Goal: Task Accomplishment & Management: Manage account settings

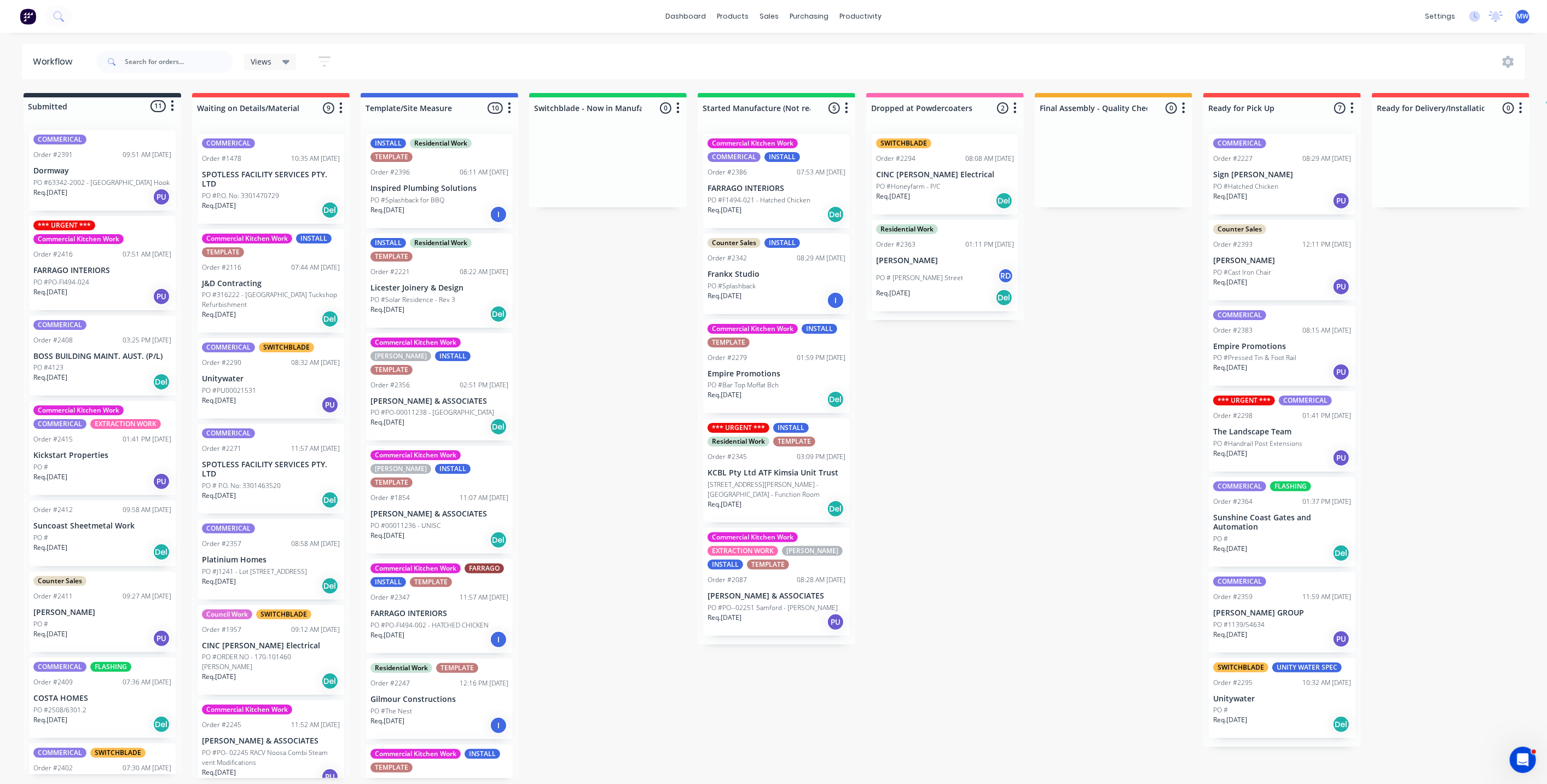
click at [614, 318] on div "Submitted 11 Status colour #273444 hex #273444 Save Cancel Summaries Total orde…" at bounding box center [904, 435] width 1825 height 685
click at [1088, 394] on div "Submitted 11 Status colour #273444 hex #273444 Save Cancel Summaries Total orde…" at bounding box center [904, 435] width 1825 height 685
click at [619, 405] on div "Submitted 11 Status colour #273444 hex #273444 Save Cancel Summaries Total orde…" at bounding box center [904, 435] width 1825 height 685
click at [624, 399] on div "Submitted 11 Status colour #273444 hex #273444 Save Cancel Summaries Total orde…" at bounding box center [904, 435] width 1825 height 685
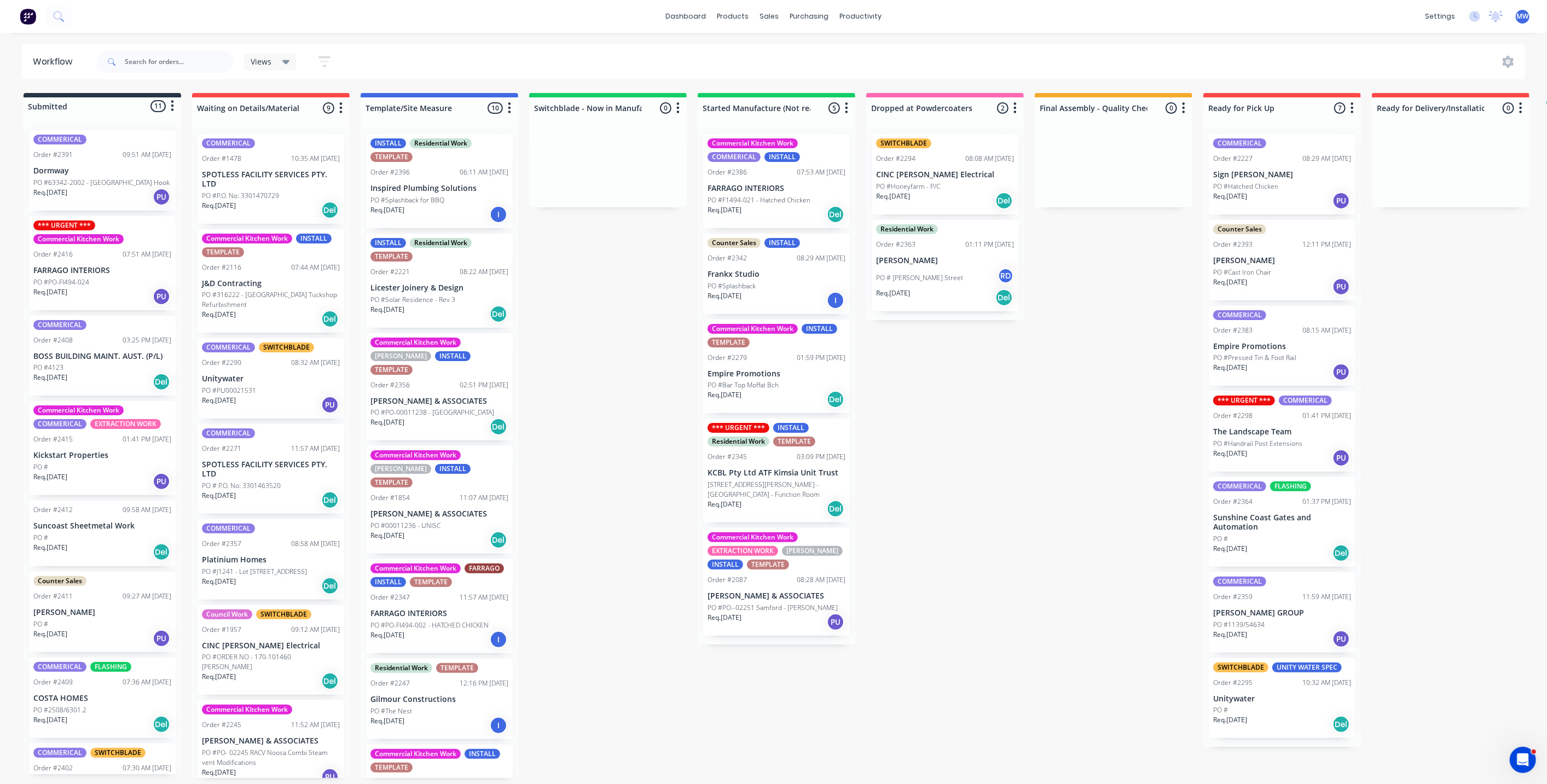
click at [603, 354] on div "Submitted 11 Status colour #273444 hex #273444 Save Cancel Summaries Total orde…" at bounding box center [904, 435] width 1825 height 685
click at [615, 372] on div "Submitted 11 Status colour #273444 hex #273444 Save Cancel Summaries Total orde…" at bounding box center [904, 435] width 1825 height 685
click at [594, 410] on div "Submitted 11 Status colour #273444 hex #273444 Save Cancel Summaries Total orde…" at bounding box center [904, 435] width 1825 height 685
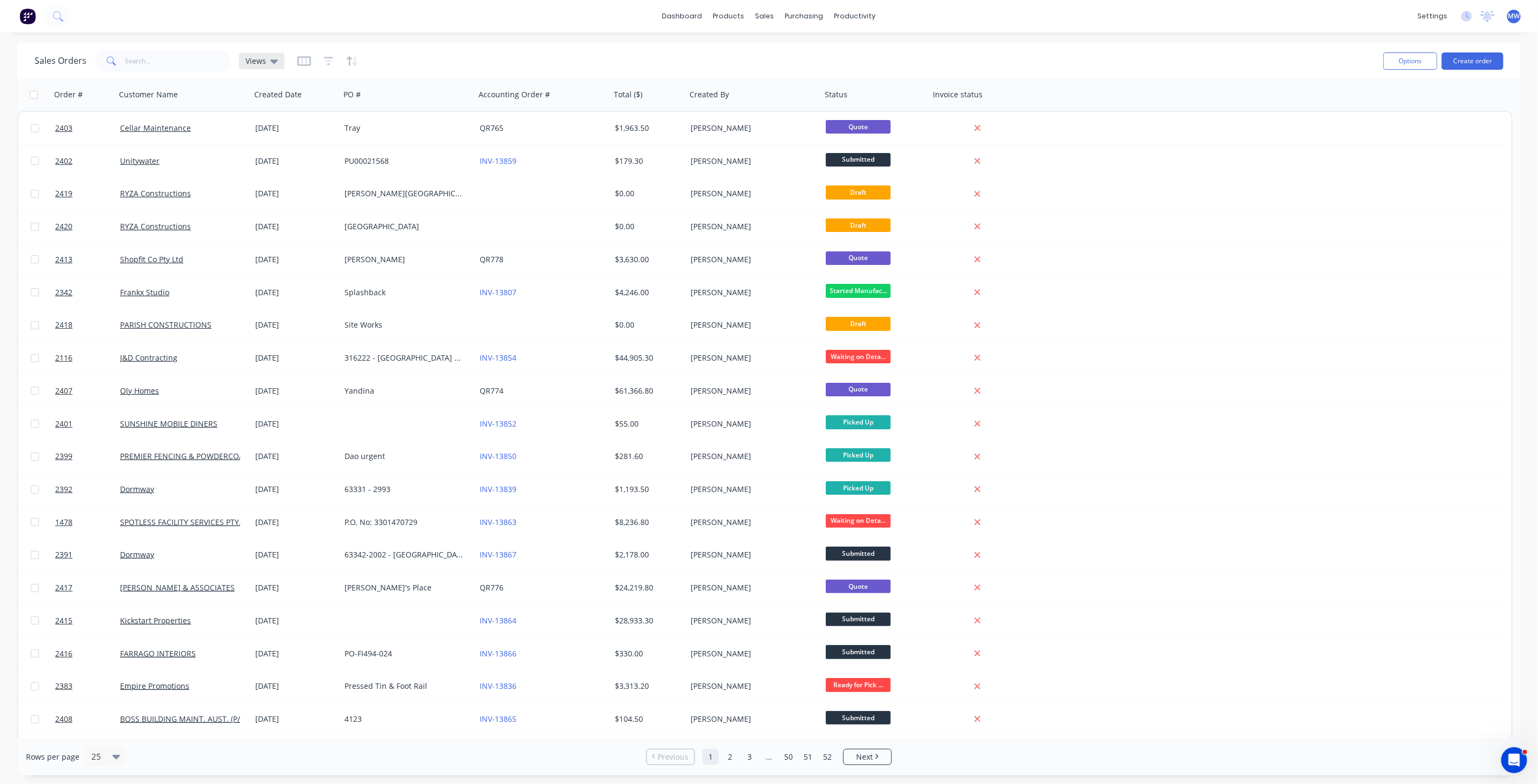
click at [271, 60] on icon at bounding box center [274, 61] width 8 height 4
click at [267, 177] on button "DRAFT QUOTES" at bounding box center [304, 174] width 123 height 13
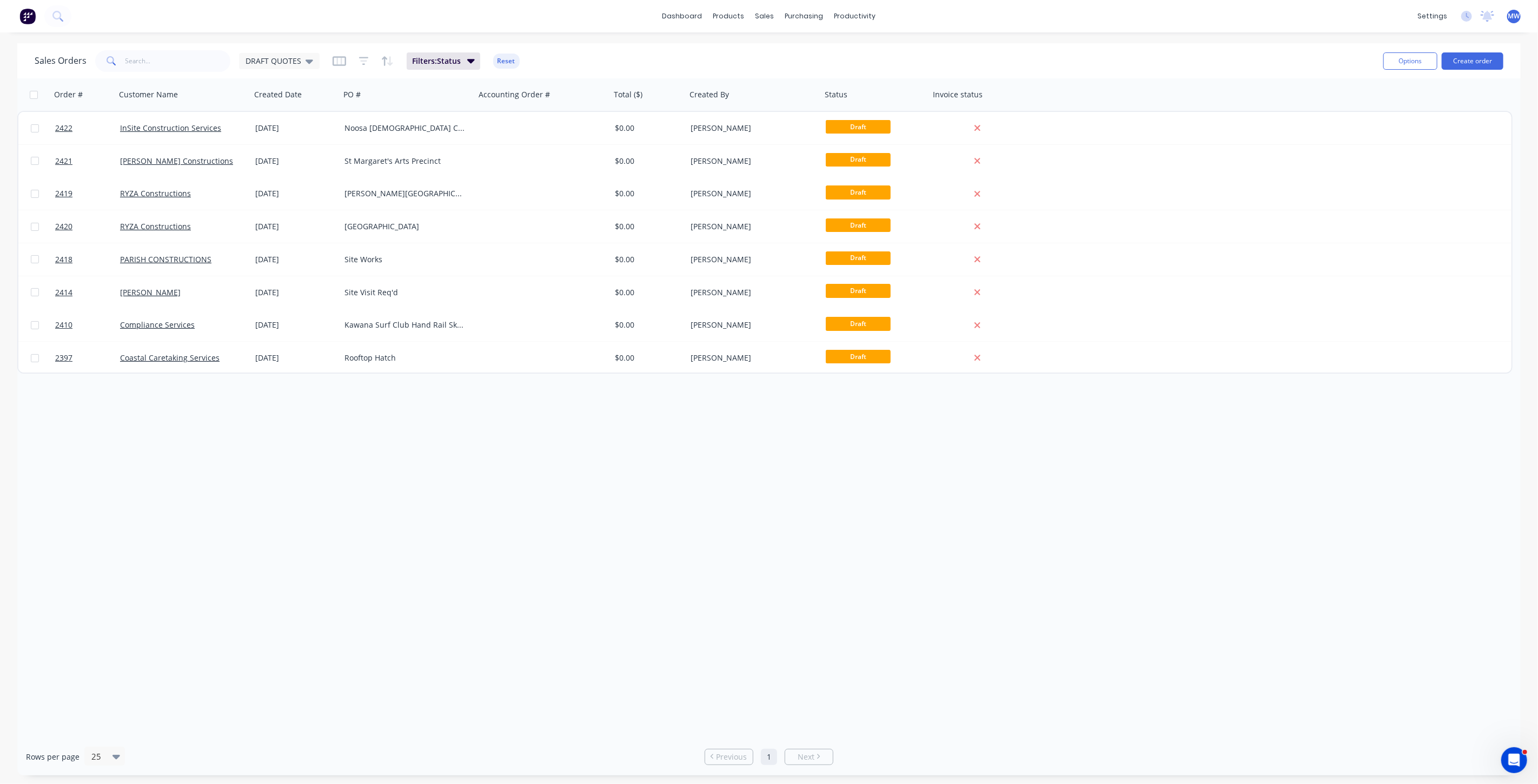
click at [181, 428] on div "Order # Customer Name Created Date PO # Accounting Order # Total ($) Created By…" at bounding box center [768, 408] width 1503 height 660
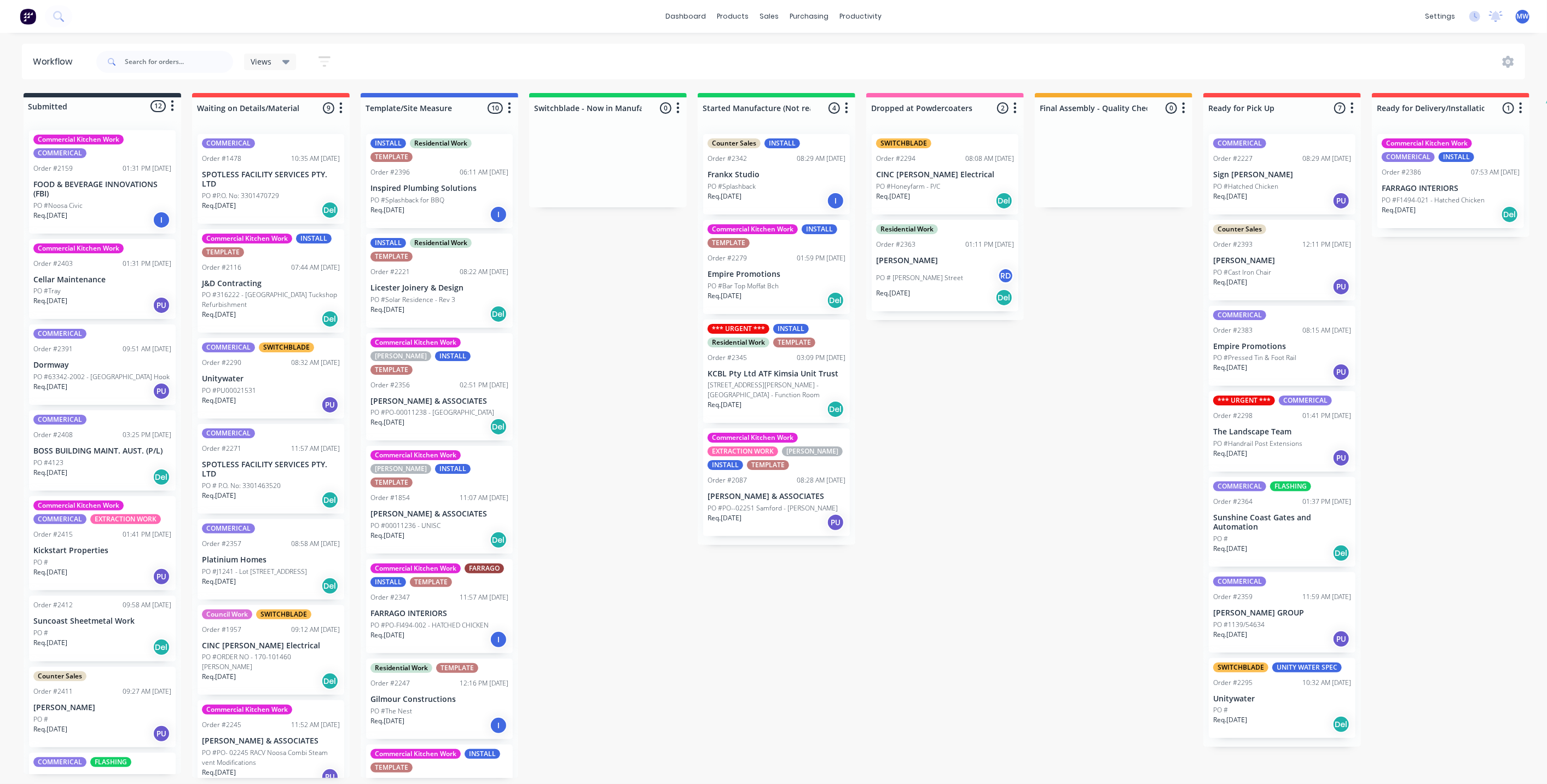
click at [582, 335] on div "Submitted 12 Status colour #273444 hex #273444 Save Cancel Summaries Total orde…" at bounding box center [904, 435] width 1825 height 685
click at [100, 183] on p "FOOD & BEVERAGE INNOVATIONS (FBI)" at bounding box center [102, 190] width 138 height 19
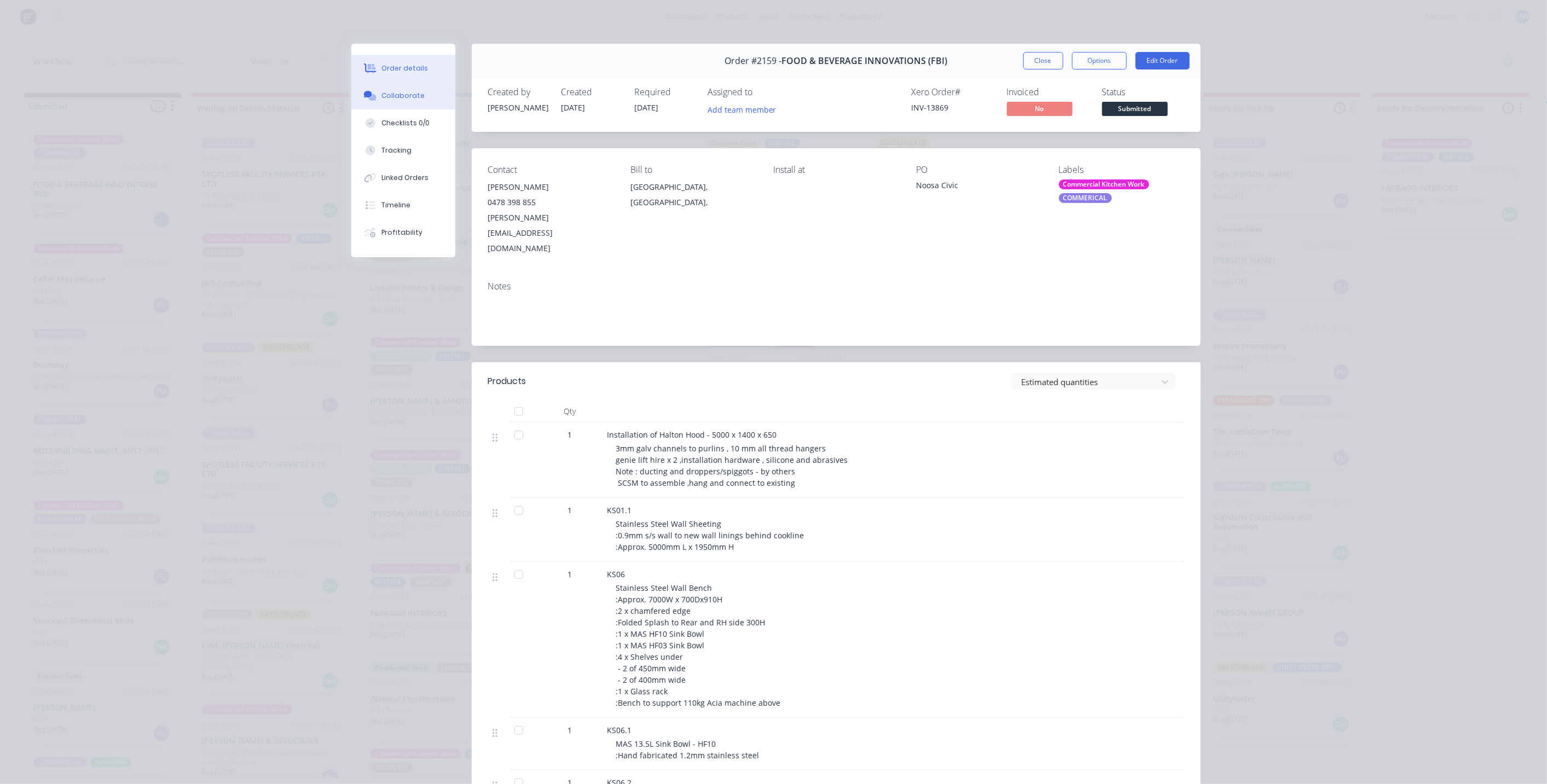
click at [416, 94] on div "Collaborate" at bounding box center [403, 96] width 44 height 10
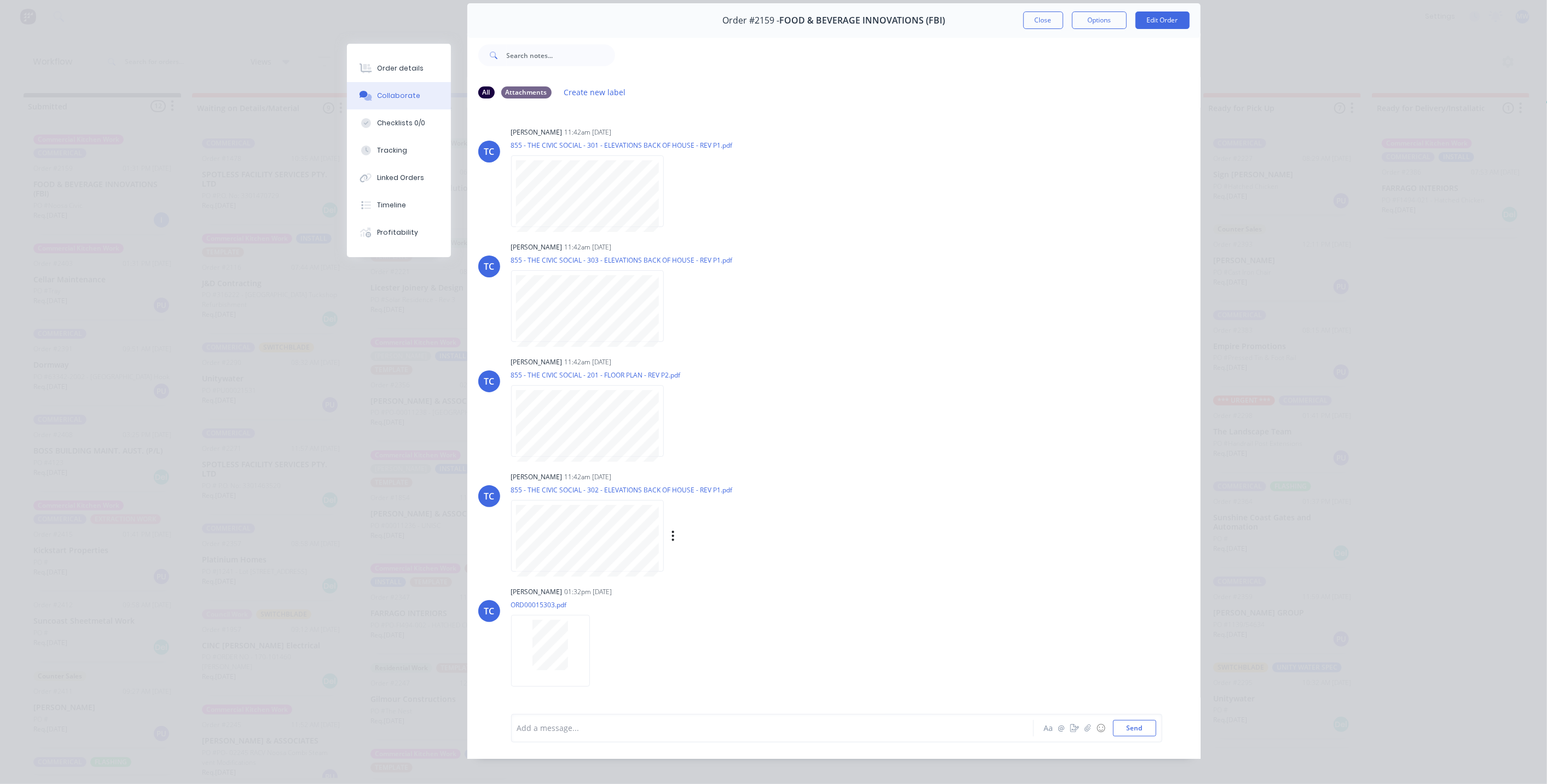
scroll to position [58, 0]
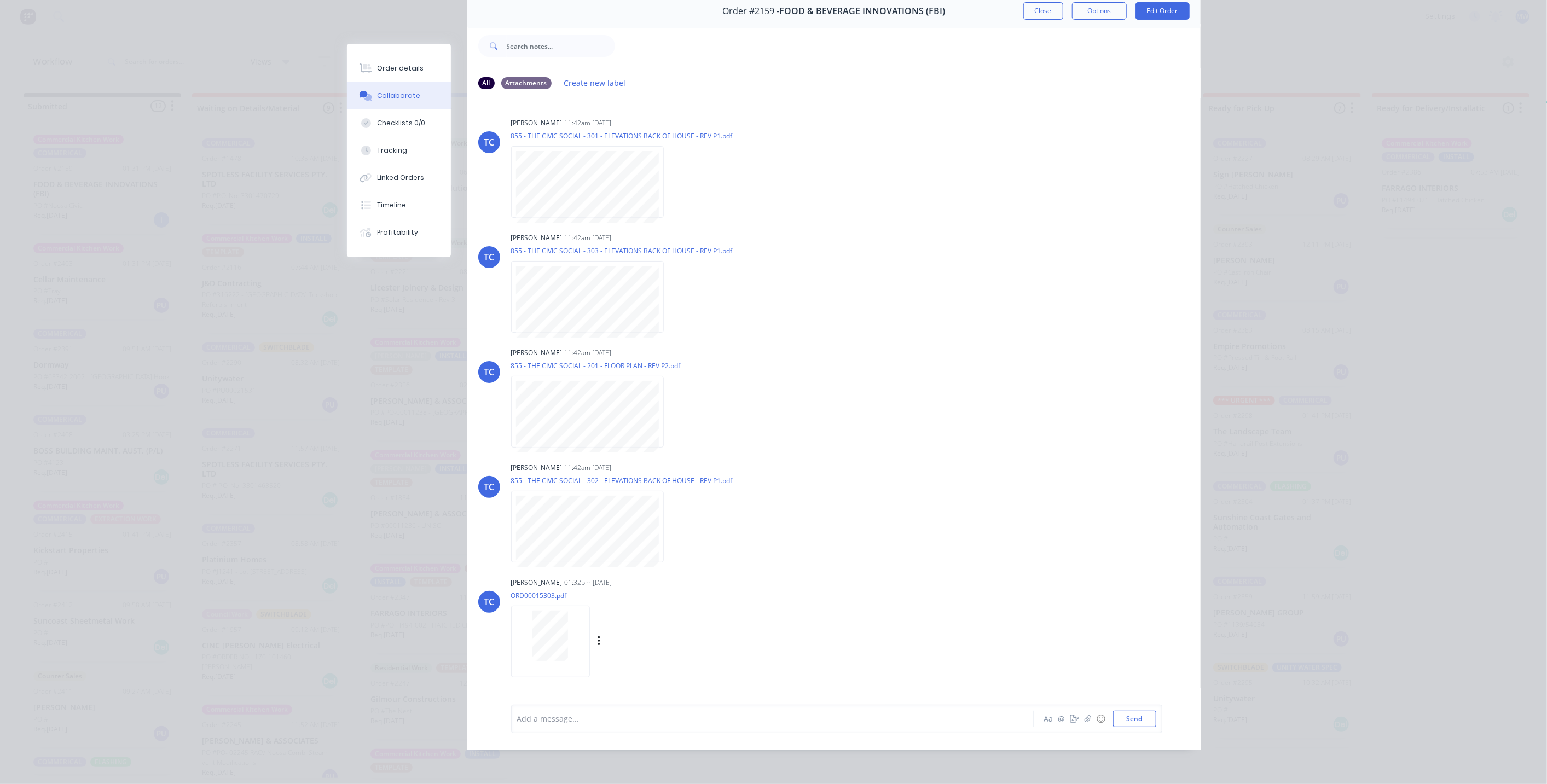
click at [576, 628] on div at bounding box center [550, 635] width 69 height 50
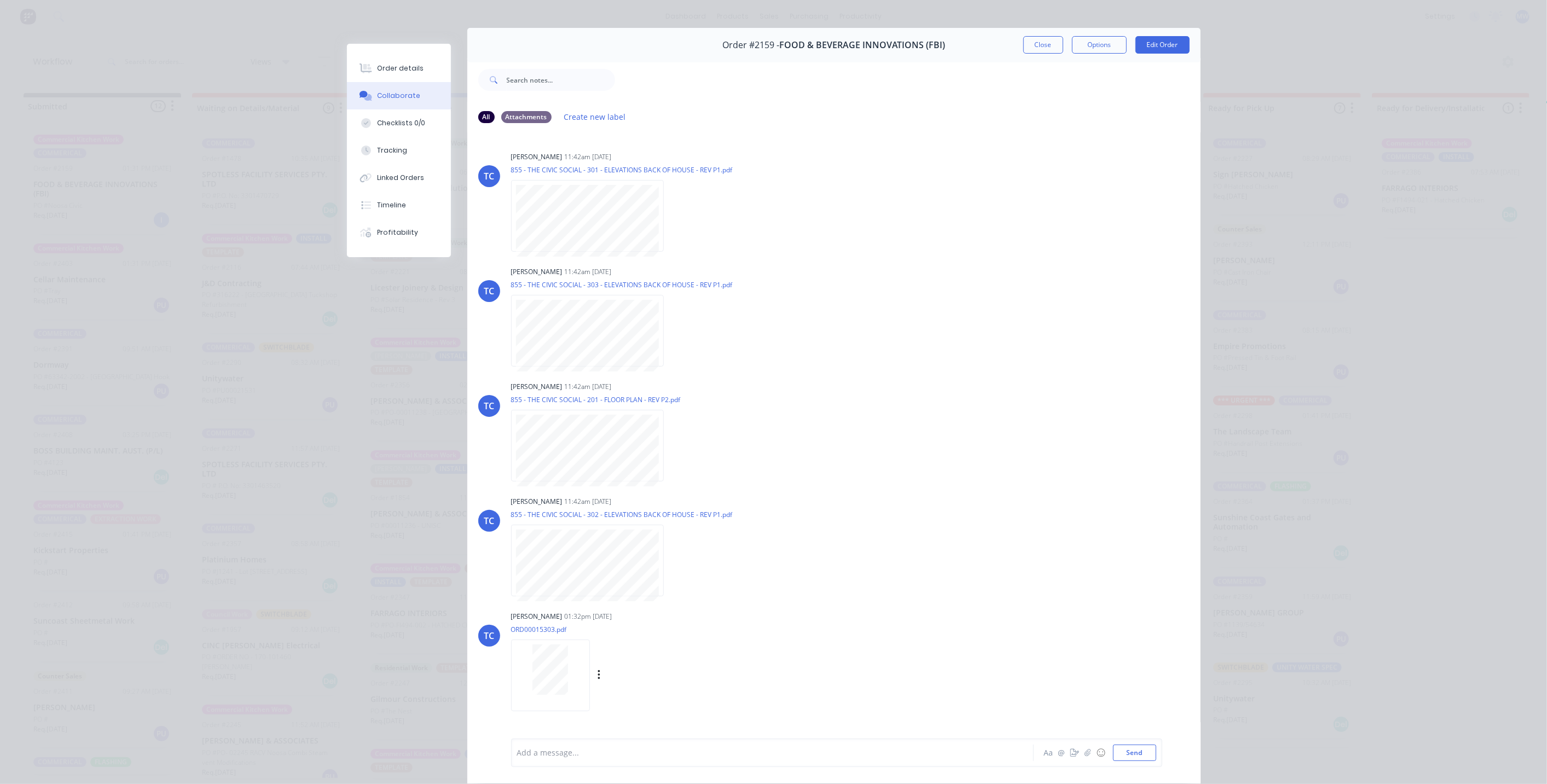
scroll to position [0, 0]
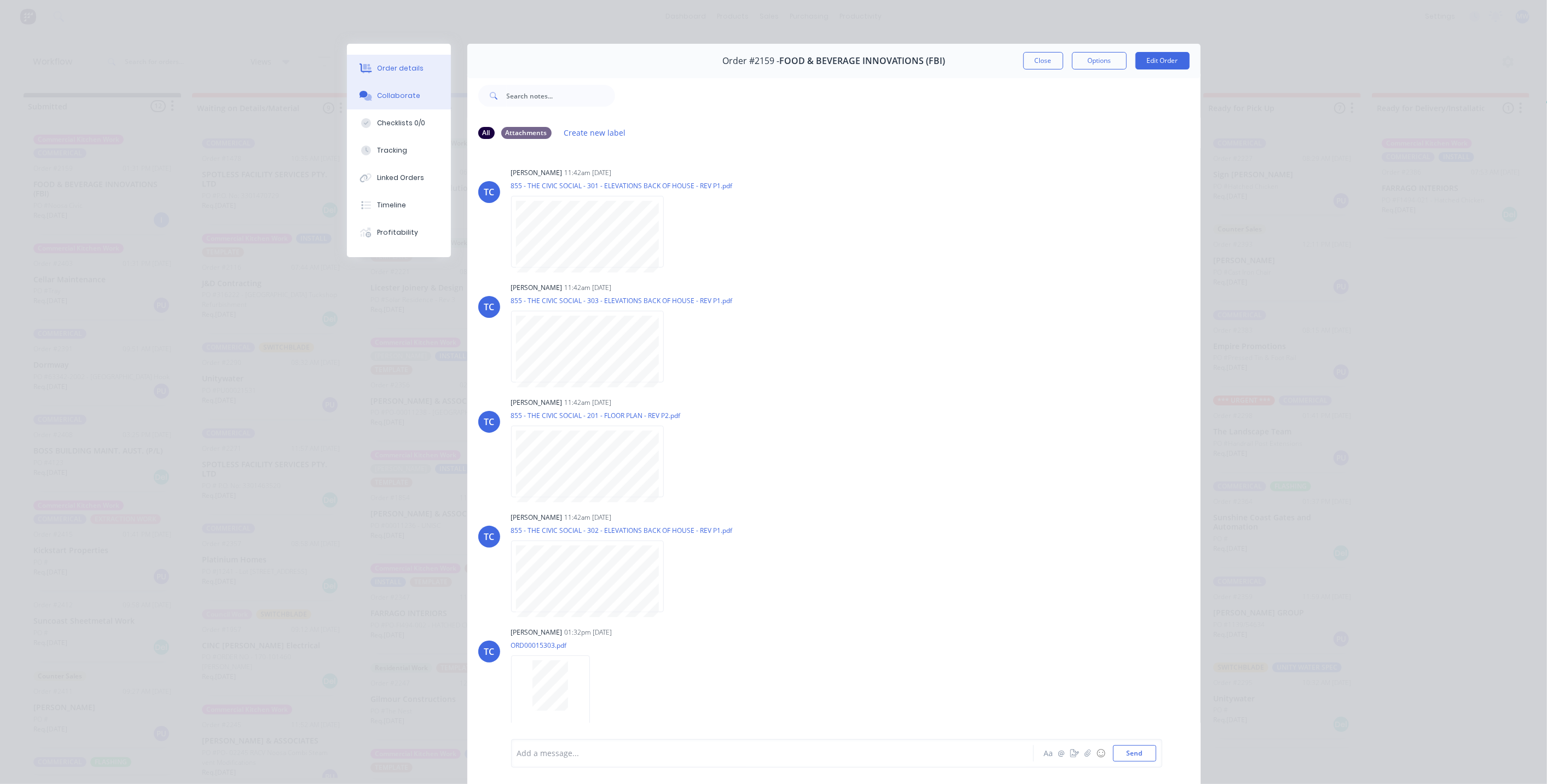
click at [386, 73] on button "Order details" at bounding box center [399, 68] width 104 height 27
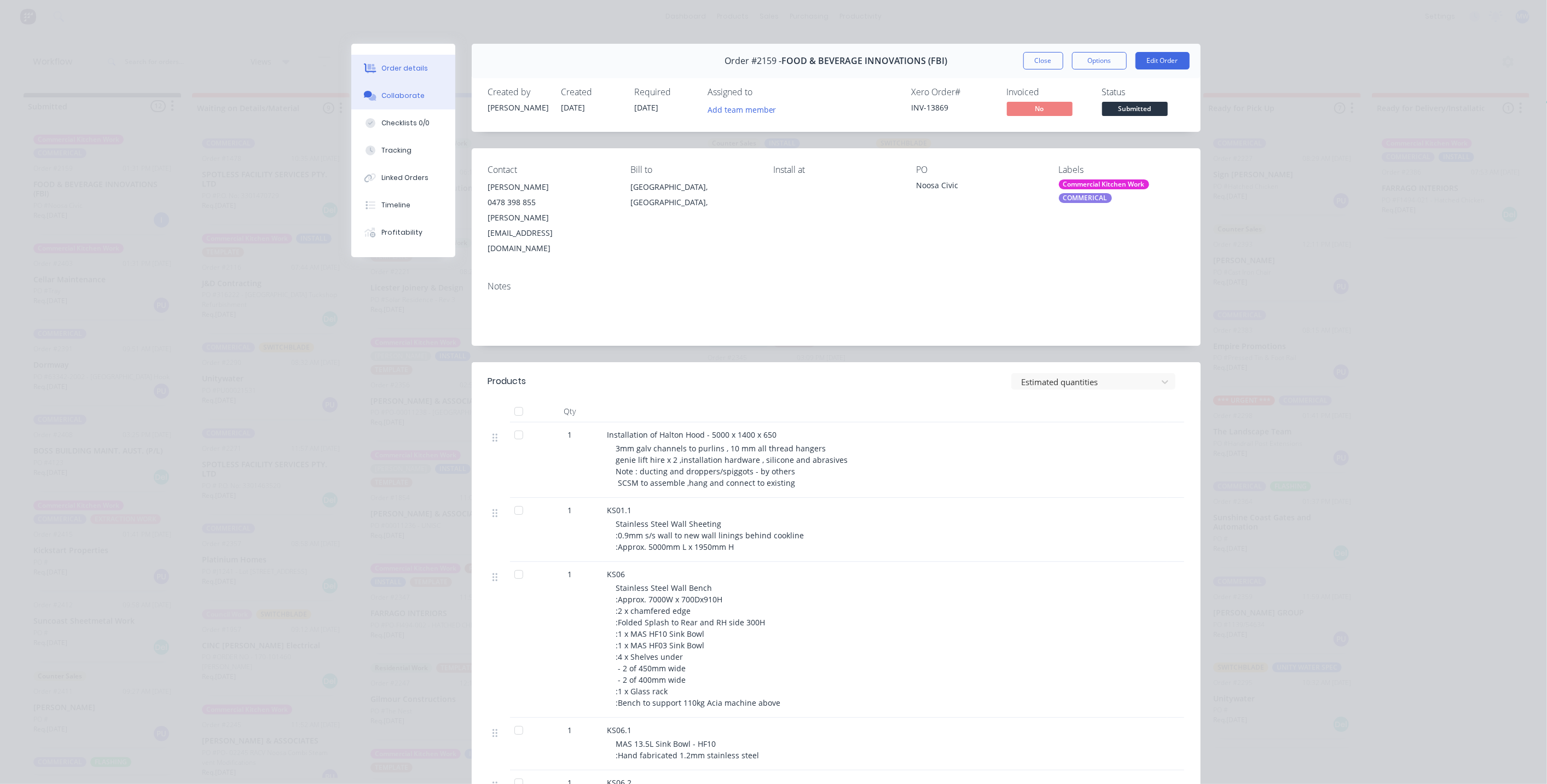
click at [414, 94] on div "Collaborate" at bounding box center [403, 96] width 44 height 10
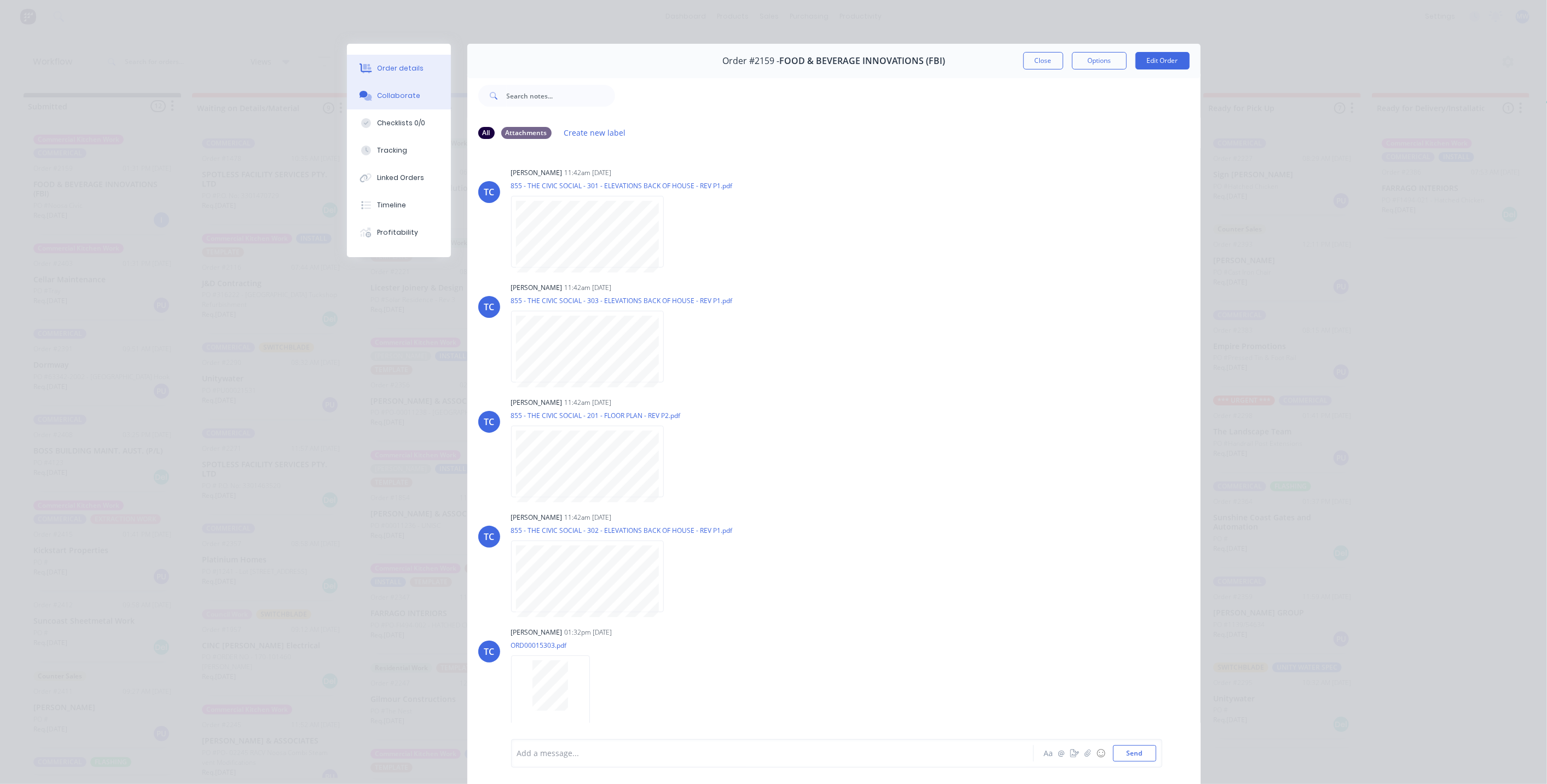
click at [414, 64] on div "Order details" at bounding box center [400, 68] width 46 height 10
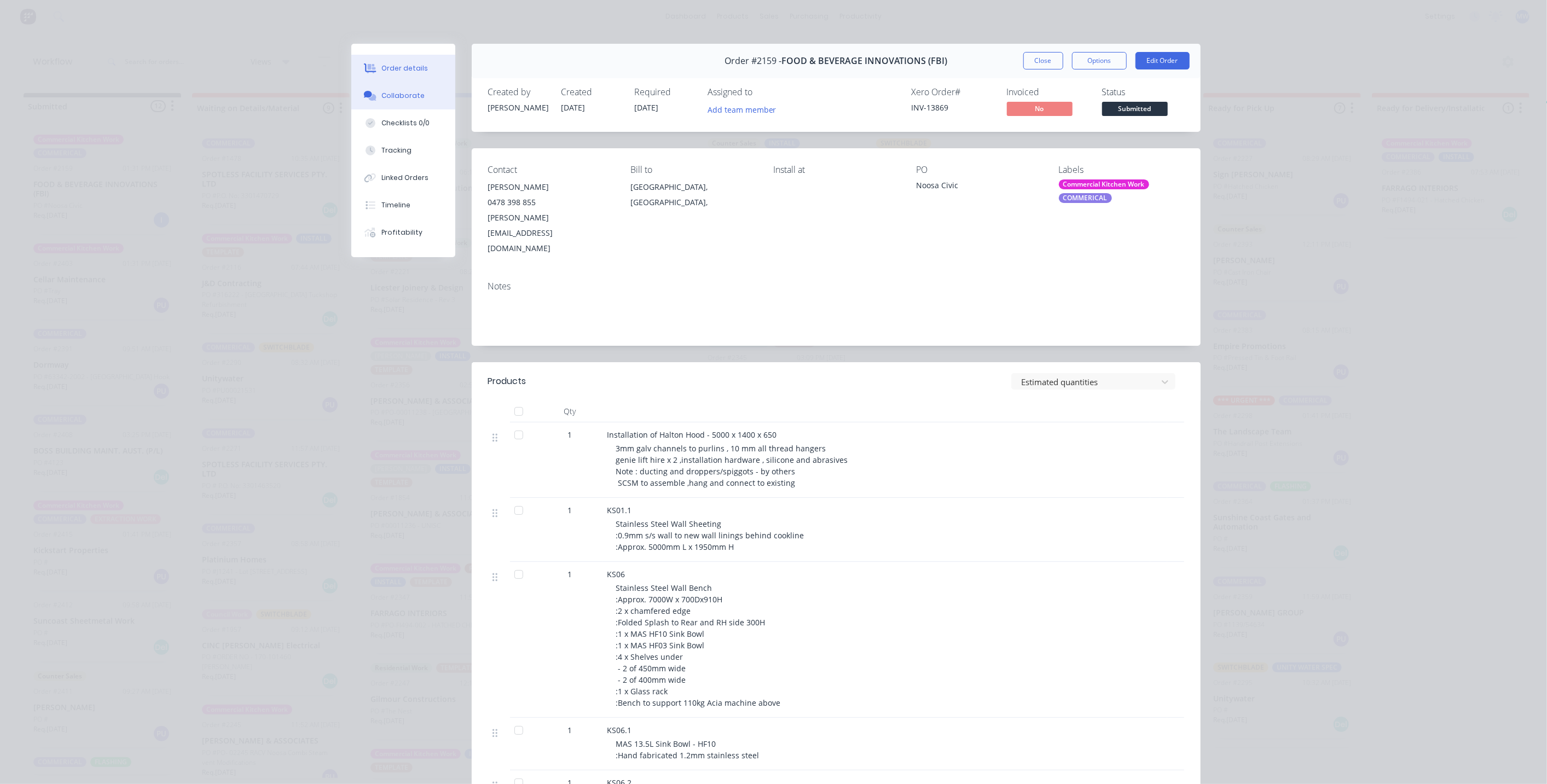
click at [404, 105] on button "Collaborate" at bounding box center [404, 96] width 104 height 27
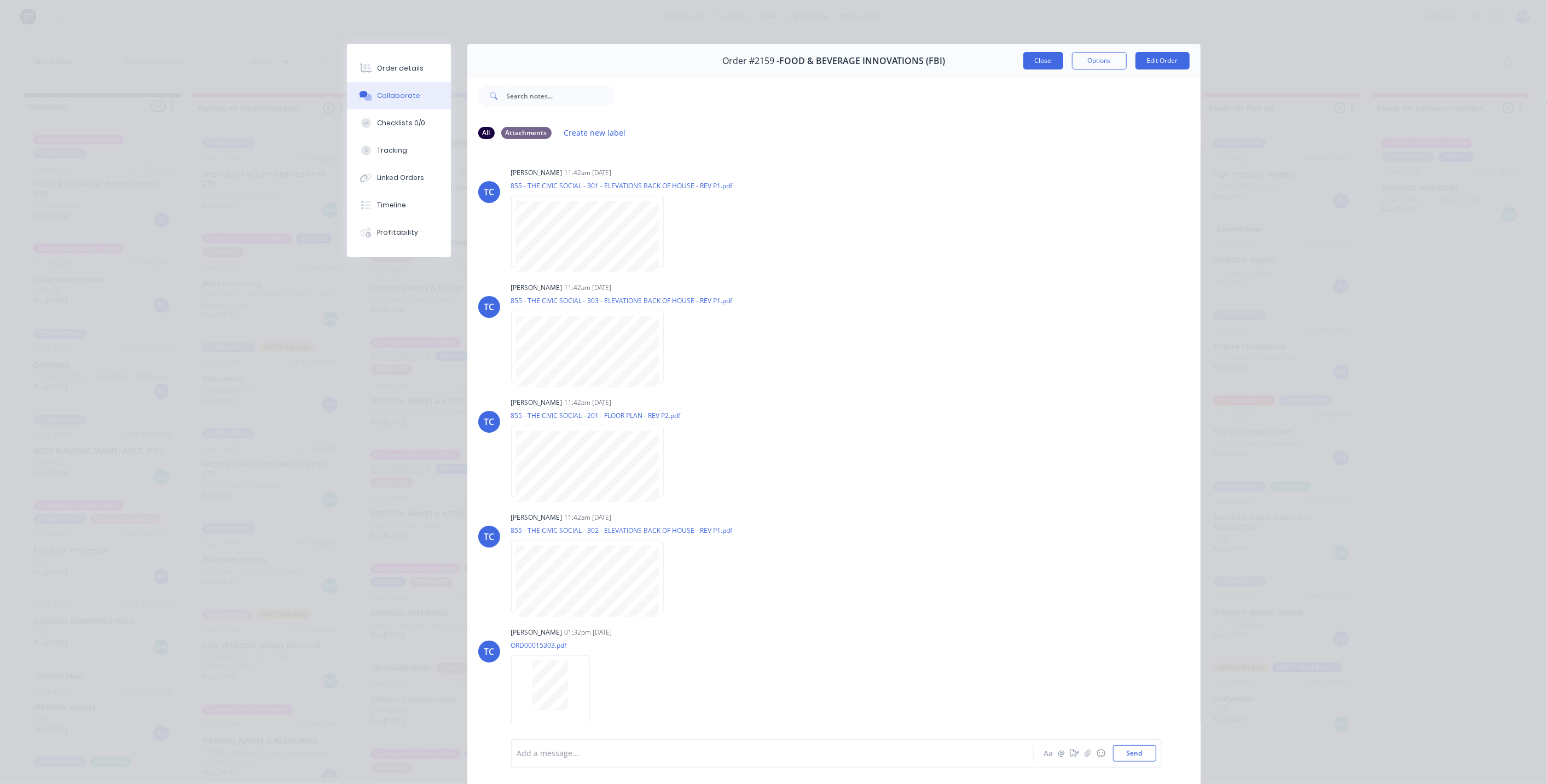
click at [1042, 62] on button "Close" at bounding box center [1043, 61] width 40 height 17
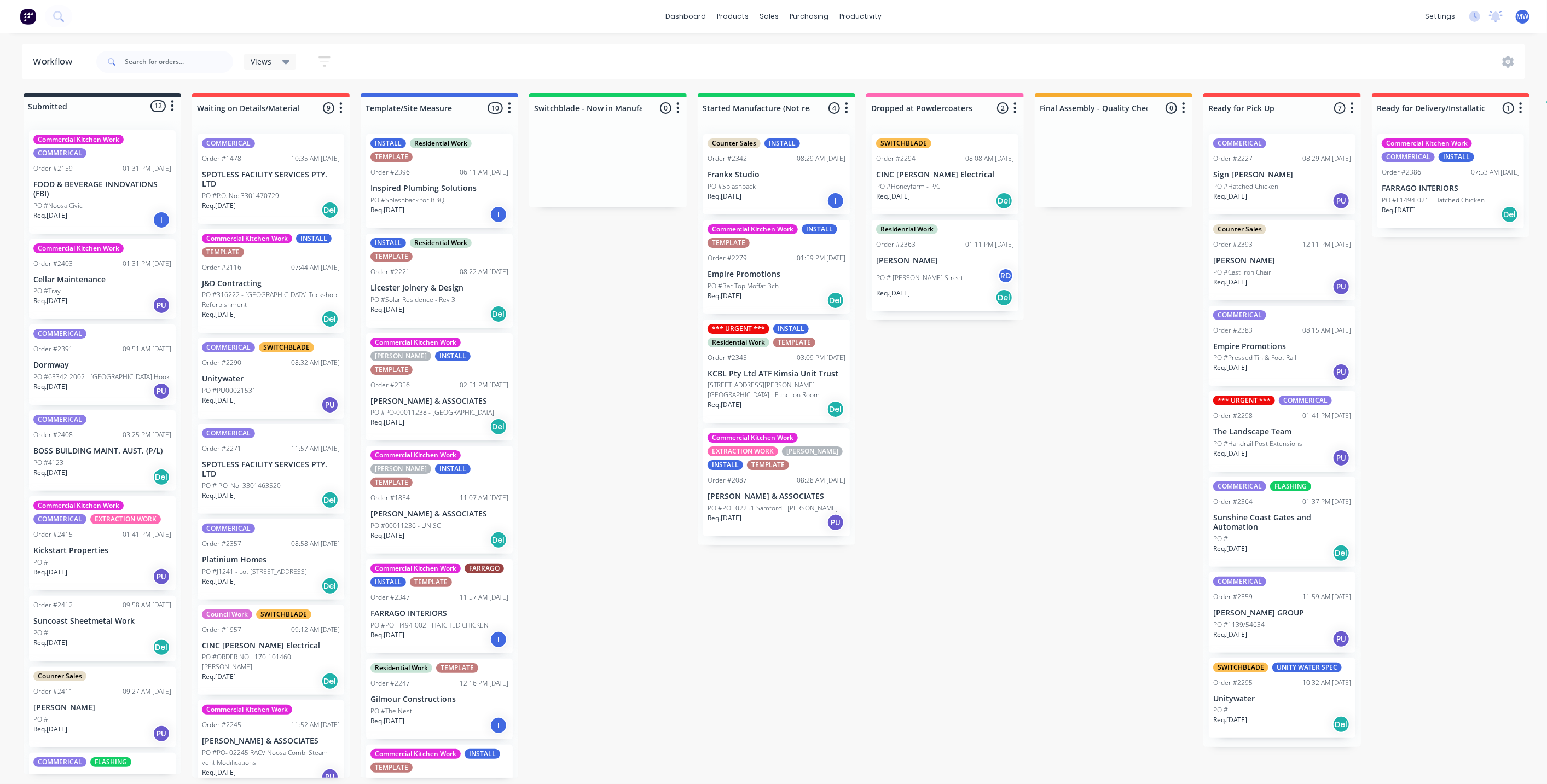
click at [675, 597] on div "Submitted 12 Status colour #273444 hex #273444 Save Cancel Summaries Total orde…" at bounding box center [904, 435] width 1825 height 685
click at [819, 631] on div "Submitted 12 Status colour #273444 hex #273444 Save Cancel Summaries Total orde…" at bounding box center [904, 435] width 1825 height 685
click at [817, 623] on div "Submitted 12 Status colour #273444 hex #273444 Save Cancel Summaries Total orde…" at bounding box center [904, 435] width 1825 height 685
click at [556, 280] on div "Submitted 12 Status colour #273444 hex #273444 Save Cancel Summaries Total orde…" at bounding box center [904, 435] width 1825 height 685
click at [121, 189] on p "FOOD & BEVERAGE INNOVATIONS (FBI)" at bounding box center [102, 190] width 138 height 19
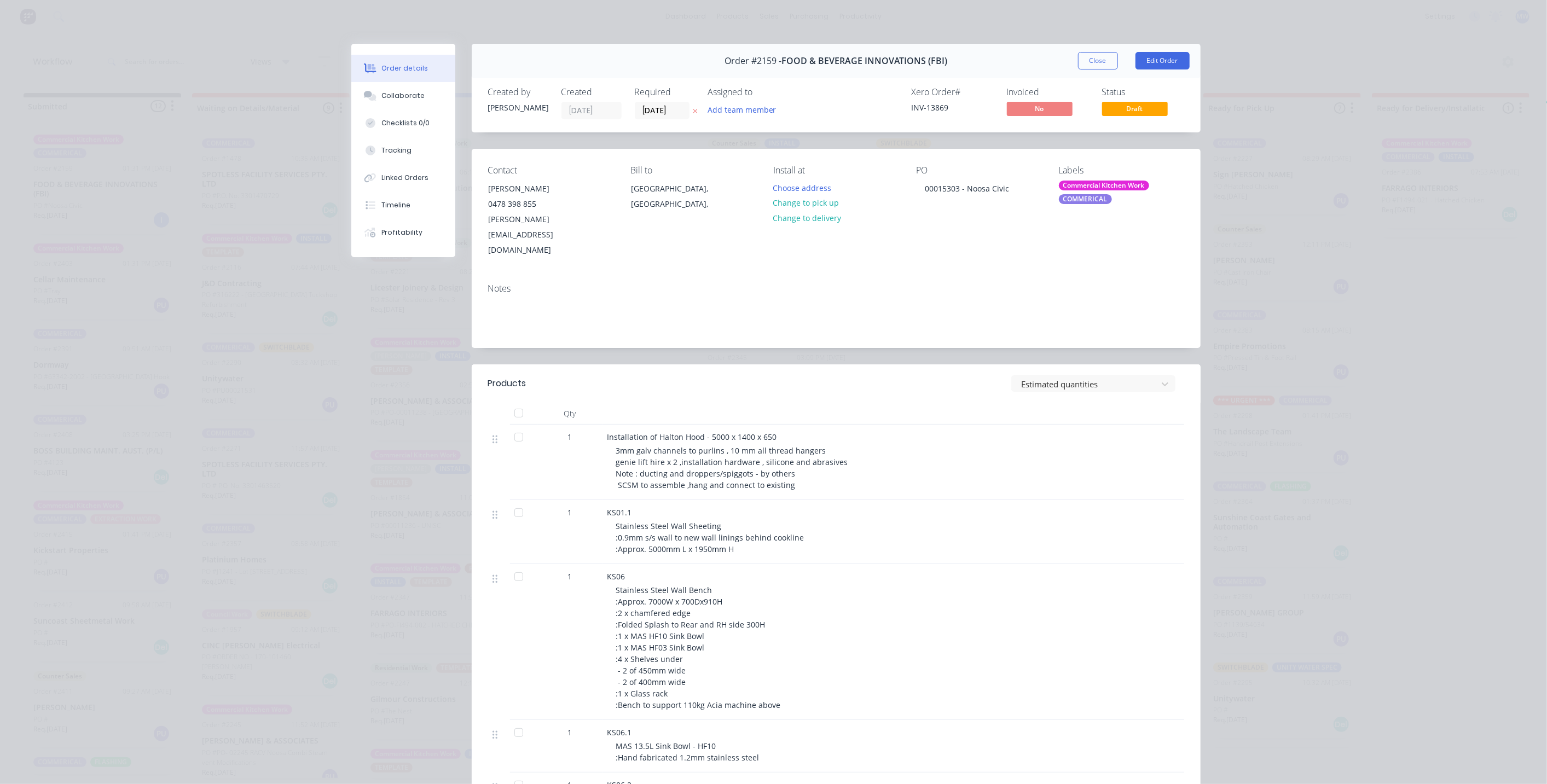
click at [1087, 56] on button "Close" at bounding box center [1098, 61] width 40 height 17
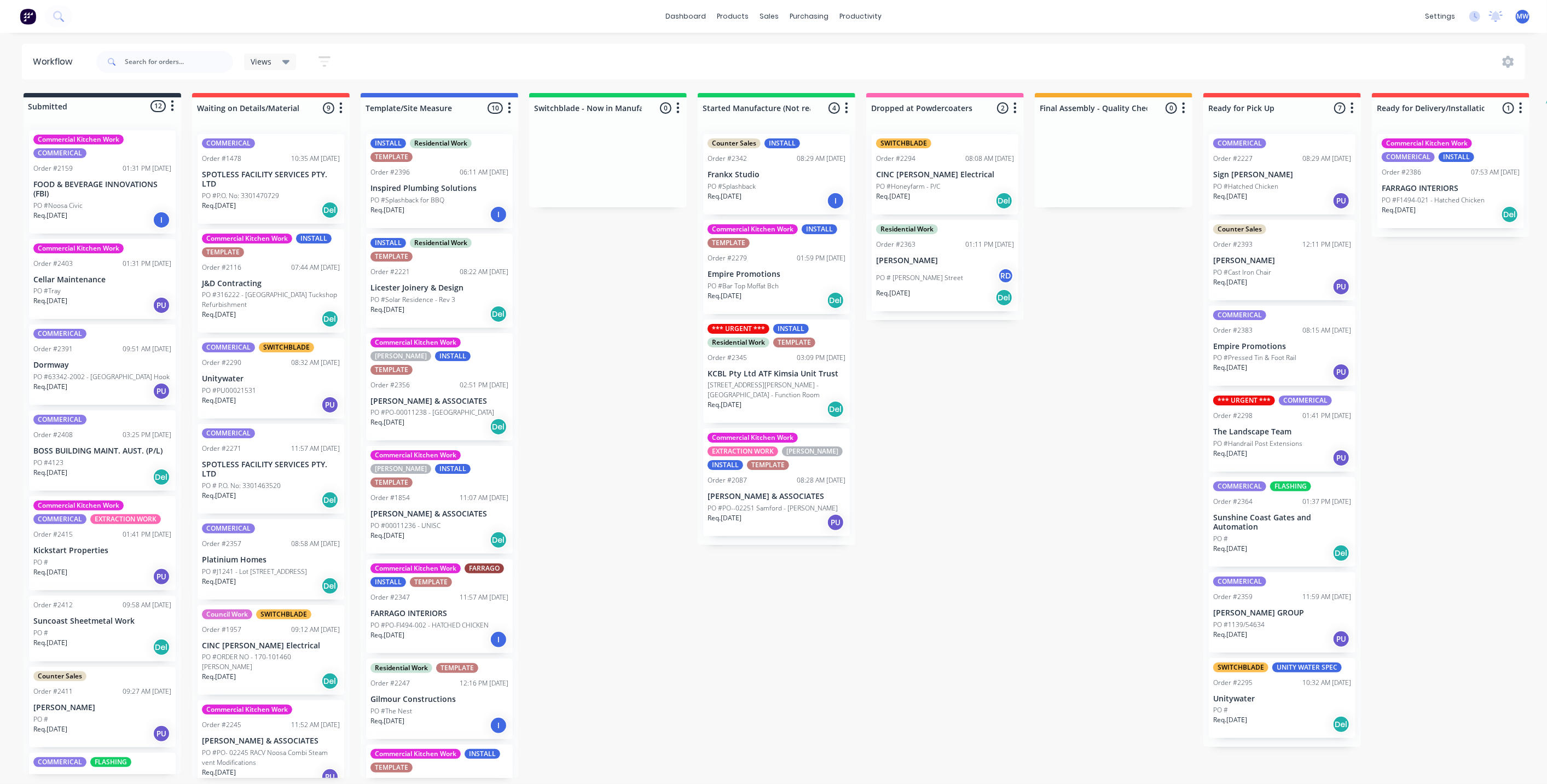
click at [639, 300] on div "Submitted 12 Status colour #273444 hex #273444 Save Cancel Summaries Total orde…" at bounding box center [904, 435] width 1825 height 685
click at [639, 290] on div "Submitted 12 Status colour #273444 hex #273444 Save Cancel Summaries Total orde…" at bounding box center [904, 435] width 1825 height 685
click at [623, 317] on div "Submitted 12 Status colour #273444 hex #273444 Save Cancel Summaries Total orde…" at bounding box center [904, 435] width 1825 height 685
click at [635, 310] on div "Submitted 12 Status colour #273444 hex #273444 Save Cancel Summaries Total orde…" at bounding box center [904, 435] width 1825 height 685
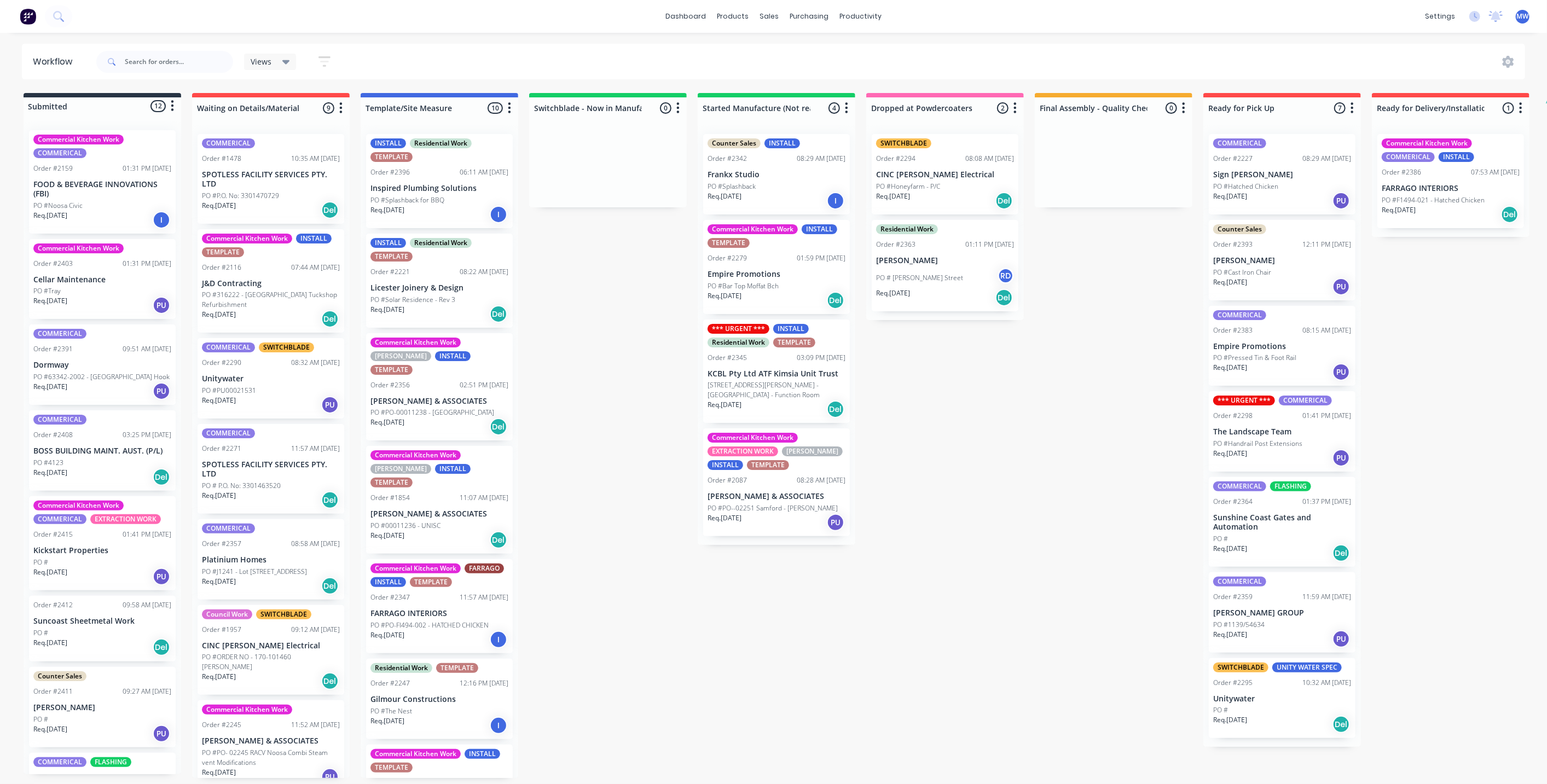
click at [97, 209] on div "PO #Noosa Civic" at bounding box center [102, 206] width 138 height 10
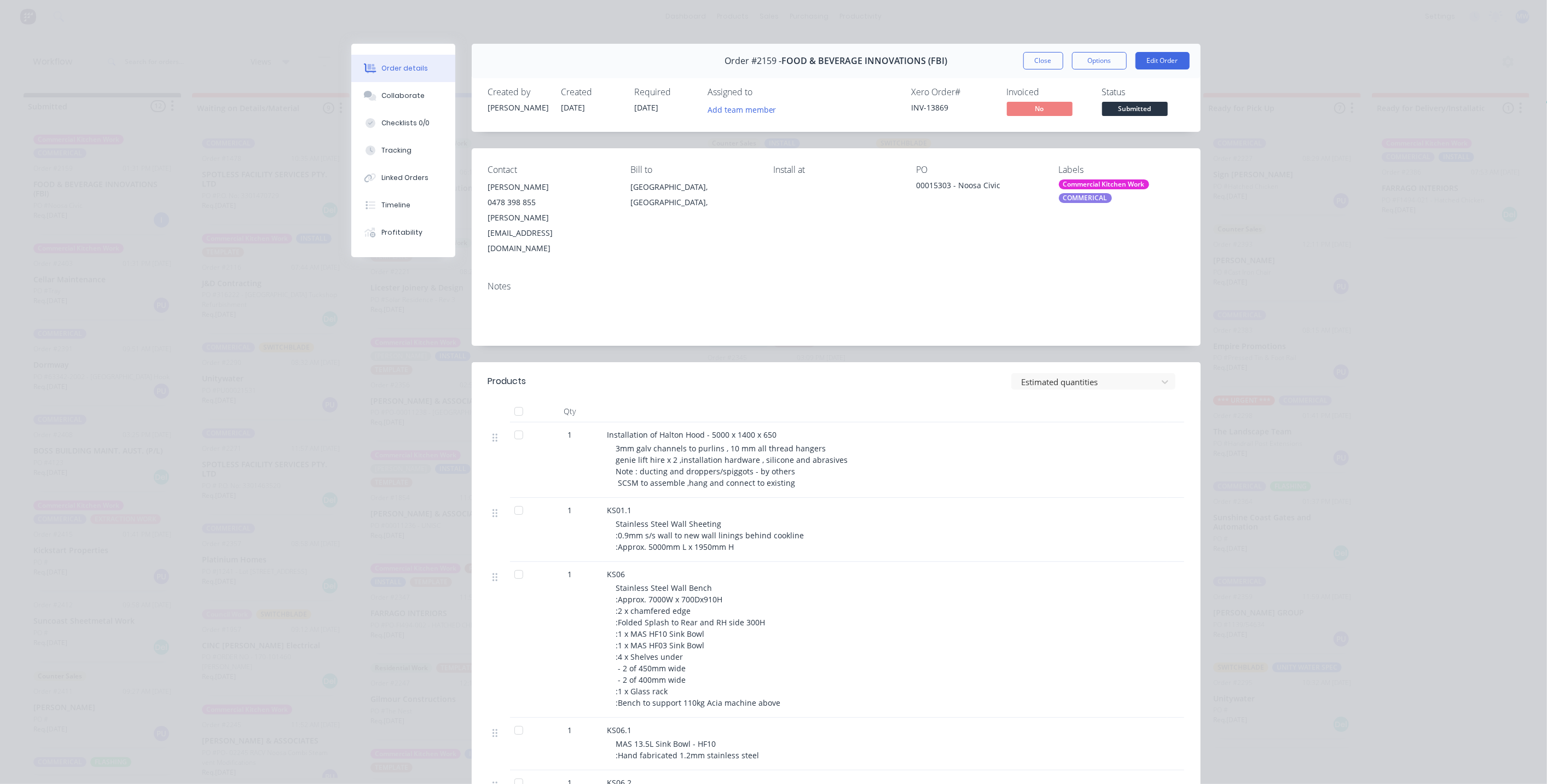
click at [1039, 60] on button "Close" at bounding box center [1043, 61] width 40 height 17
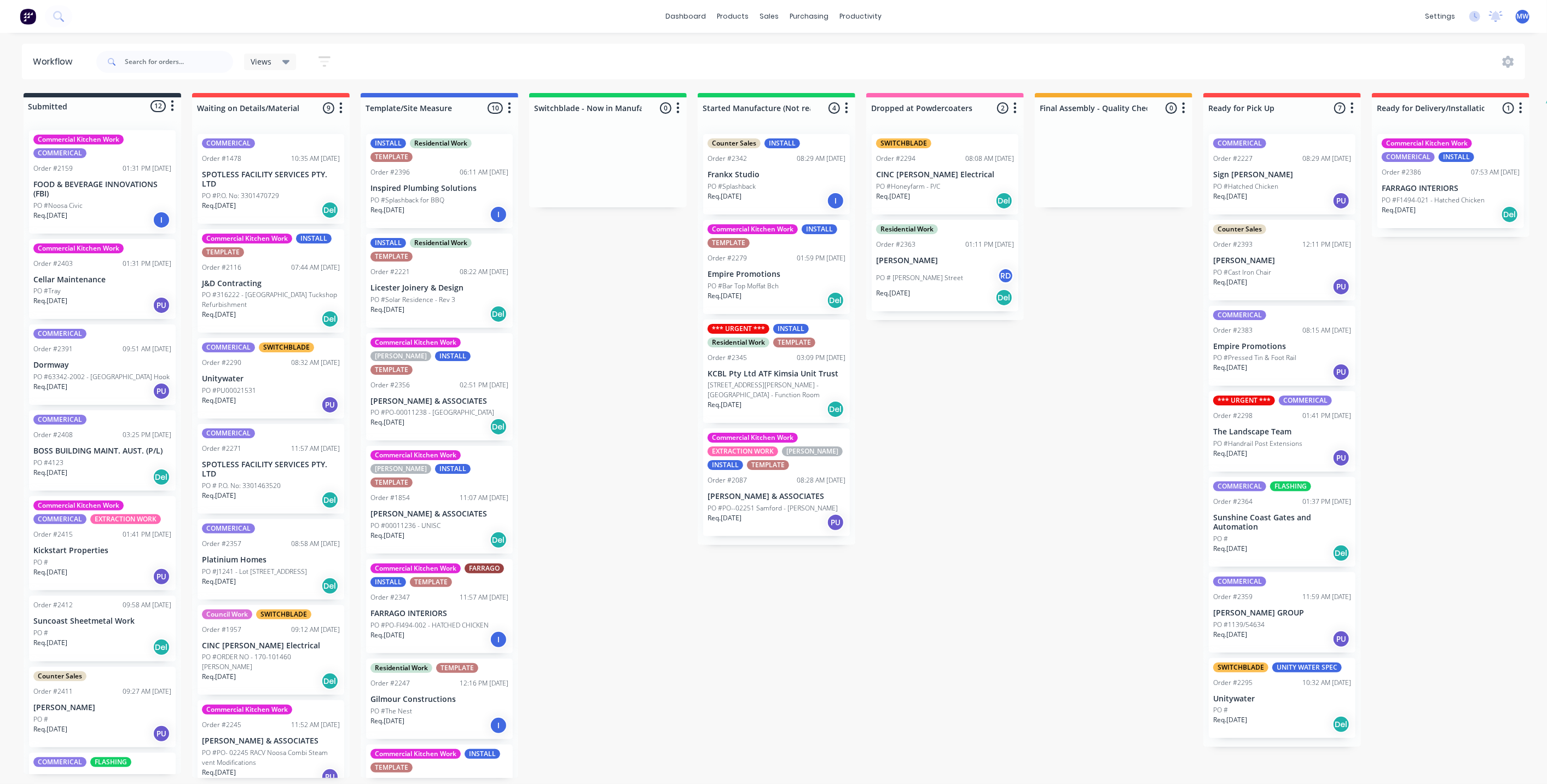
click at [631, 274] on div "Submitted 12 Status colour #273444 hex #273444 Save Cancel Summaries Total orde…" at bounding box center [904, 435] width 1825 height 685
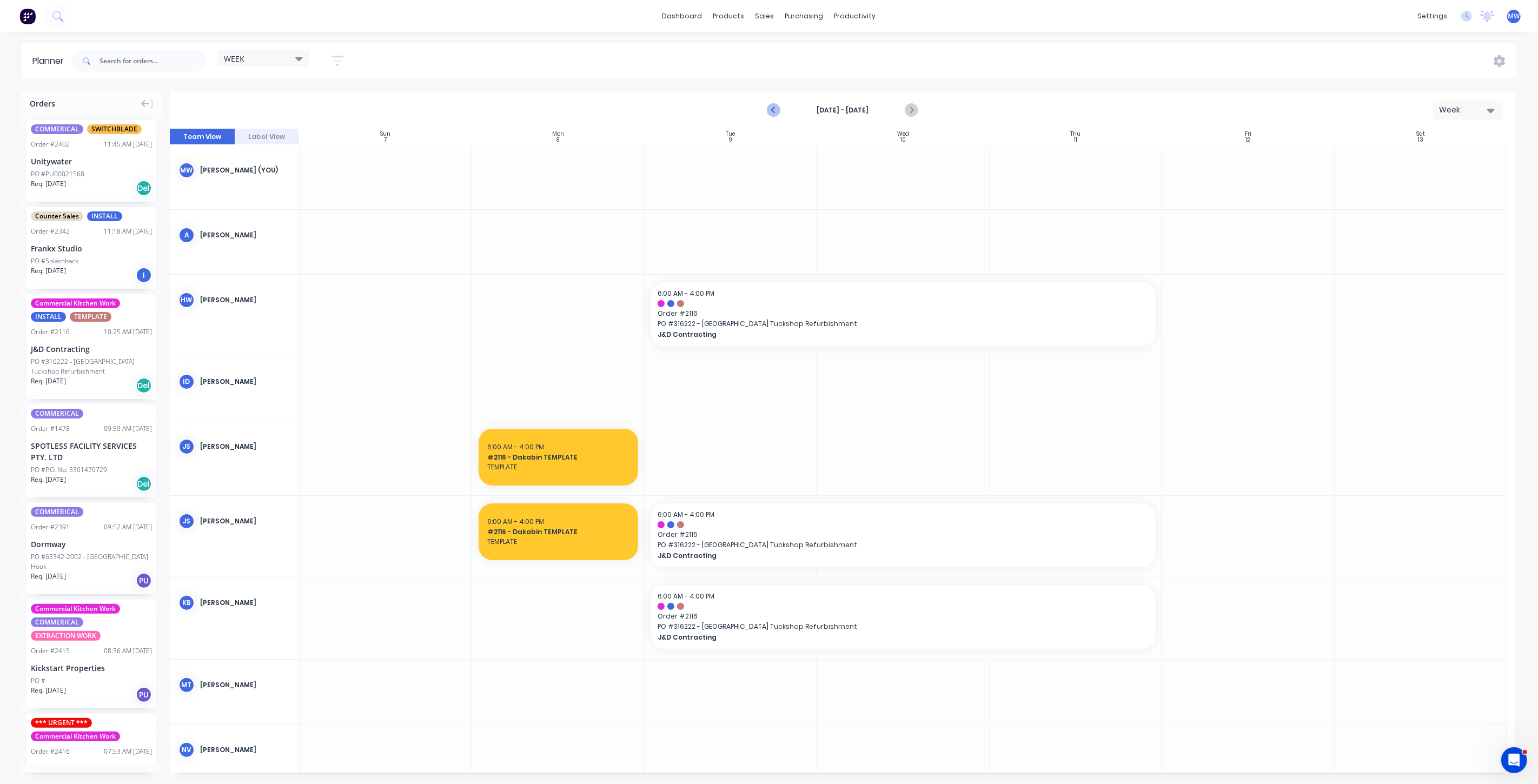
click at [774, 109] on icon "Previous page" at bounding box center [773, 110] width 13 height 13
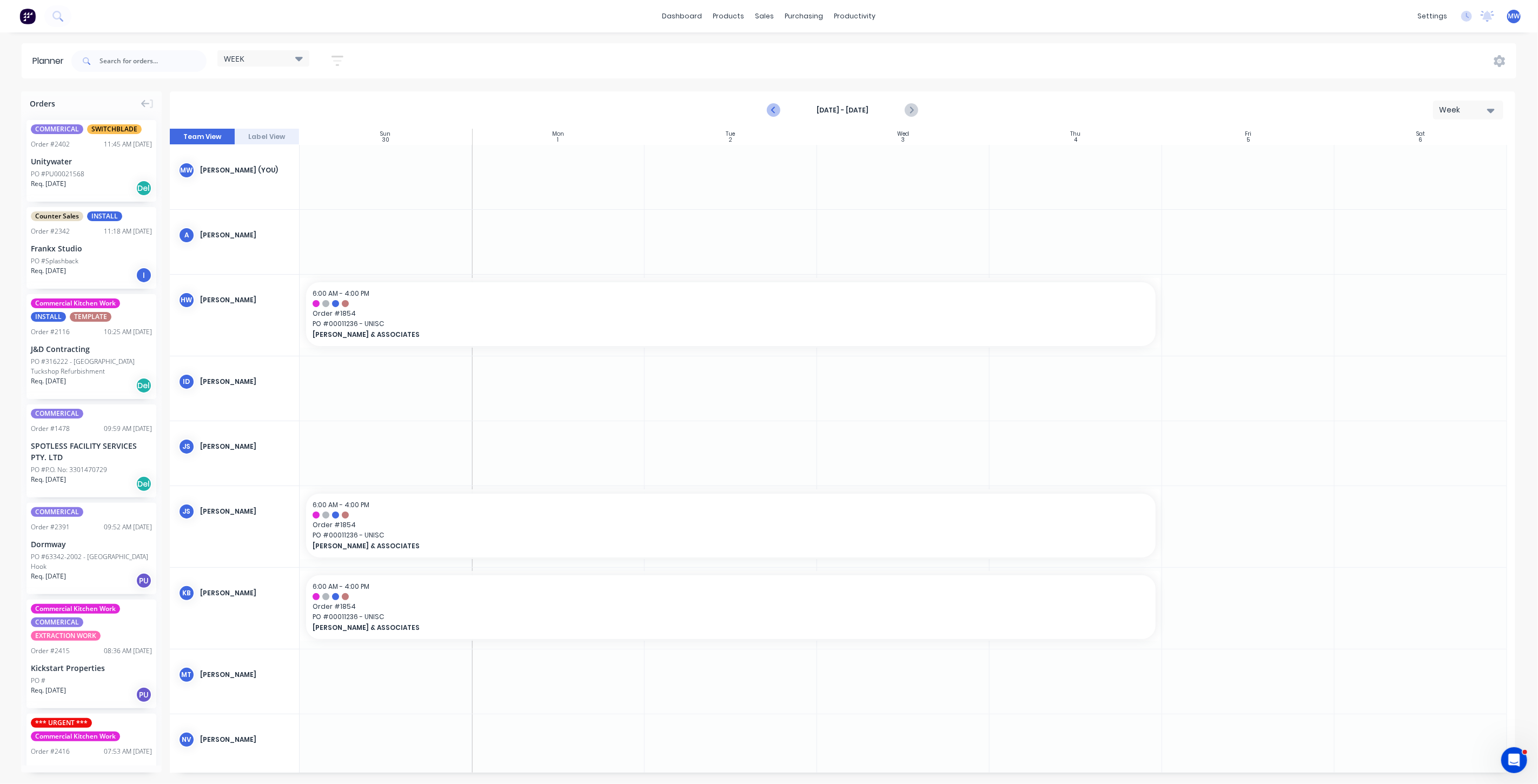
click at [775, 110] on icon "Previous page" at bounding box center [773, 110] width 13 height 13
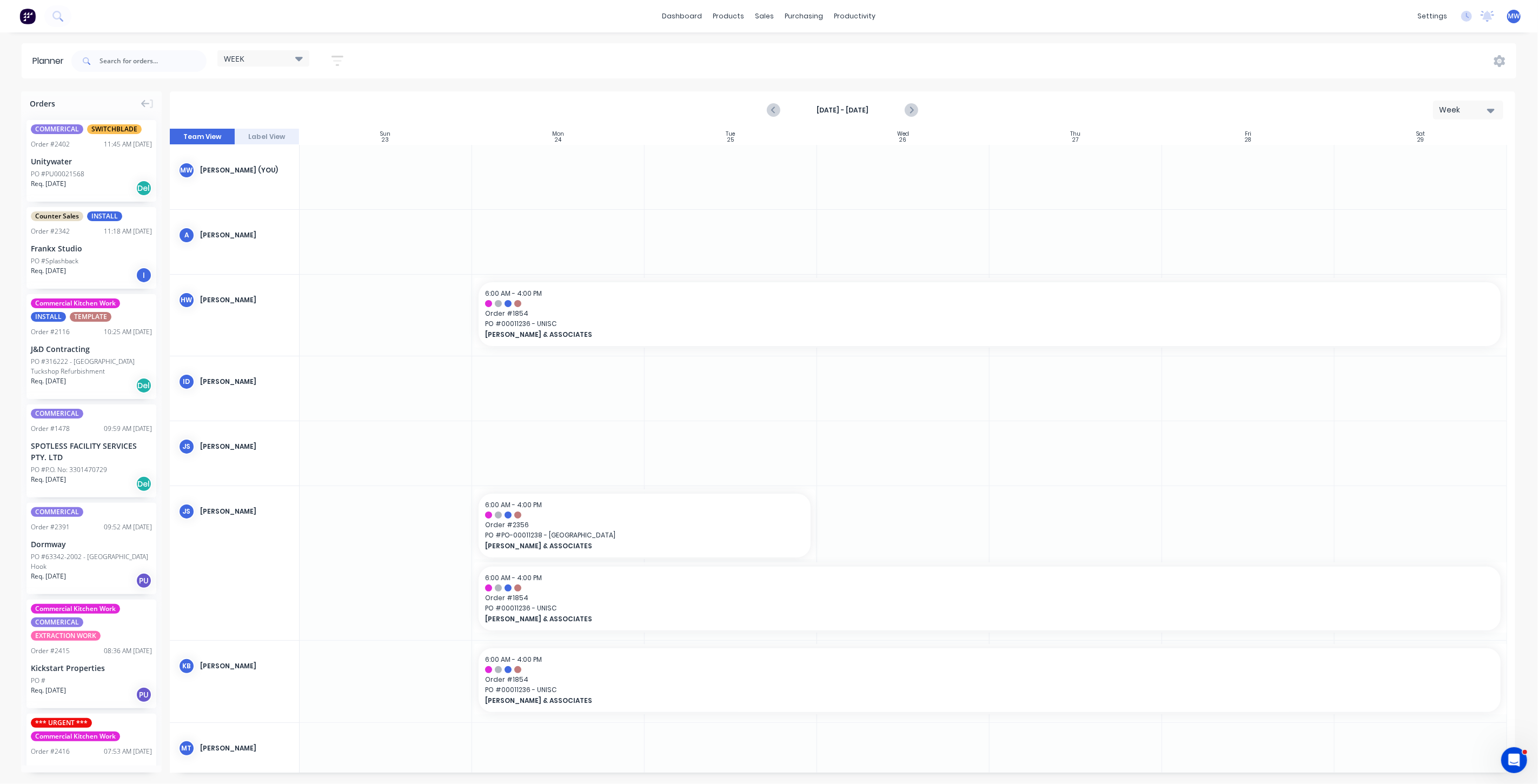
click at [1203, 387] on div at bounding box center [1248, 389] width 172 height 64
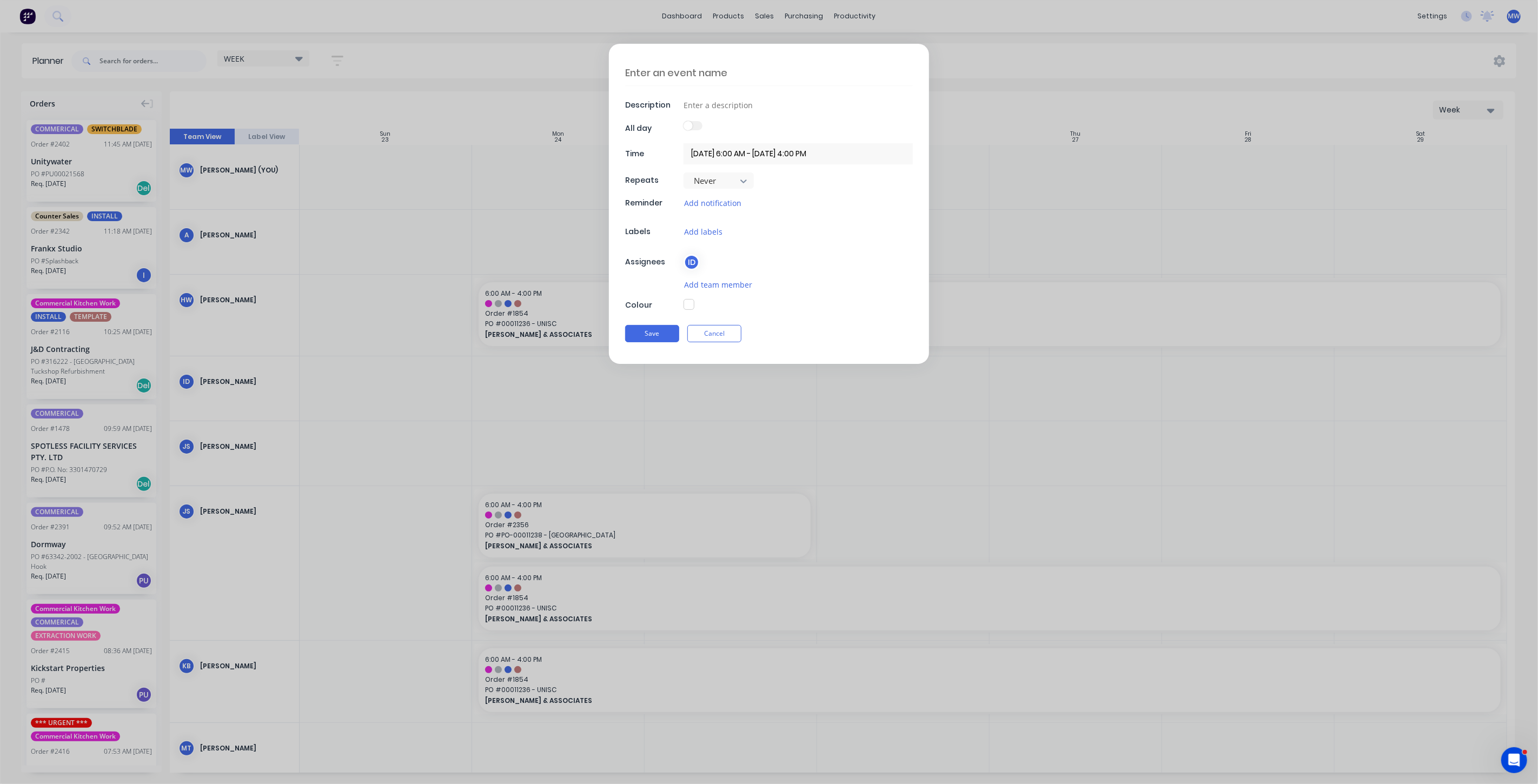
click at [702, 75] on textarea at bounding box center [769, 73] width 287 height 25
type textarea "#2159 - FBI NOOSA CIVI INSTALL"
click at [709, 106] on input at bounding box center [798, 105] width 229 height 16
click at [827, 299] on div at bounding box center [798, 305] width 229 height 13
click at [690, 304] on button "button" at bounding box center [689, 304] width 11 height 11
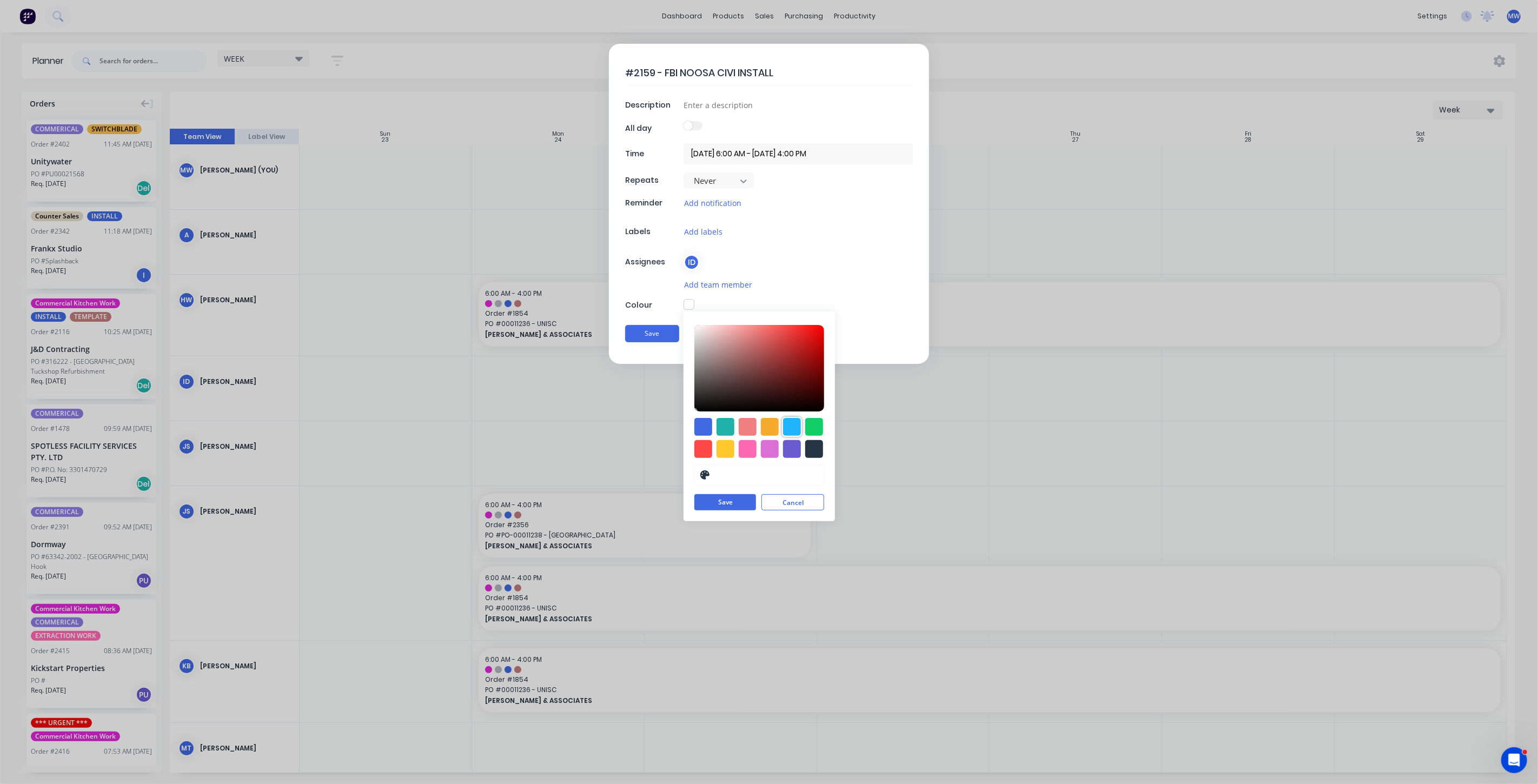
click at [790, 426] on div at bounding box center [792, 427] width 18 height 18
type input "#1FB6FF"
click at [729, 499] on button "Save" at bounding box center [725, 503] width 62 height 16
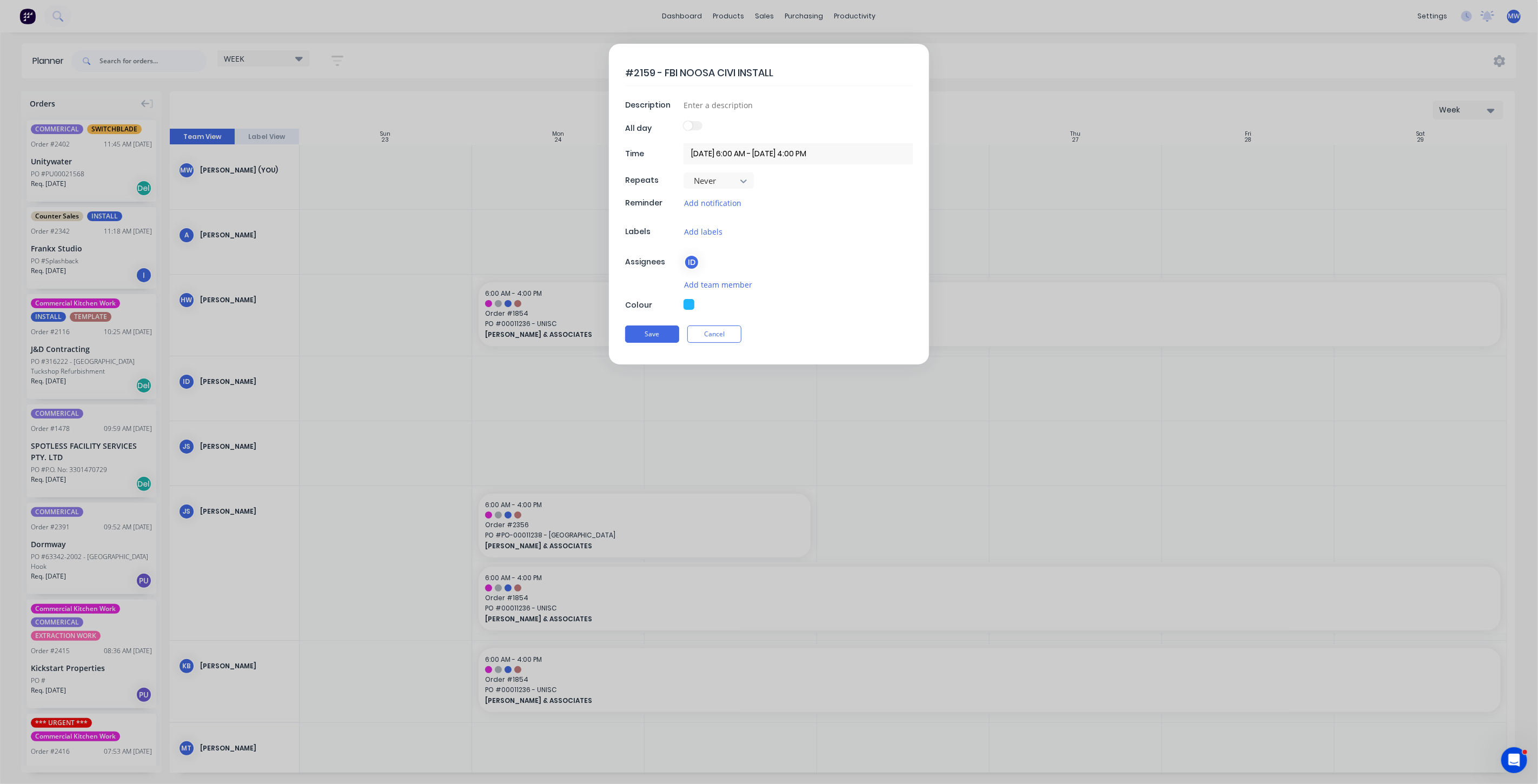
click at [735, 70] on textarea "#2159 - FBI NOOSA CIVI INSTALL" at bounding box center [769, 73] width 287 height 25
type textarea "#2159 - FBI NOOSA CIVIC INSTALL"
click at [712, 160] on input "[DATE] 6:00 AM - [DATE] 4:00 PM" at bounding box center [798, 154] width 229 height 21
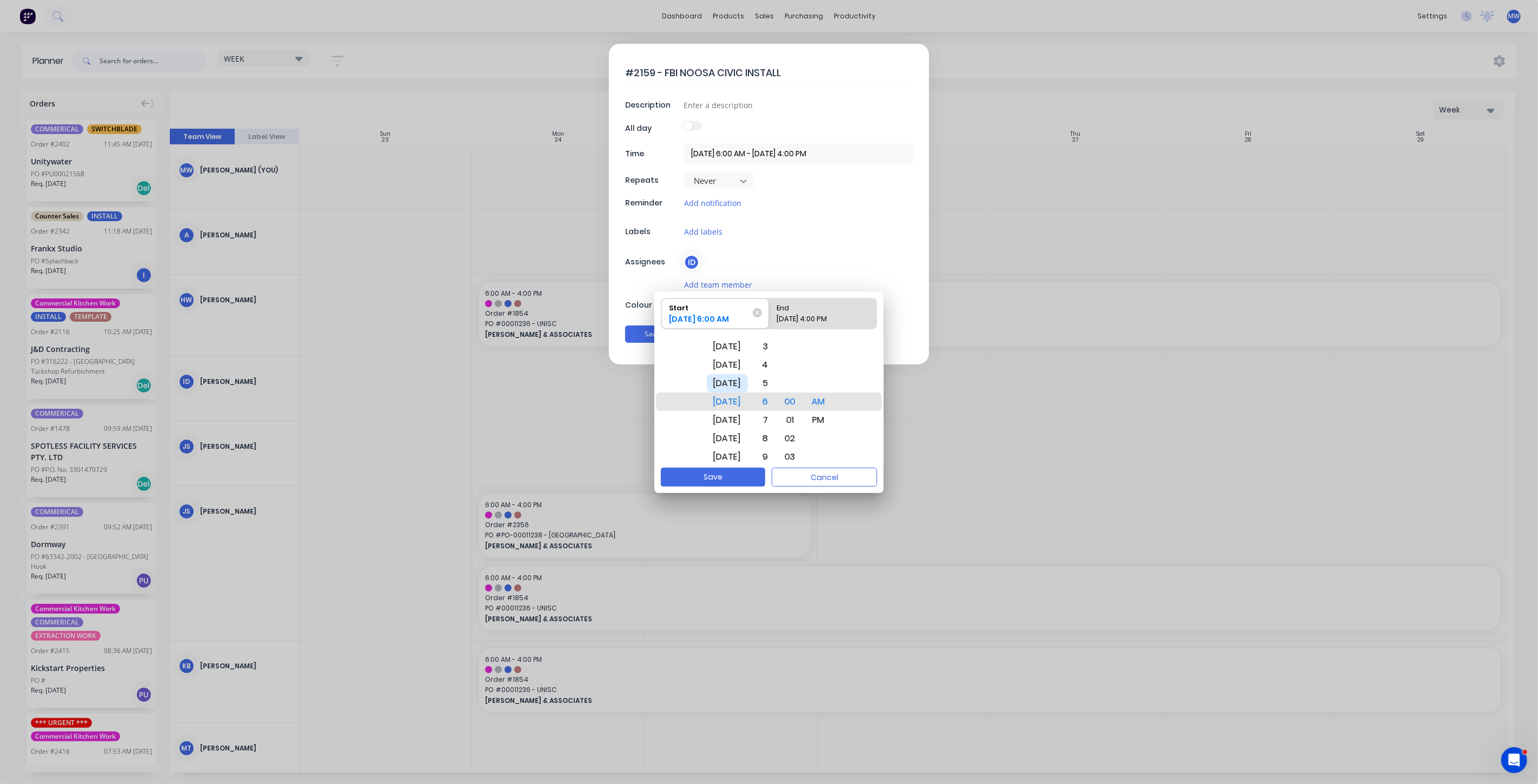
click at [738, 381] on div "[DATE]" at bounding box center [727, 384] width 41 height 19
click at [732, 382] on div "[DATE]" at bounding box center [727, 384] width 41 height 19
click at [828, 316] on div "[DATE] 4:00 PM" at bounding box center [817, 321] width 90 height 15
click at [770, 316] on input "End [DATE] 4:00 PM" at bounding box center [769, 313] width 1 height 30
radio input "true"
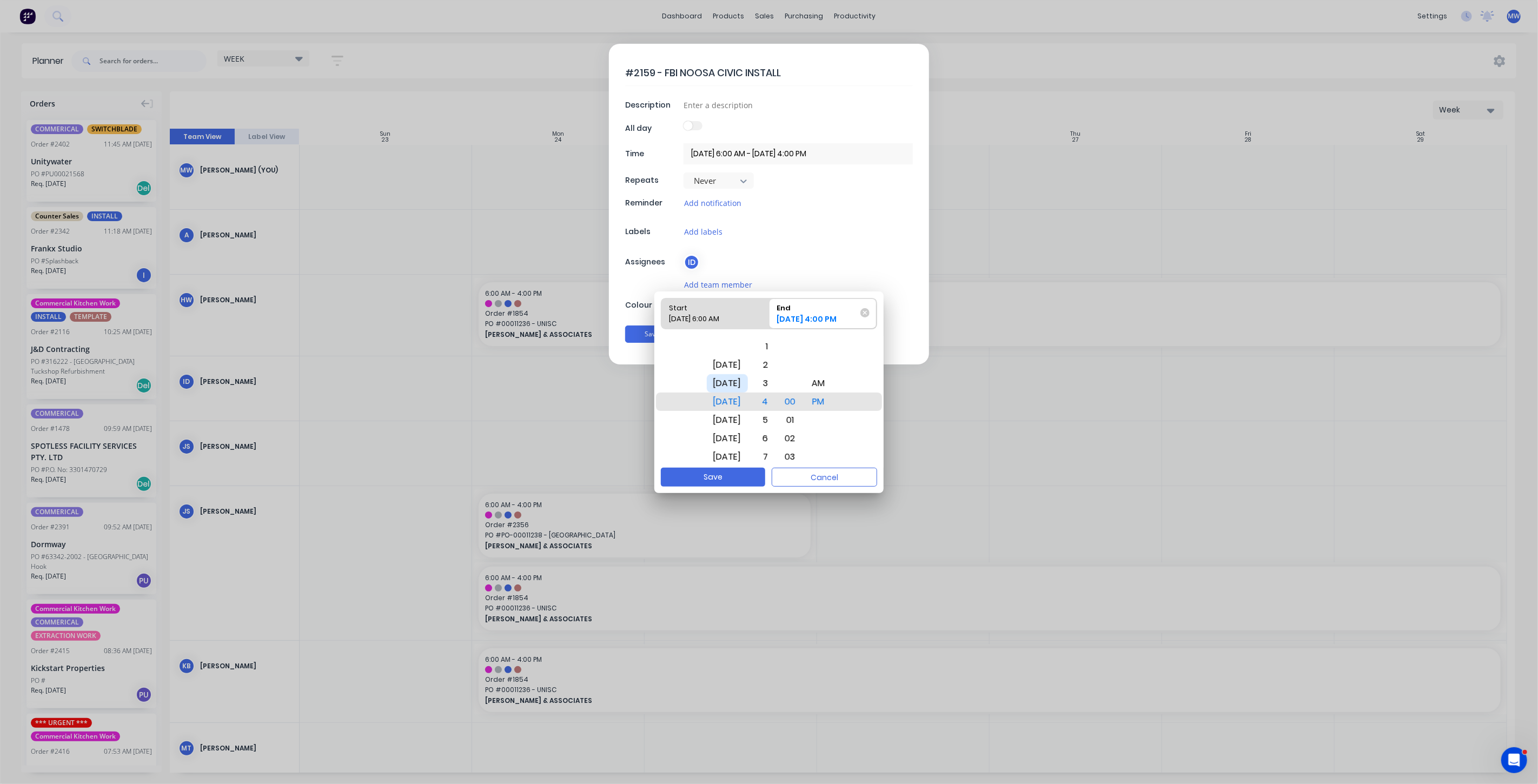
click at [723, 378] on div "[DATE]" at bounding box center [727, 384] width 41 height 19
click at [714, 476] on button "Save" at bounding box center [713, 477] width 105 height 19
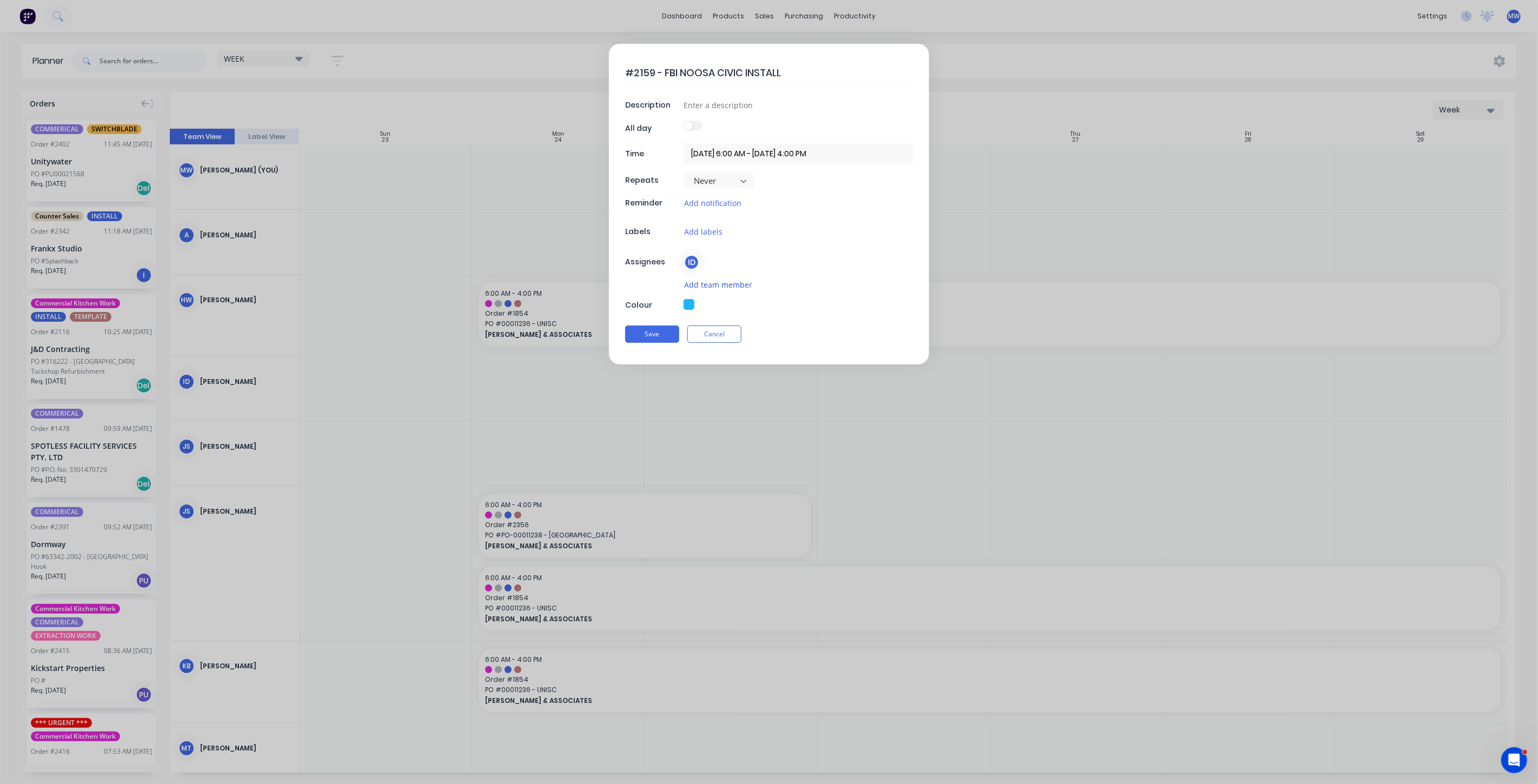
click at [738, 281] on button "Add team member" at bounding box center [718, 285] width 69 height 13
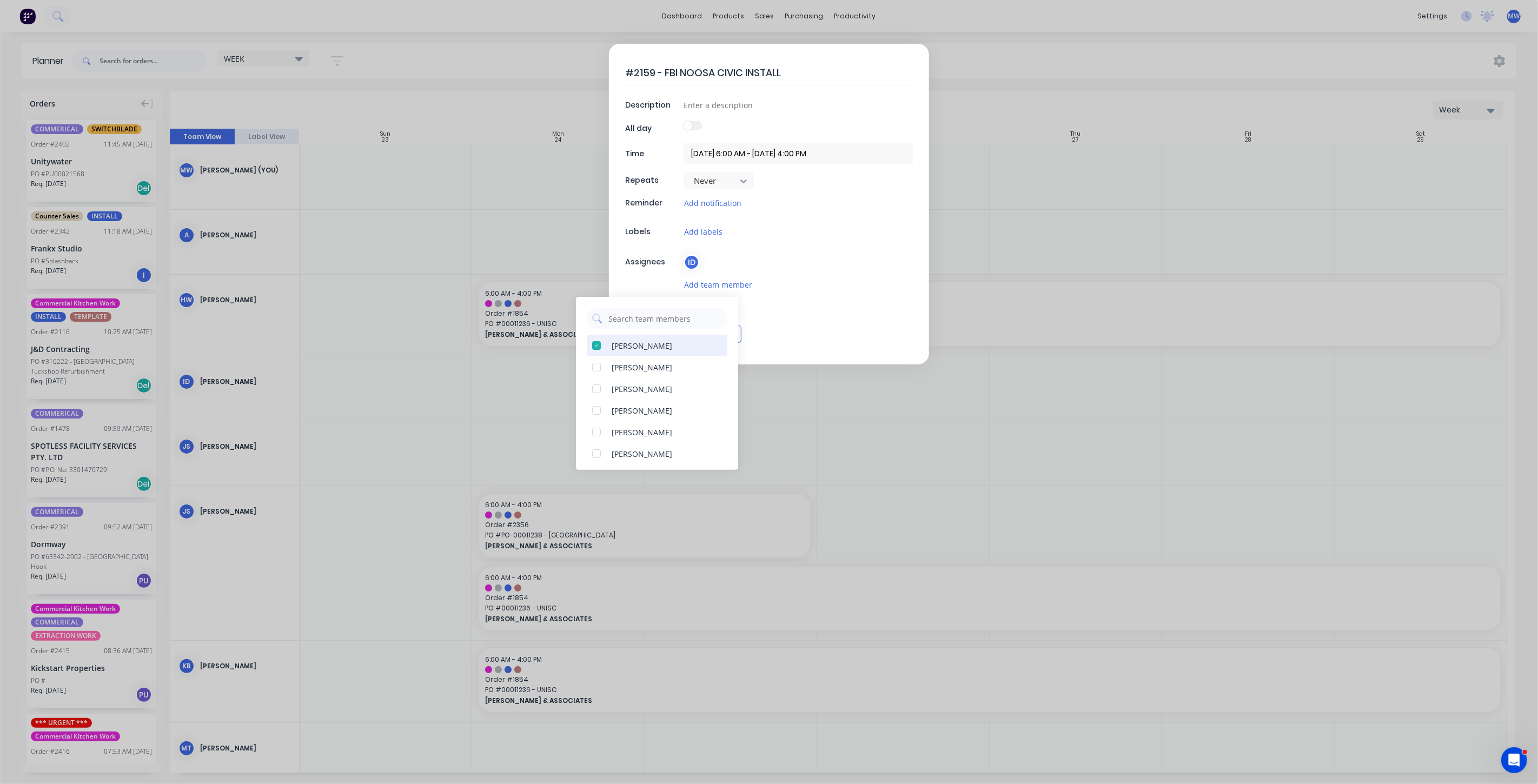
click at [598, 346] on div at bounding box center [597, 346] width 22 height 22
click at [597, 368] on div at bounding box center [597, 368] width 22 height 22
click at [597, 412] on div at bounding box center [597, 411] width 22 height 22
click at [598, 432] on div at bounding box center [597, 433] width 22 height 22
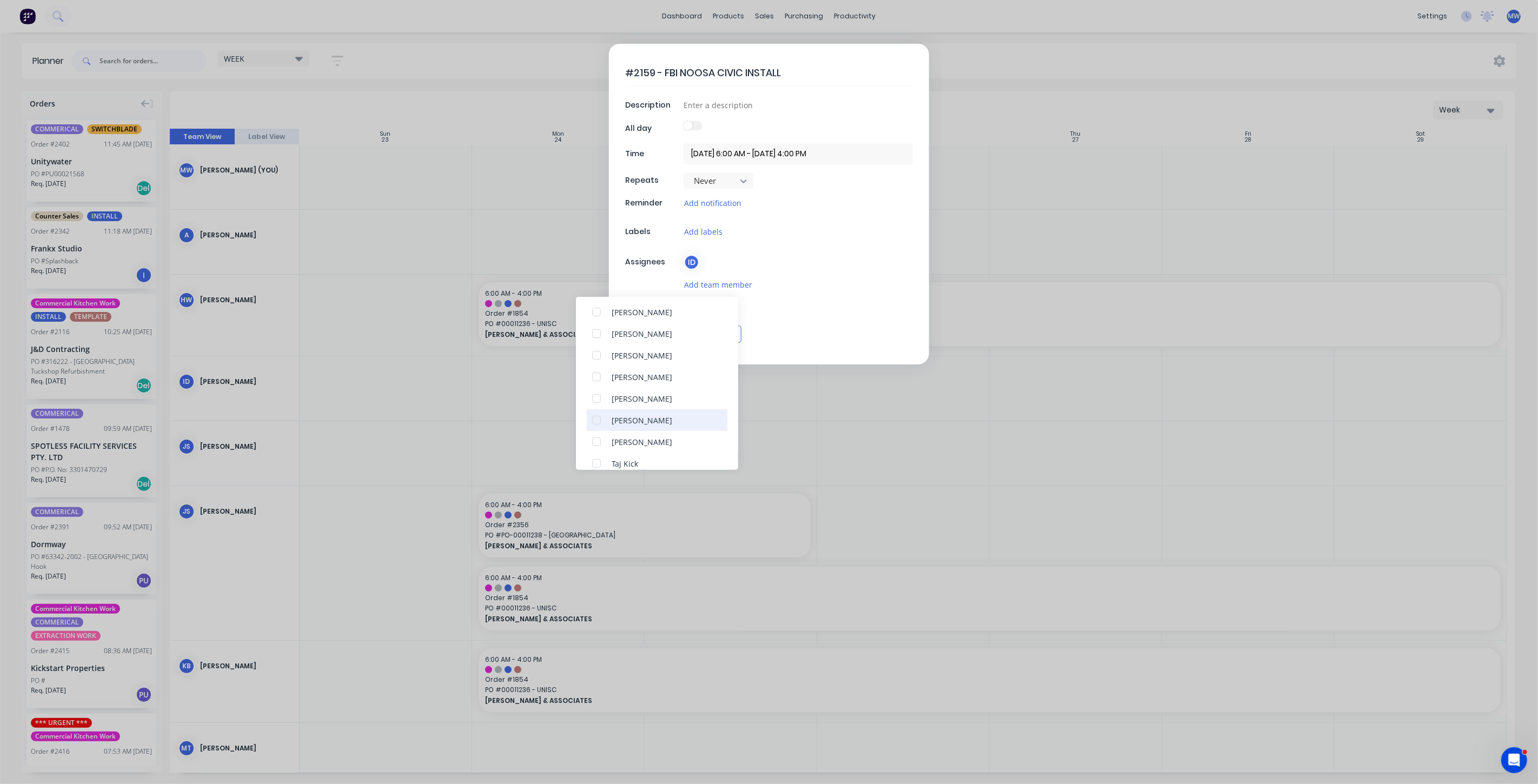
click at [595, 420] on div at bounding box center [597, 420] width 22 height 22
click at [597, 362] on div at bounding box center [597, 362] width 22 height 22
click at [597, 388] on div at bounding box center [597, 389] width 22 height 22
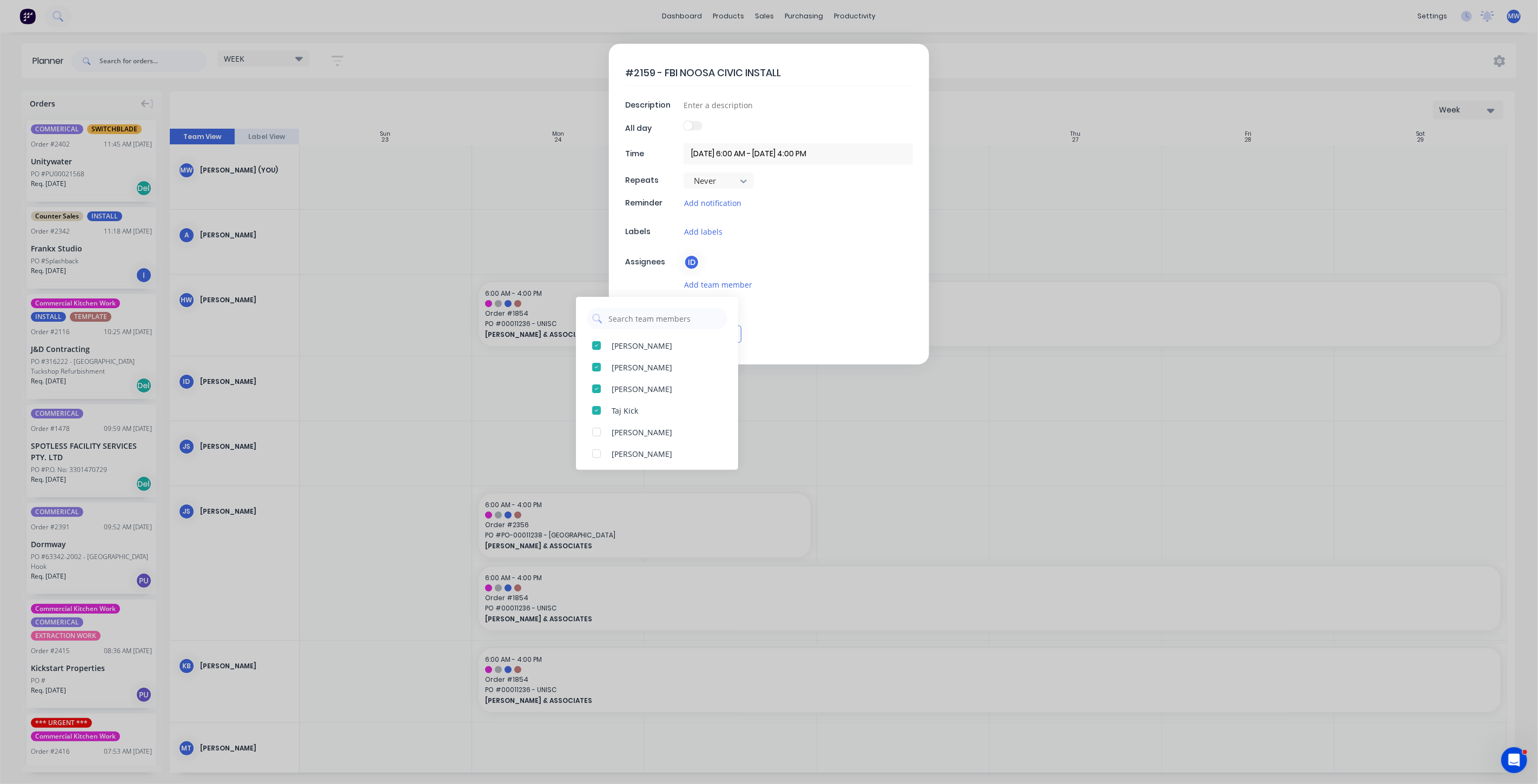
click at [805, 305] on div at bounding box center [798, 305] width 229 height 13
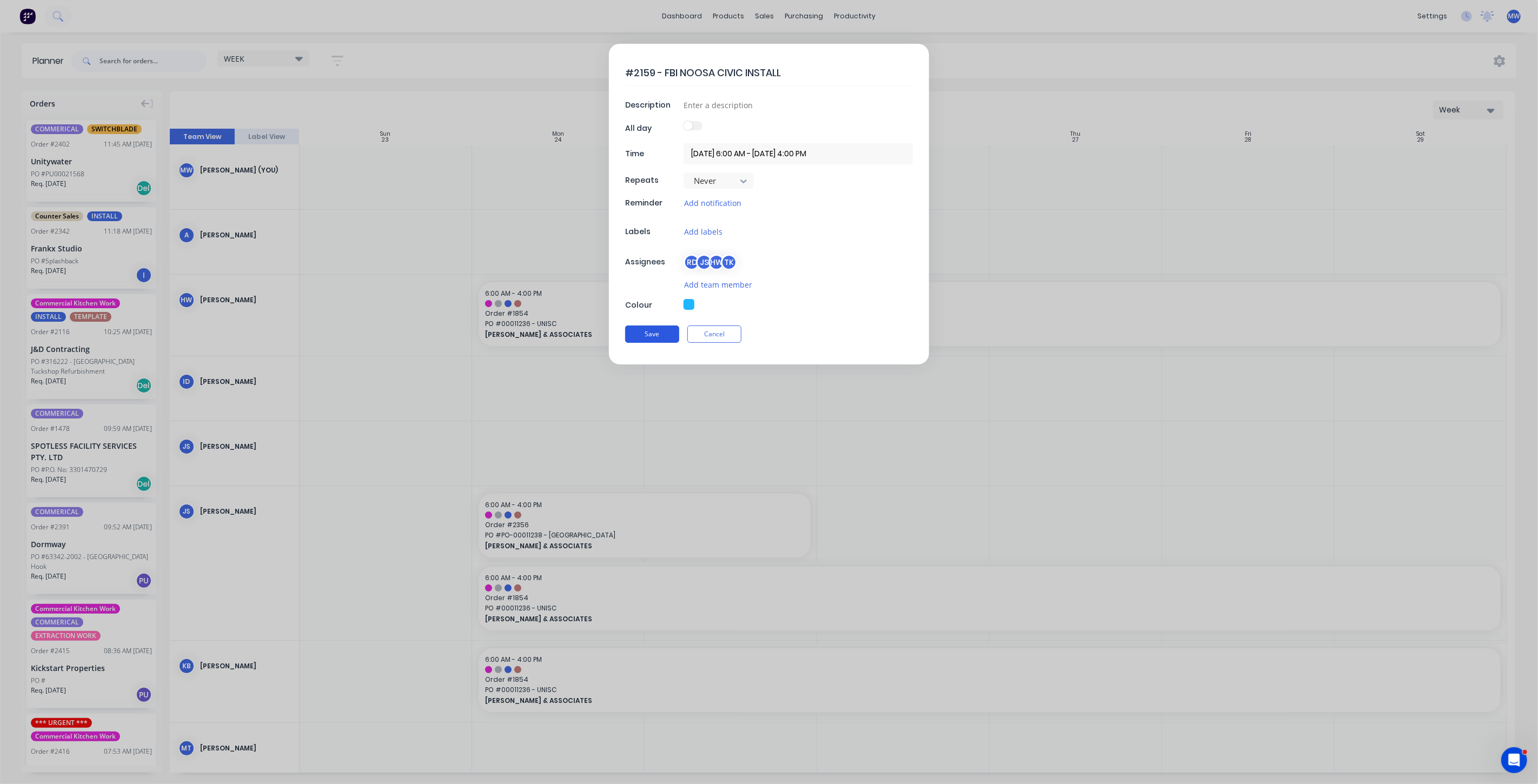
click at [668, 331] on button "Save" at bounding box center [652, 334] width 54 height 17
type input "28/11/2025 6:00 AM - 28/11/2025 4:00 PM"
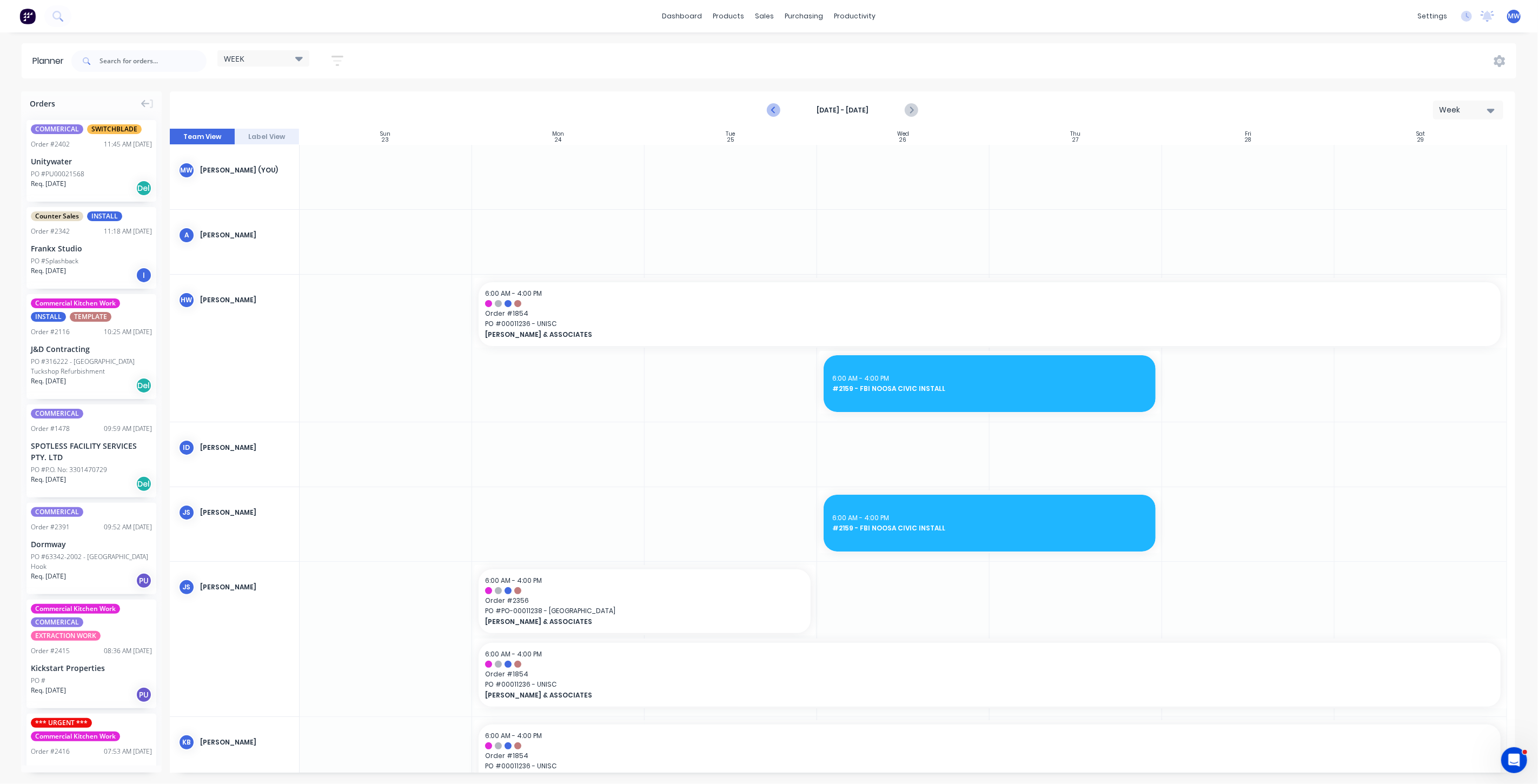
click at [777, 111] on icon "Previous page" at bounding box center [773, 110] width 13 height 13
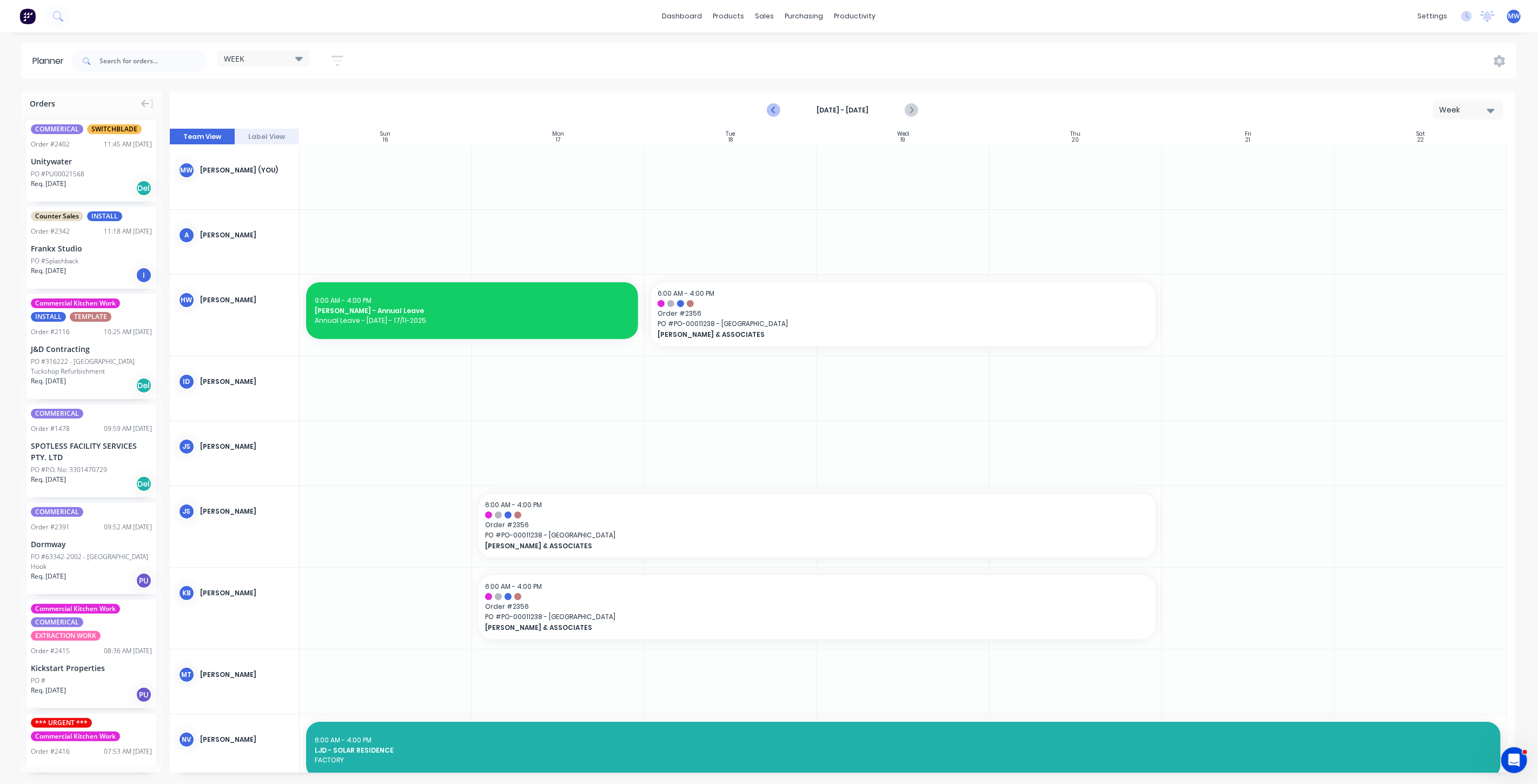
click at [776, 111] on icon "Previous page" at bounding box center [773, 110] width 13 height 13
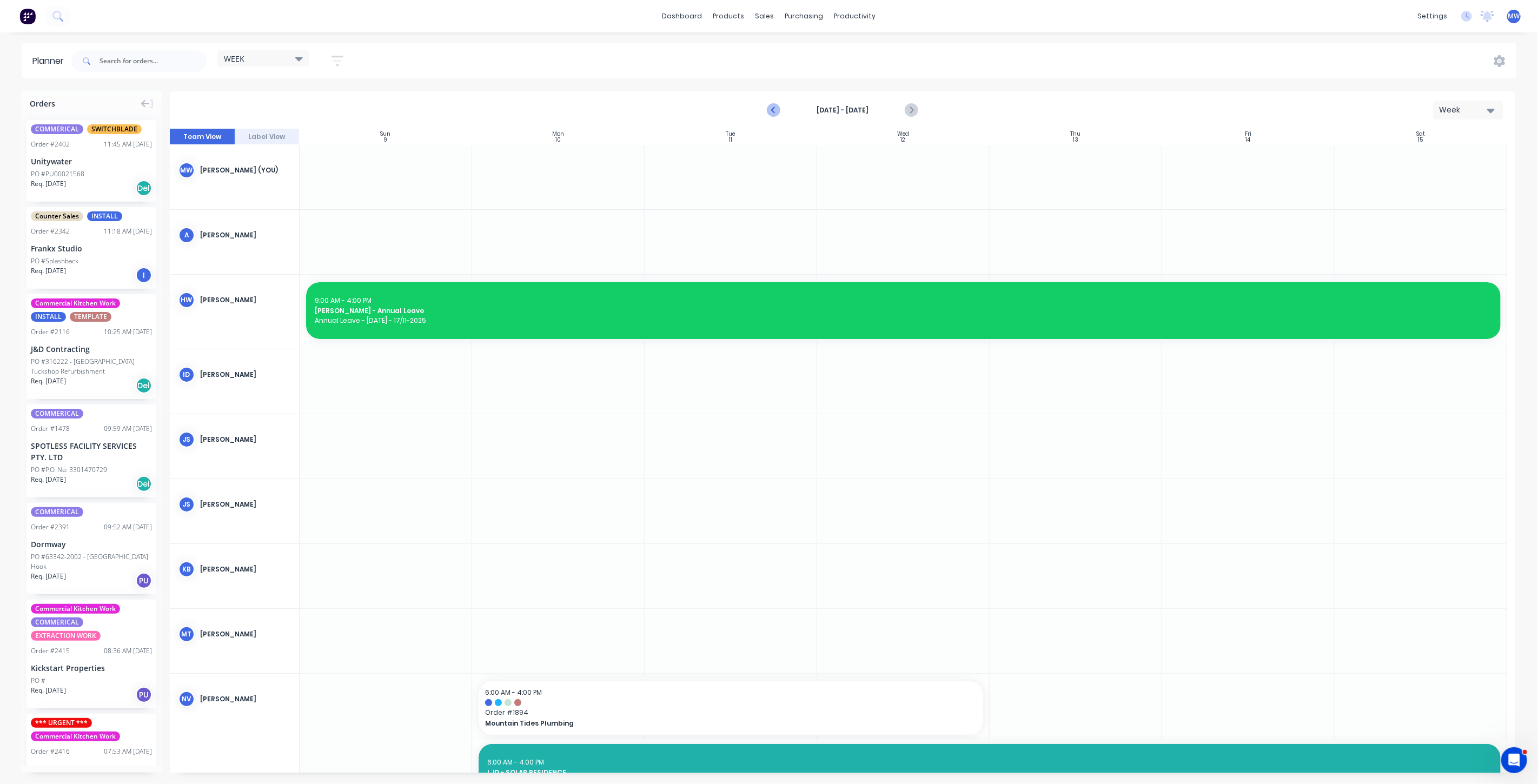
click at [772, 112] on icon "Previous page" at bounding box center [773, 110] width 13 height 13
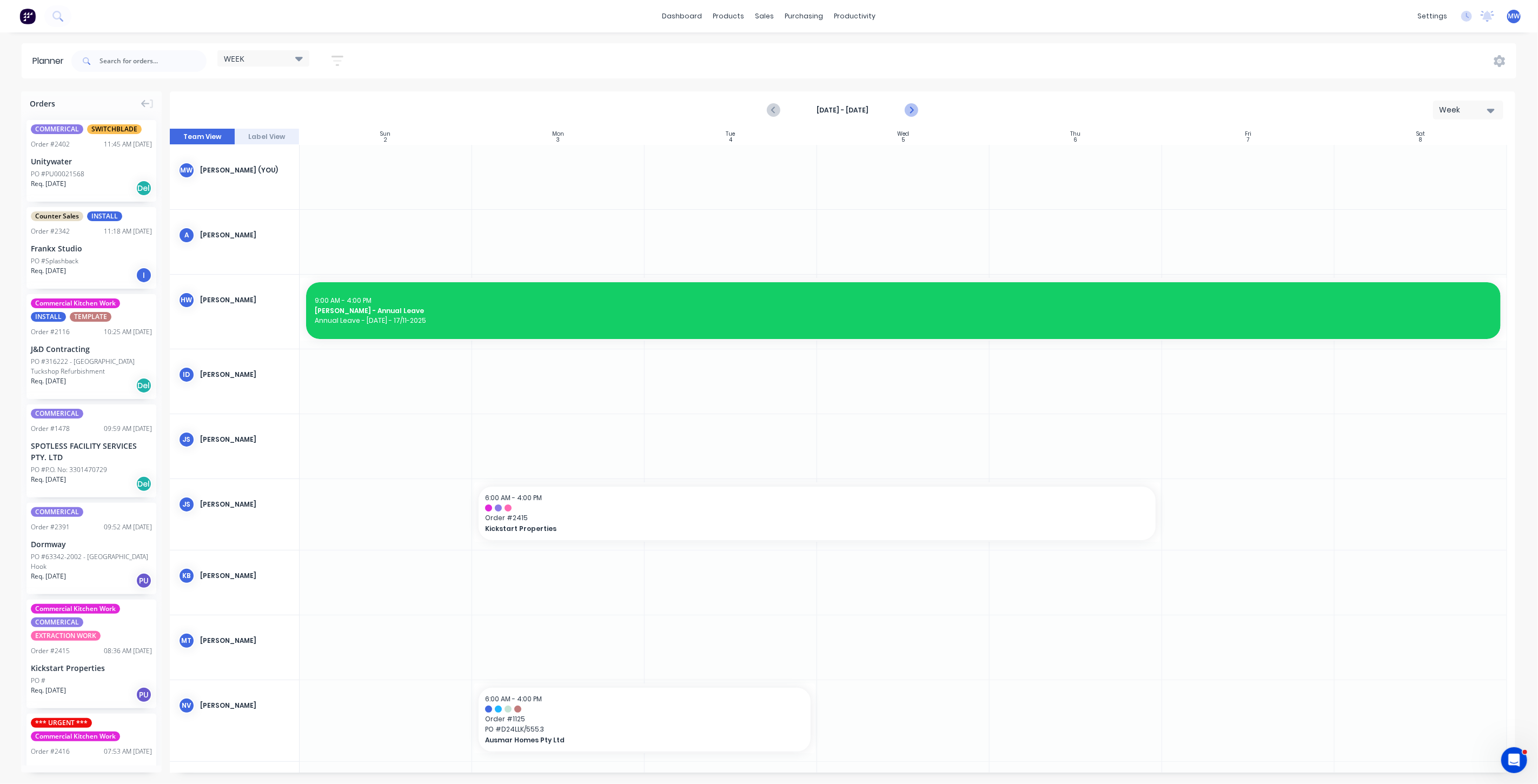
click at [908, 111] on icon "Next page" at bounding box center [910, 110] width 13 height 13
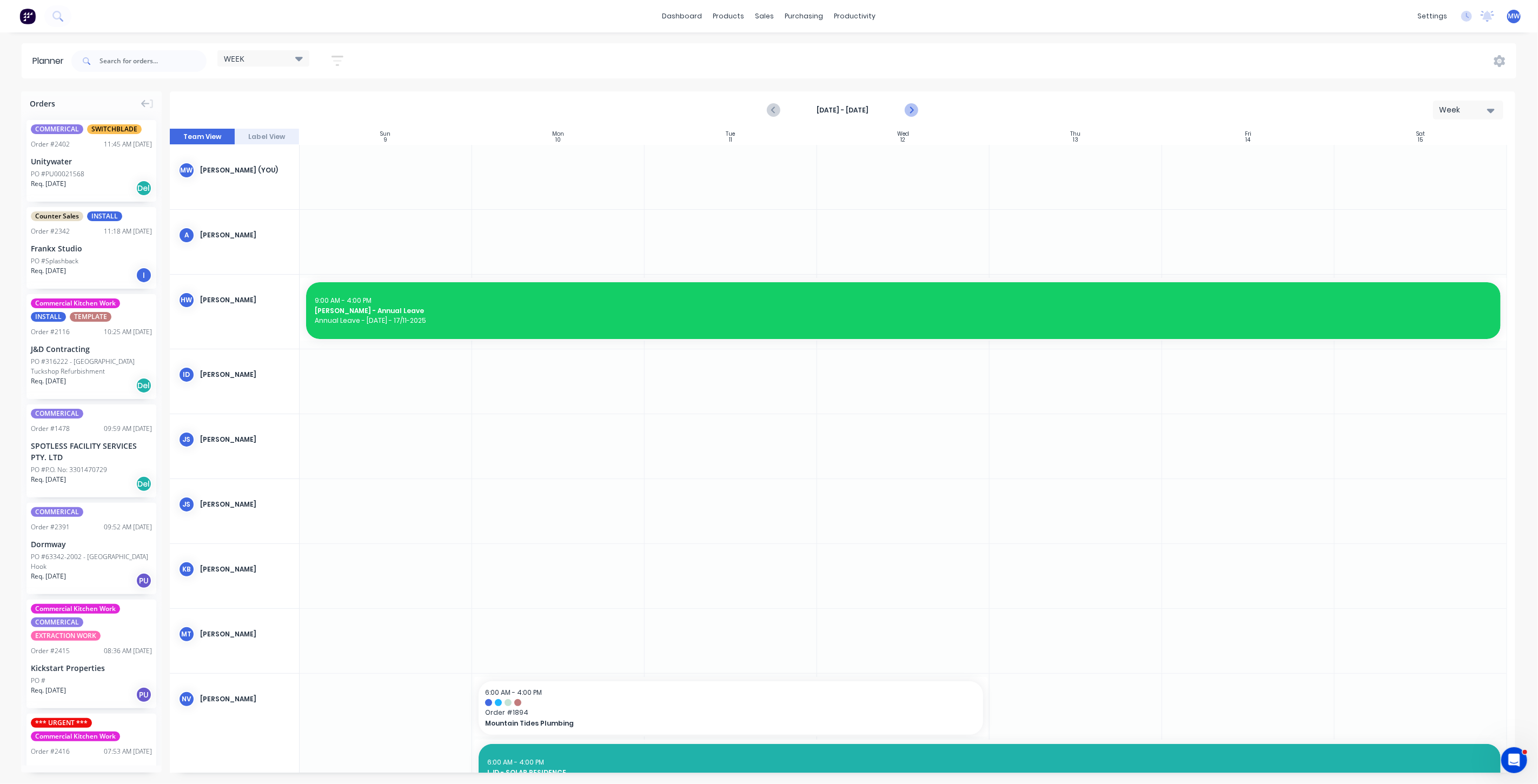
click at [908, 111] on icon "Next page" at bounding box center [910, 110] width 13 height 13
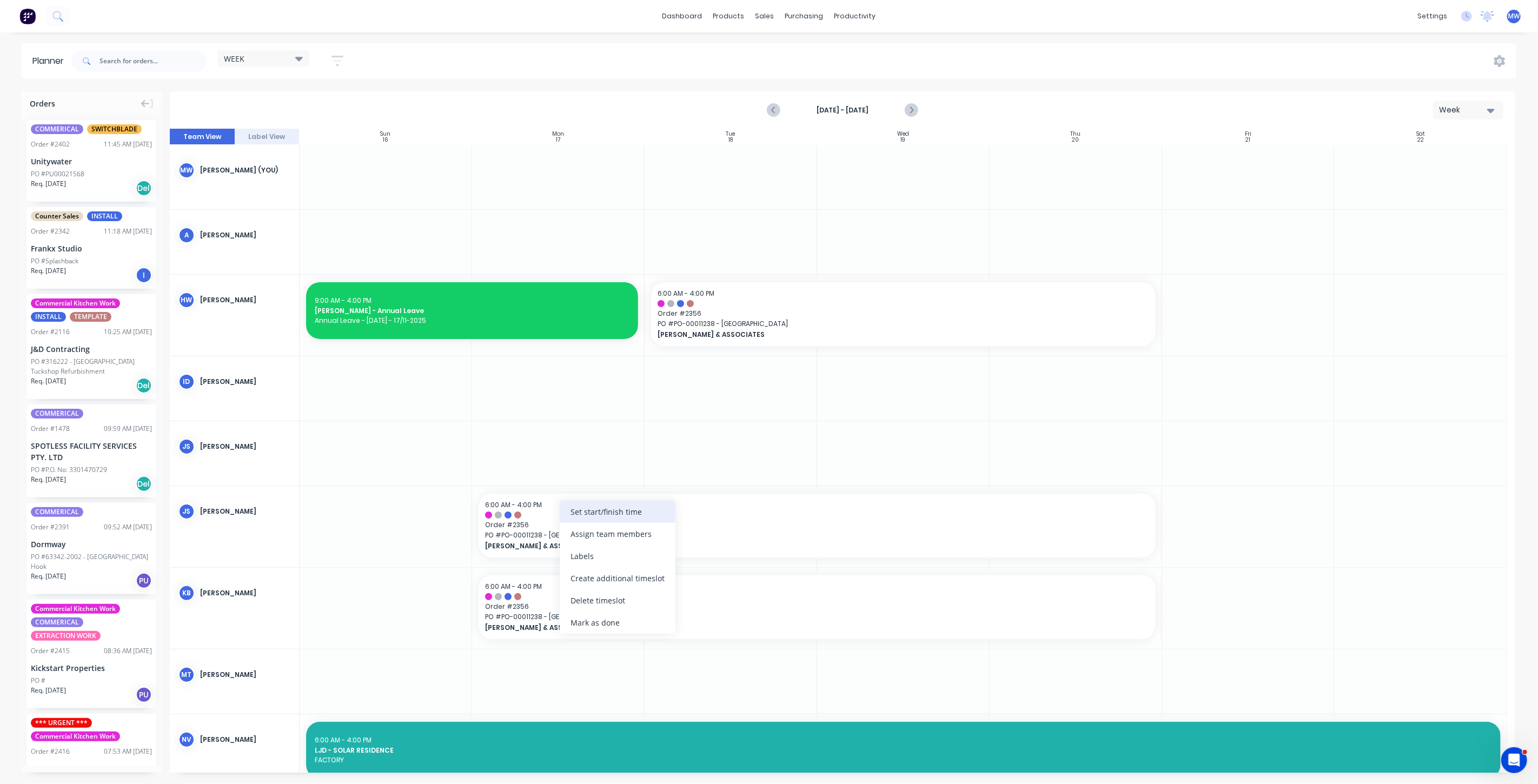
click at [635, 510] on div "Set start/finish time" at bounding box center [617, 512] width 116 height 22
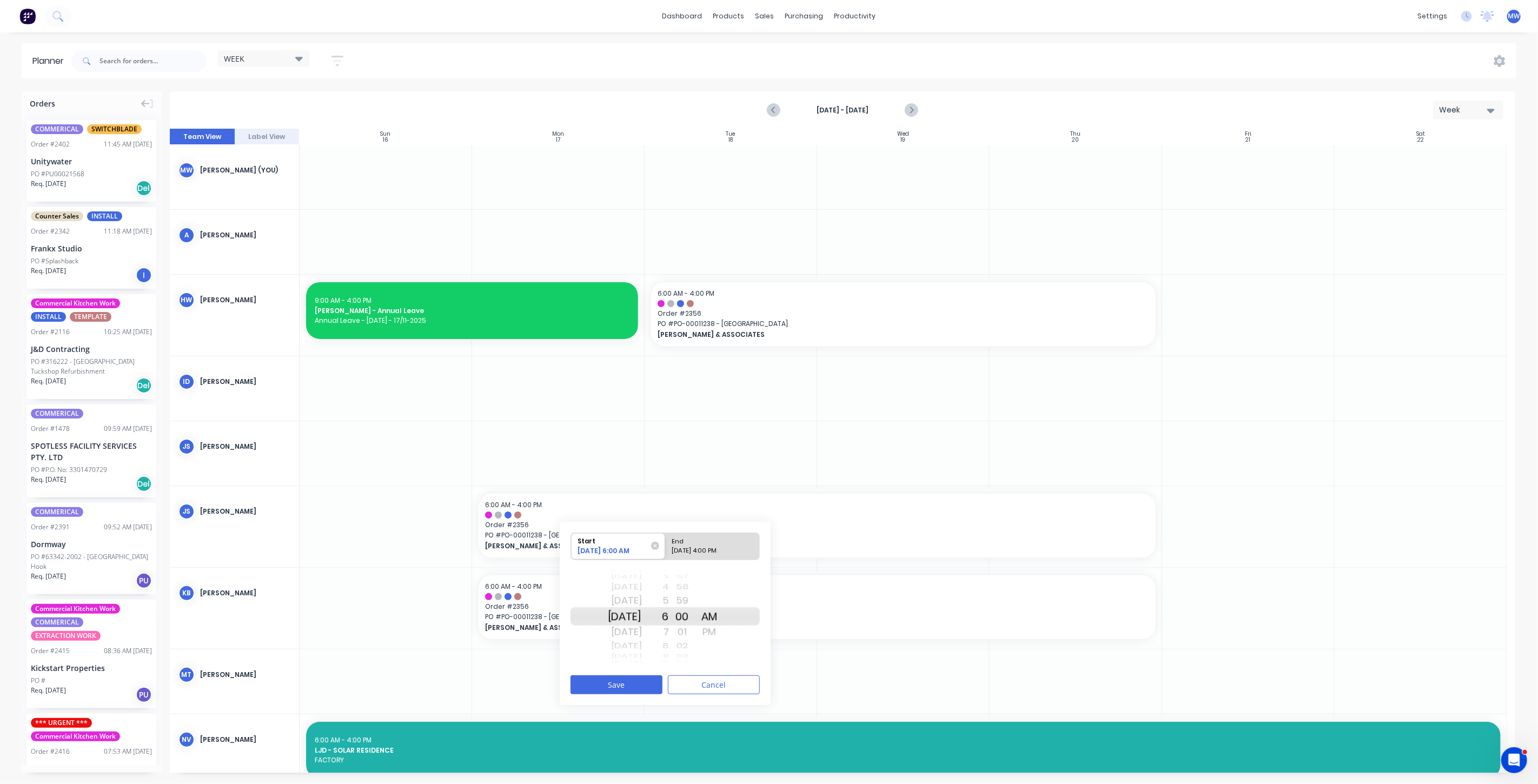
click at [641, 617] on div "Mon Nov 10" at bounding box center [624, 617] width 34 height 19
click at [728, 543] on div "End" at bounding box center [707, 540] width 79 height 14
click at [666, 543] on input "End 11/20/2025 4:00 PM" at bounding box center [665, 546] width 1 height 26
radio input "true"
click at [635, 629] on div "Fri Nov 14" at bounding box center [624, 632] width 34 height 17
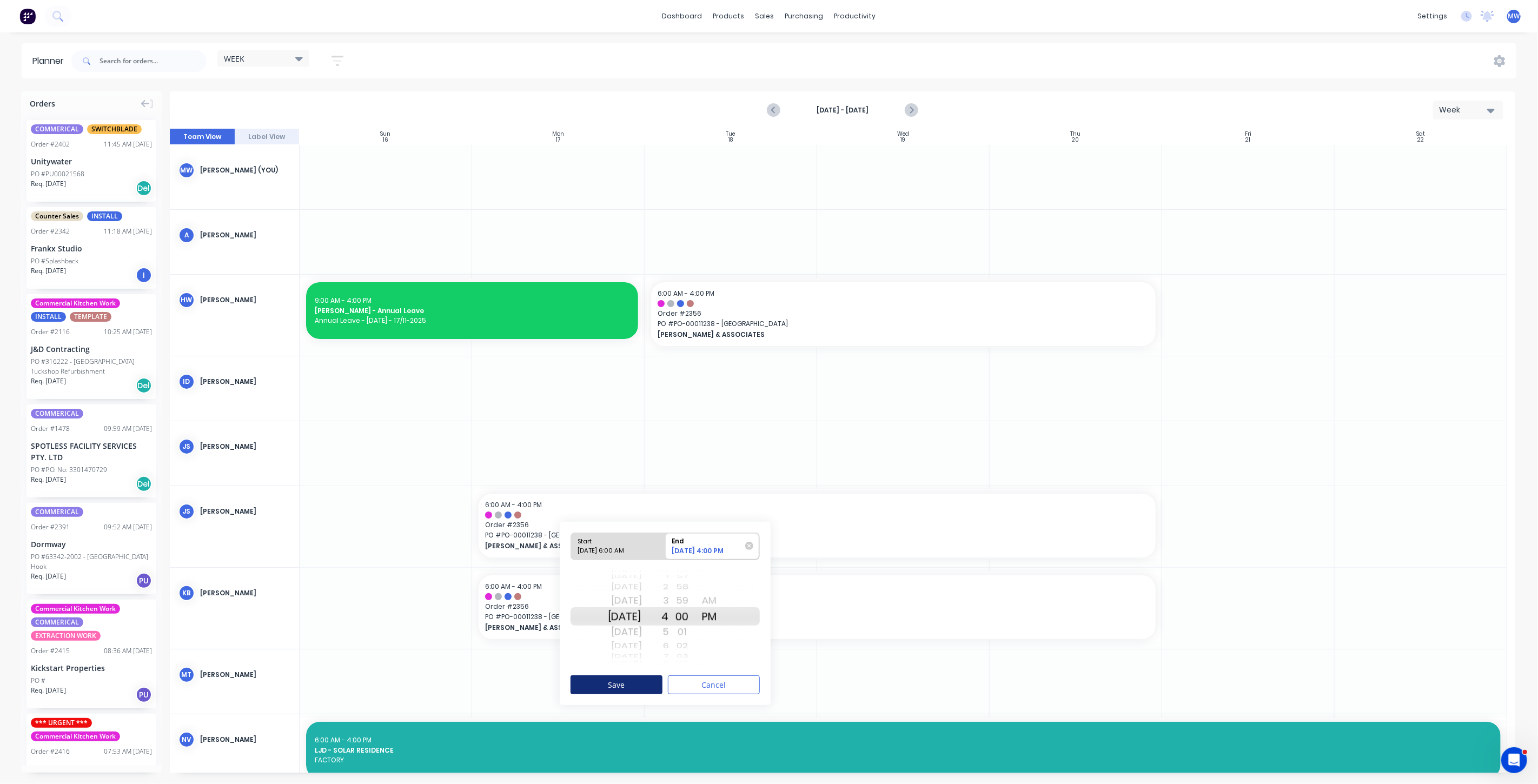
click at [625, 688] on button "Save" at bounding box center [616, 684] width 92 height 19
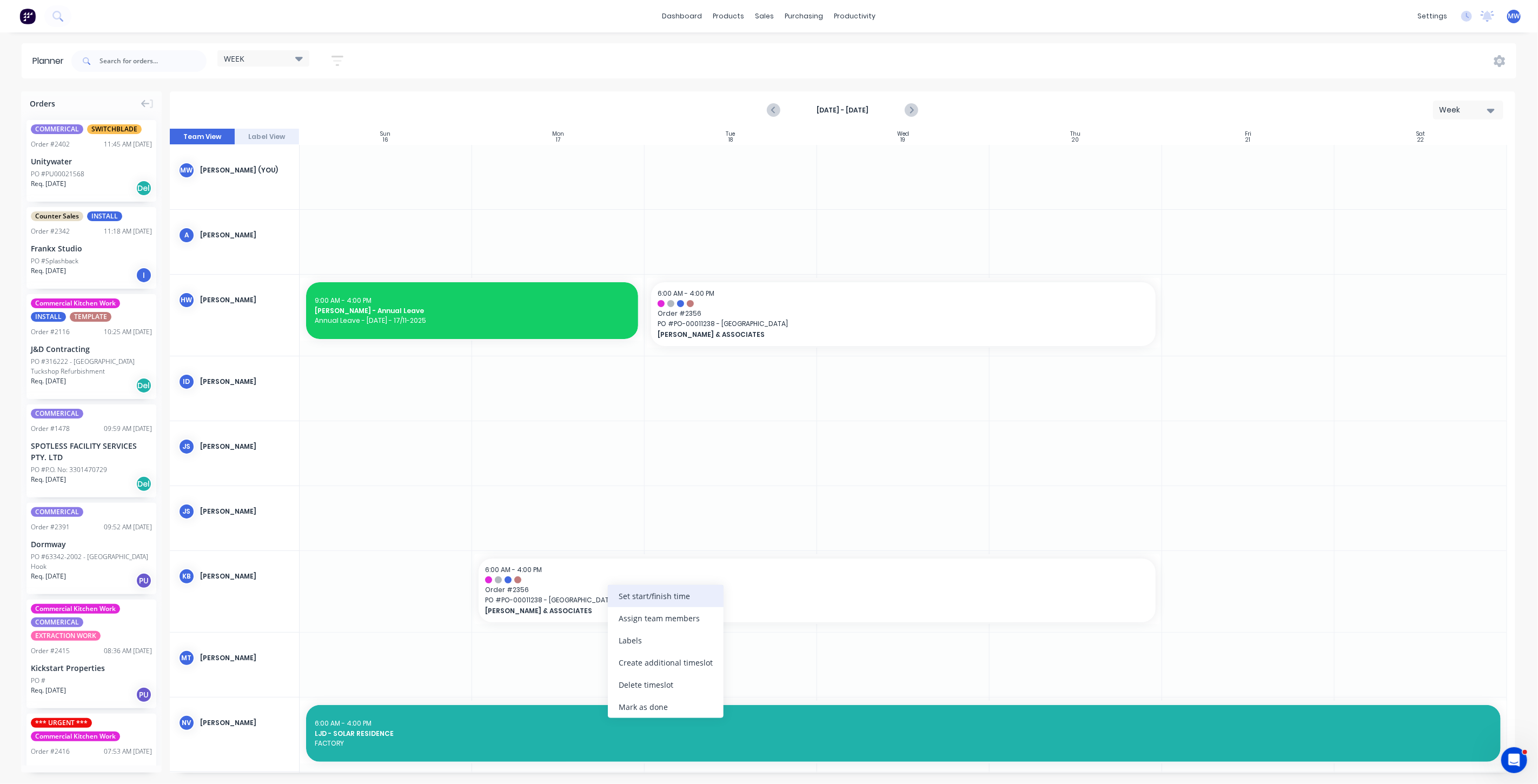
click at [650, 601] on div "Set start/finish time" at bounding box center [665, 596] width 116 height 22
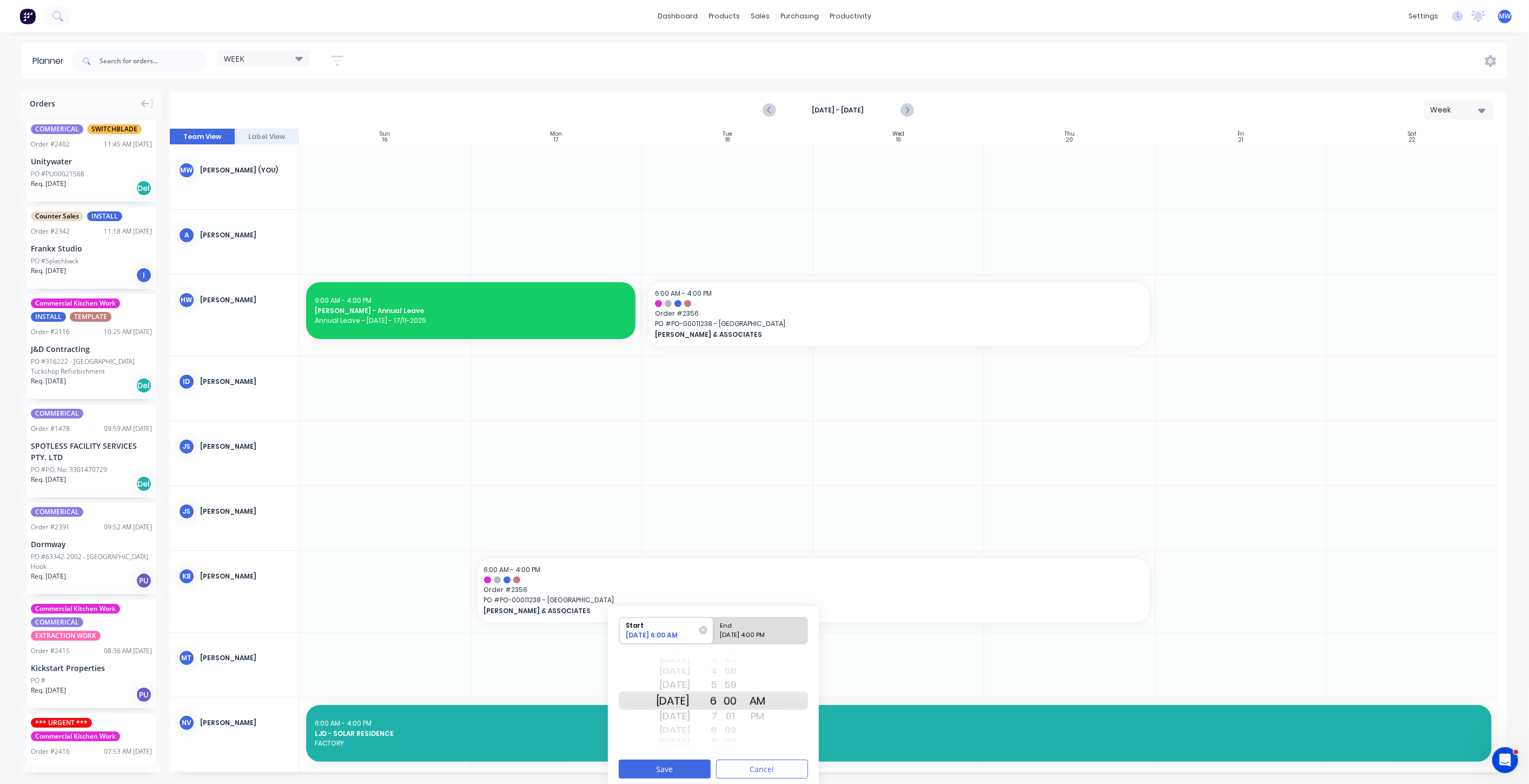
click at [680, 700] on div "Mon Nov 10" at bounding box center [673, 700] width 34 height 19
click at [755, 633] on div "11/20/2025 4:00 PM" at bounding box center [756, 637] width 79 height 14
click at [714, 633] on input "End 11/20/2025 4:00 PM" at bounding box center [713, 630] width 1 height 26
radio input "true"
click at [685, 705] on div "Thu Nov 13" at bounding box center [673, 700] width 34 height 19
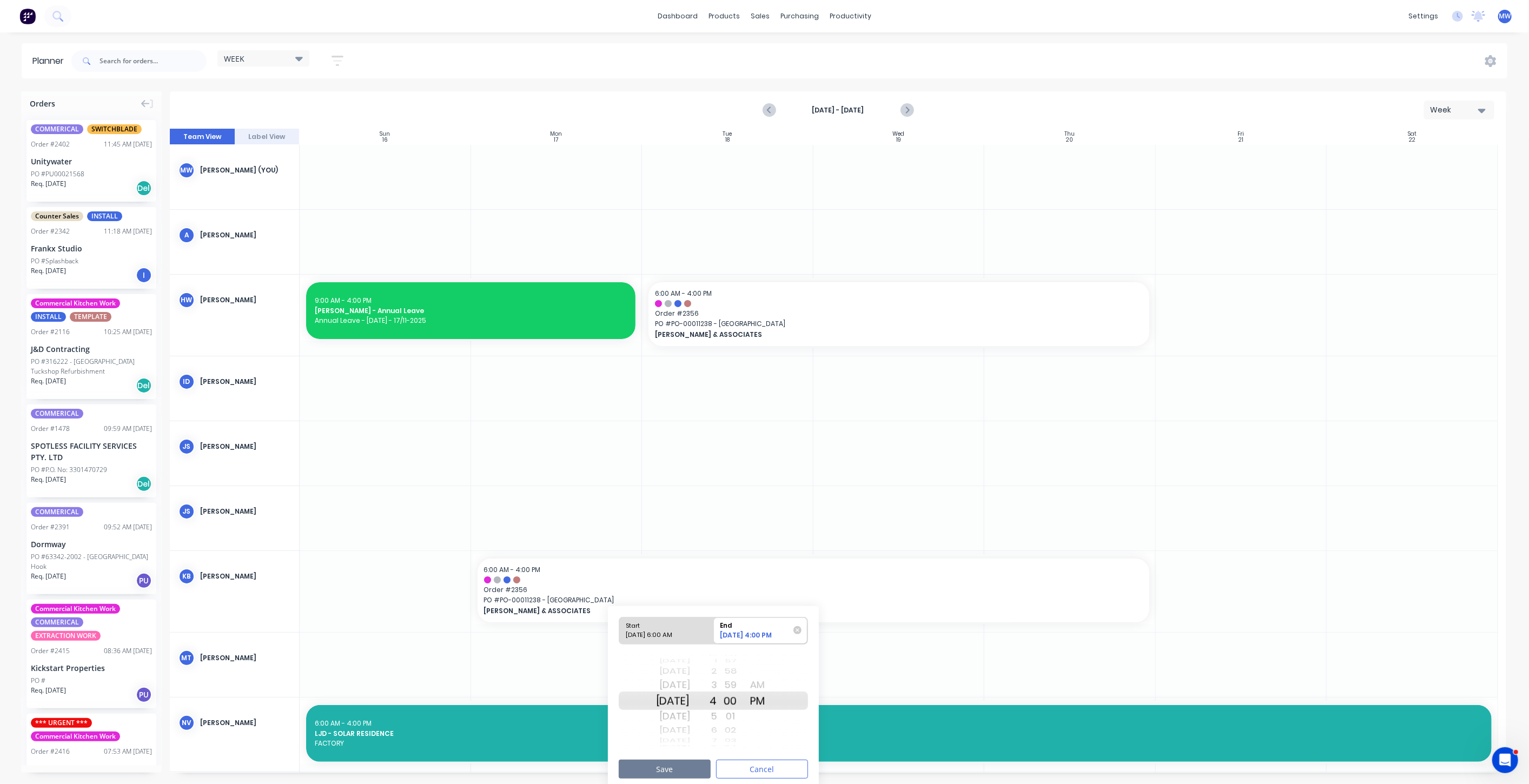
click at [680, 767] on button "Save" at bounding box center [664, 769] width 92 height 19
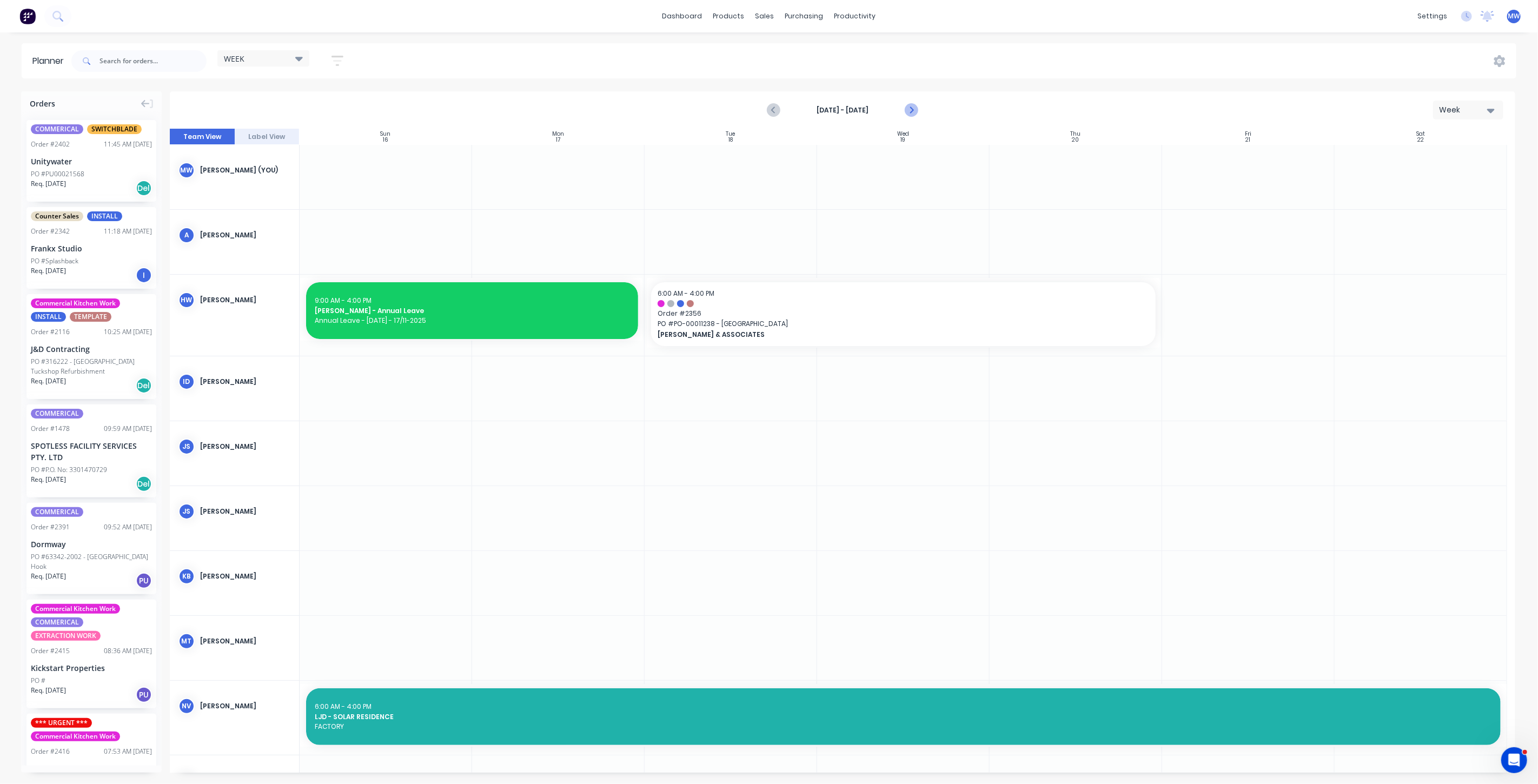
click at [913, 111] on icon "Next page" at bounding box center [910, 110] width 13 height 13
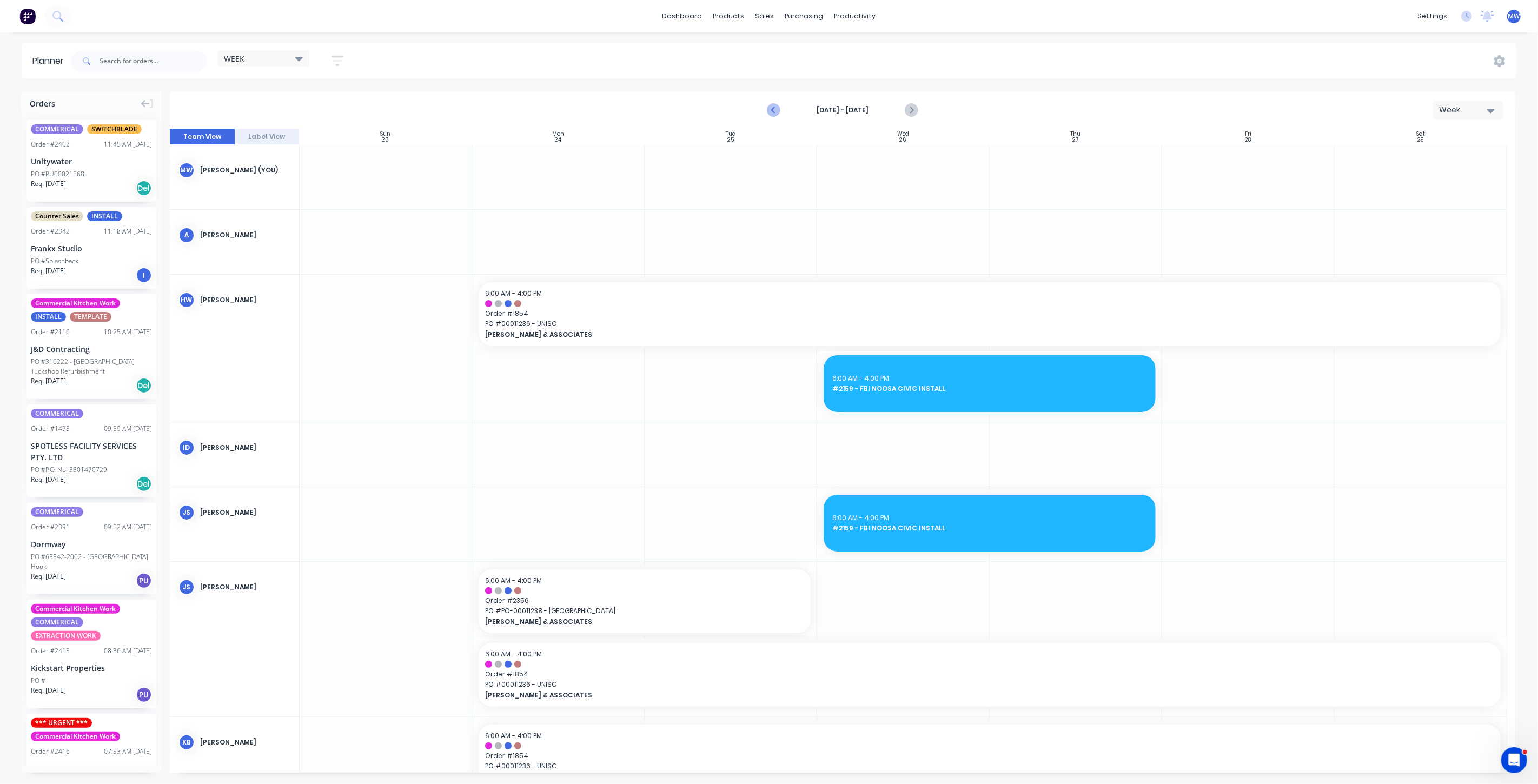
click at [772, 108] on icon "Previous page" at bounding box center [773, 110] width 13 height 13
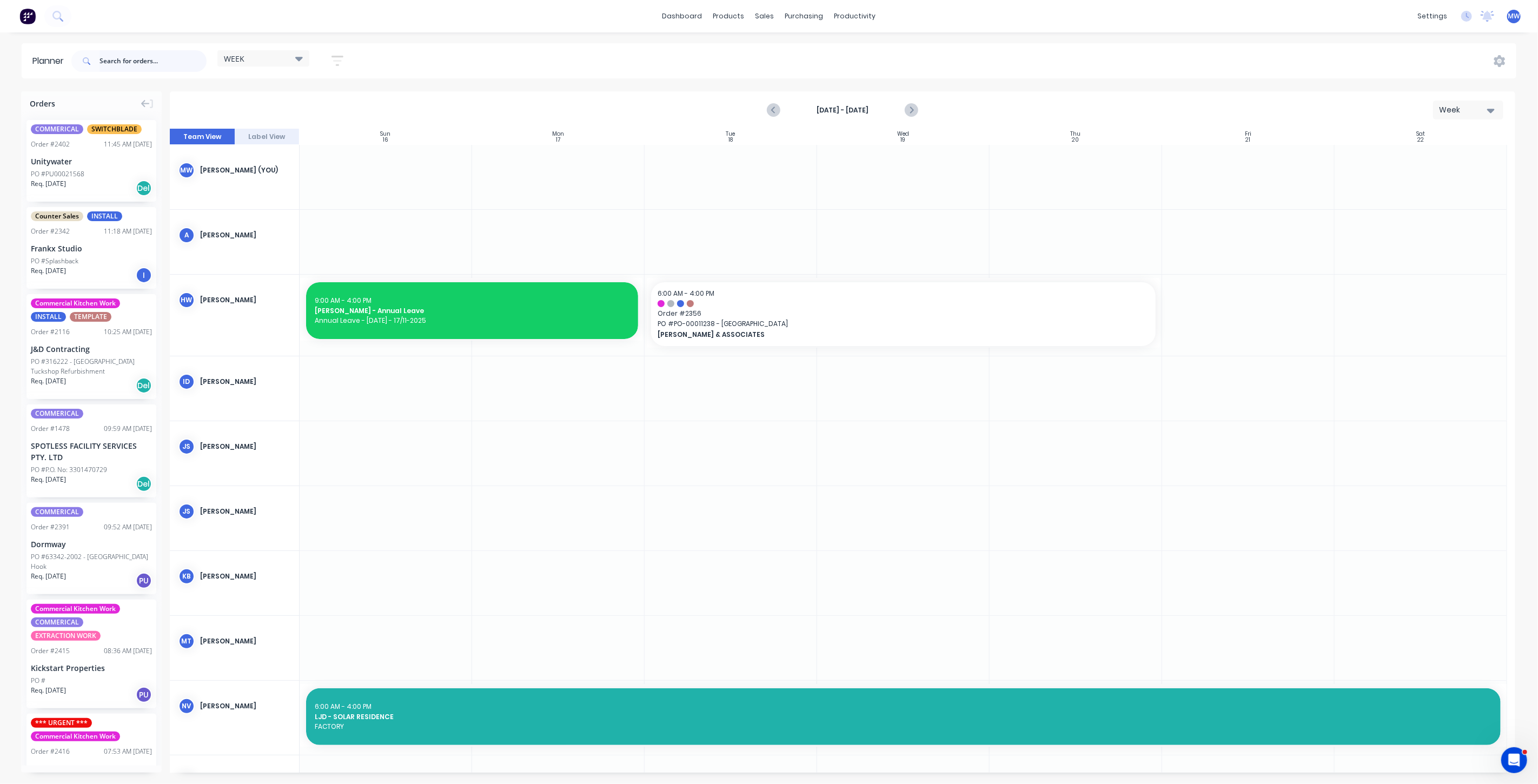
click at [166, 64] on input "text" at bounding box center [153, 62] width 107 height 22
type input "2159"
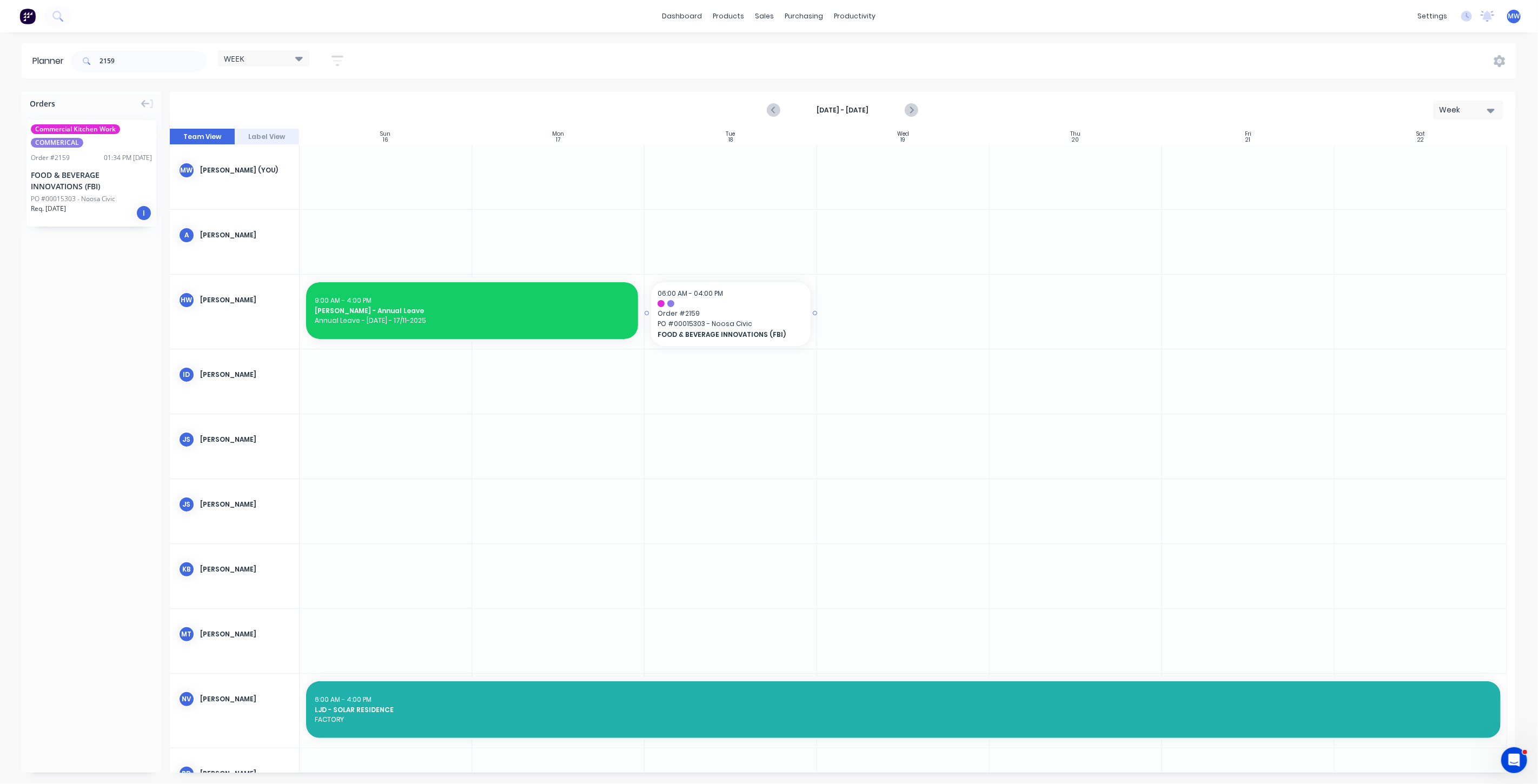
drag, startPoint x: 79, startPoint y: 178, endPoint x: 698, endPoint y: 298, distance: 630.5
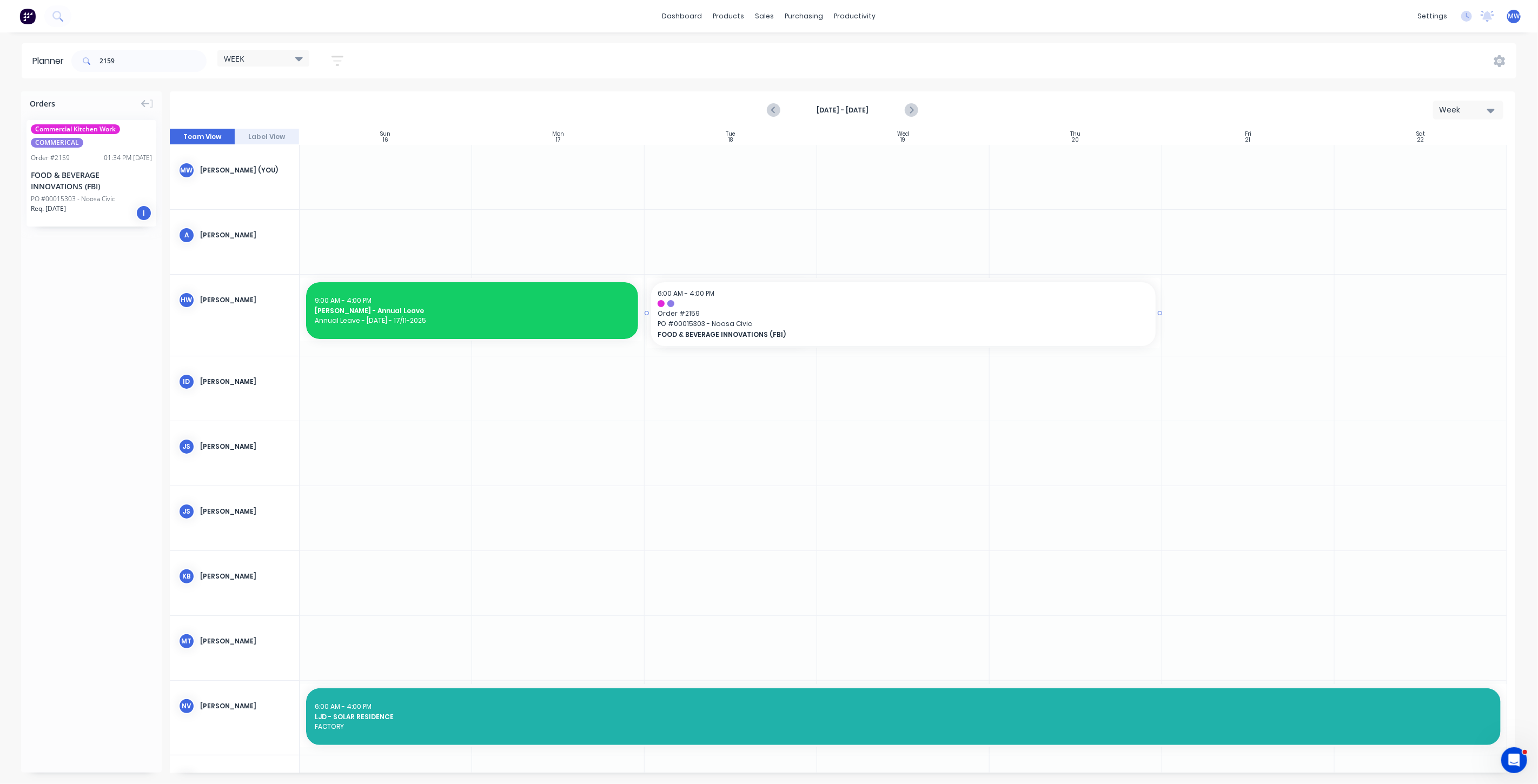
drag, startPoint x: 815, startPoint y: 310, endPoint x: 1017, endPoint y: 320, distance: 202.2
click at [886, 379] on div "Create additional timeslot" at bounding box center [892, 377] width 116 height 22
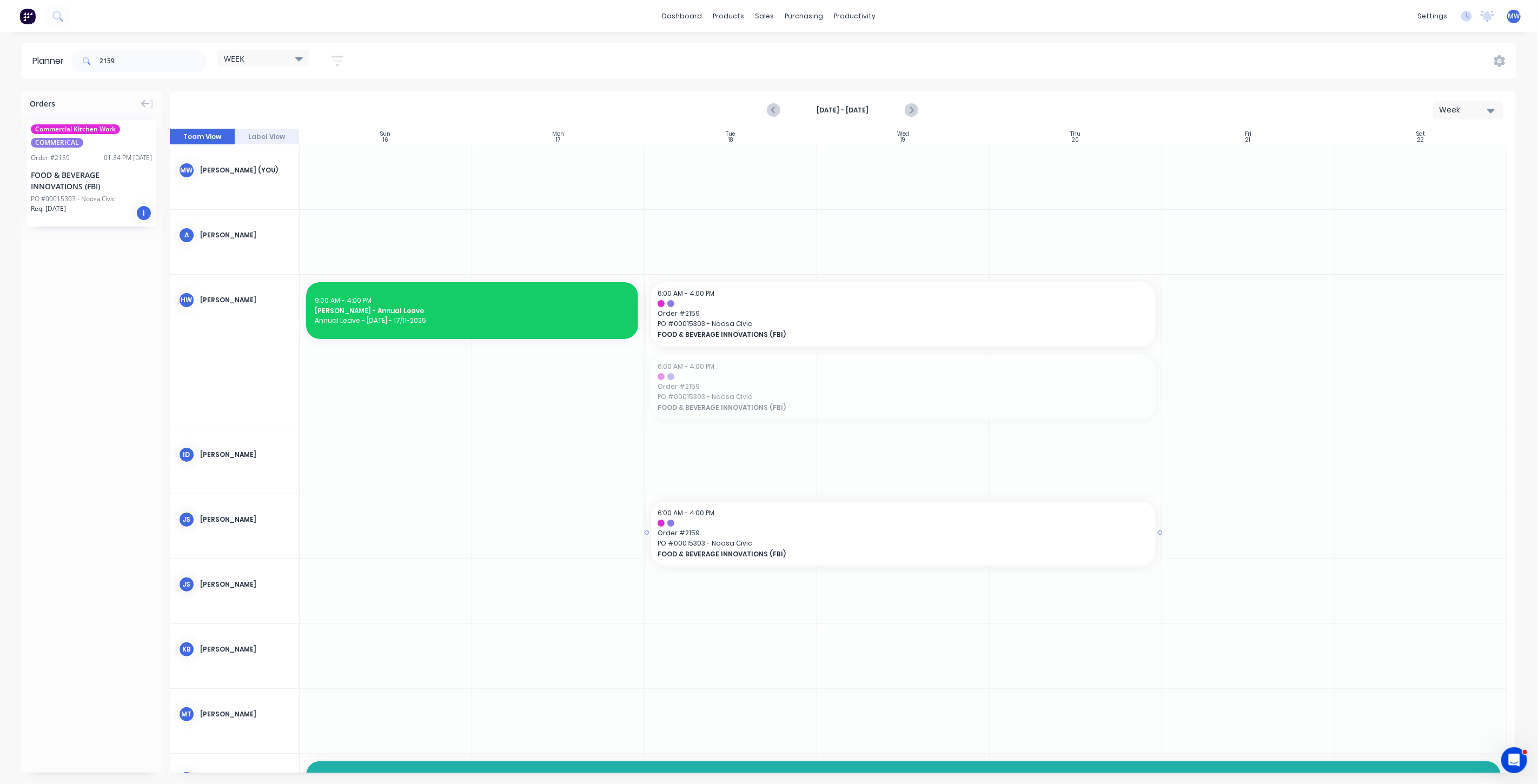
drag, startPoint x: 699, startPoint y: 389, endPoint x: 710, endPoint y: 511, distance: 122.5
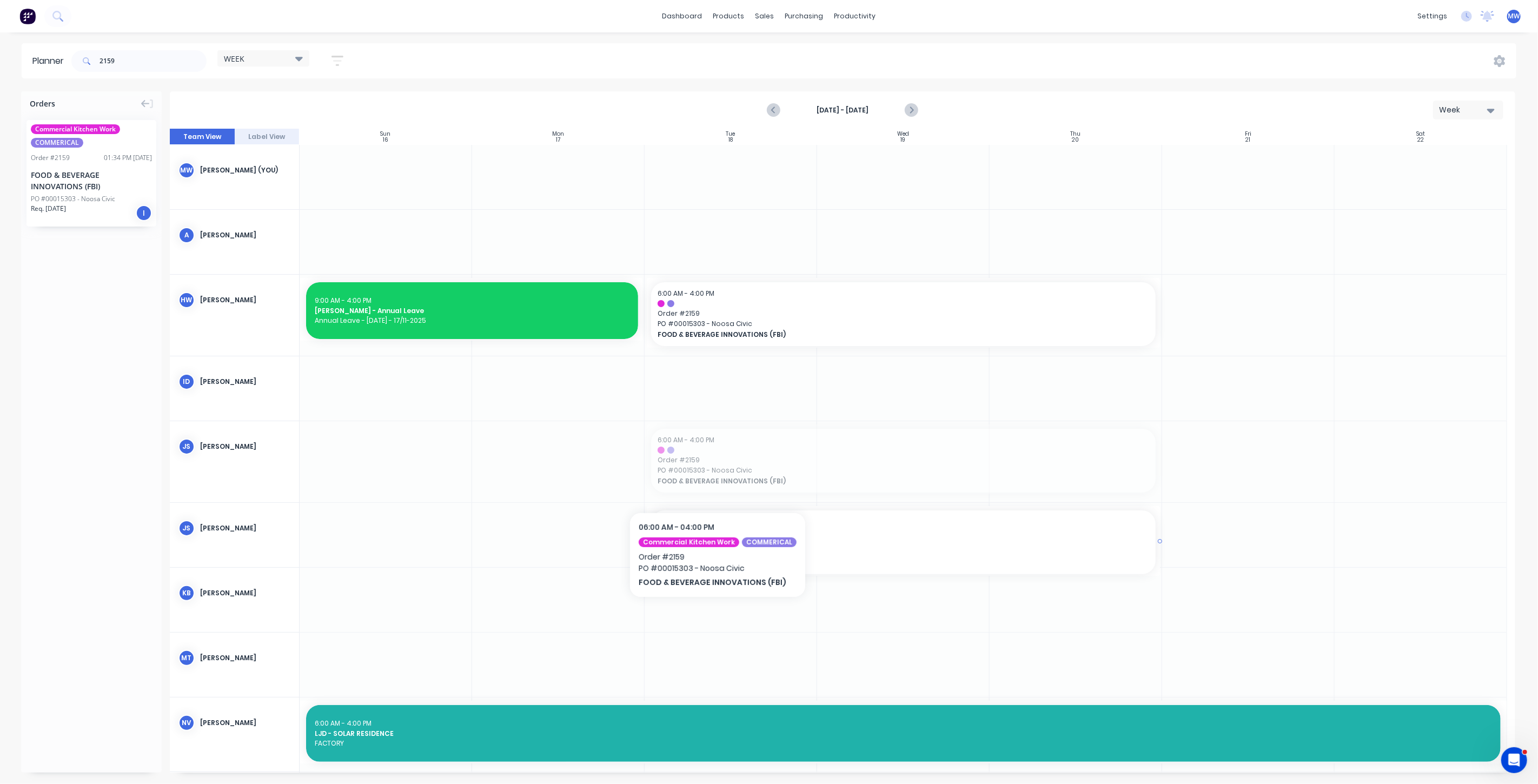
drag, startPoint x: 713, startPoint y: 466, endPoint x: 714, endPoint y: 480, distance: 14.0
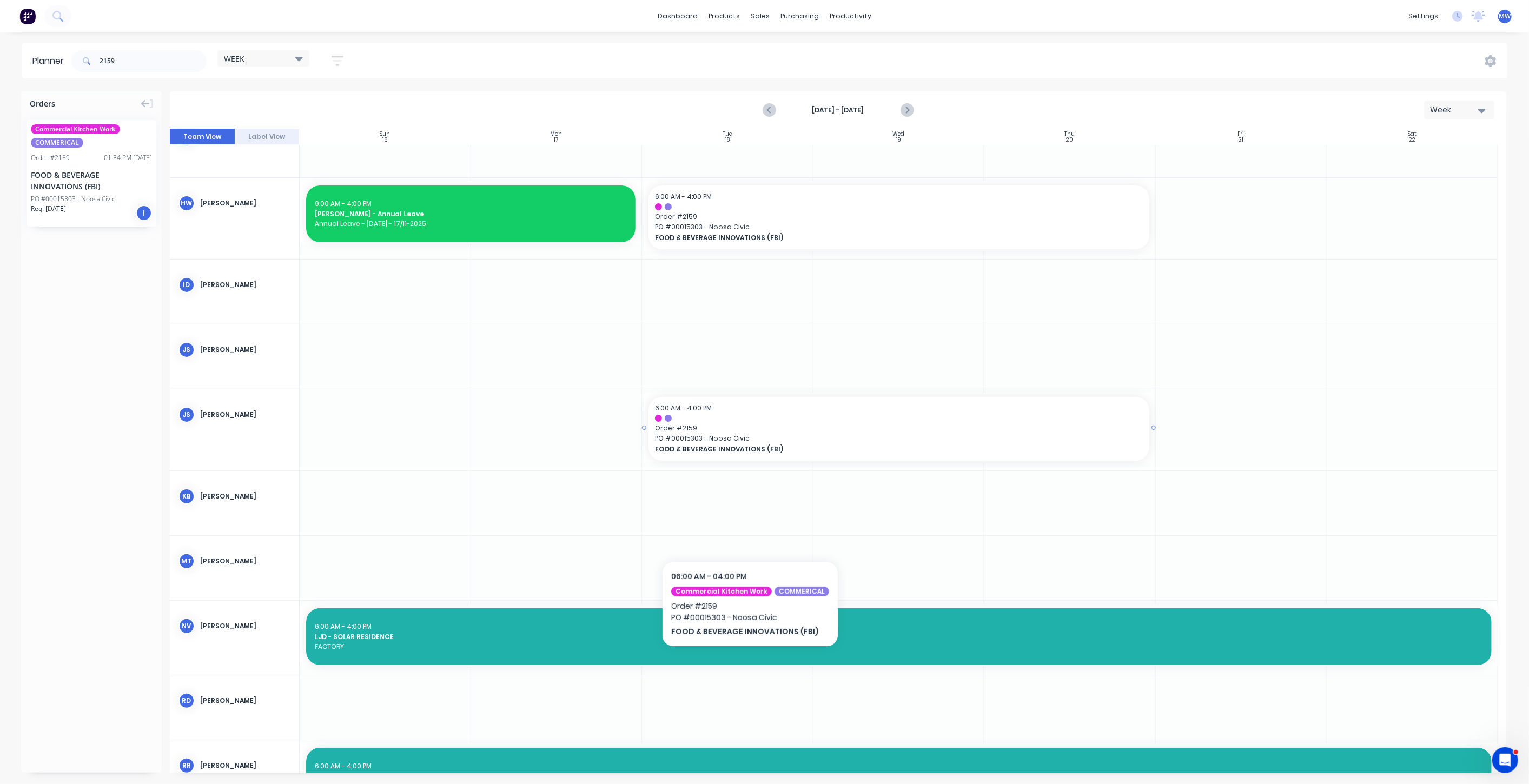
scroll to position [120, 0]
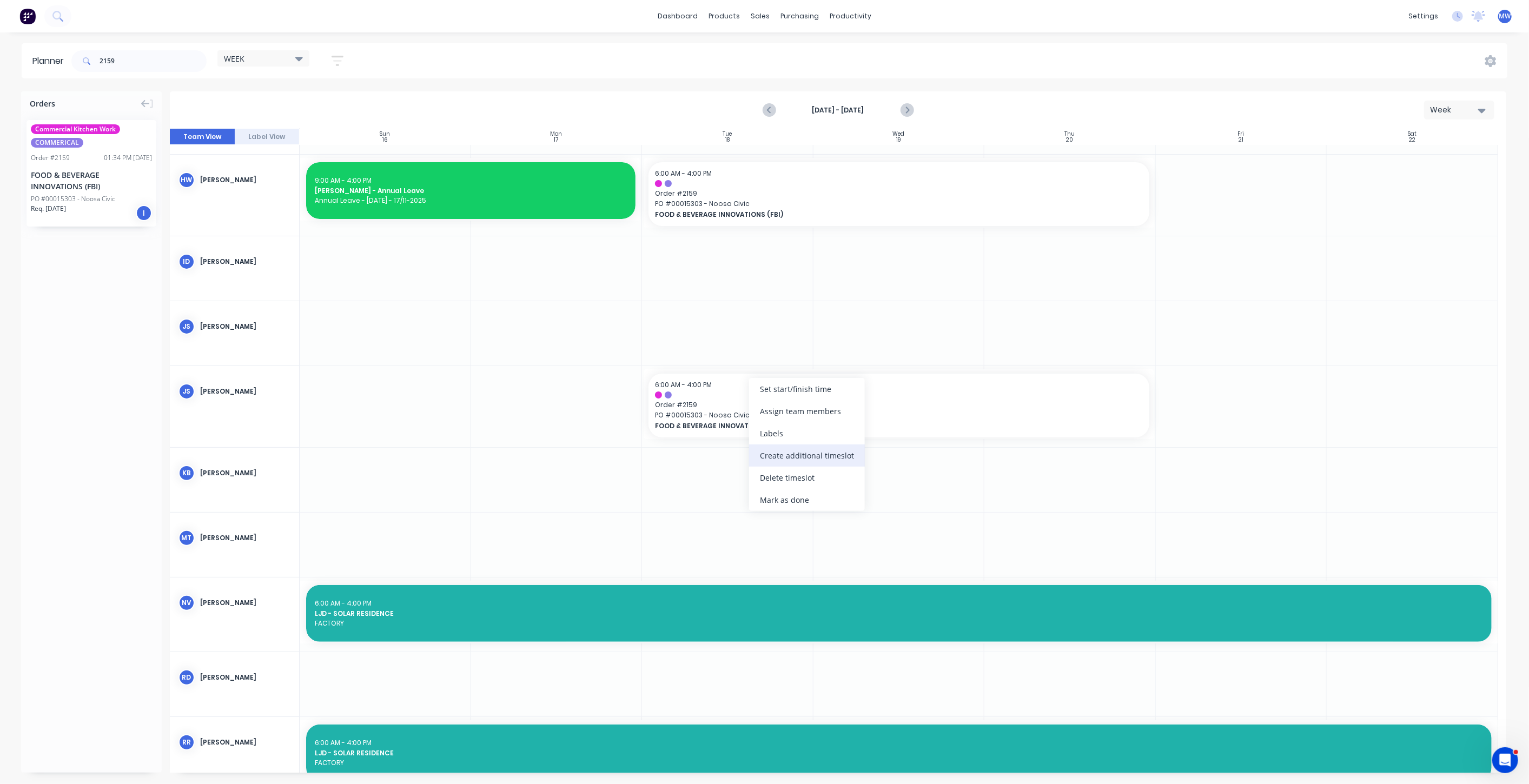
click at [821, 455] on div "Create additional timeslot" at bounding box center [806, 455] width 116 height 22
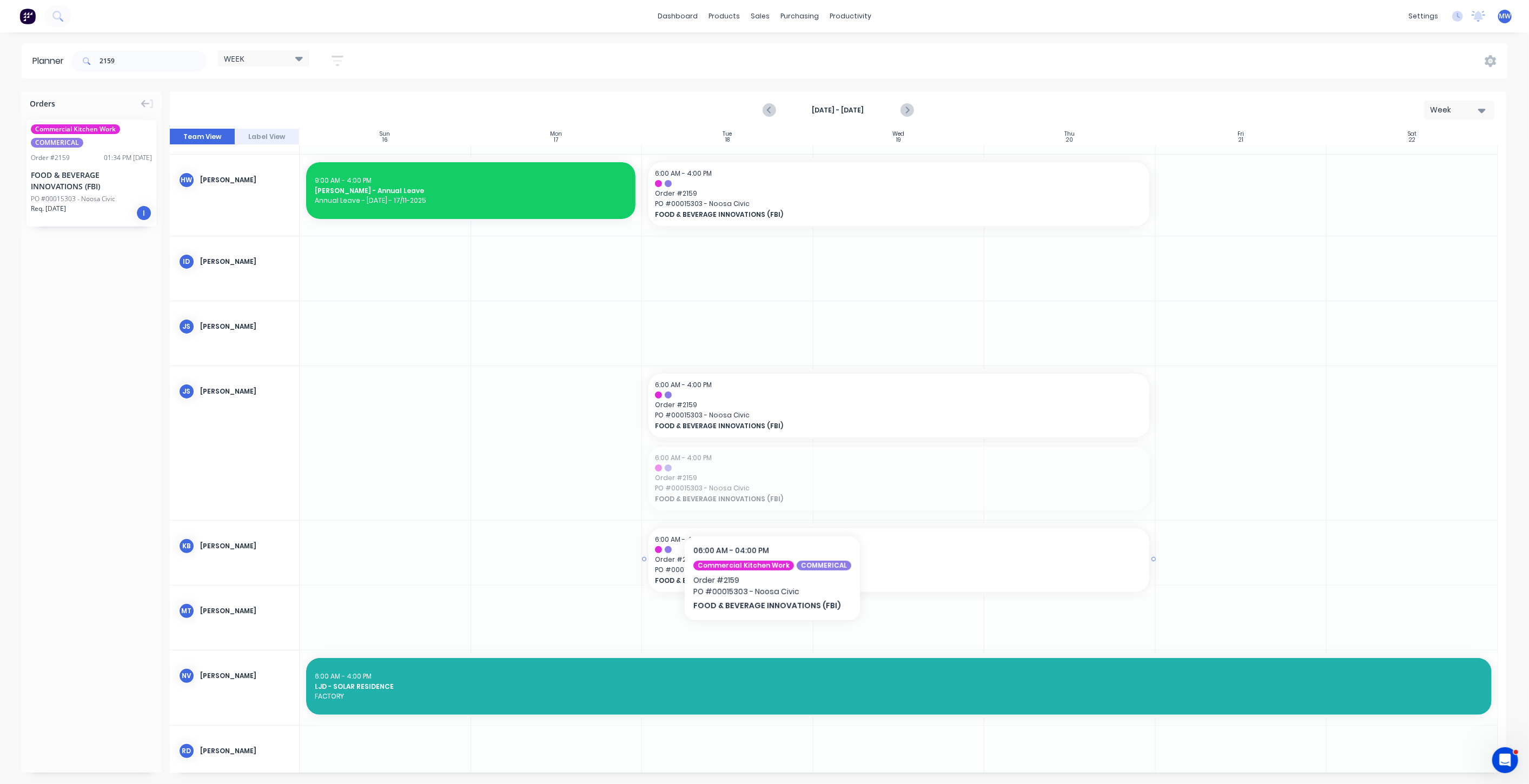
drag, startPoint x: 773, startPoint y: 486, endPoint x: 768, endPoint y: 546, distance: 60.2
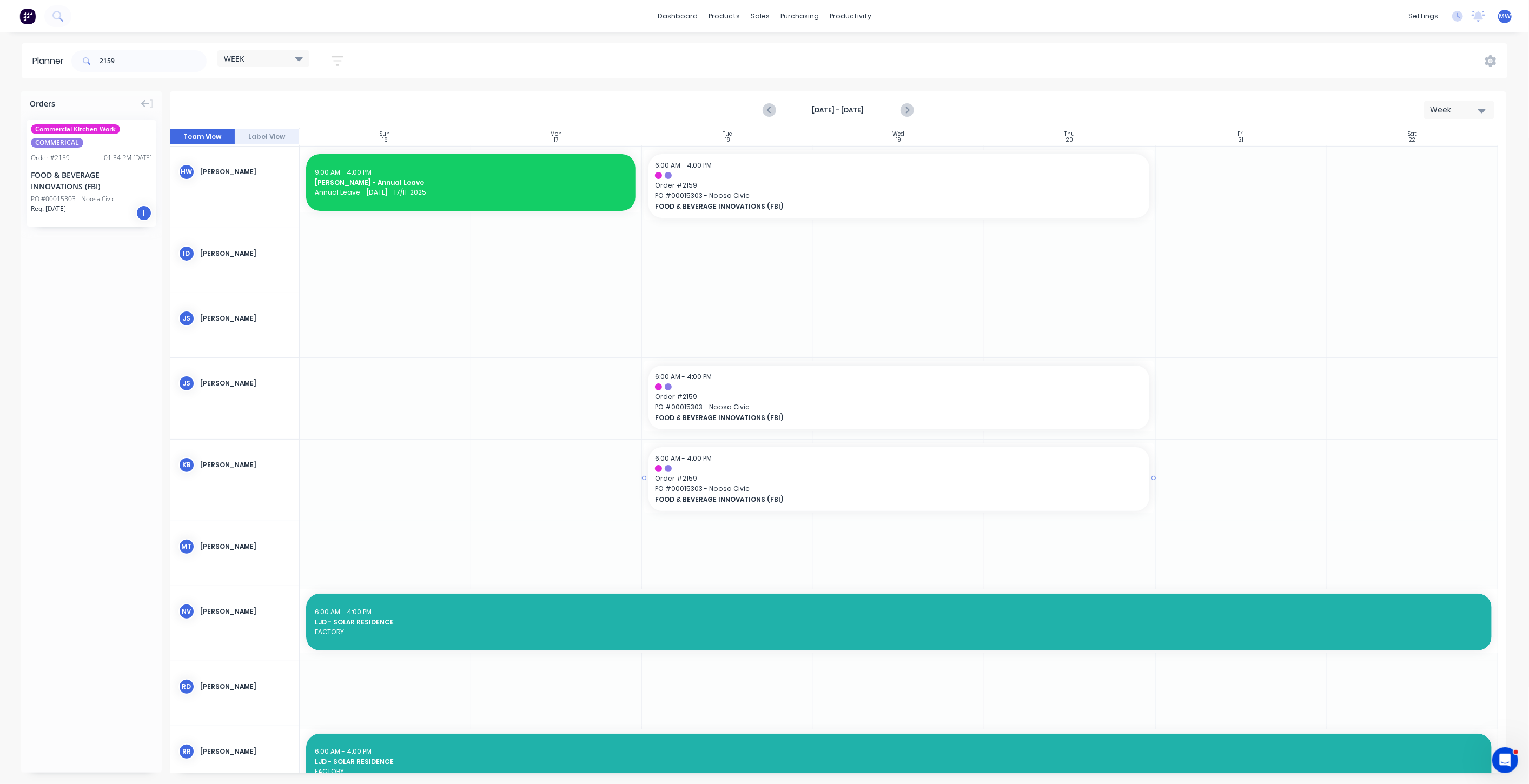
scroll to position [0, 0]
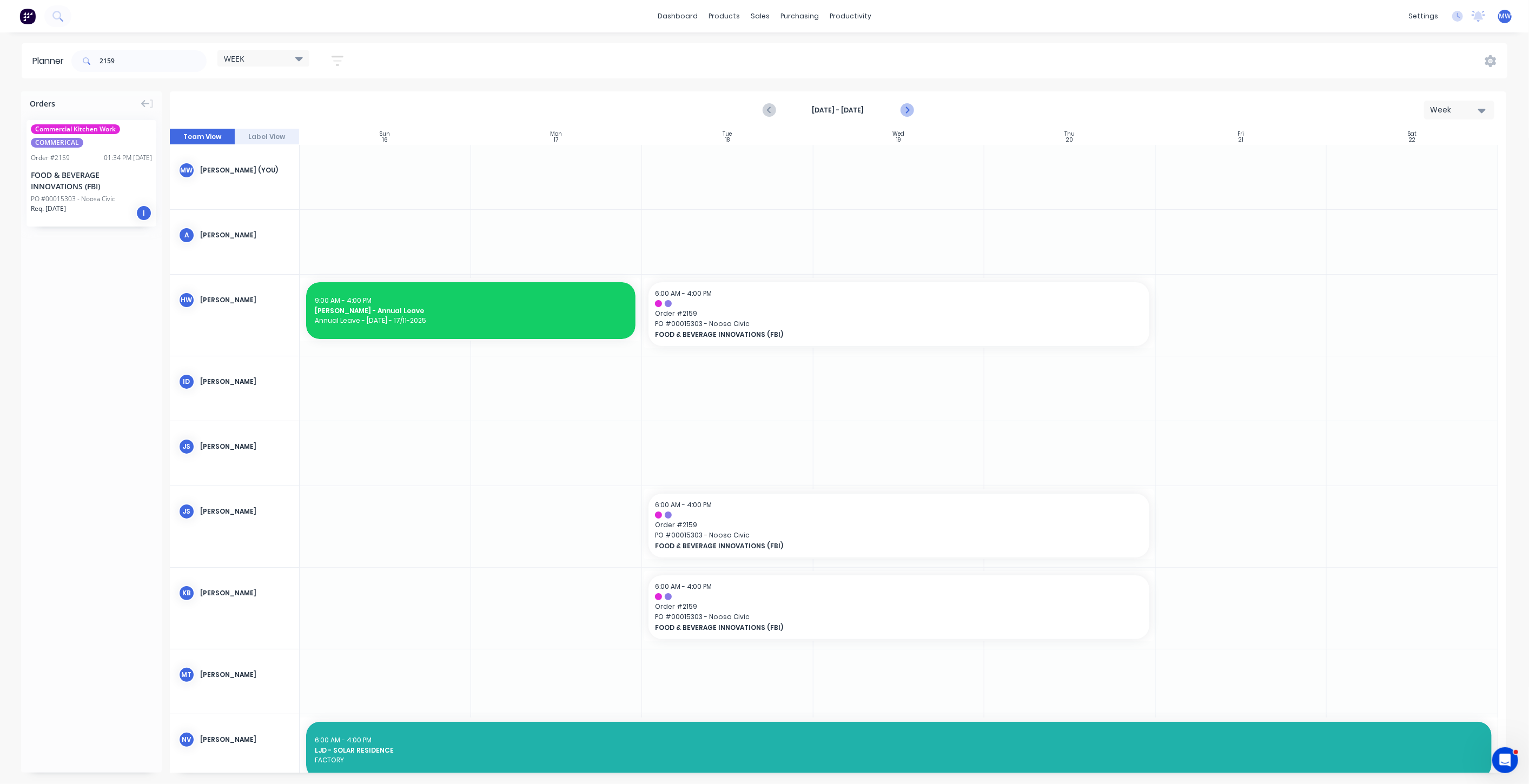
click at [909, 112] on icon "Next page" at bounding box center [906, 110] width 13 height 13
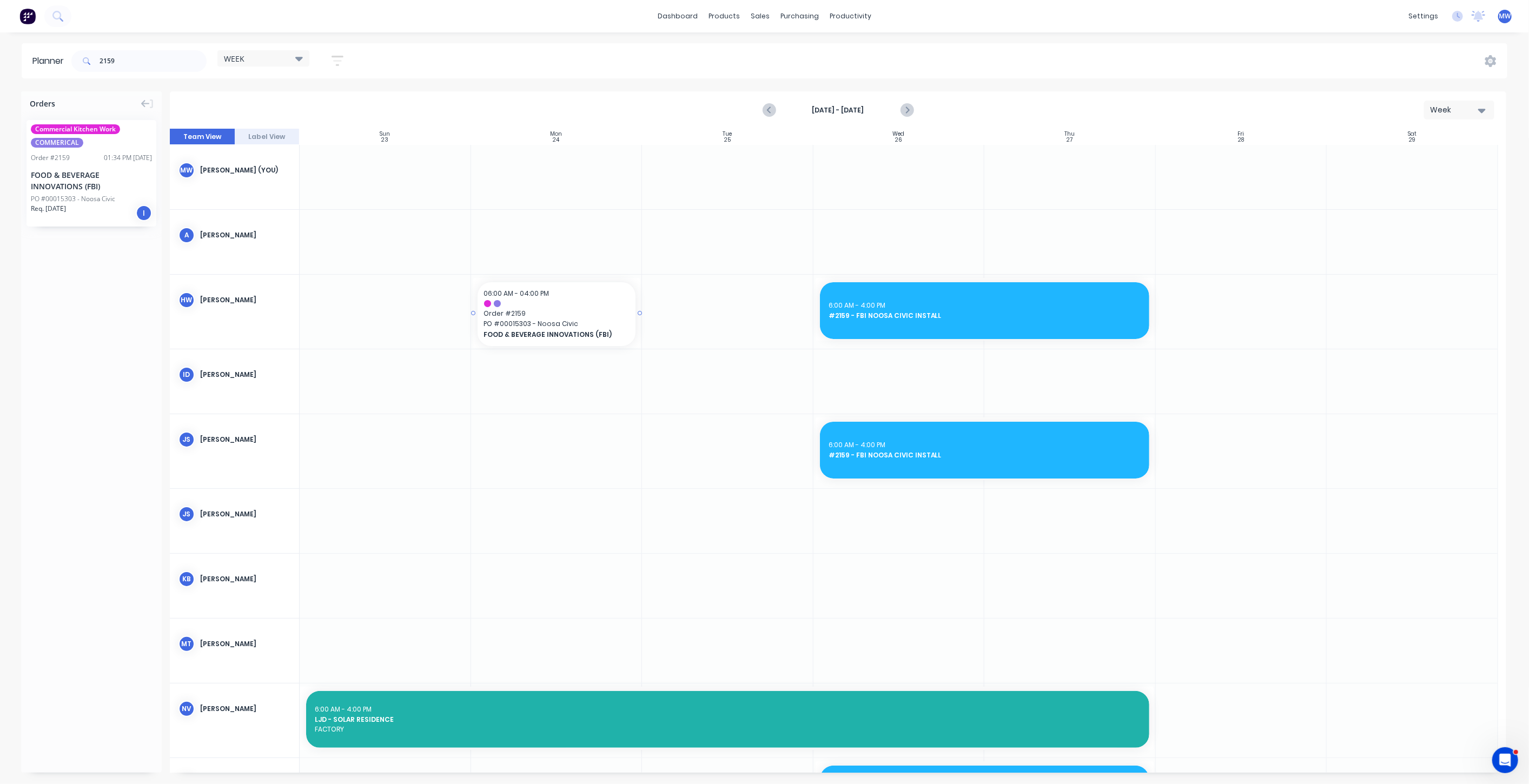
drag, startPoint x: 99, startPoint y: 172, endPoint x: 608, endPoint y: 313, distance: 528.2
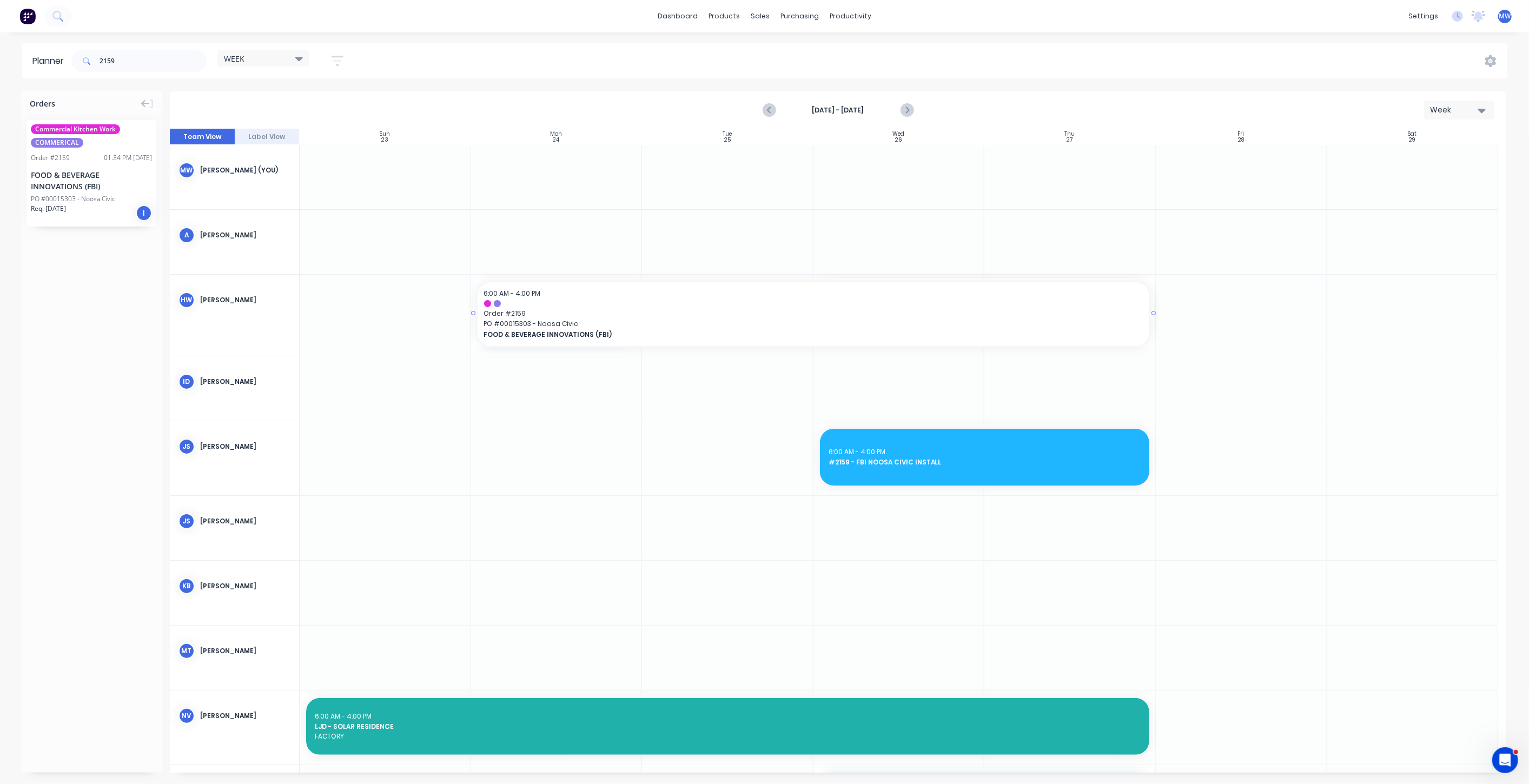
drag, startPoint x: 637, startPoint y: 311, endPoint x: 1146, endPoint y: 335, distance: 509.6
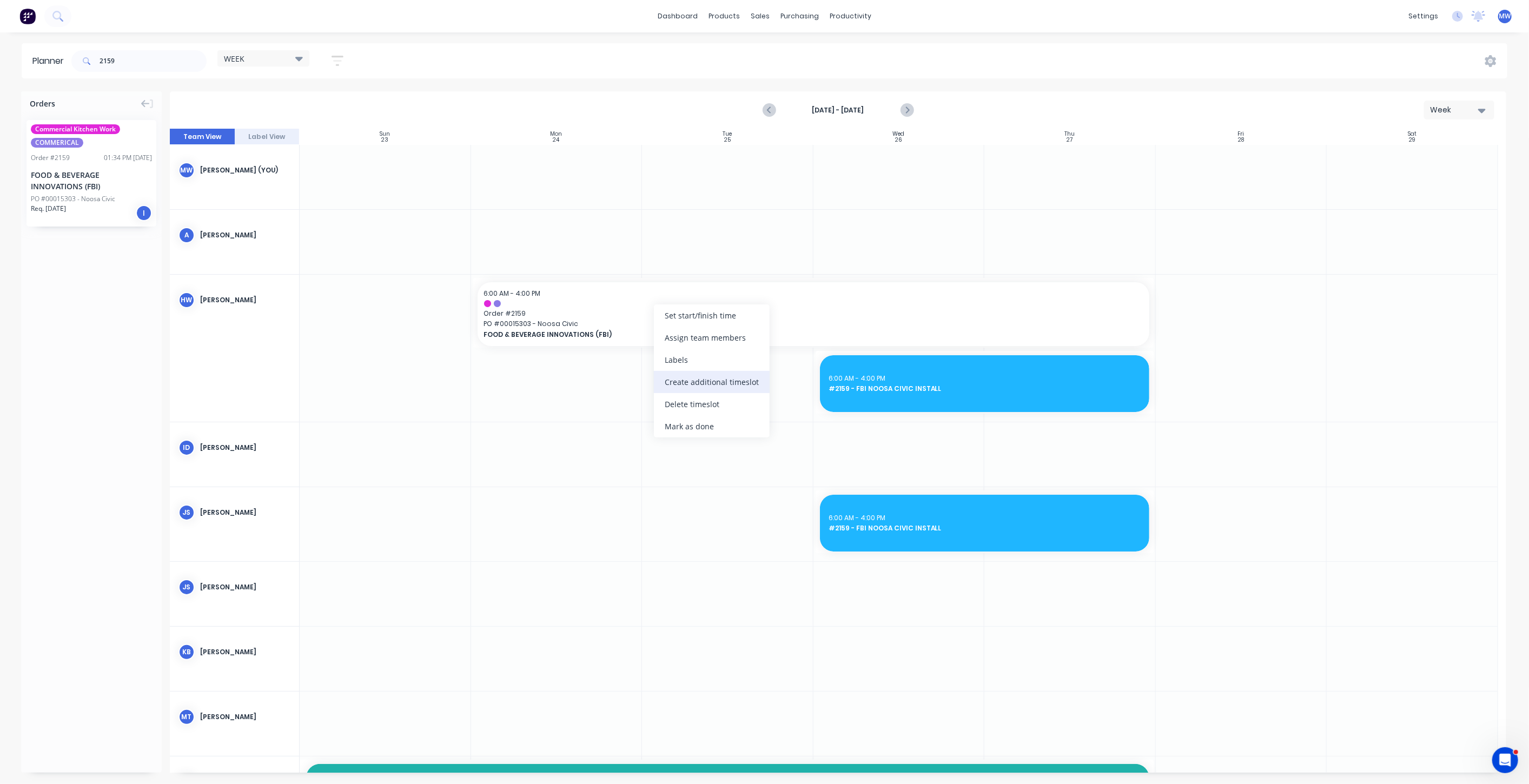
click at [708, 382] on div "Create additional timeslot" at bounding box center [712, 382] width 116 height 22
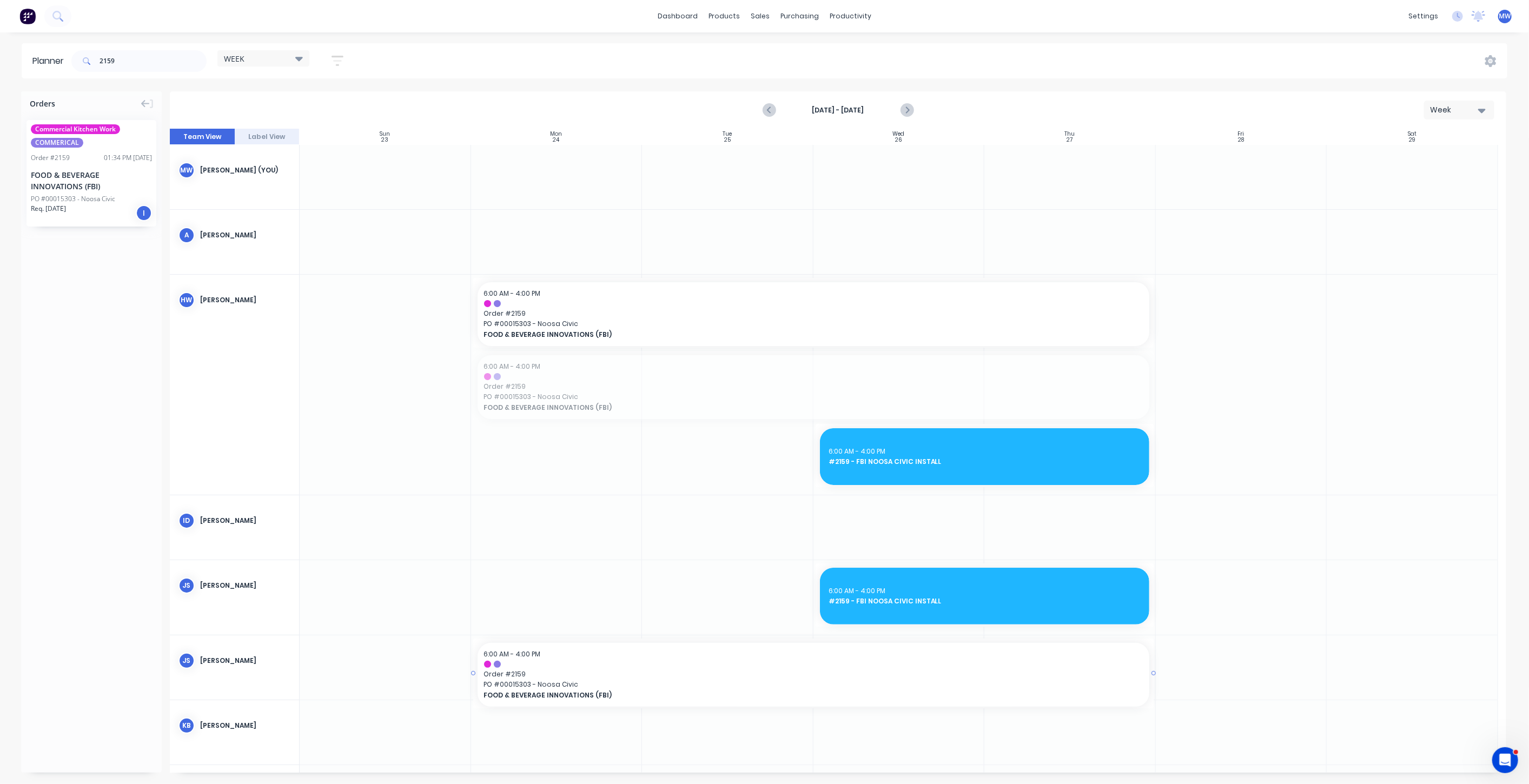
drag, startPoint x: 614, startPoint y: 389, endPoint x: 631, endPoint y: 636, distance: 247.6
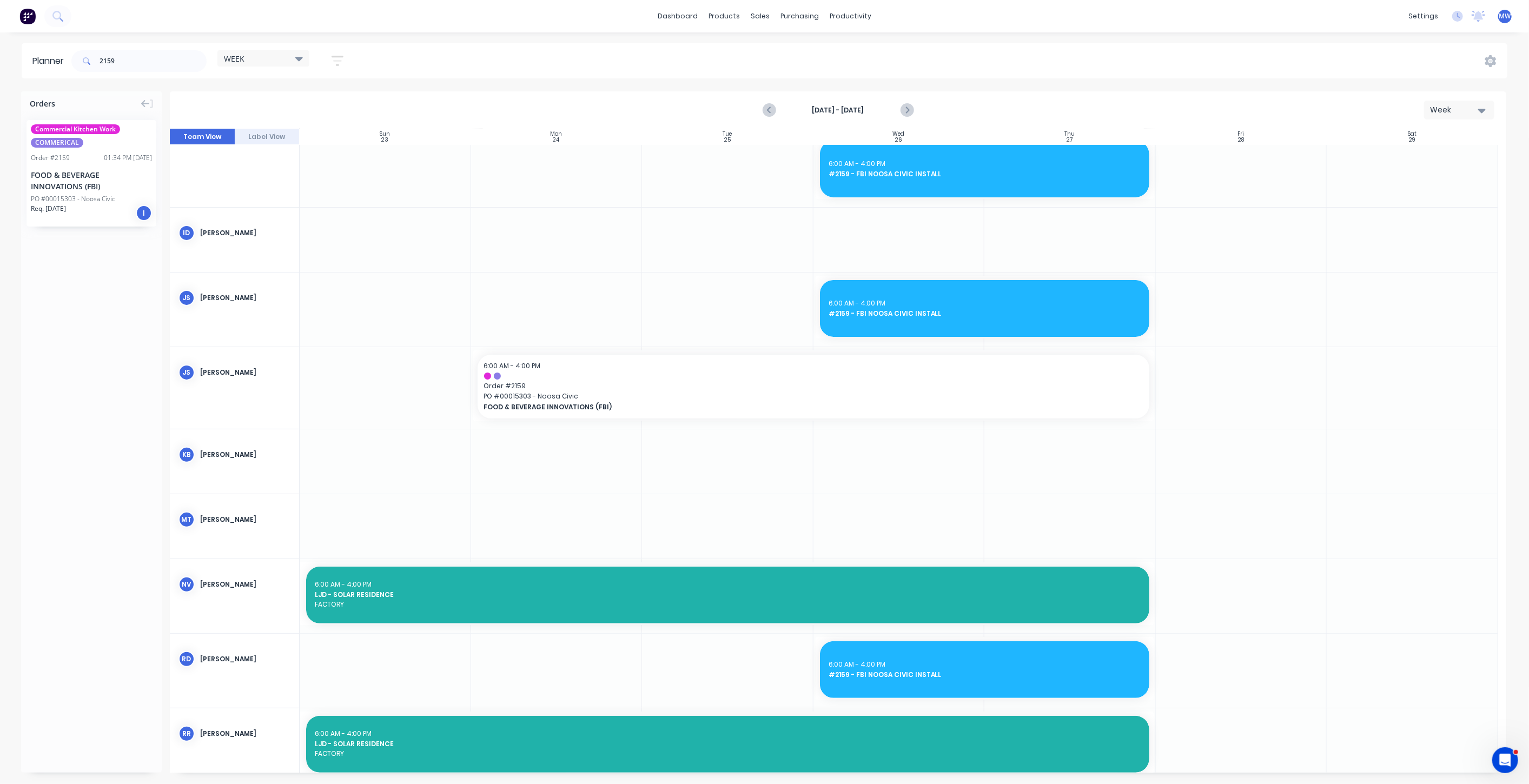
scroll to position [240, 0]
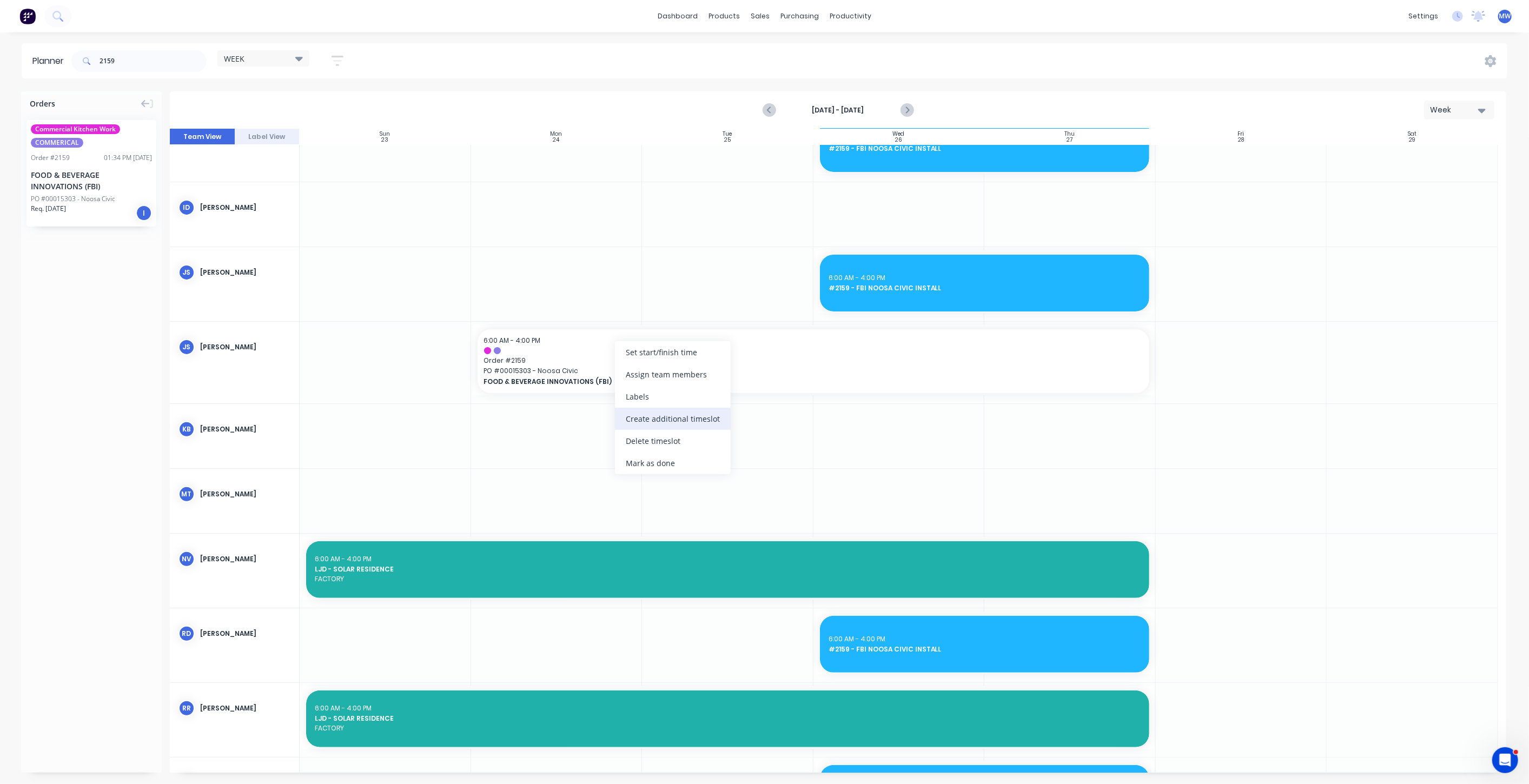
click at [707, 418] on div "Create additional timeslot" at bounding box center [673, 419] width 116 height 22
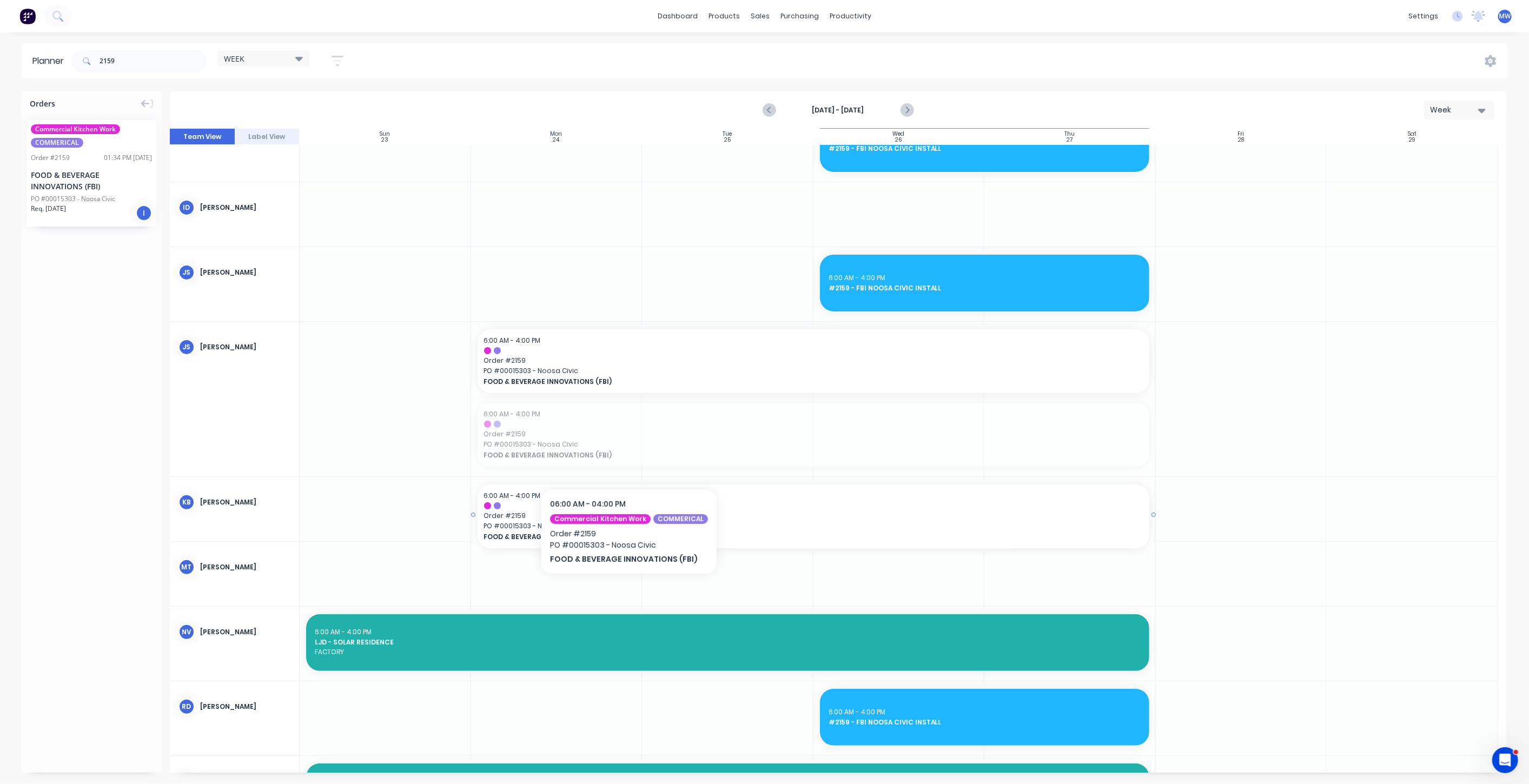
drag, startPoint x: 625, startPoint y: 456, endPoint x: 629, endPoint y: 513, distance: 57.1
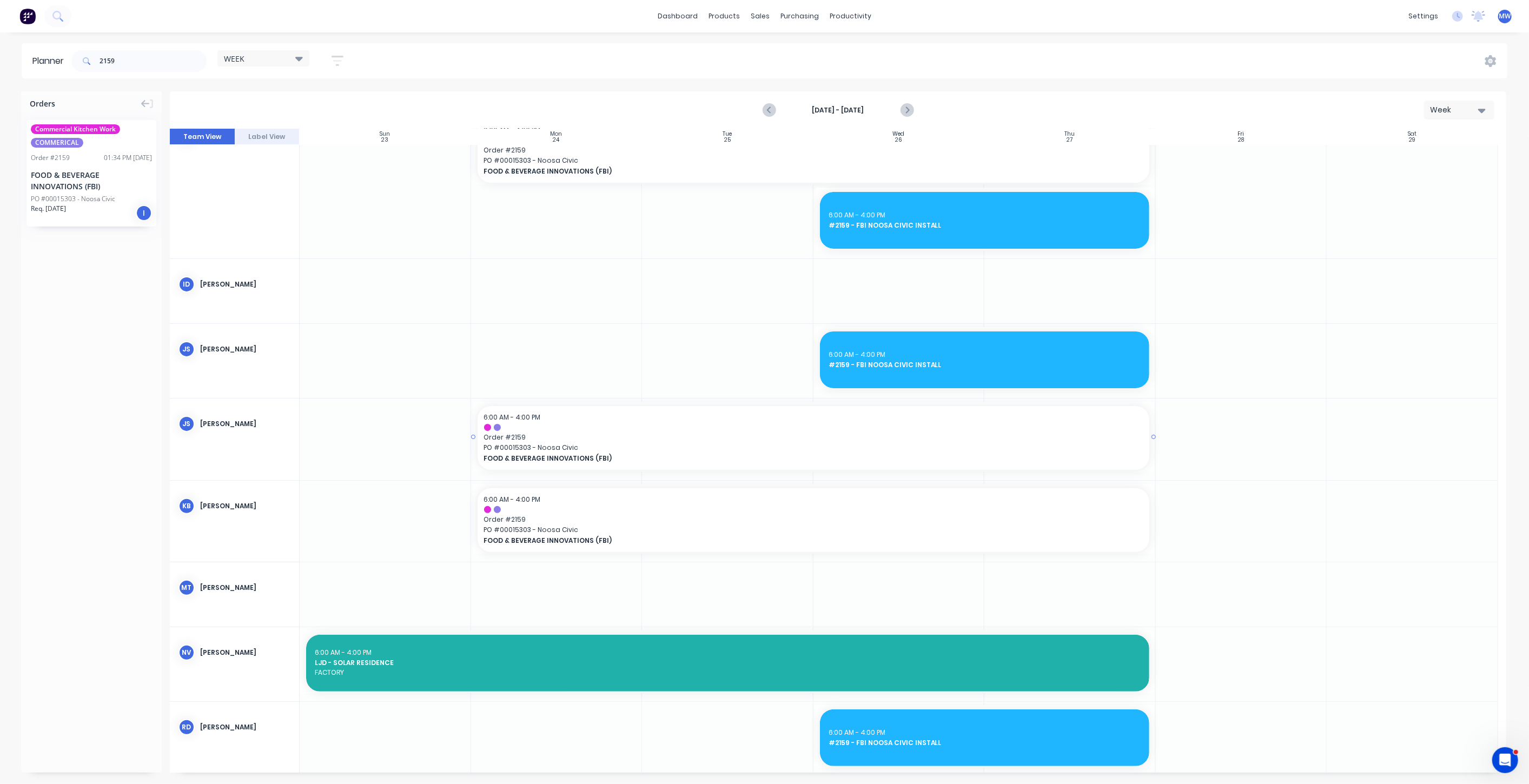
scroll to position [0, 0]
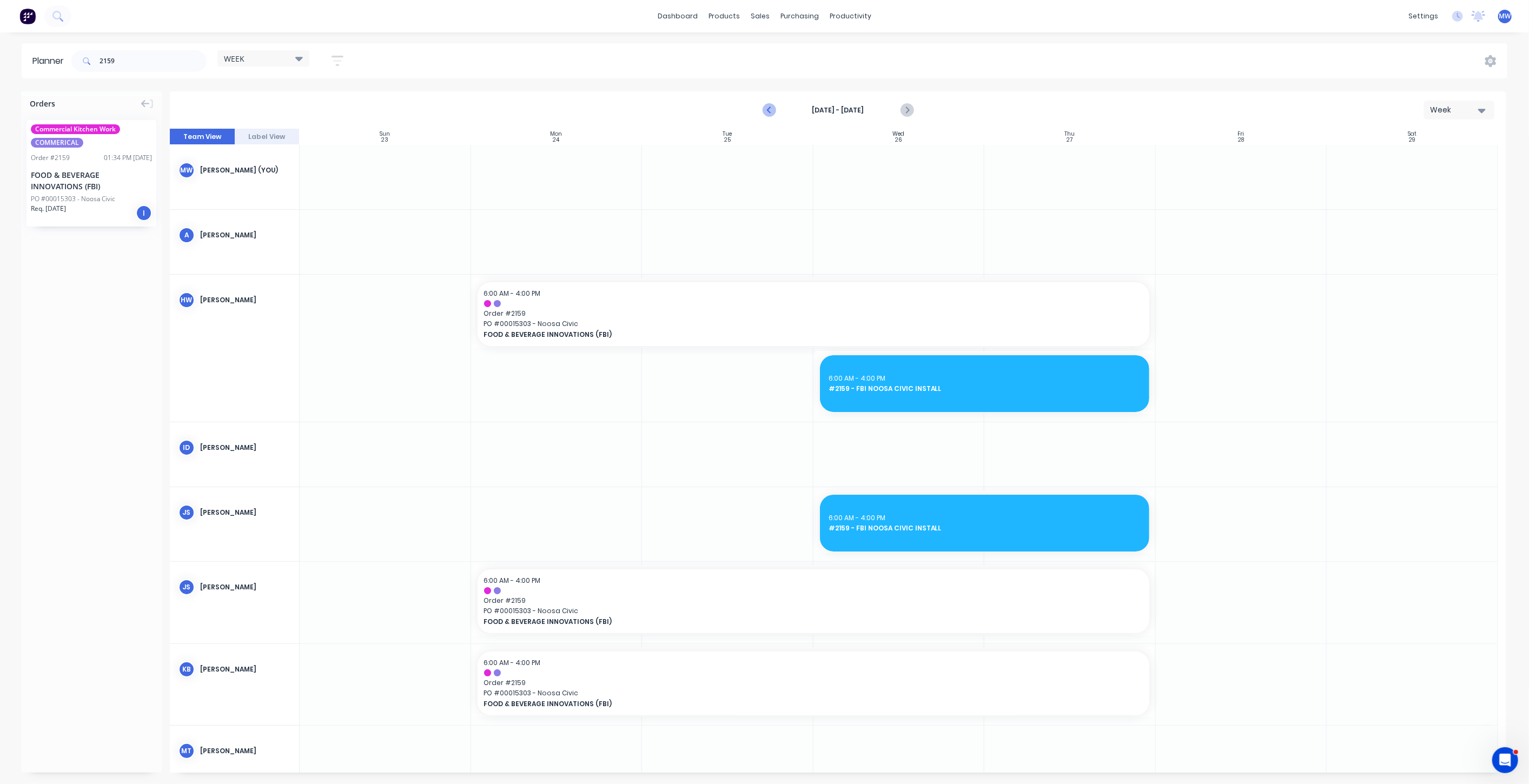
click at [768, 107] on icon "Previous page" at bounding box center [769, 110] width 13 height 13
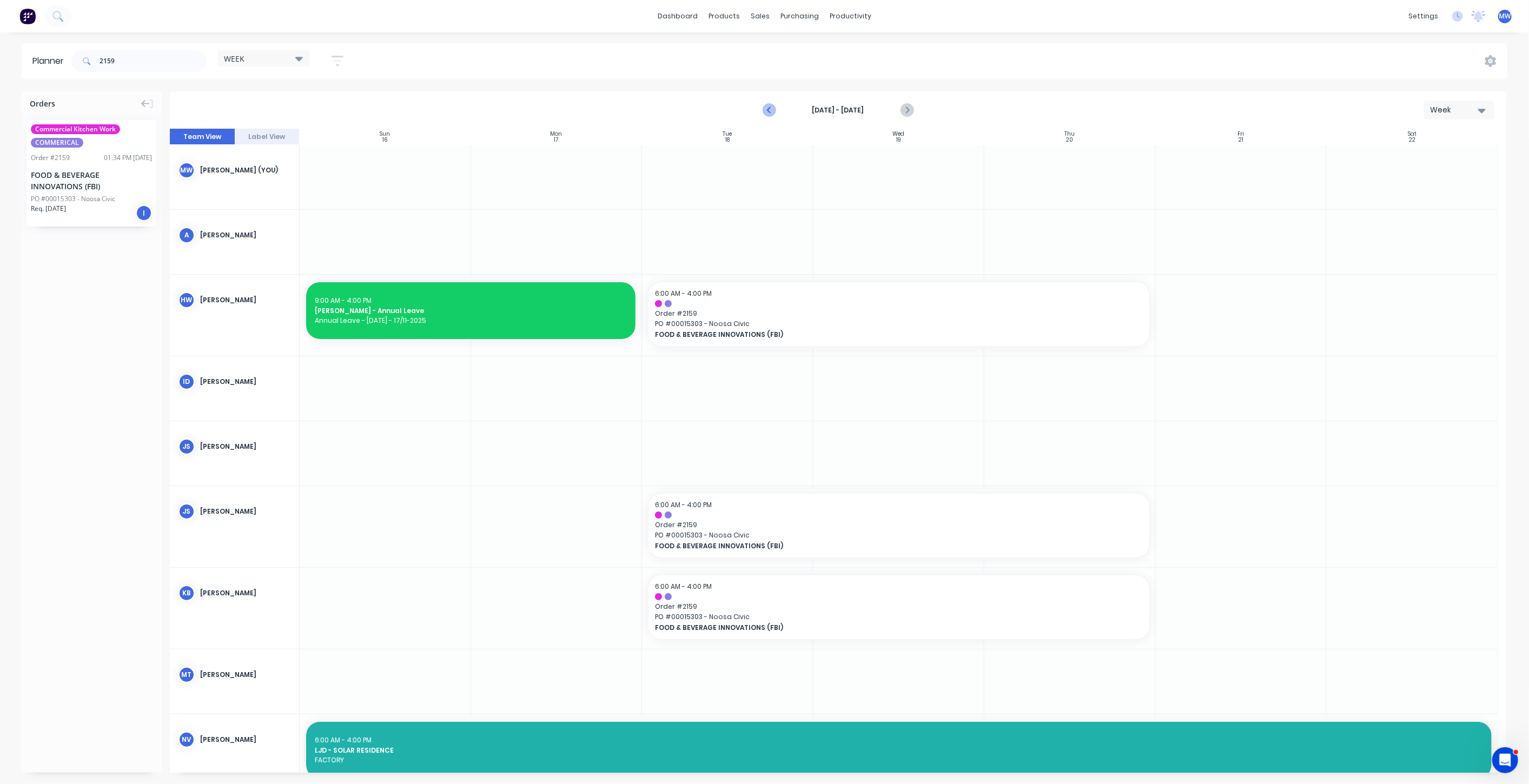
click at [768, 108] on icon "Previous page" at bounding box center [770, 110] width 5 height 8
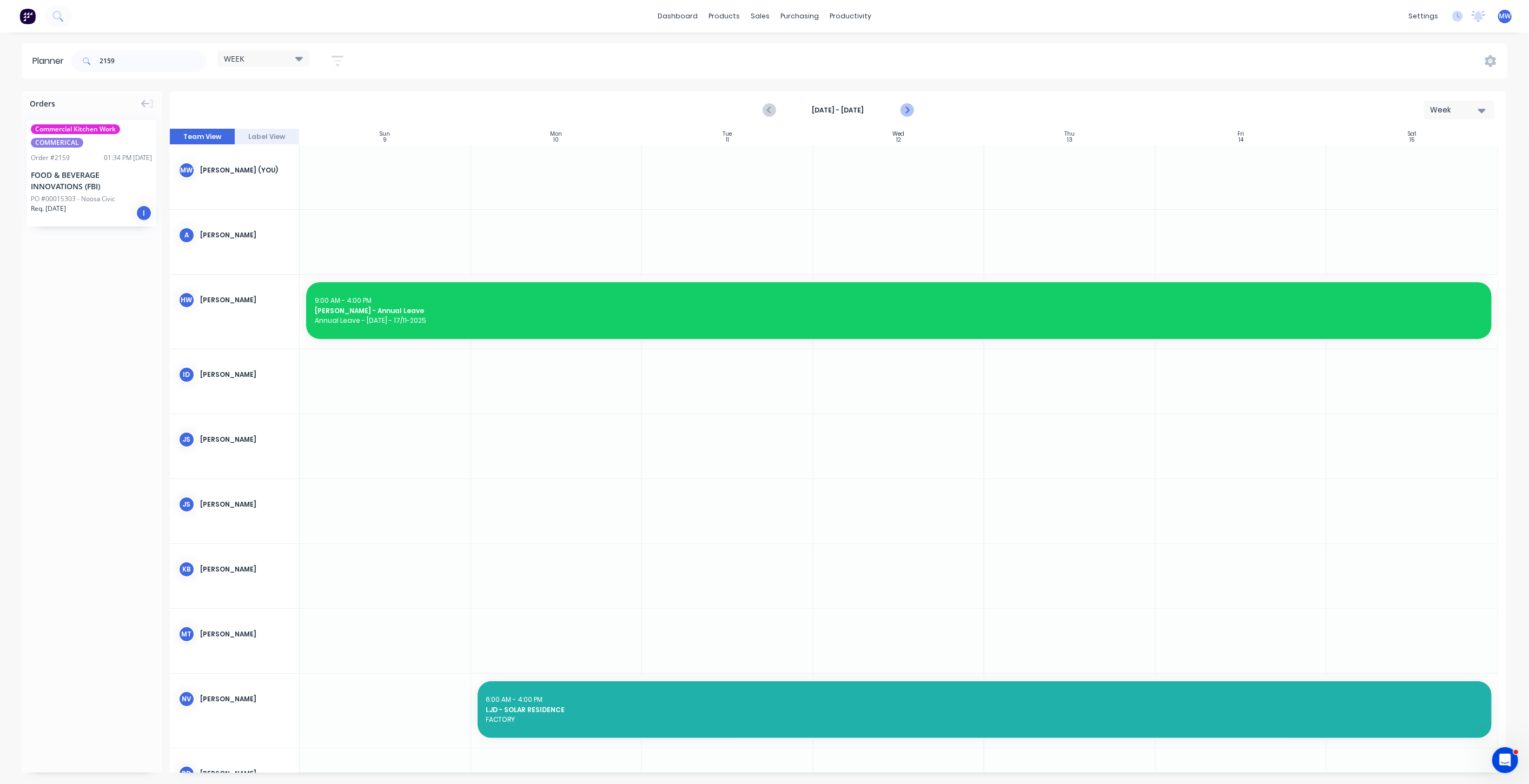
click at [906, 107] on icon "Next page" at bounding box center [906, 110] width 5 height 8
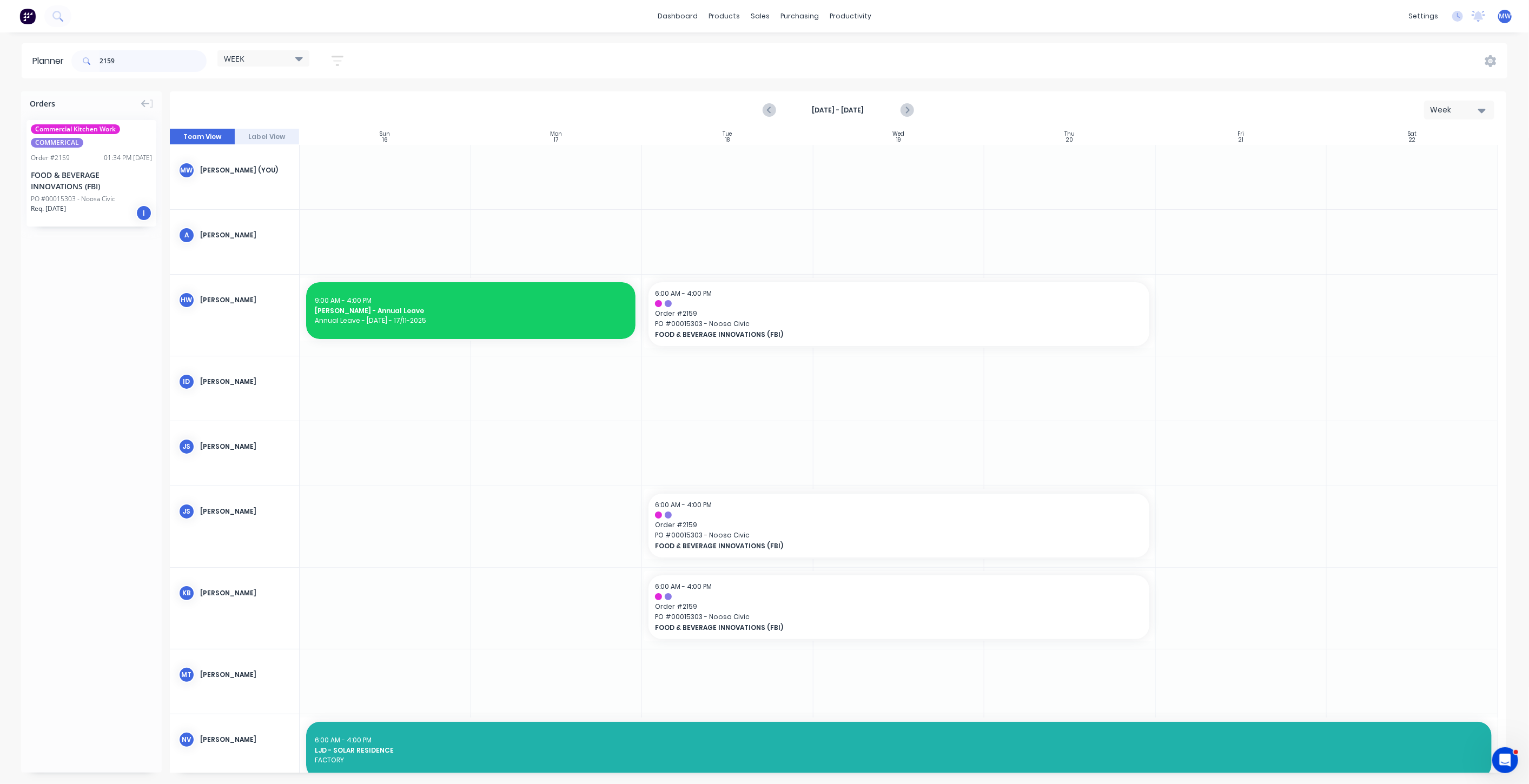
drag, startPoint x: 127, startPoint y: 57, endPoint x: 96, endPoint y: 63, distance: 31.6
click at [97, 63] on div "2159" at bounding box center [139, 62] width 135 height 22
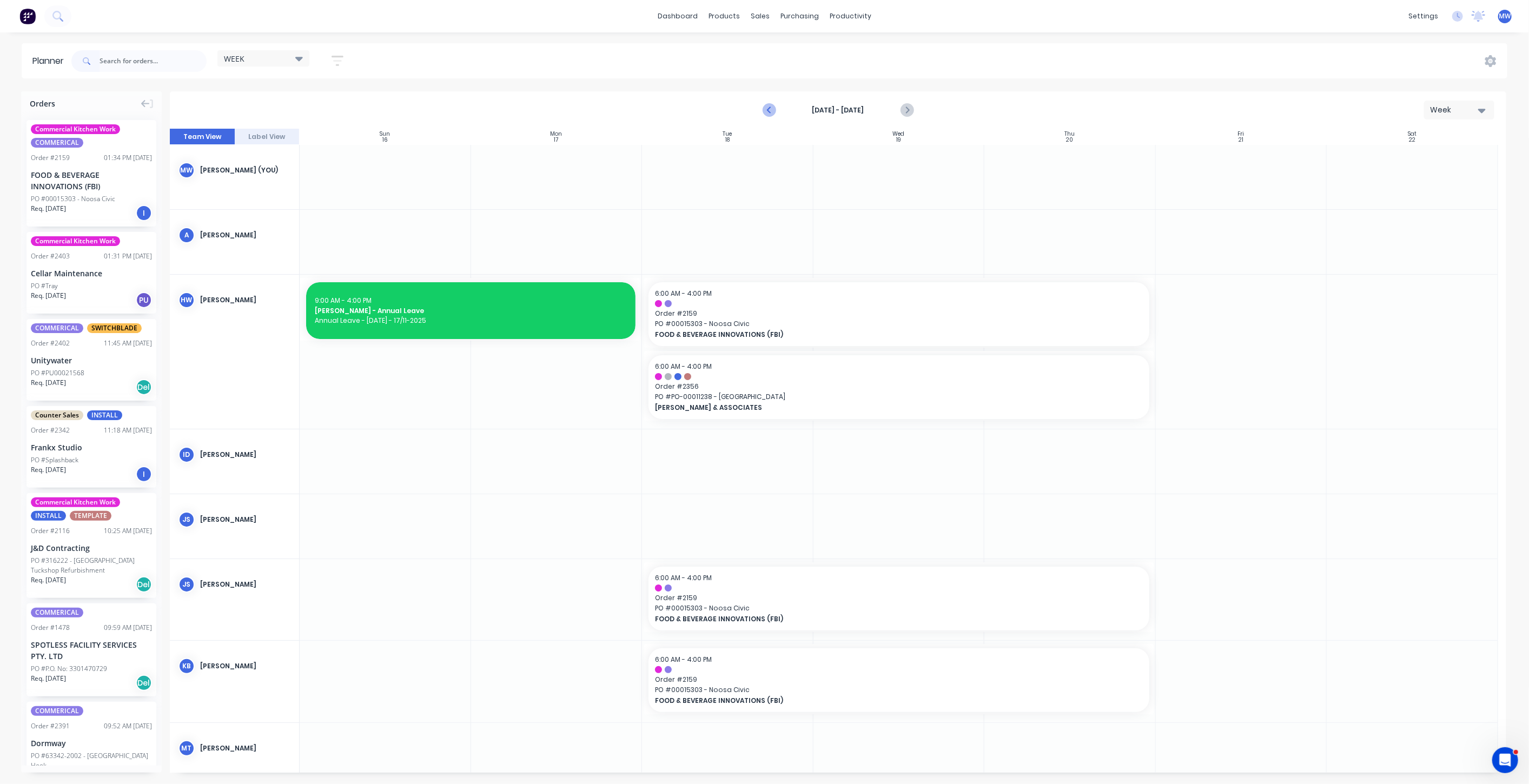
click at [769, 115] on icon "Previous page" at bounding box center [769, 110] width 13 height 13
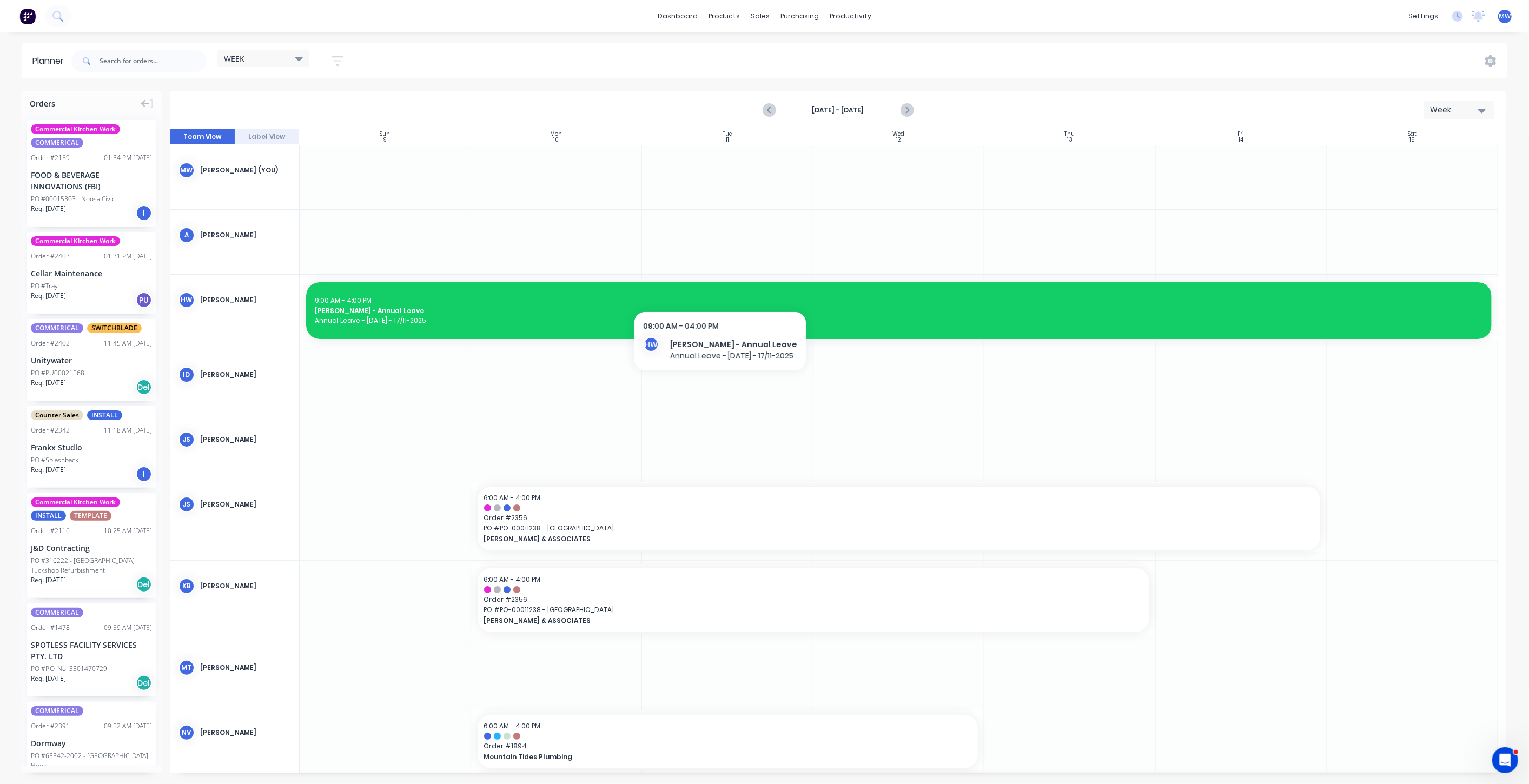
scroll to position [120, 0]
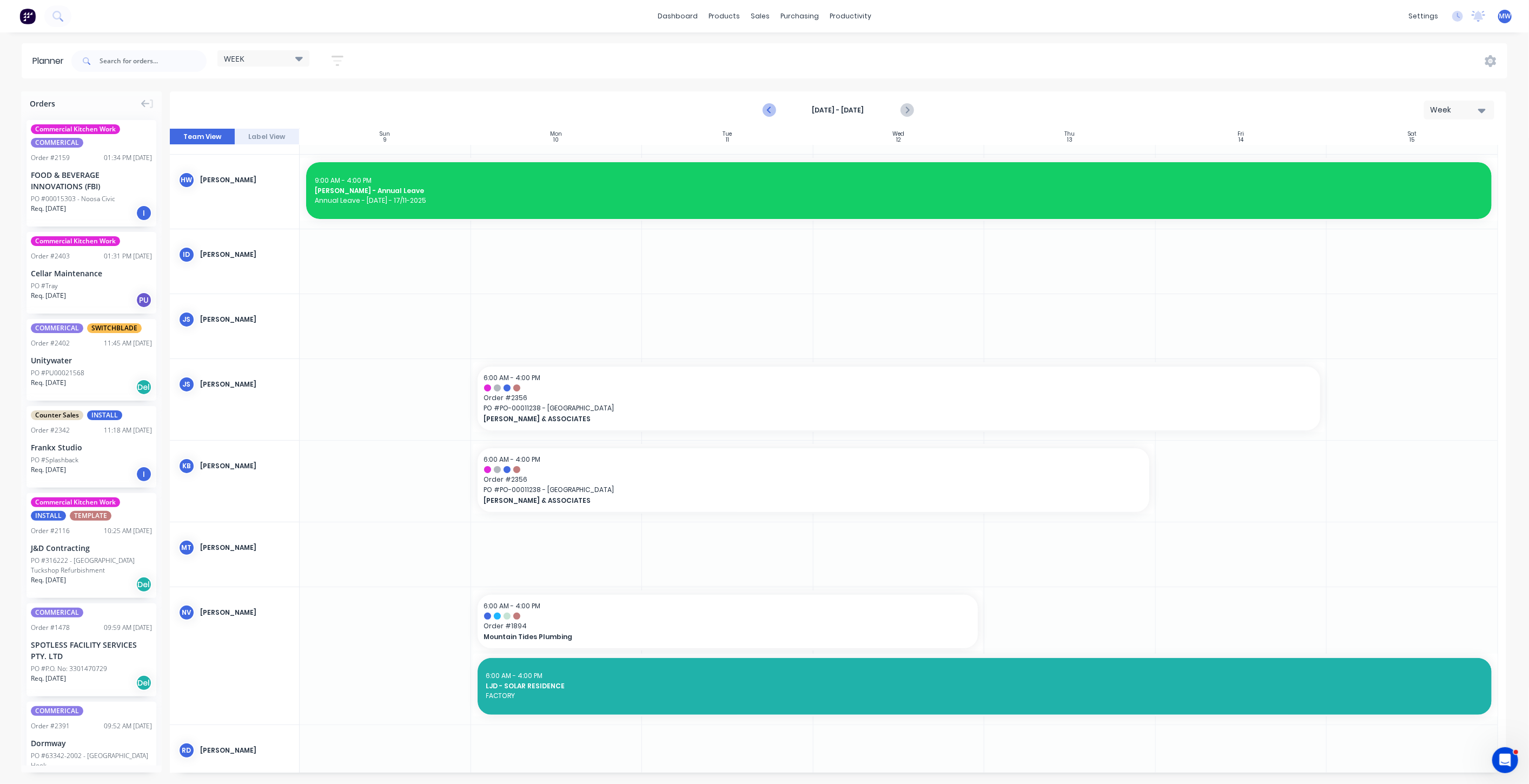
click at [762, 112] on button "Previous page" at bounding box center [770, 111] width 22 height 22
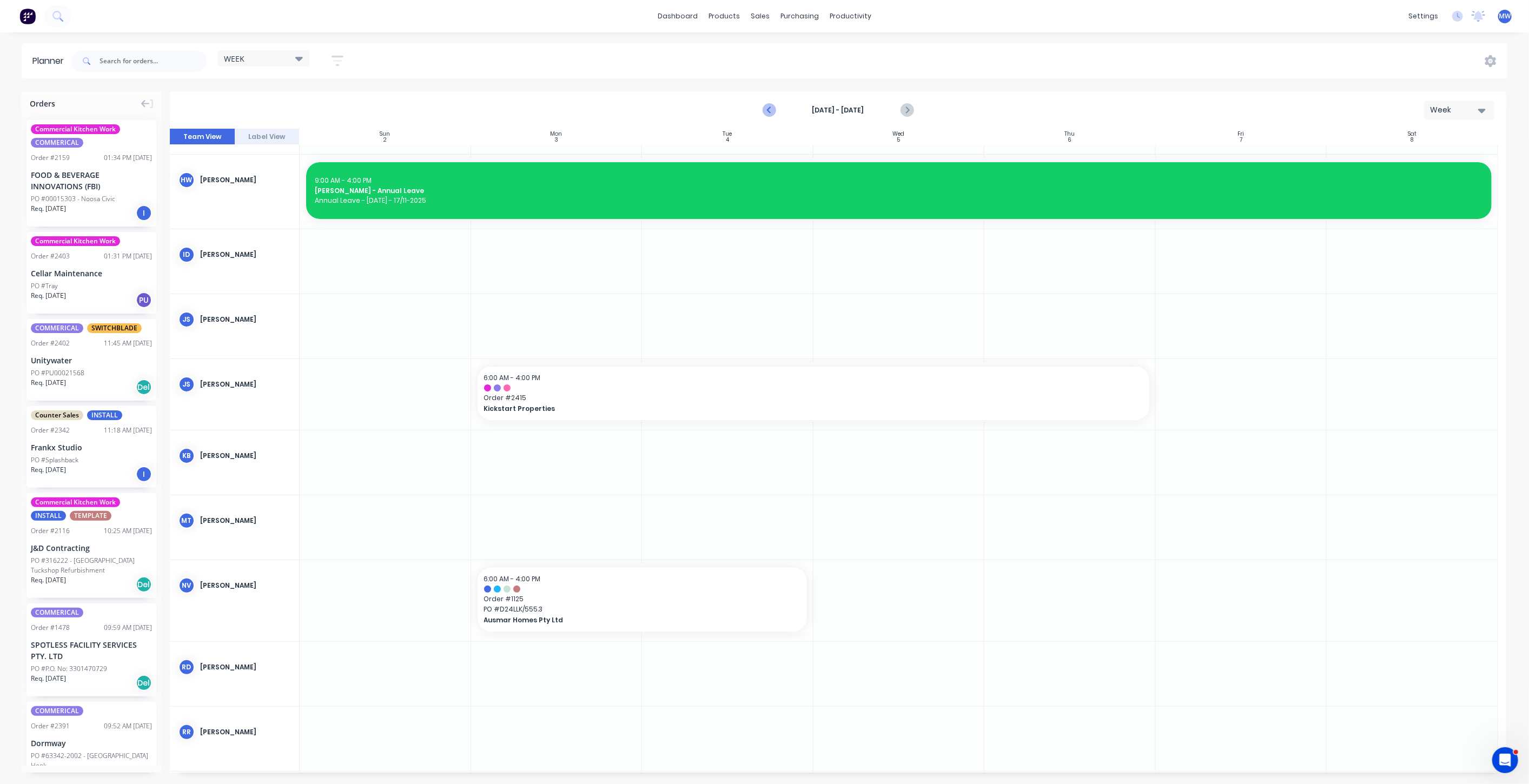
click at [767, 112] on icon "Previous page" at bounding box center [769, 110] width 13 height 13
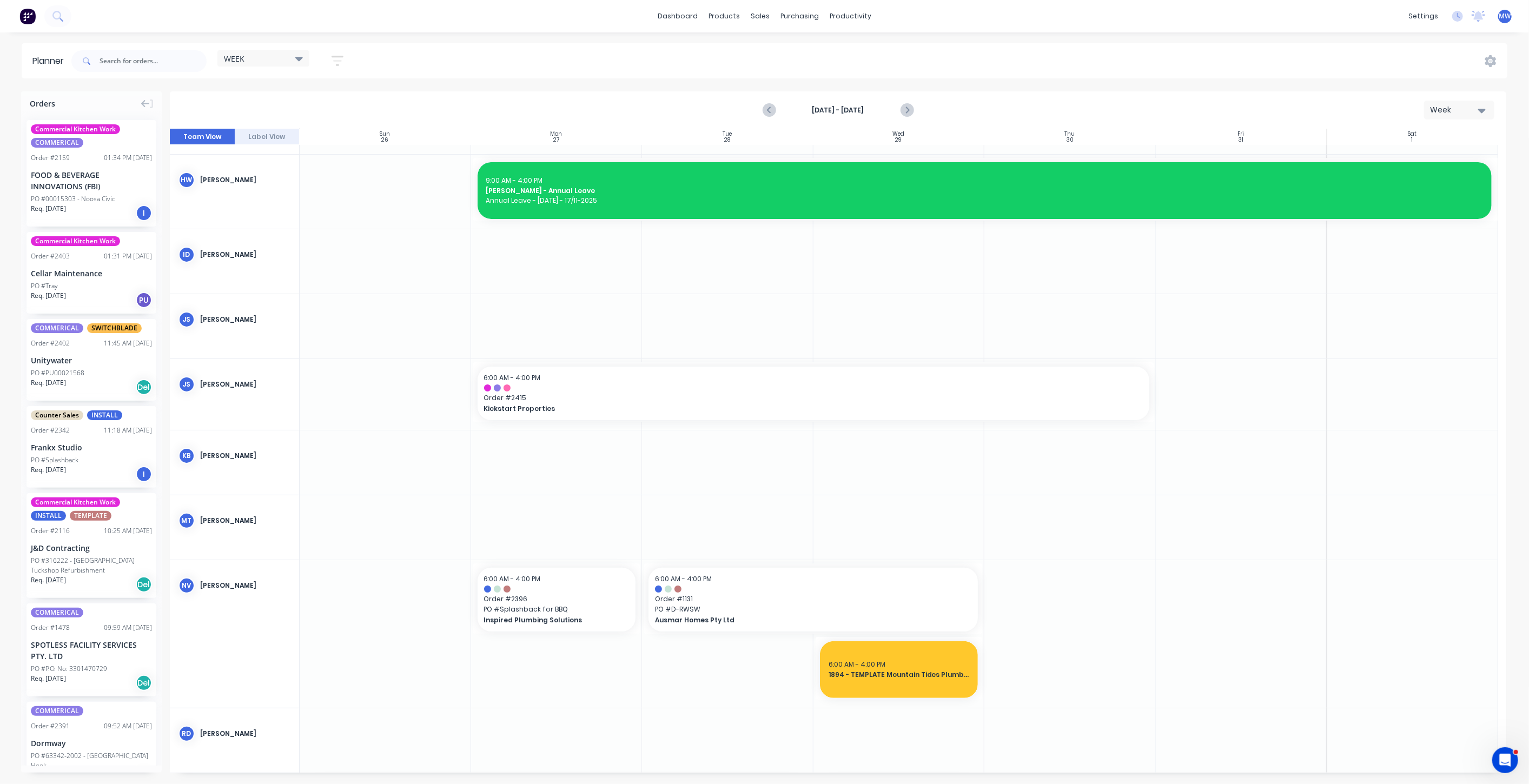
scroll to position [0, 0]
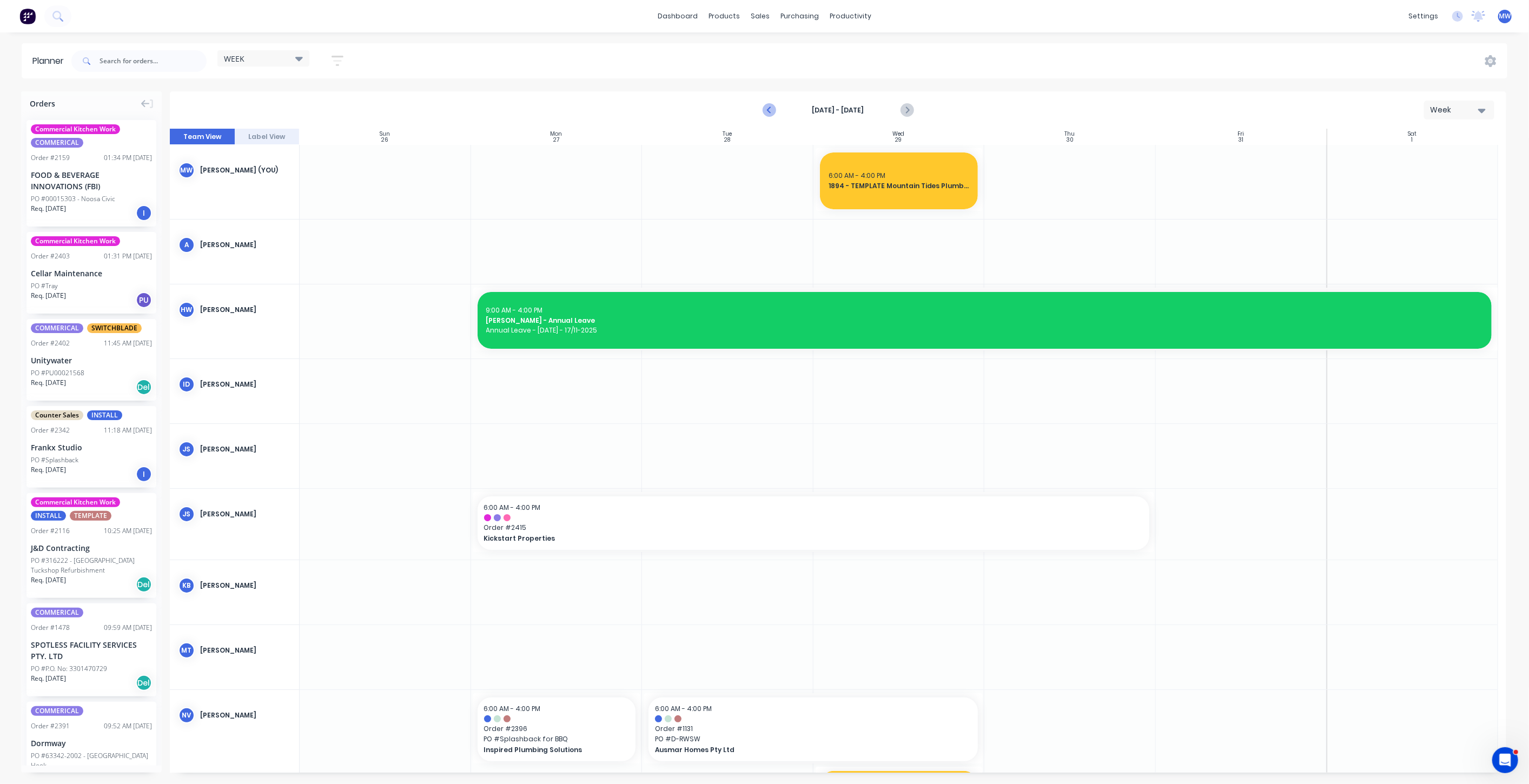
click at [769, 108] on icon "Previous page" at bounding box center [770, 110] width 5 height 8
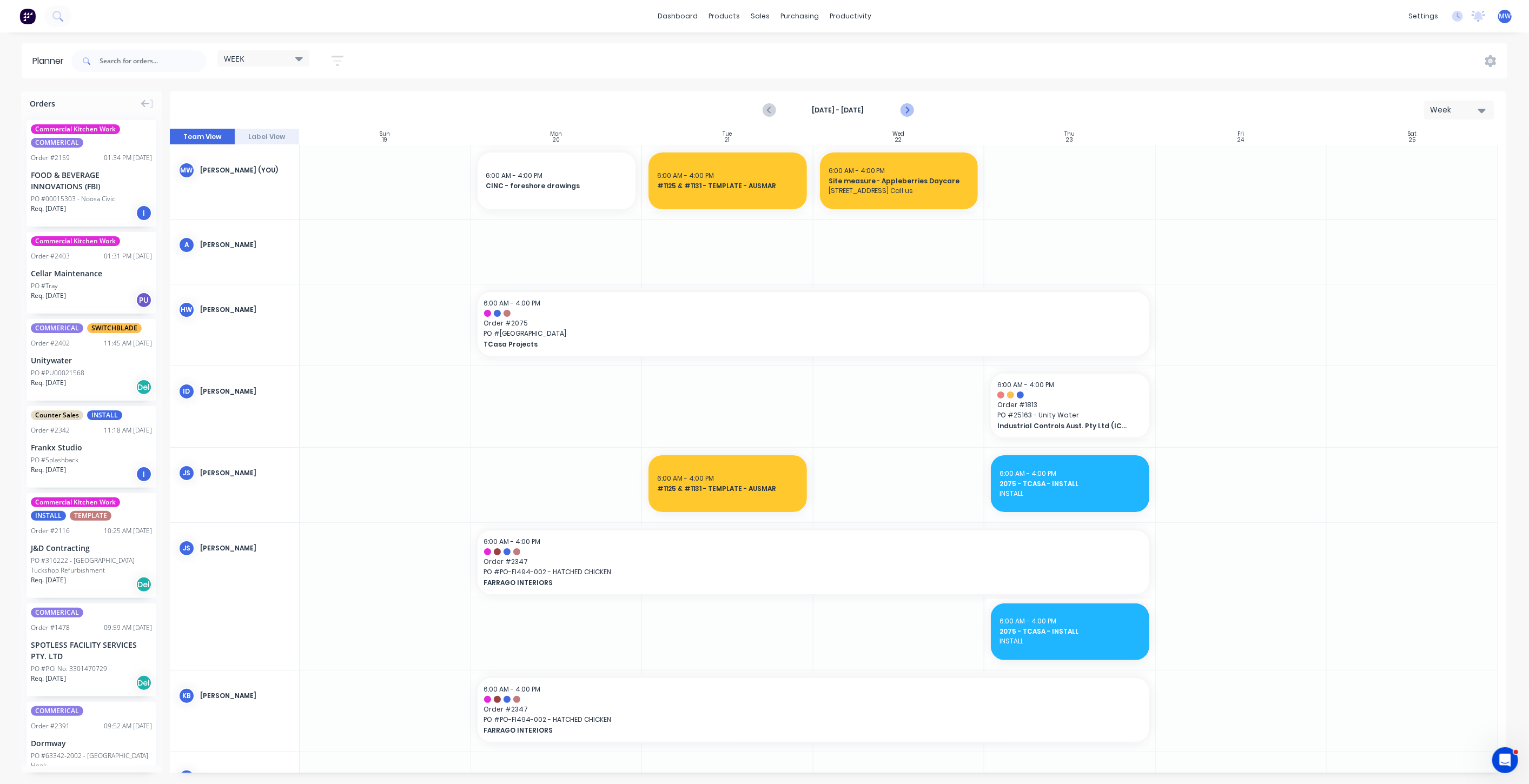
drag, startPoint x: 769, startPoint y: 111, endPoint x: 902, endPoint y: 117, distance: 133.1
click at [769, 109] on icon "Previous page" at bounding box center [769, 110] width 13 height 13
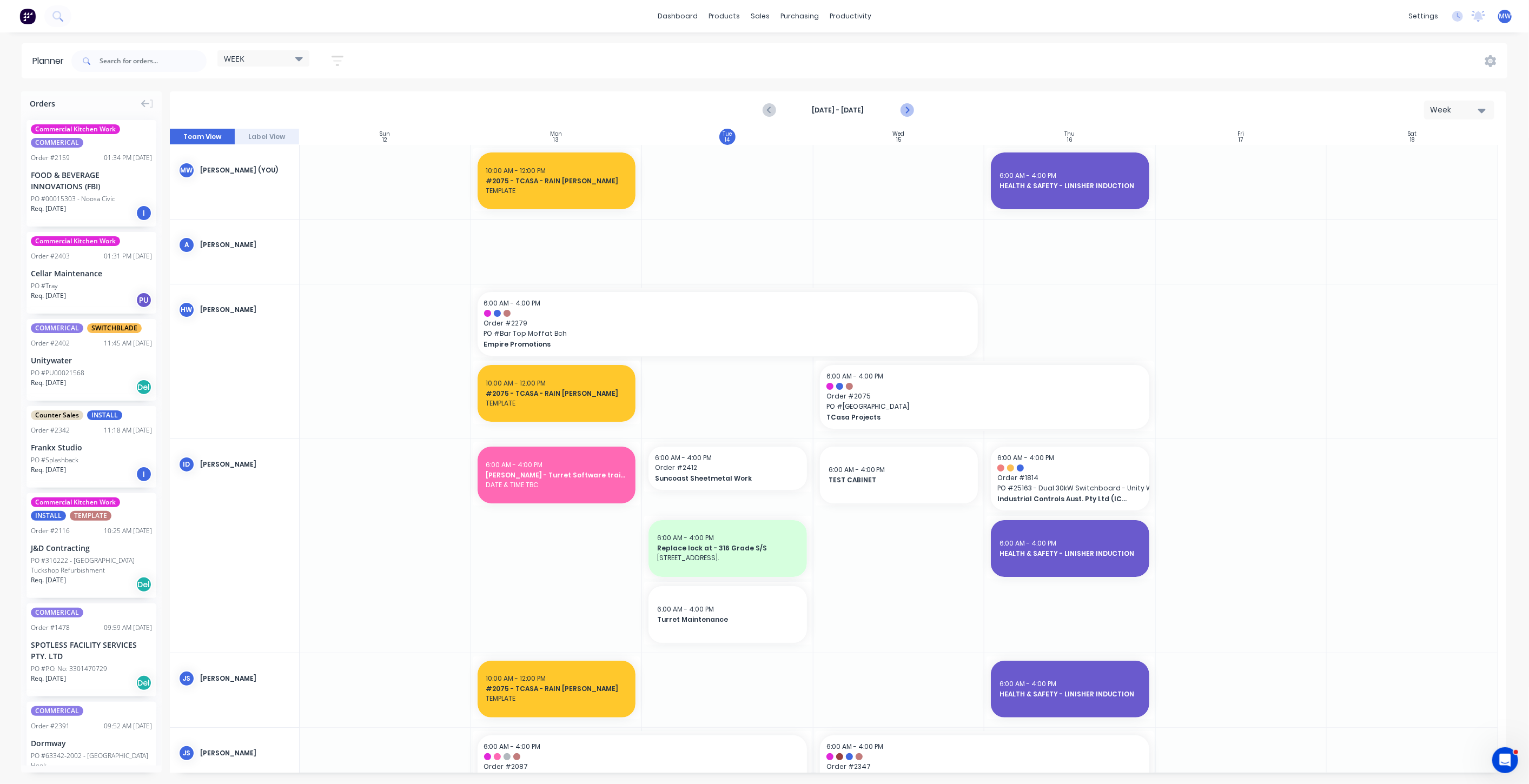
click at [907, 107] on icon "Next page" at bounding box center [906, 110] width 13 height 13
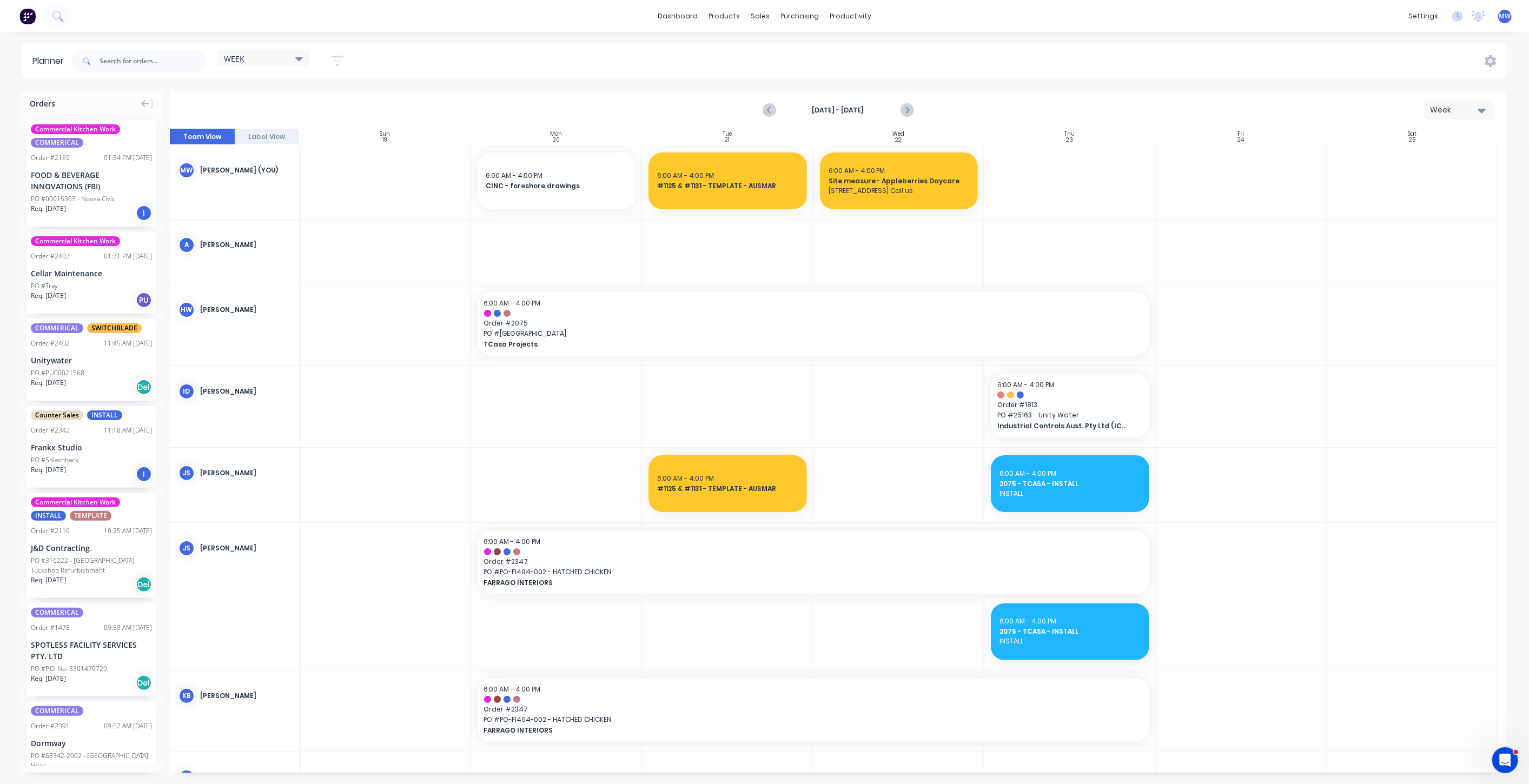
click at [1187, 471] on div at bounding box center [1242, 485] width 172 height 74
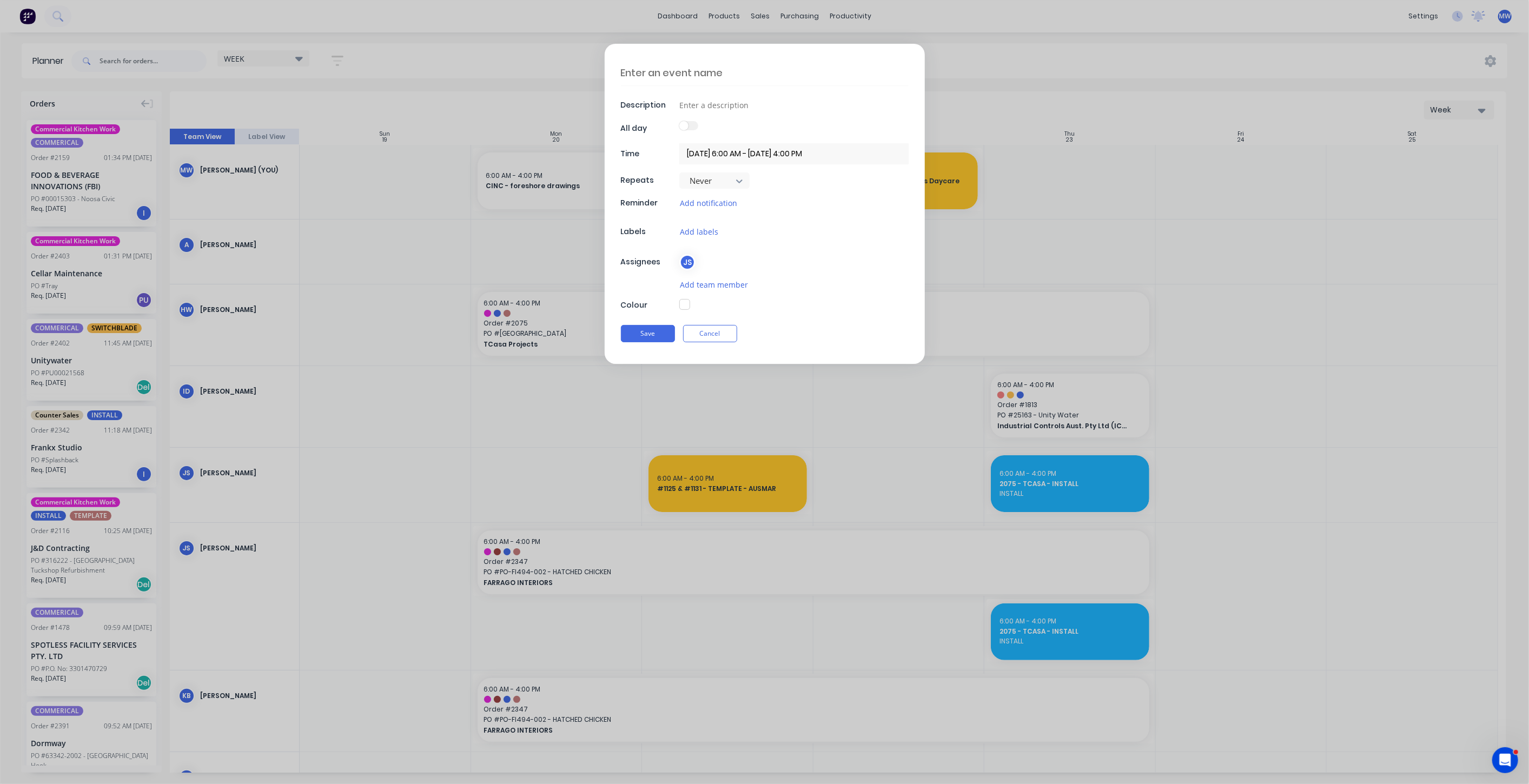
click at [746, 73] on textarea at bounding box center [765, 73] width 287 height 25
type textarea "START OT"
click at [691, 283] on button "Add team member" at bounding box center [714, 285] width 69 height 13
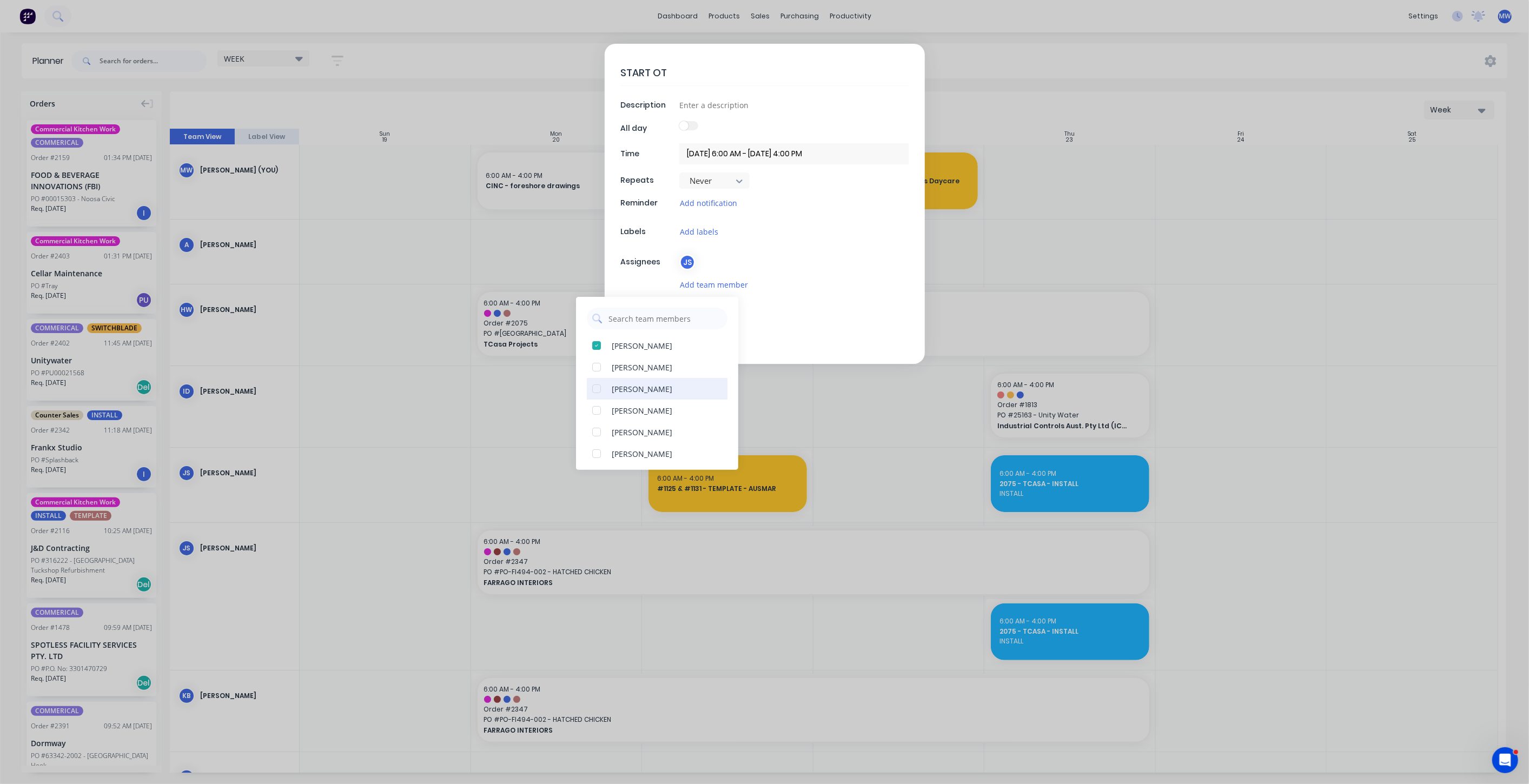
scroll to position [60, 0]
click at [597, 415] on div at bounding box center [597, 416] width 22 height 22
drag, startPoint x: 838, startPoint y: 262, endPoint x: 795, endPoint y: 279, distance: 46.2
click at [838, 260] on div "JS" at bounding box center [794, 262] width 229 height 16
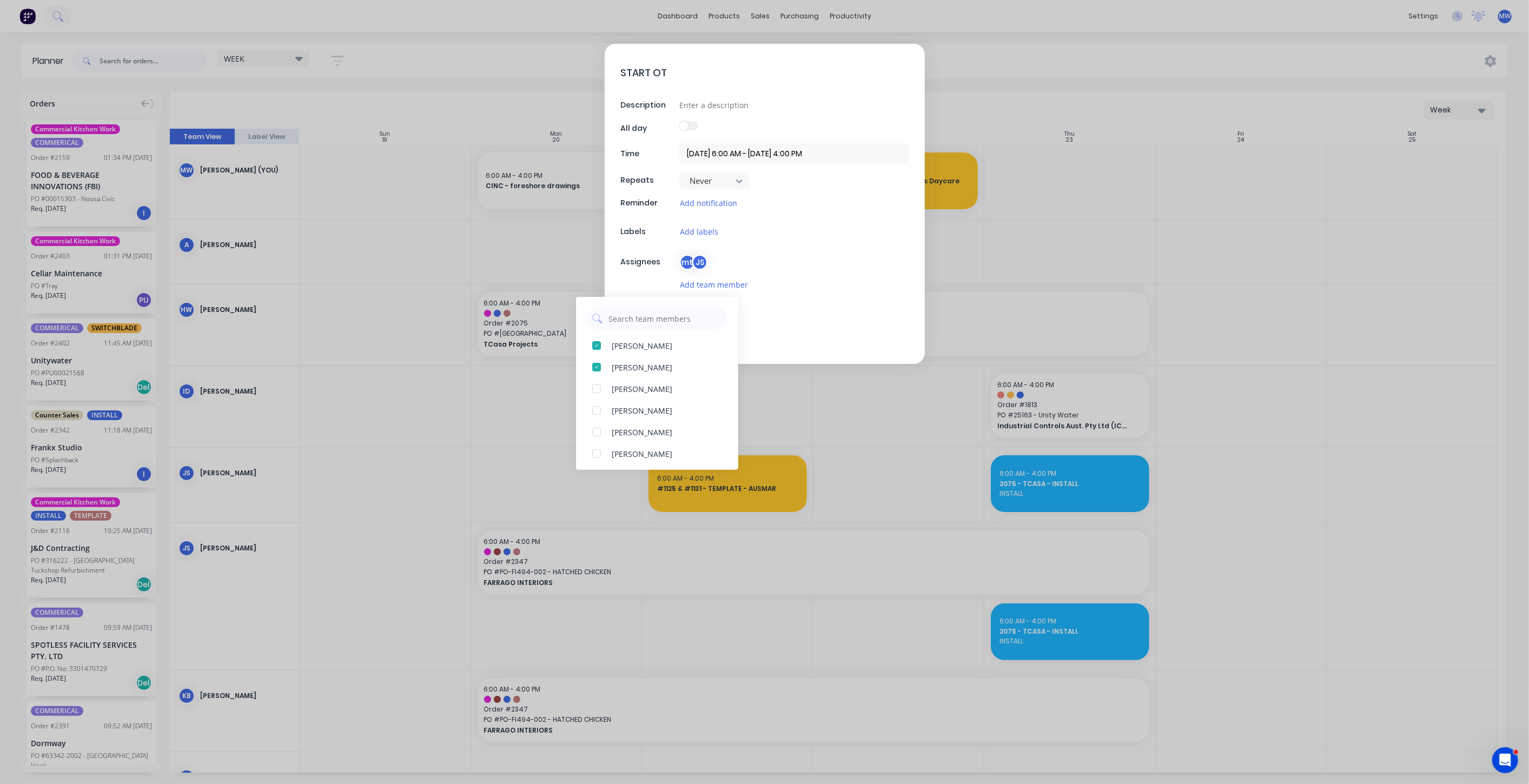
click at [822, 348] on div "START OT Description All day Time 24/10/2025 6:00 AM - 24/10/2025 4:00 PM Repea…" at bounding box center [764, 204] width 320 height 320
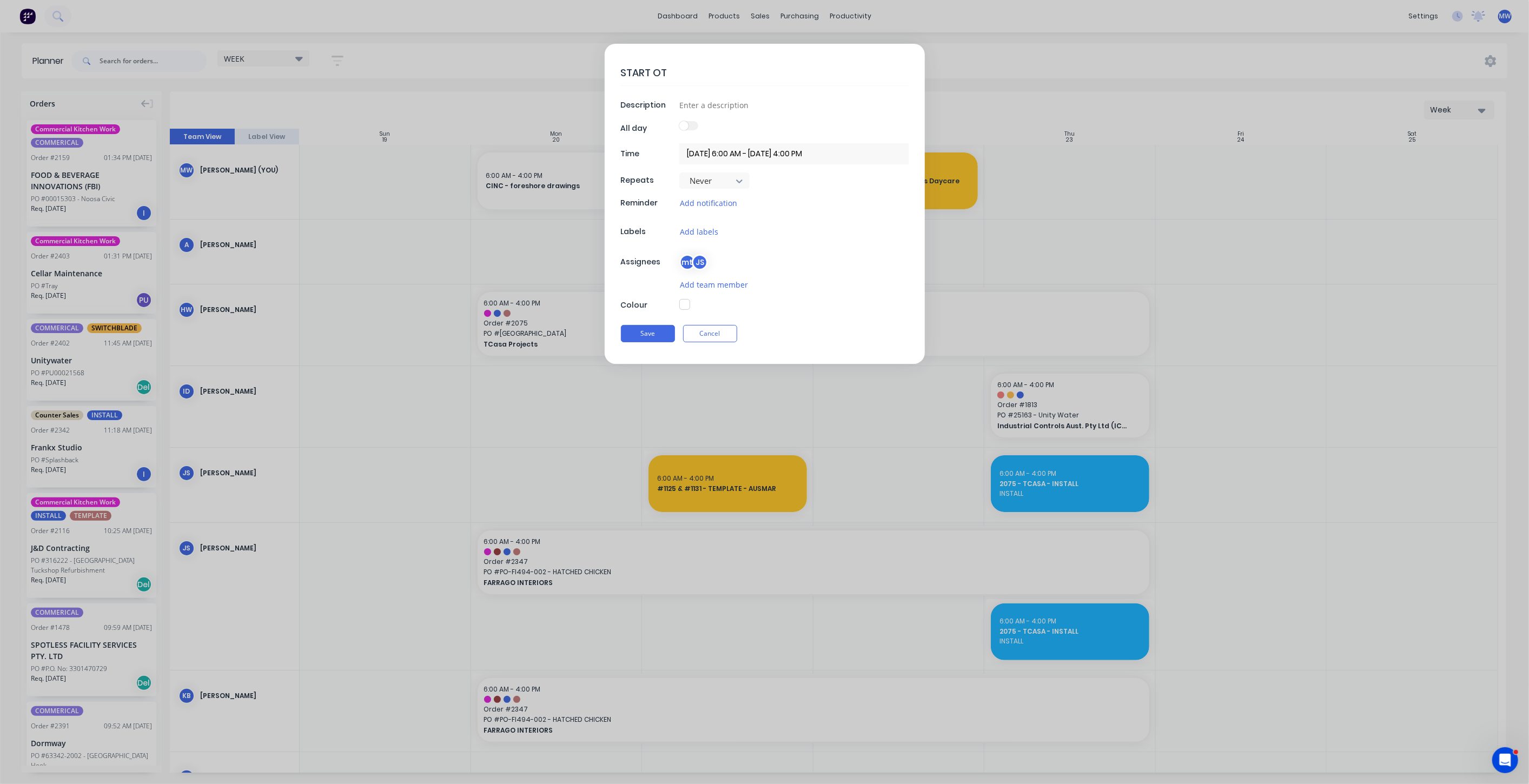
click at [685, 302] on button "button" at bounding box center [685, 304] width 11 height 11
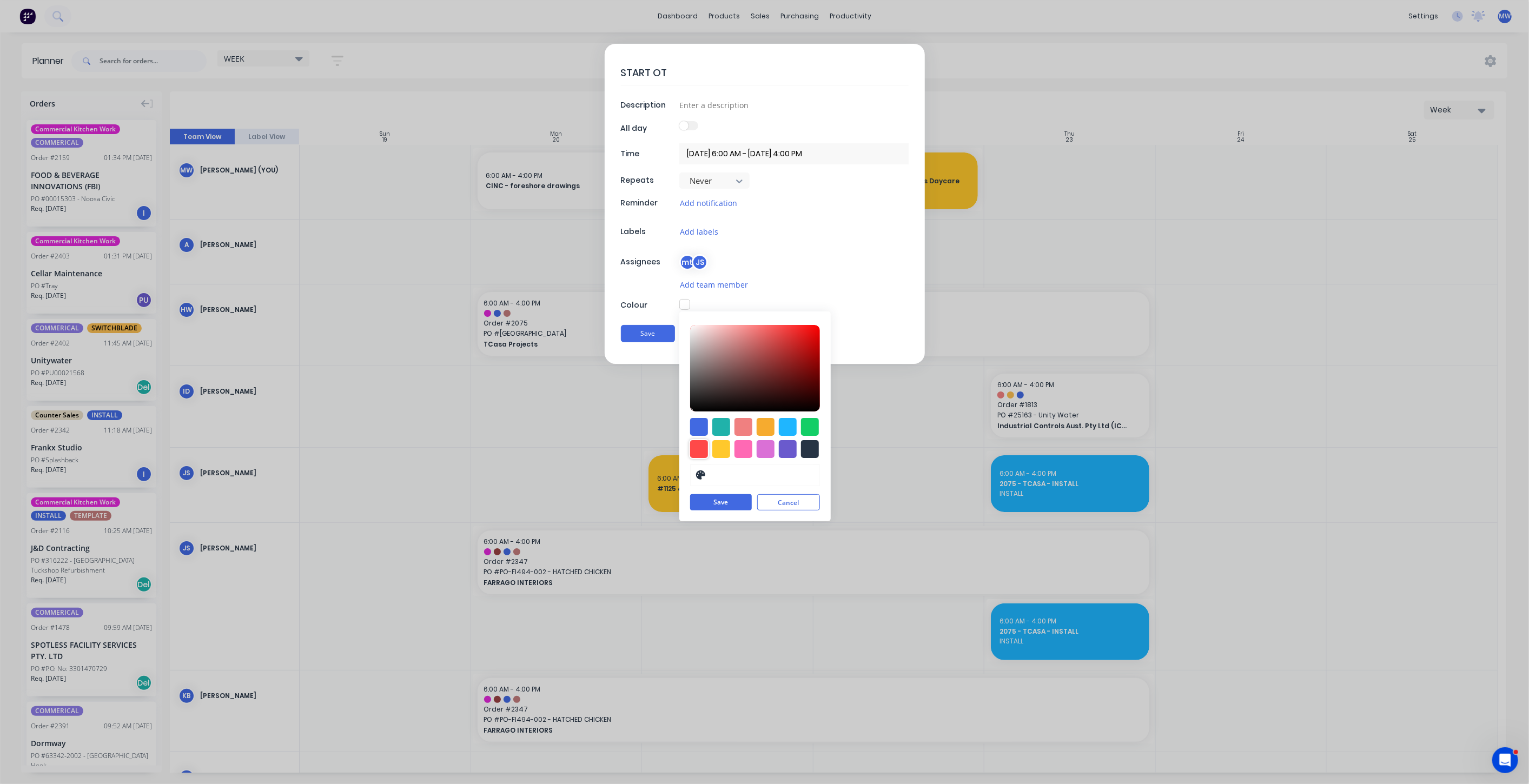
click at [696, 448] on div at bounding box center [699, 449] width 18 height 18
type input "#FF4949"
click at [711, 500] on button "Save" at bounding box center [721, 503] width 62 height 16
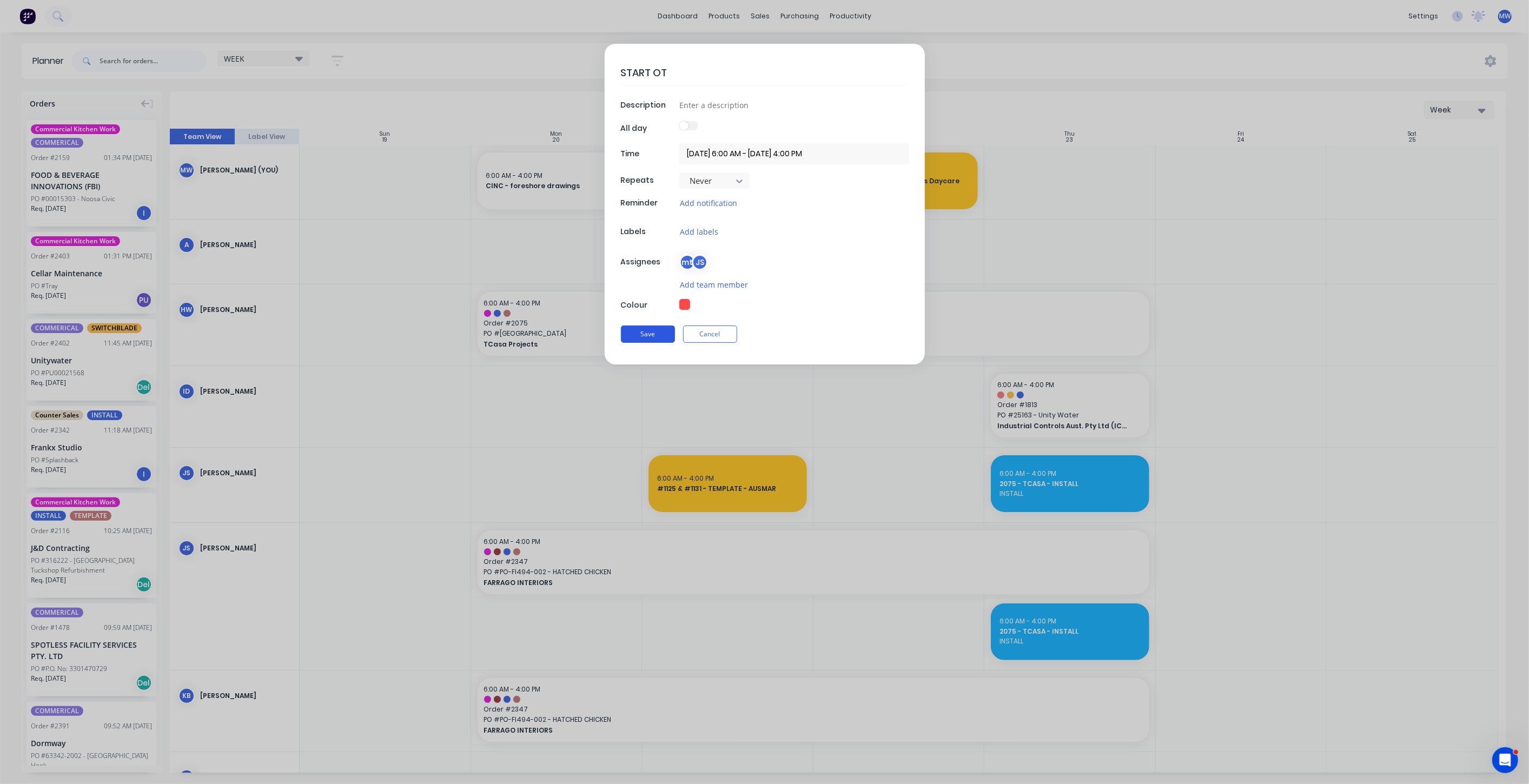
click at [649, 334] on button "Save" at bounding box center [648, 334] width 54 height 17
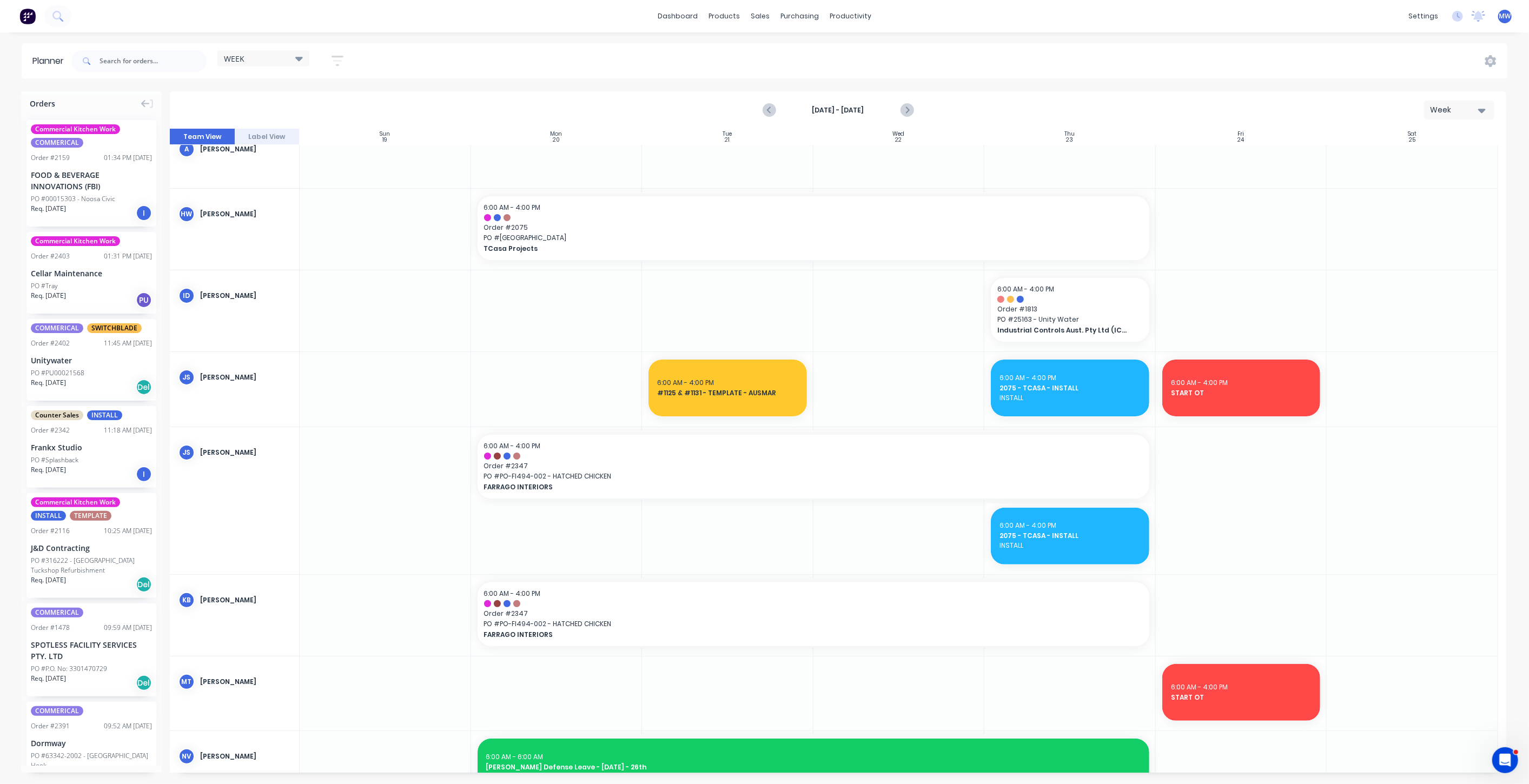
scroll to position [240, 0]
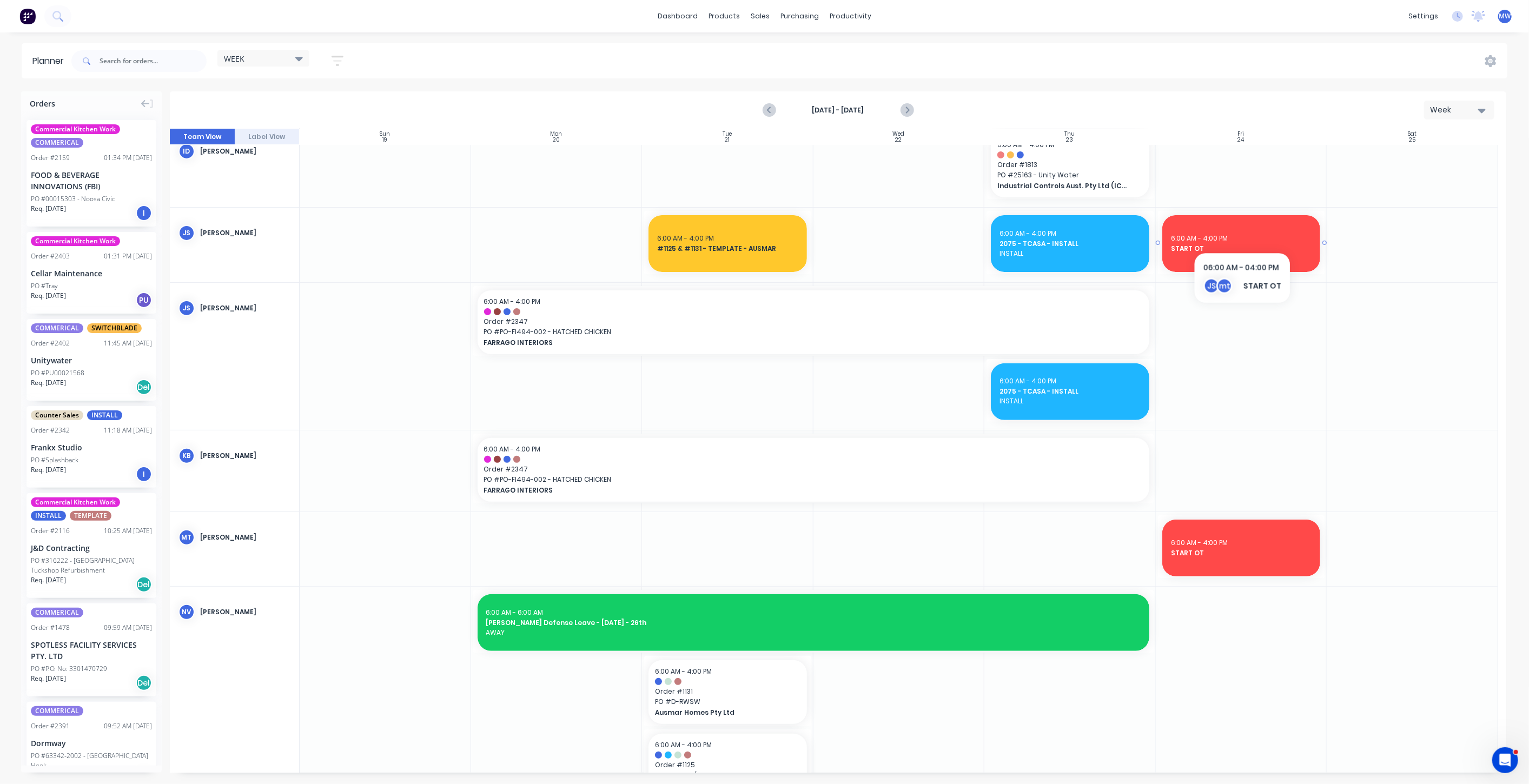
click at [1240, 231] on div "6:00 AM - 4:00 PM START OT" at bounding box center [1241, 243] width 158 height 57
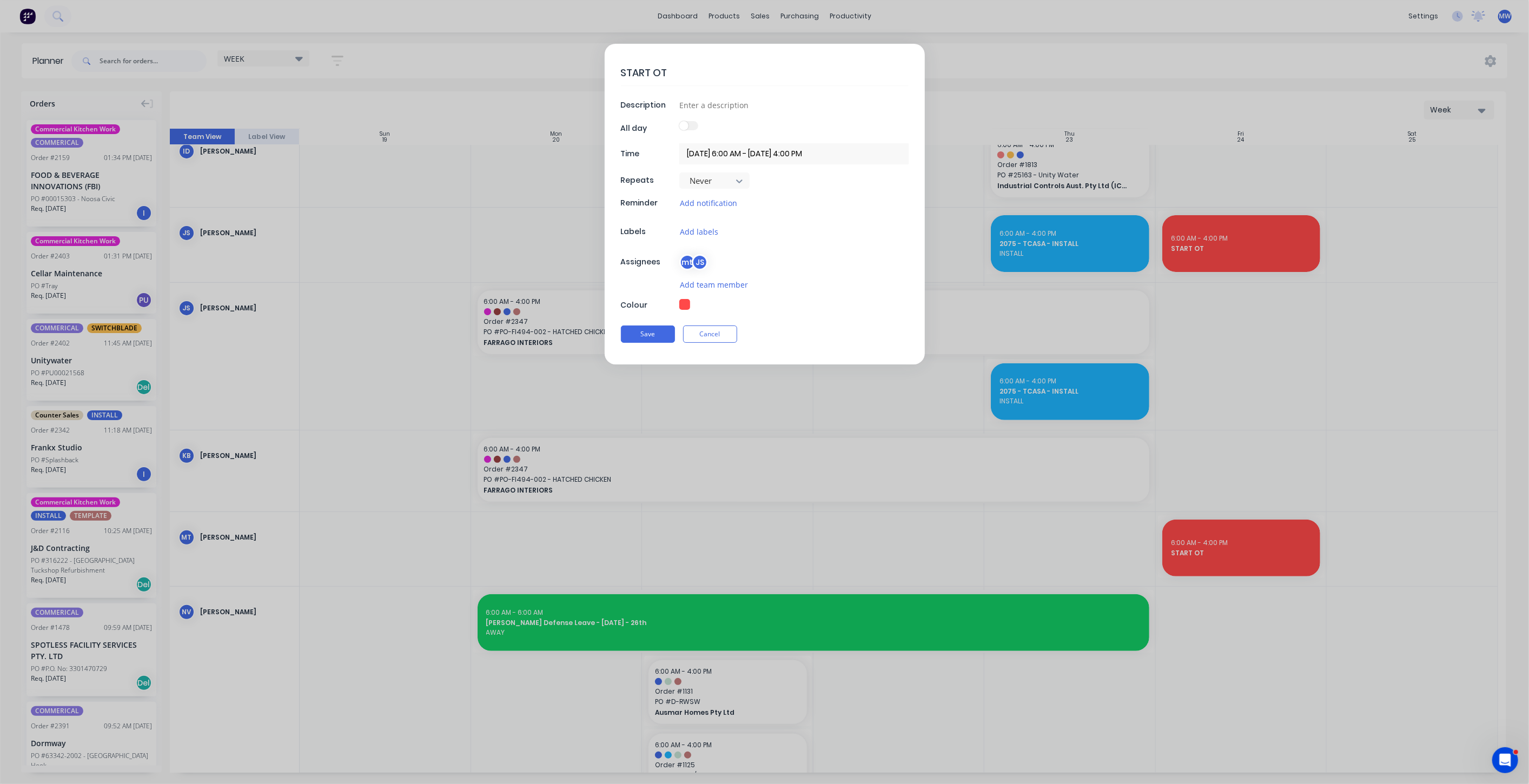
click at [697, 71] on textarea "START OT" at bounding box center [765, 73] width 287 height 25
type textarea "START OT??"
click at [685, 302] on button "button" at bounding box center [685, 304] width 11 height 11
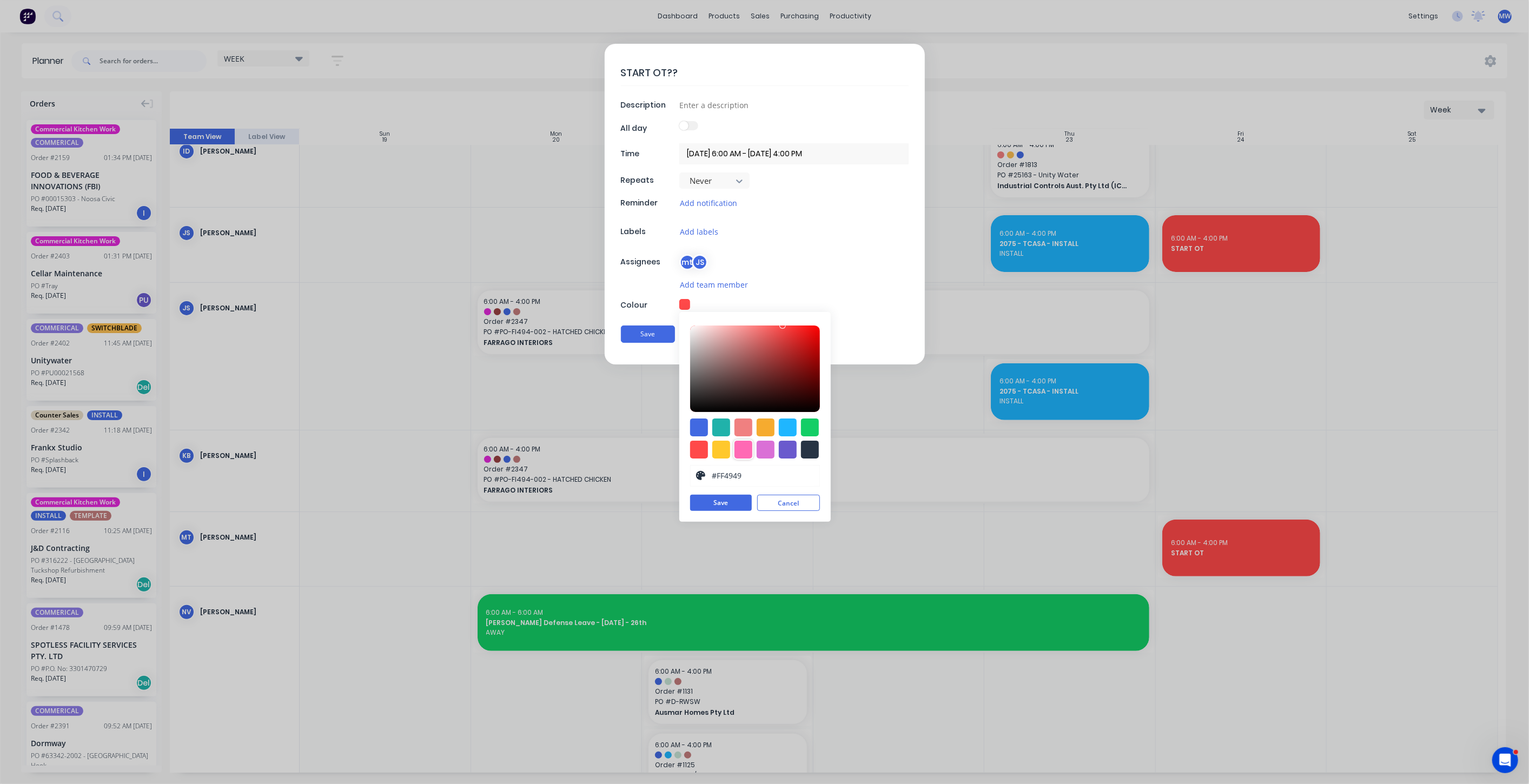
click at [745, 449] on div at bounding box center [743, 449] width 18 height 18
type input "#FF69B4"
click at [744, 499] on button "Save" at bounding box center [721, 503] width 62 height 16
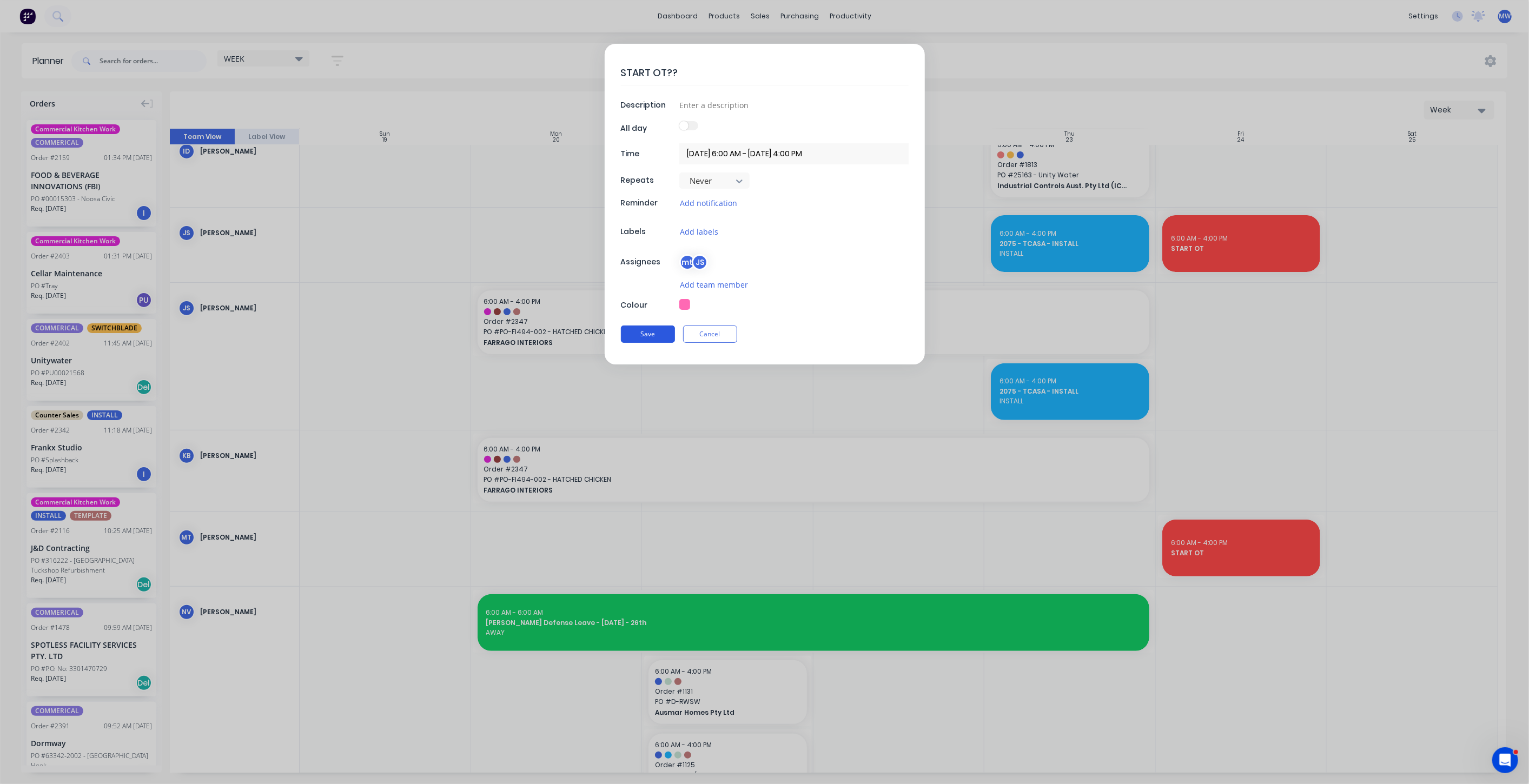
click at [653, 341] on div "Save Cancel" at bounding box center [765, 334] width 287 height 28
click at [657, 329] on button "Save" at bounding box center [648, 334] width 54 height 17
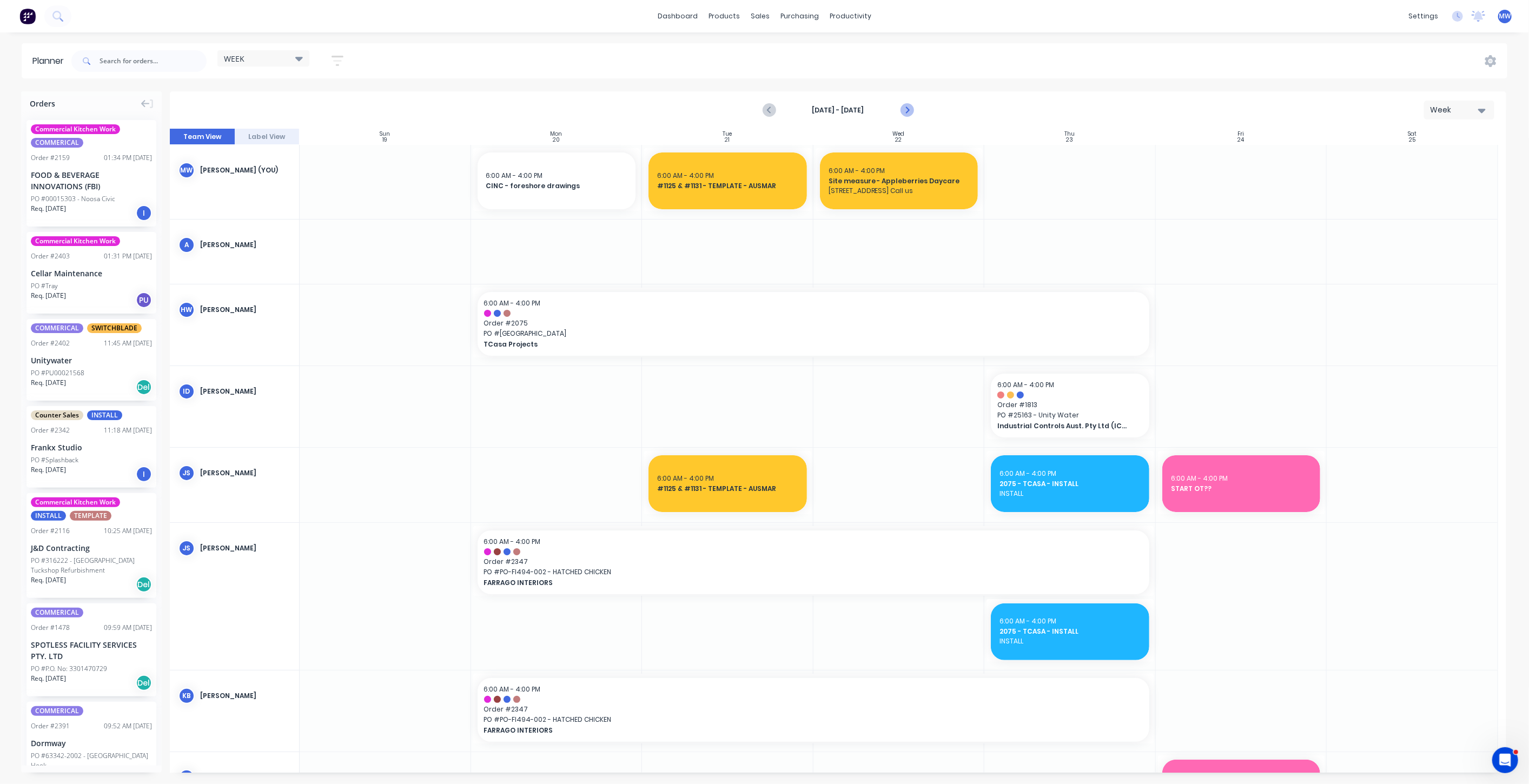
click at [907, 109] on icon "Next page" at bounding box center [906, 110] width 5 height 8
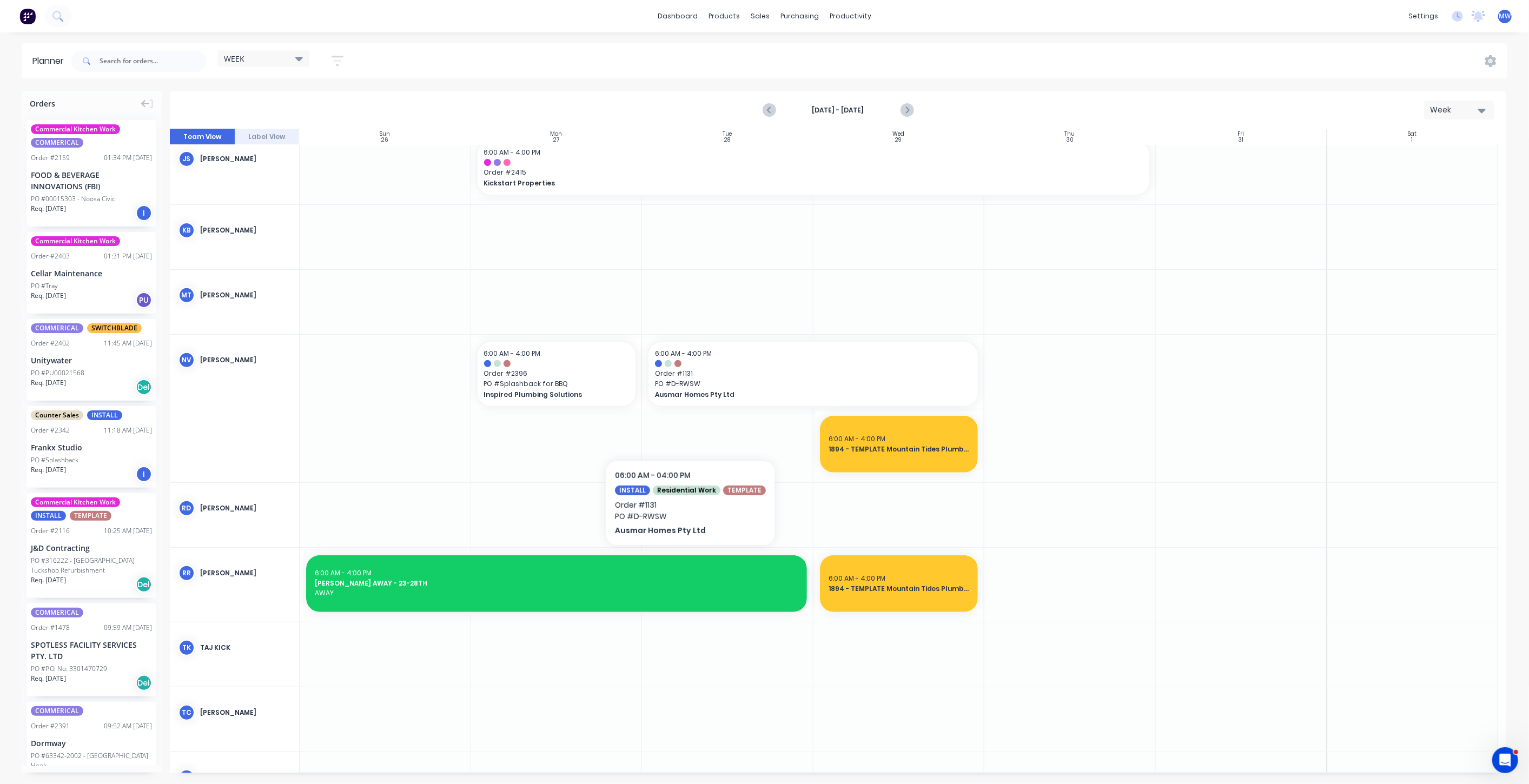
scroll to position [420, 0]
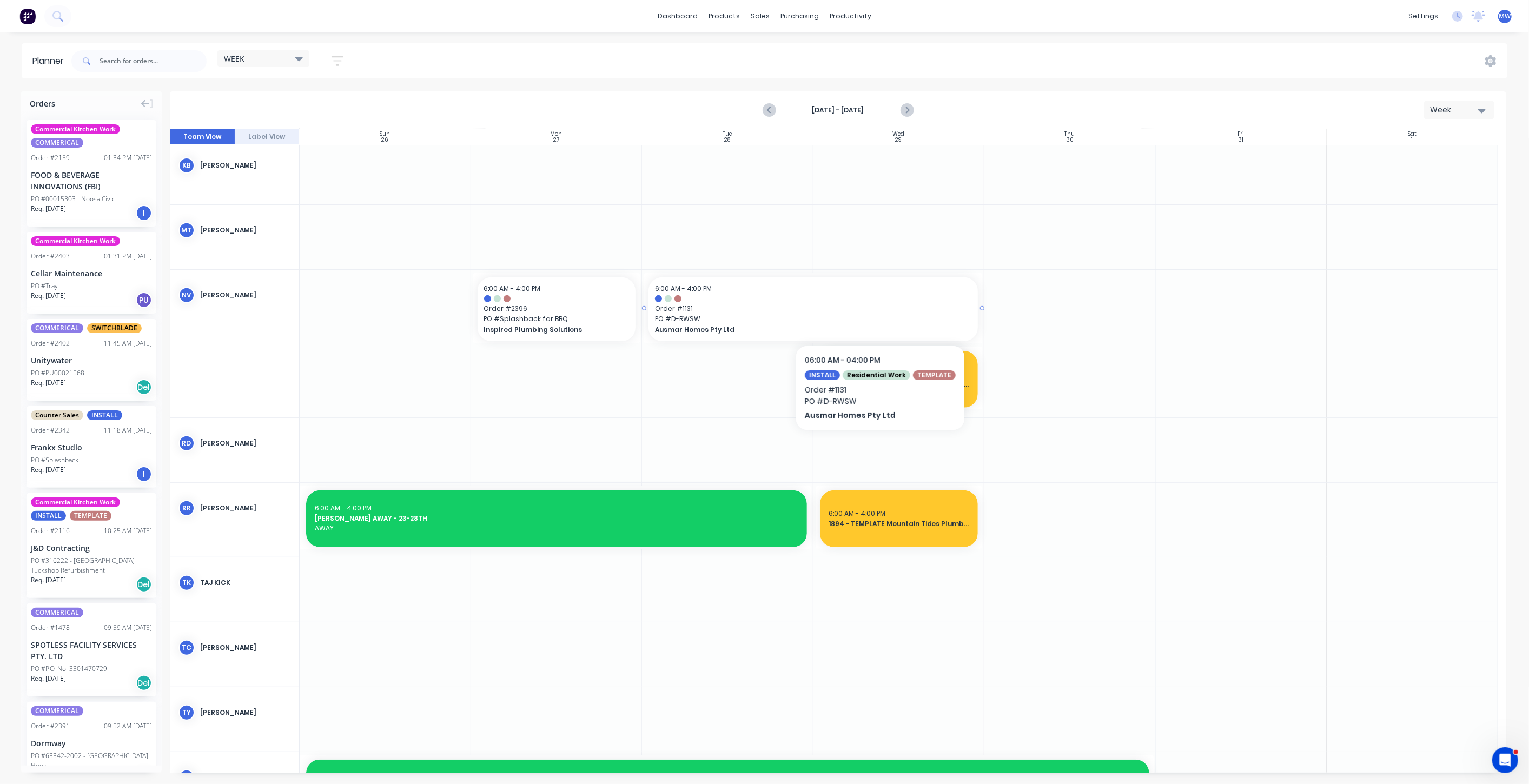
click at [876, 313] on span "Order # 1131" at bounding box center [813, 309] width 316 height 10
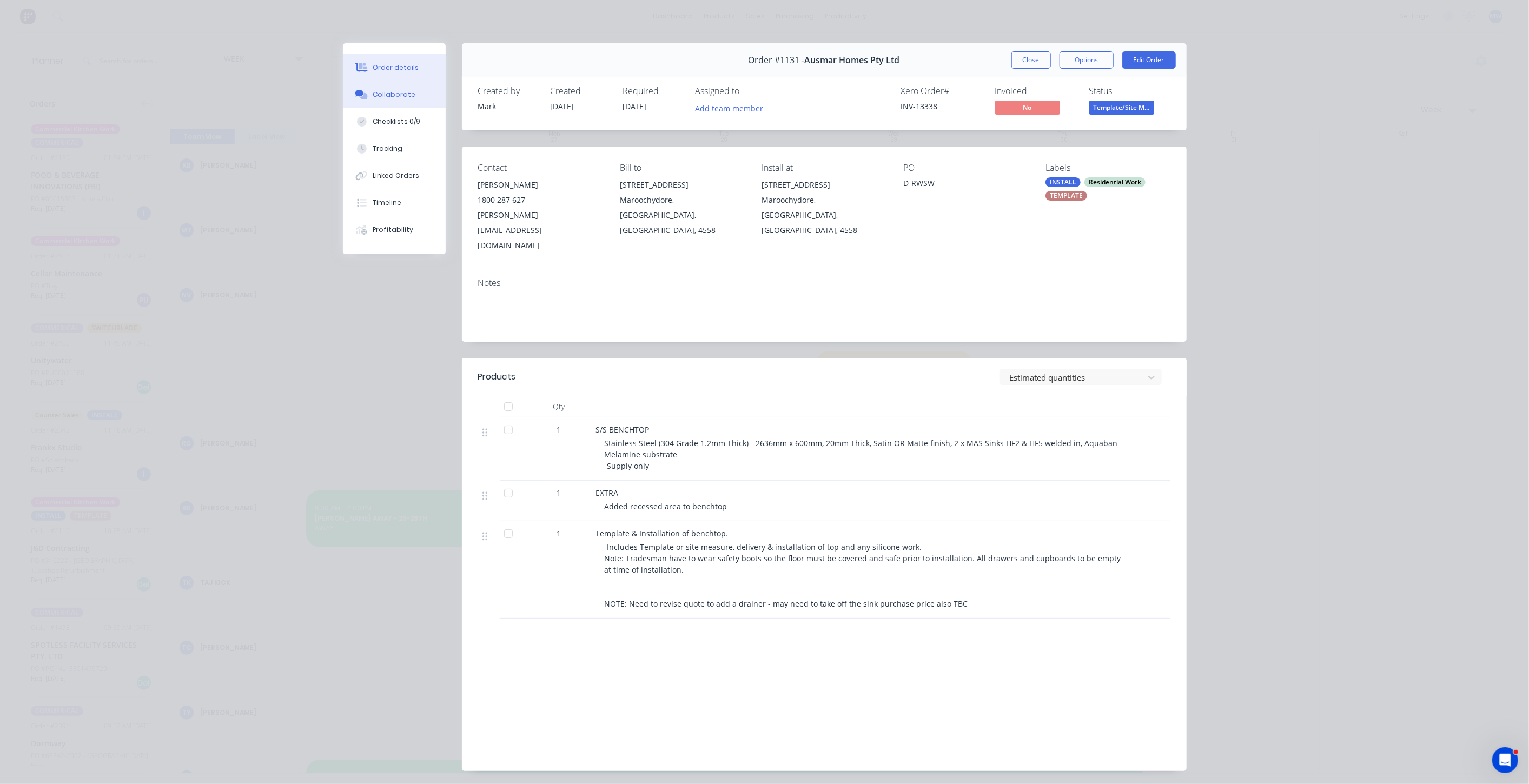
click at [401, 92] on div "Collaborate" at bounding box center [394, 95] width 43 height 10
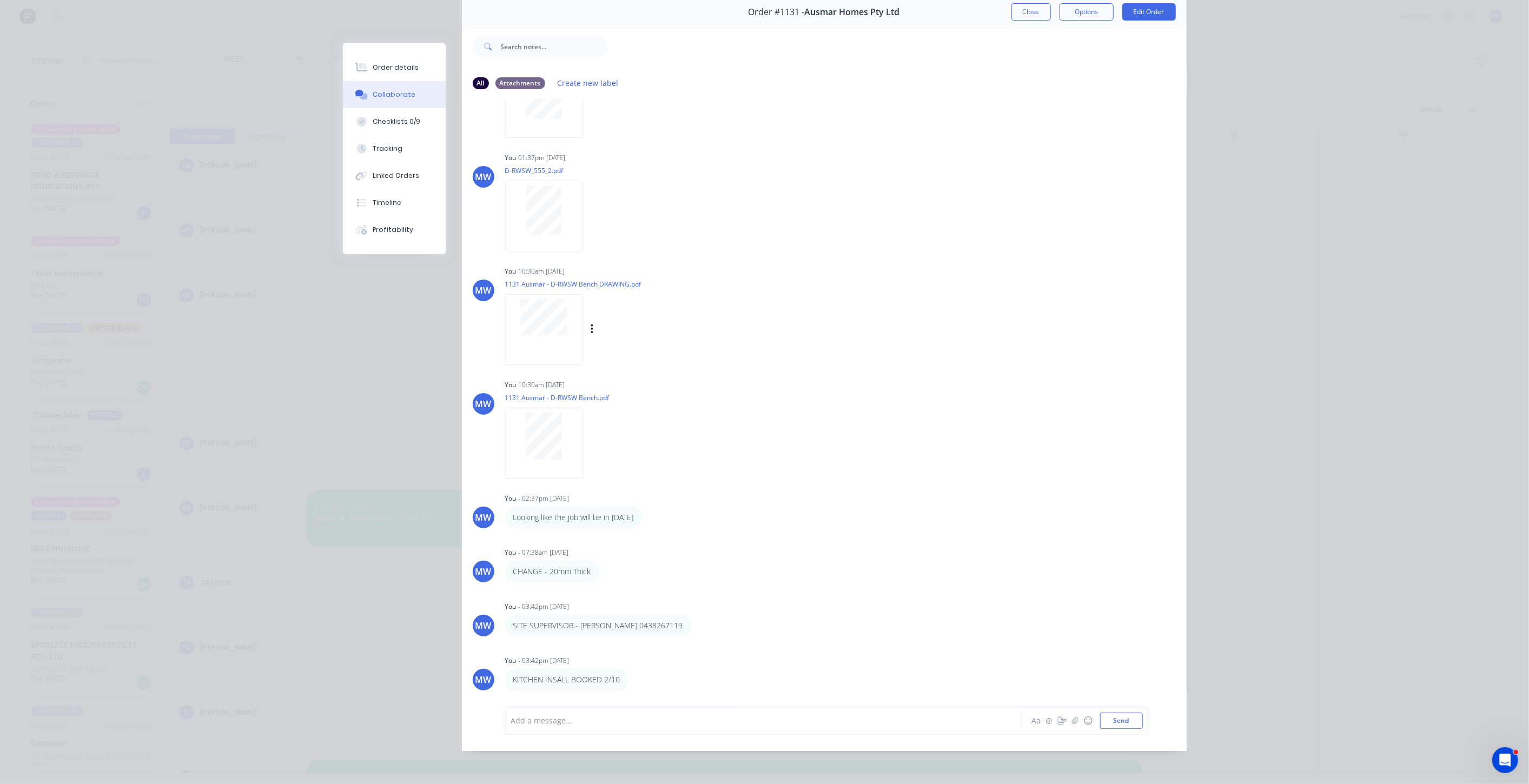
scroll to position [0, 0]
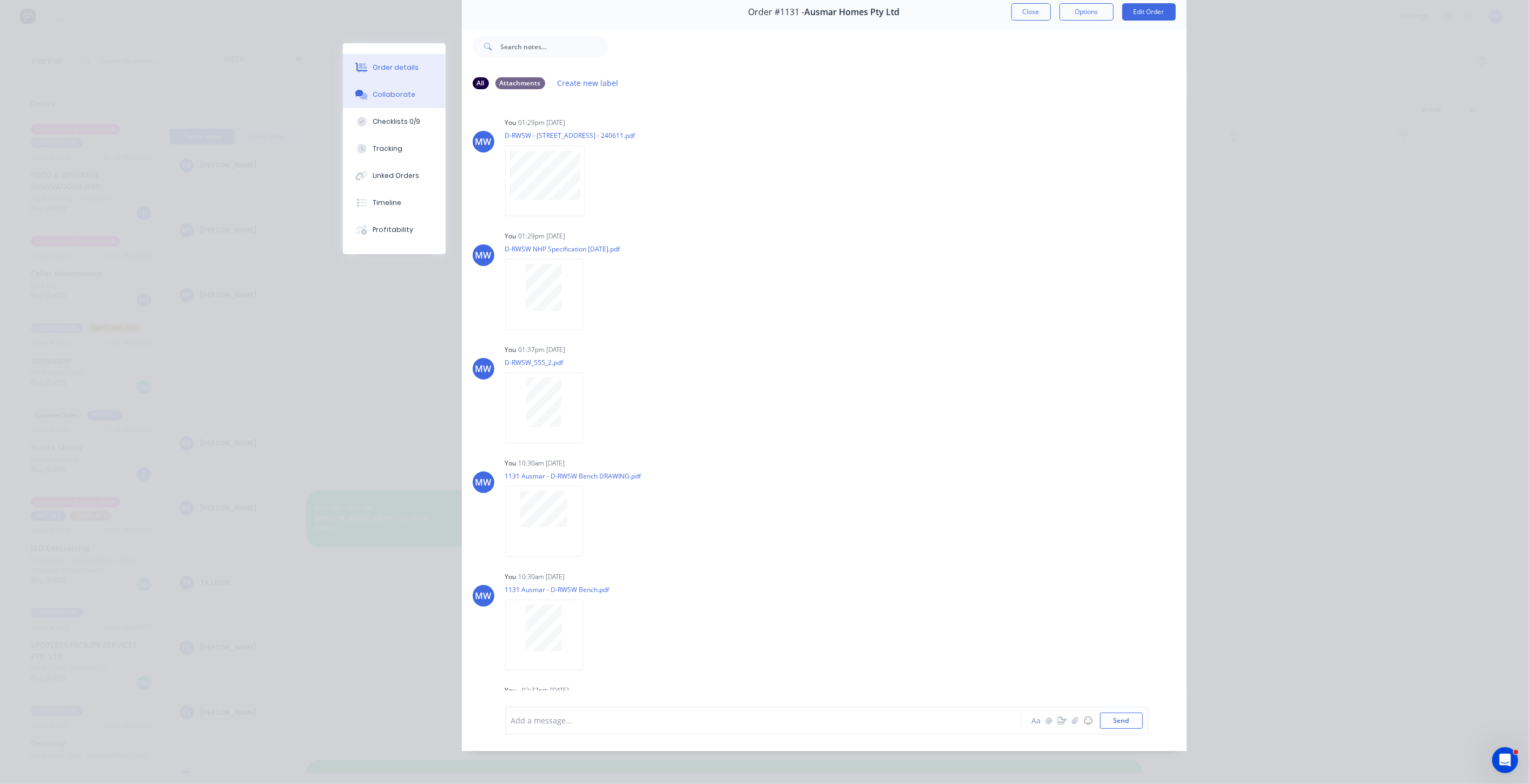
click at [406, 59] on button "Order details" at bounding box center [395, 68] width 103 height 27
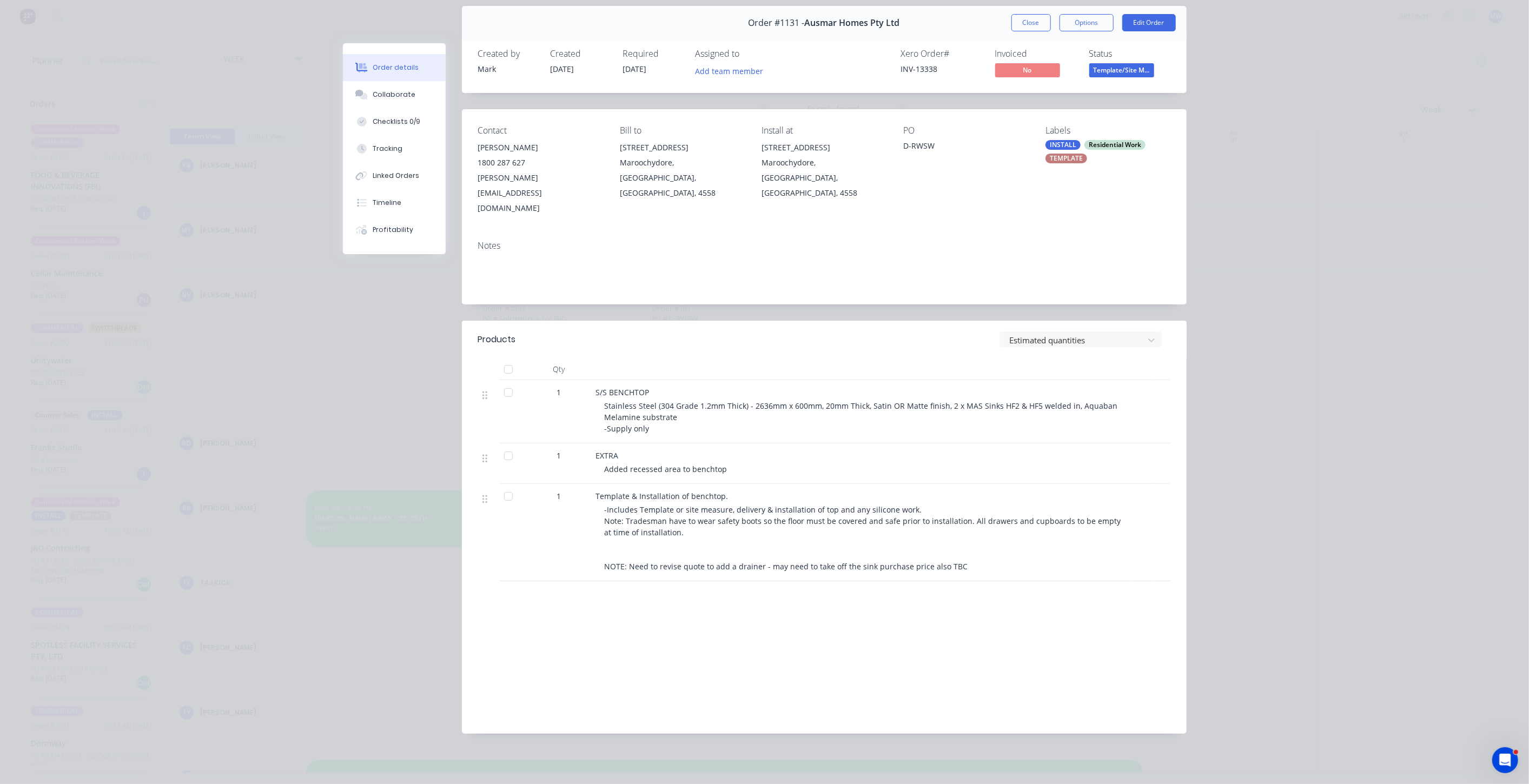
scroll to position [6, 0]
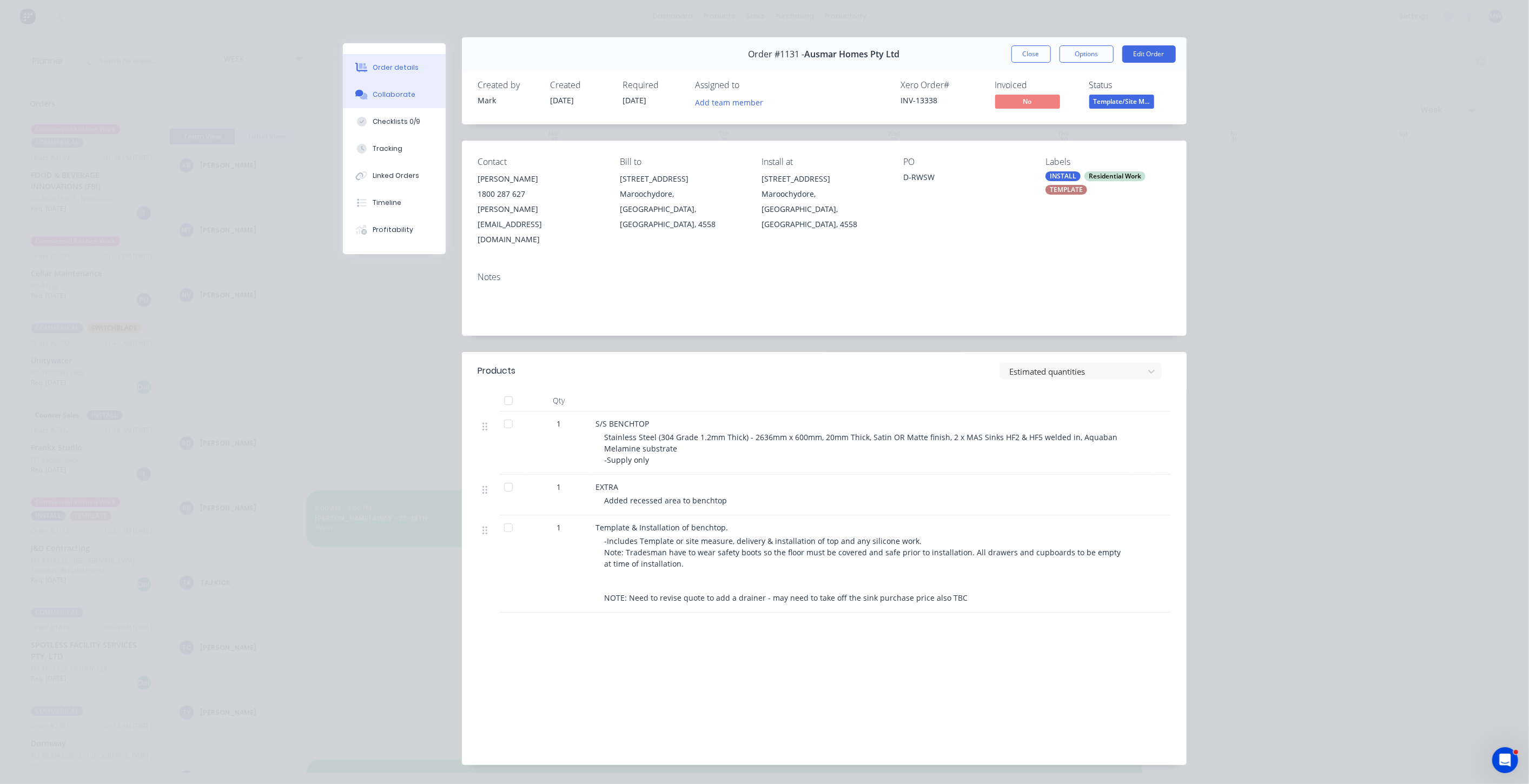
click at [382, 93] on div "Collaborate" at bounding box center [394, 95] width 43 height 10
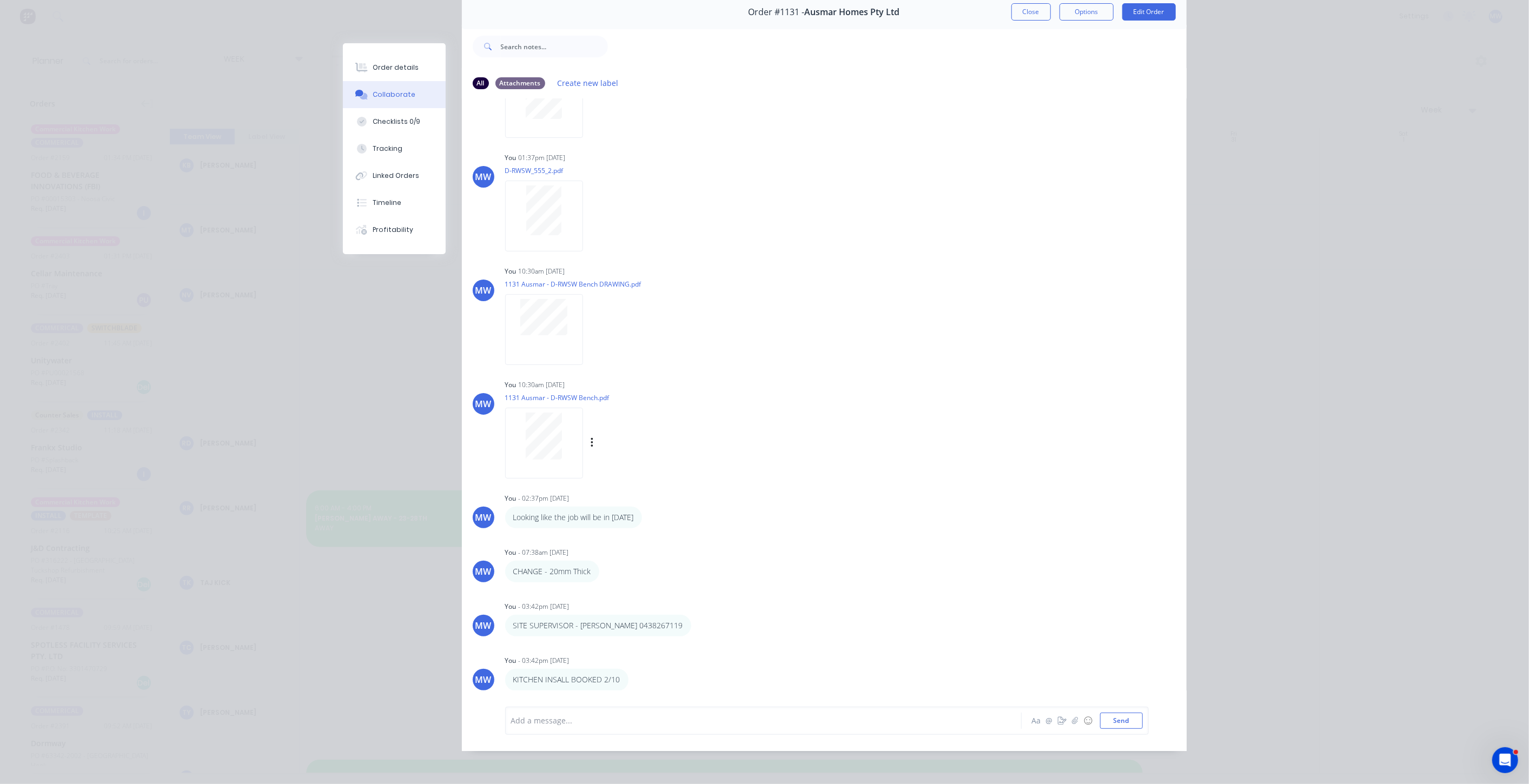
scroll to position [0, 0]
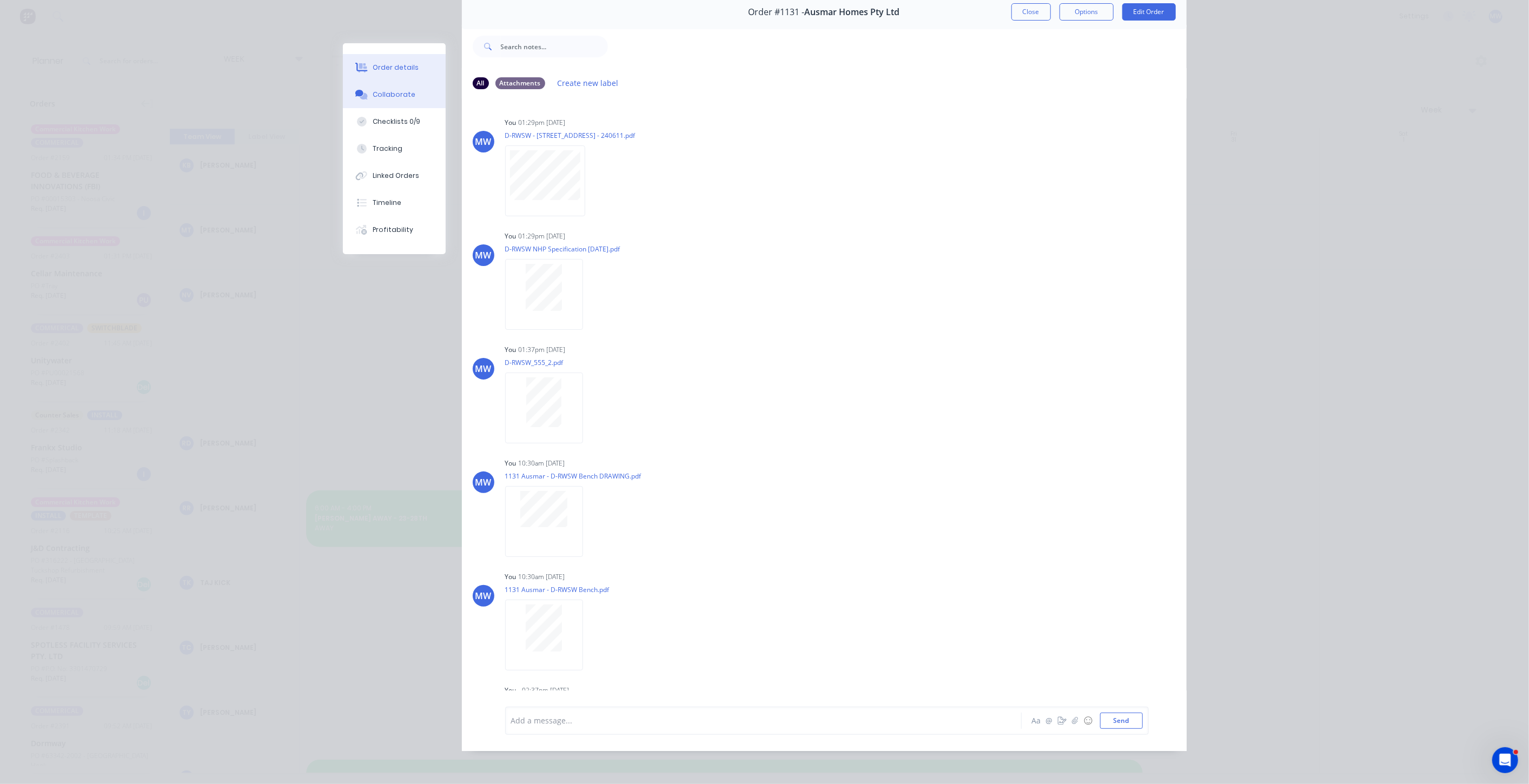
click at [383, 66] on div "Order details" at bounding box center [396, 68] width 46 height 10
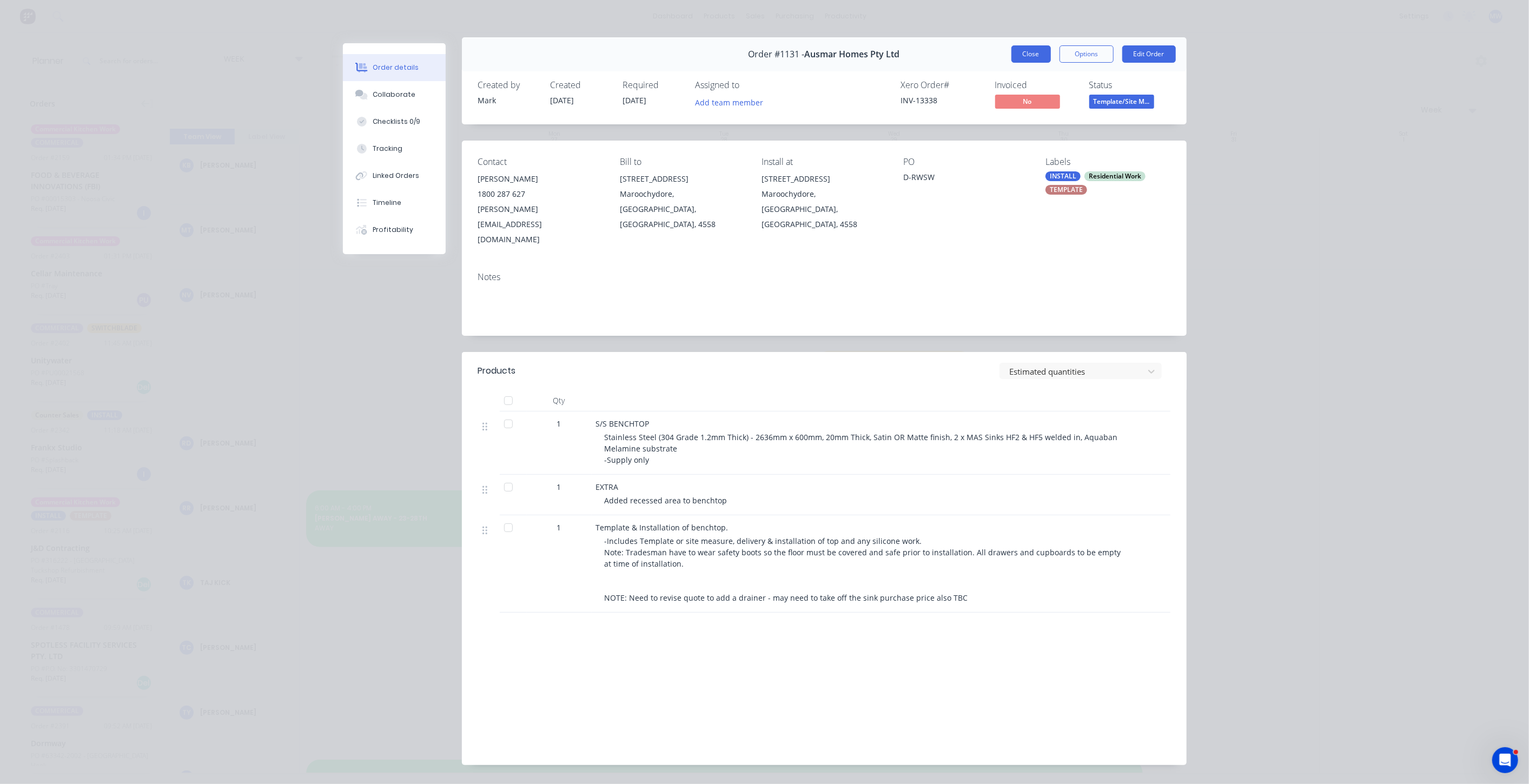
click at [1021, 53] on button "Close" at bounding box center [1031, 54] width 40 height 17
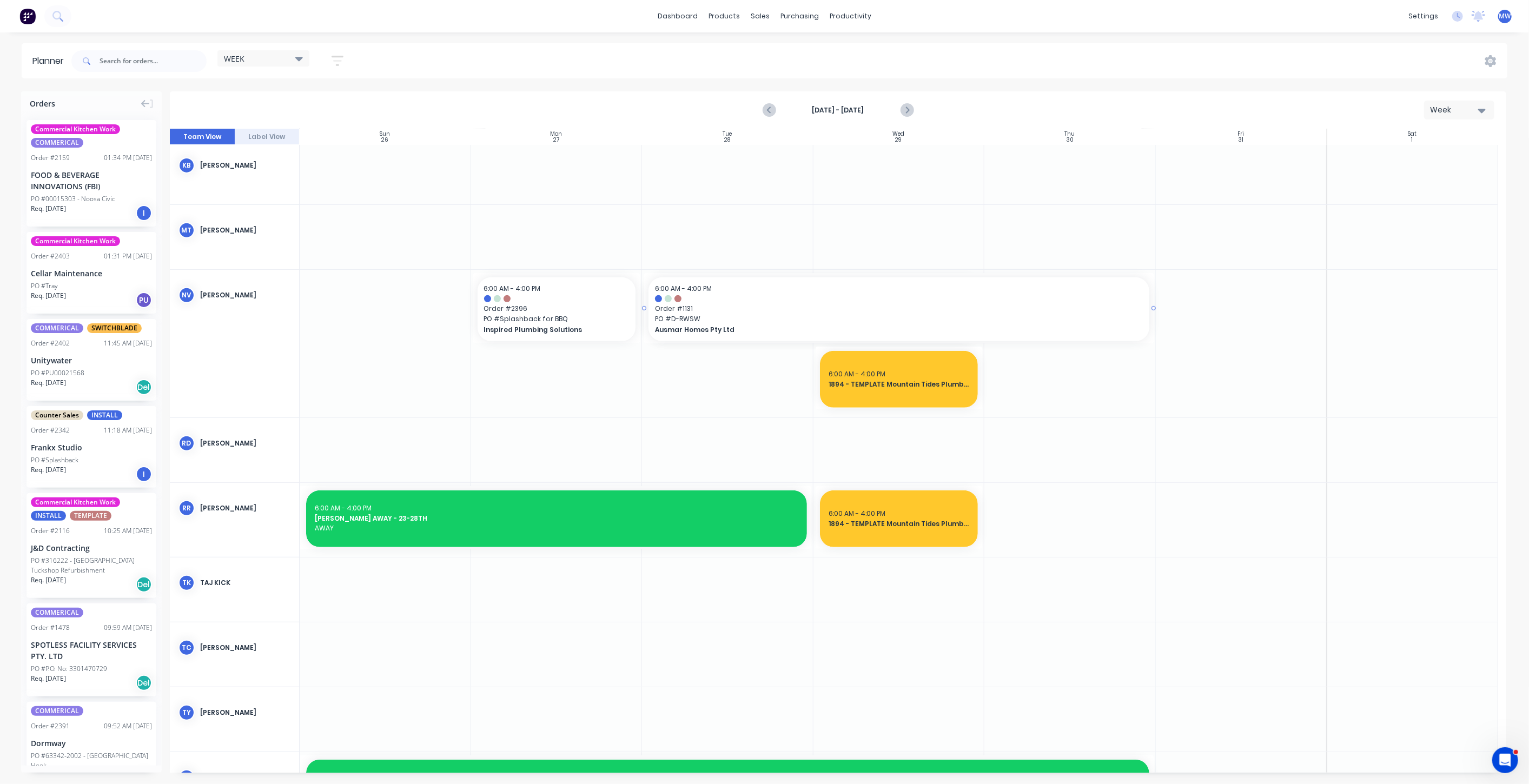
drag, startPoint x: 1002, startPoint y: 308, endPoint x: 1066, endPoint y: 308, distance: 64.0
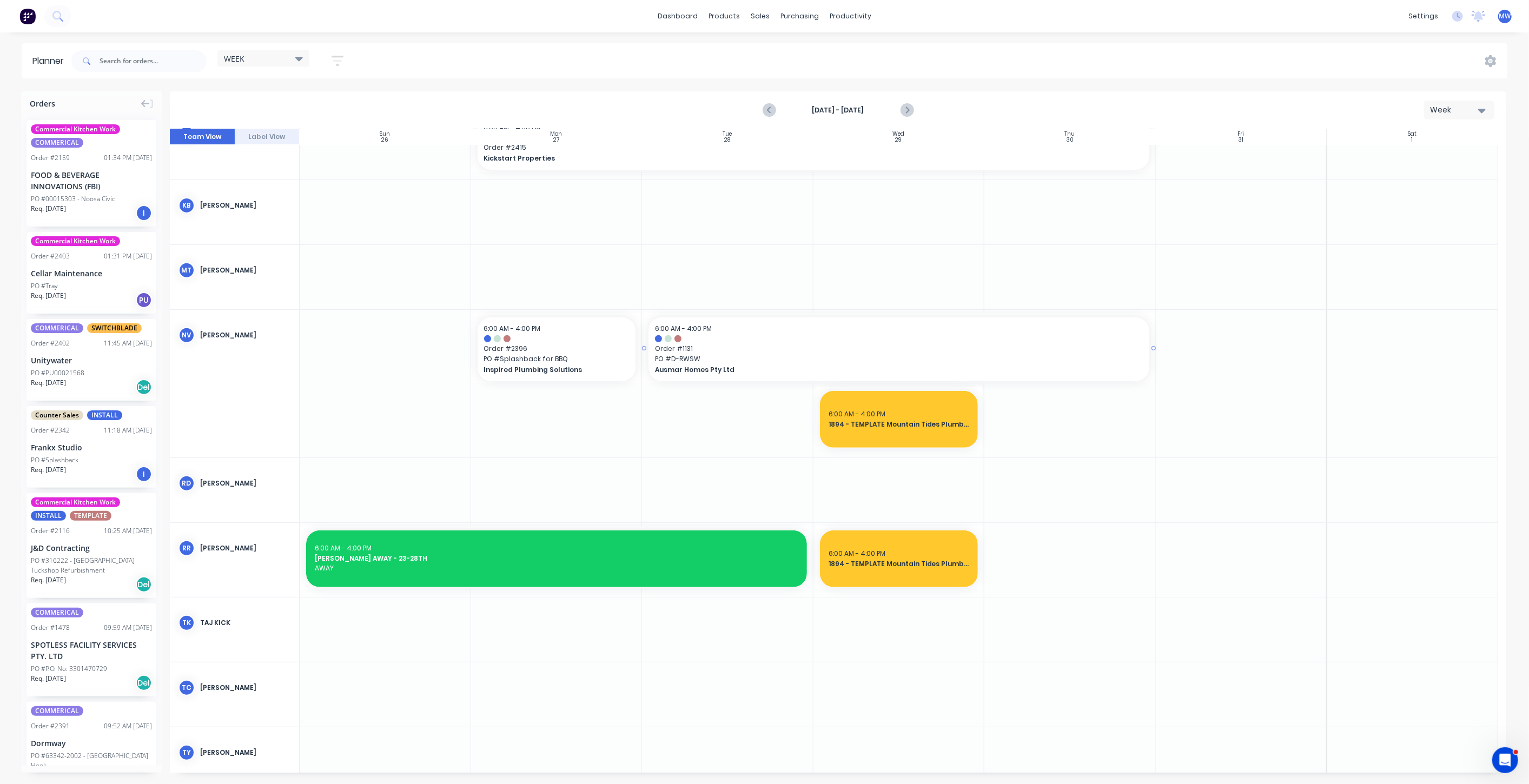
scroll to position [300, 0]
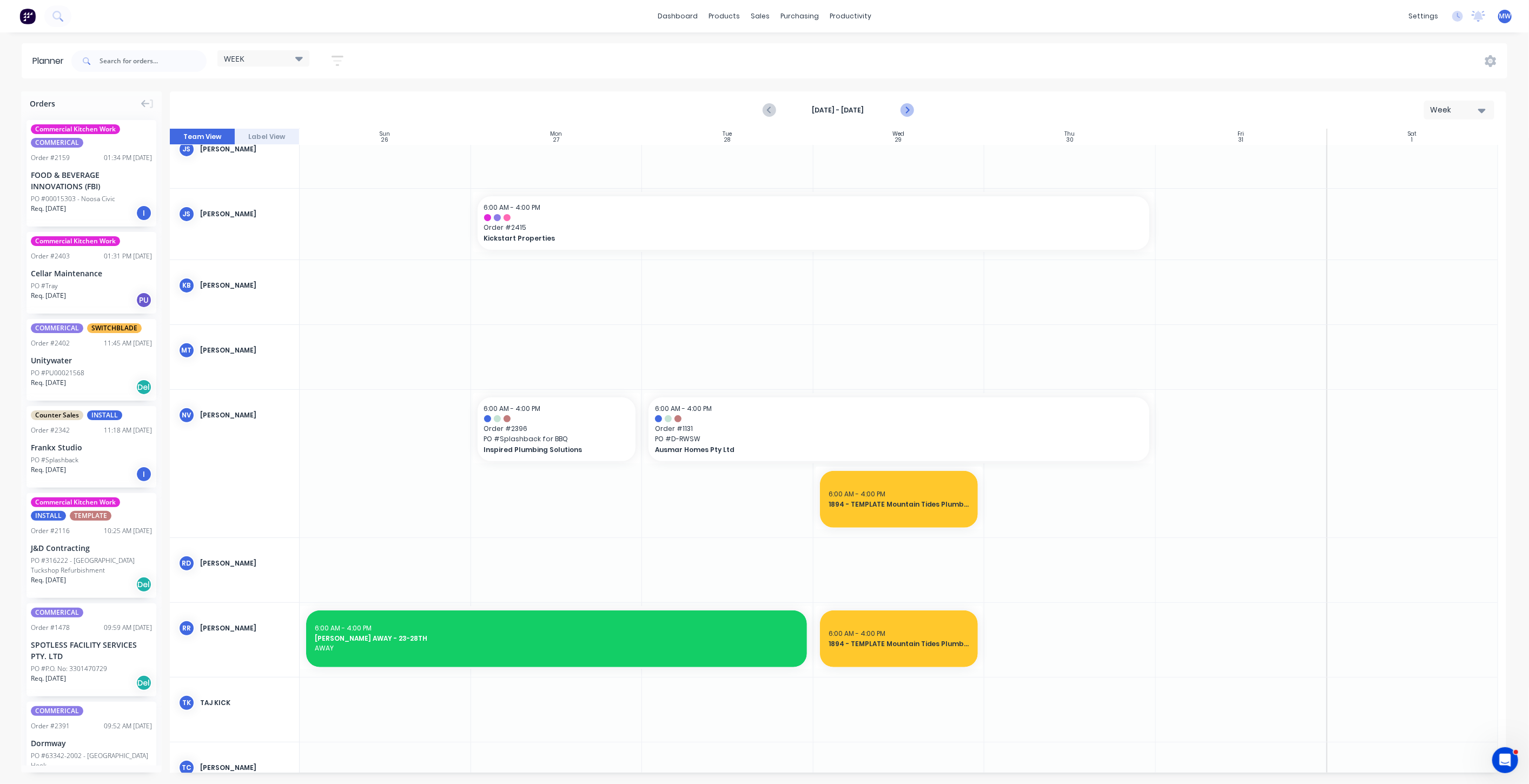
click at [908, 109] on icon "Next page" at bounding box center [906, 110] width 5 height 8
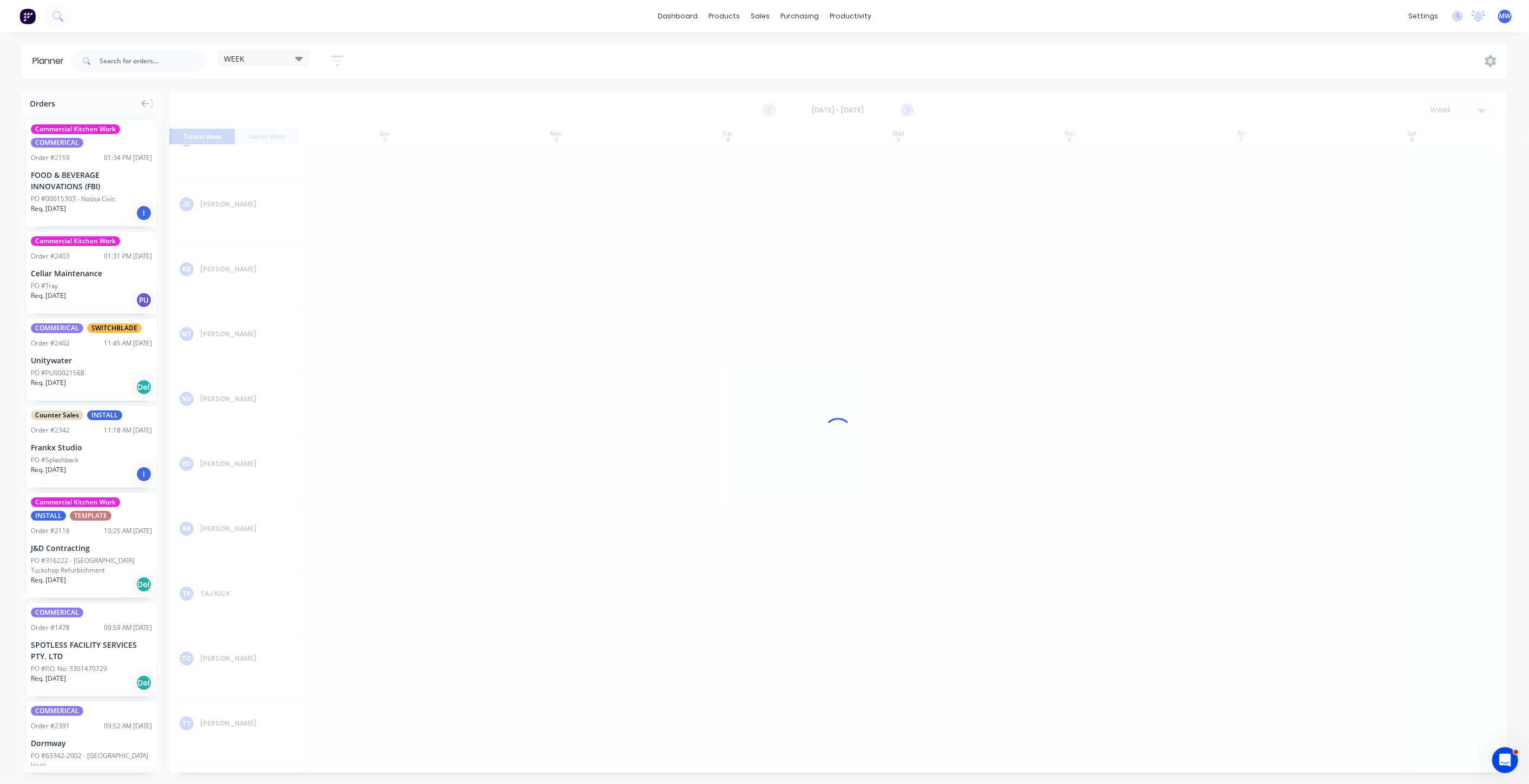
scroll to position [291, 0]
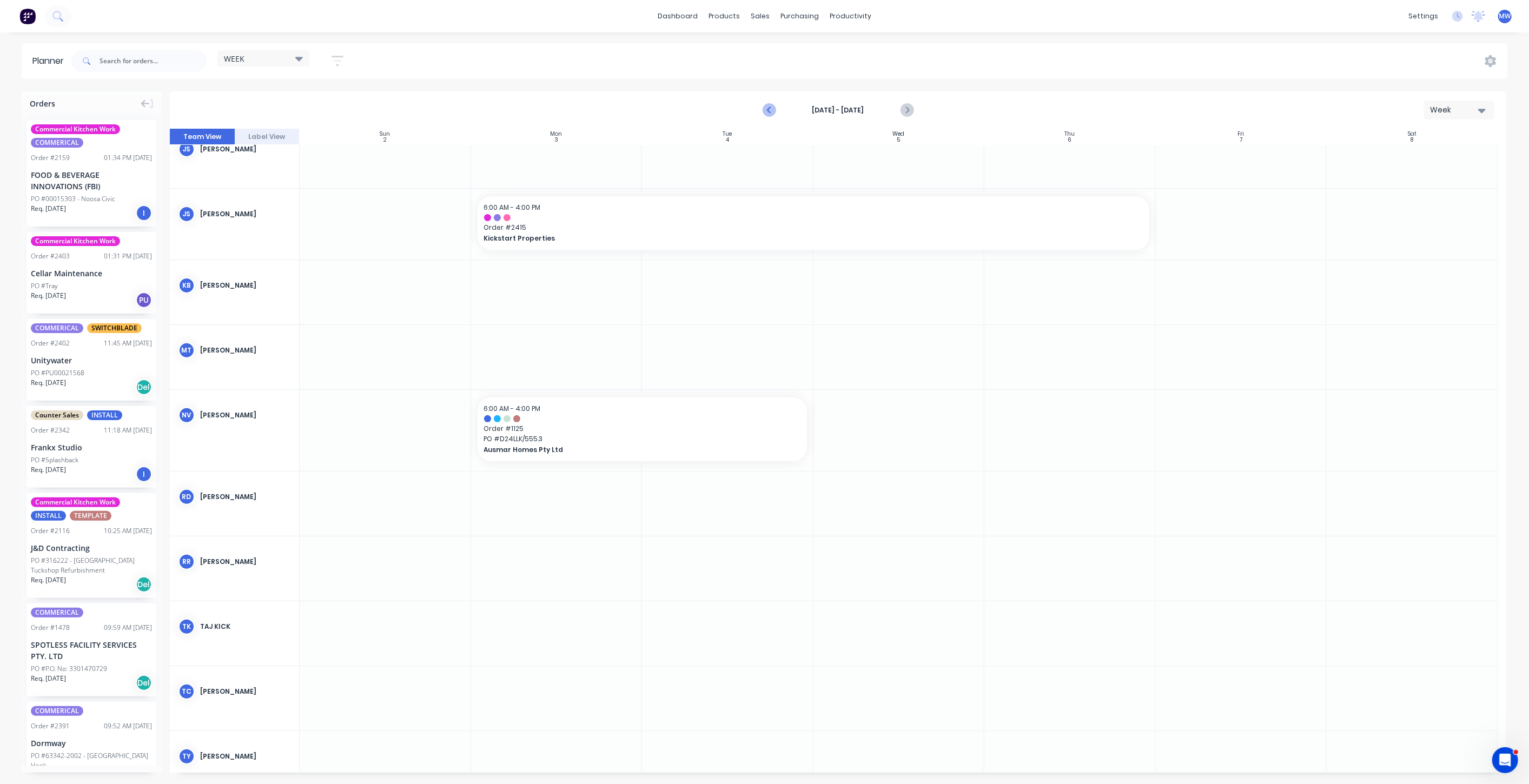
click at [767, 111] on icon "Previous page" at bounding box center [769, 110] width 13 height 13
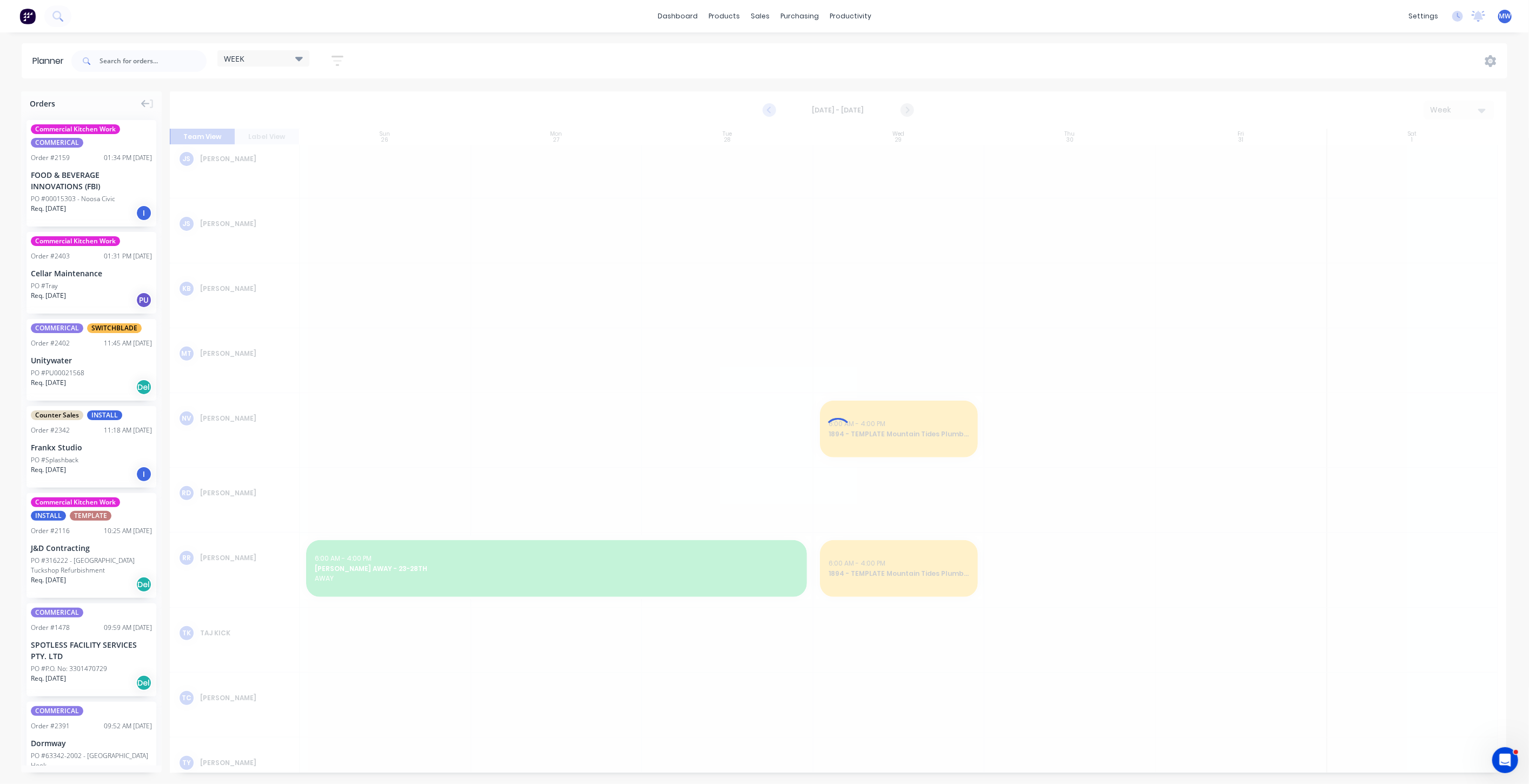
scroll to position [300, 0]
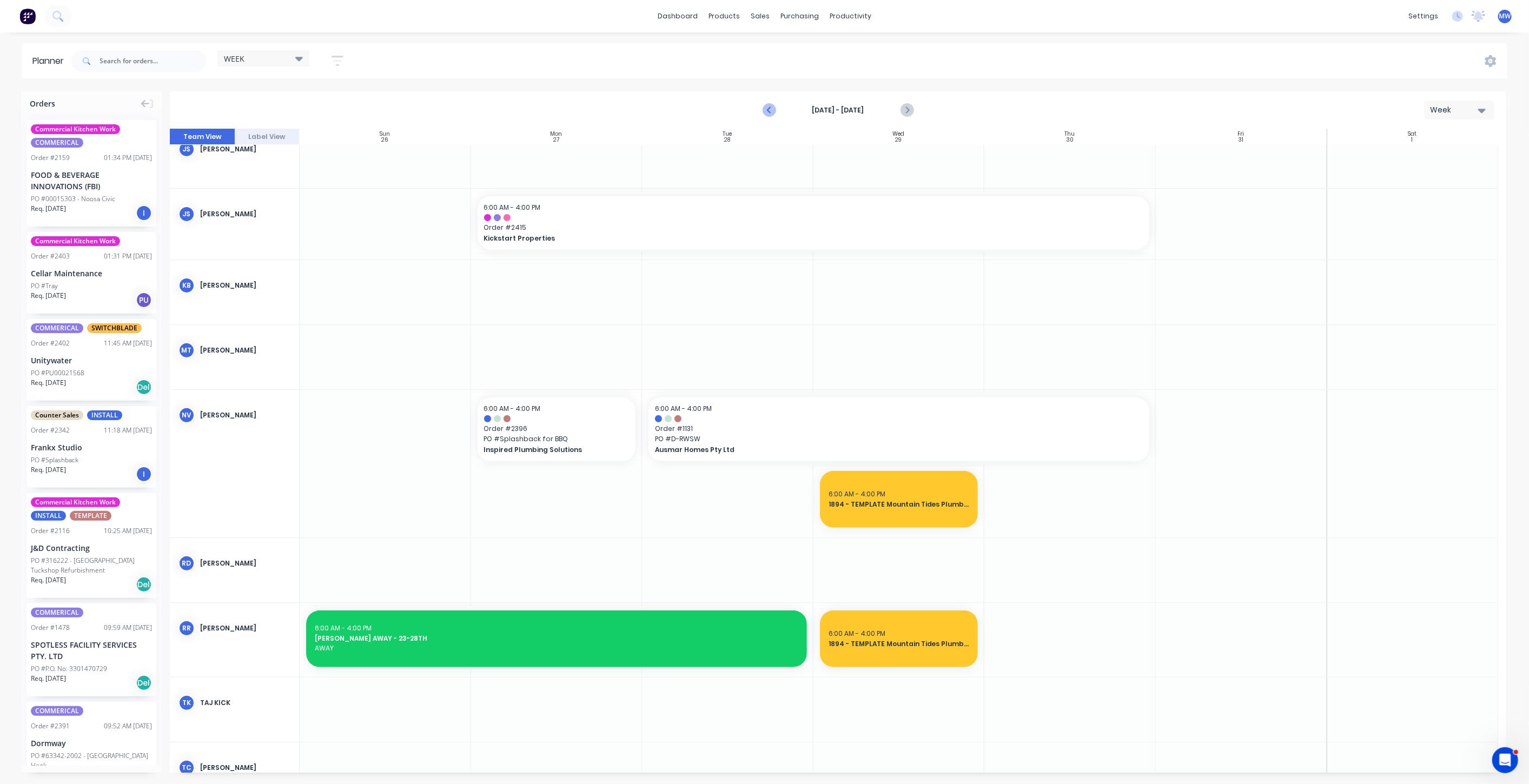
click at [767, 111] on icon "Previous page" at bounding box center [770, 110] width 5 height 8
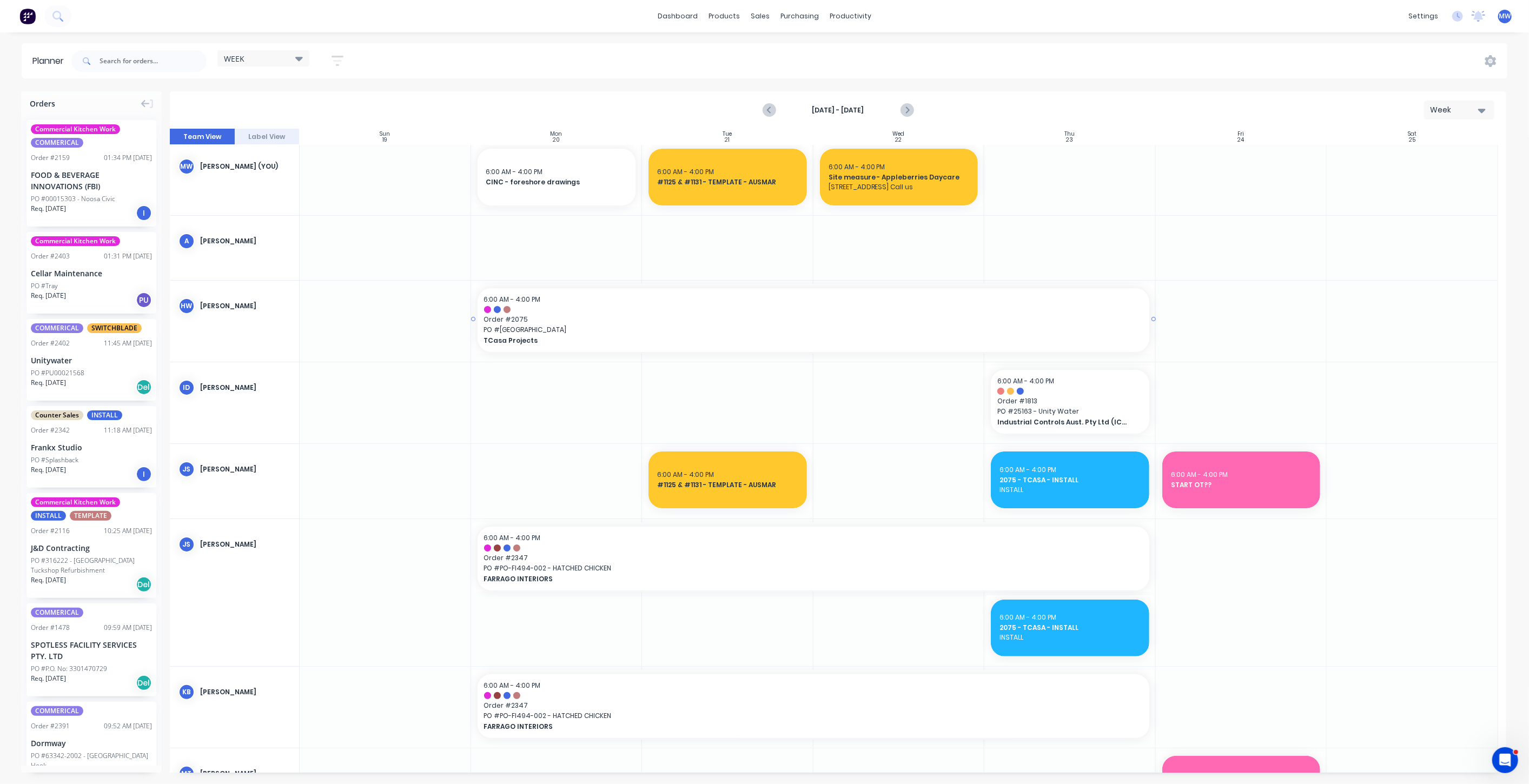
scroll to position [0, 0]
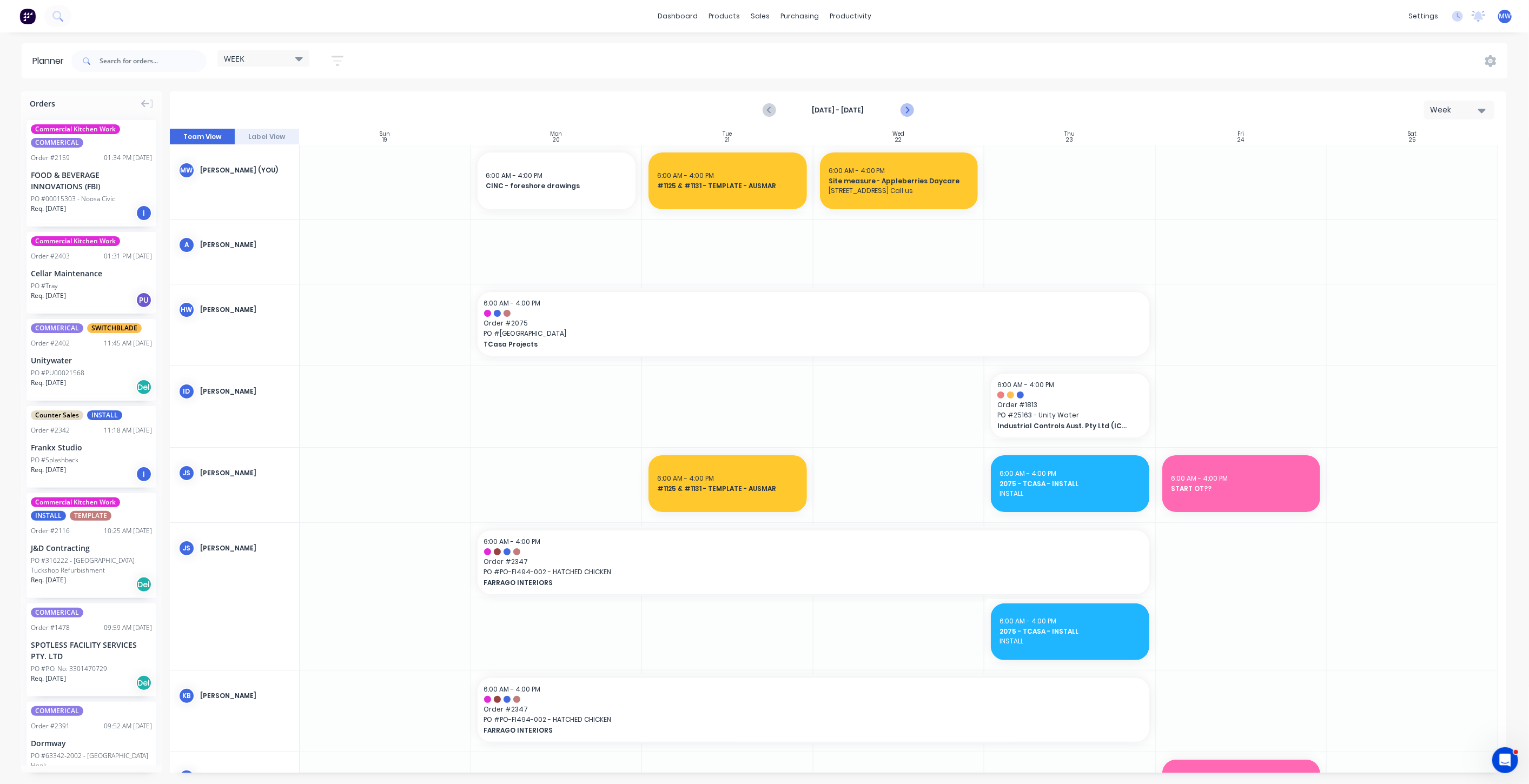
click at [913, 113] on icon "Next page" at bounding box center [906, 110] width 13 height 13
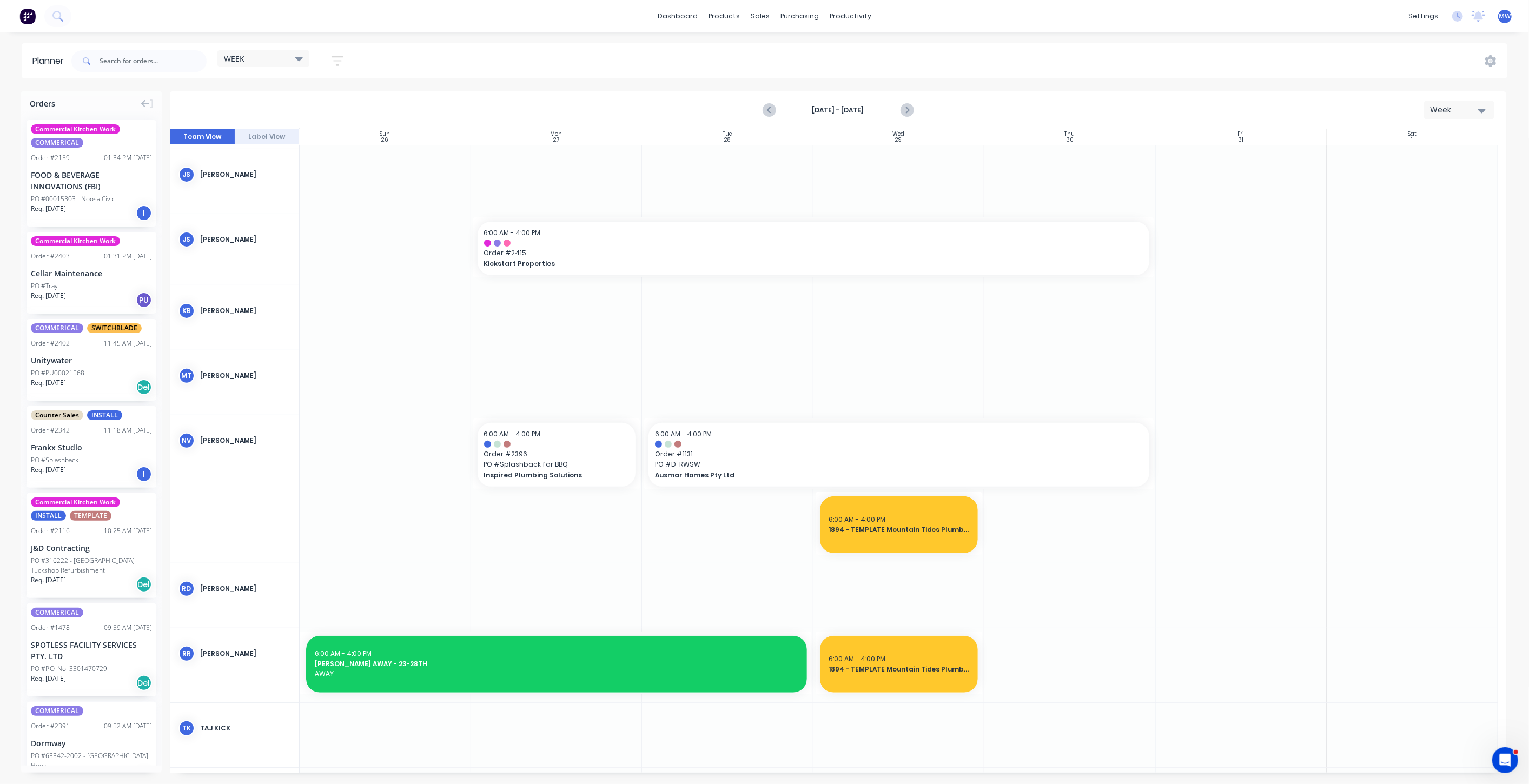
scroll to position [180, 0]
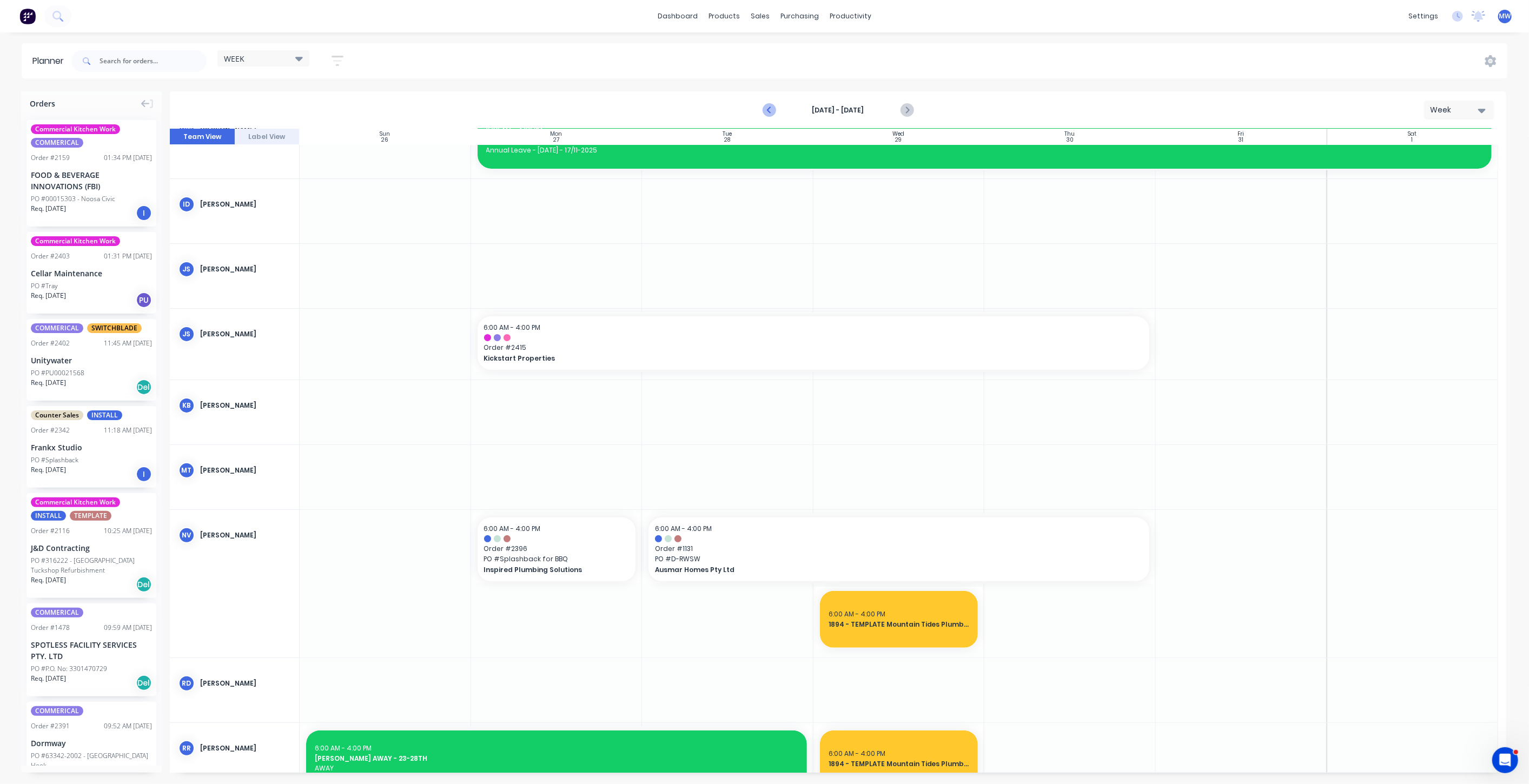
click at [768, 109] on icon "Previous page" at bounding box center [770, 110] width 5 height 8
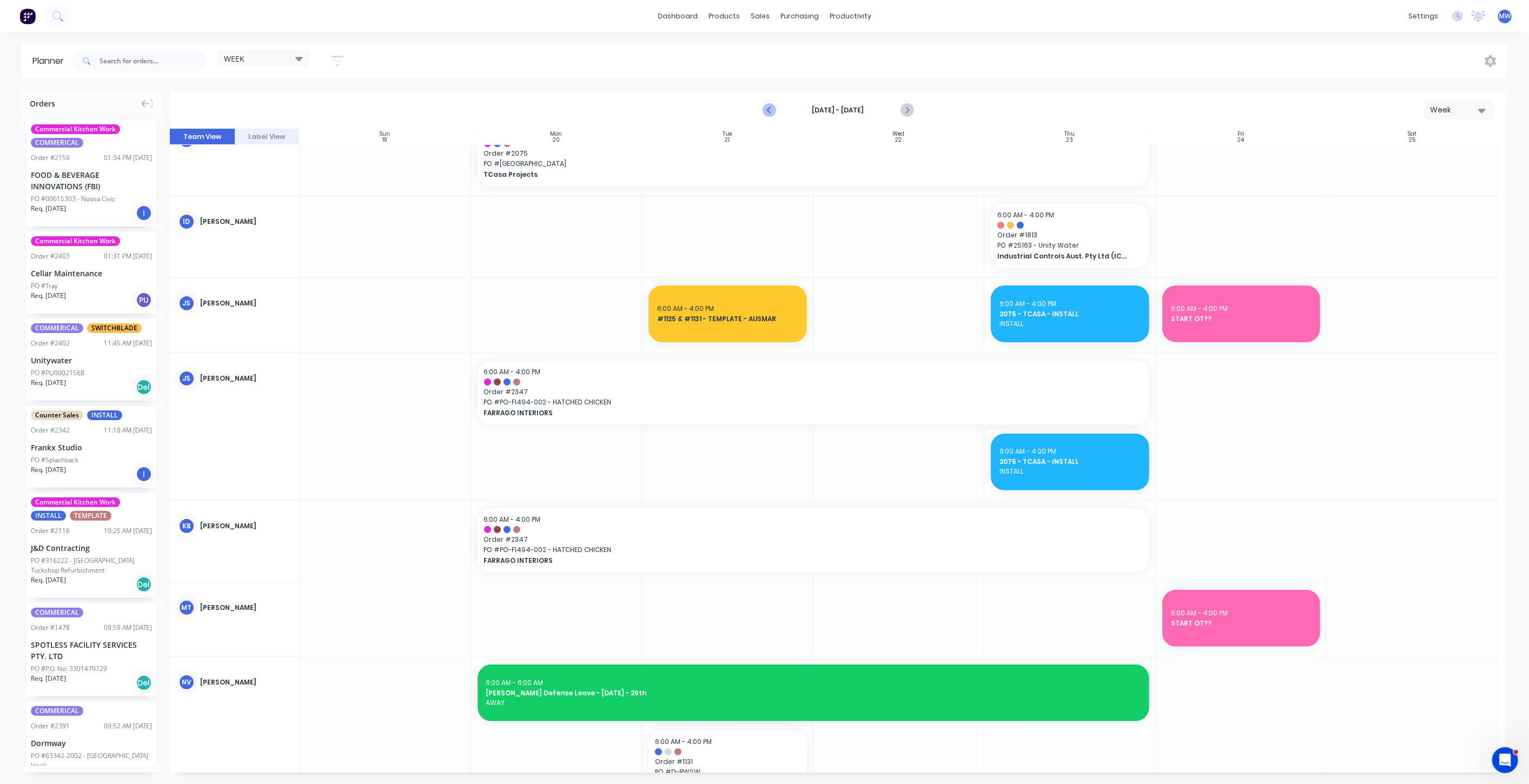
click at [768, 109] on icon "Previous page" at bounding box center [770, 110] width 5 height 8
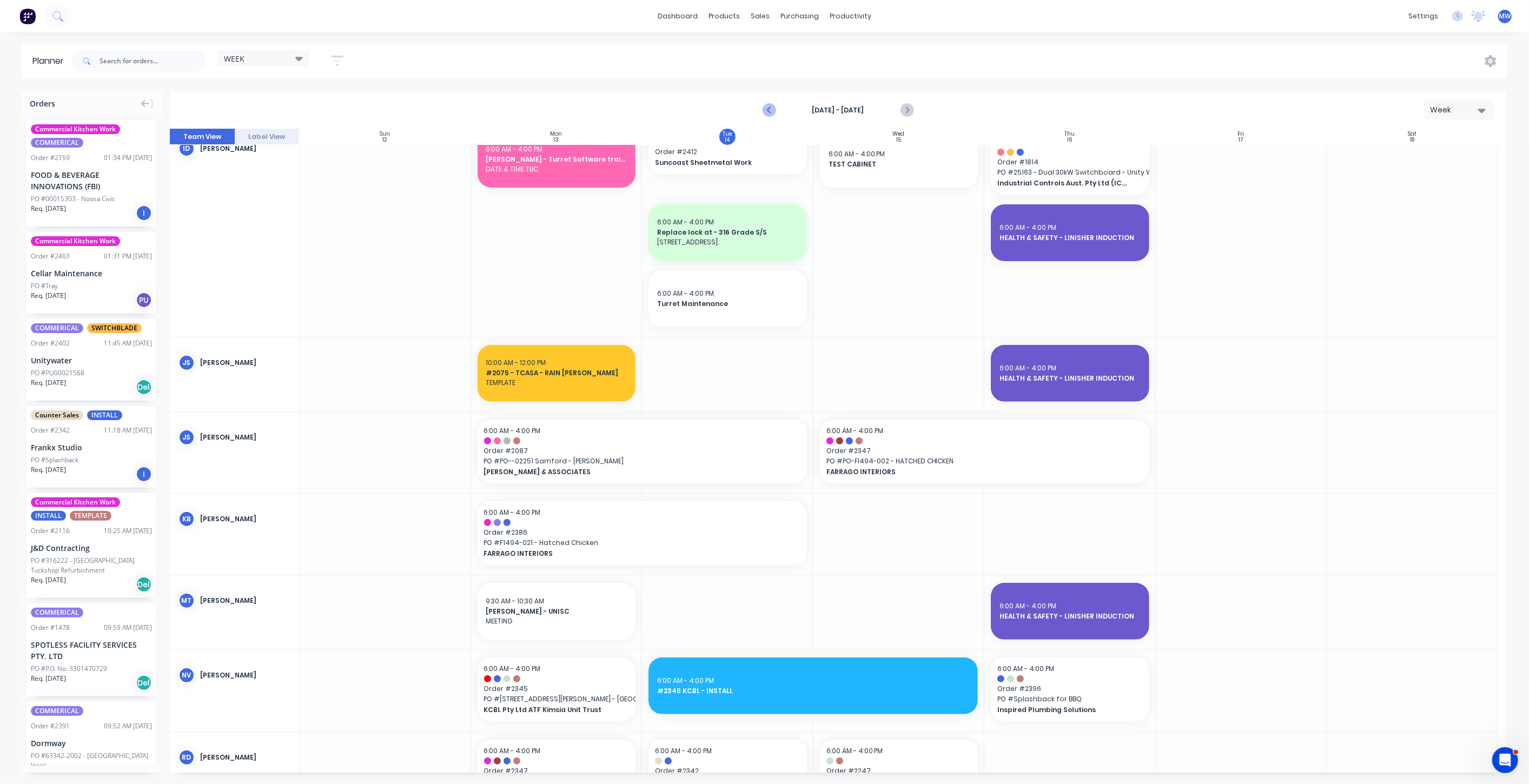
scroll to position [469, 0]
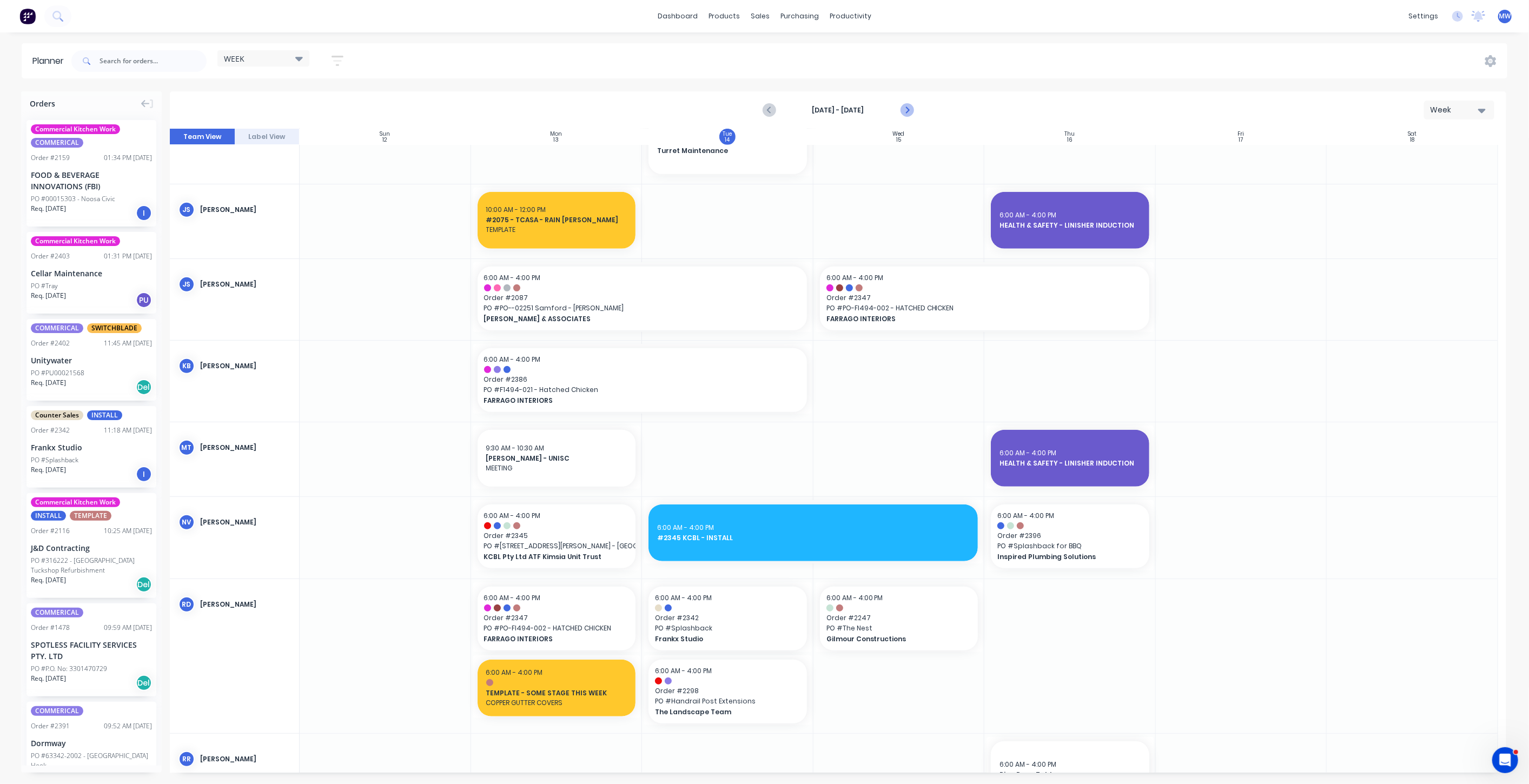
click at [908, 109] on icon "Next page" at bounding box center [906, 110] width 5 height 8
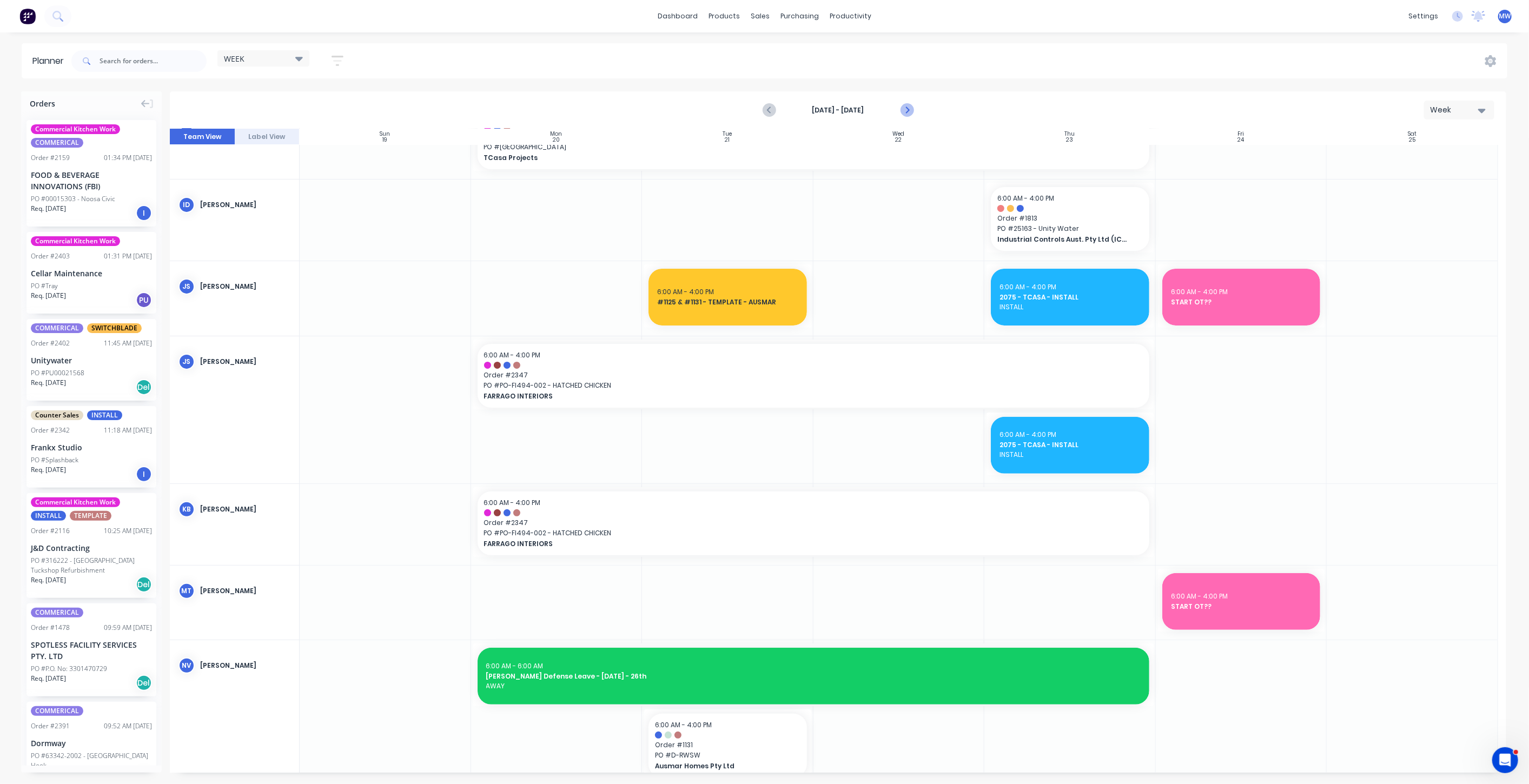
scroll to position [204, 0]
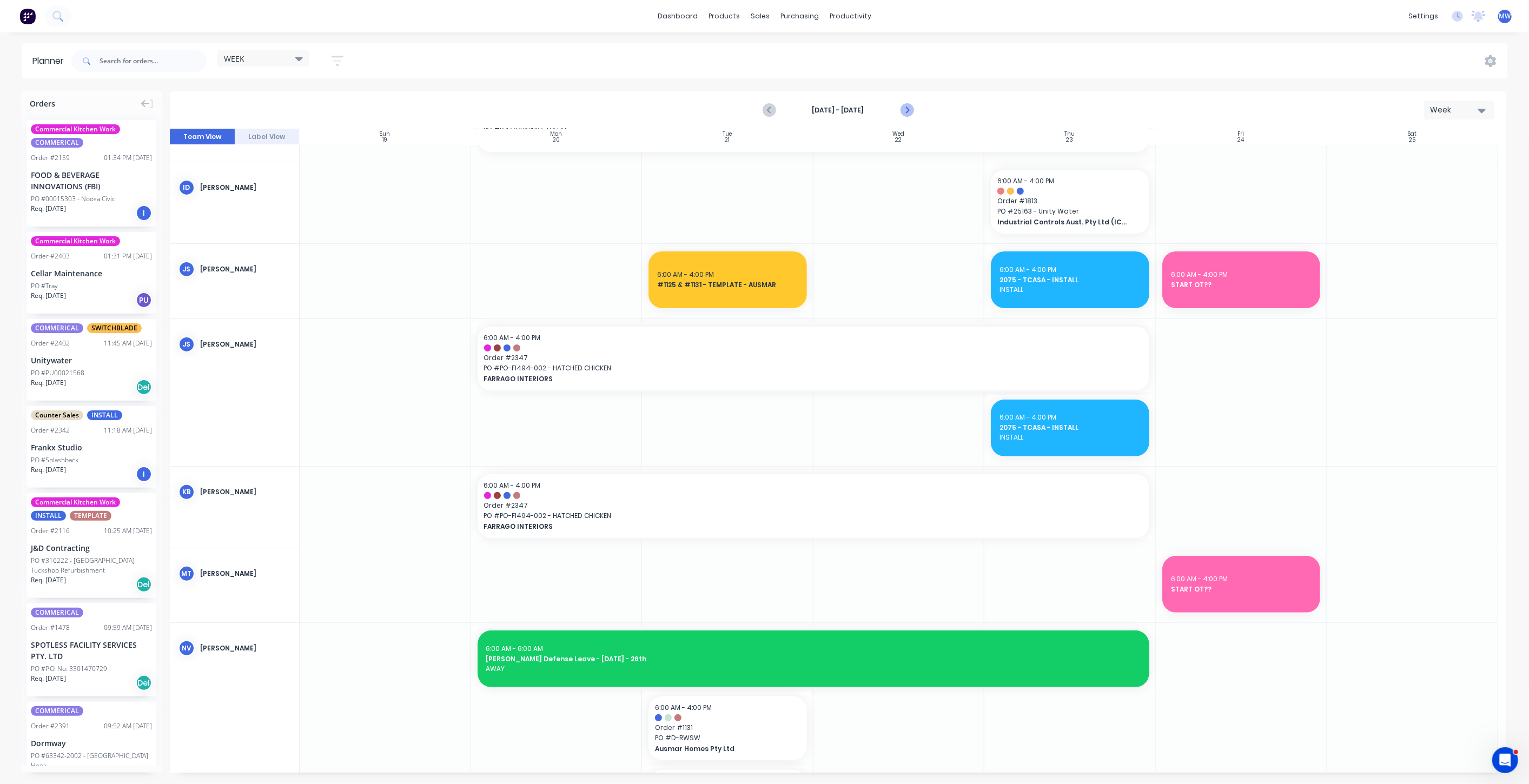
click at [907, 113] on icon "Next page" at bounding box center [906, 110] width 13 height 13
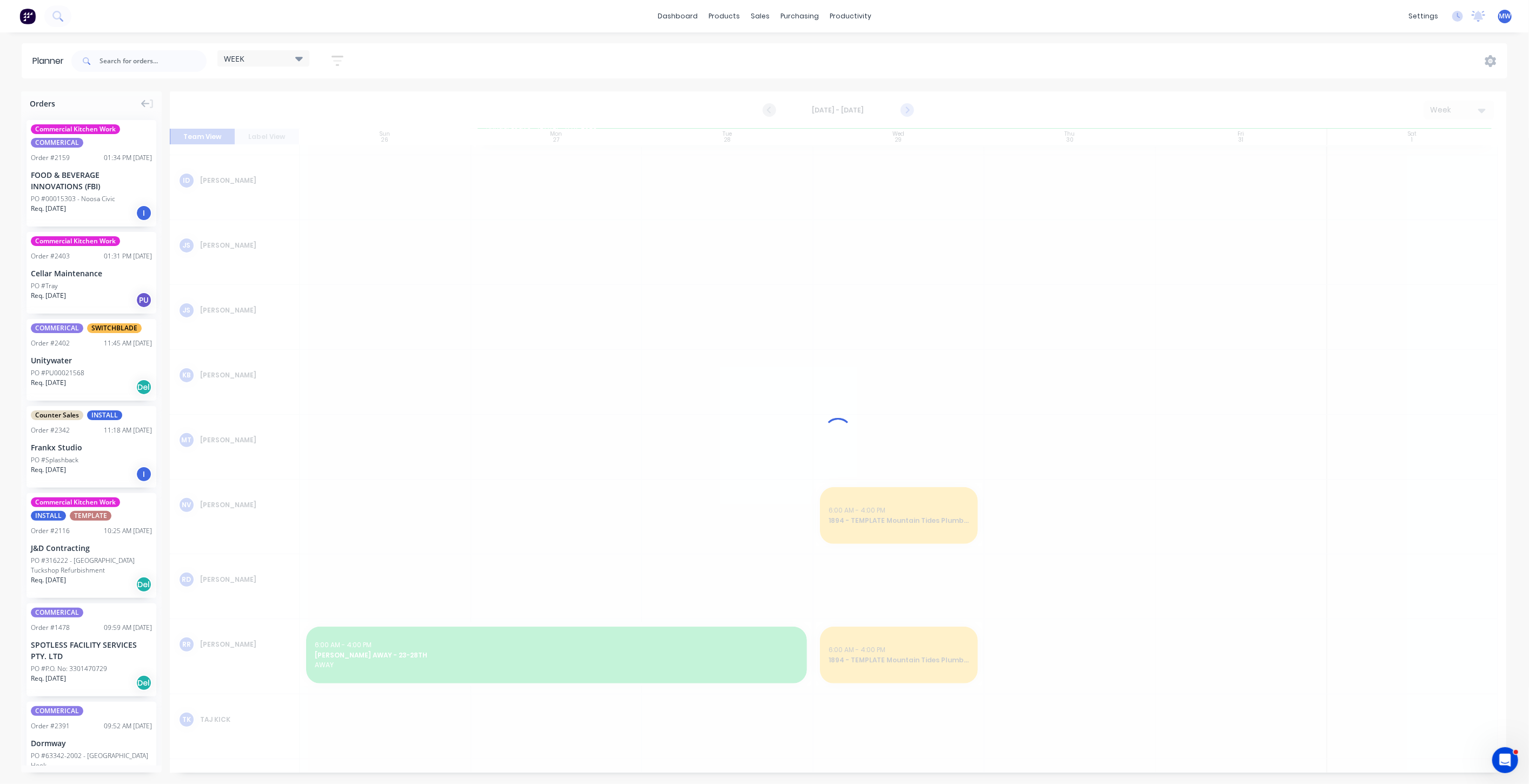
scroll to position [197, 0]
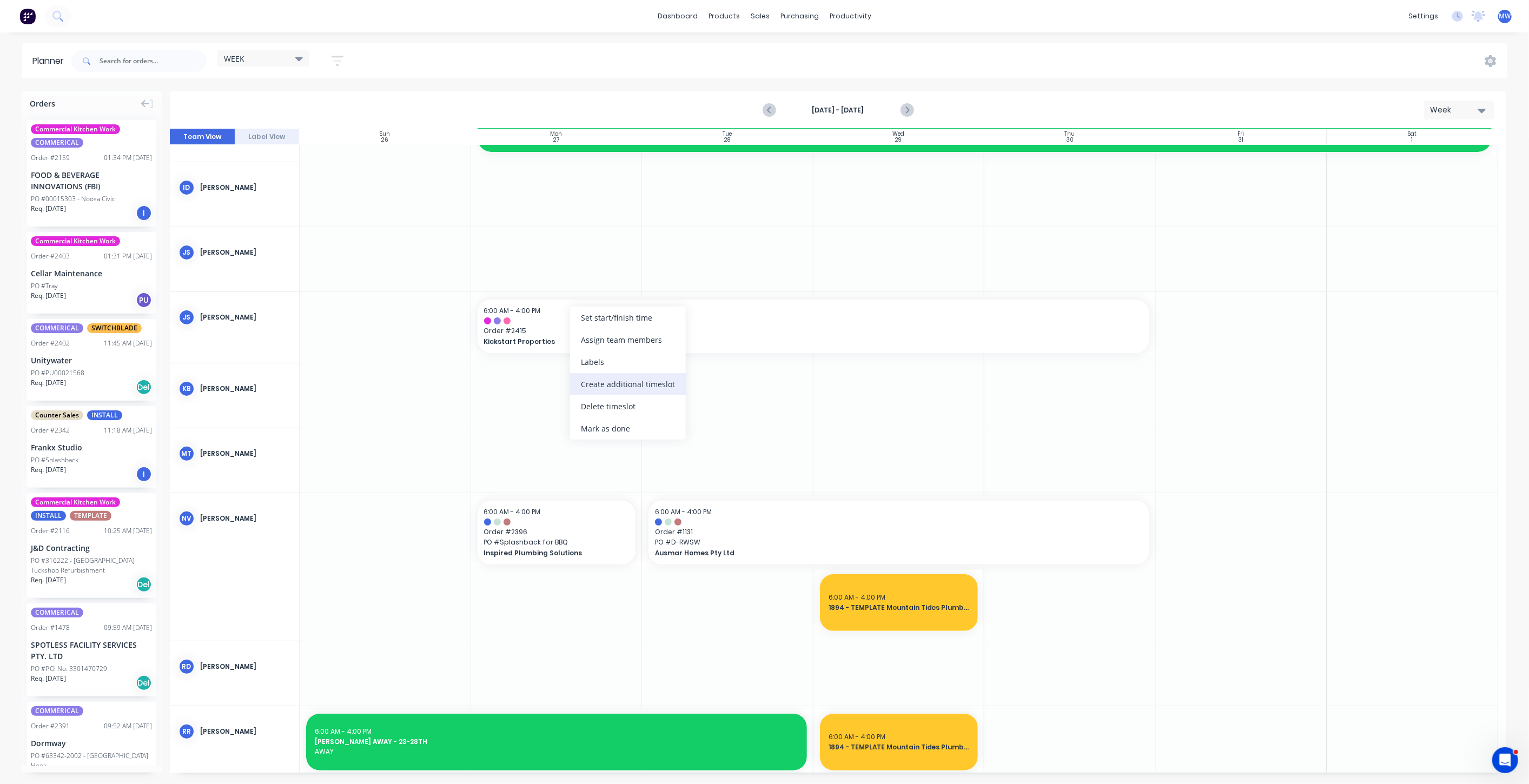
click at [632, 385] on div "Create additional timeslot" at bounding box center [627, 384] width 116 height 22
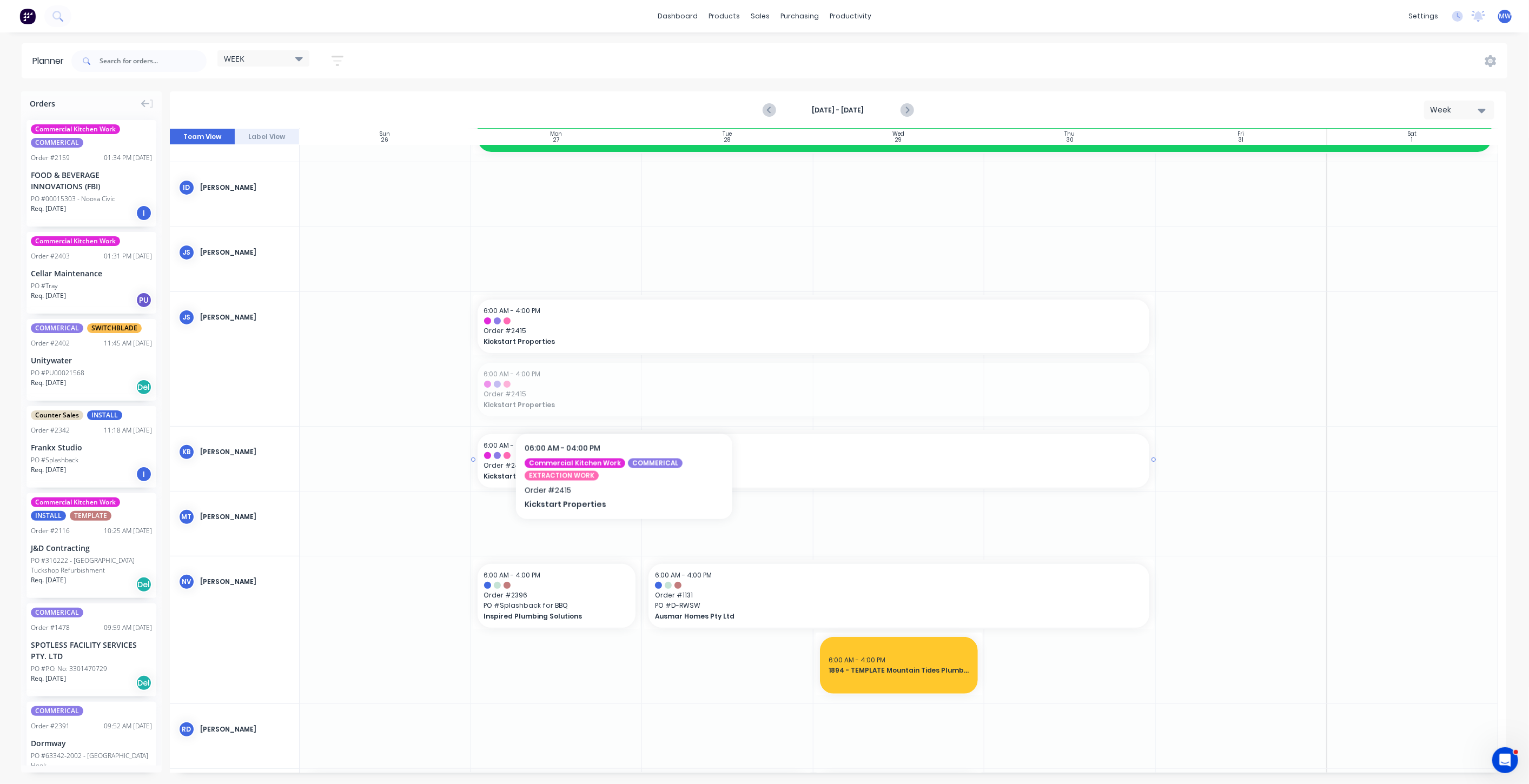
drag, startPoint x: 624, startPoint y: 389, endPoint x: 625, endPoint y: 451, distance: 62.0
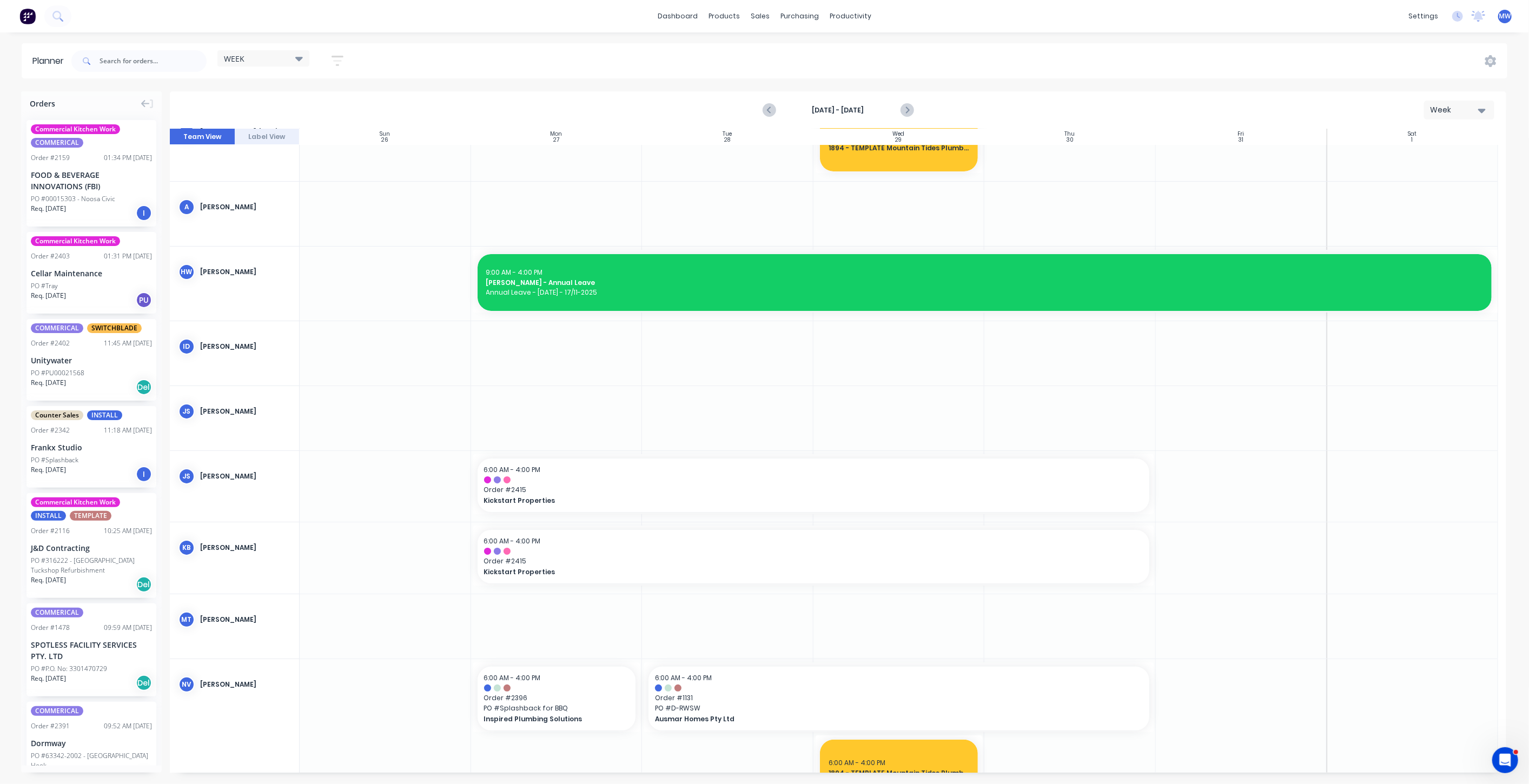
scroll to position [13, 0]
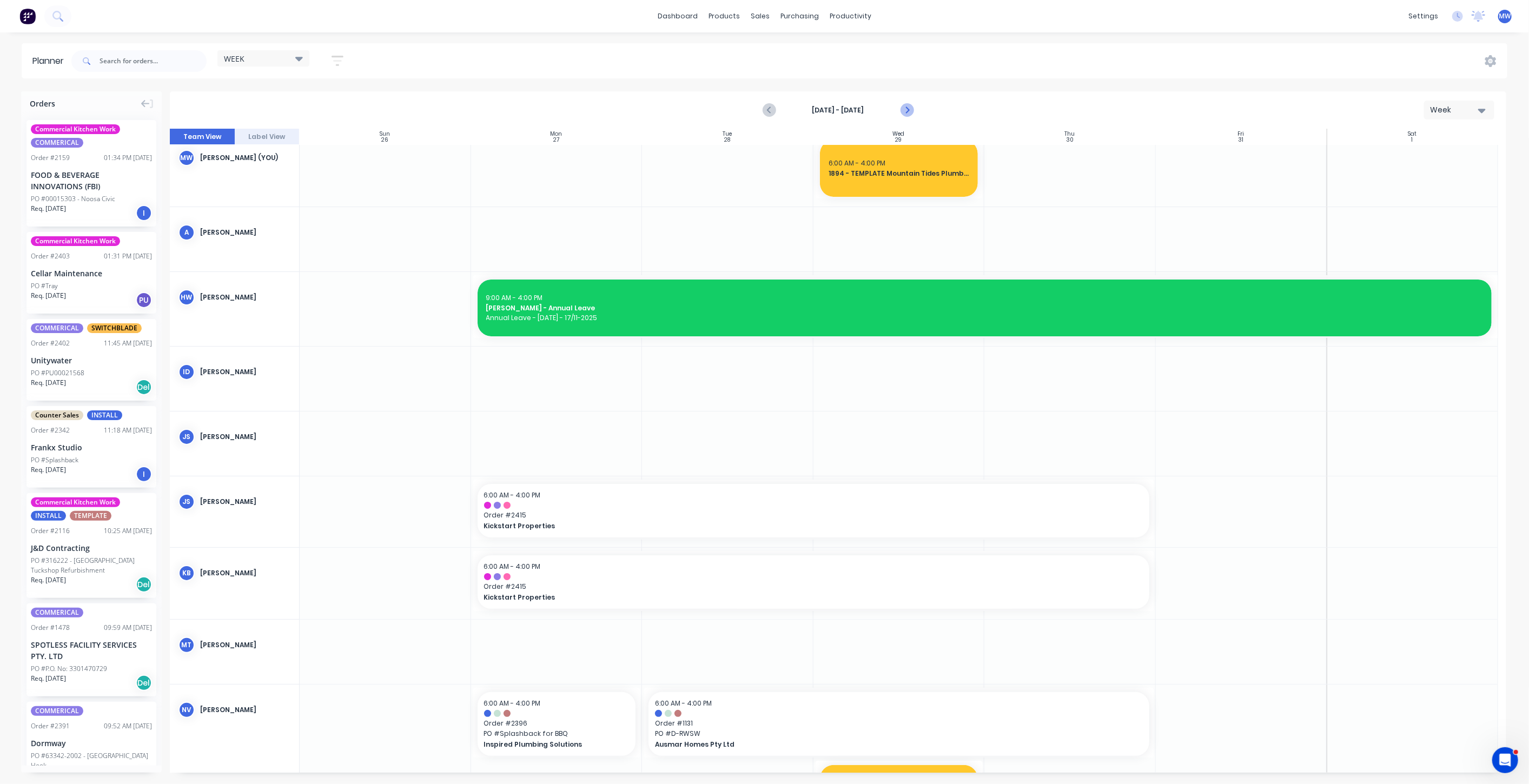
click at [909, 112] on icon "Next page" at bounding box center [906, 110] width 13 height 13
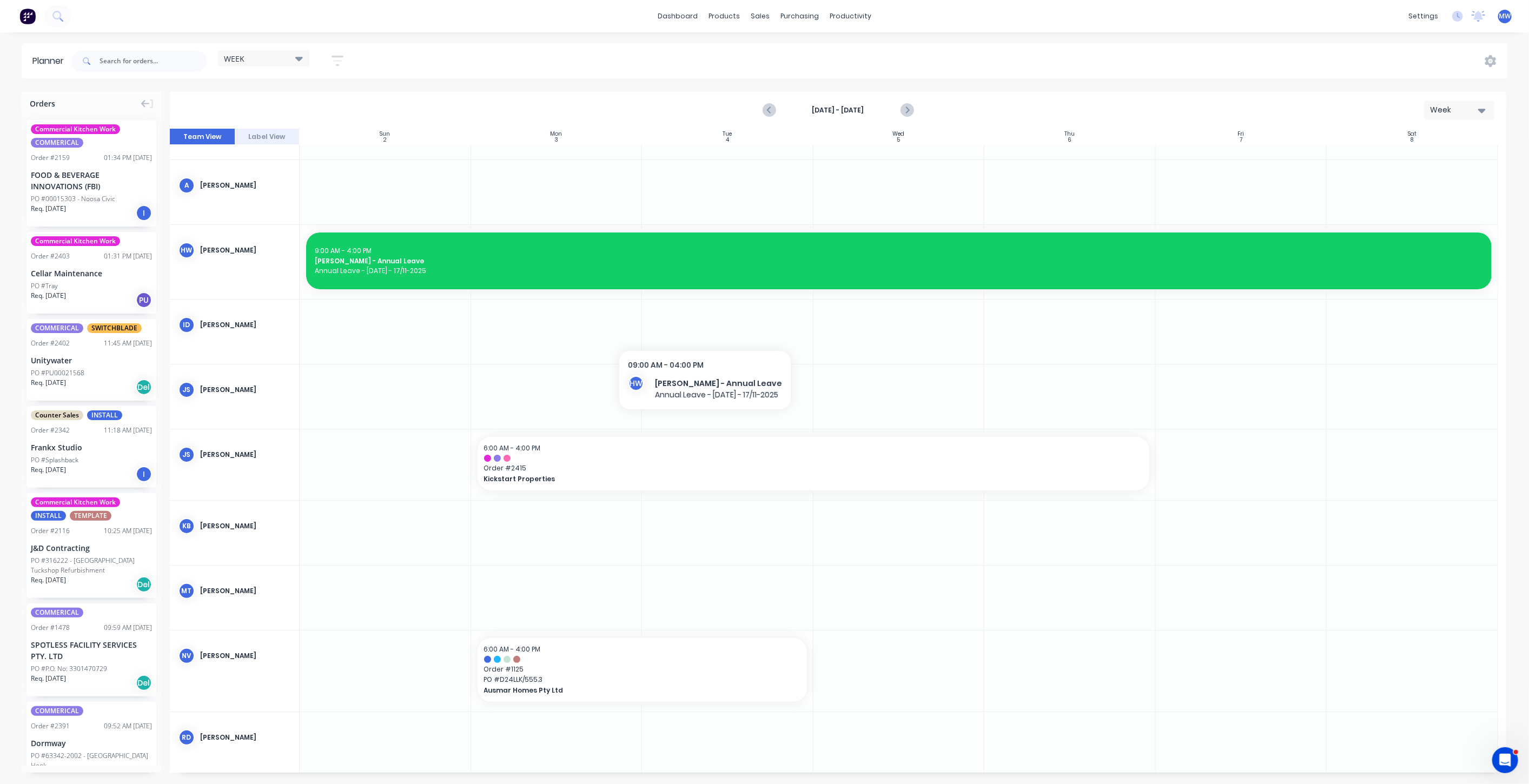
scroll to position [120, 0]
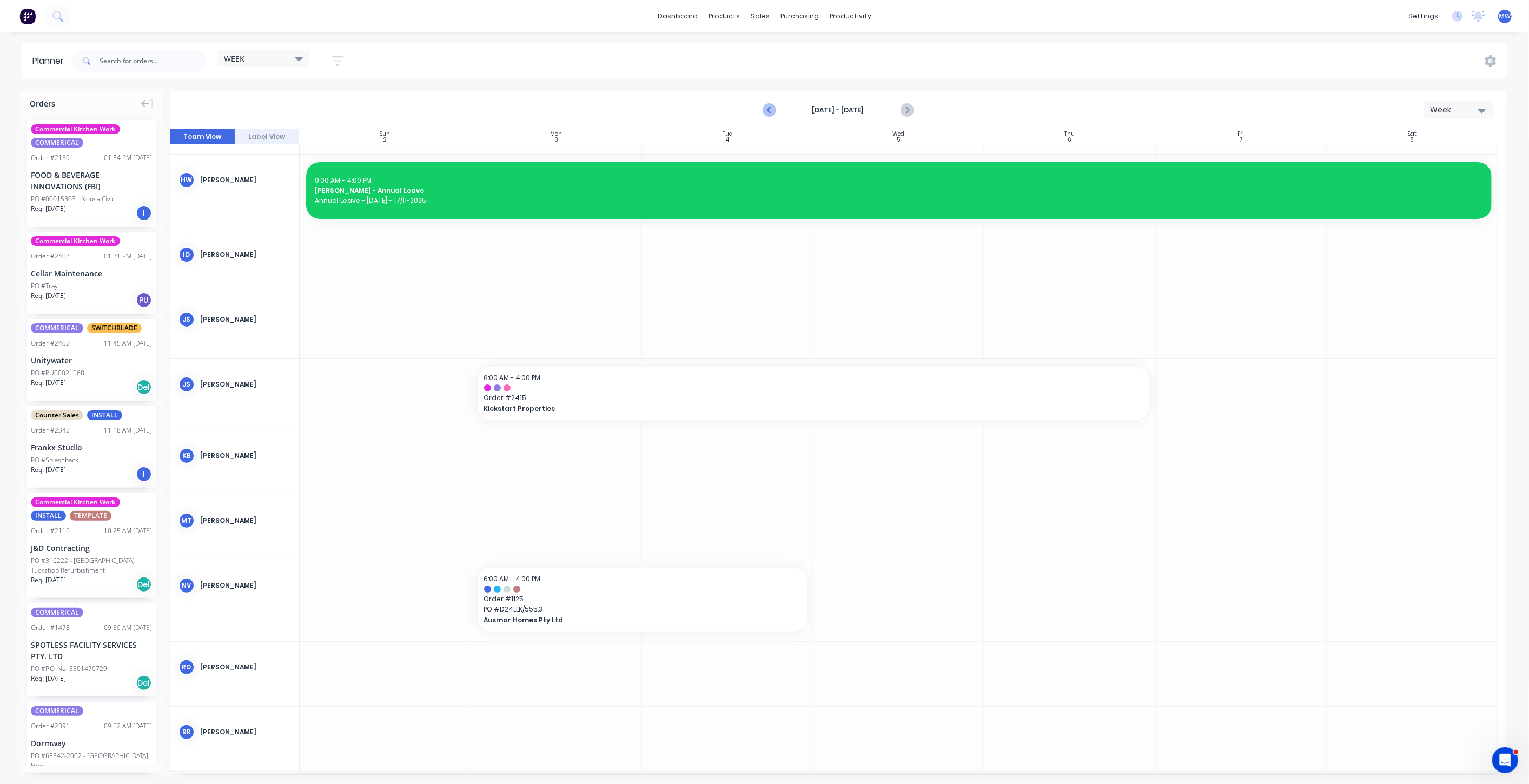
click at [770, 111] on icon "Previous page" at bounding box center [769, 110] width 13 height 13
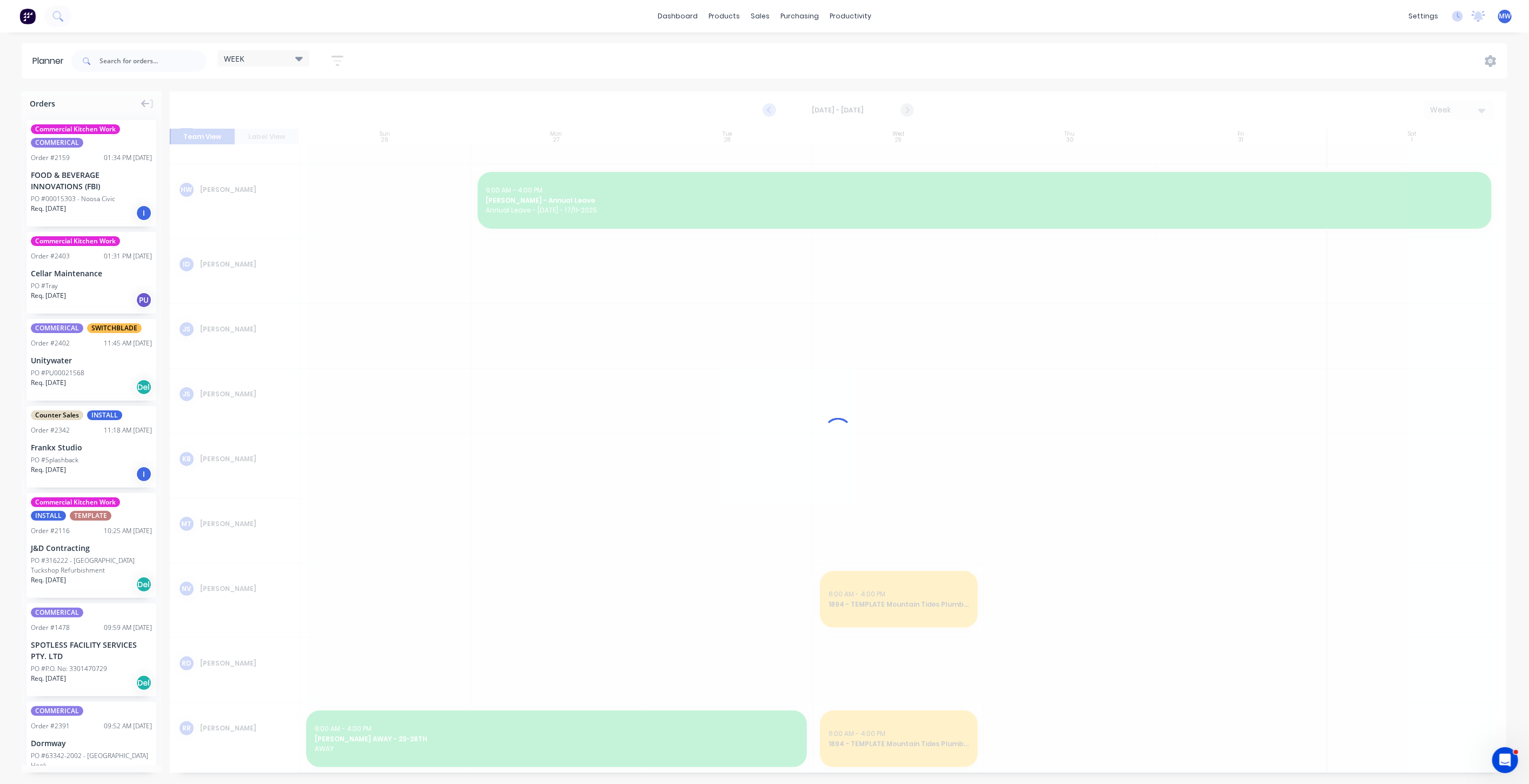
scroll to position [130, 0]
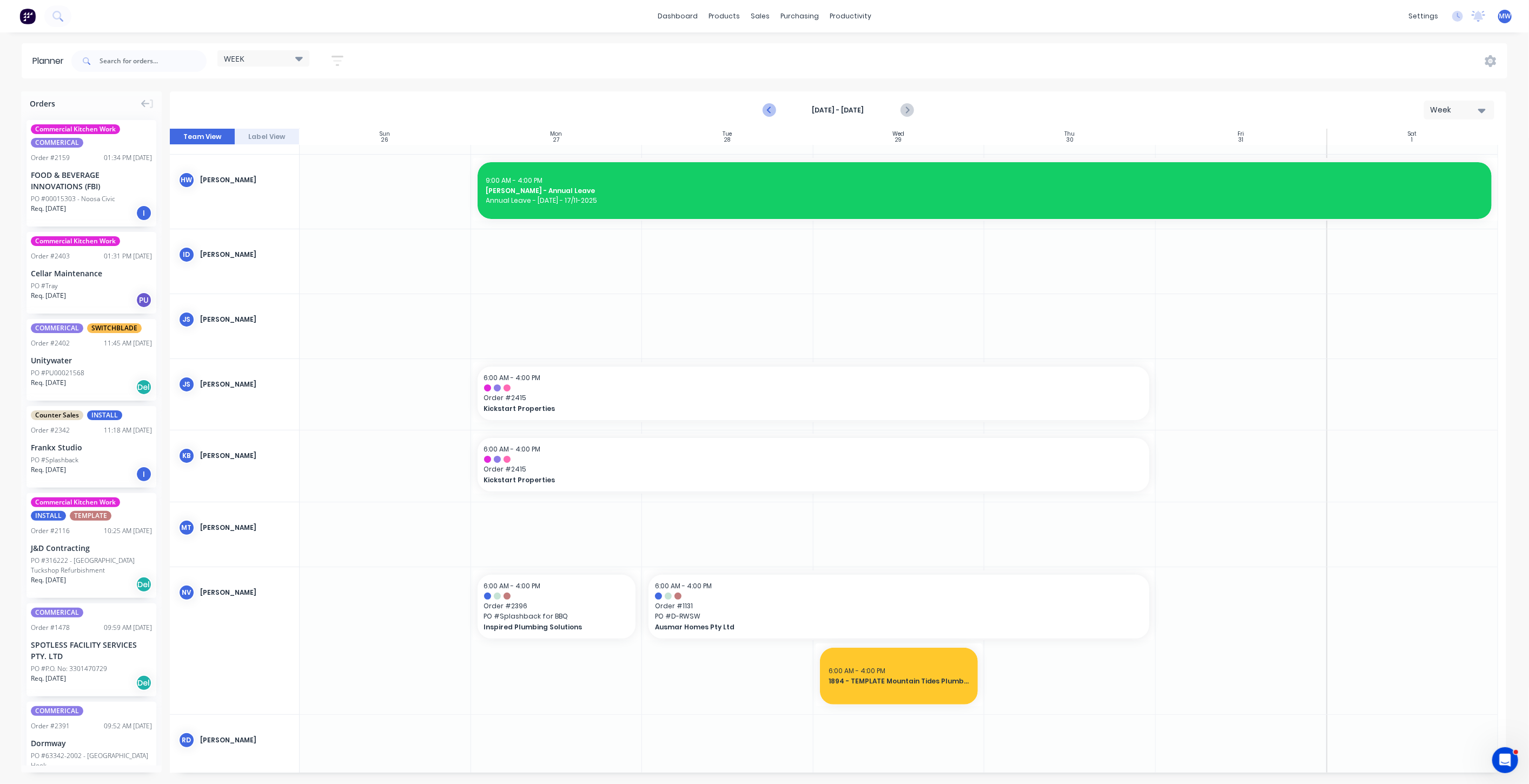
click at [770, 111] on icon "Previous page" at bounding box center [769, 110] width 13 height 13
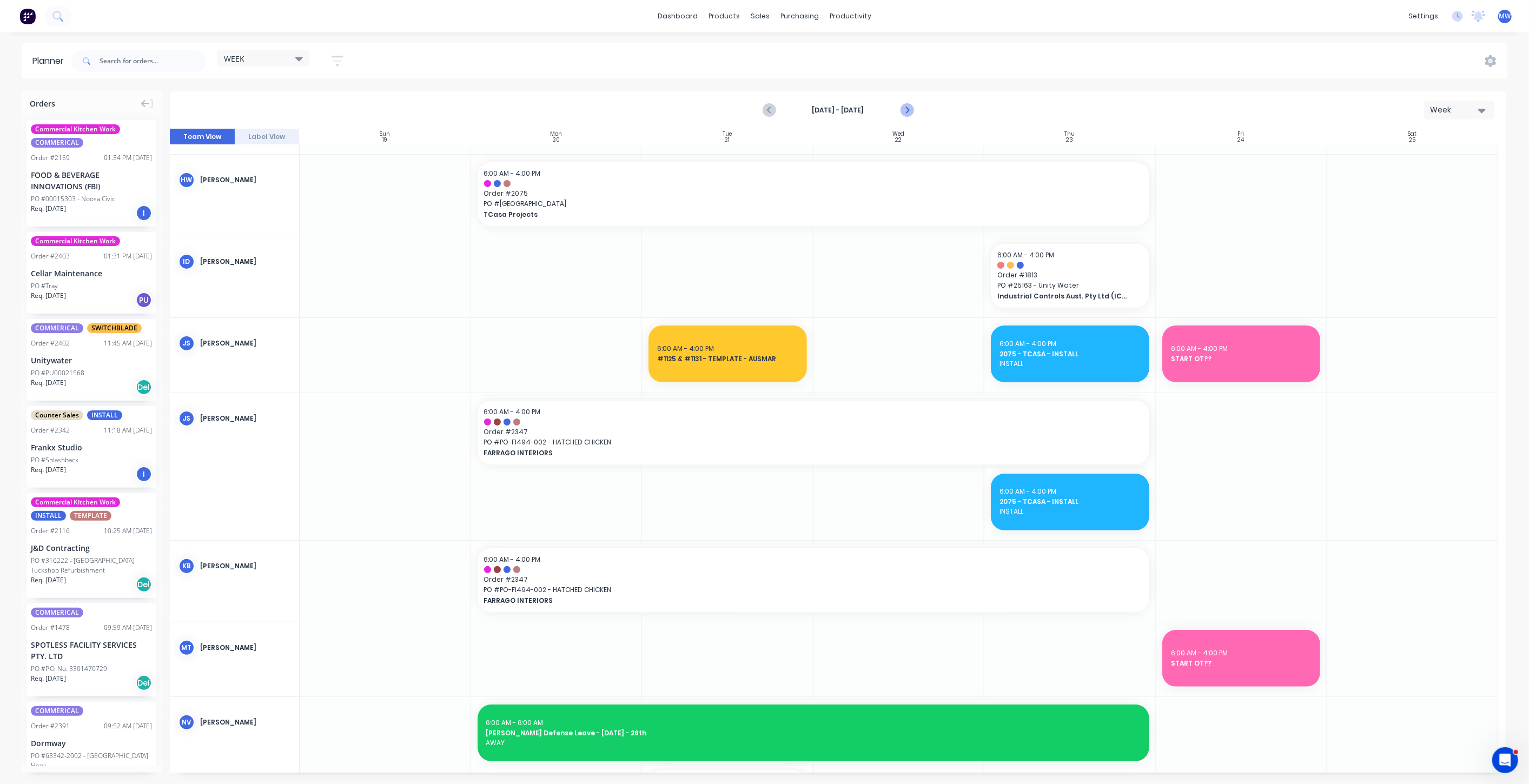
click at [912, 108] on icon "Next page" at bounding box center [906, 110] width 13 height 13
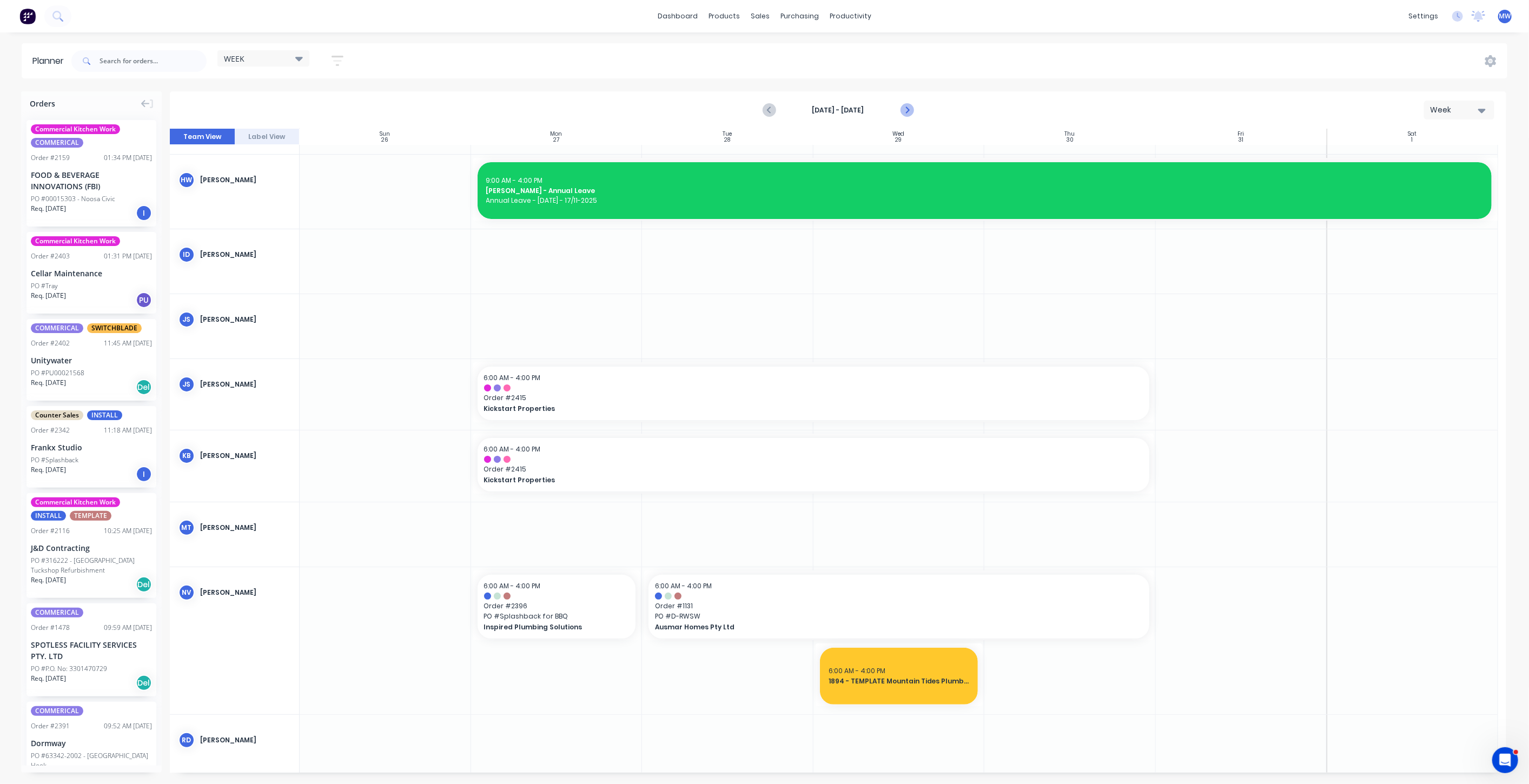
click at [909, 111] on icon "Next page" at bounding box center [906, 110] width 13 height 13
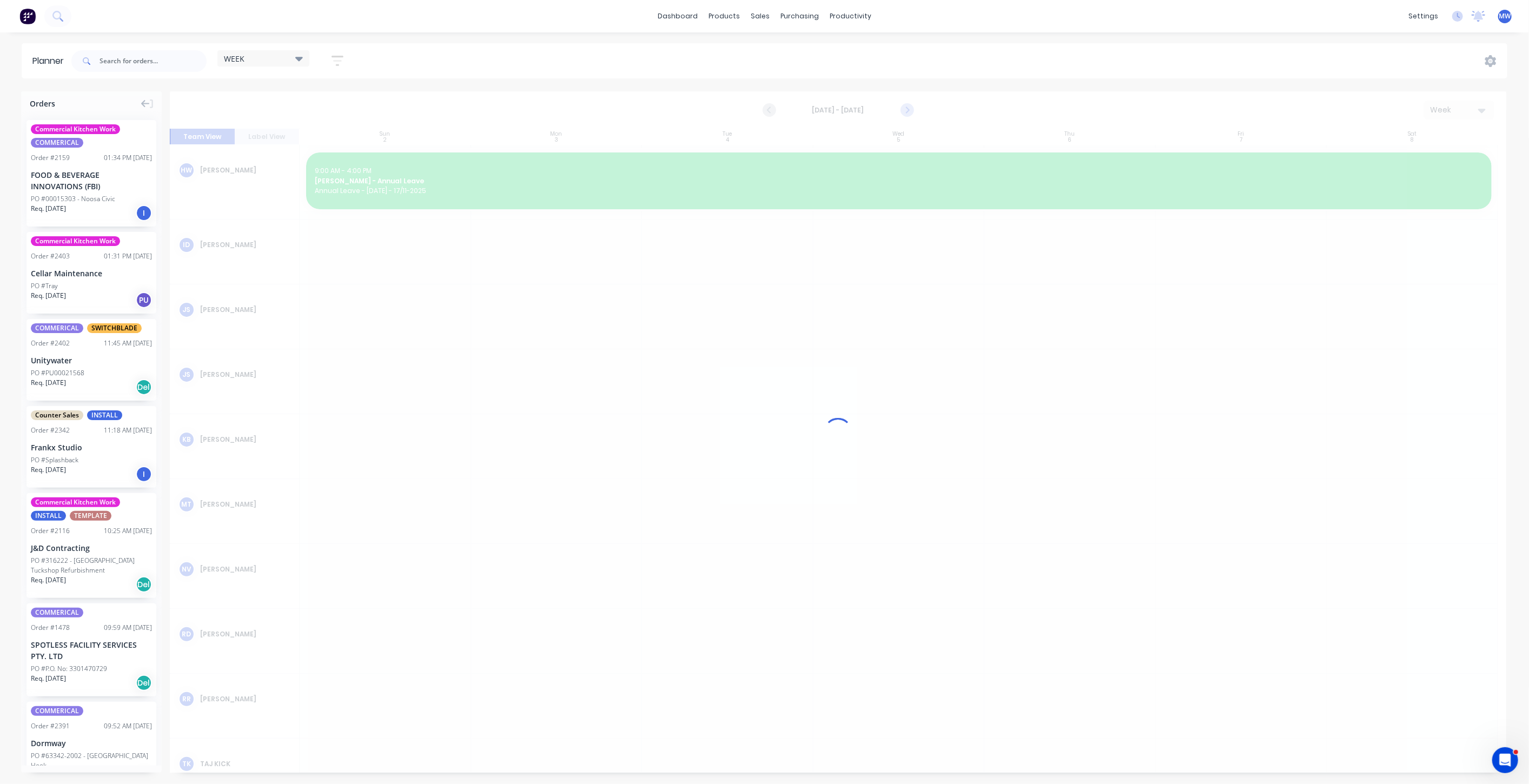
scroll to position [120, 0]
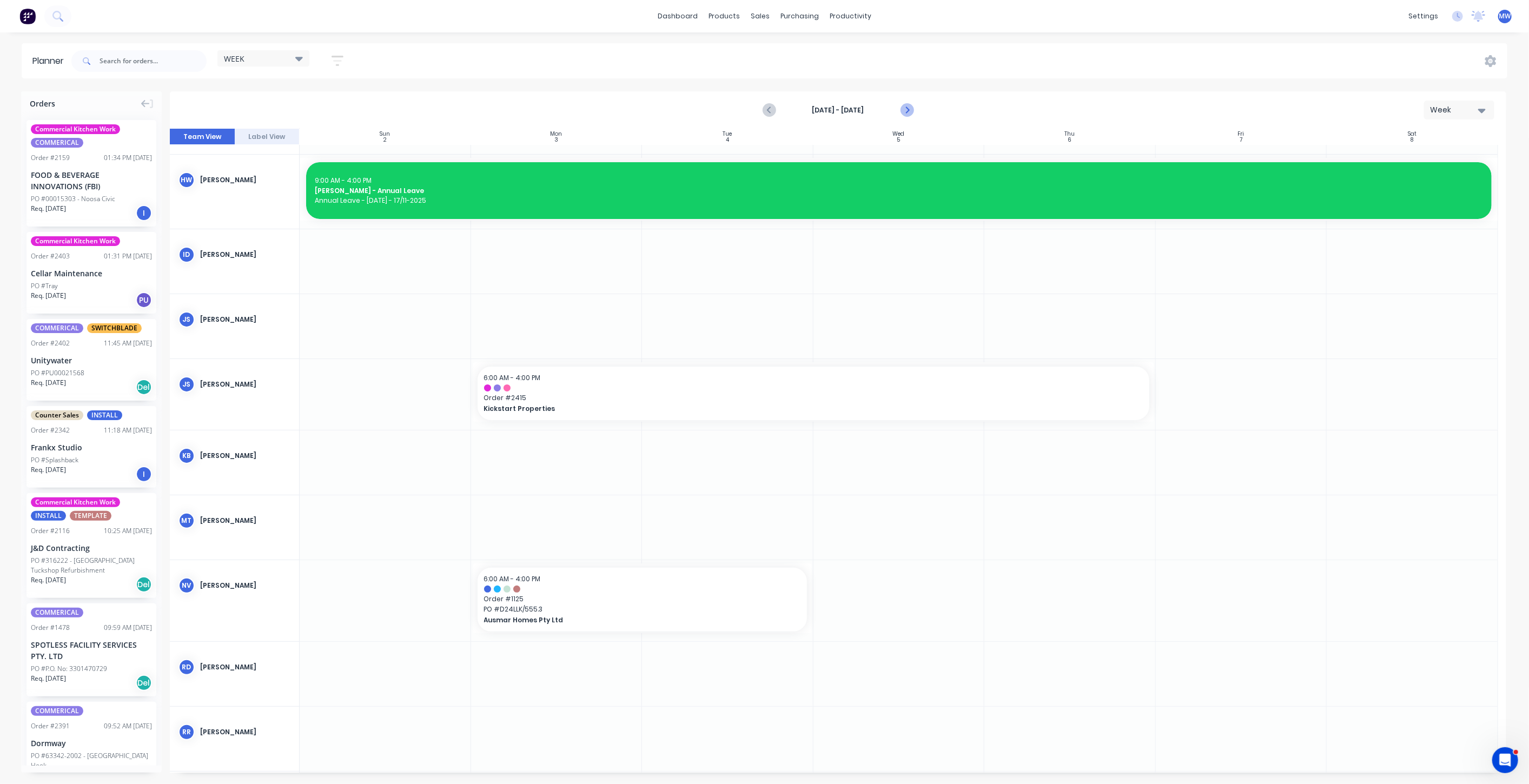
click at [909, 111] on icon "Next page" at bounding box center [906, 110] width 13 height 13
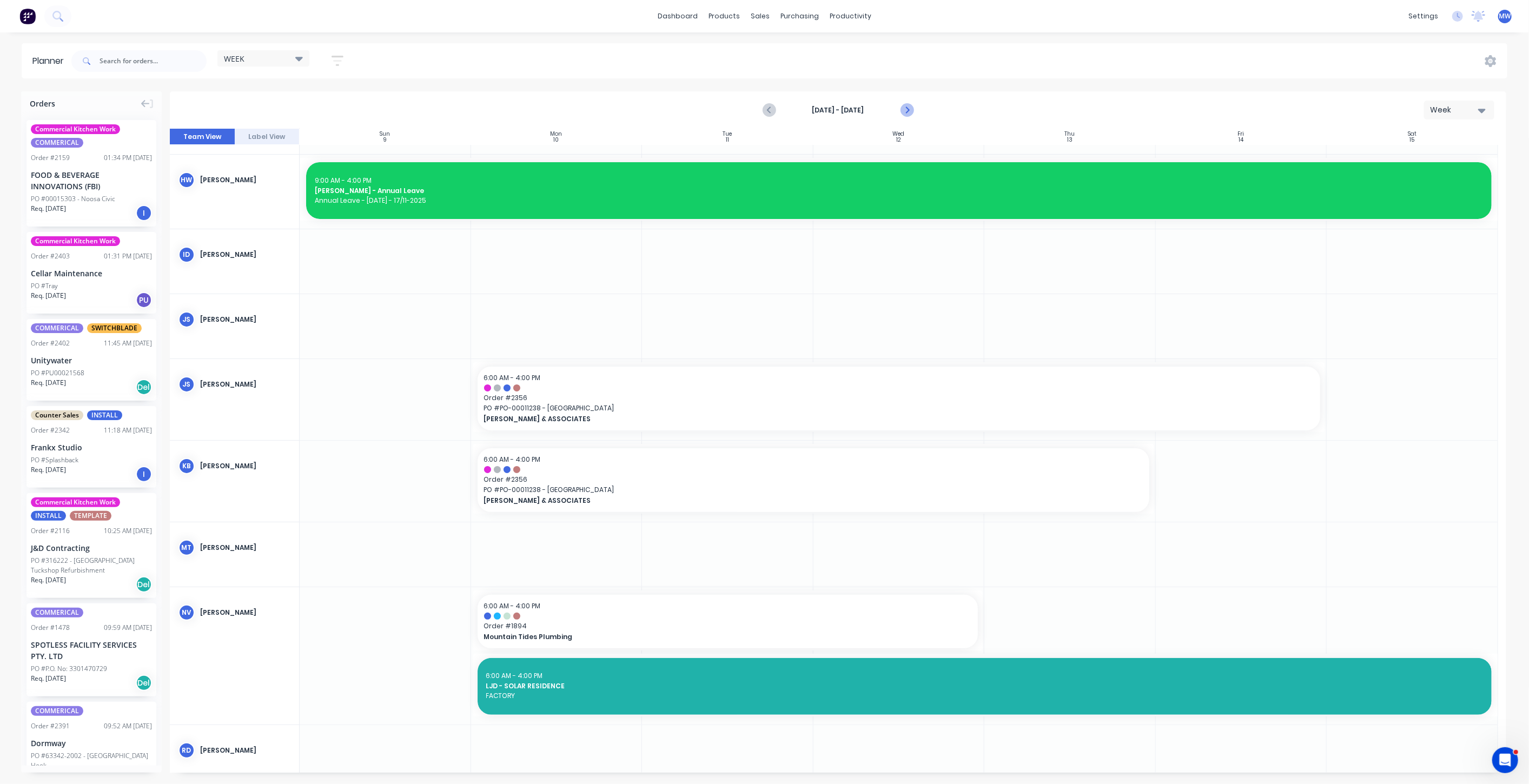
click at [909, 111] on icon "Next page" at bounding box center [906, 110] width 13 height 13
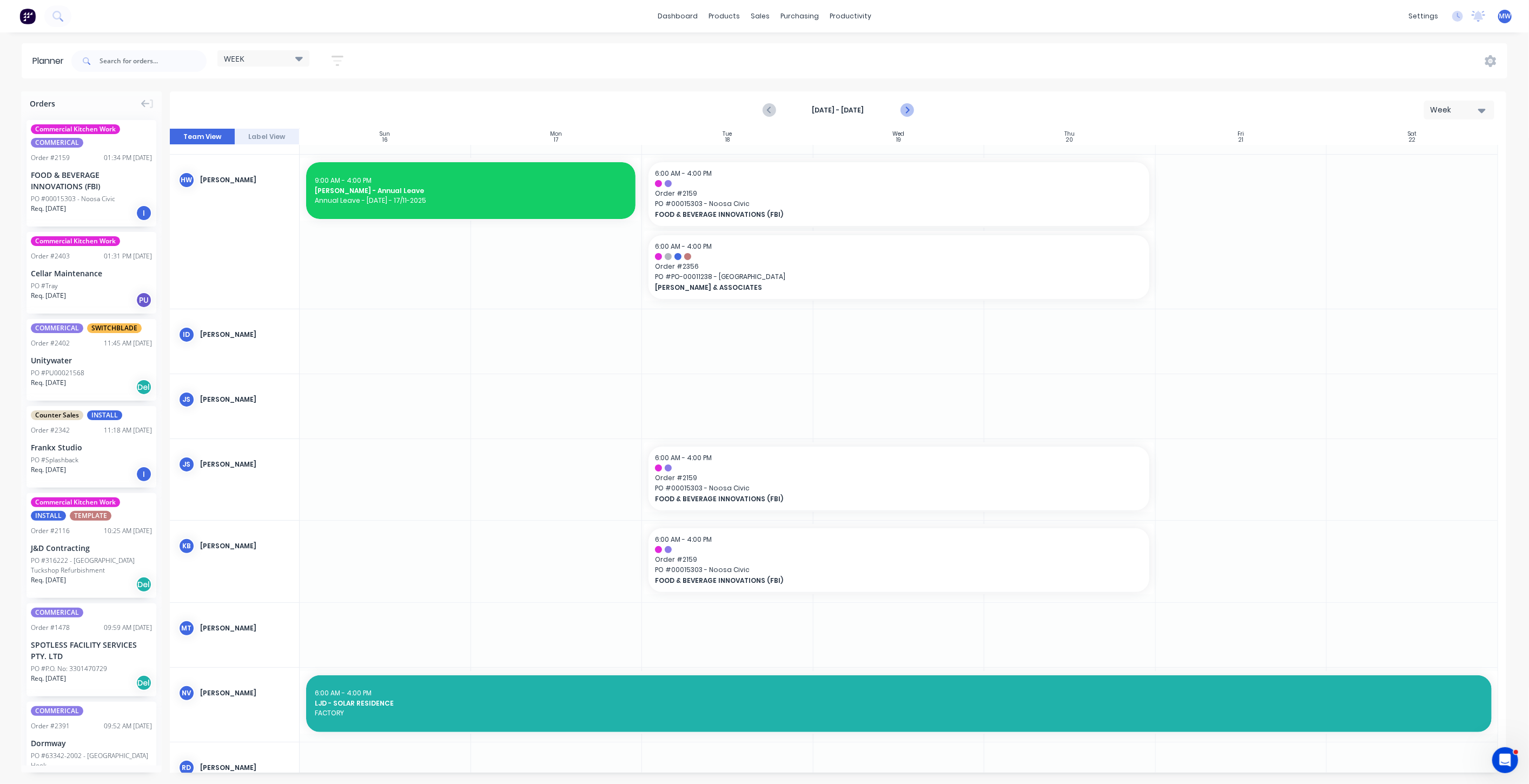
click at [909, 110] on icon "Next page" at bounding box center [906, 110] width 13 height 13
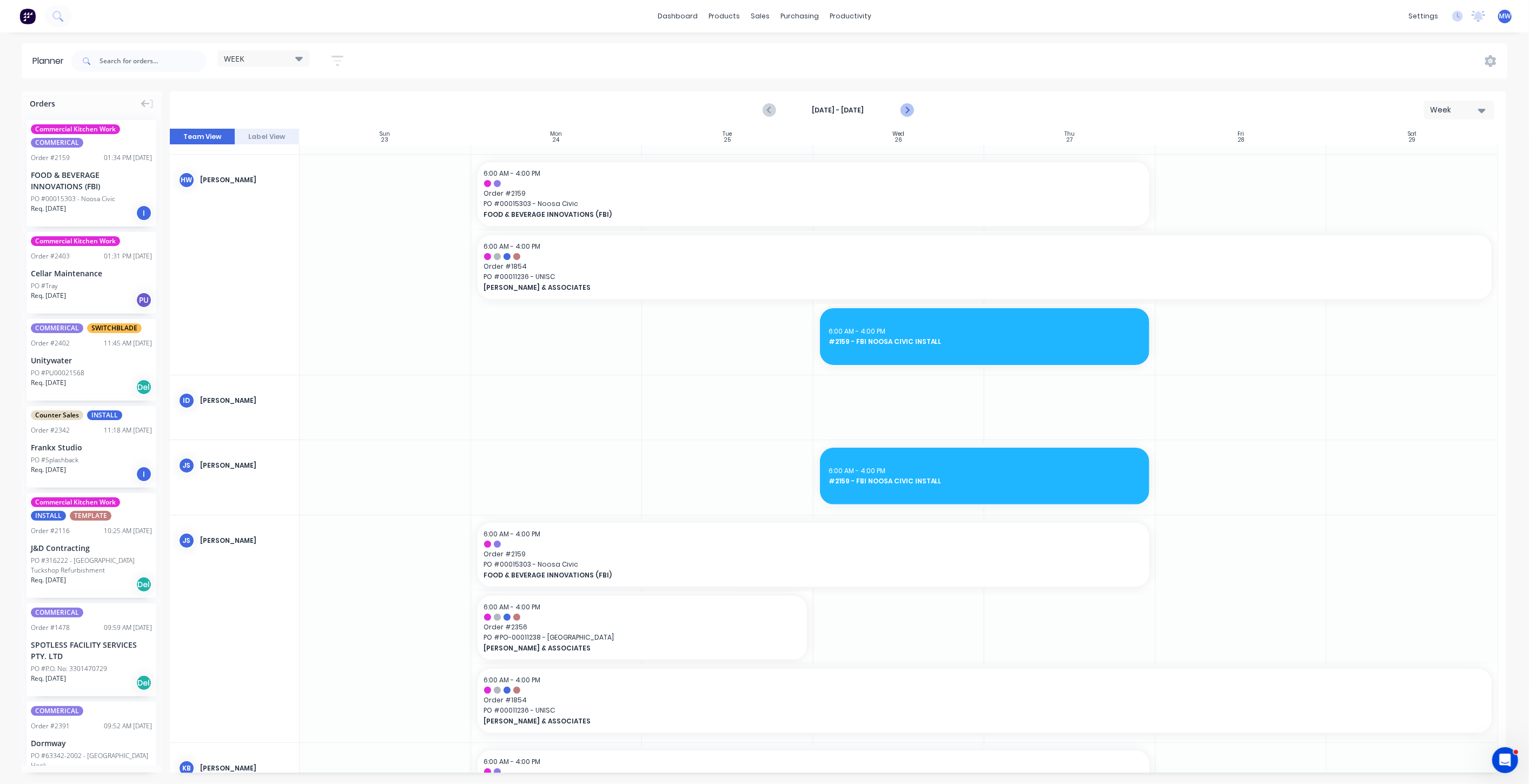
click at [909, 110] on icon "Next page" at bounding box center [906, 110] width 13 height 13
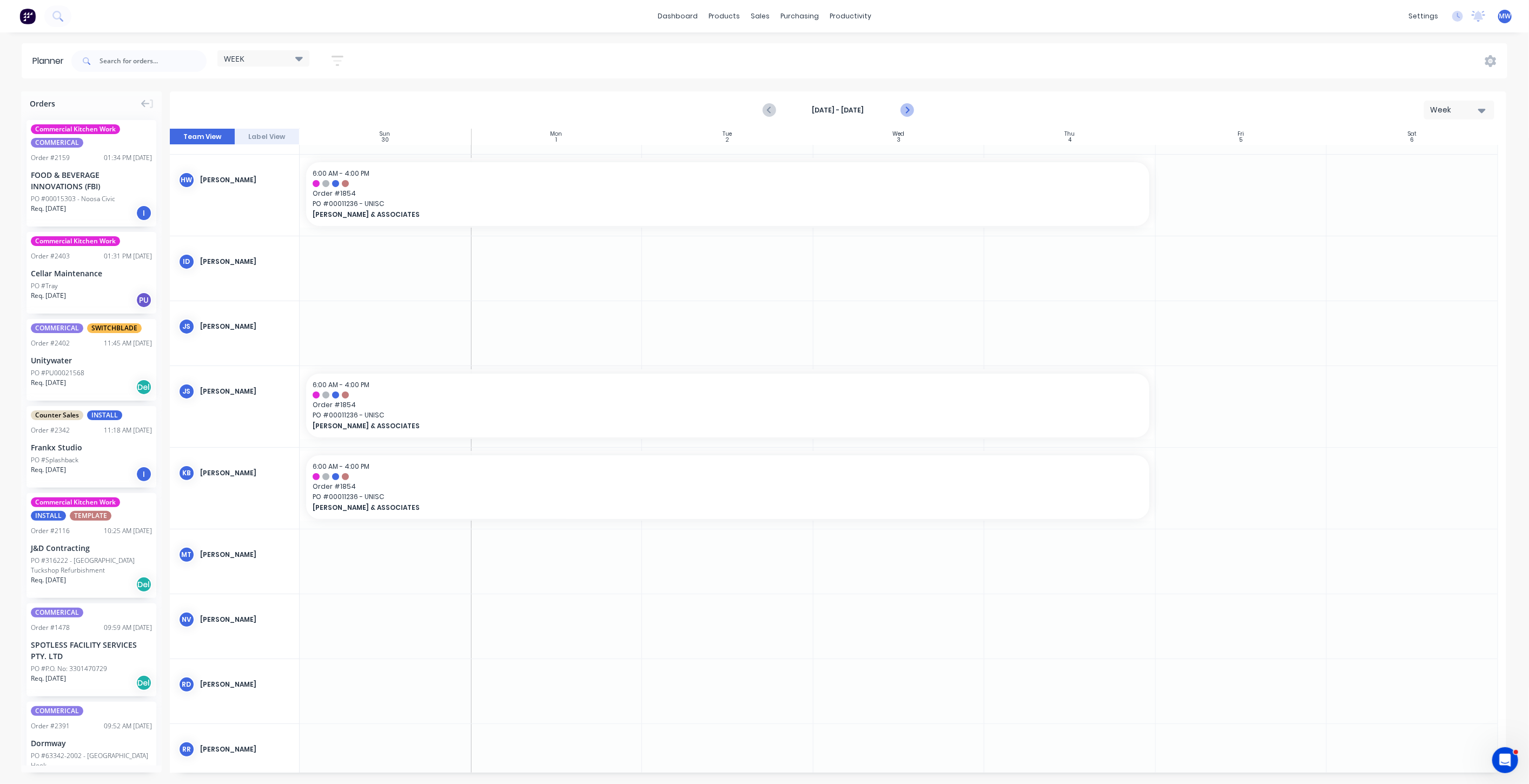
click at [909, 110] on icon "Next page" at bounding box center [906, 110] width 13 height 13
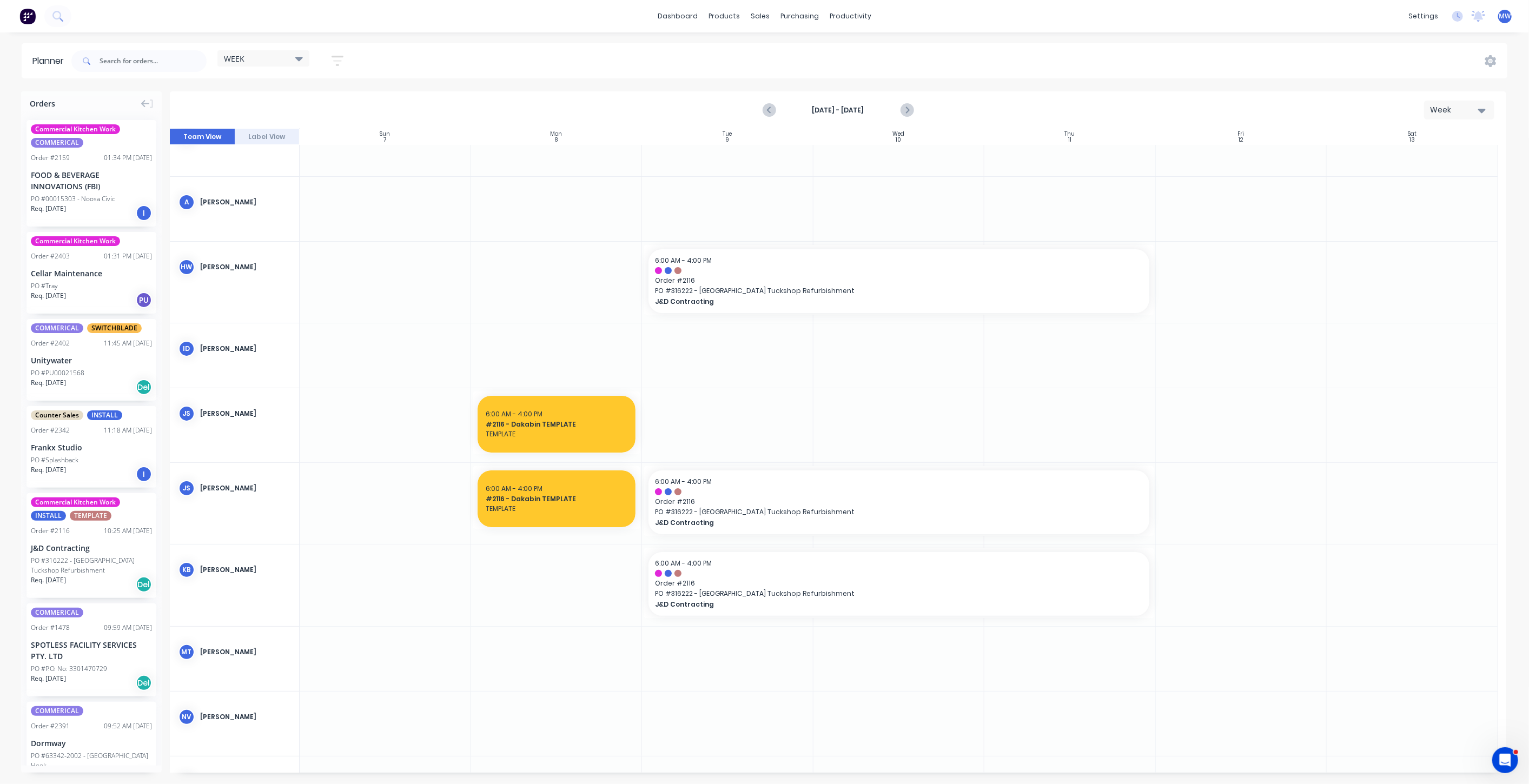
scroll to position [0, 0]
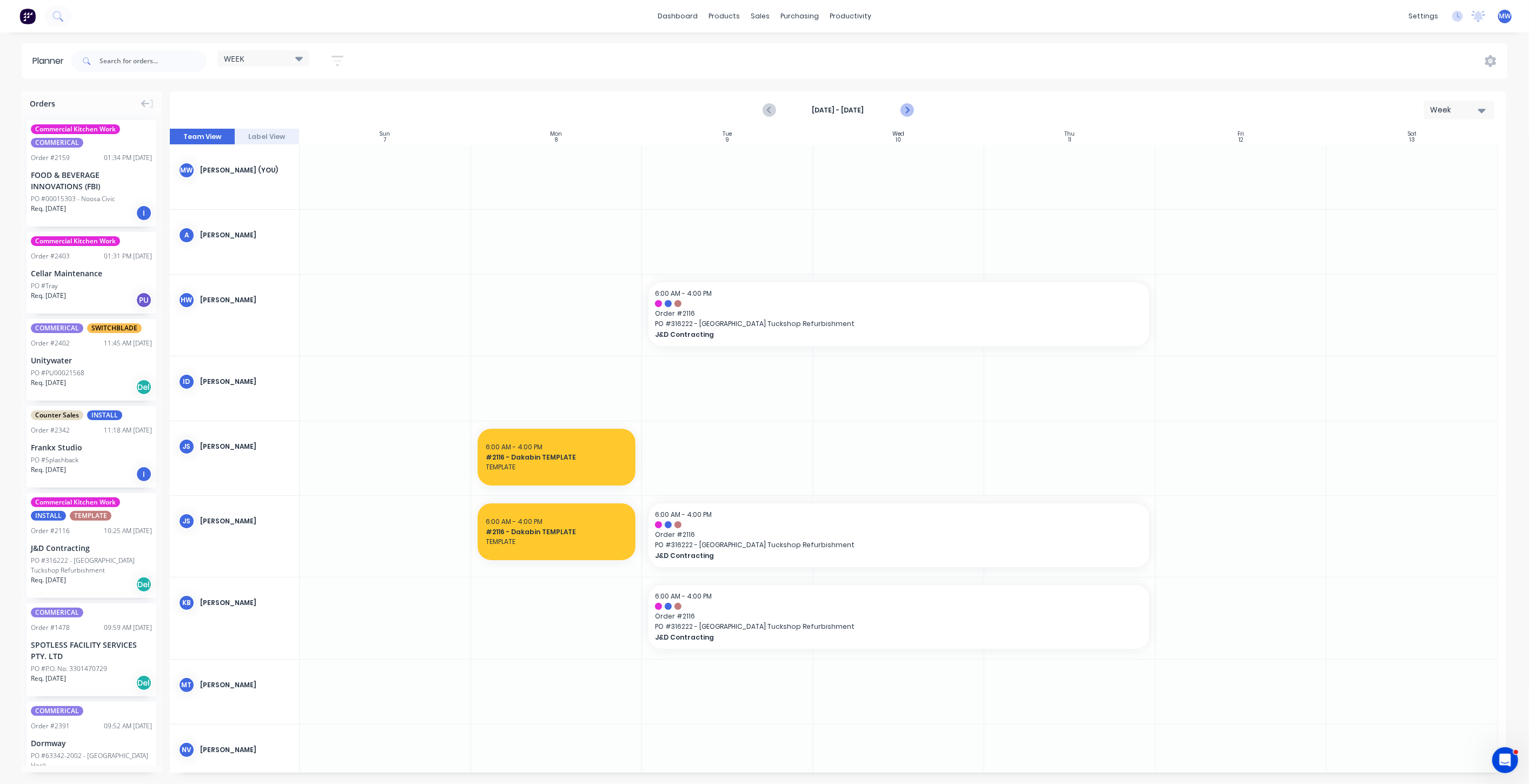
click at [908, 111] on icon "Next page" at bounding box center [906, 110] width 13 height 13
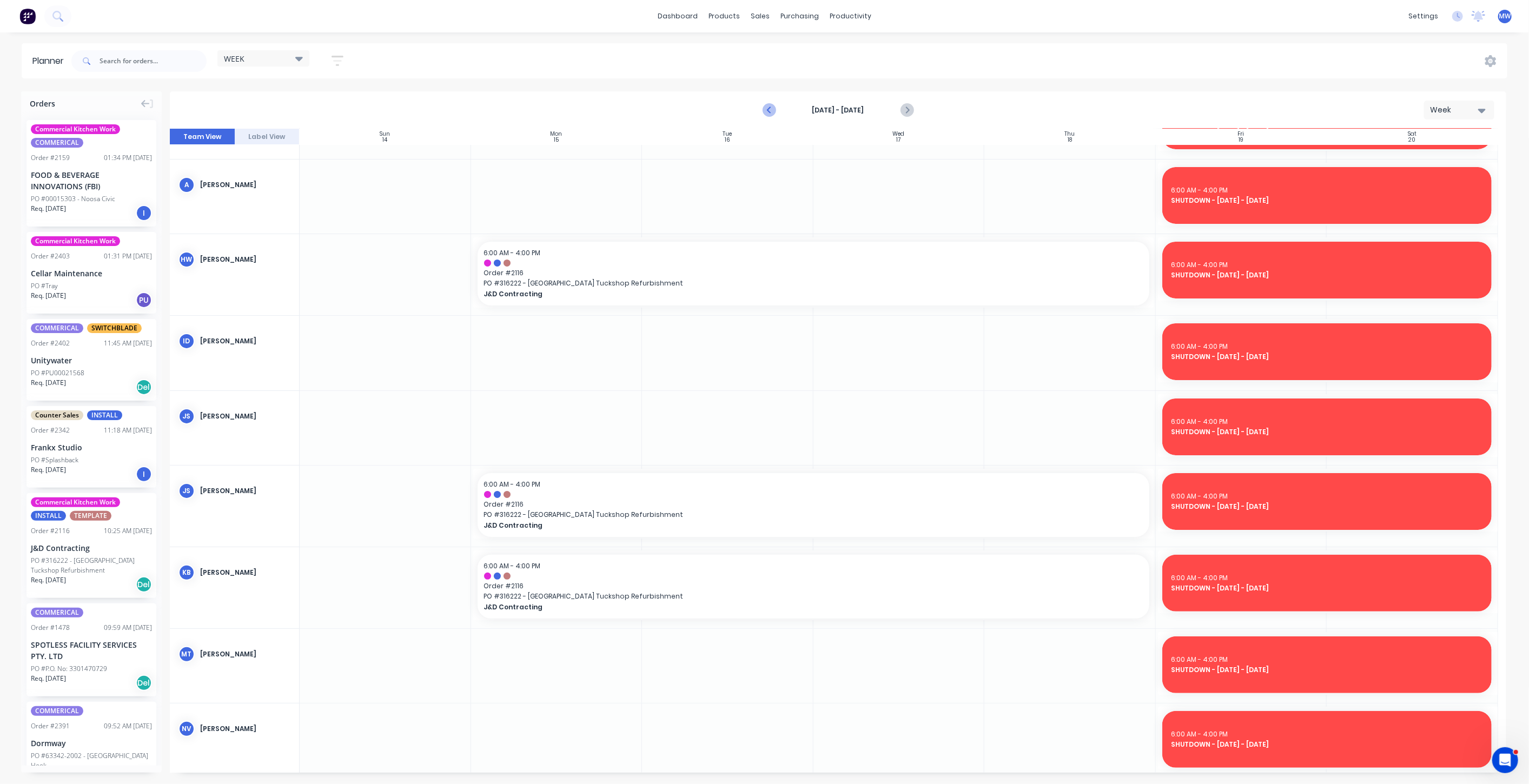
click at [769, 112] on icon "Previous page" at bounding box center [769, 110] width 13 height 13
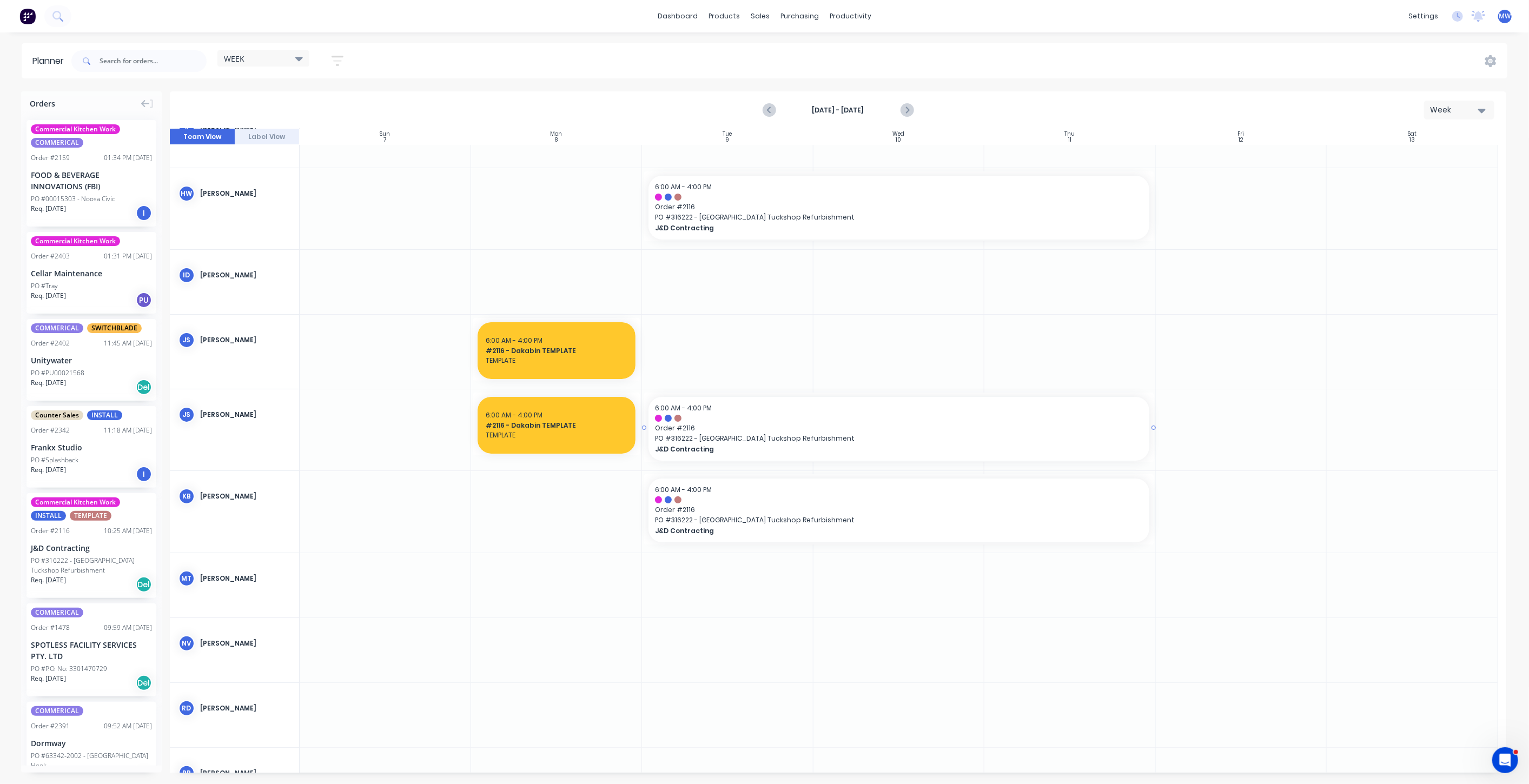
scroll to position [50, 0]
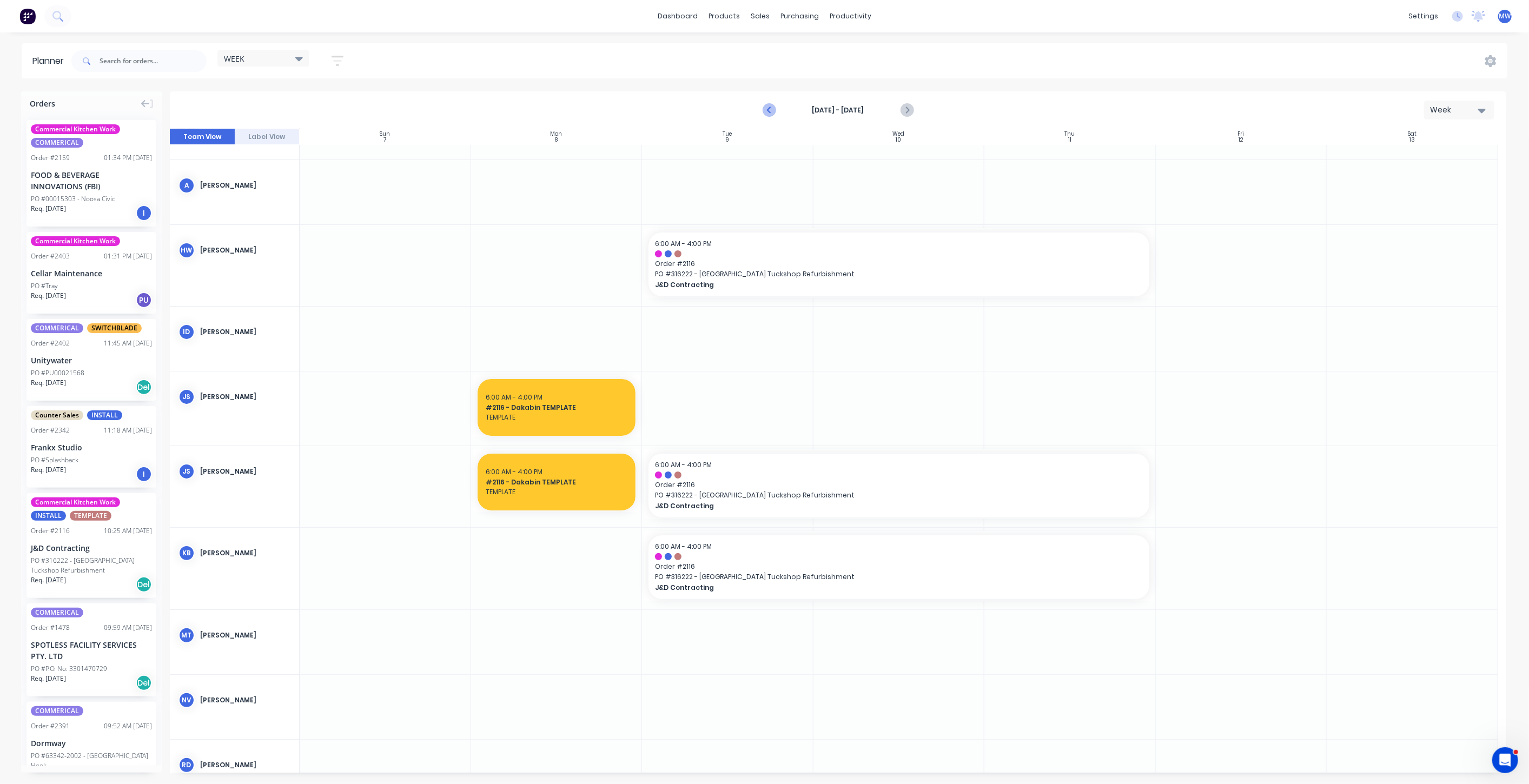
click at [767, 112] on icon "Previous page" at bounding box center [769, 110] width 13 height 13
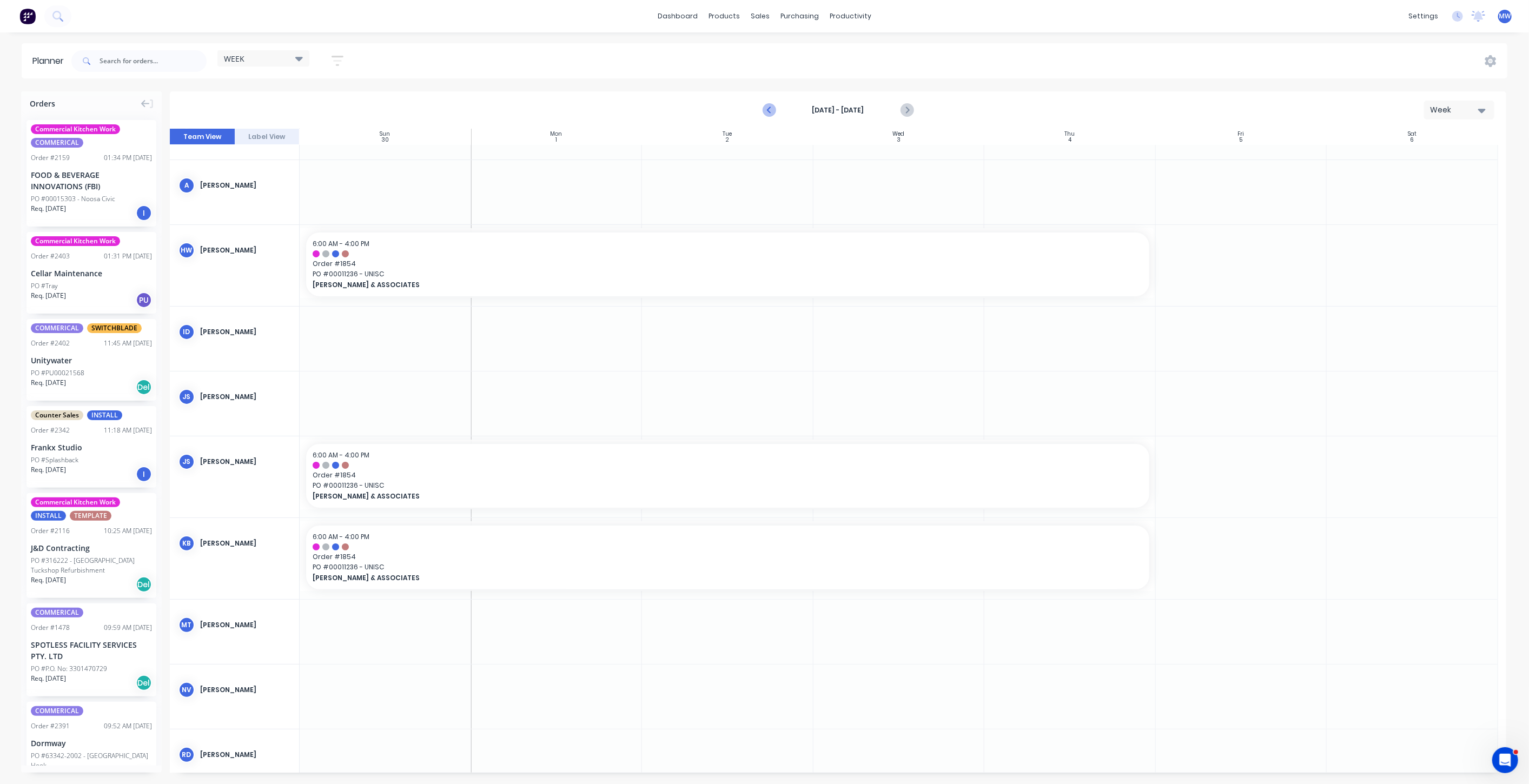
click at [767, 112] on icon "Previous page" at bounding box center [769, 110] width 13 height 13
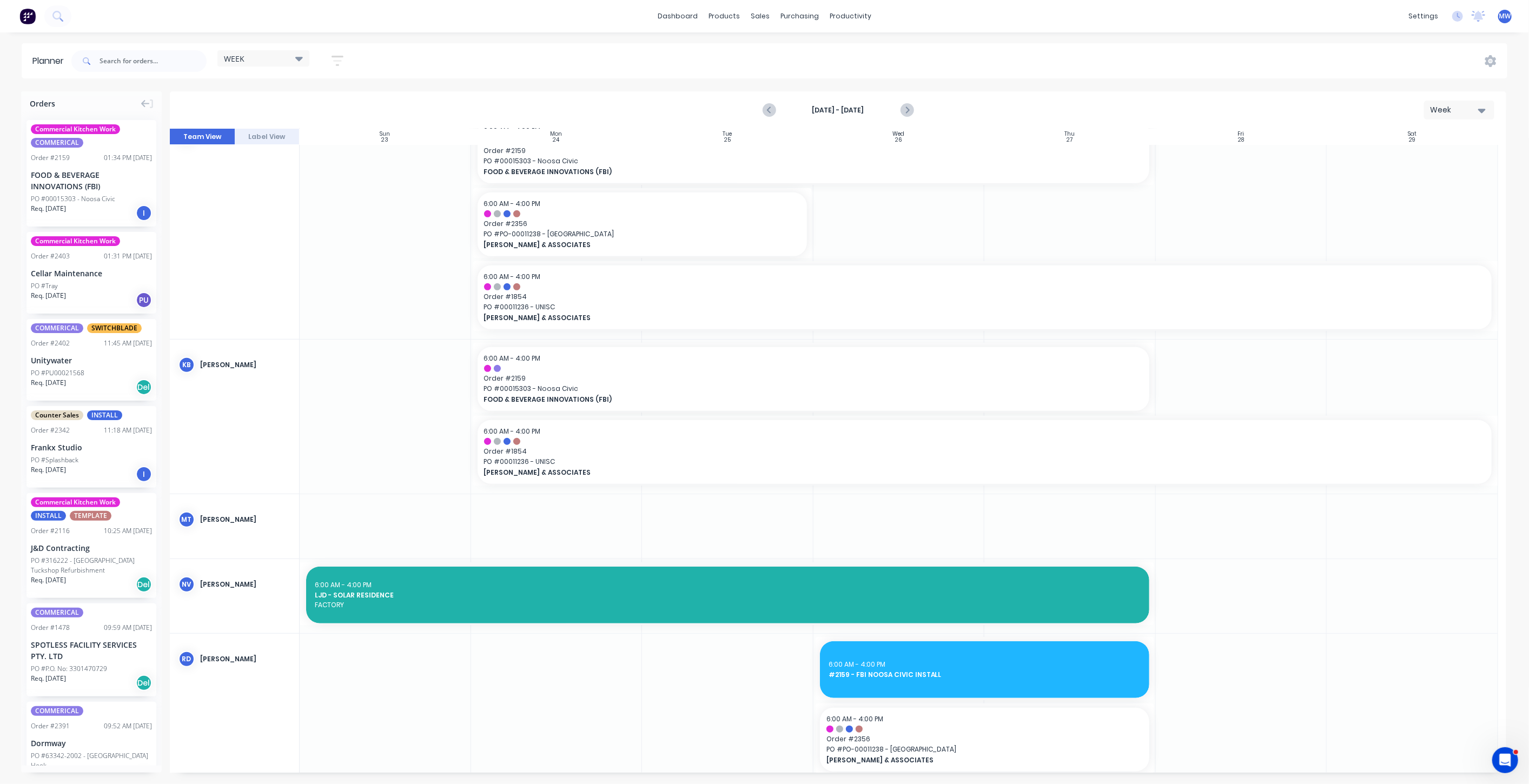
scroll to position [471, 0]
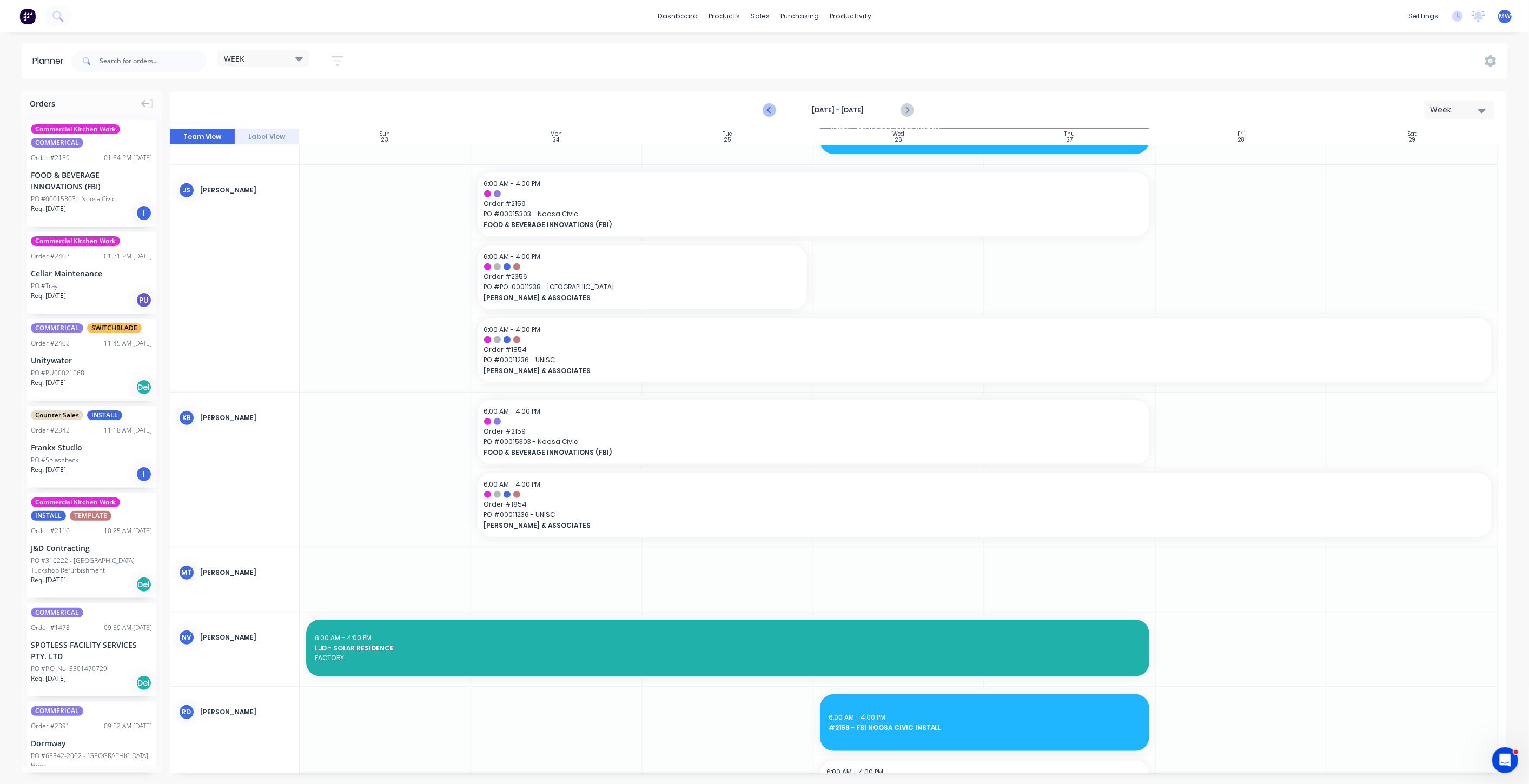
click at [764, 105] on icon "Previous page" at bounding box center [769, 110] width 13 height 13
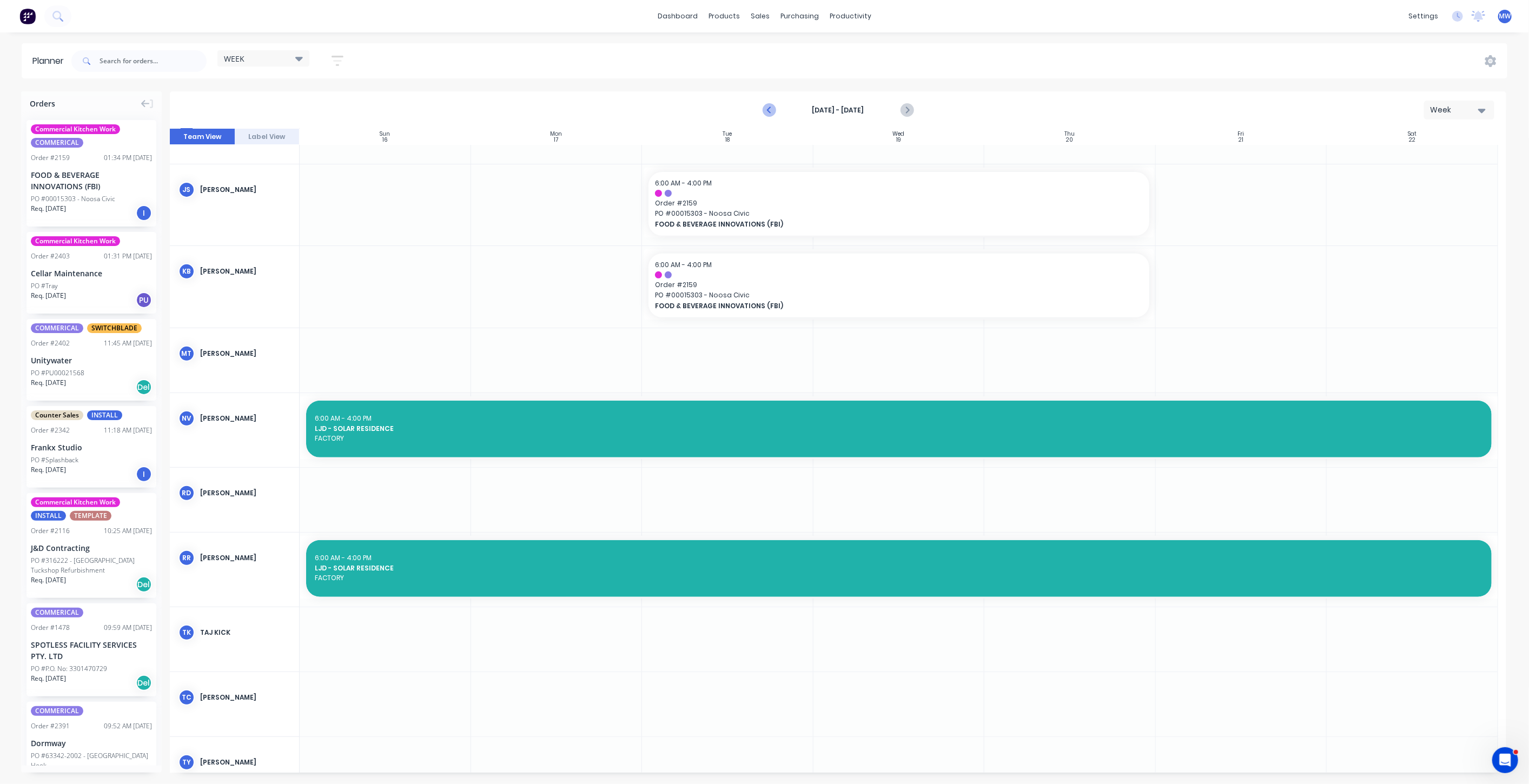
click at [768, 112] on icon "Previous page" at bounding box center [769, 110] width 13 height 13
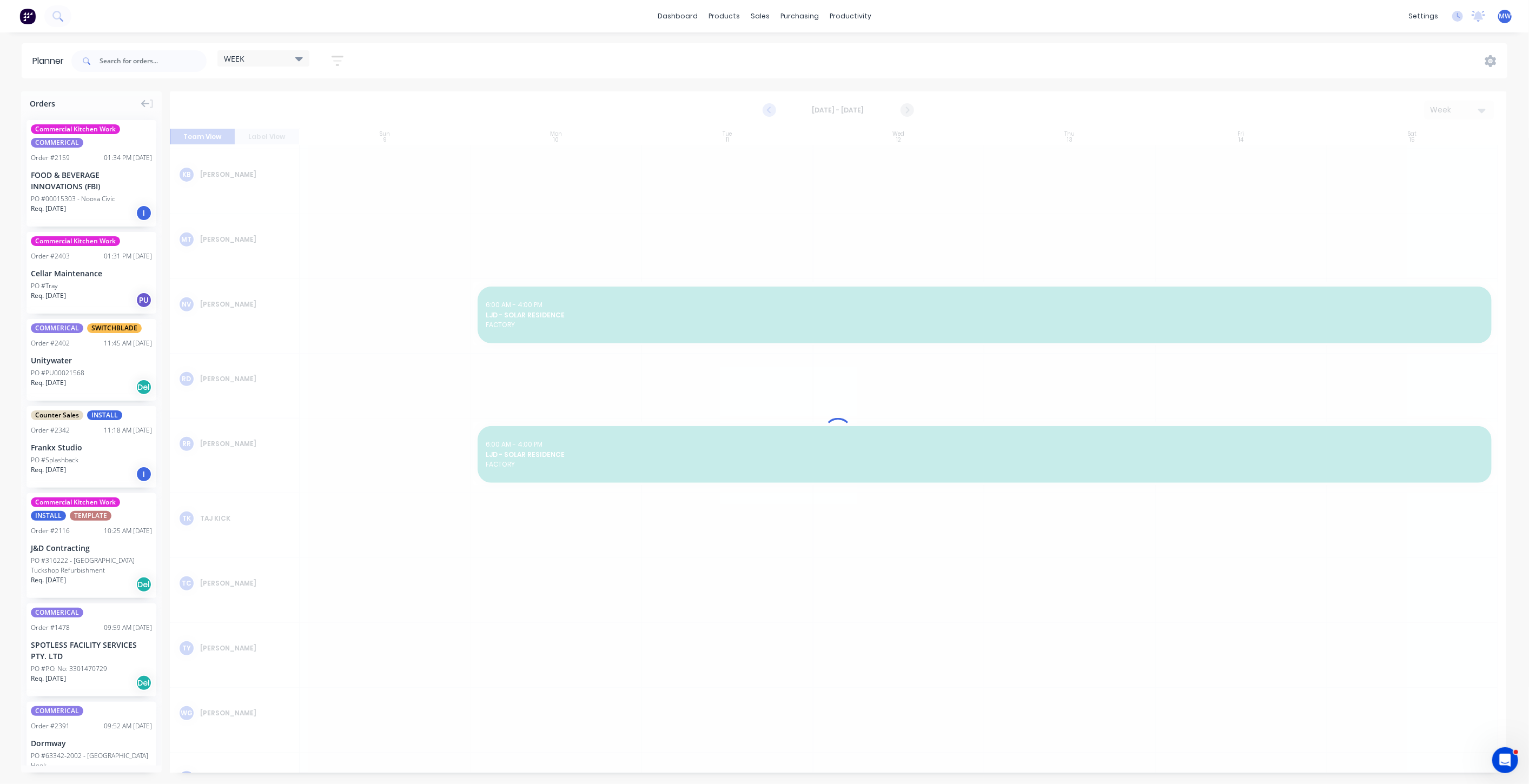
scroll to position [314, 0]
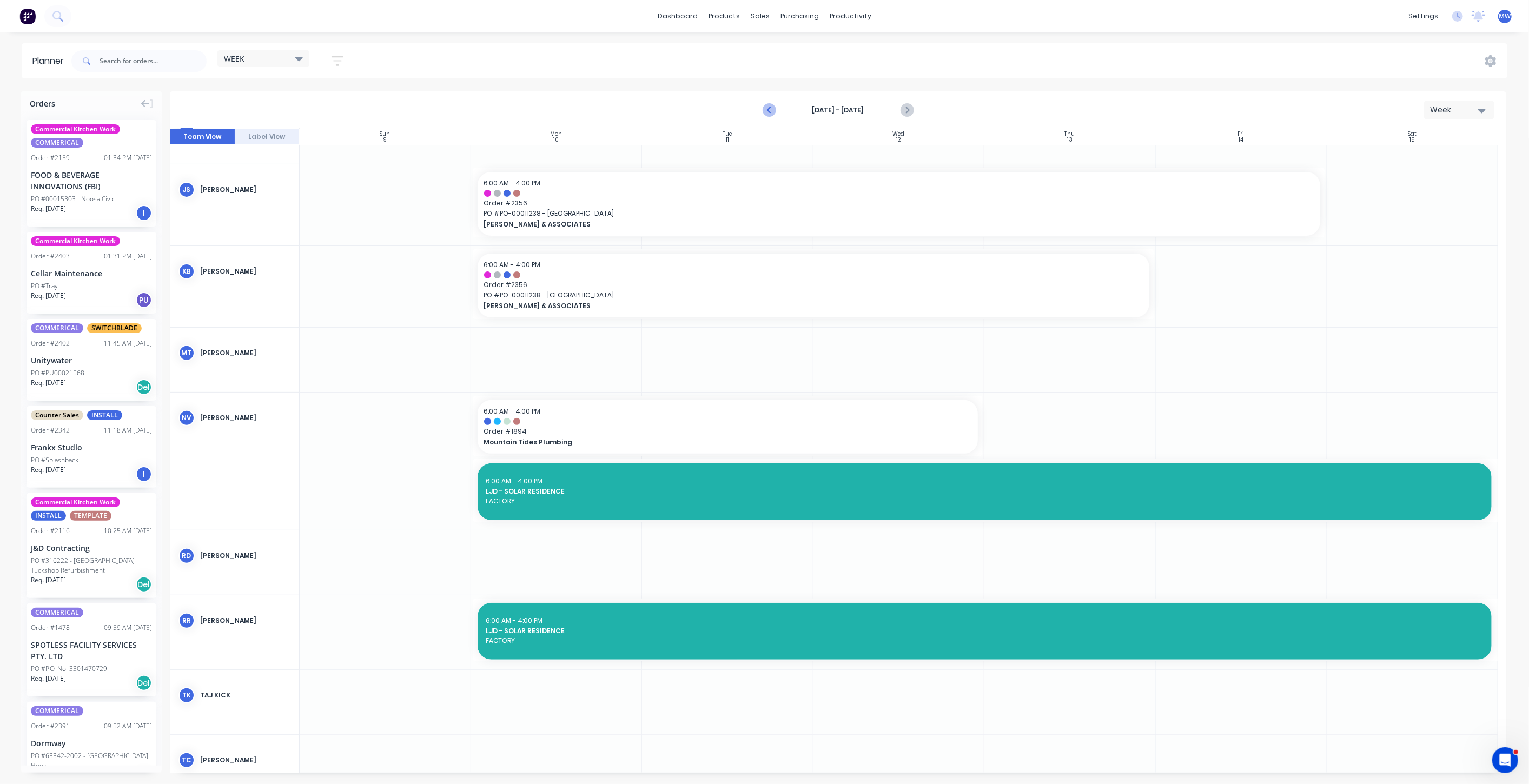
click at [768, 112] on icon "Previous page" at bounding box center [769, 110] width 13 height 13
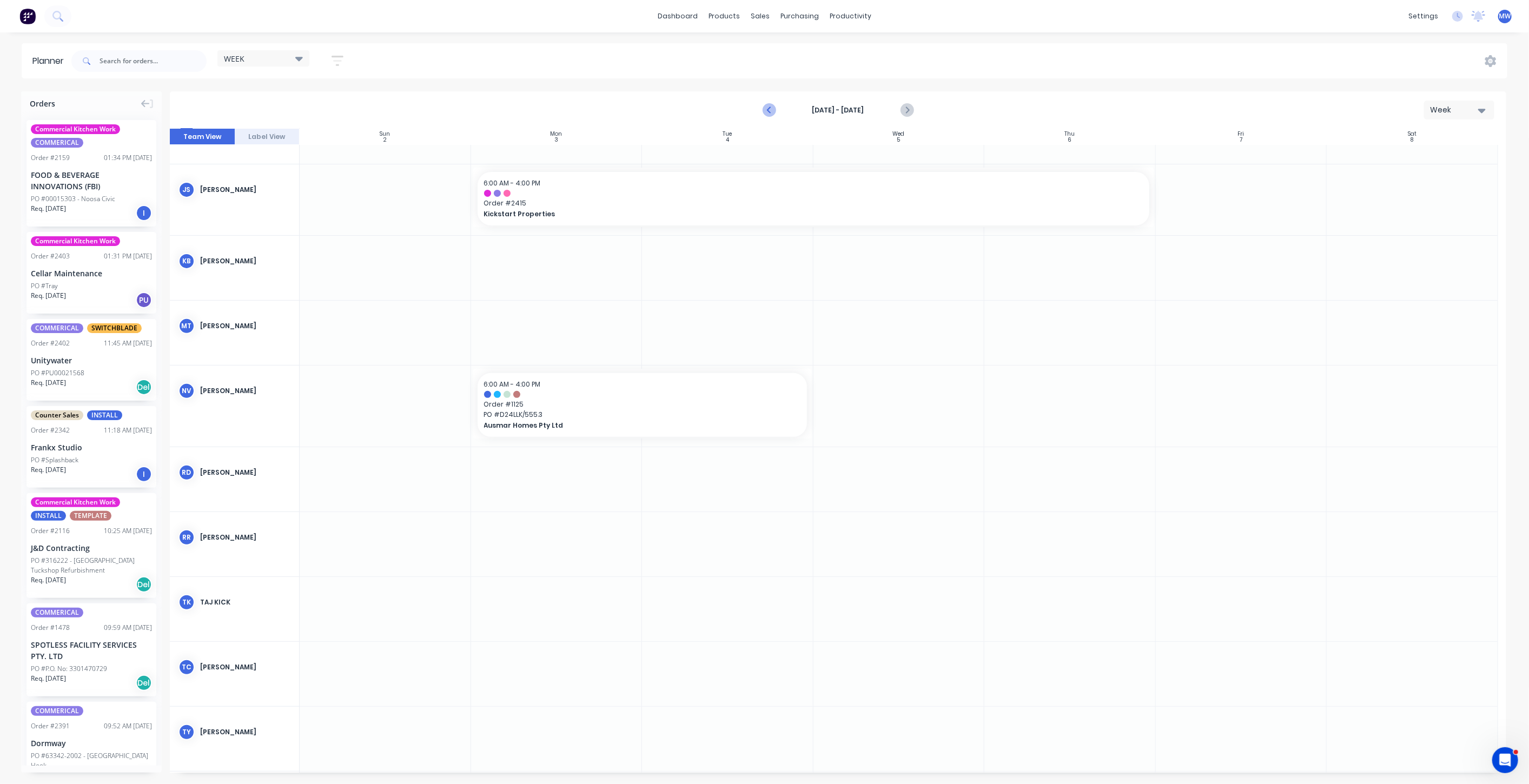
click at [768, 112] on icon "Previous page" at bounding box center [769, 110] width 13 height 13
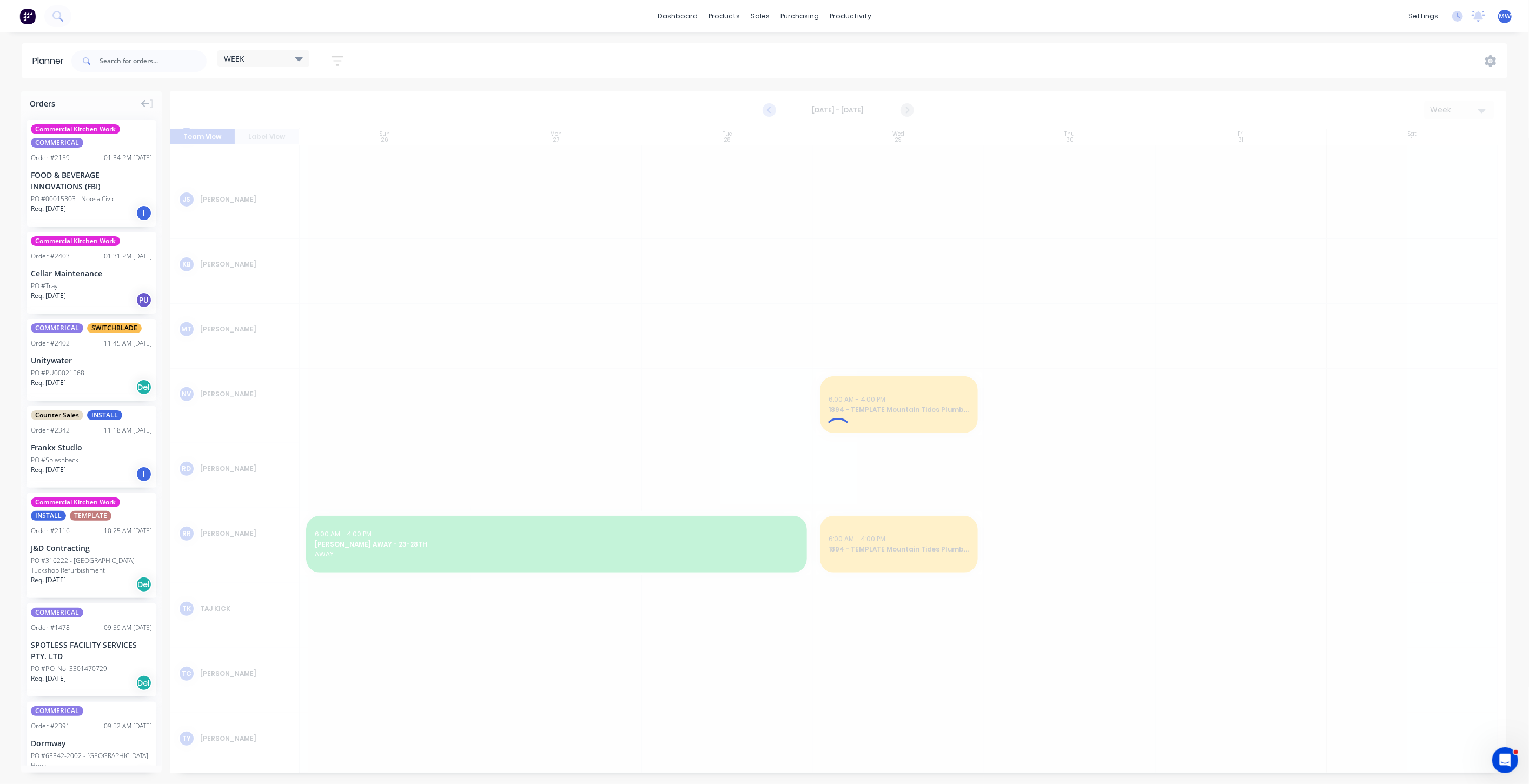
scroll to position [324, 0]
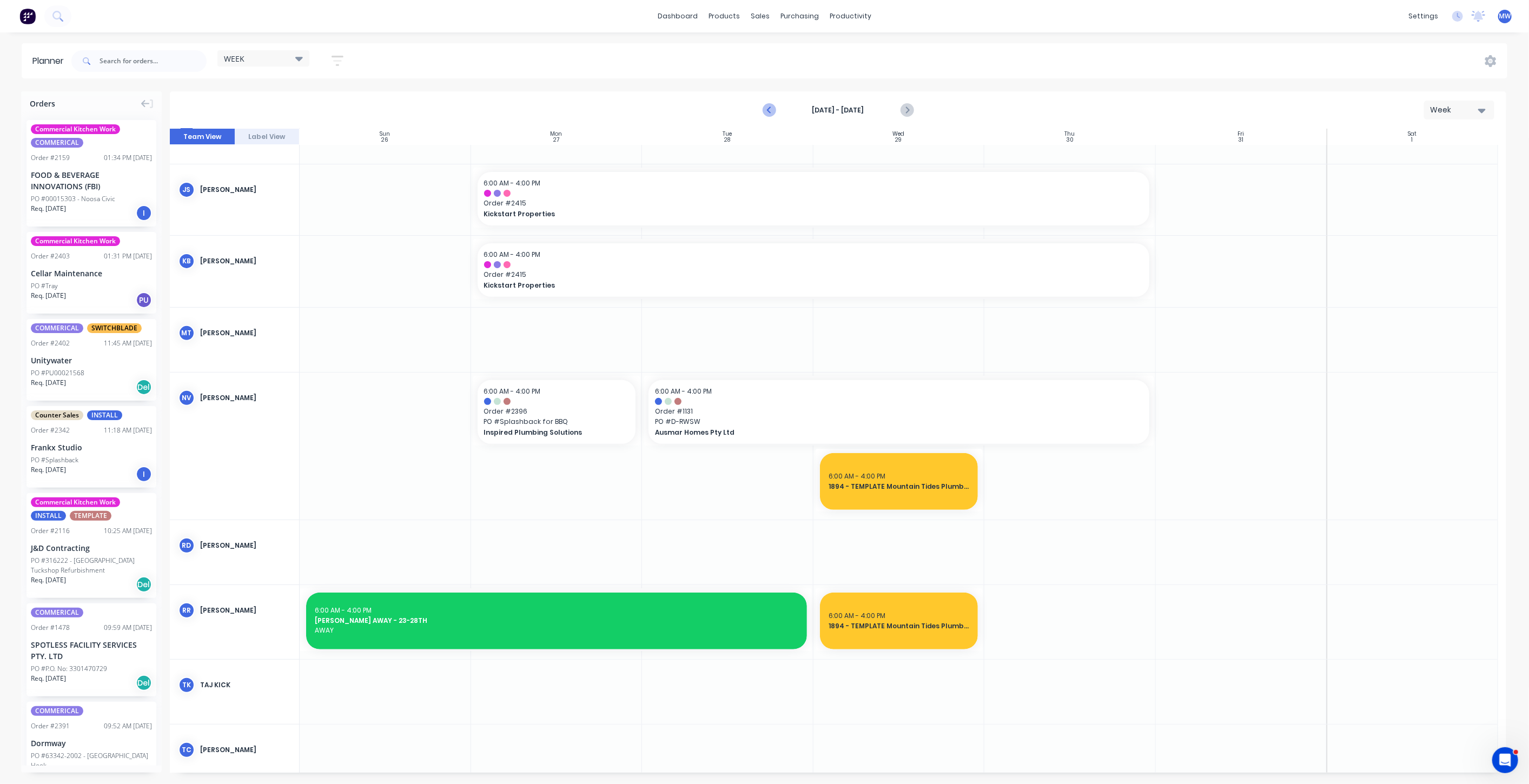
click at [768, 112] on icon "Previous page" at bounding box center [769, 110] width 13 height 13
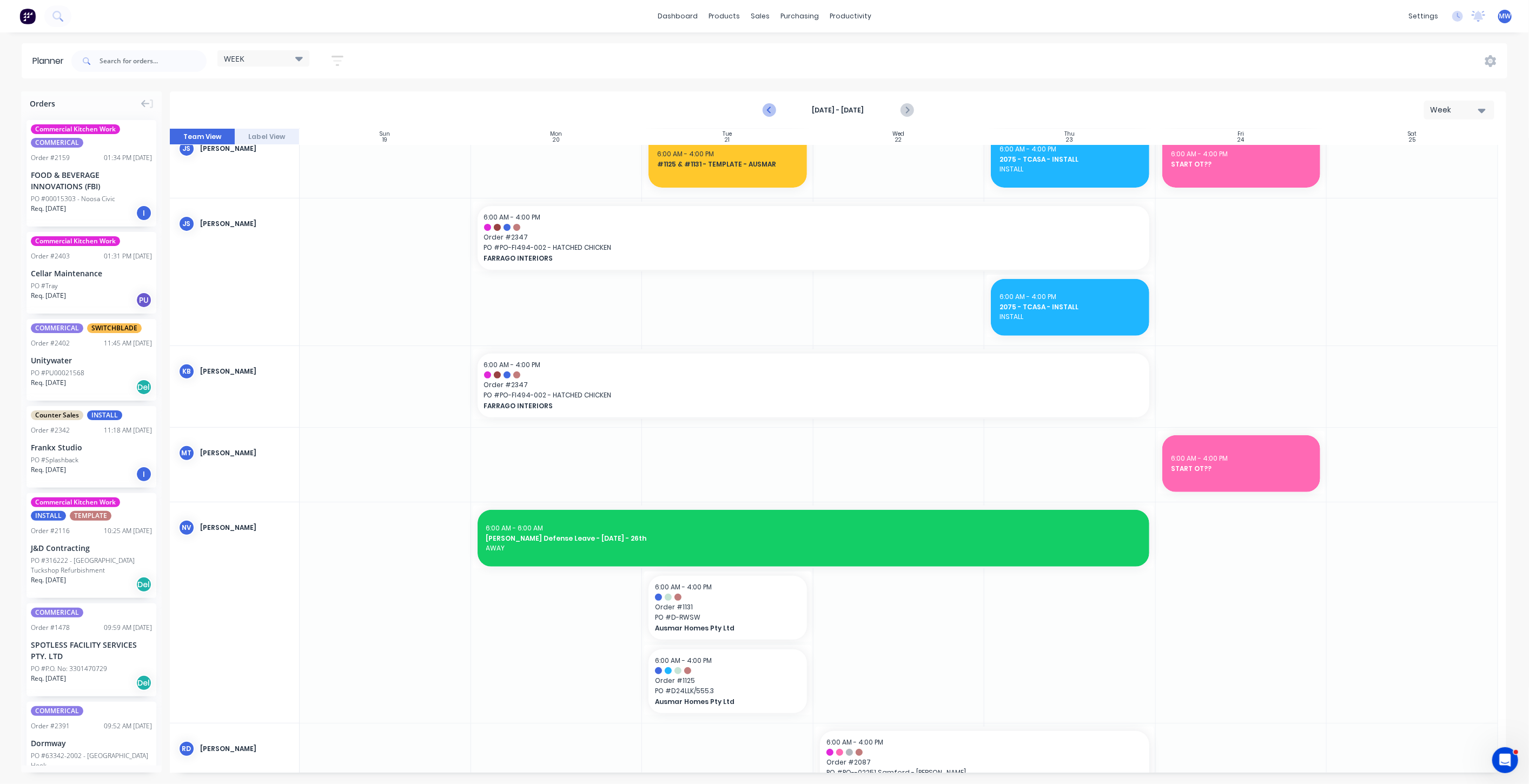
scroll to position [358, 0]
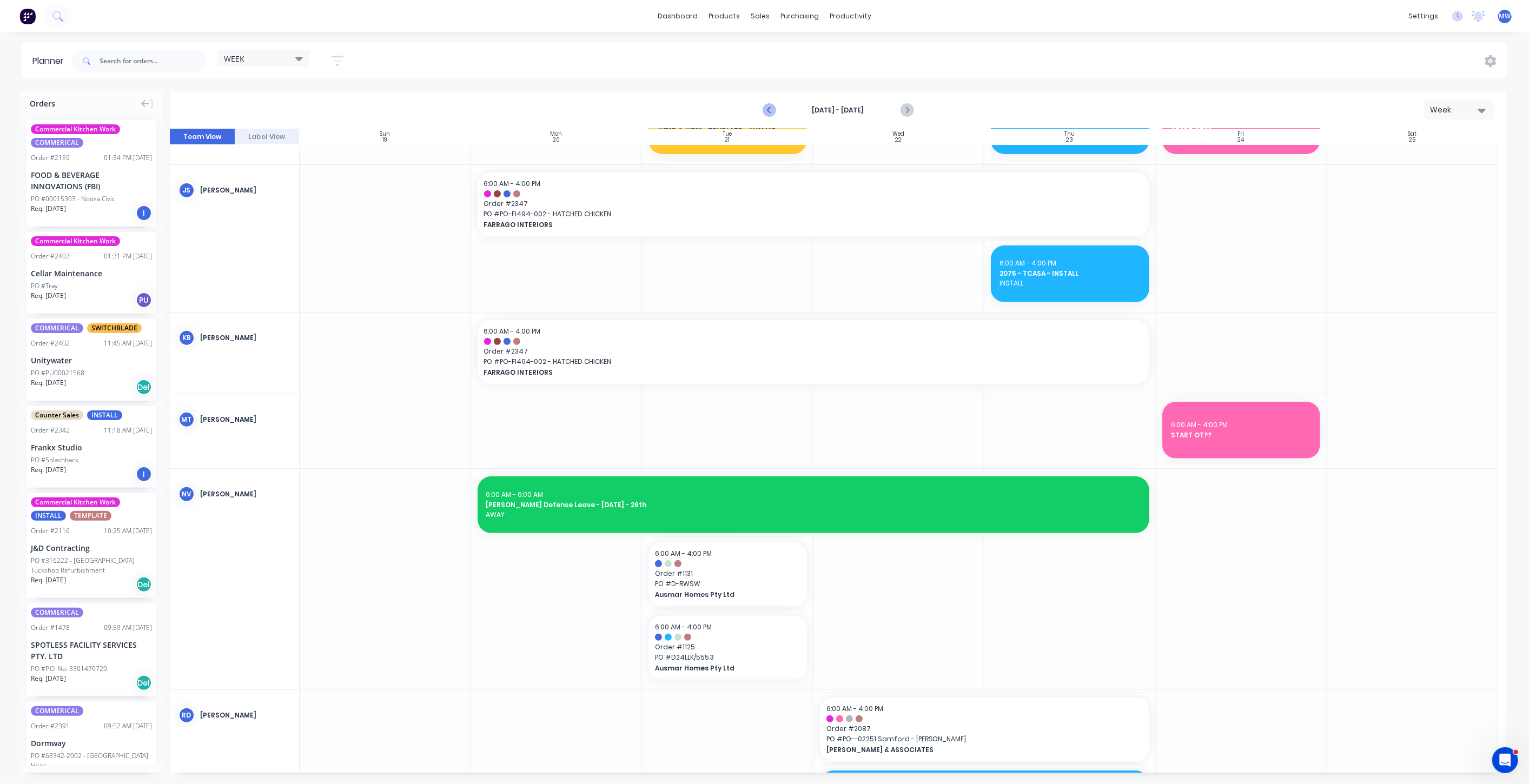
click at [768, 112] on icon "Previous page" at bounding box center [769, 110] width 13 height 13
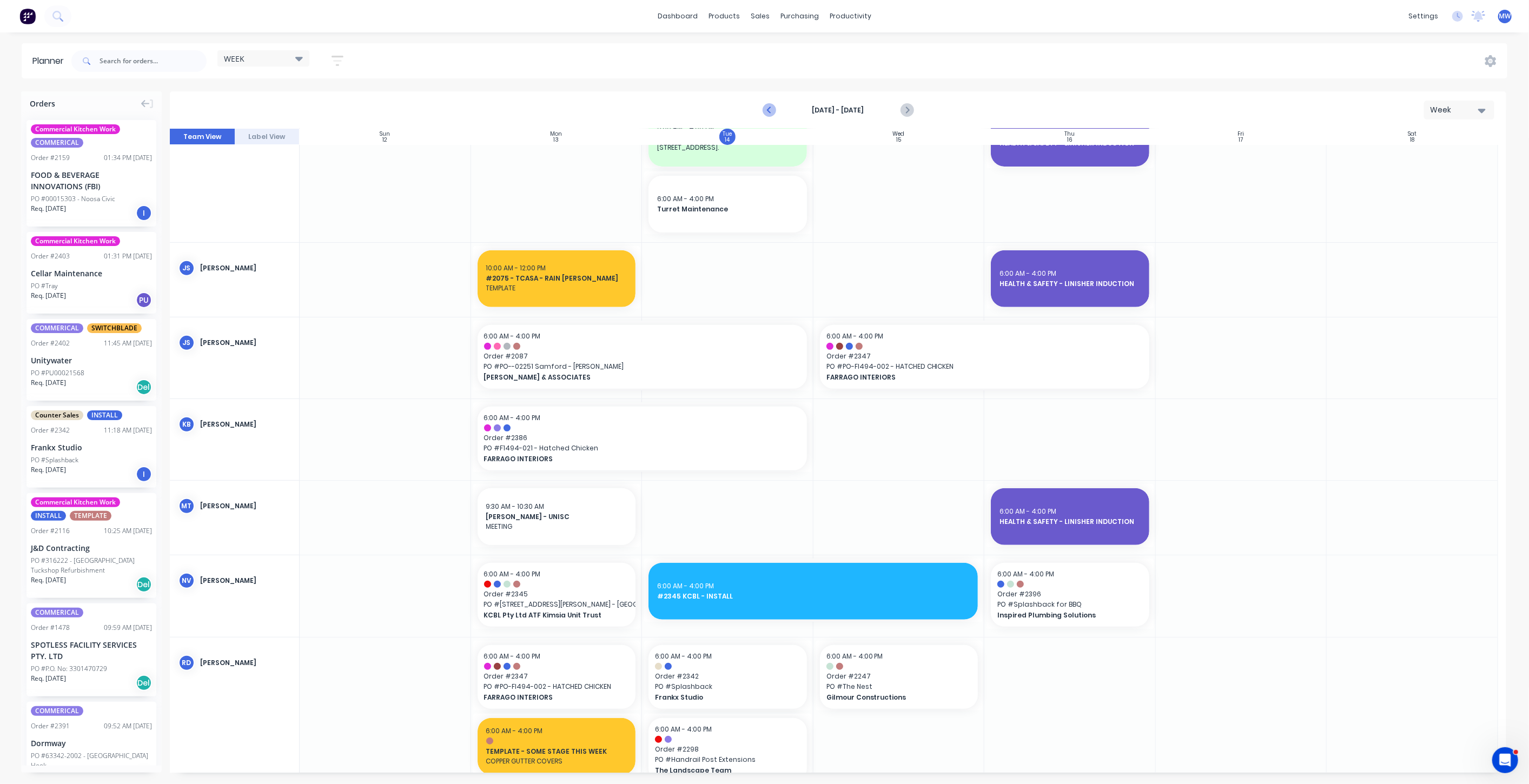
scroll to position [564, 0]
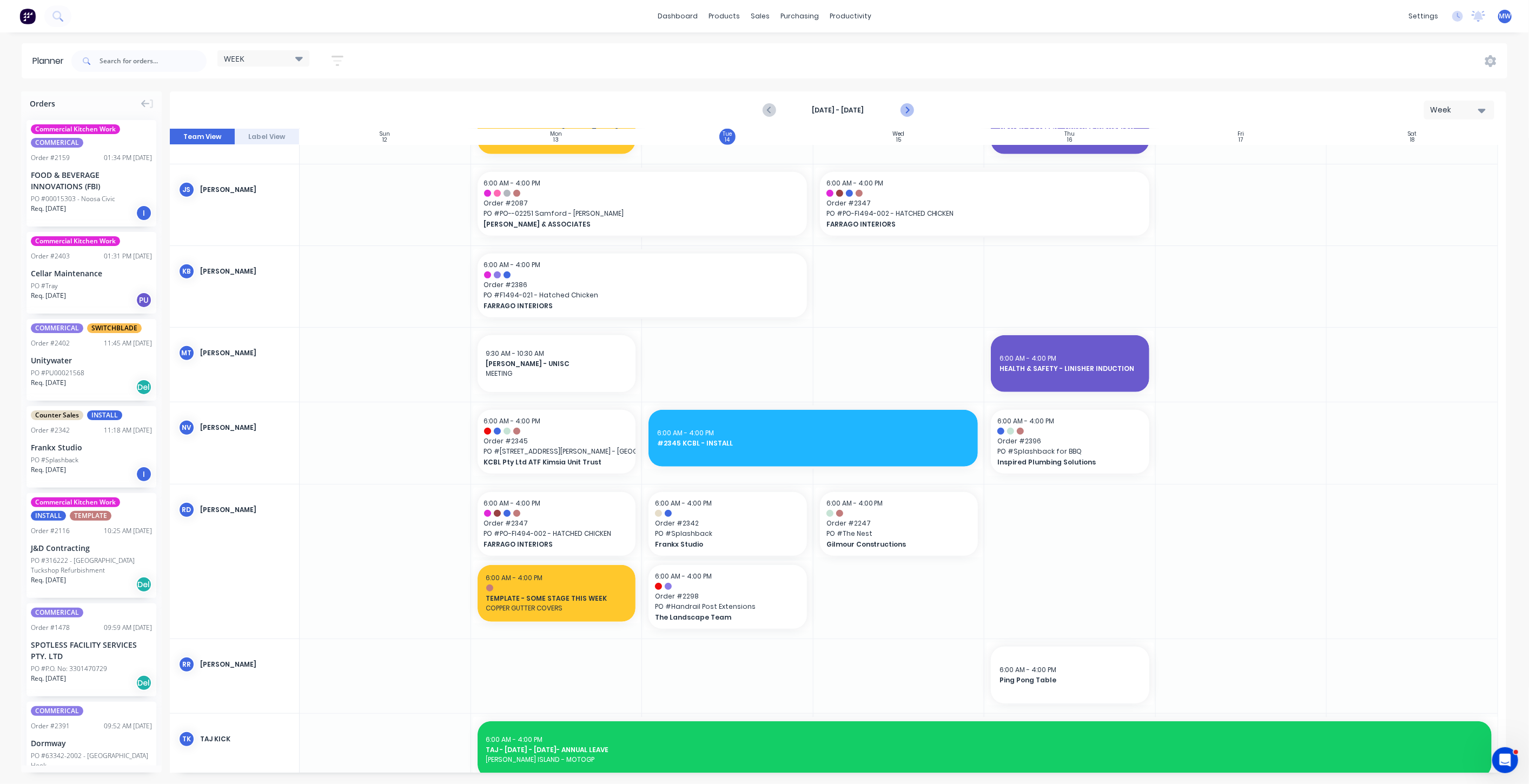
click at [910, 111] on icon "Next page" at bounding box center [906, 110] width 13 height 13
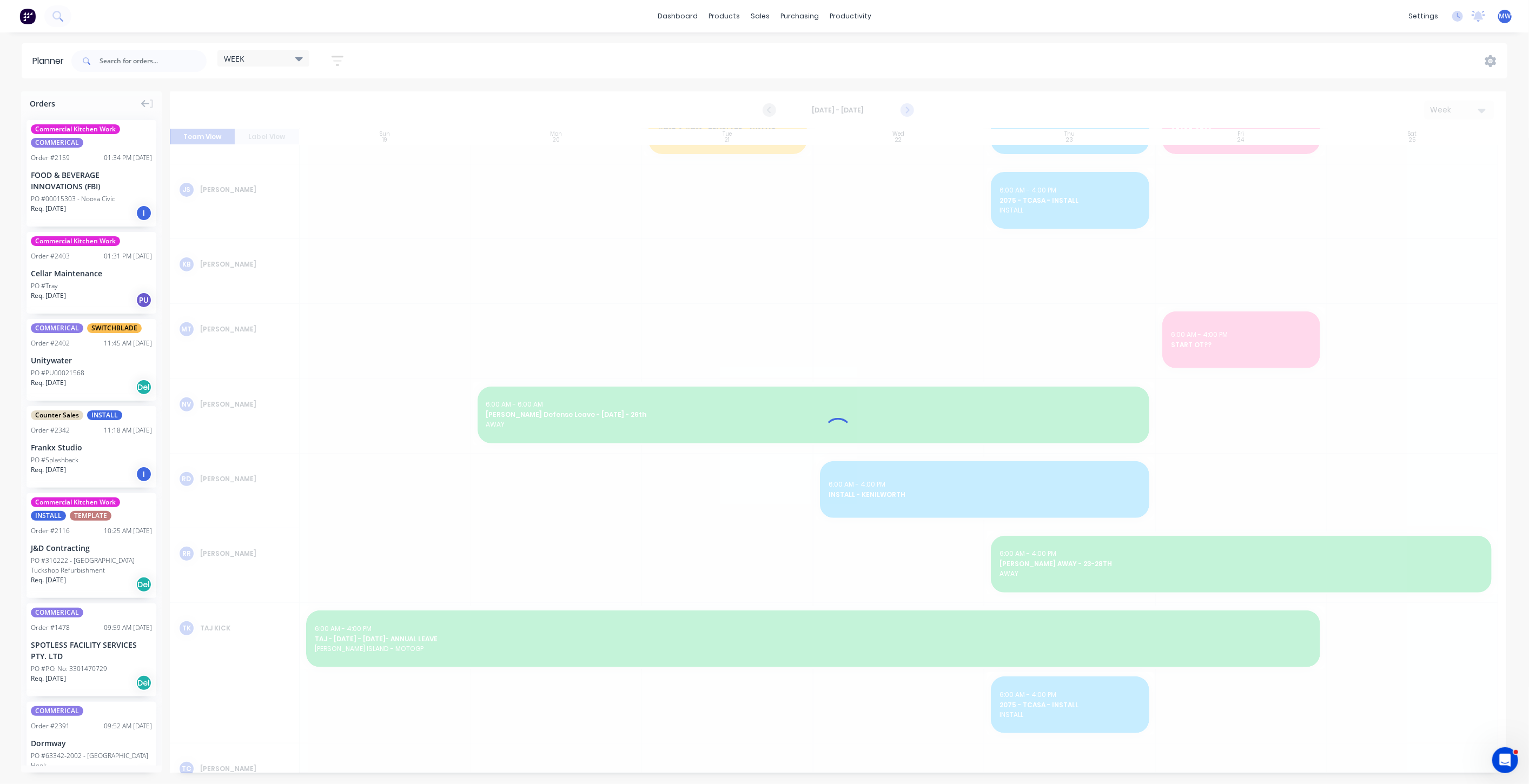
click at [910, 111] on icon "Next page" at bounding box center [906, 110] width 13 height 13
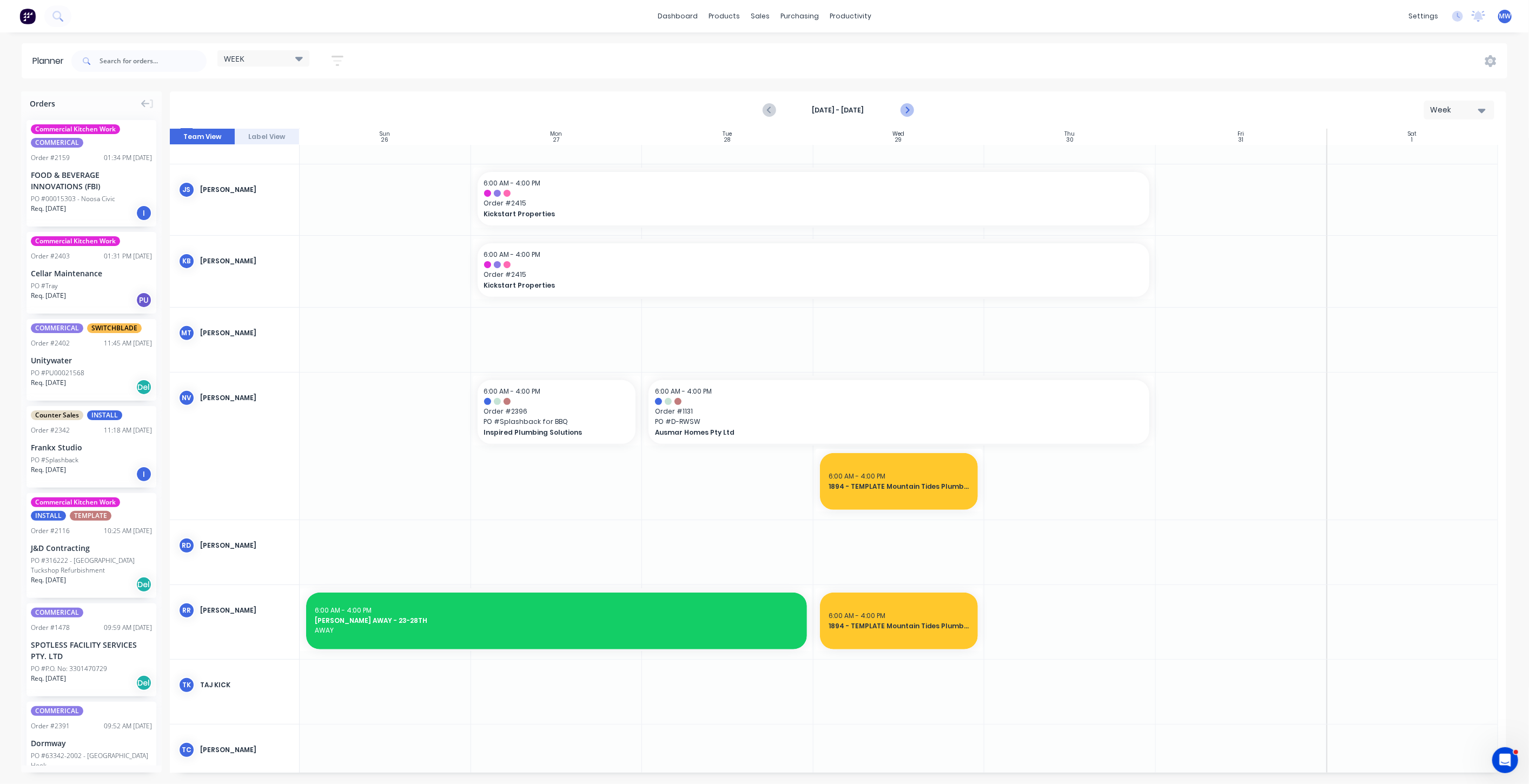
click at [910, 112] on icon "Next page" at bounding box center [906, 110] width 13 height 13
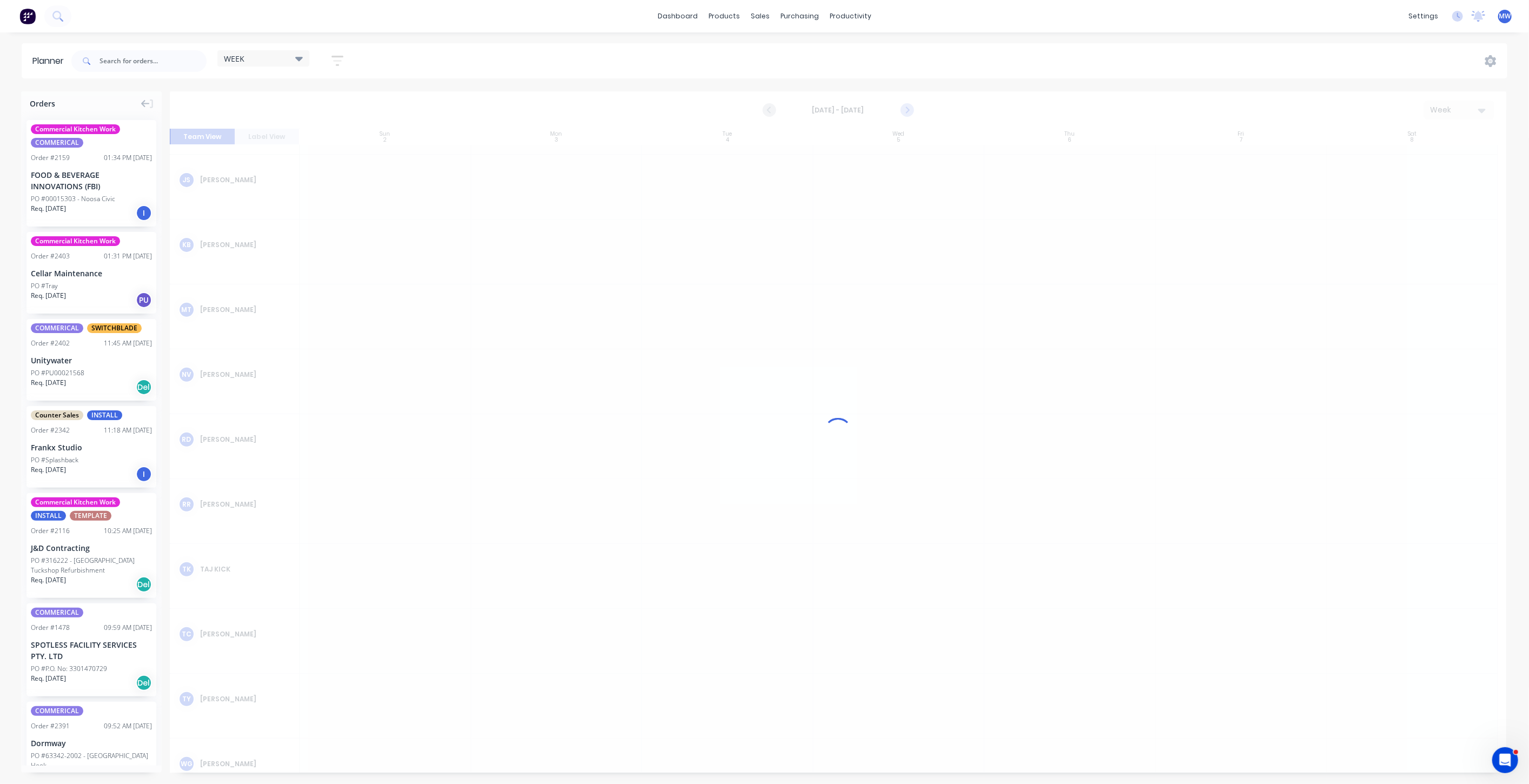
scroll to position [314, 0]
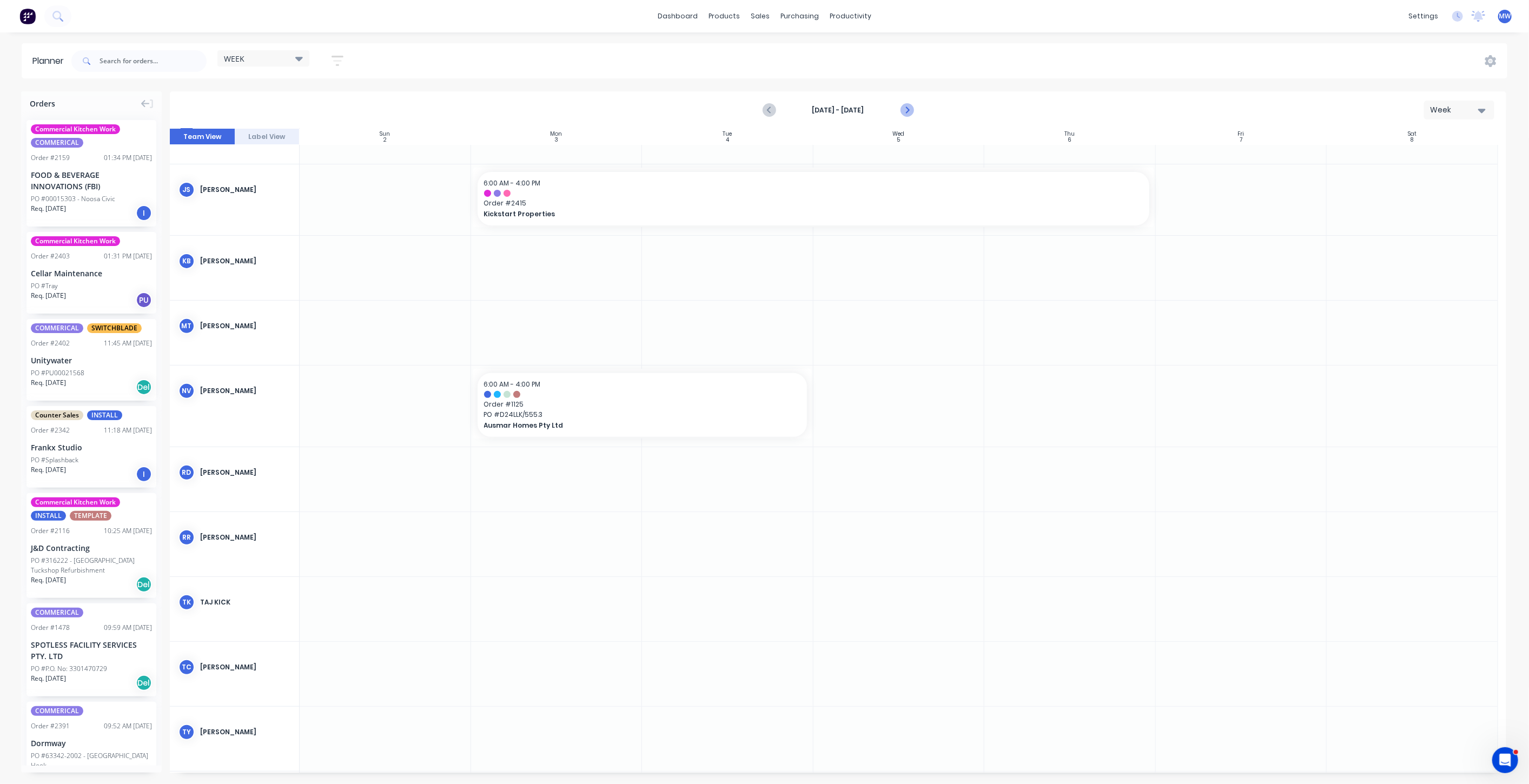
click at [910, 112] on icon "Next page" at bounding box center [906, 110] width 13 height 13
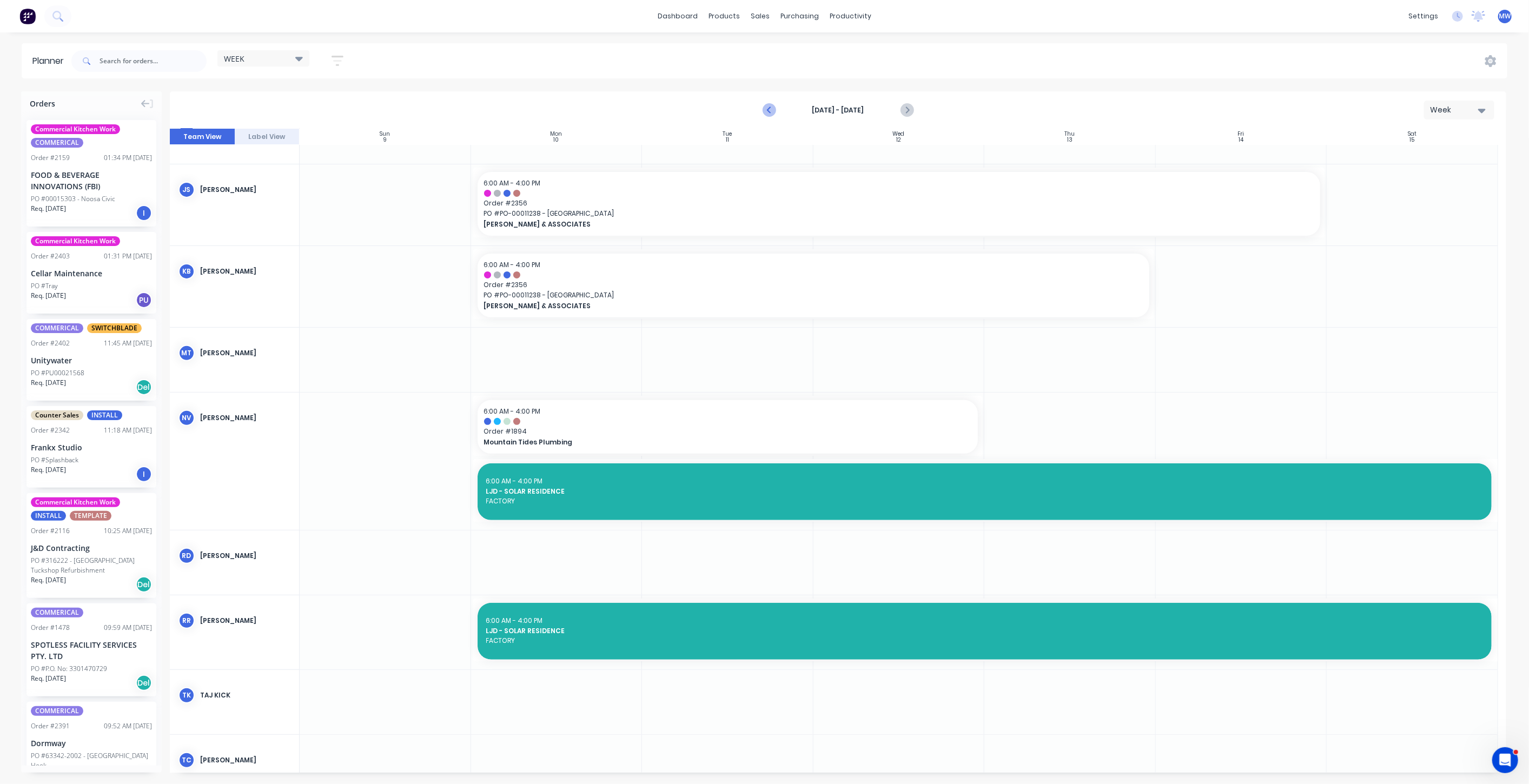
click at [767, 112] on icon "Previous page" at bounding box center [769, 110] width 13 height 13
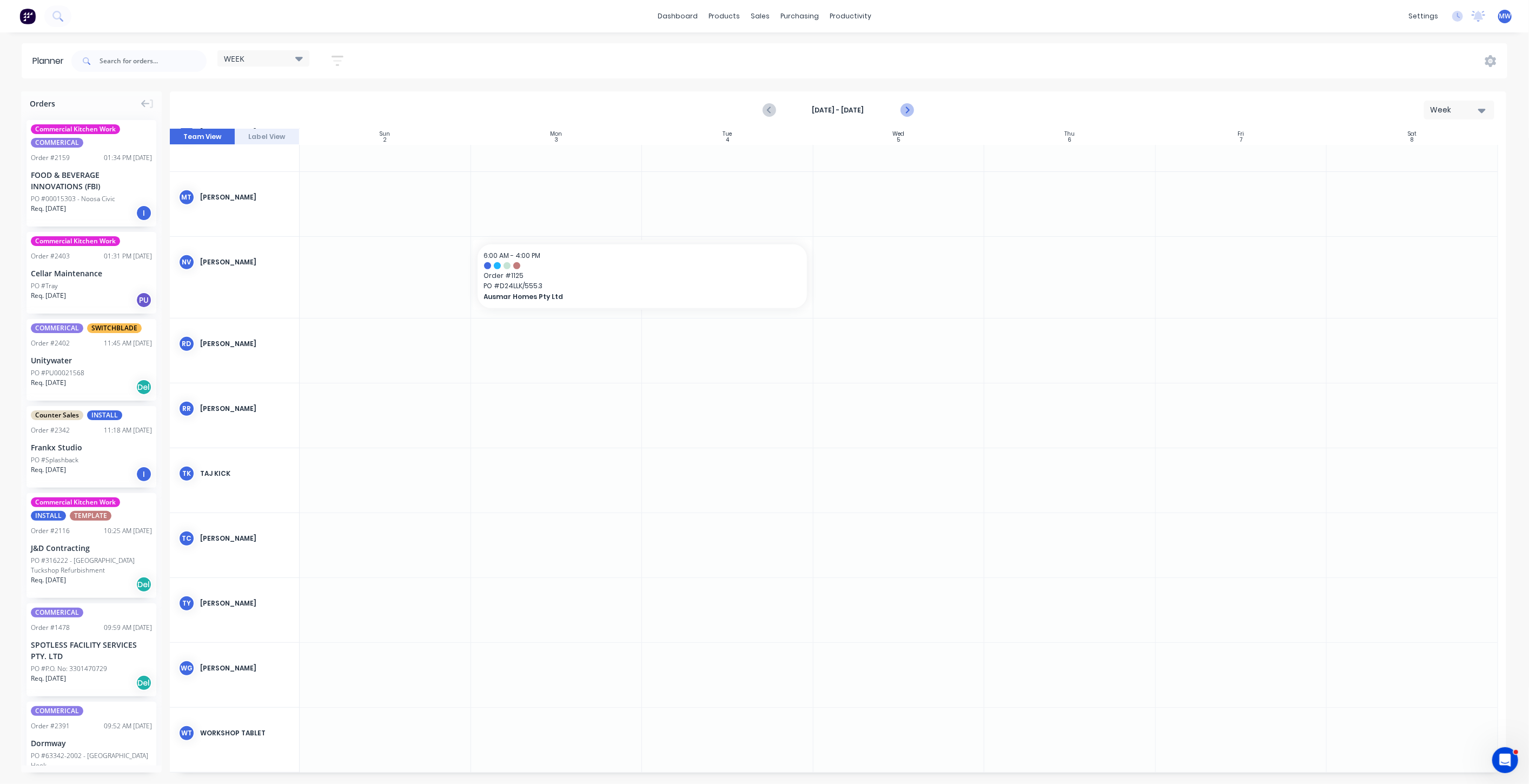
click at [912, 112] on icon "Next page" at bounding box center [906, 110] width 13 height 13
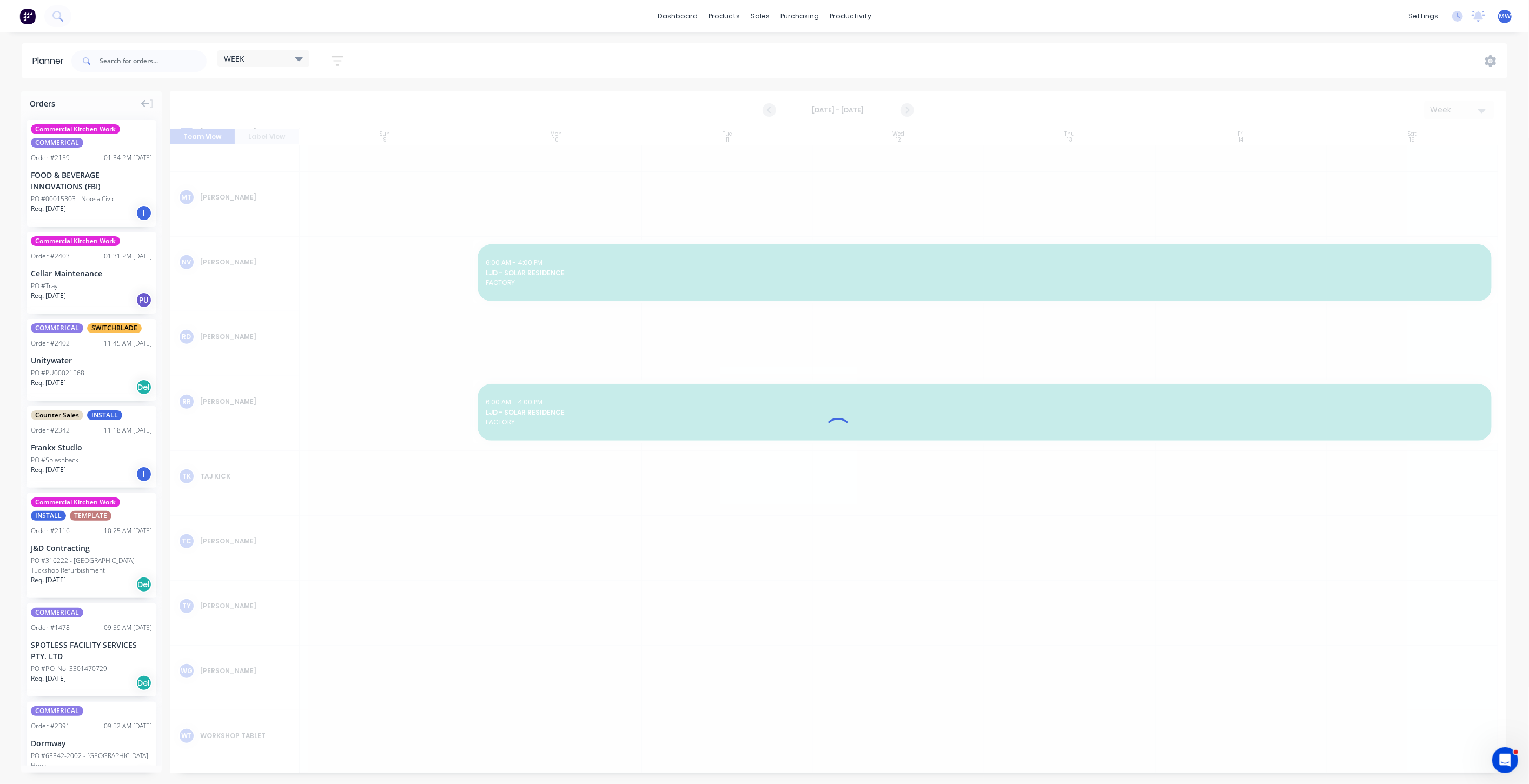
scroll to position [448, 0]
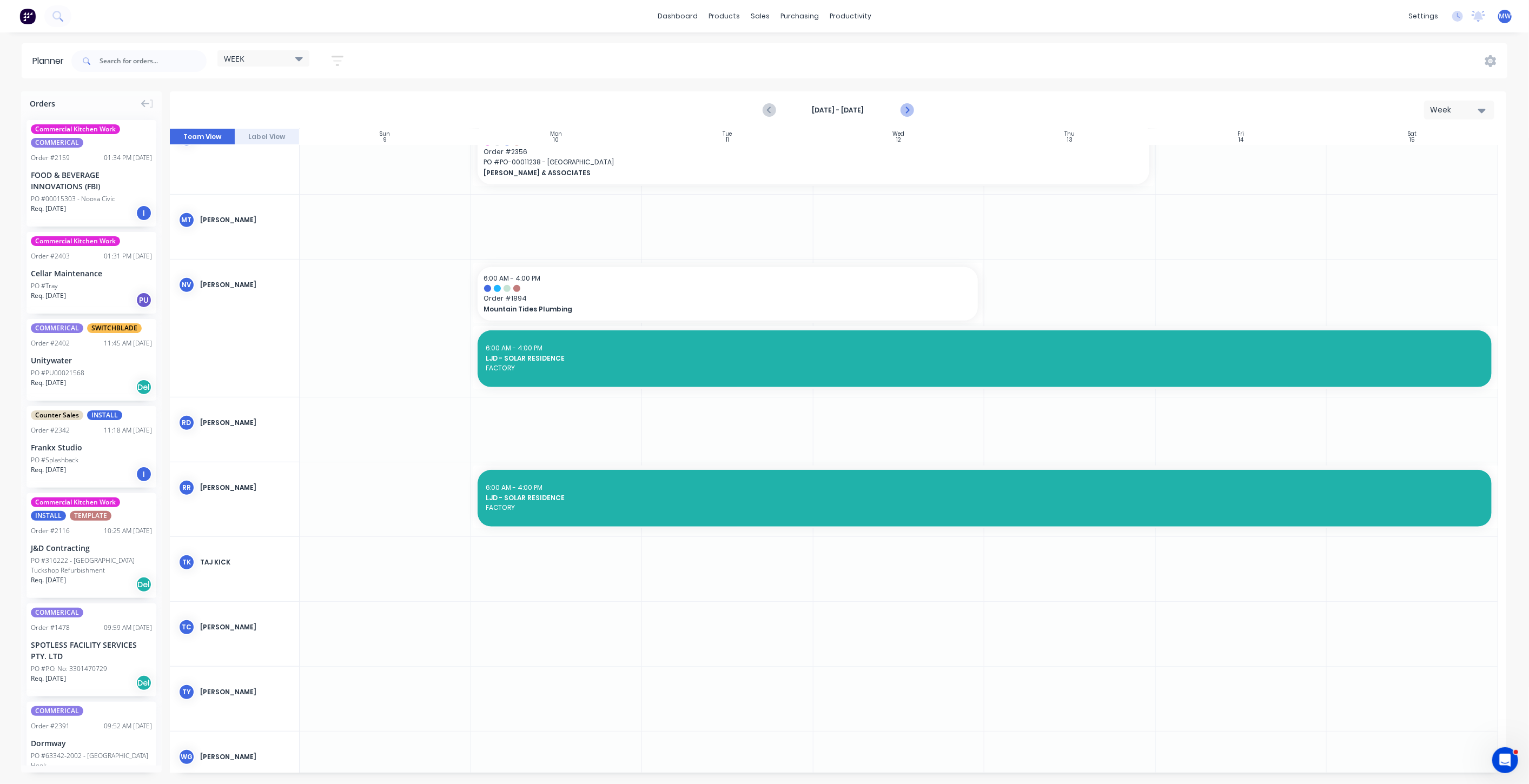
click at [909, 107] on icon "Next page" at bounding box center [906, 110] width 13 height 13
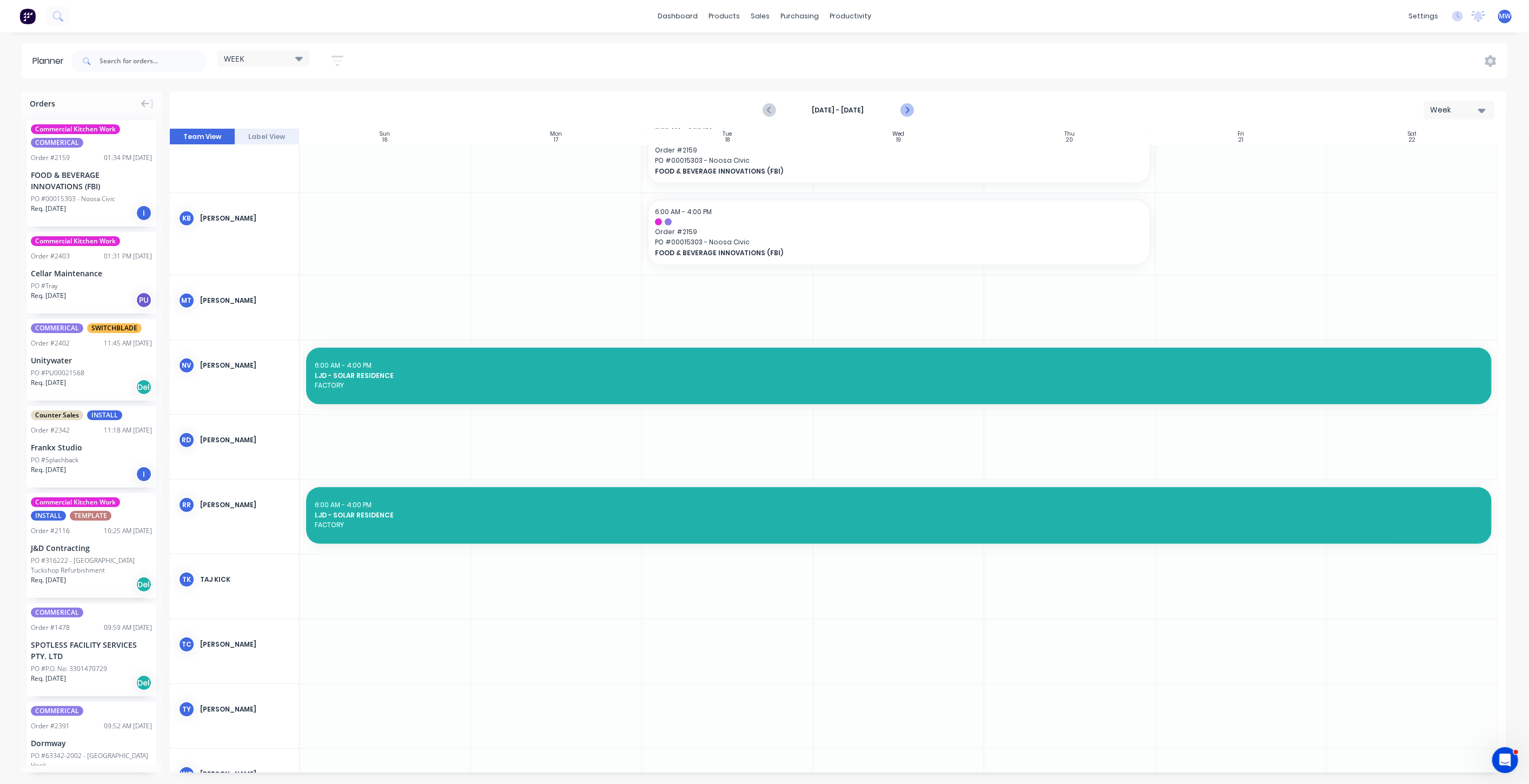
click at [909, 107] on icon "Next page" at bounding box center [906, 110] width 13 height 13
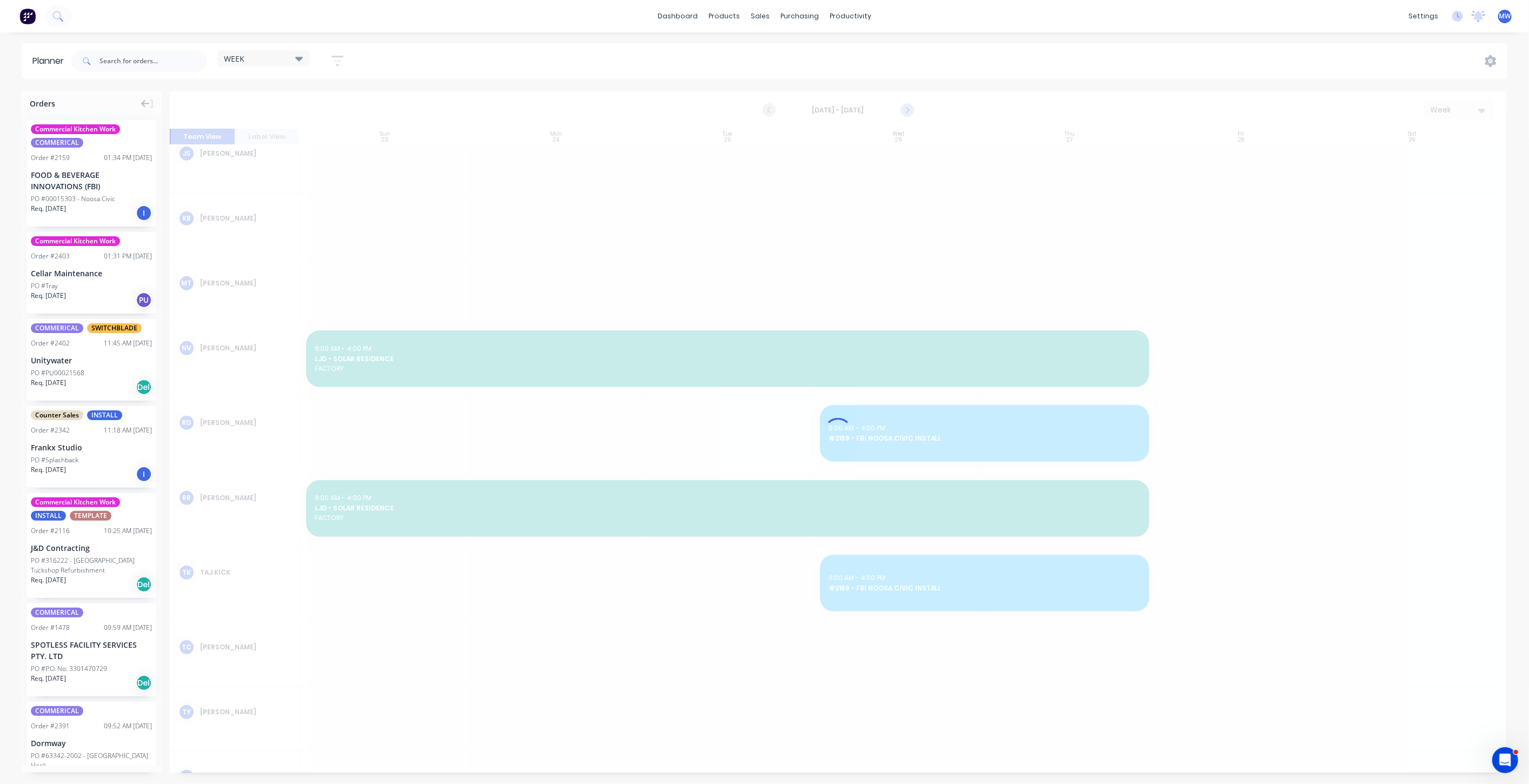
scroll to position [476, 0]
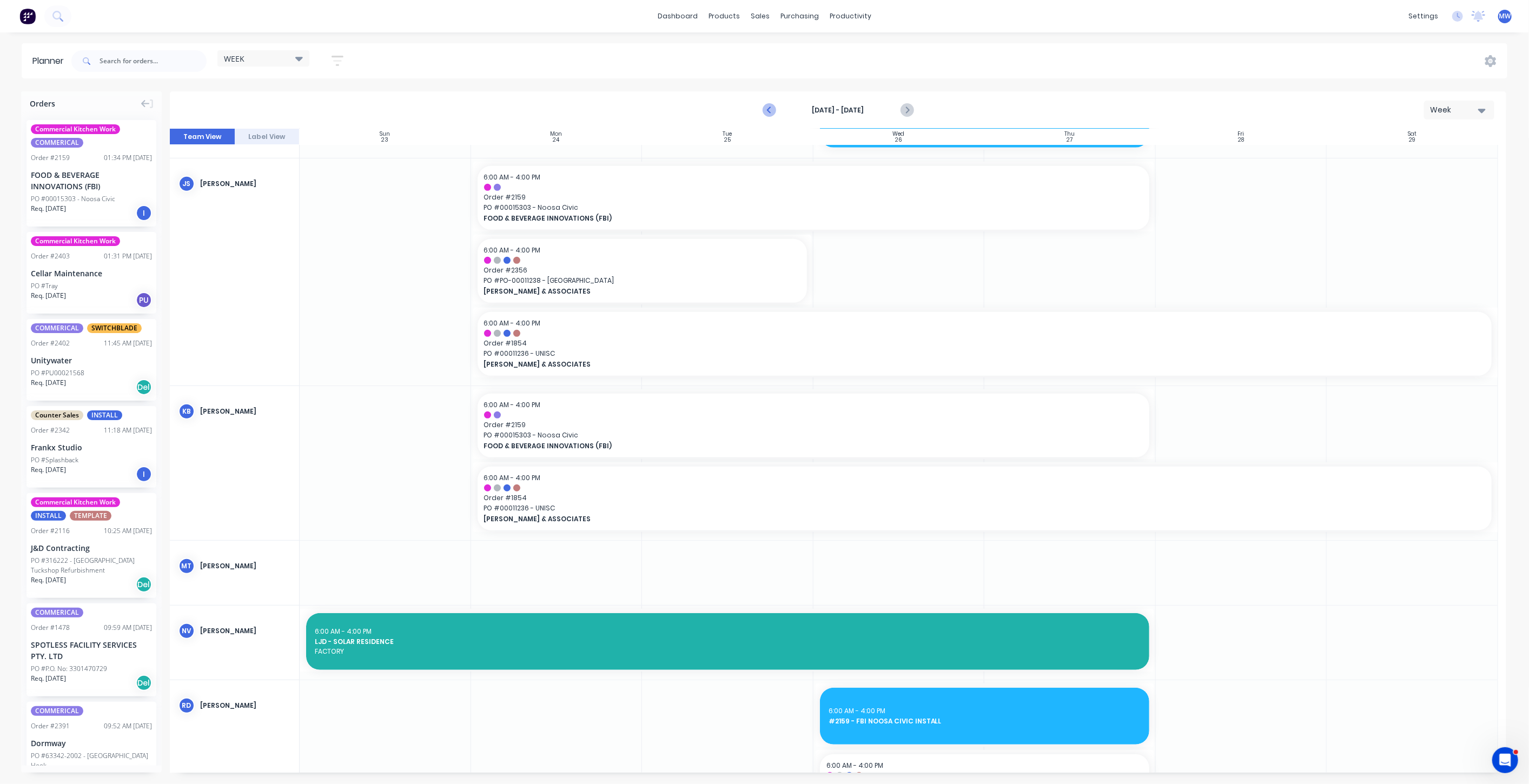
click at [771, 107] on icon "Previous page" at bounding box center [770, 110] width 5 height 8
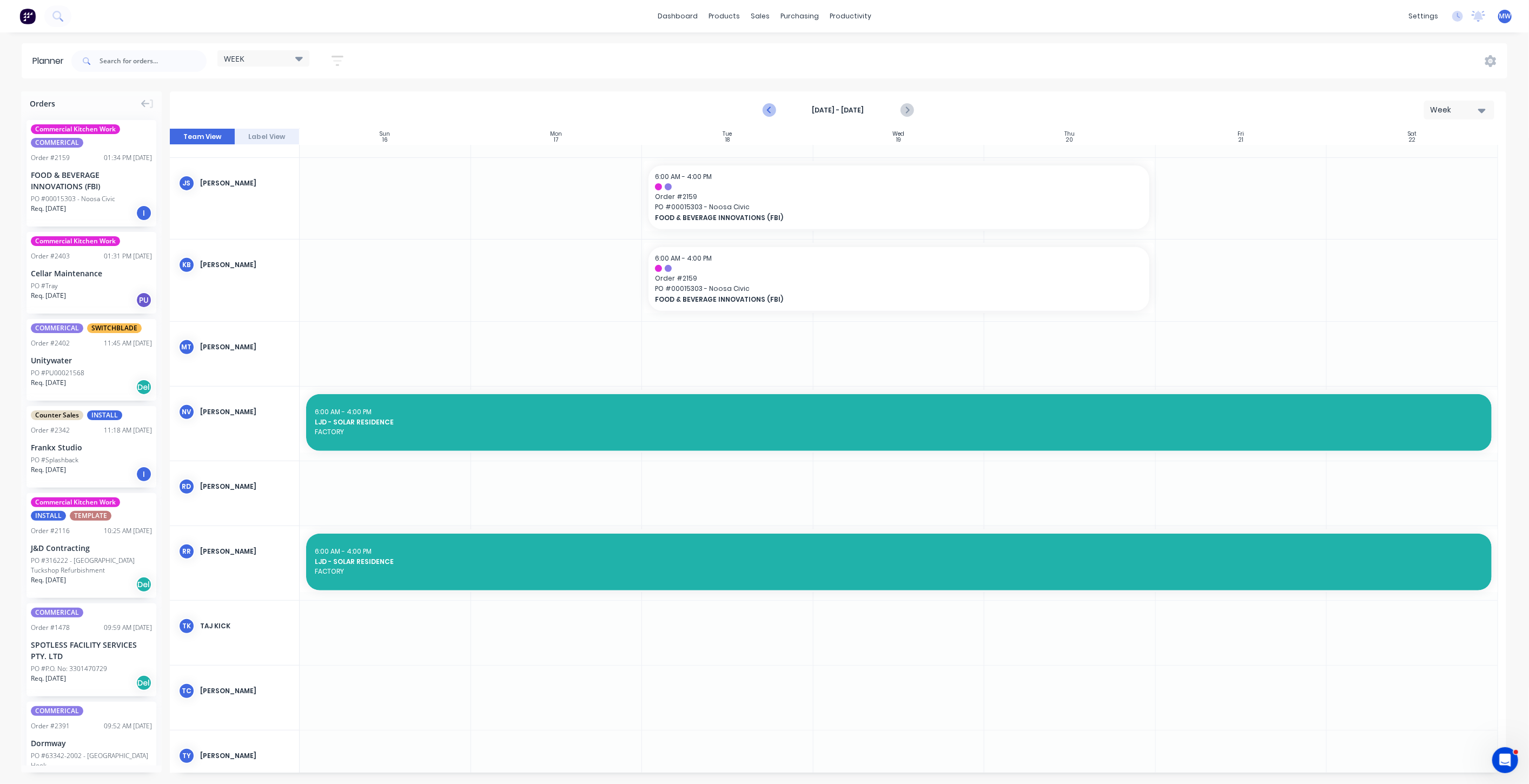
click at [771, 107] on icon "Previous page" at bounding box center [770, 110] width 5 height 8
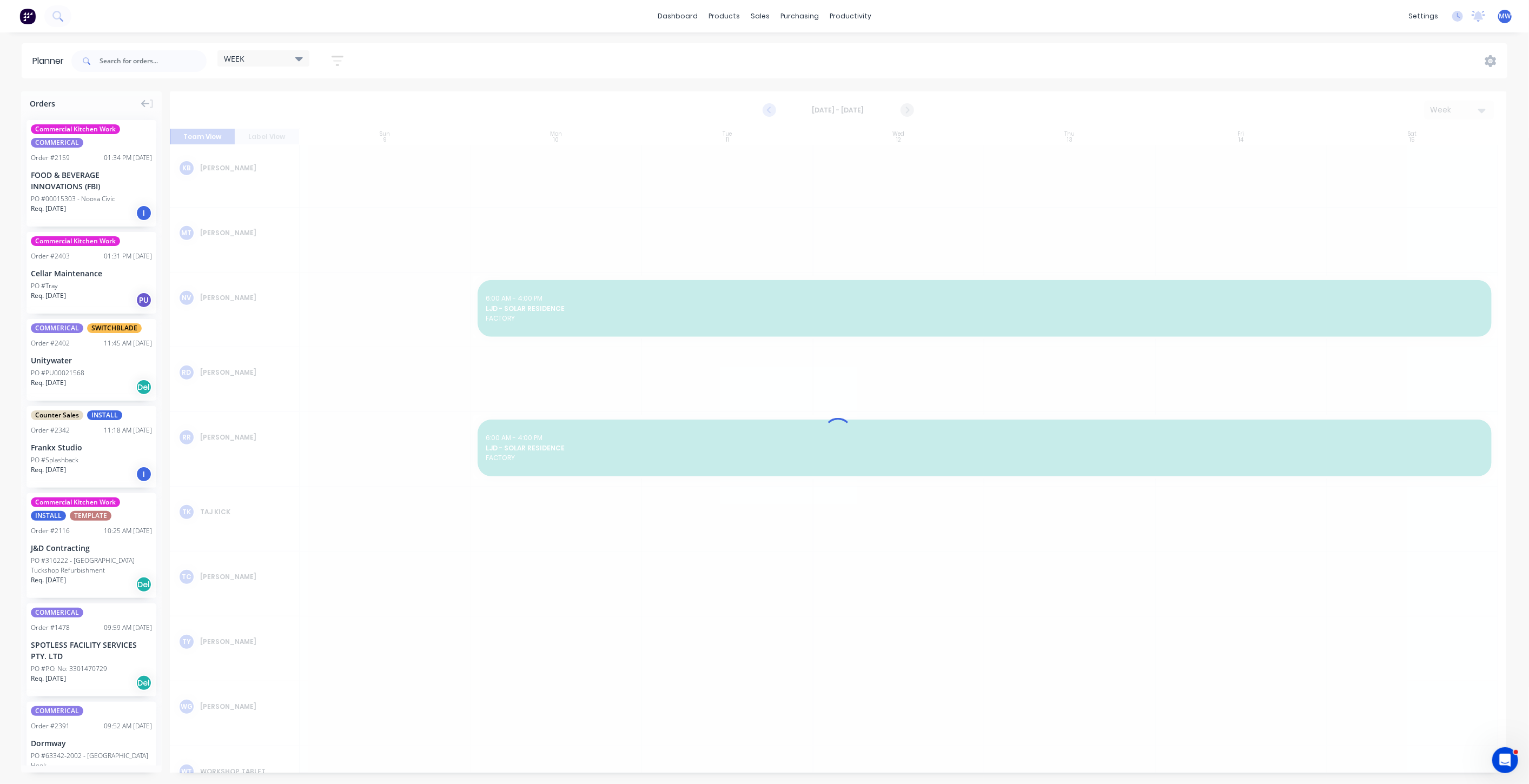
scroll to position [321, 0]
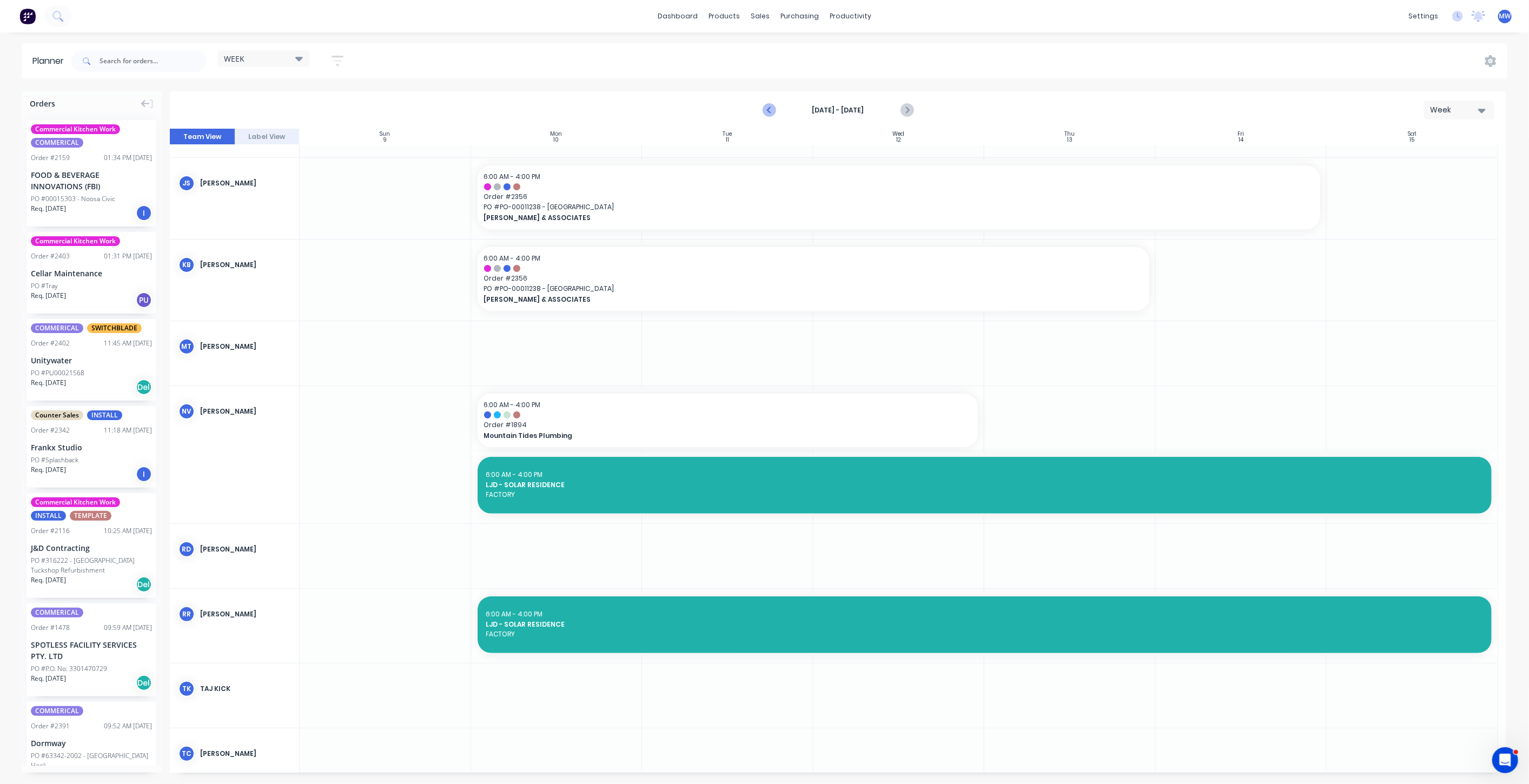
click at [771, 107] on icon "Previous page" at bounding box center [770, 110] width 5 height 8
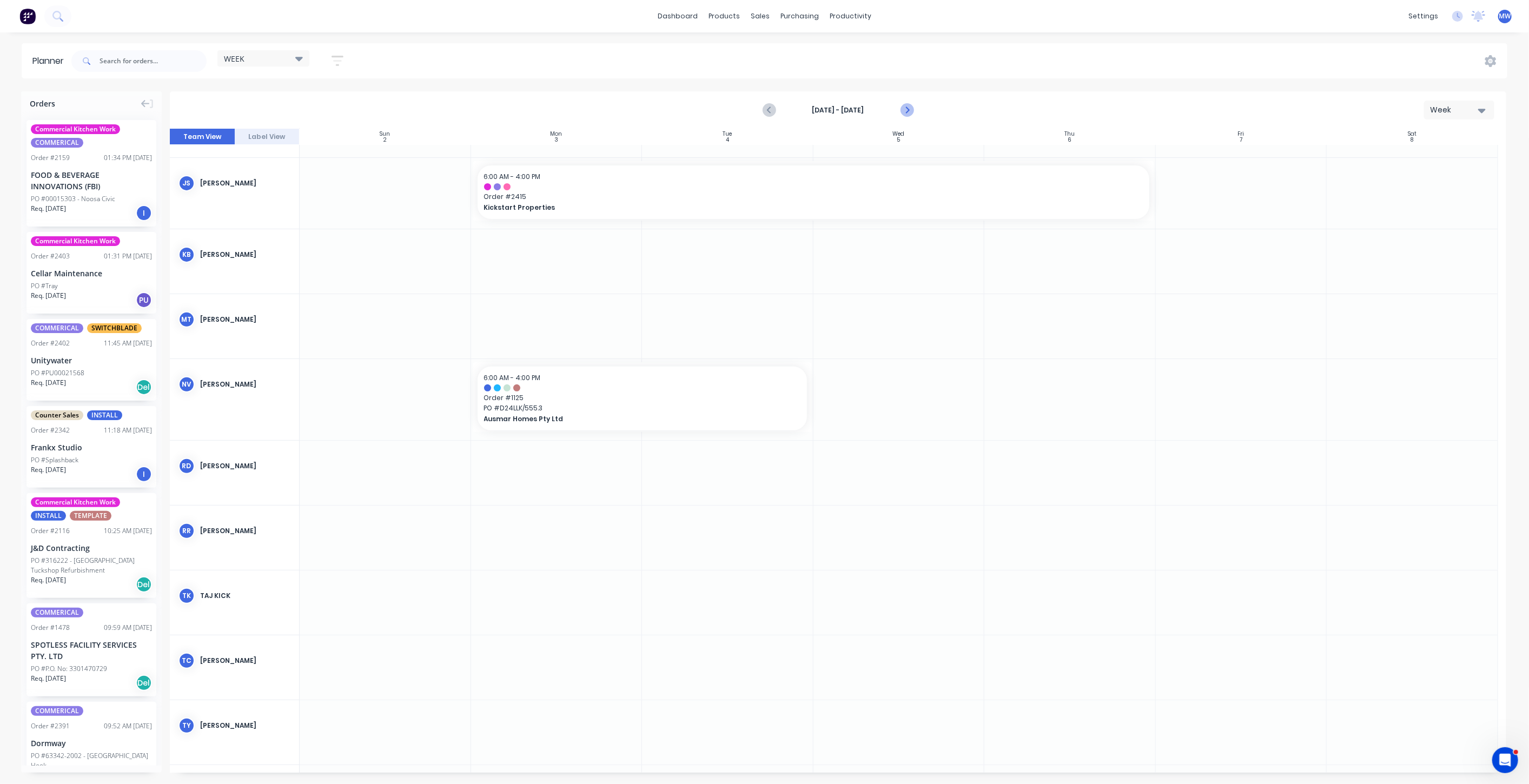
click at [909, 106] on icon "Next page" at bounding box center [906, 110] width 13 height 13
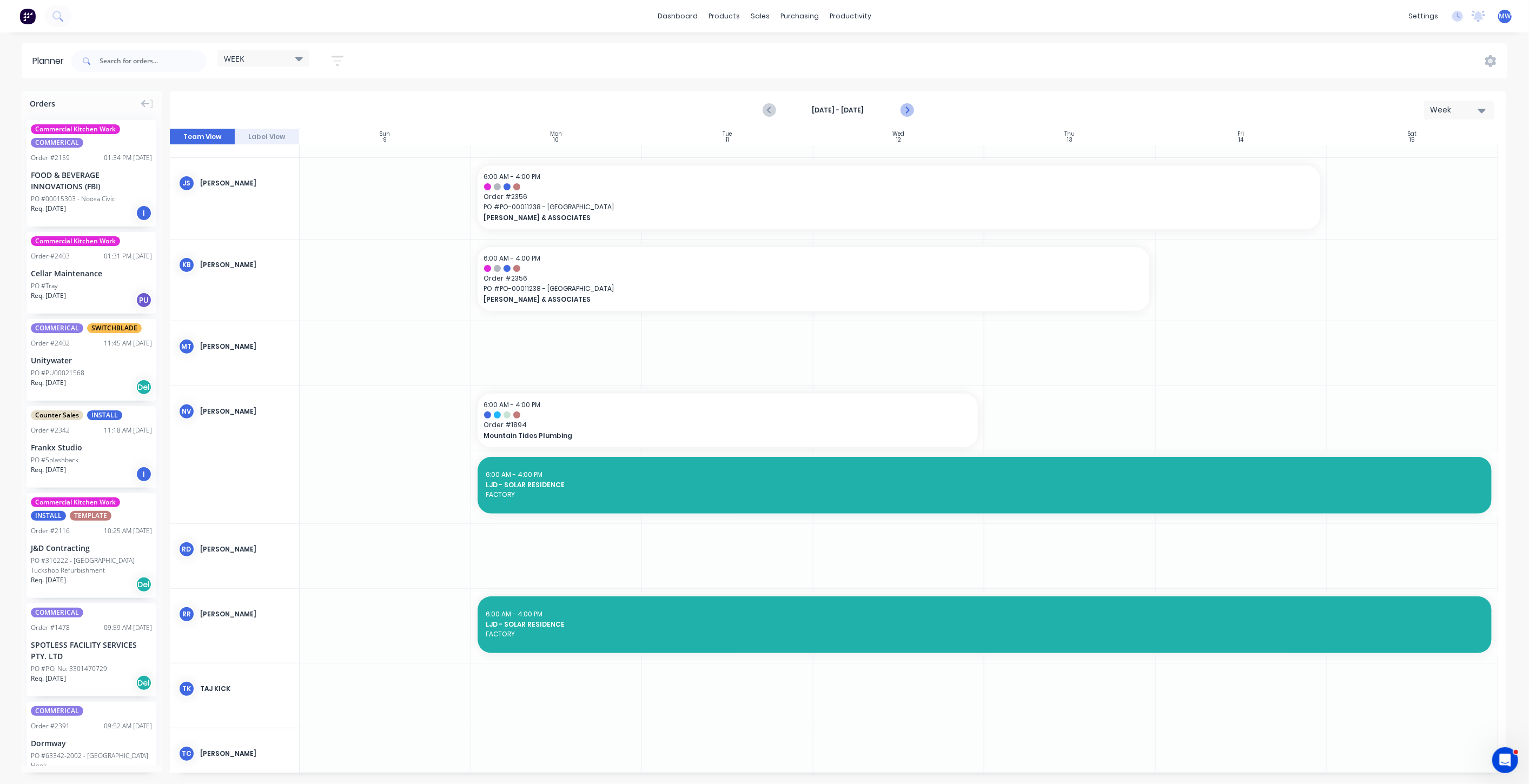
click at [909, 106] on icon "Next page" at bounding box center [906, 110] width 13 height 13
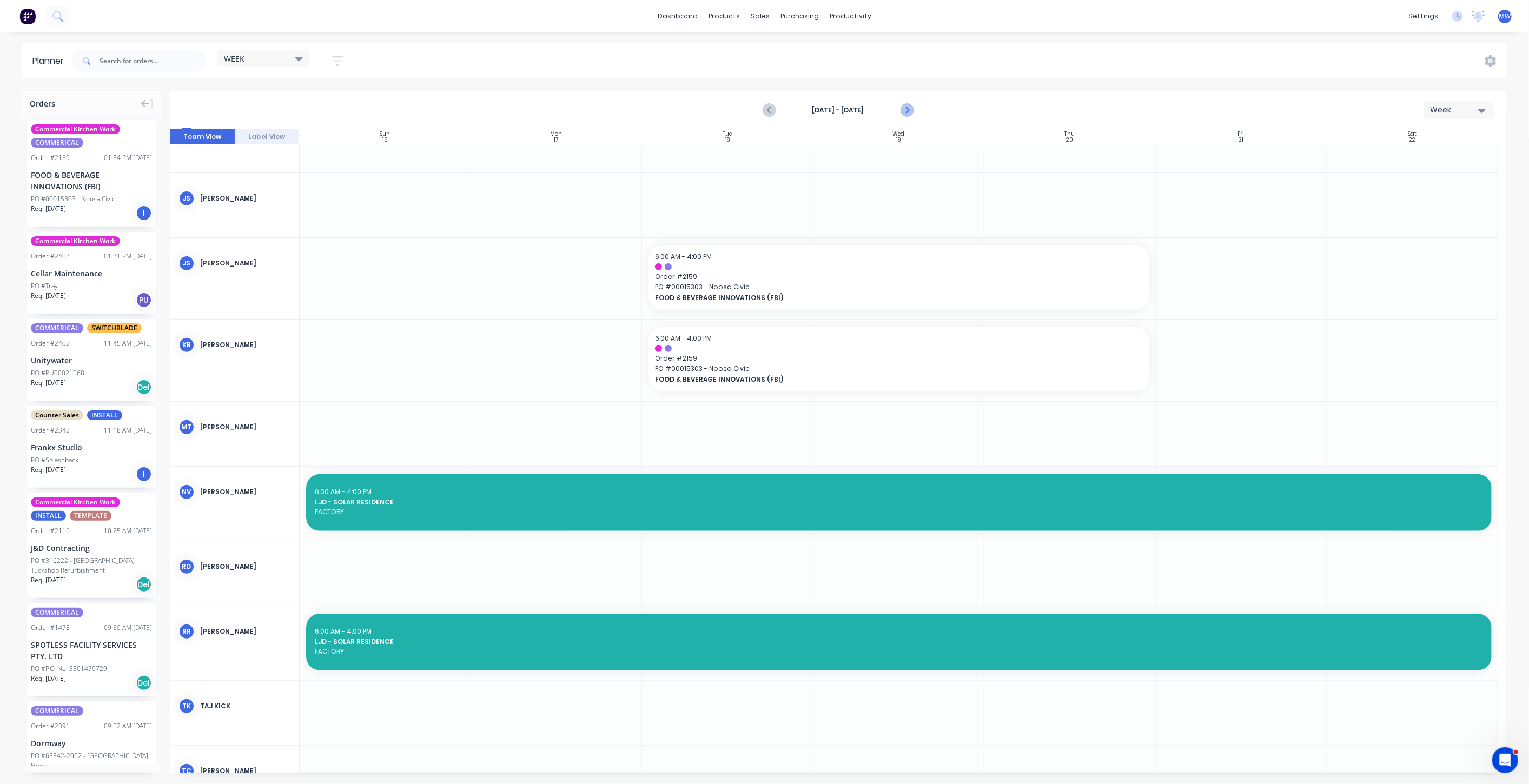
scroll to position [401, 0]
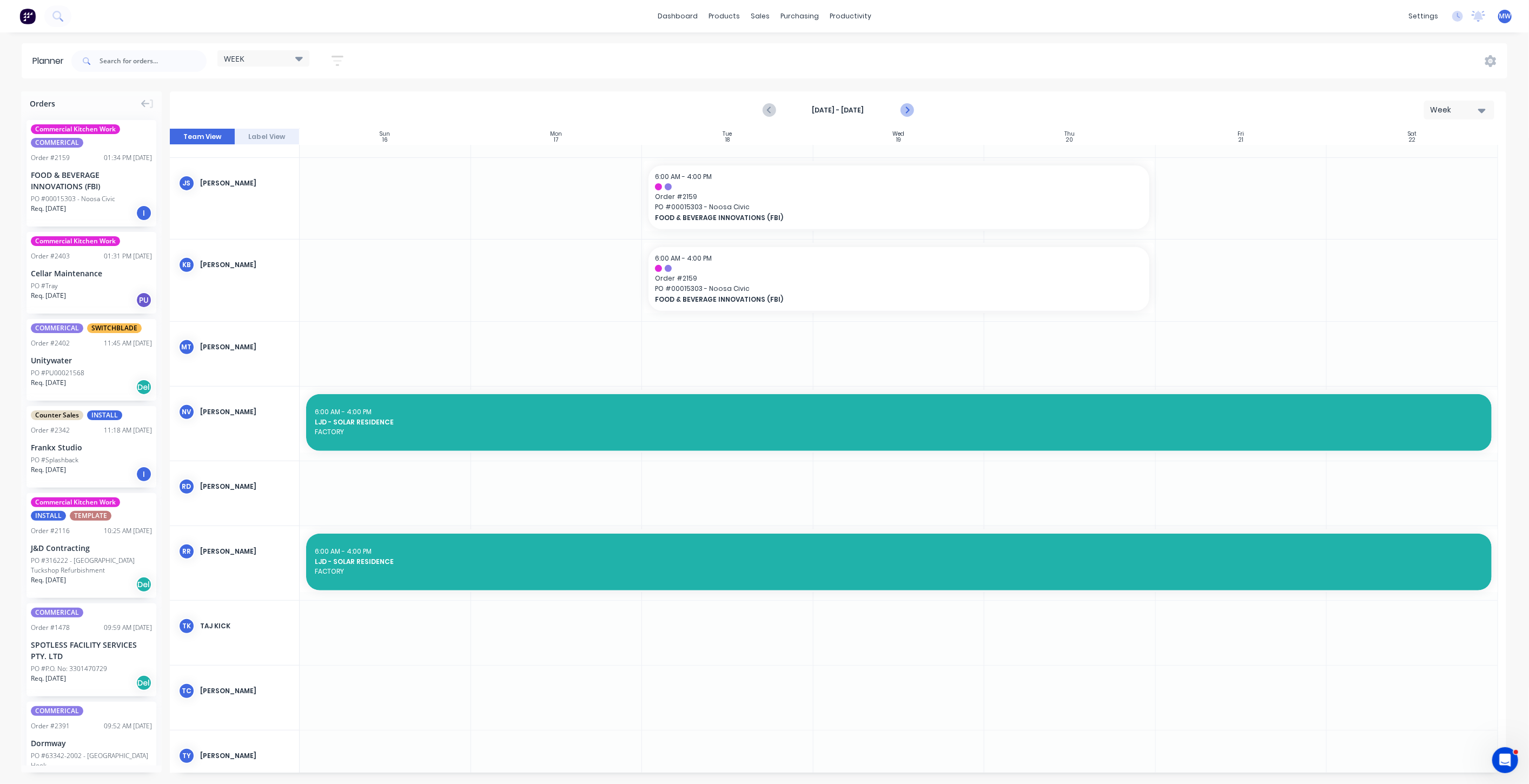
click at [905, 106] on icon "Next page" at bounding box center [906, 110] width 13 height 13
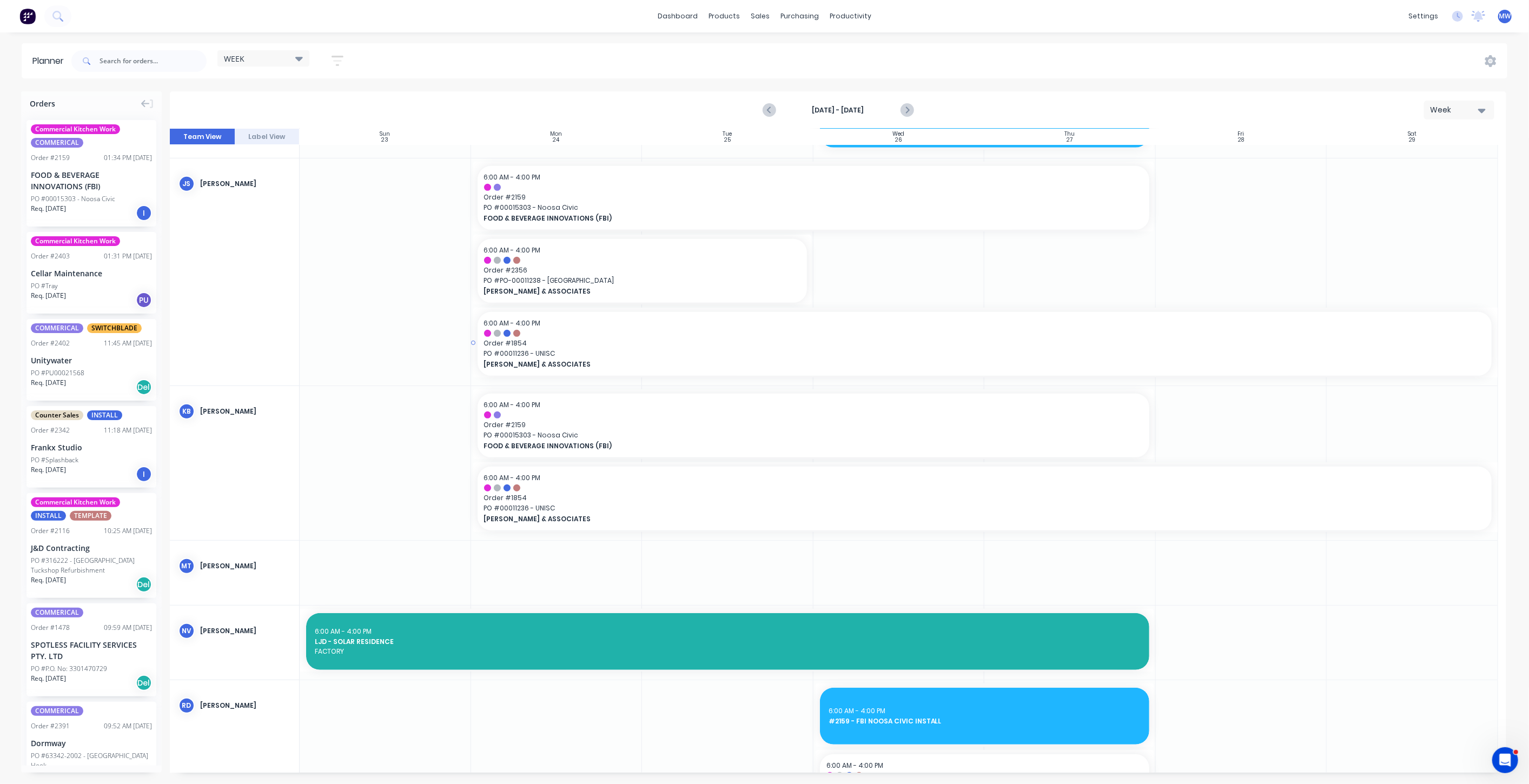
scroll to position [777, 0]
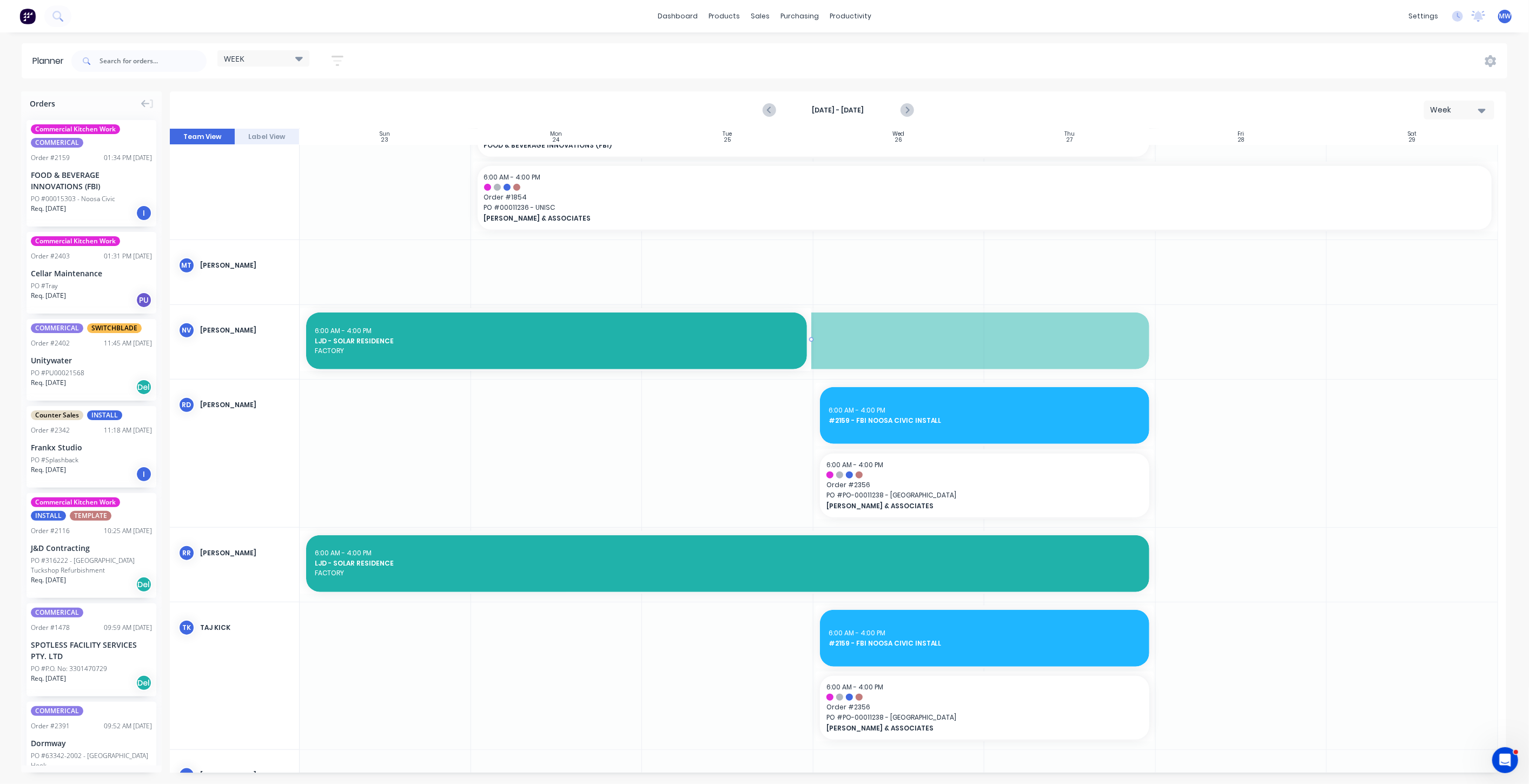
drag, startPoint x: 1149, startPoint y: 337, endPoint x: 791, endPoint y: 337, distance: 358.0
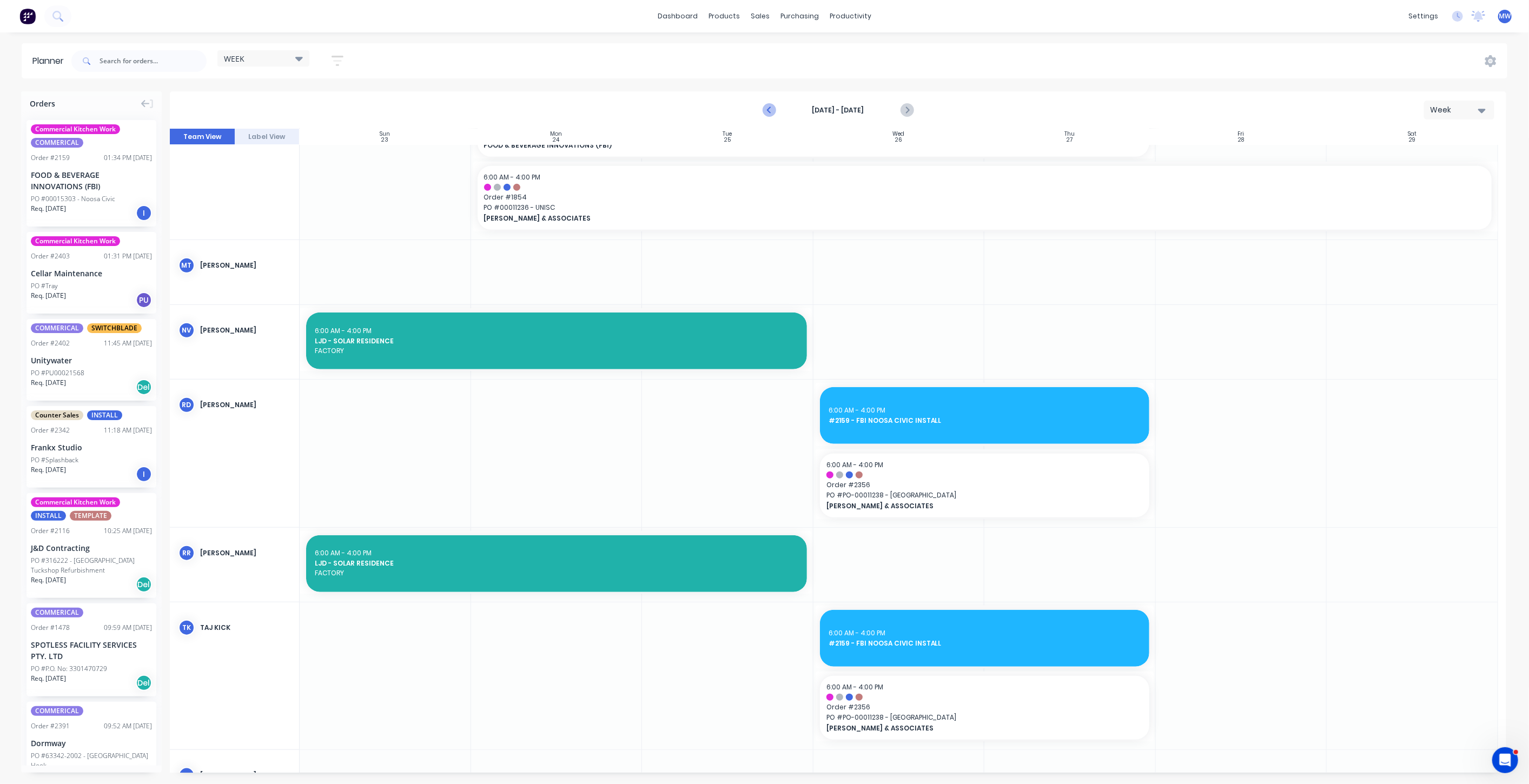
click at [771, 105] on icon "Previous page" at bounding box center [769, 110] width 13 height 13
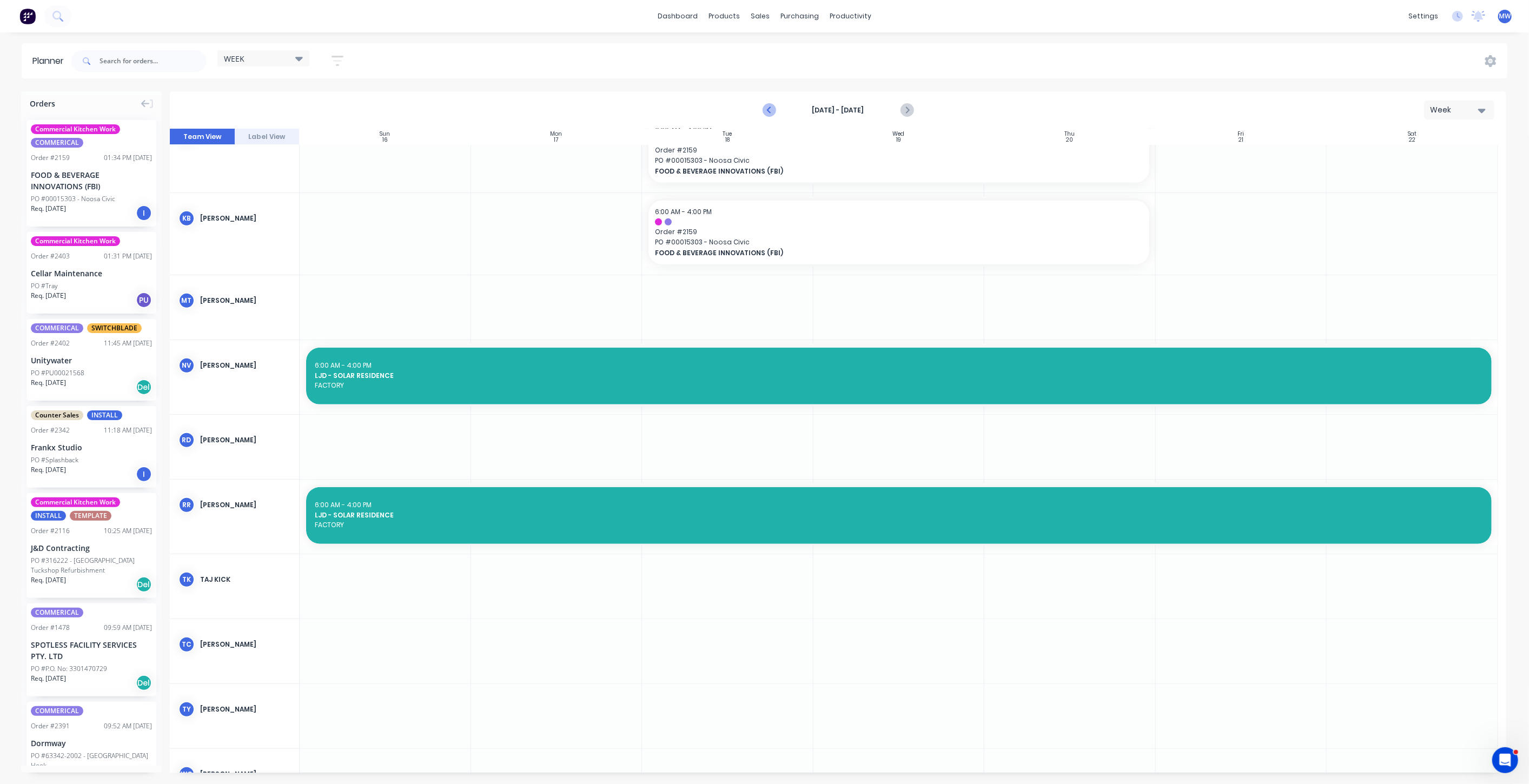
click at [772, 109] on icon "Previous page" at bounding box center [769, 110] width 13 height 13
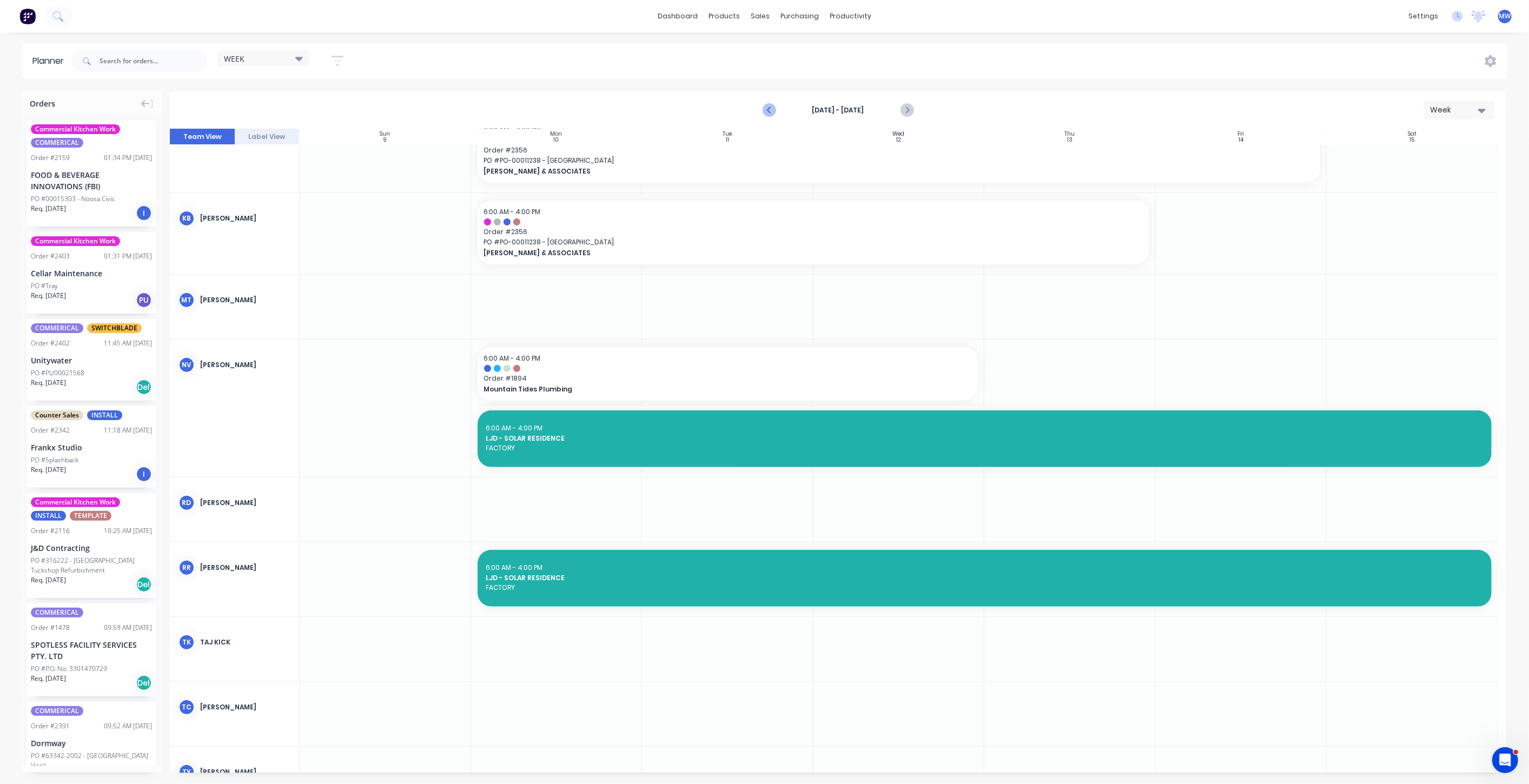
click at [772, 109] on icon "Previous page" at bounding box center [769, 110] width 13 height 13
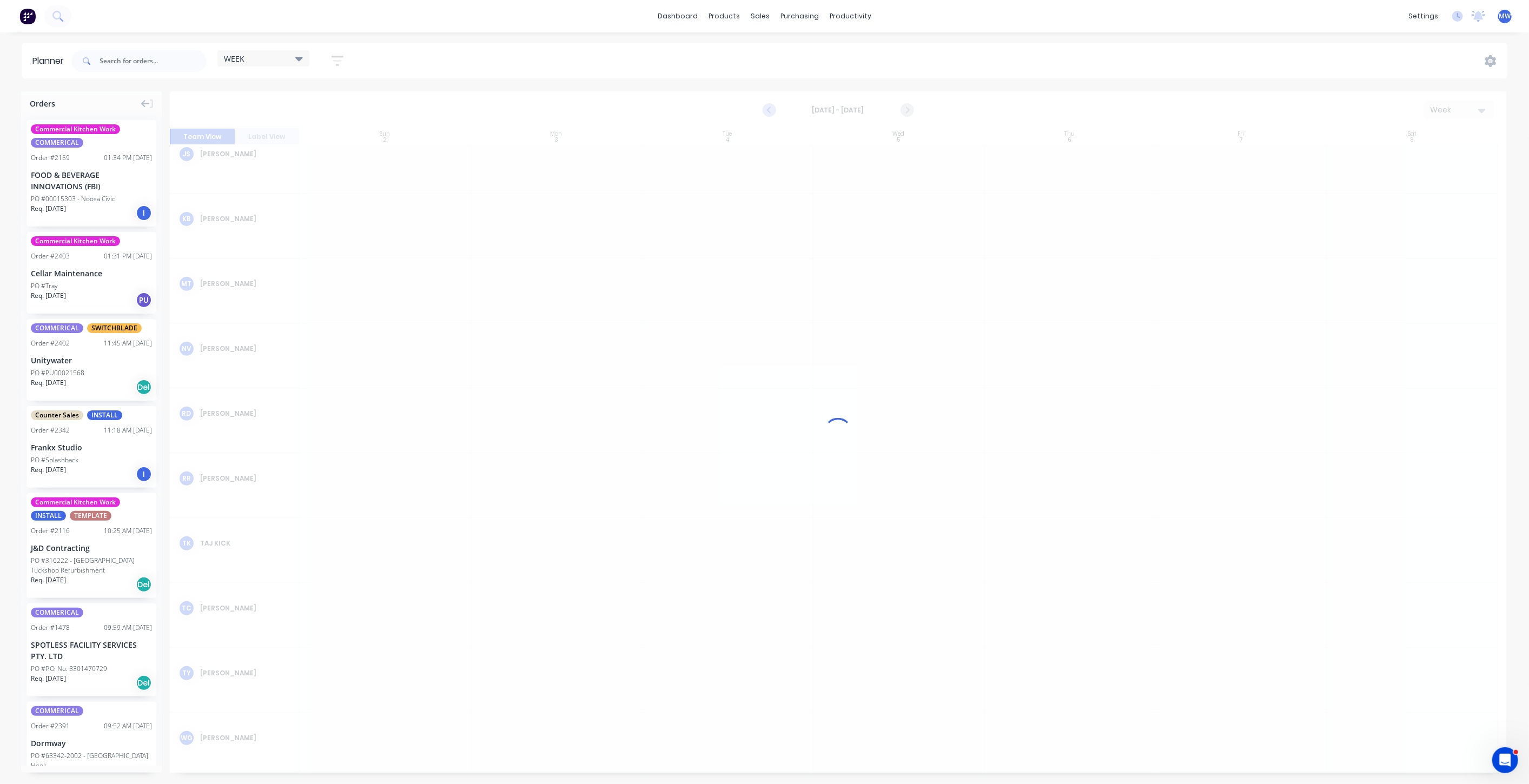
scroll to position [357, 0]
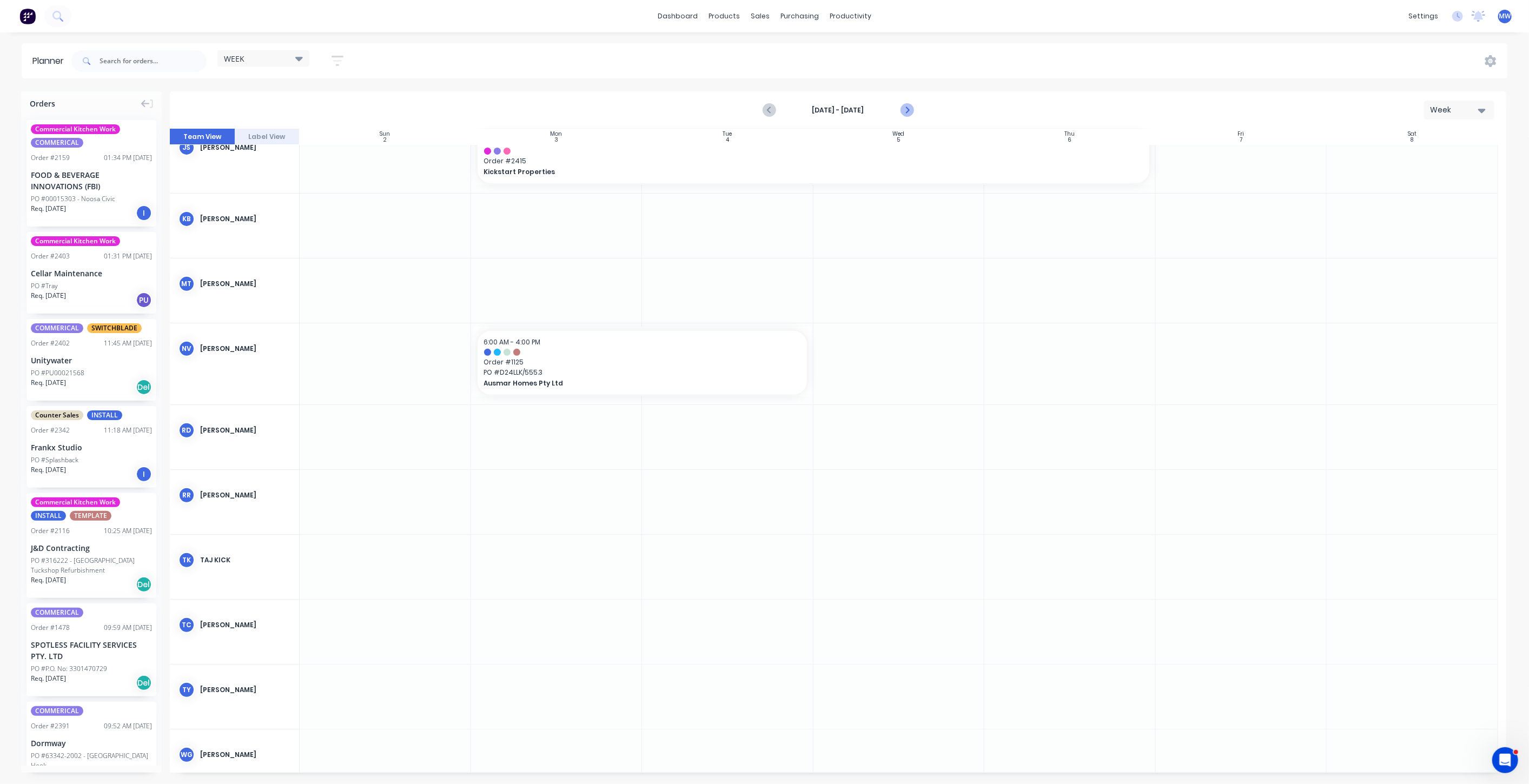
click at [909, 108] on icon "Next page" at bounding box center [906, 110] width 13 height 13
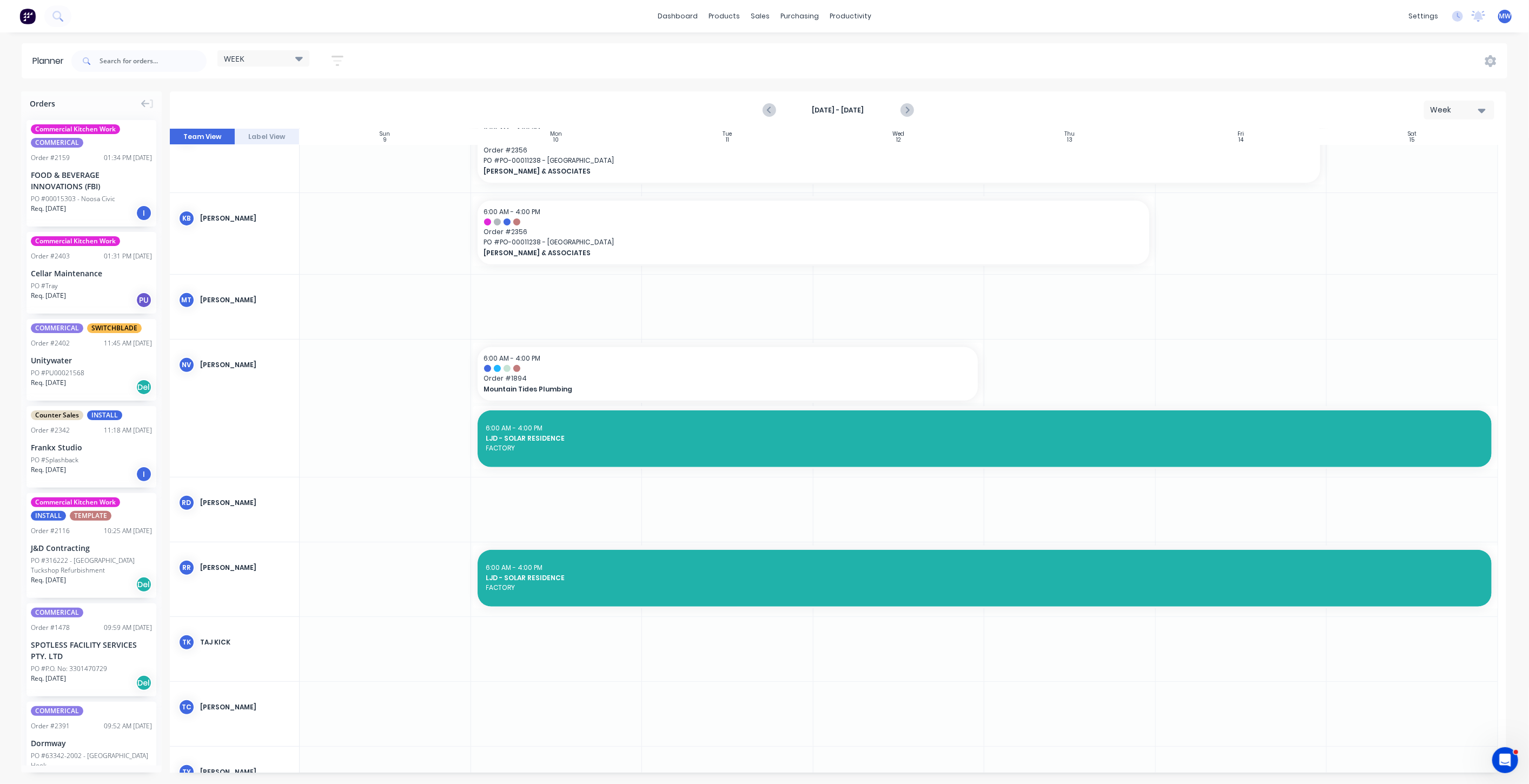
scroll to position [368, 0]
click at [641, 430] on div "Create additional timeslot" at bounding box center [648, 426] width 116 height 22
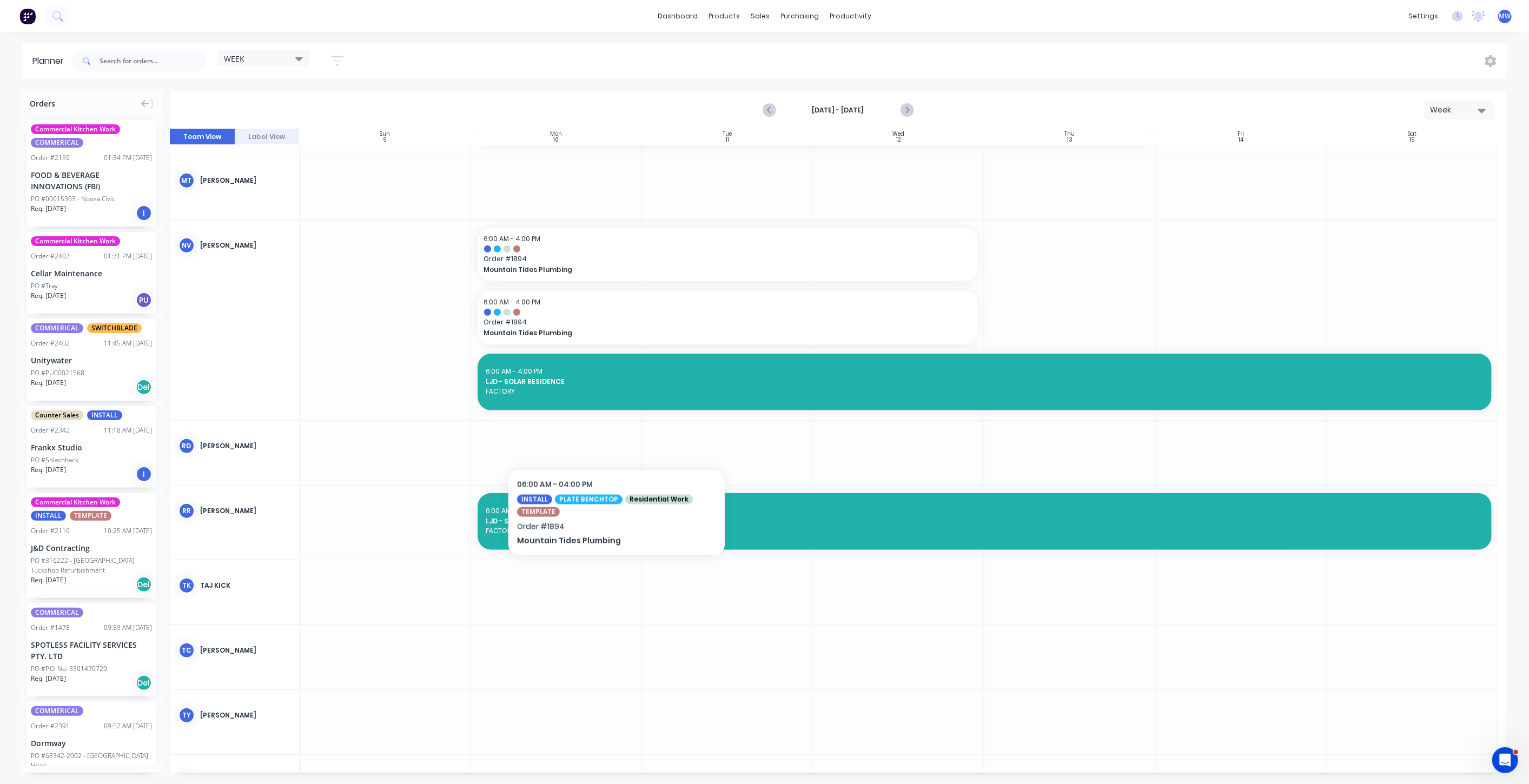
scroll to position [487, 0]
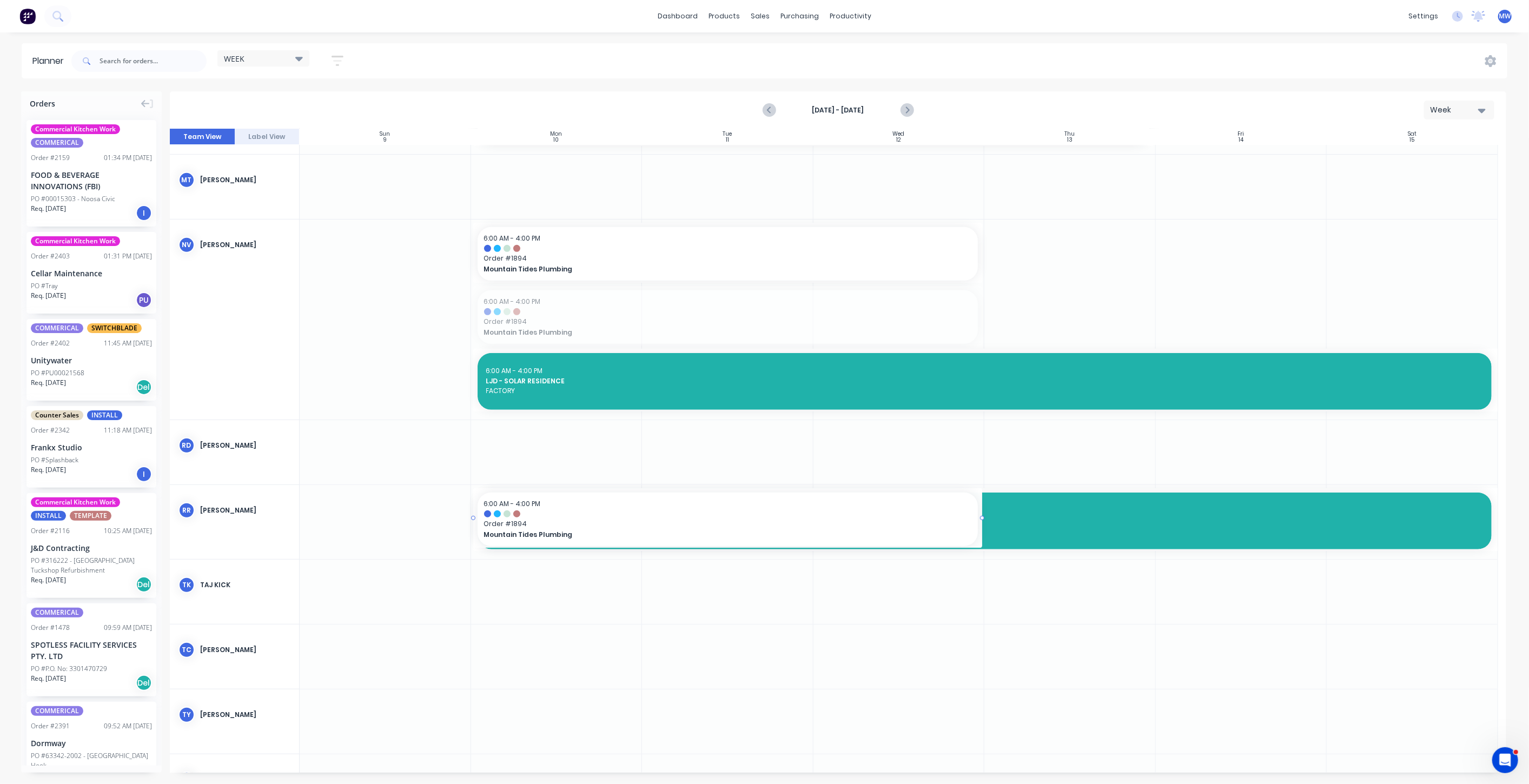
drag, startPoint x: 585, startPoint y: 321, endPoint x: 599, endPoint y: 502, distance: 181.5
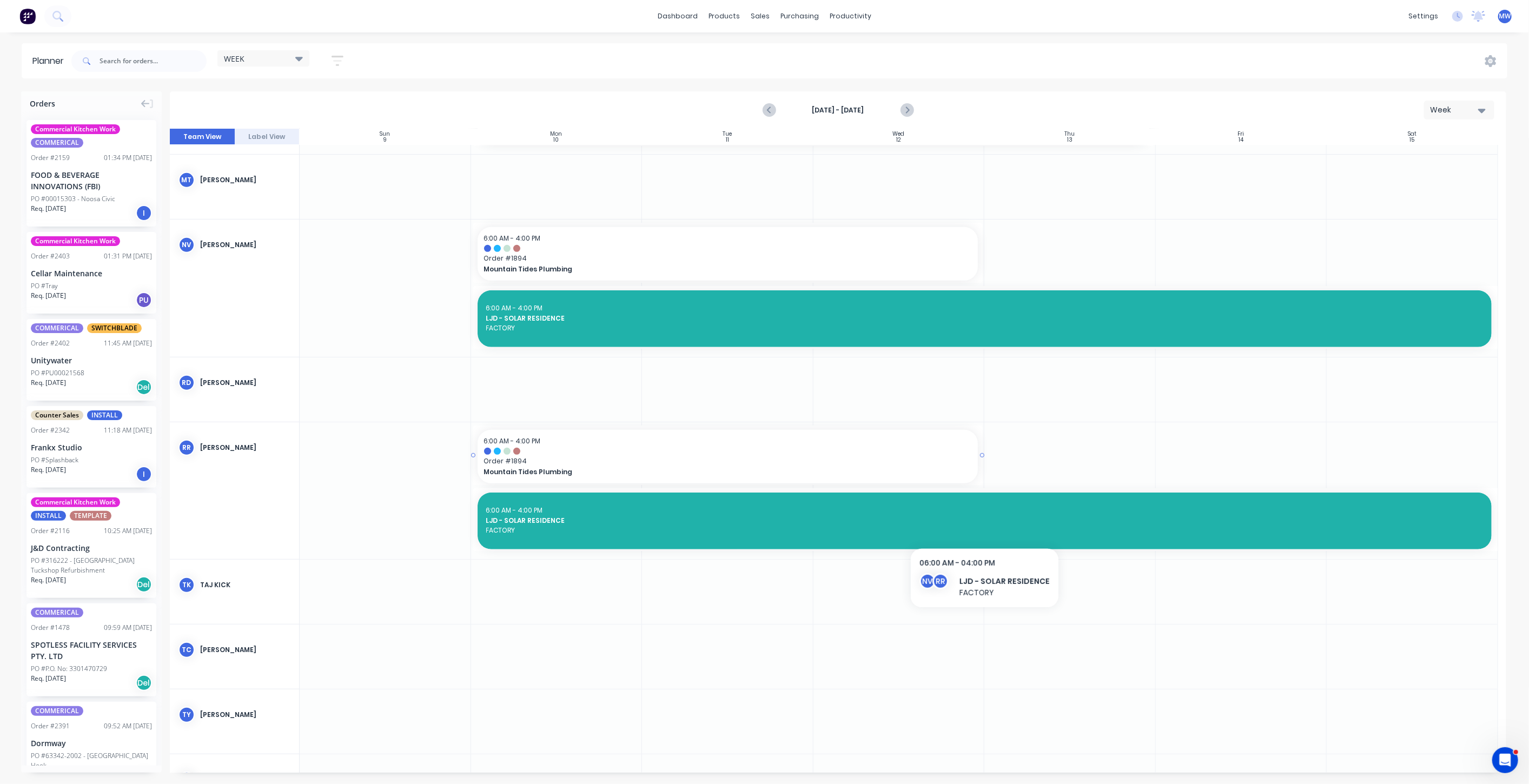
scroll to position [427, 0]
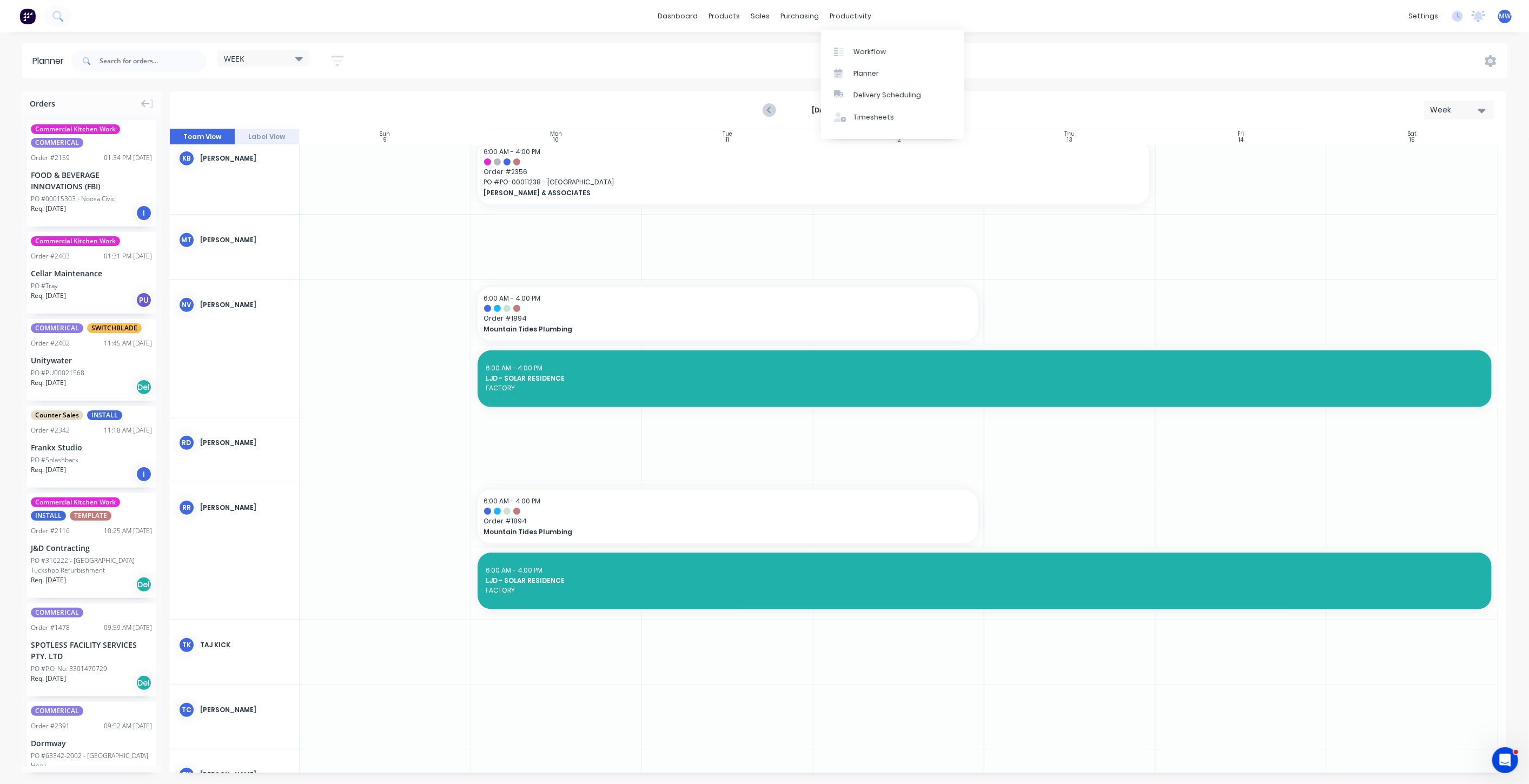
click at [1025, 98] on div "Nov 9th - Nov 15th Week" at bounding box center [838, 110] width 1335 height 35
click at [850, 112] on strong "[DATE] - [DATE]" at bounding box center [838, 111] width 108 height 10
click at [911, 106] on icon "Next page" at bounding box center [906, 110] width 13 height 13
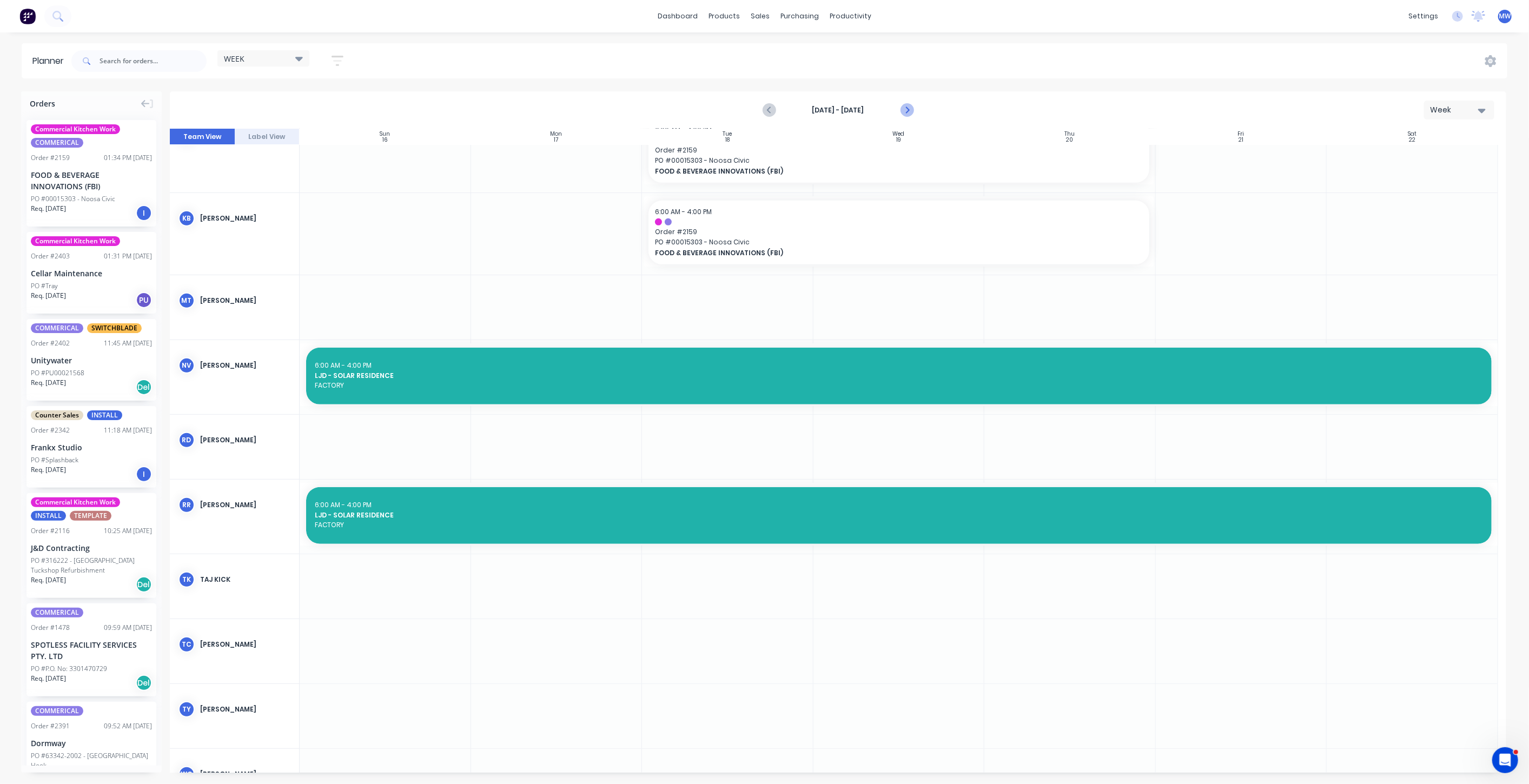
click at [908, 112] on icon "Next page" at bounding box center [906, 110] width 13 height 13
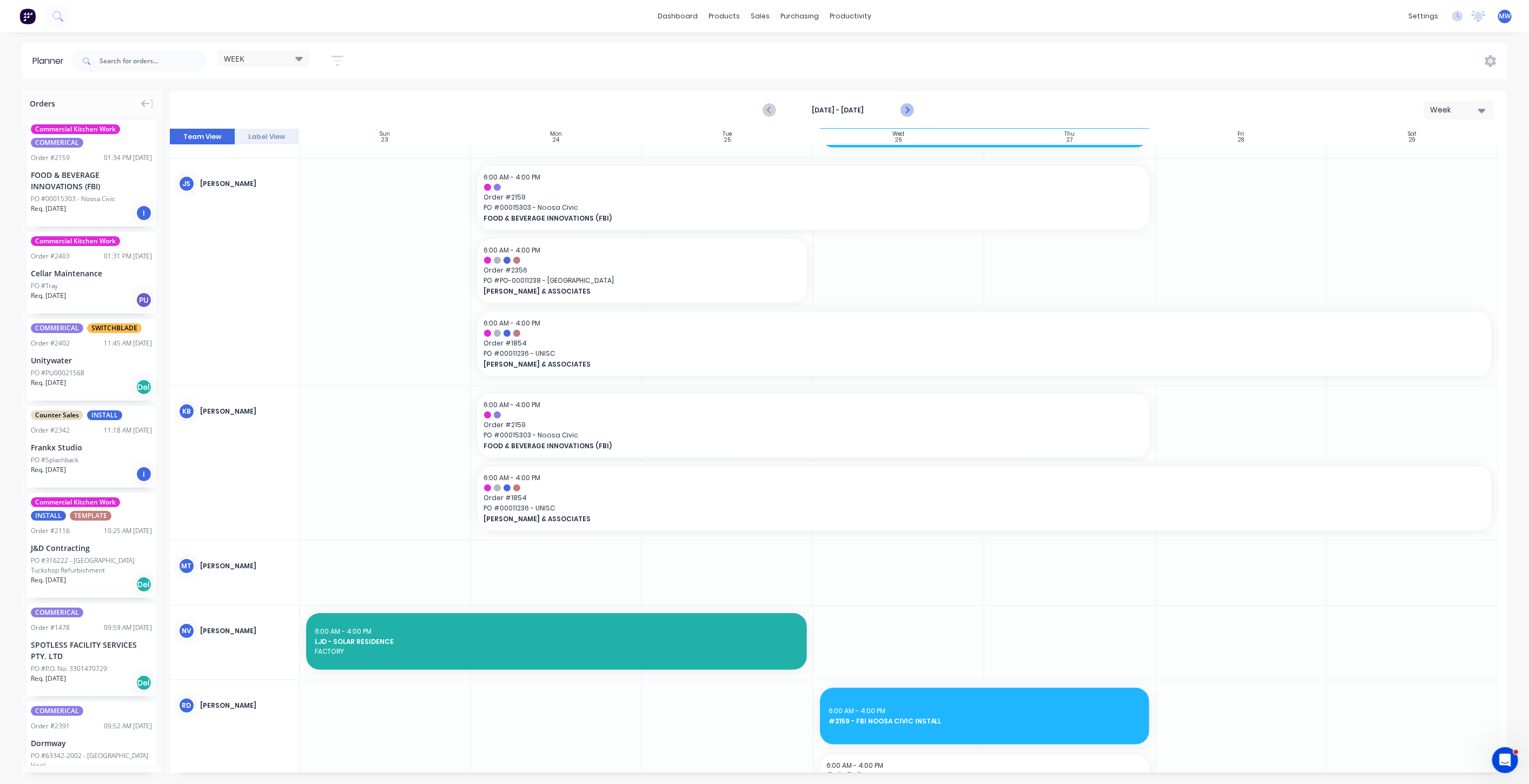
click at [907, 111] on icon "Next page" at bounding box center [906, 110] width 5 height 8
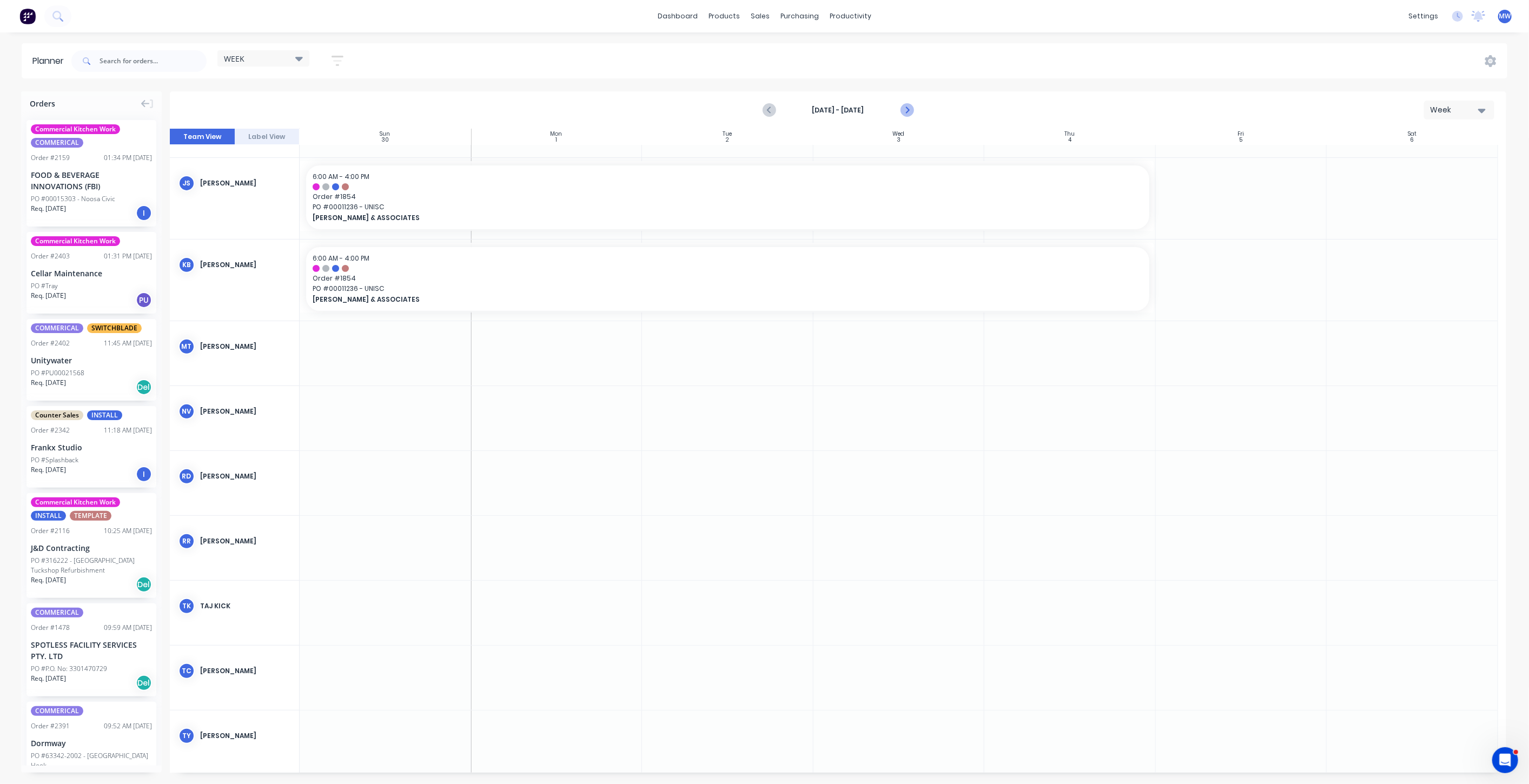
click at [907, 111] on icon "Next page" at bounding box center [906, 110] width 5 height 8
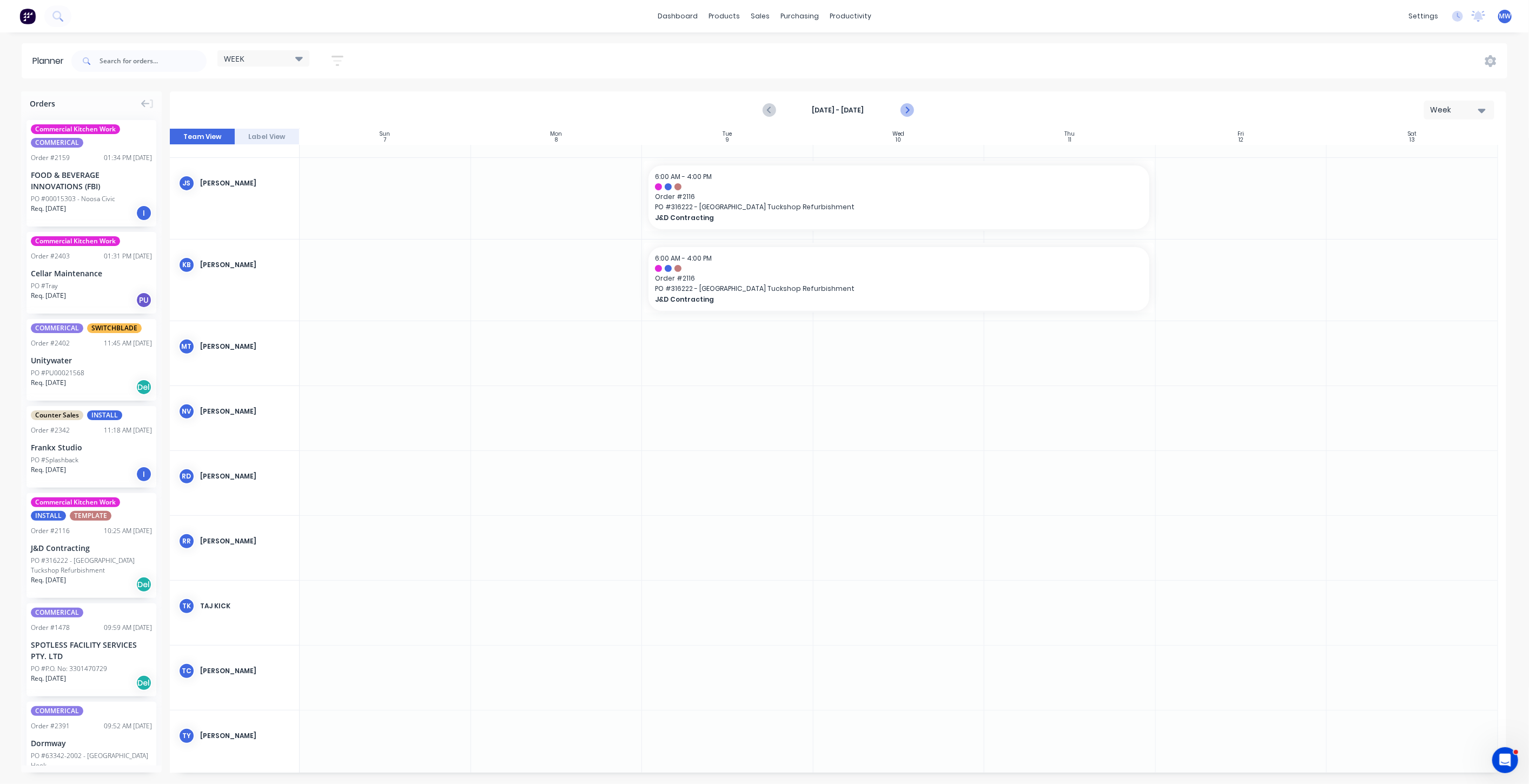
click at [907, 111] on icon "Next page" at bounding box center [906, 110] width 5 height 8
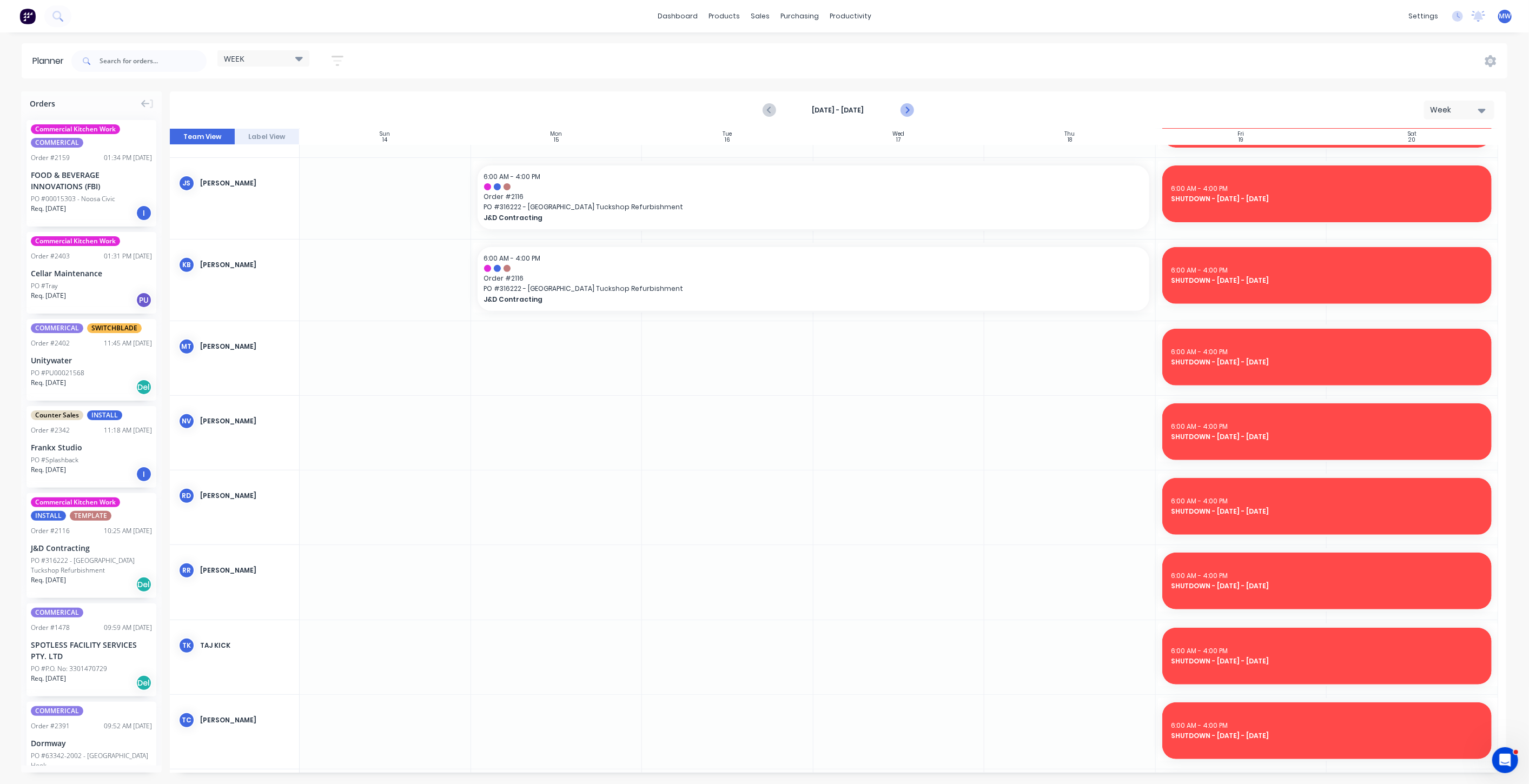
click at [906, 111] on icon "Next page" at bounding box center [906, 110] width 13 height 13
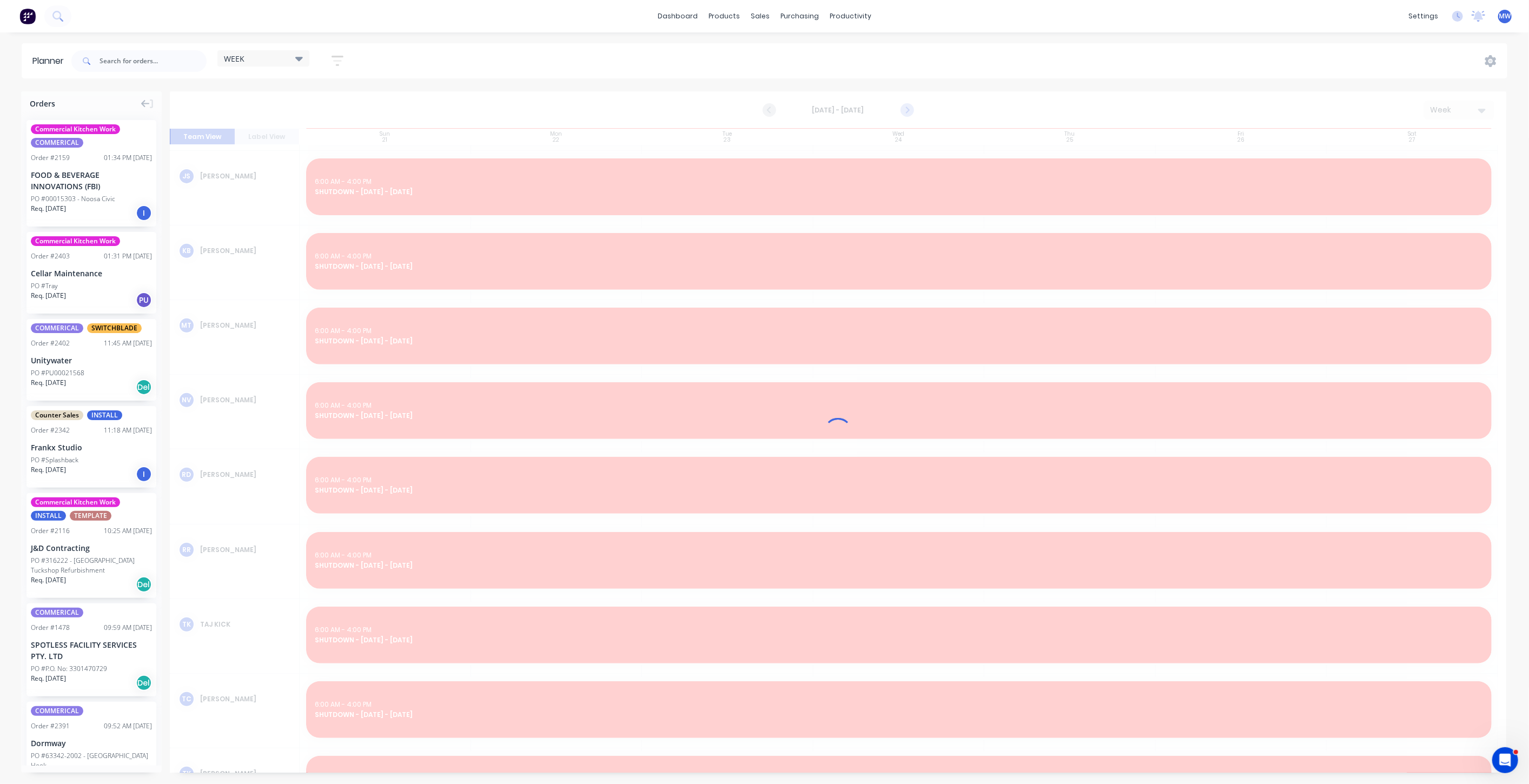
scroll to position [361, 0]
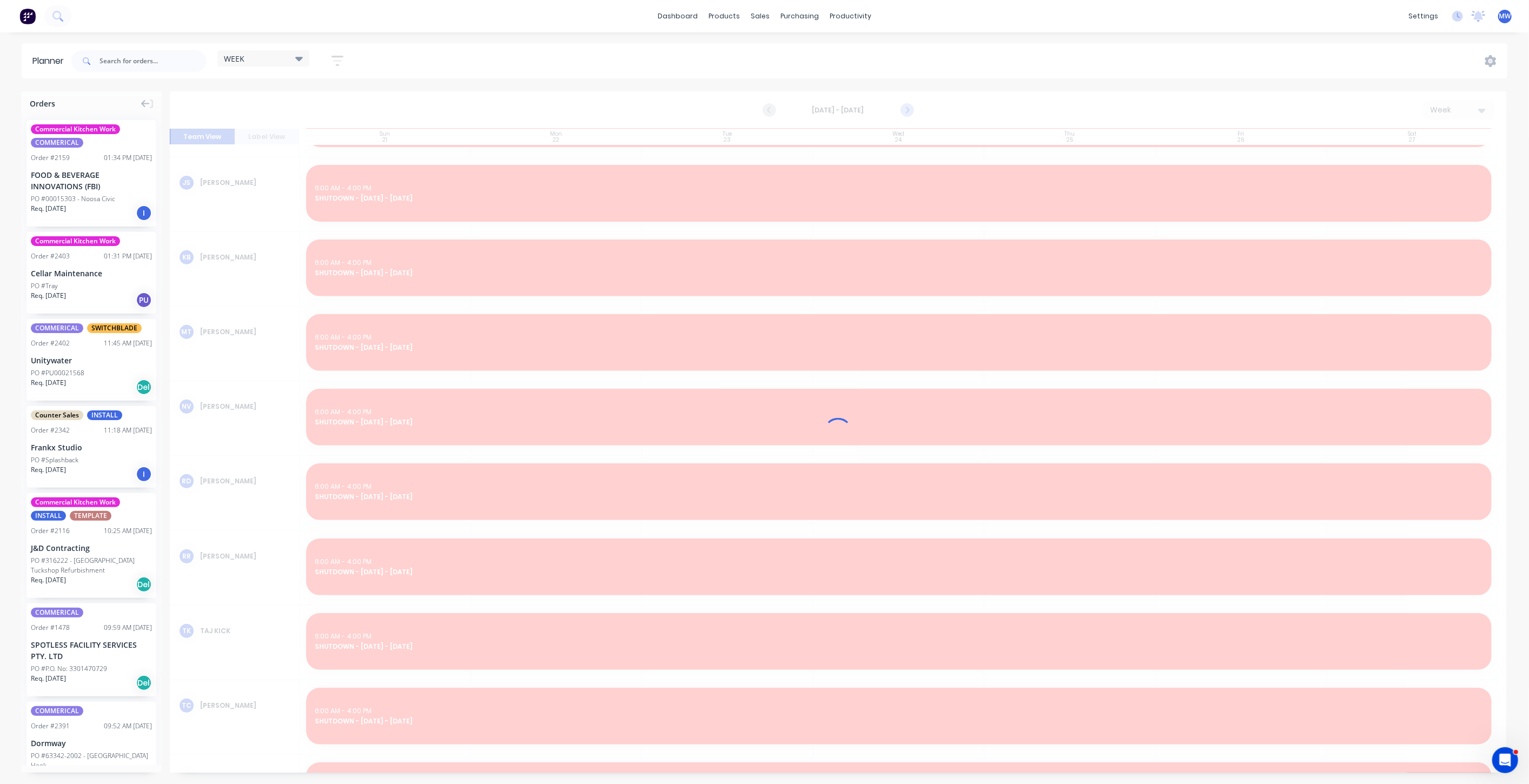
click at [906, 112] on icon "Next page" at bounding box center [906, 110] width 5 height 8
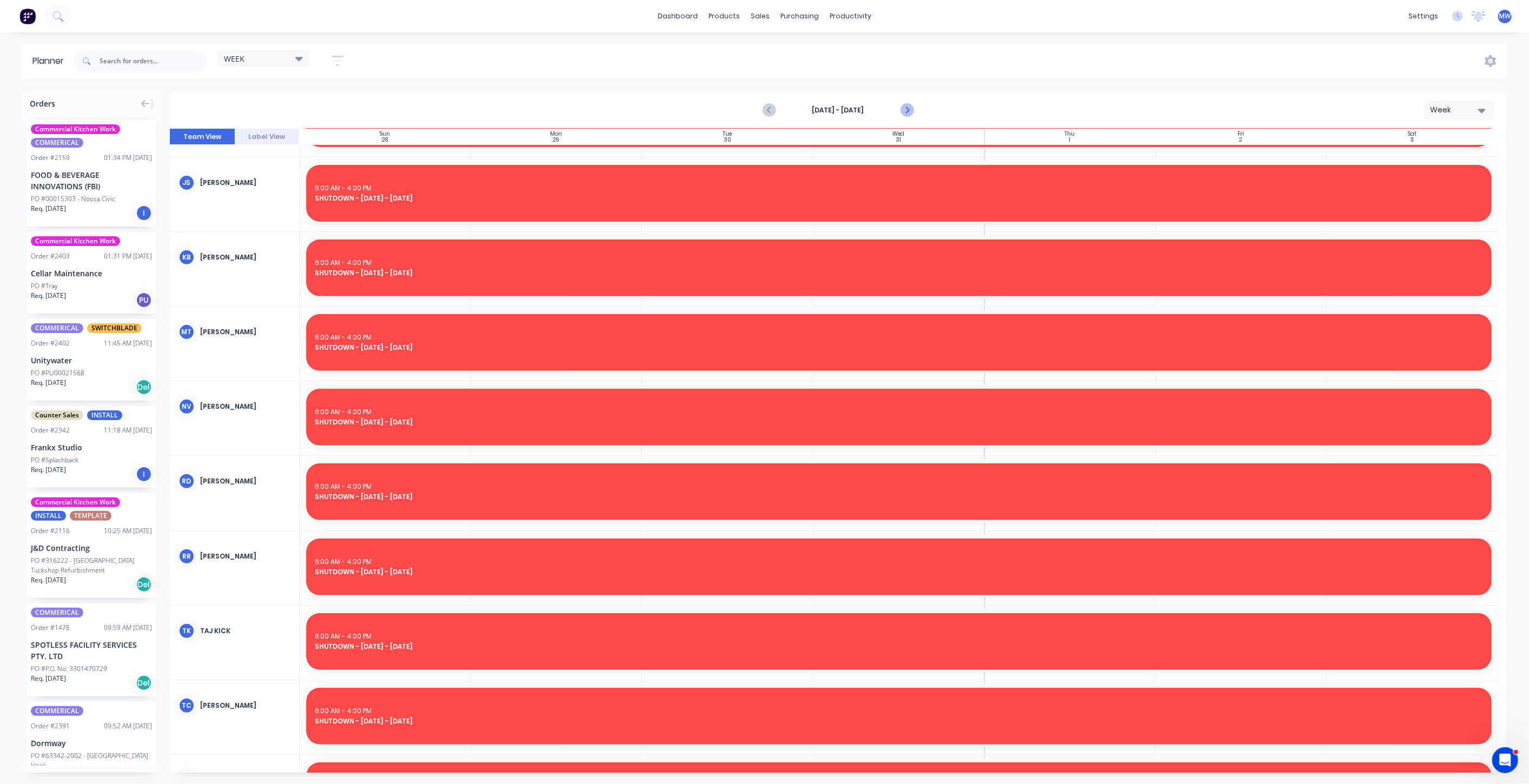
click at [905, 112] on icon "Next page" at bounding box center [906, 110] width 5 height 8
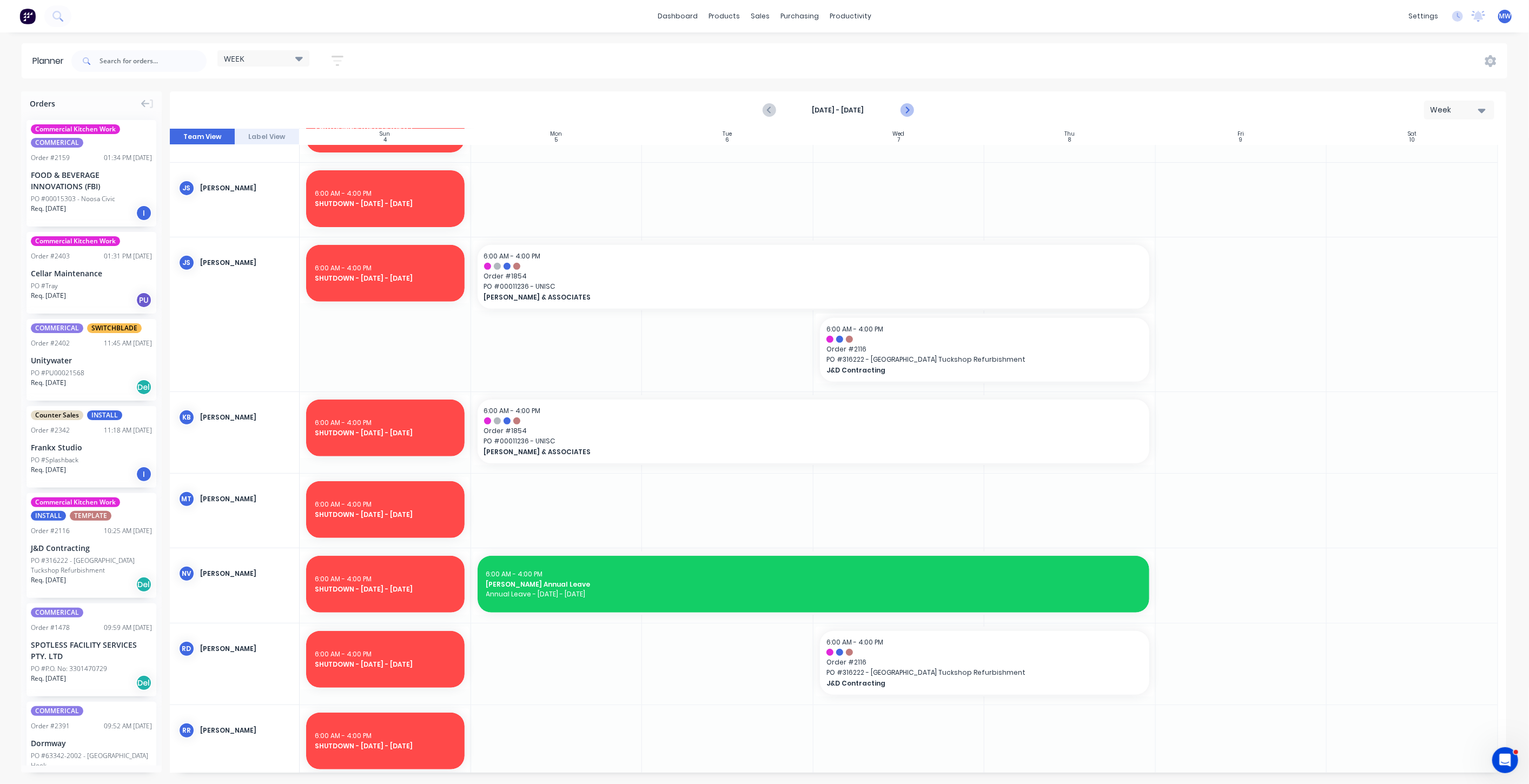
scroll to position [441, 0]
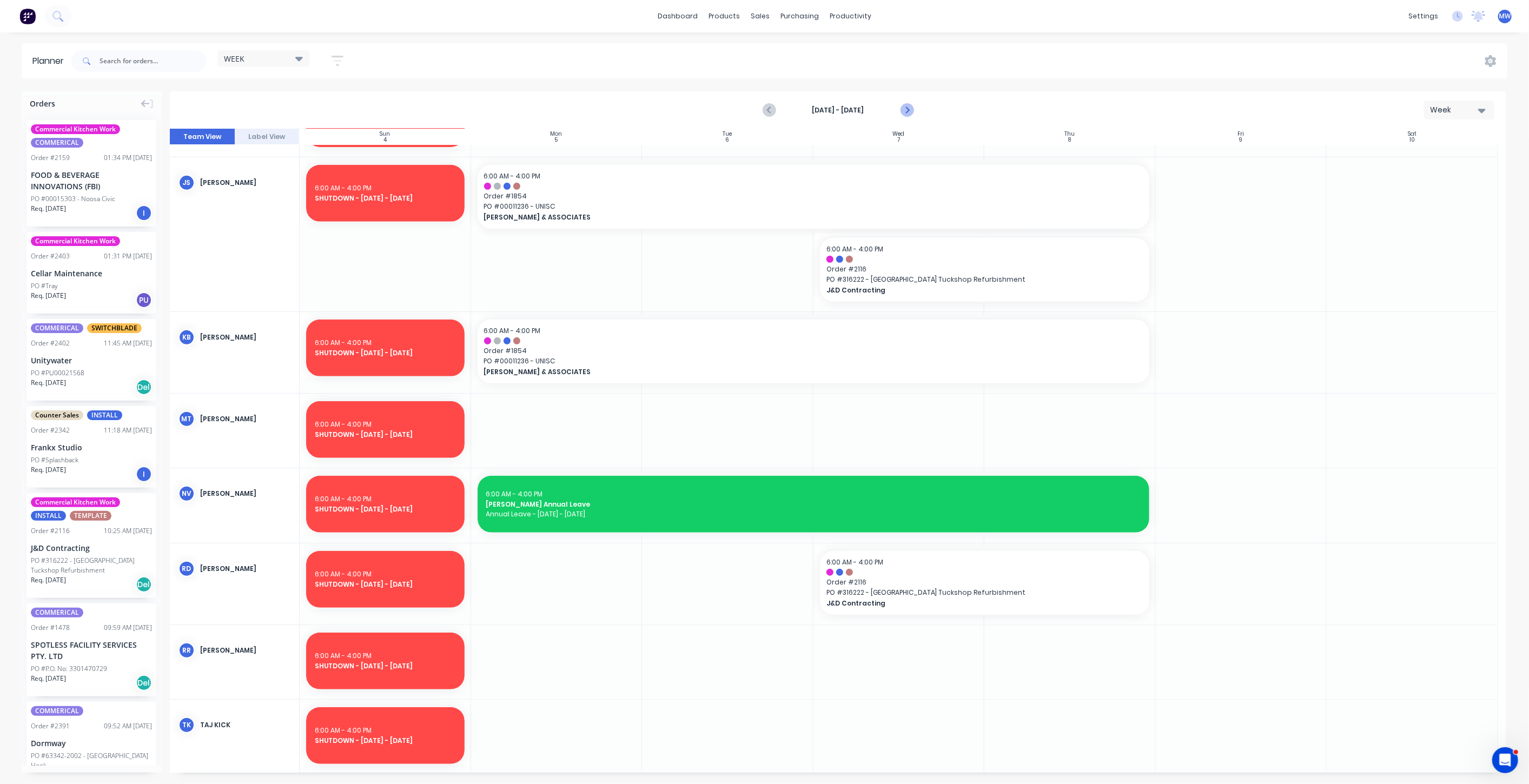
click at [902, 113] on icon "Next page" at bounding box center [906, 110] width 13 height 13
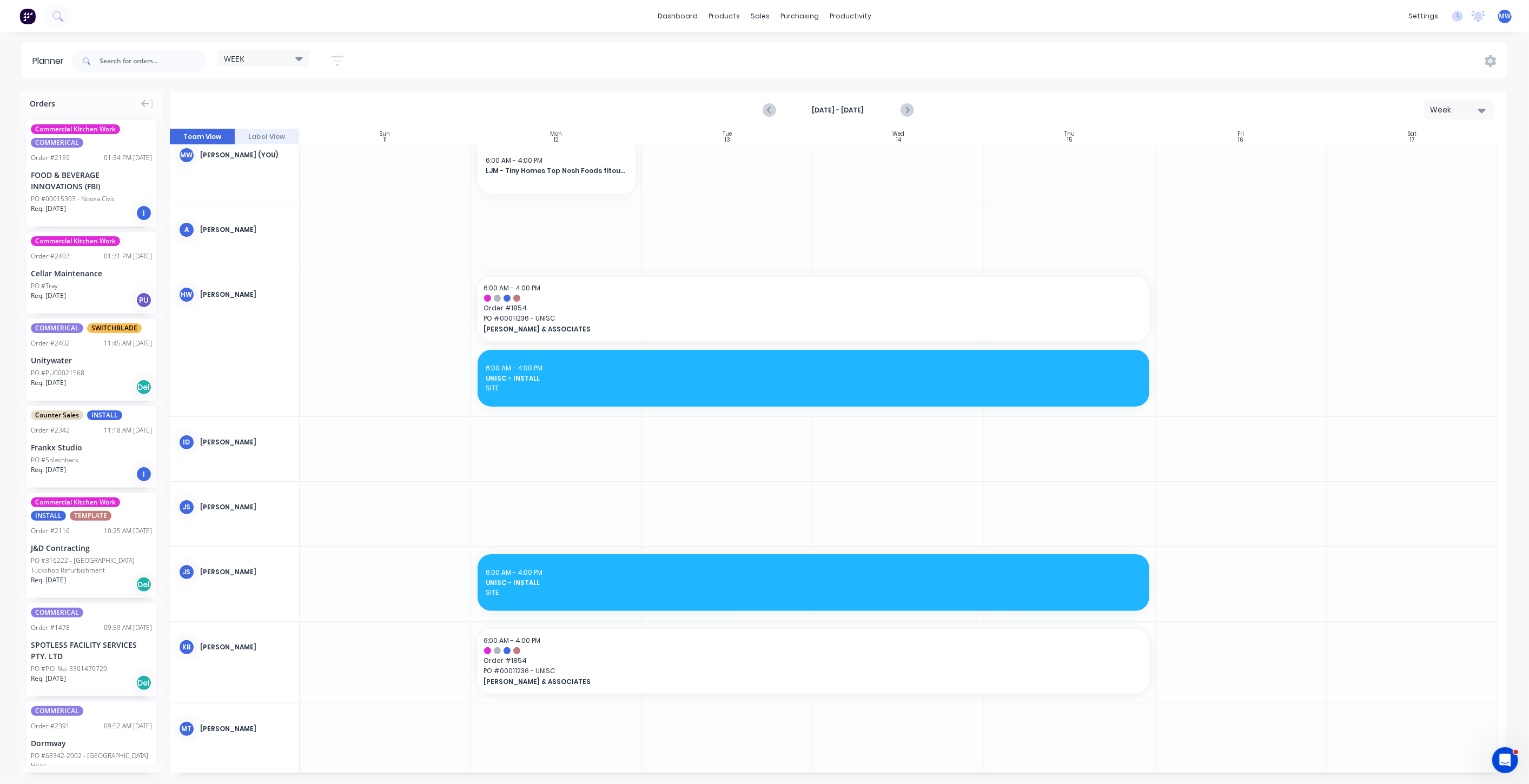
scroll to position [0, 0]
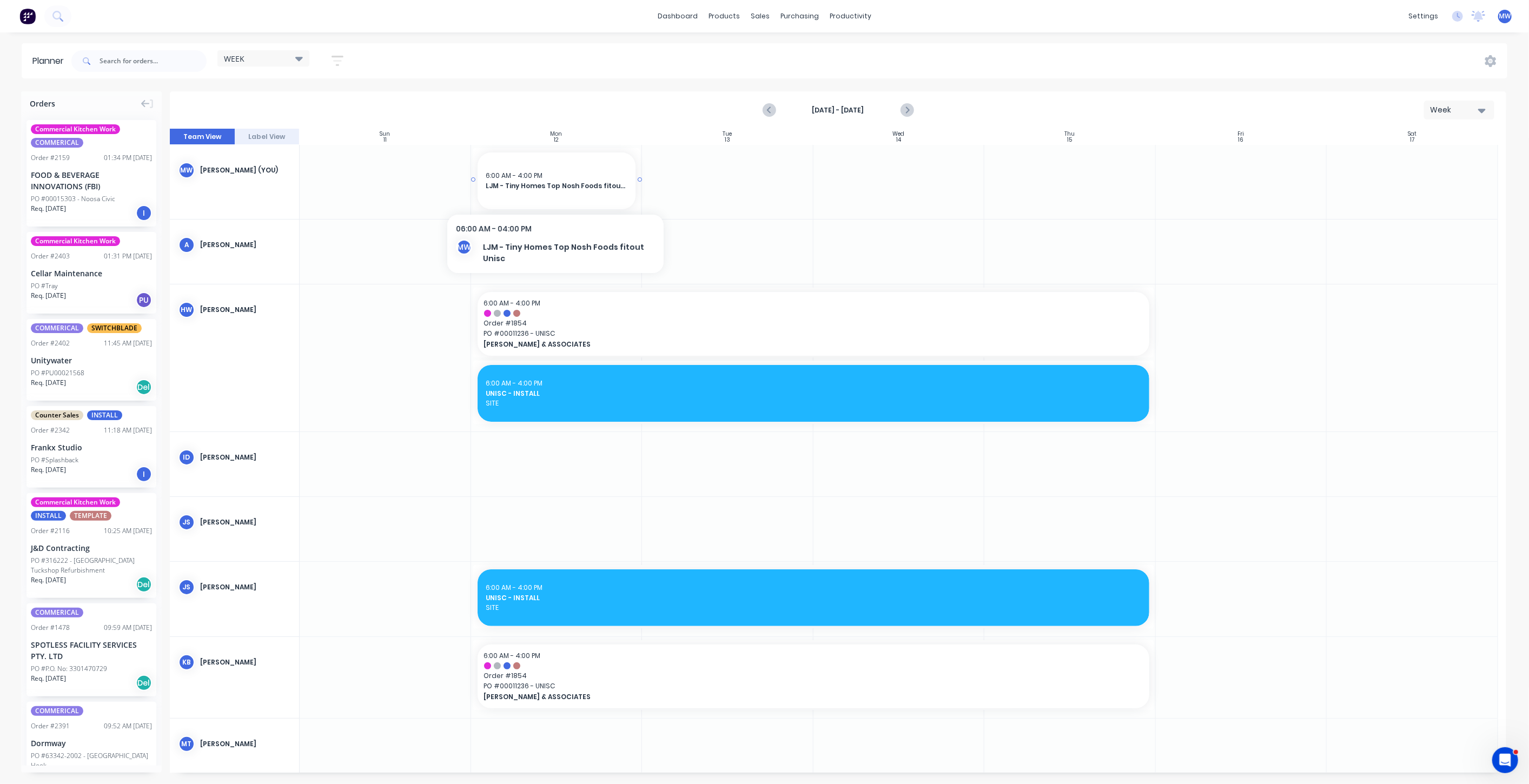
click at [542, 186] on span "LJM - Tiny Homes Top Nosh Foods fitout Unisc" at bounding box center [556, 186] width 141 height 10
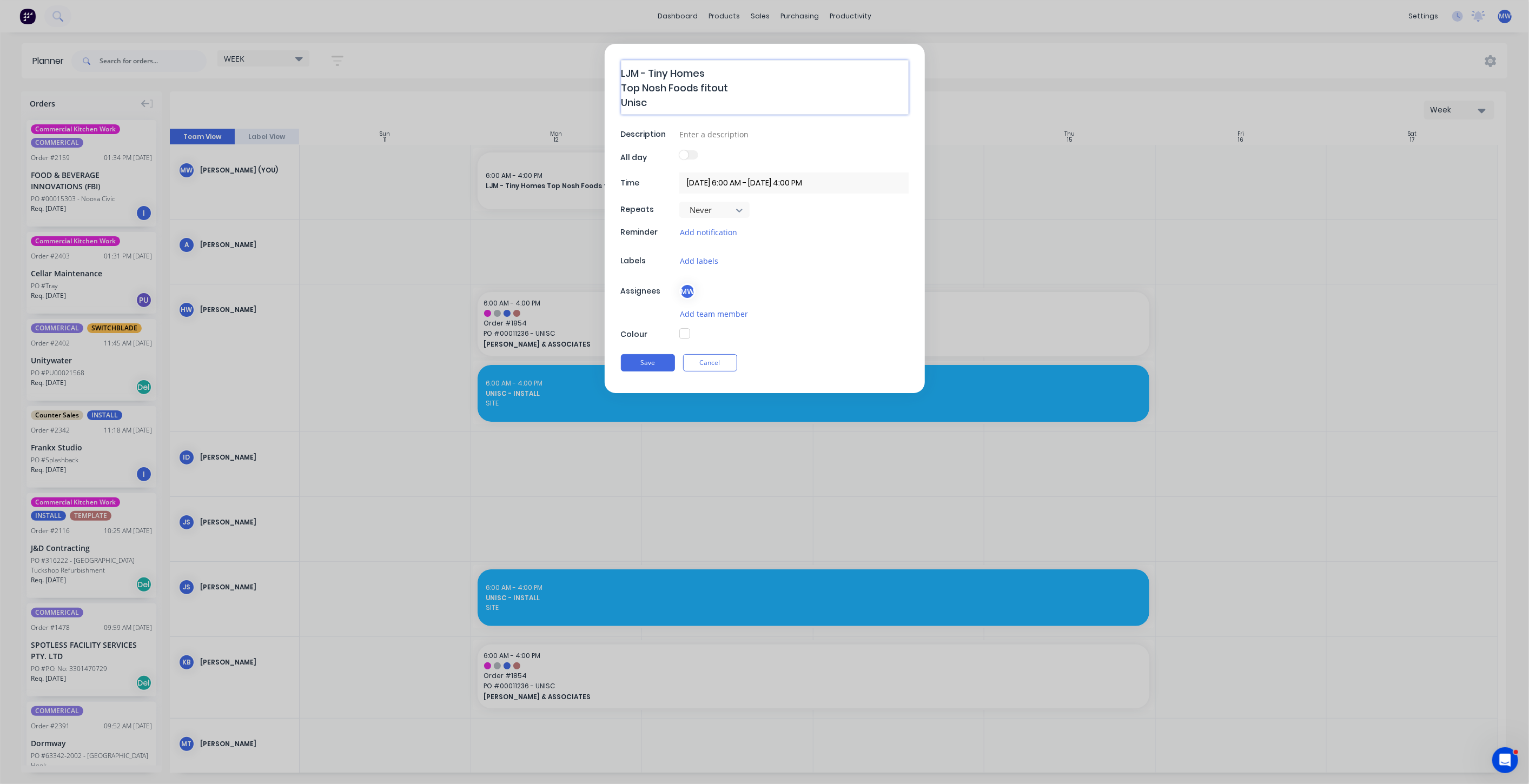
drag, startPoint x: 724, startPoint y: 73, endPoint x: 499, endPoint y: 73, distance: 225.0
click at [499, 73] on form "LJM - Tiny Homes Top Nosh Foods fitout Unisc Description All day Time 12/01/202…" at bounding box center [764, 218] width 1506 height 349
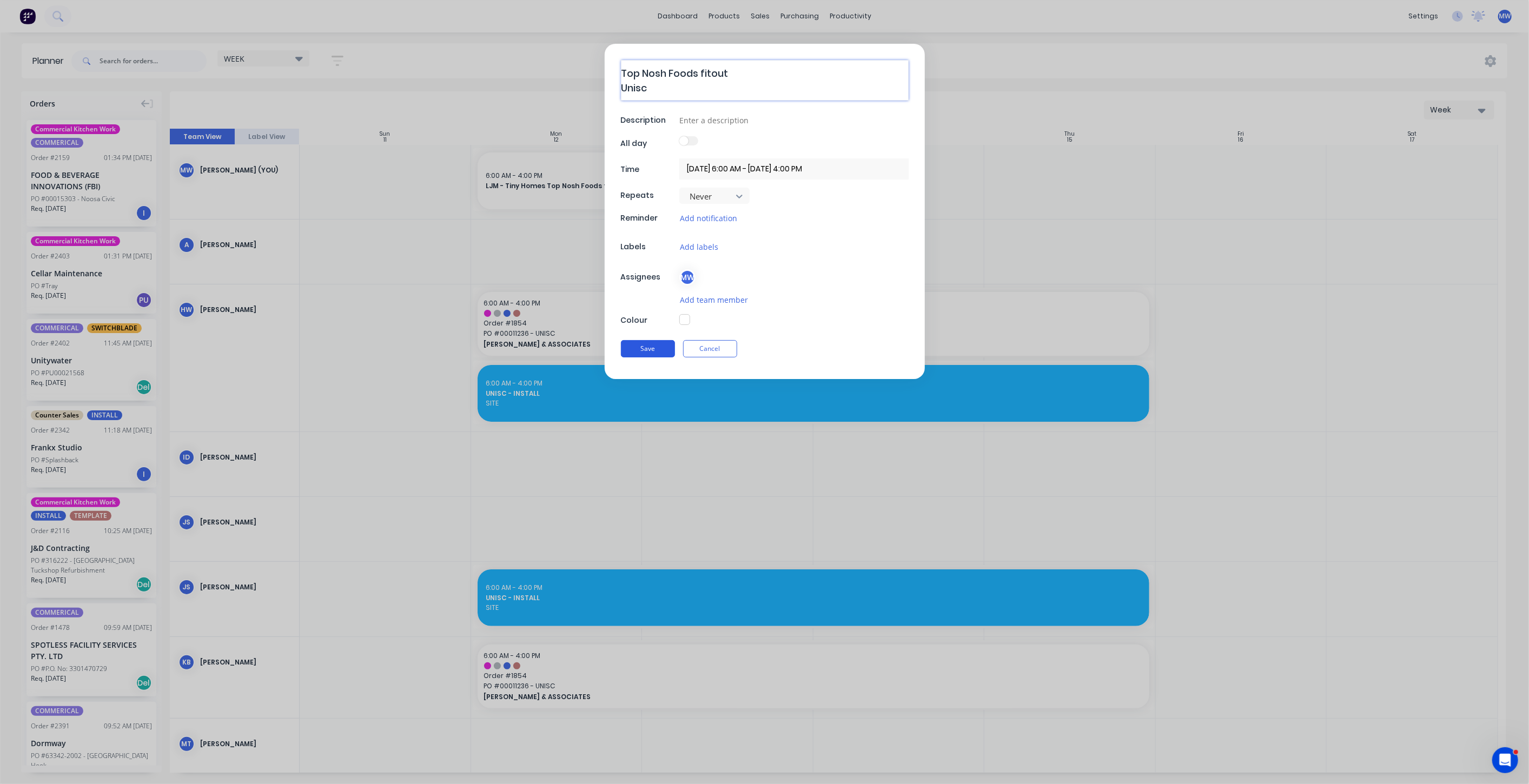
type textarea "Top Nosh Foods fitout Unisc"
click at [646, 349] on button "Save" at bounding box center [648, 349] width 54 height 17
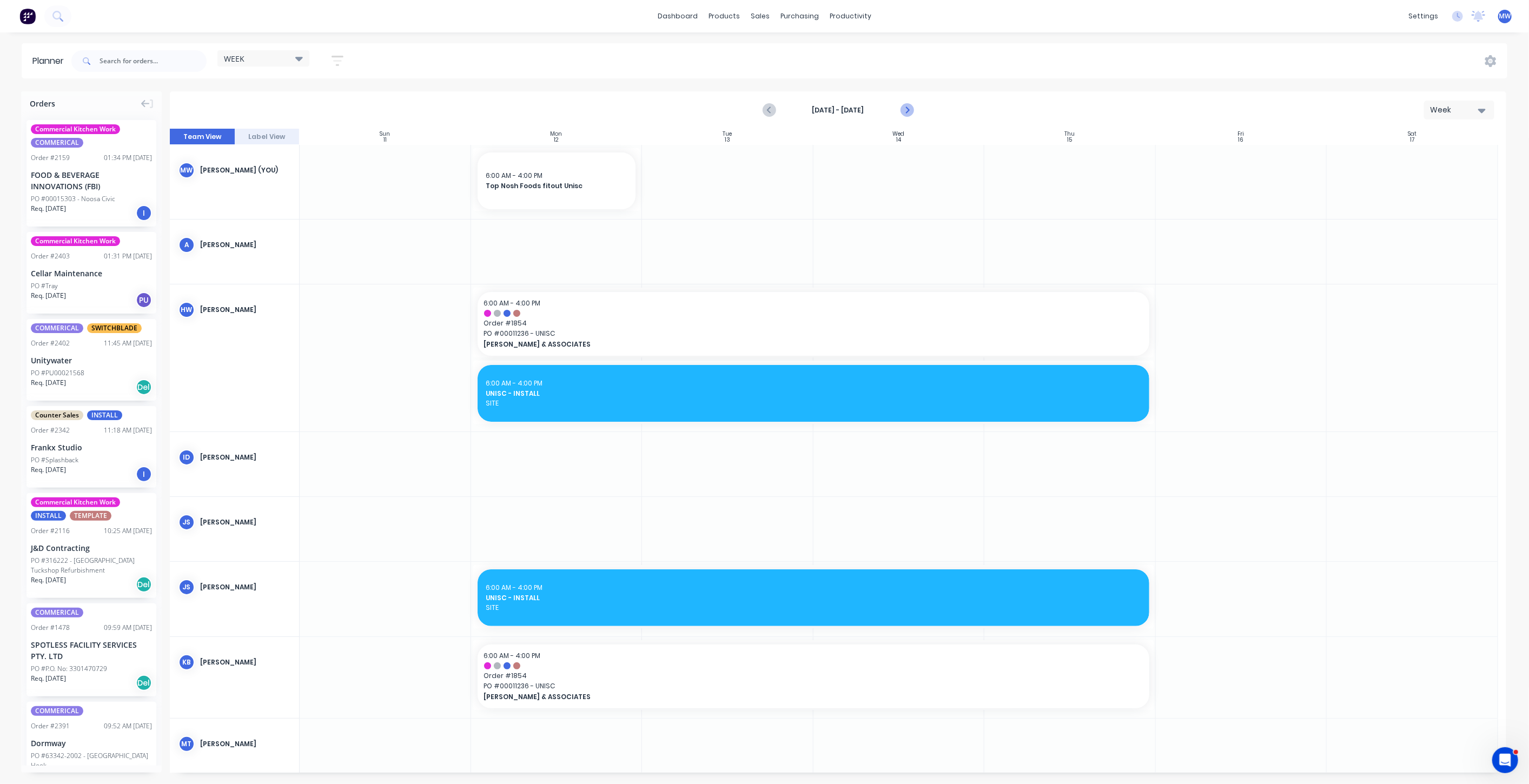
click at [909, 113] on icon "Next page" at bounding box center [906, 110] width 13 height 13
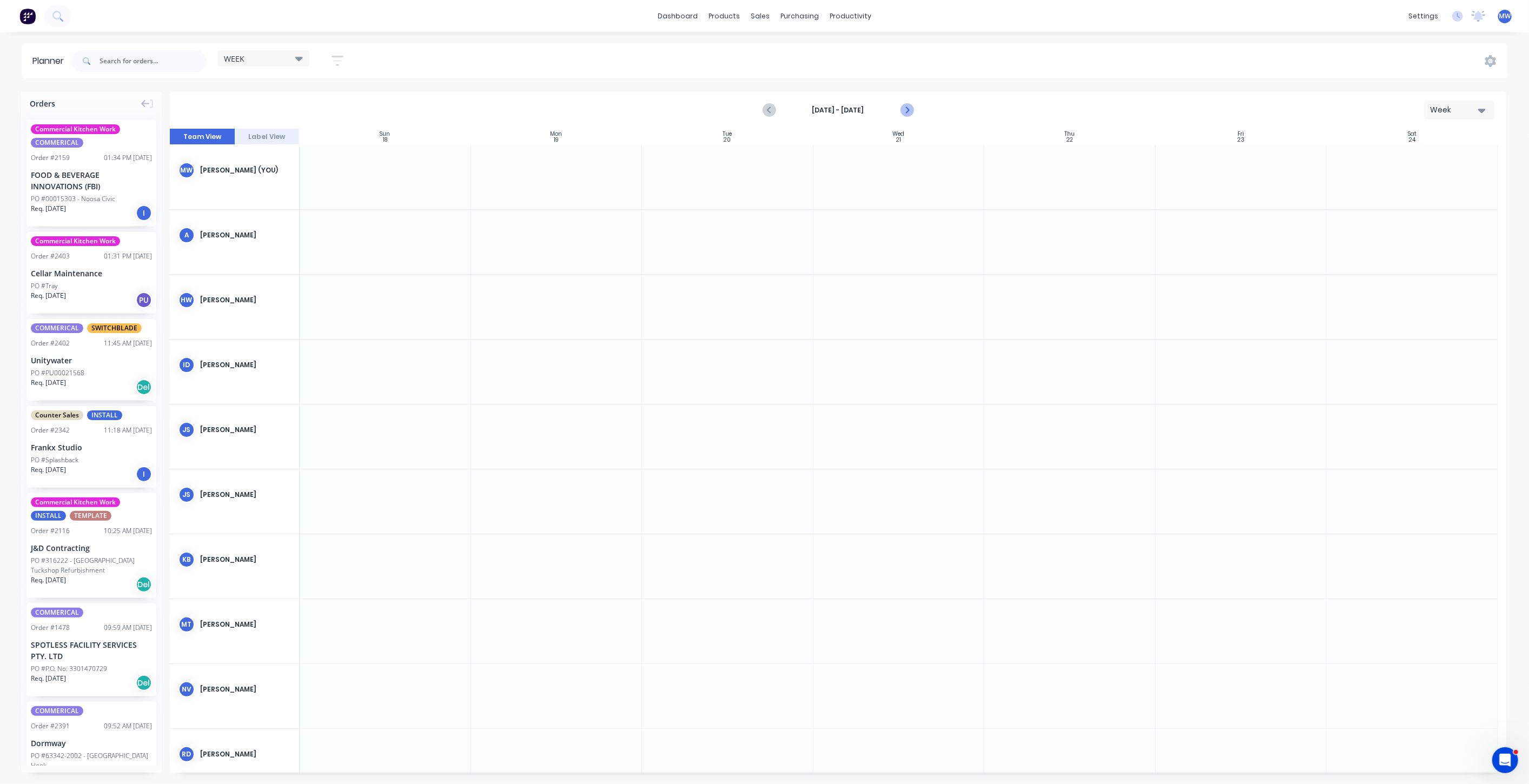
click at [909, 113] on icon "Next page" at bounding box center [906, 110] width 13 height 13
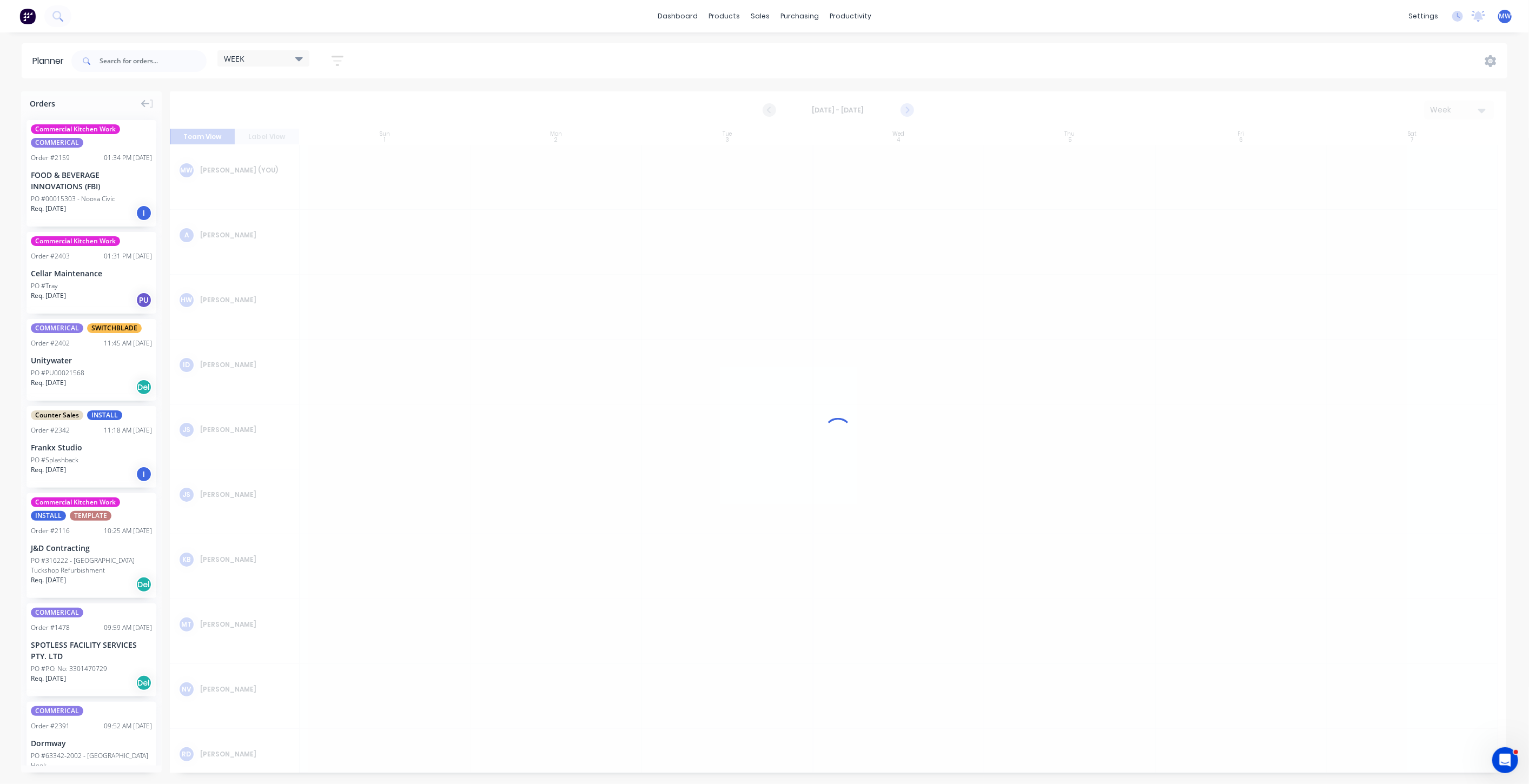
click at [909, 113] on icon "Next page" at bounding box center [906, 110] width 13 height 13
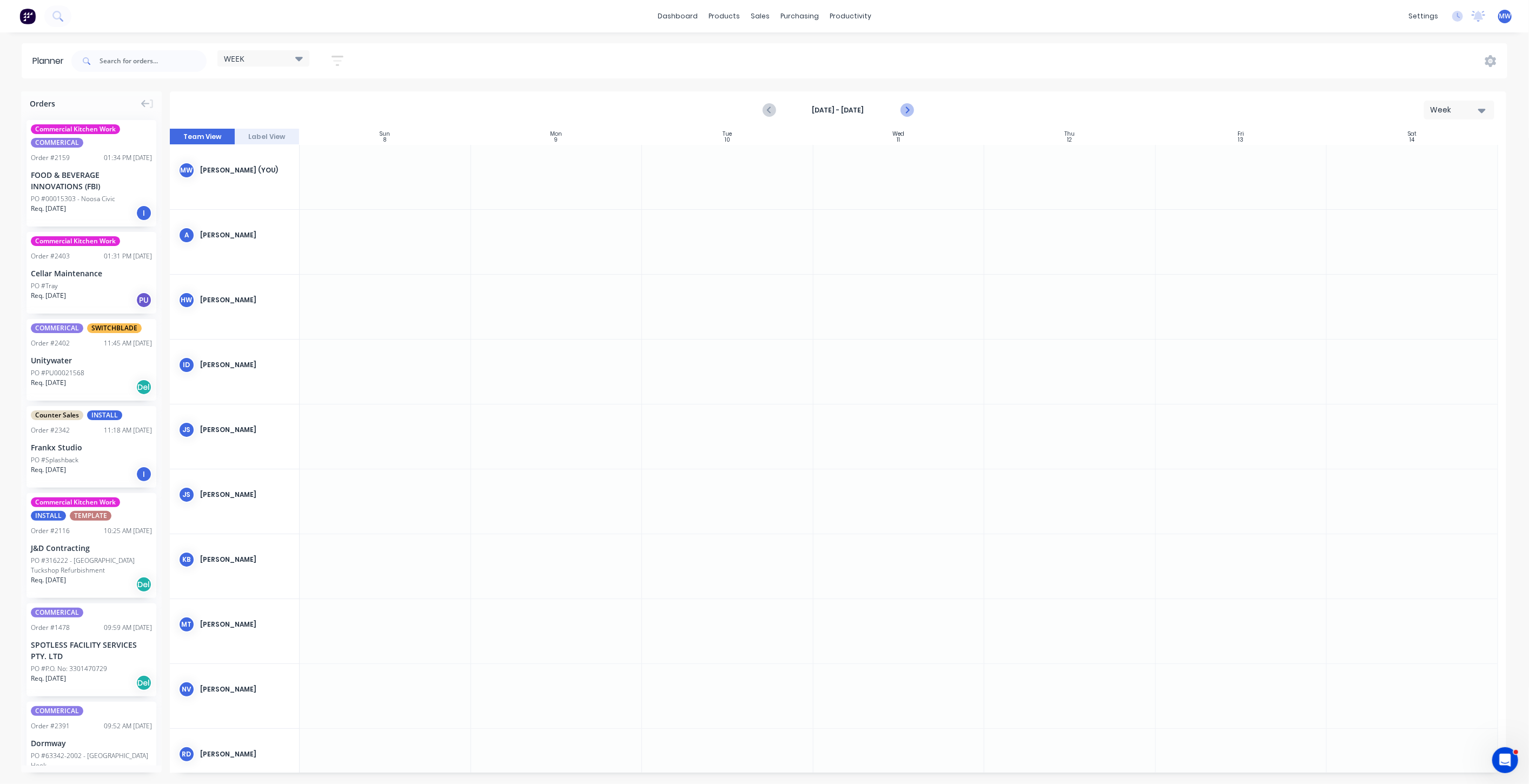
click at [909, 113] on icon "Next page" at bounding box center [906, 110] width 13 height 13
click at [556, 192] on div at bounding box center [556, 177] width 172 height 64
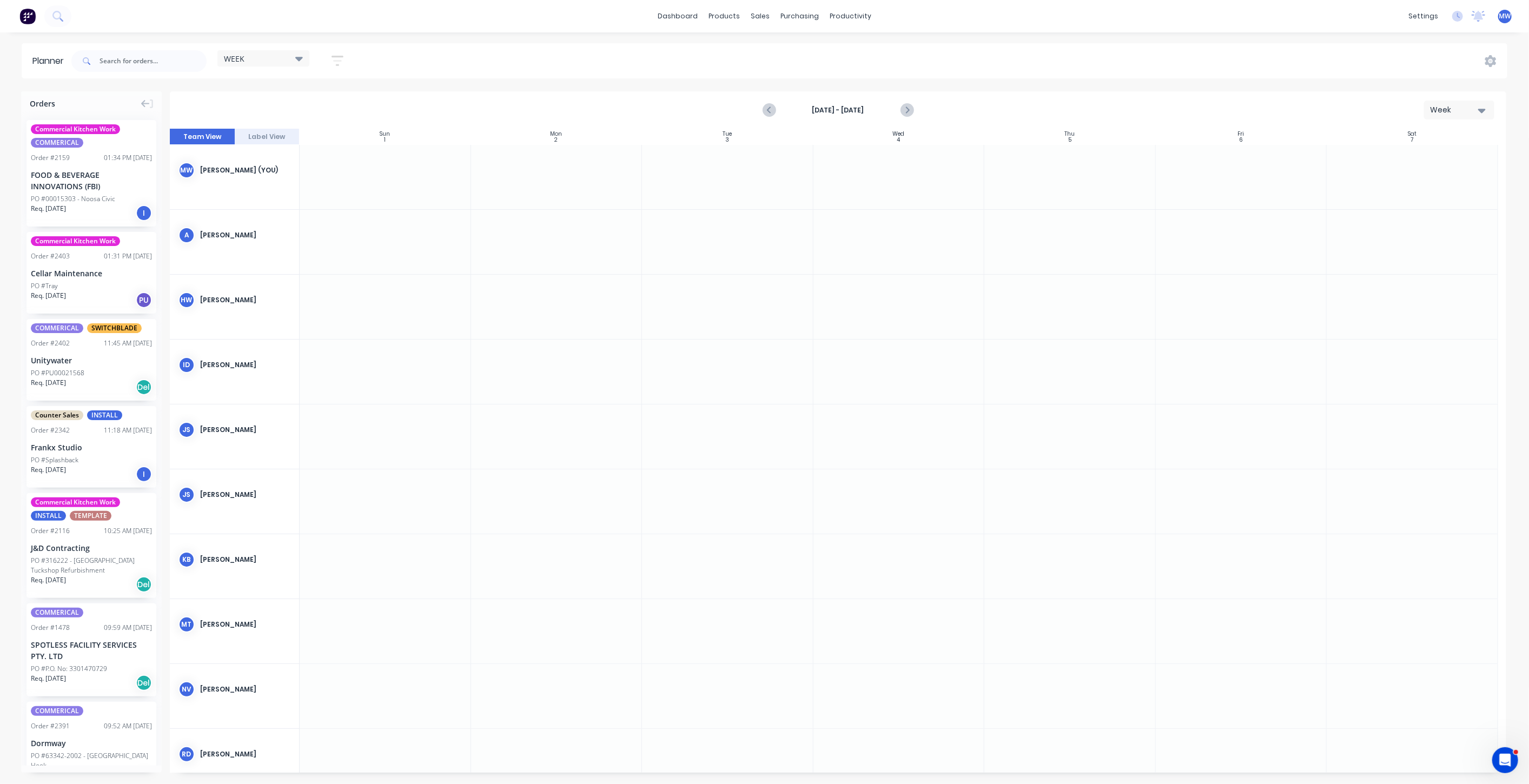
click at [556, 192] on div at bounding box center [556, 177] width 172 height 64
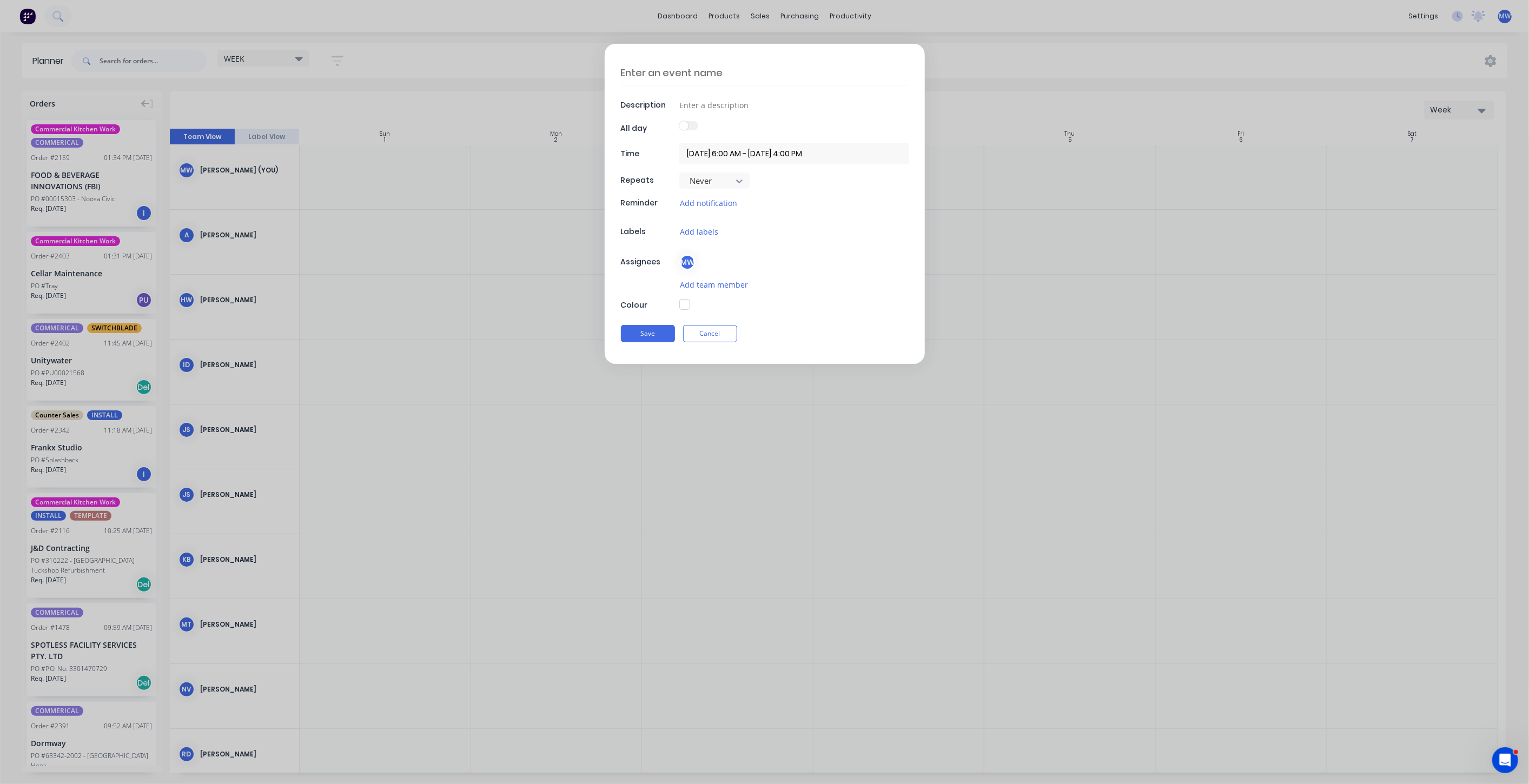
click at [654, 78] on textarea at bounding box center [765, 73] width 287 height 25
type textarea "LJM - Tiny Homes 4 homes"
click at [647, 331] on button "Save" at bounding box center [648, 334] width 54 height 17
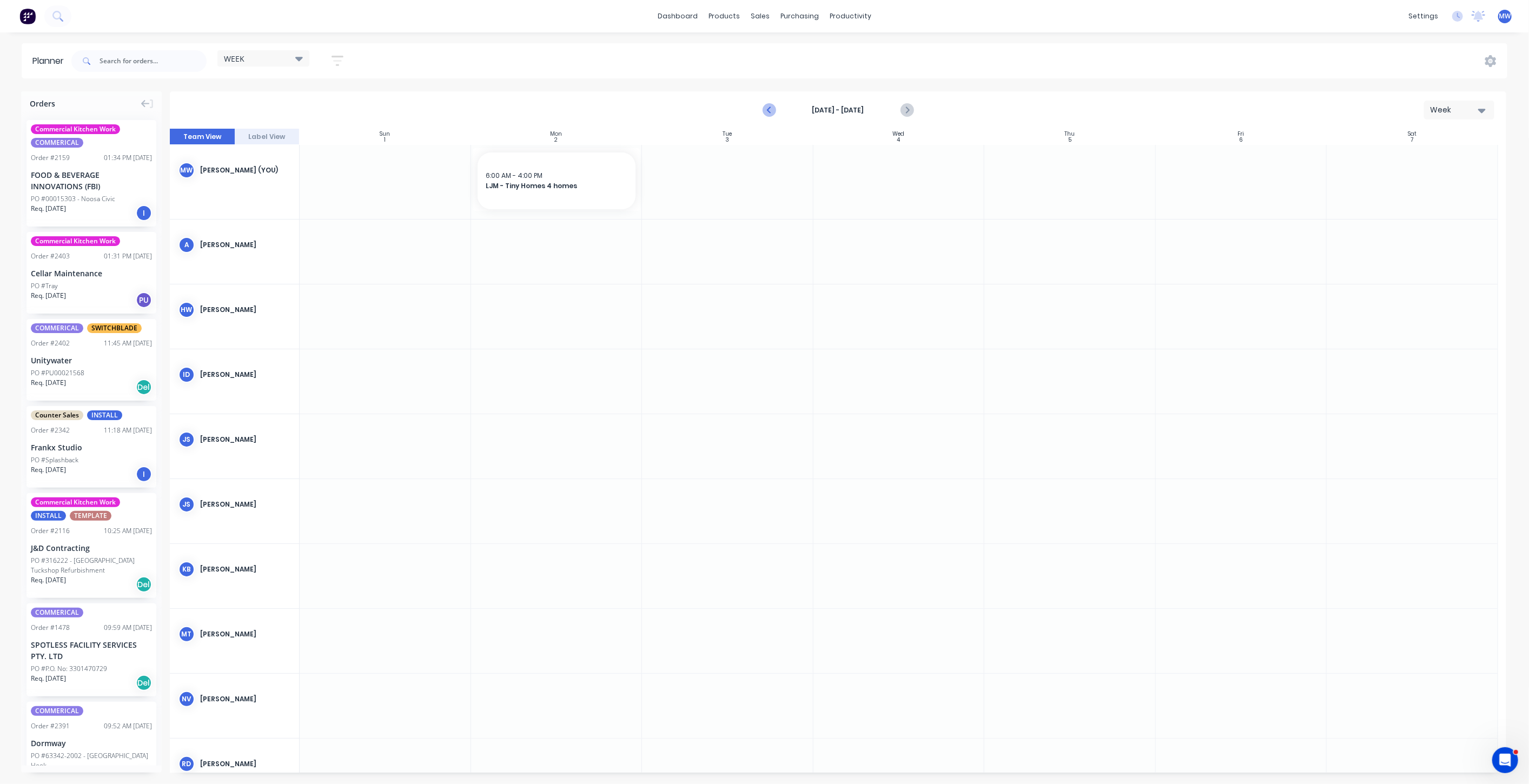
click at [768, 111] on icon "Previous page" at bounding box center [770, 110] width 5 height 8
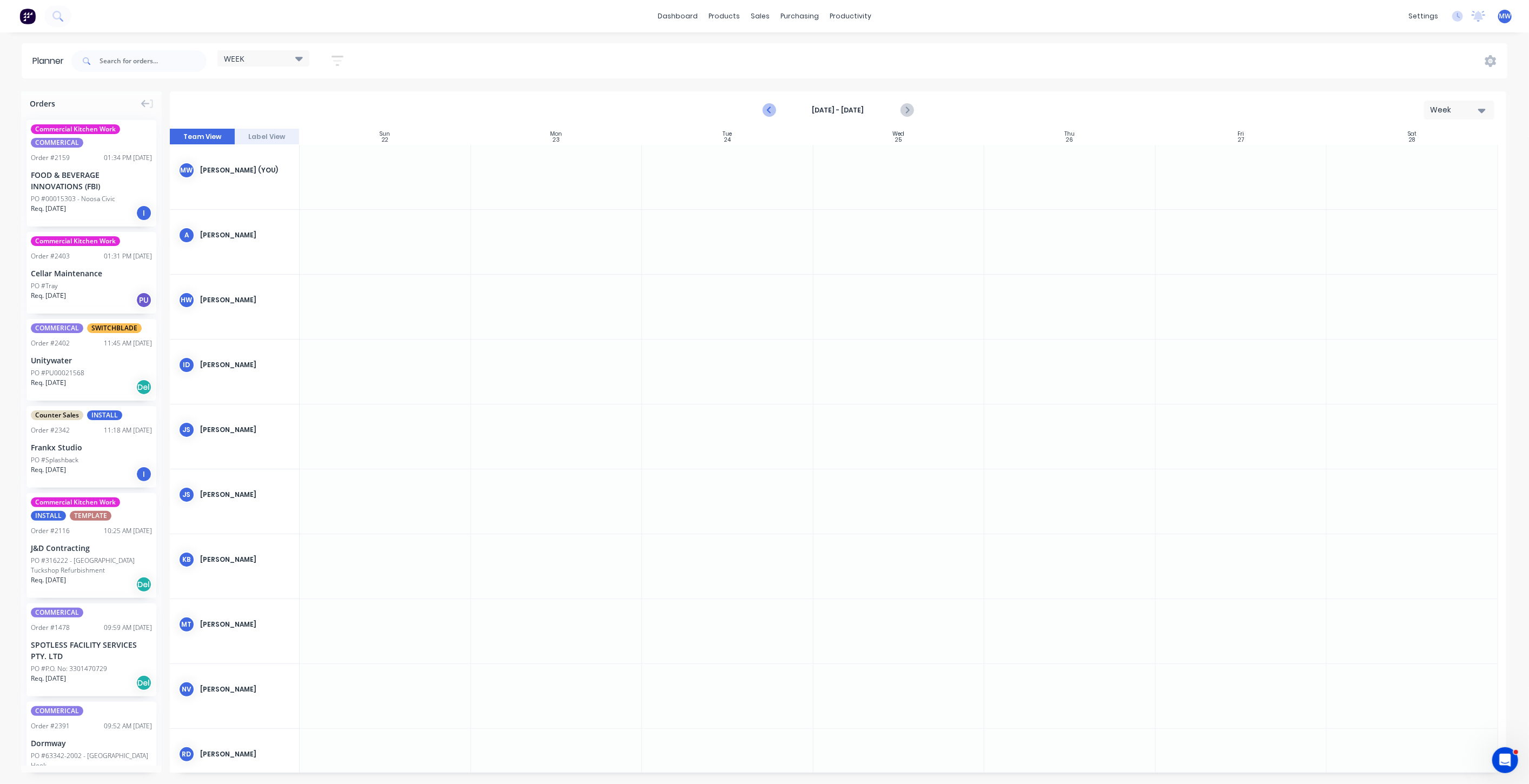
click at [768, 111] on icon "Previous page" at bounding box center [770, 110] width 5 height 8
click at [768, 111] on div "Feb 1st - Feb 7th Week Team View Label View Sun 1 Sunday, February 1, 2026 Mon …" at bounding box center [838, 432] width 1336 height 681
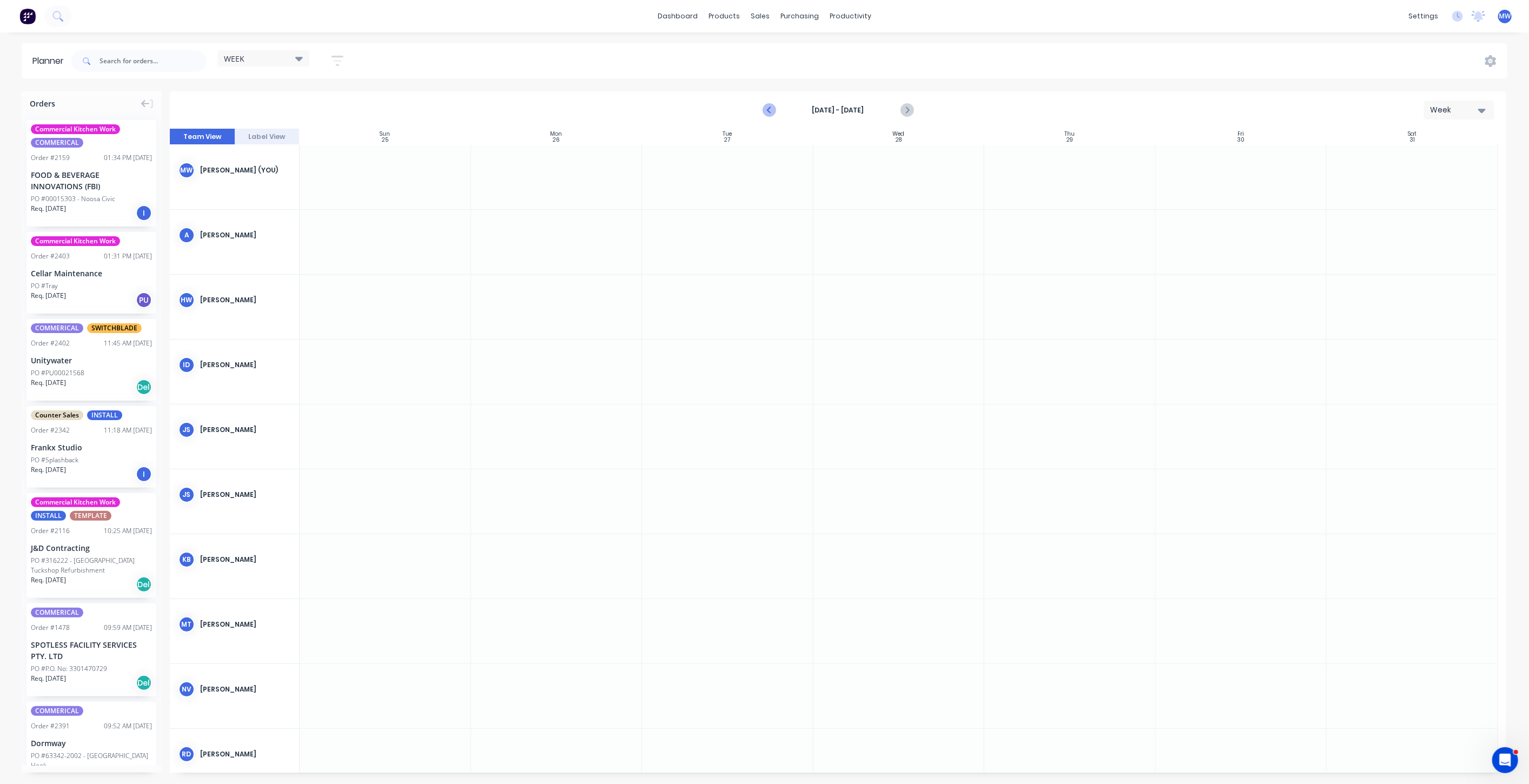
click at [768, 111] on icon "Previous page" at bounding box center [770, 110] width 5 height 8
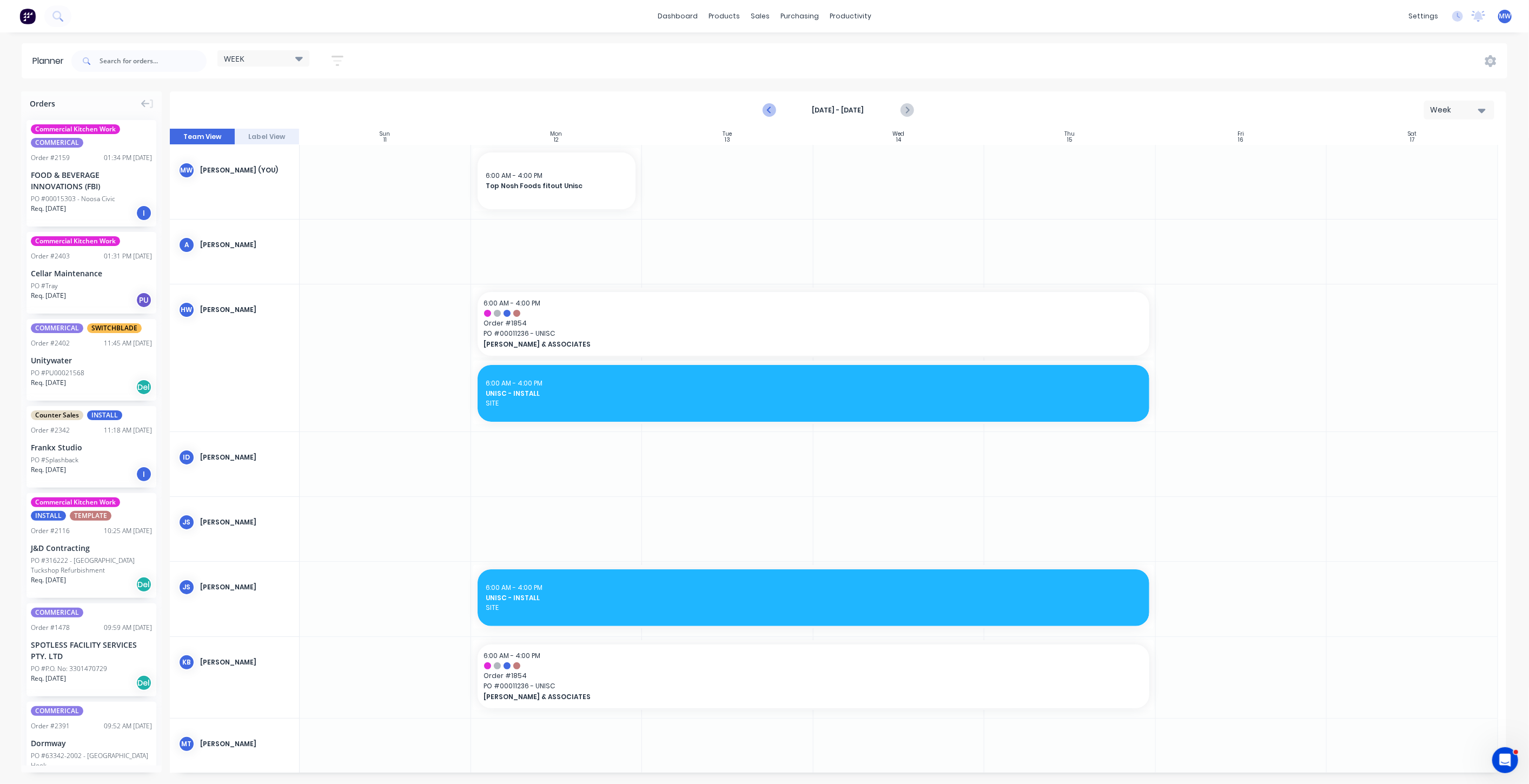
click at [767, 113] on icon "Previous page" at bounding box center [769, 110] width 13 height 13
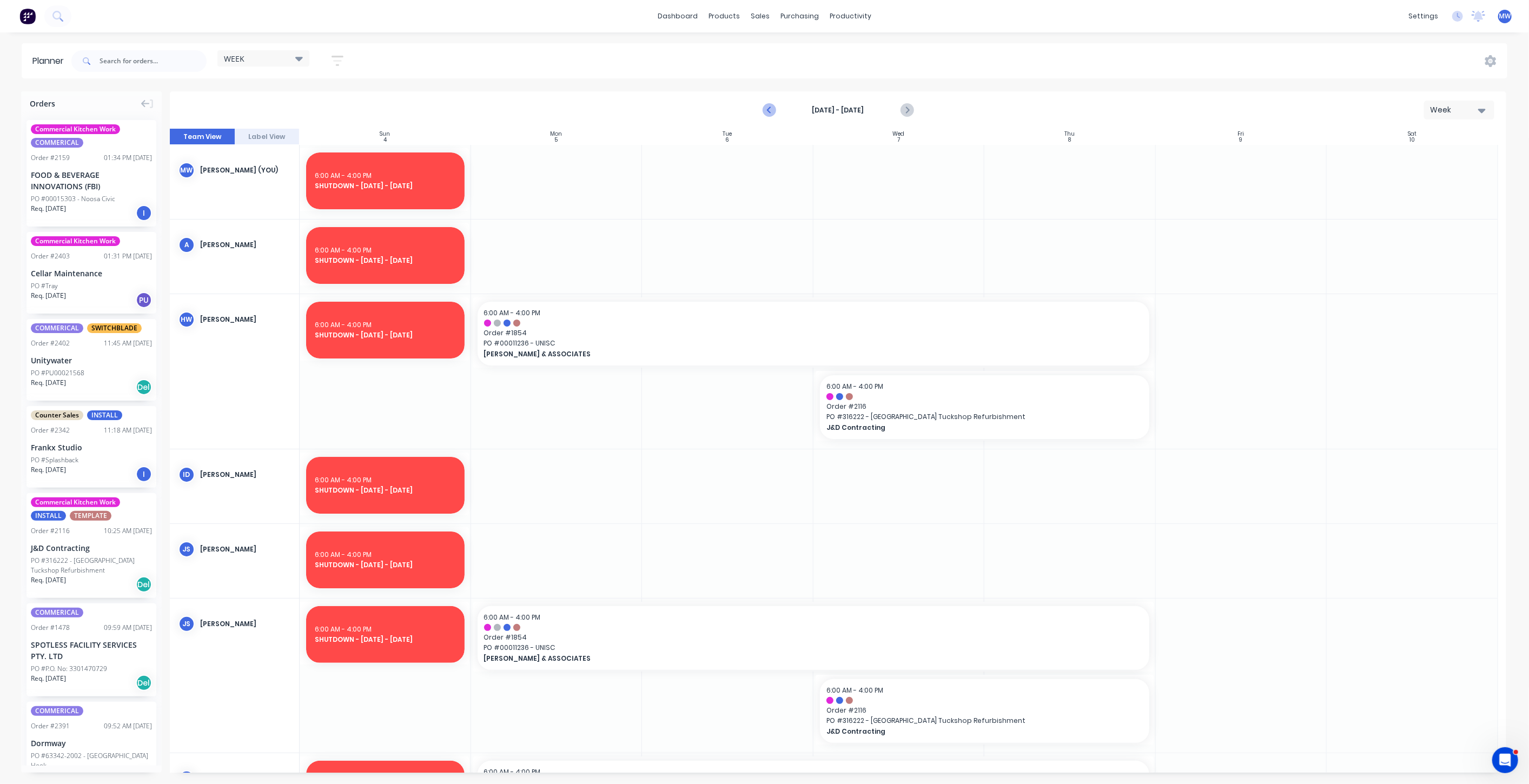
click at [767, 113] on icon "Previous page" at bounding box center [769, 110] width 13 height 13
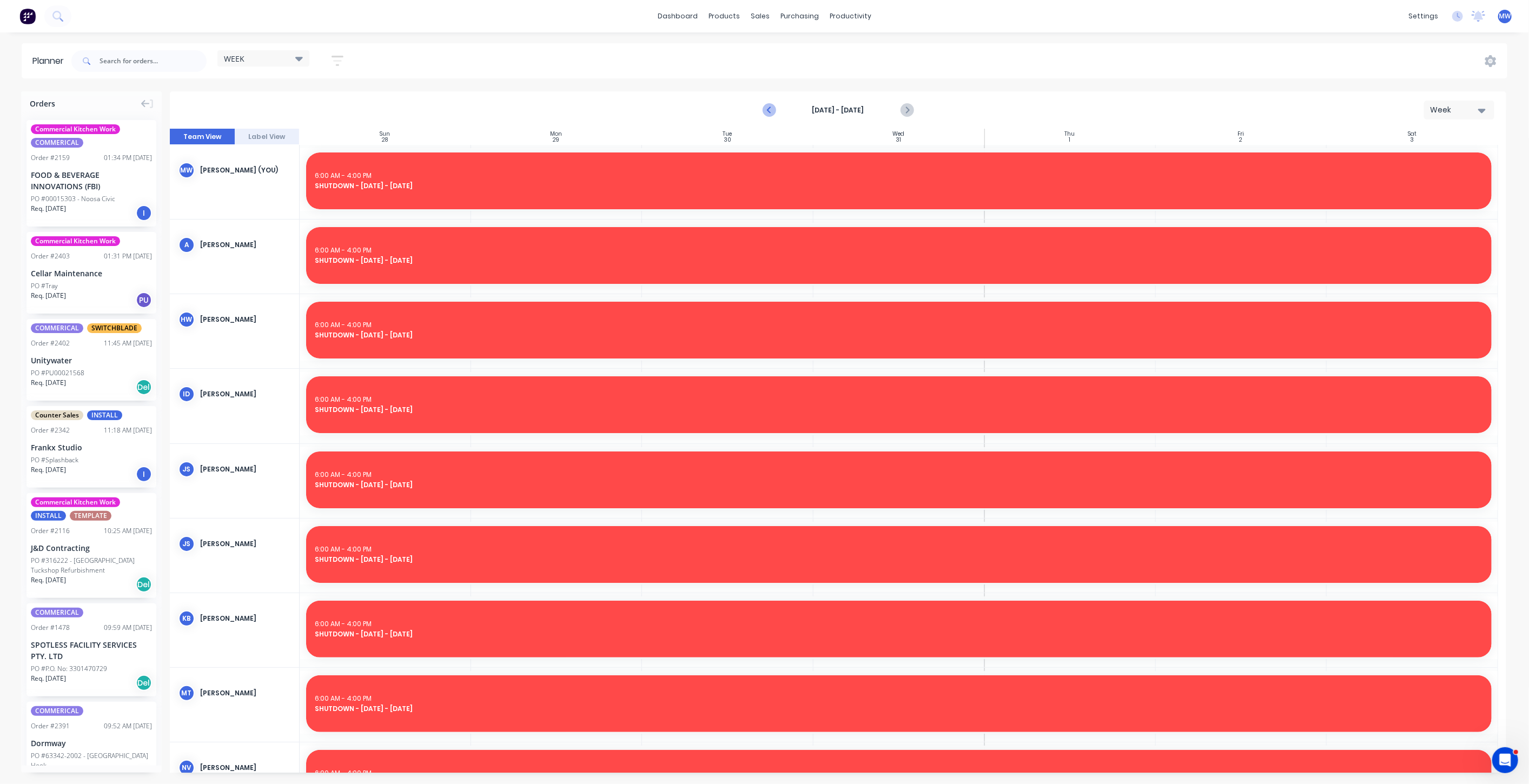
click at [765, 112] on icon "Previous page" at bounding box center [769, 110] width 13 height 13
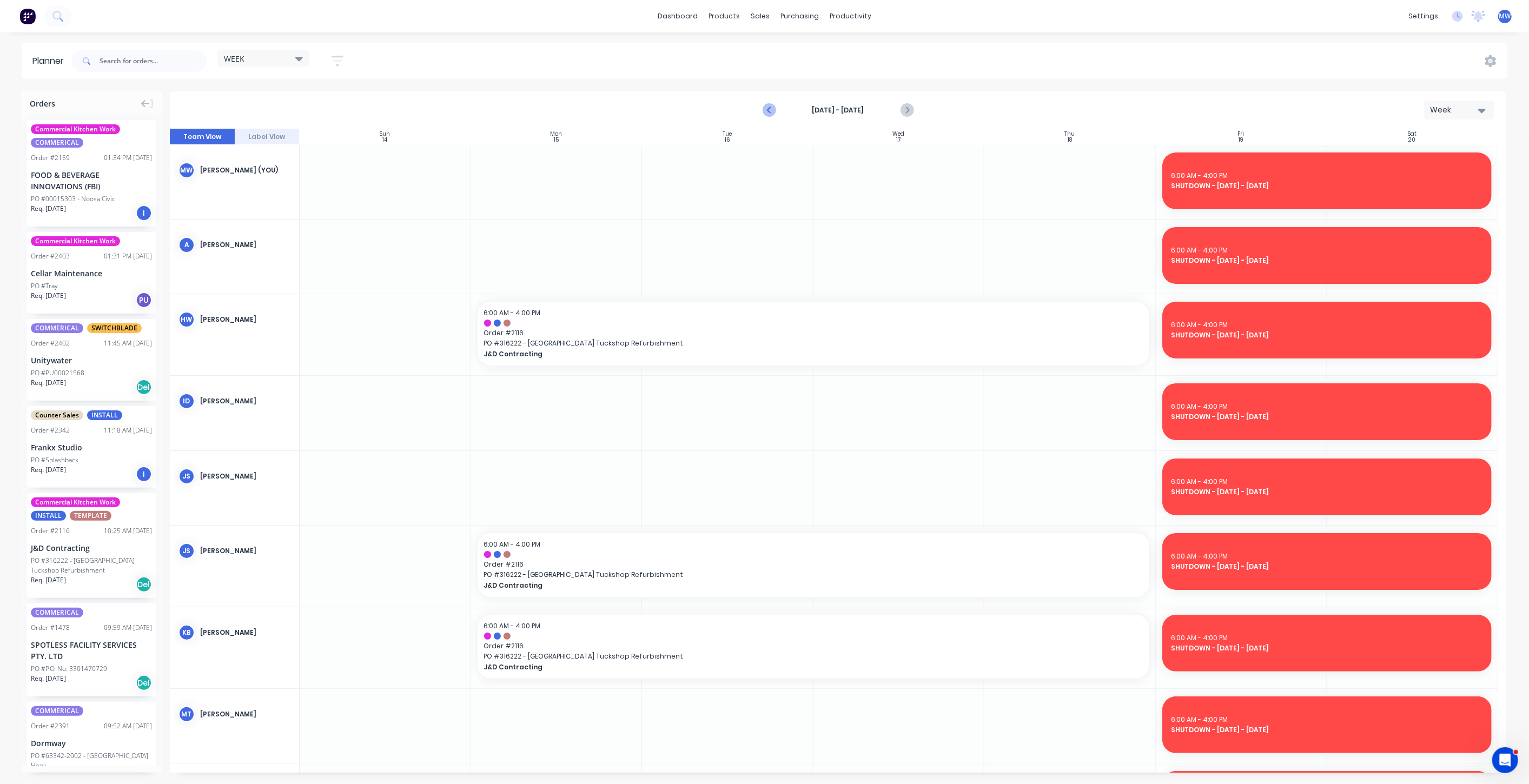
click at [765, 112] on icon "Previous page" at bounding box center [769, 110] width 13 height 13
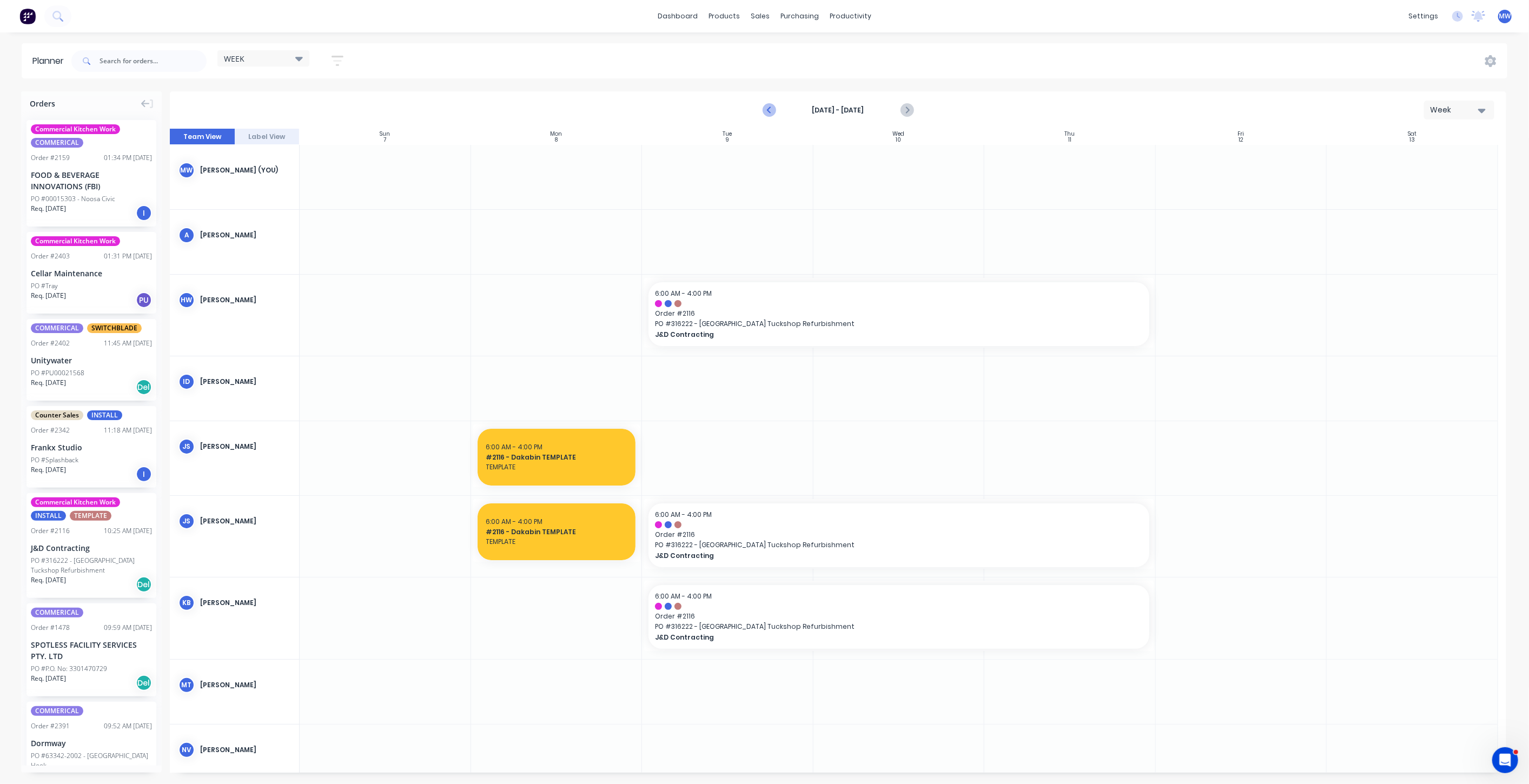
click at [765, 112] on icon "Previous page" at bounding box center [769, 110] width 13 height 13
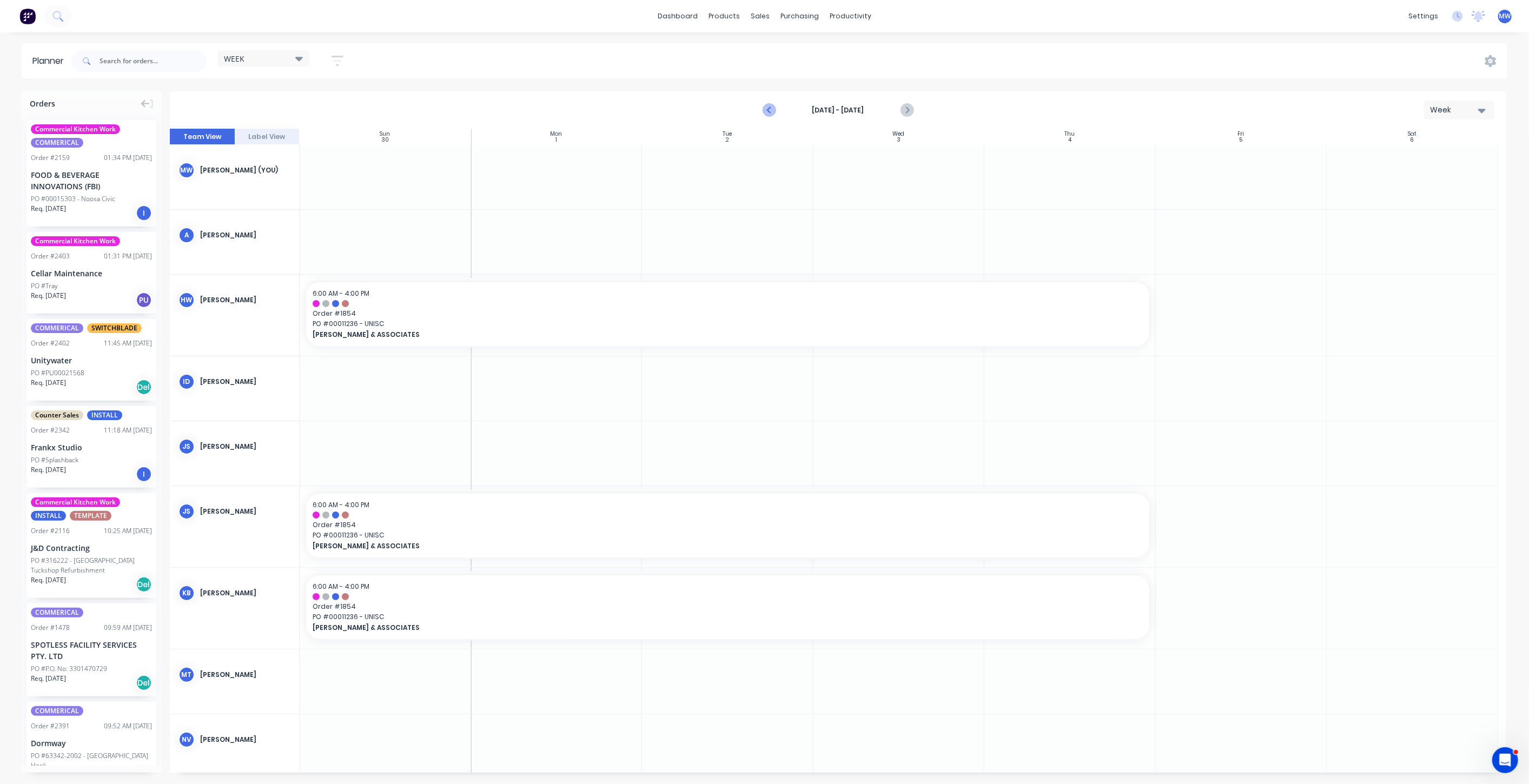
click at [765, 112] on icon "Previous page" at bounding box center [769, 110] width 13 height 13
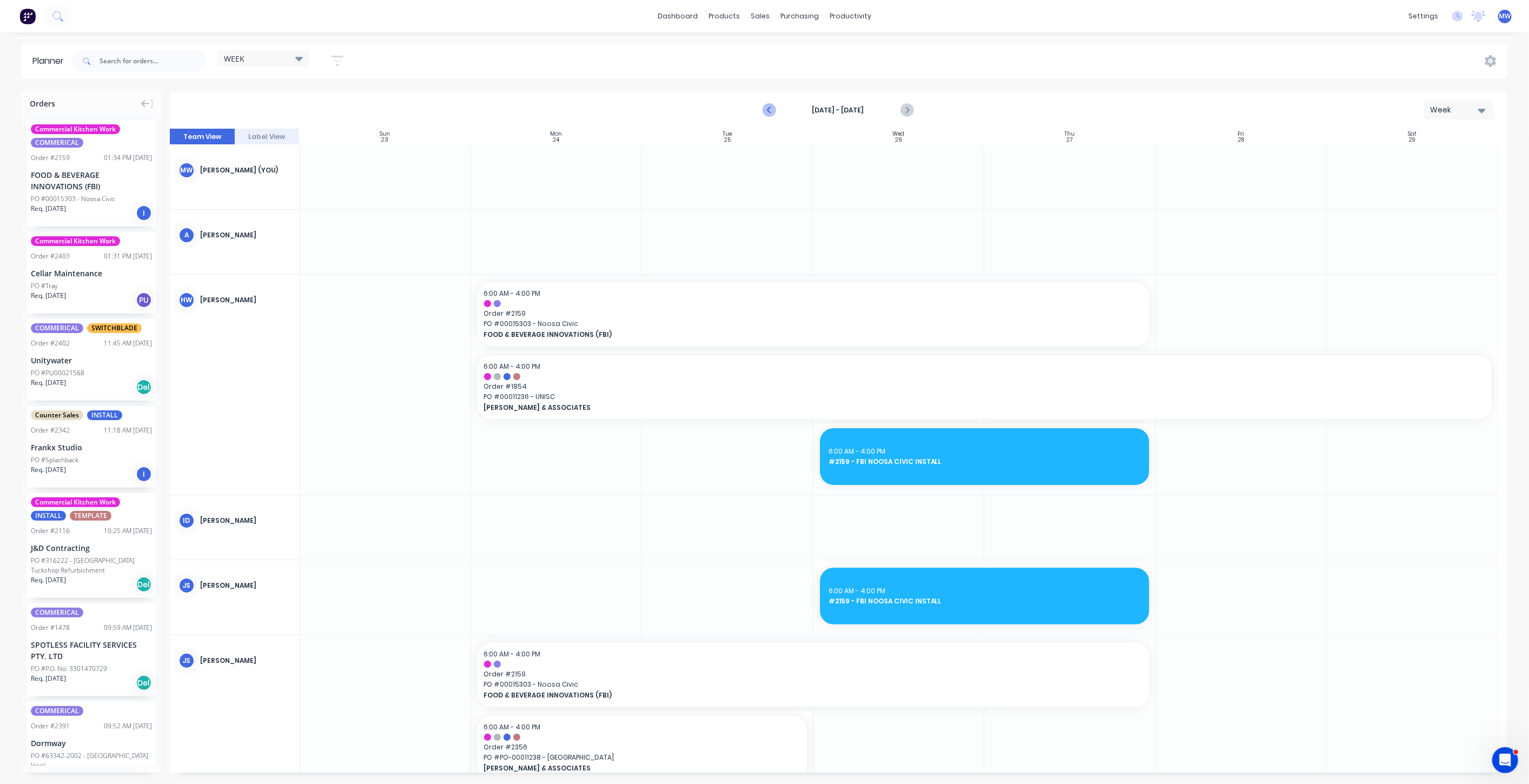
click at [765, 112] on icon "Previous page" at bounding box center [769, 110] width 13 height 13
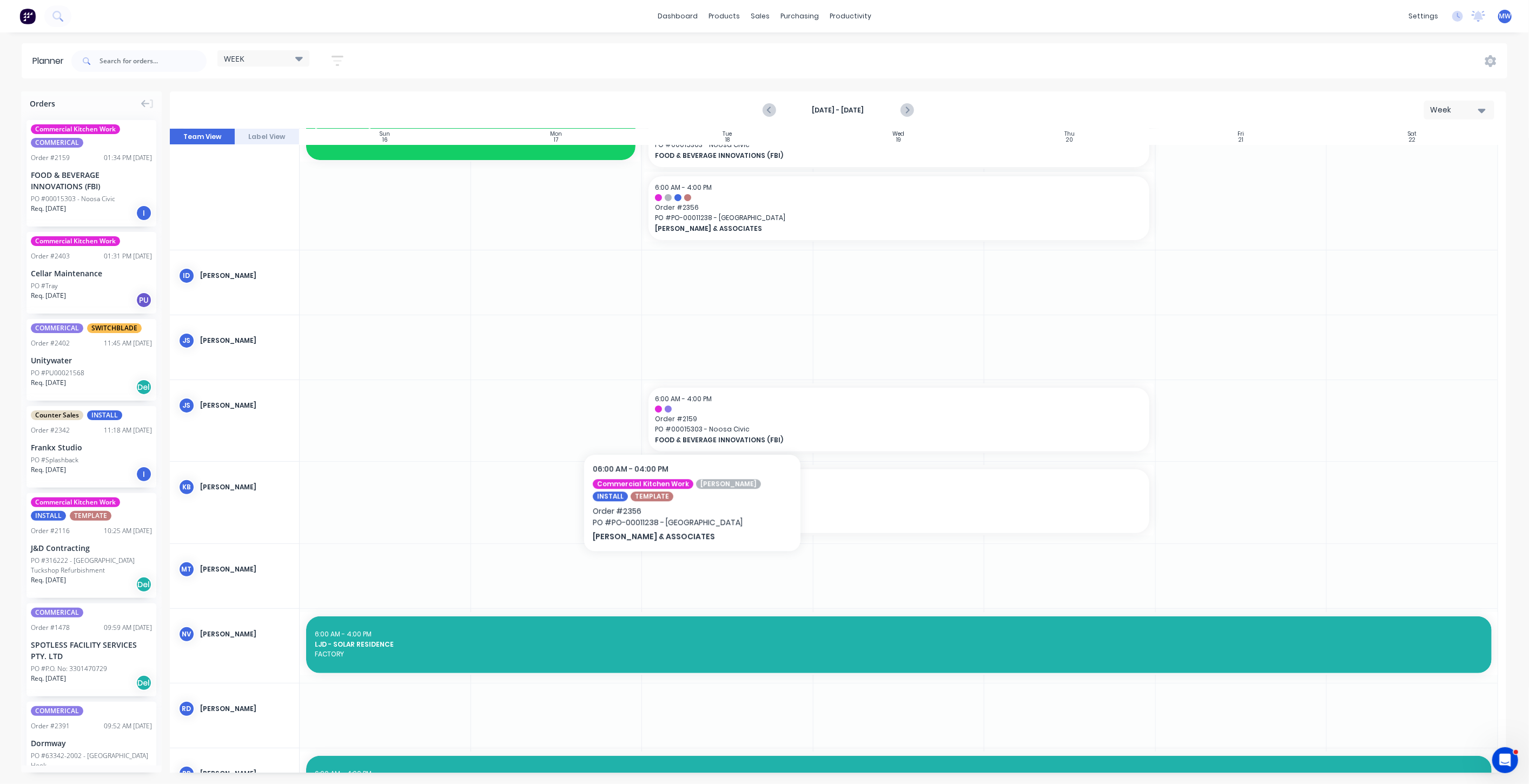
scroll to position [180, 0]
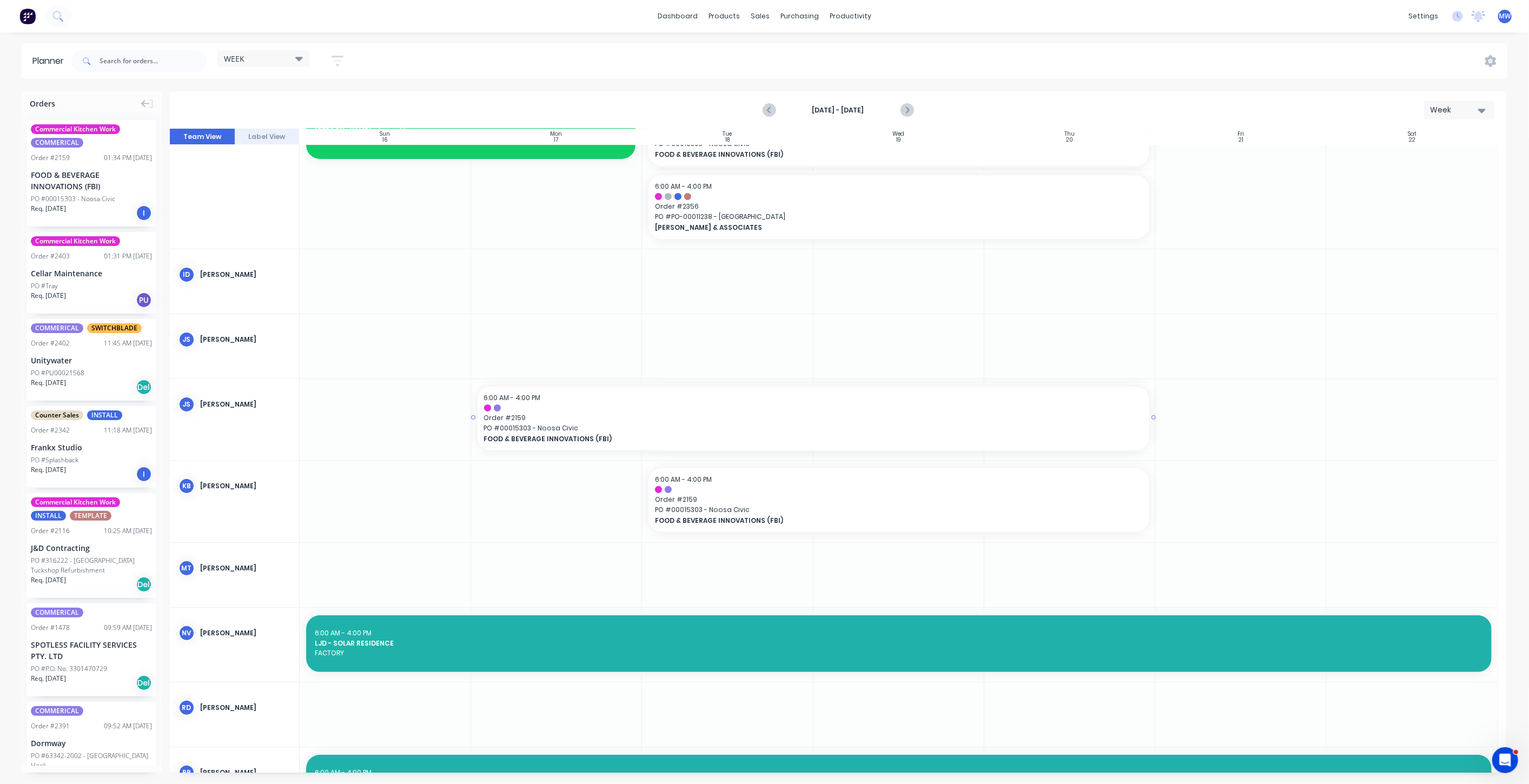
drag, startPoint x: 644, startPoint y: 418, endPoint x: 518, endPoint y: 463, distance: 133.8
drag, startPoint x: 636, startPoint y: 496, endPoint x: 534, endPoint y: 505, distance: 102.4
drag, startPoint x: 642, startPoint y: 498, endPoint x: 502, endPoint y: 509, distance: 140.4
drag, startPoint x: 684, startPoint y: 495, endPoint x: 567, endPoint y: 501, distance: 117.2
drag, startPoint x: 980, startPoint y: 498, endPoint x: 1018, endPoint y: 498, distance: 38.0
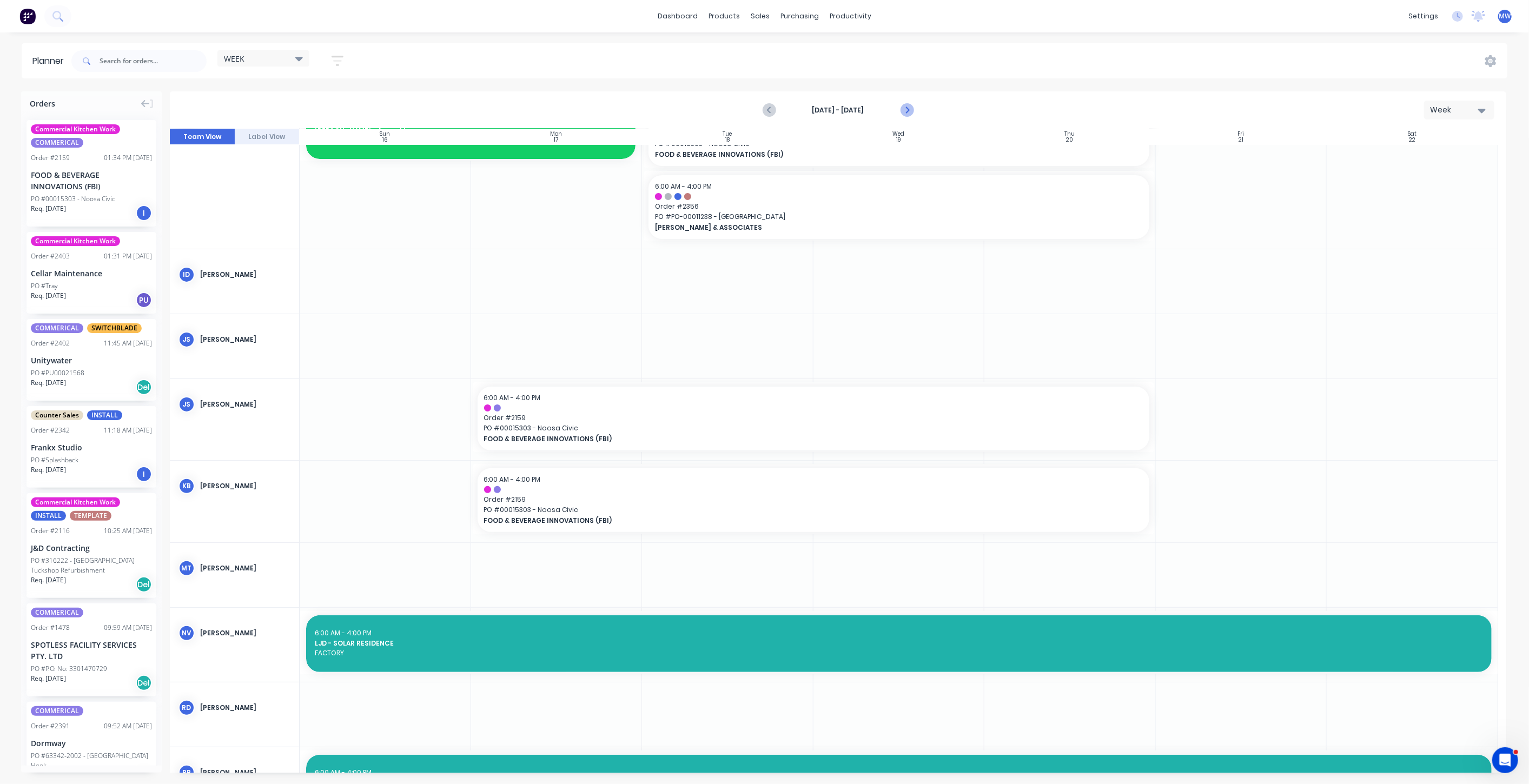
click at [905, 107] on icon "Next page" at bounding box center [906, 110] width 13 height 13
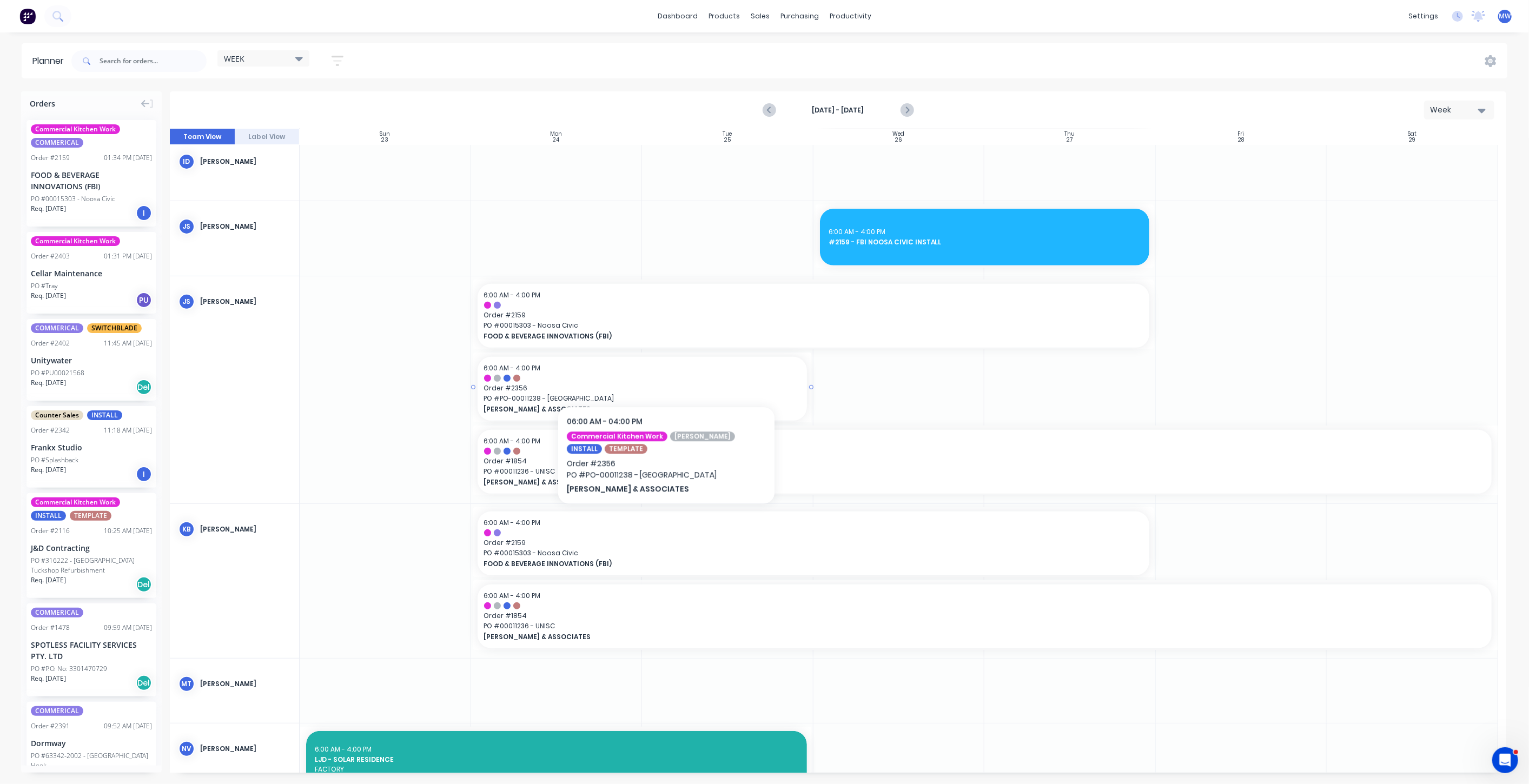
scroll to position [340, 0]
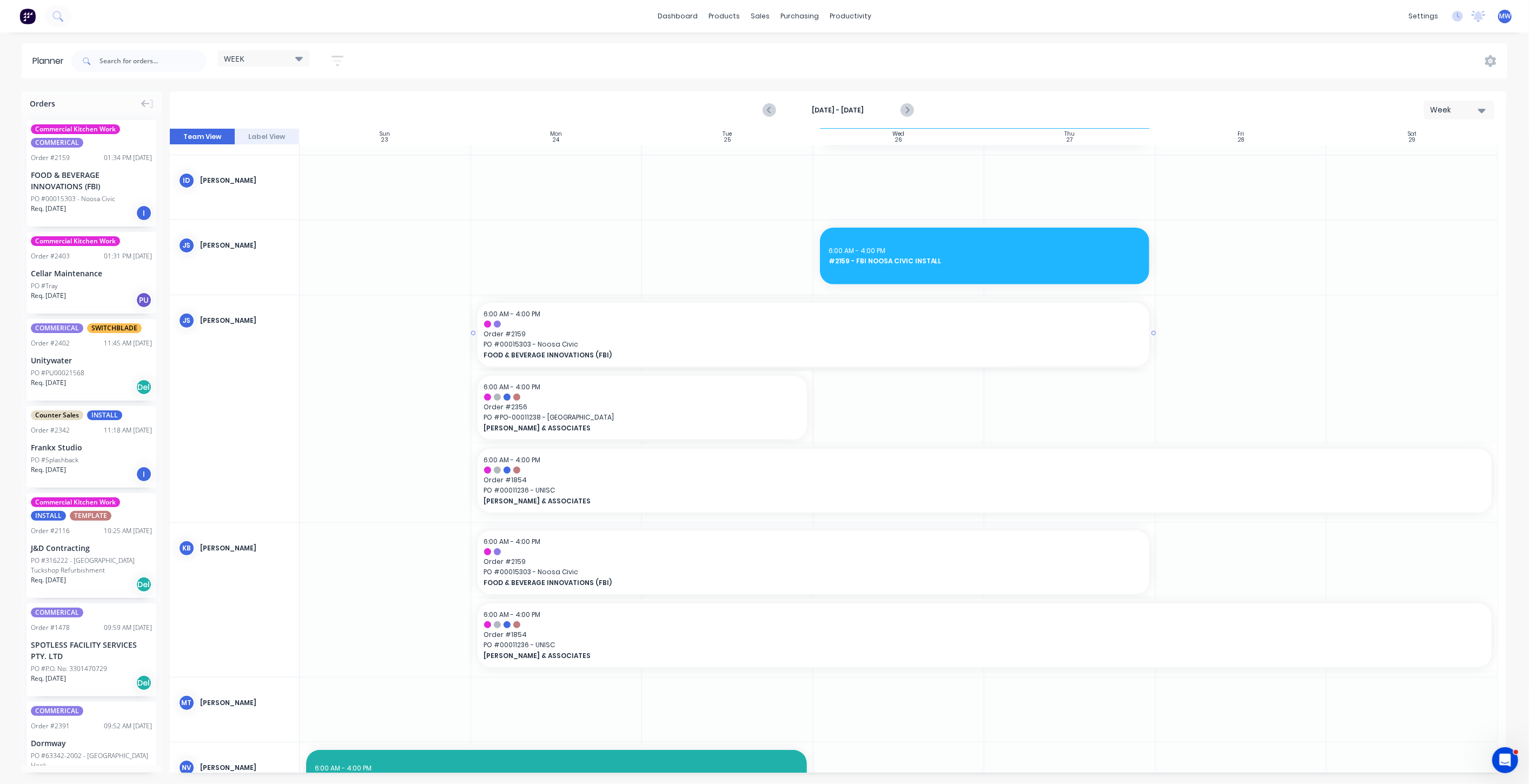
drag, startPoint x: 1149, startPoint y: 333, endPoint x: 1064, endPoint y: 334, distance: 85.0
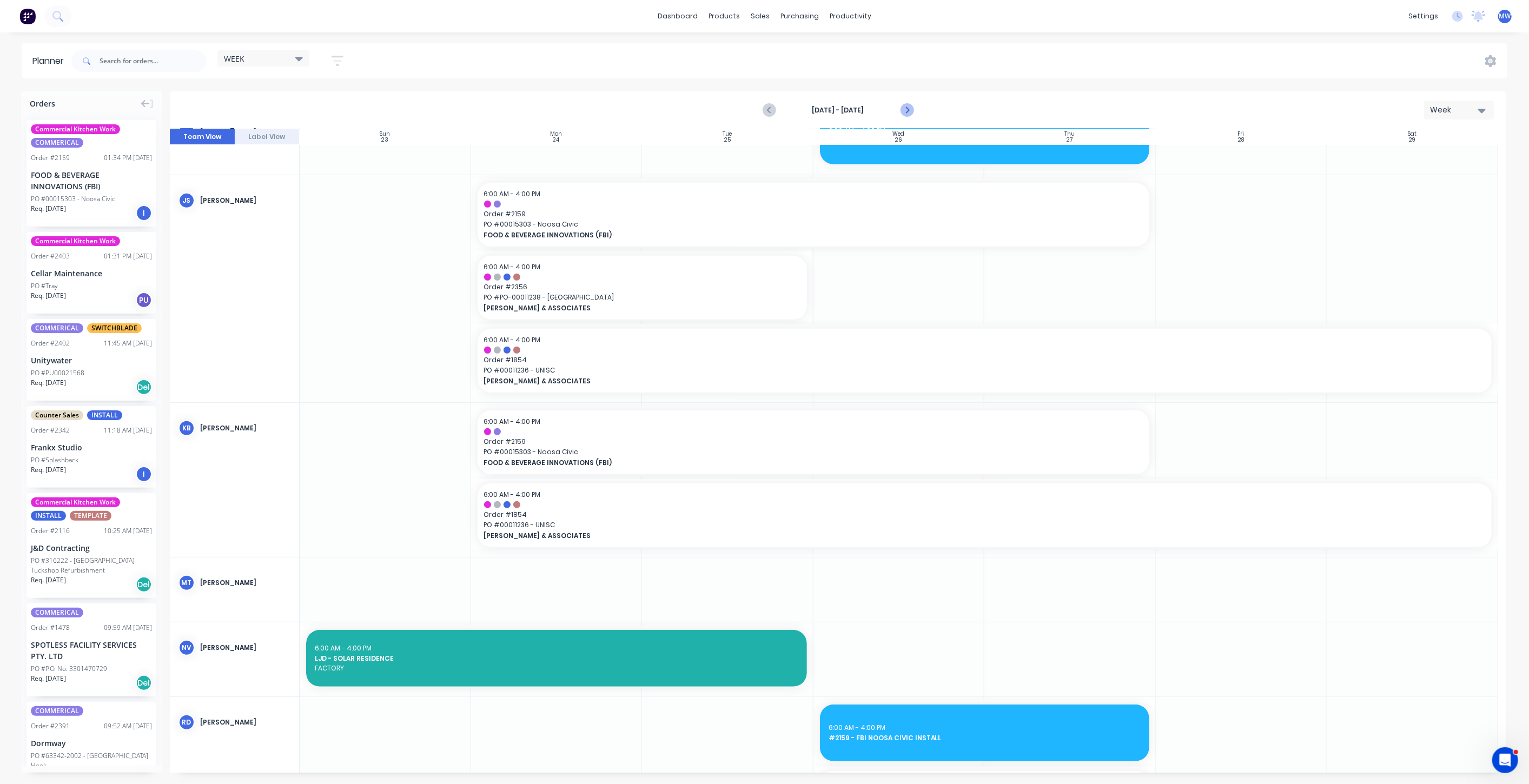
click at [909, 109] on icon "Next page" at bounding box center [906, 110] width 13 height 13
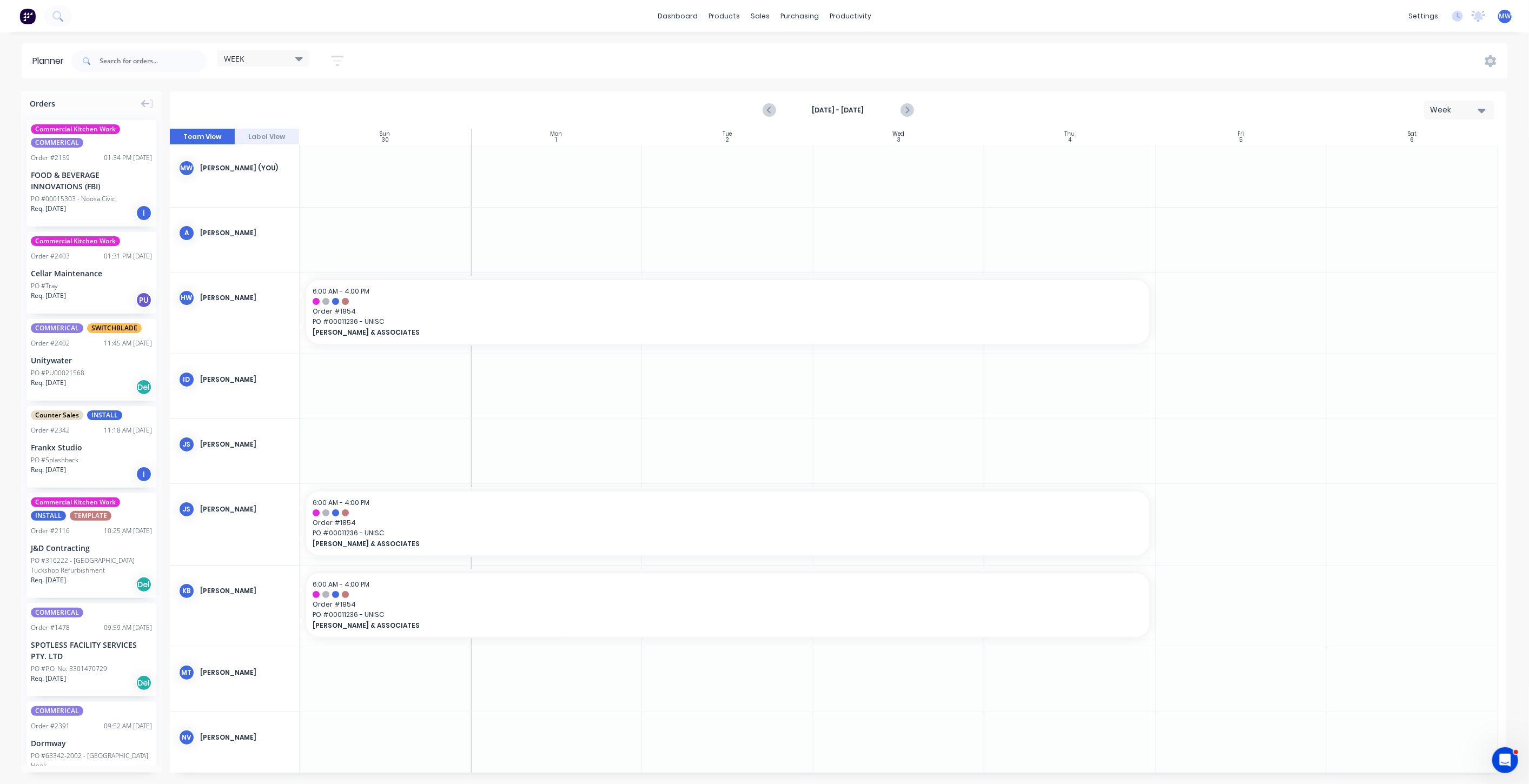
scroll to position [0, 0]
click at [908, 111] on icon "Next page" at bounding box center [906, 110] width 5 height 8
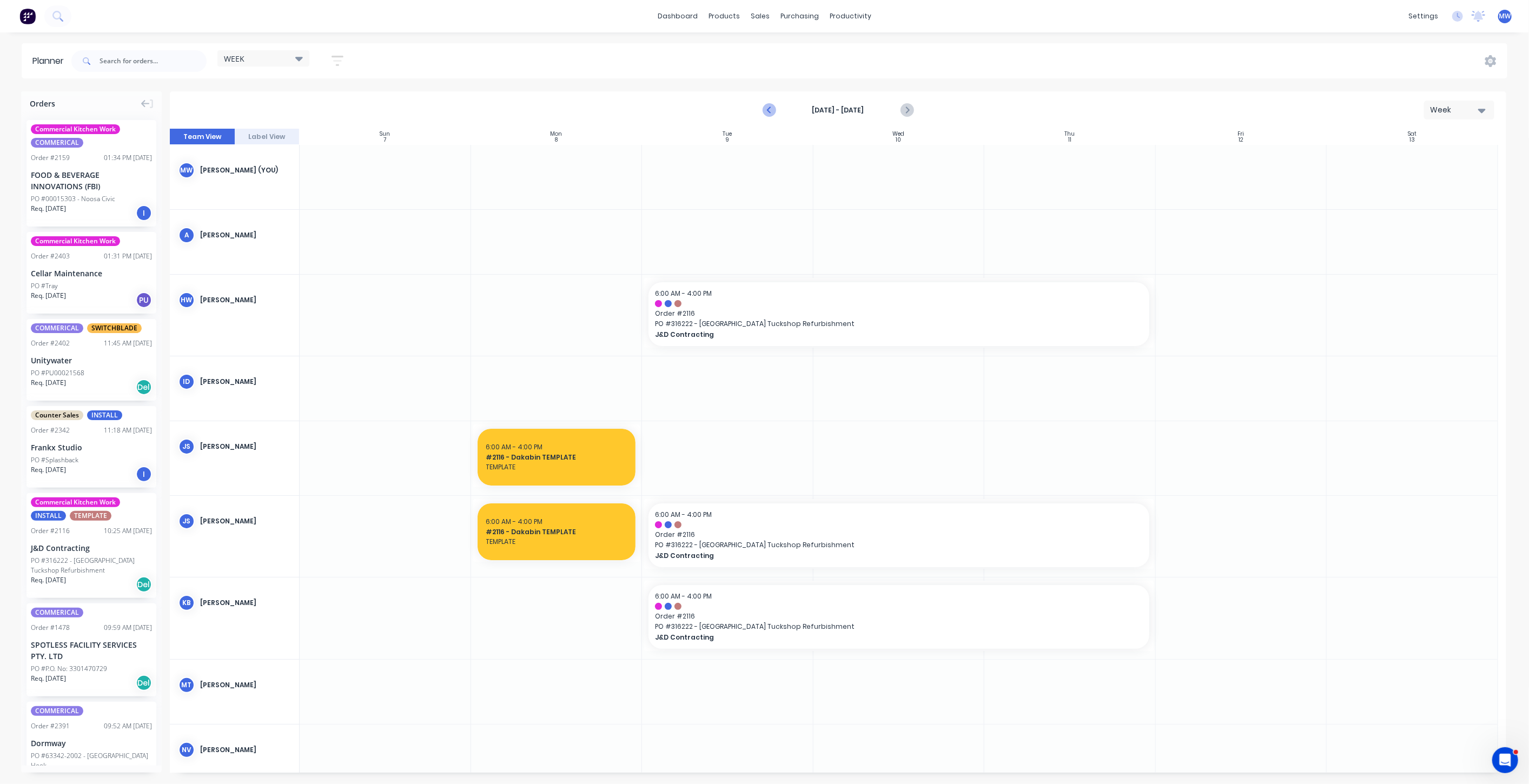
click at [767, 113] on icon "Previous page" at bounding box center [769, 110] width 13 height 13
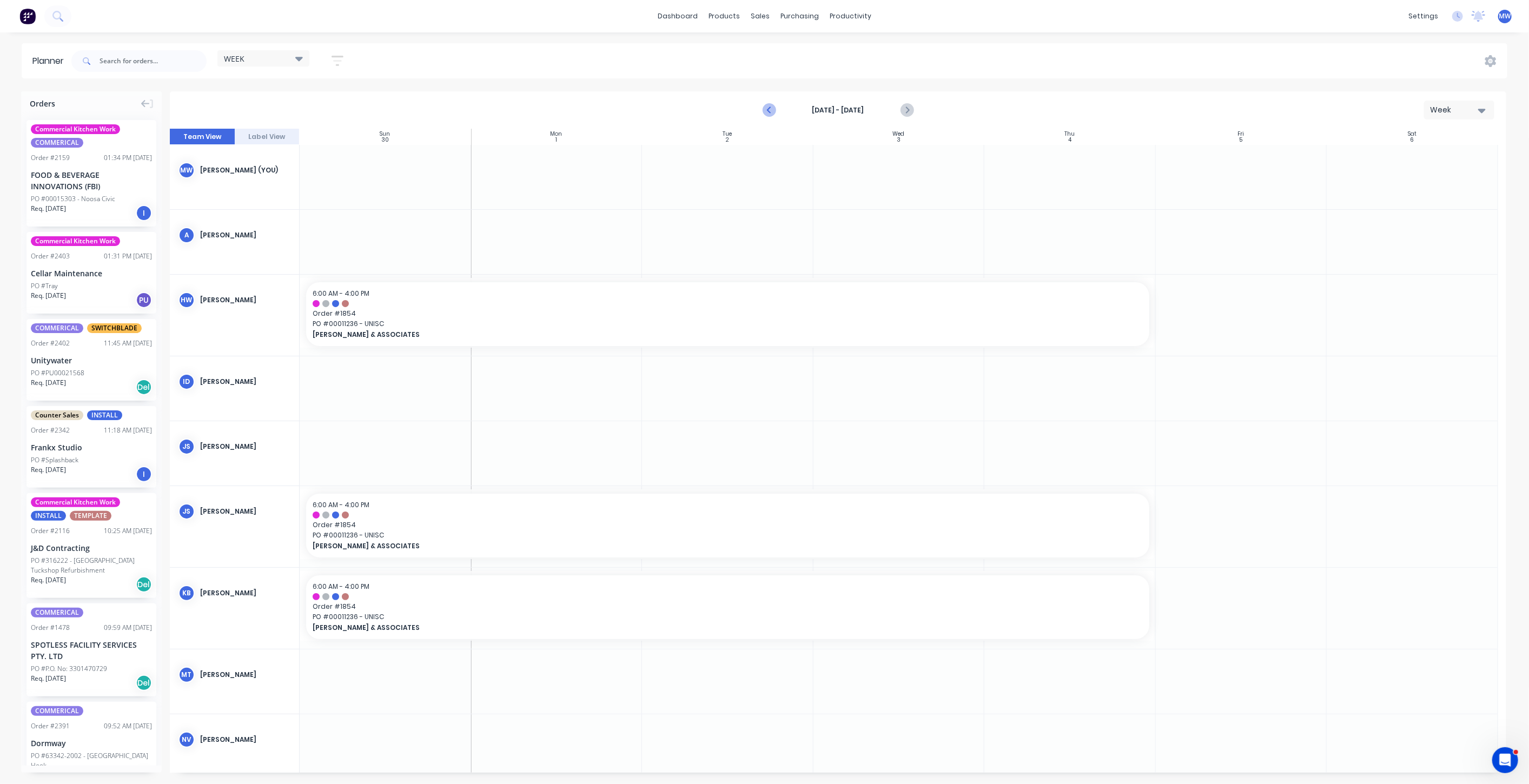
click at [771, 108] on icon "Previous page" at bounding box center [769, 110] width 13 height 13
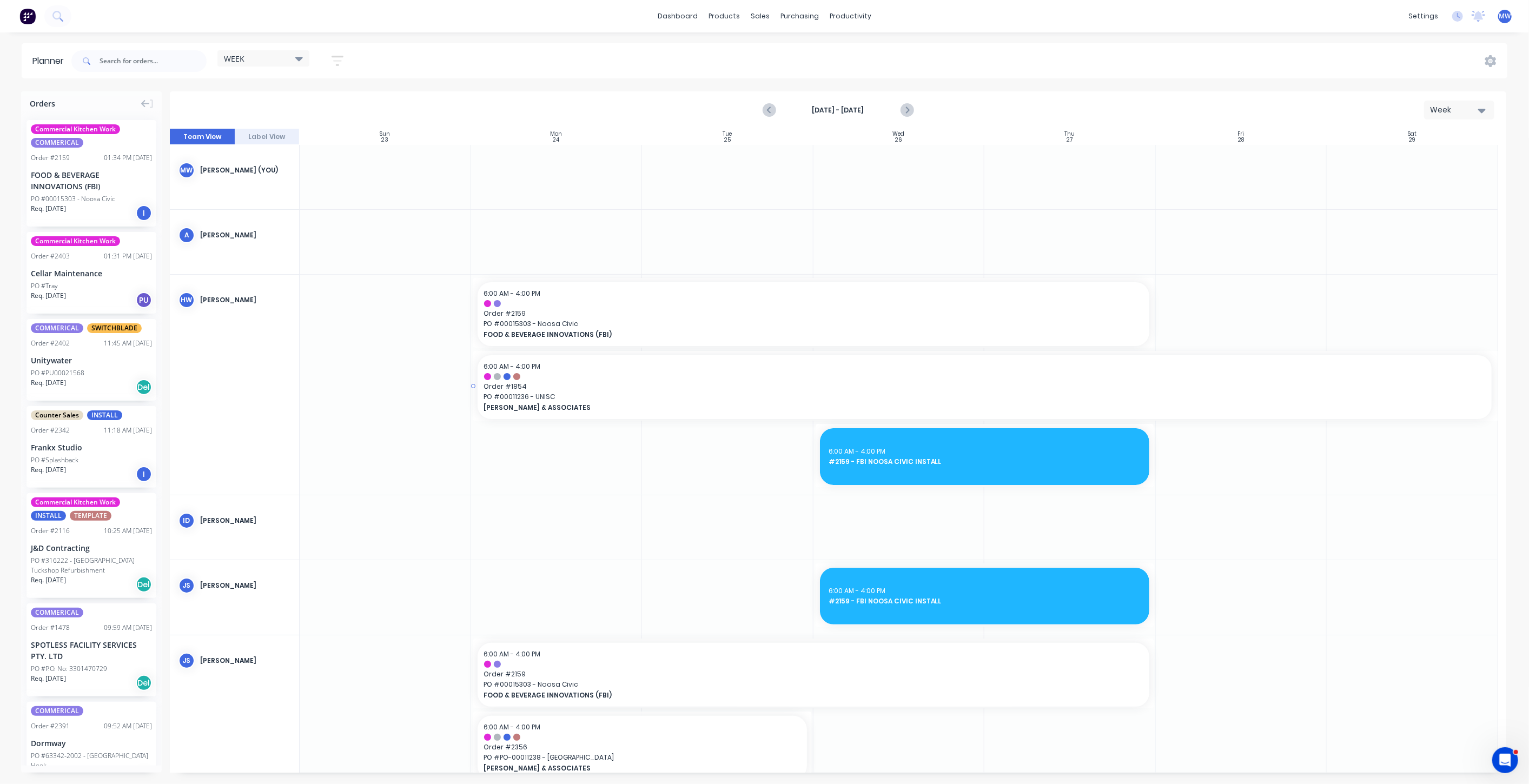
scroll to position [120, 0]
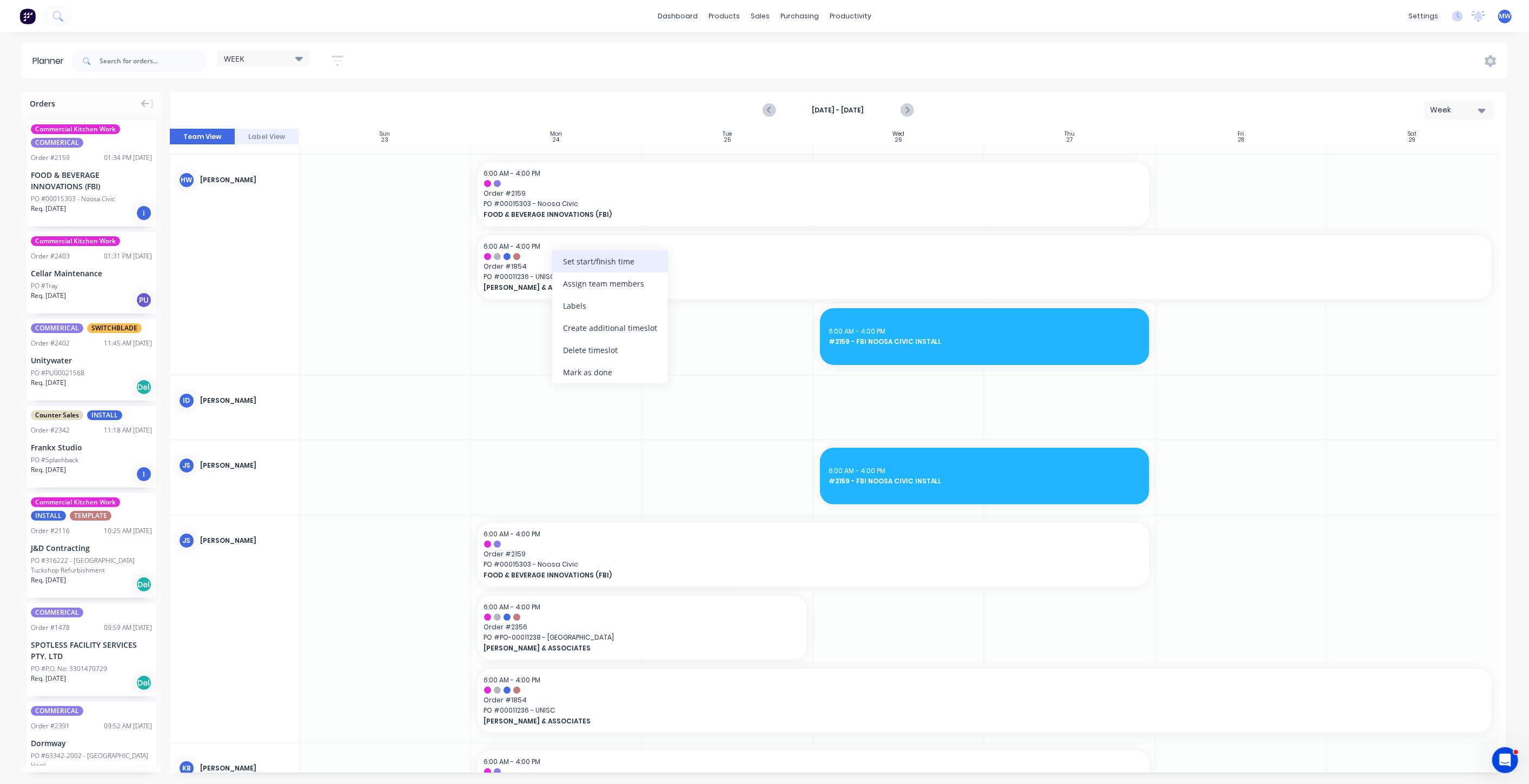
click at [602, 257] on div "Set start/finish time" at bounding box center [609, 261] width 116 height 22
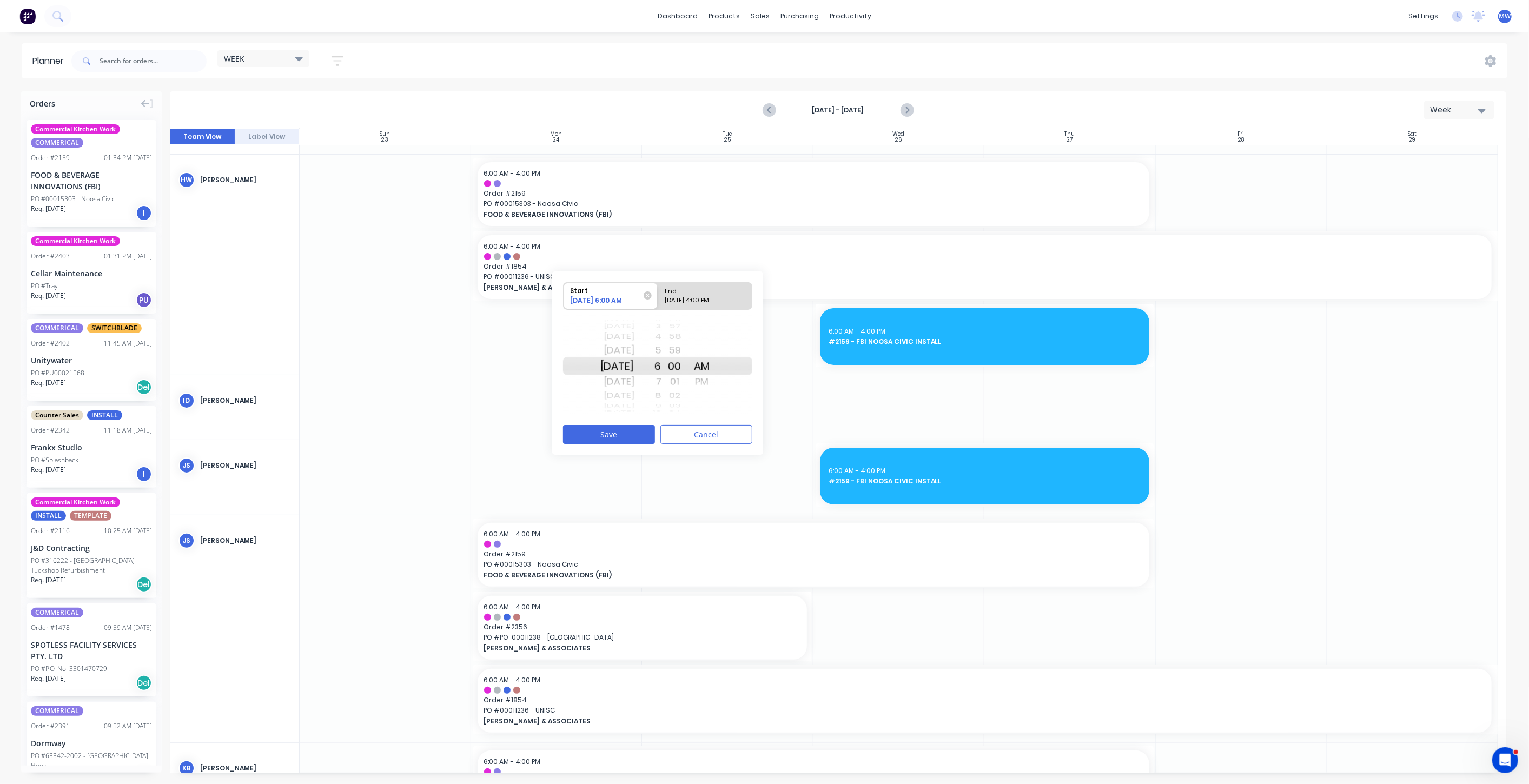
click at [631, 366] on div "Mon Dec 1" at bounding box center [617, 366] width 34 height 19
click at [710, 298] on div "12/04/2025 4:00 PM" at bounding box center [700, 302] width 79 height 14
click at [658, 298] on input "End 12/04/2025 4:00 PM" at bounding box center [658, 296] width 1 height 26
radio input "true"
click at [629, 429] on button "Save" at bounding box center [609, 434] width 92 height 19
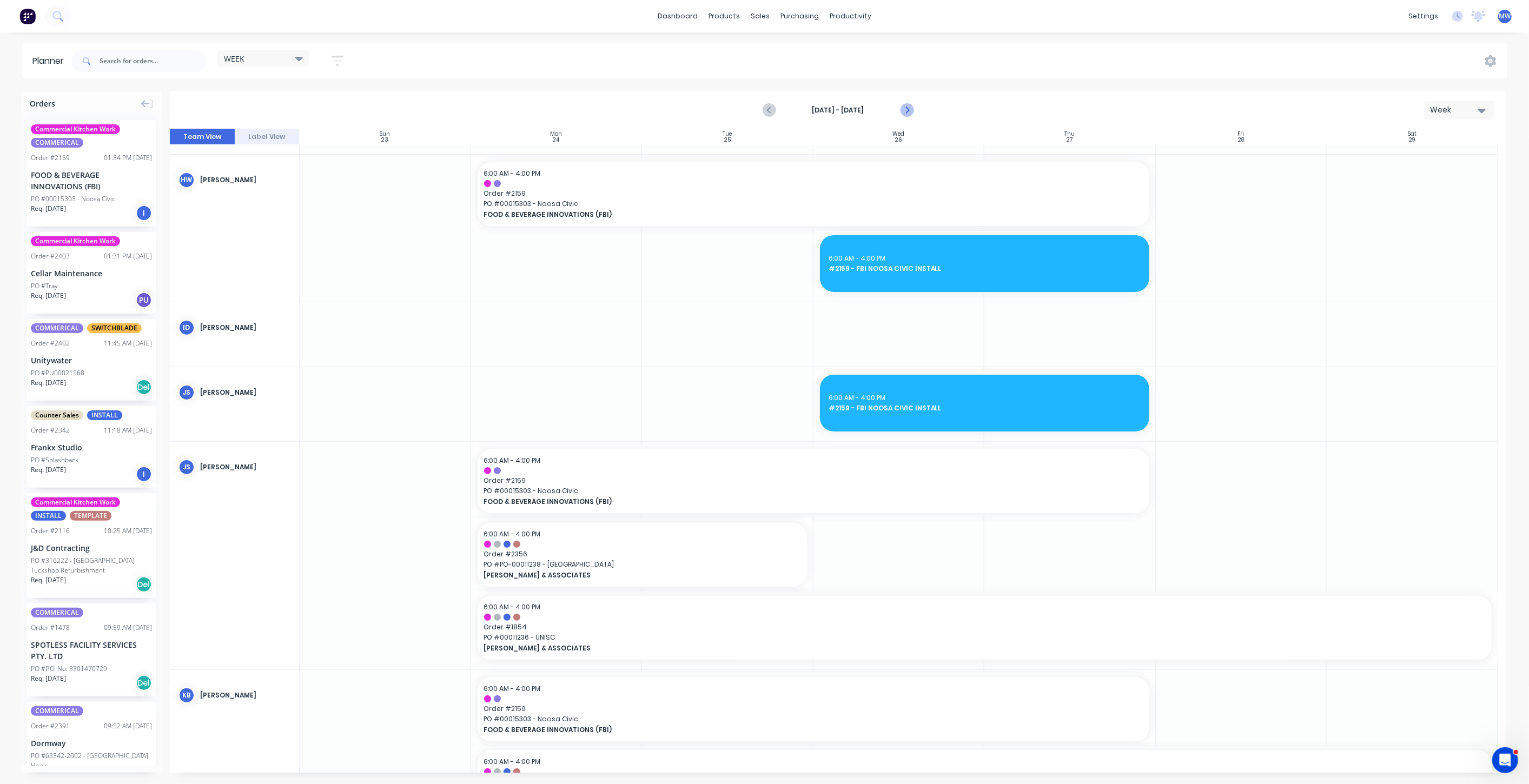
click at [908, 111] on icon "Next page" at bounding box center [906, 110] width 5 height 8
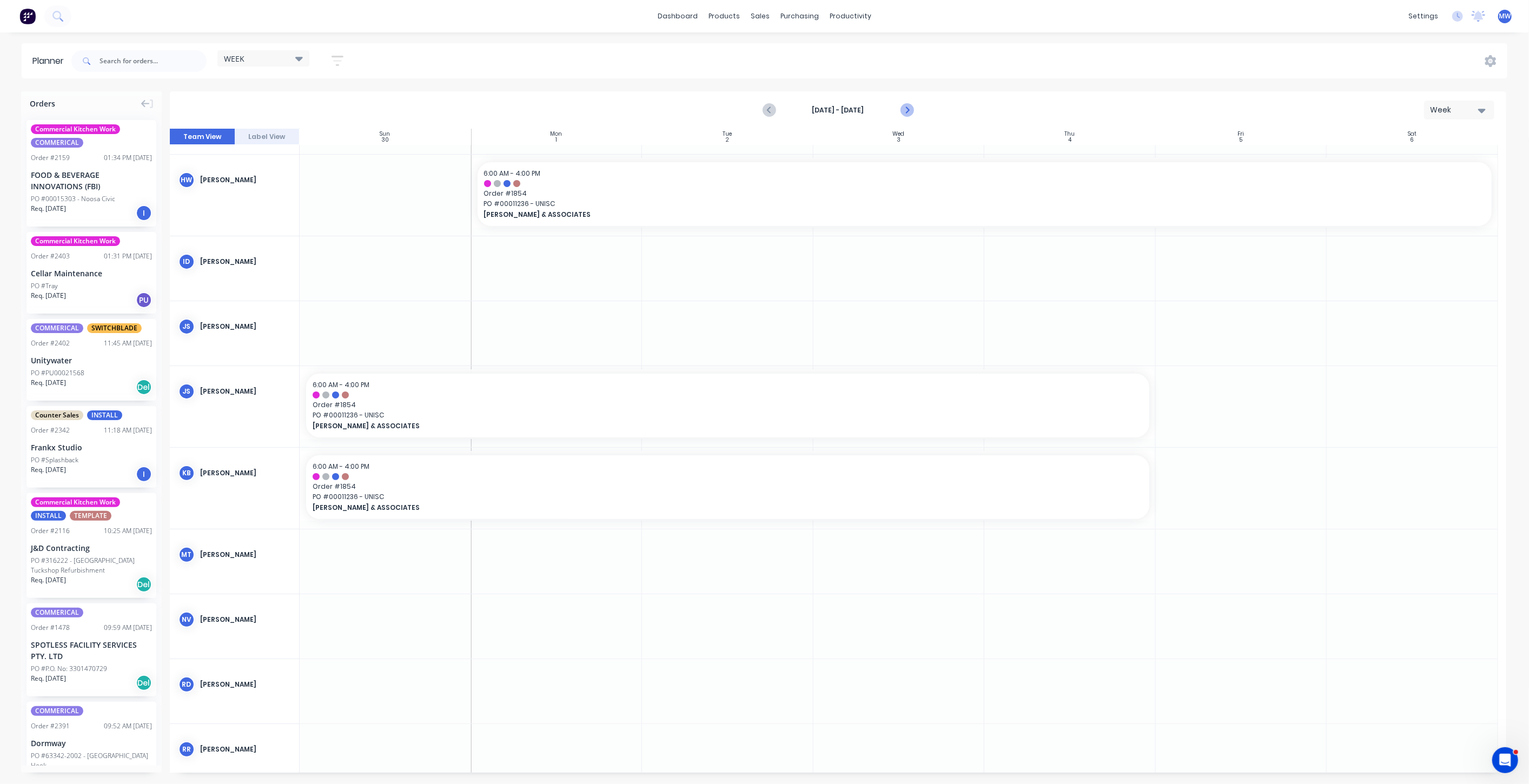
click at [907, 111] on icon "Next page" at bounding box center [906, 110] width 5 height 8
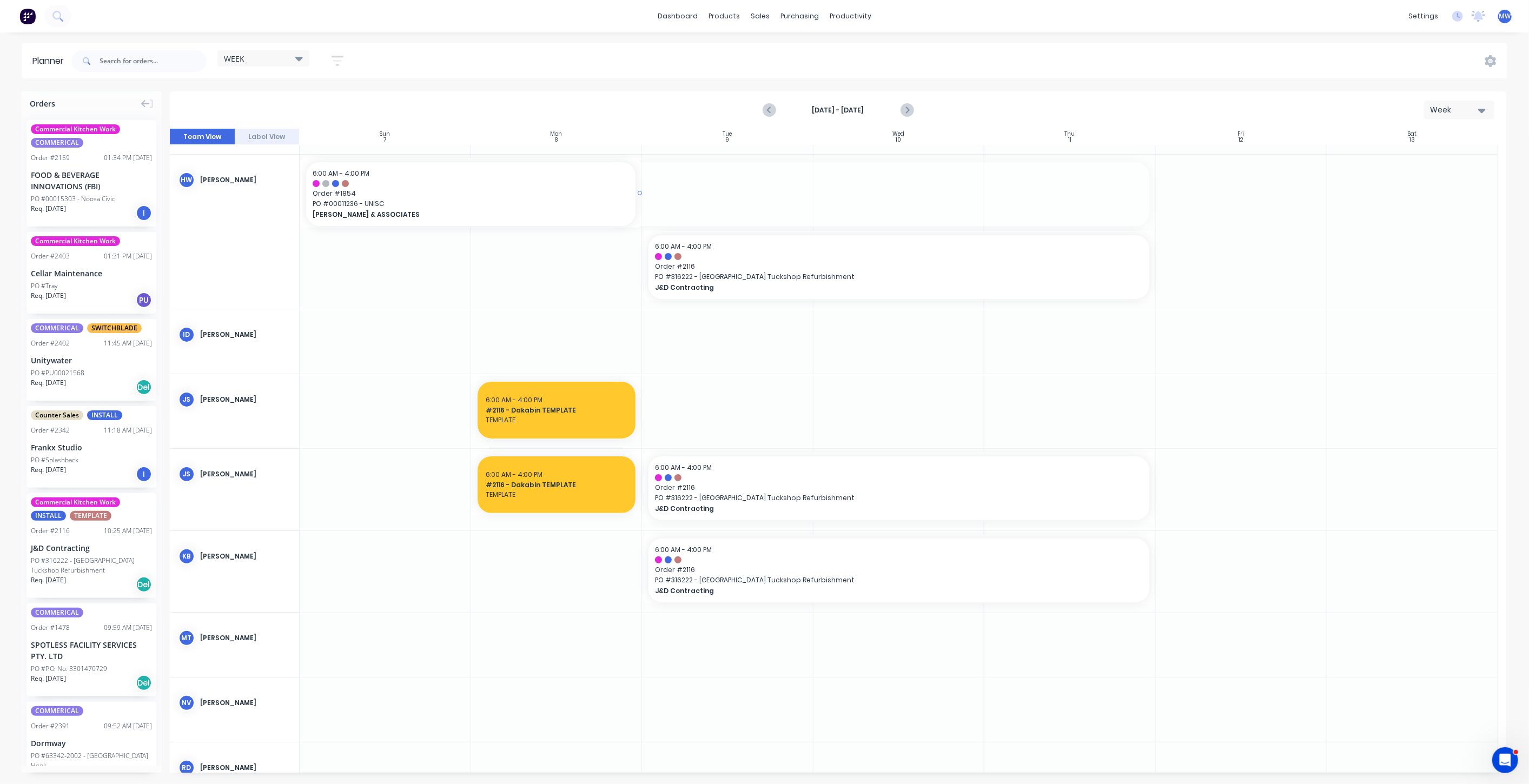
drag, startPoint x: 1149, startPoint y: 193, endPoint x: 606, endPoint y: 204, distance: 543.1
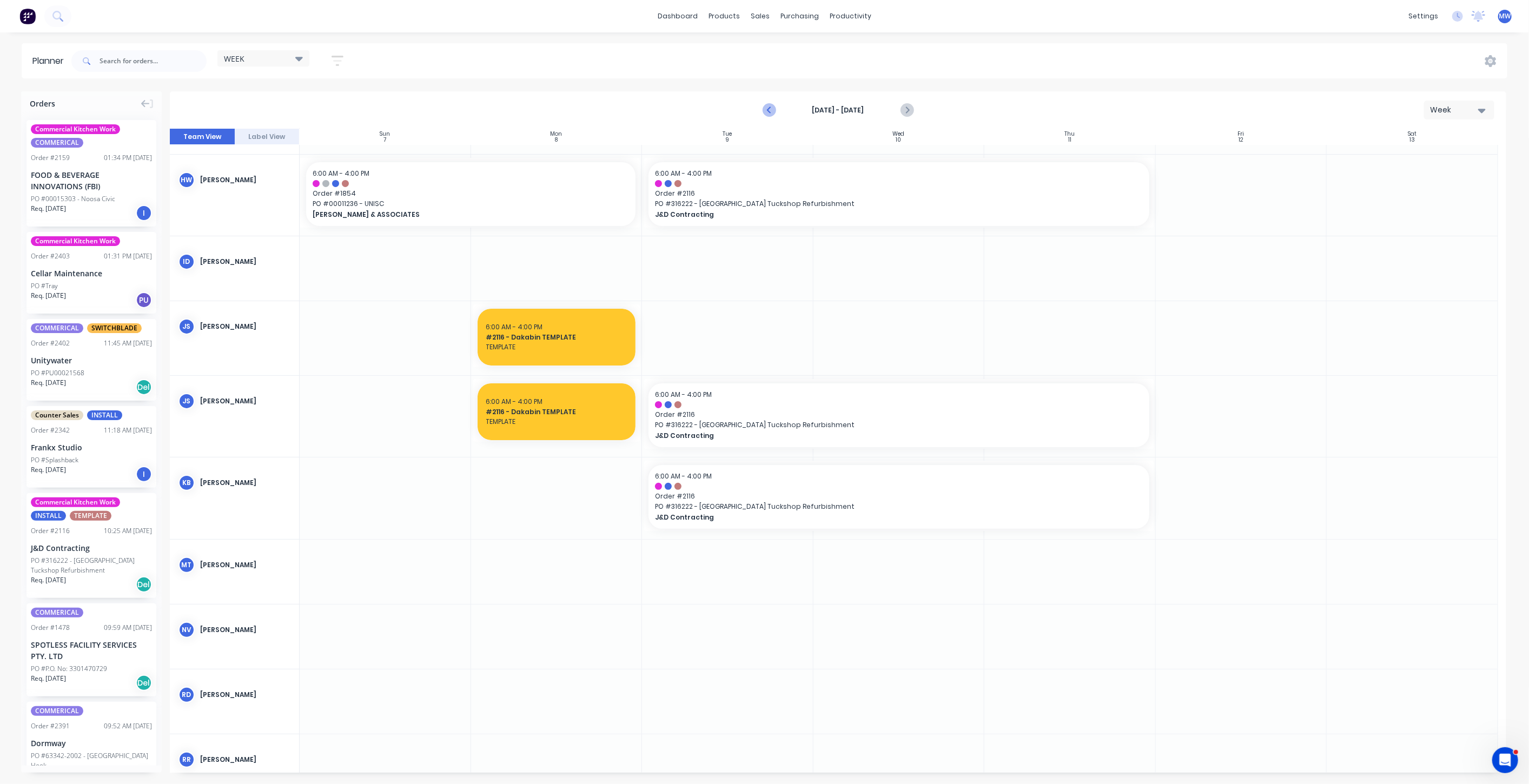
click at [770, 108] on icon "Previous page" at bounding box center [770, 110] width 5 height 8
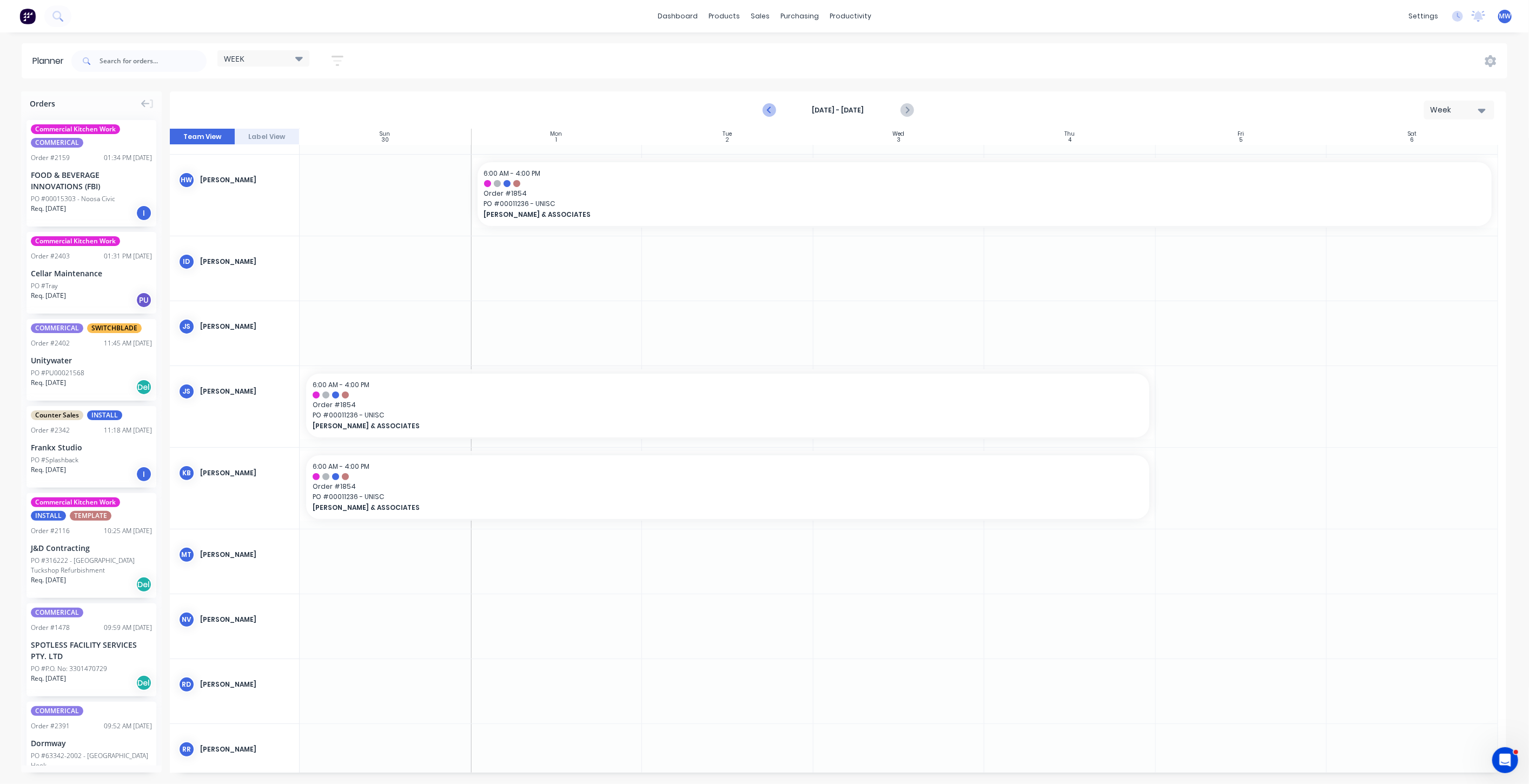
click at [770, 112] on icon "Previous page" at bounding box center [770, 110] width 5 height 8
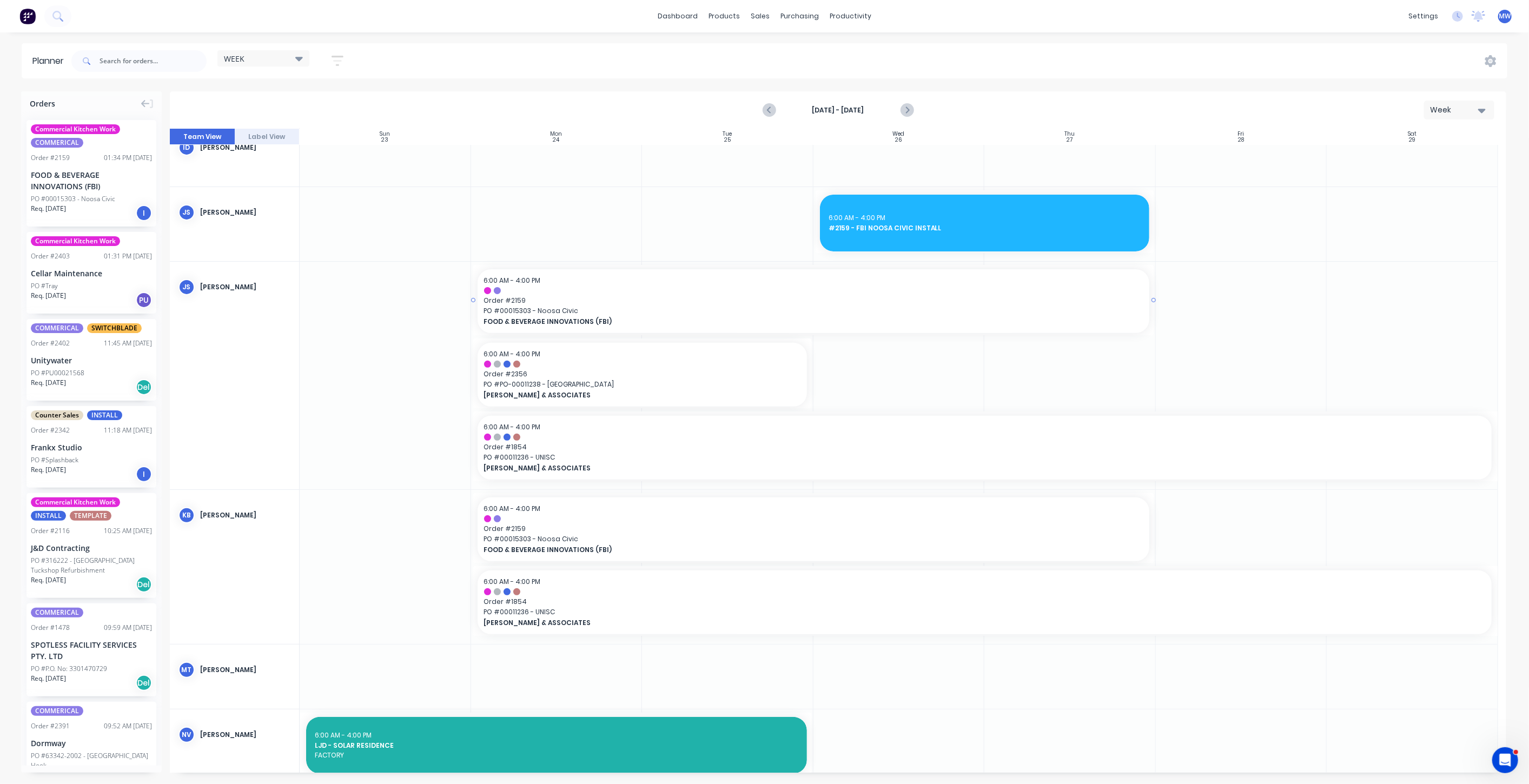
scroll to position [360, 0]
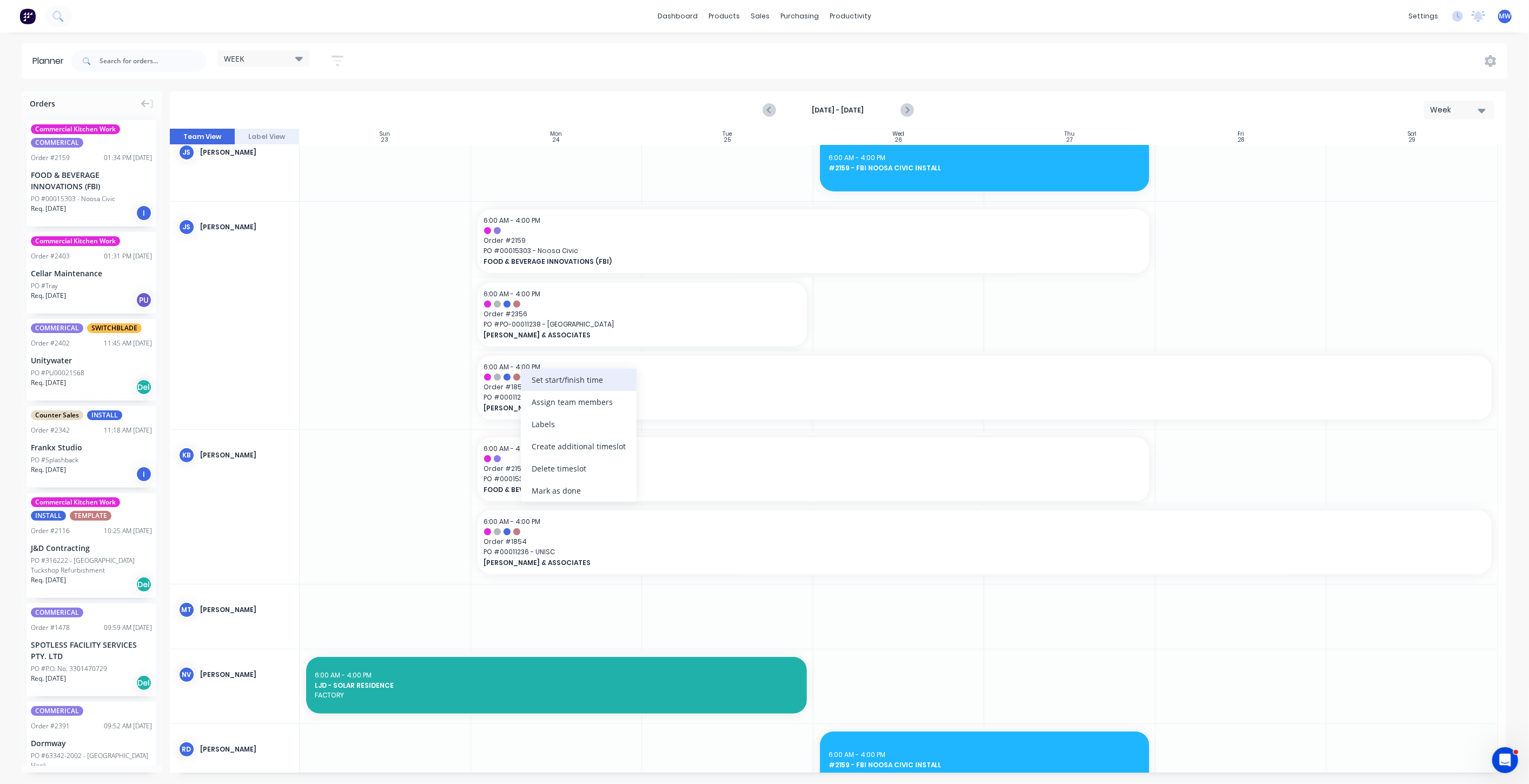
click at [567, 379] on div "Set start/finish time" at bounding box center [578, 379] width 116 height 22
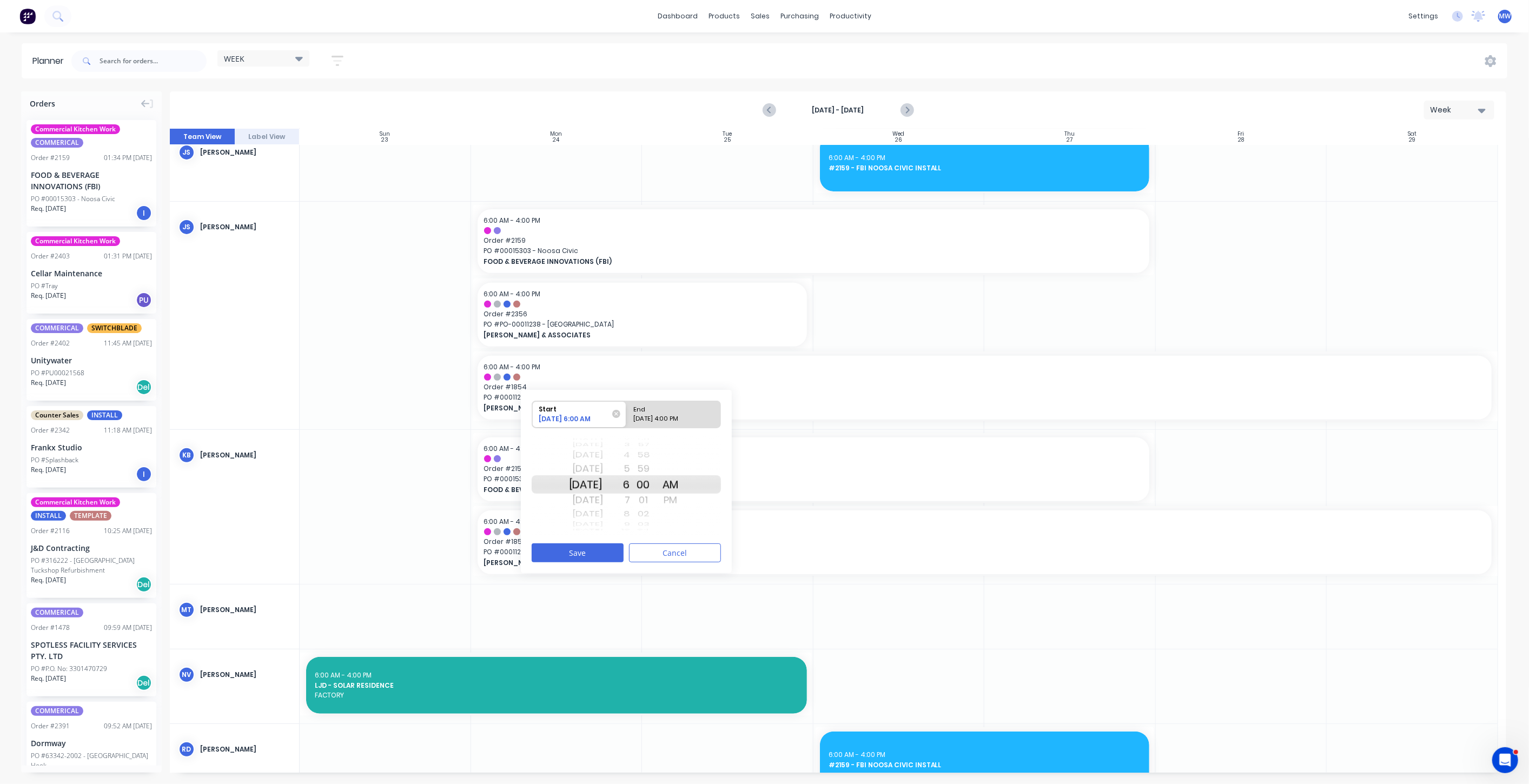
click at [592, 480] on div "Mon Dec 1" at bounding box center [586, 484] width 34 height 19
click at [669, 410] on div "End" at bounding box center [669, 408] width 79 height 14
click at [627, 410] on input "End 12/04/2025 4:00 PM" at bounding box center [626, 414] width 1 height 26
radio input "true"
click at [588, 482] on div "Thu Dec 11" at bounding box center [586, 484] width 34 height 19
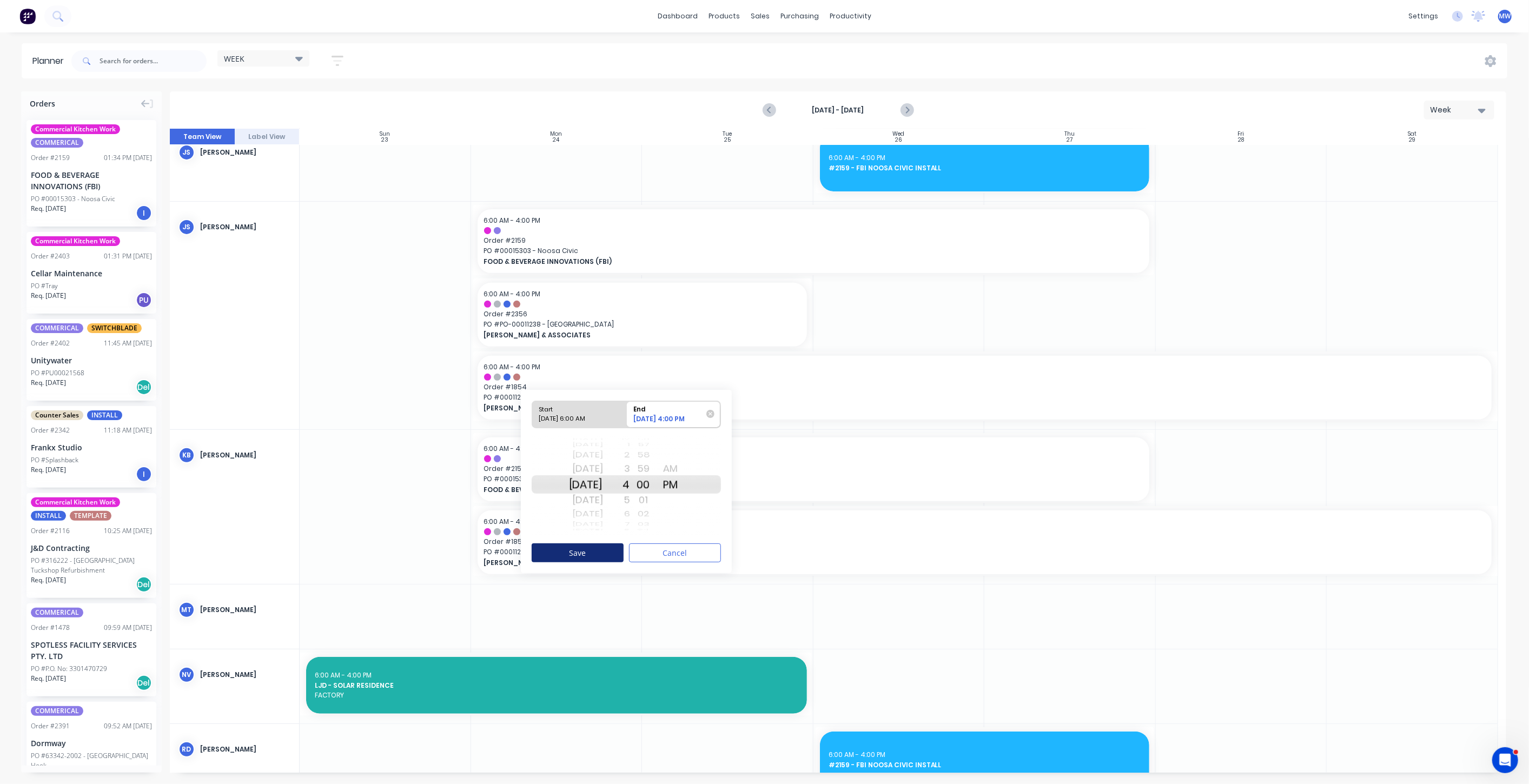
click at [596, 550] on button "Save" at bounding box center [577, 553] width 92 height 19
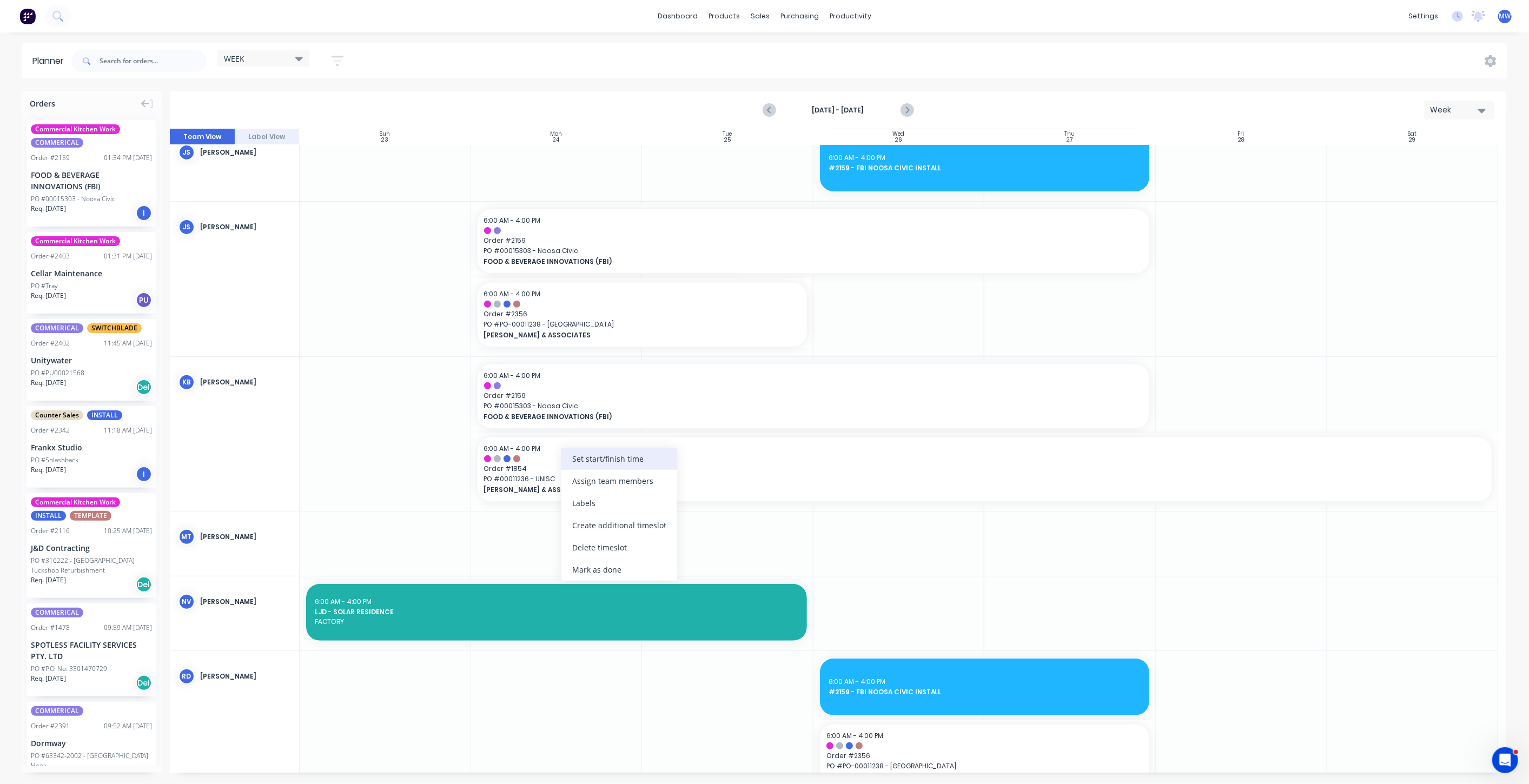
click at [625, 455] on div "Set start/finish time" at bounding box center [619, 459] width 116 height 22
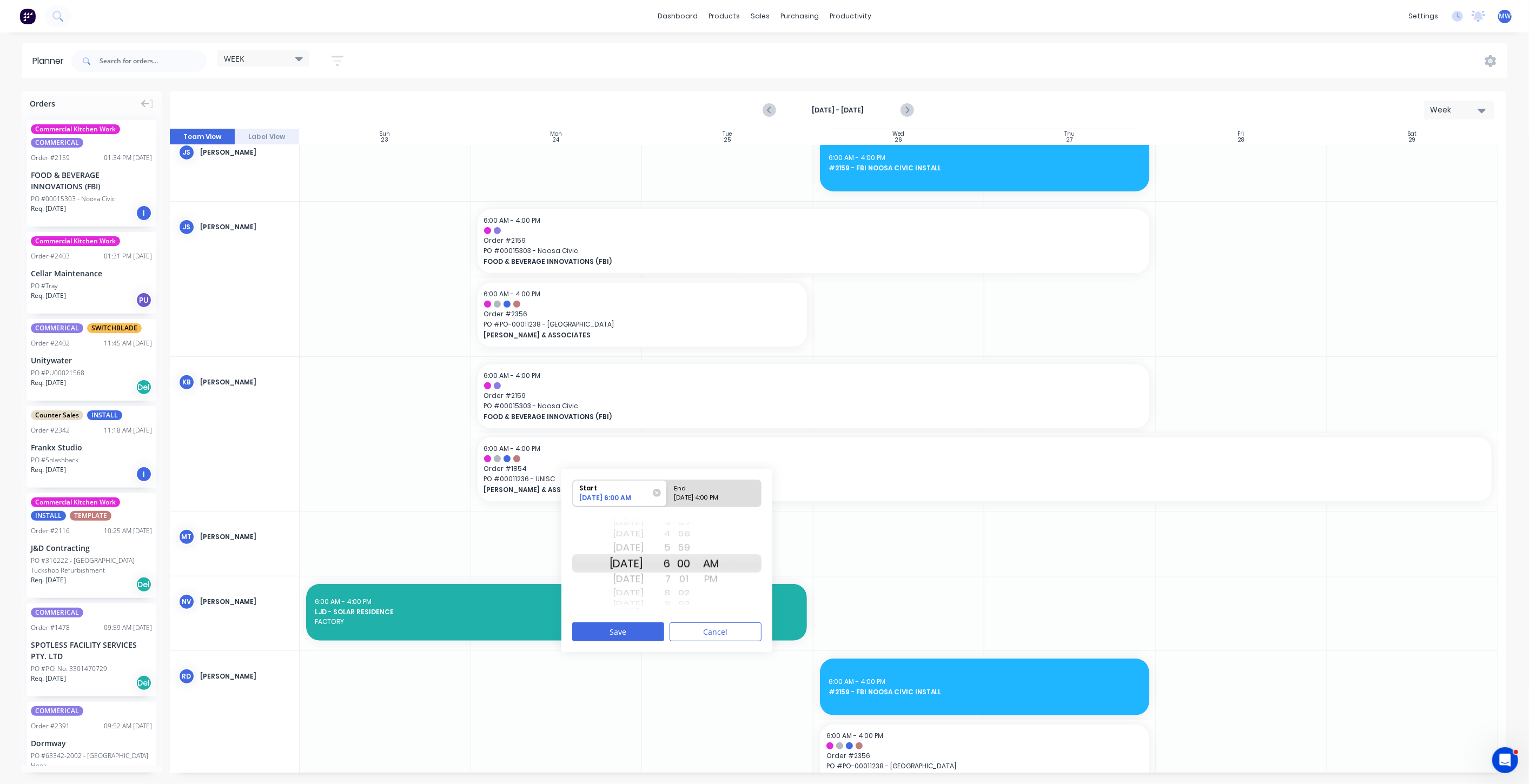
click at [630, 546] on div "Mon Dec 1" at bounding box center [626, 547] width 34 height 17
click at [726, 492] on div "End" at bounding box center [709, 487] width 79 height 14
click at [668, 492] on input "End 12/04/2025 4:00 PM" at bounding box center [667, 493] width 1 height 26
radio input "true"
click at [627, 563] on div "Thu Dec 11" at bounding box center [626, 564] width 34 height 19
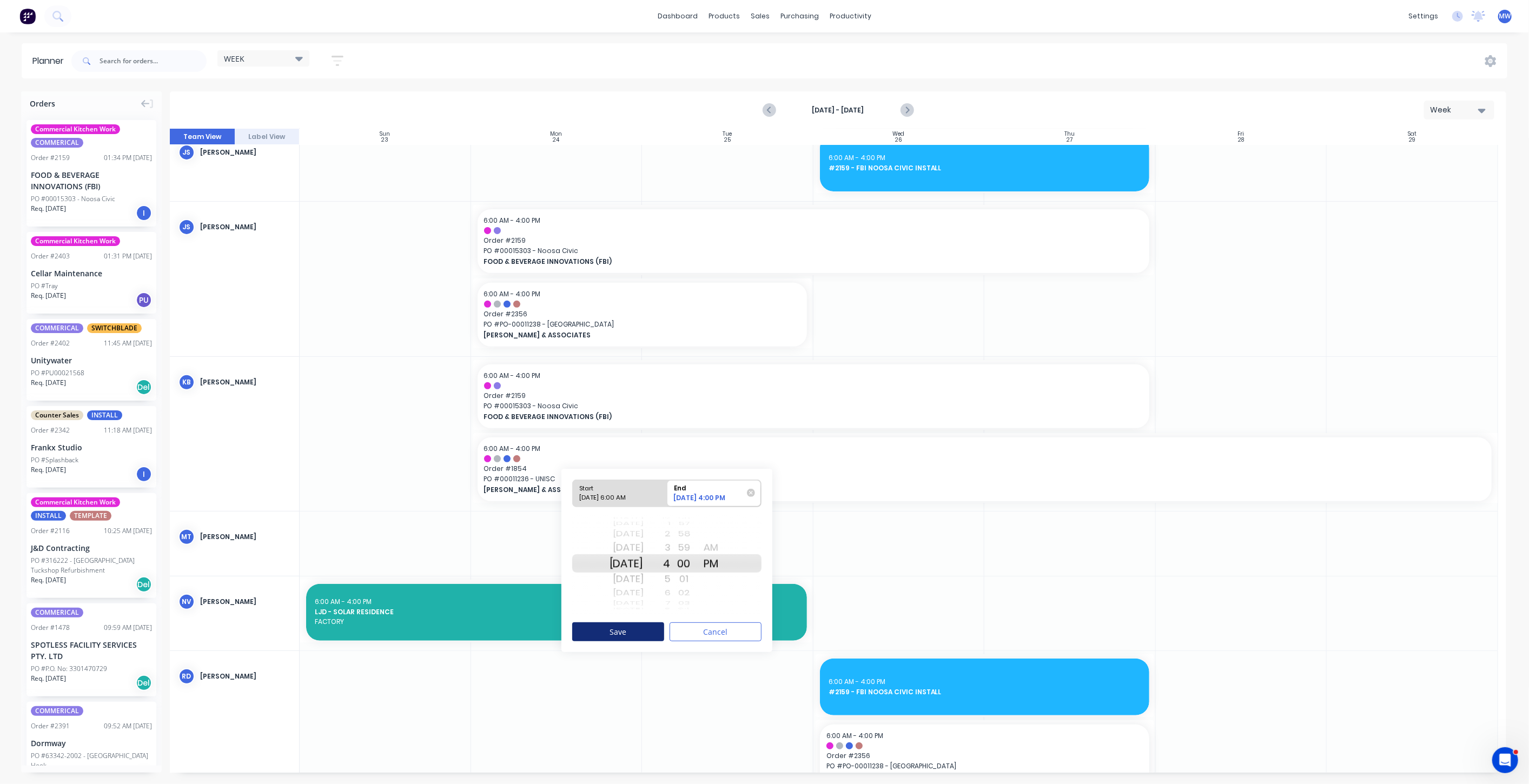
click at [641, 623] on button "Save" at bounding box center [618, 632] width 92 height 19
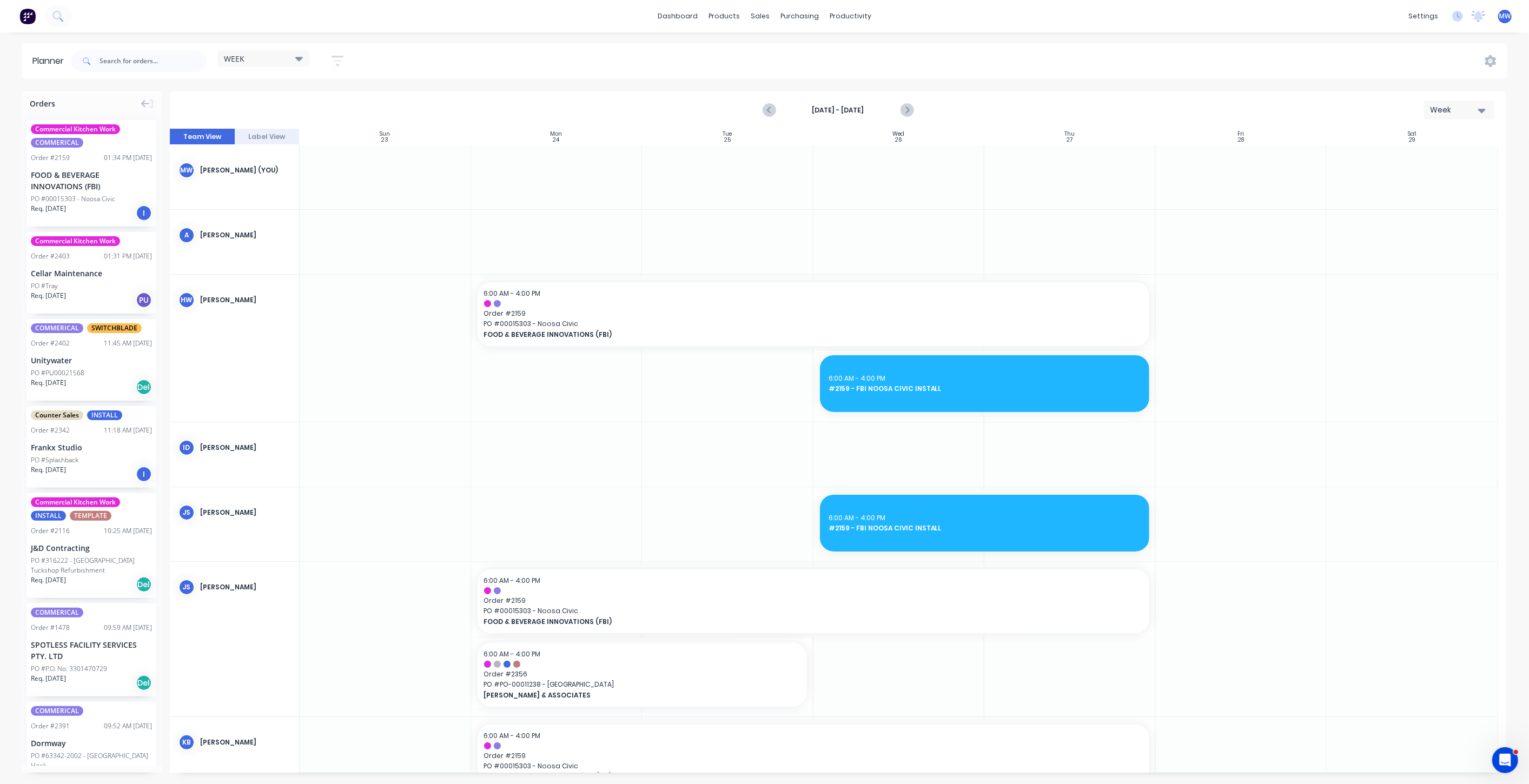
scroll to position [120, 0]
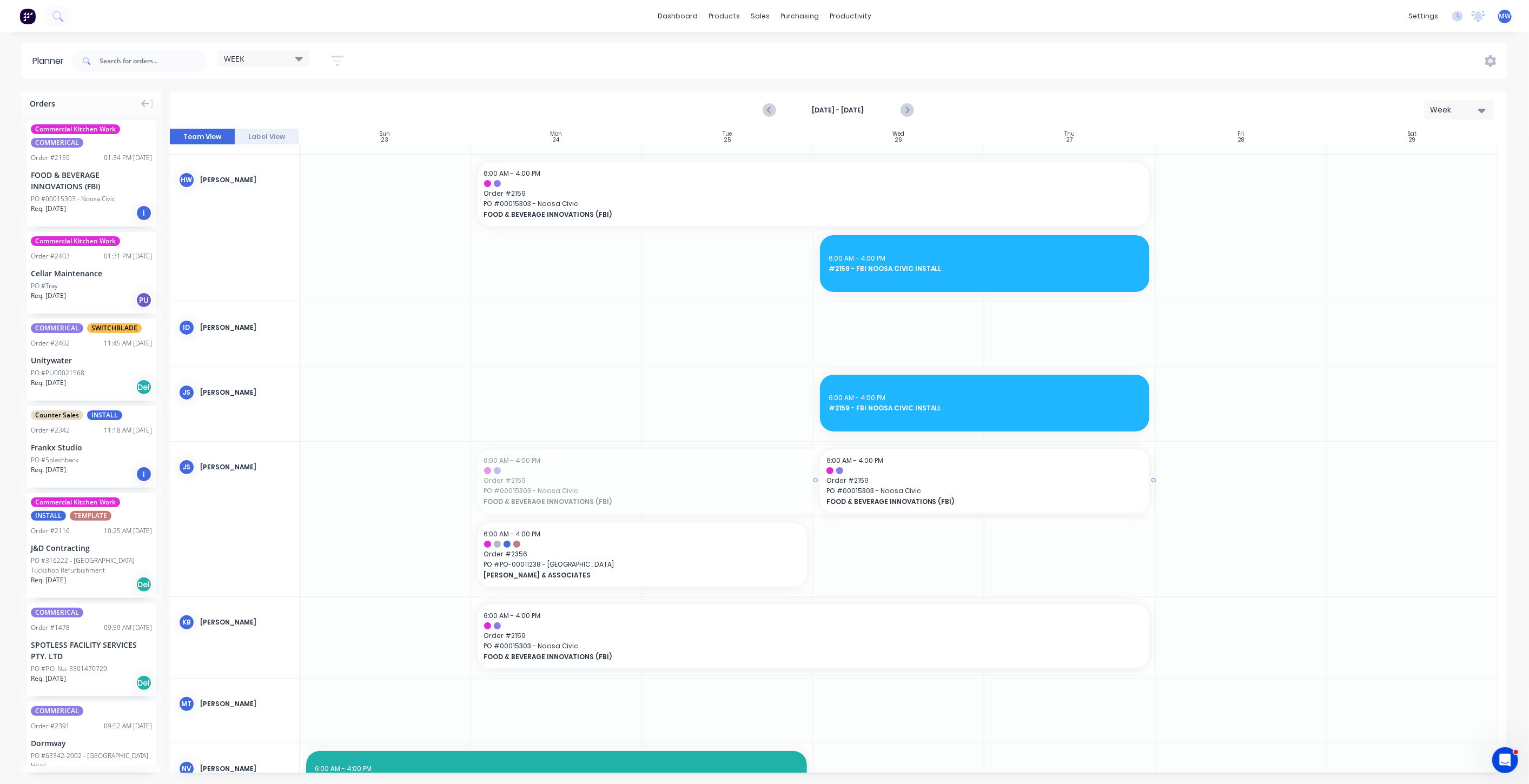
drag, startPoint x: 472, startPoint y: 479, endPoint x: 857, endPoint y: 487, distance: 385.1
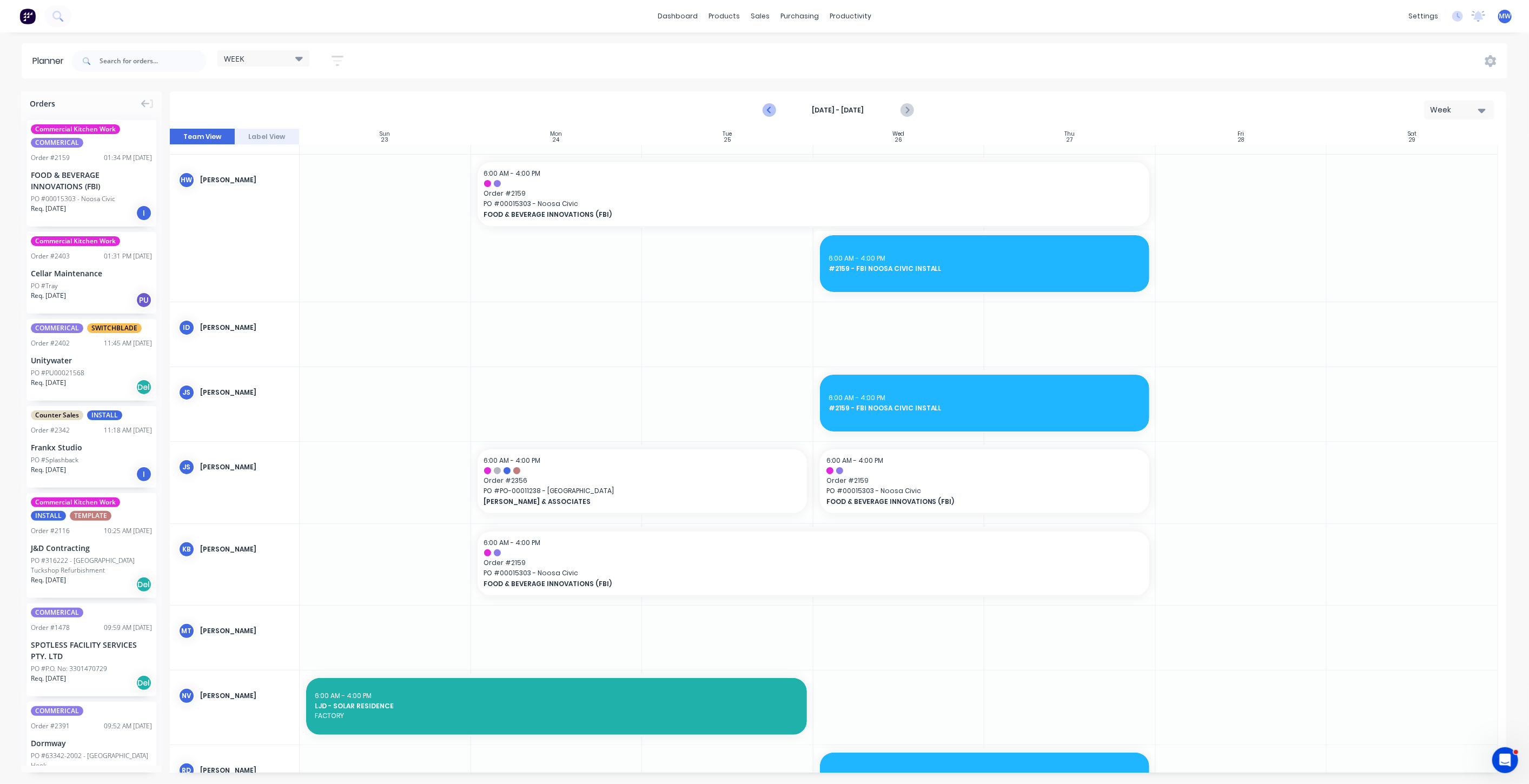
click at [767, 110] on icon "Previous page" at bounding box center [769, 110] width 13 height 13
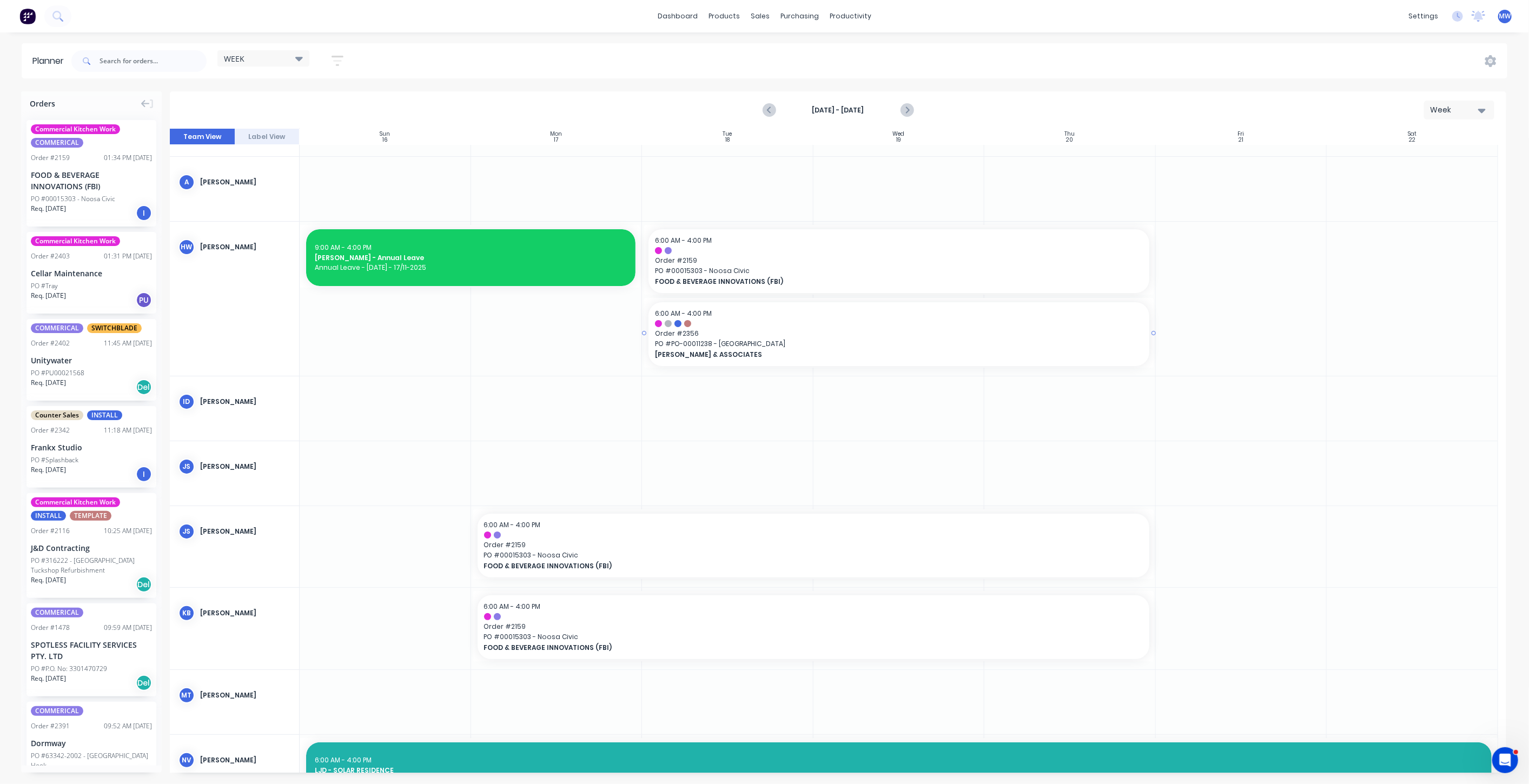
scroll to position [0, 0]
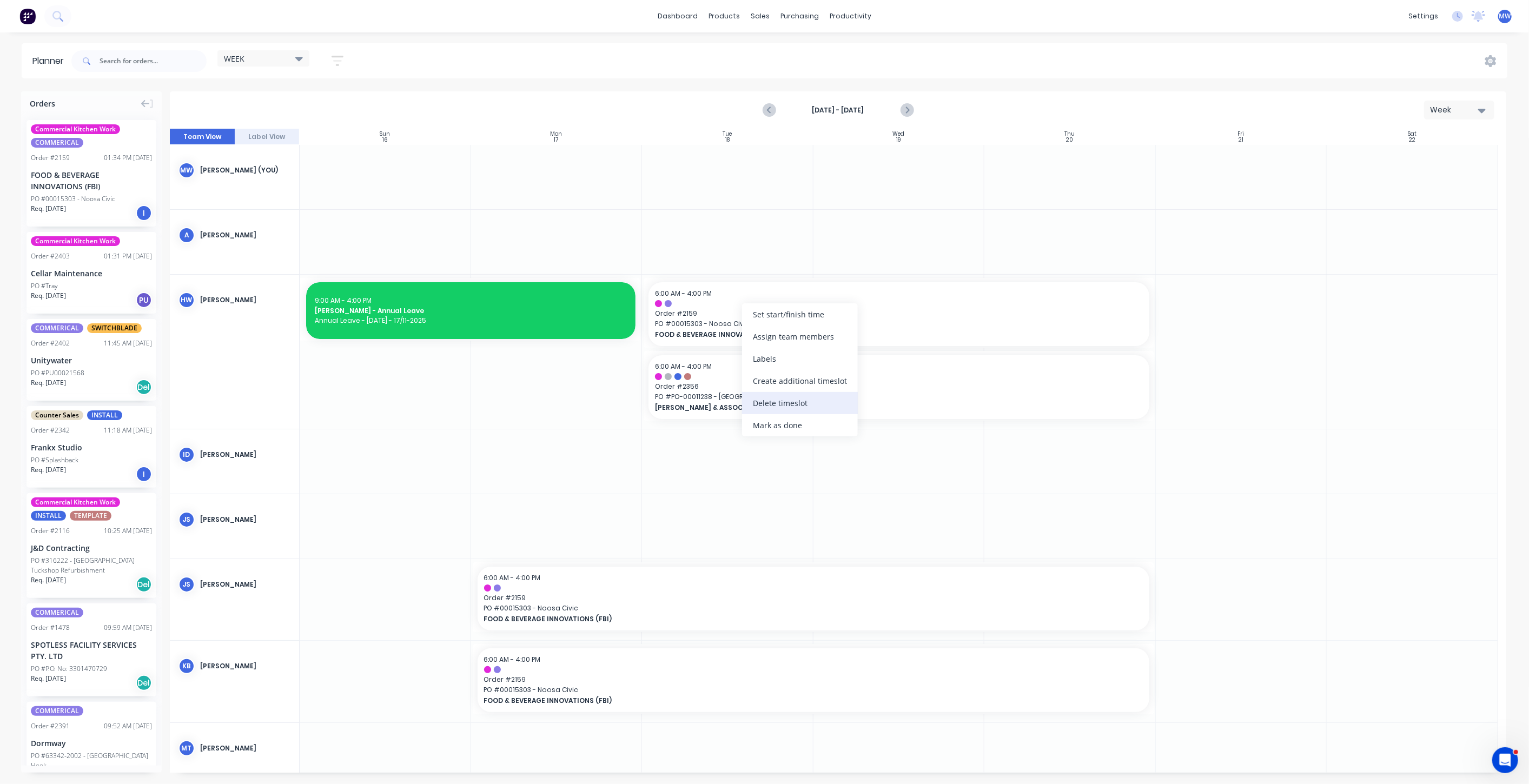
click at [785, 394] on div "Delete timeslot" at bounding box center [800, 403] width 116 height 22
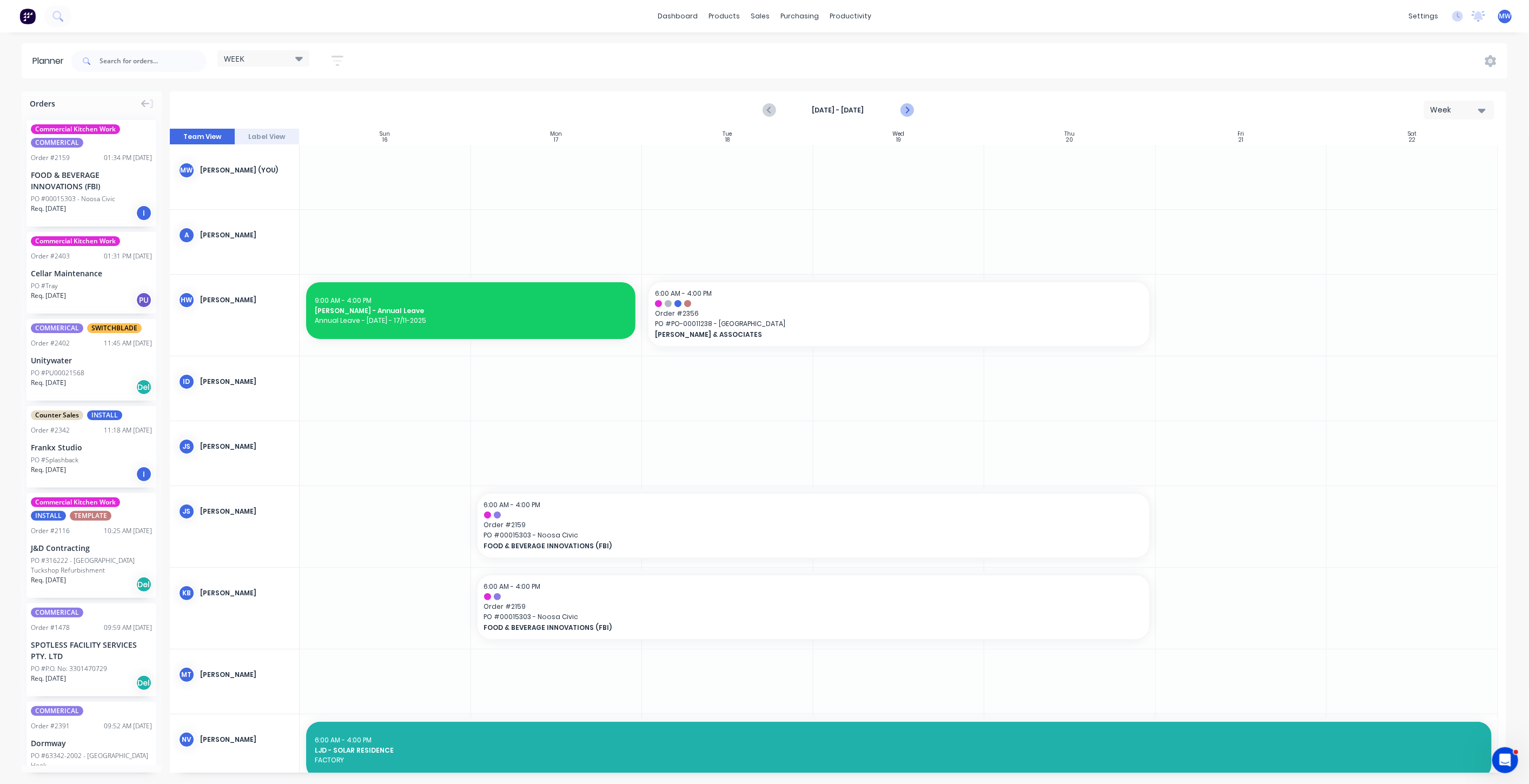
click at [909, 108] on icon "Next page" at bounding box center [906, 110] width 13 height 13
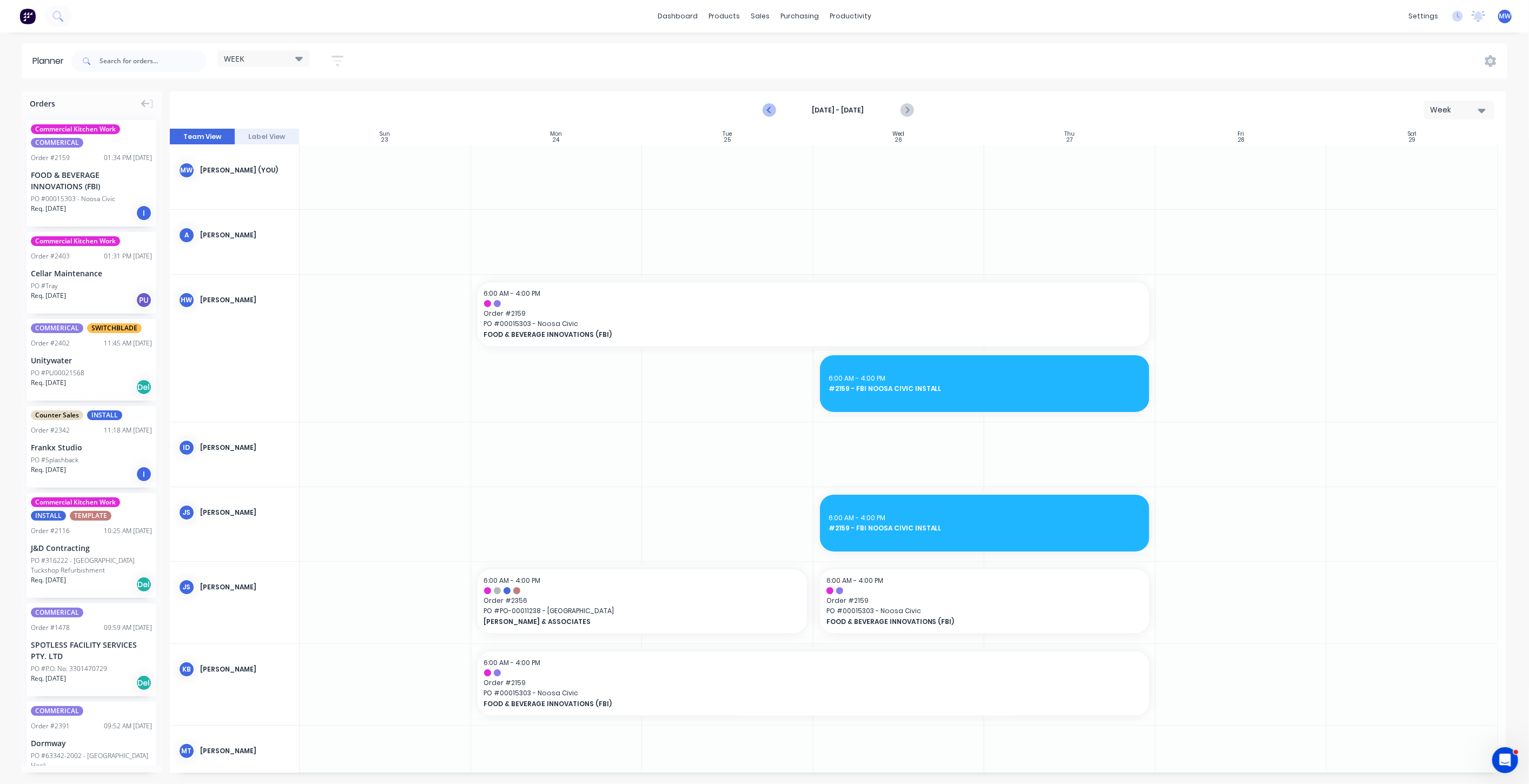
click at [768, 111] on icon "Previous page" at bounding box center [770, 110] width 5 height 8
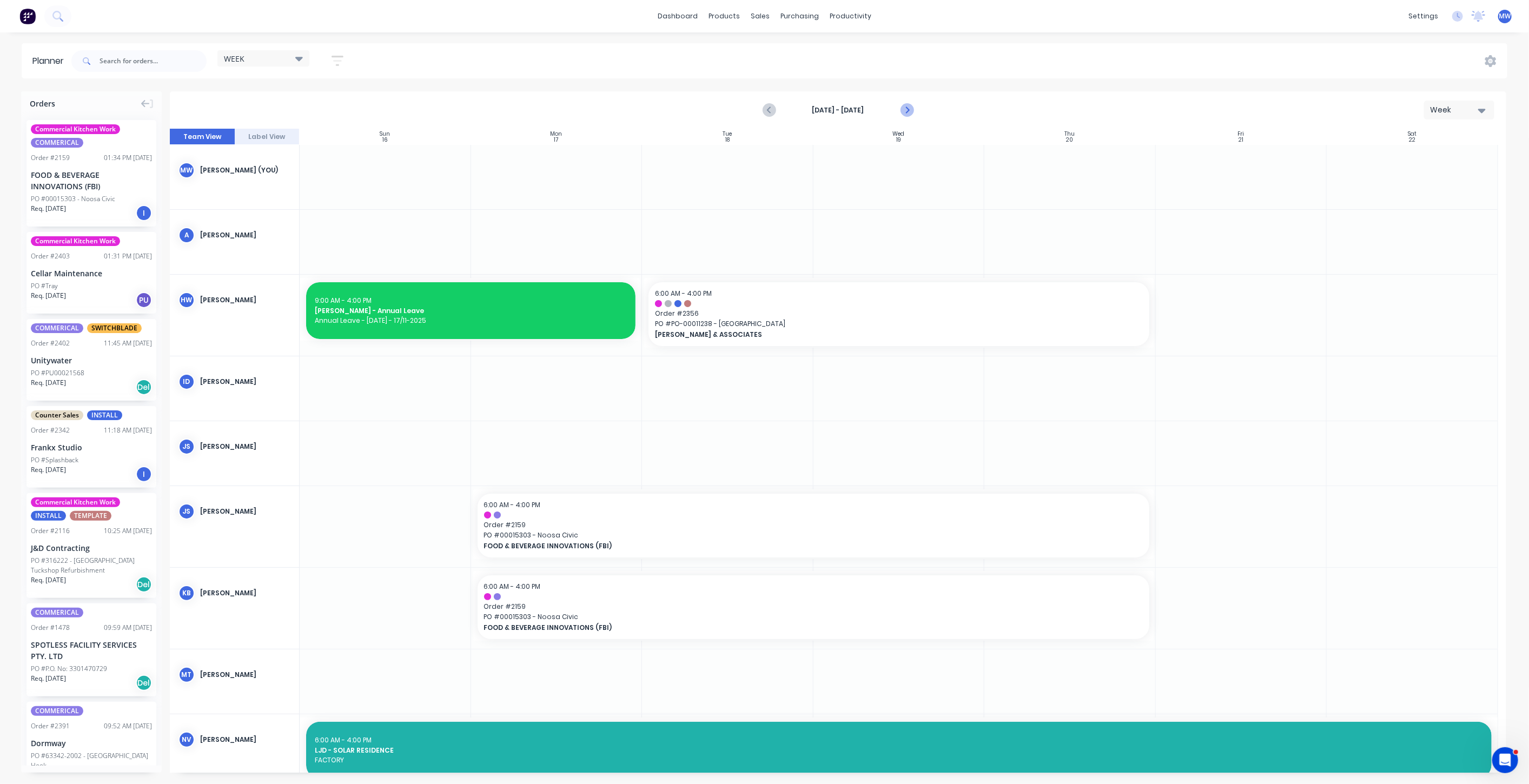
click at [909, 111] on icon "Next page" at bounding box center [906, 110] width 13 height 13
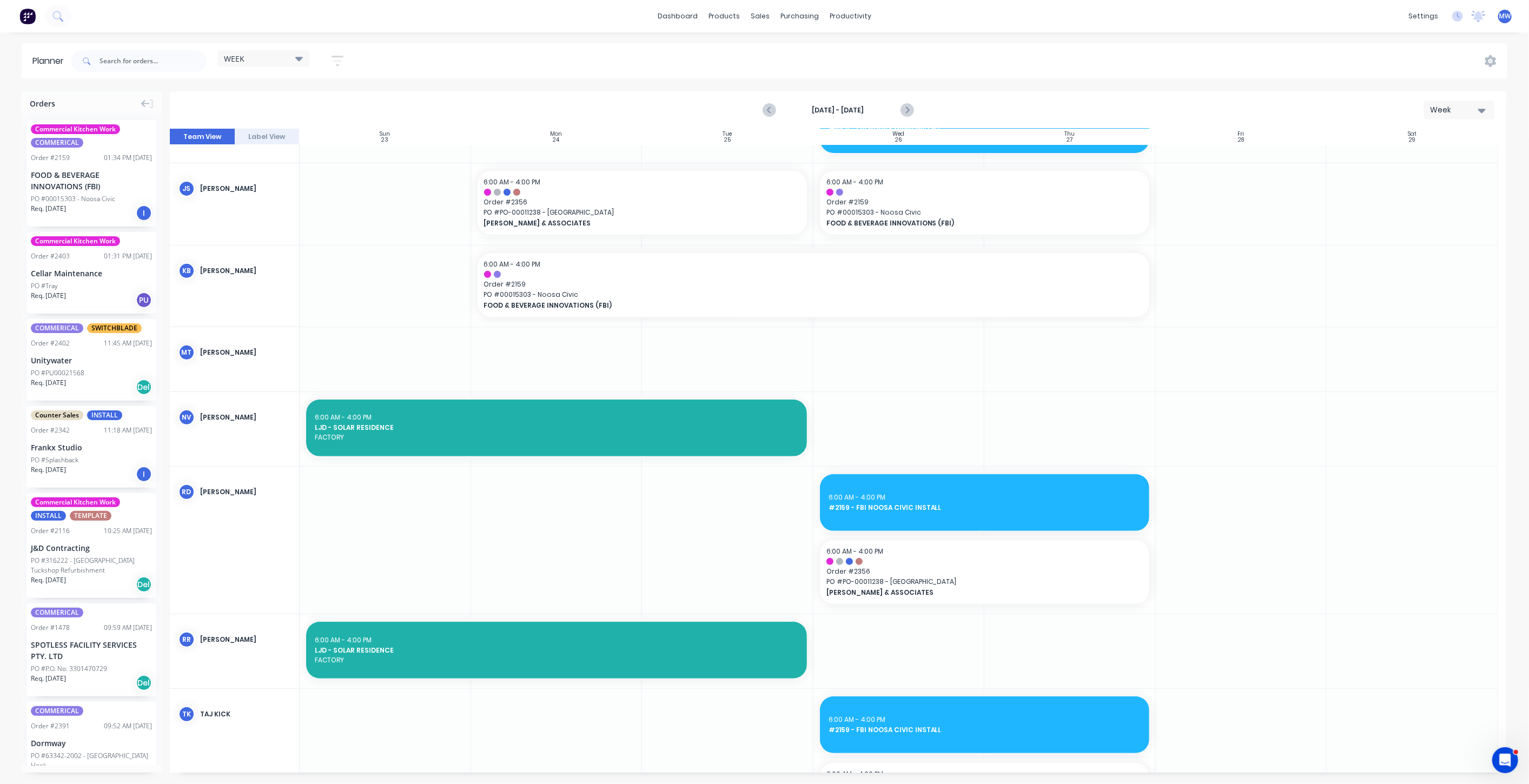
scroll to position [601, 0]
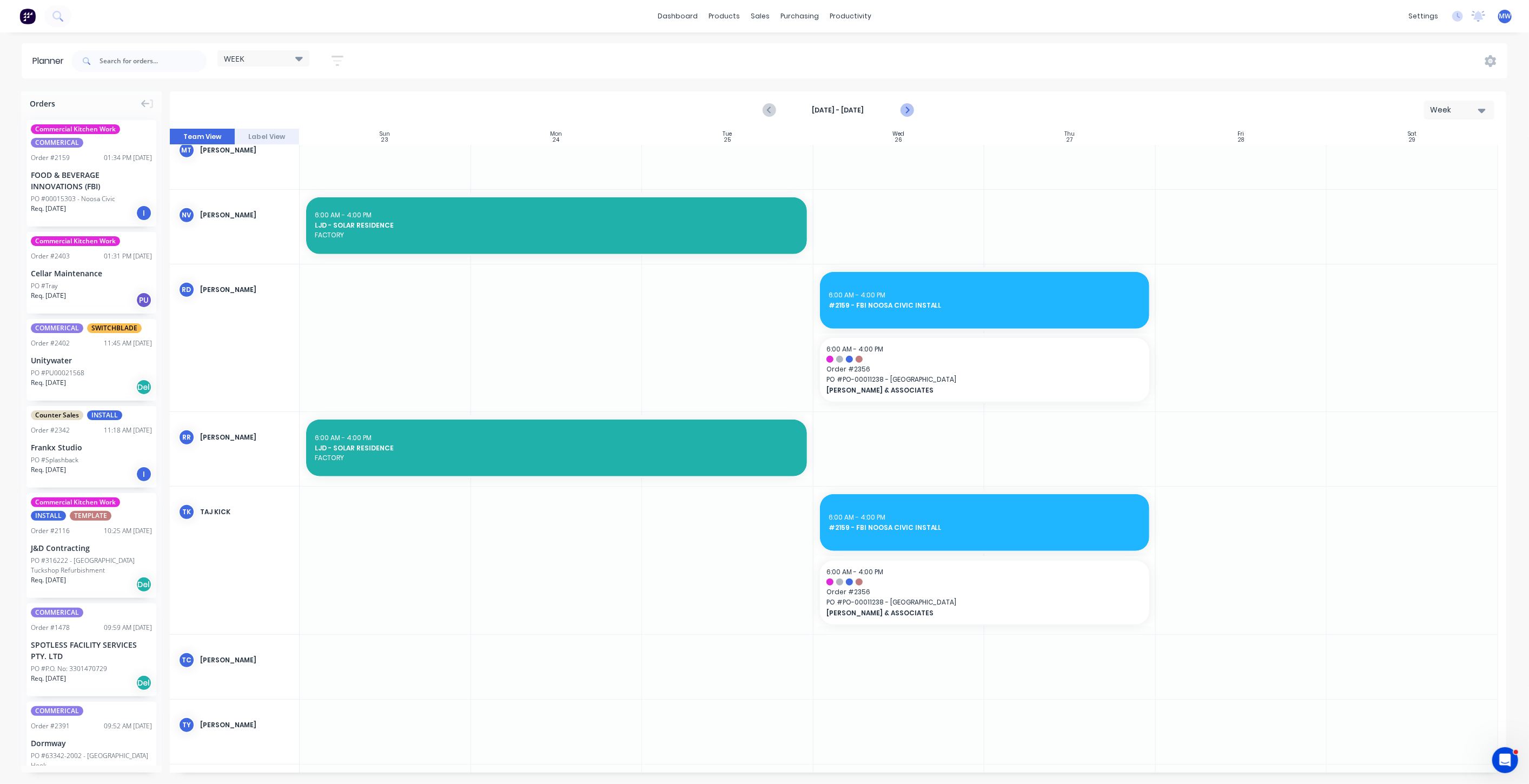
click at [910, 104] on icon "Next page" at bounding box center [906, 110] width 13 height 13
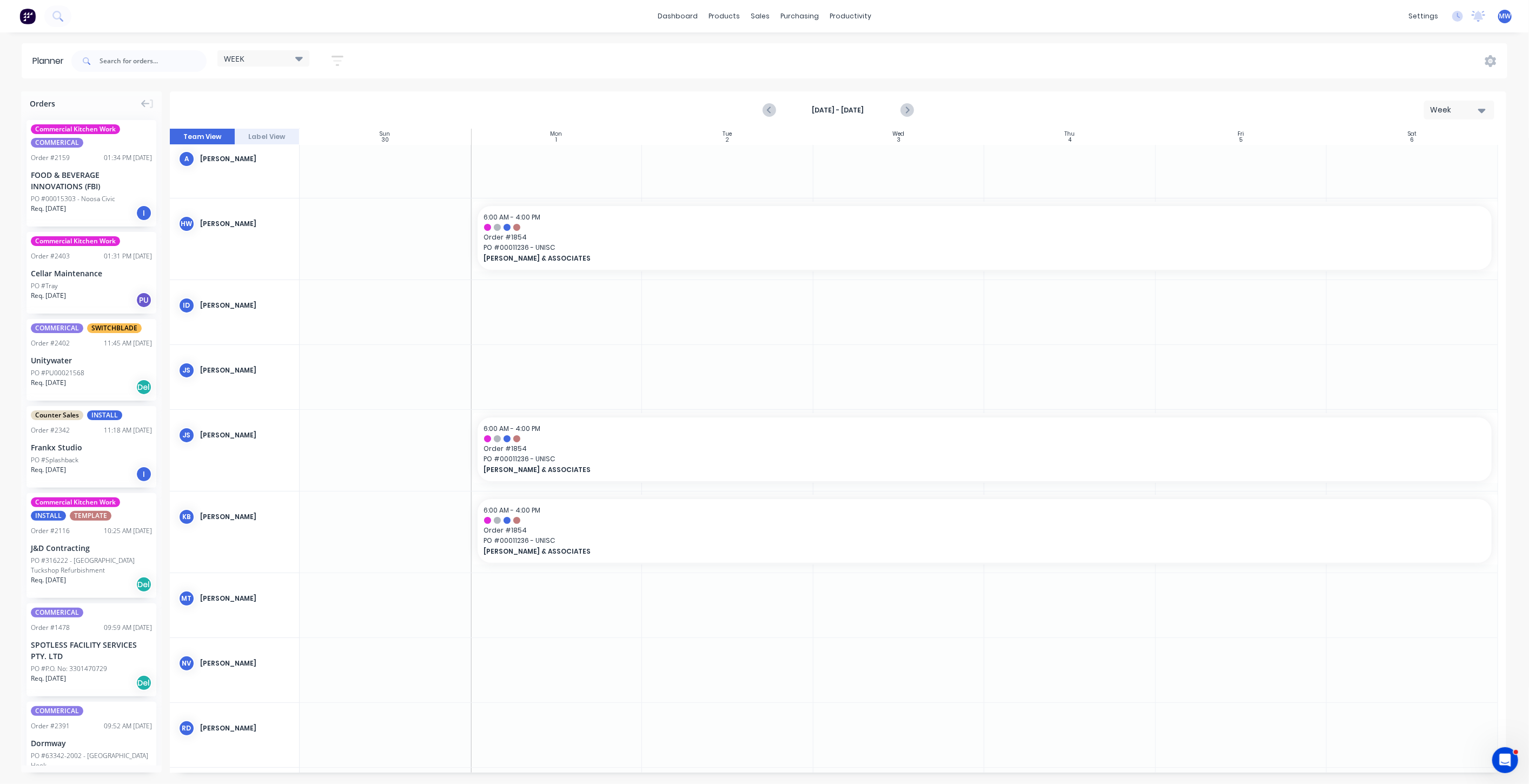
scroll to position [0, 0]
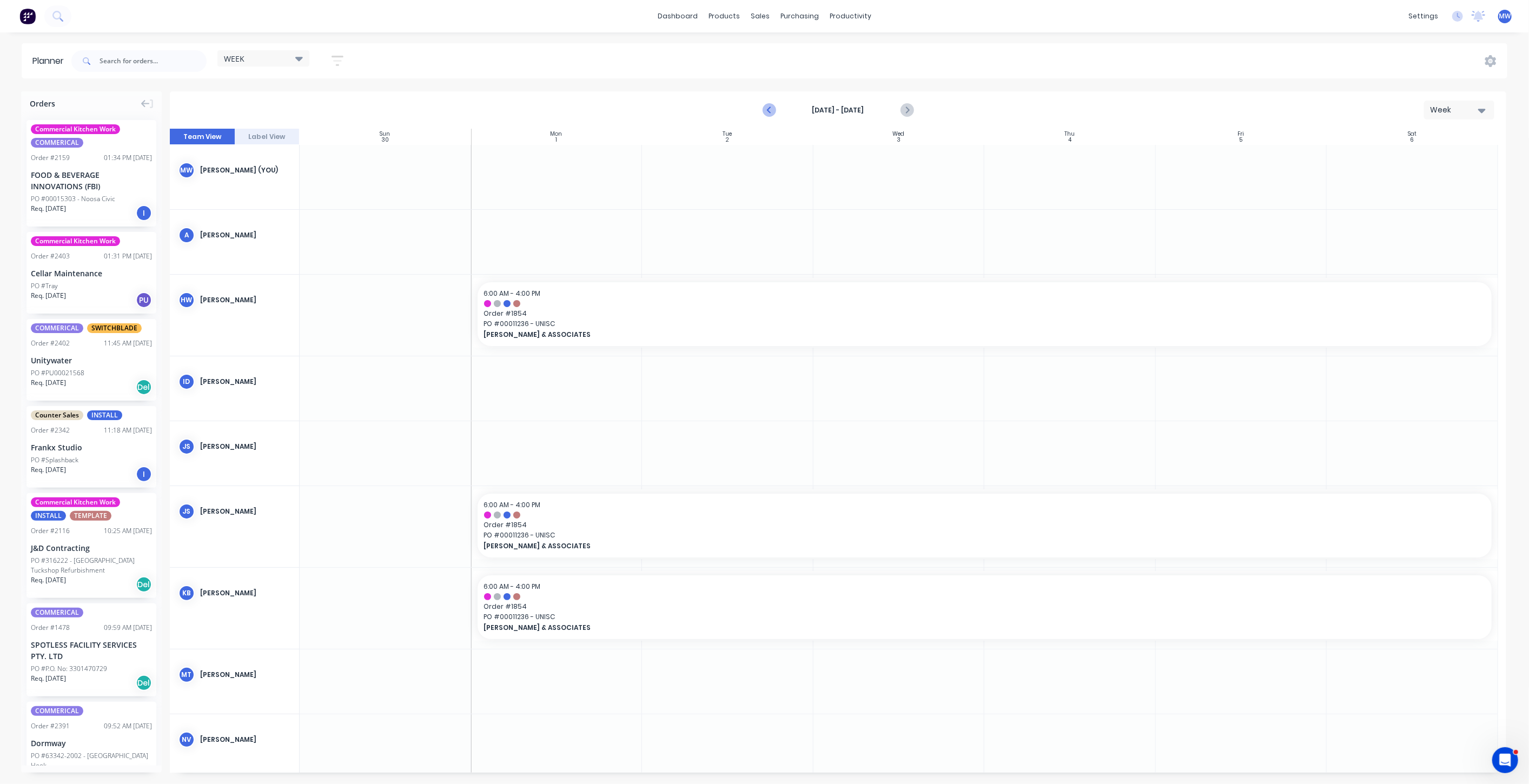
click at [769, 111] on icon "Previous page" at bounding box center [769, 110] width 13 height 13
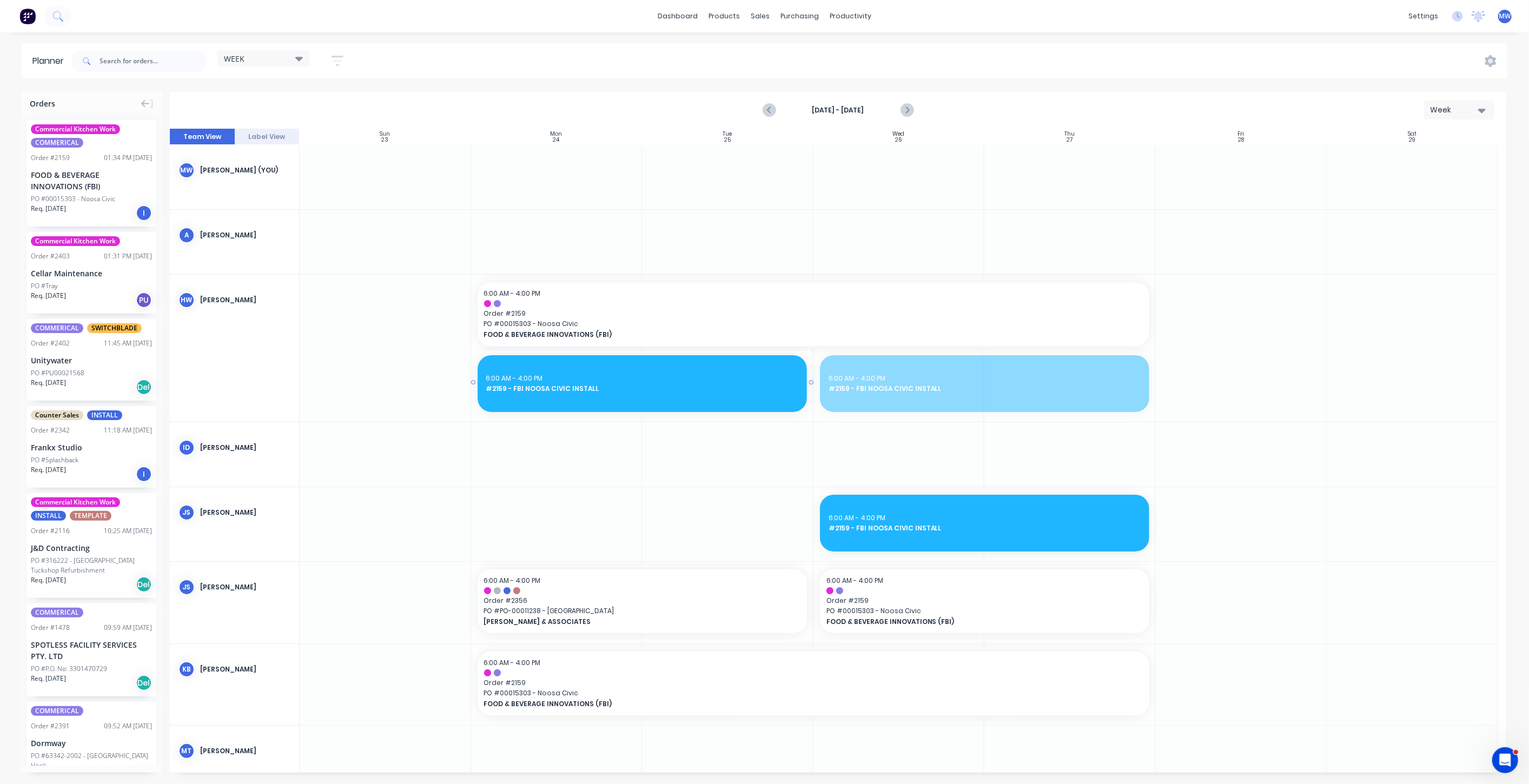
drag, startPoint x: 959, startPoint y: 377, endPoint x: 631, endPoint y: 371, distance: 328.1
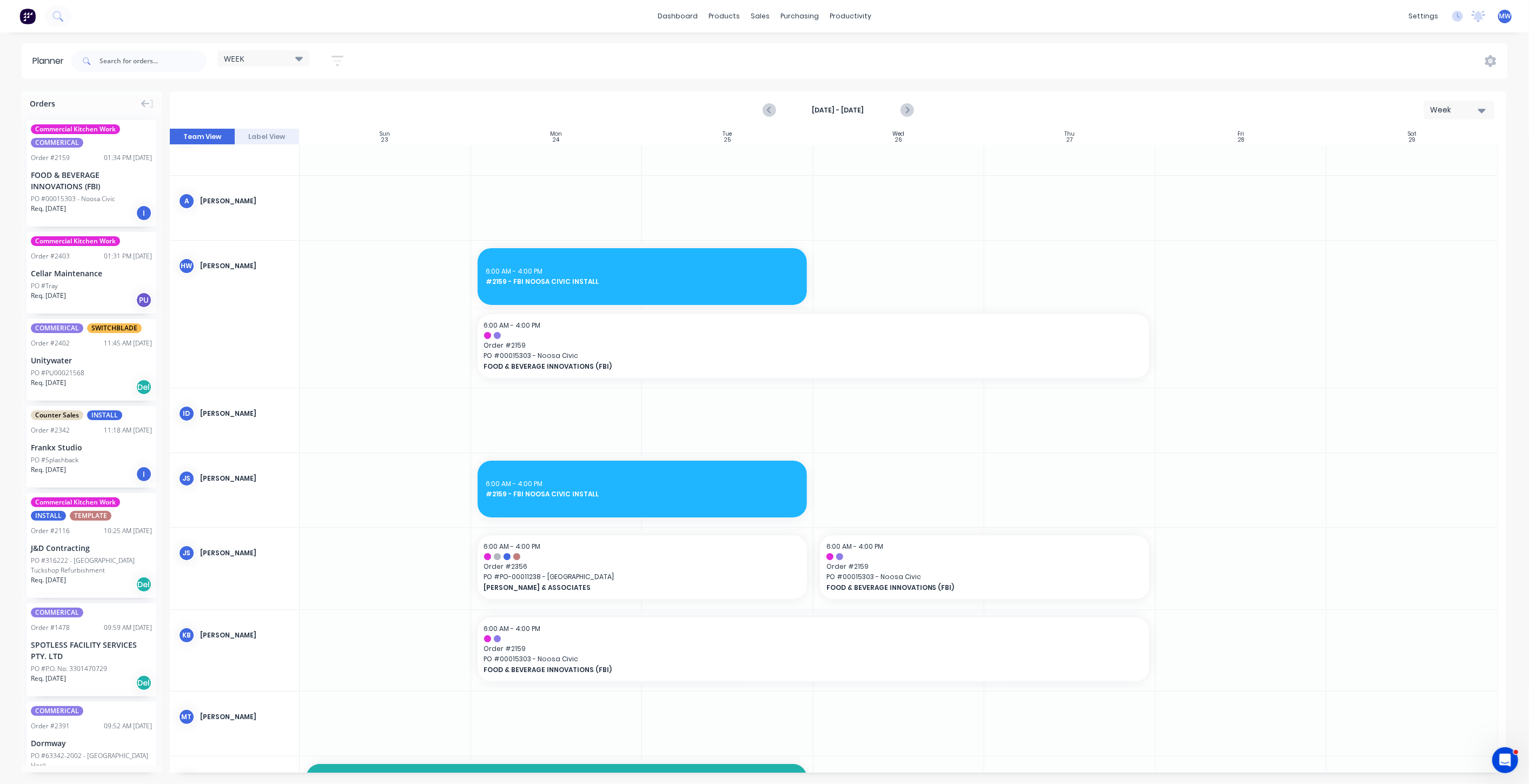
scroll to position [60, 0]
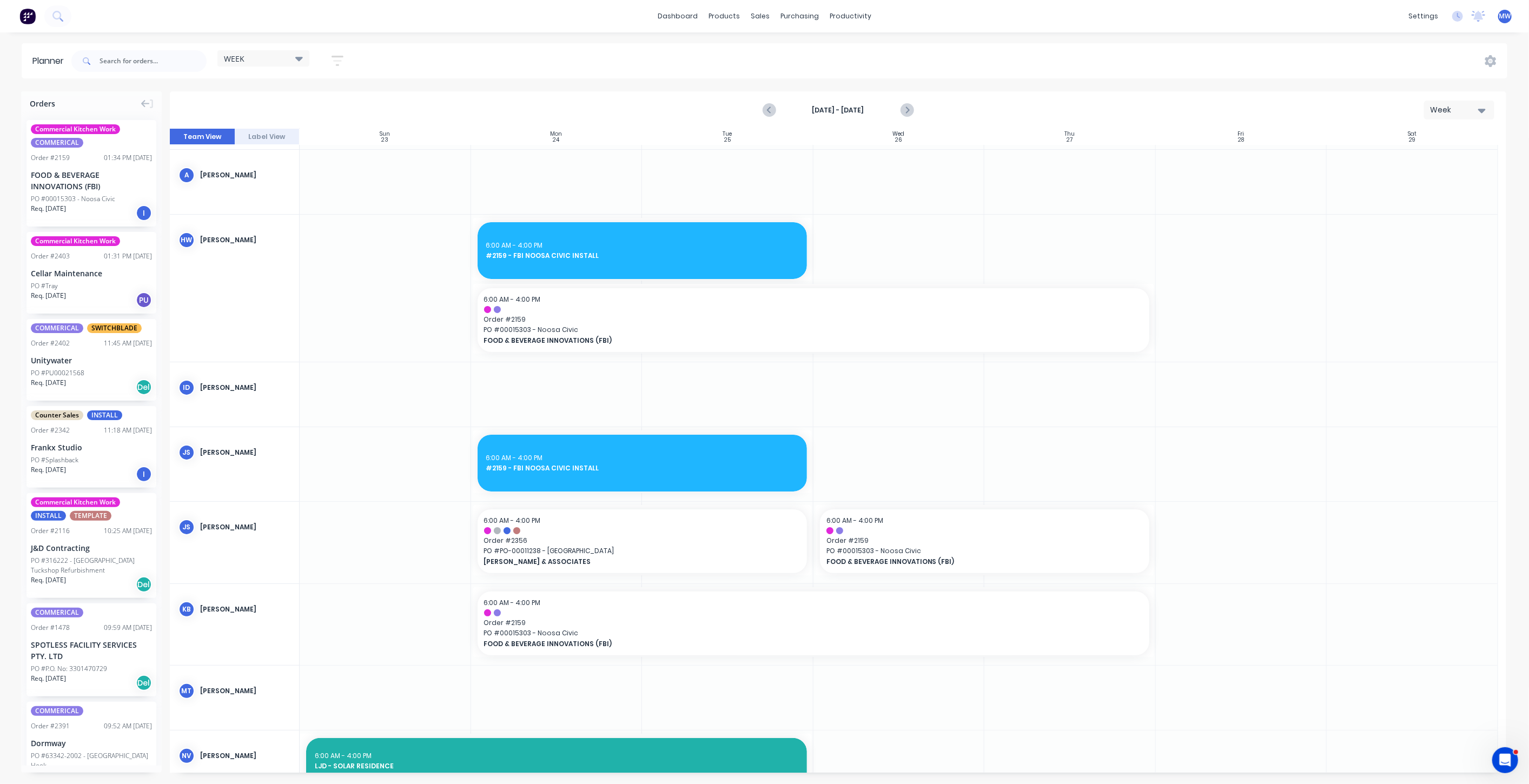
click at [880, 581] on div at bounding box center [898, 542] width 172 height 81
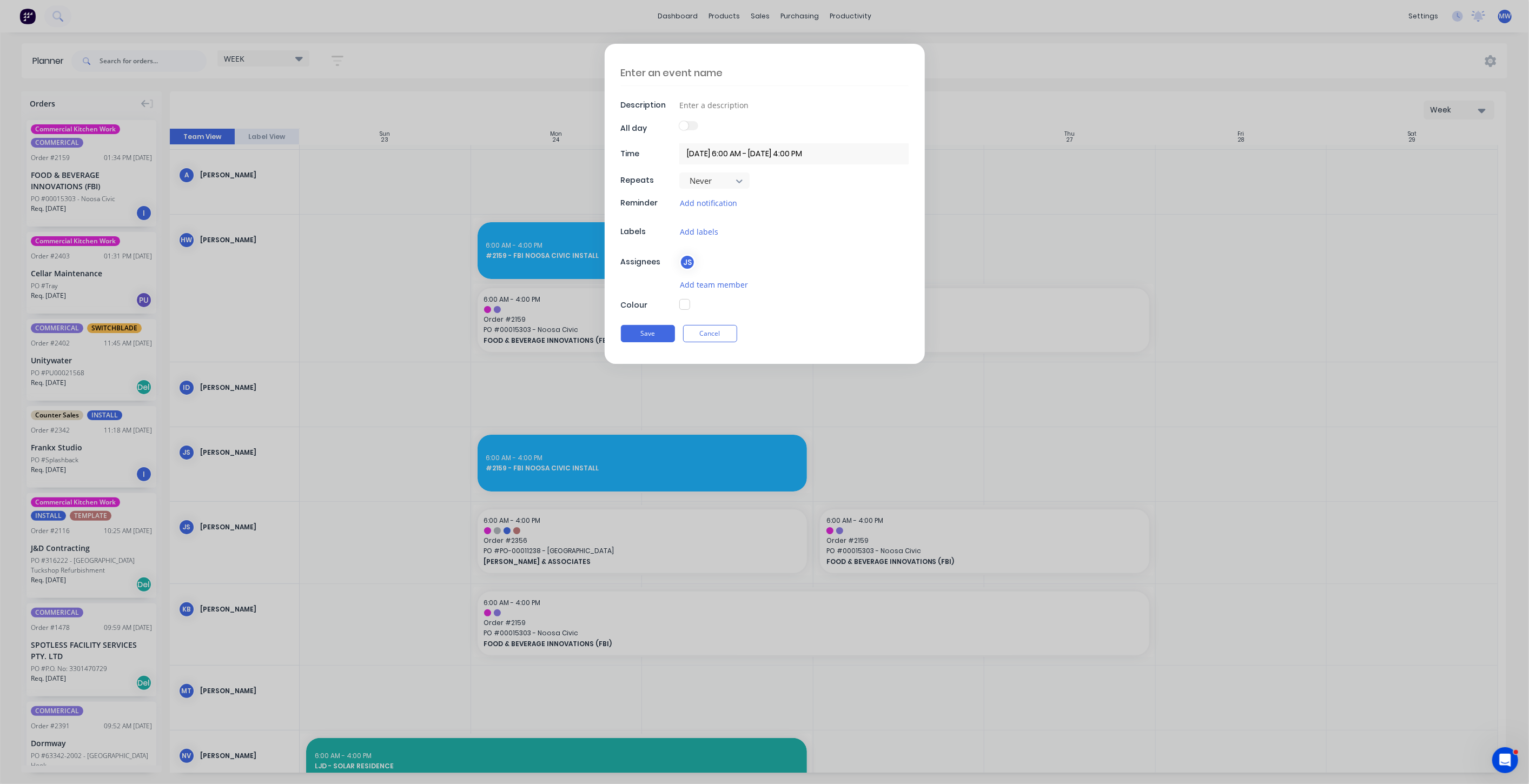
click at [710, 74] on textarea at bounding box center [765, 73] width 287 height 25
click at [731, 71] on textarea "#2356 HILLERS MALENEY INSTALL" at bounding box center [765, 73] width 287 height 25
type textarea "#2356 HILLERS MALENY INSTALL"
click at [689, 265] on div "JS" at bounding box center [687, 262] width 16 height 16
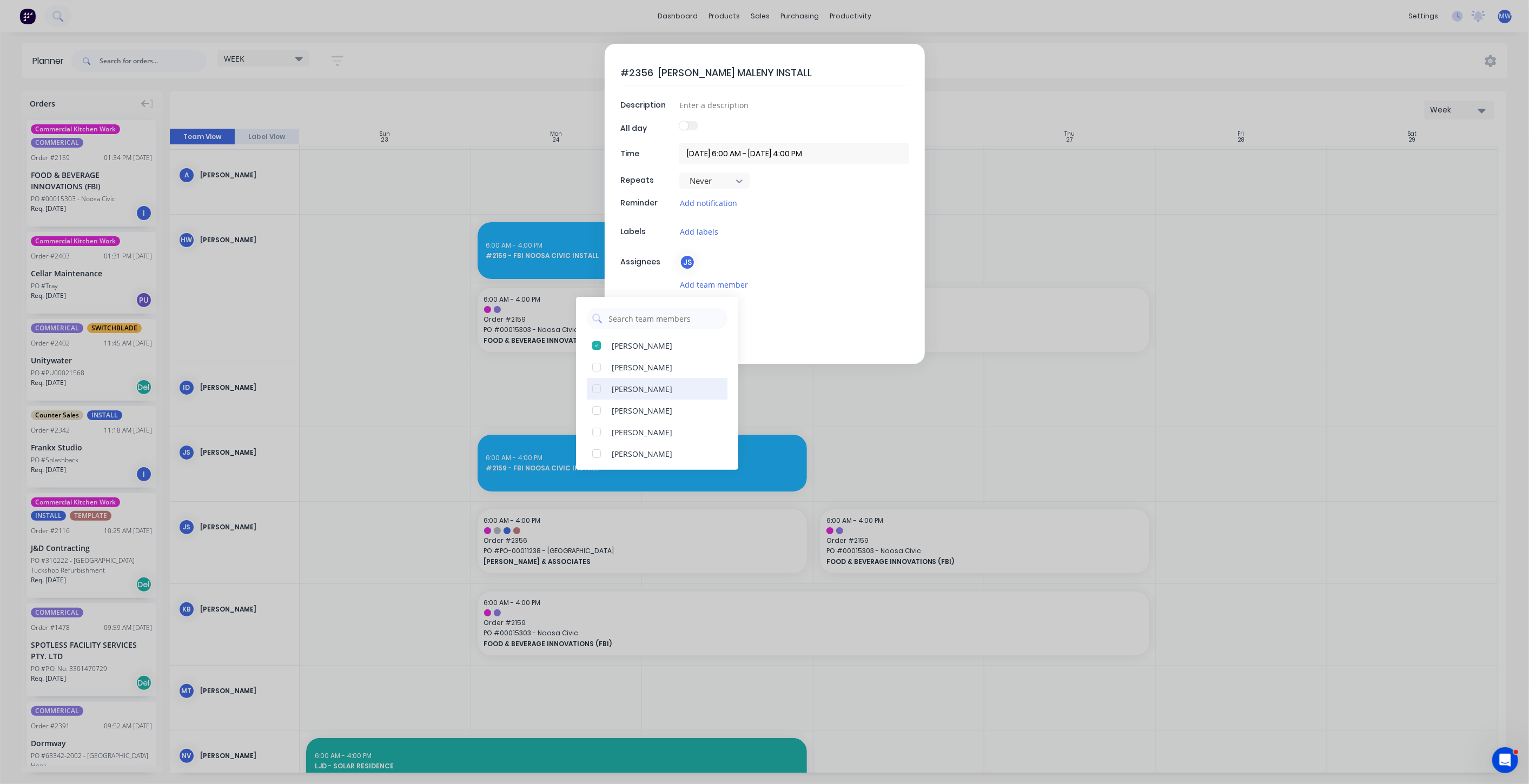
click at [597, 389] on div at bounding box center [597, 389] width 22 height 22
click at [597, 418] on div at bounding box center [597, 420] width 22 height 22
click at [597, 363] on div at bounding box center [597, 362] width 22 height 22
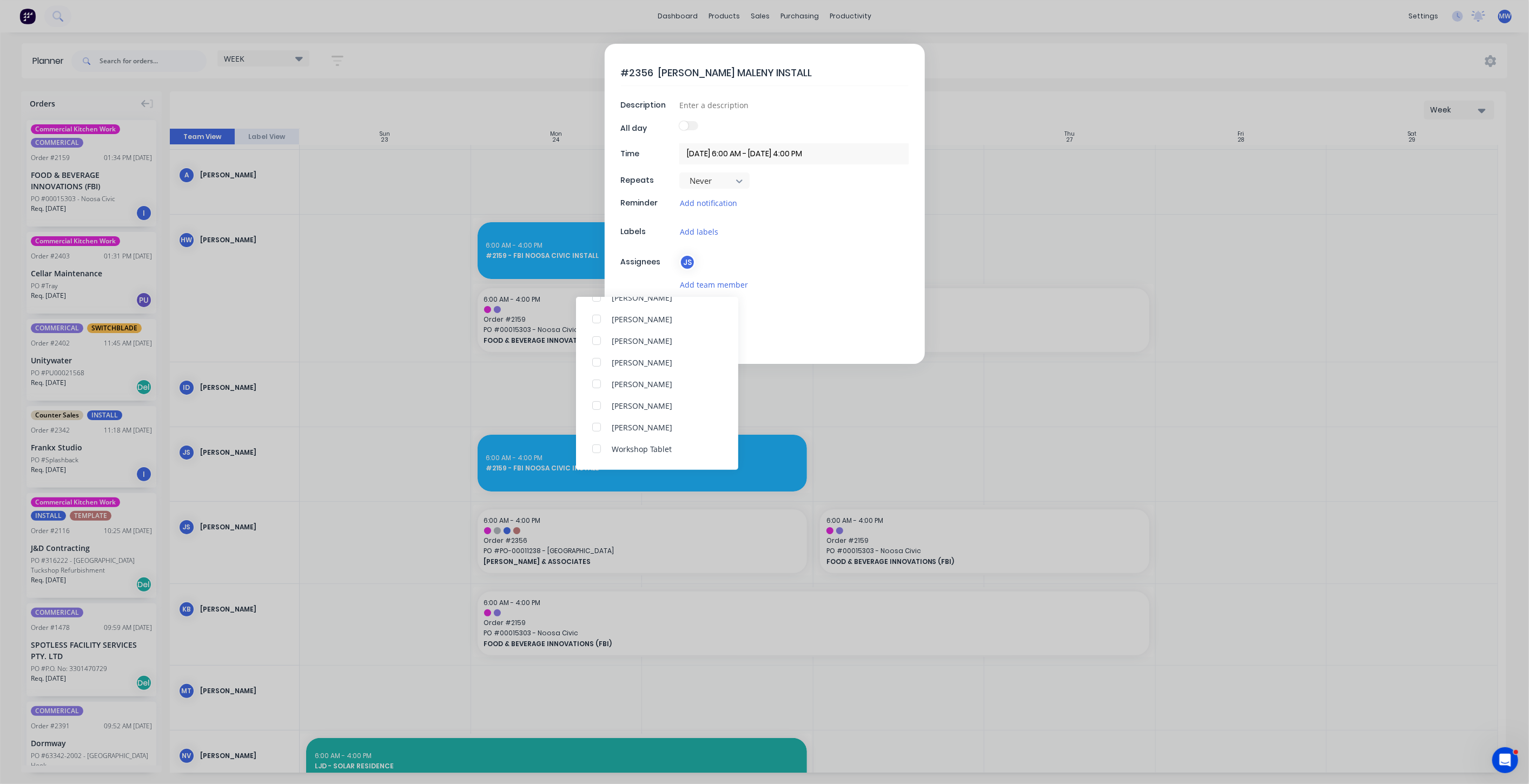
scroll to position [48, 0]
click at [841, 279] on div "Add team member" at bounding box center [794, 285] width 229 height 13
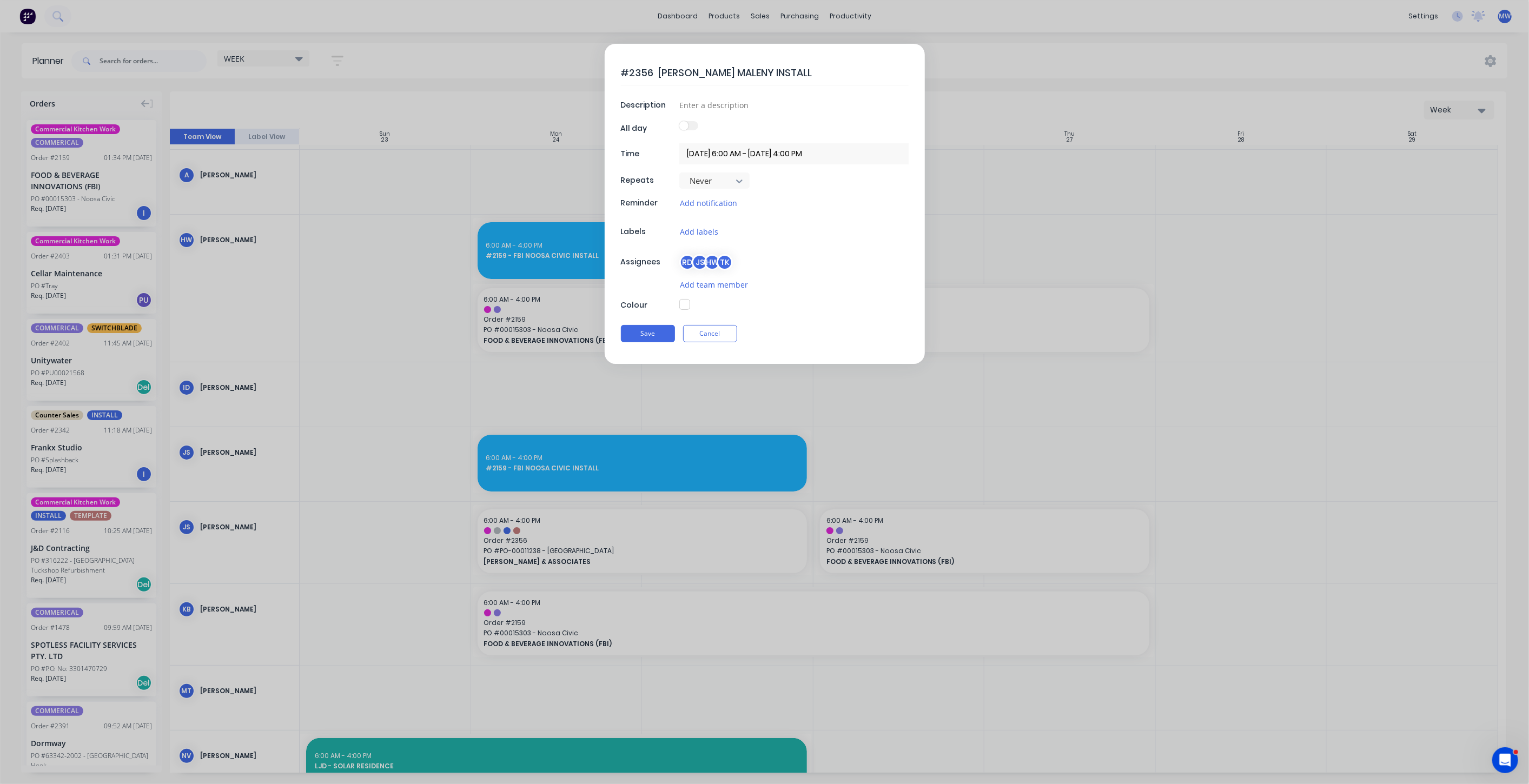
click at [688, 302] on button "button" at bounding box center [685, 304] width 11 height 11
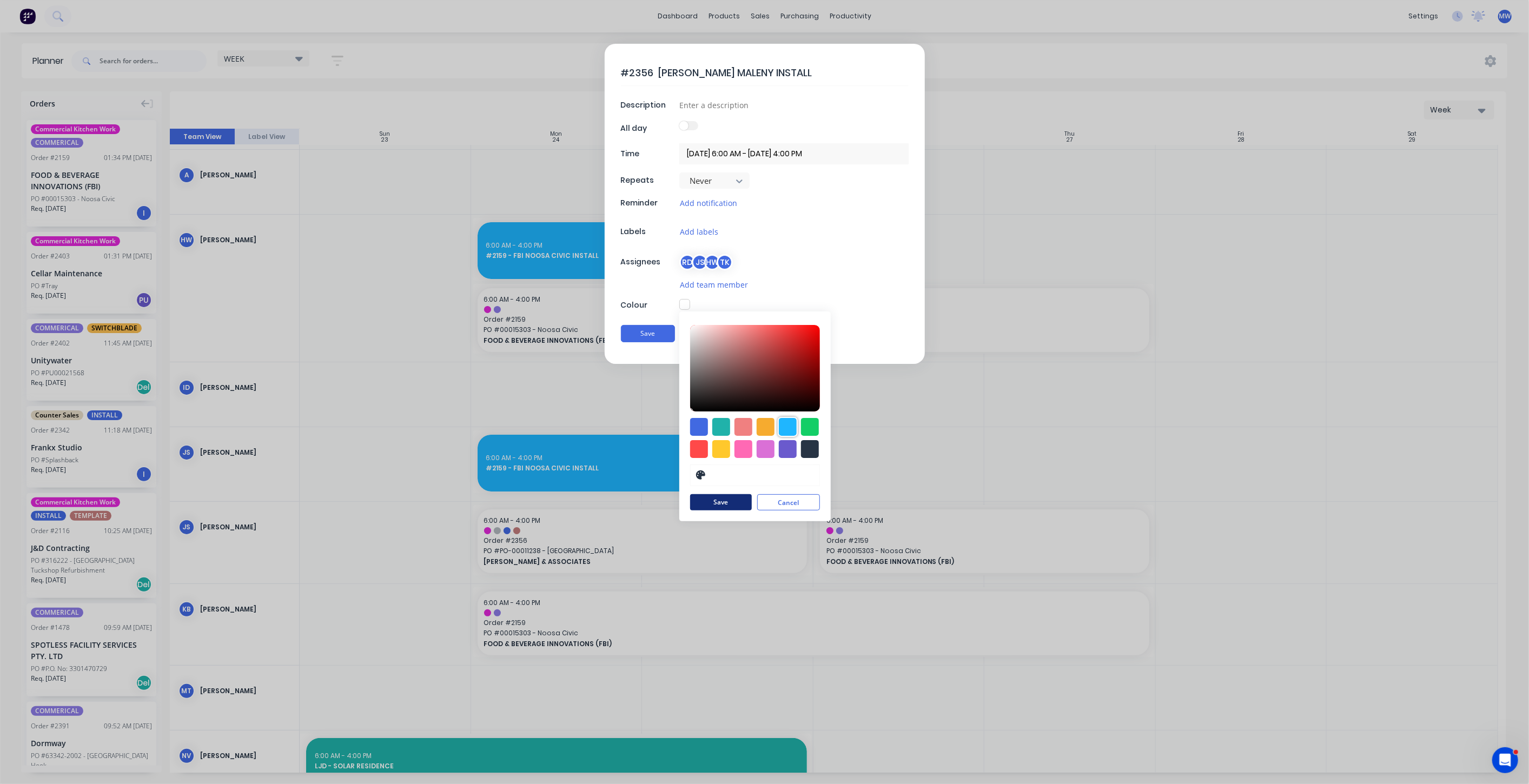
drag, startPoint x: 791, startPoint y: 427, endPoint x: 747, endPoint y: 493, distance: 79.3
click at [791, 427] on div at bounding box center [787, 427] width 18 height 18
type input "#1FB6FF"
click at [733, 502] on button "Save" at bounding box center [721, 503] width 62 height 16
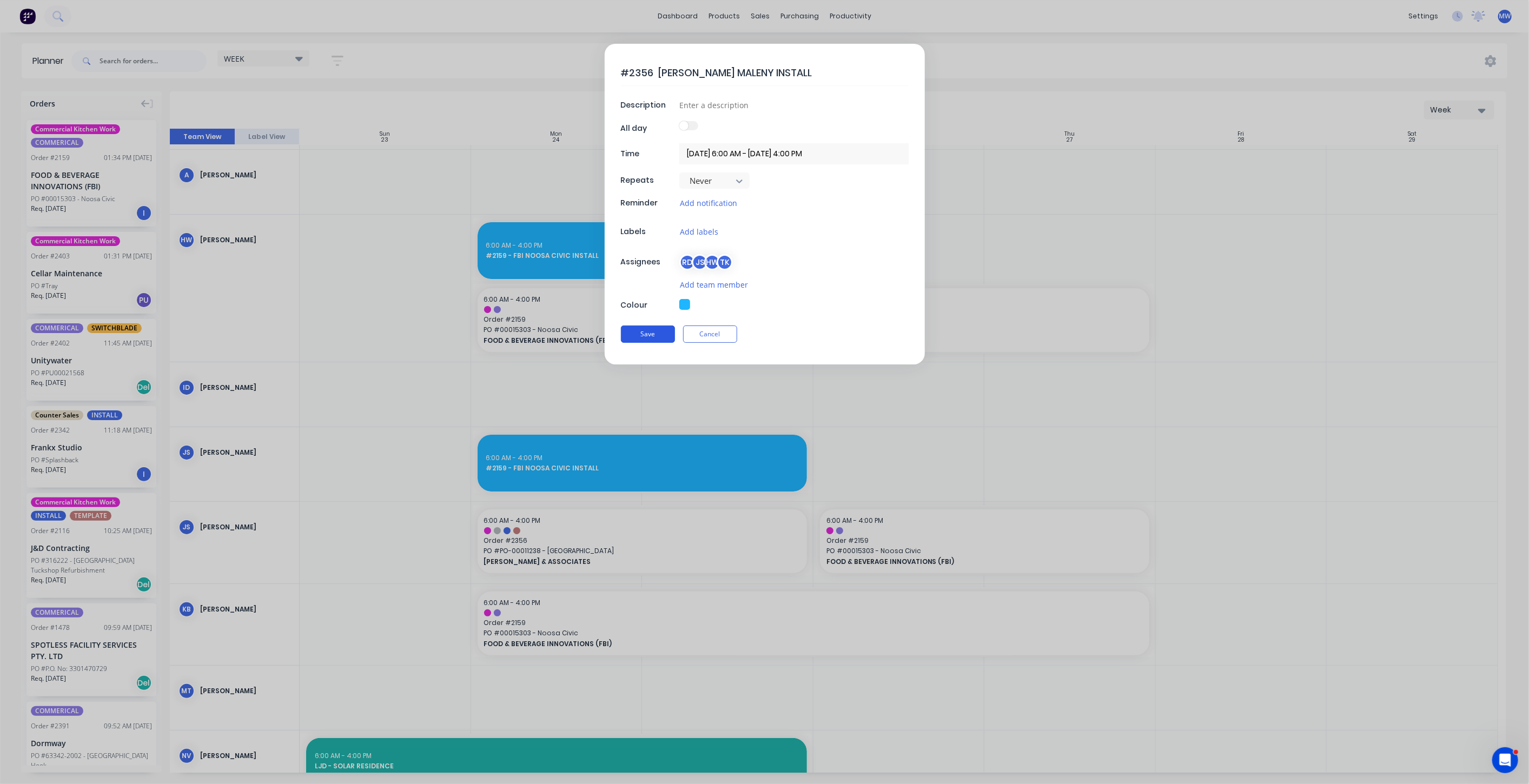
click at [636, 329] on button "Save" at bounding box center [648, 334] width 54 height 17
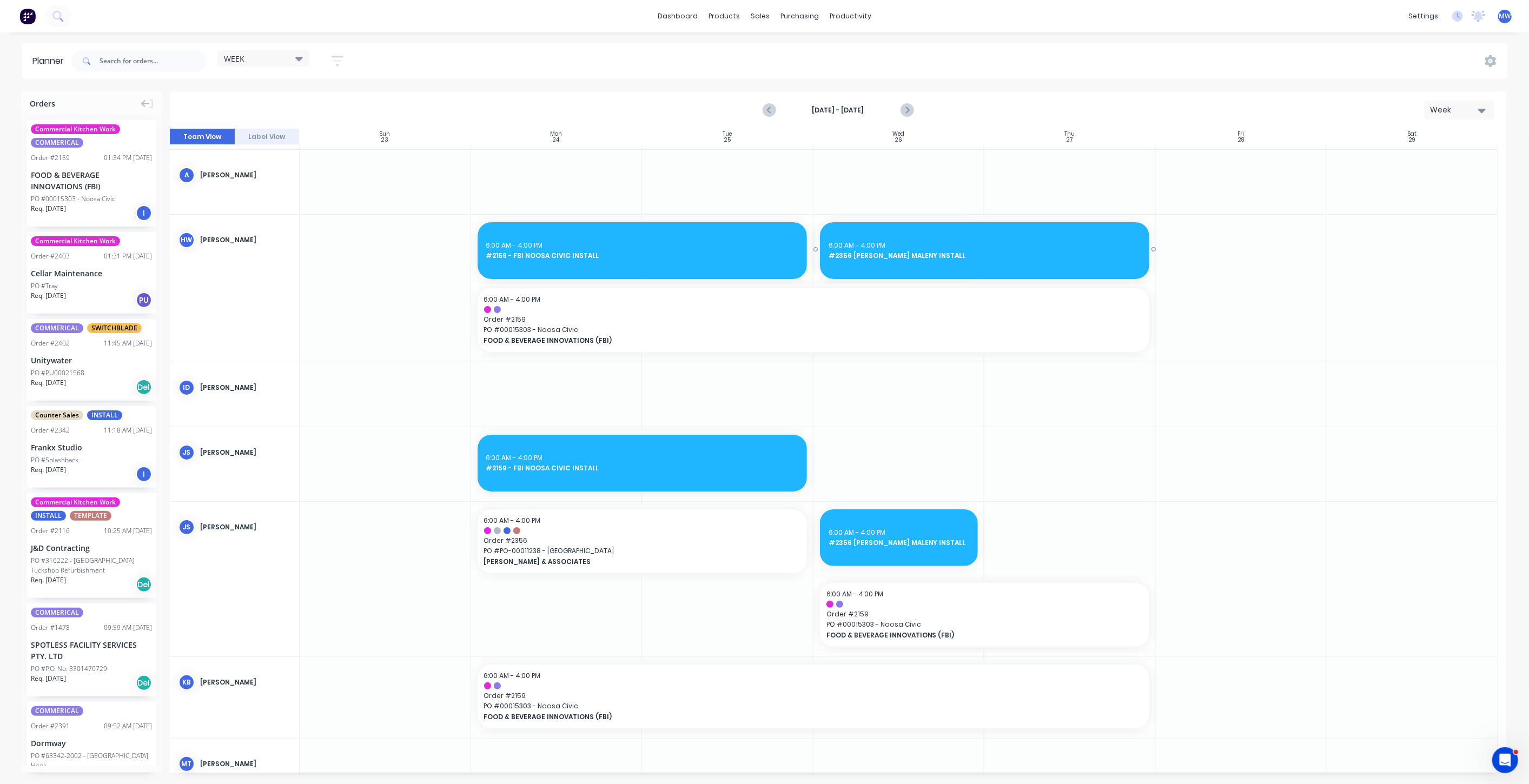
drag, startPoint x: 980, startPoint y: 249, endPoint x: 994, endPoint y: 248, distance: 14.0
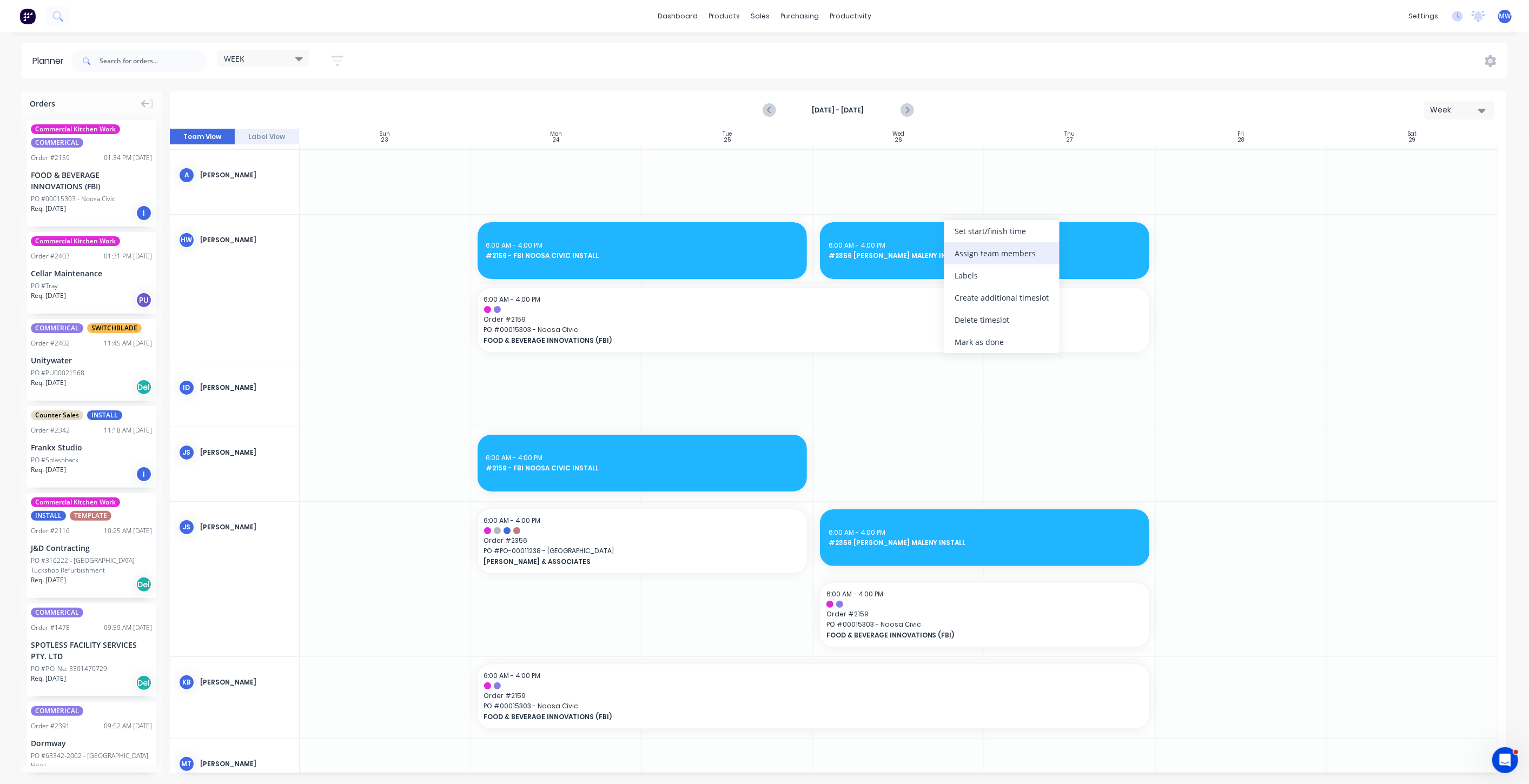
click at [1008, 255] on div "Assign team members" at bounding box center [1002, 253] width 116 height 22
click at [964, 290] on div at bounding box center [964, 290] width 22 height 22
click at [1263, 345] on div at bounding box center [1242, 288] width 172 height 147
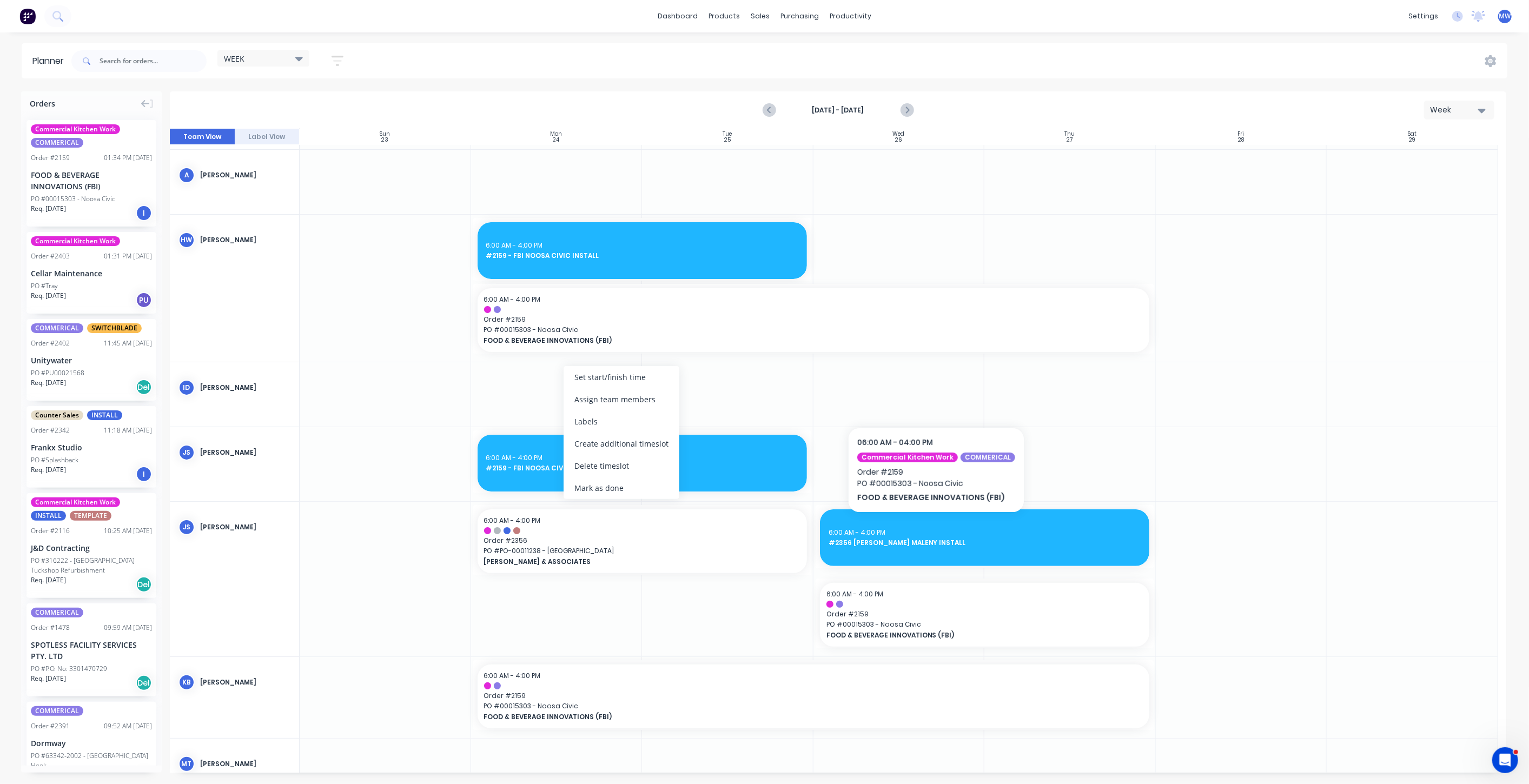
scroll to position [0, 0]
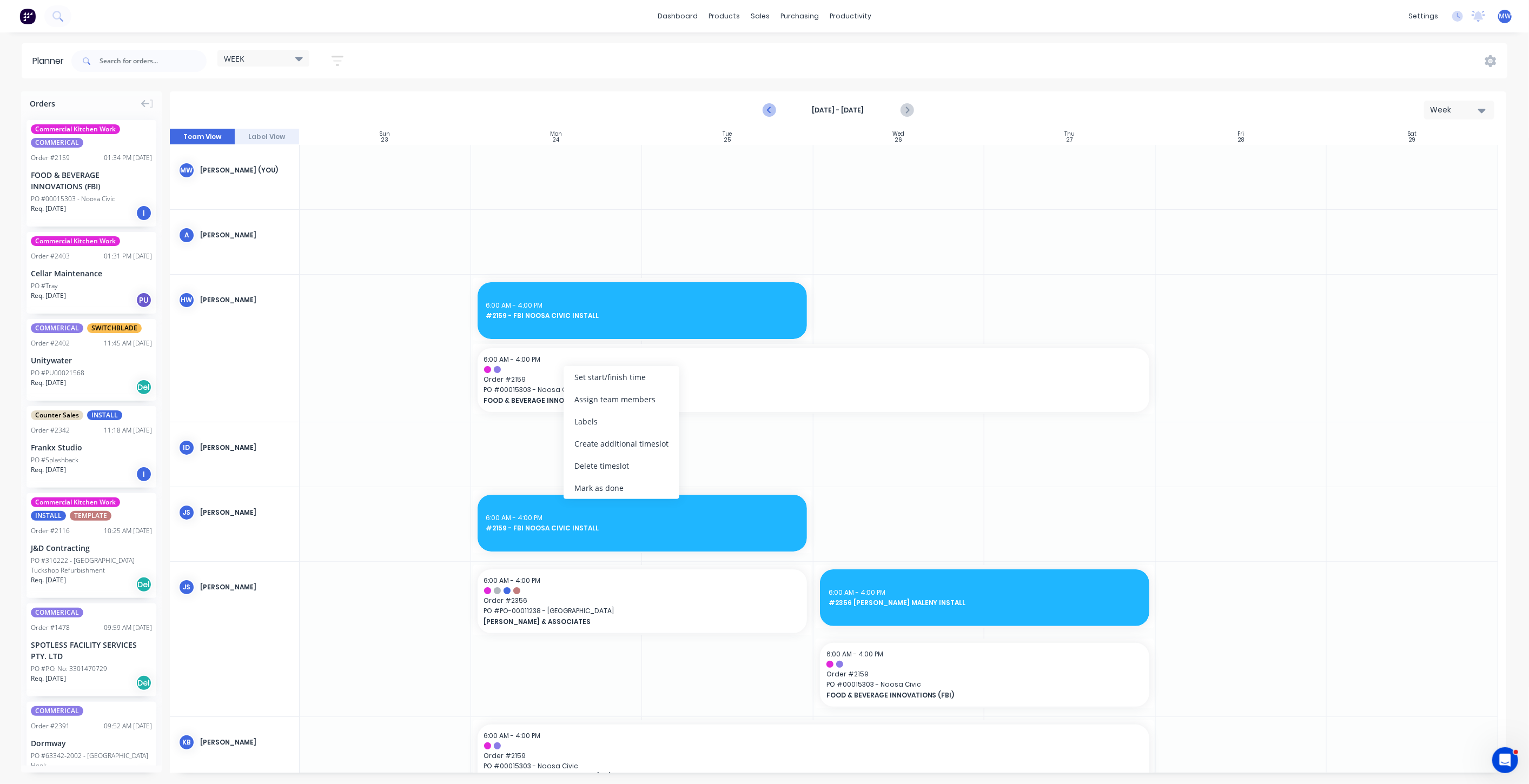
click at [771, 102] on button "Previous page" at bounding box center [770, 111] width 22 height 22
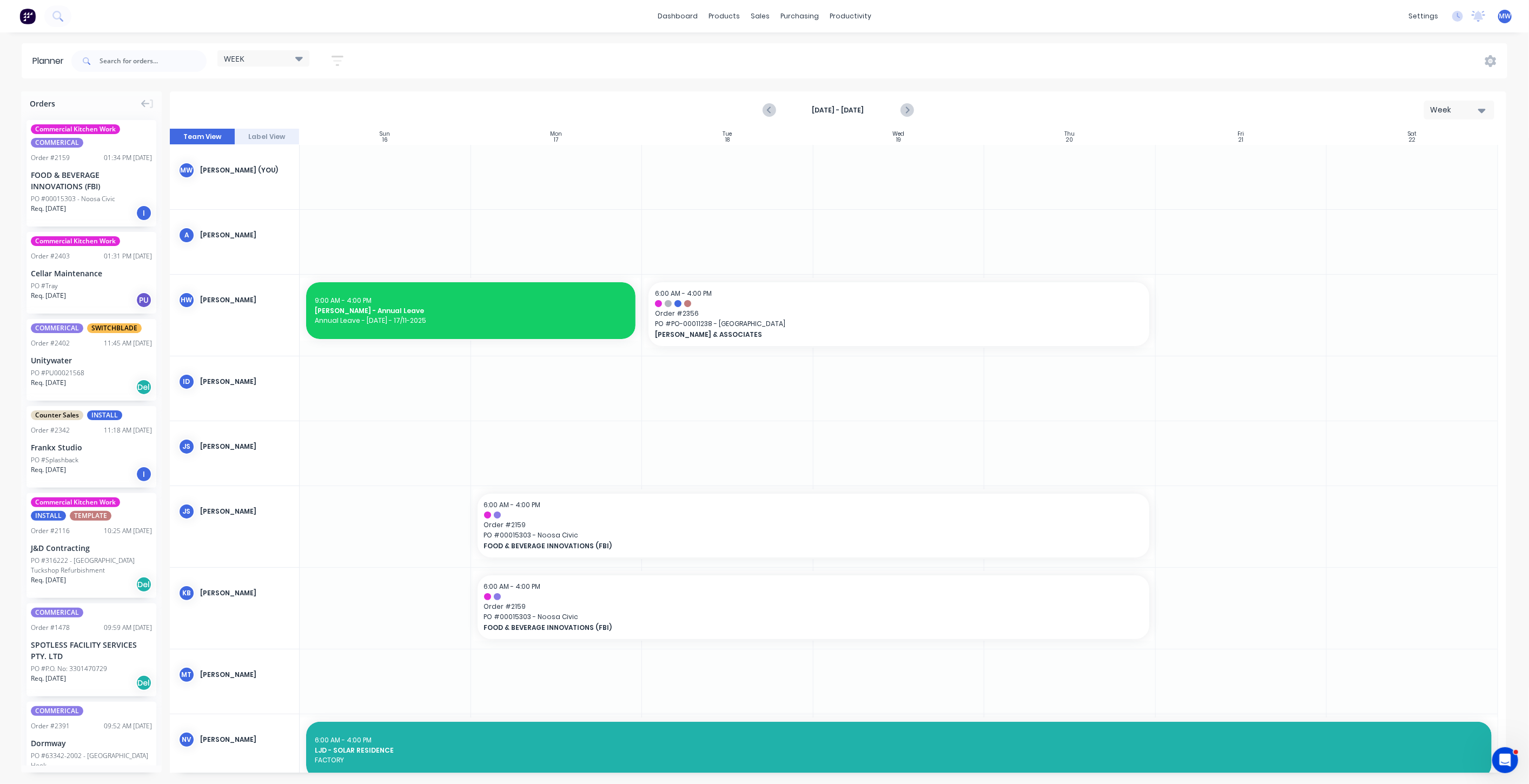
click at [771, 107] on icon "Previous page" at bounding box center [769, 110] width 13 height 13
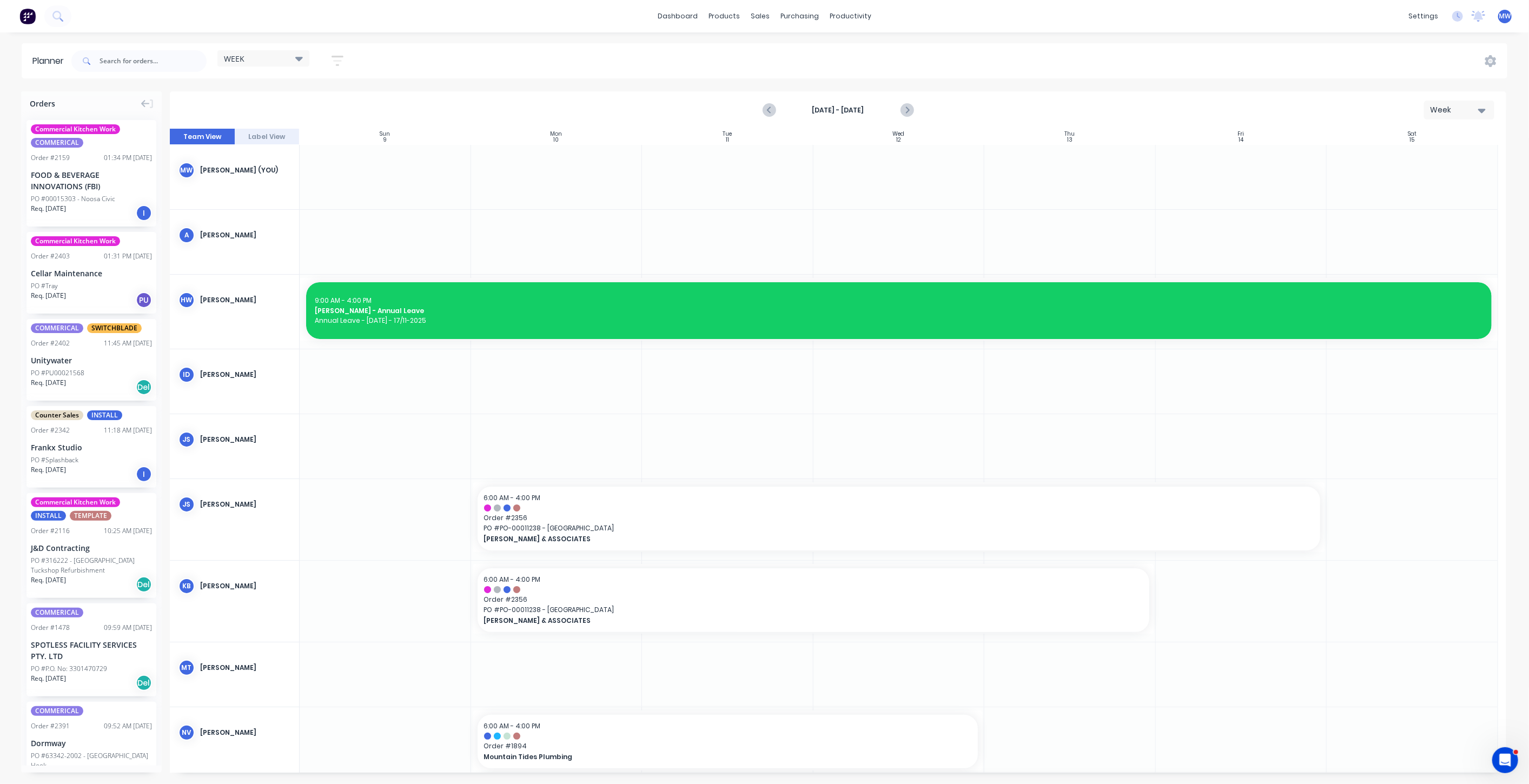
click at [771, 107] on icon "Previous page" at bounding box center [769, 110] width 13 height 13
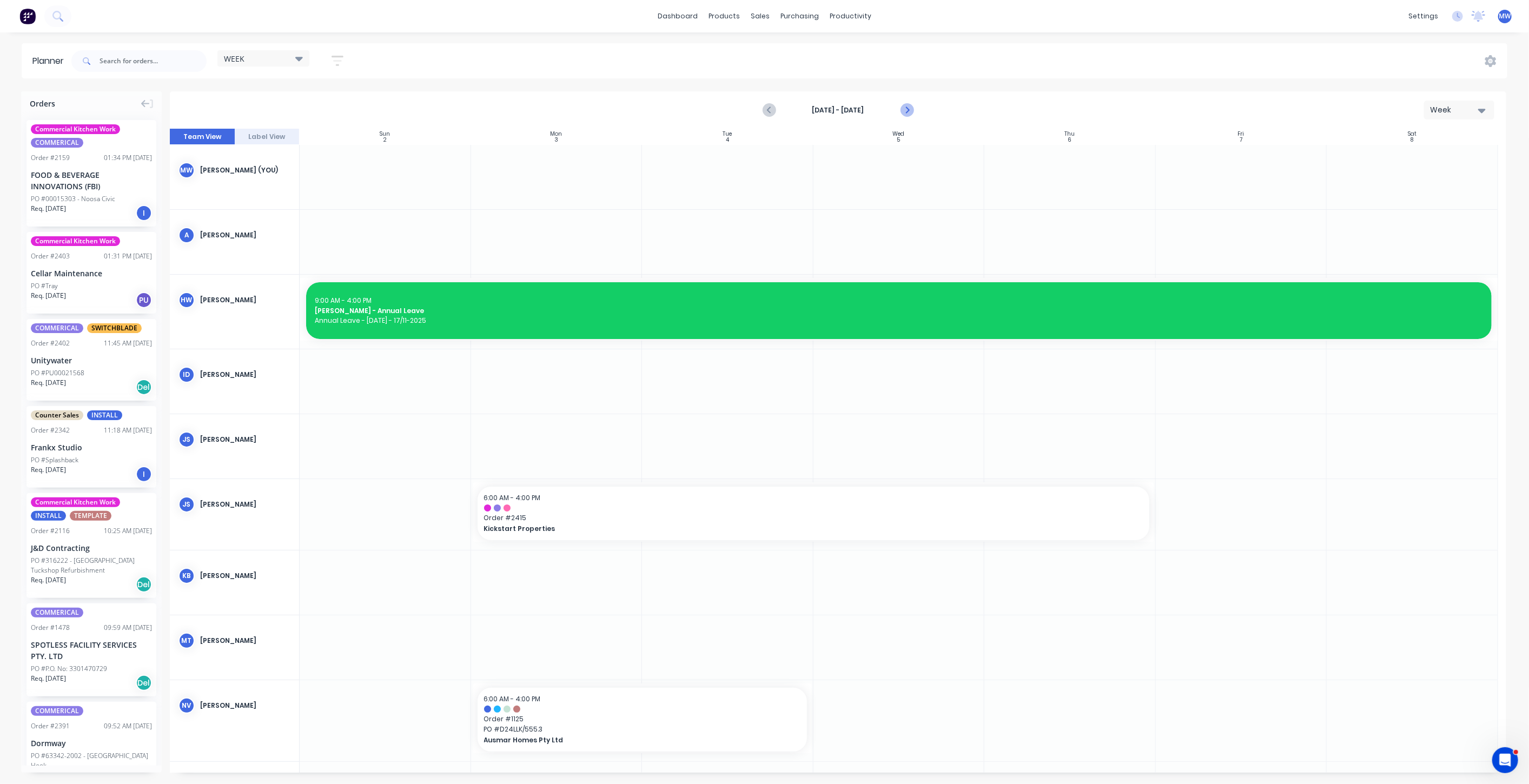
click at [909, 109] on icon "Next page" at bounding box center [906, 110] width 13 height 13
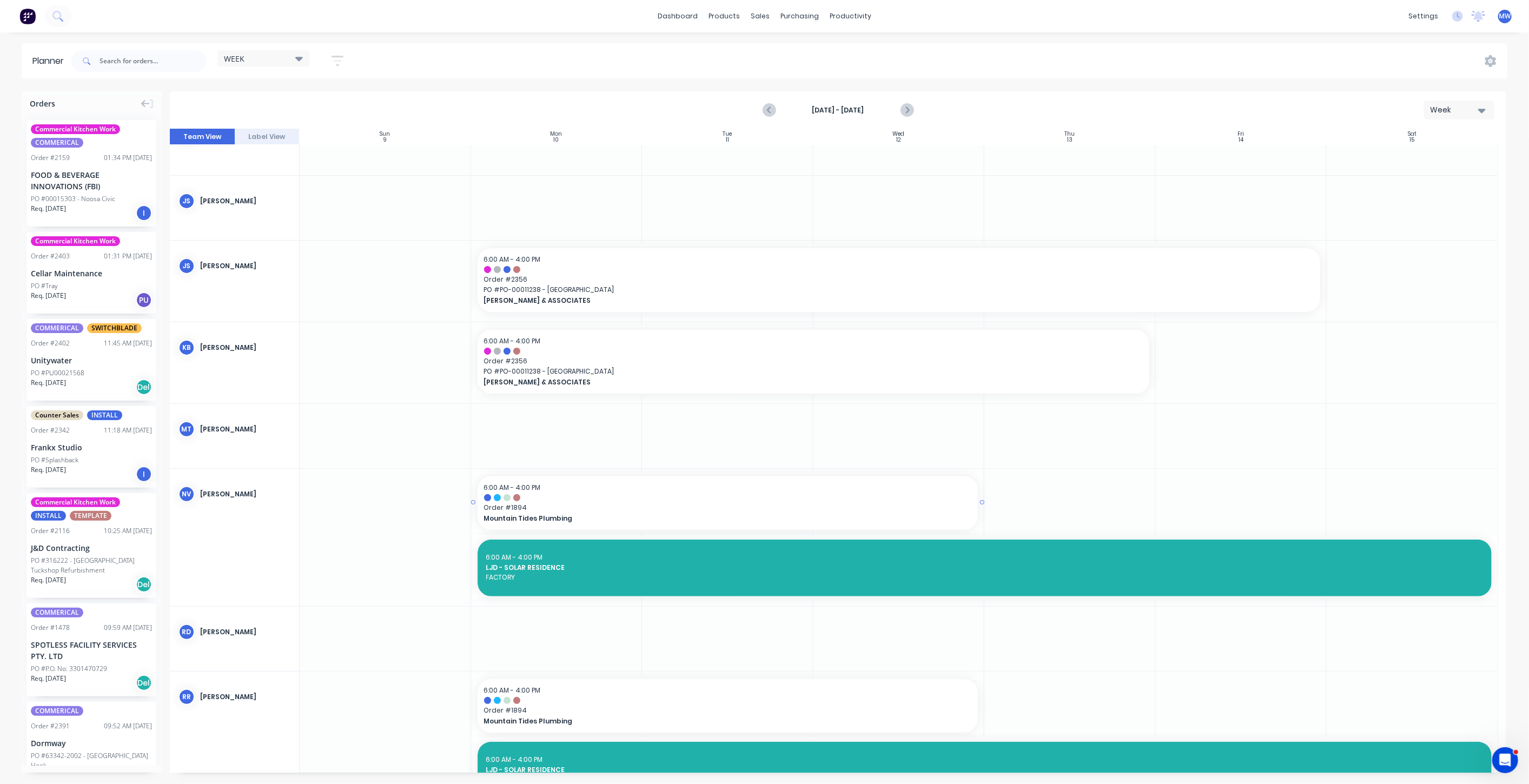
scroll to position [240, 0]
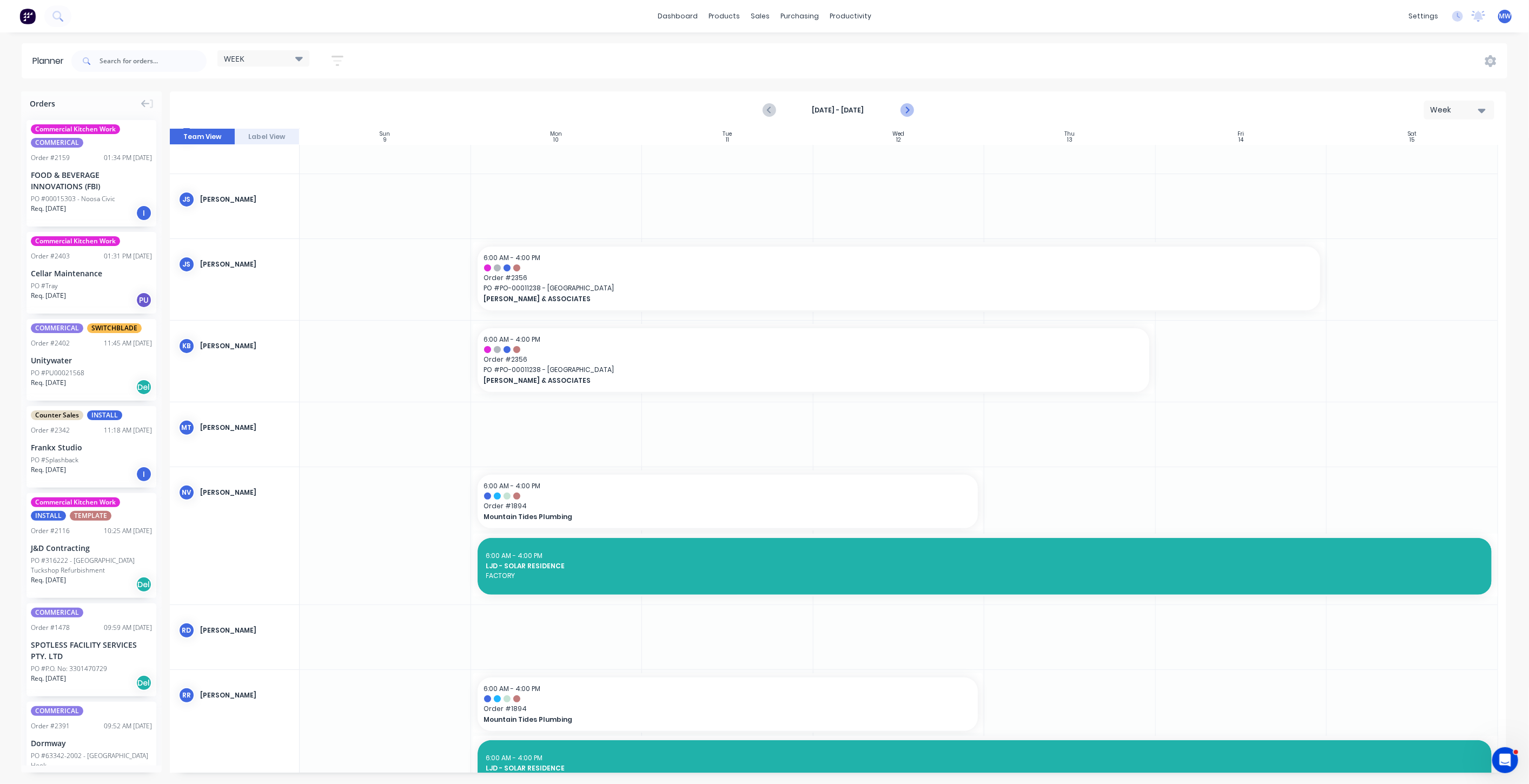
click at [908, 105] on icon "Next page" at bounding box center [906, 110] width 13 height 13
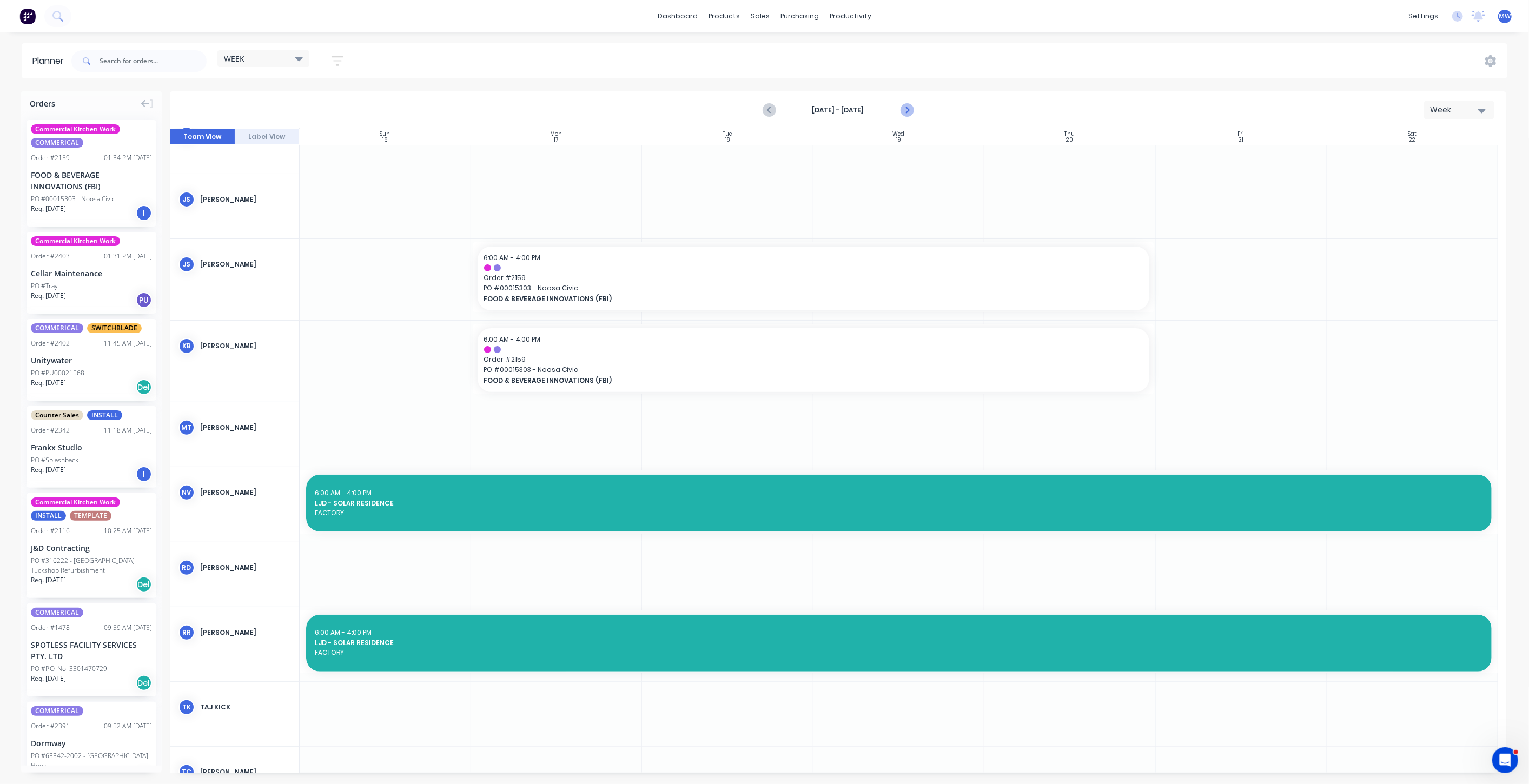
click at [907, 109] on icon "Next page" at bounding box center [906, 110] width 13 height 13
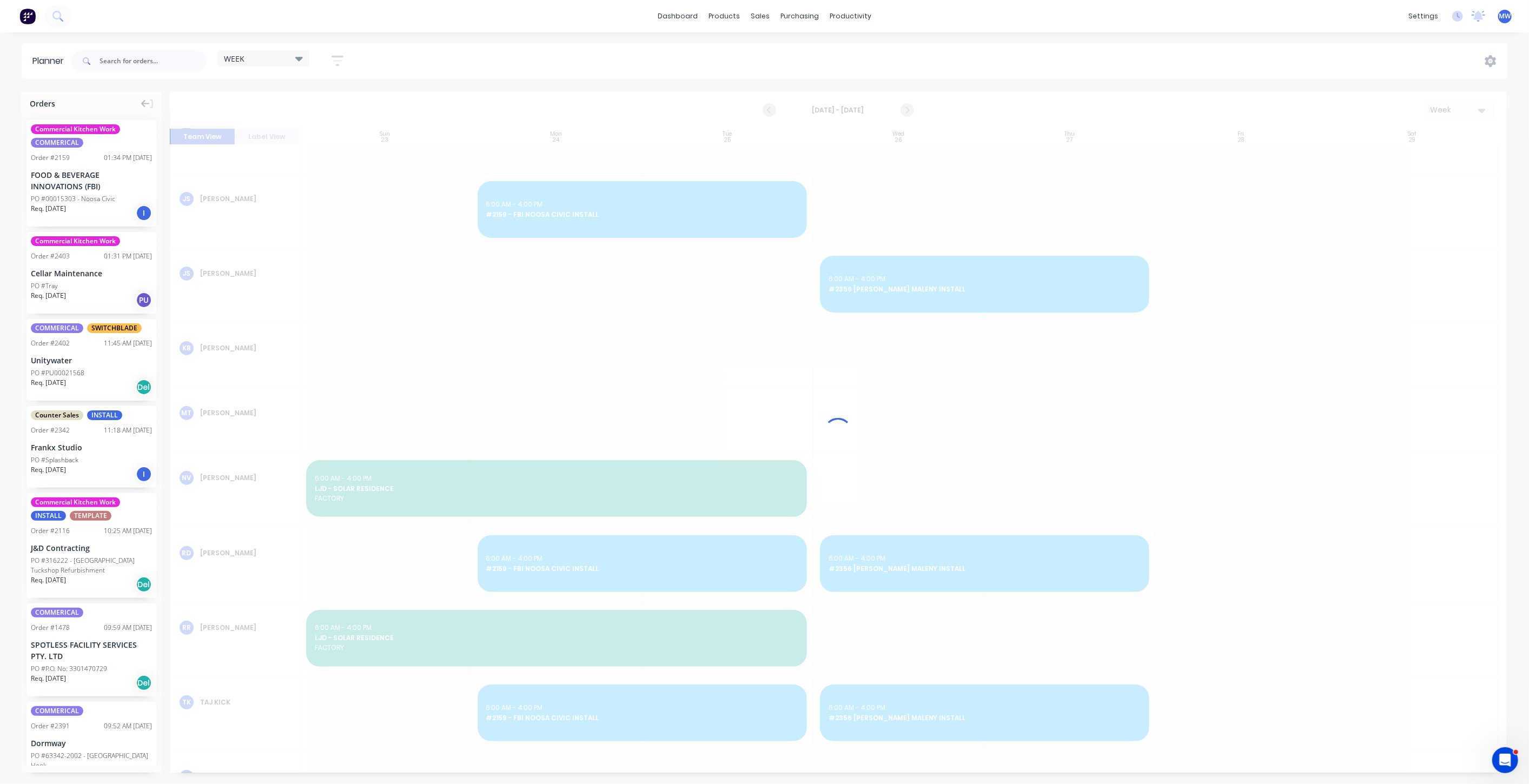
scroll to position [313, 0]
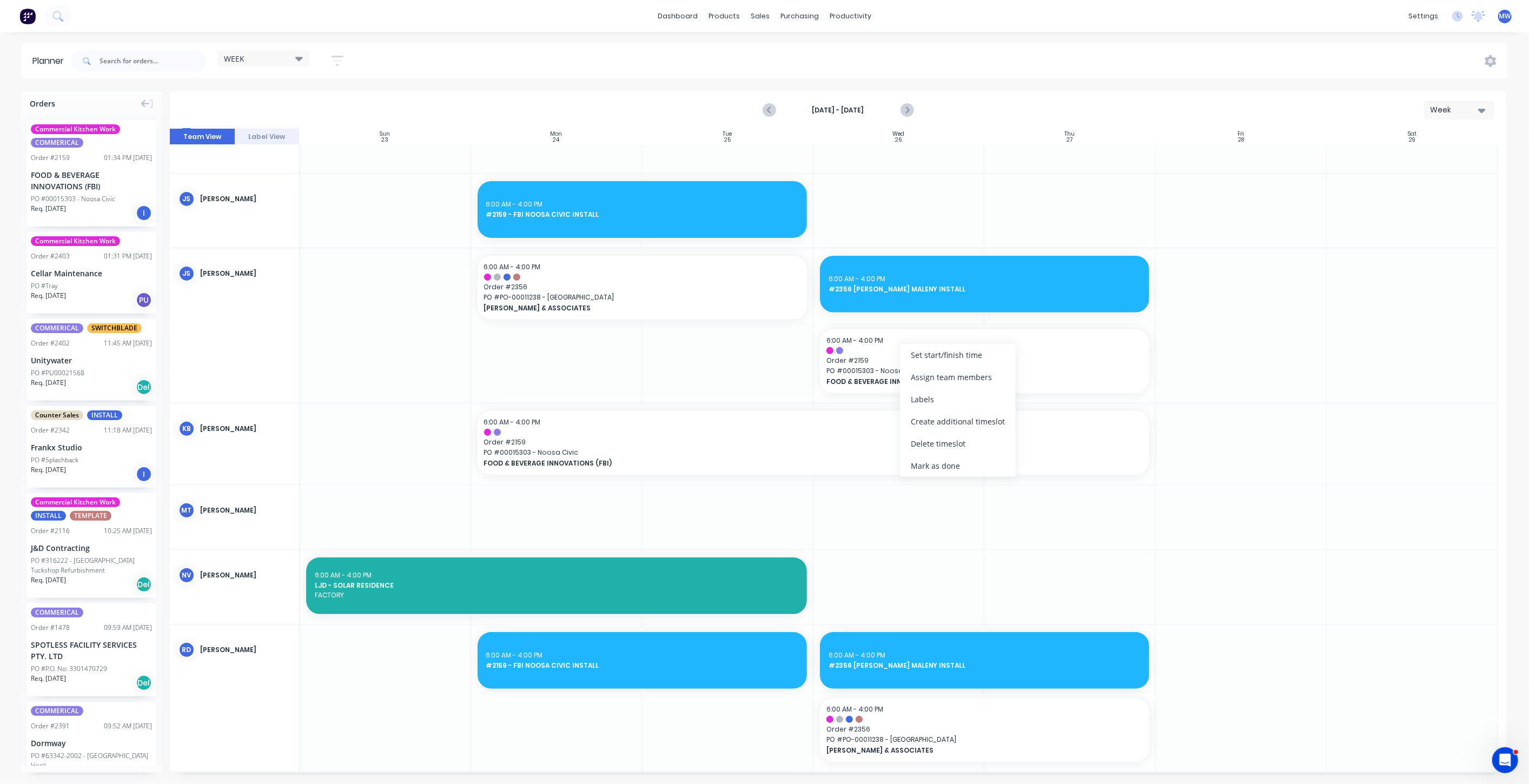
click at [967, 444] on div "Delete timeslot" at bounding box center [958, 444] width 116 height 22
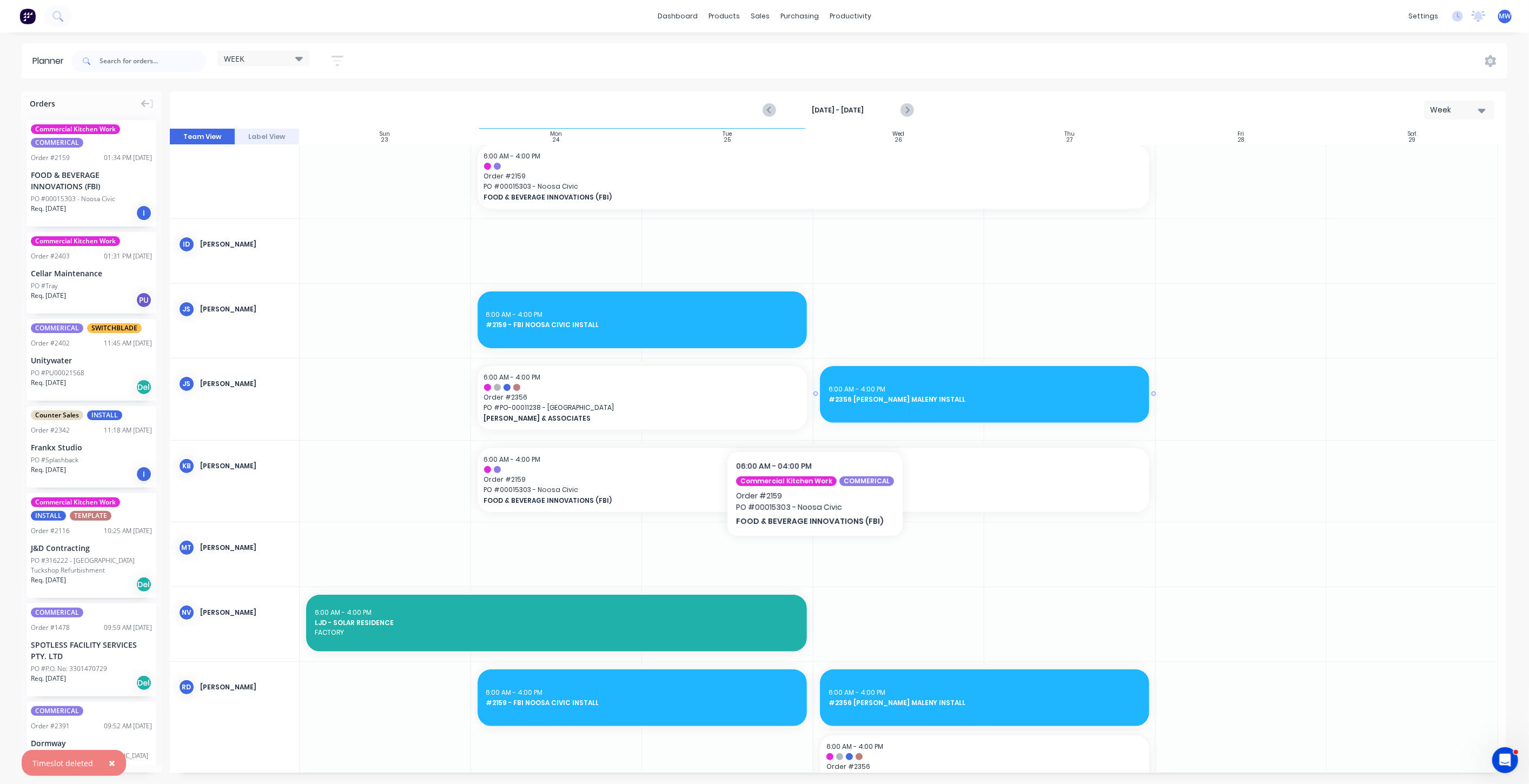
scroll to position [133, 0]
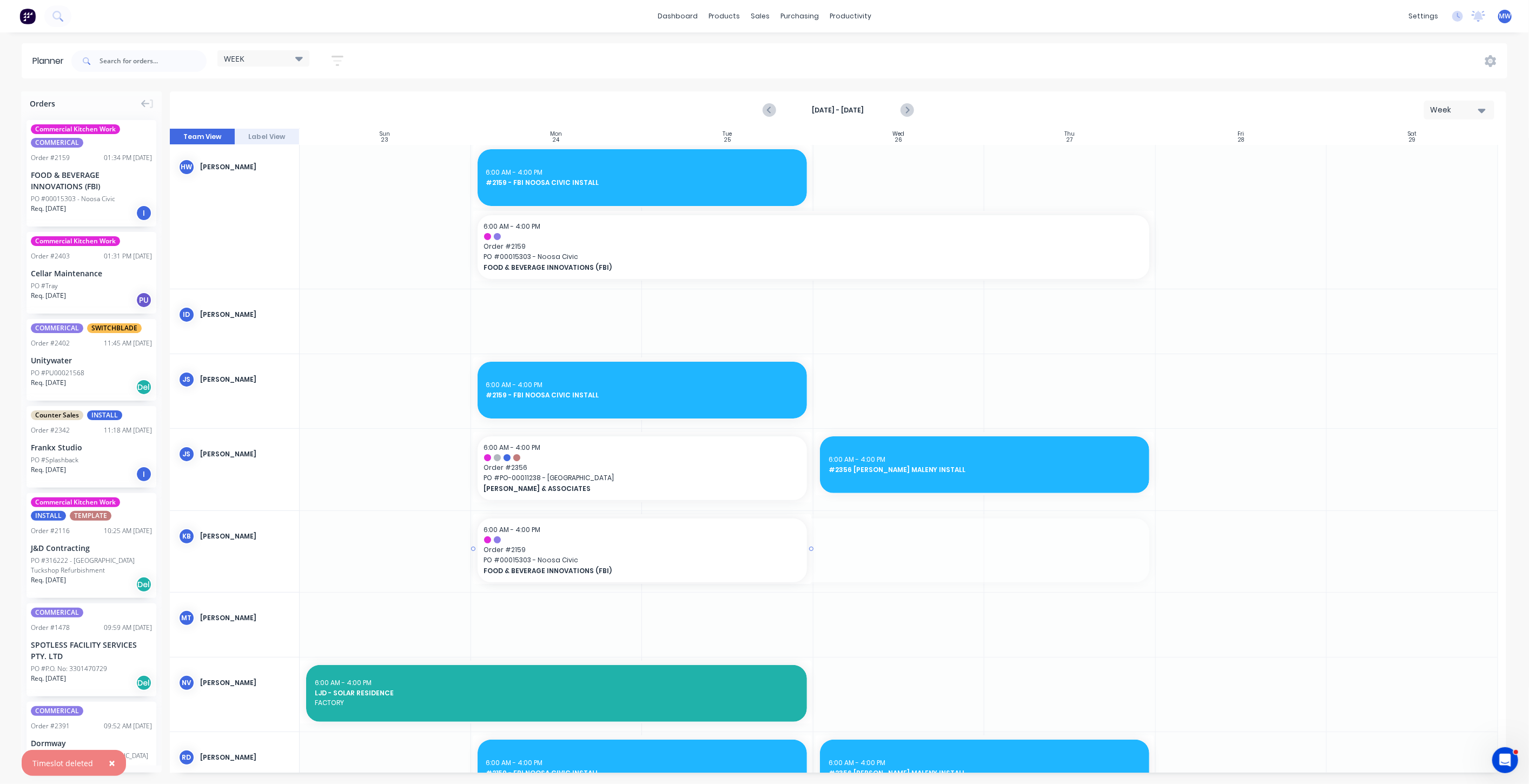
drag, startPoint x: 1151, startPoint y: 550, endPoint x: 756, endPoint y: 552, distance: 395.0
drag, startPoint x: 1149, startPoint y: 244, endPoint x: 734, endPoint y: 254, distance: 415.1
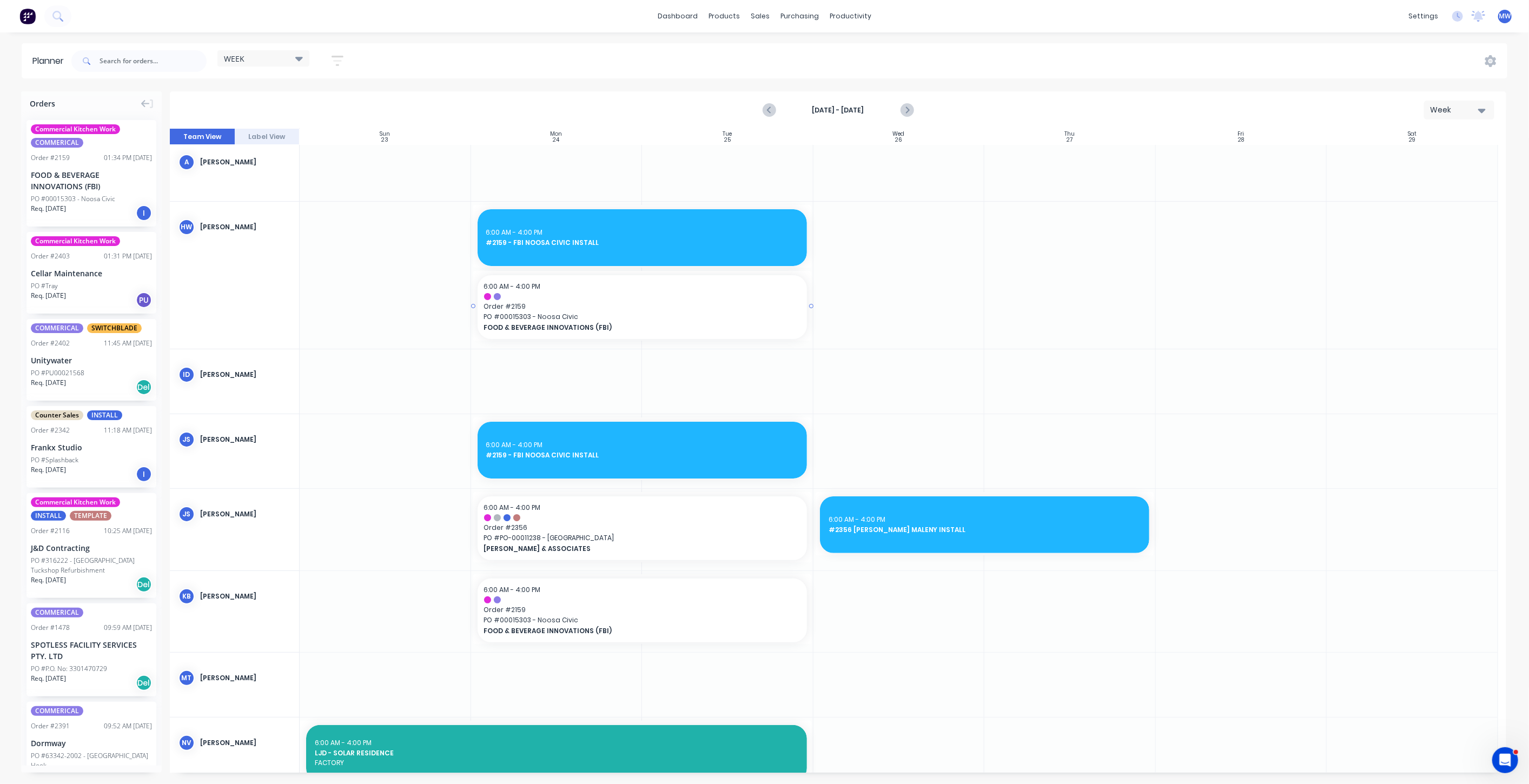
scroll to position [13, 0]
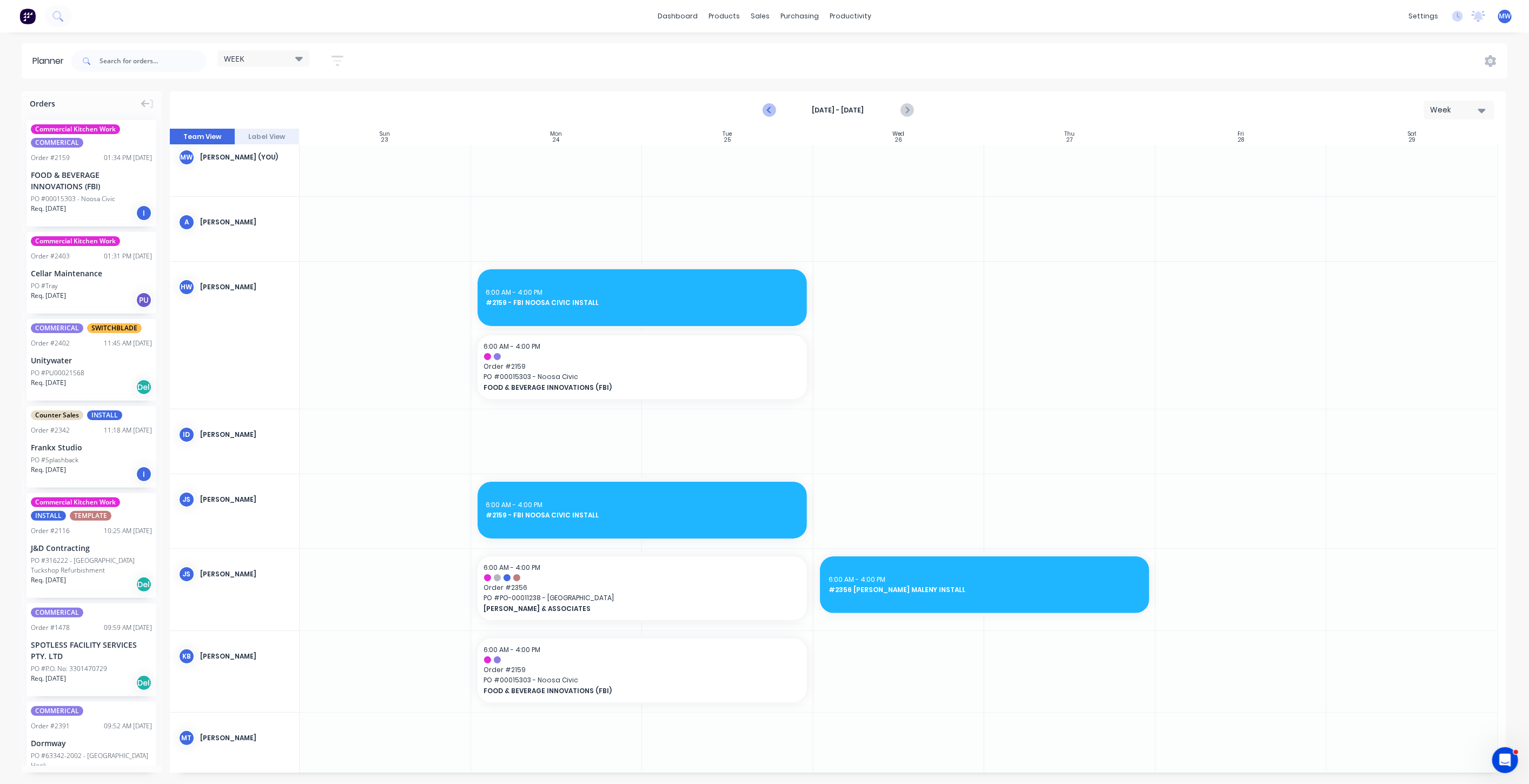
click at [768, 109] on icon "Previous page" at bounding box center [769, 110] width 13 height 13
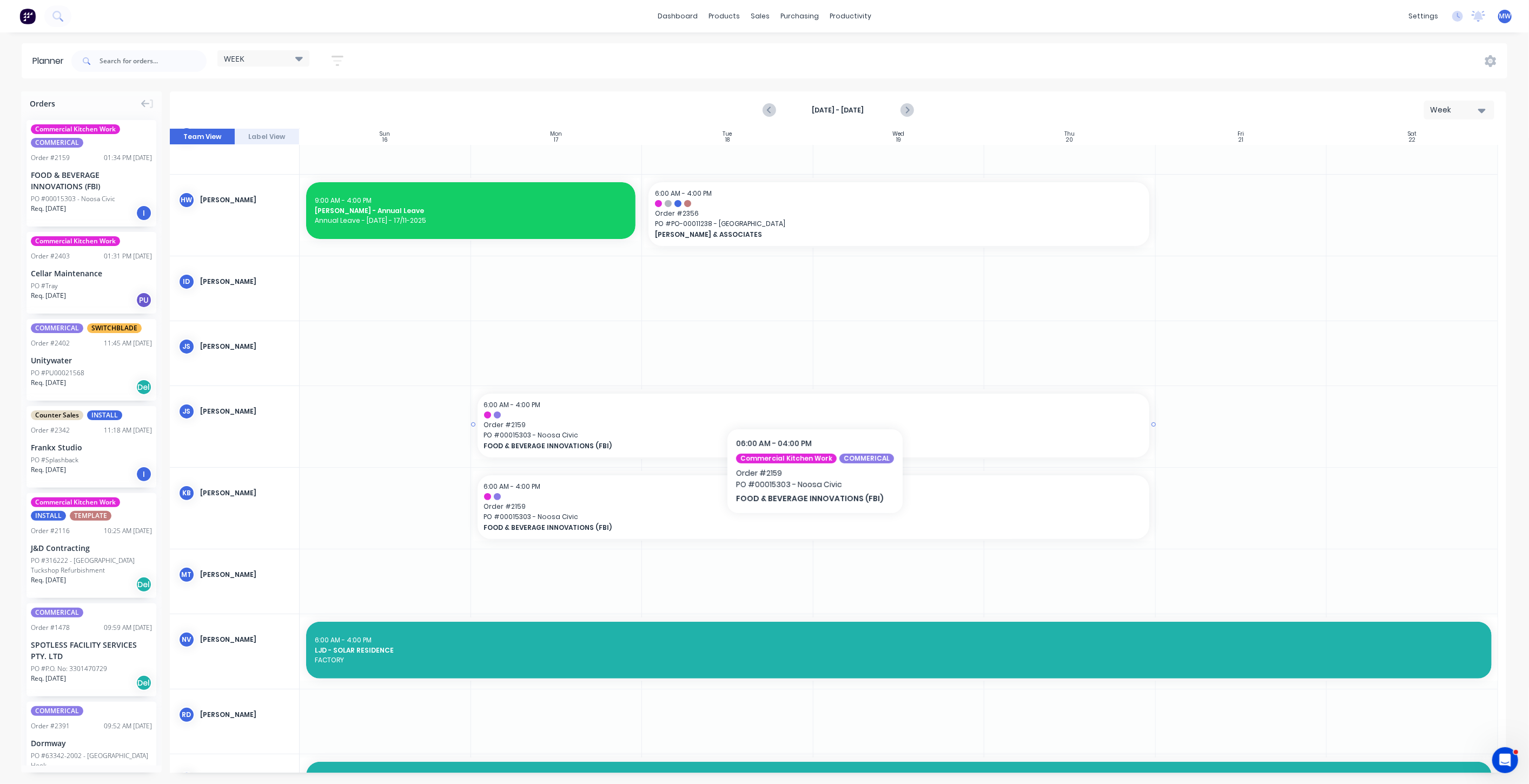
scroll to position [73, 0]
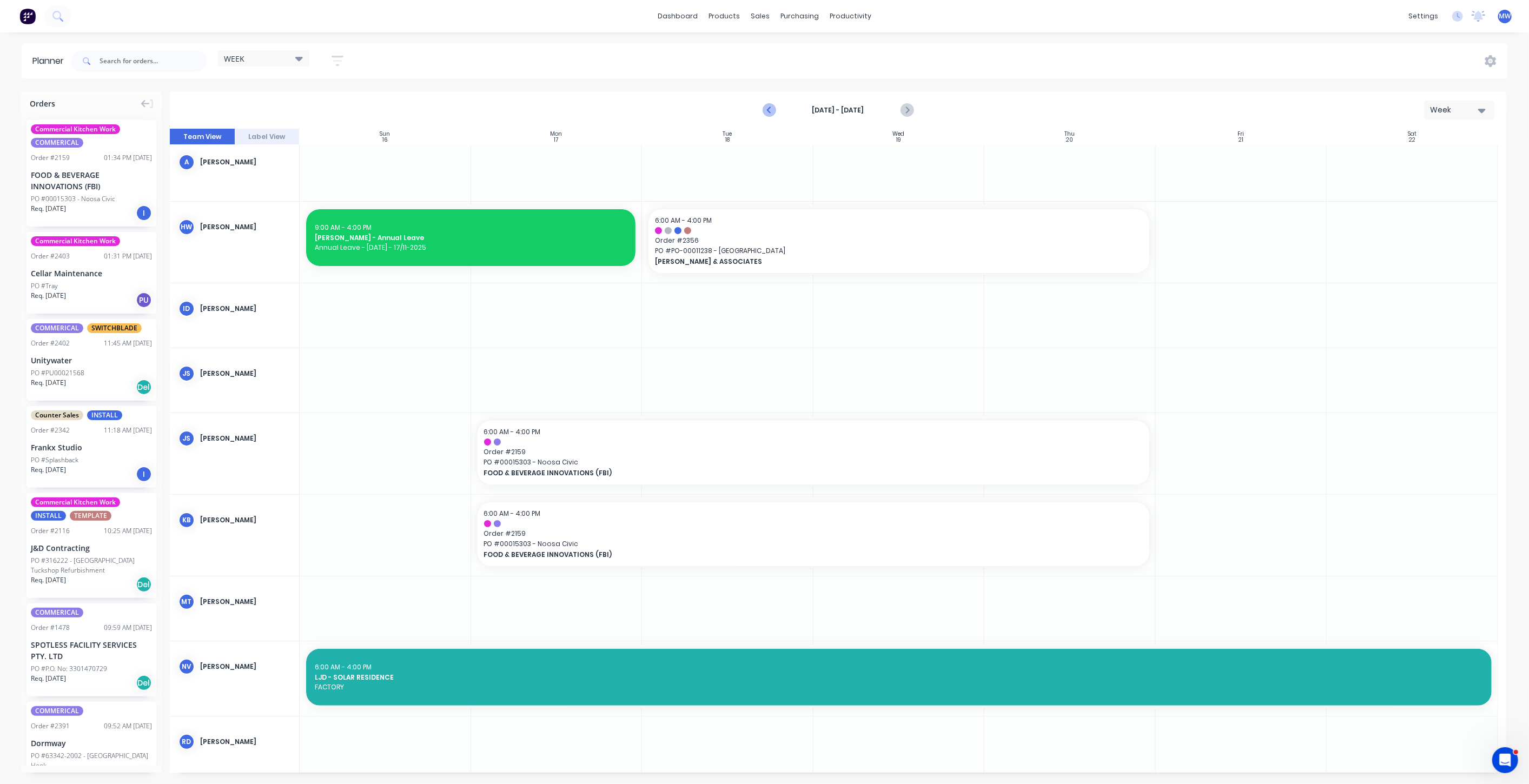
click at [767, 109] on icon "Previous page" at bounding box center [769, 110] width 13 height 13
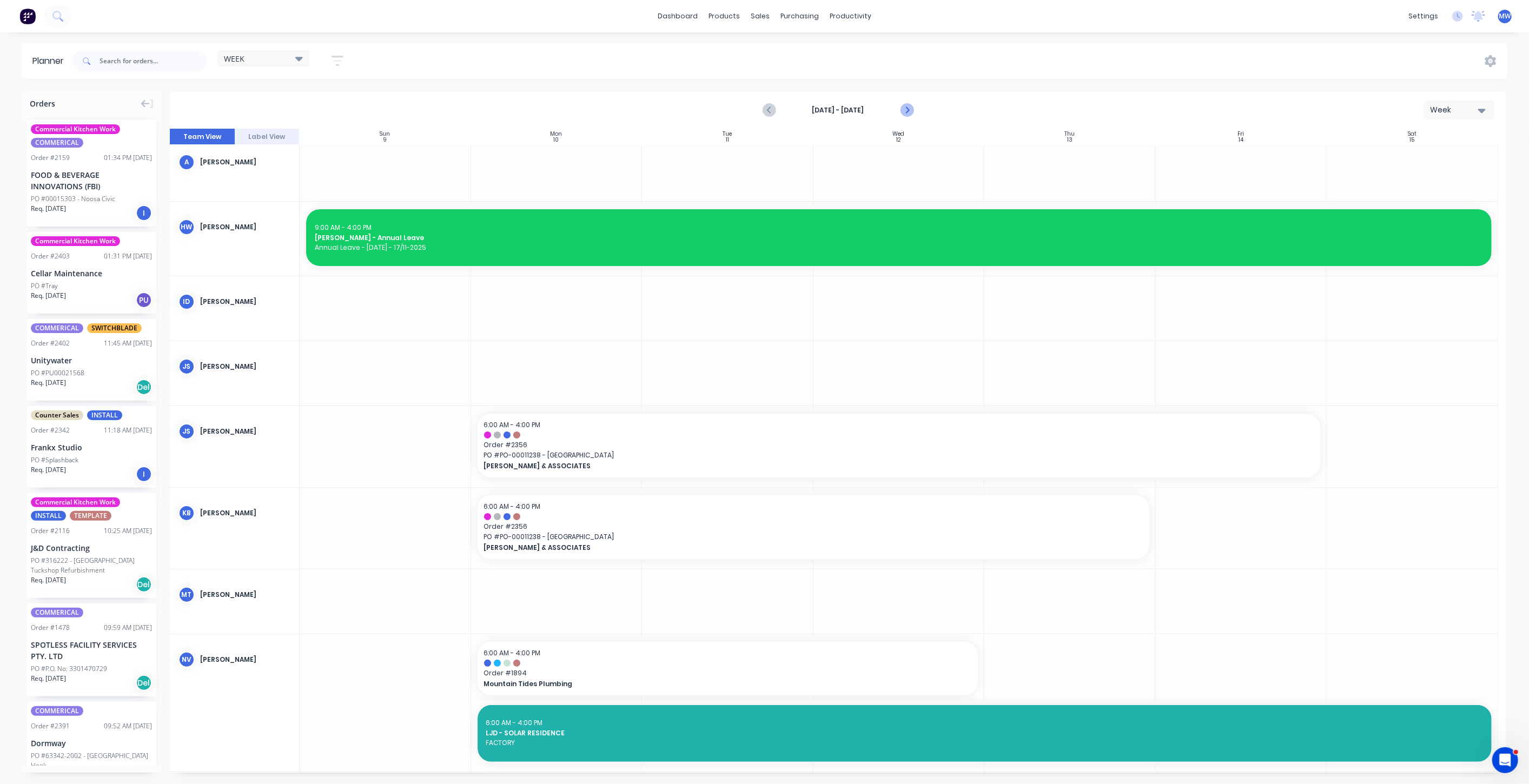
click at [911, 113] on icon "Next page" at bounding box center [906, 110] width 13 height 13
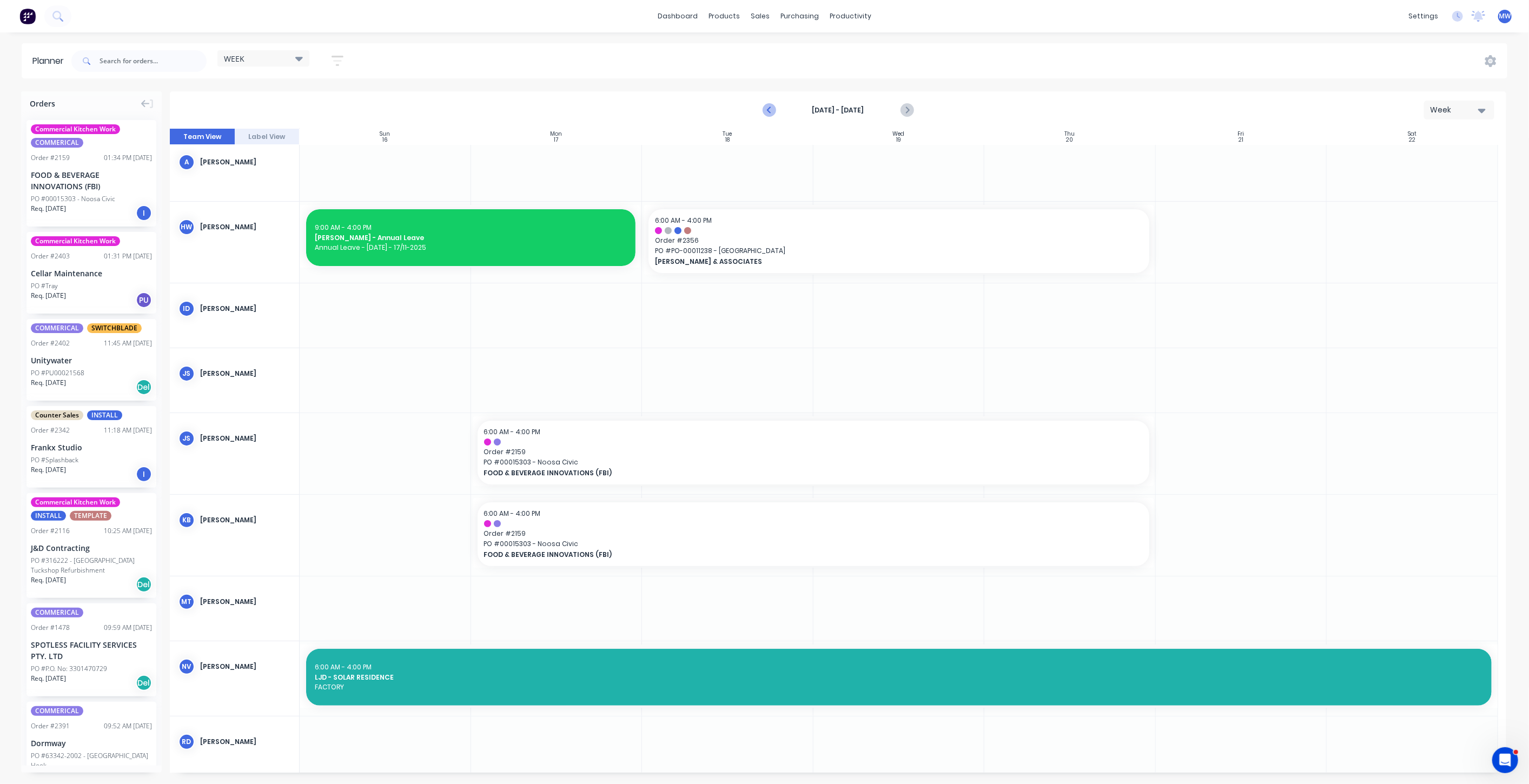
click at [770, 113] on icon "Previous page" at bounding box center [769, 110] width 13 height 13
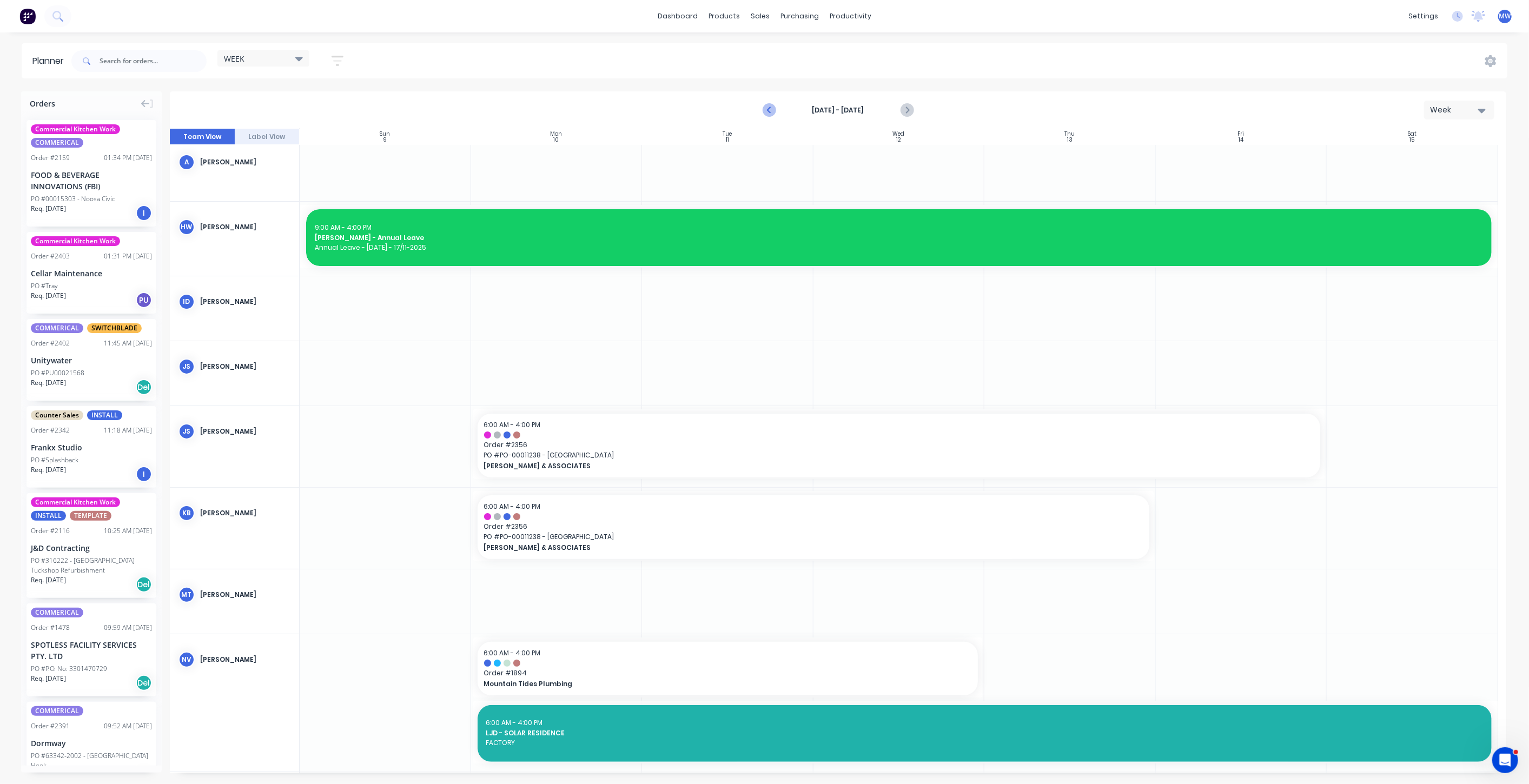
click at [770, 109] on icon "Previous page" at bounding box center [769, 110] width 13 height 13
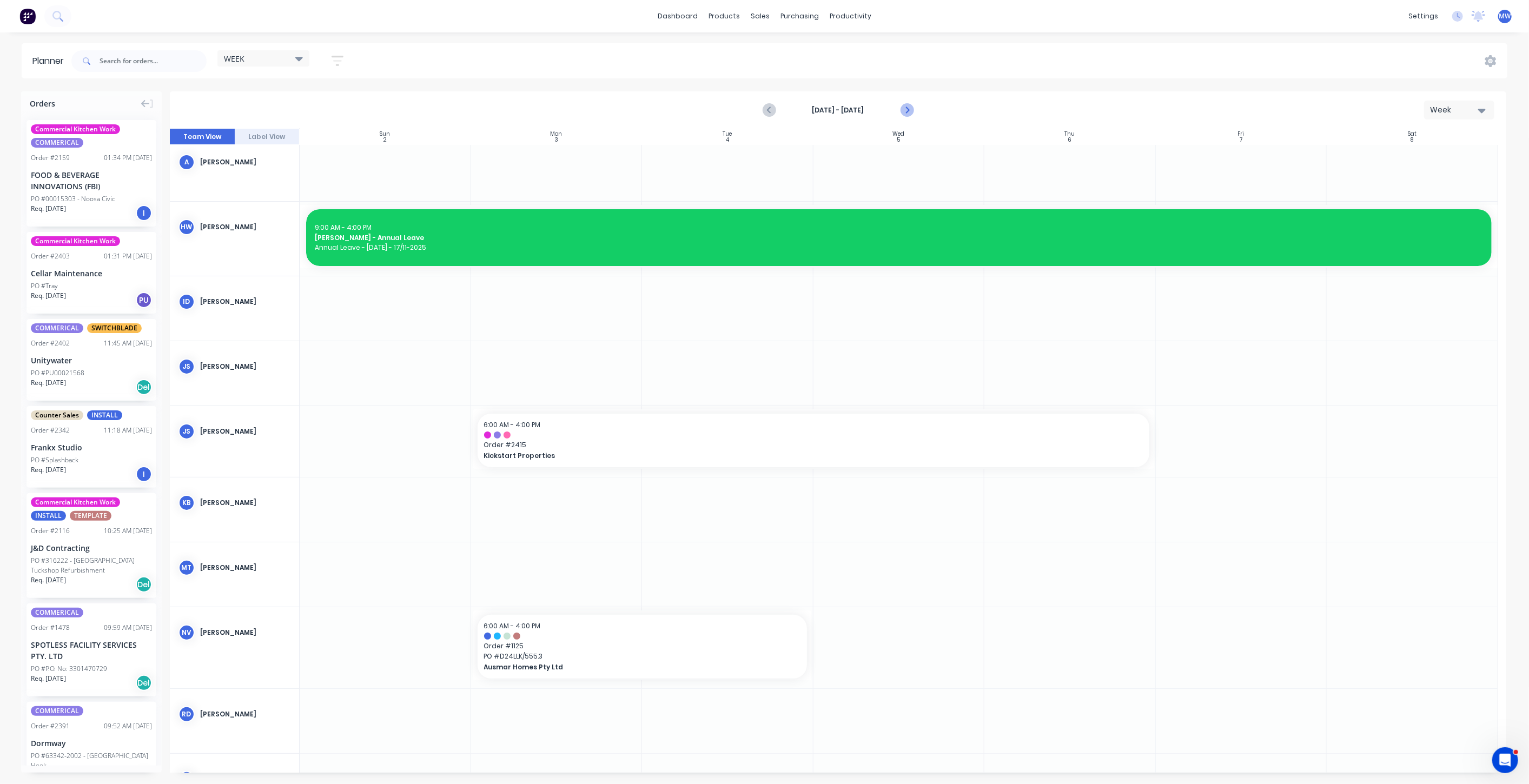
click at [909, 112] on icon "Next page" at bounding box center [906, 110] width 13 height 13
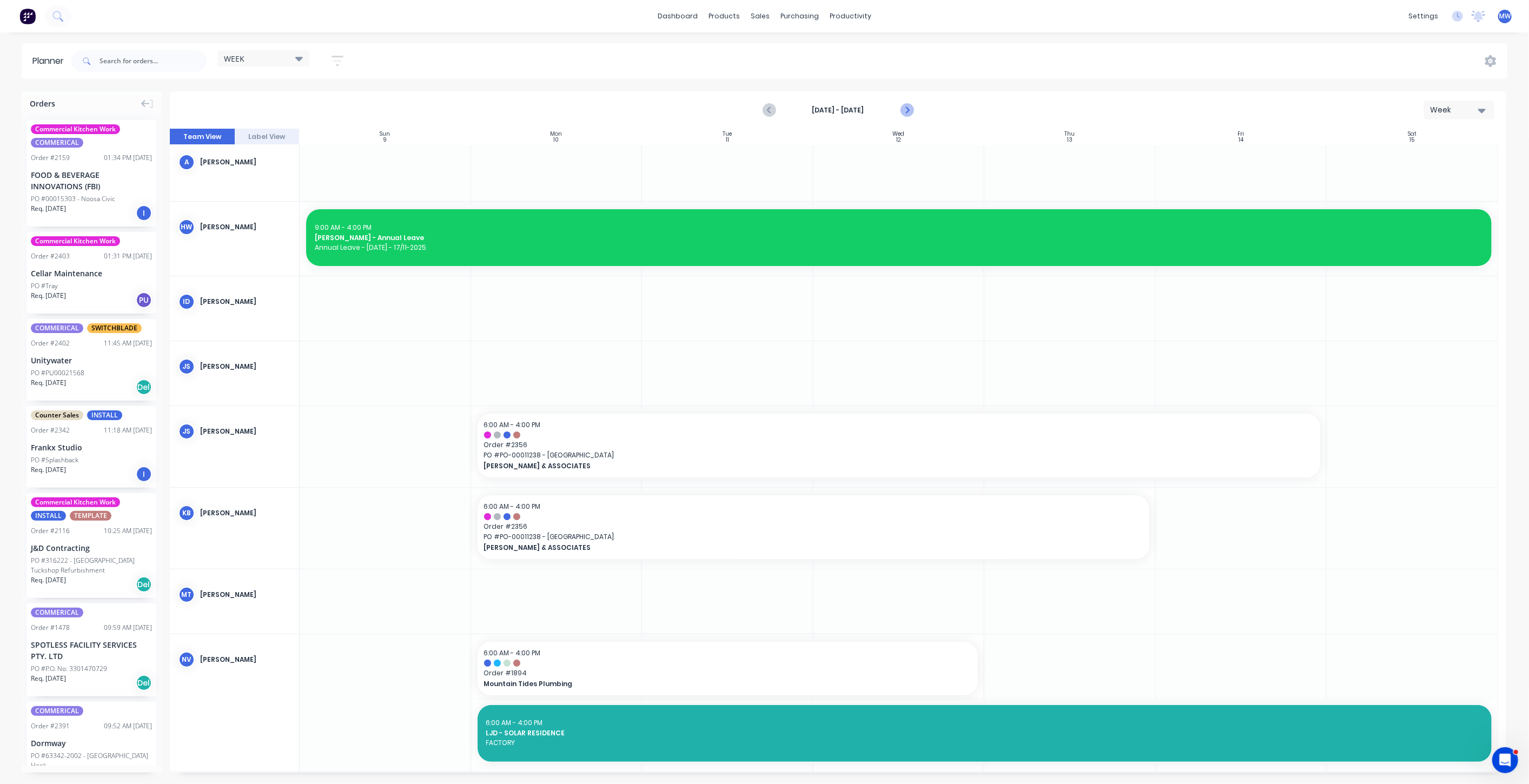
click at [909, 112] on icon "Next page" at bounding box center [906, 110] width 13 height 13
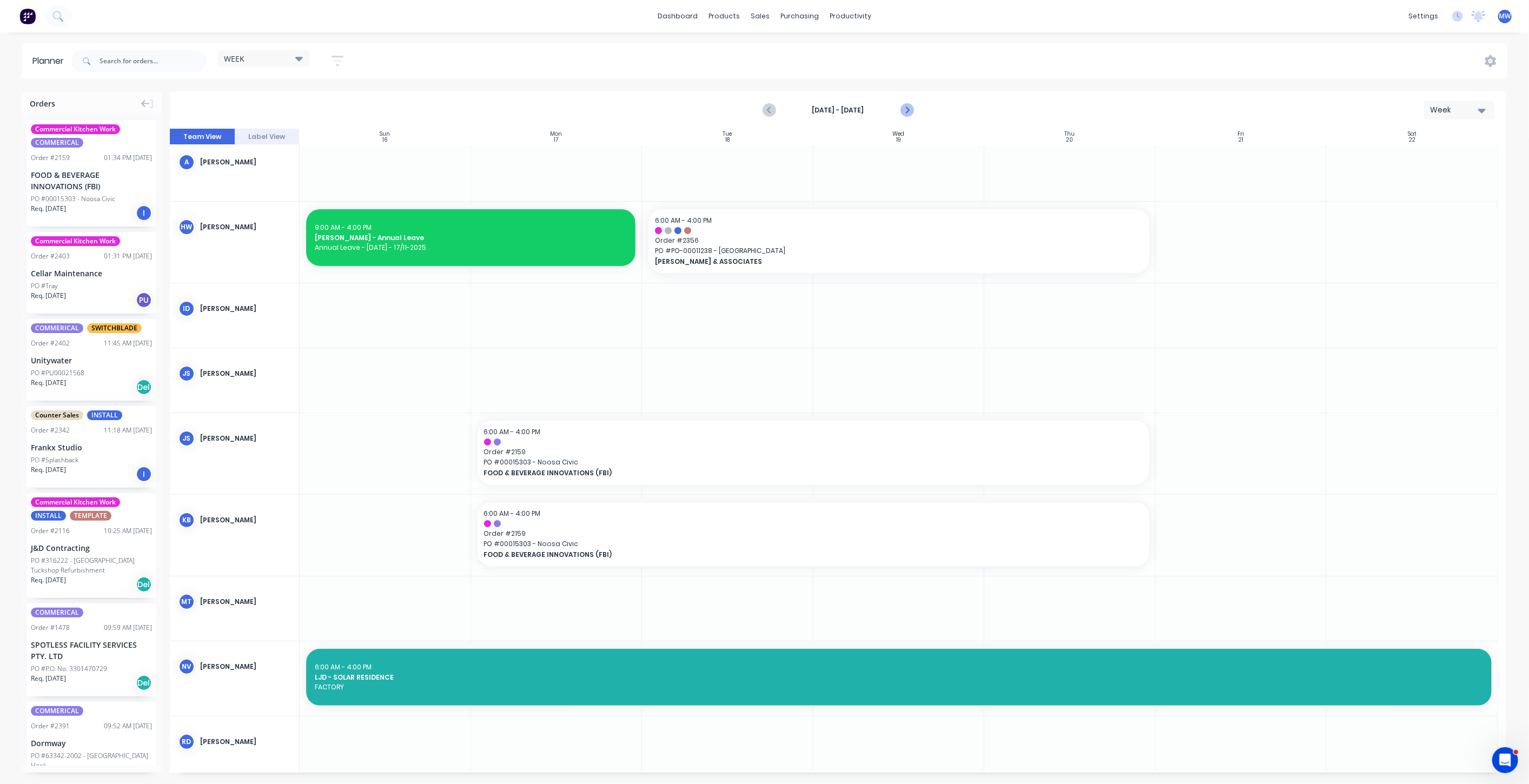
click at [909, 112] on icon "Next page" at bounding box center [906, 110] width 13 height 13
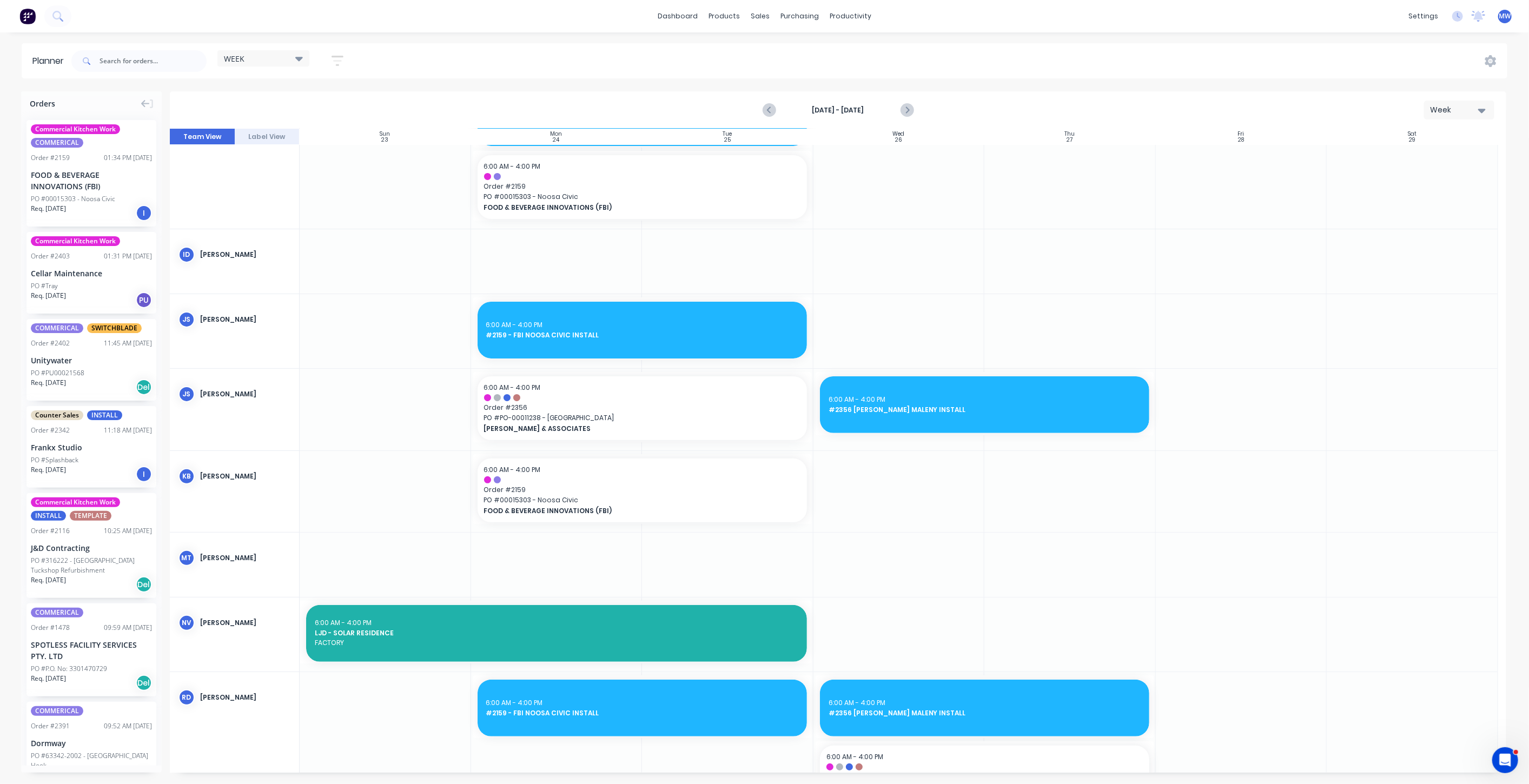
scroll to position [13, 0]
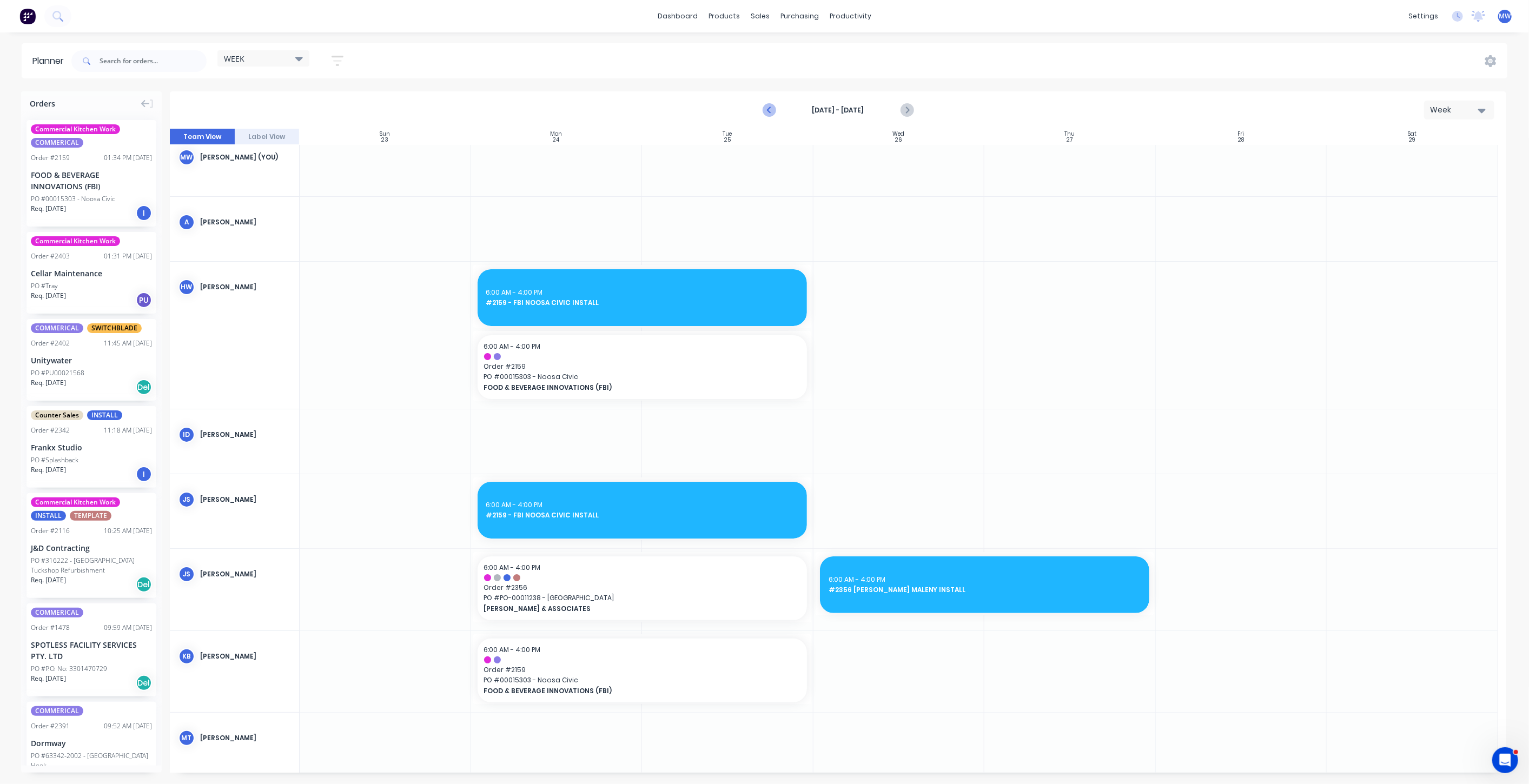
click at [767, 109] on icon "Previous page" at bounding box center [769, 110] width 13 height 13
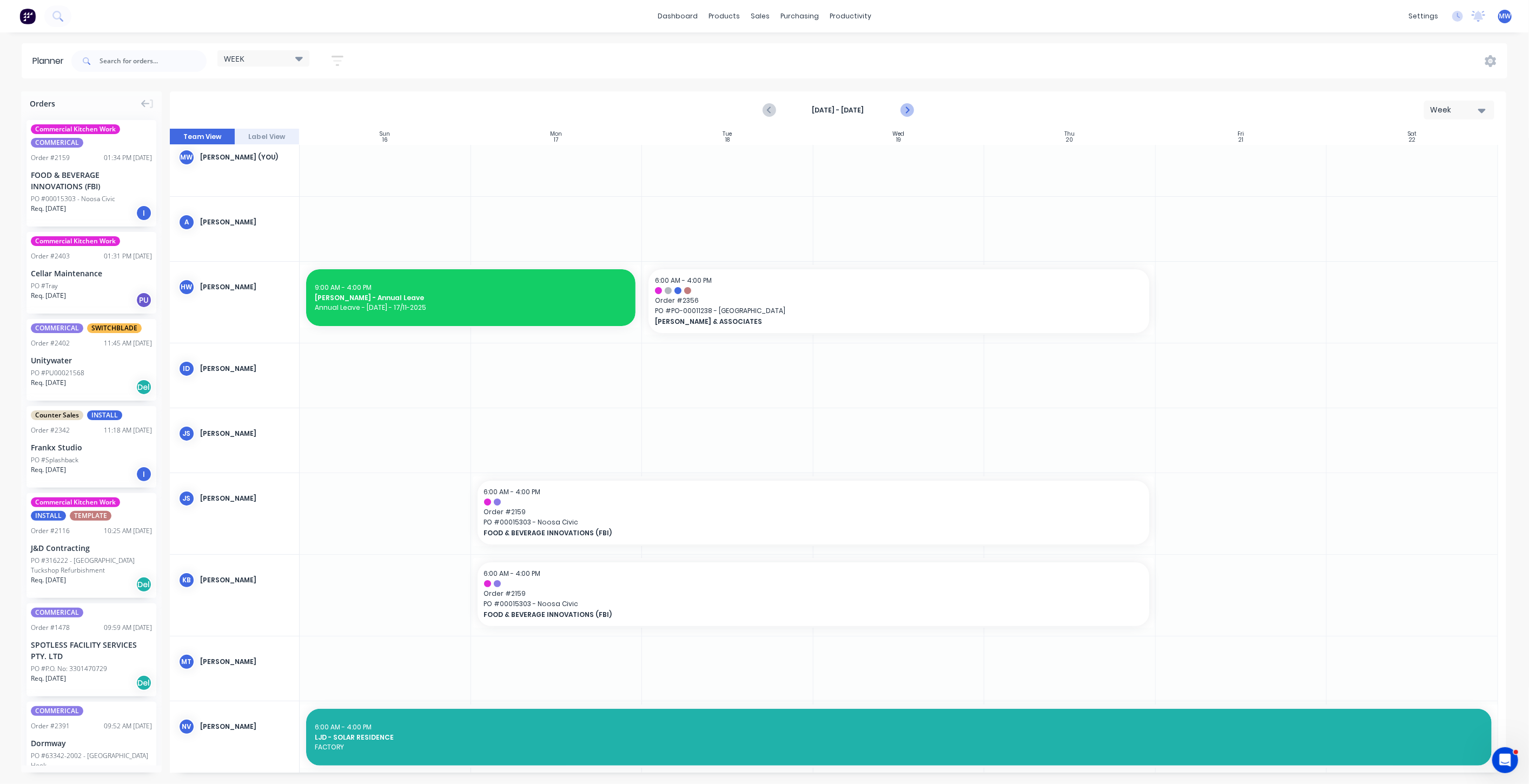
drag, startPoint x: 909, startPoint y: 107, endPoint x: 810, endPoint y: 121, distance: 100.0
click at [909, 107] on icon "Next page" at bounding box center [906, 110] width 13 height 13
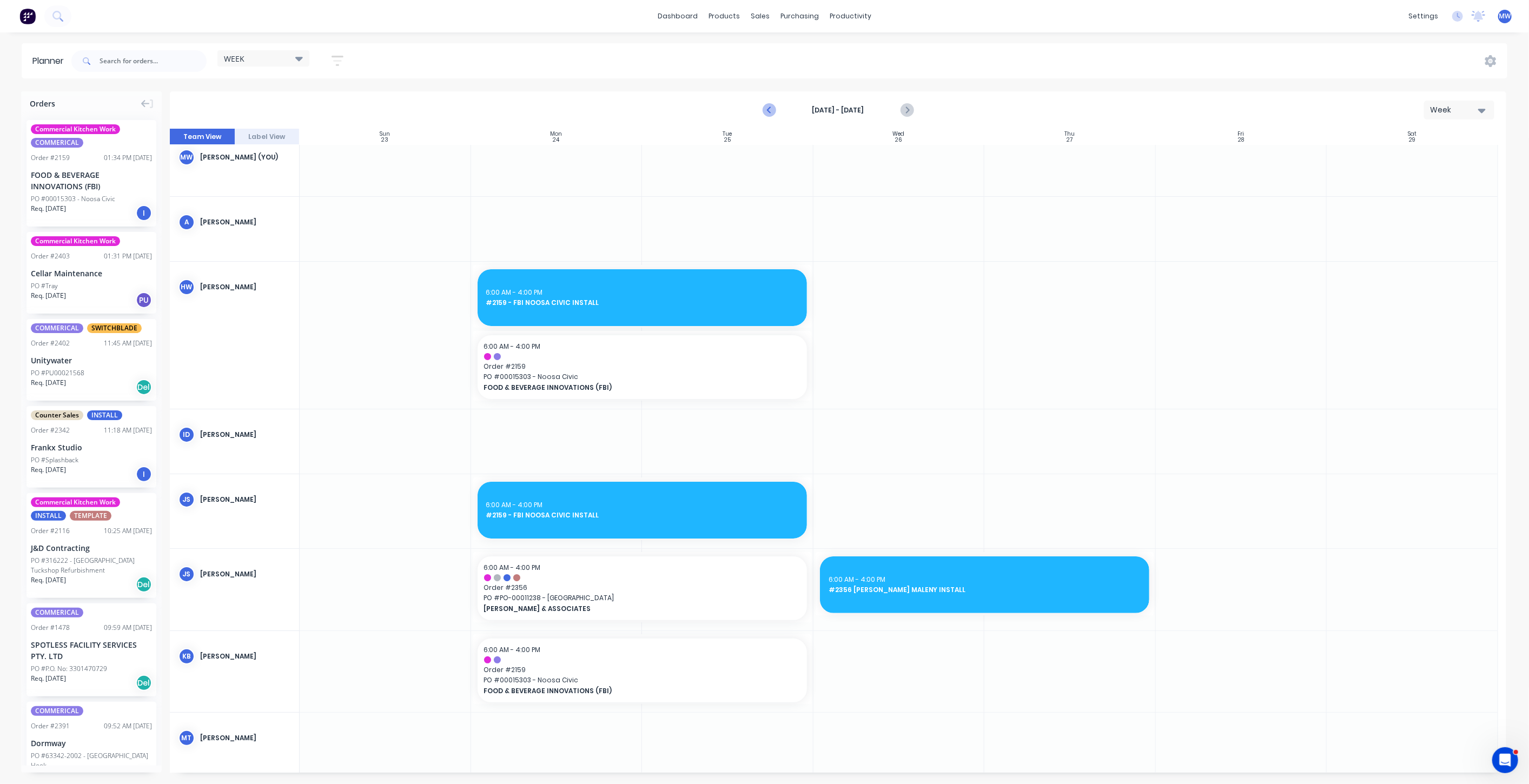
click at [771, 112] on icon "Previous page" at bounding box center [770, 110] width 5 height 8
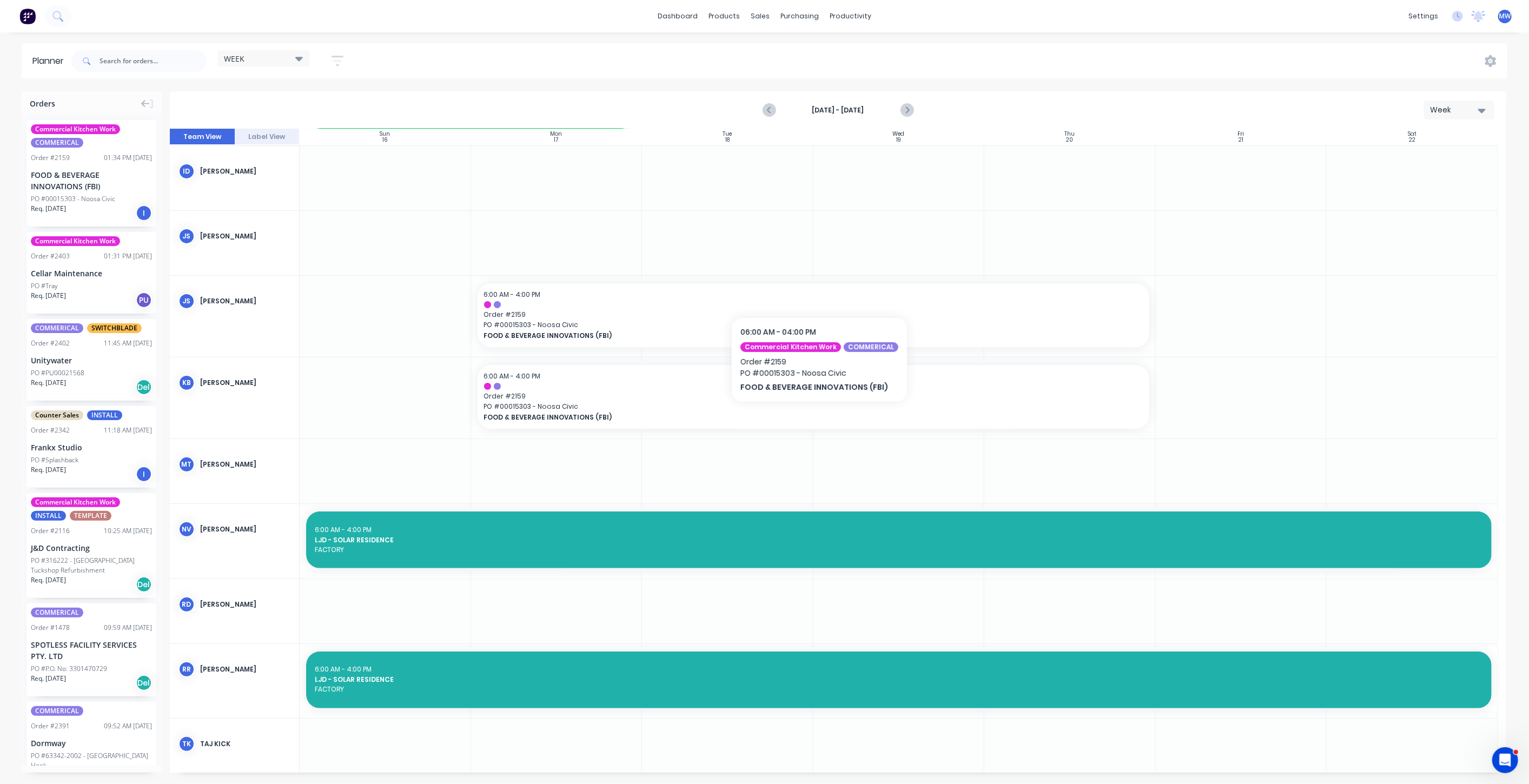
scroll to position [73, 0]
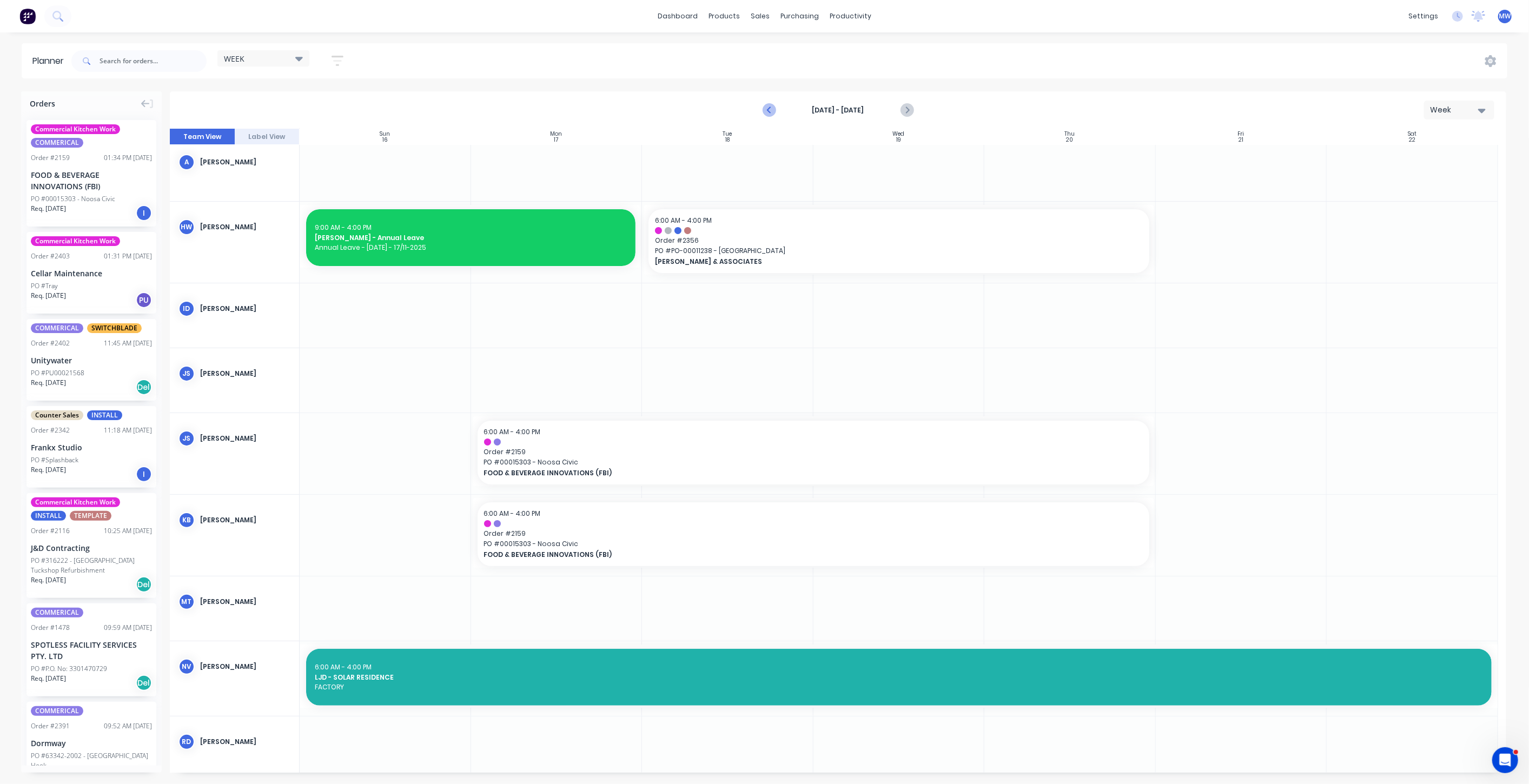
click at [772, 111] on icon "Previous page" at bounding box center [769, 110] width 13 height 13
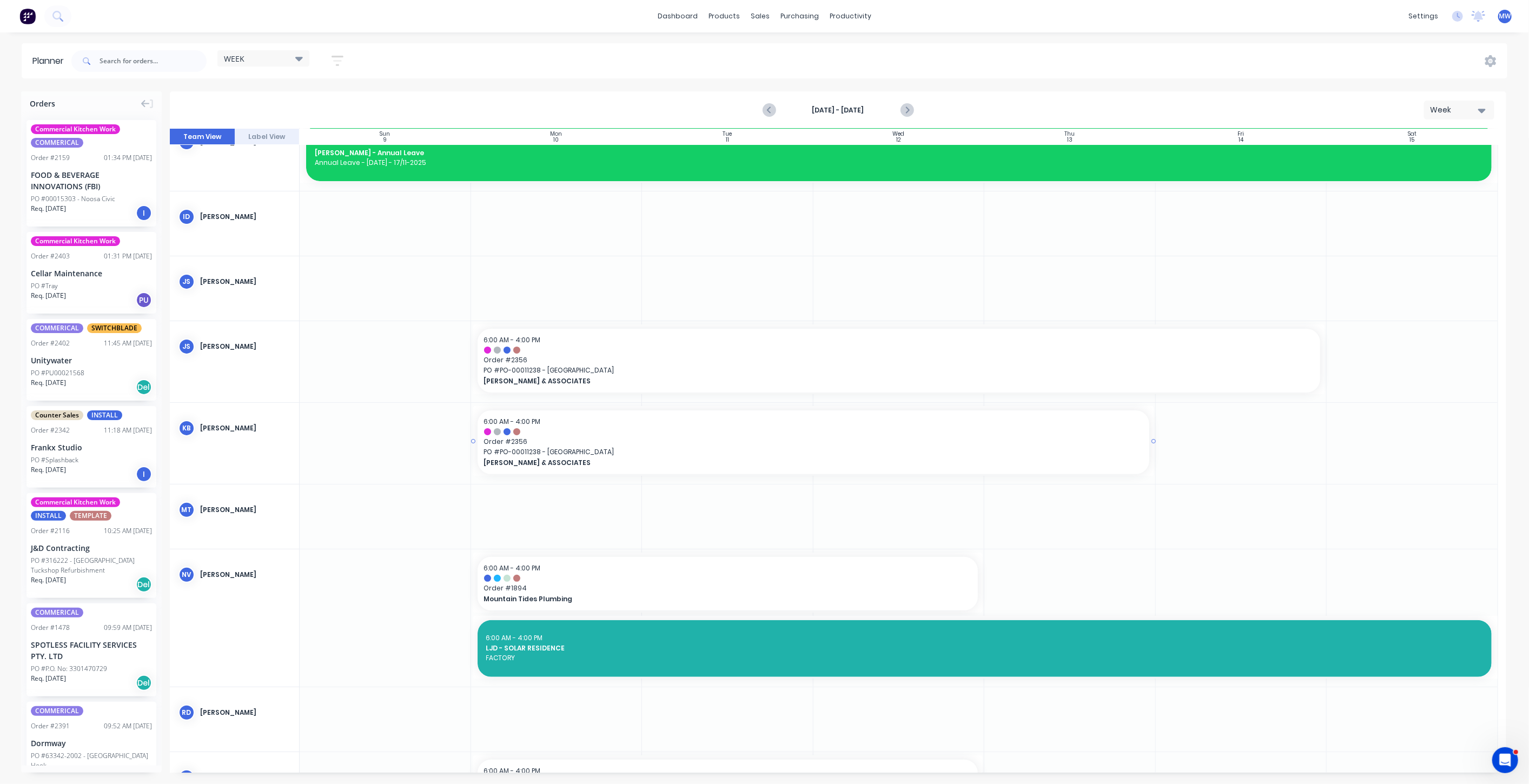
scroll to position [133, 0]
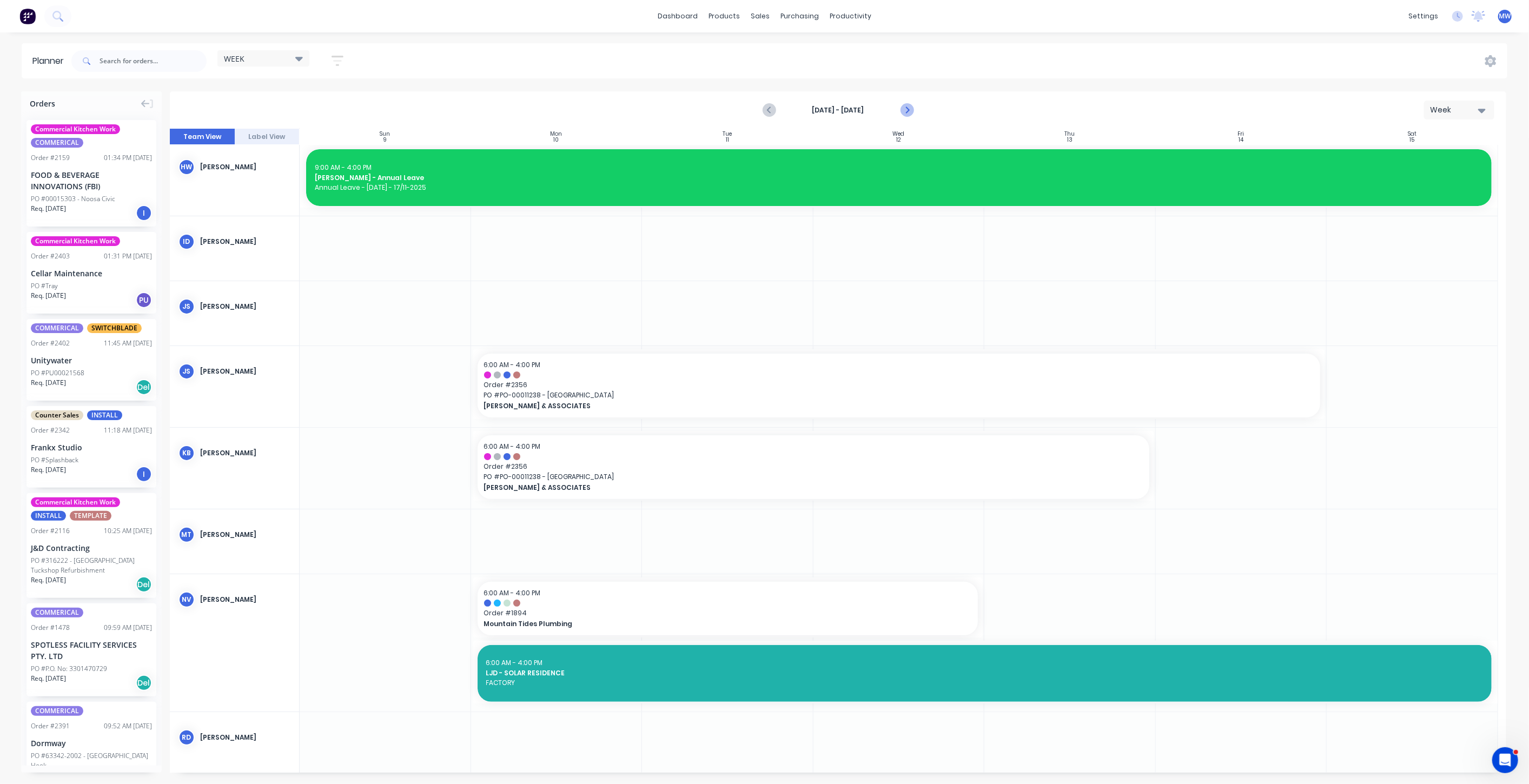
click at [909, 109] on icon "Next page" at bounding box center [906, 110] width 13 height 13
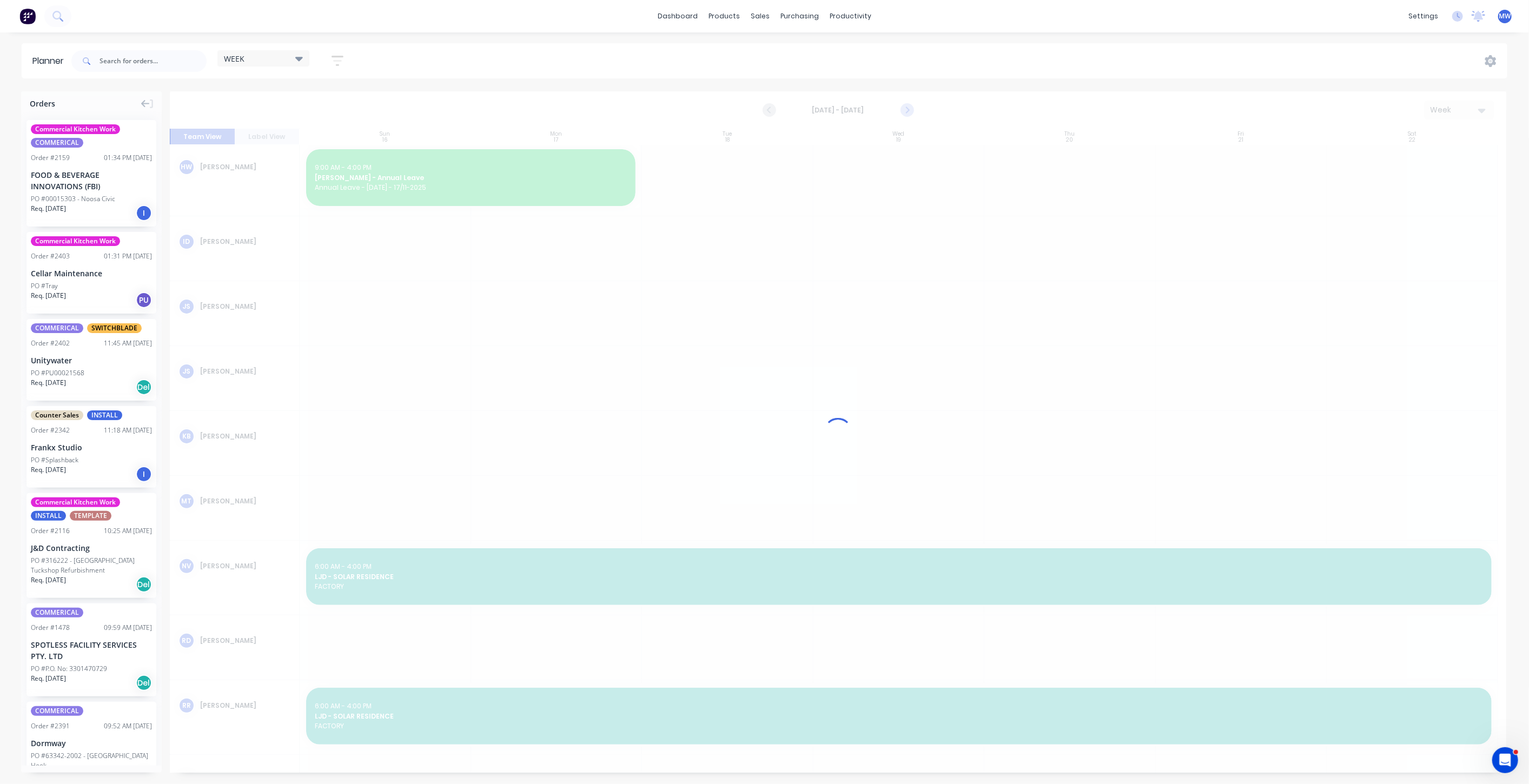
scroll to position [140, 0]
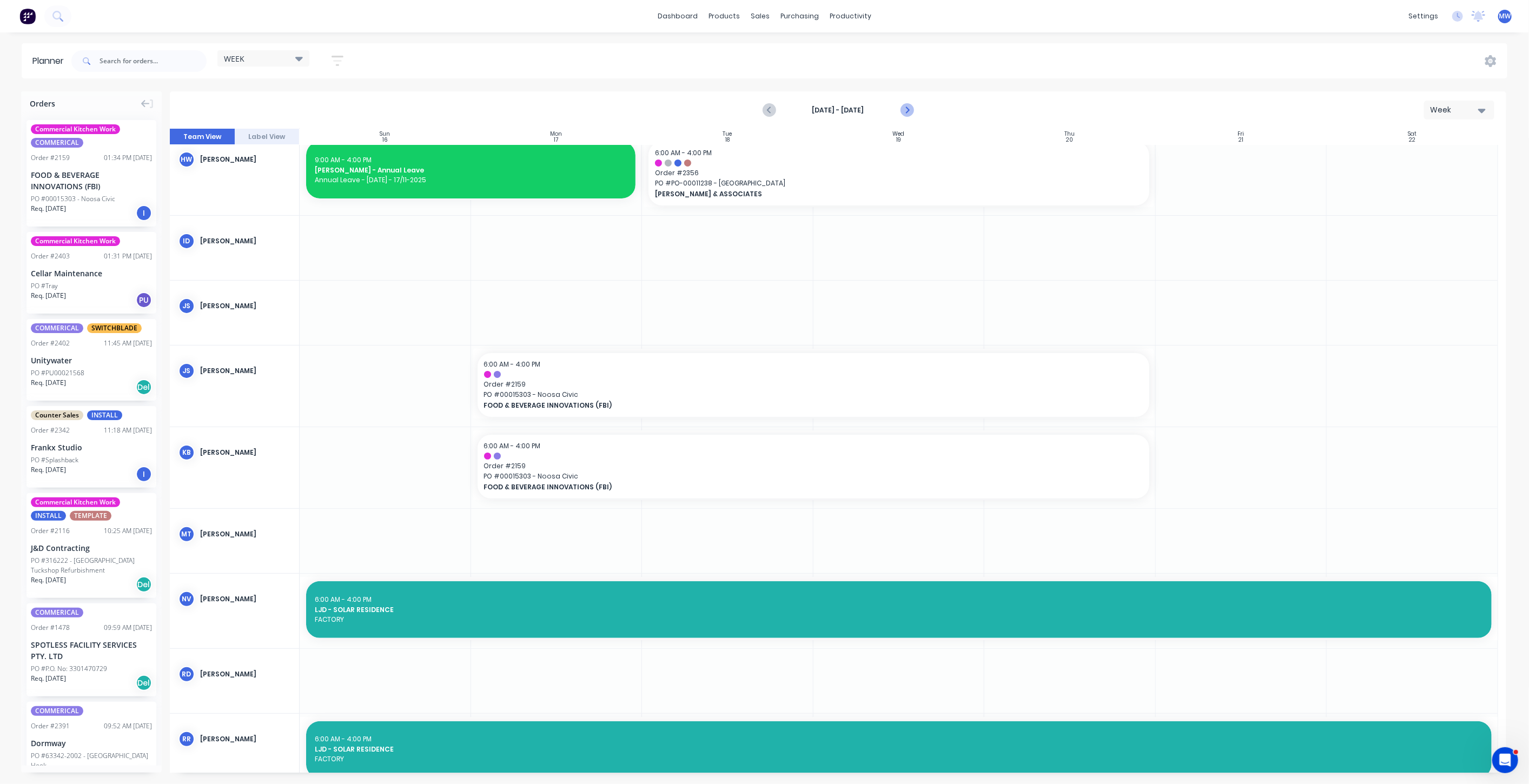
click at [909, 110] on icon "Next page" at bounding box center [906, 110] width 13 height 13
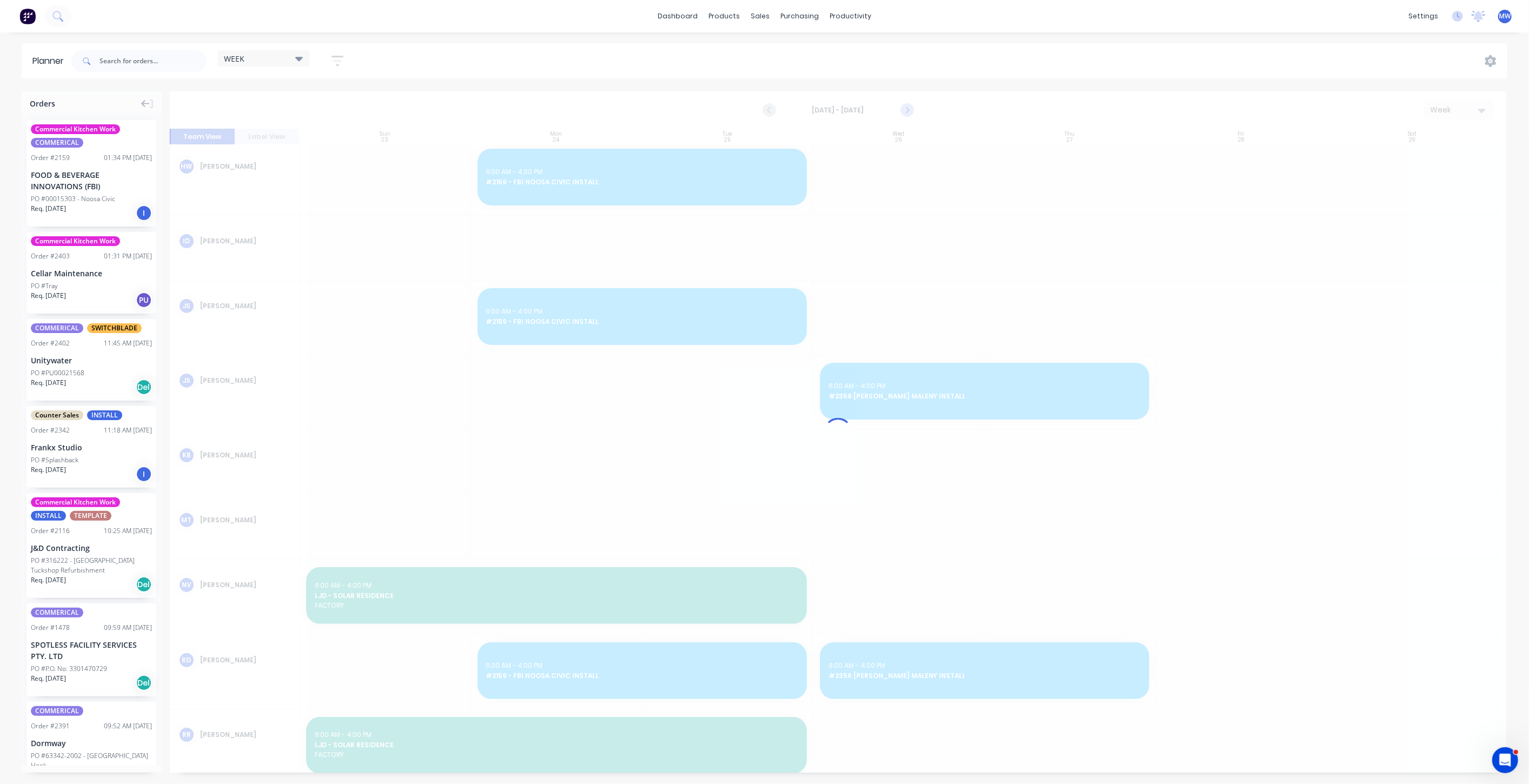
scroll to position [206, 0]
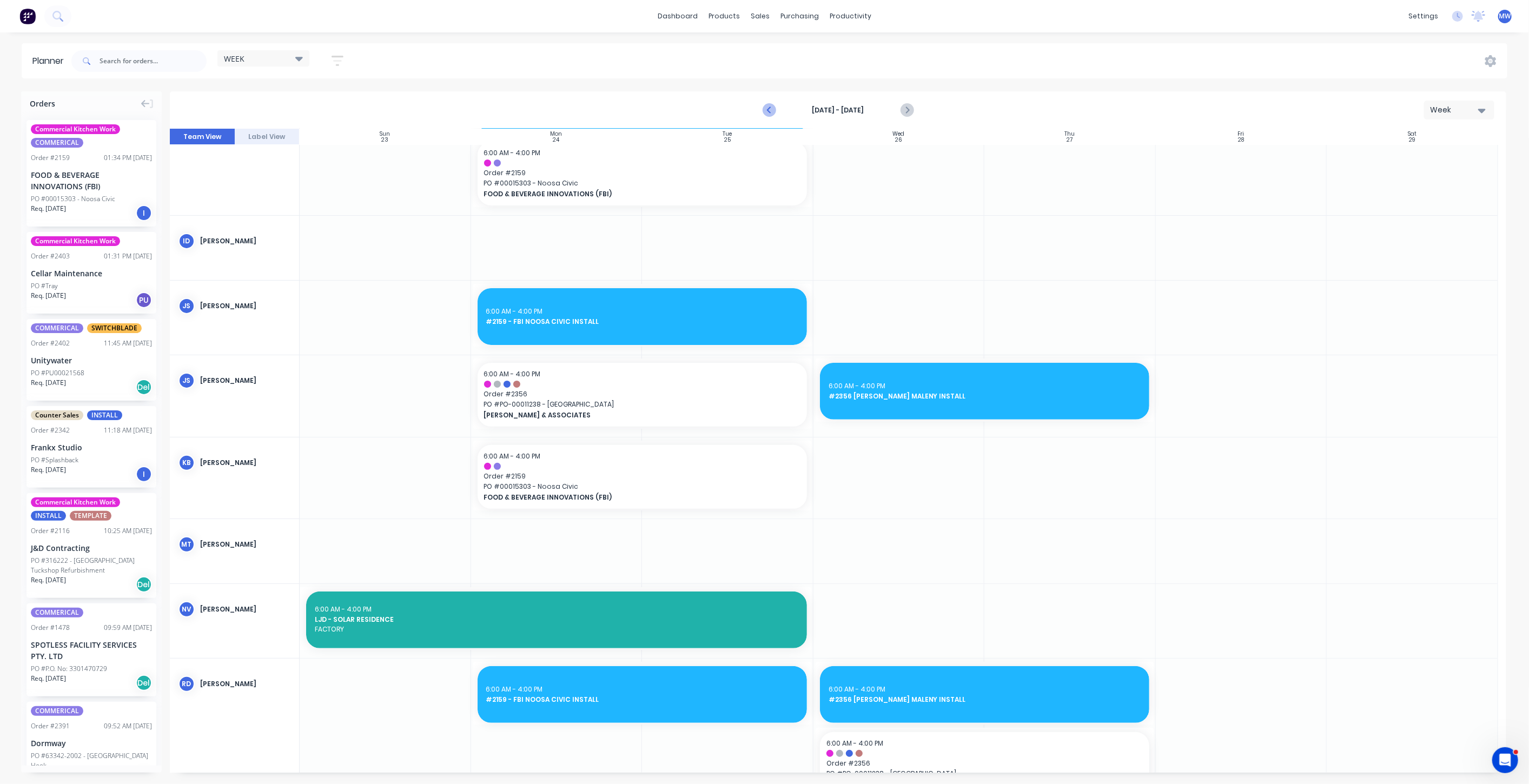
click at [767, 111] on icon "Previous page" at bounding box center [769, 110] width 13 height 13
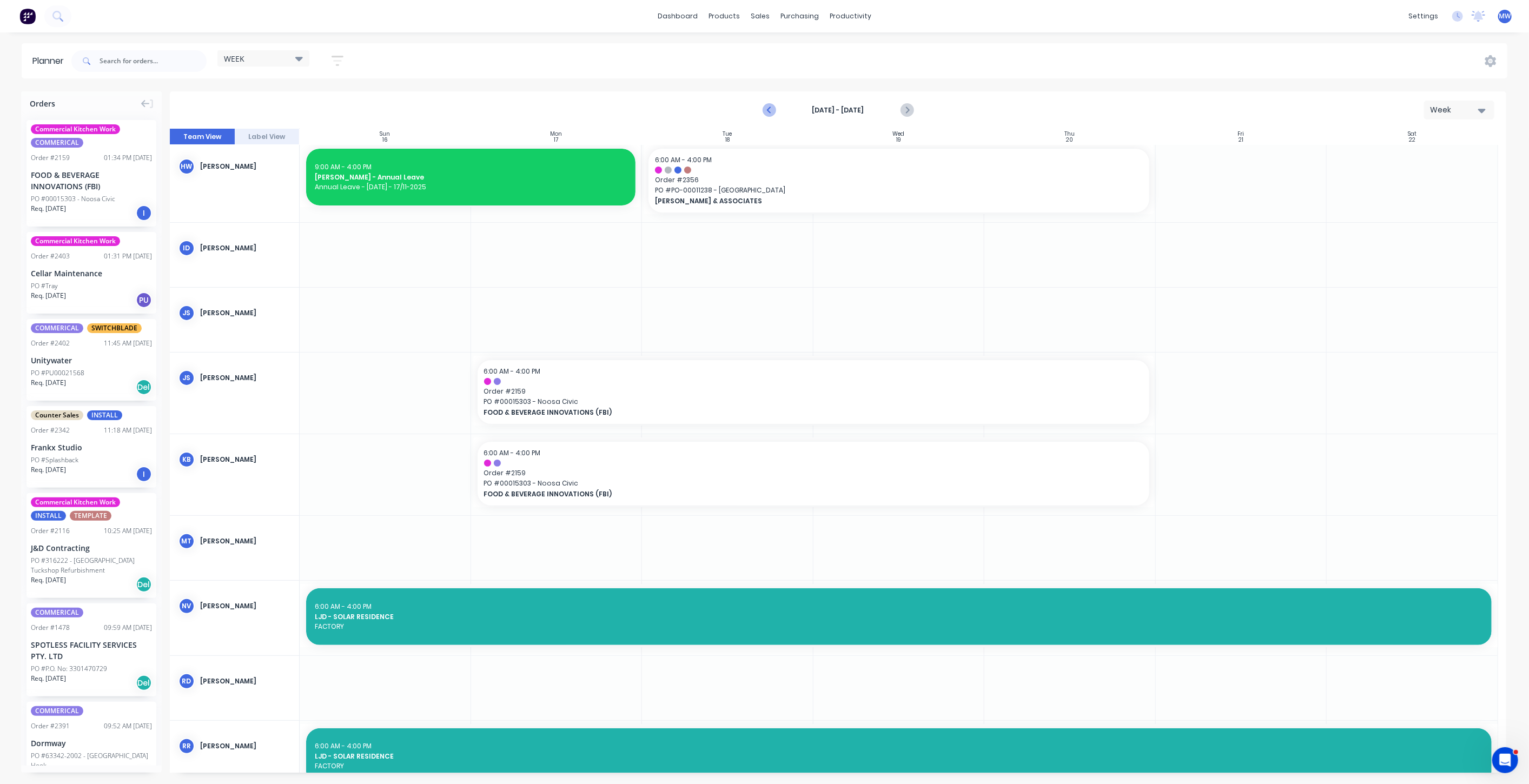
scroll to position [140, 0]
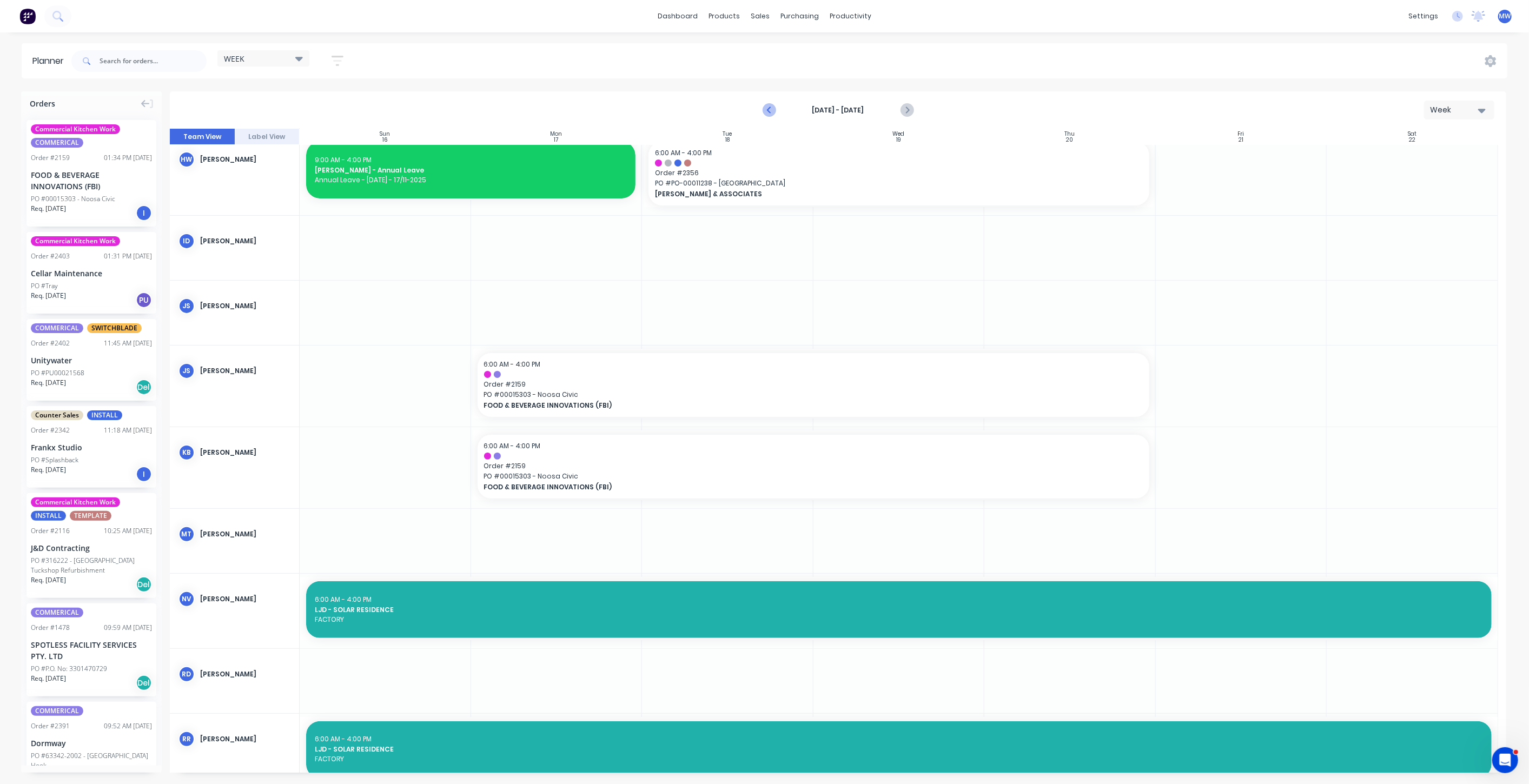
click at [767, 111] on icon "Previous page" at bounding box center [769, 110] width 13 height 13
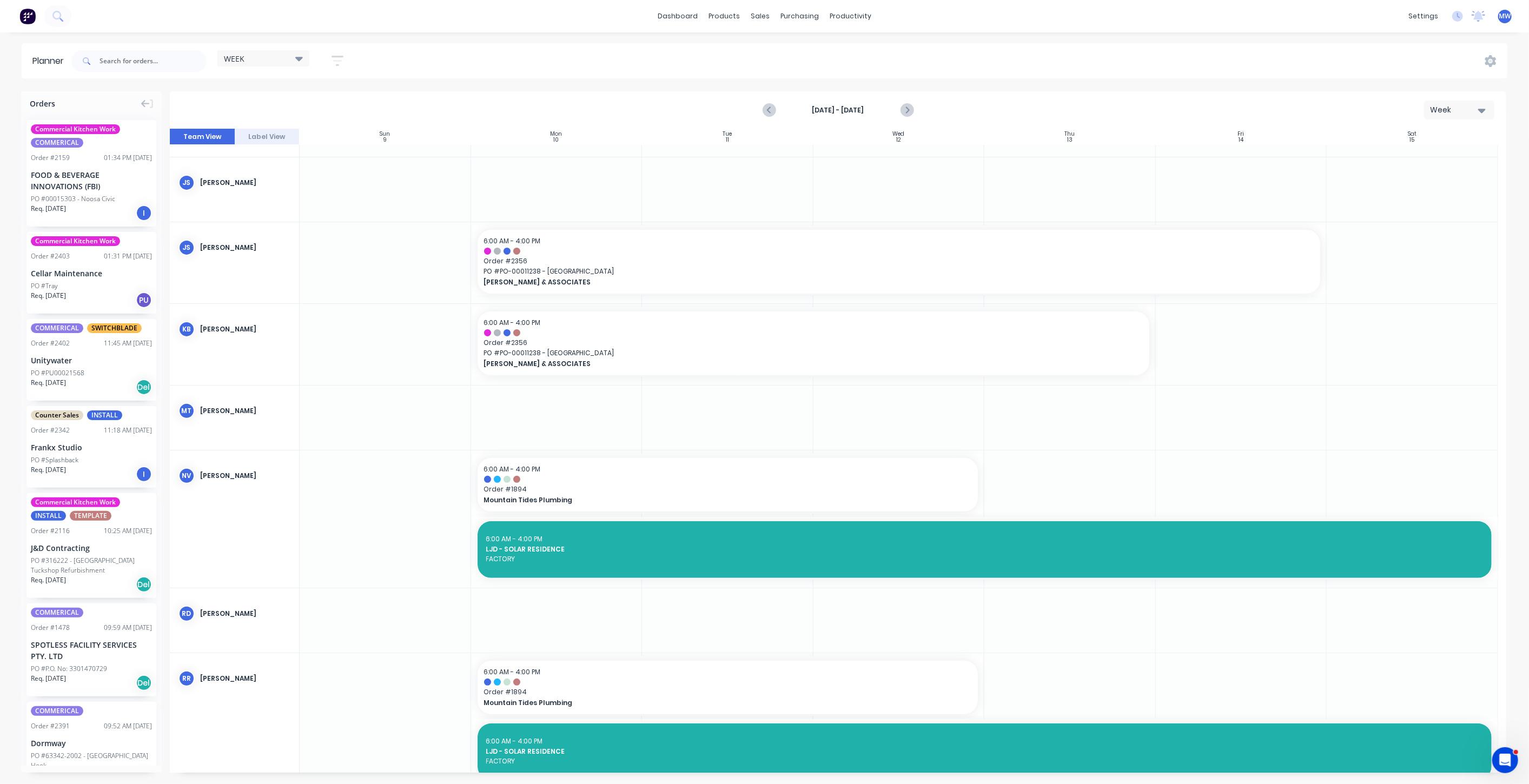
scroll to position [74, 0]
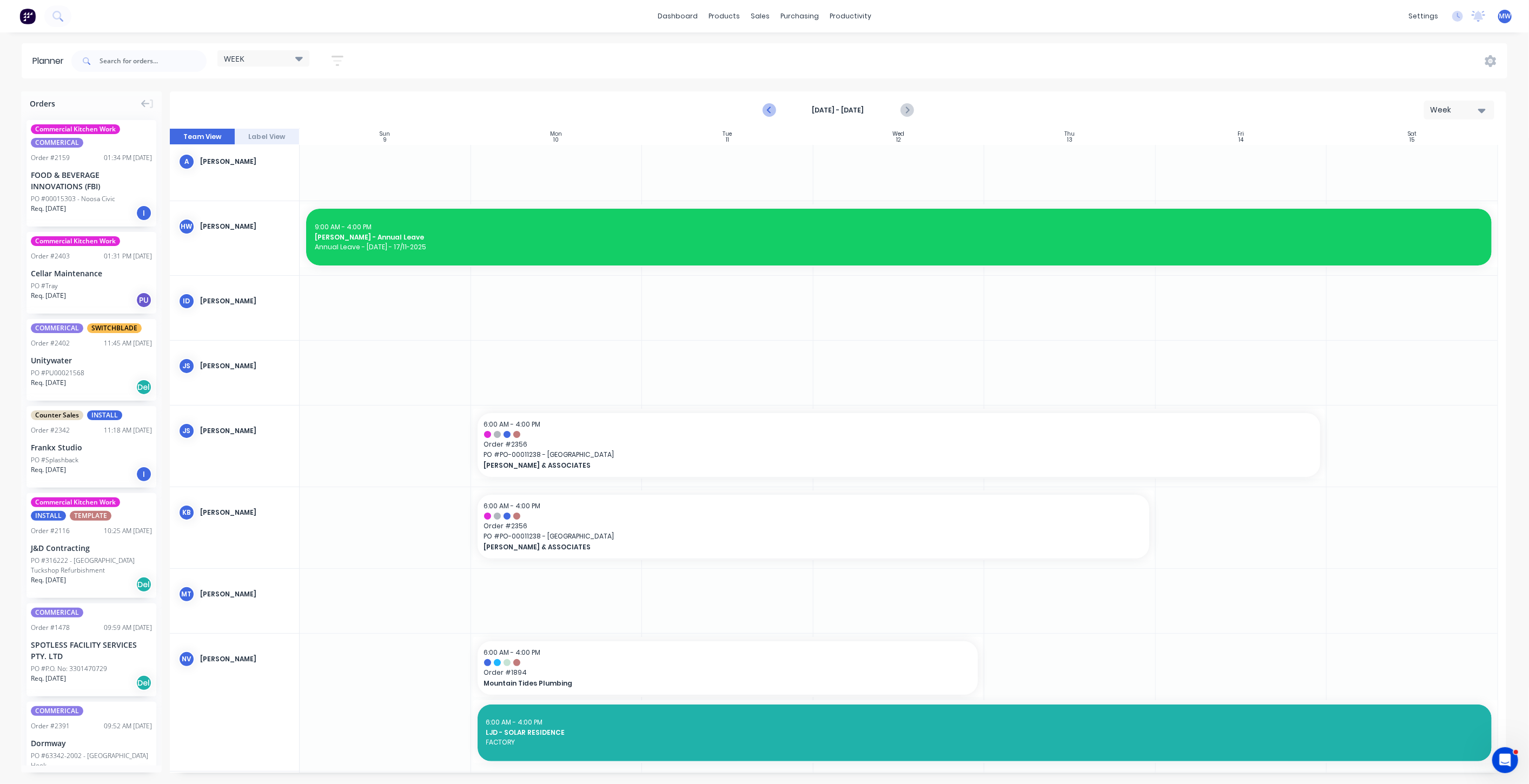
click at [770, 112] on icon "Previous page" at bounding box center [770, 110] width 5 height 8
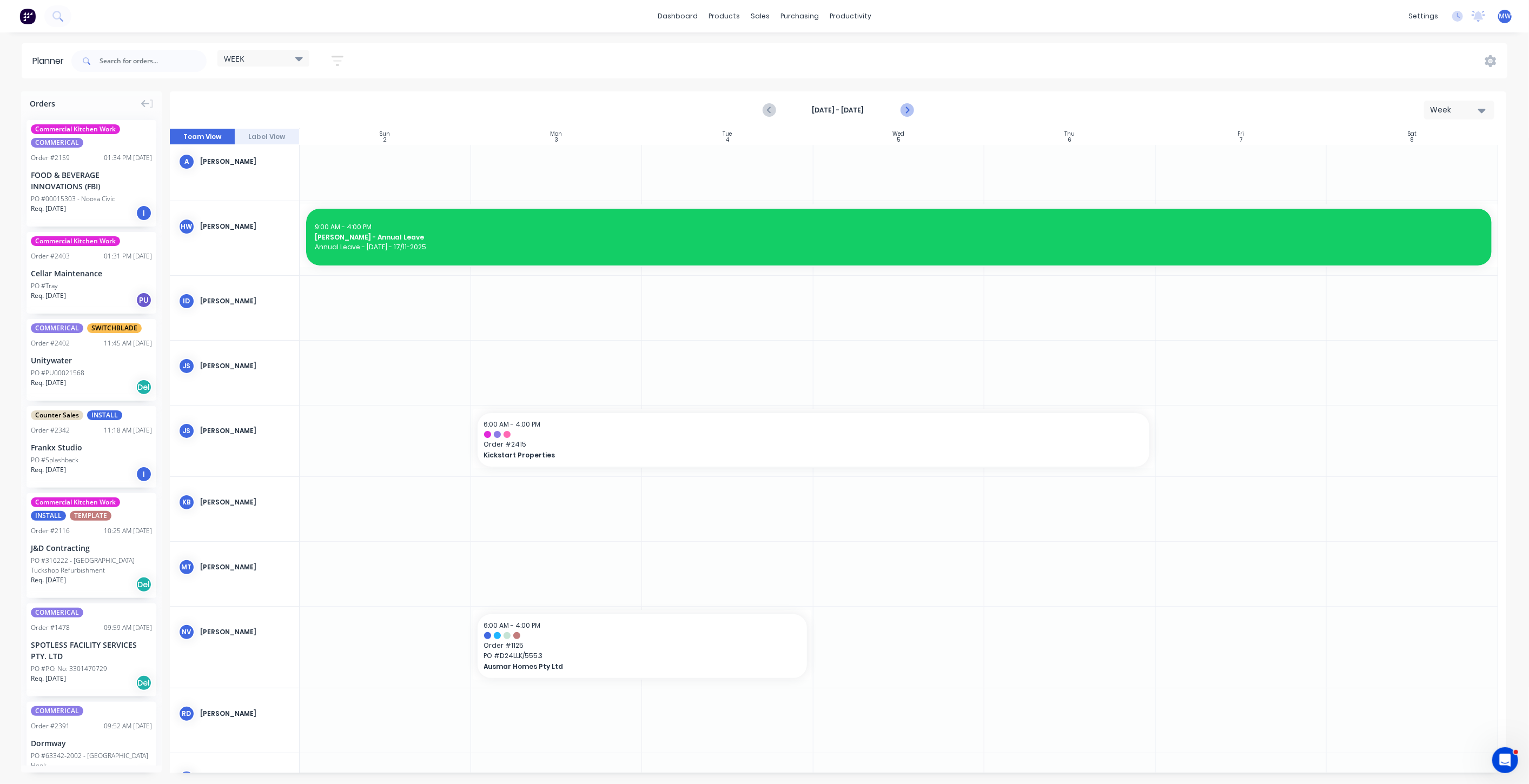
click at [908, 107] on icon "Next page" at bounding box center [906, 110] width 13 height 13
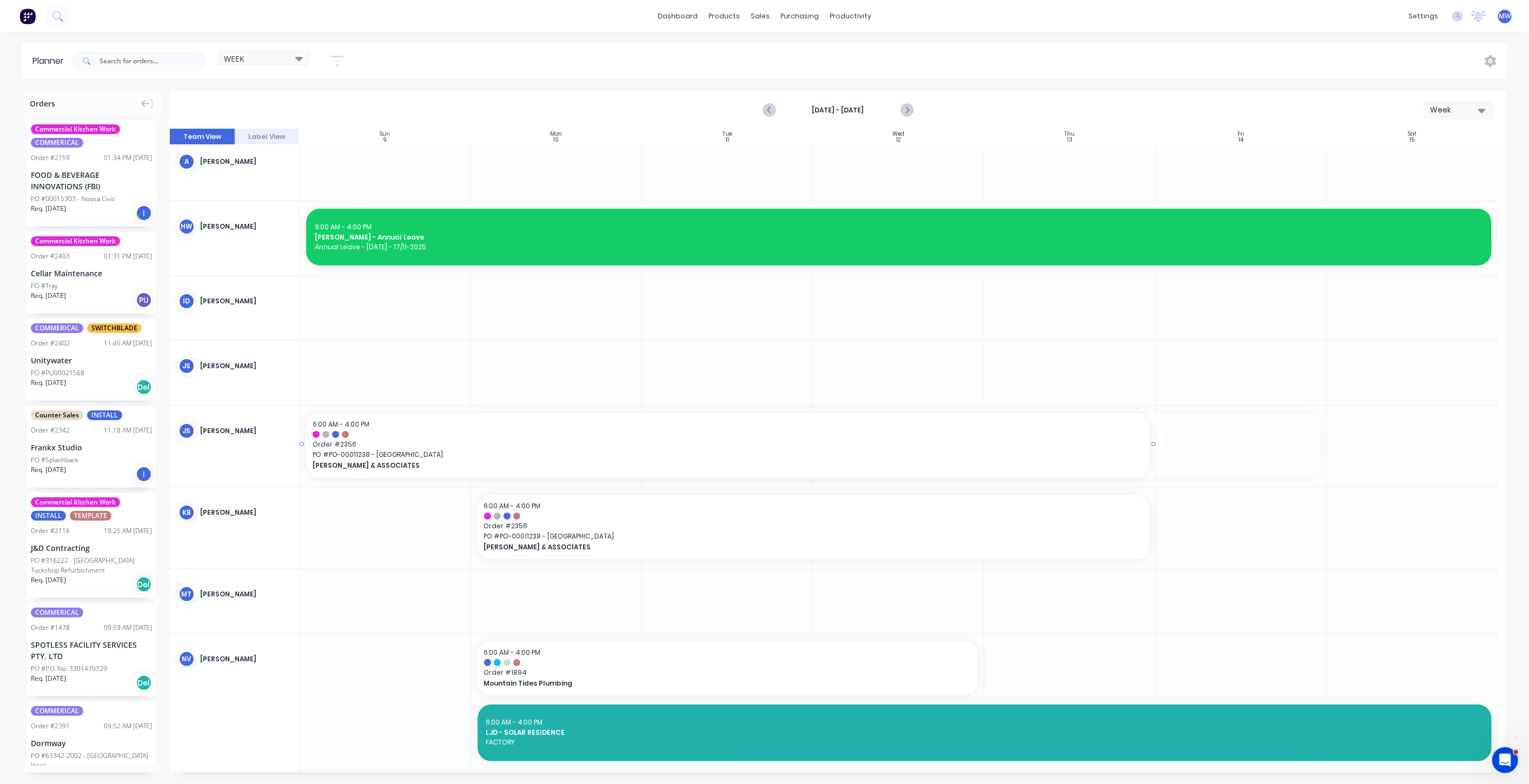
drag, startPoint x: 1313, startPoint y: 445, endPoint x: 1137, endPoint y: 451, distance: 176.1
click at [1149, 441] on div at bounding box center [728, 444] width 852 height 70
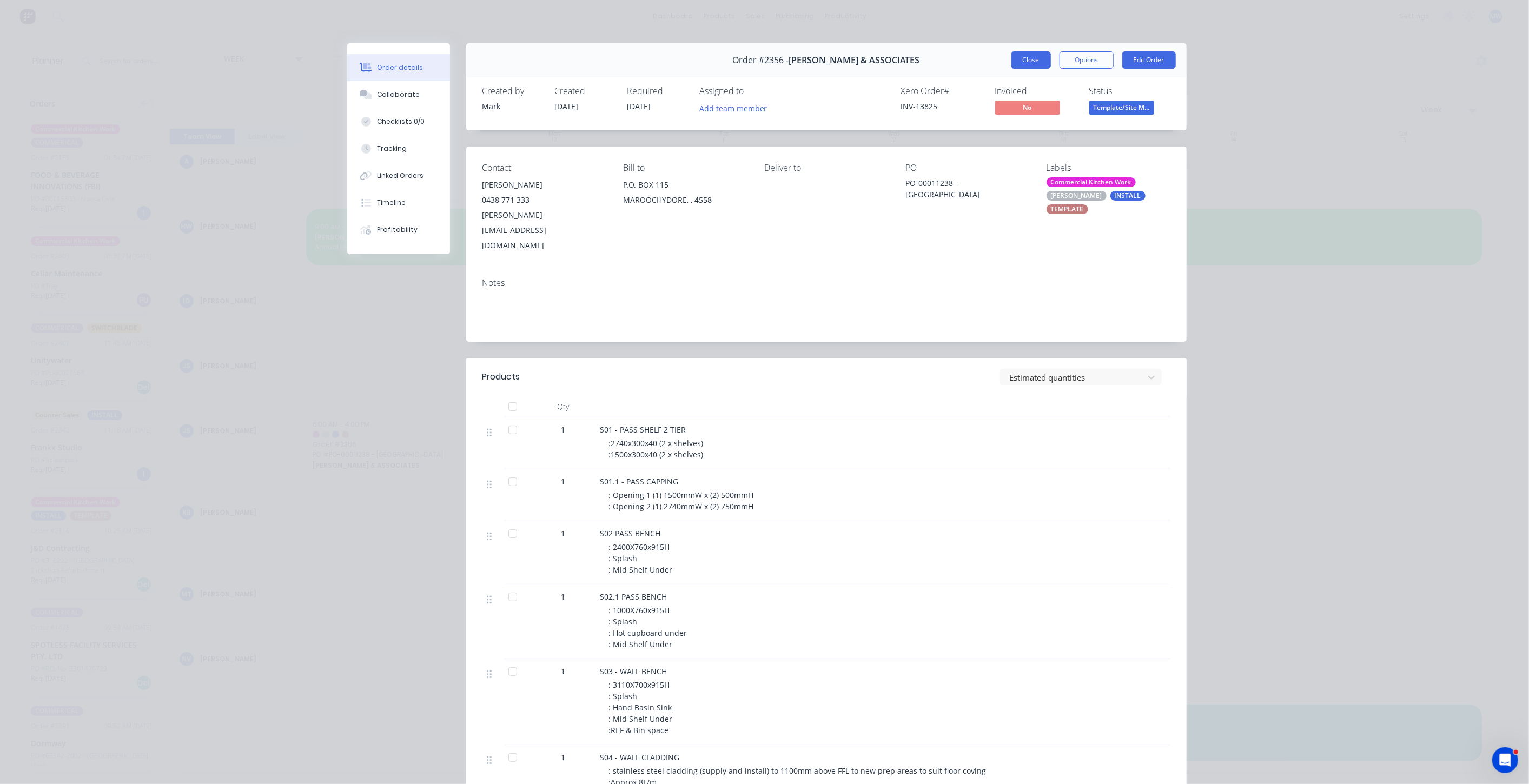
click at [1024, 62] on button "Close" at bounding box center [1031, 60] width 40 height 17
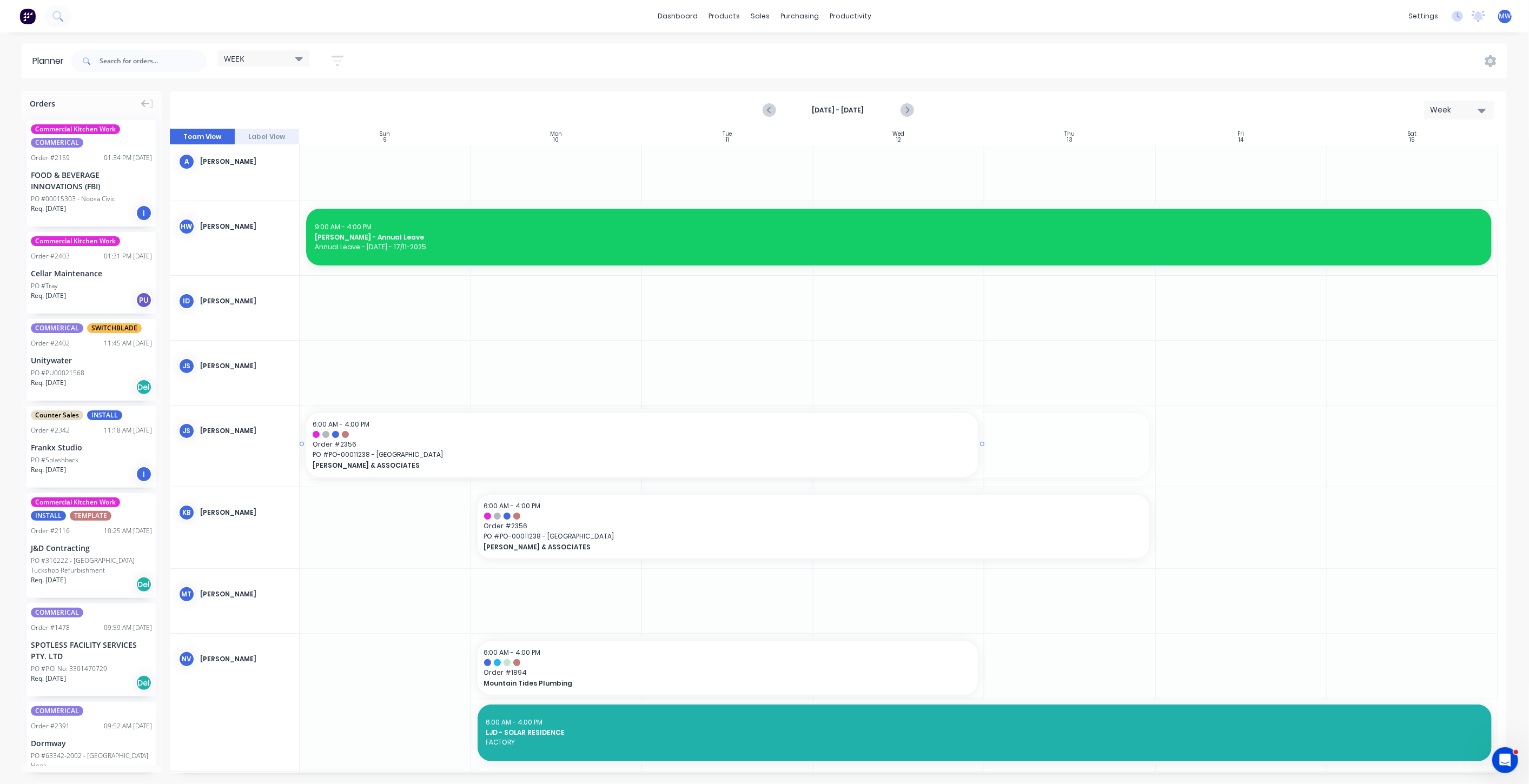
drag, startPoint x: 1152, startPoint y: 442, endPoint x: 946, endPoint y: 447, distance: 206.1
drag, startPoint x: 833, startPoint y: 437, endPoint x: 1051, endPoint y: 441, distance: 218.0
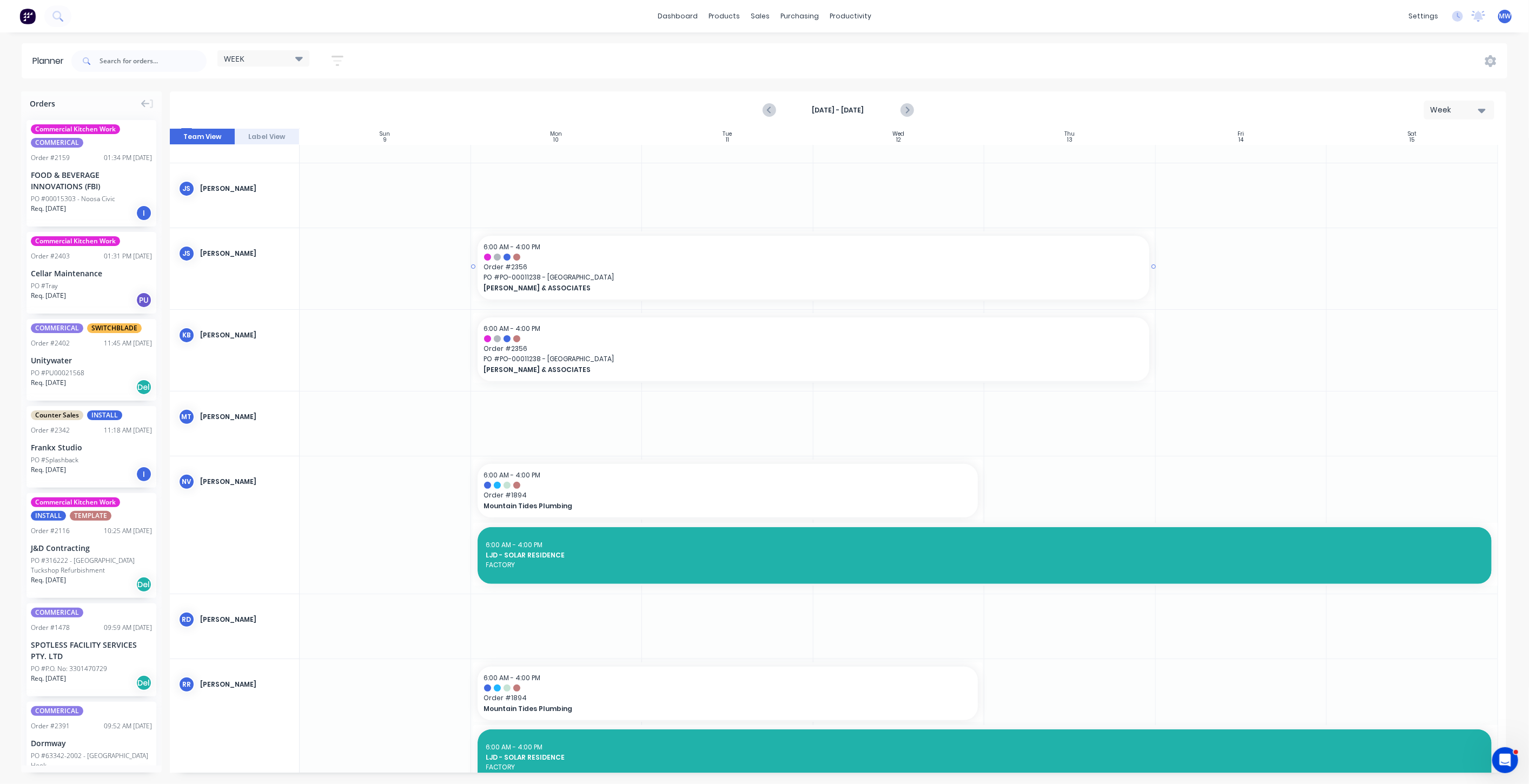
scroll to position [14, 0]
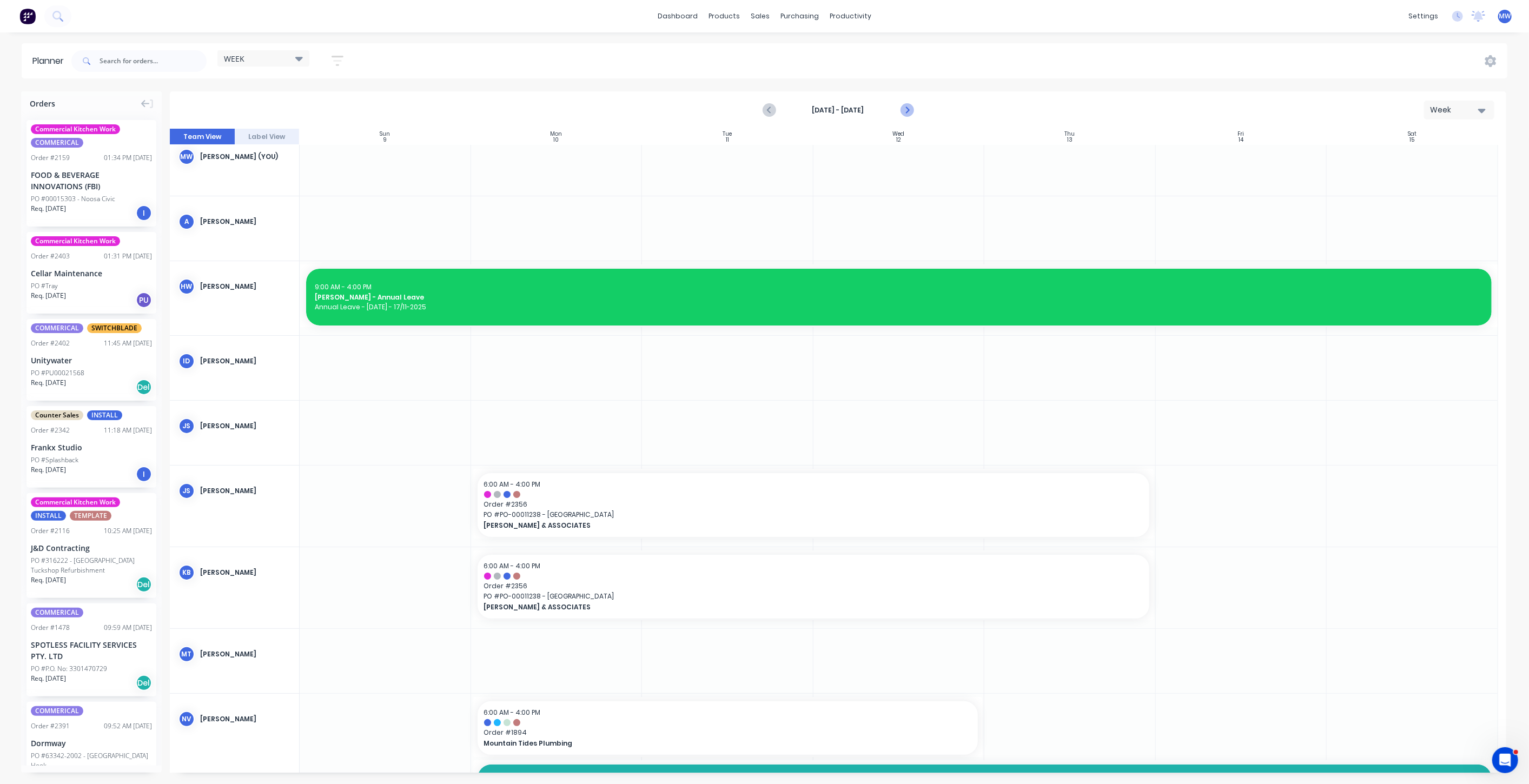
click at [909, 109] on icon "Next page" at bounding box center [906, 110] width 13 height 13
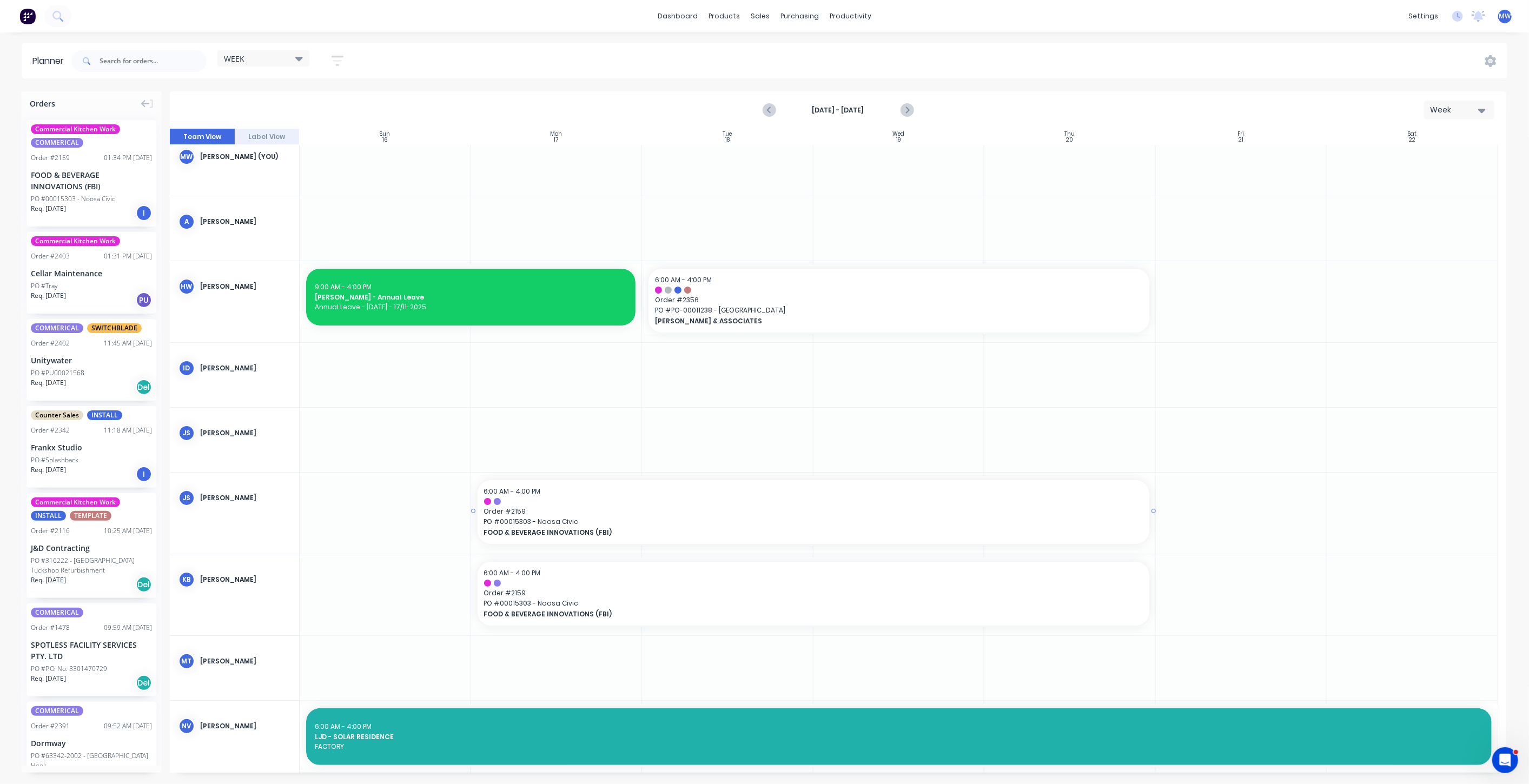
scroll to position [0, 0]
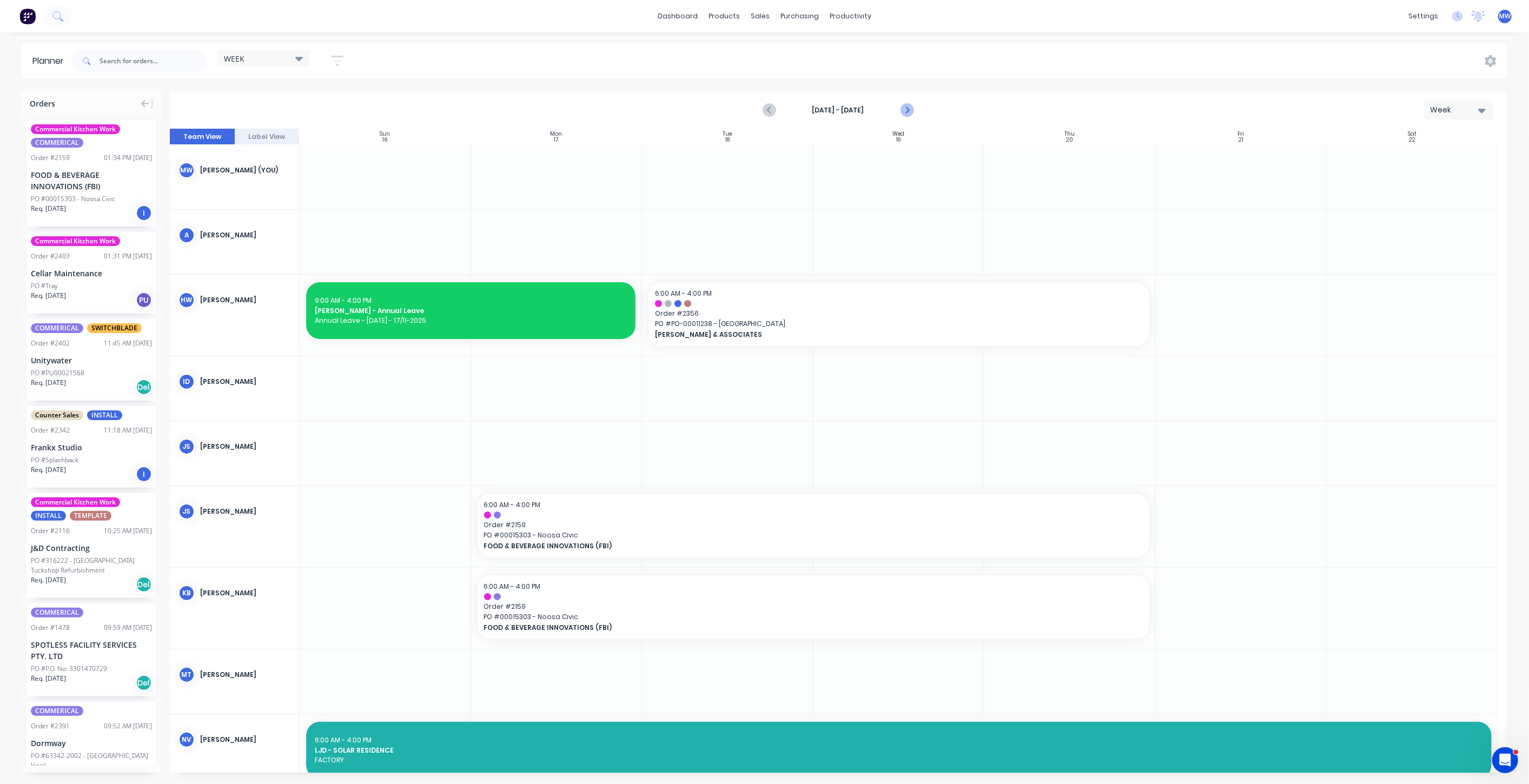
click at [905, 112] on icon "Next page" at bounding box center [906, 110] width 13 height 13
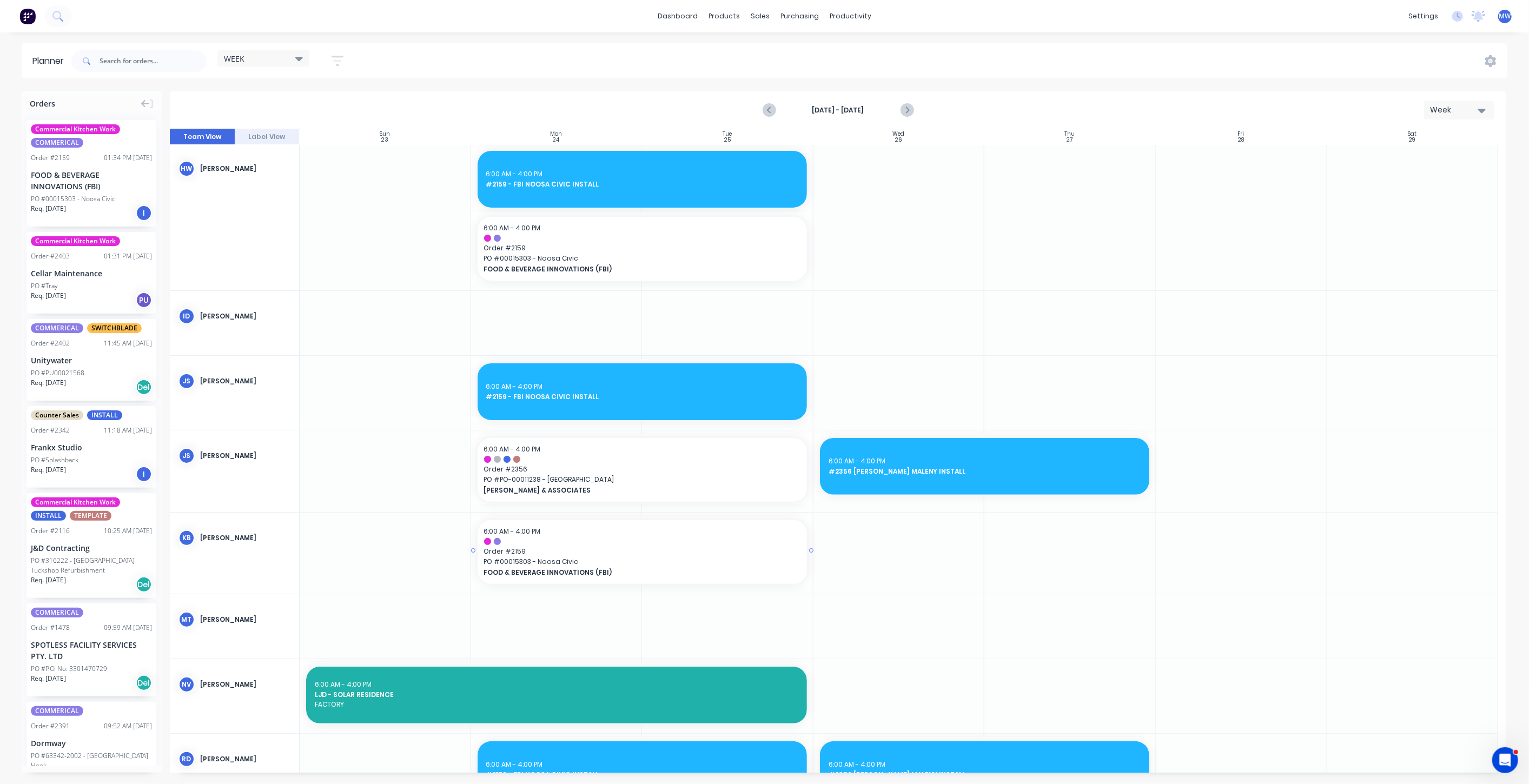
scroll to position [120, 0]
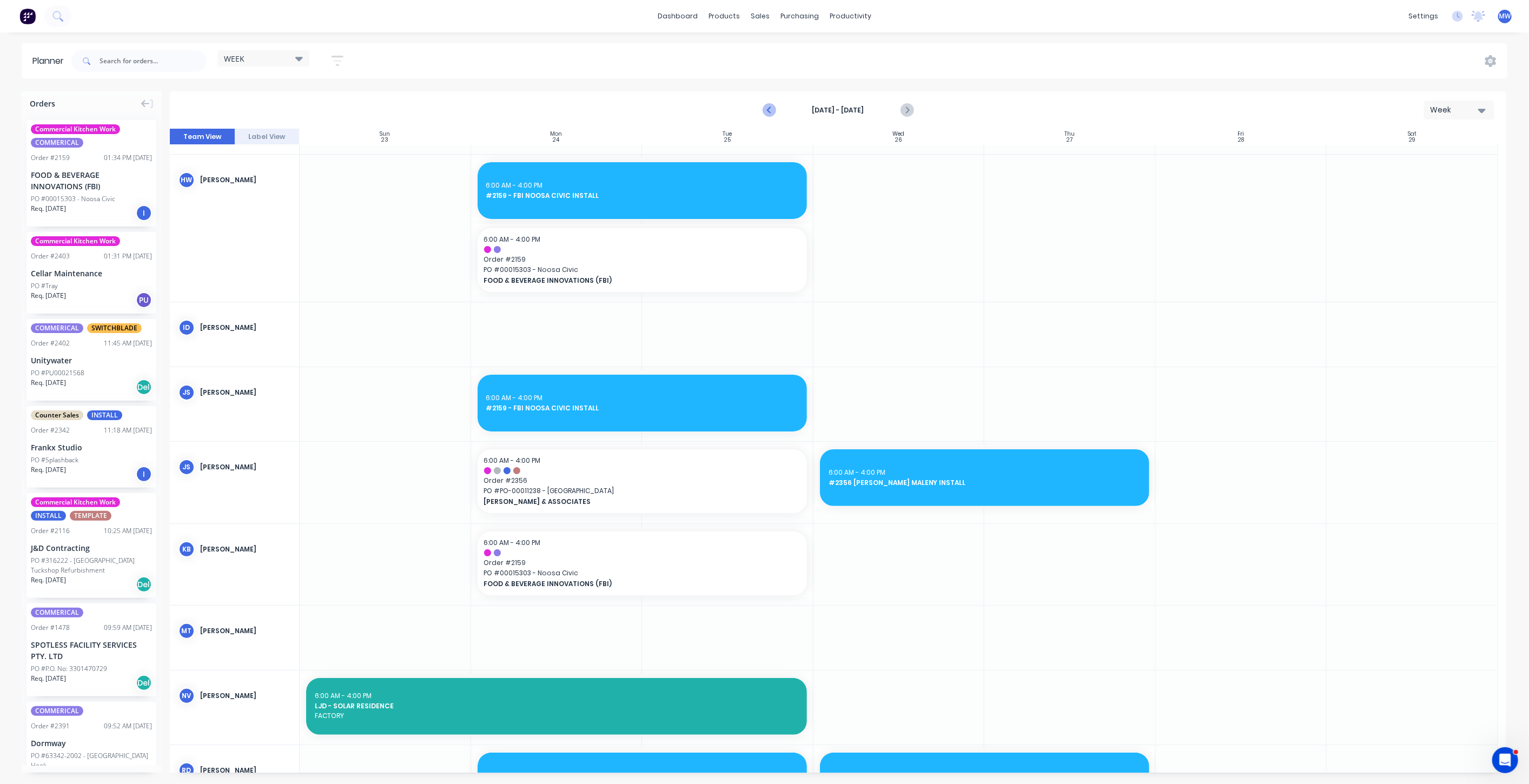
click at [773, 111] on icon "Previous page" at bounding box center [769, 110] width 13 height 13
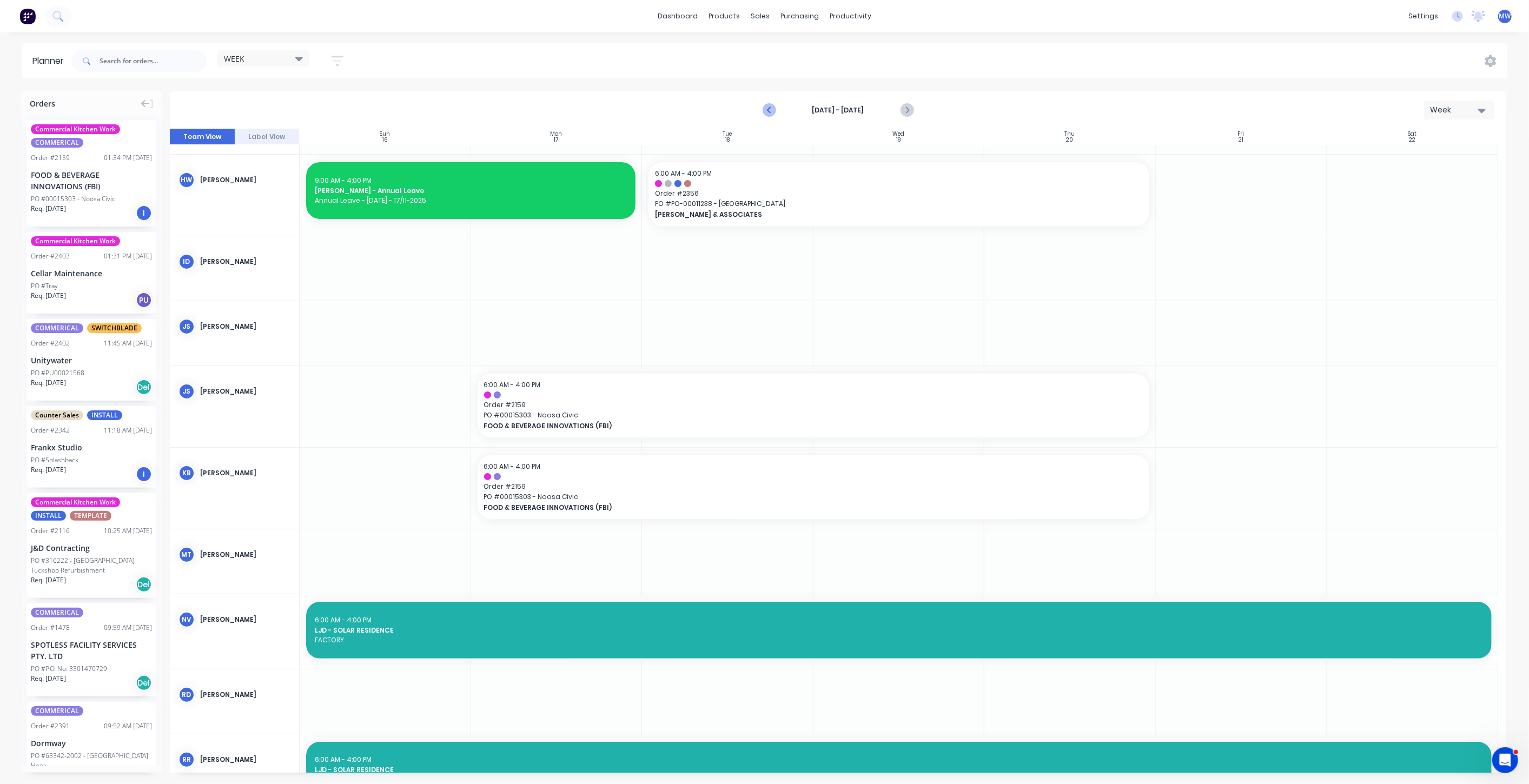
click at [771, 112] on icon "Previous page" at bounding box center [770, 110] width 5 height 8
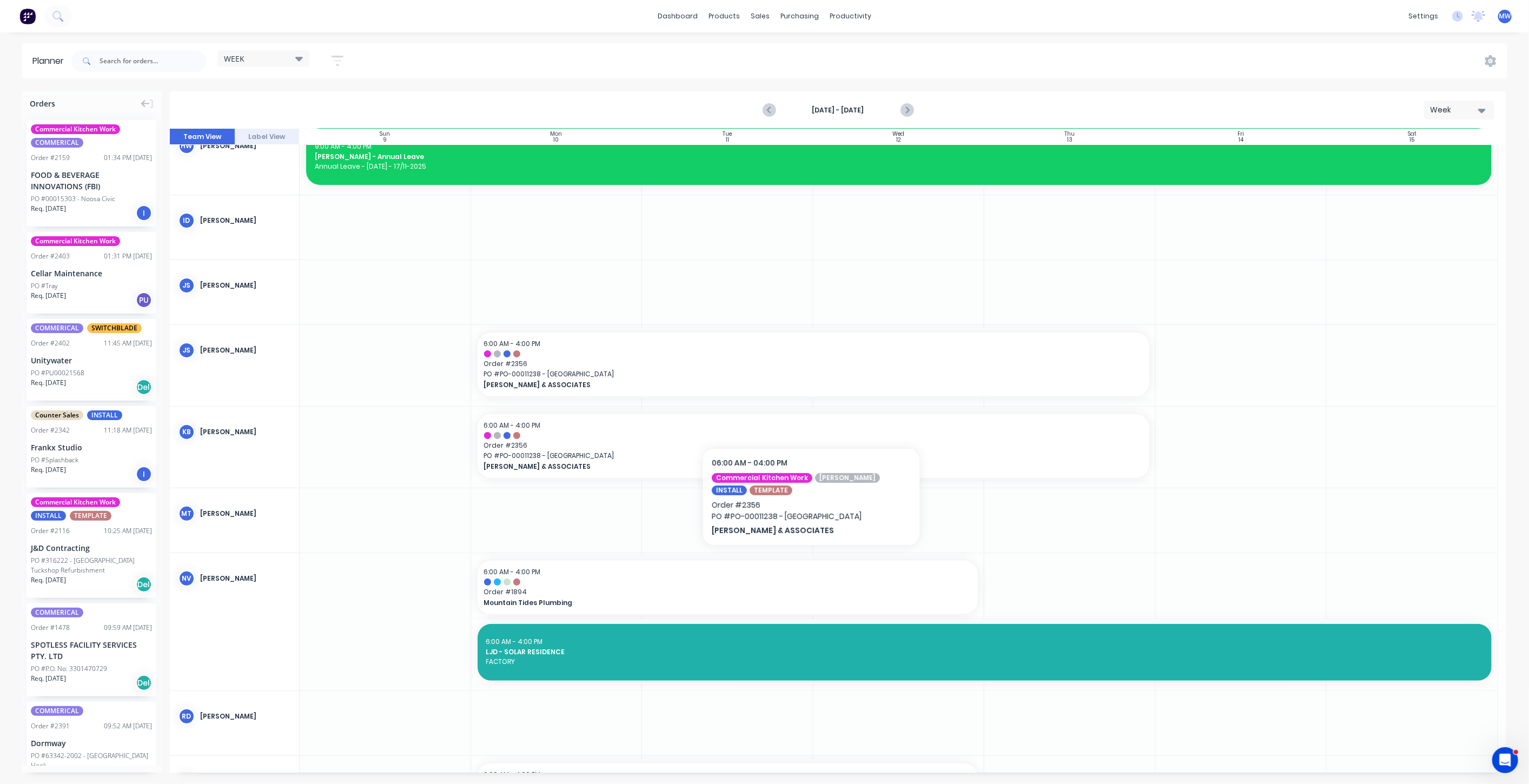
scroll to position [66, 0]
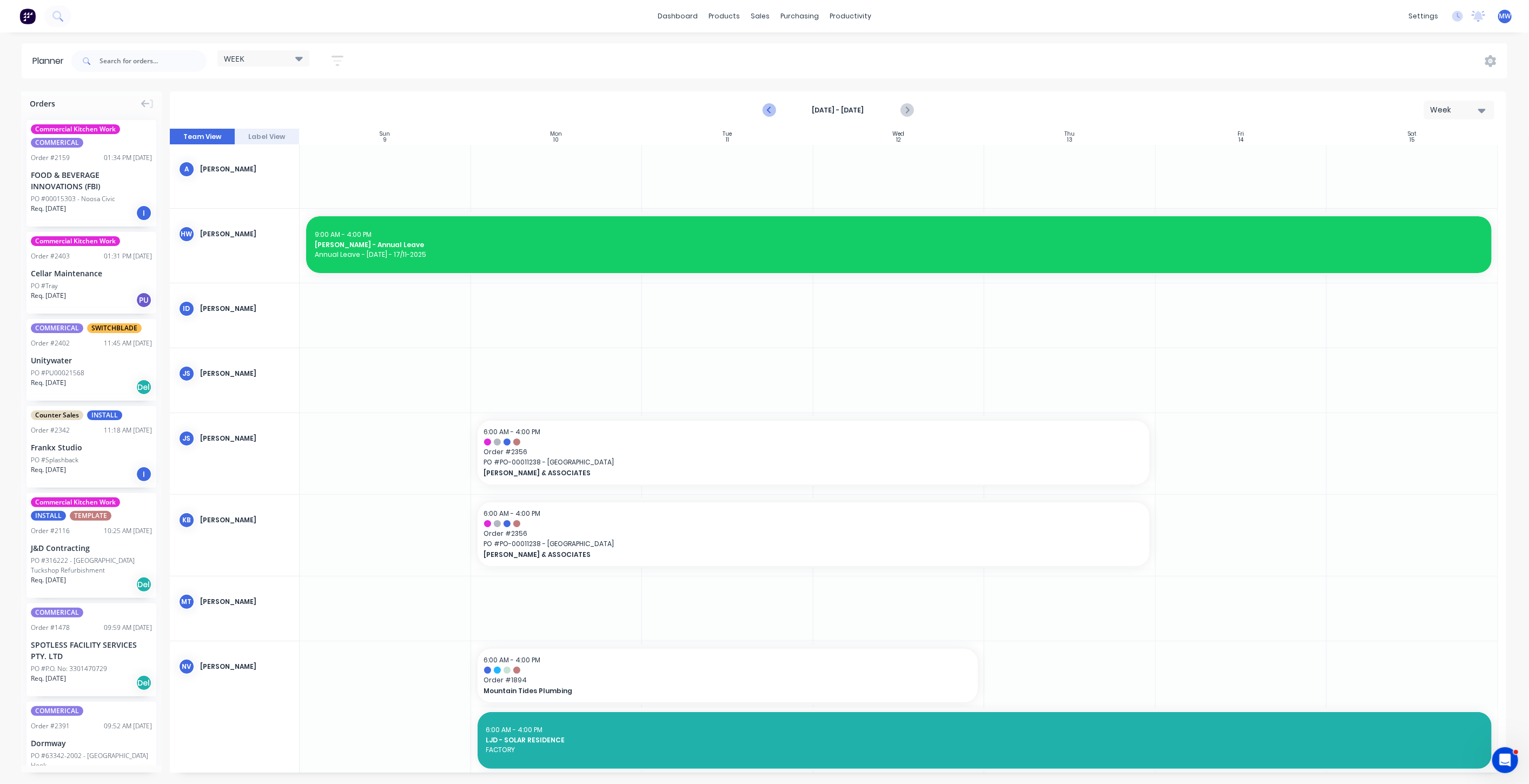
click at [773, 106] on icon "Previous page" at bounding box center [769, 110] width 13 height 13
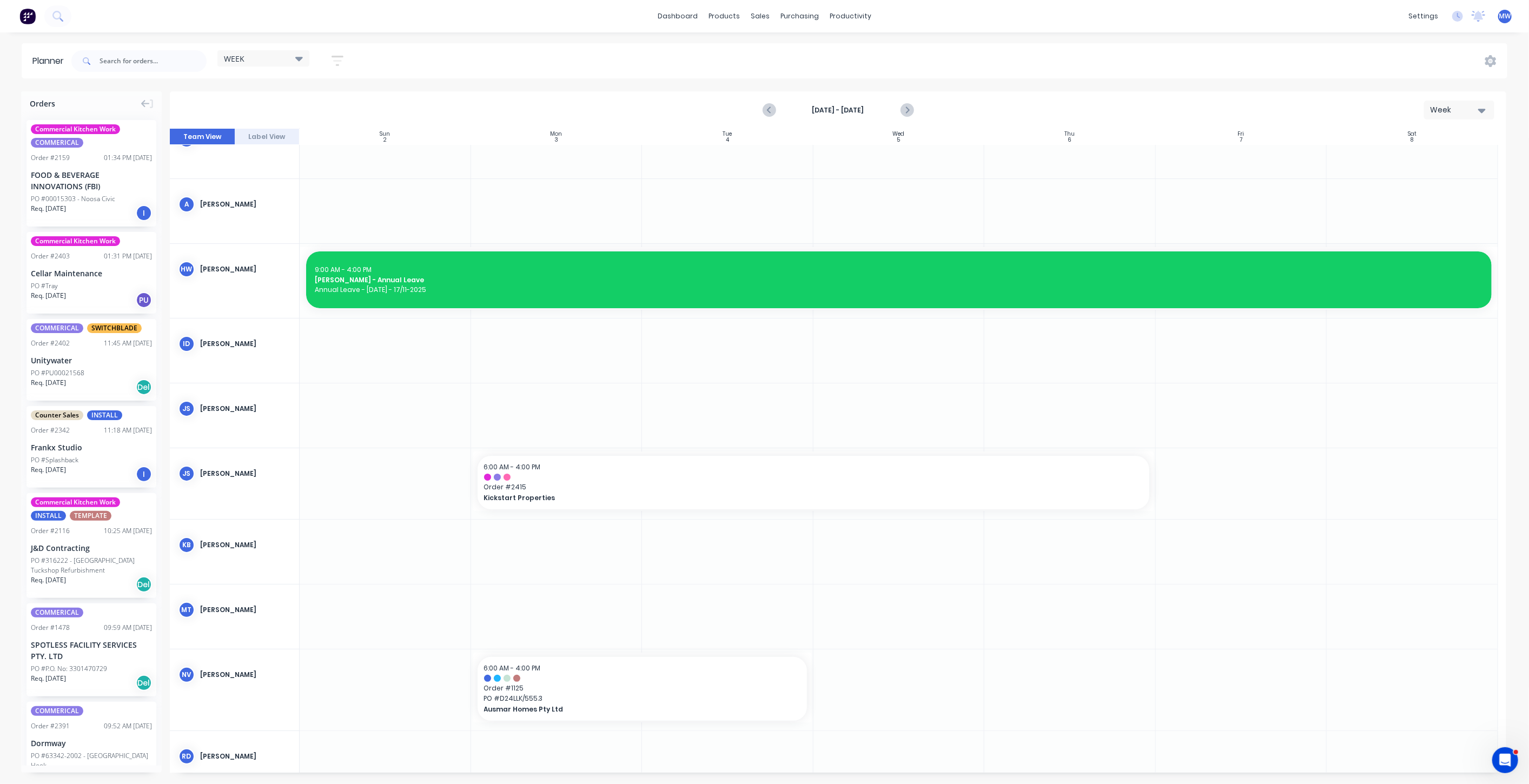
scroll to position [0, 0]
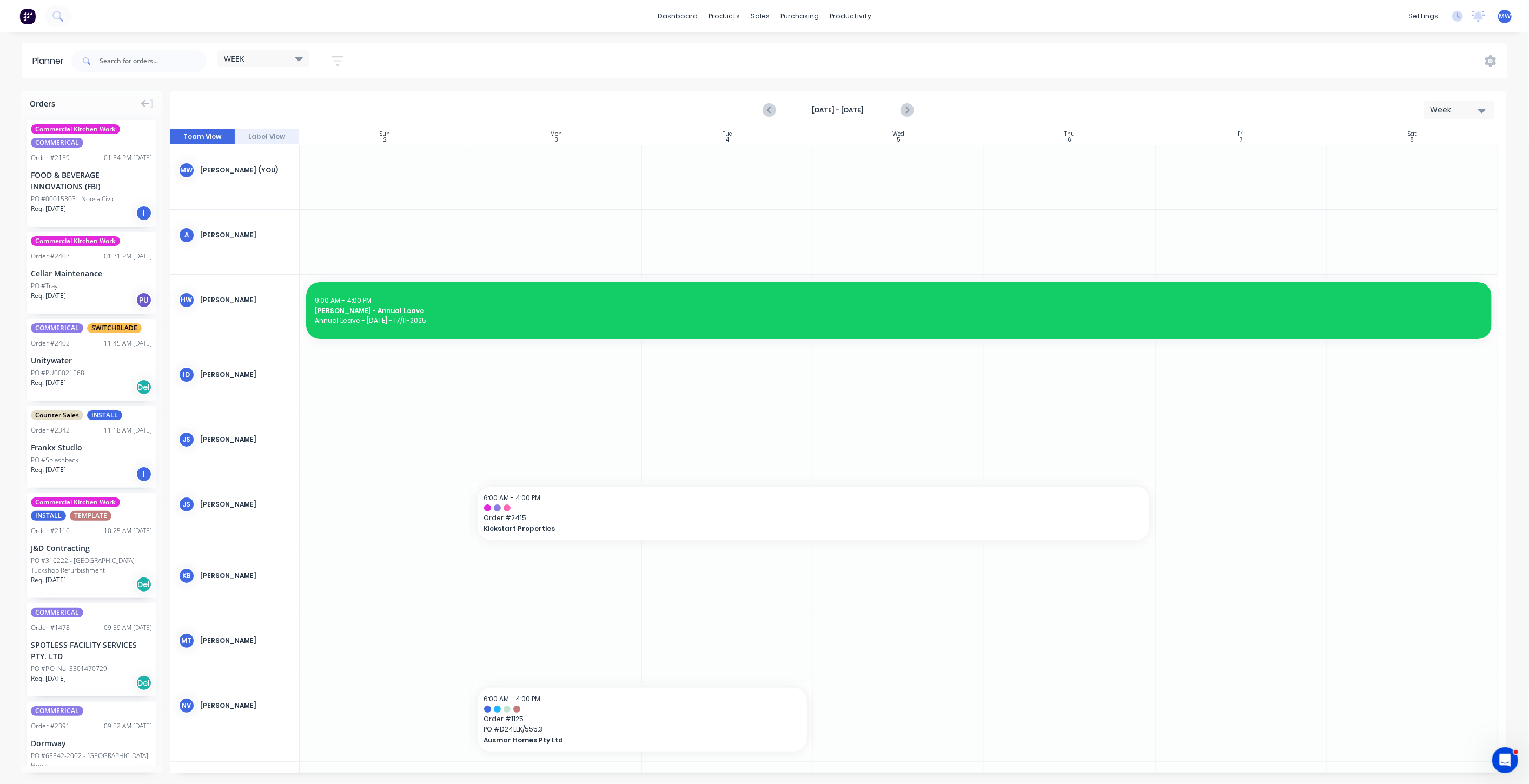
click at [519, 642] on div at bounding box center [556, 647] width 172 height 64
click at [517, 642] on div at bounding box center [556, 647] width 172 height 64
click at [510, 448] on div at bounding box center [556, 446] width 172 height 64
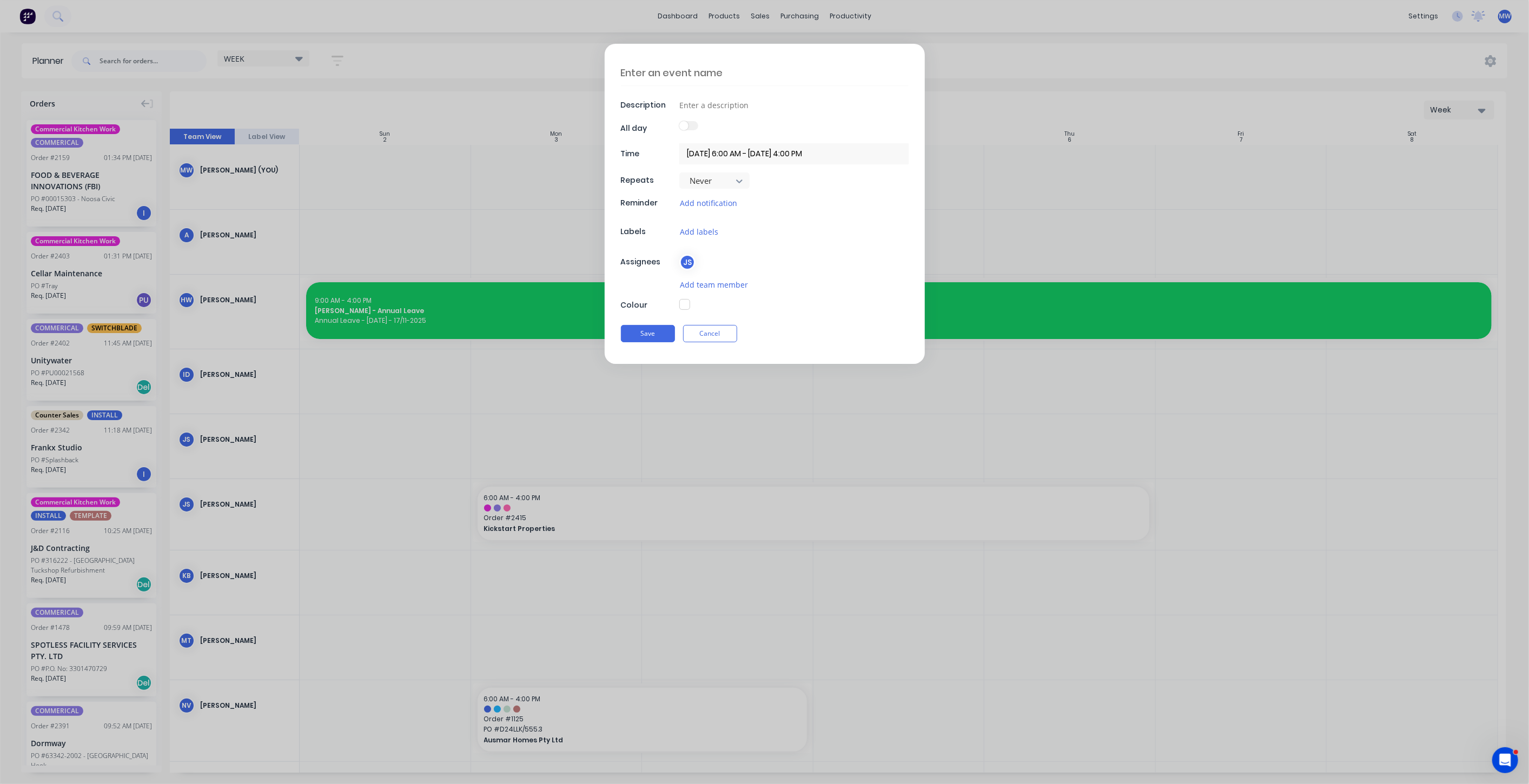
click at [678, 68] on textarea at bounding box center [765, 73] width 287 height 25
type textarea "#2356 HILLERS - MALENY Check measure"
click at [692, 101] on input at bounding box center [794, 105] width 229 height 16
type input "TEMPLATE"
click at [737, 291] on div "#2356 HILLERS - MALENY Check measure Description TEMPLATE All day Time 03/11/20…" at bounding box center [764, 204] width 320 height 320
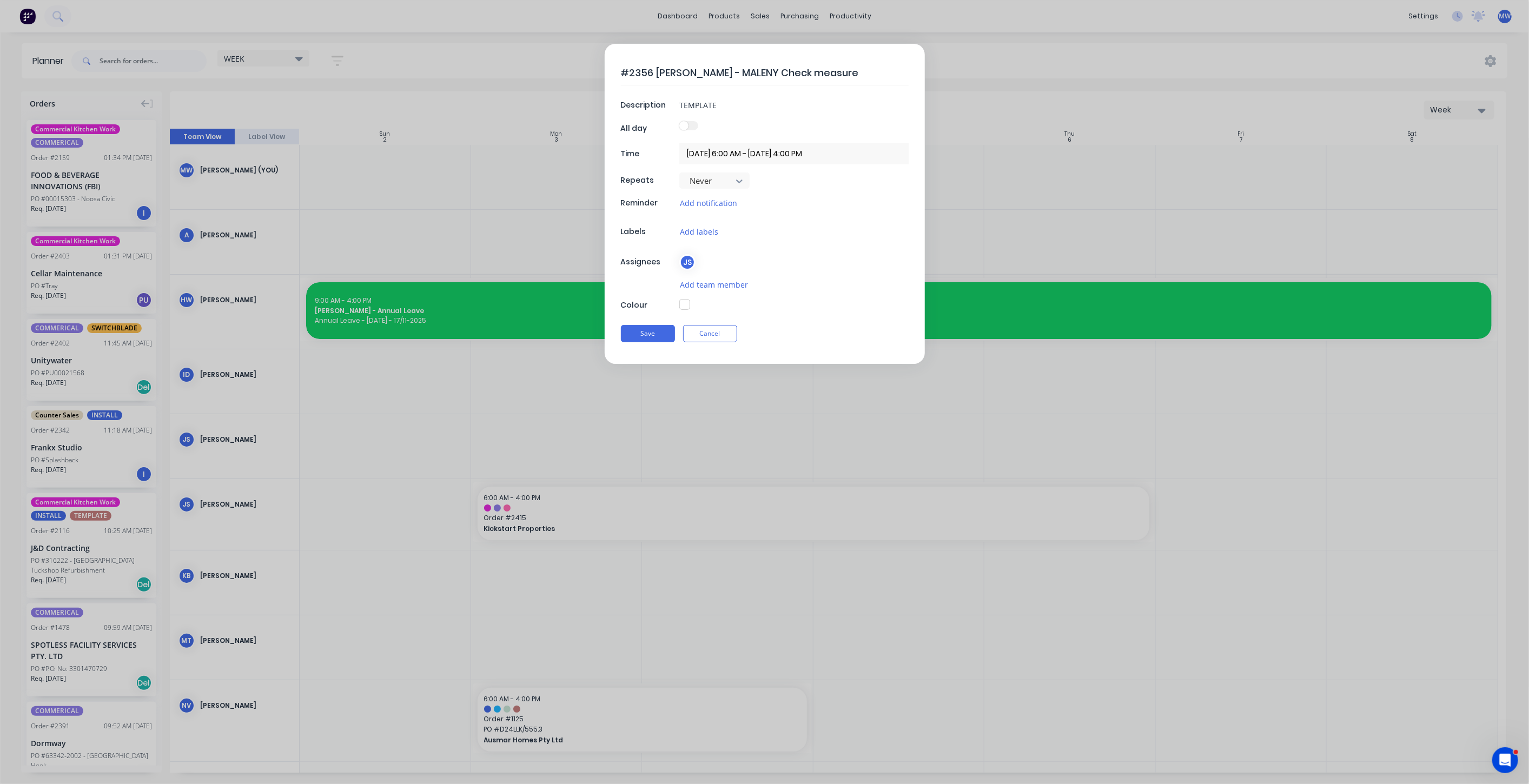
click at [685, 300] on button "button" at bounding box center [685, 304] width 11 height 11
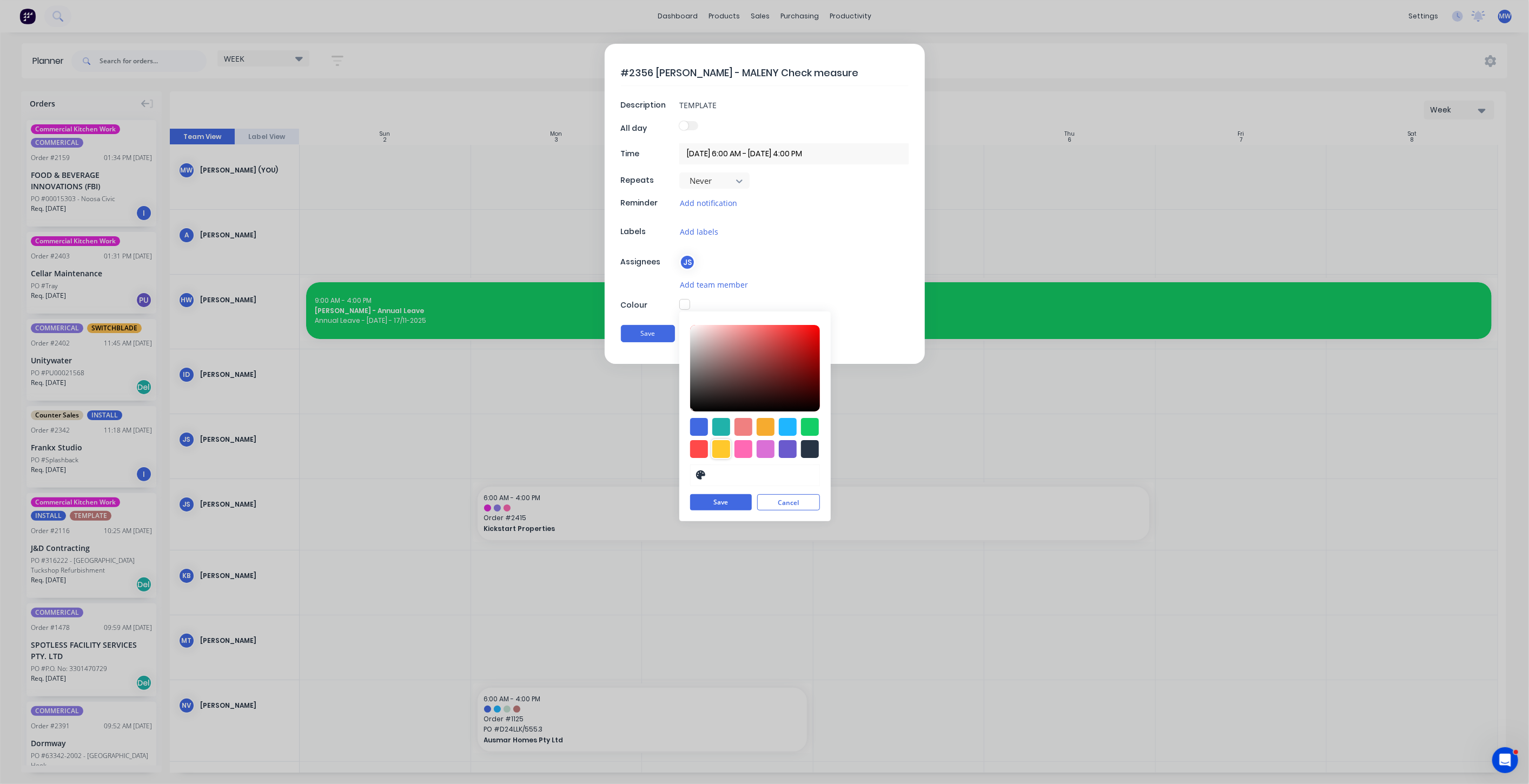
click at [718, 445] on div at bounding box center [721, 449] width 18 height 18
type input "#FFC82C"
drag, startPoint x: 777, startPoint y: 205, endPoint x: 724, endPoint y: 252, distance: 70.8
click at [777, 205] on div "Add notification" at bounding box center [794, 203] width 229 height 13
click at [689, 262] on div "JS" at bounding box center [687, 262] width 16 height 16
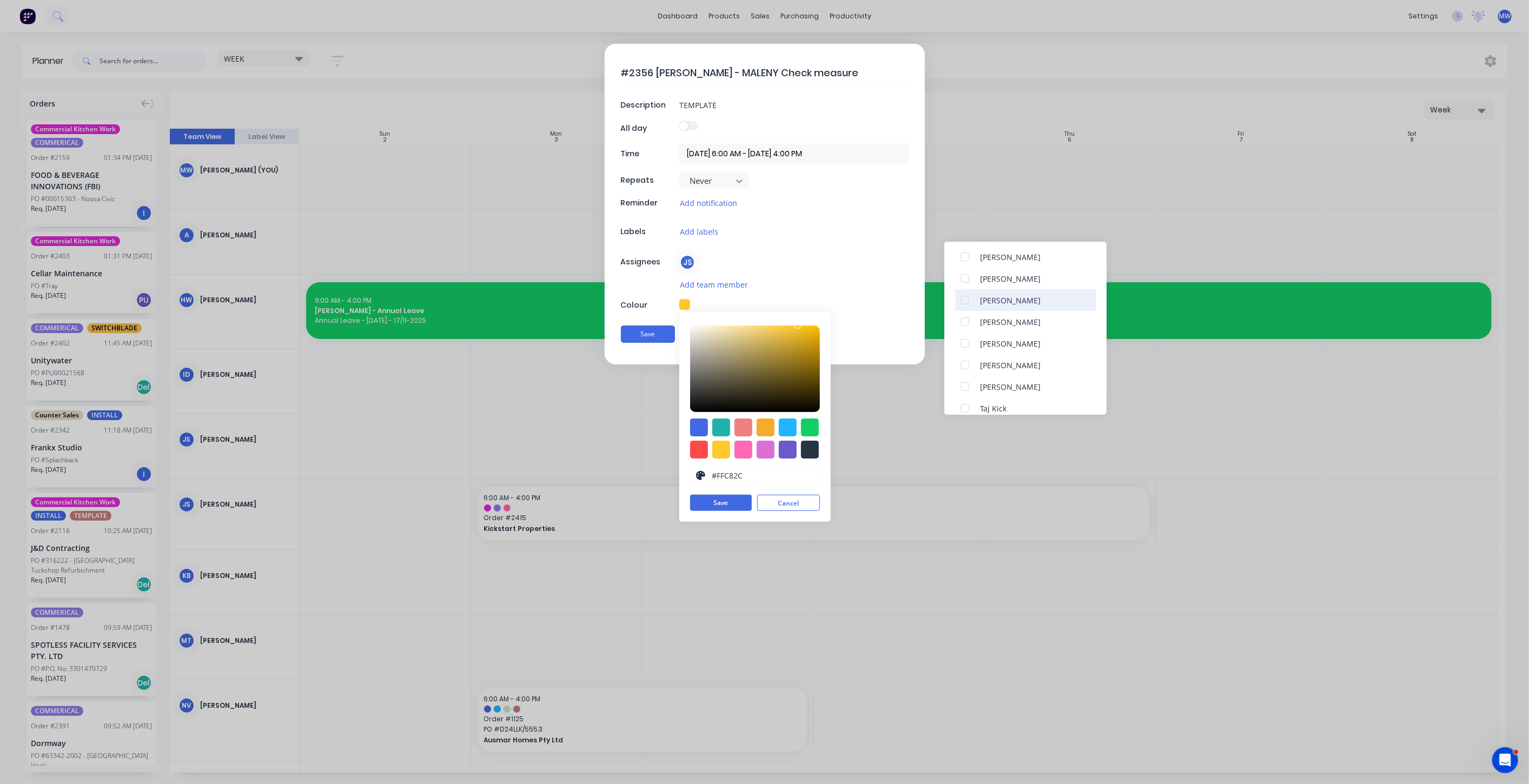
click at [967, 300] on div at bounding box center [965, 300] width 22 height 22
click at [965, 325] on div at bounding box center [965, 327] width 22 height 22
click at [848, 256] on div "JS" at bounding box center [794, 262] width 229 height 16
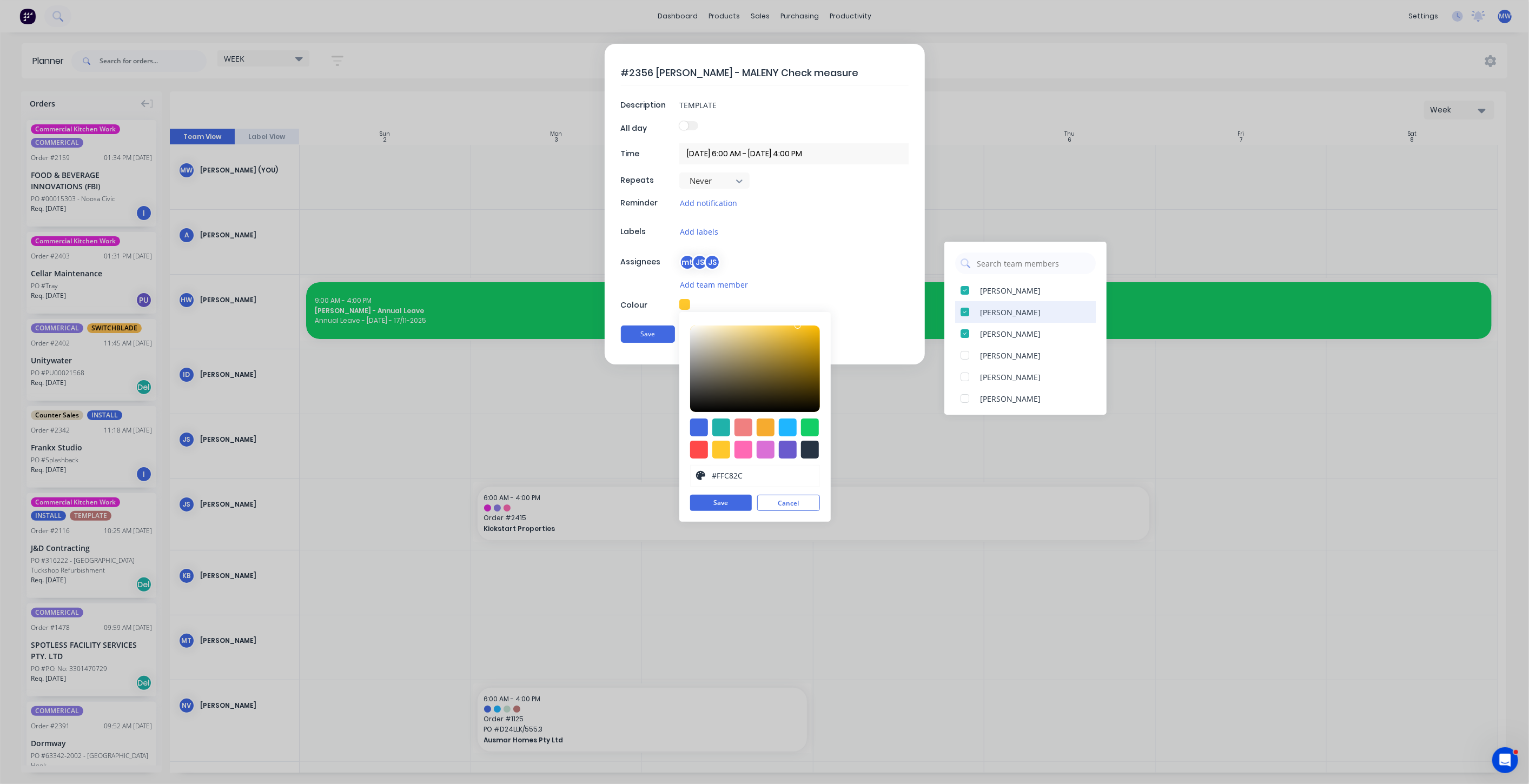
click at [964, 311] on div at bounding box center [965, 312] width 22 height 22
click at [965, 367] on div at bounding box center [965, 365] width 22 height 22
click at [887, 280] on div "Add team member" at bounding box center [794, 285] width 229 height 13
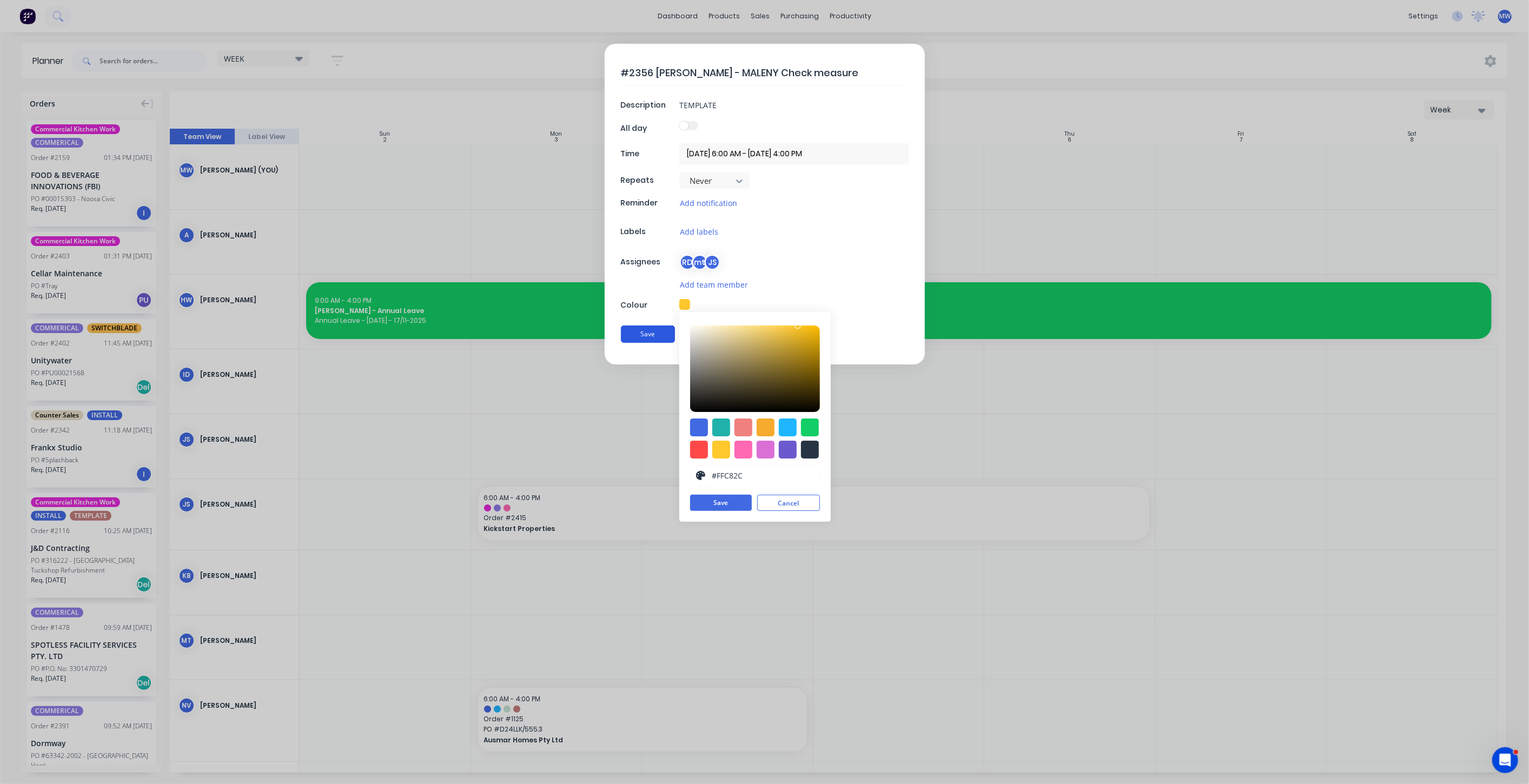
click at [644, 333] on button "Save" at bounding box center [648, 334] width 54 height 17
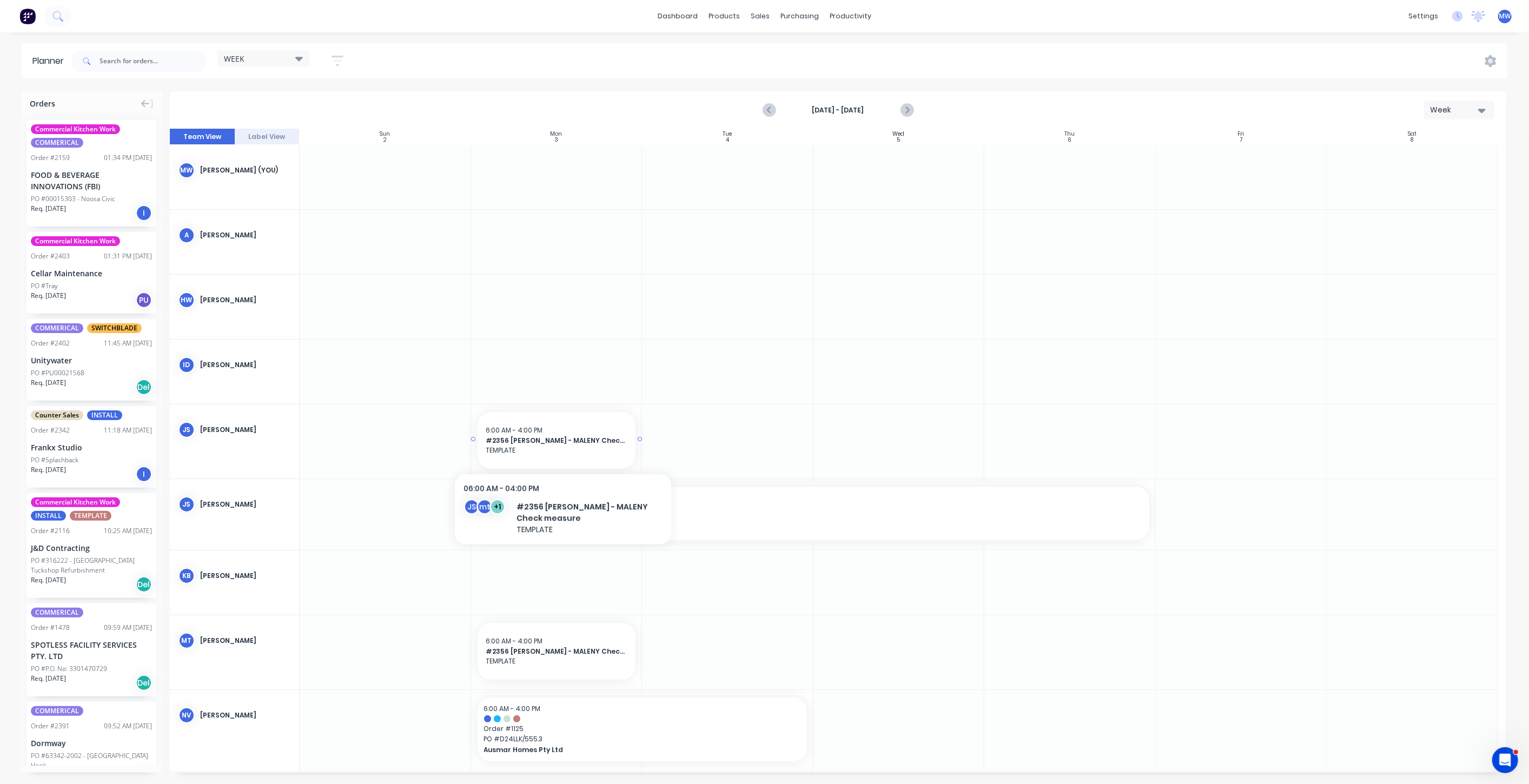
click at [563, 443] on div "6:00 AM - 4:00 PM #2356 HILLERS - MALENY Check measure TEMPLATE" at bounding box center [556, 440] width 158 height 57
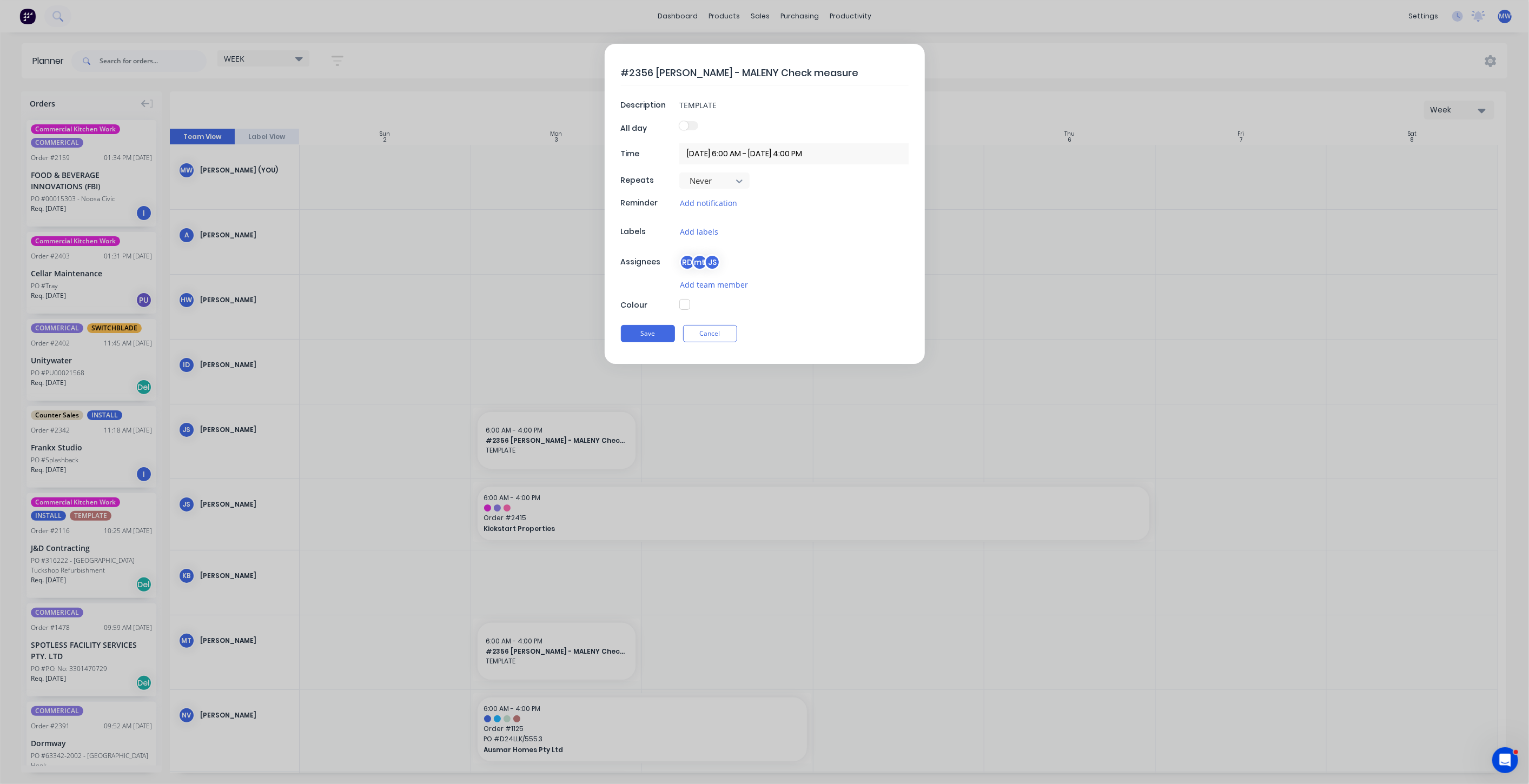
click at [684, 302] on button "button" at bounding box center [685, 304] width 11 height 11
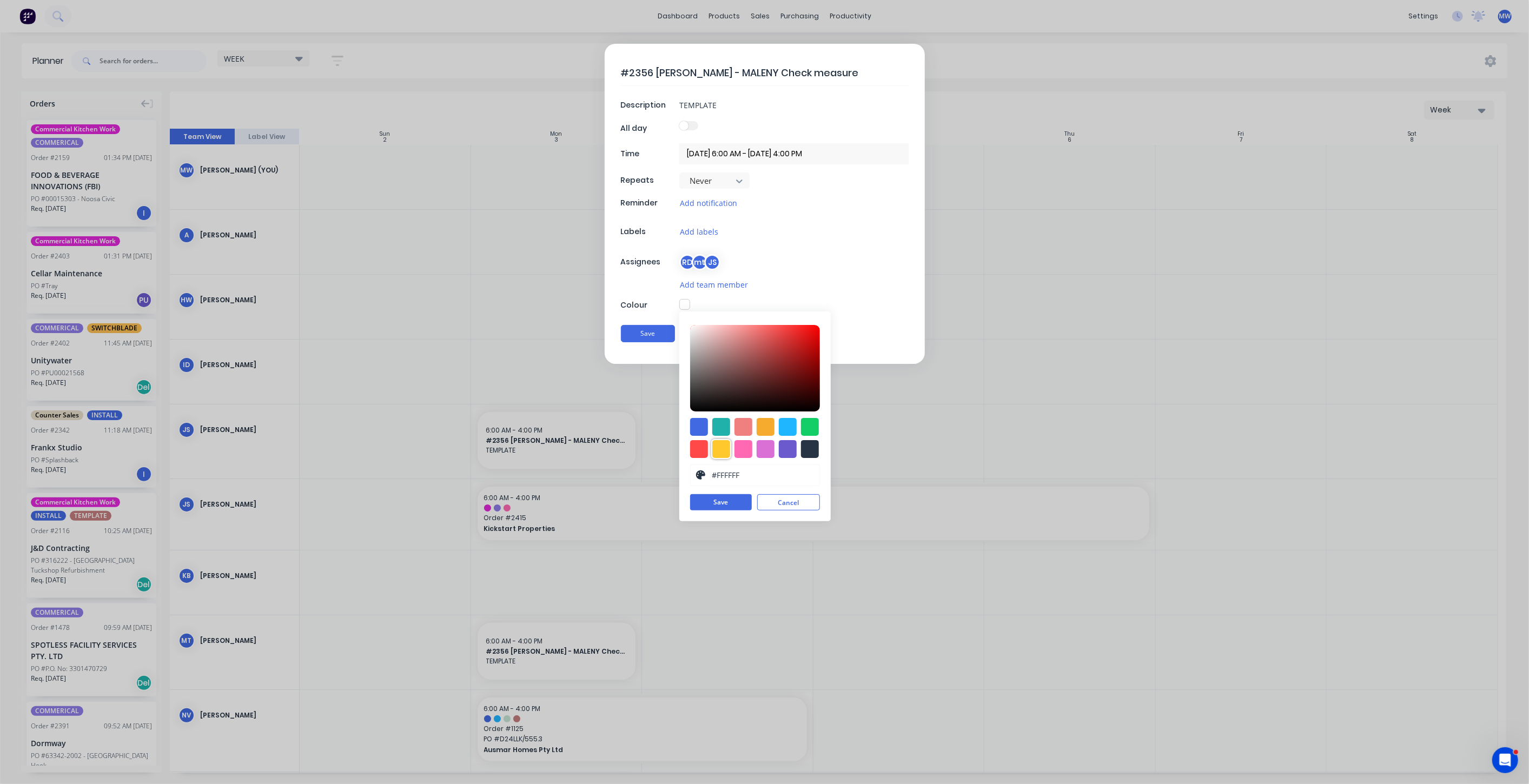
click at [721, 447] on div at bounding box center [721, 449] width 18 height 18
type input "#FFC82C"
click at [735, 504] on button "Save" at bounding box center [721, 503] width 62 height 16
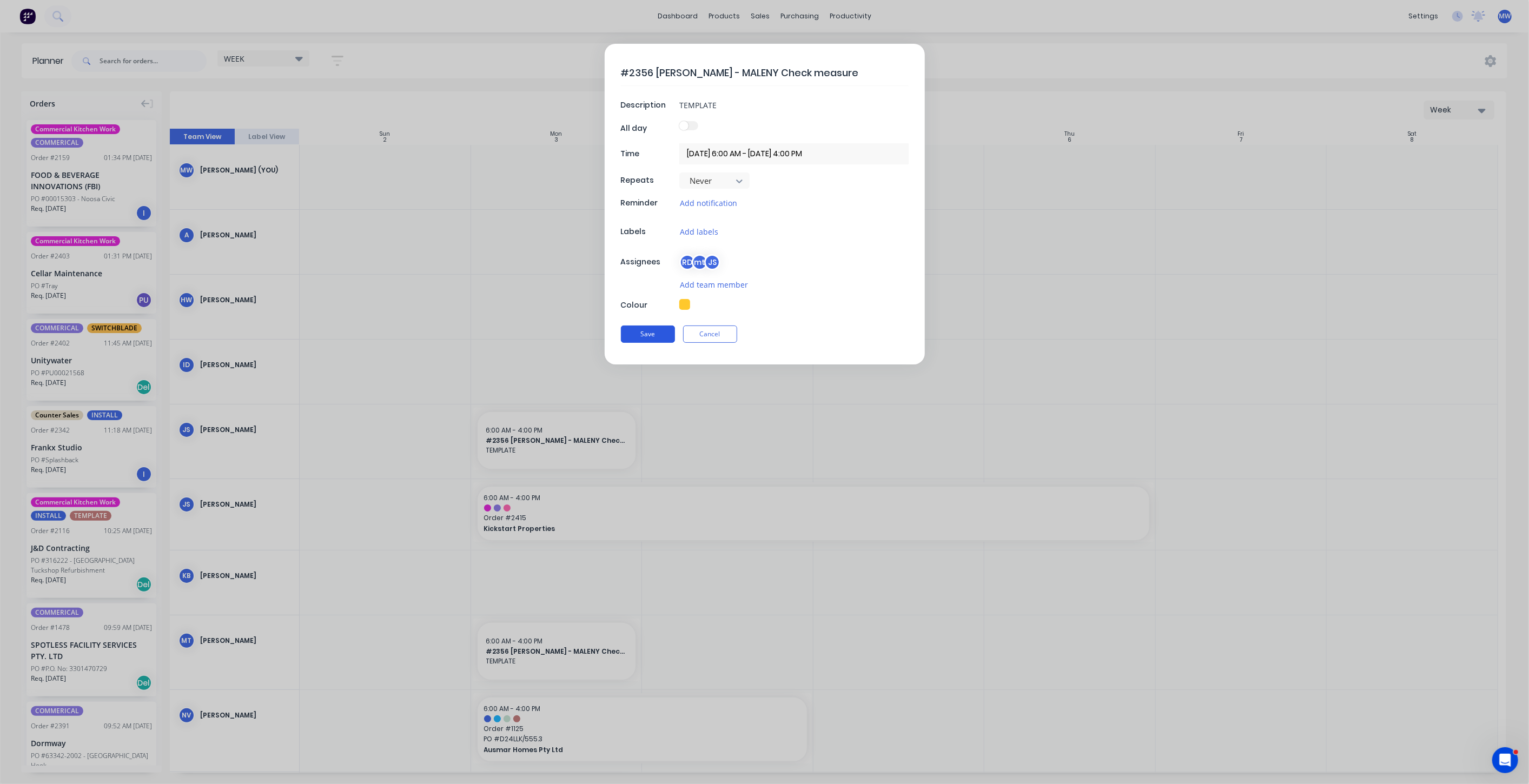
click at [643, 333] on button "Save" at bounding box center [648, 334] width 54 height 17
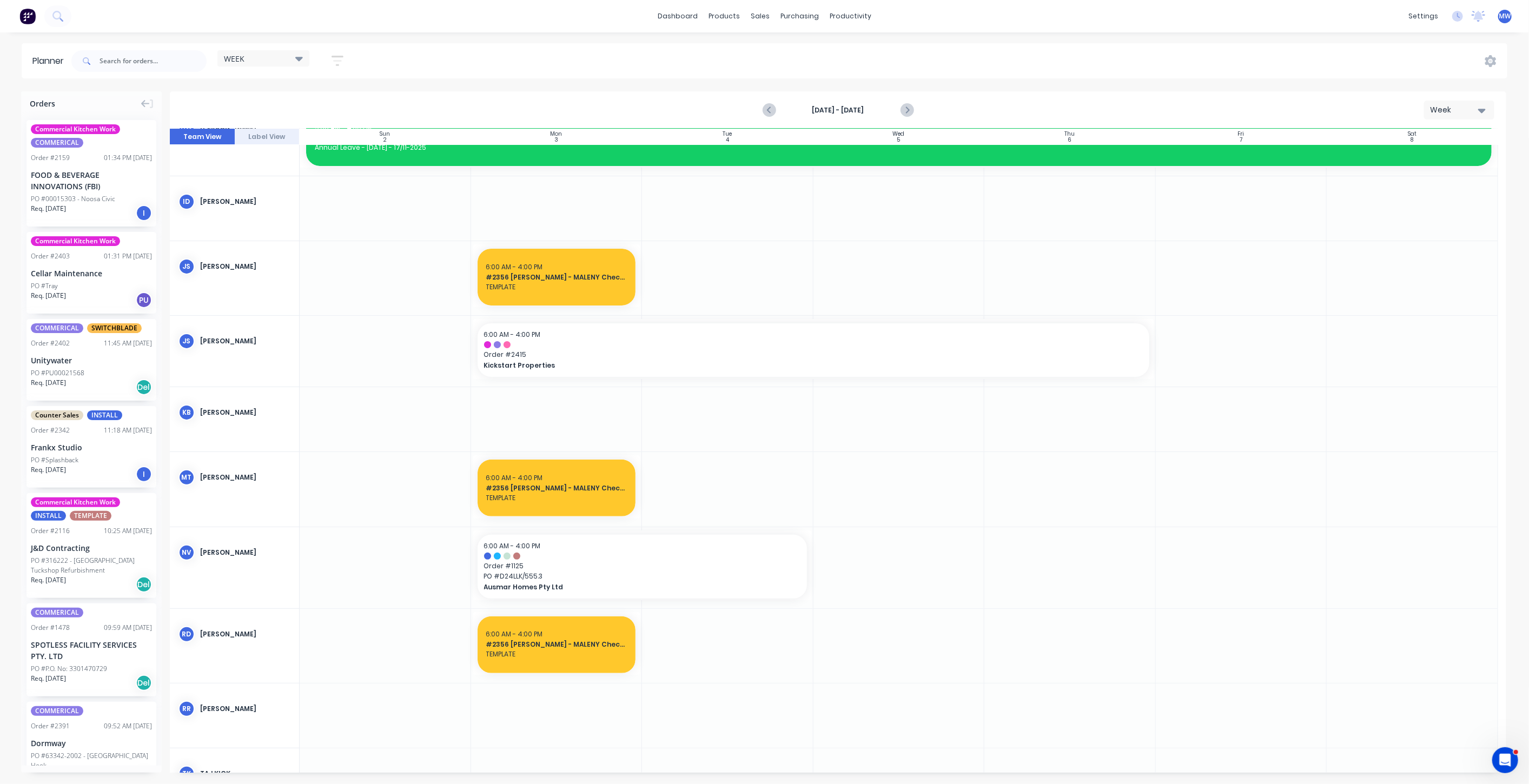
scroll to position [120, 0]
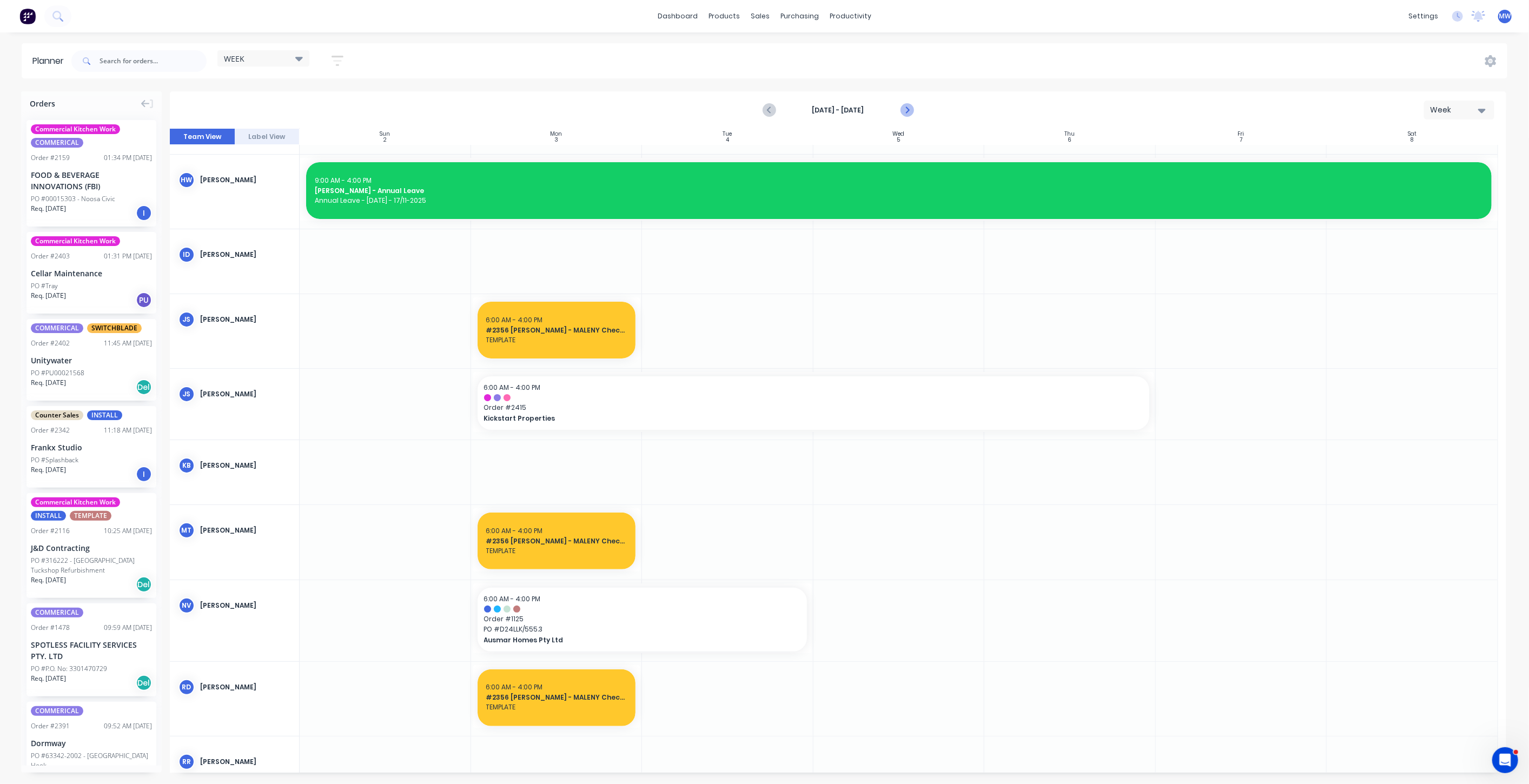
click at [909, 112] on icon "Next page" at bounding box center [906, 110] width 13 height 13
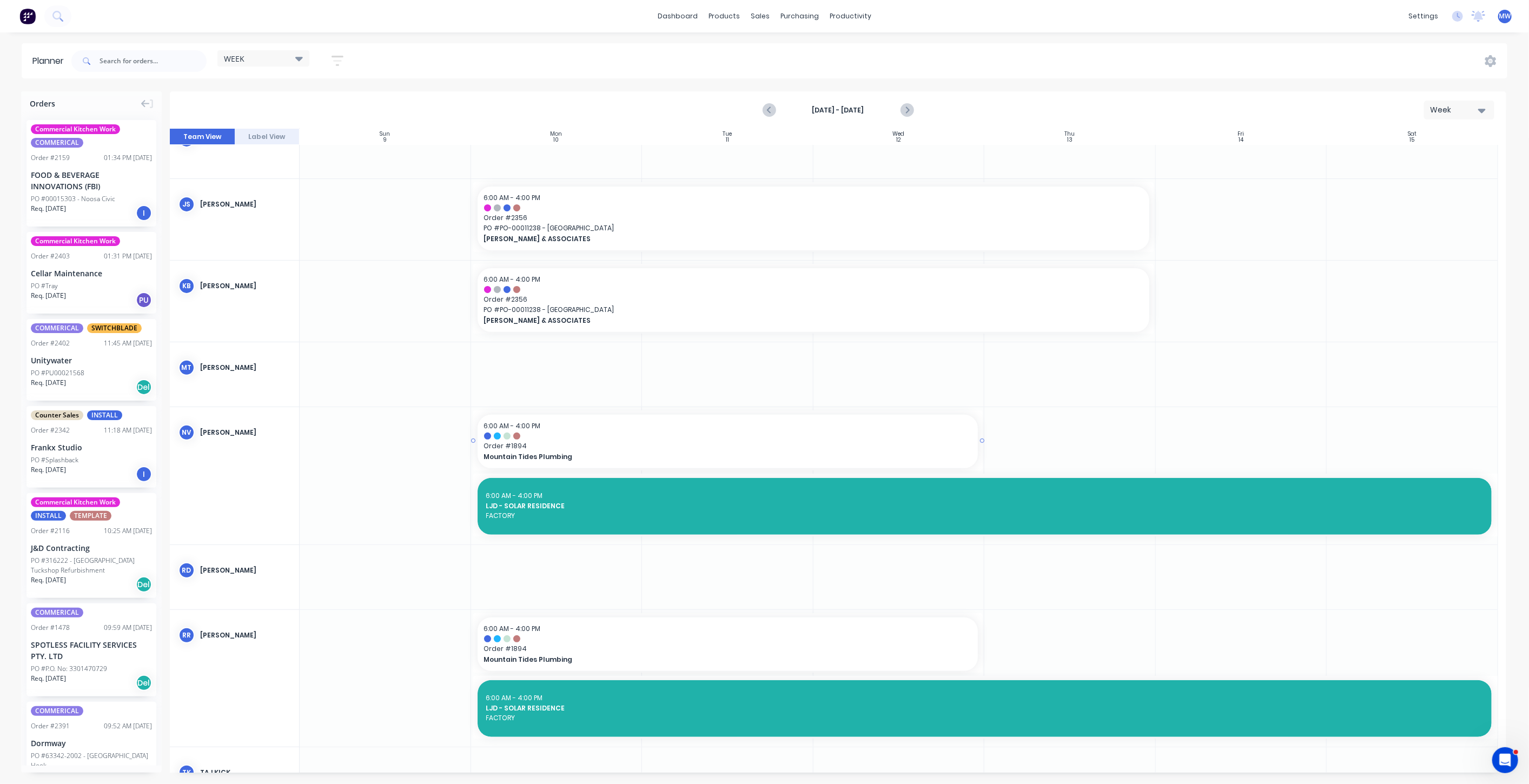
scroll to position [180, 0]
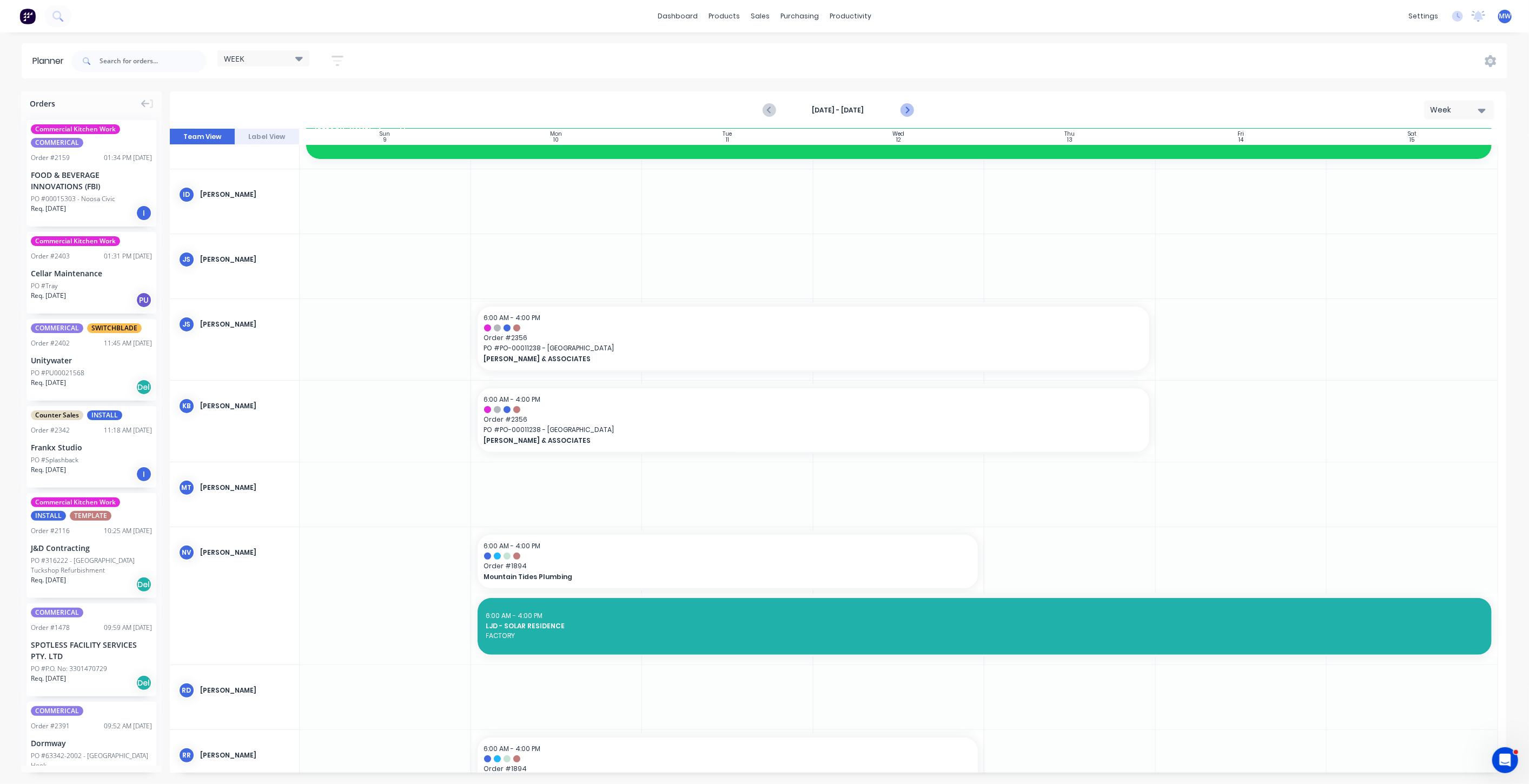
click at [907, 110] on icon "Next page" at bounding box center [906, 110] width 13 height 13
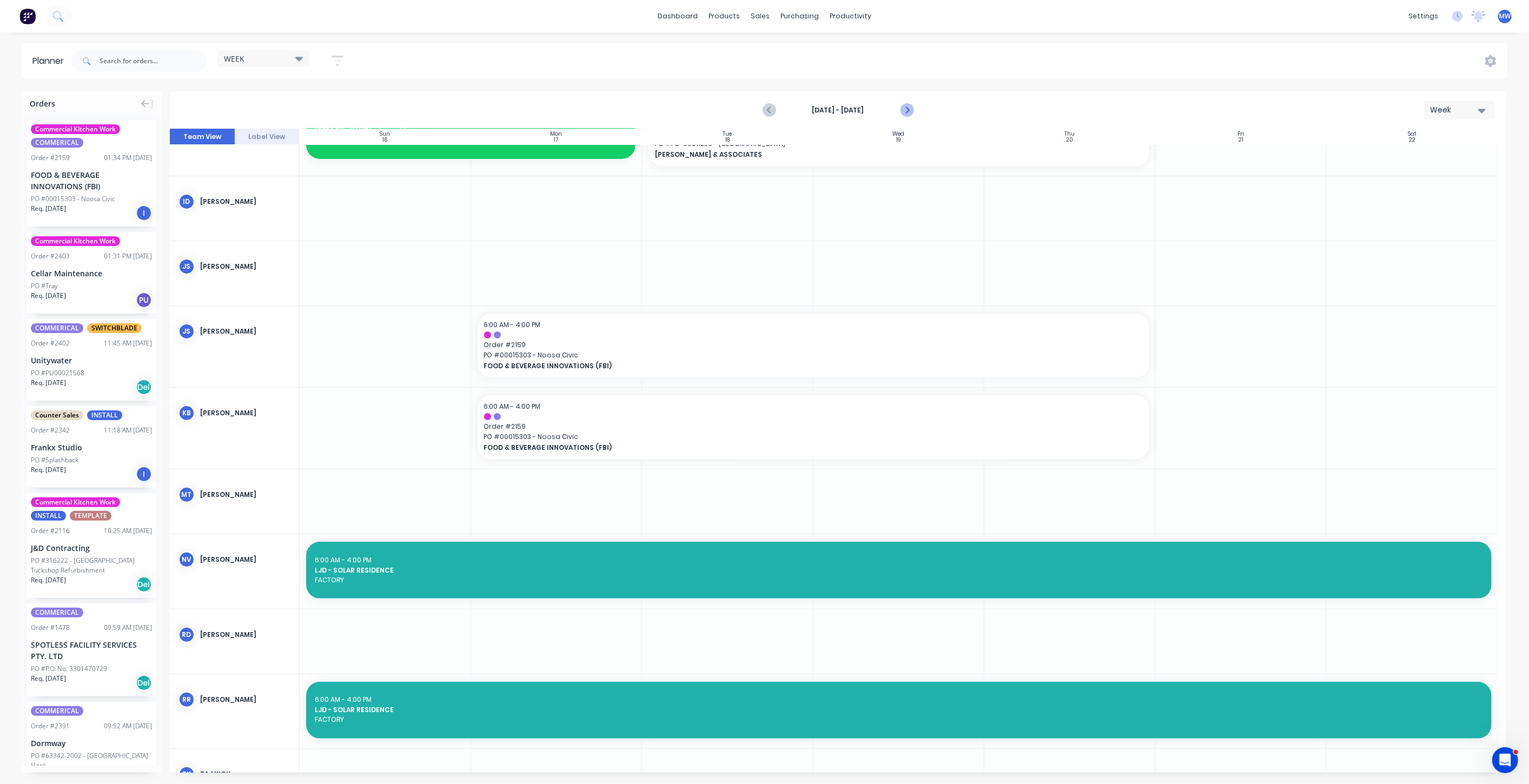
scroll to position [187, 0]
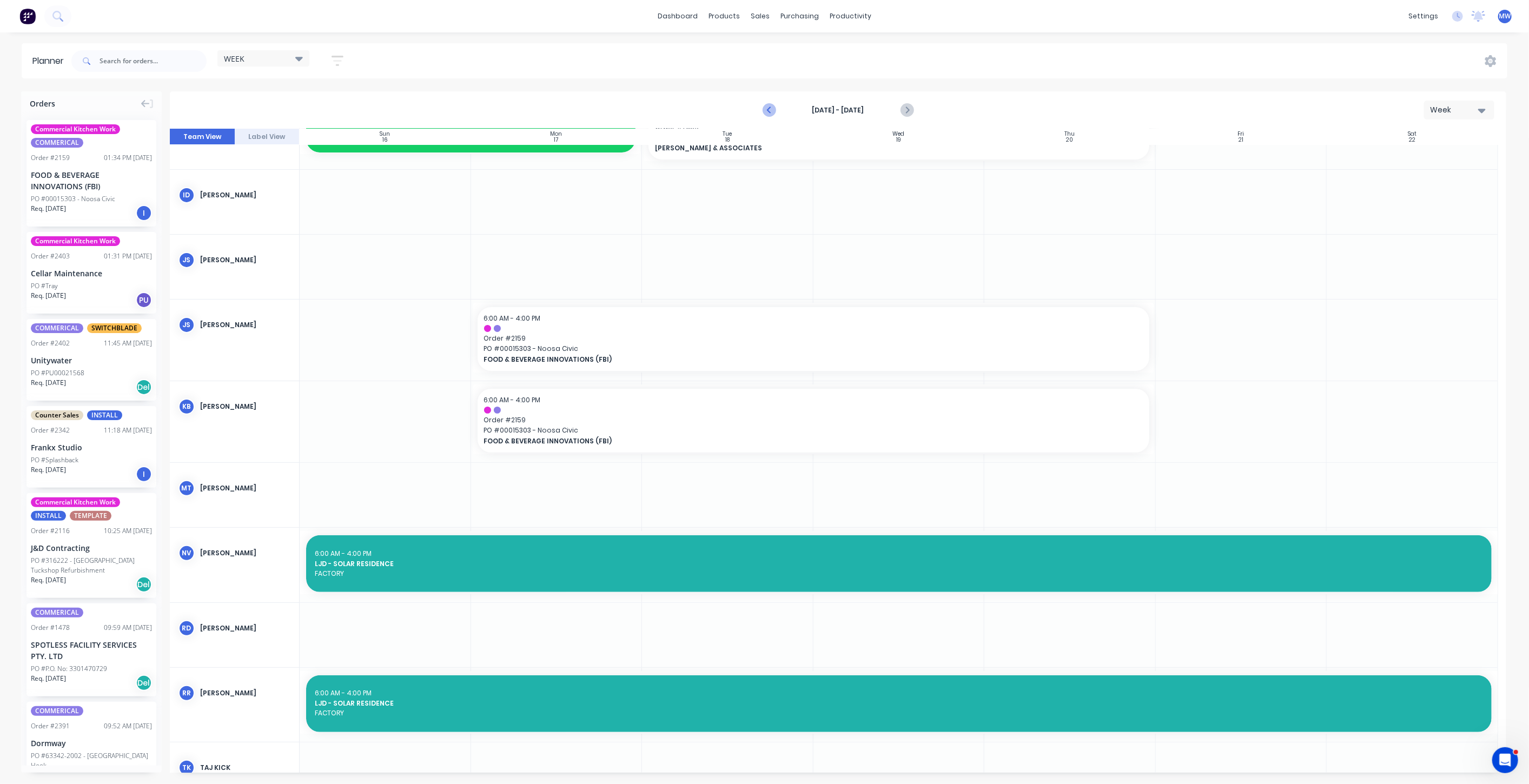
click at [768, 110] on icon "Previous page" at bounding box center [770, 110] width 5 height 8
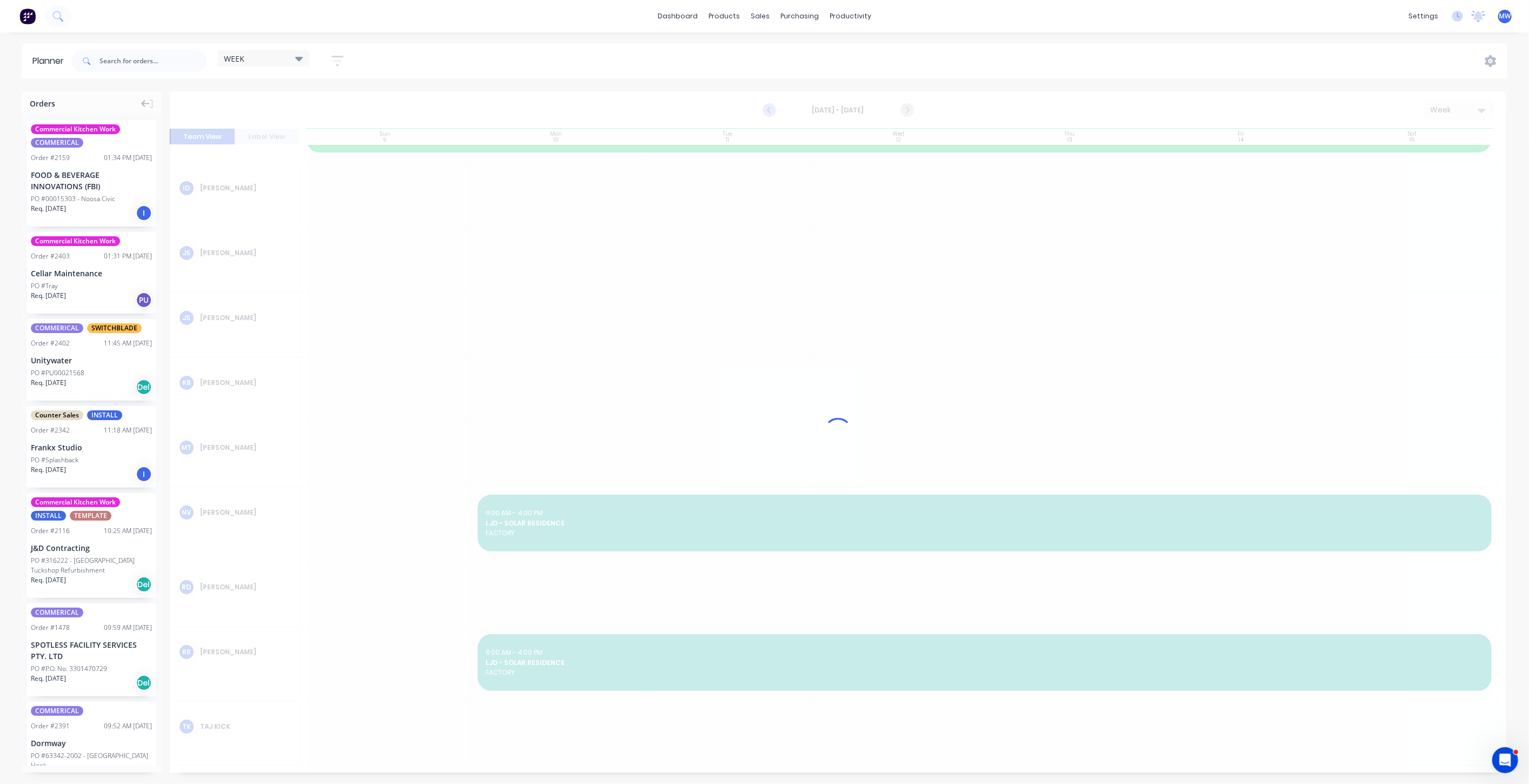
scroll to position [180, 0]
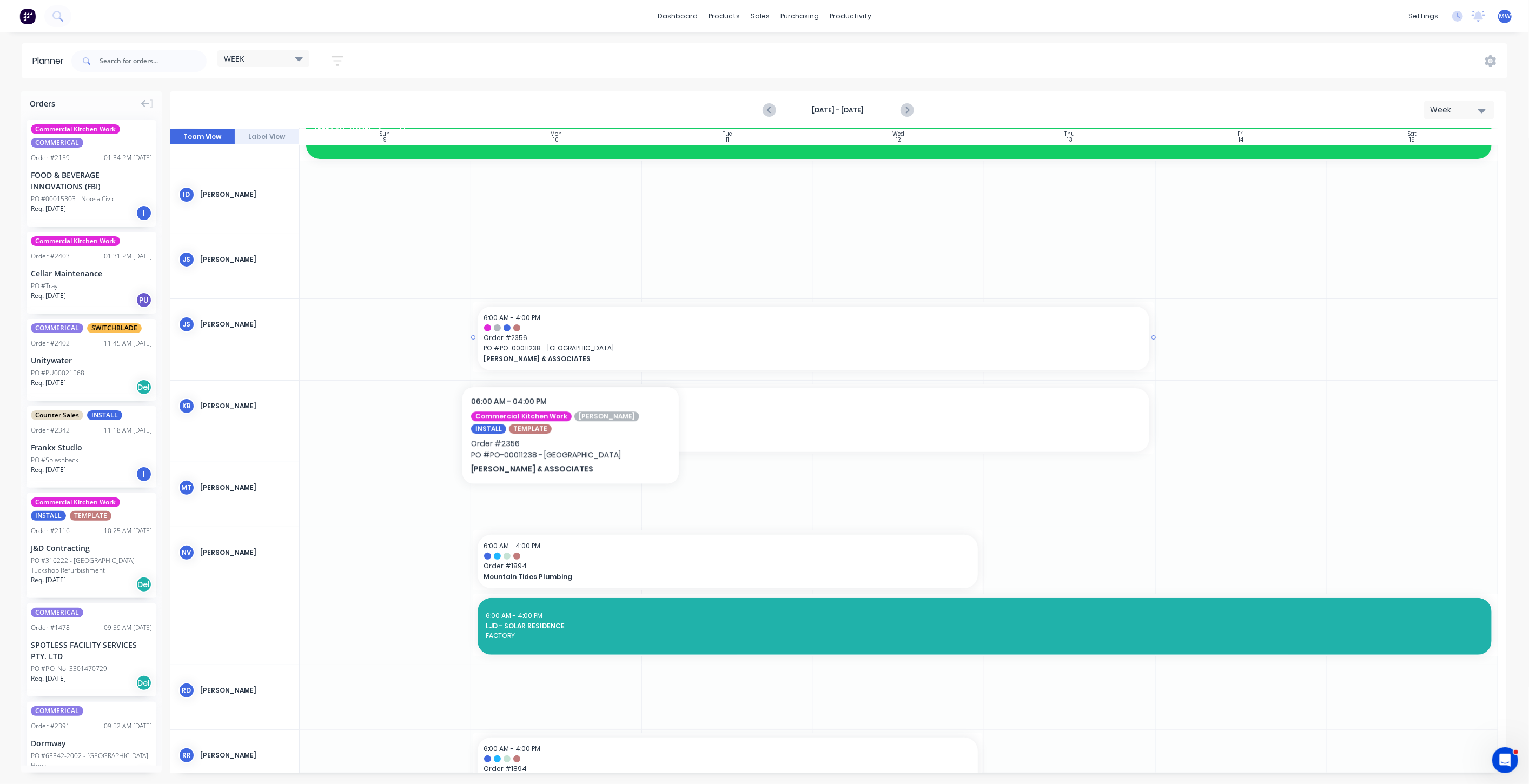
click at [571, 350] on span "PO # PO-00011238 - Maleny Hotel" at bounding box center [813, 348] width 658 height 10
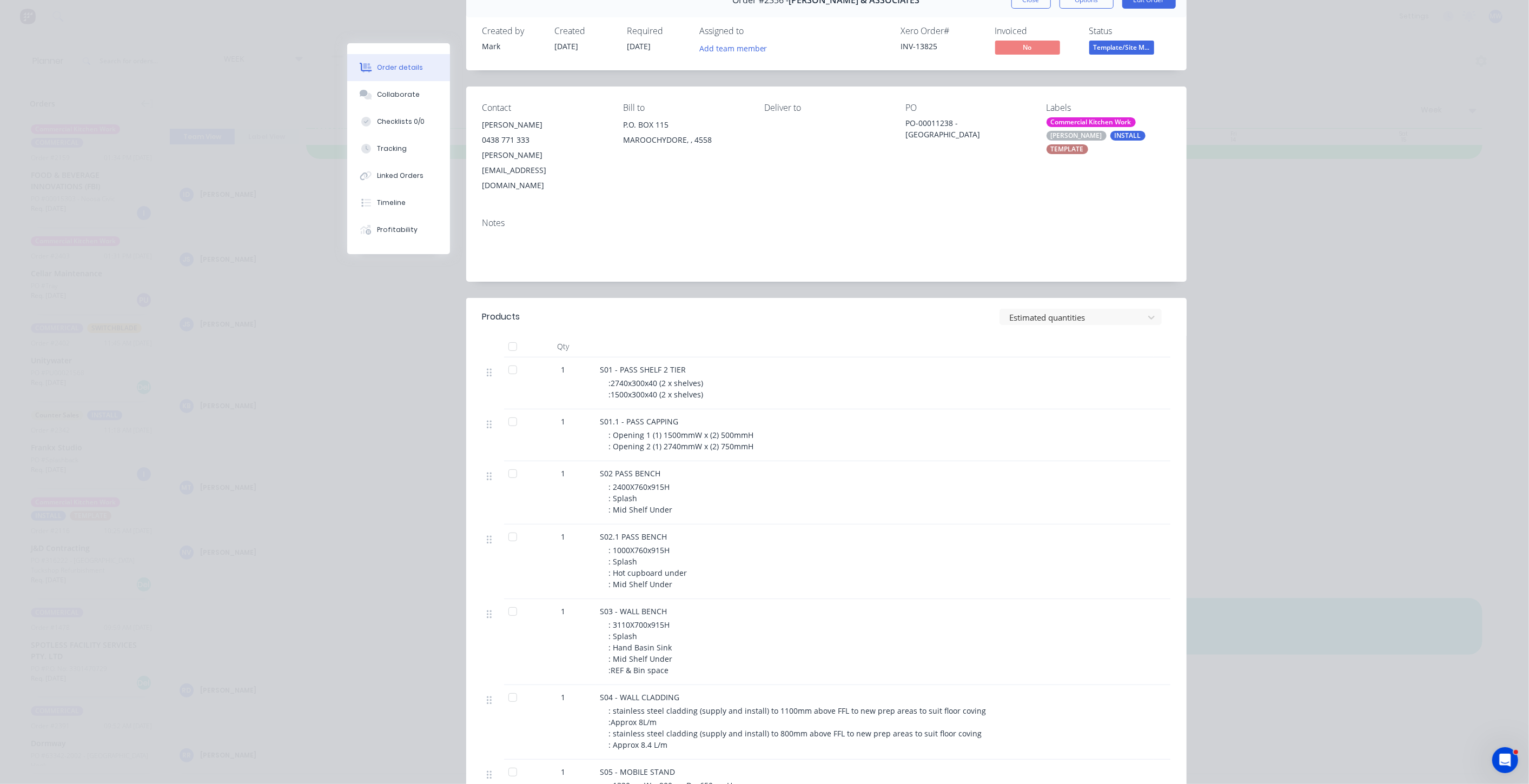
scroll to position [0, 0]
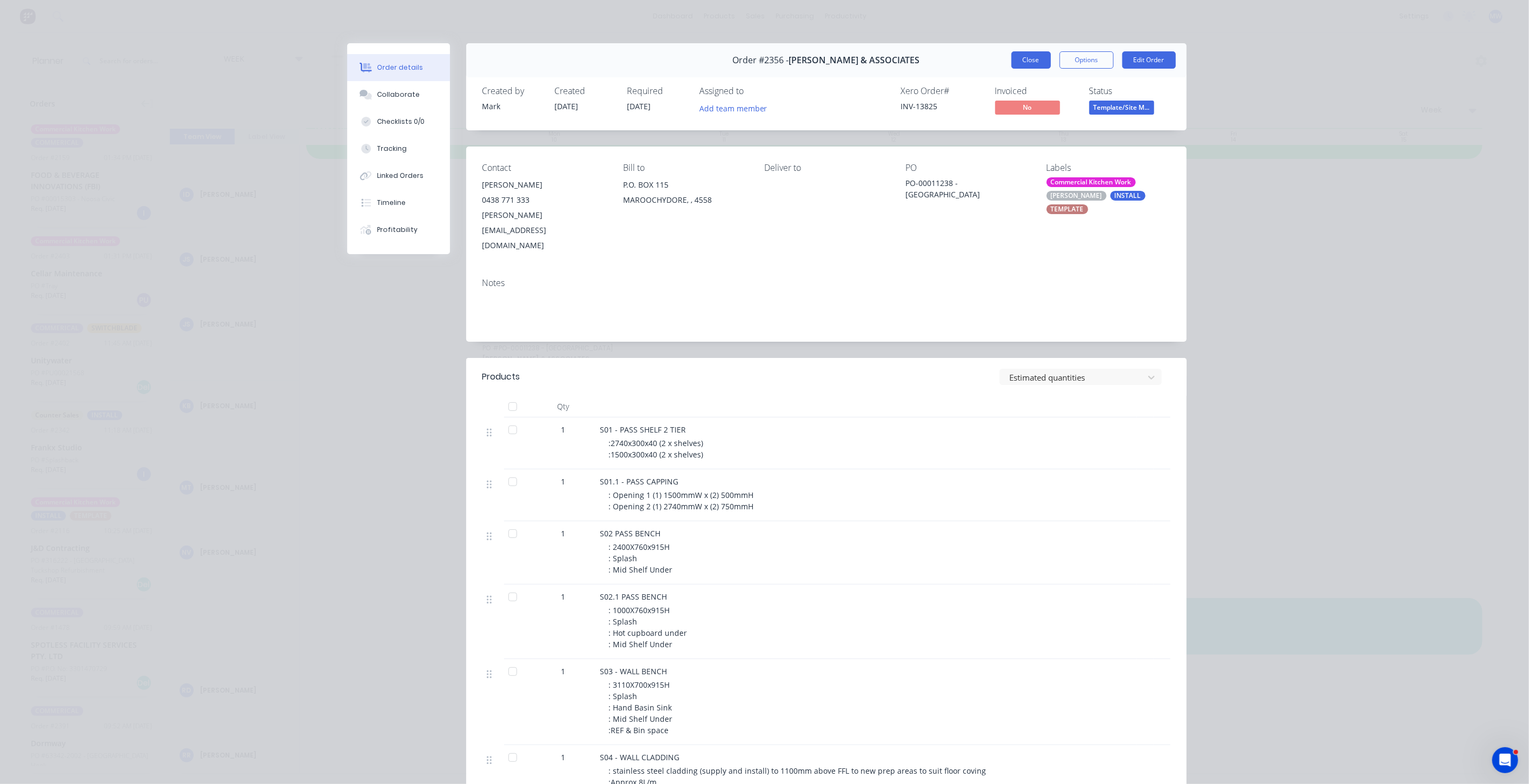
click at [1018, 56] on button "Close" at bounding box center [1031, 60] width 40 height 17
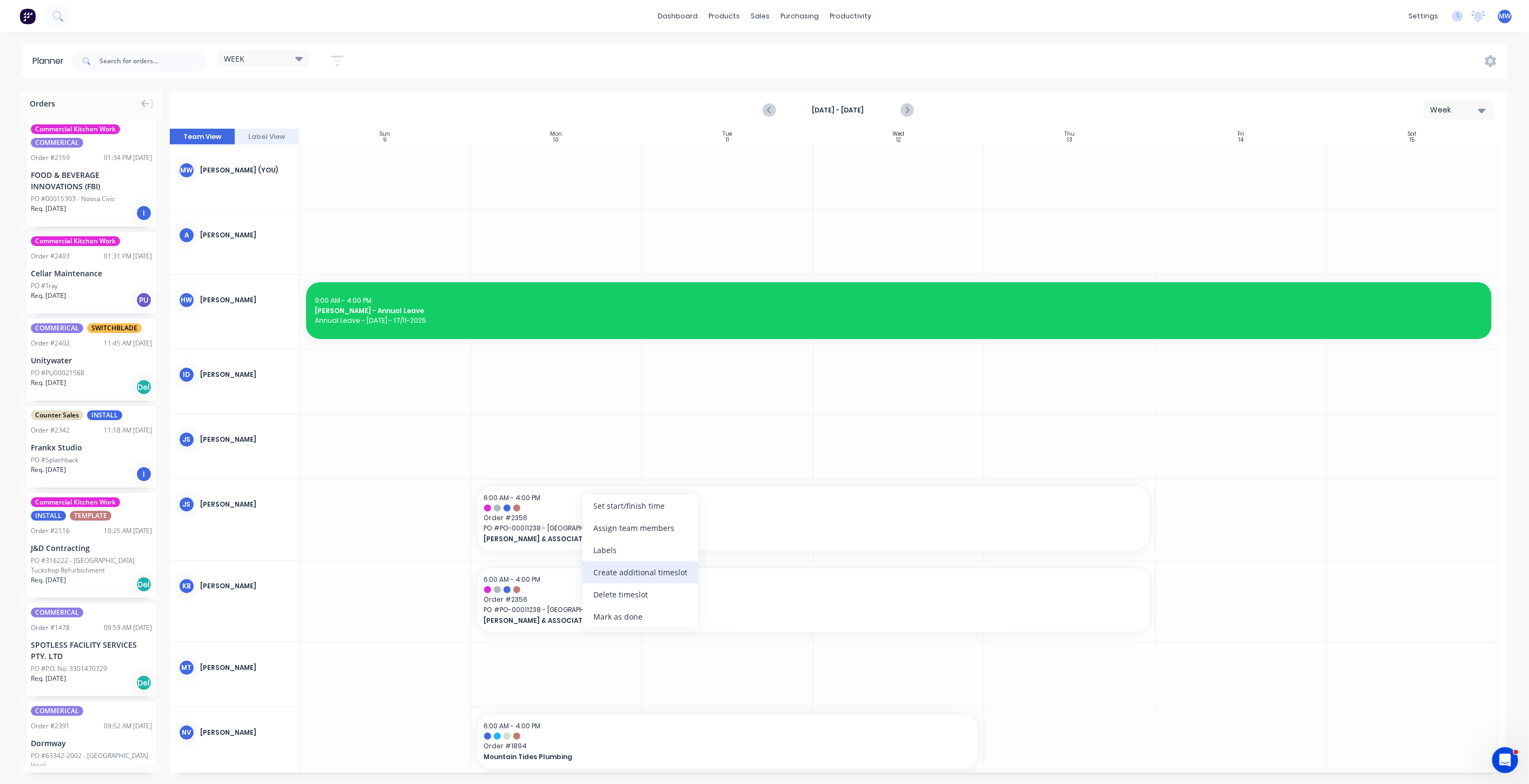
click at [629, 569] on div "Create additional timeslot" at bounding box center [640, 572] width 116 height 22
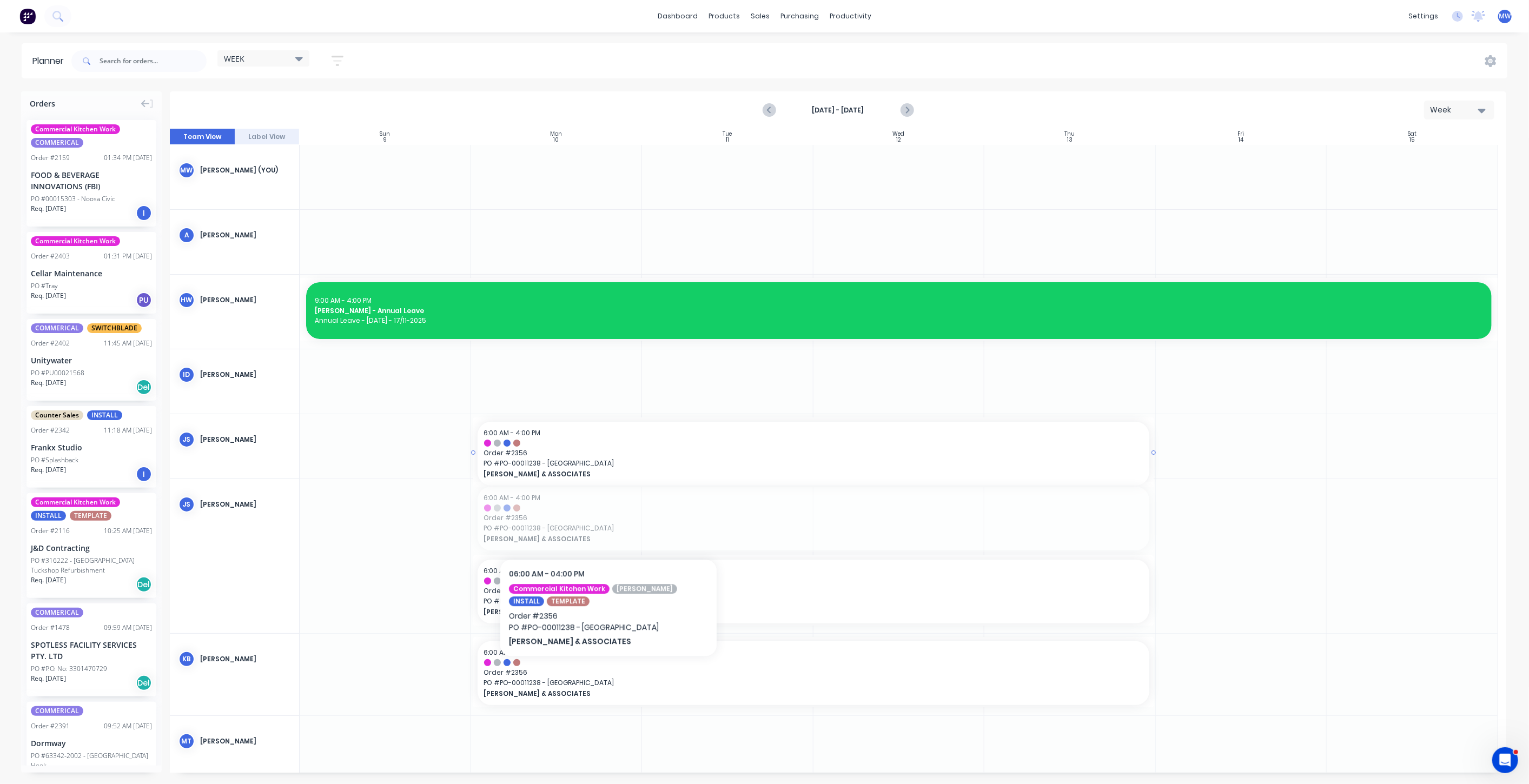
drag, startPoint x: 610, startPoint y: 531, endPoint x: 604, endPoint y: 460, distance: 71.3
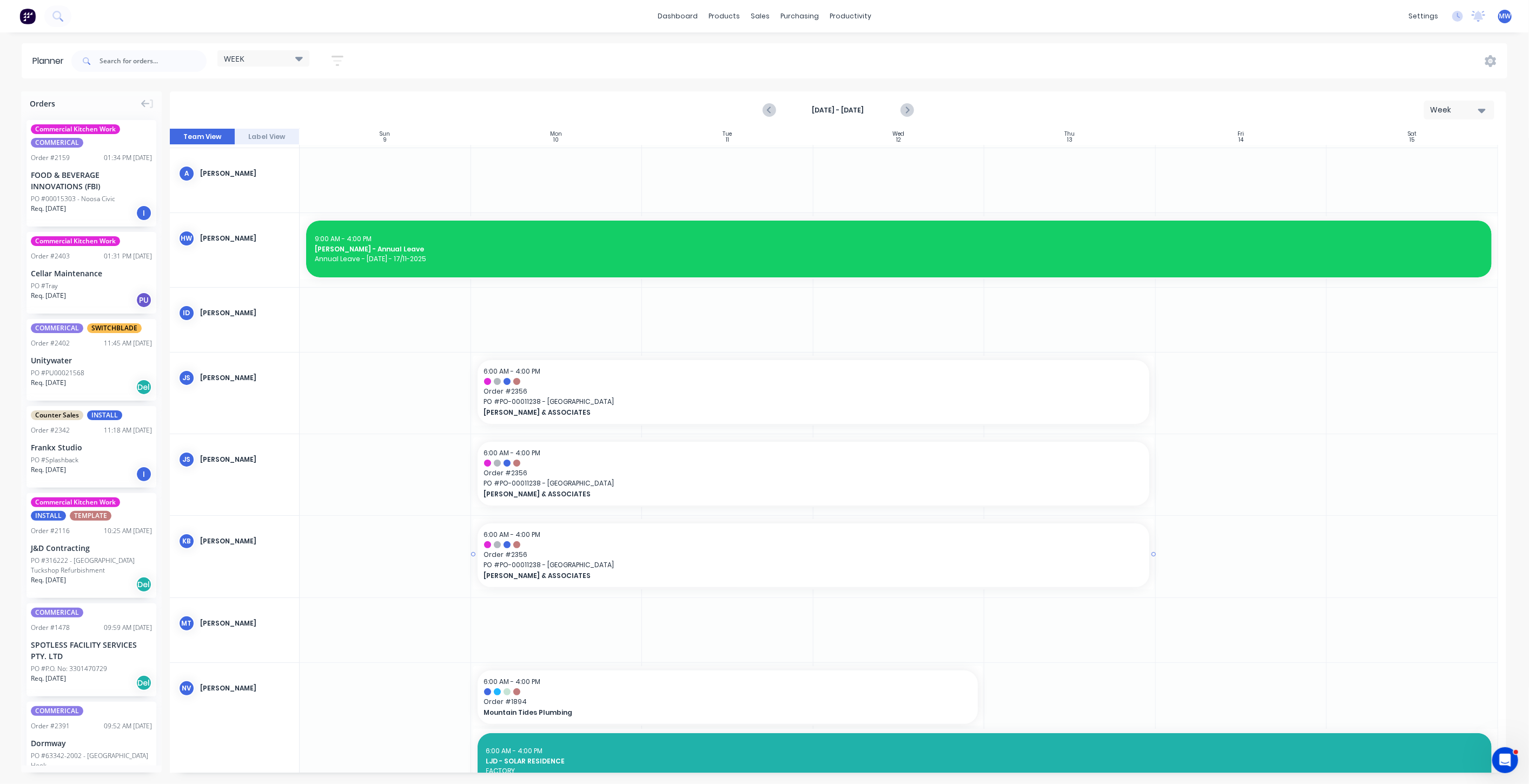
scroll to position [60, 0]
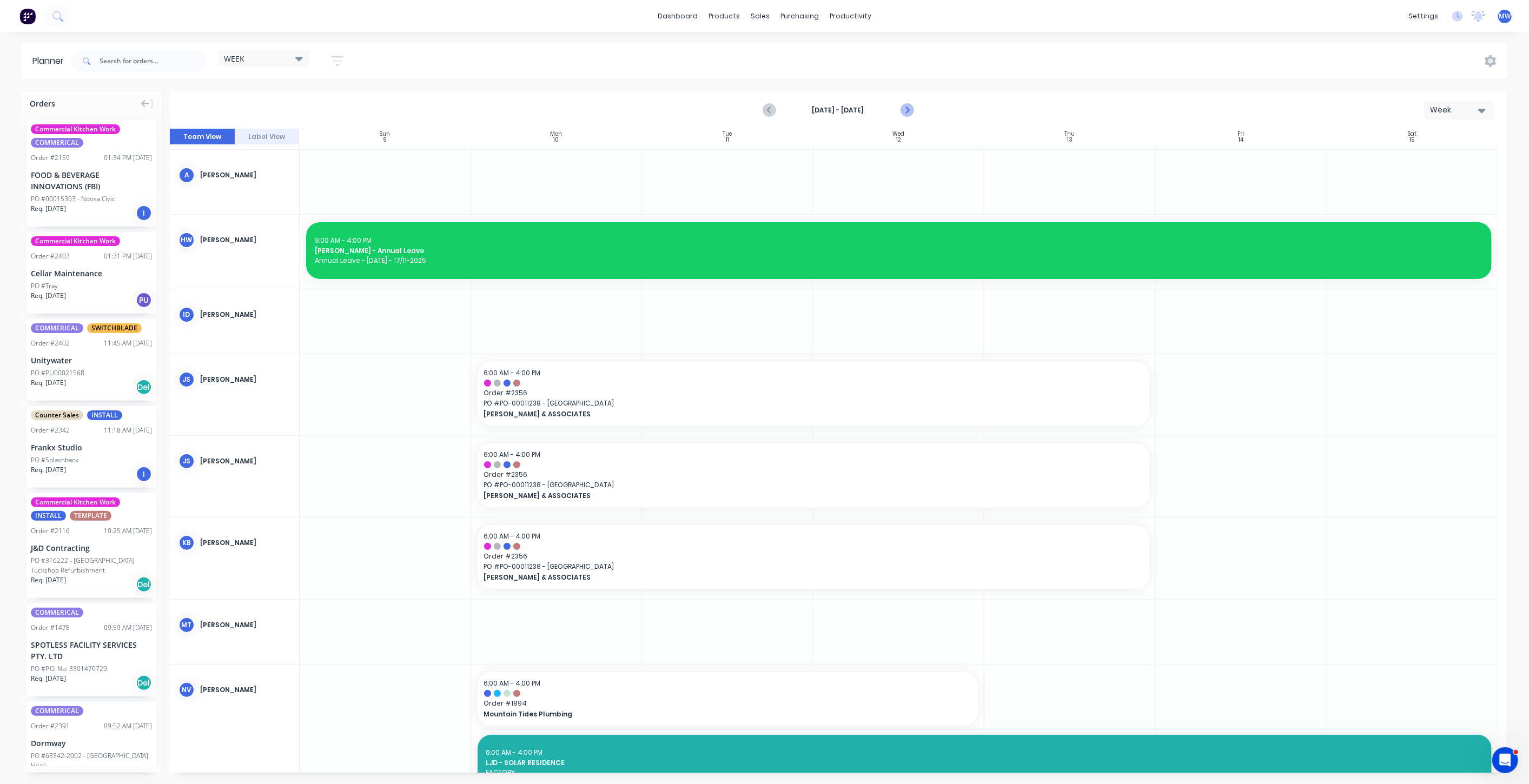
click at [905, 111] on icon "Next page" at bounding box center [906, 110] width 13 height 13
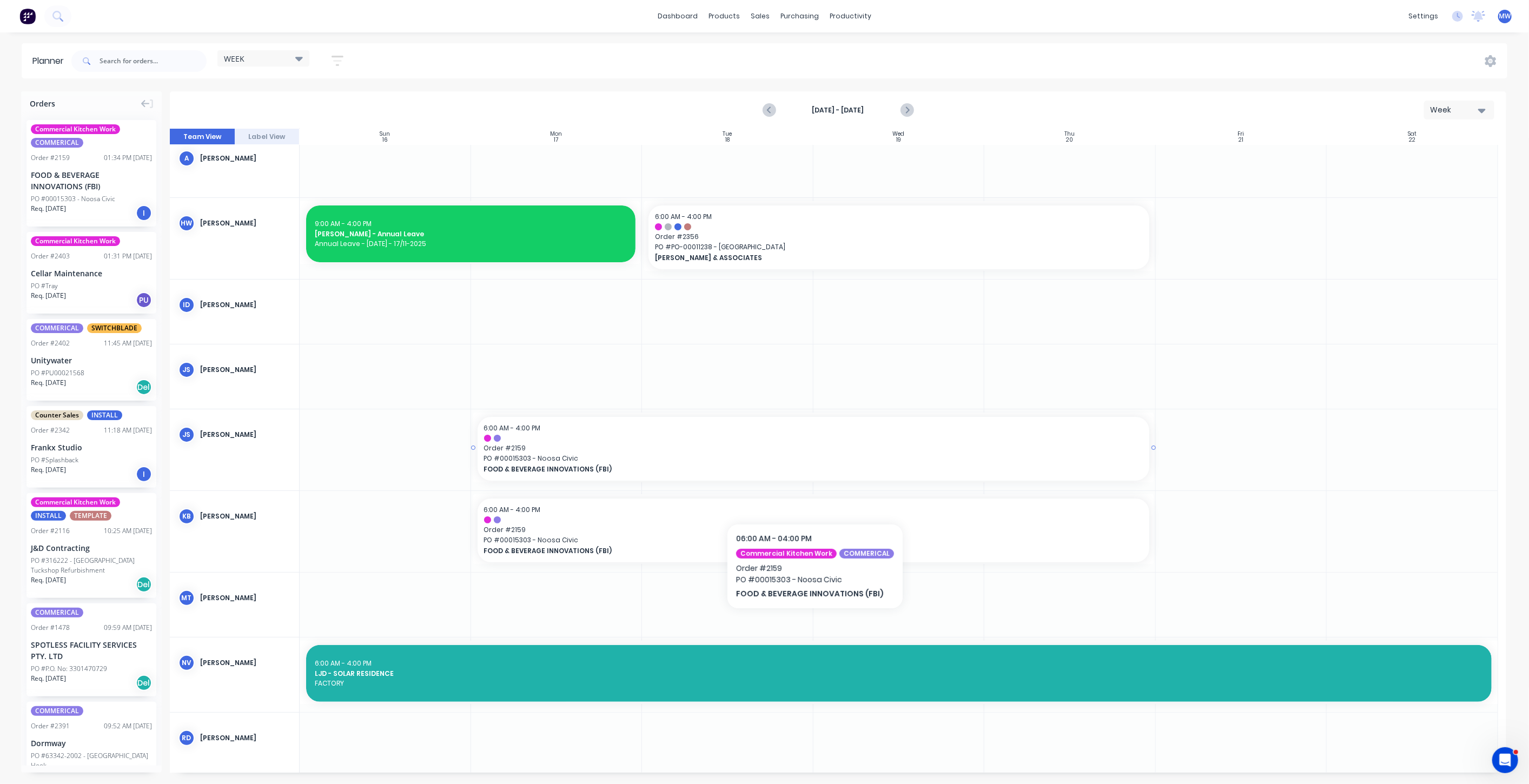
scroll to position [0, 0]
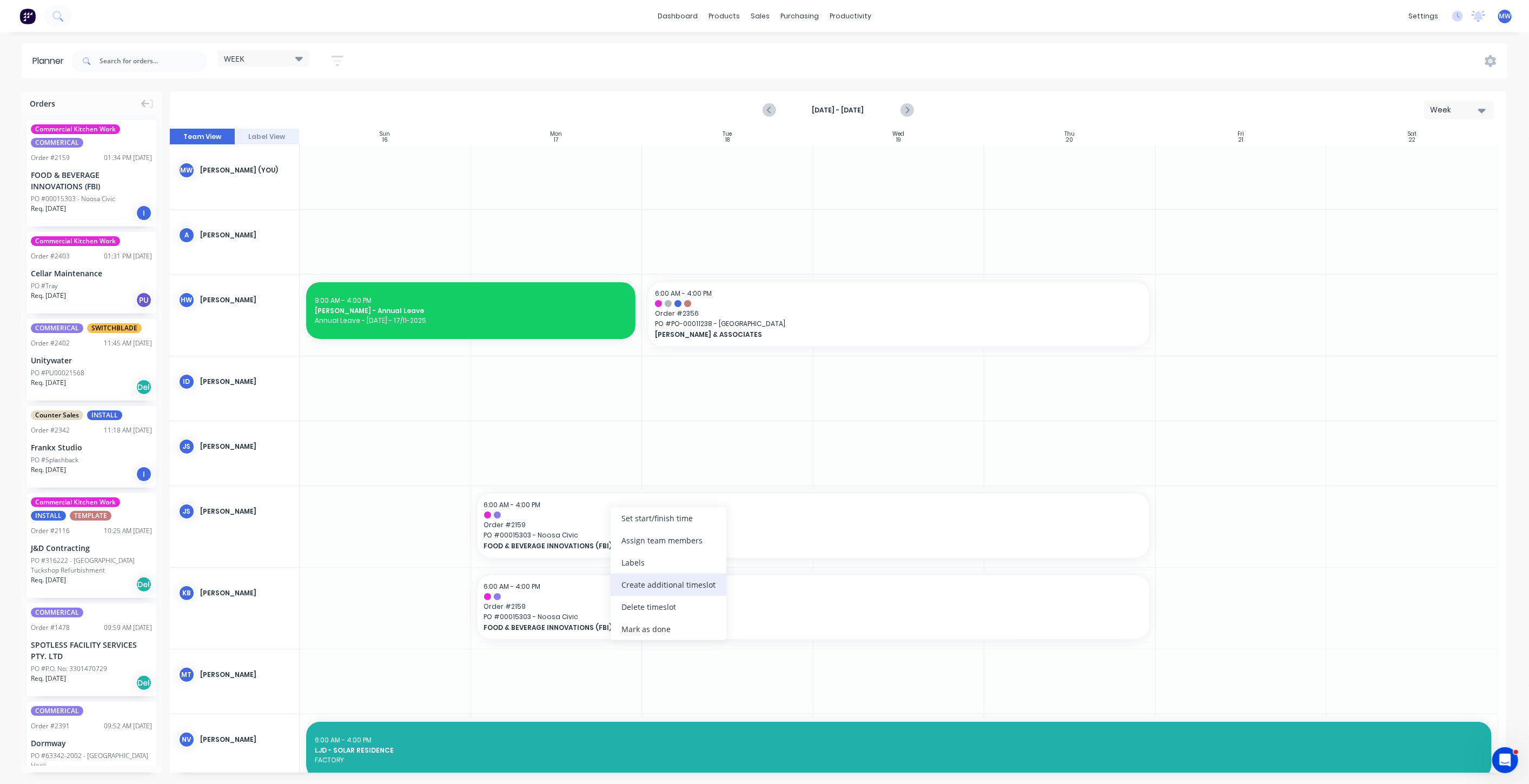
click at [675, 581] on div "Create additional timeslot" at bounding box center [668, 585] width 116 height 22
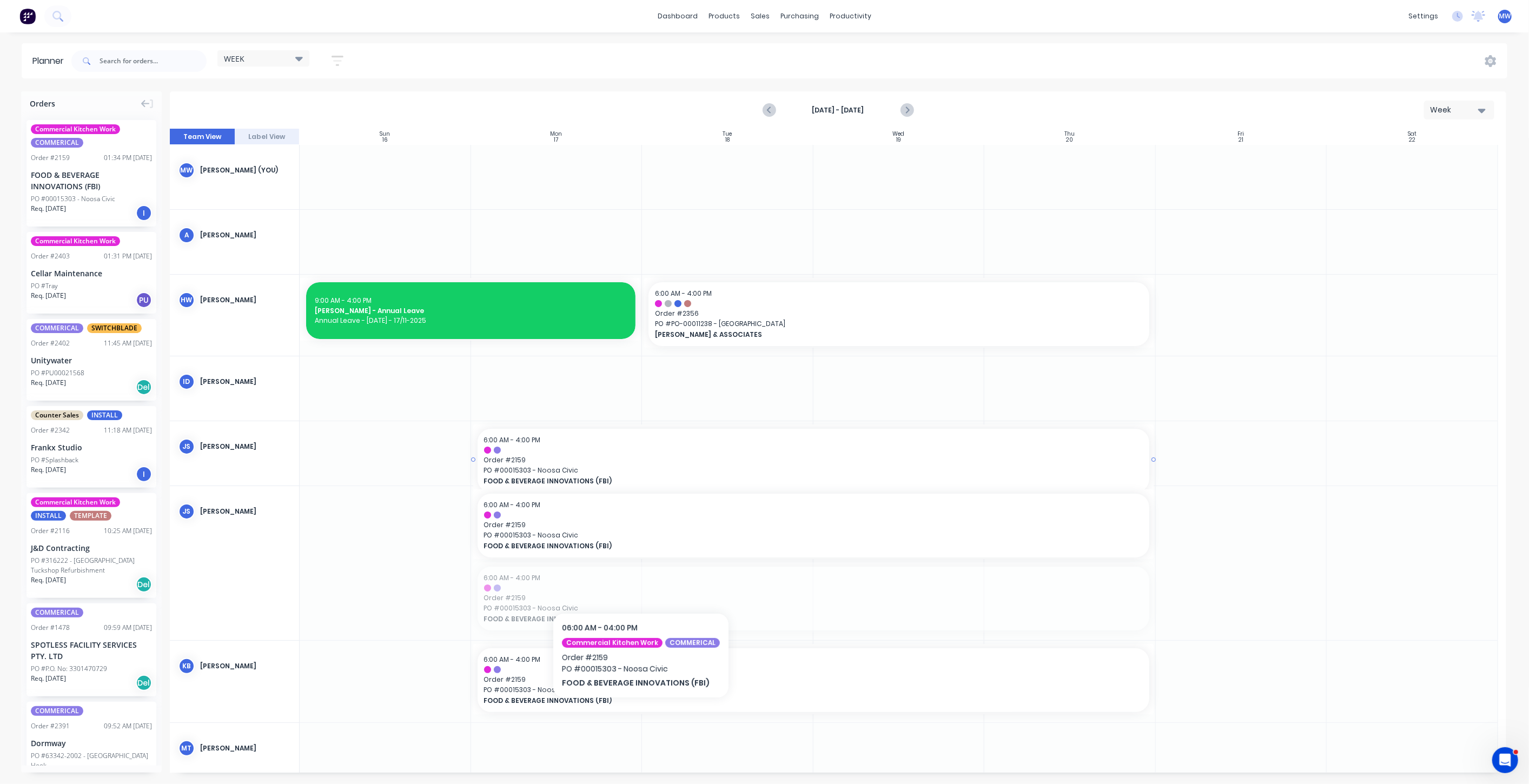
drag, startPoint x: 637, startPoint y: 587, endPoint x: 637, endPoint y: 580, distance: 7.0
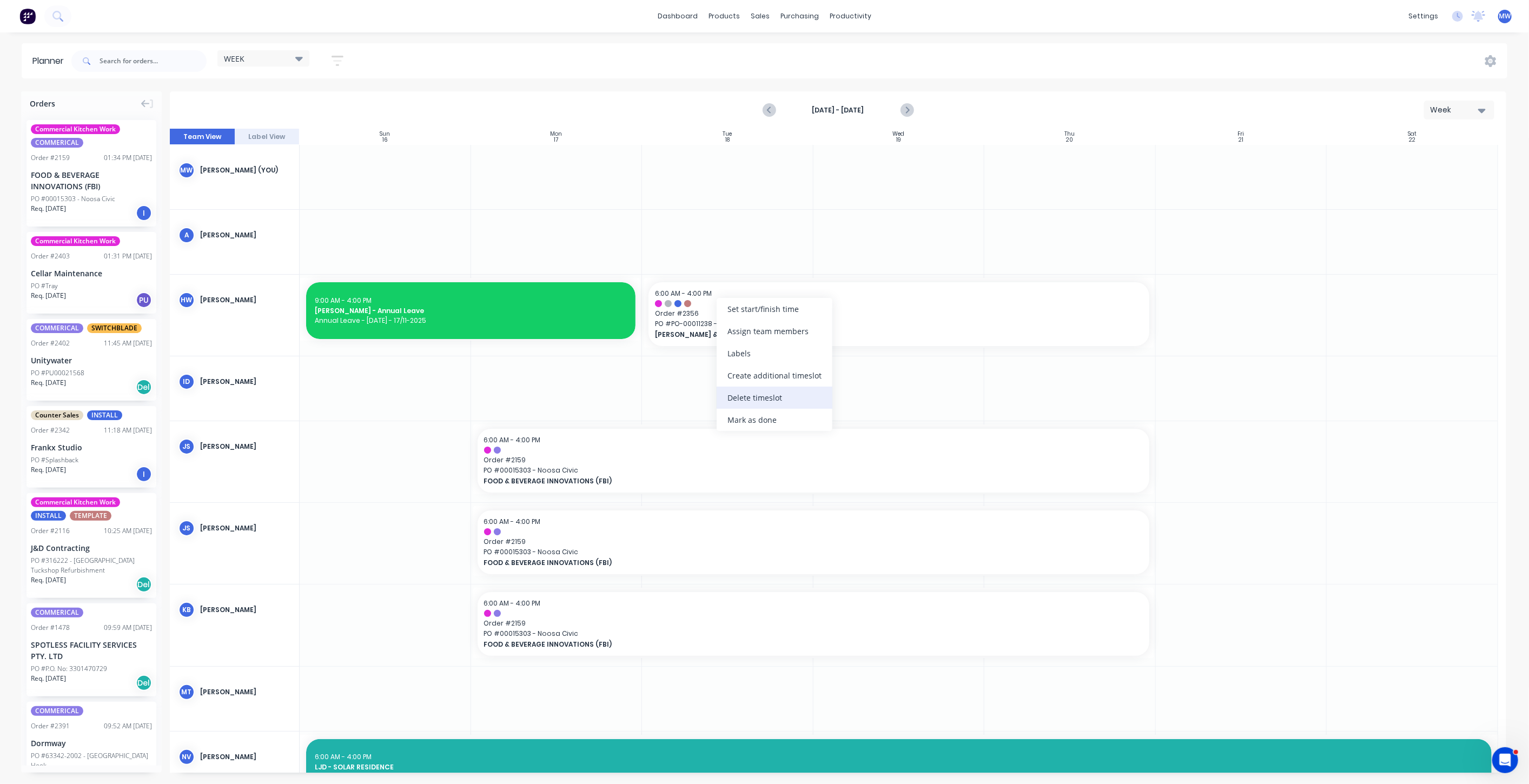
click at [767, 400] on div "Delete timeslot" at bounding box center [774, 398] width 116 height 22
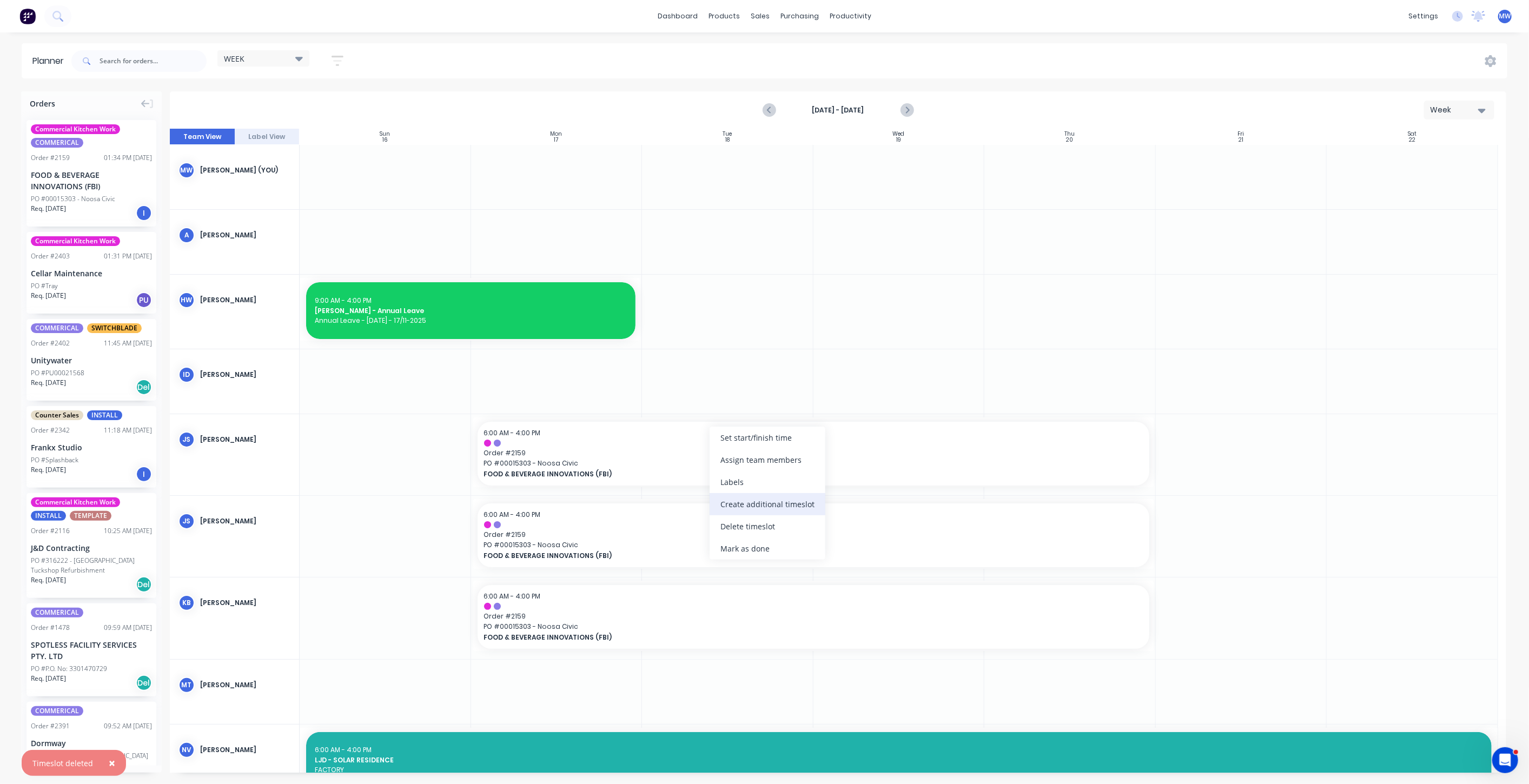
click at [760, 509] on div "Create additional timeslot" at bounding box center [767, 504] width 116 height 22
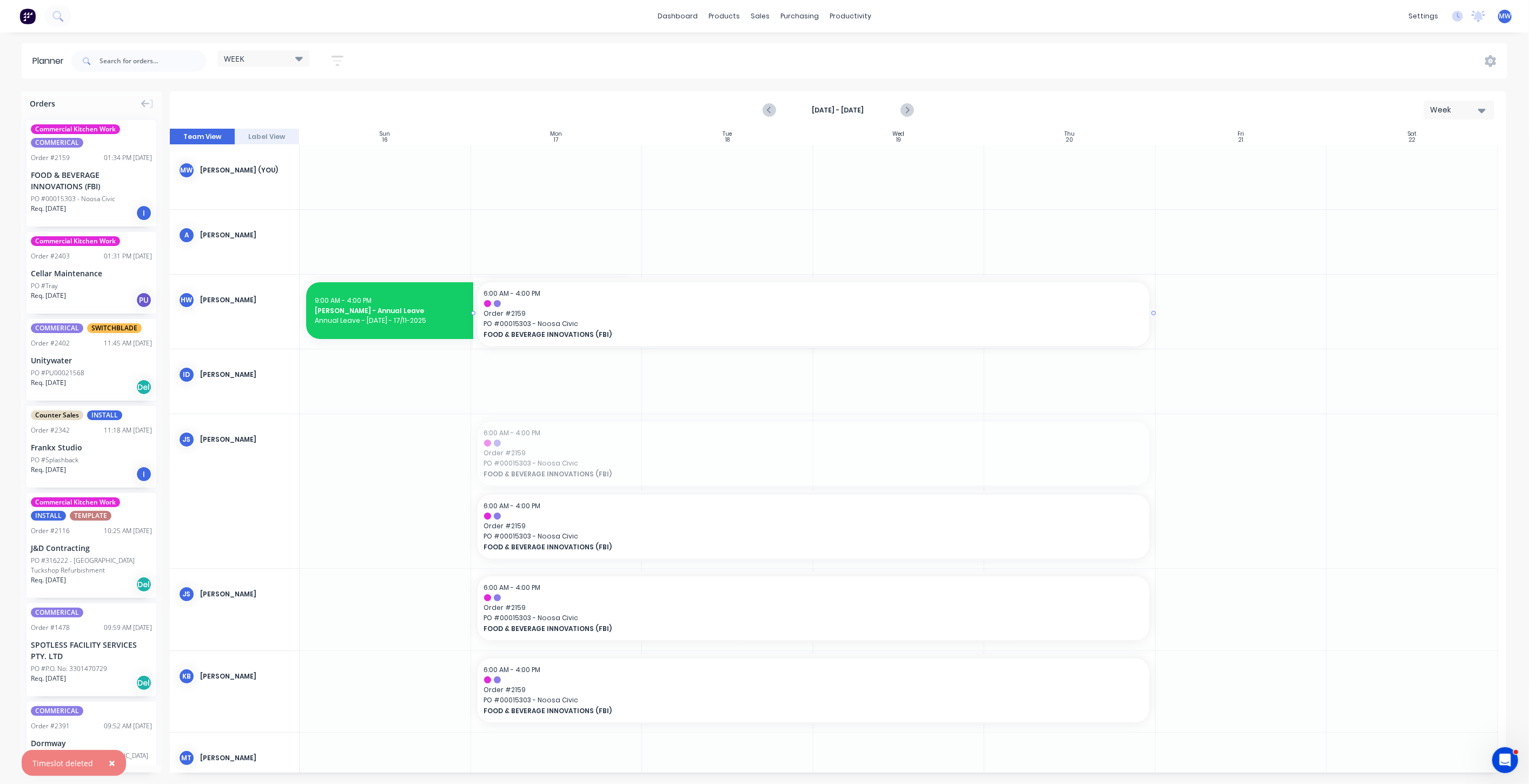
drag, startPoint x: 728, startPoint y: 453, endPoint x: 788, endPoint y: 333, distance: 134.2
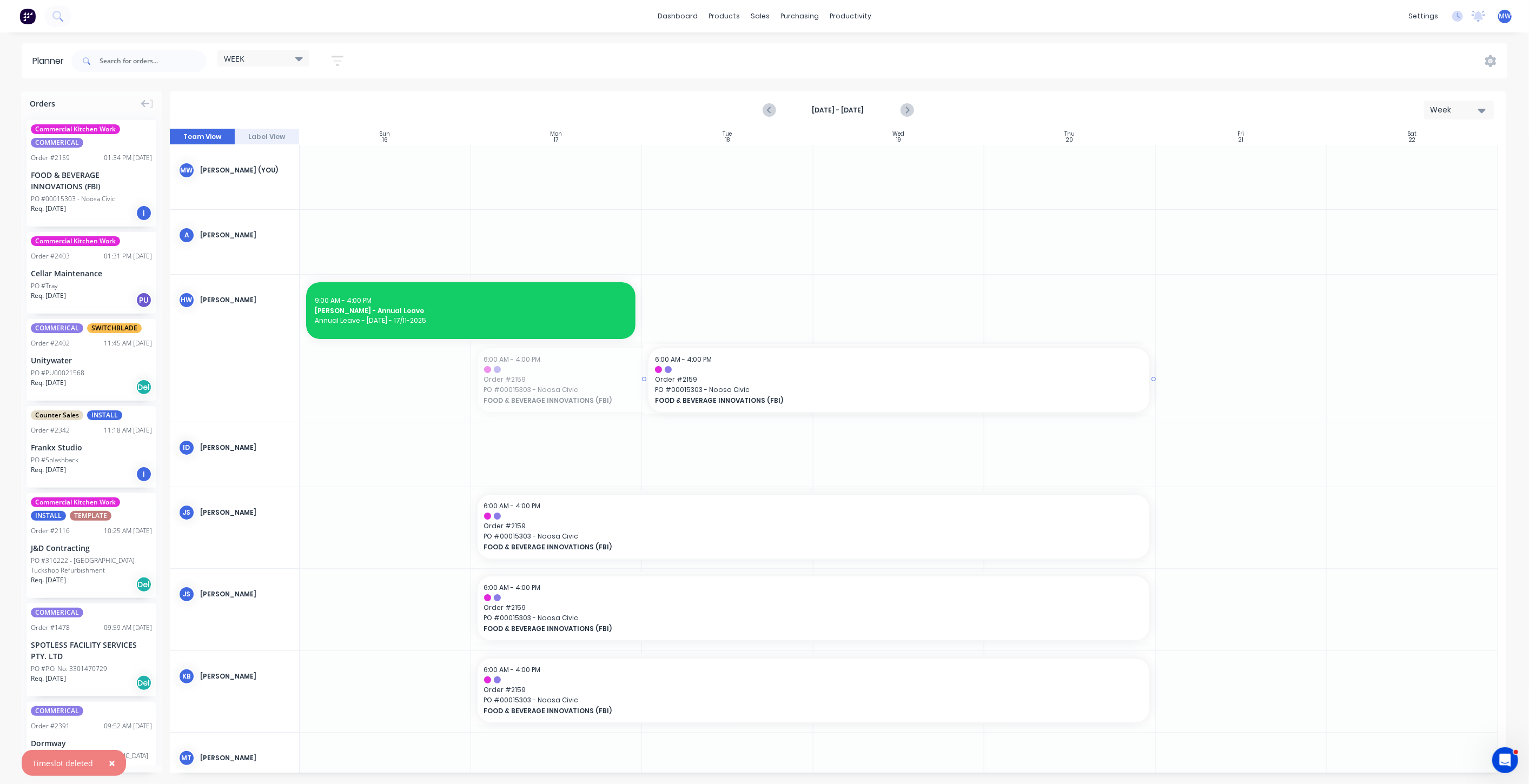
drag, startPoint x: 472, startPoint y: 376, endPoint x: 663, endPoint y: 362, distance: 191.5
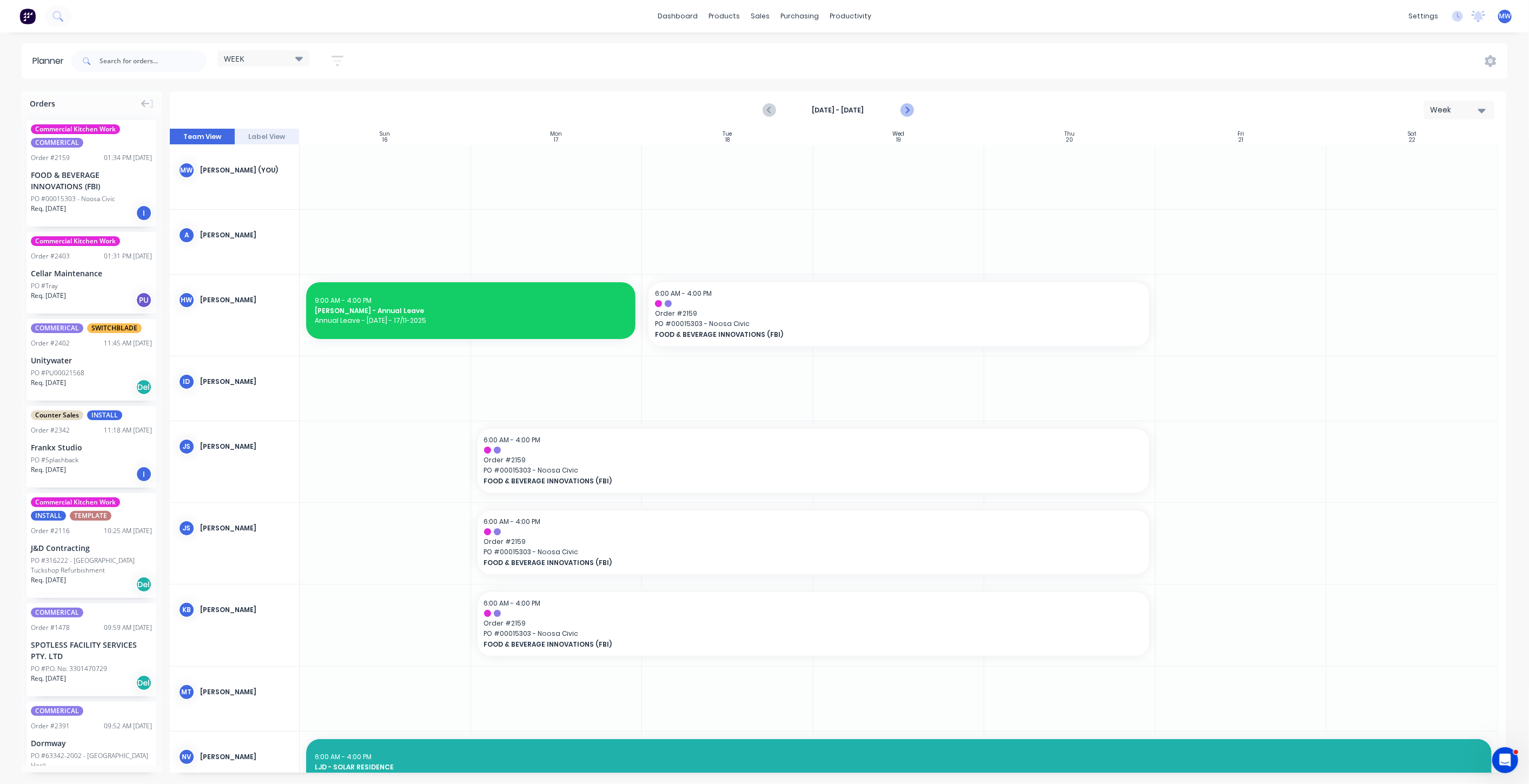
click at [911, 109] on icon "Next page" at bounding box center [906, 110] width 13 height 13
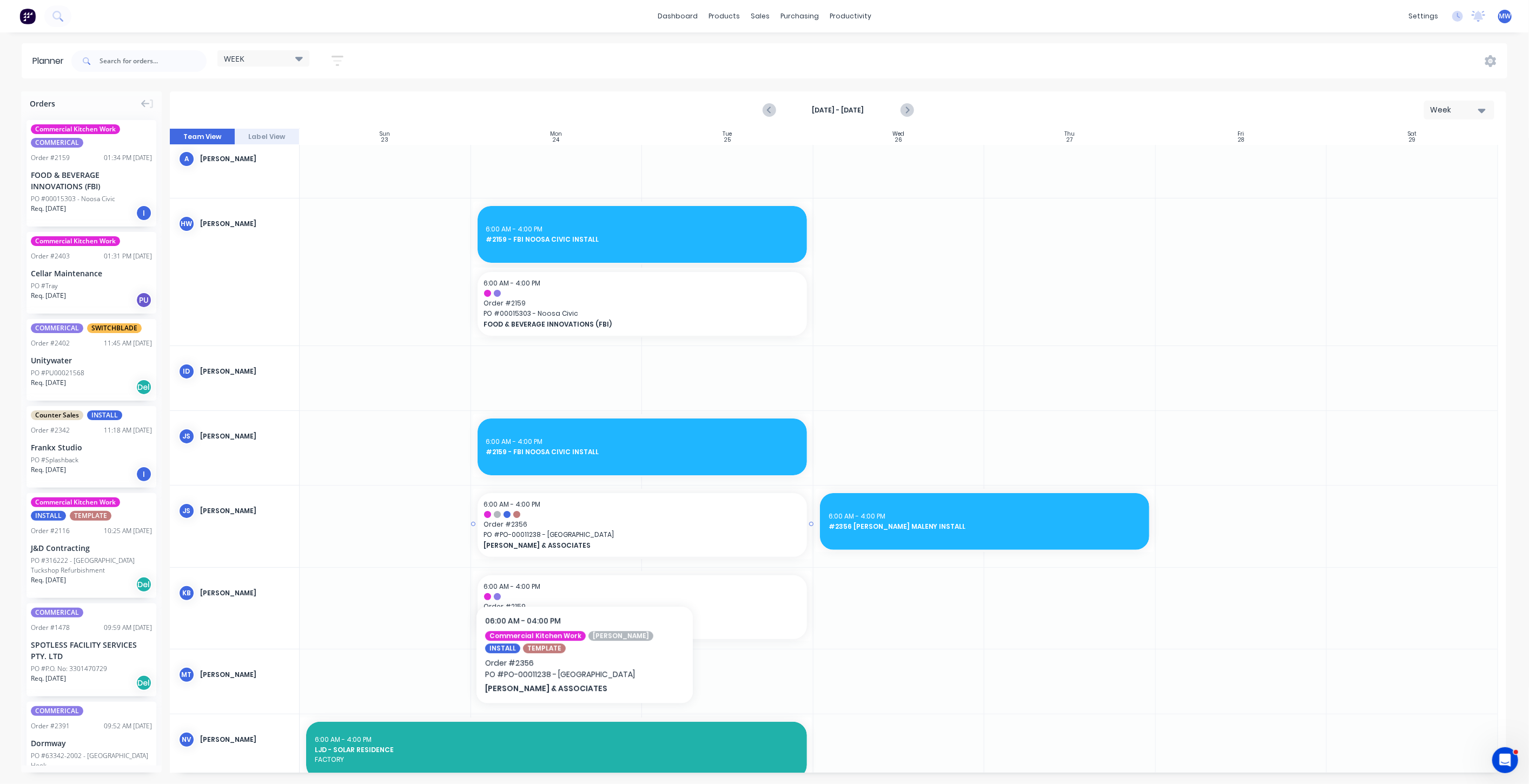
scroll to position [120, 0]
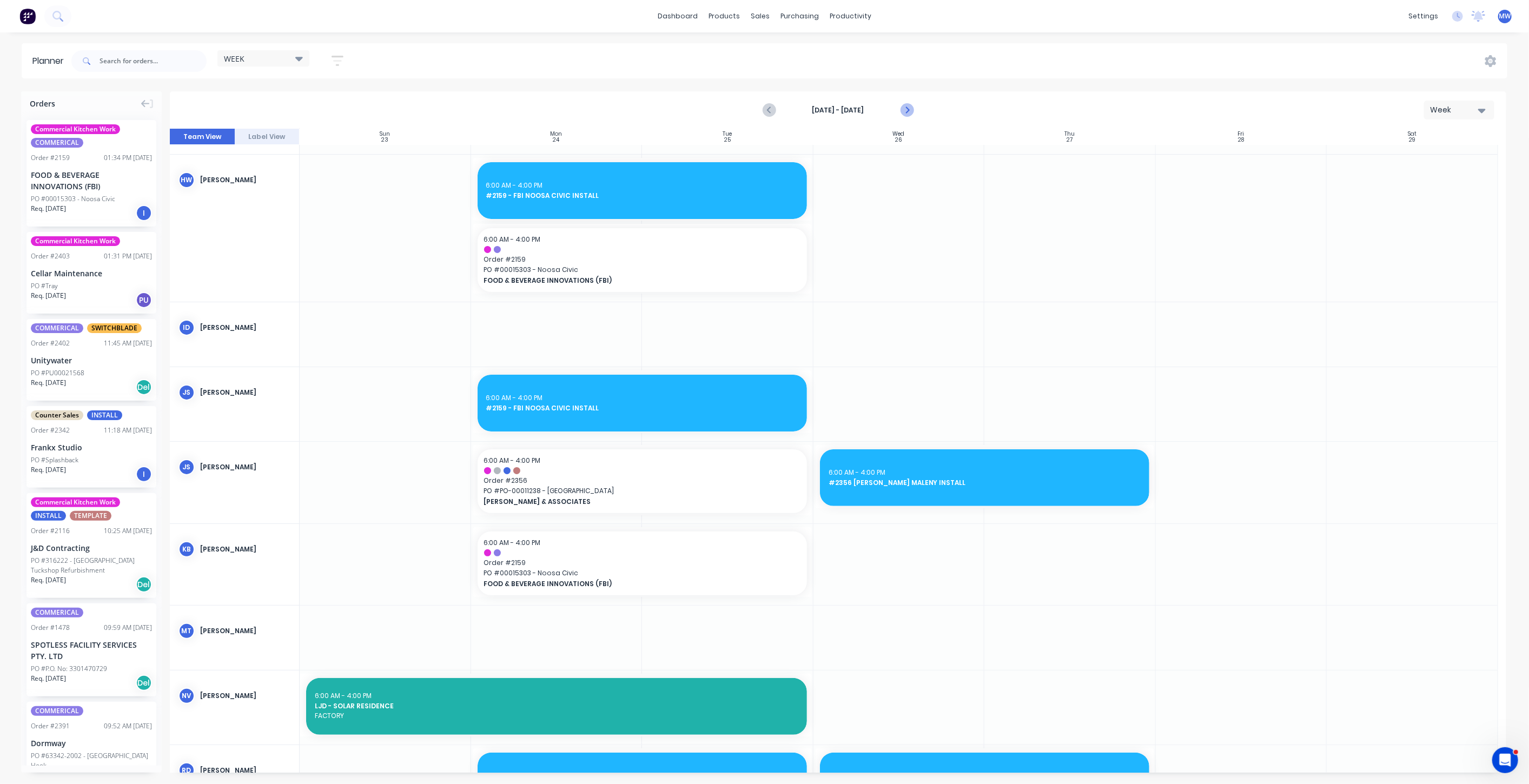
click at [904, 110] on icon "Next page" at bounding box center [906, 110] width 13 height 13
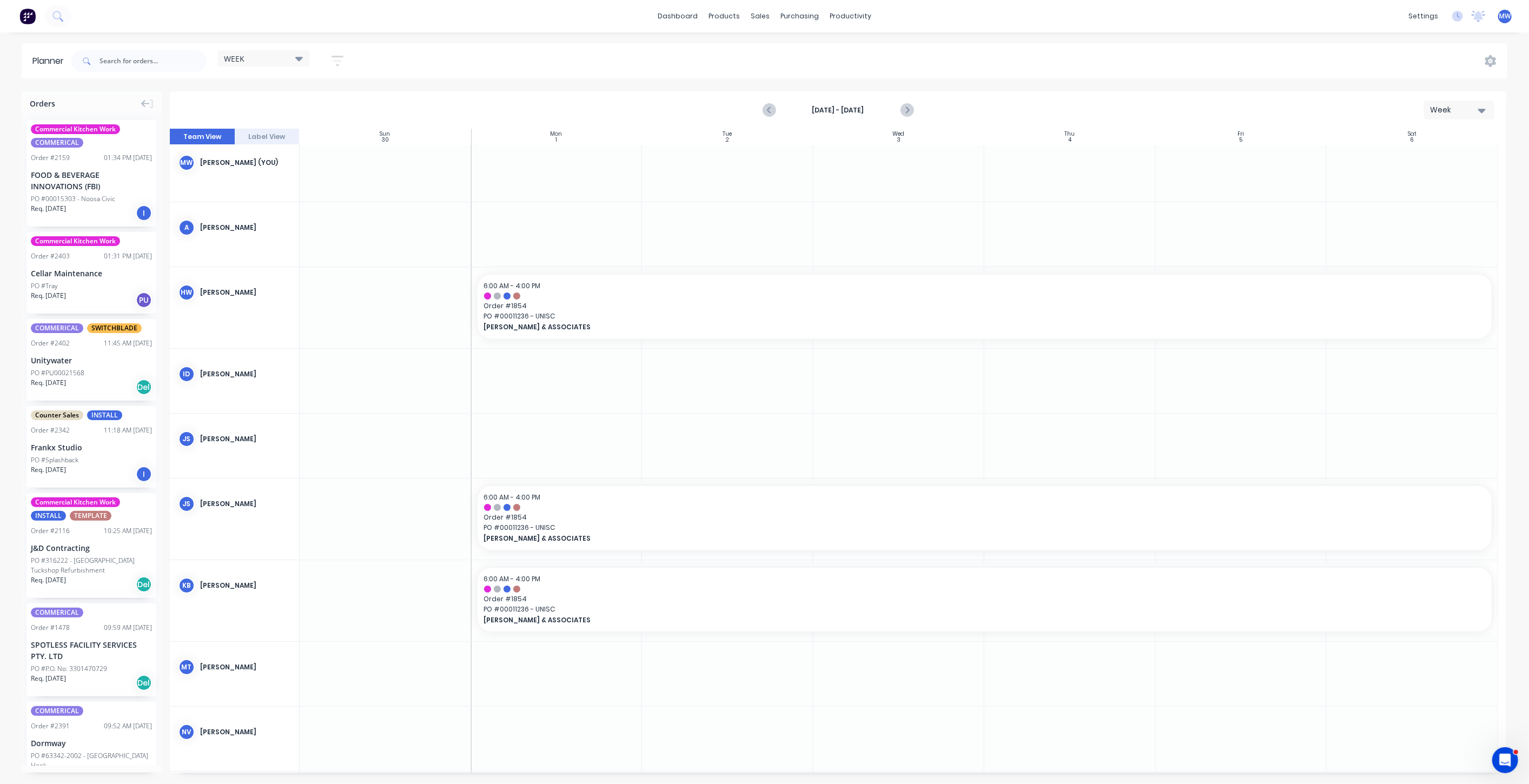
scroll to position [0, 0]
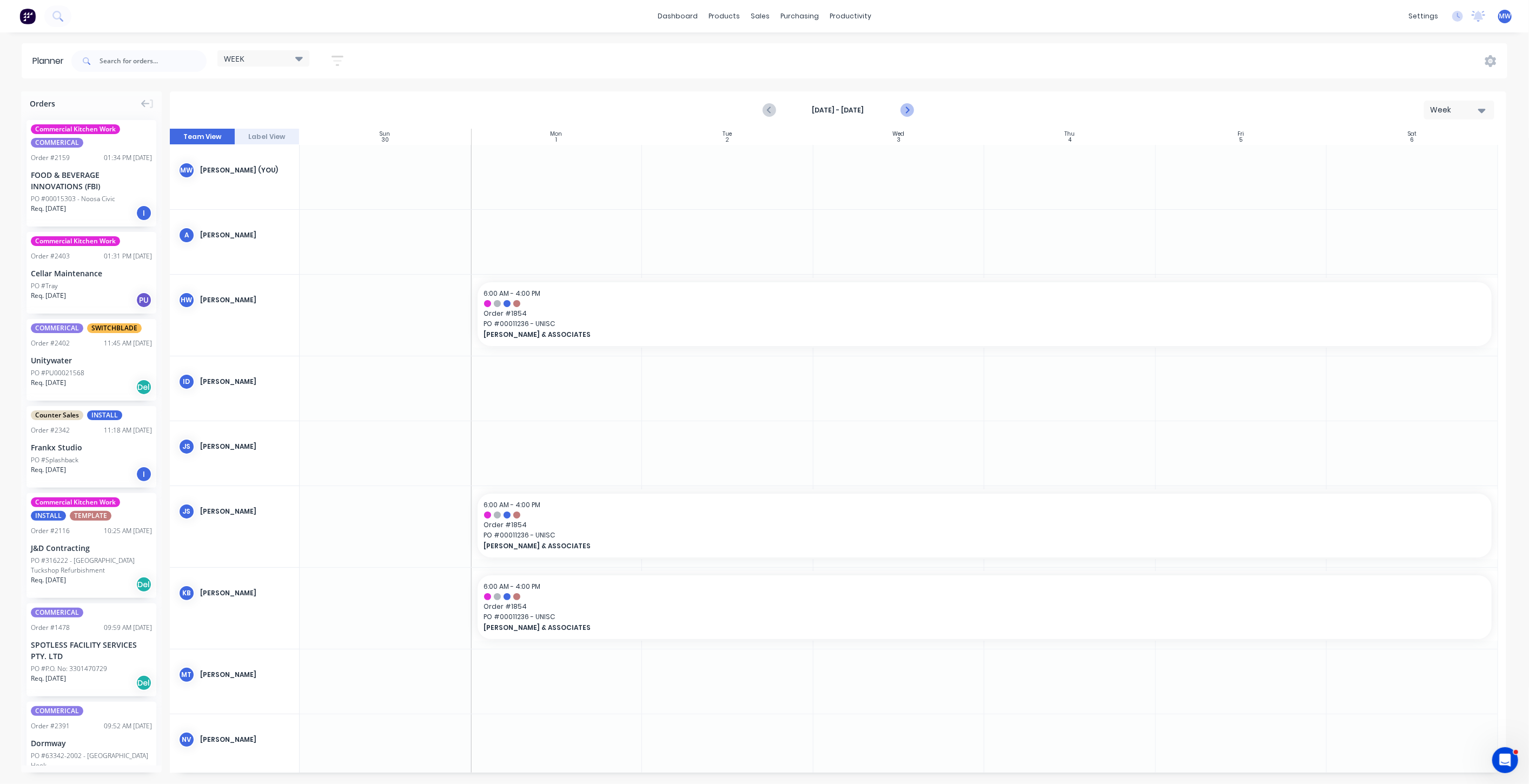
click at [905, 110] on icon "Next page" at bounding box center [906, 110] width 13 height 13
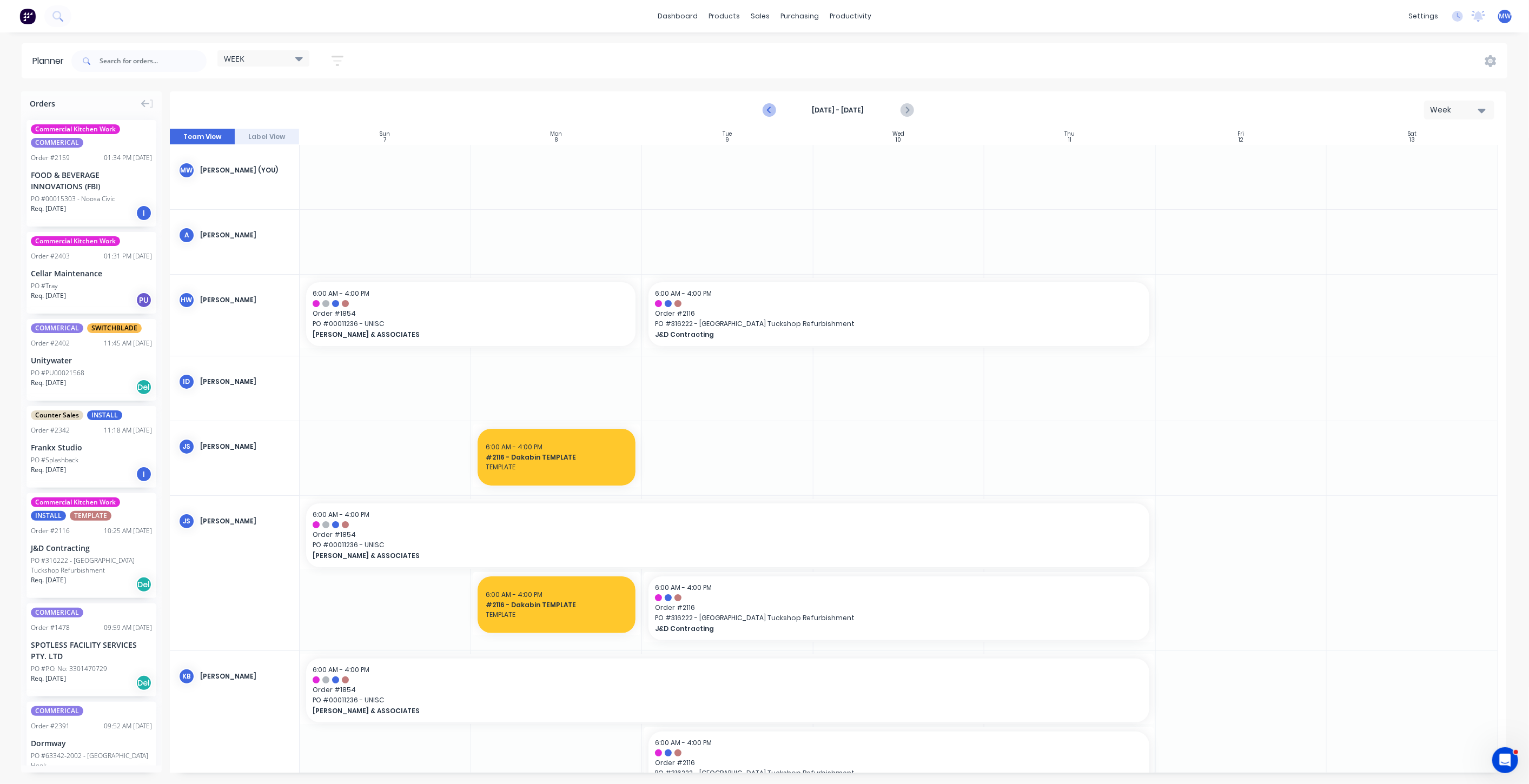
click at [768, 106] on icon "Previous page" at bounding box center [769, 110] width 13 height 13
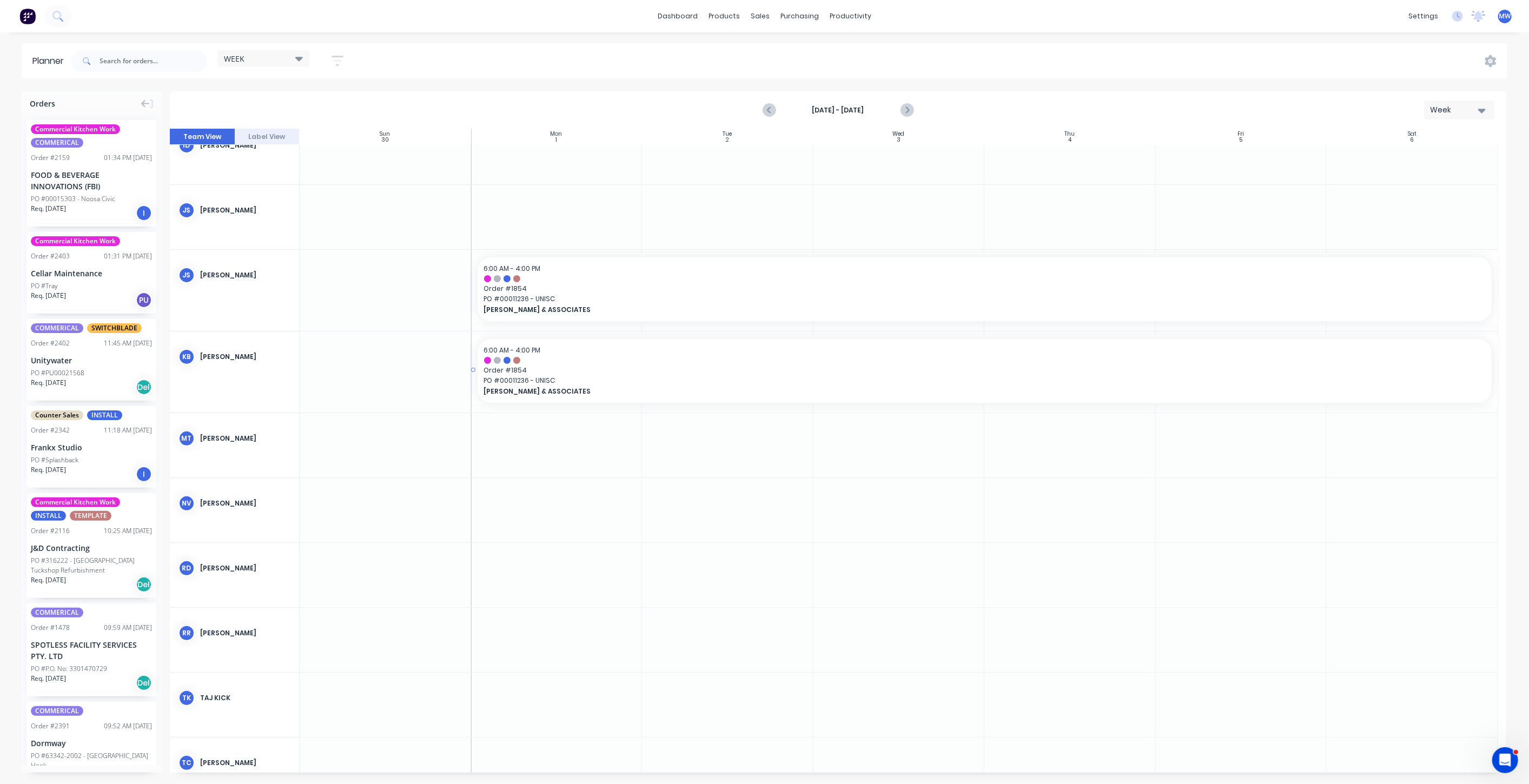
scroll to position [240, 0]
click at [653, 432] on div "Create additional timeslot" at bounding box center [658, 429] width 116 height 22
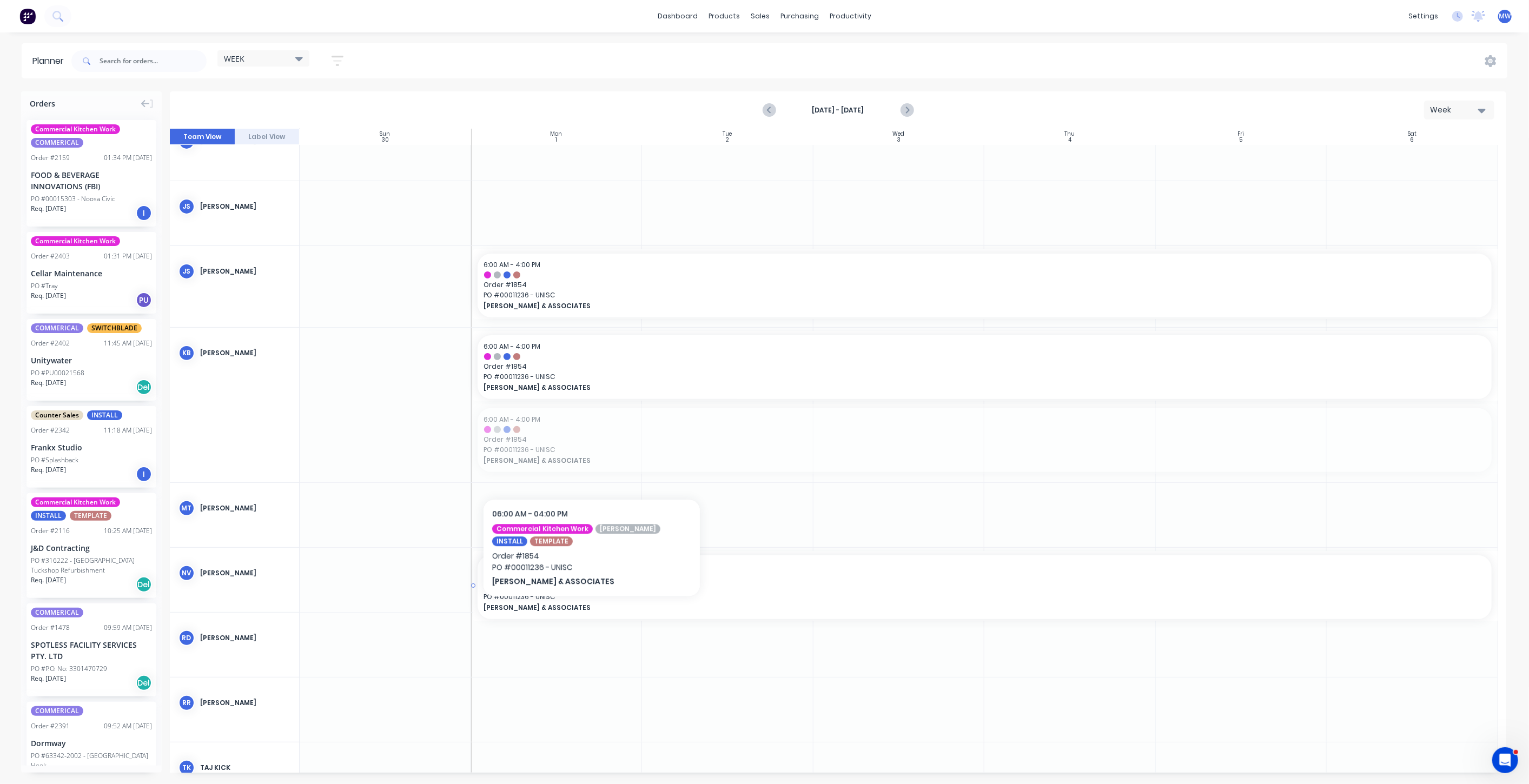
drag, startPoint x: 594, startPoint y: 455, endPoint x: 584, endPoint y: 585, distance: 130.4
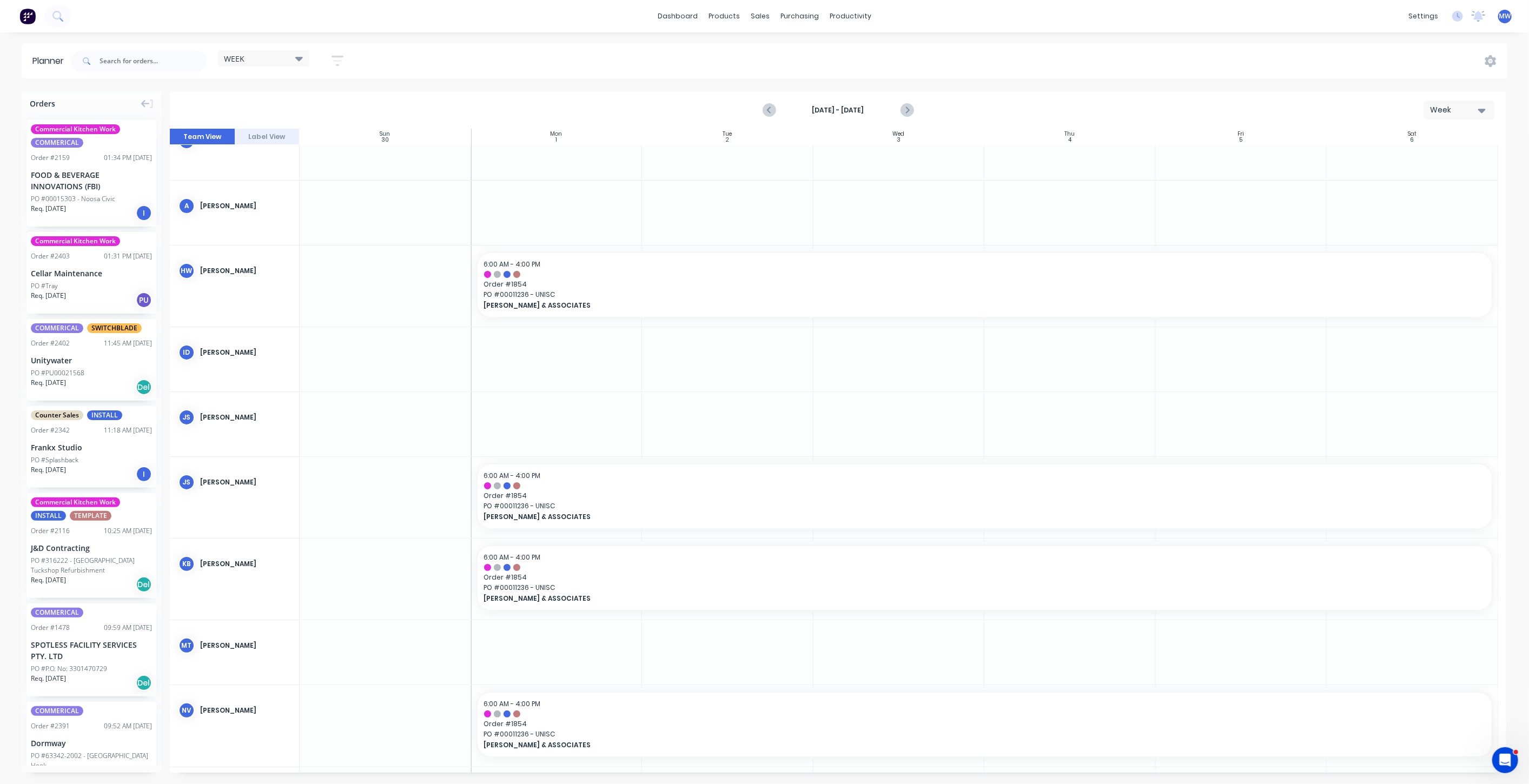
scroll to position [120, 0]
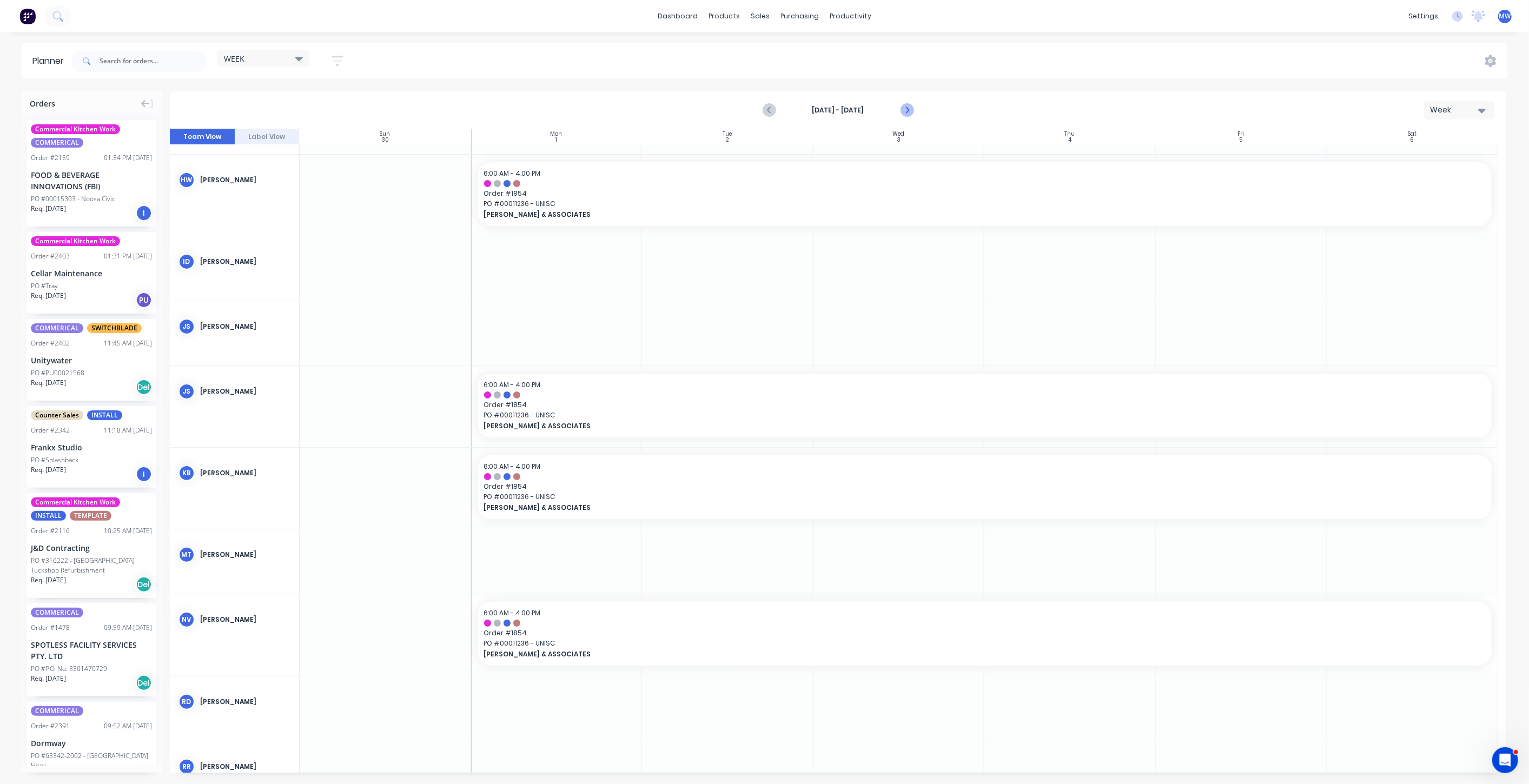
click at [905, 105] on icon "Next page" at bounding box center [906, 110] width 13 height 13
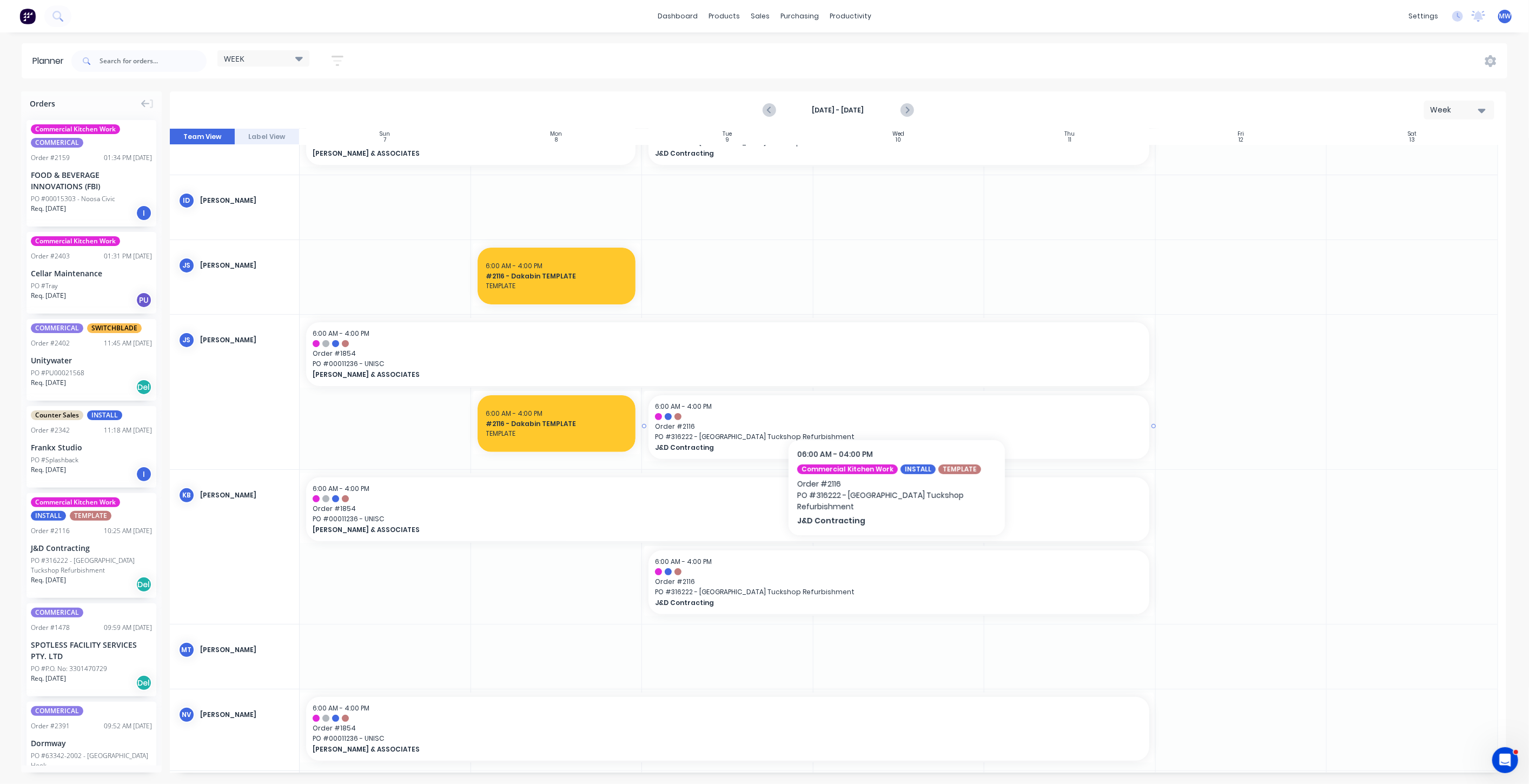
scroll to position [180, 0]
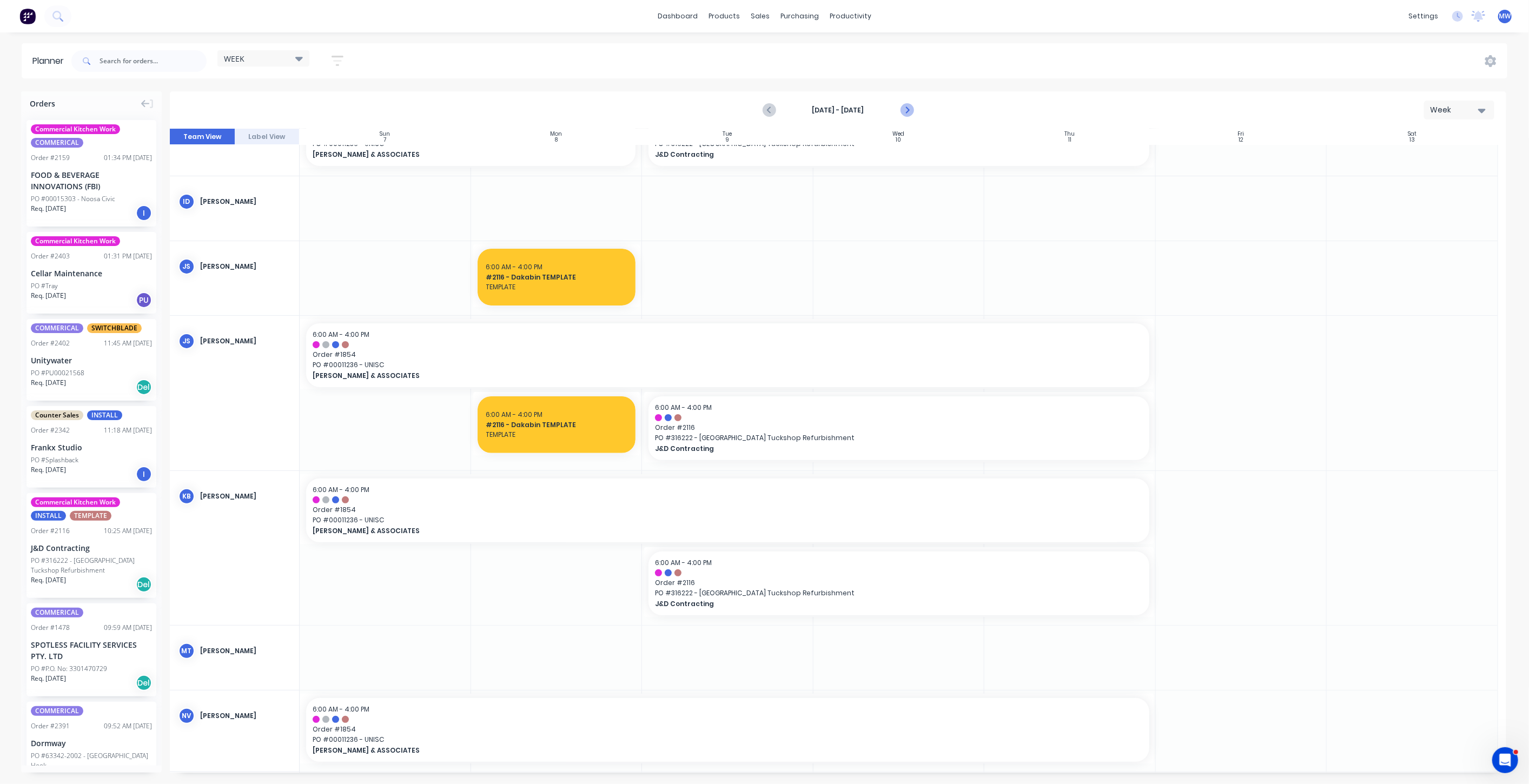
click at [904, 108] on icon "Next page" at bounding box center [906, 110] width 13 height 13
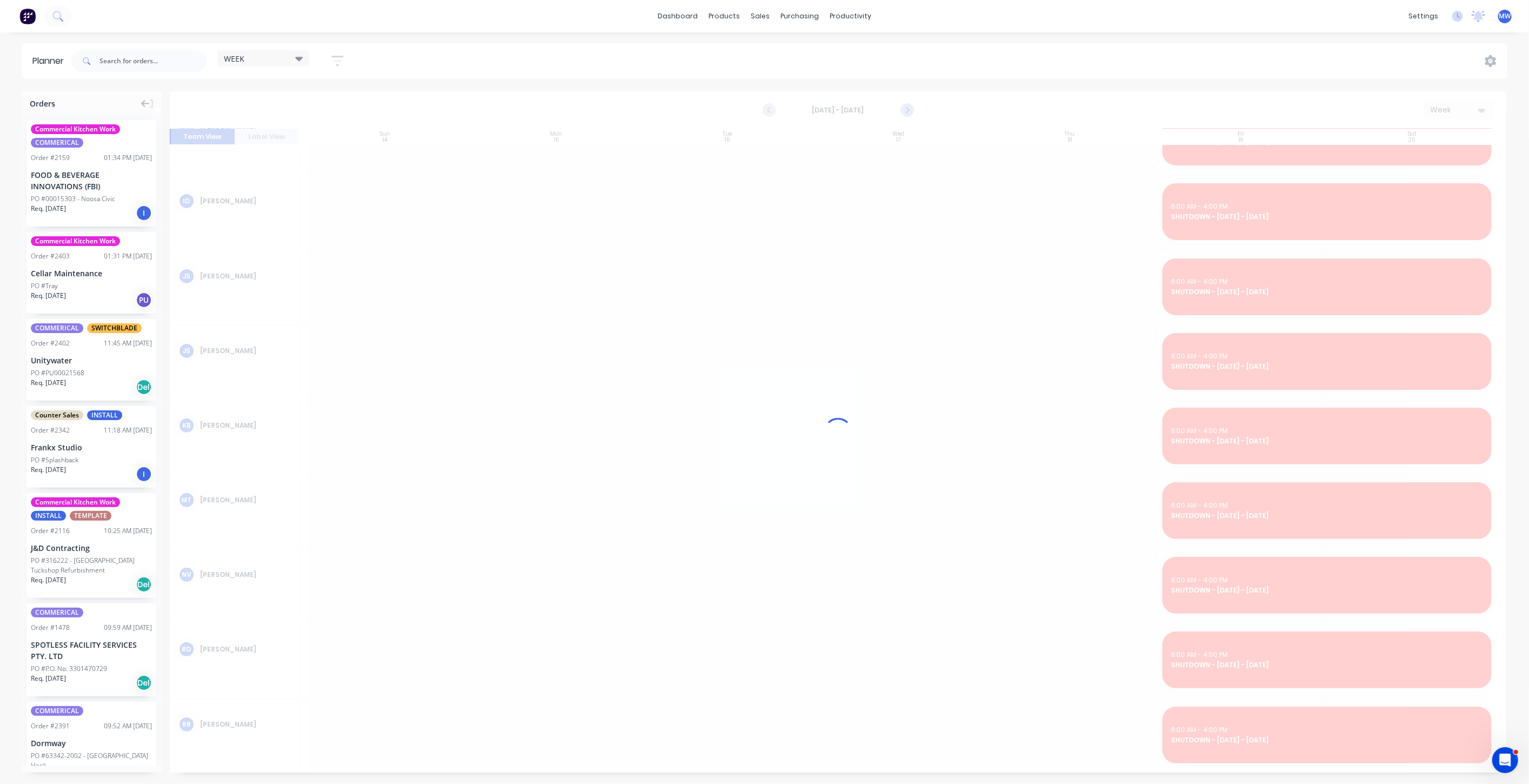
scroll to position [199, 0]
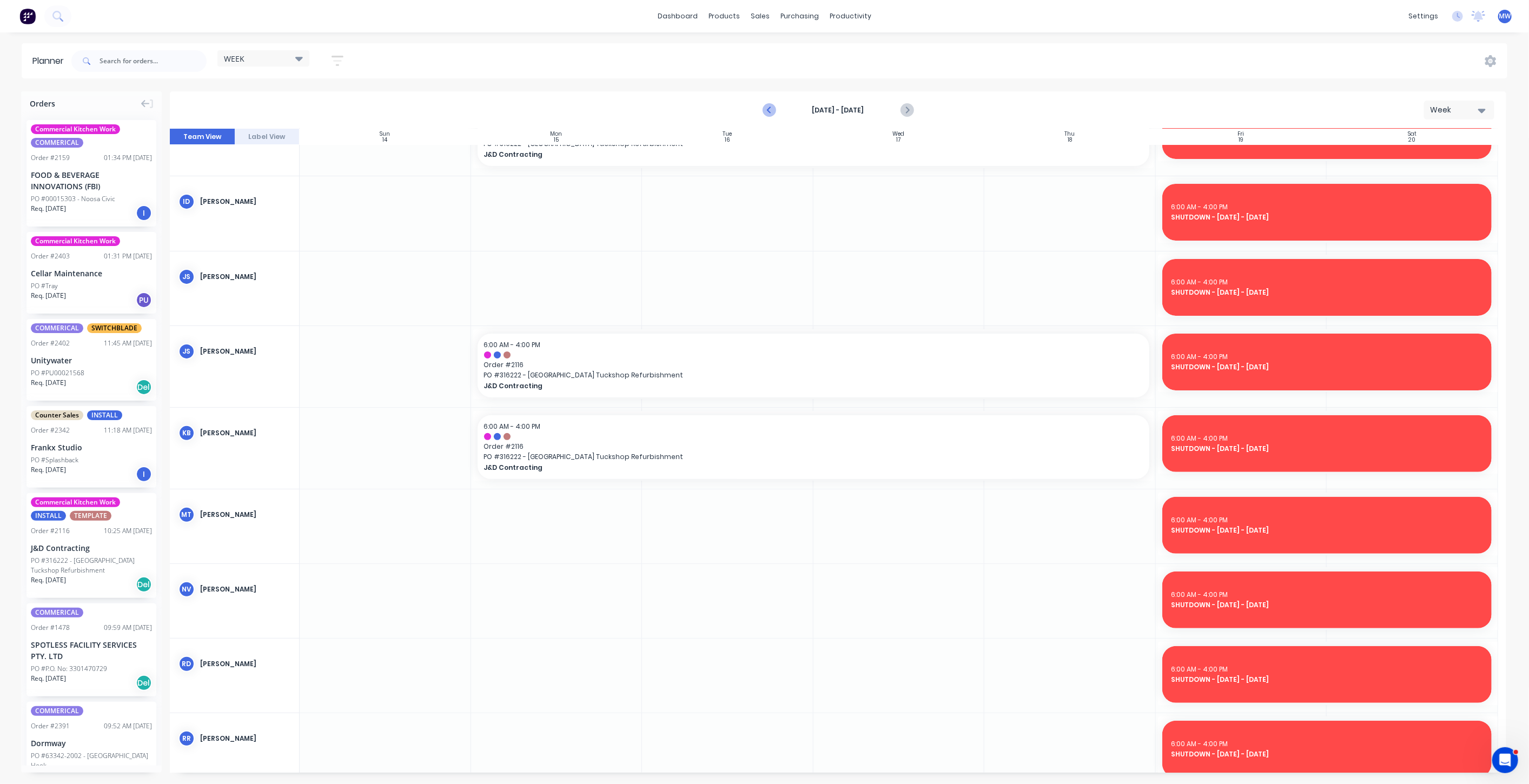
click at [767, 113] on icon "Previous page" at bounding box center [769, 110] width 13 height 13
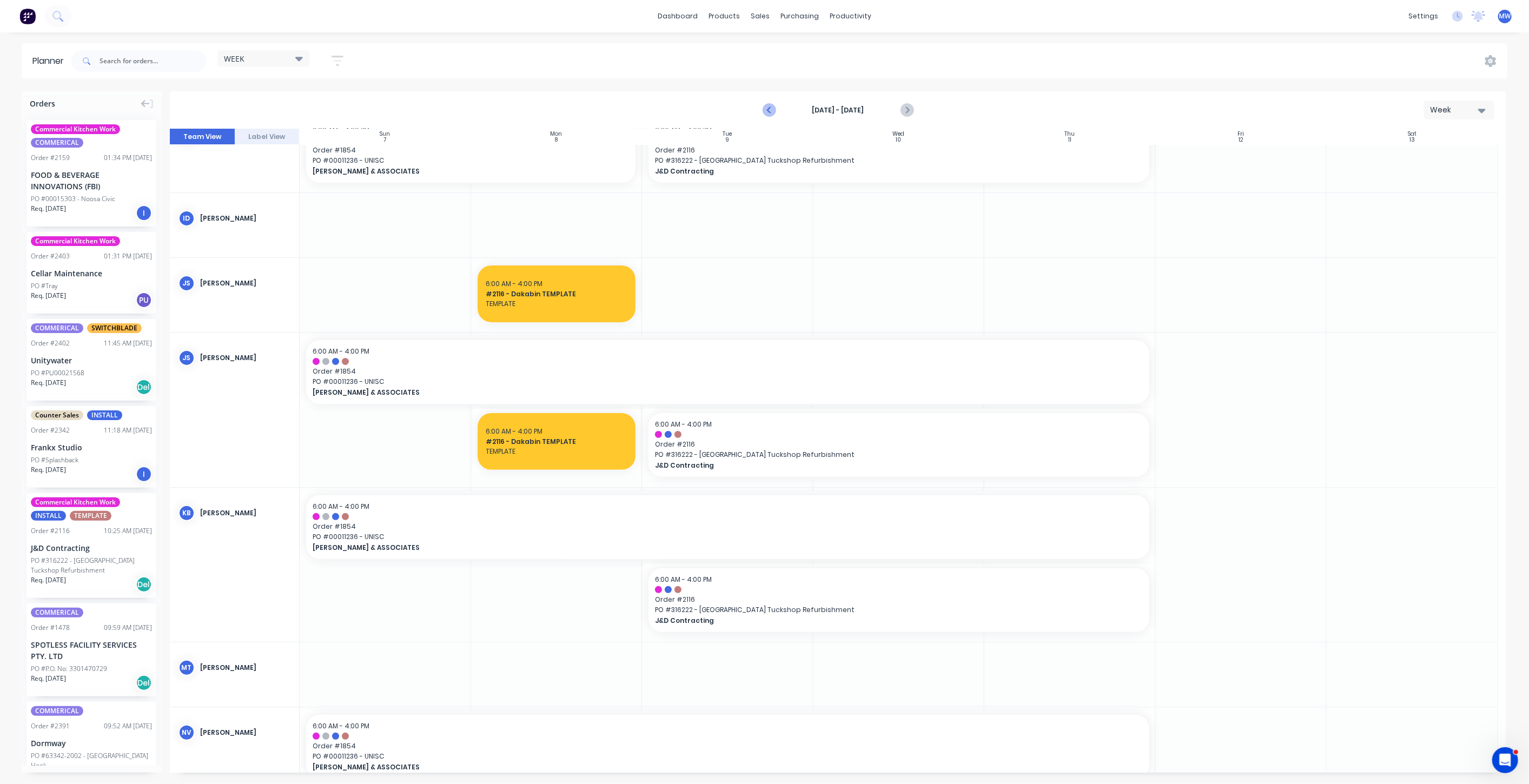
scroll to position [240, 0]
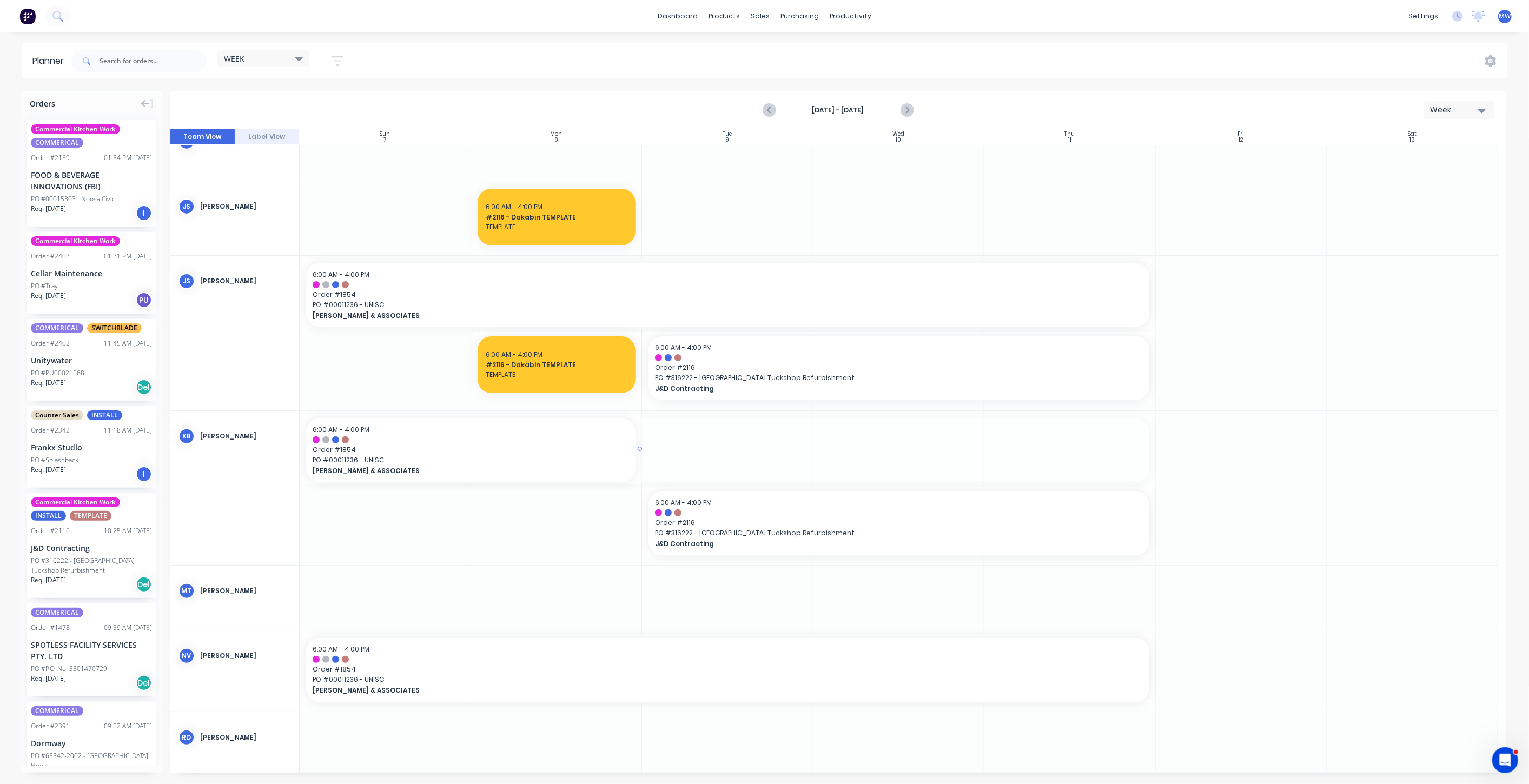
drag, startPoint x: 1149, startPoint y: 448, endPoint x: 558, endPoint y: 458, distance: 591.1
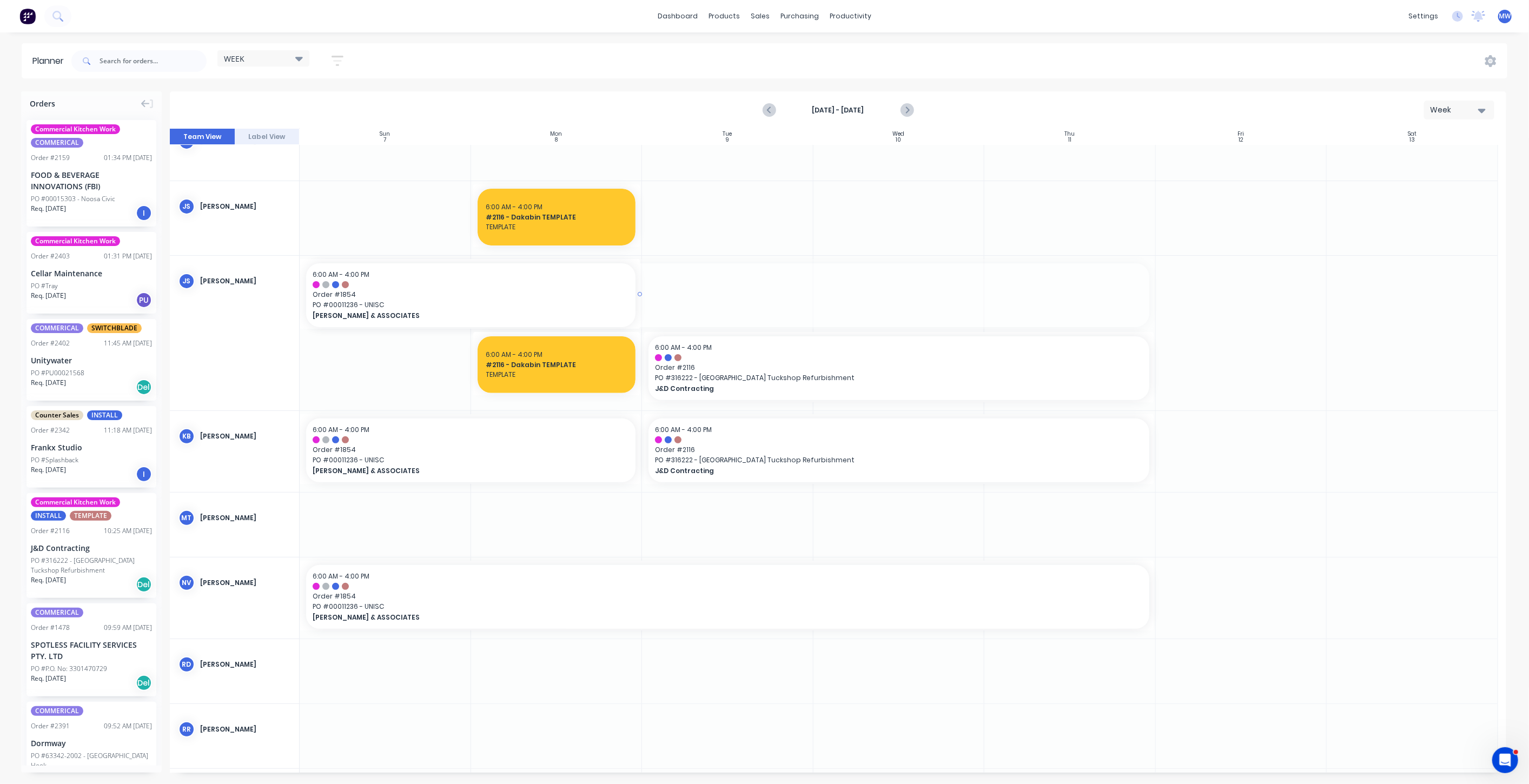
drag, startPoint x: 1149, startPoint y: 295, endPoint x: 635, endPoint y: 311, distance: 514.2
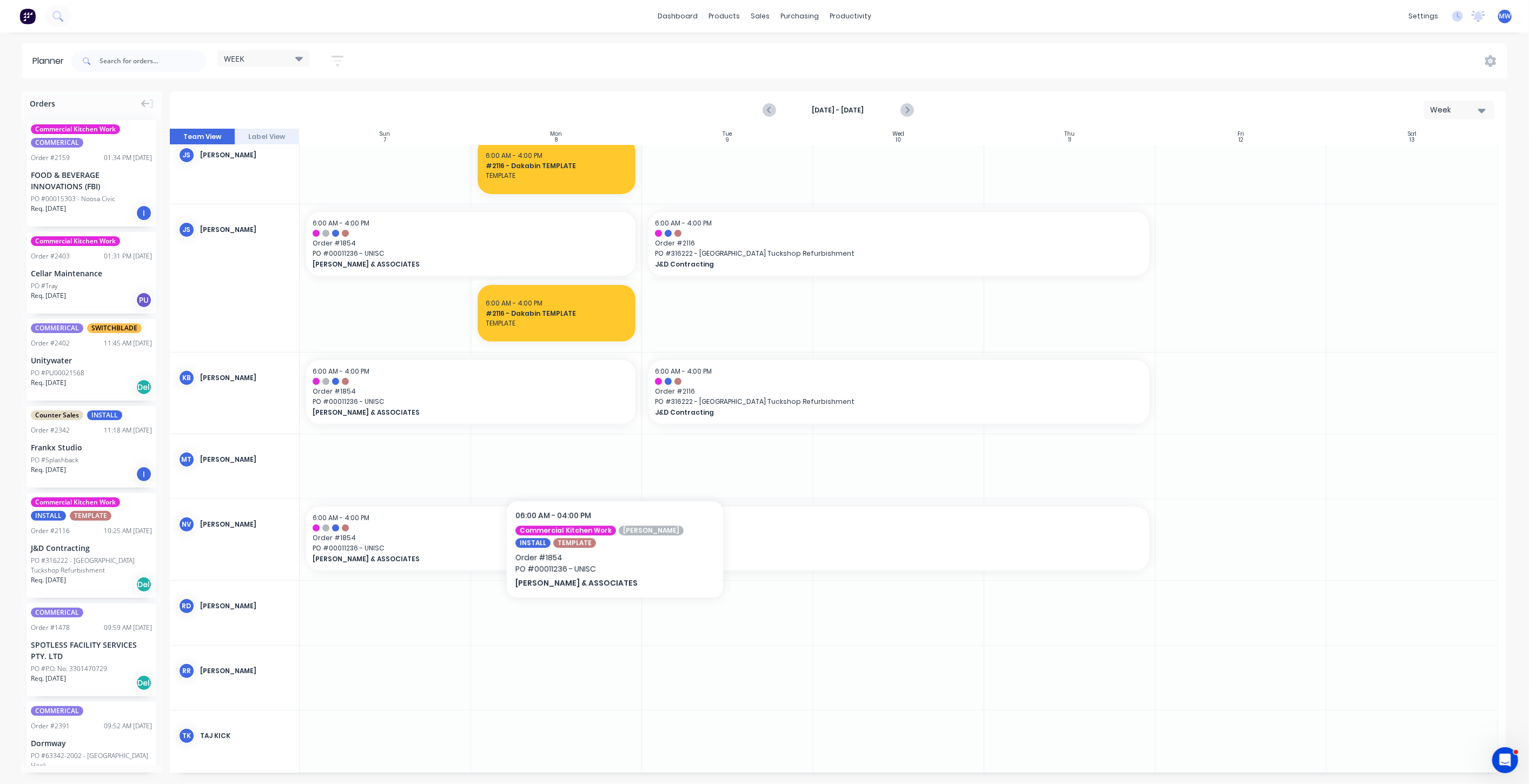
scroll to position [360, 0]
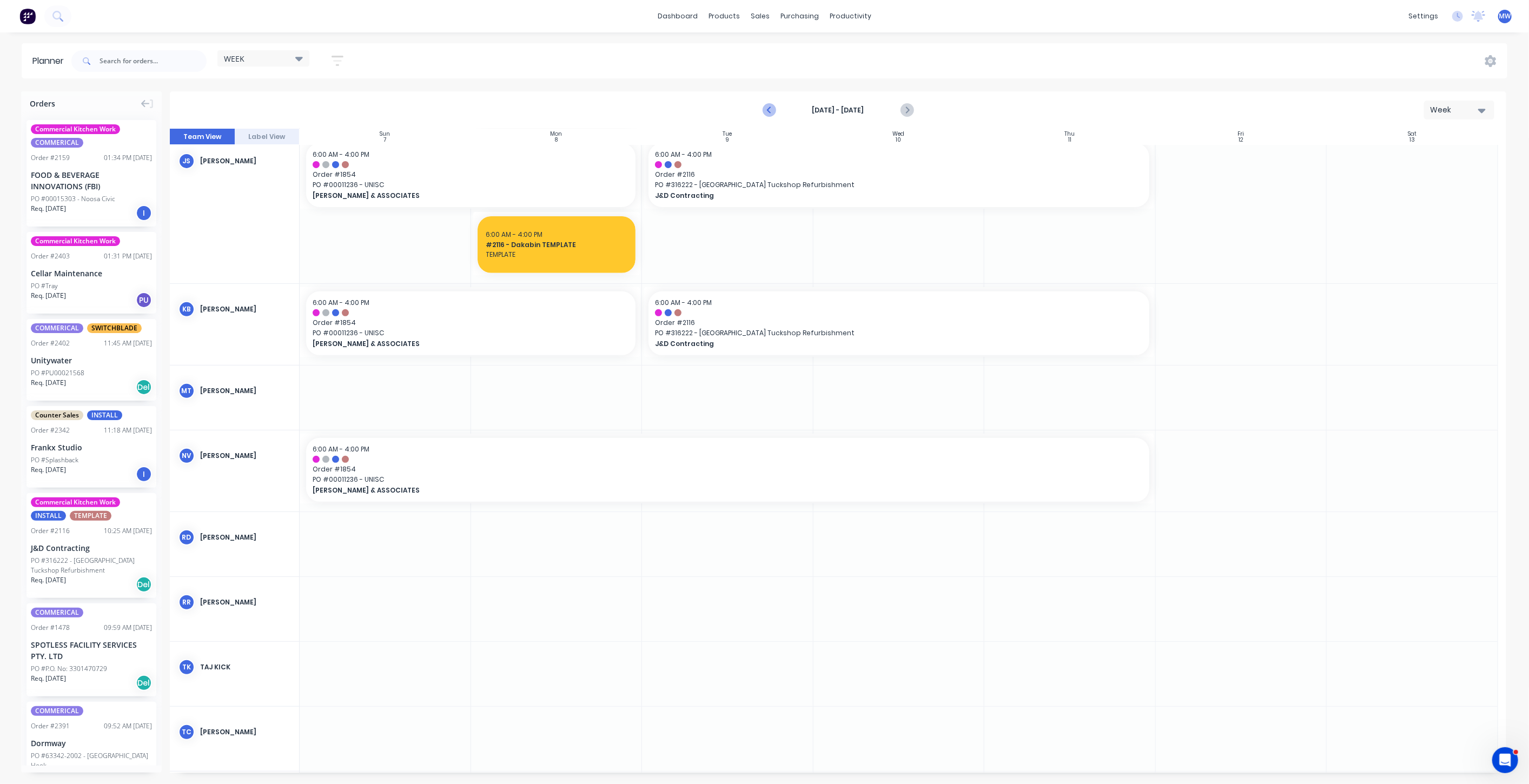
click at [765, 111] on icon "Previous page" at bounding box center [769, 110] width 13 height 13
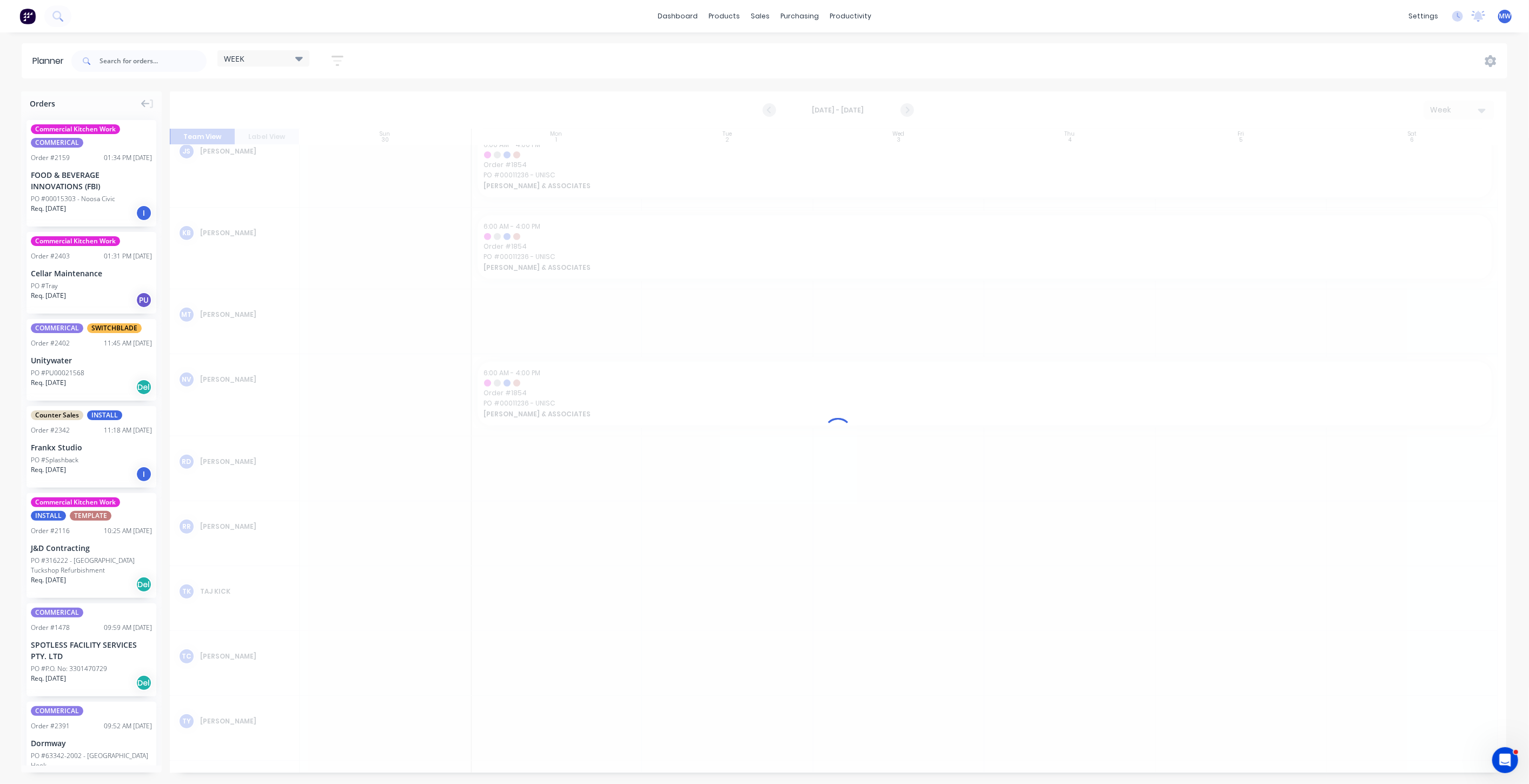
scroll to position [297, 0]
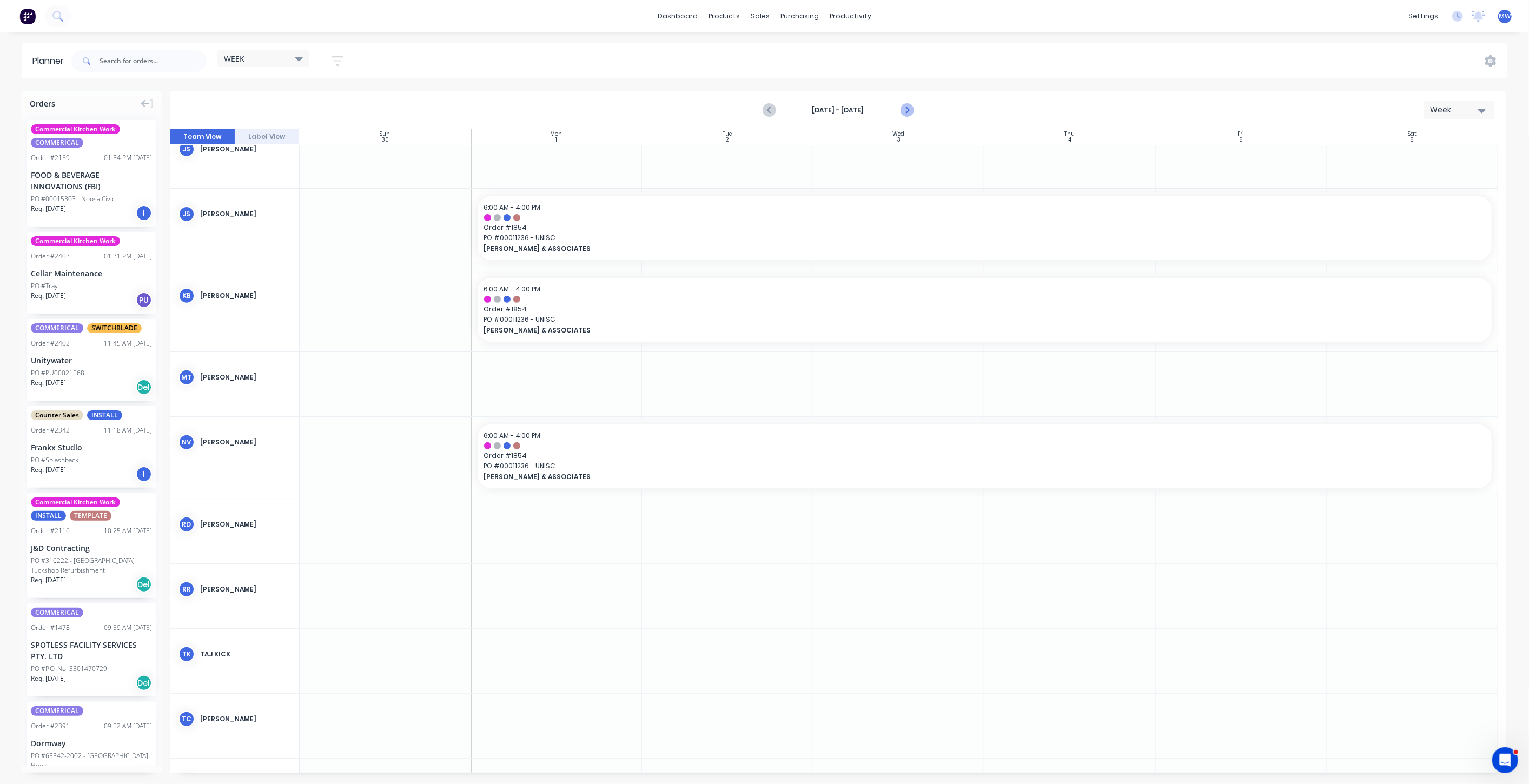
click at [905, 112] on icon "Next page" at bounding box center [906, 110] width 13 height 13
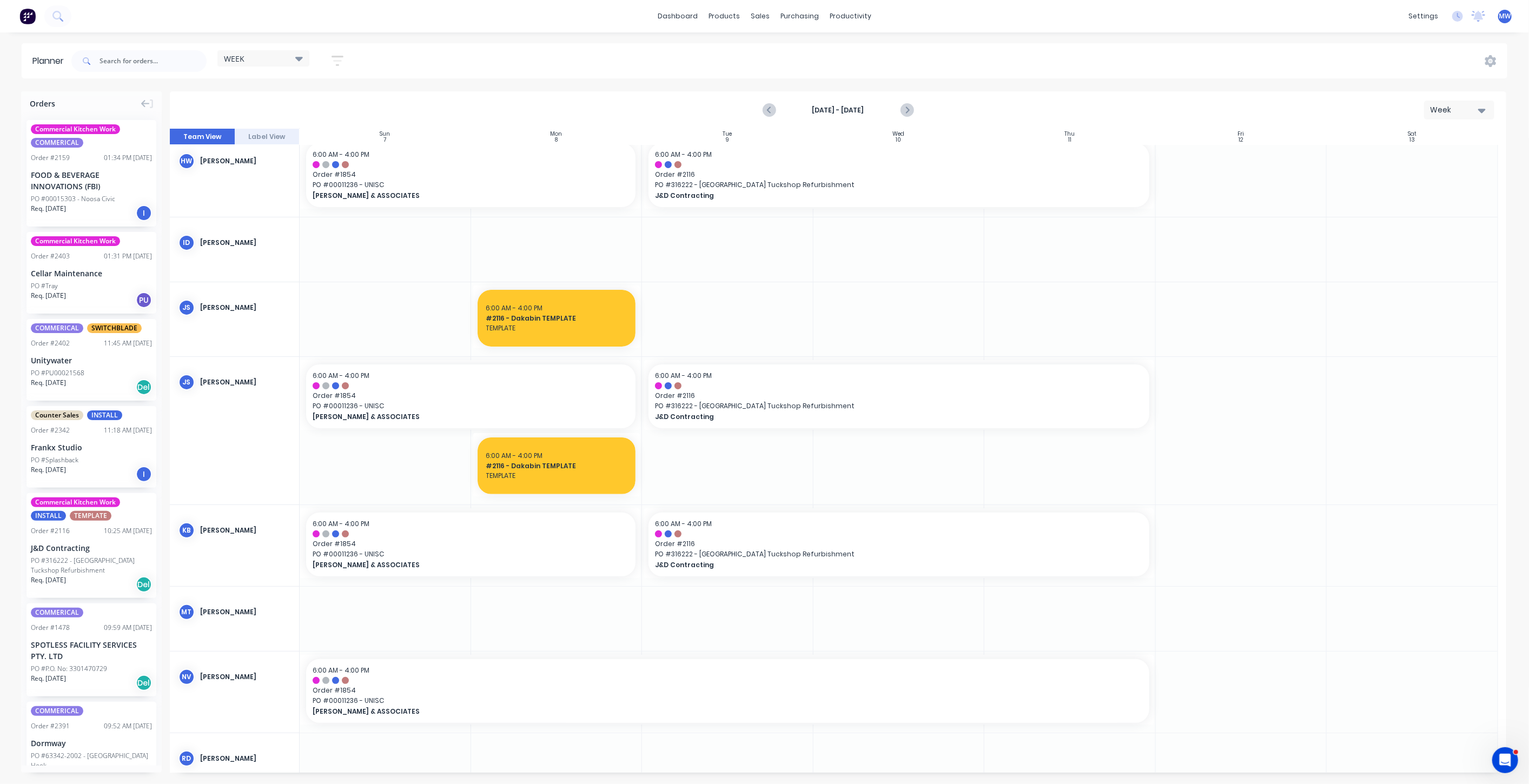
scroll to position [120, 0]
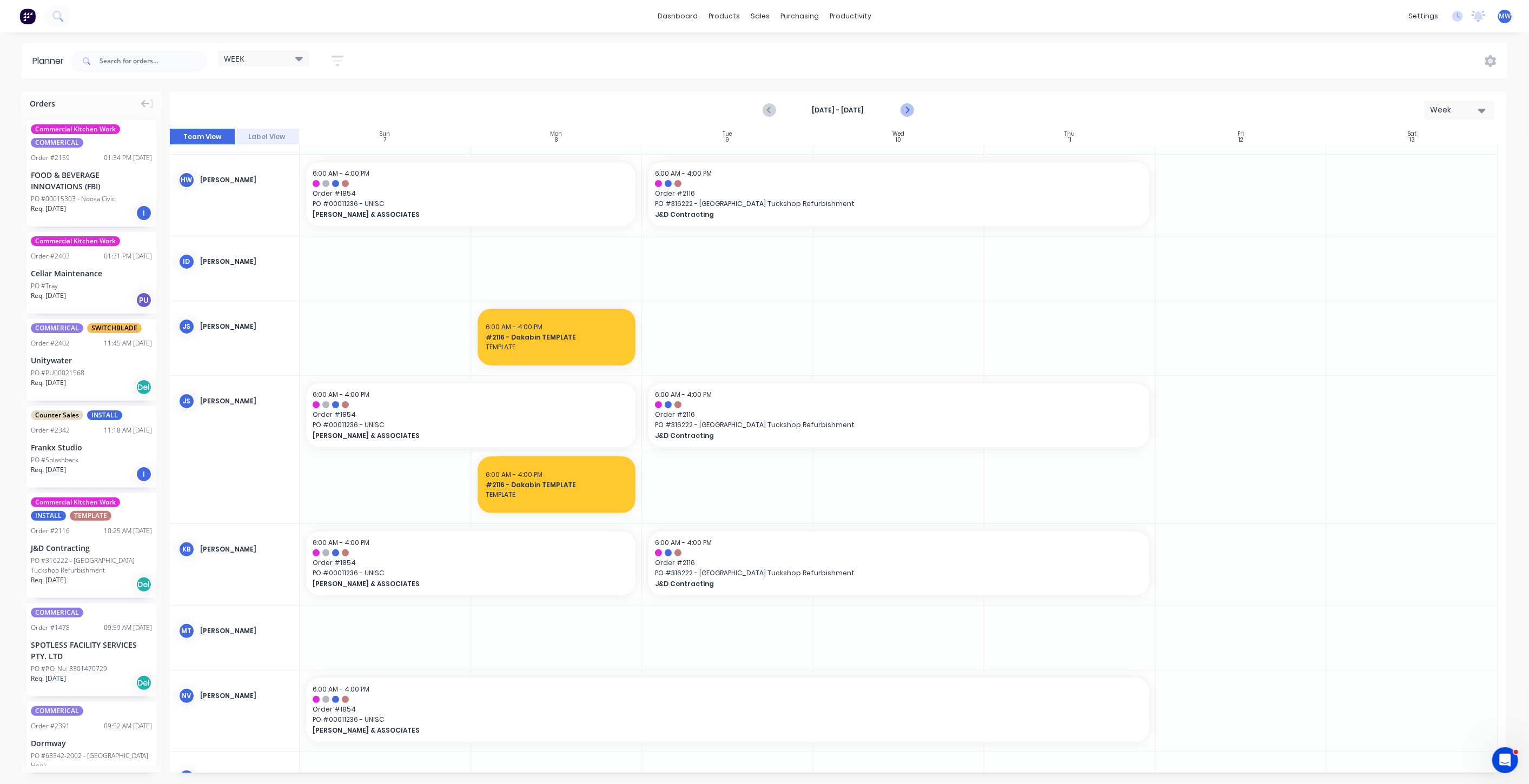
click at [907, 111] on icon "Next page" at bounding box center [906, 110] width 5 height 8
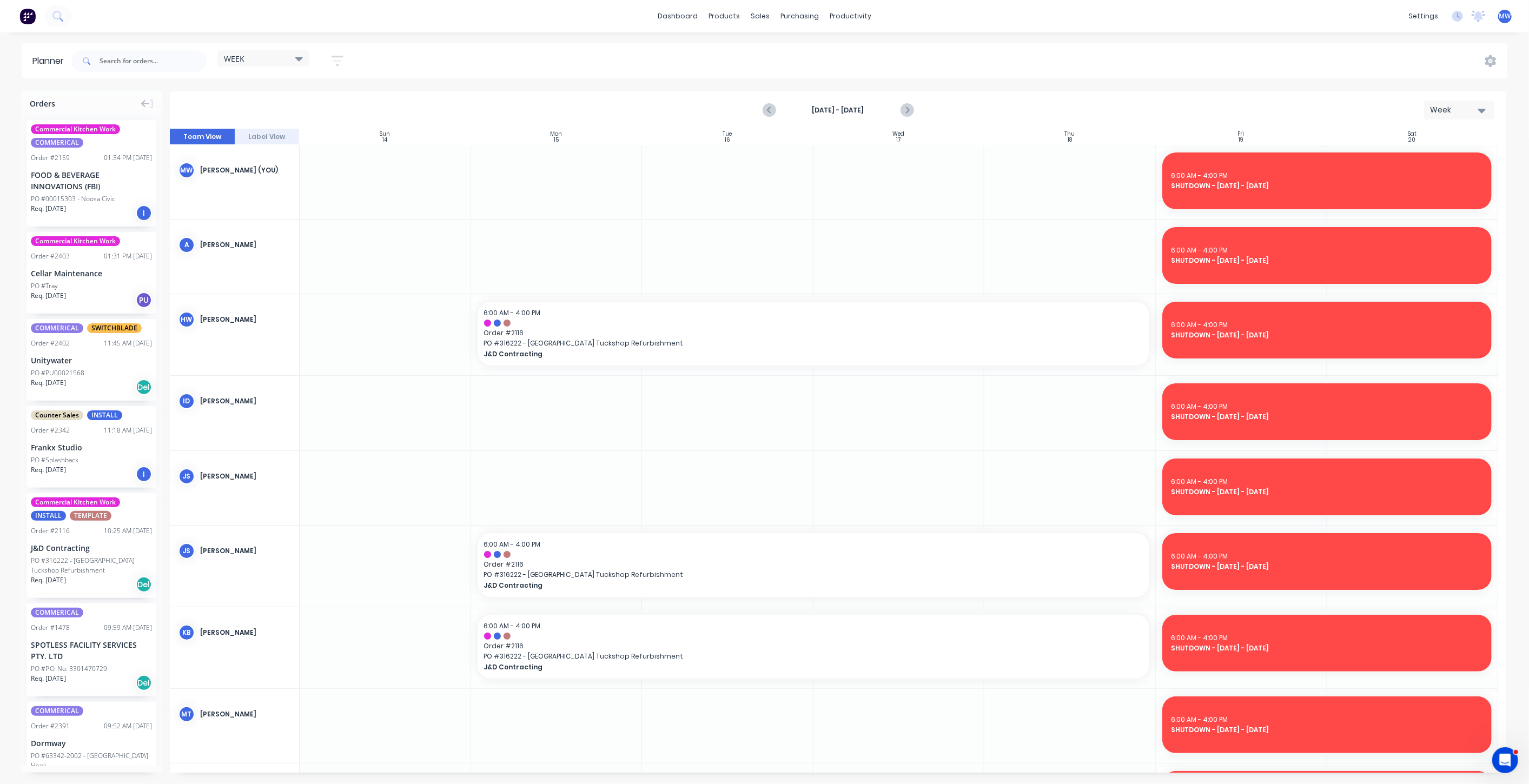
scroll to position [0, 0]
click at [770, 113] on icon "Previous page" at bounding box center [769, 110] width 13 height 13
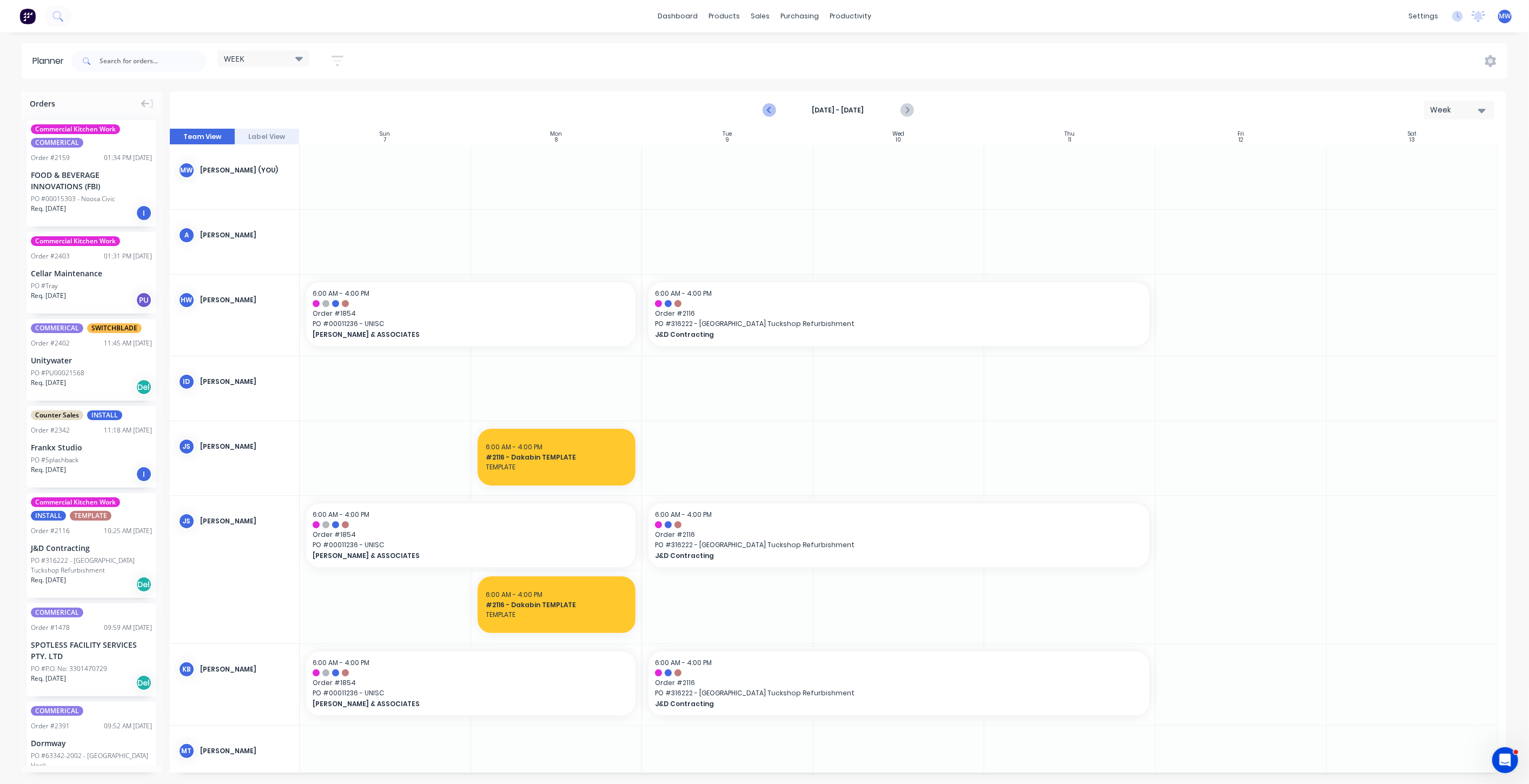
click at [770, 113] on icon "Previous page" at bounding box center [769, 110] width 13 height 13
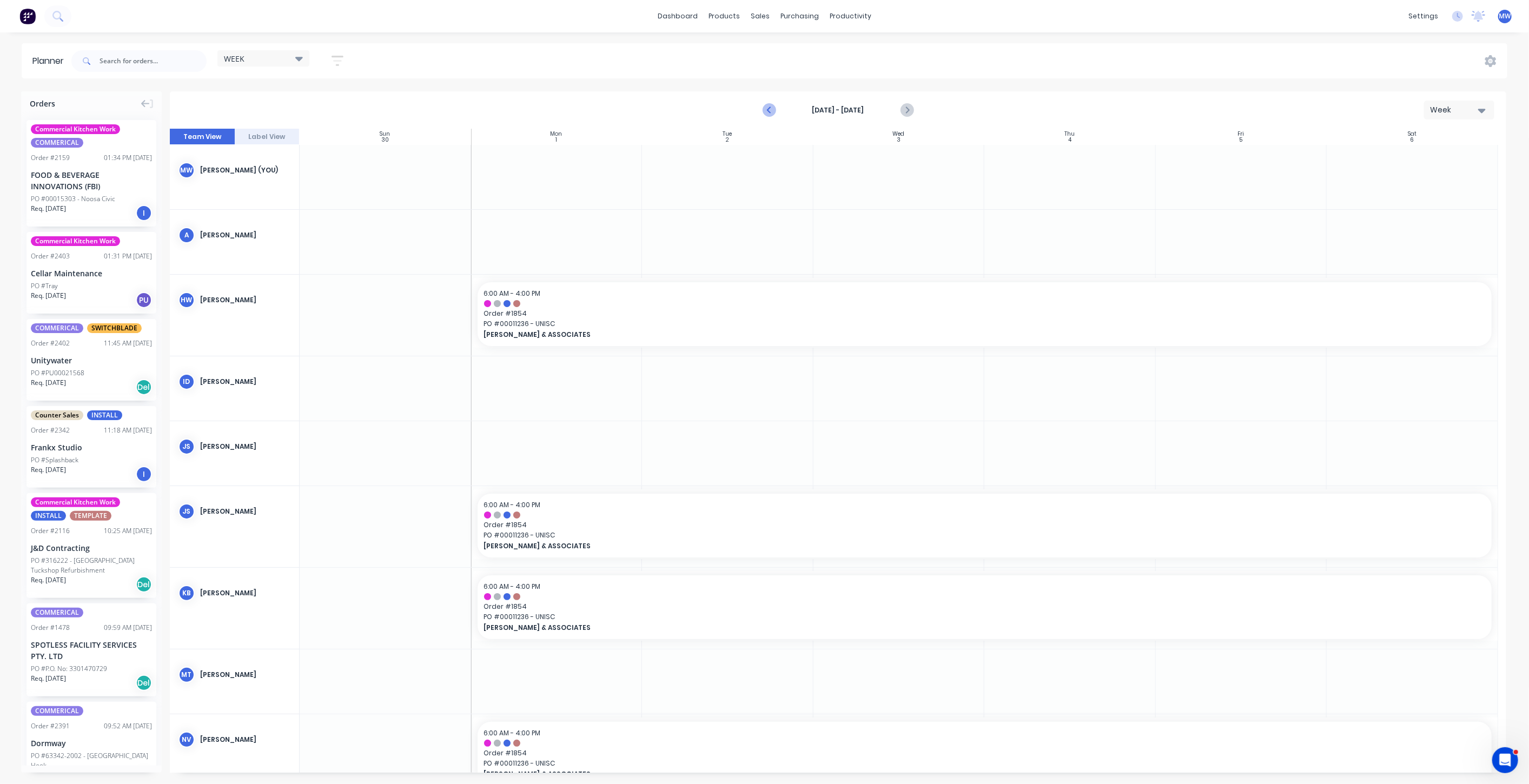
click at [770, 107] on icon "Previous page" at bounding box center [770, 110] width 5 height 8
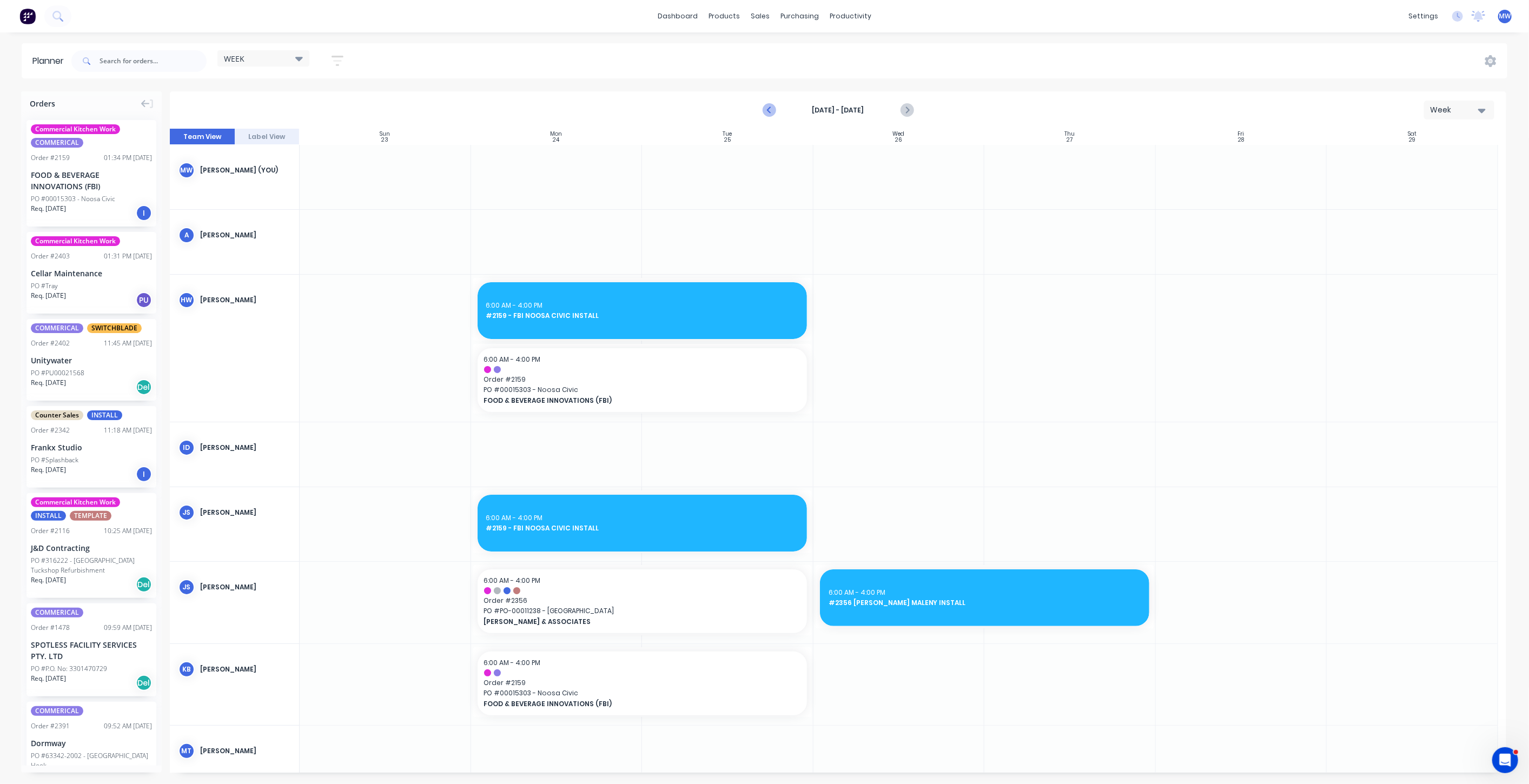
click at [765, 111] on icon "Previous page" at bounding box center [769, 110] width 13 height 13
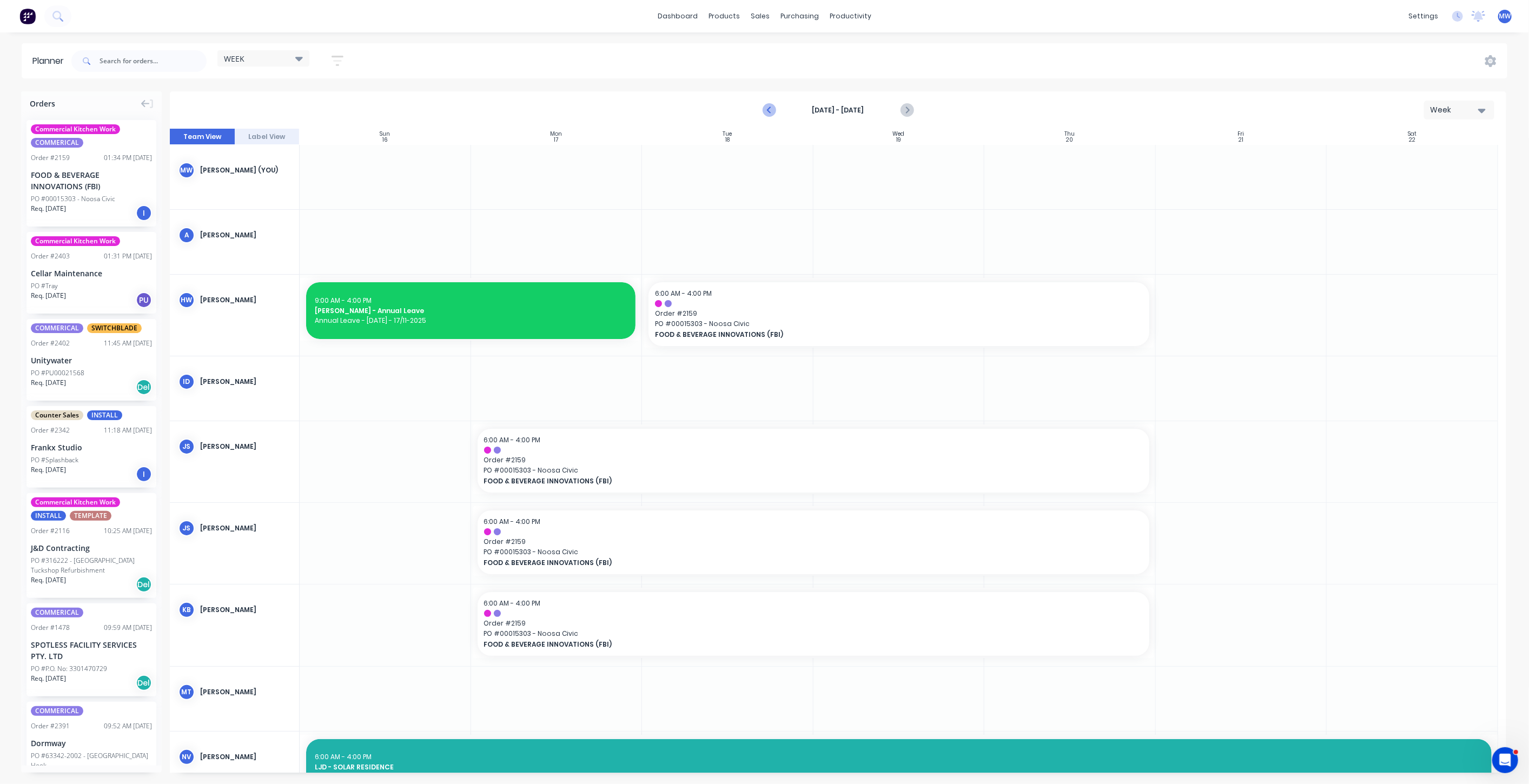
click at [765, 111] on icon "Previous page" at bounding box center [769, 110] width 13 height 13
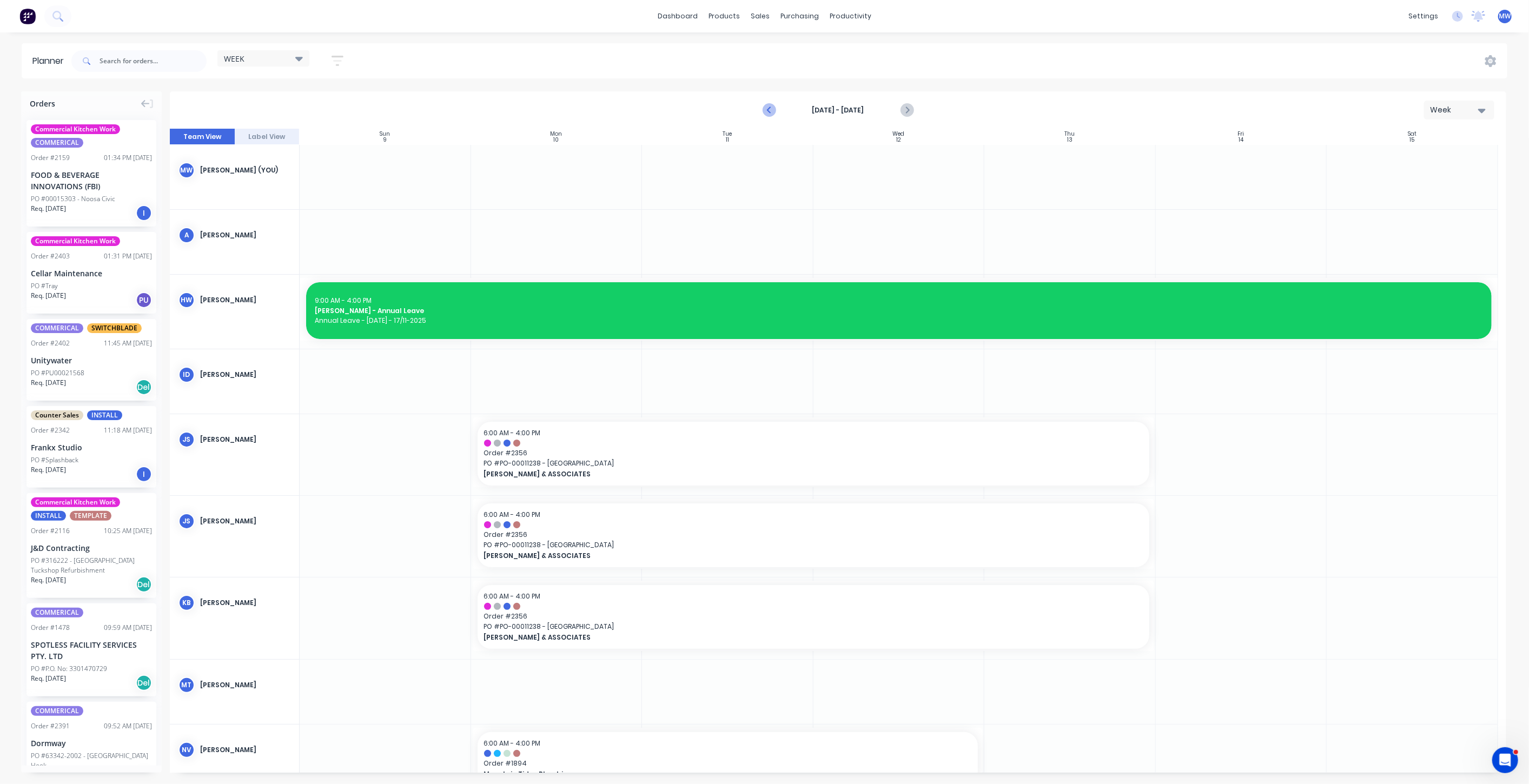
click at [765, 111] on icon "Previous page" at bounding box center [769, 110] width 13 height 13
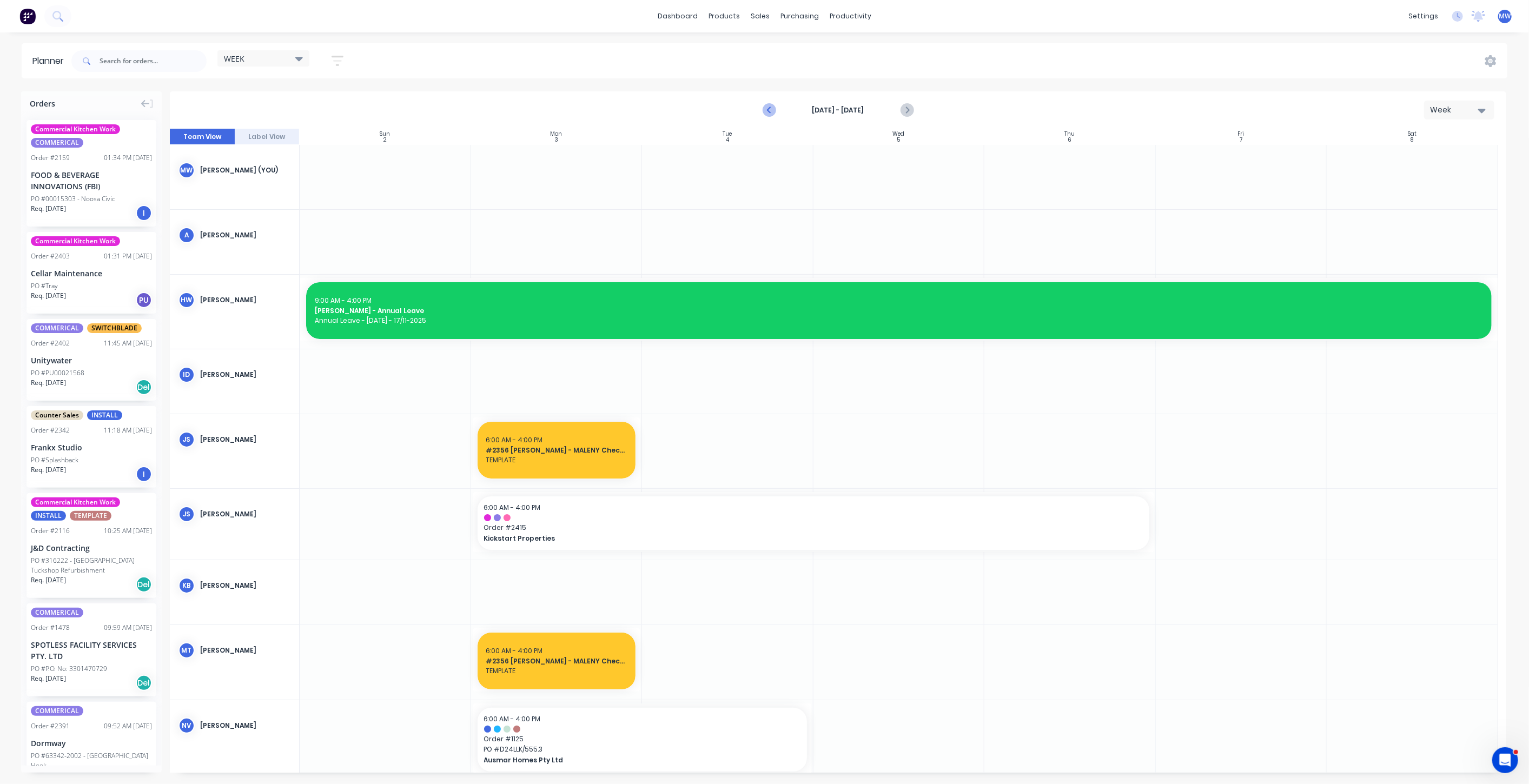
click at [765, 111] on icon "Previous page" at bounding box center [769, 110] width 13 height 13
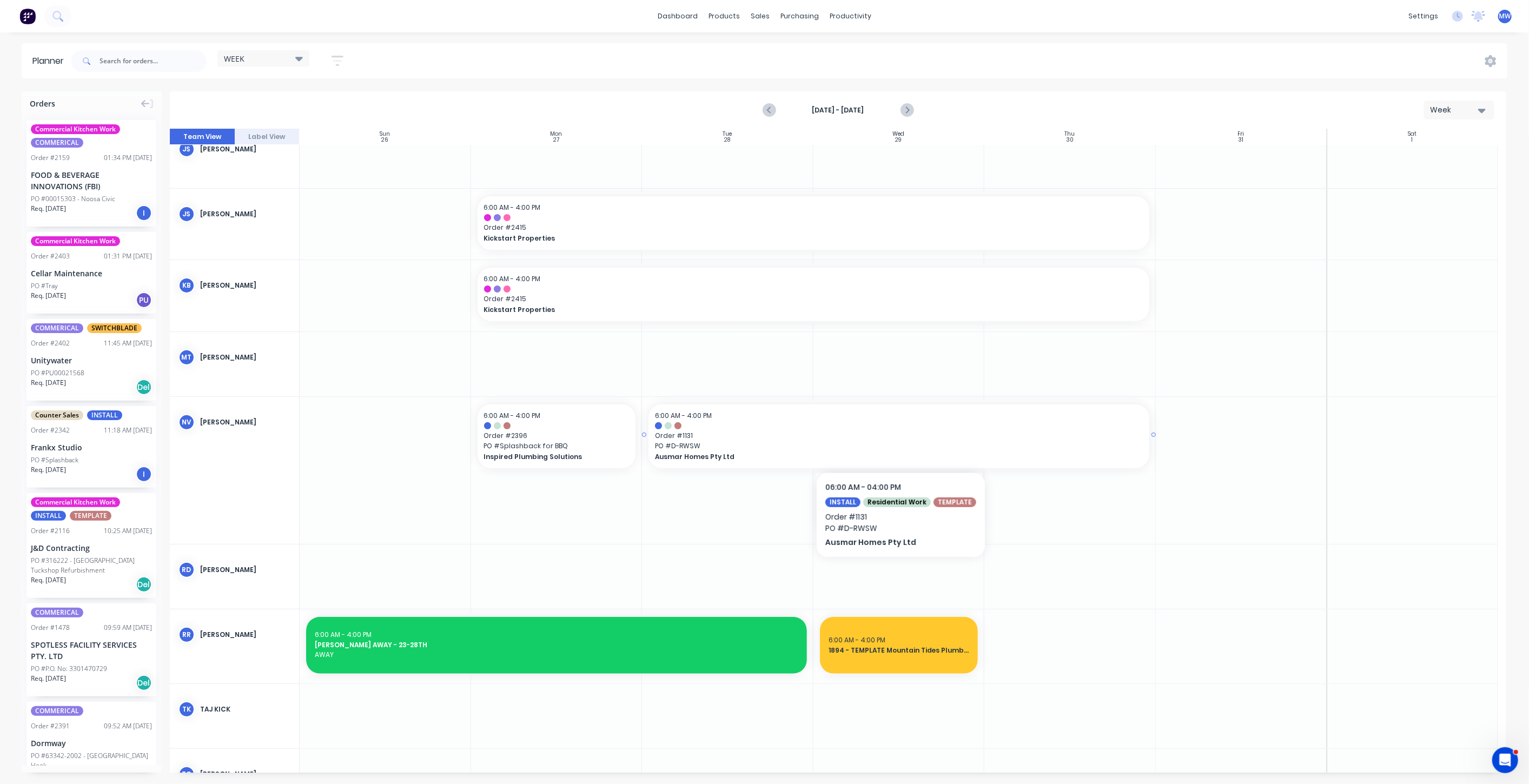
scroll to position [60, 0]
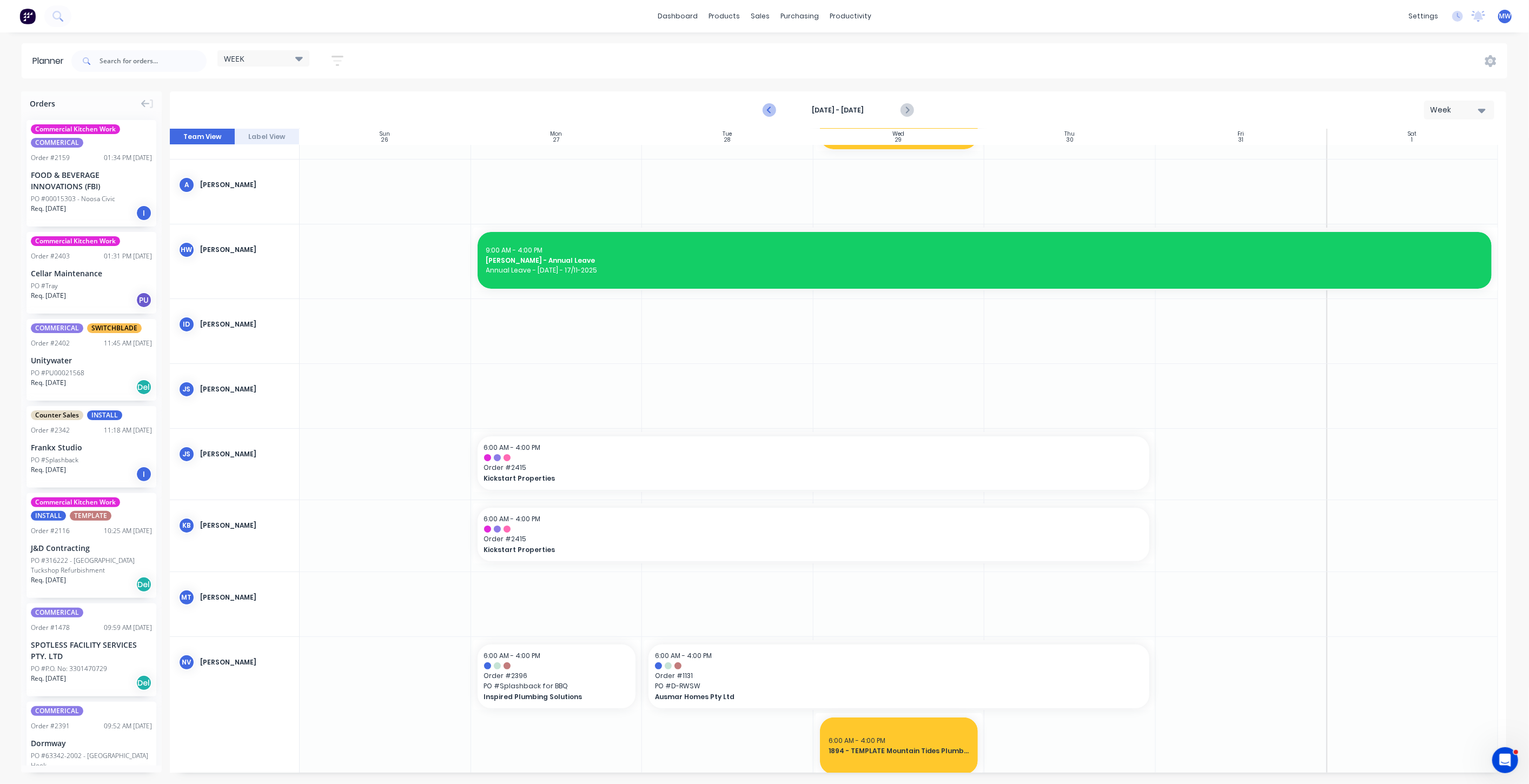
click at [769, 111] on icon "Previous page" at bounding box center [770, 110] width 5 height 8
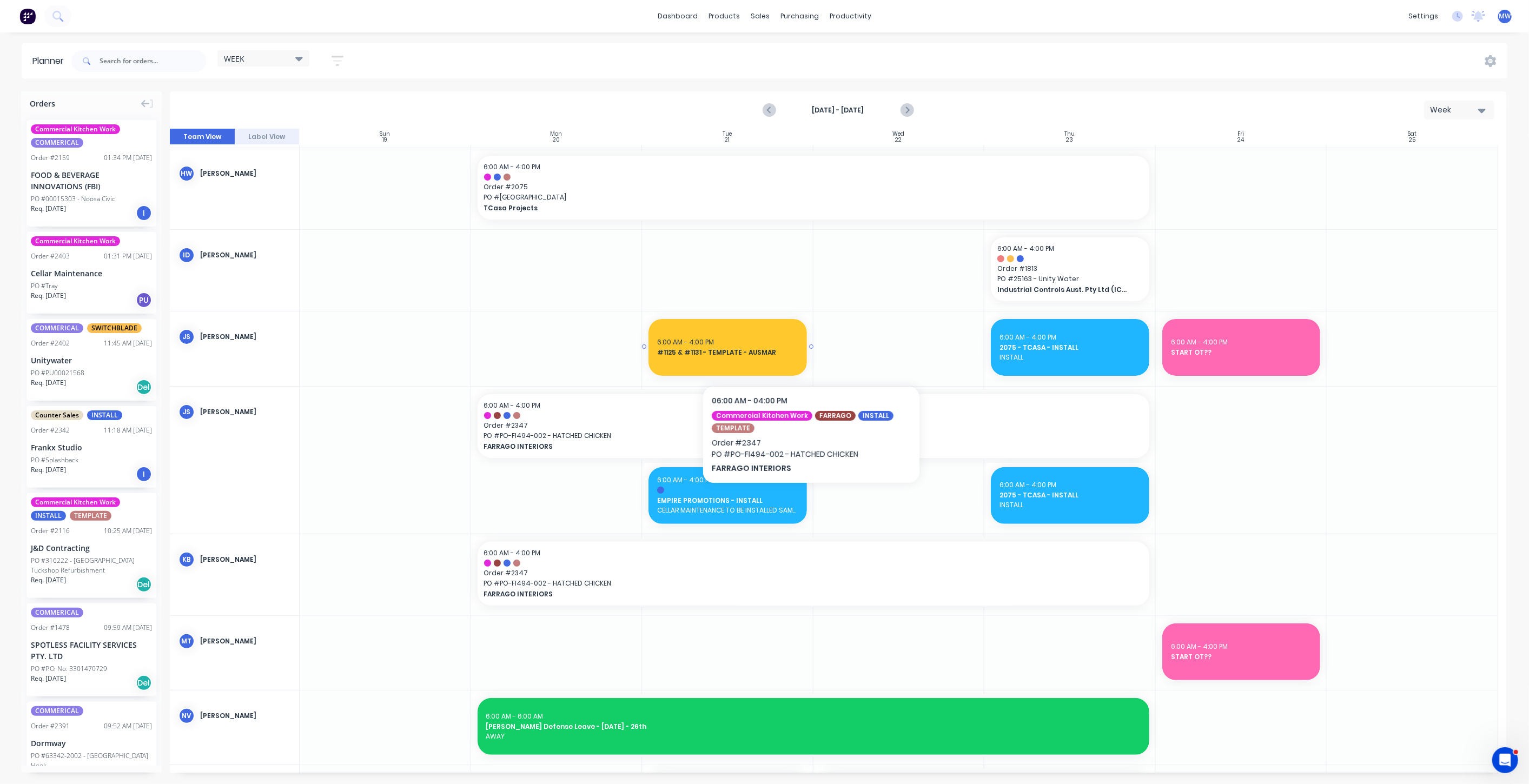
scroll to position [0, 0]
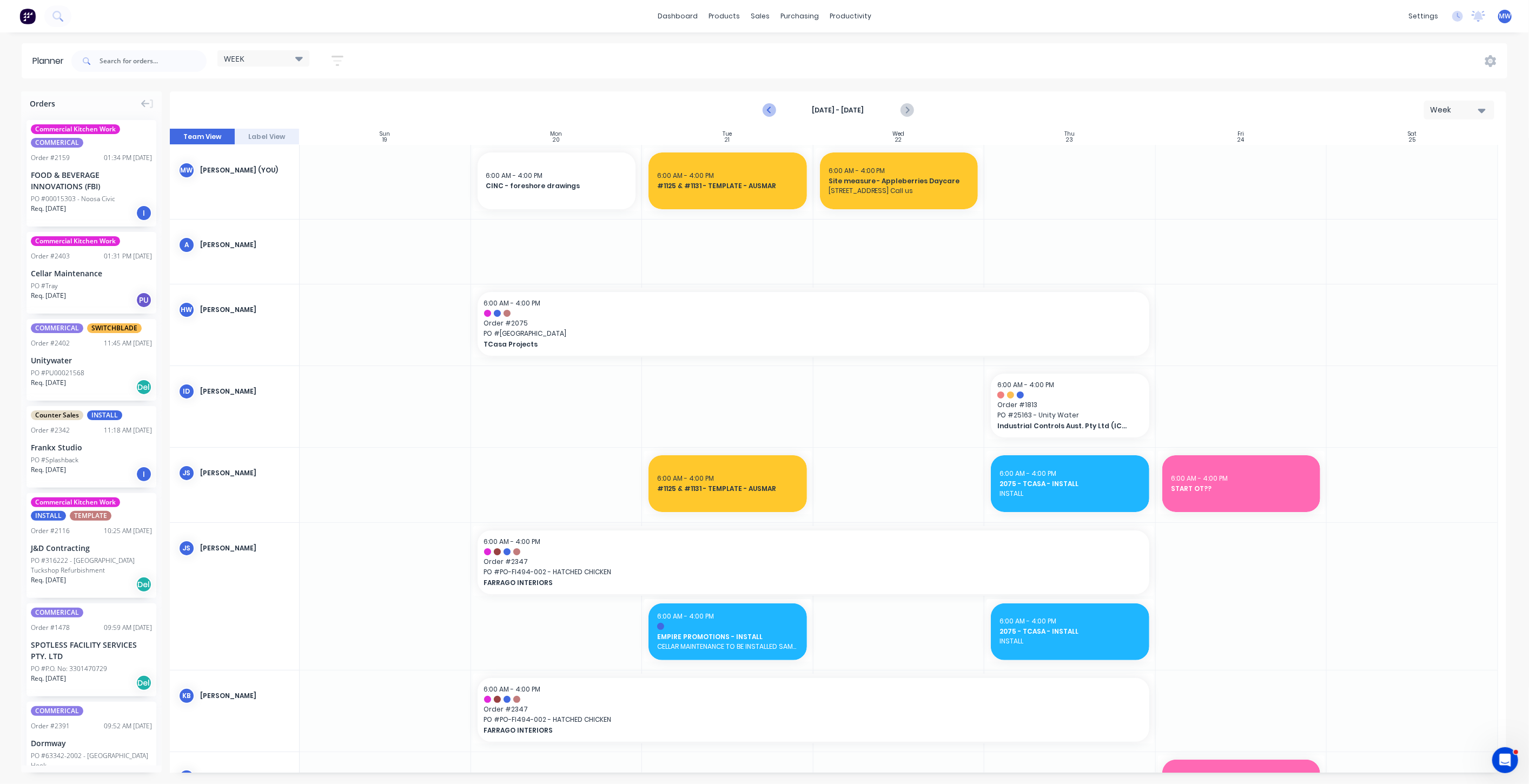
click at [768, 106] on icon "Previous page" at bounding box center [769, 110] width 13 height 13
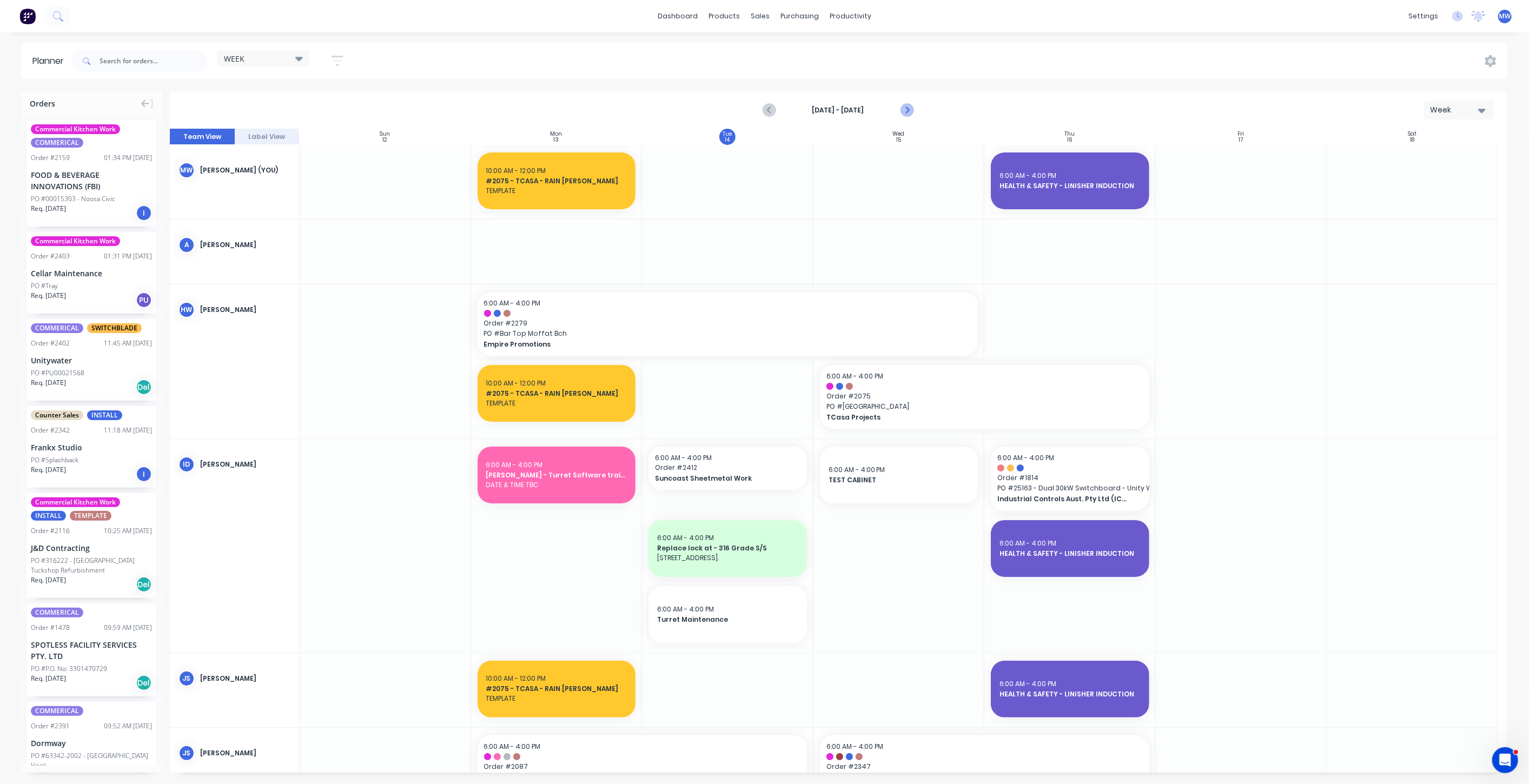
click at [909, 110] on icon "Next page" at bounding box center [906, 110] width 13 height 13
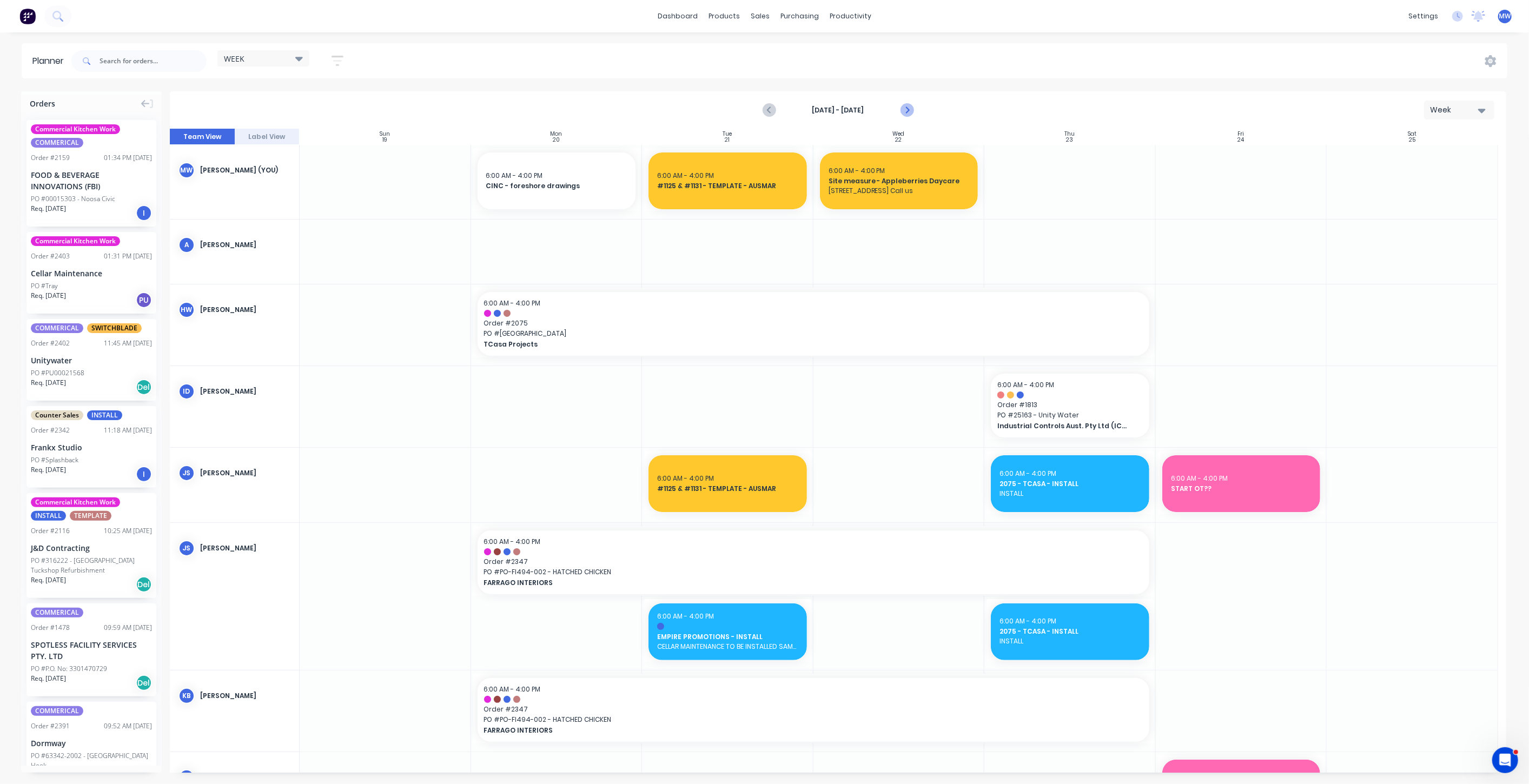
click at [909, 110] on icon "Next page" at bounding box center [906, 110] width 13 height 13
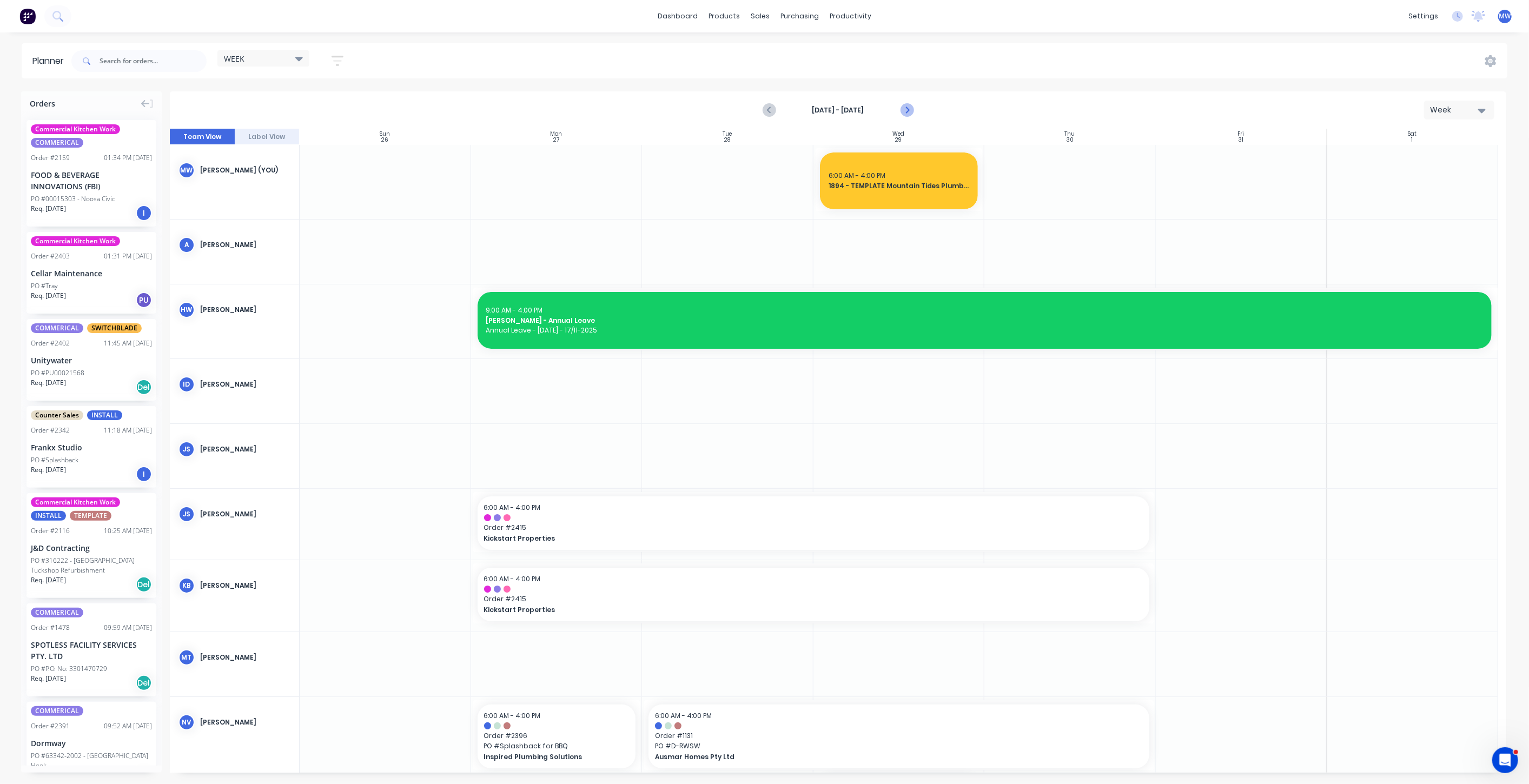
click at [909, 110] on icon "Next page" at bounding box center [906, 110] width 13 height 13
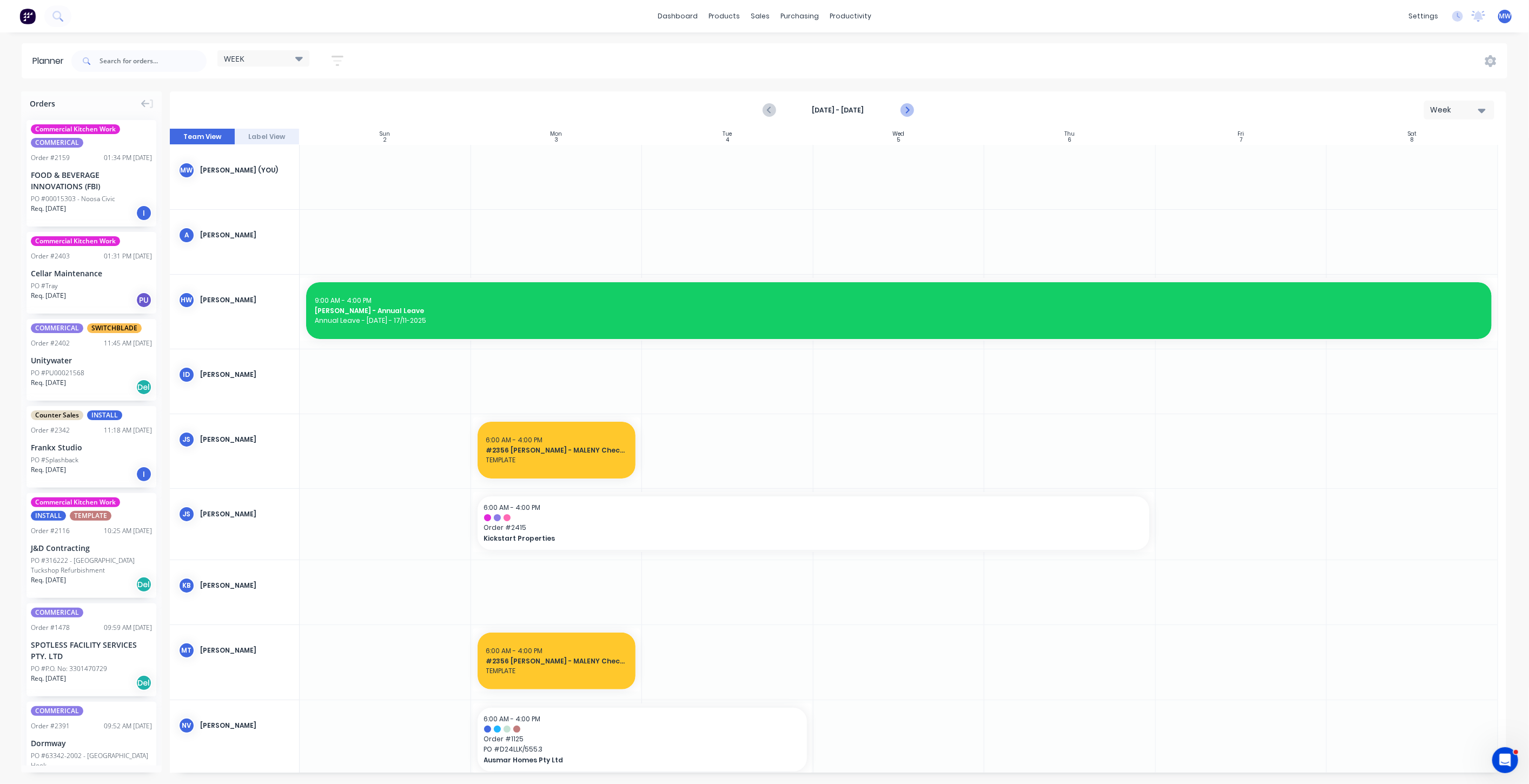
click at [909, 110] on icon "Next page" at bounding box center [906, 110] width 13 height 13
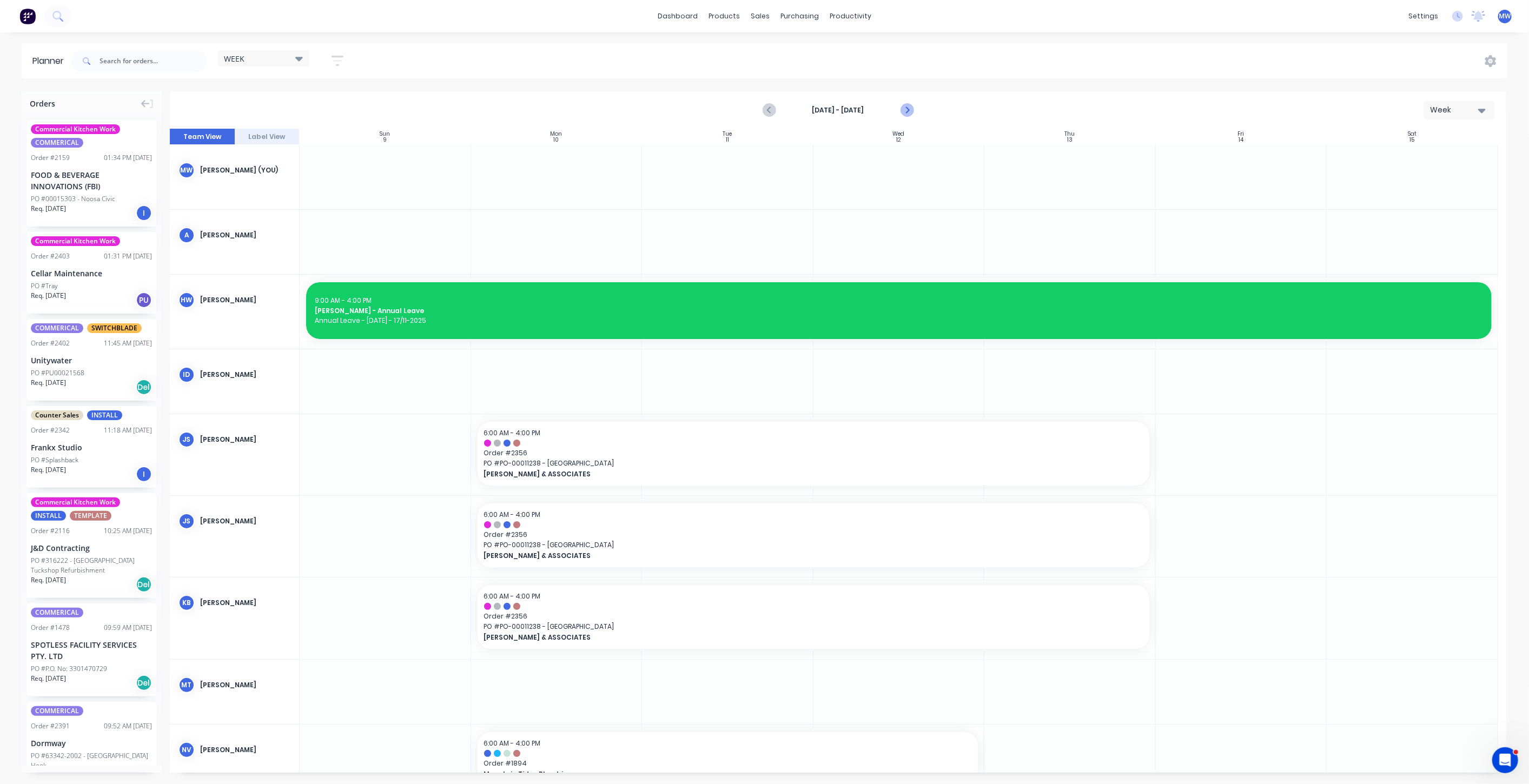
click at [909, 110] on icon "Next page" at bounding box center [906, 110] width 13 height 13
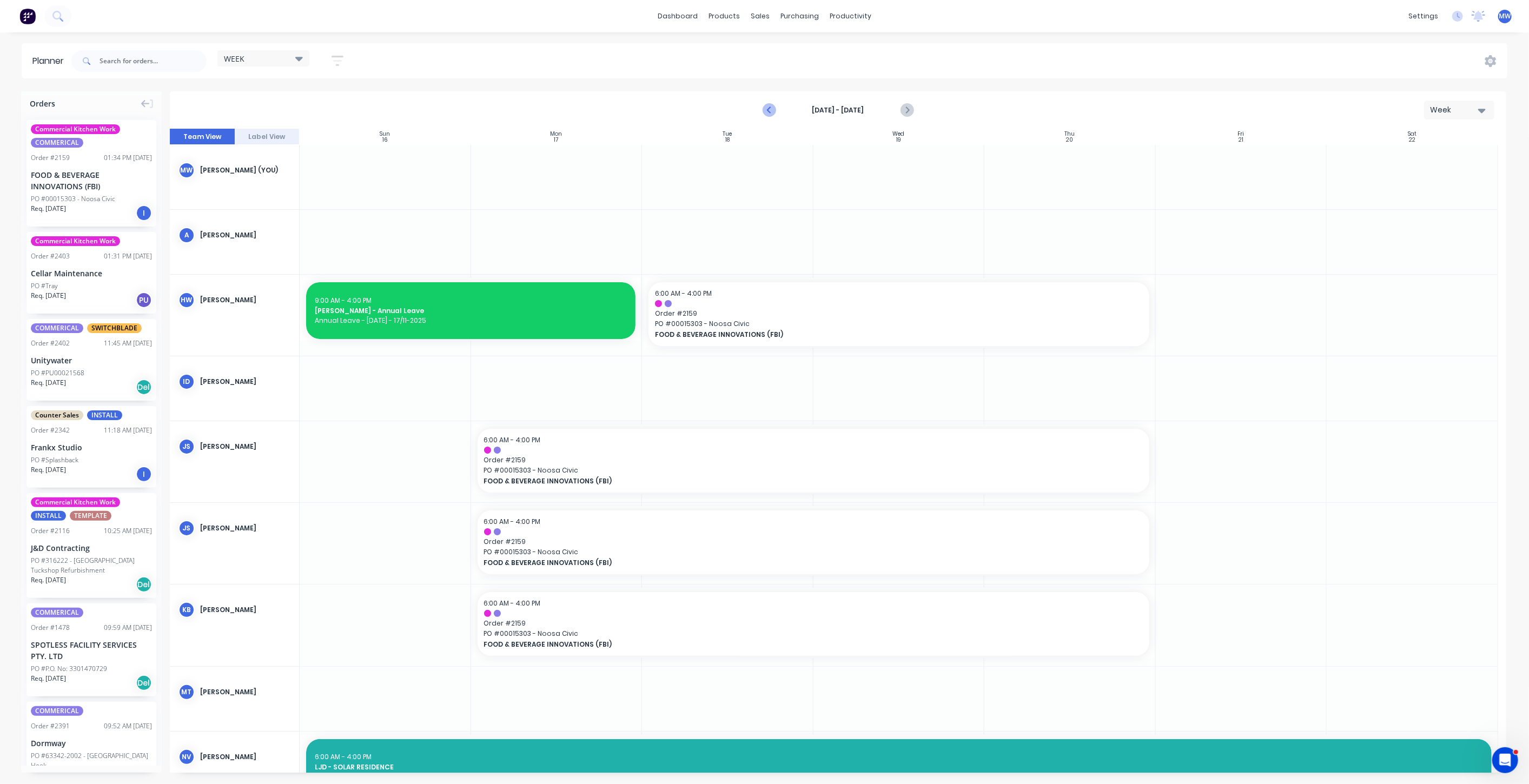
click at [767, 114] on icon "Previous page" at bounding box center [769, 110] width 13 height 13
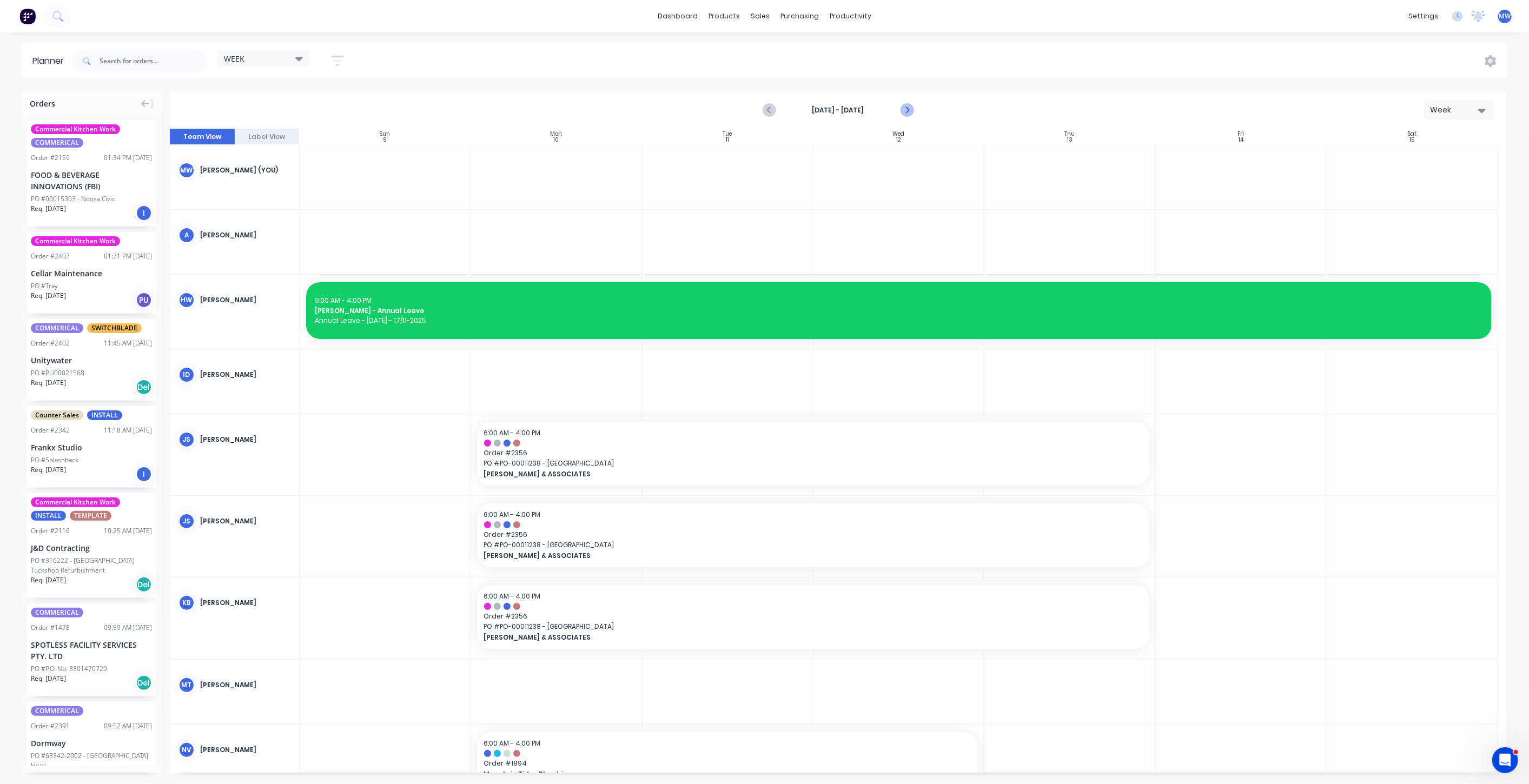
click at [909, 109] on icon "Next page" at bounding box center [906, 110] width 13 height 13
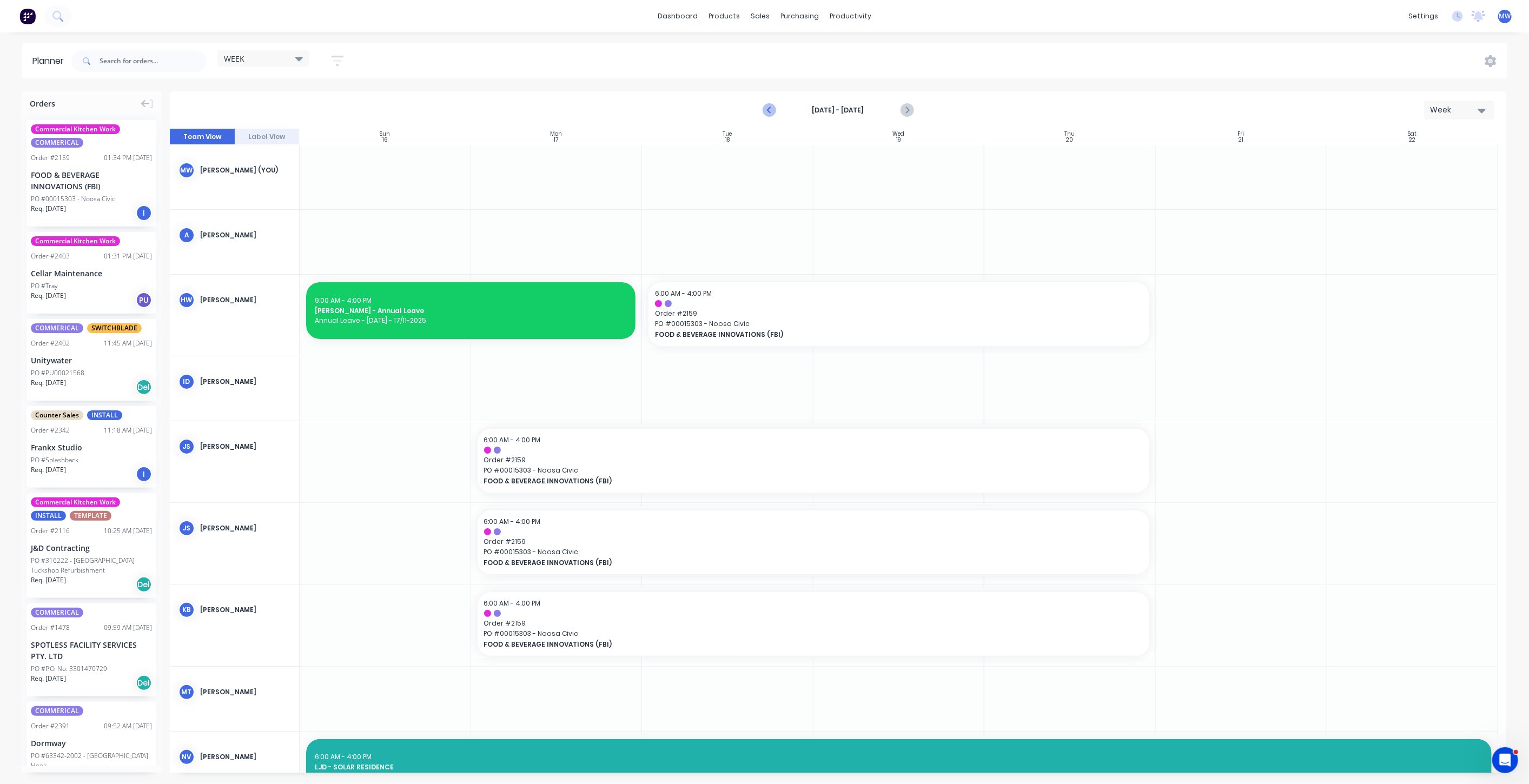
click at [773, 111] on icon "Previous page" at bounding box center [769, 110] width 13 height 13
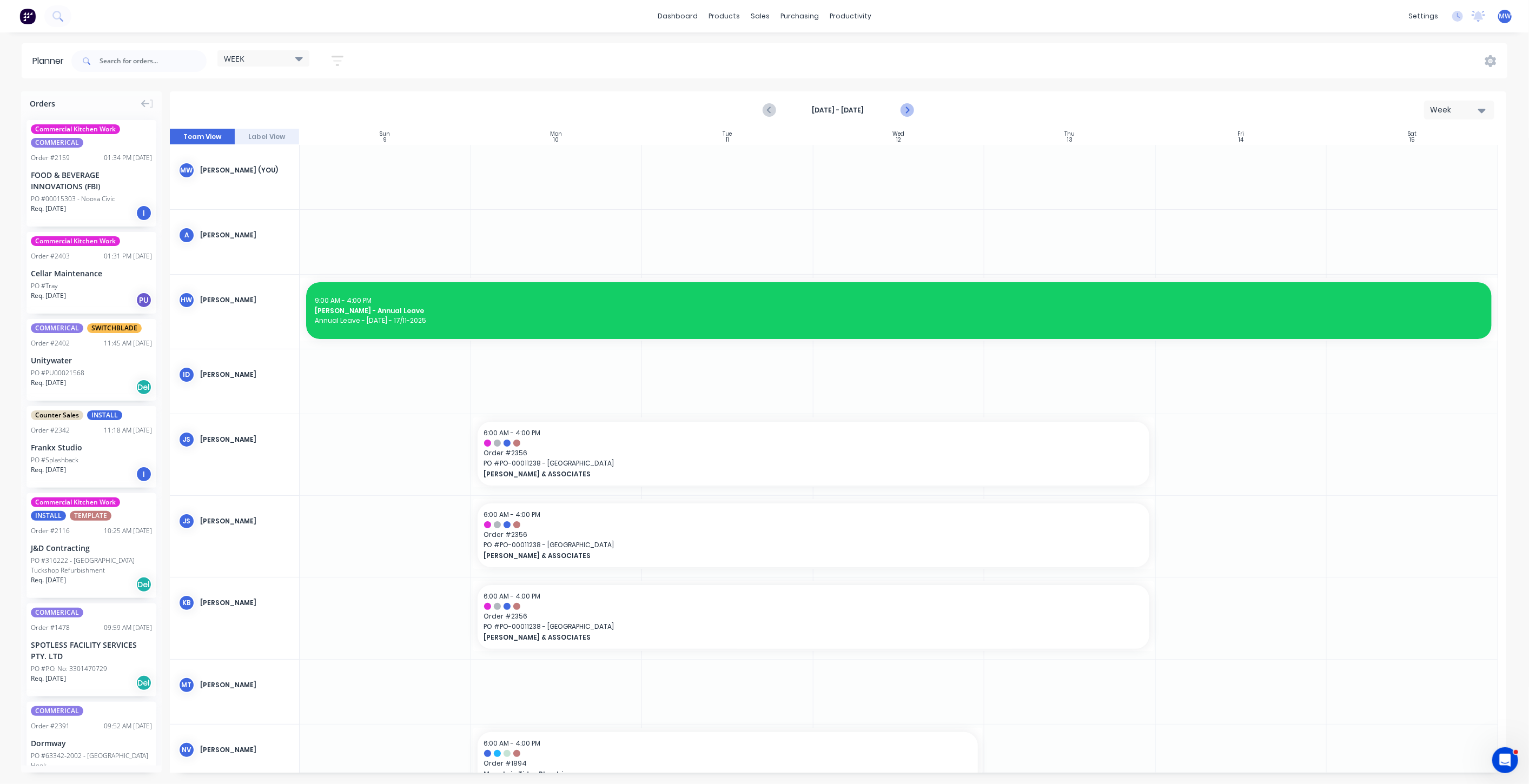
click at [900, 112] on icon "Next page" at bounding box center [906, 110] width 13 height 13
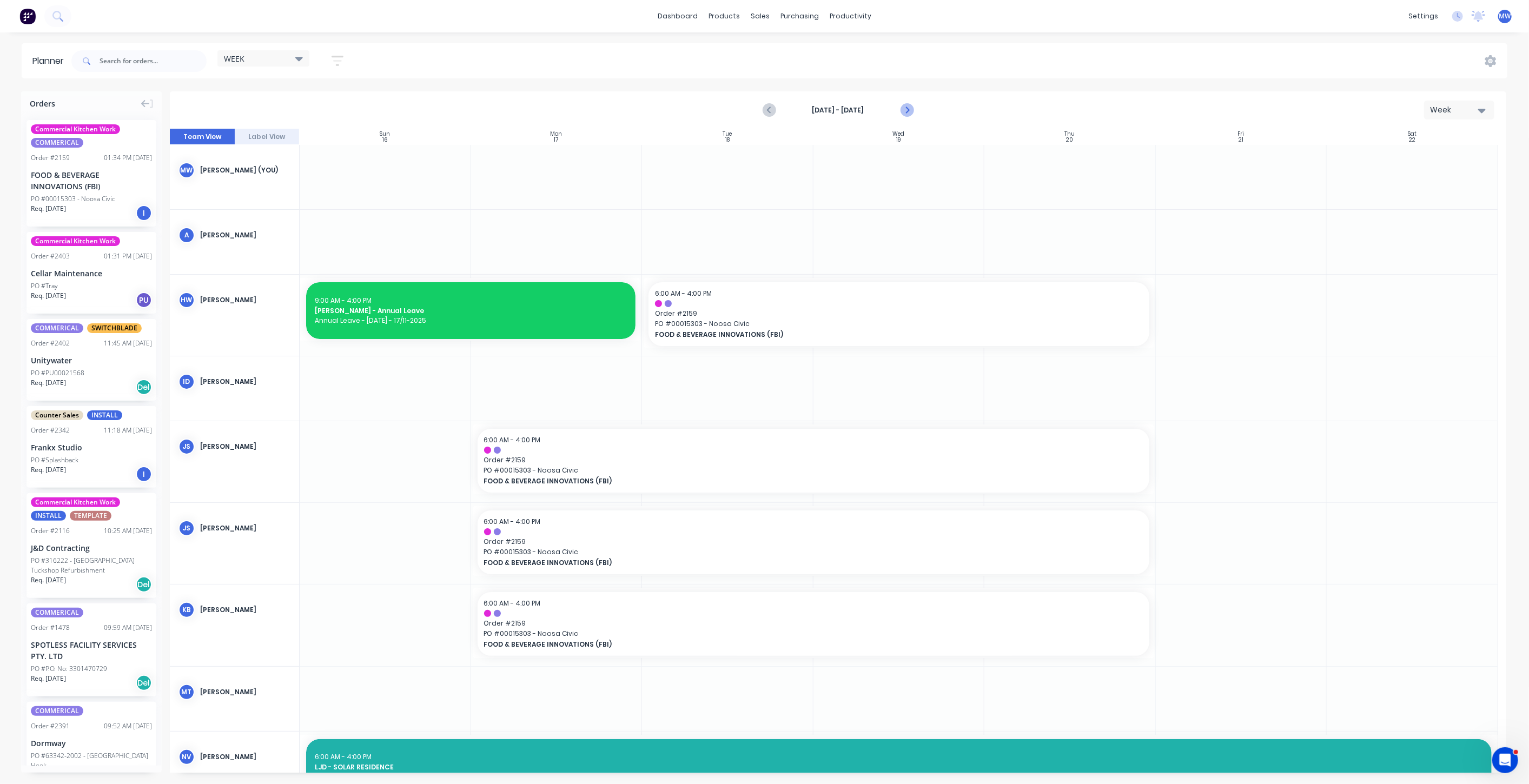
click at [900, 112] on icon "Next page" at bounding box center [906, 110] width 13 height 13
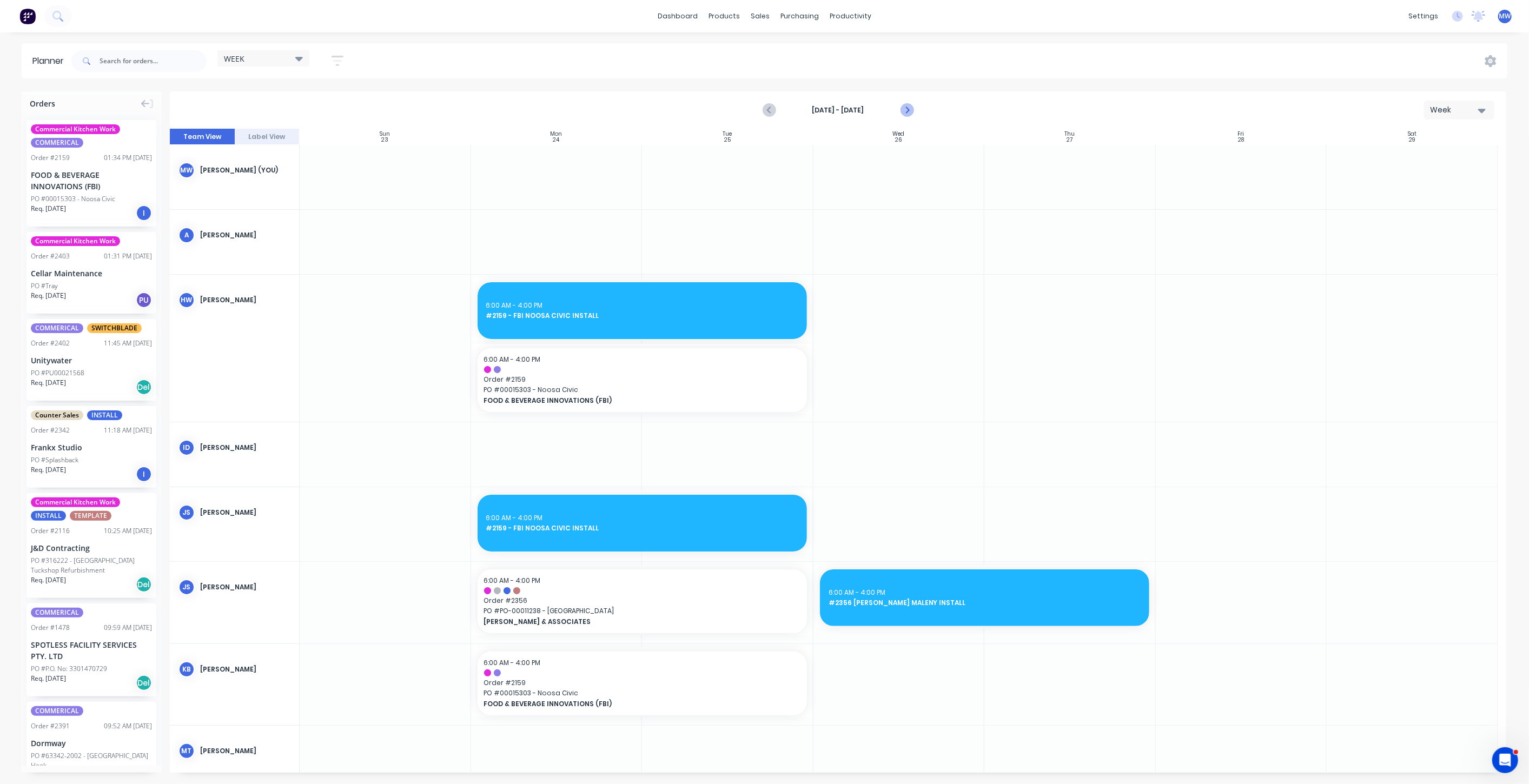
click at [900, 112] on icon "Next page" at bounding box center [906, 110] width 13 height 13
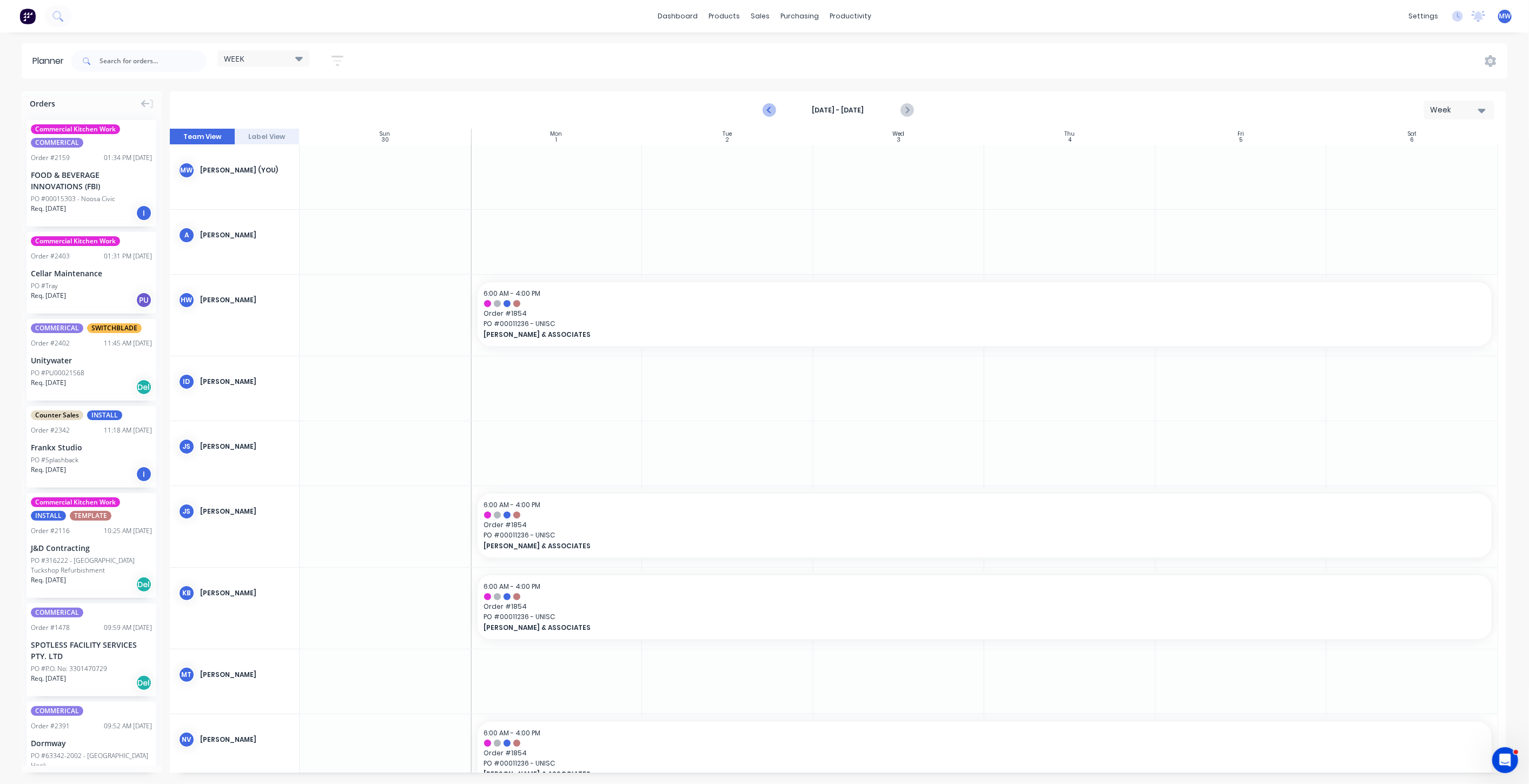
click at [767, 111] on icon "Previous page" at bounding box center [769, 110] width 13 height 13
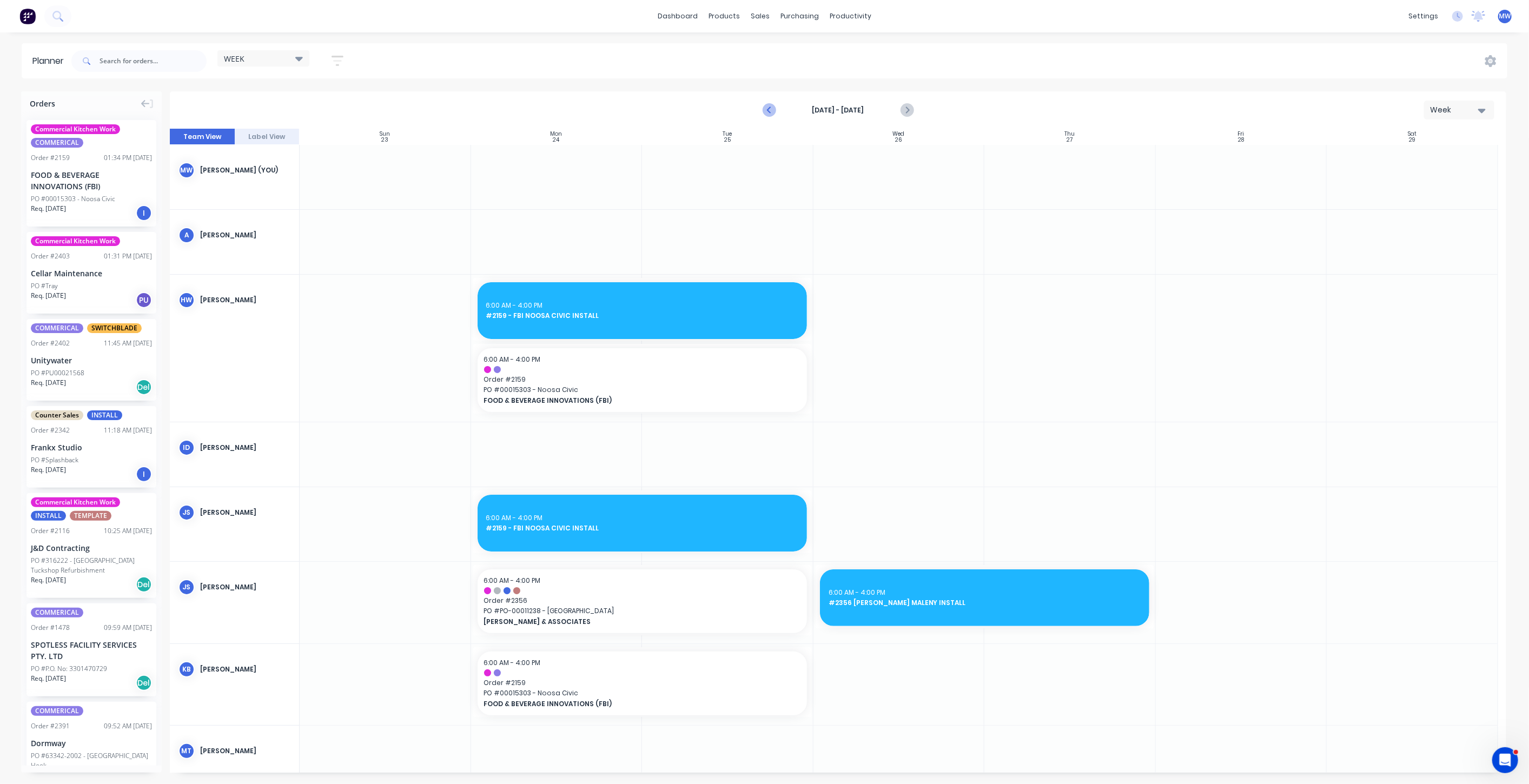
click at [767, 111] on icon "Previous page" at bounding box center [769, 110] width 13 height 13
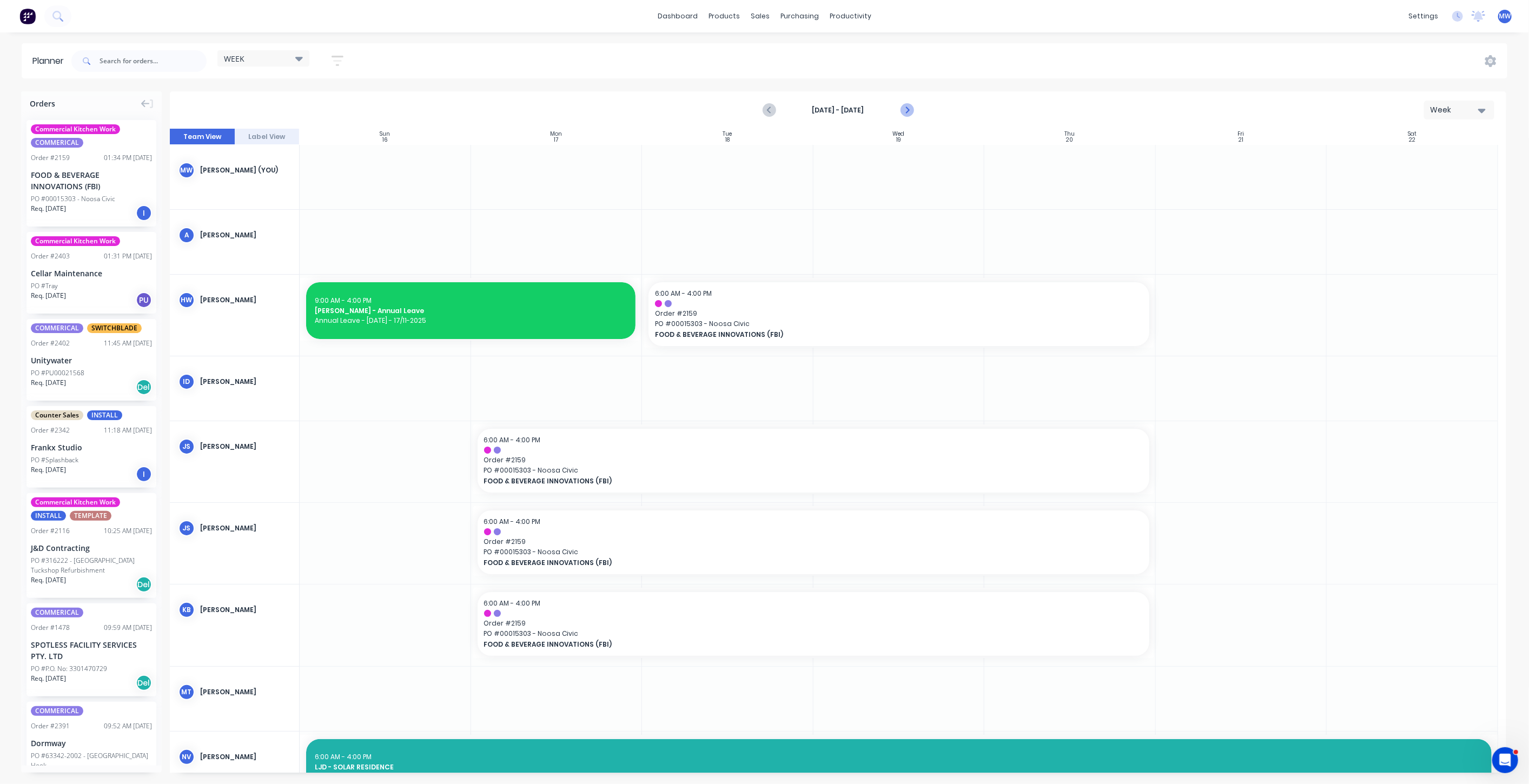
click at [911, 109] on icon "Next page" at bounding box center [906, 110] width 13 height 13
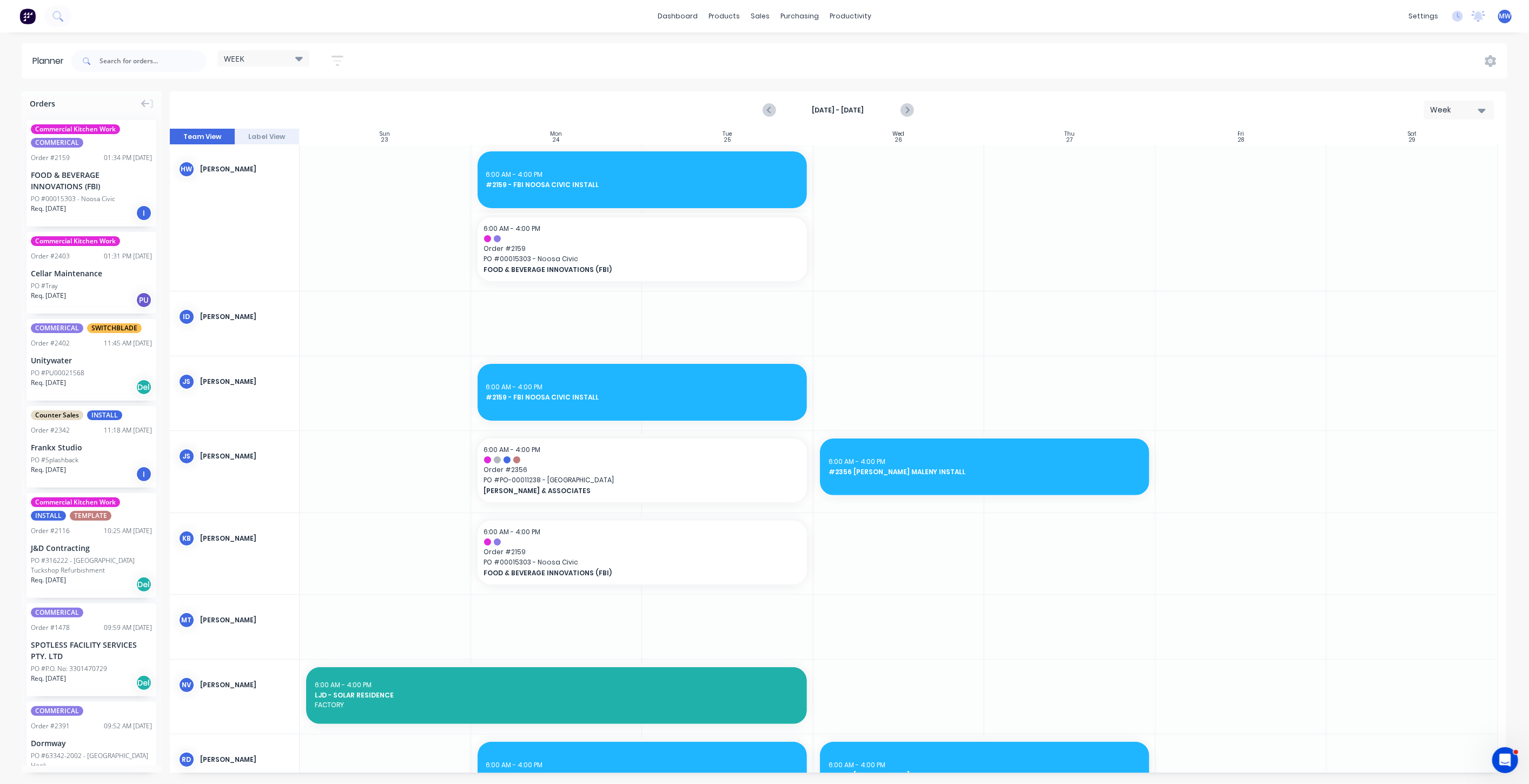
scroll to position [120, 0]
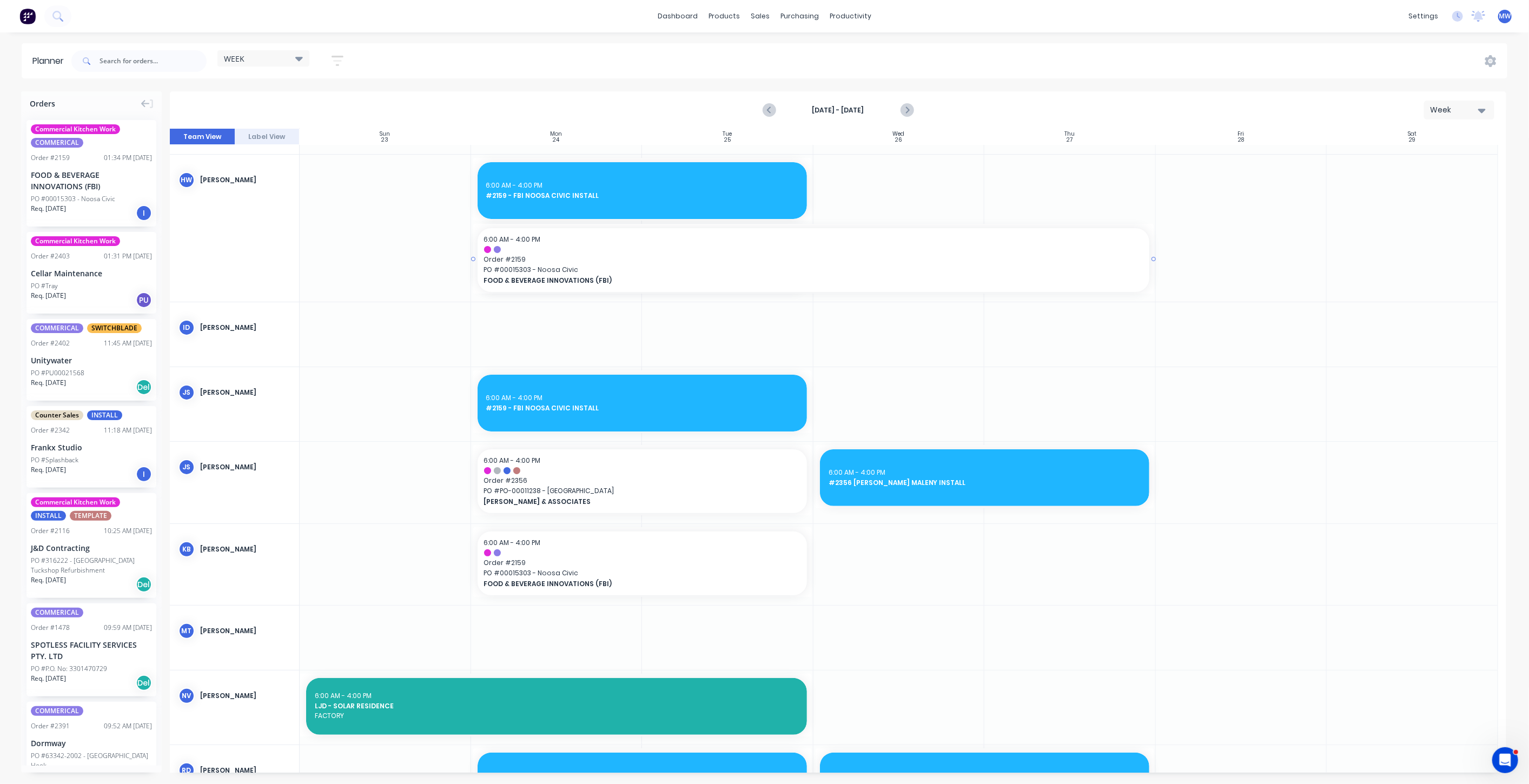
drag, startPoint x: 810, startPoint y: 260, endPoint x: 988, endPoint y: 261, distance: 178.0
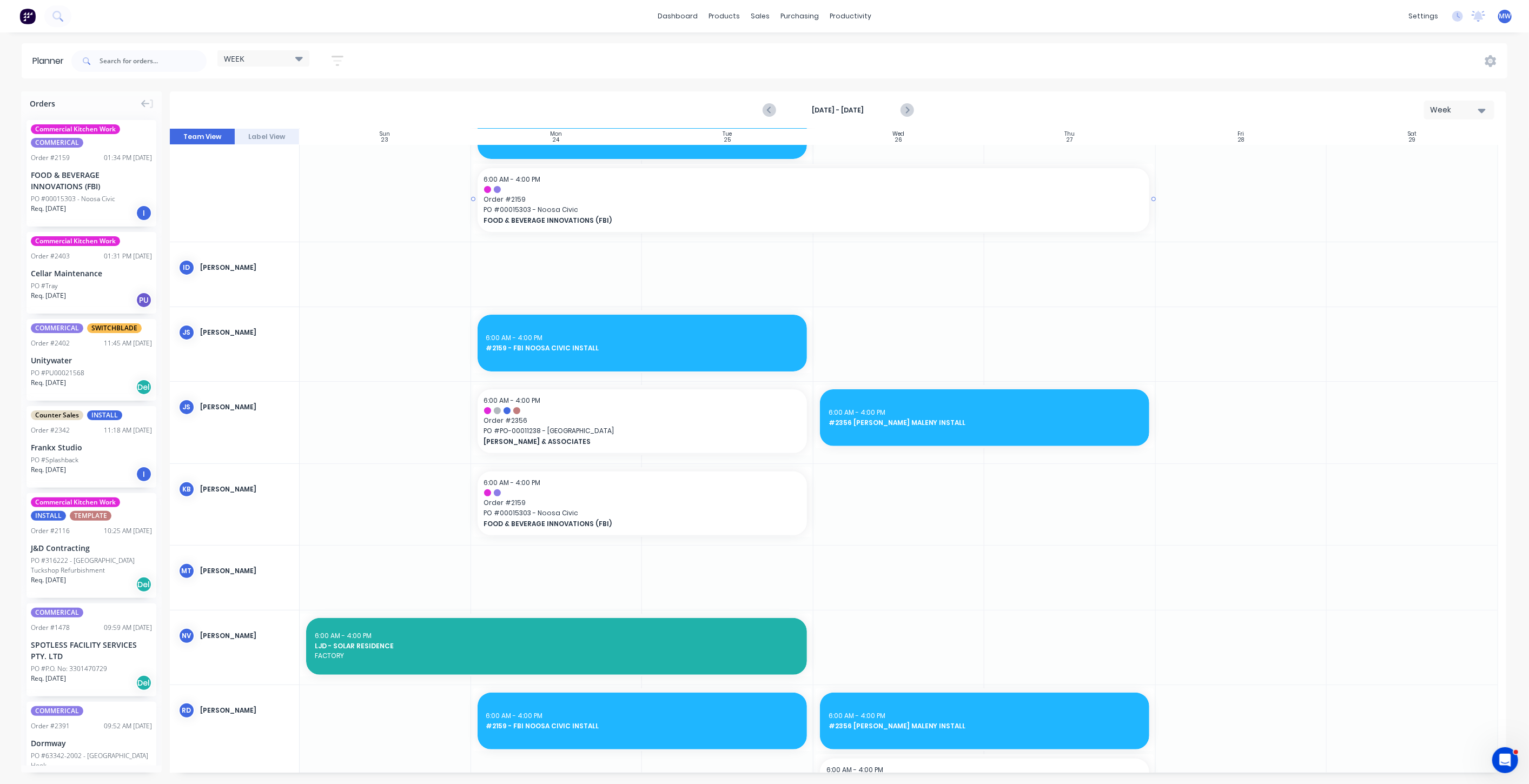
click at [846, 203] on span "Order # 2159" at bounding box center [813, 199] width 658 height 10
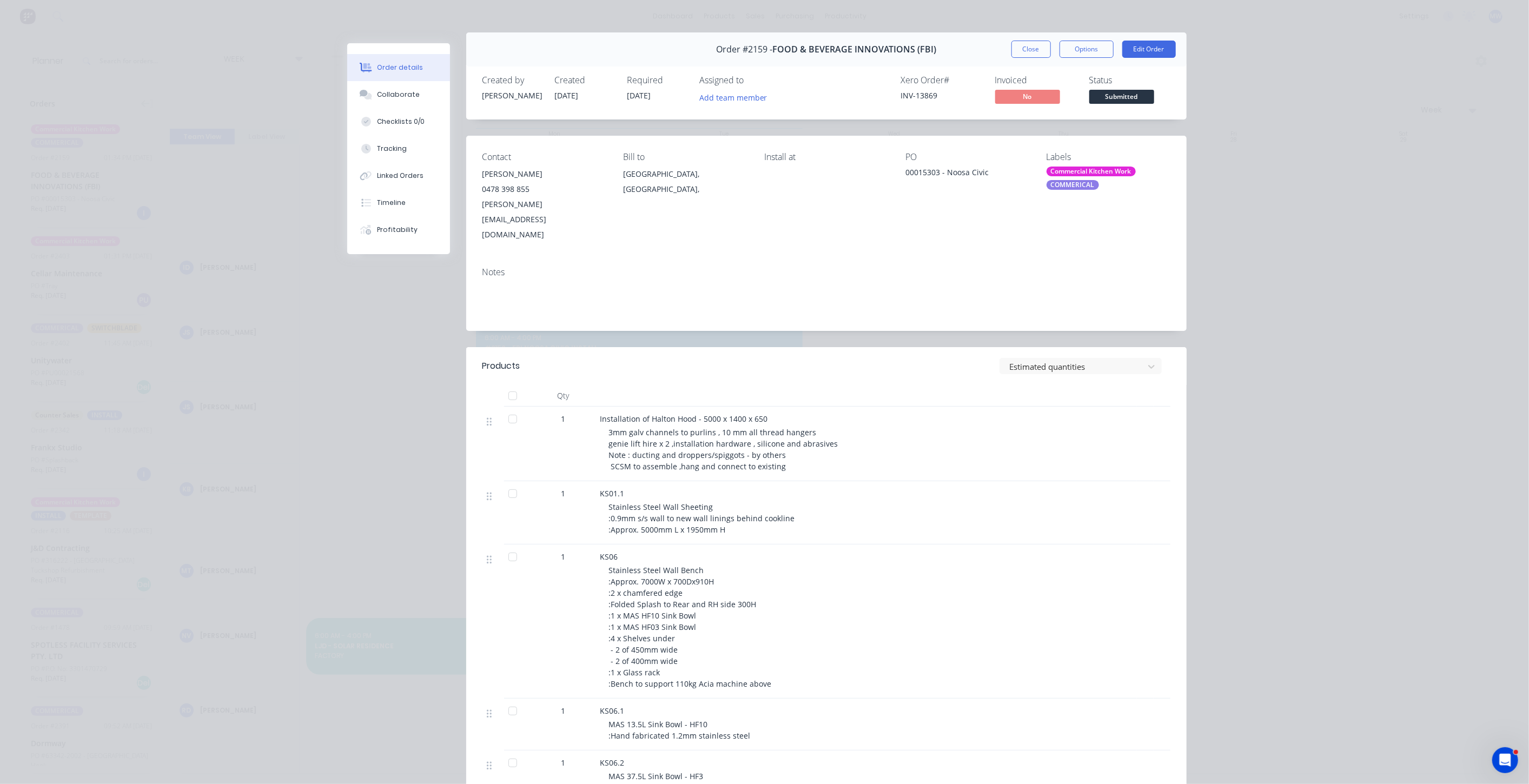
scroll to position [0, 0]
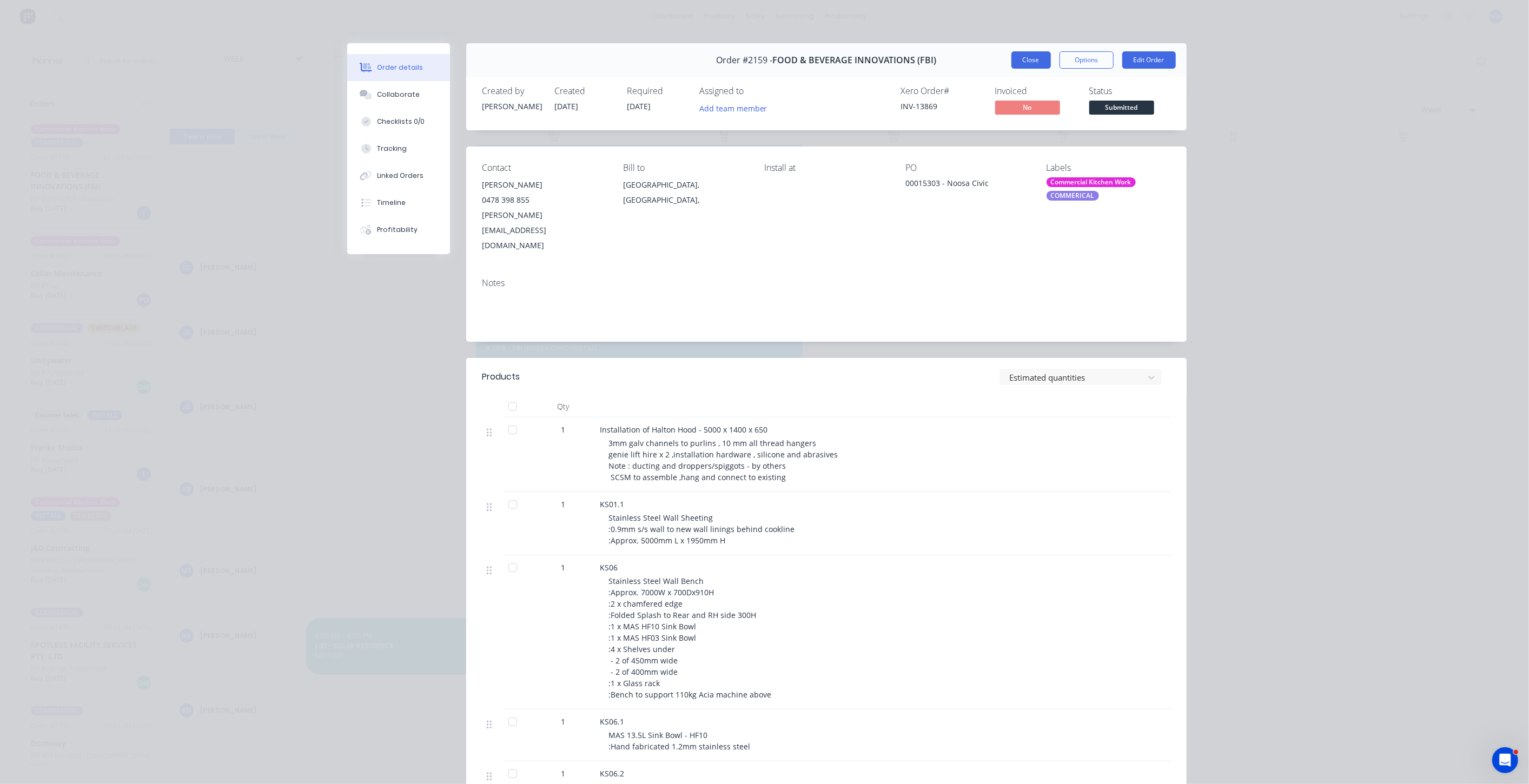
click at [1031, 57] on button "Close" at bounding box center [1031, 60] width 40 height 17
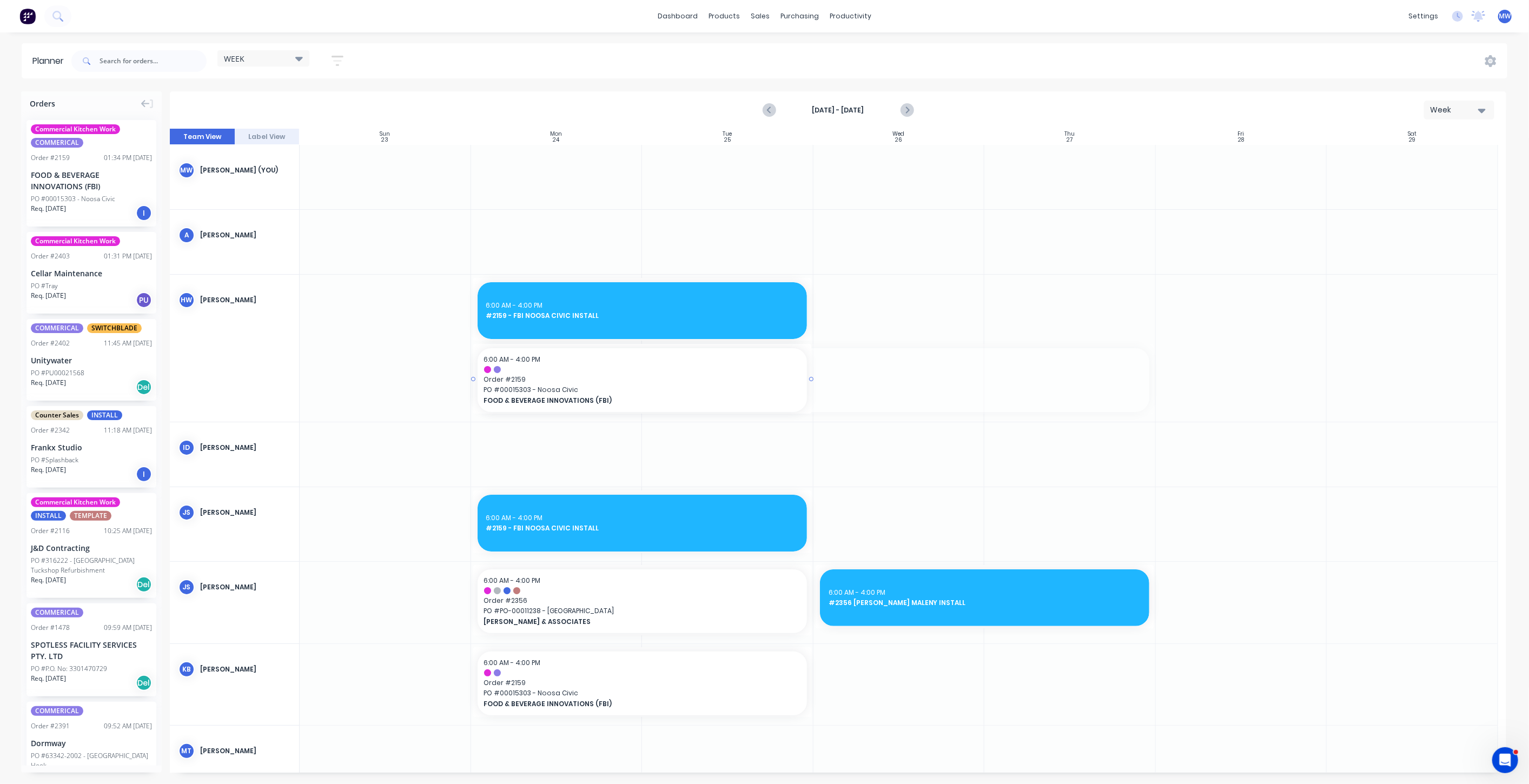
drag, startPoint x: 1149, startPoint y: 378, endPoint x: 751, endPoint y: 378, distance: 398.0
click at [773, 106] on icon "Previous page" at bounding box center [769, 110] width 13 height 13
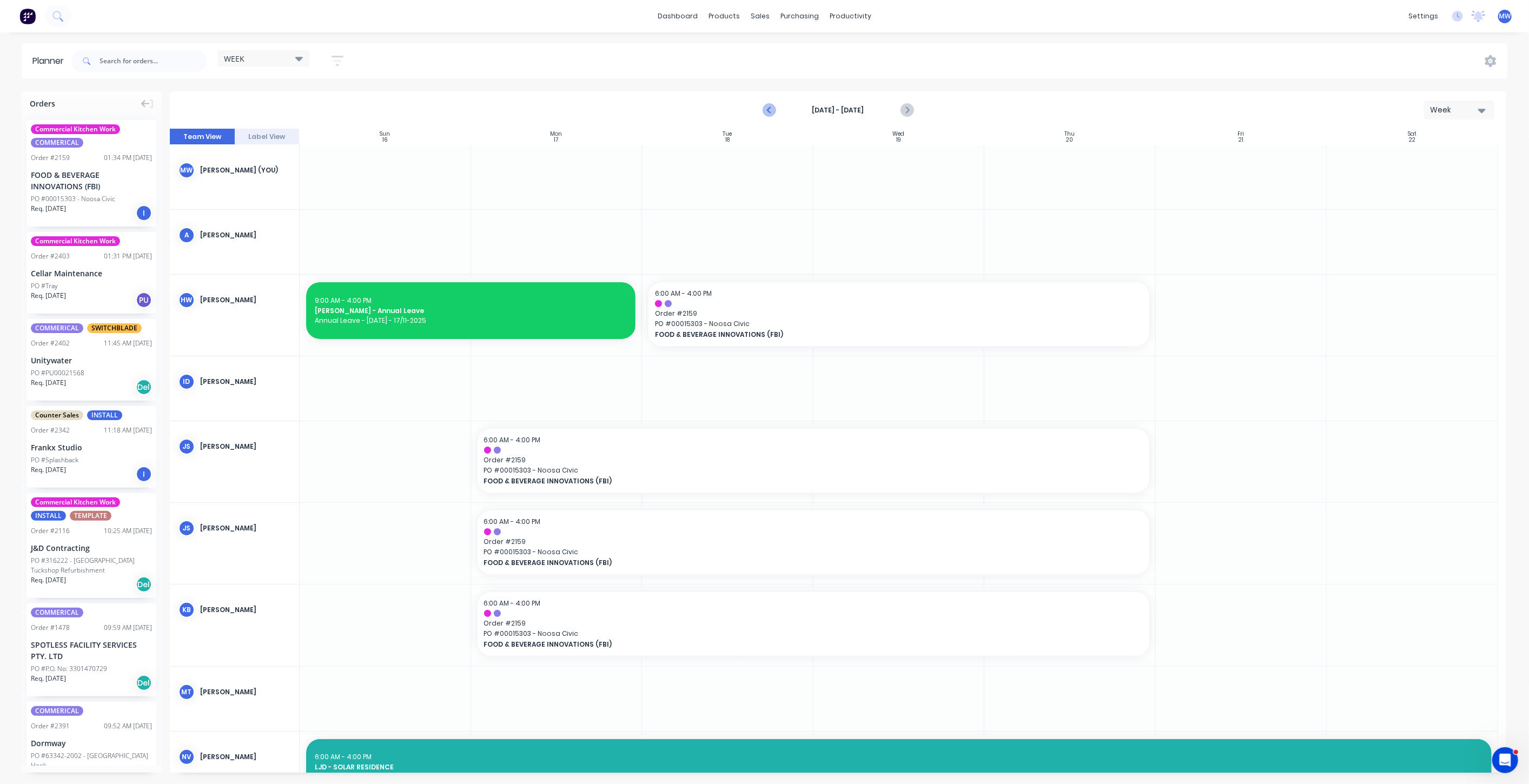
click at [771, 107] on icon "Previous page" at bounding box center [769, 110] width 13 height 13
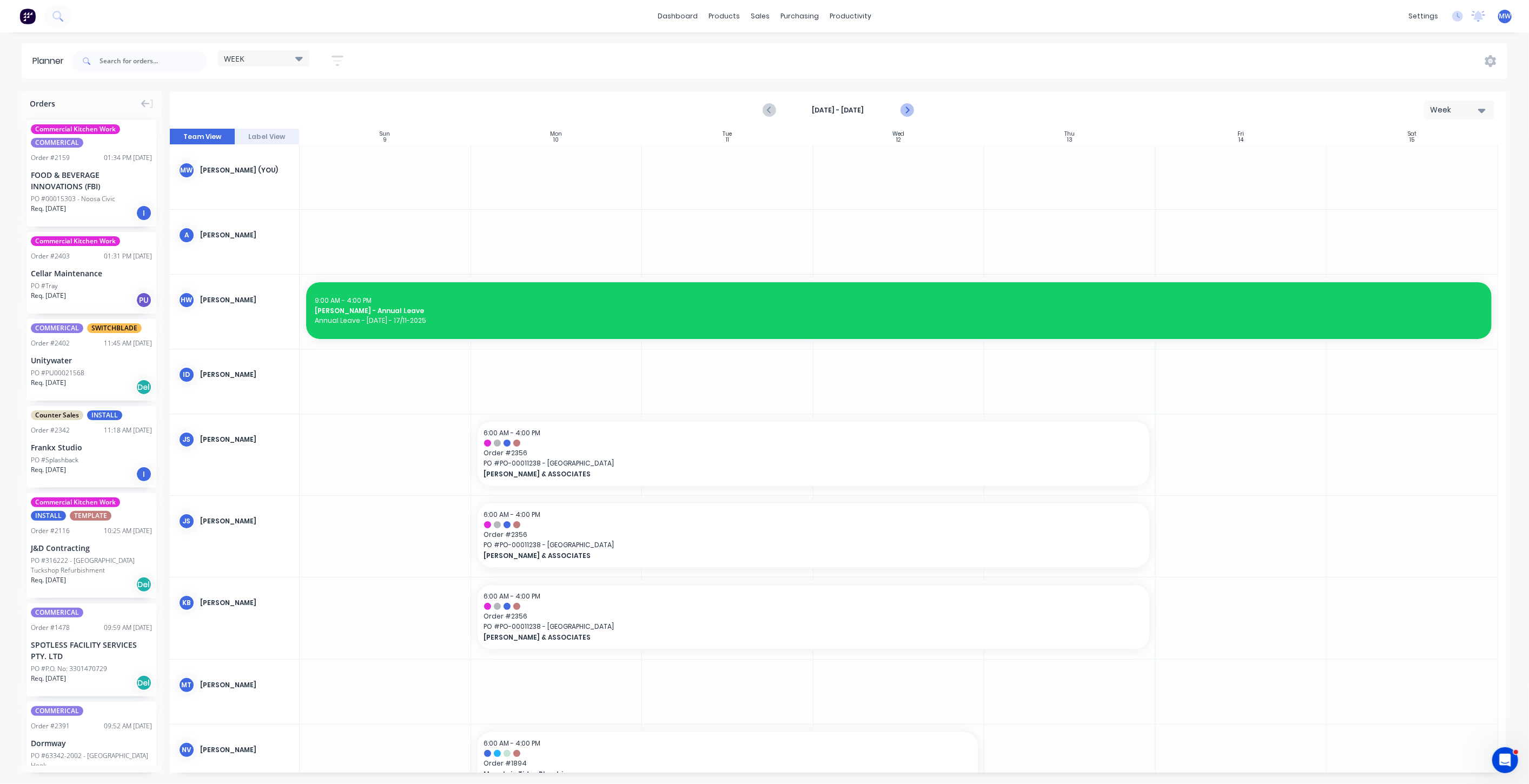
click at [902, 112] on icon "Next page" at bounding box center [906, 110] width 13 height 13
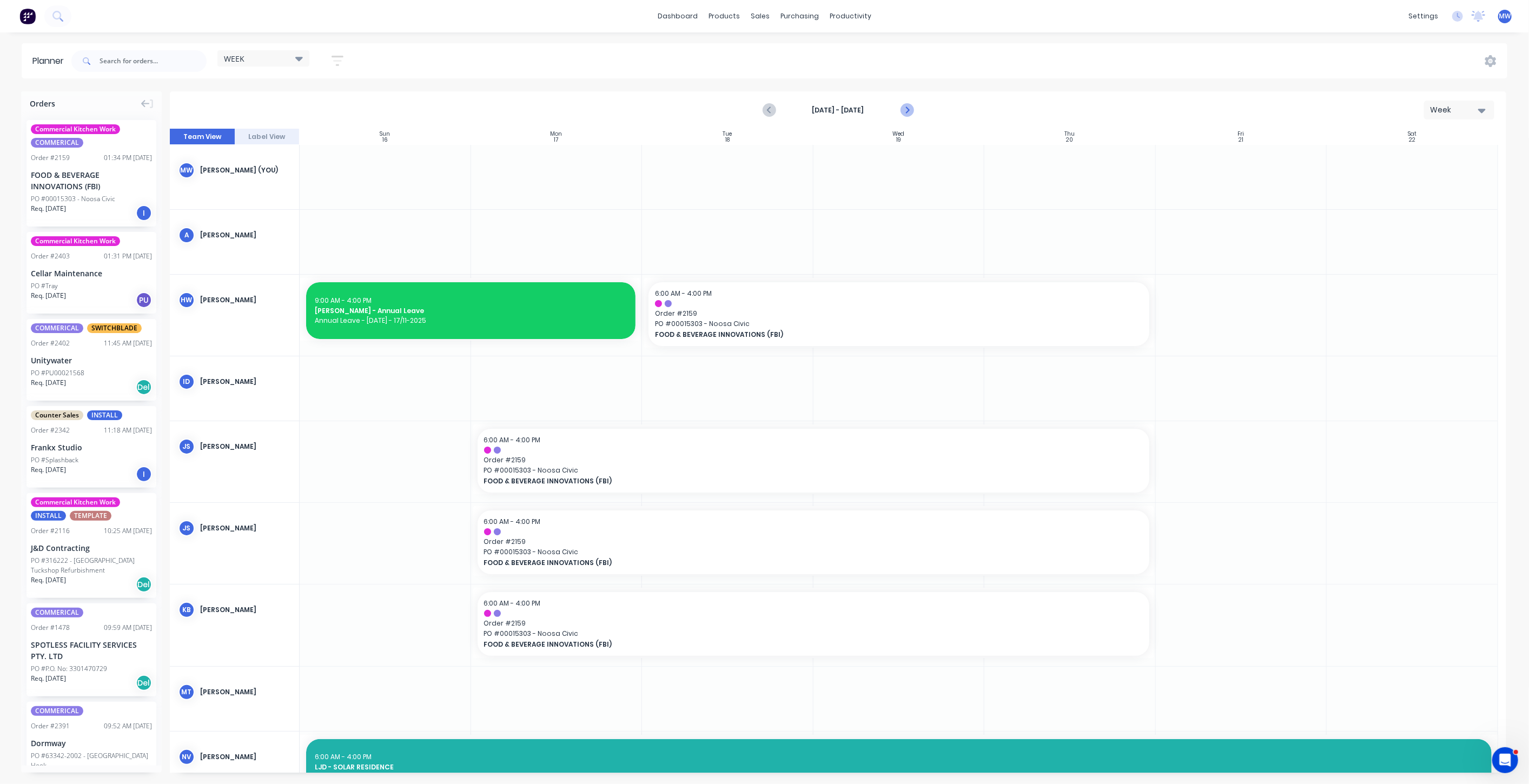
click at [903, 112] on icon "Next page" at bounding box center [906, 110] width 13 height 13
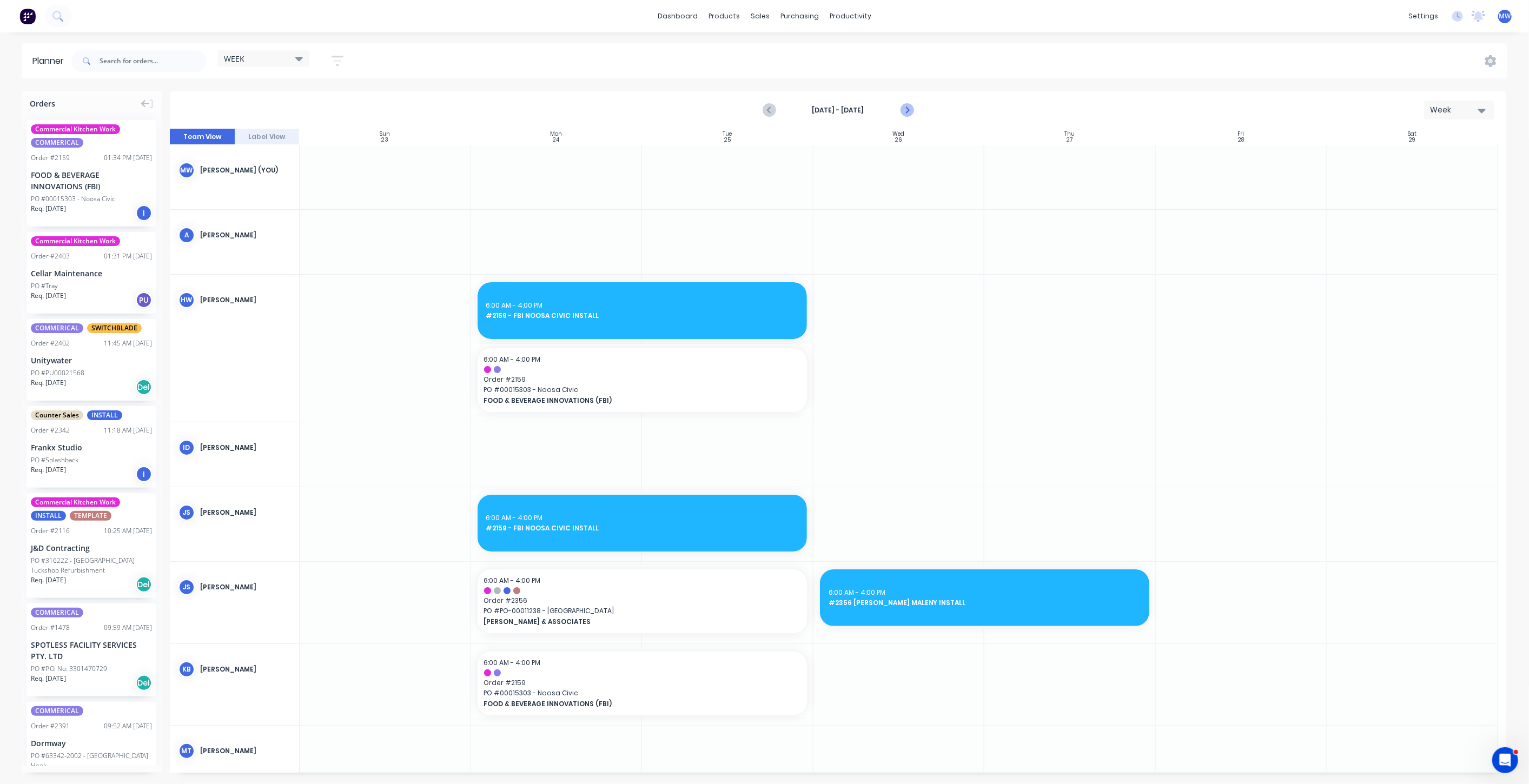
click at [904, 112] on icon "Next page" at bounding box center [906, 110] width 13 height 13
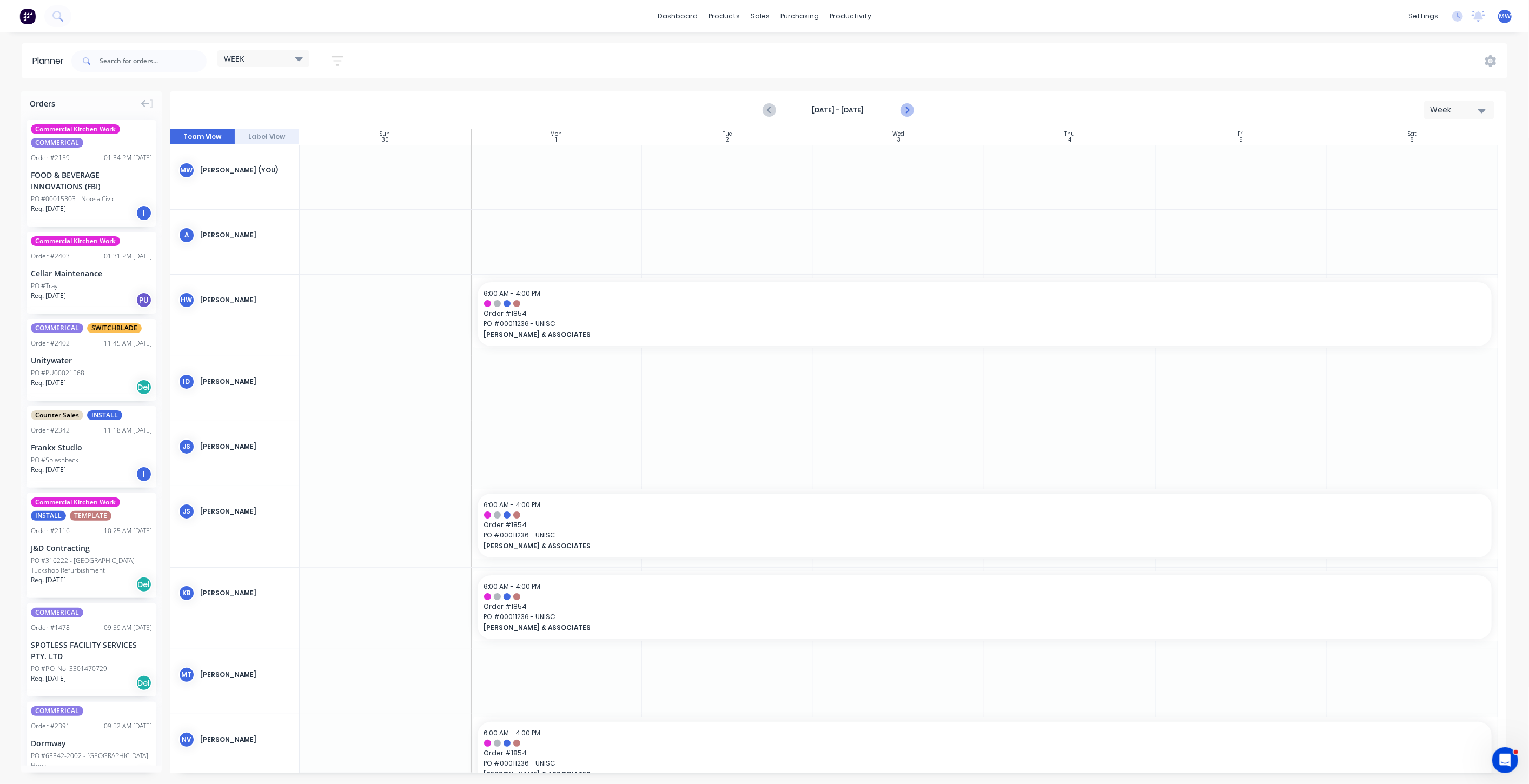
click at [904, 112] on icon "Next page" at bounding box center [906, 110] width 13 height 13
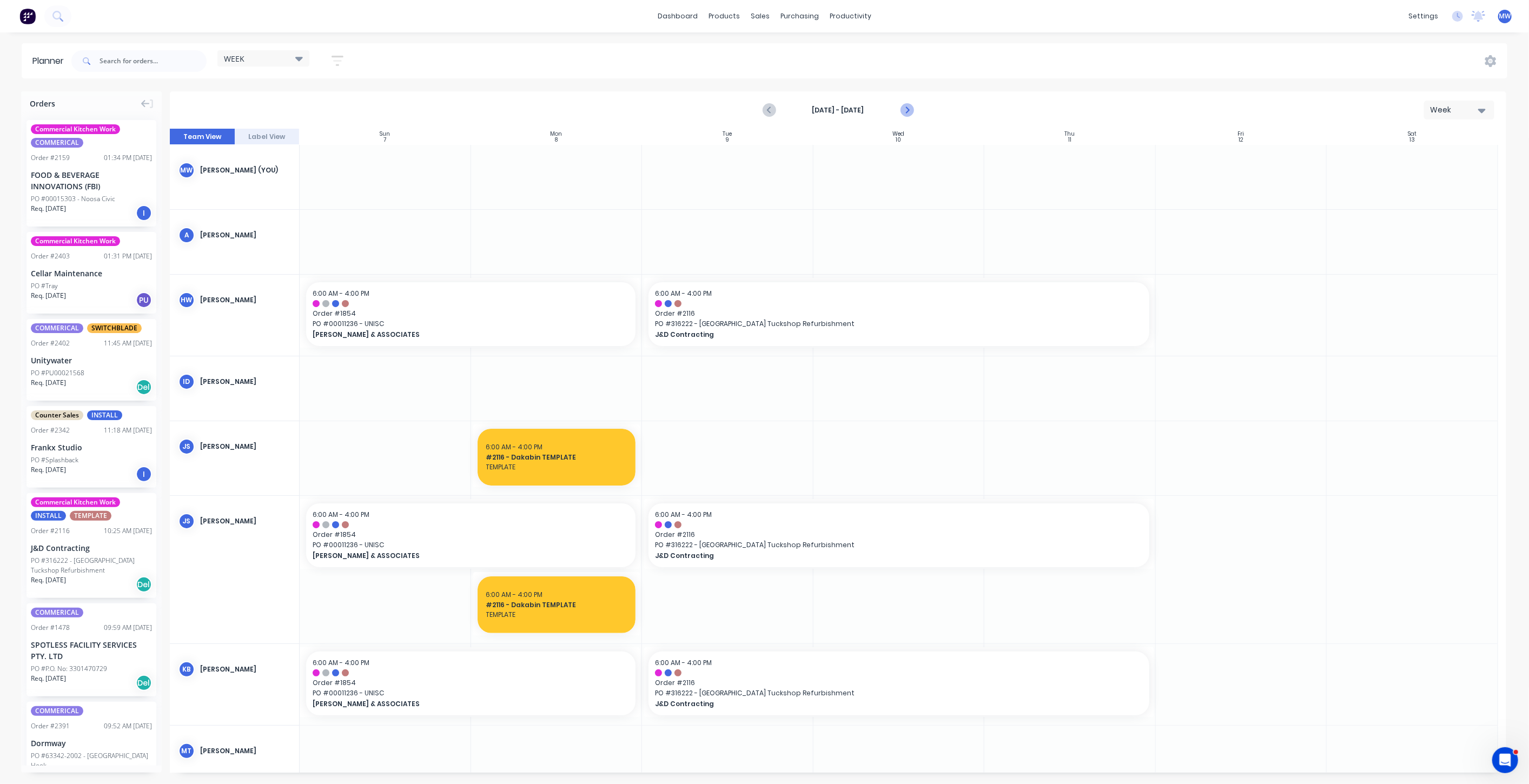
click at [901, 110] on icon "Next page" at bounding box center [906, 110] width 13 height 13
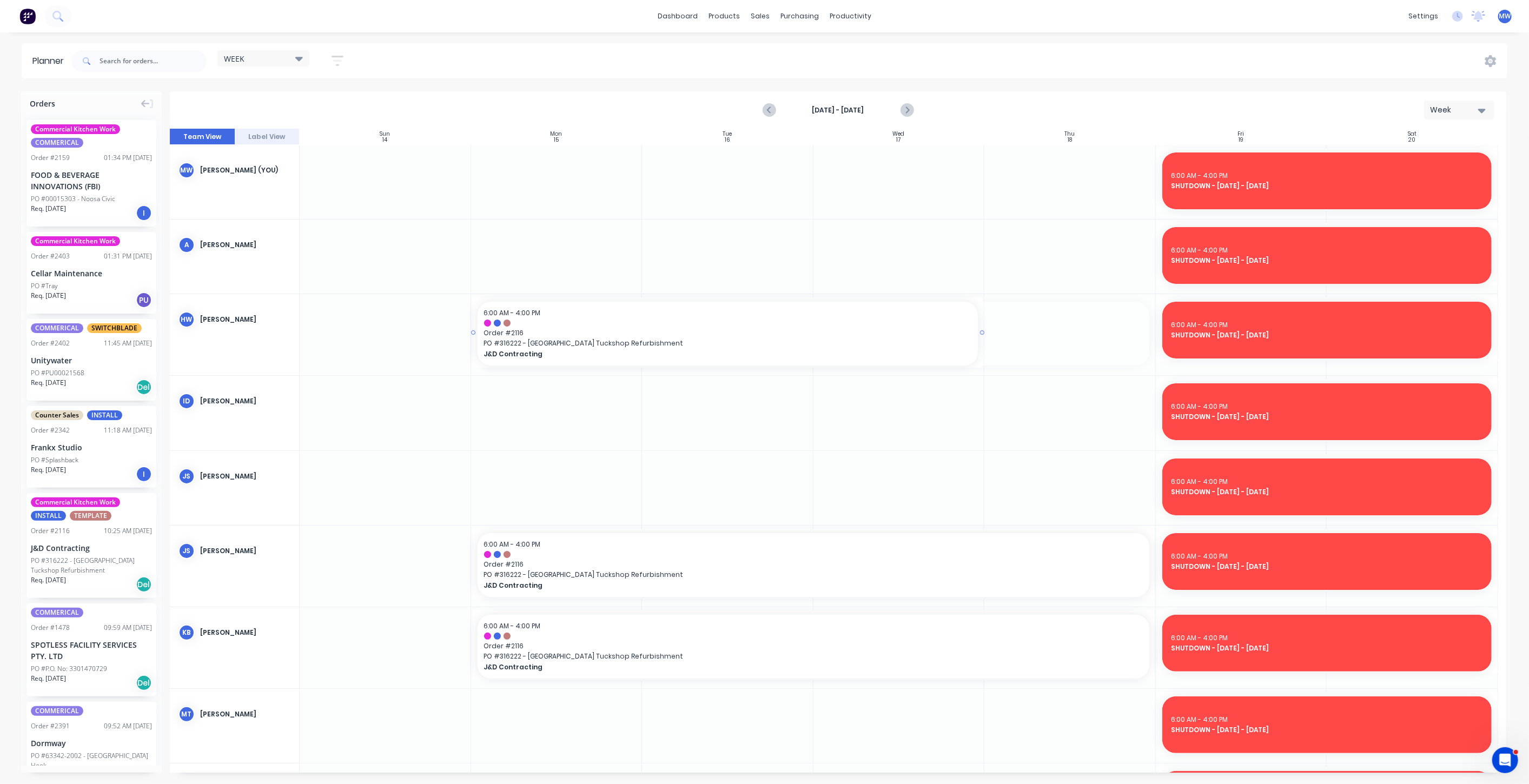
drag, startPoint x: 1149, startPoint y: 333, endPoint x: 977, endPoint y: 339, distance: 172.1
drag, startPoint x: 978, startPoint y: 329, endPoint x: 871, endPoint y: 333, distance: 107.1
drag, startPoint x: 1145, startPoint y: 563, endPoint x: 969, endPoint y: 568, distance: 176.1
drag, startPoint x: 1151, startPoint y: 644, endPoint x: 958, endPoint y: 648, distance: 193.0
click at [771, 111] on icon "Previous page" at bounding box center [769, 110] width 13 height 13
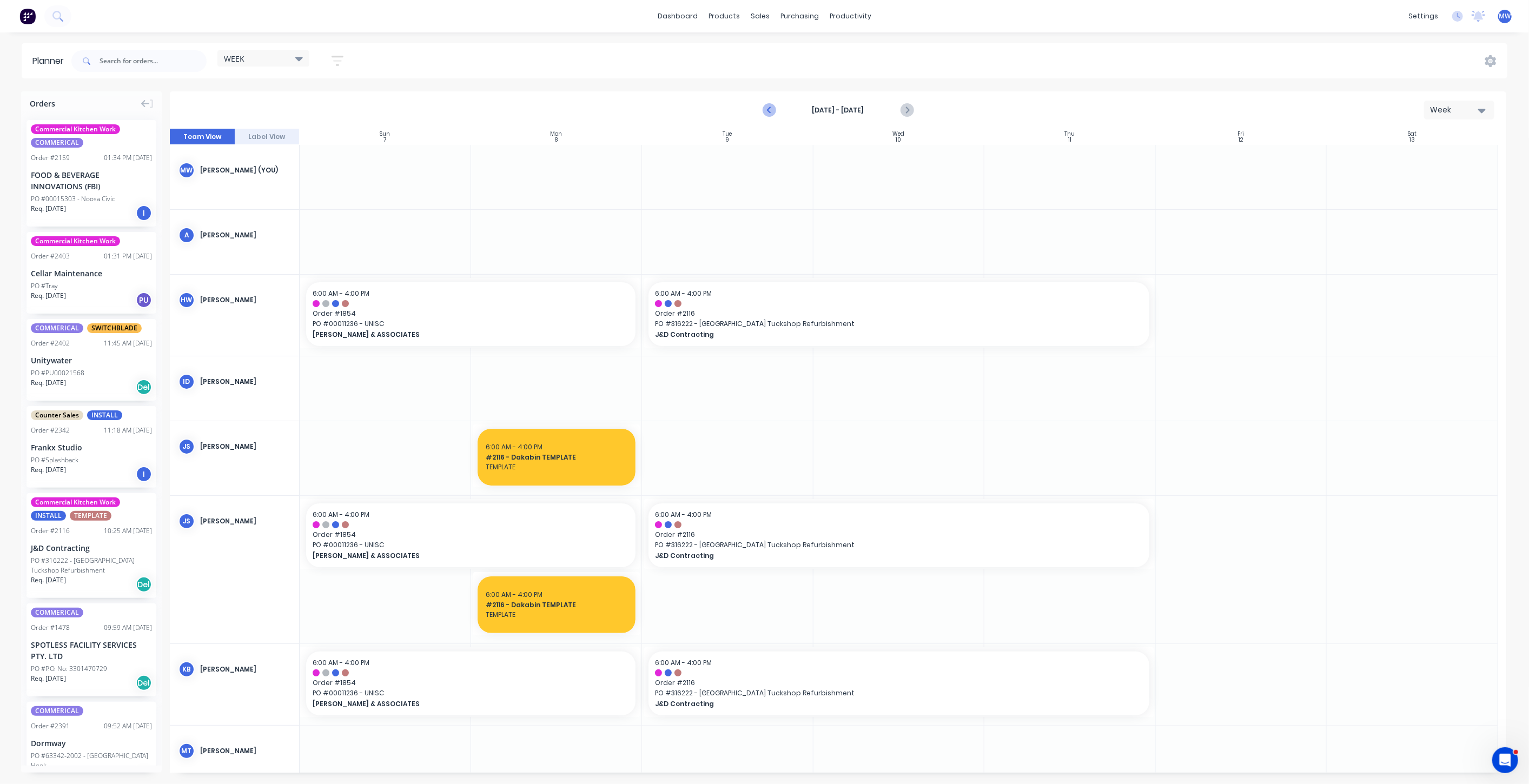
click at [771, 110] on icon "Previous page" at bounding box center [769, 110] width 13 height 13
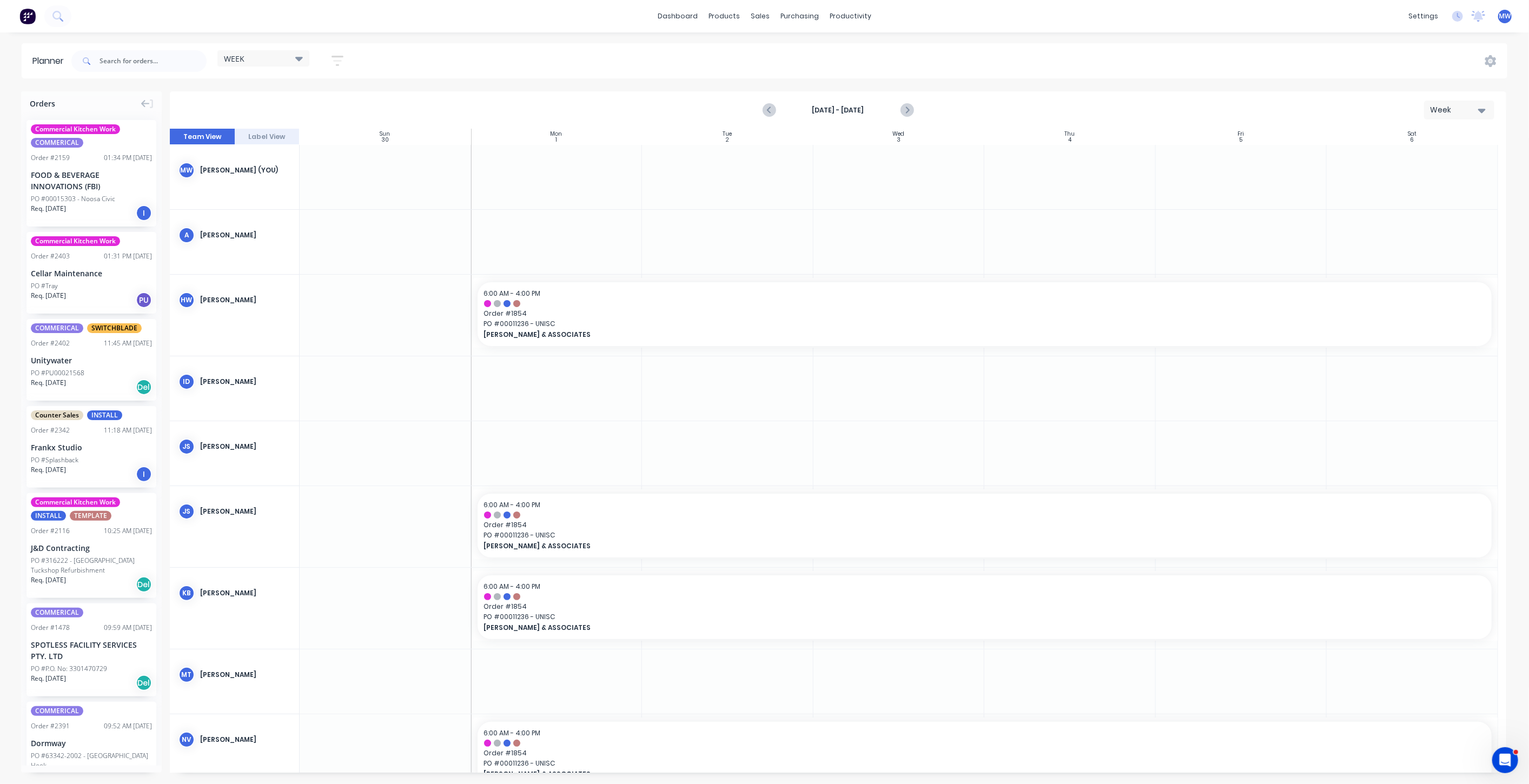
click at [771, 110] on icon "Previous page" at bounding box center [769, 110] width 13 height 13
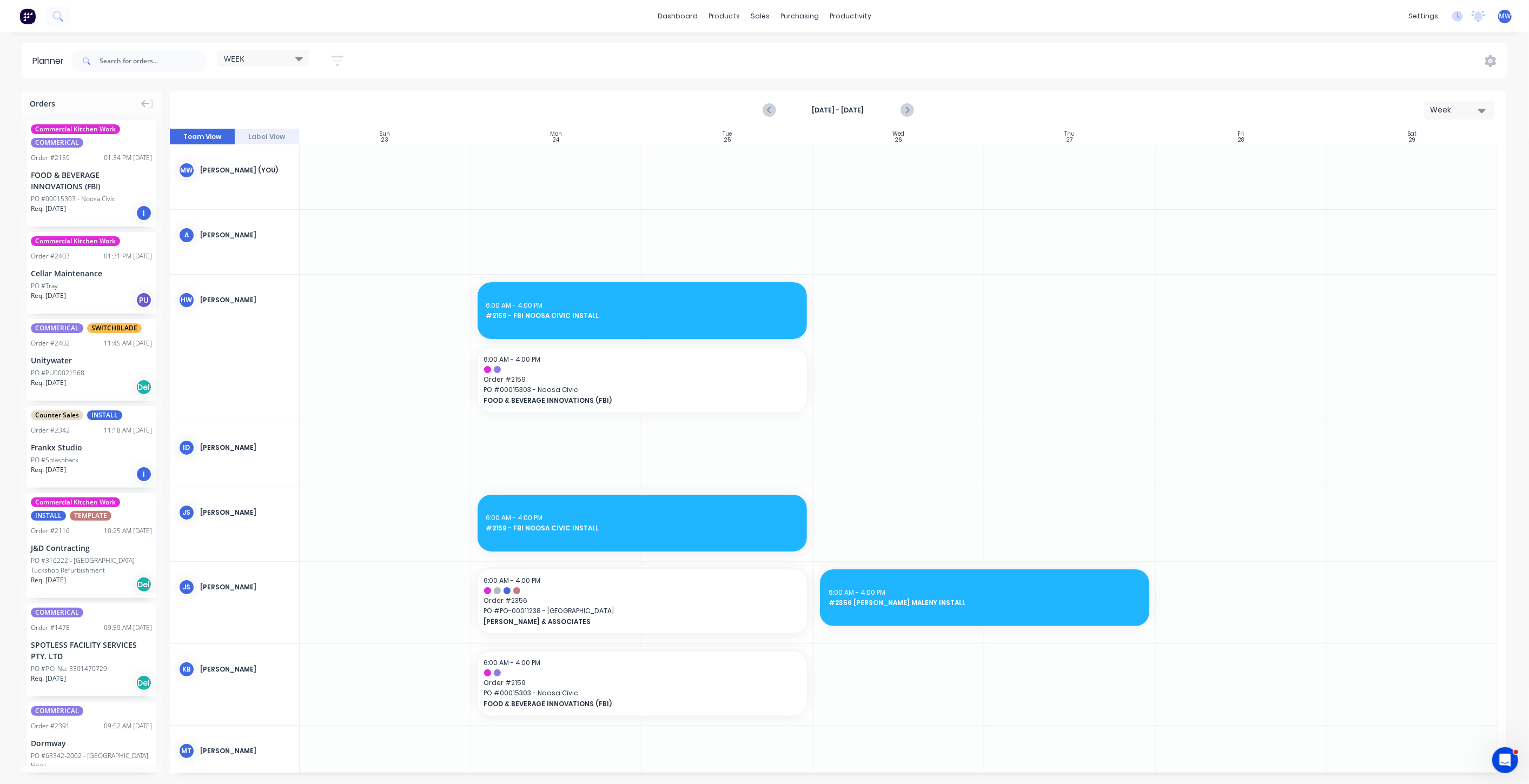
click at [771, 110] on icon "Previous page" at bounding box center [769, 110] width 13 height 13
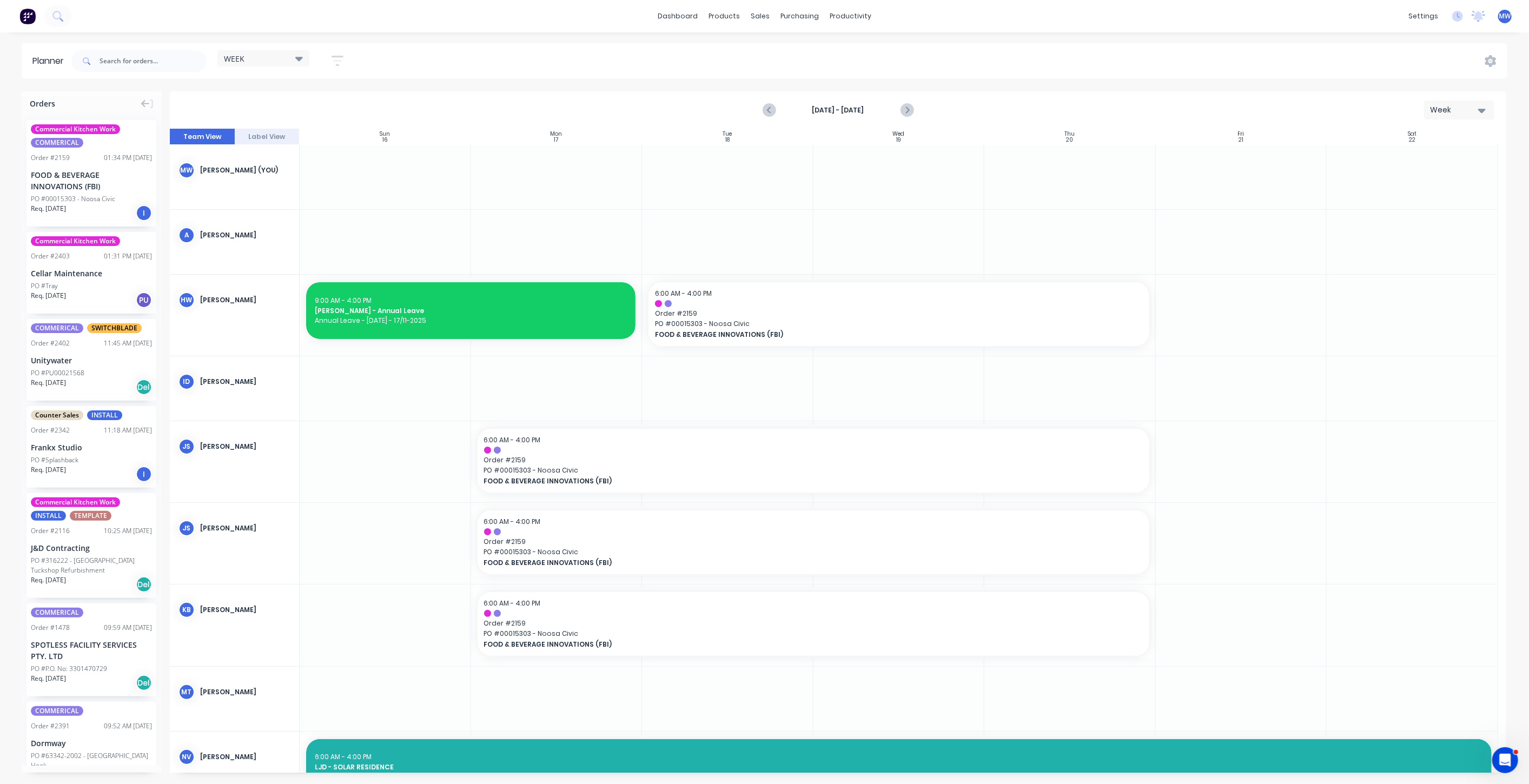
click at [771, 110] on icon "Previous page" at bounding box center [769, 110] width 13 height 13
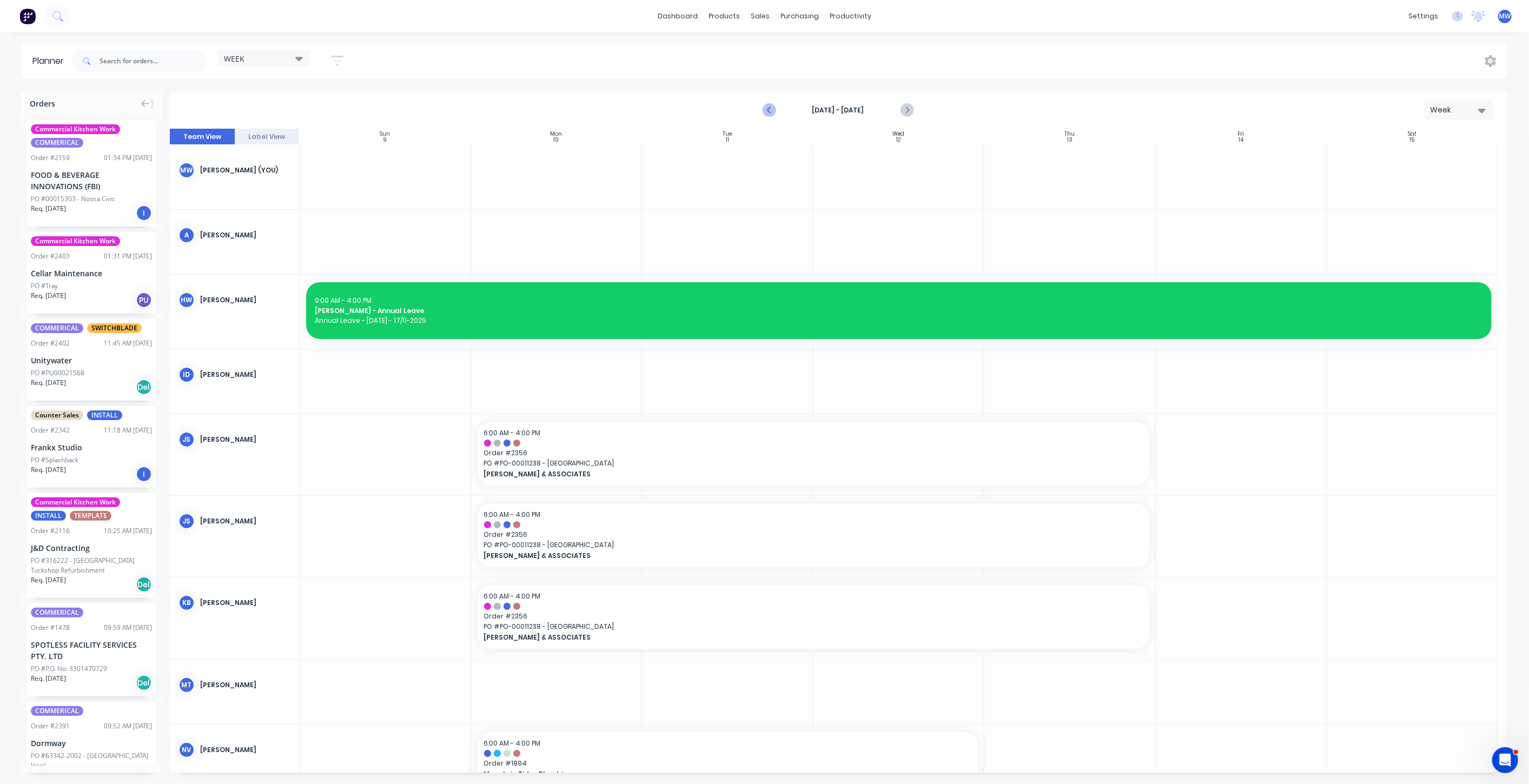
click at [768, 110] on icon "Previous page" at bounding box center [769, 110] width 13 height 13
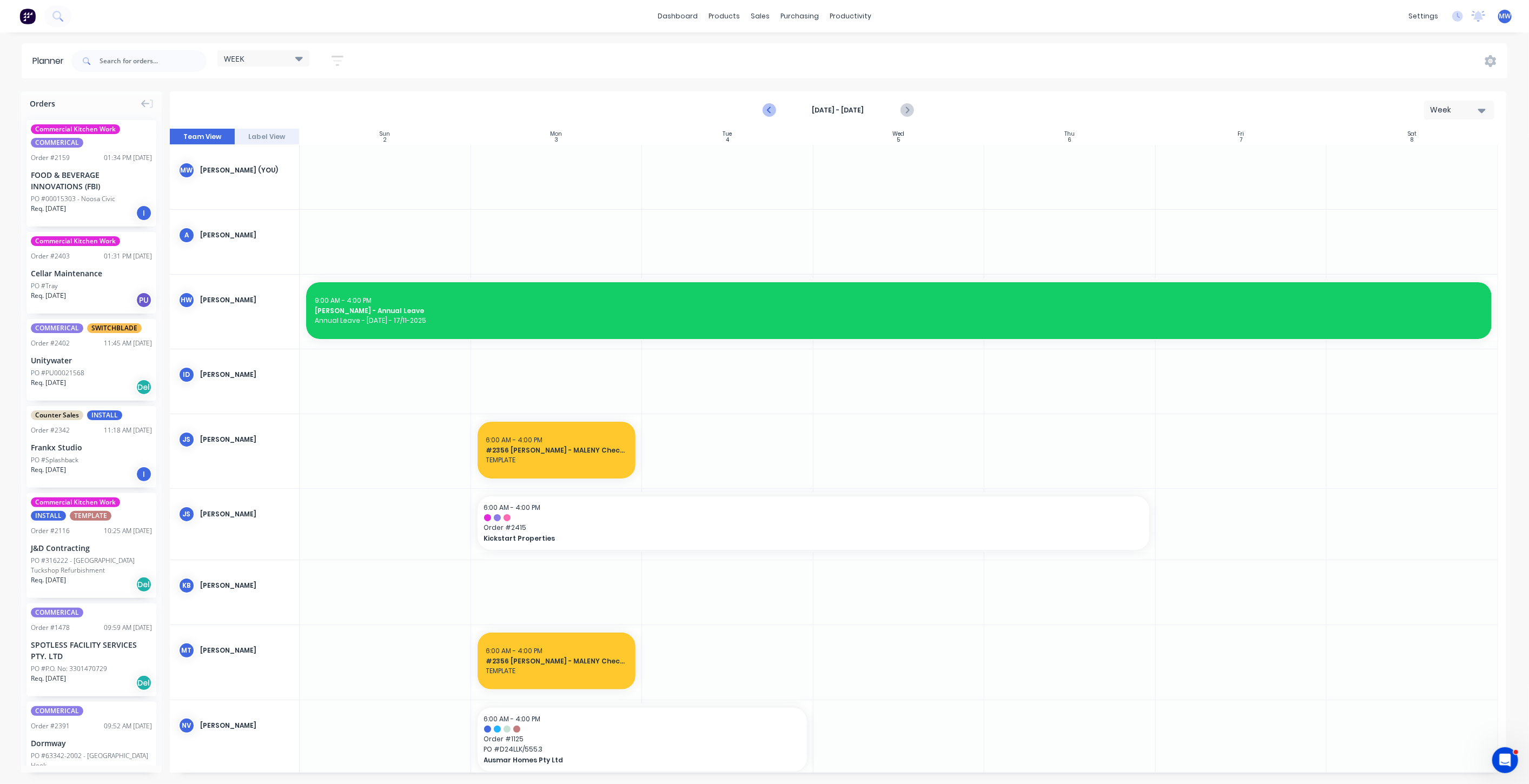
click at [768, 110] on icon "Previous page" at bounding box center [769, 110] width 13 height 13
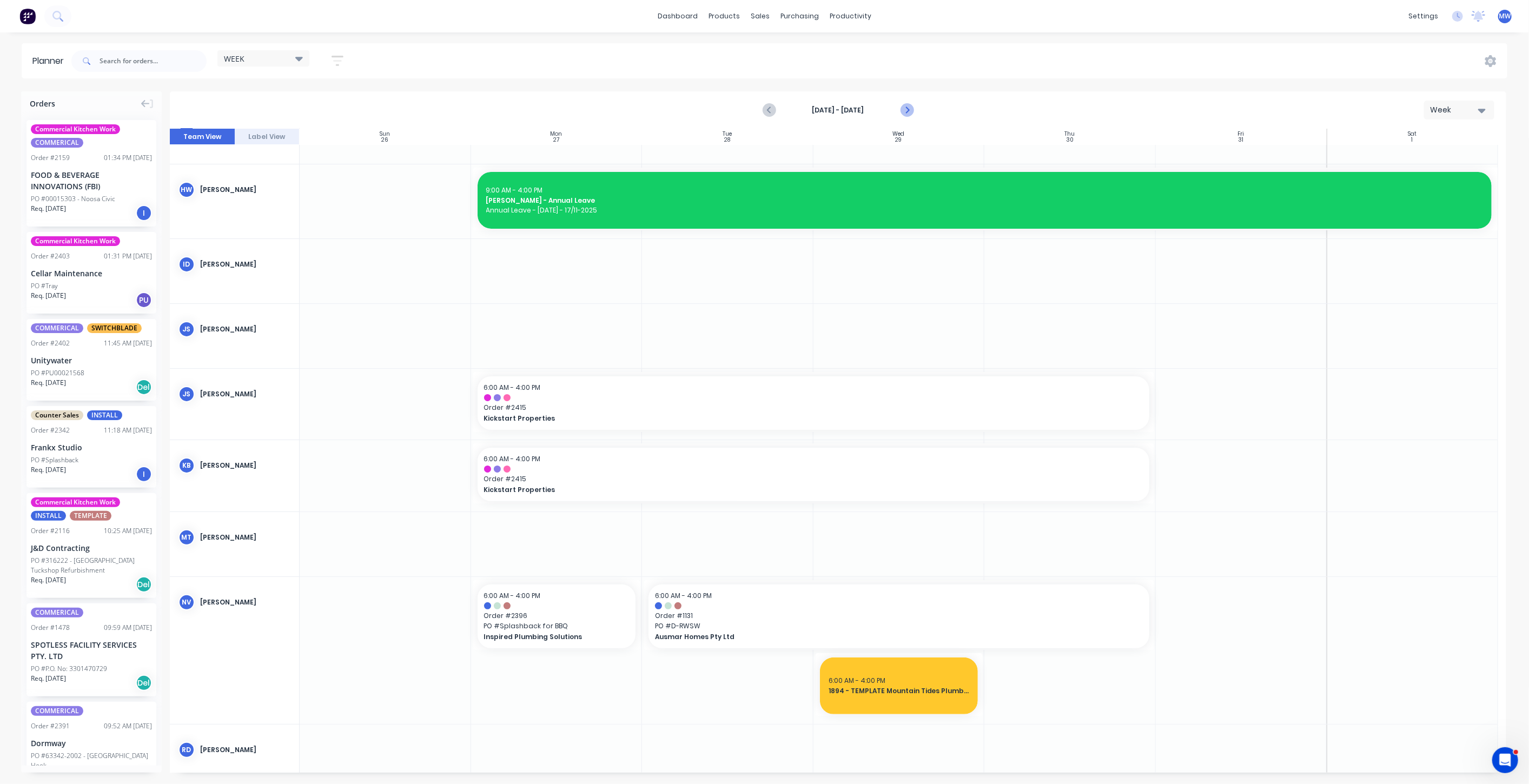
click at [909, 112] on icon "Next page" at bounding box center [906, 110] width 13 height 13
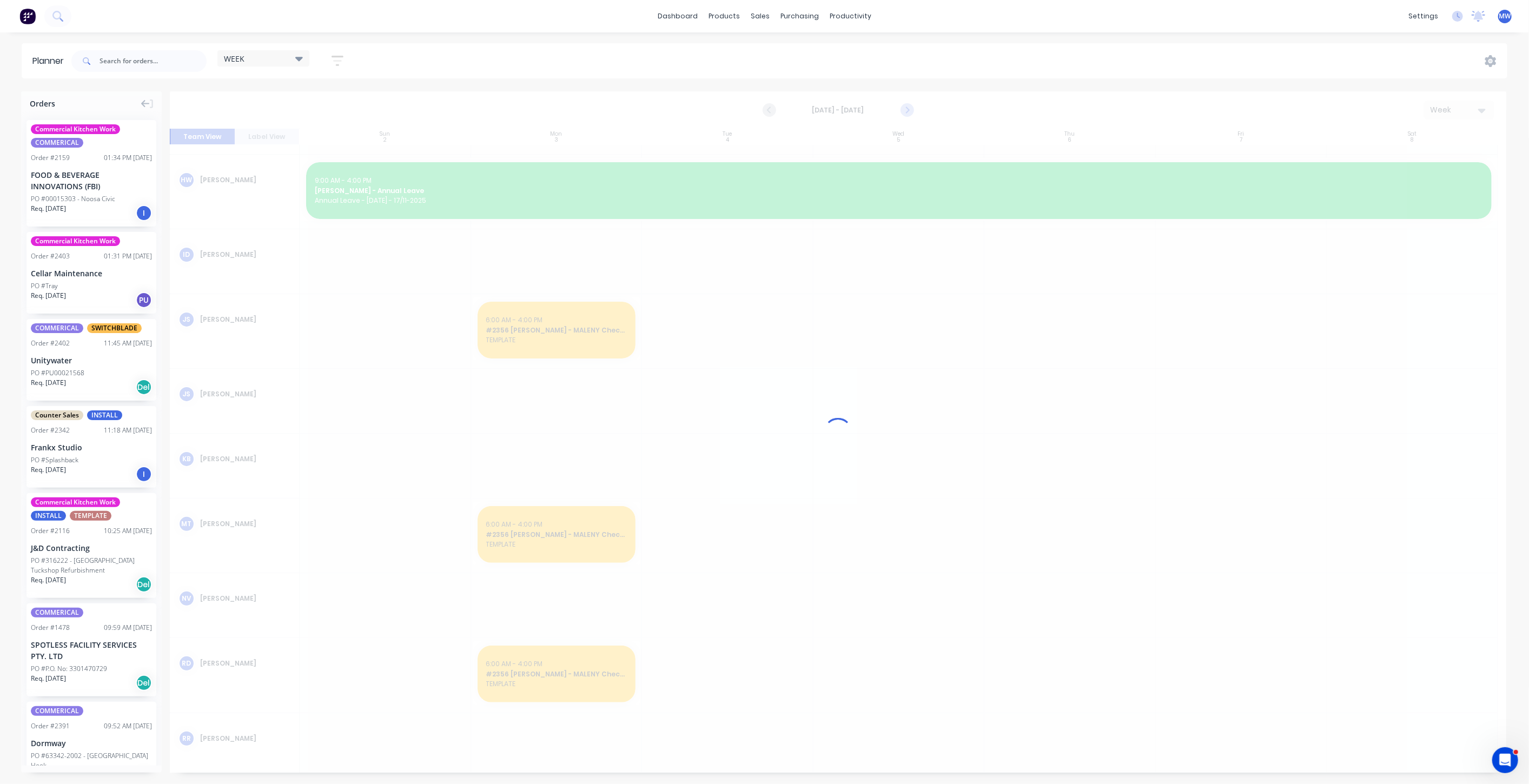
scroll to position [110, 0]
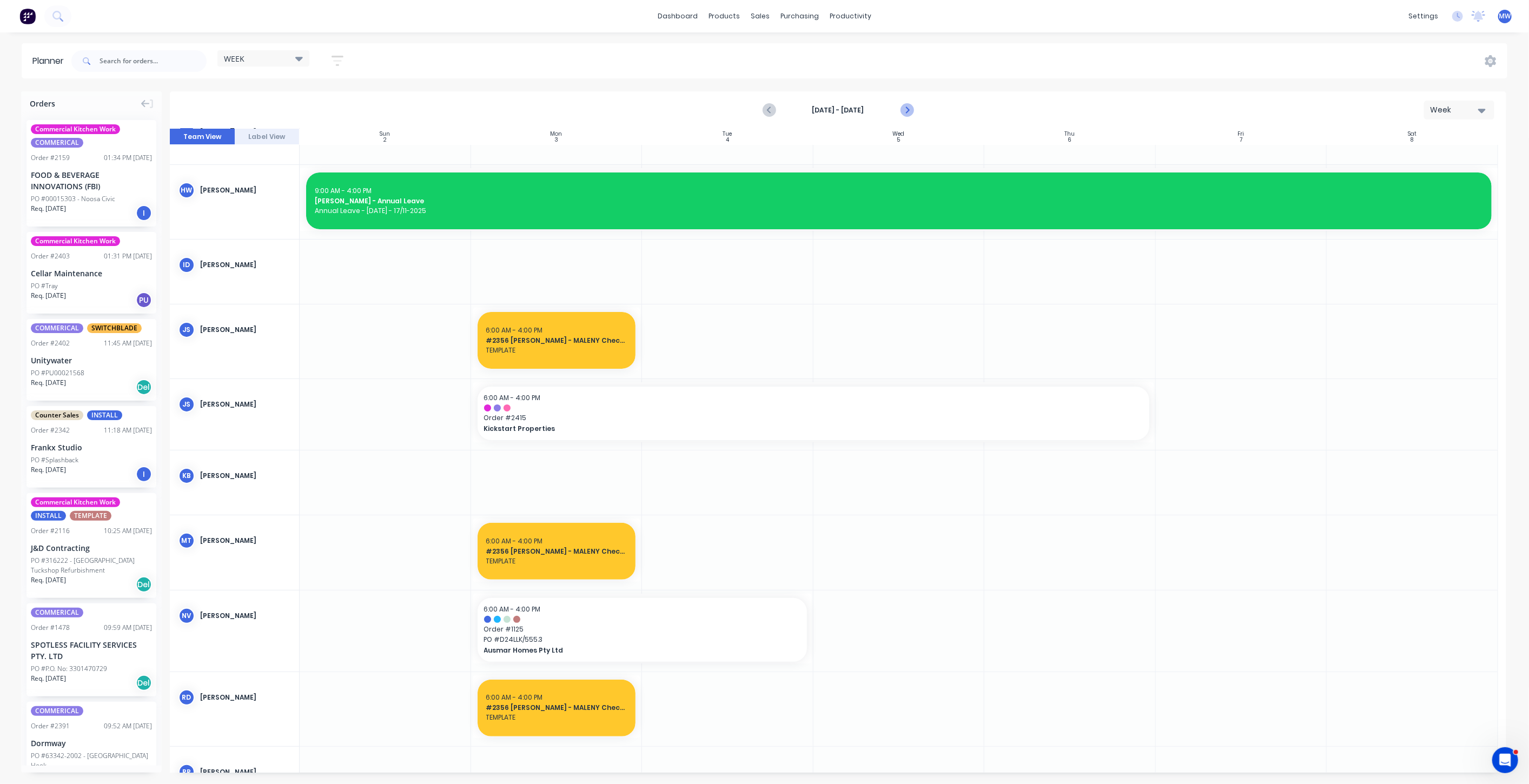
click at [909, 112] on icon "Next page" at bounding box center [906, 110] width 13 height 13
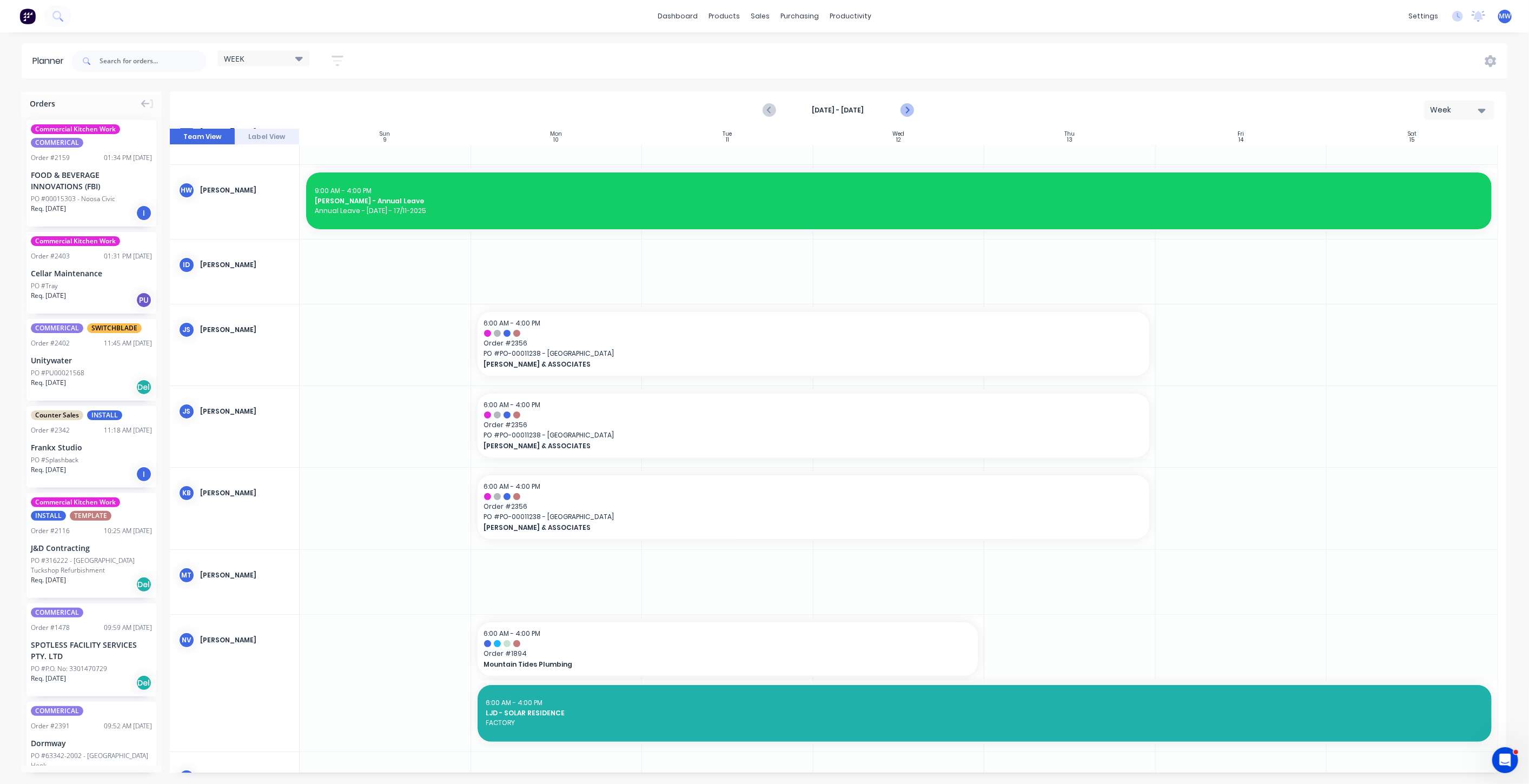
click at [909, 113] on icon "Next page" at bounding box center [906, 110] width 13 height 13
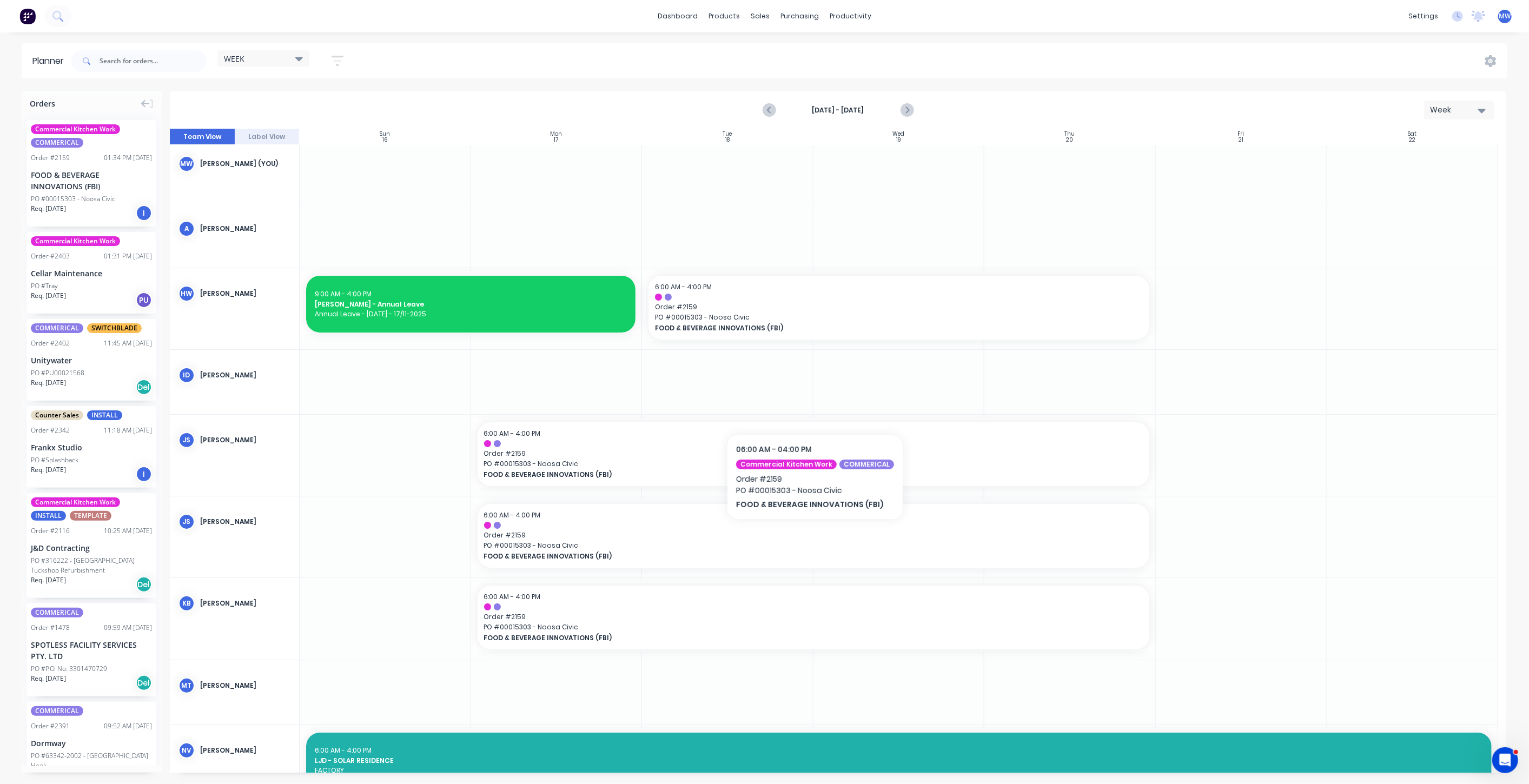
scroll to position [0, 0]
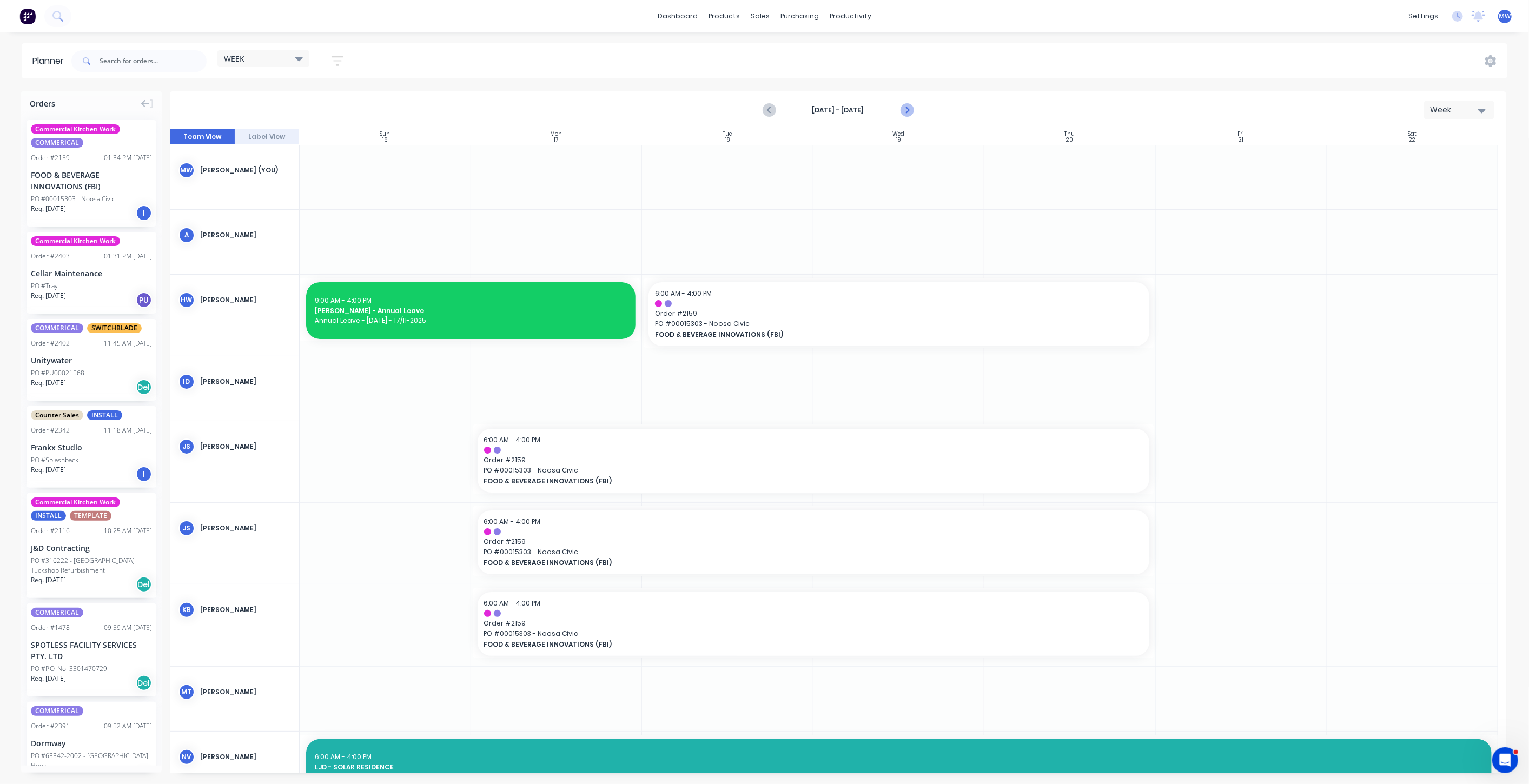
click at [909, 110] on icon "Next page" at bounding box center [906, 110] width 13 height 13
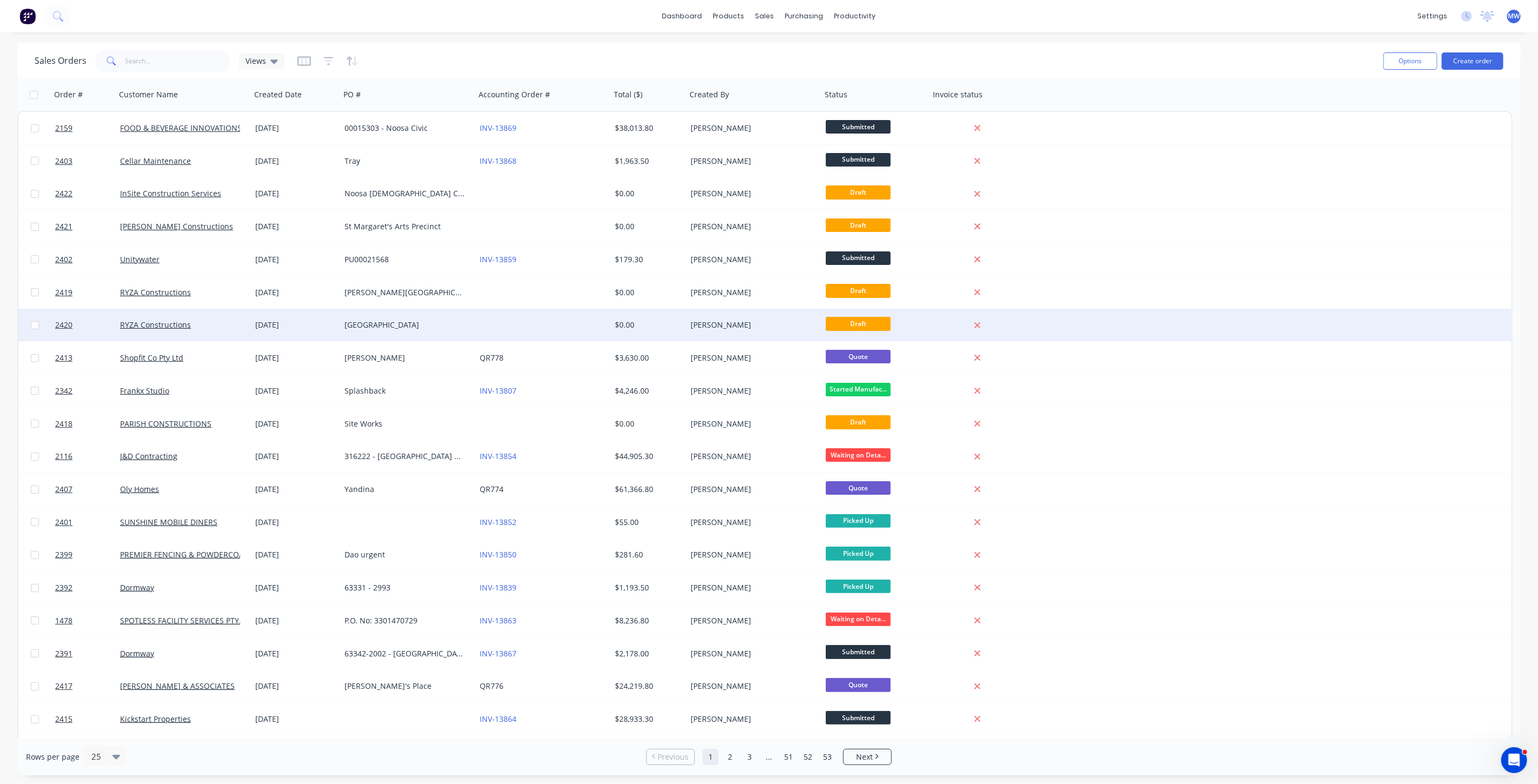
click at [300, 321] on div "[DATE]" at bounding box center [295, 324] width 80 height 11
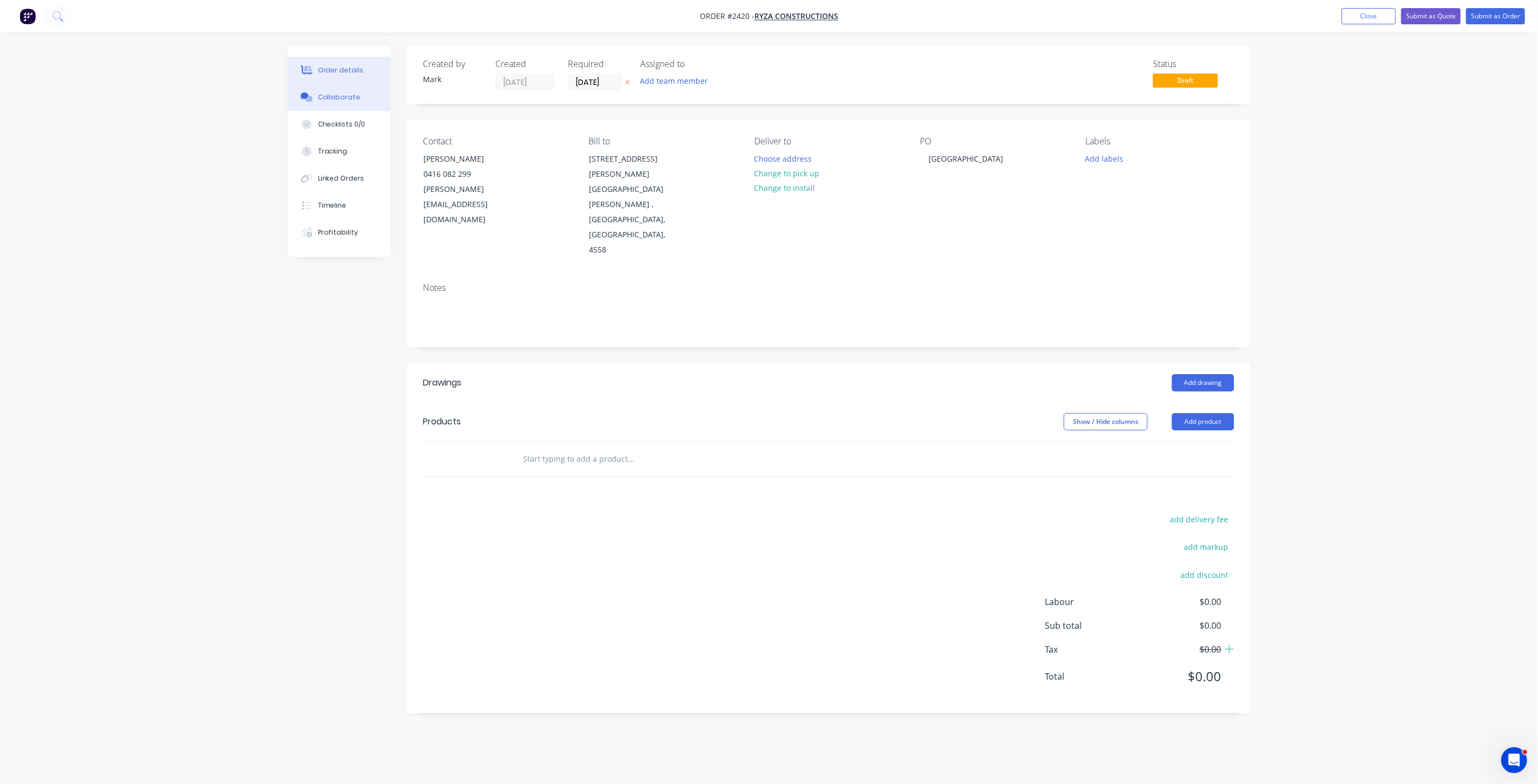
click at [340, 95] on div "Collaborate" at bounding box center [339, 97] width 43 height 10
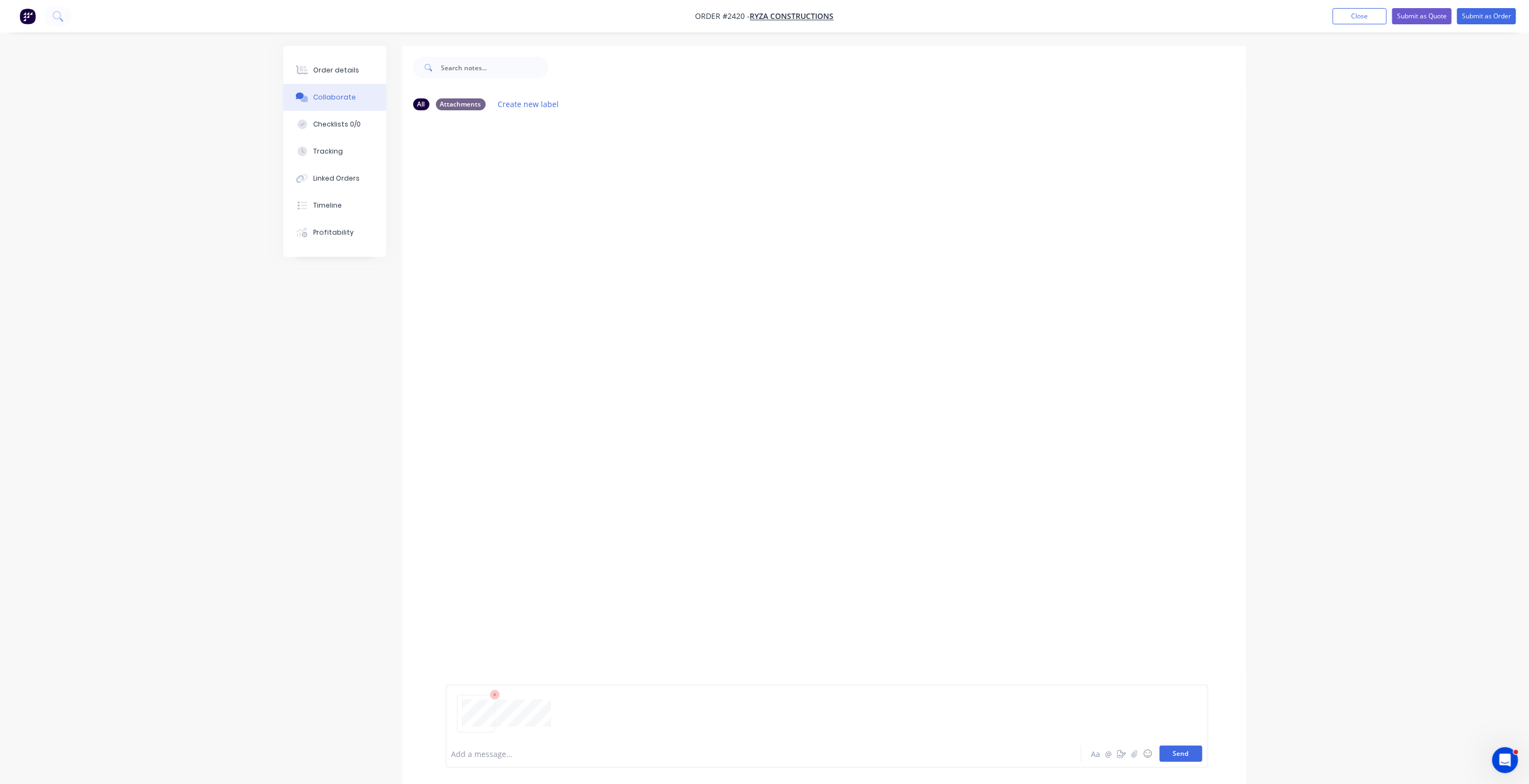
click at [1187, 757] on button "Send" at bounding box center [1181, 753] width 43 height 16
click at [1360, 17] on button "Close" at bounding box center [1360, 16] width 54 height 16
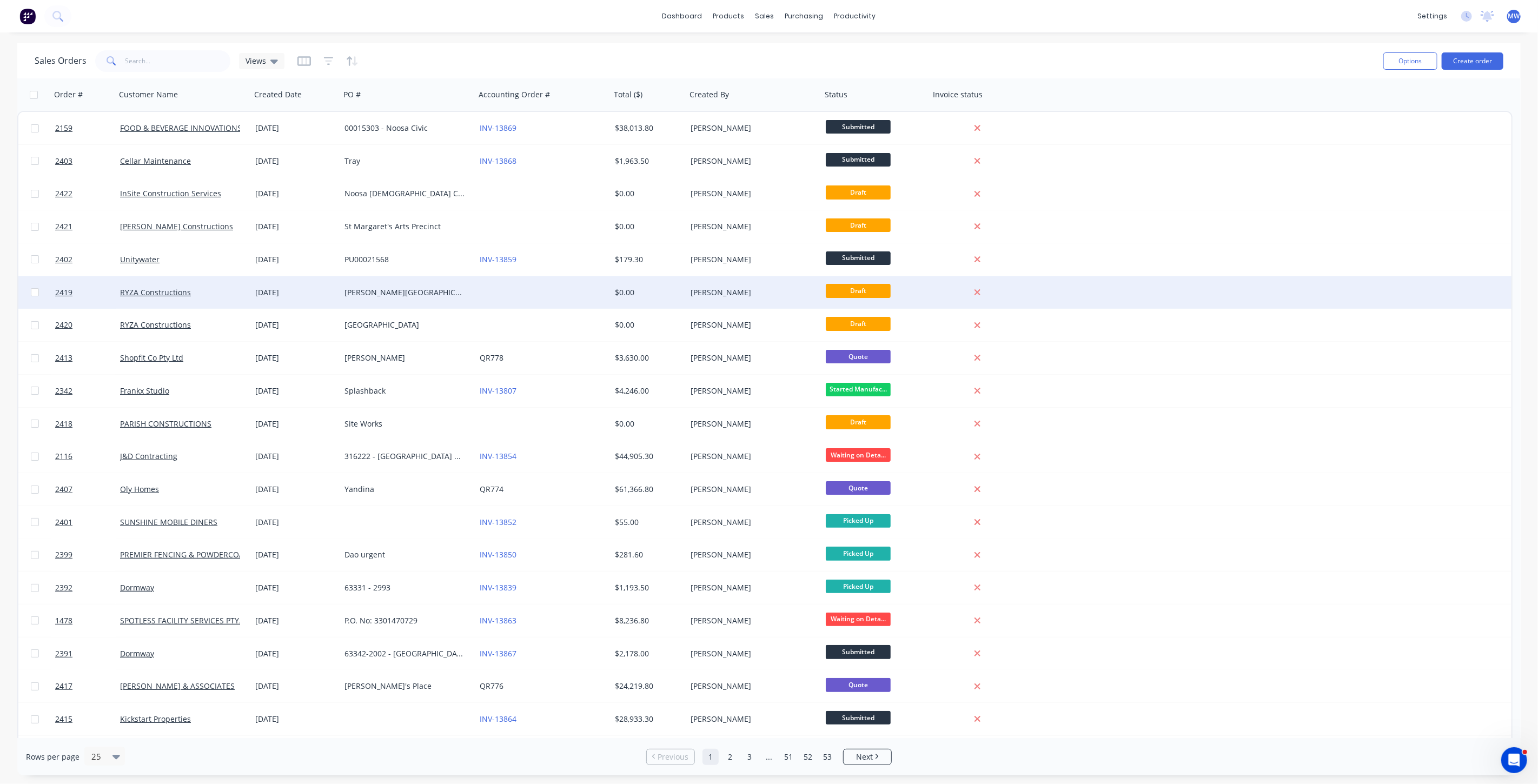
click at [412, 291] on div "James Nash State High School" at bounding box center [405, 292] width 120 height 11
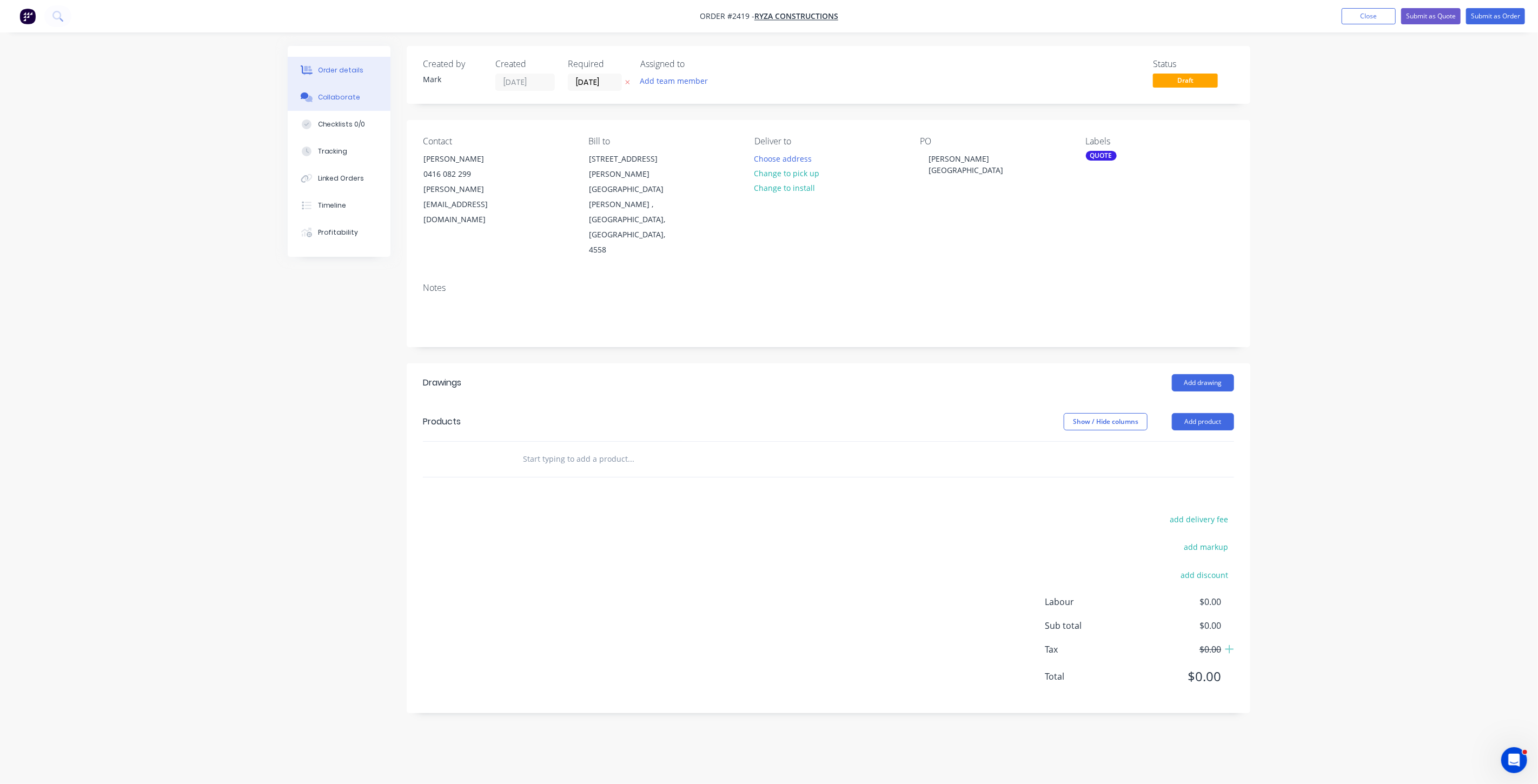
click at [353, 88] on button "Collaborate" at bounding box center [339, 97] width 103 height 27
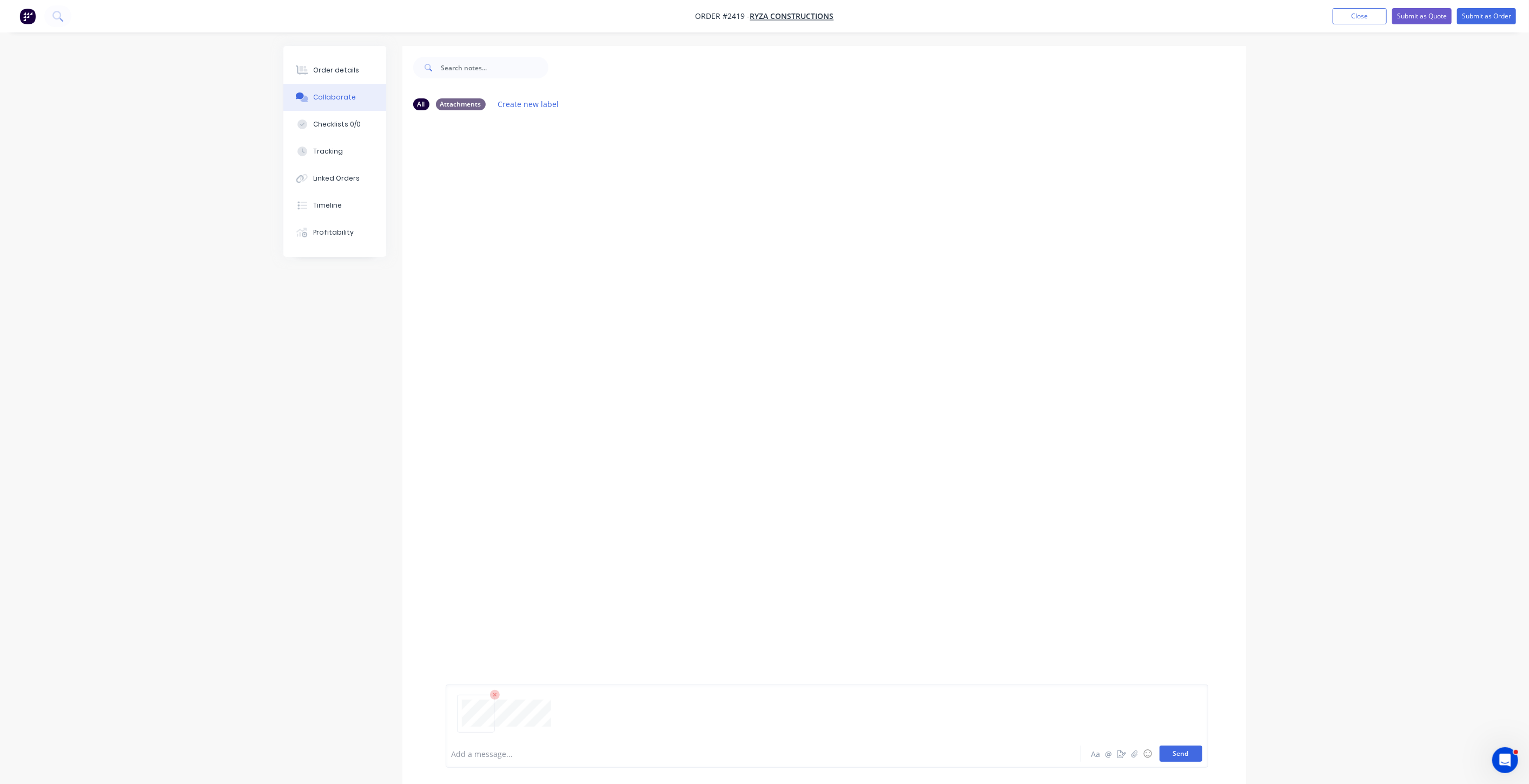
click at [1184, 754] on button "Send" at bounding box center [1181, 753] width 43 height 16
click at [347, 75] on button "Order details" at bounding box center [335, 70] width 103 height 27
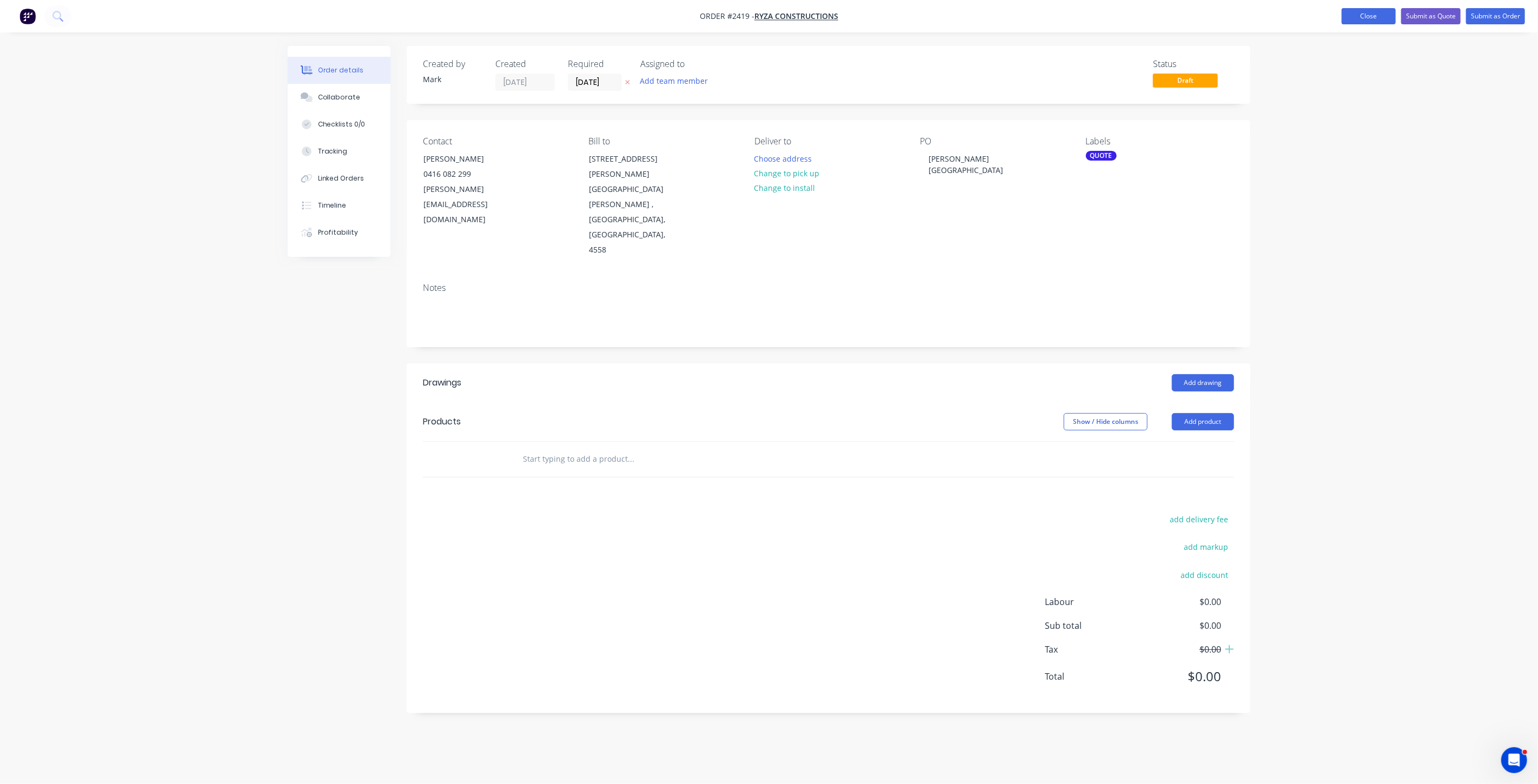
click at [1358, 19] on button "Close" at bounding box center [1369, 16] width 54 height 16
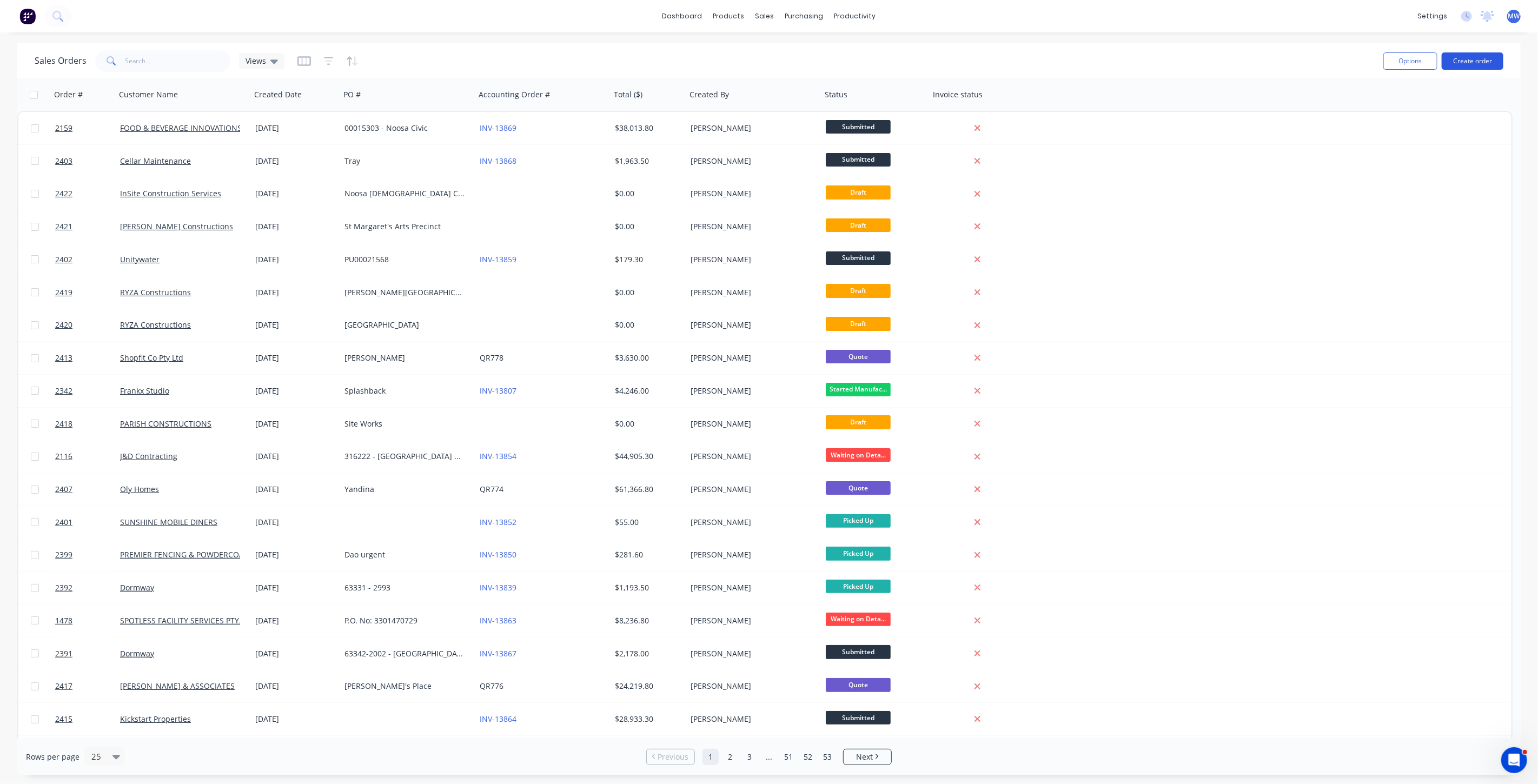
click at [1479, 61] on button "Create order" at bounding box center [1472, 61] width 62 height 17
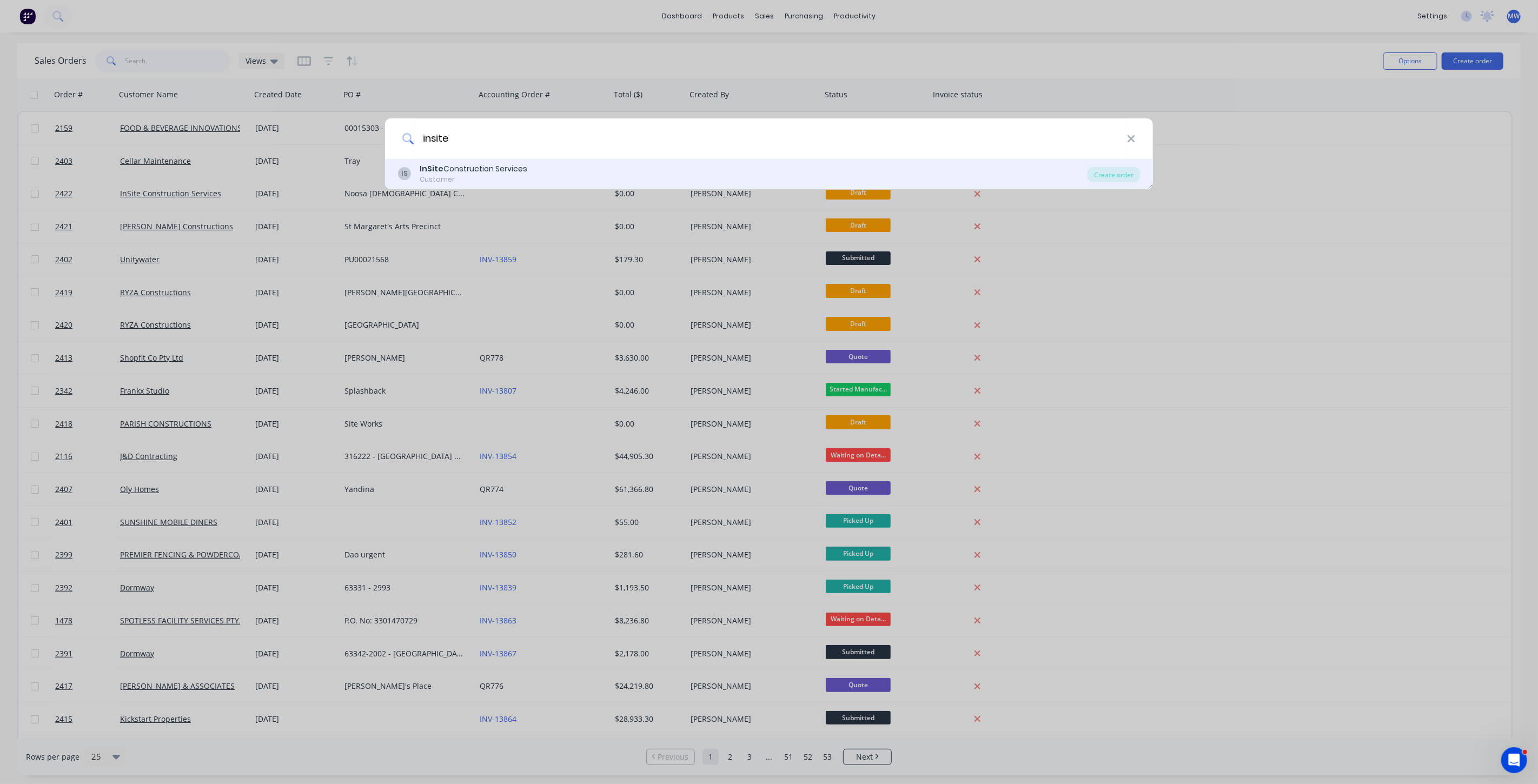
type input "insite"
click at [522, 167] on div "InSite Construction Services" at bounding box center [473, 168] width 107 height 11
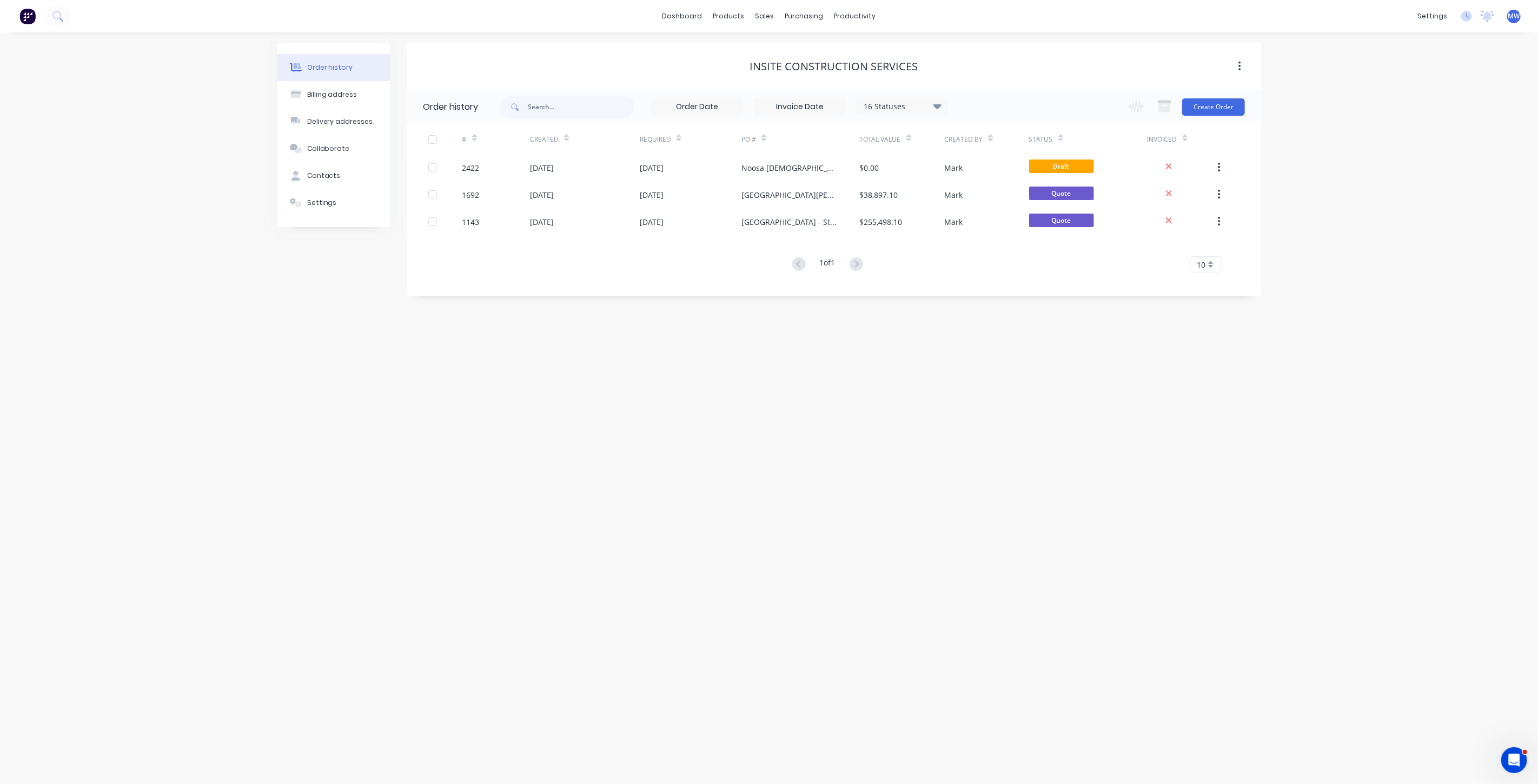
click at [901, 409] on div "Order history Billing address Delivery addresses Collaborate Contacts Settings …" at bounding box center [769, 407] width 1538 height 751
click at [406, 378] on div "Order history Billing address Delivery addresses Collaborate Contacts Settings …" at bounding box center [769, 407] width 1538 height 751
click at [1209, 111] on button "Create Order" at bounding box center [1213, 106] width 63 height 17
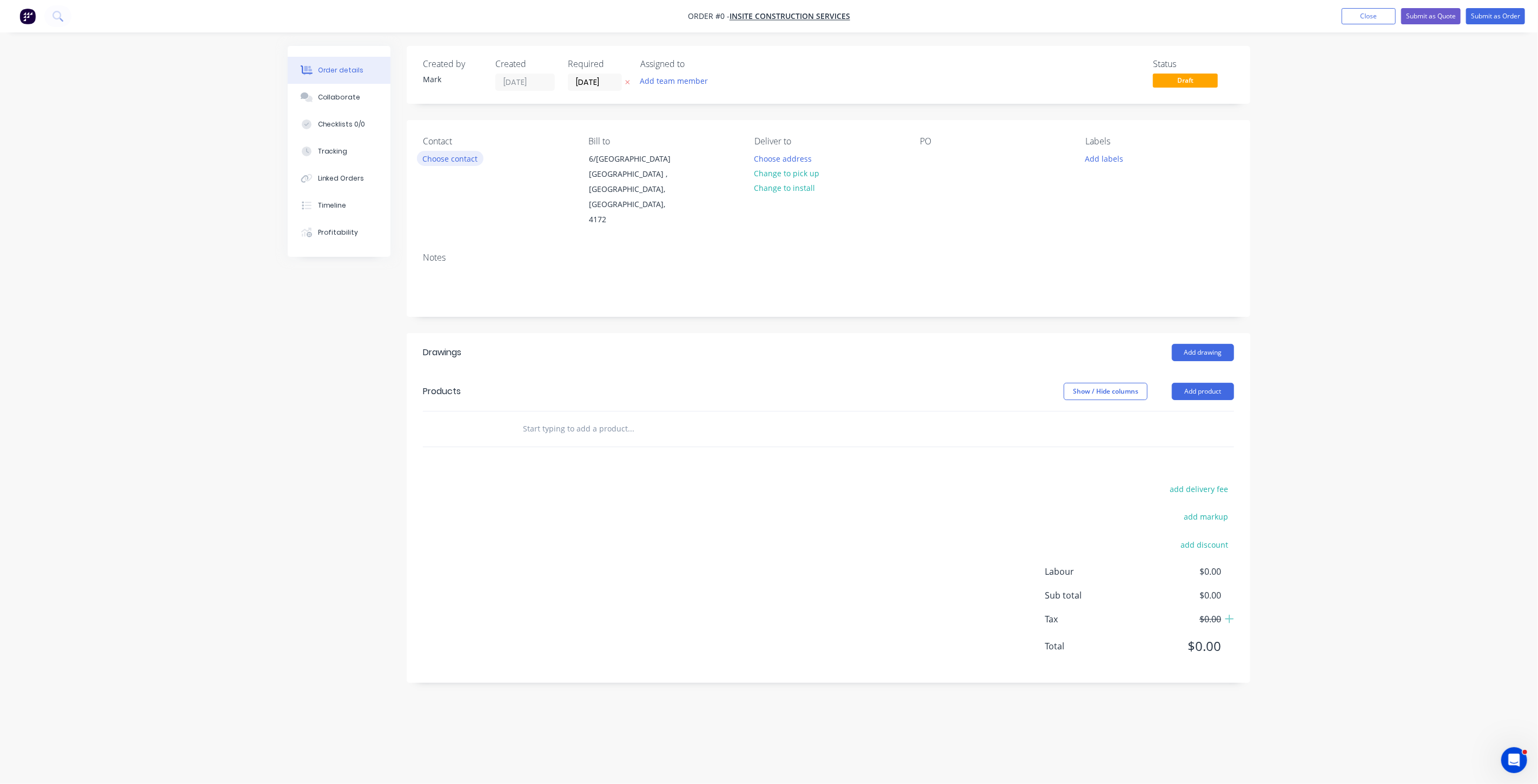
click at [429, 155] on button "Choose contact" at bounding box center [450, 158] width 67 height 14
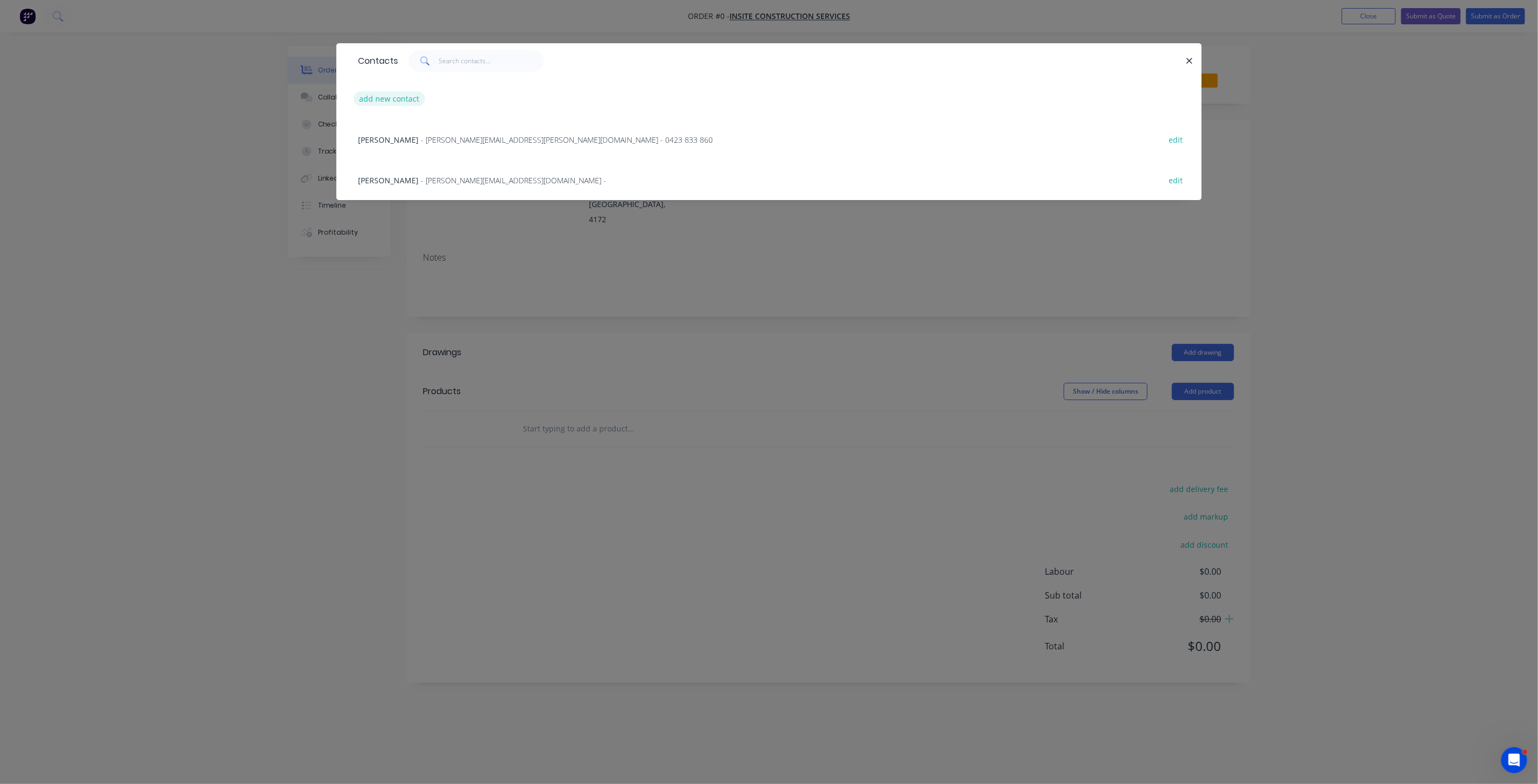
click at [403, 103] on button "add new contact" at bounding box center [390, 98] width 71 height 14
select select "AU"
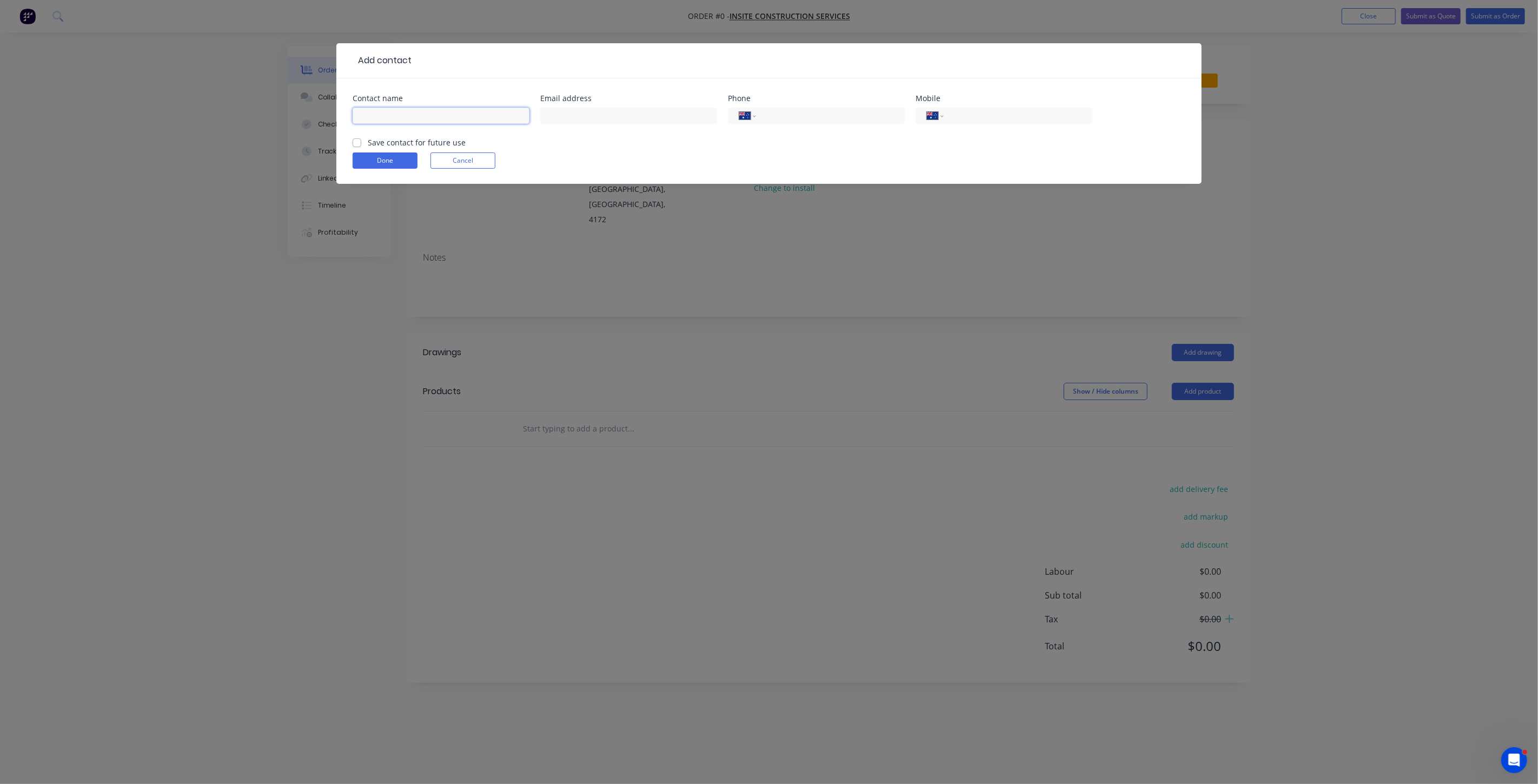
click at [395, 112] on input "text" at bounding box center [440, 115] width 177 height 16
type input "Abhinav Choudhary"
click at [569, 115] on input "text" at bounding box center [628, 115] width 177 height 16
type input "abdhinav@insitecs.com.au"
drag, startPoint x: 852, startPoint y: 118, endPoint x: 864, endPoint y: 117, distance: 12.0
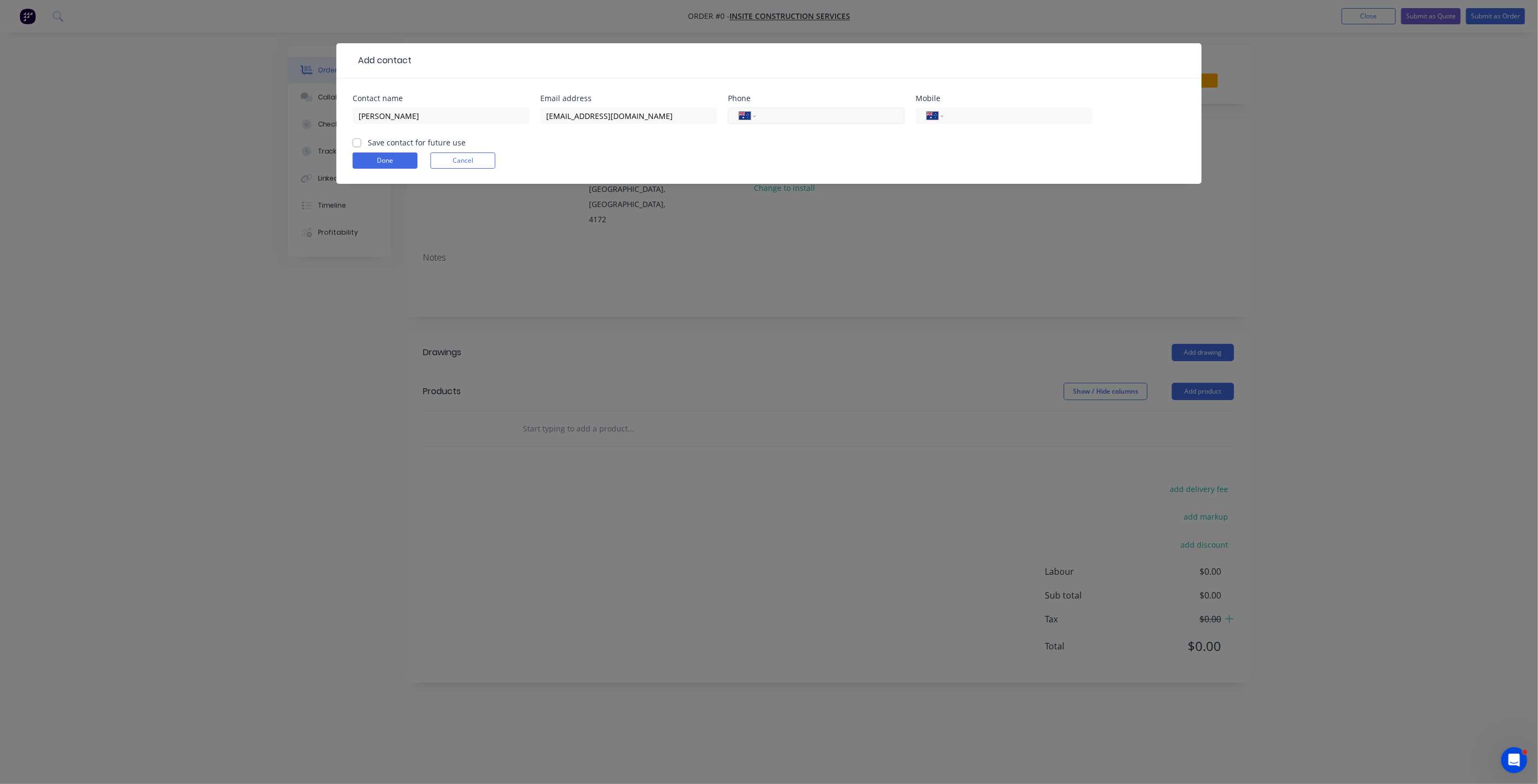
click at [853, 118] on input "tel" at bounding box center [829, 116] width 130 height 13
click at [986, 115] on input "tel" at bounding box center [1017, 116] width 130 height 13
click at [822, 113] on input "tel" at bounding box center [829, 116] width 130 height 13
type input "(07) 3348 8439"
click at [368, 141] on label "Save contact for future use" at bounding box center [417, 142] width 98 height 11
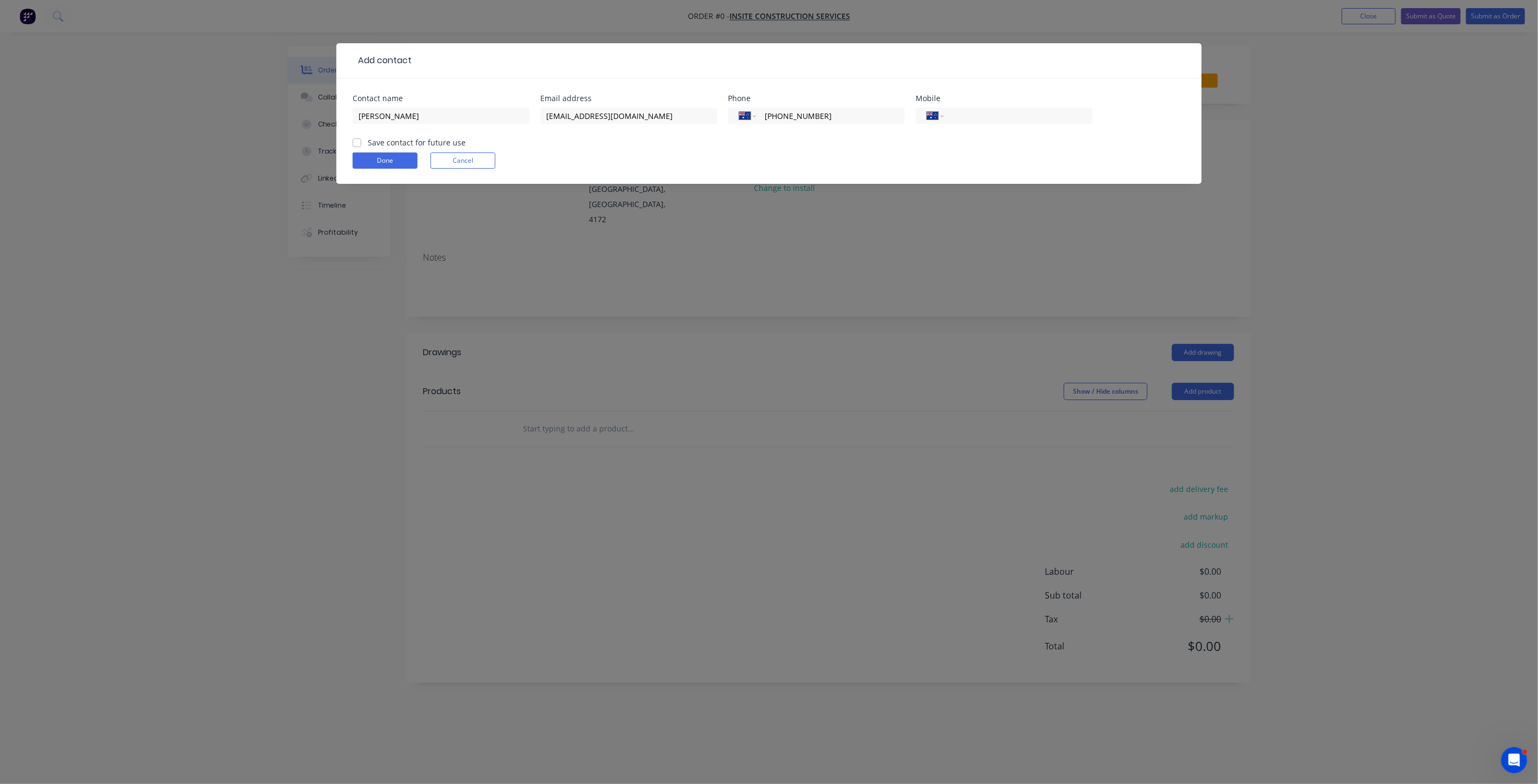
click at [358, 141] on input "Save contact for future use" at bounding box center [357, 142] width 8 height 10
checkbox input "true"
click at [369, 155] on button "Done" at bounding box center [384, 160] width 65 height 16
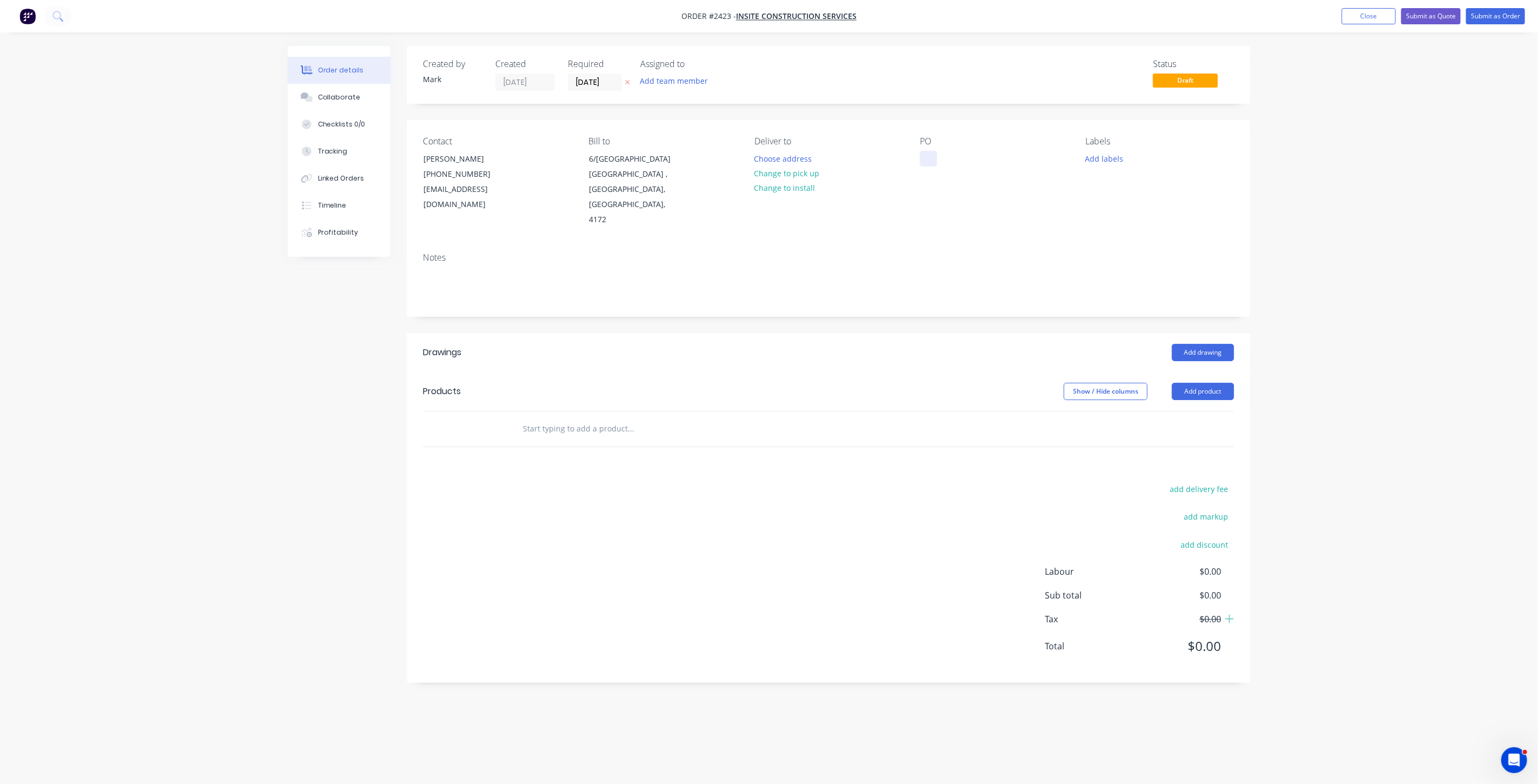
click at [928, 160] on div at bounding box center [929, 159] width 17 height 16
click at [1108, 158] on button "Add labels" at bounding box center [1104, 158] width 50 height 14
click at [1105, 262] on div at bounding box center [1105, 263] width 22 height 22
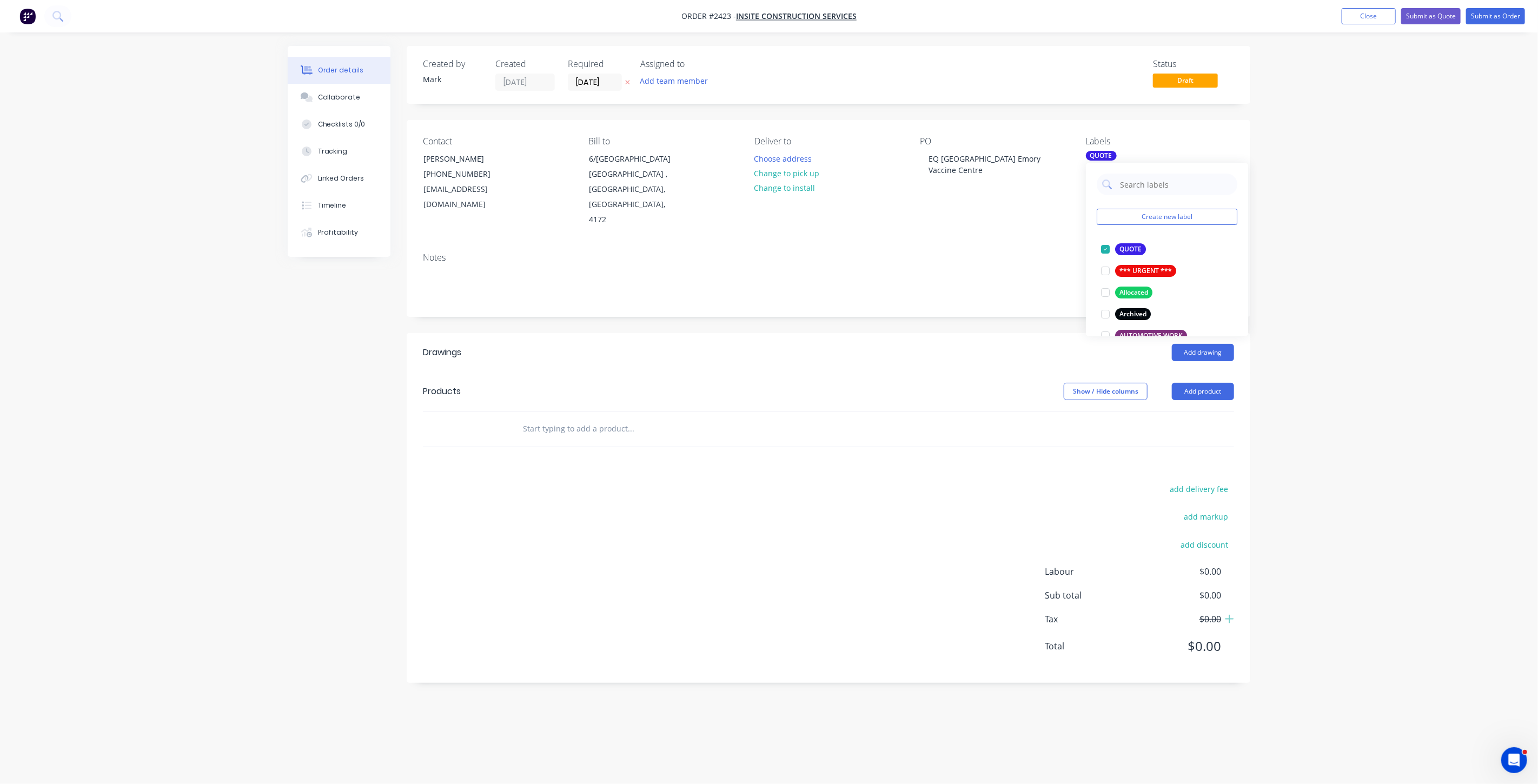
click at [559, 418] on input "text" at bounding box center [630, 429] width 216 height 22
click at [1323, 153] on div "Order details Collaborate Checklists 0/0 Tracking Linked Orders Timeline Profit…" at bounding box center [769, 392] width 1538 height 784
click at [1377, 14] on button "Close" at bounding box center [1369, 16] width 54 height 16
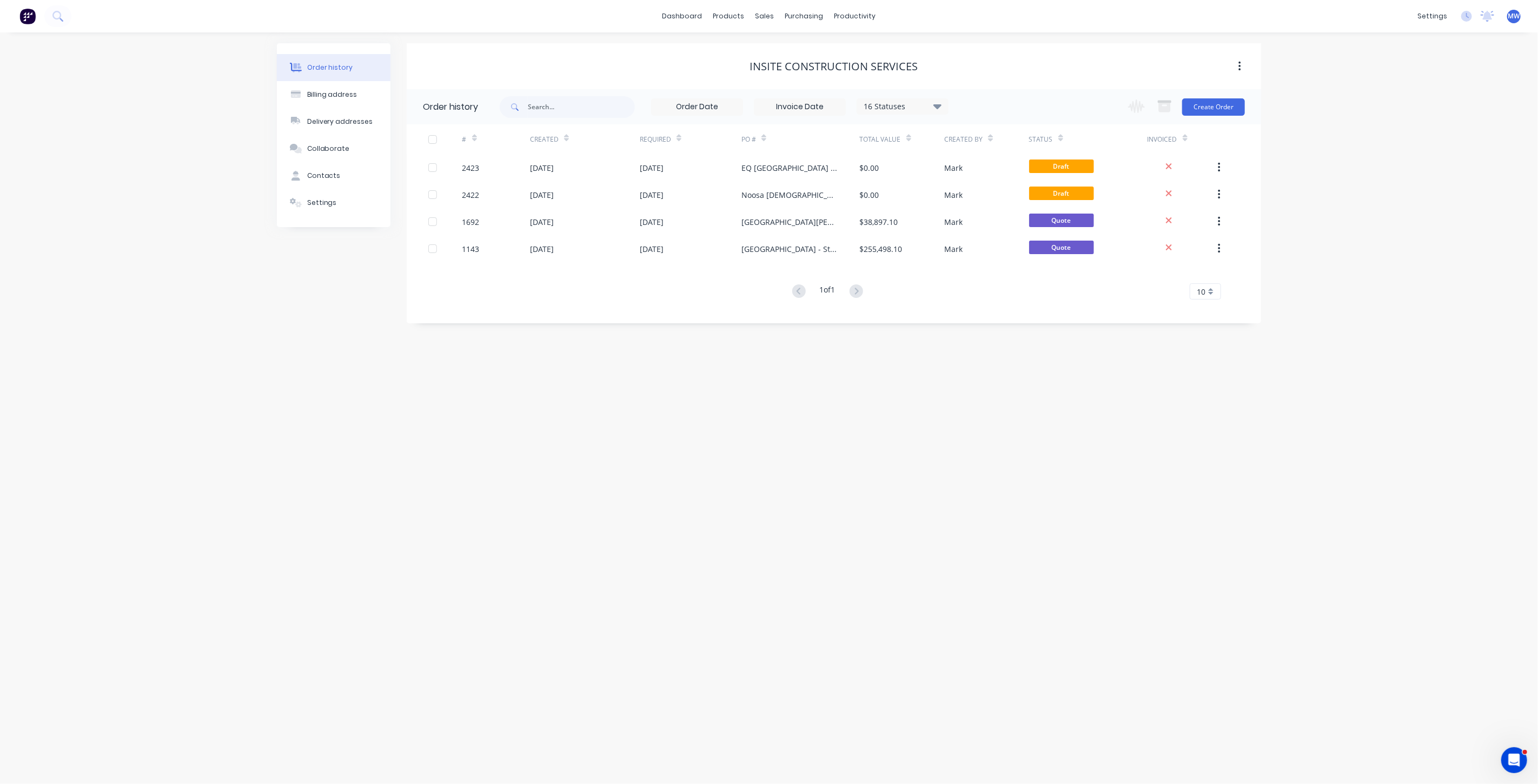
click at [347, 327] on div "Order history Billing address Delivery addresses Collaborate Contacts Settings …" at bounding box center [769, 407] width 1538 height 751
click at [761, 17] on div "sales" at bounding box center [765, 16] width 30 height 16
click at [807, 48] on div "Sales Orders" at bounding box center [805, 52] width 44 height 10
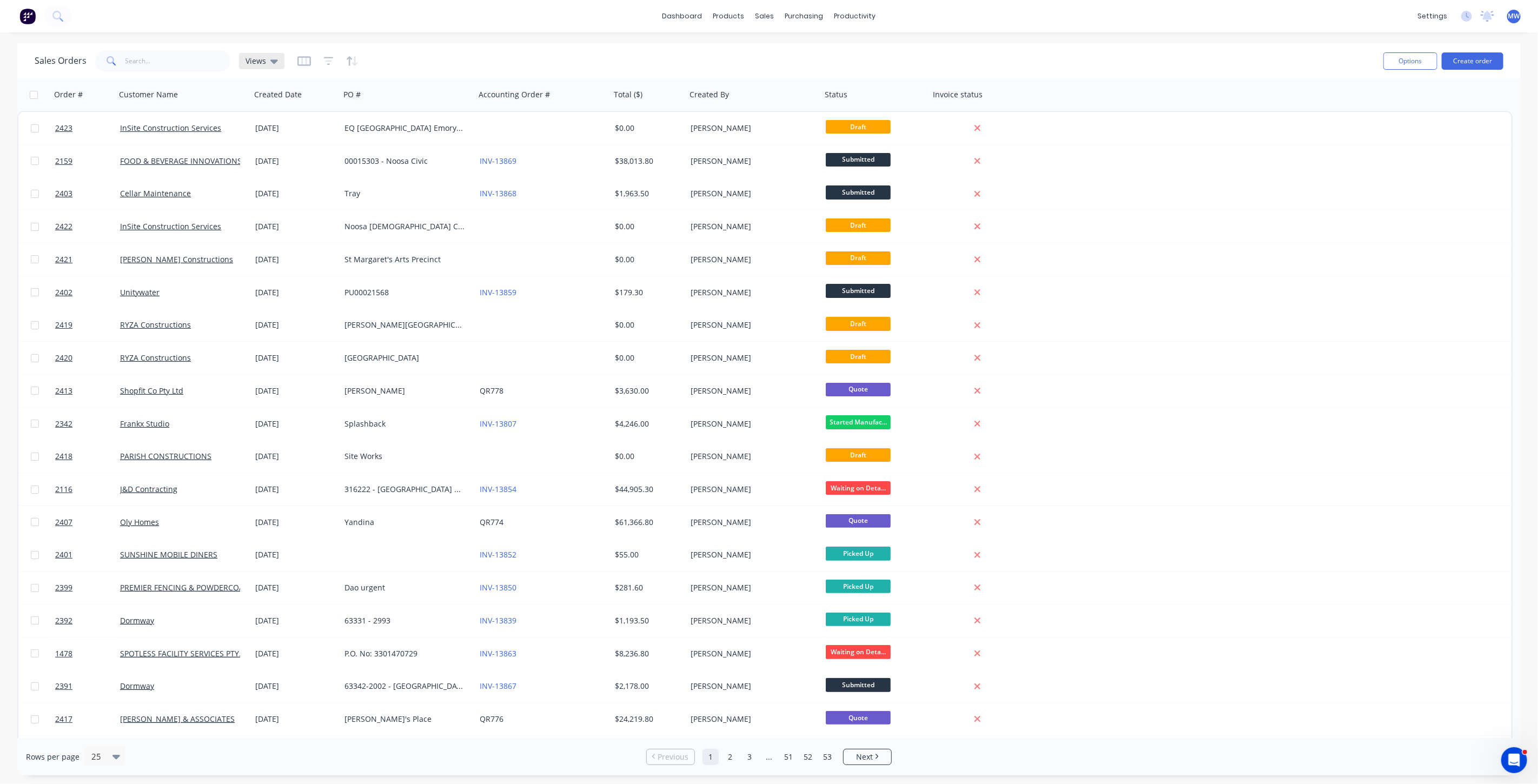
click at [270, 68] on div "Views" at bounding box center [262, 61] width 46 height 16
click at [281, 177] on button "DRAFT QUOTES" at bounding box center [304, 174] width 123 height 13
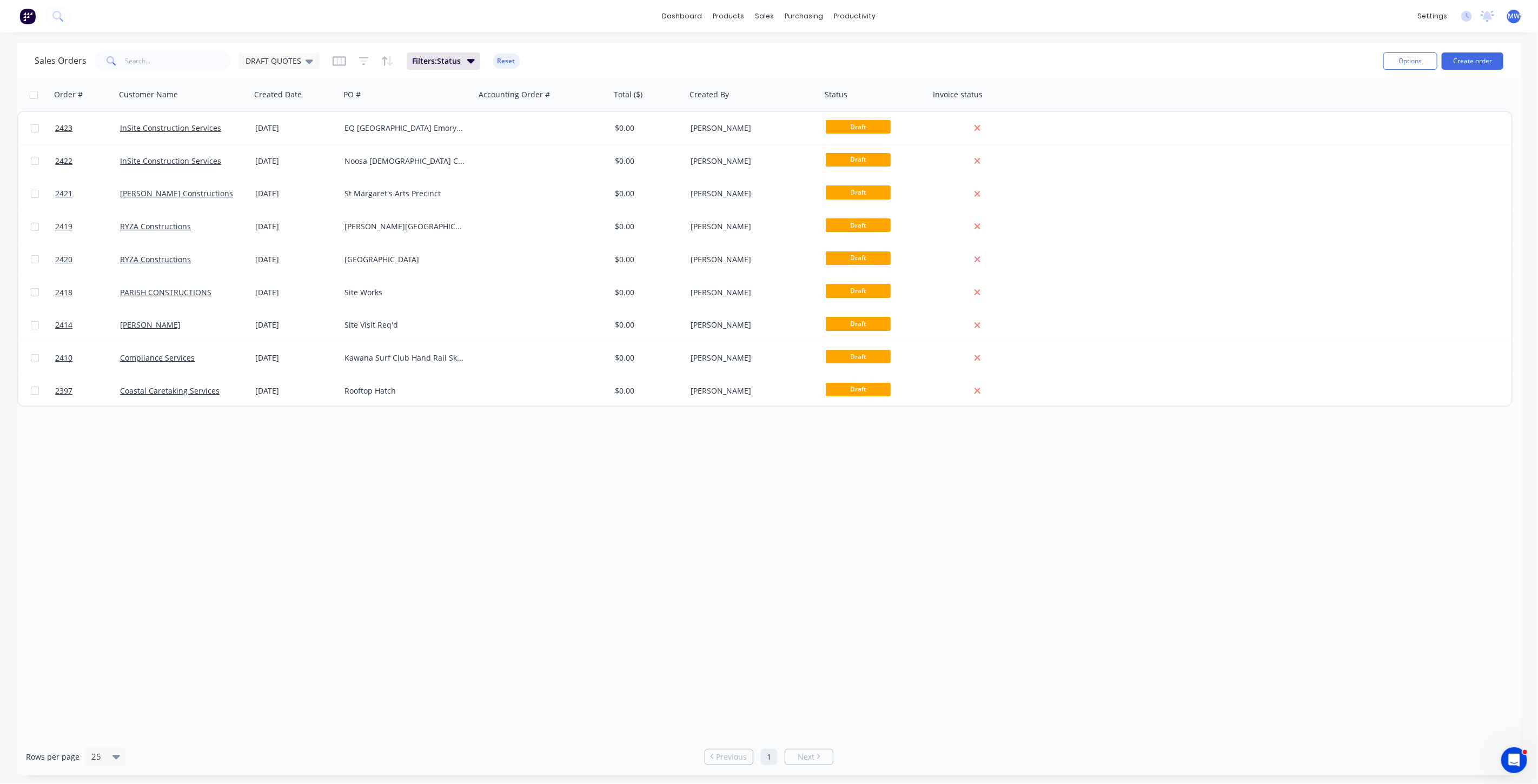
click at [298, 460] on div "Order # Customer Name Created Date PO # Accounting Order # Total ($) Created By…" at bounding box center [768, 408] width 1503 height 660
click at [406, 516] on div "Order # Customer Name Created Date PO # Accounting Order # Total ($) Created By…" at bounding box center [768, 408] width 1503 height 660
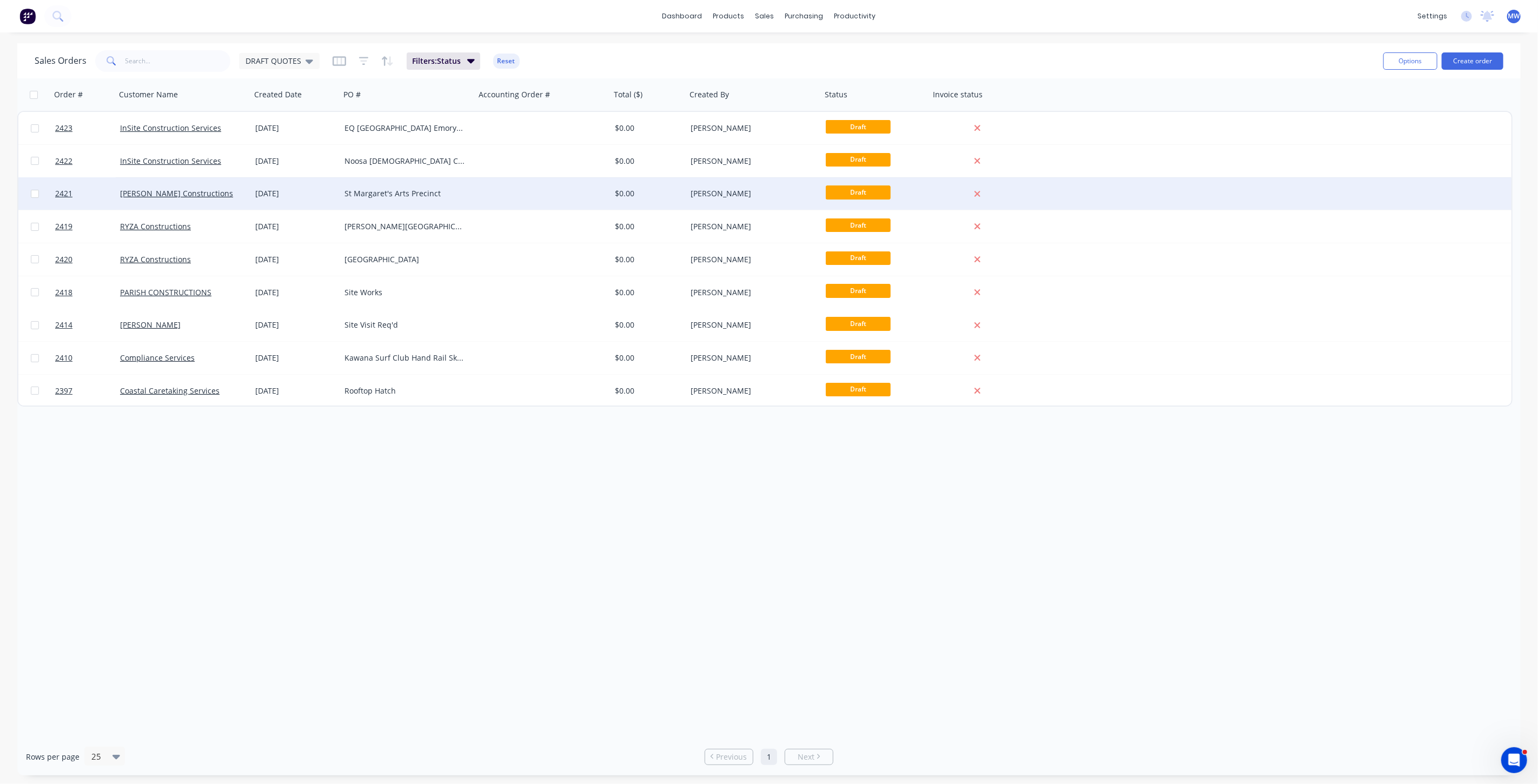
click at [422, 194] on div "St Margaret's Arts Precinct" at bounding box center [405, 193] width 120 height 11
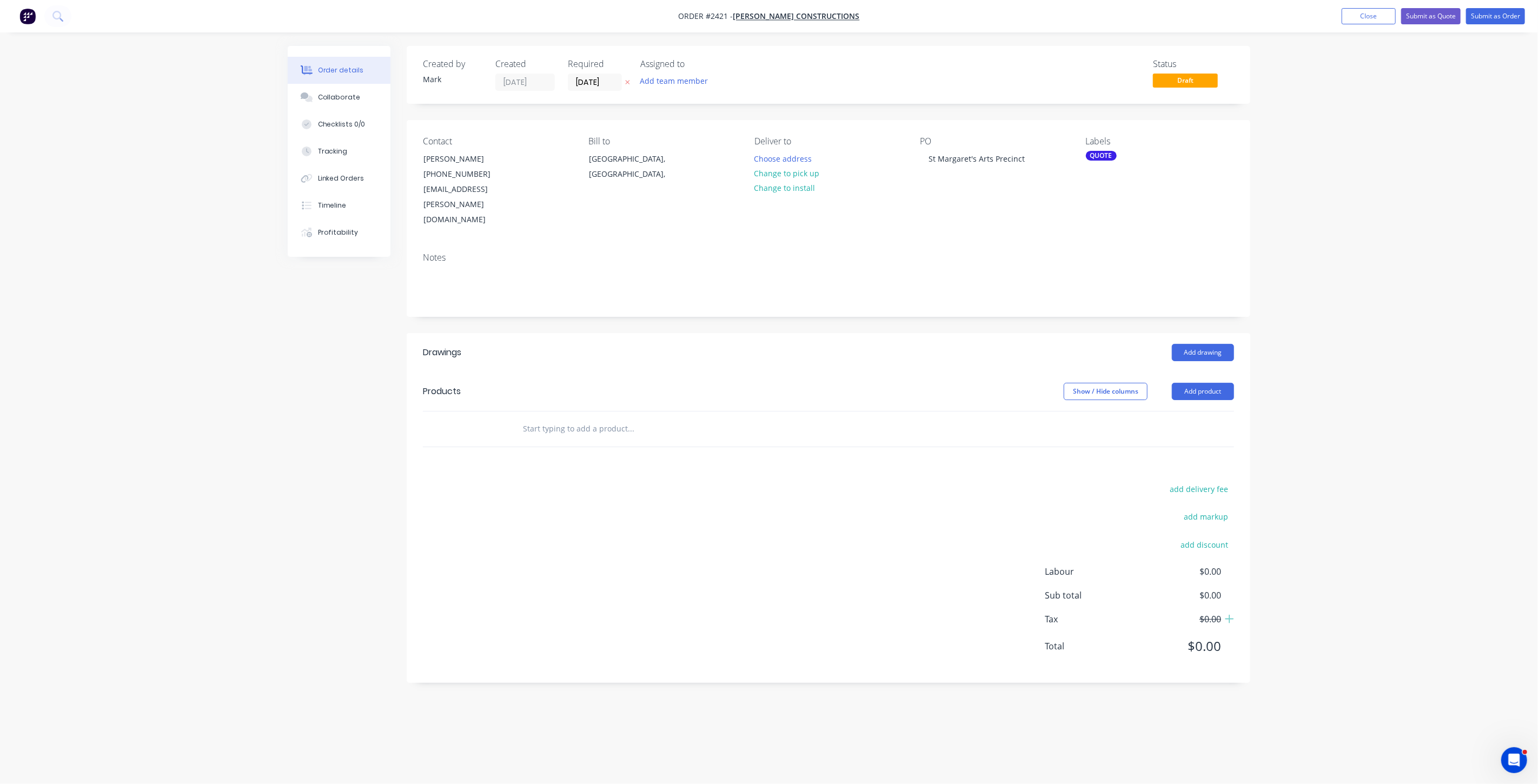
click at [291, 407] on div "Created by Mark Created 14/10/25 Required 28/10/25 Assigned to Add team member …" at bounding box center [768, 372] width 963 height 653
click at [1325, 211] on div "Order details Collaborate Checklists 0/0 Tracking Linked Orders Timeline Profit…" at bounding box center [769, 392] width 1538 height 784
click at [1376, 17] on button "Close" at bounding box center [1369, 16] width 54 height 16
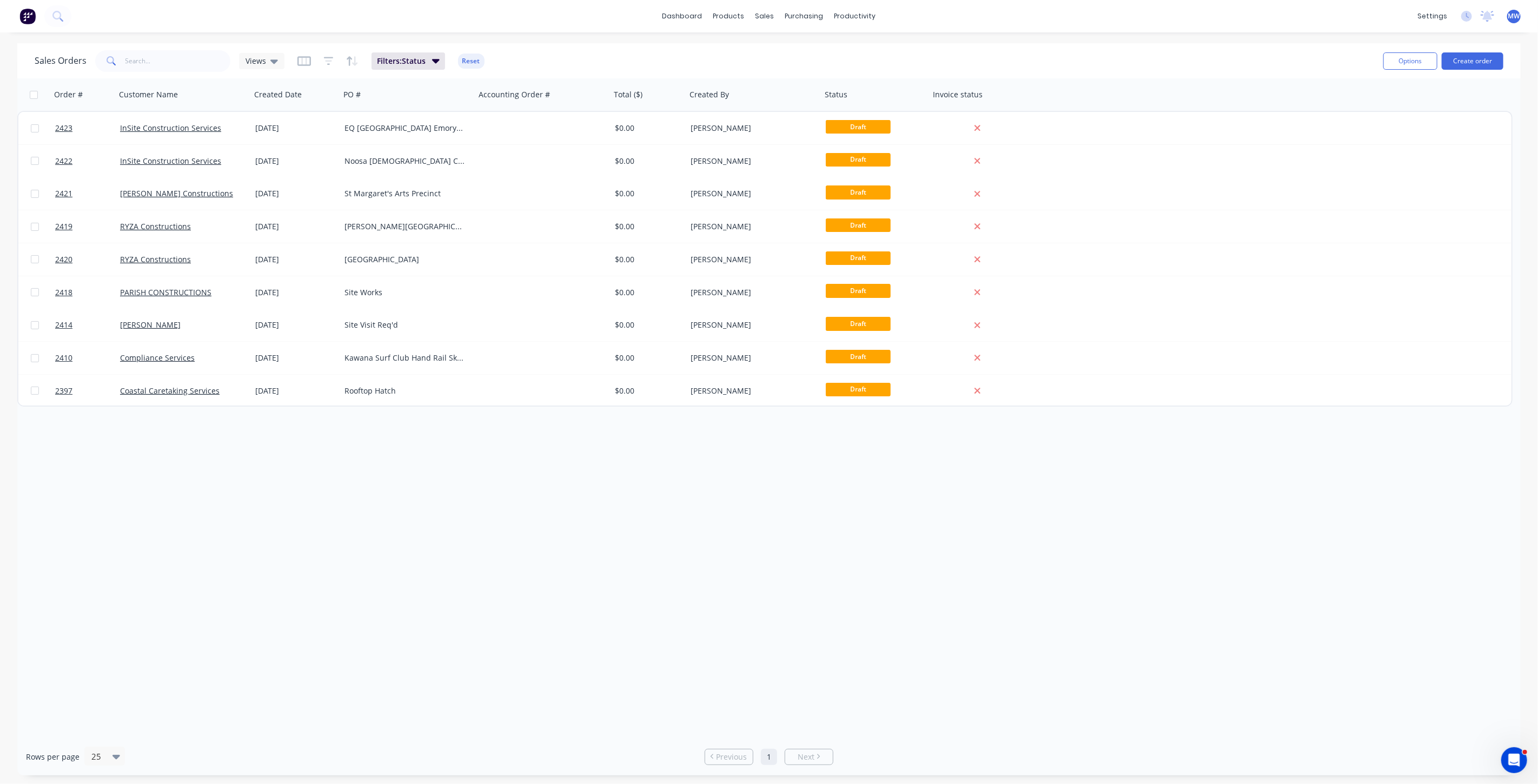
click at [323, 463] on div "Order # Customer Name Created Date PO # Accounting Order # Total ($) Created By…" at bounding box center [768, 408] width 1503 height 660
click at [320, 463] on div "Order # Customer Name Created Date PO # Accounting Order # Total ($) Created By…" at bounding box center [768, 408] width 1503 height 660
click at [312, 431] on div "Order # Customer Name Created Date PO # Accounting Order # Total ($) Created By…" at bounding box center [768, 408] width 1503 height 660
click at [385, 536] on div "Order # Customer Name Created Date PO # Accounting Order # Total ($) Created By…" at bounding box center [768, 408] width 1503 height 660
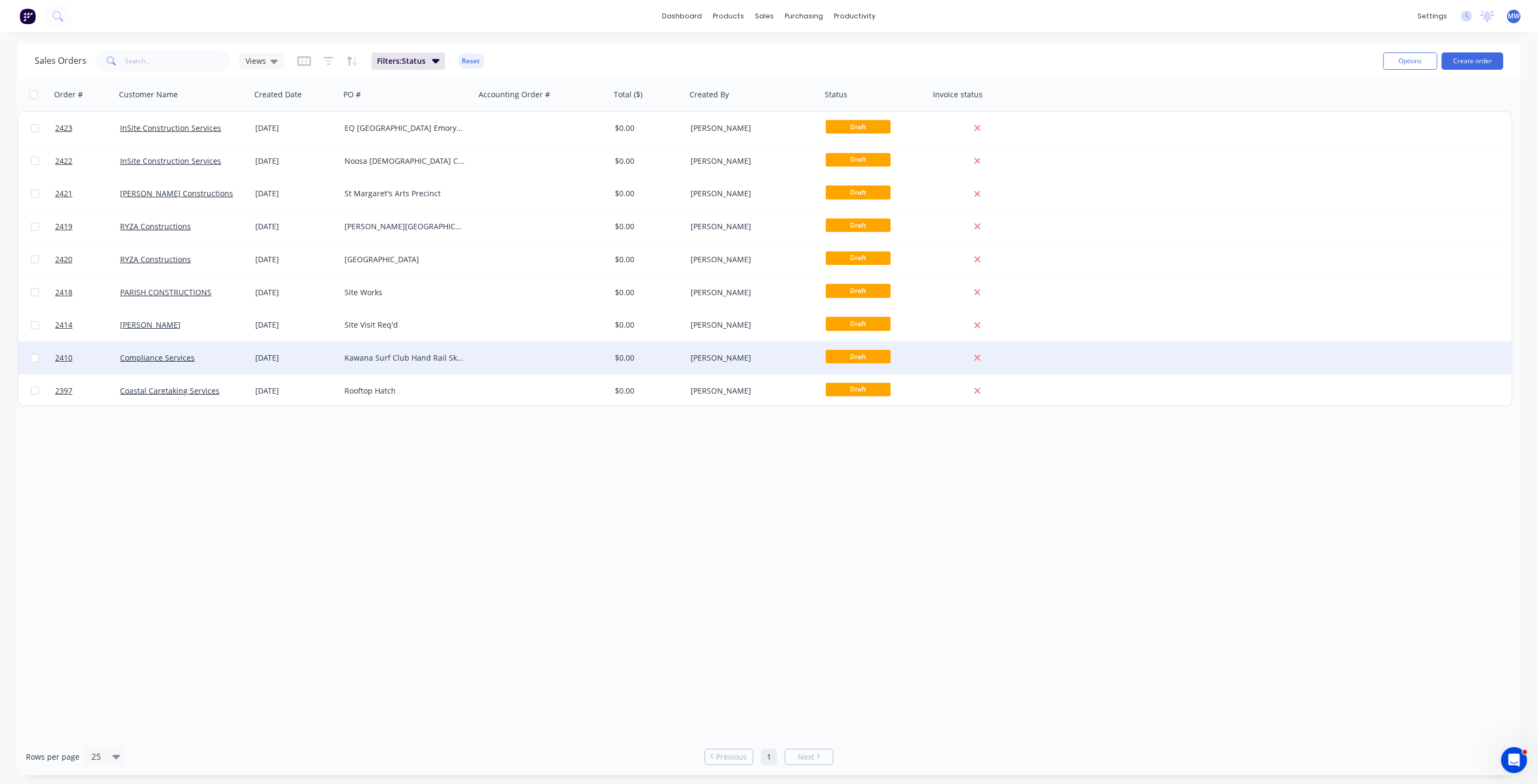
click at [297, 365] on div "13 Oct 2025" at bounding box center [296, 357] width 90 height 32
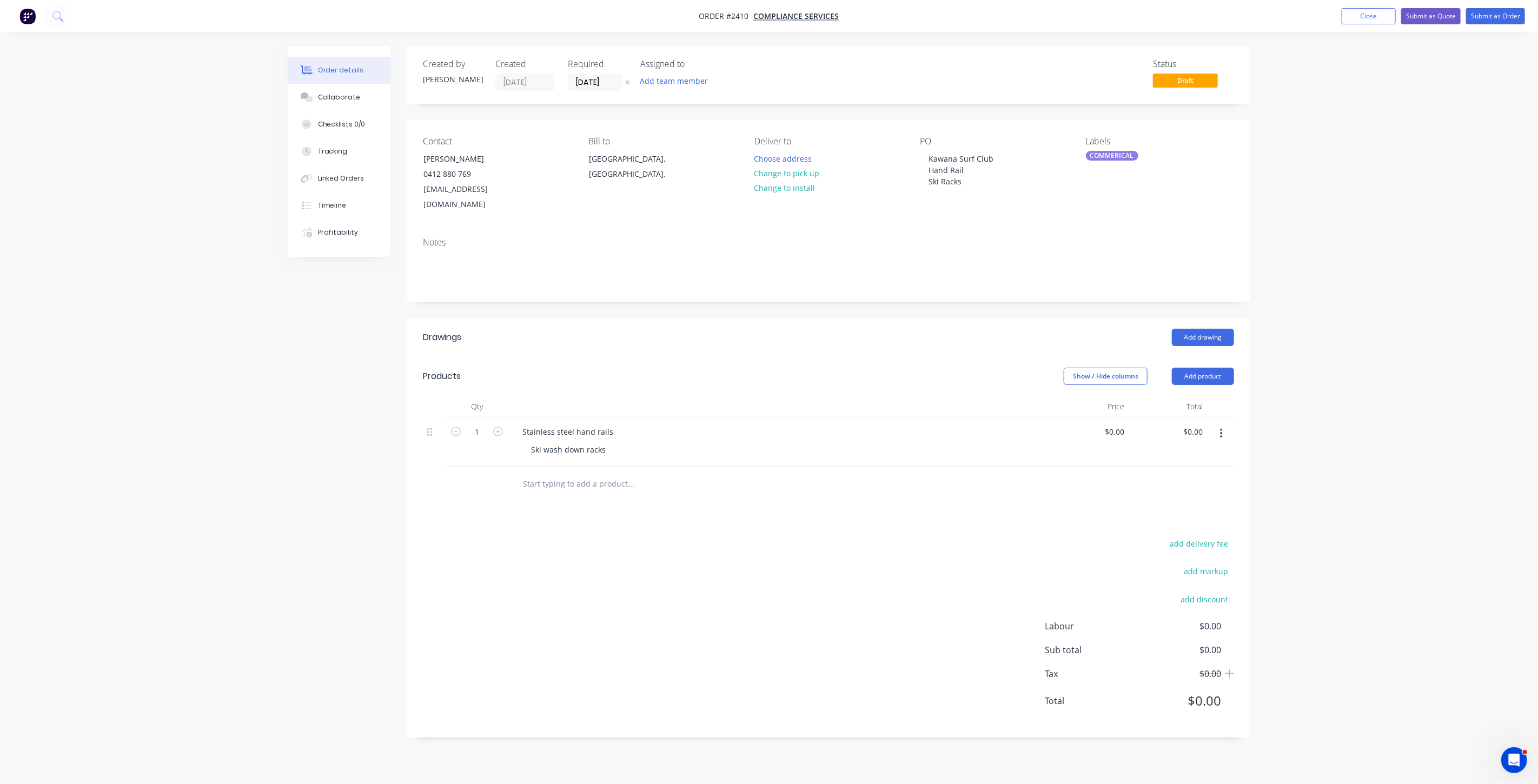
click at [1378, 337] on div "Order details Collaborate Checklists 0/0 Tracking Linked Orders Timeline Profit…" at bounding box center [769, 392] width 1538 height 784
click at [1369, 19] on button "Close" at bounding box center [1369, 16] width 54 height 16
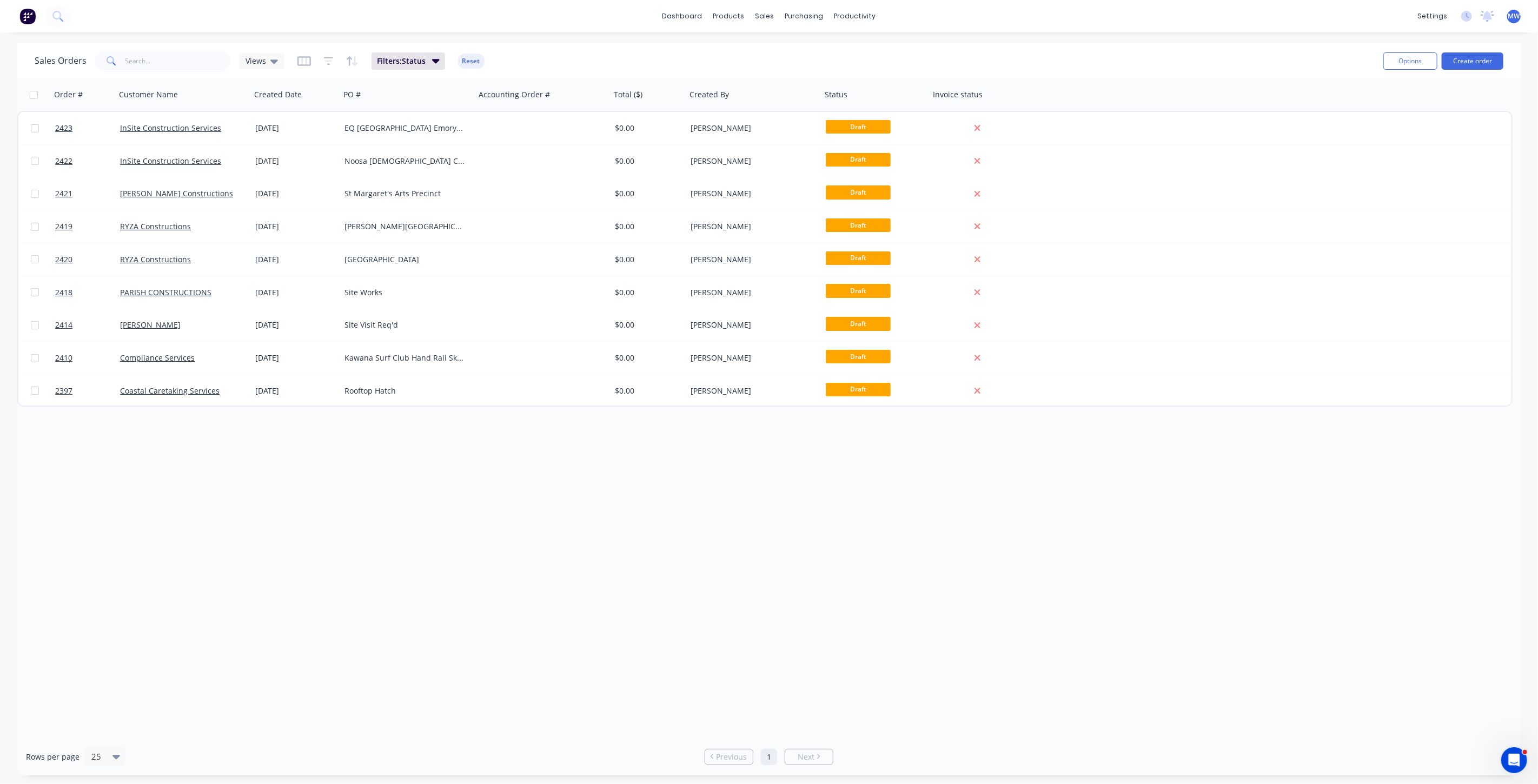
click at [151, 433] on div "Order # Customer Name Created Date PO # Accounting Order # Total ($) Created By…" at bounding box center [768, 408] width 1503 height 660
click at [333, 561] on div "Order # Customer Name Created Date PO # Accounting Order # Total ($) Created By…" at bounding box center [768, 408] width 1503 height 660
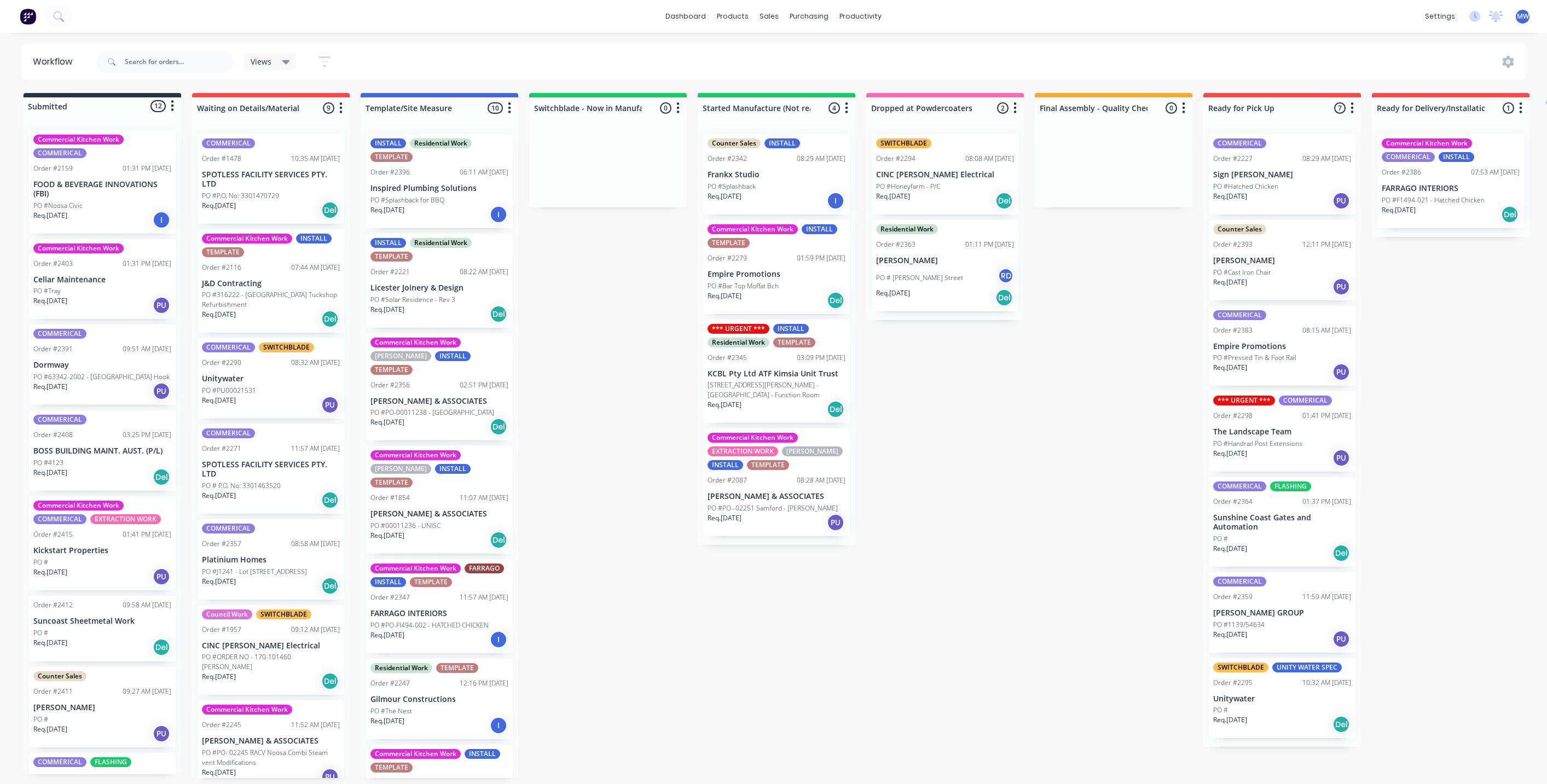
click at [547, 347] on div "Submitted 12 Status colour #273444 hex #273444 Save Cancel Summaries Total orde…" at bounding box center [904, 435] width 1825 height 685
drag, startPoint x: 549, startPoint y: 356, endPoint x: 310, endPoint y: 181, distance: 296.2
click at [546, 351] on div "Submitted 12 Status colour #273444 hex #273444 Save Cancel Summaries Total orde…" at bounding box center [904, 435] width 1825 height 685
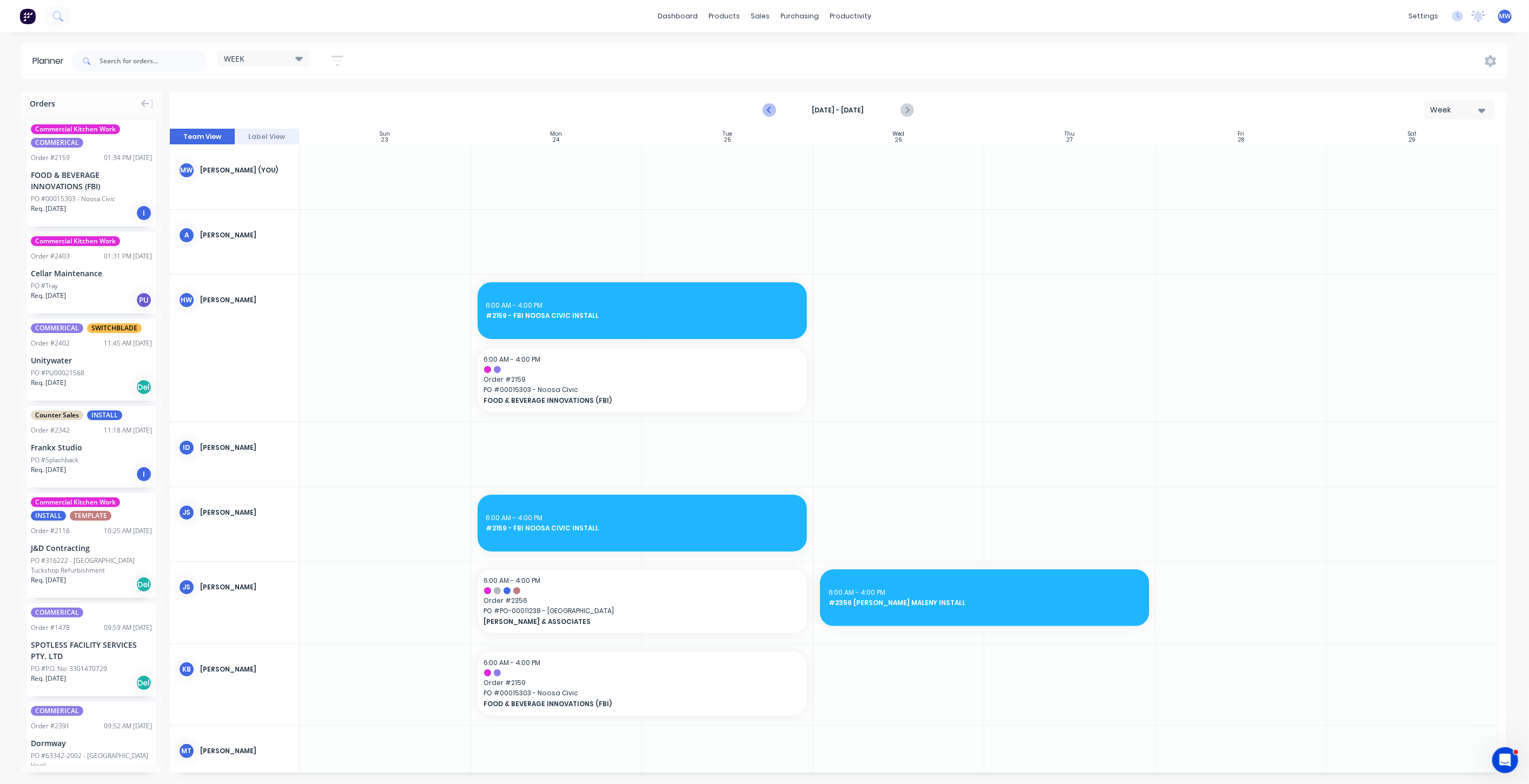
click at [767, 112] on icon "Previous page" at bounding box center [769, 110] width 13 height 13
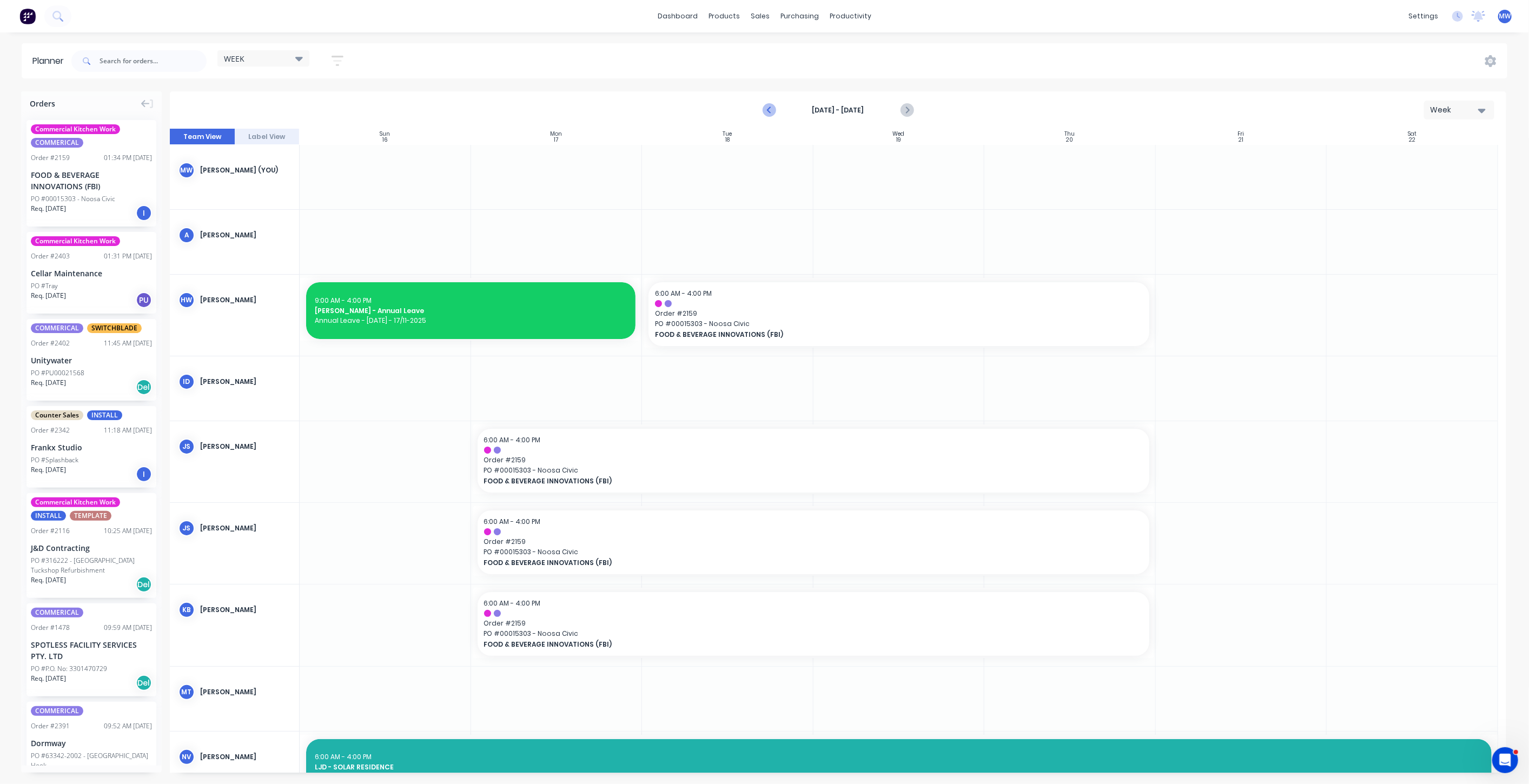
click at [767, 112] on icon "Previous page" at bounding box center [769, 110] width 13 height 13
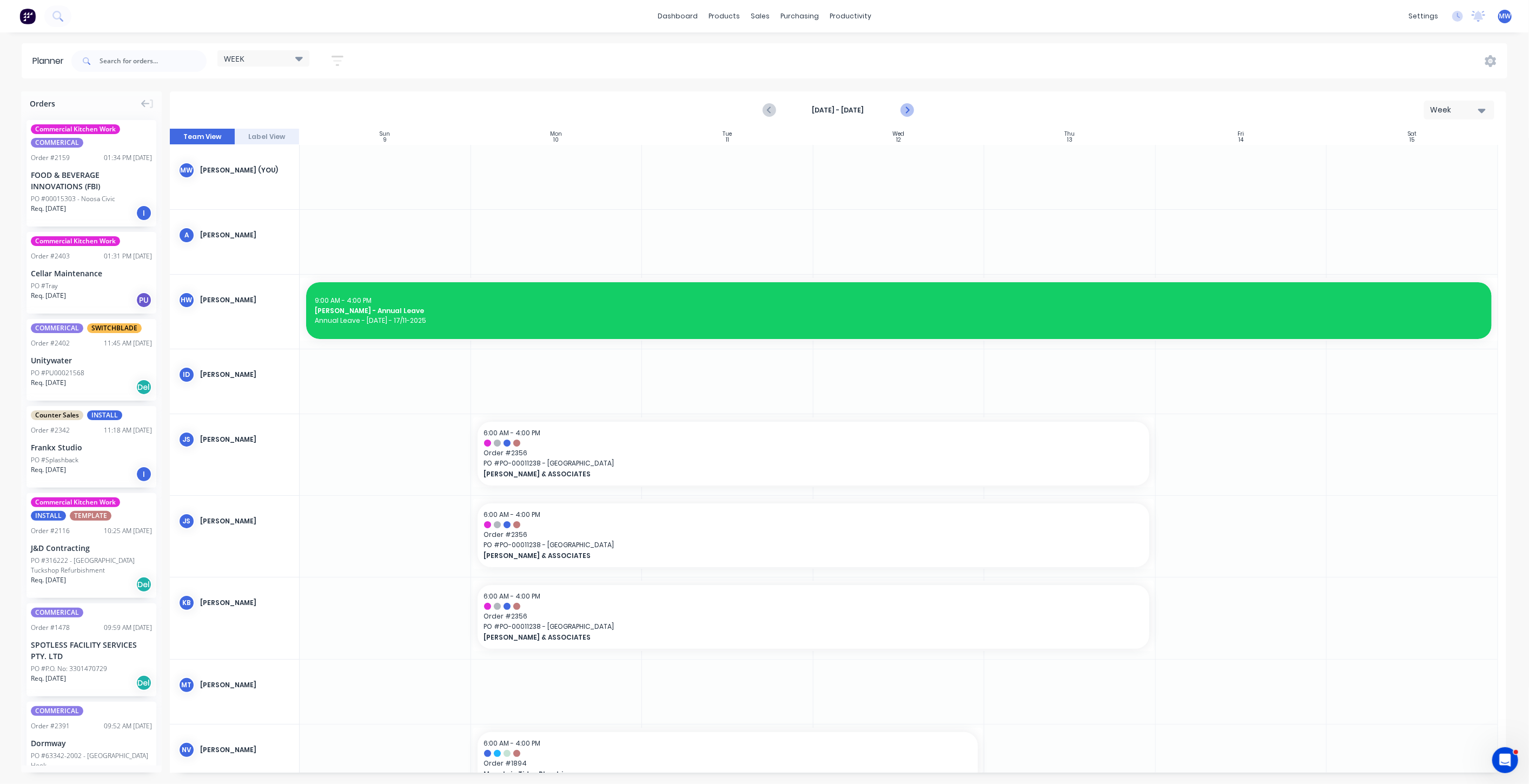
click at [909, 111] on icon "Next page" at bounding box center [906, 110] width 13 height 13
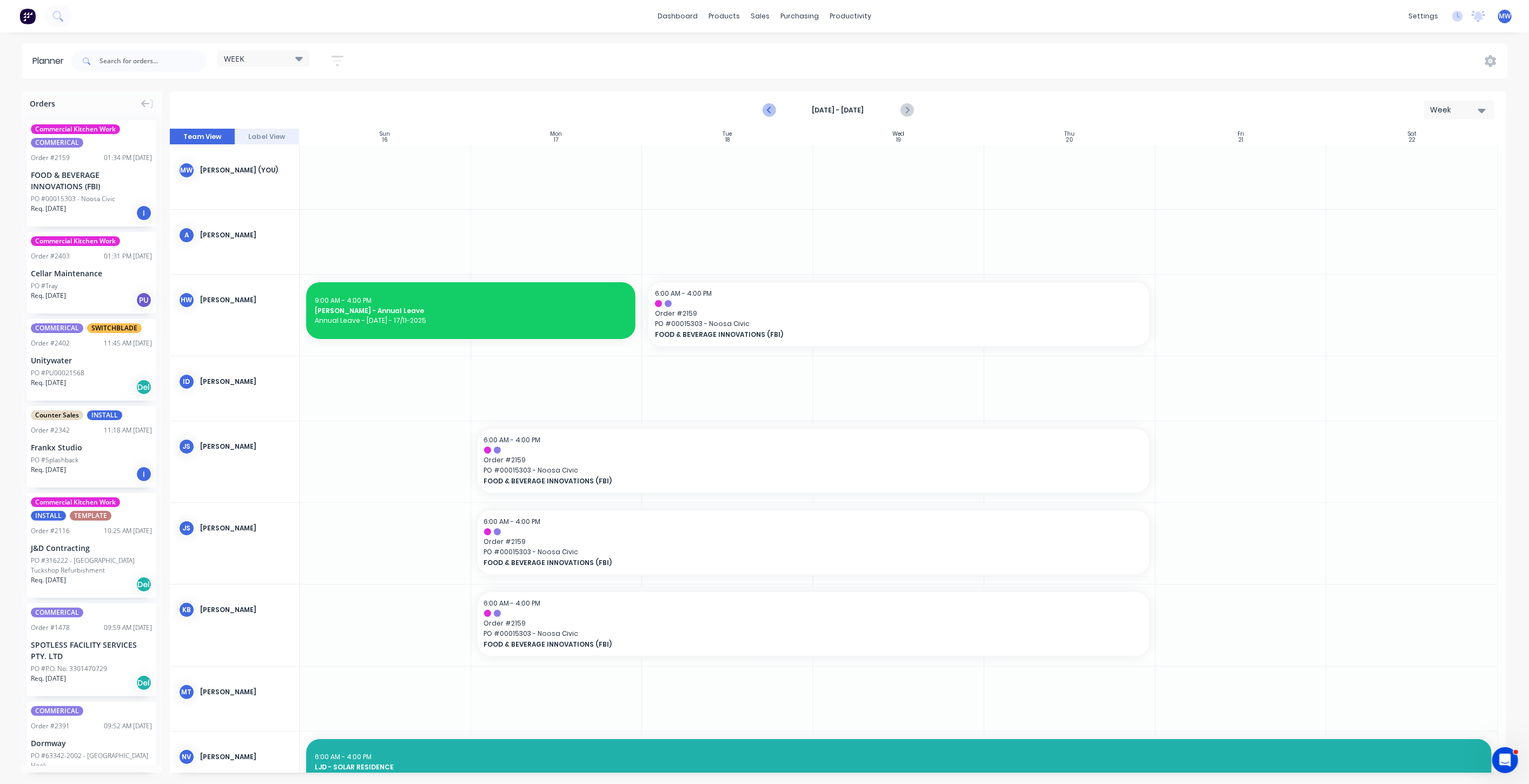
click at [775, 115] on icon "Previous page" at bounding box center [769, 110] width 13 height 13
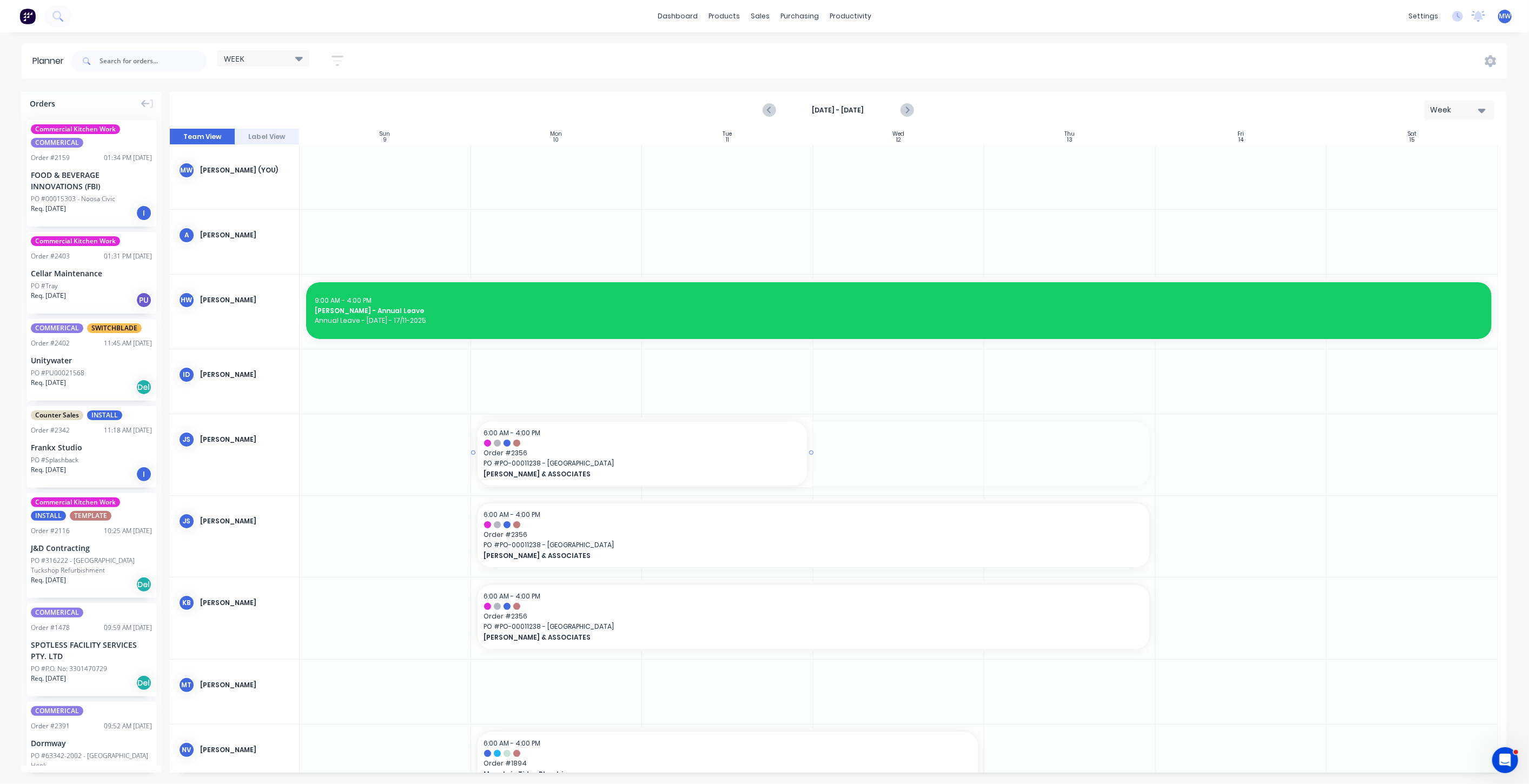
drag, startPoint x: 1149, startPoint y: 454, endPoint x: 795, endPoint y: 455, distance: 354.0
drag, startPoint x: 1149, startPoint y: 534, endPoint x: 937, endPoint y: 533, distance: 212.0
click at [768, 110] on icon "Previous page" at bounding box center [770, 110] width 5 height 8
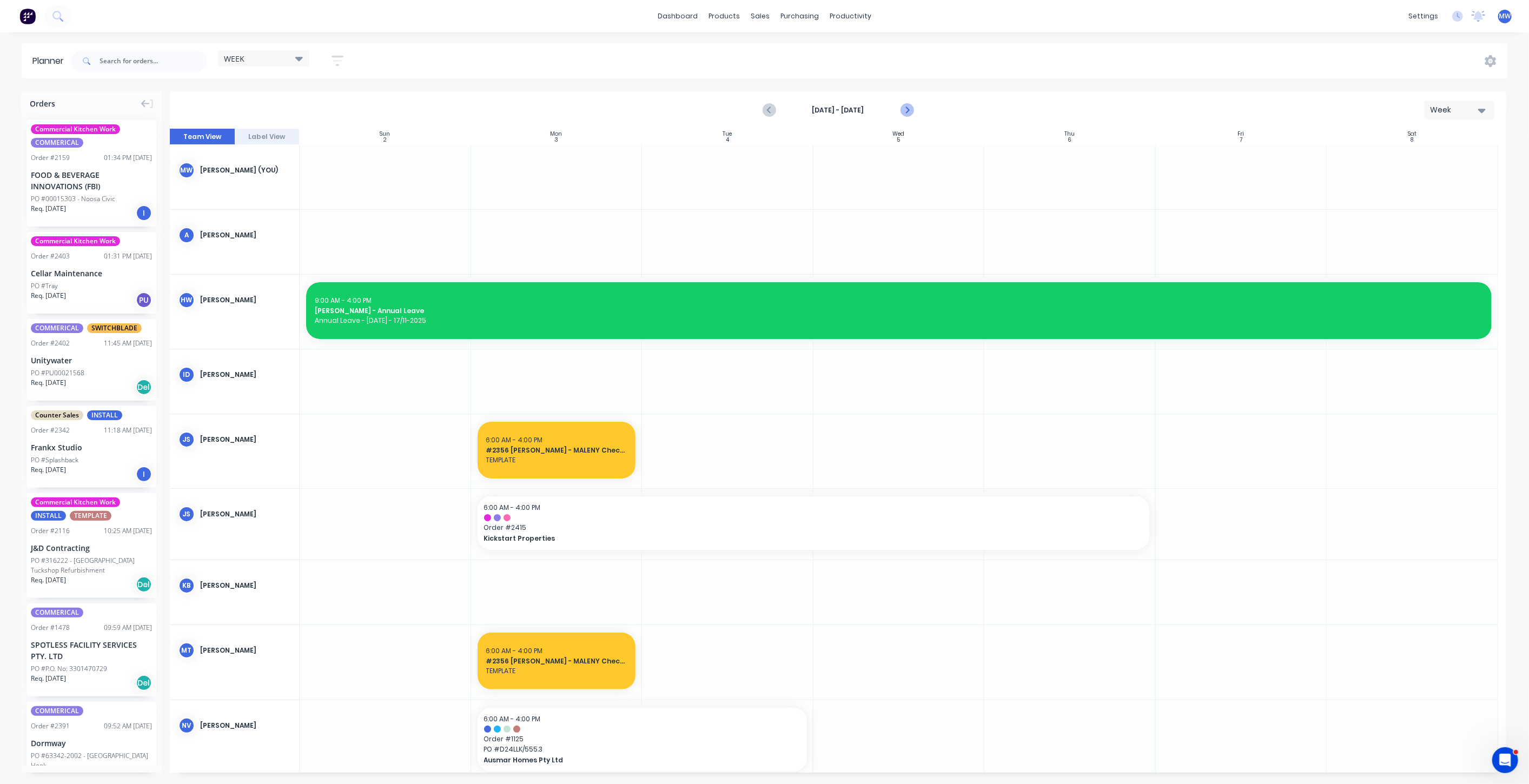
click at [905, 112] on icon "Next page" at bounding box center [906, 110] width 5 height 8
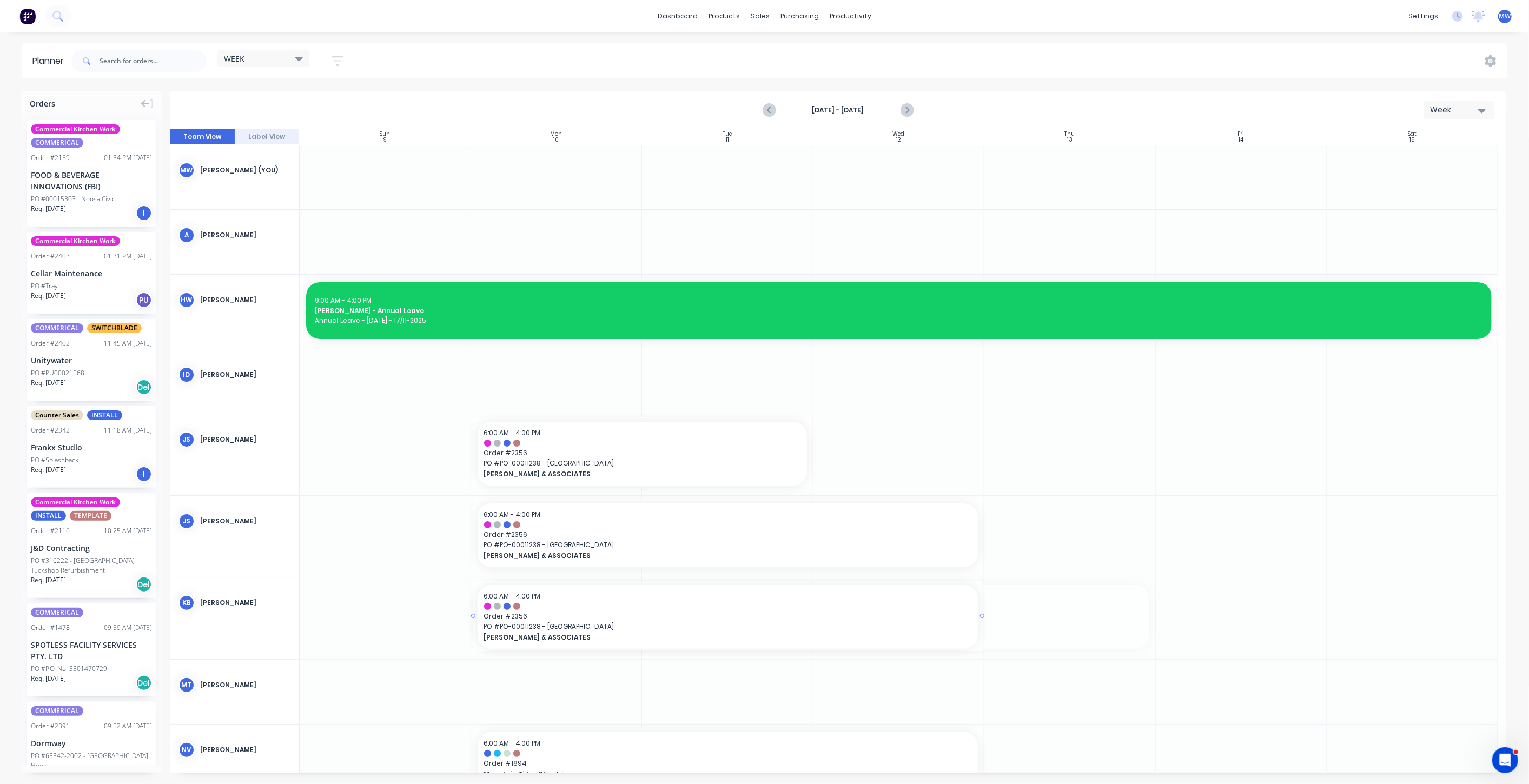
drag, startPoint x: 1150, startPoint y: 618, endPoint x: 926, endPoint y: 623, distance: 224.1
drag, startPoint x: 108, startPoint y: 192, endPoint x: 947, endPoint y: 473, distance: 884.8
drag, startPoint x: 980, startPoint y: 453, endPoint x: 1012, endPoint y: 455, distance: 32.1
drag, startPoint x: 84, startPoint y: 164, endPoint x: 1053, endPoint y: 542, distance: 1040.1
drag, startPoint x: 74, startPoint y: 144, endPoint x: 1084, endPoint y: 615, distance: 1114.4
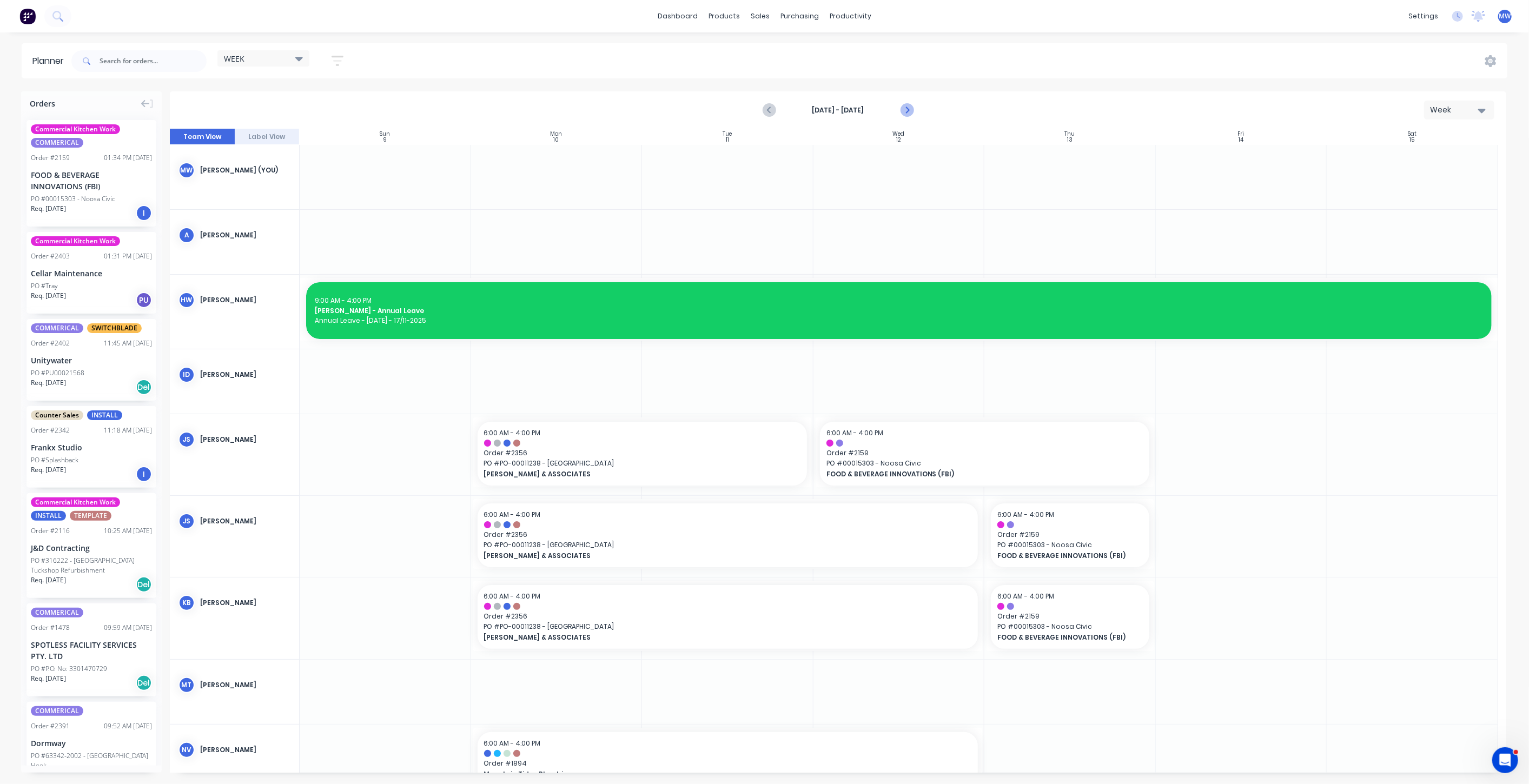
click at [909, 111] on icon "Next page" at bounding box center [906, 110] width 13 height 13
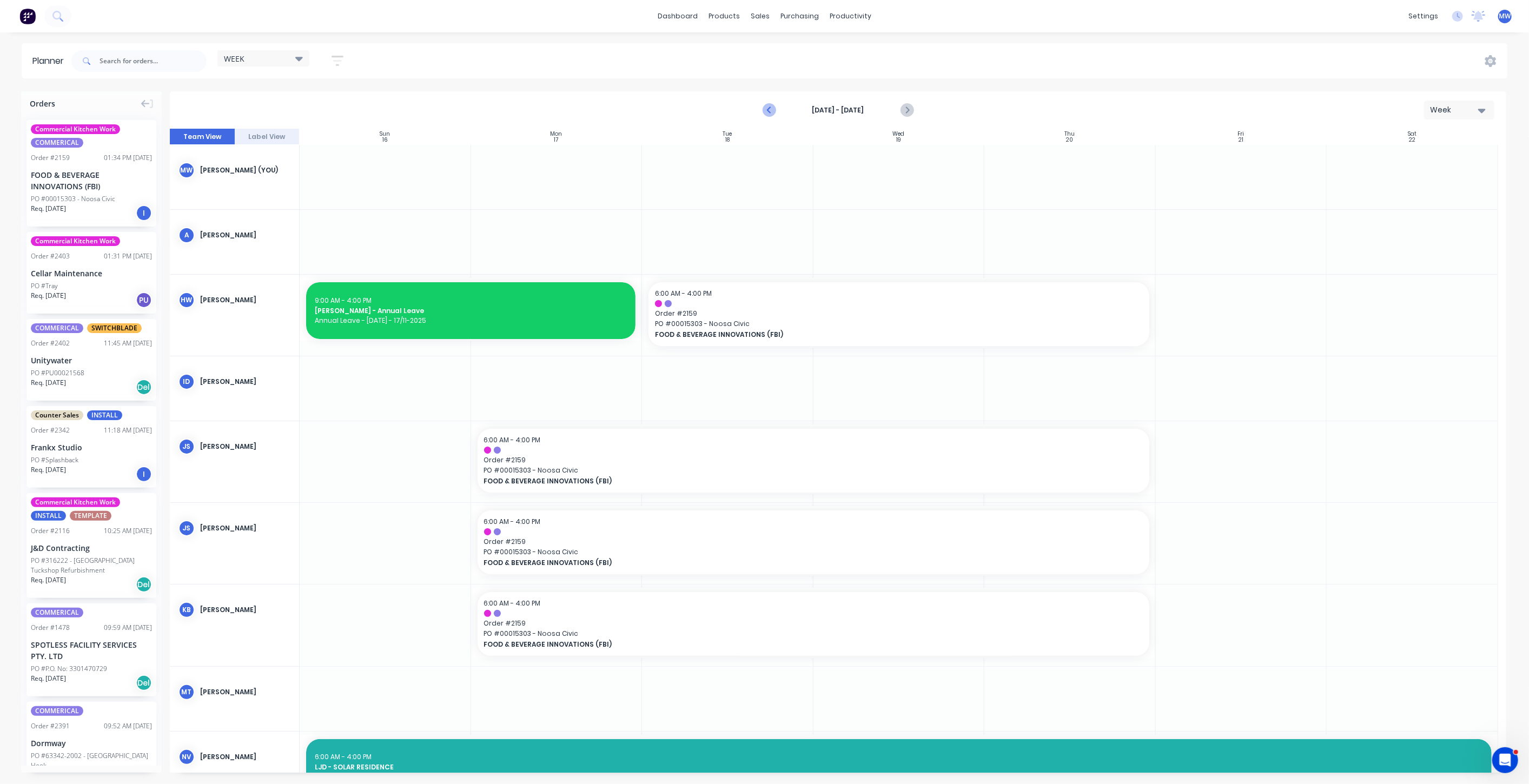
click at [767, 112] on icon "Previous page" at bounding box center [769, 110] width 13 height 13
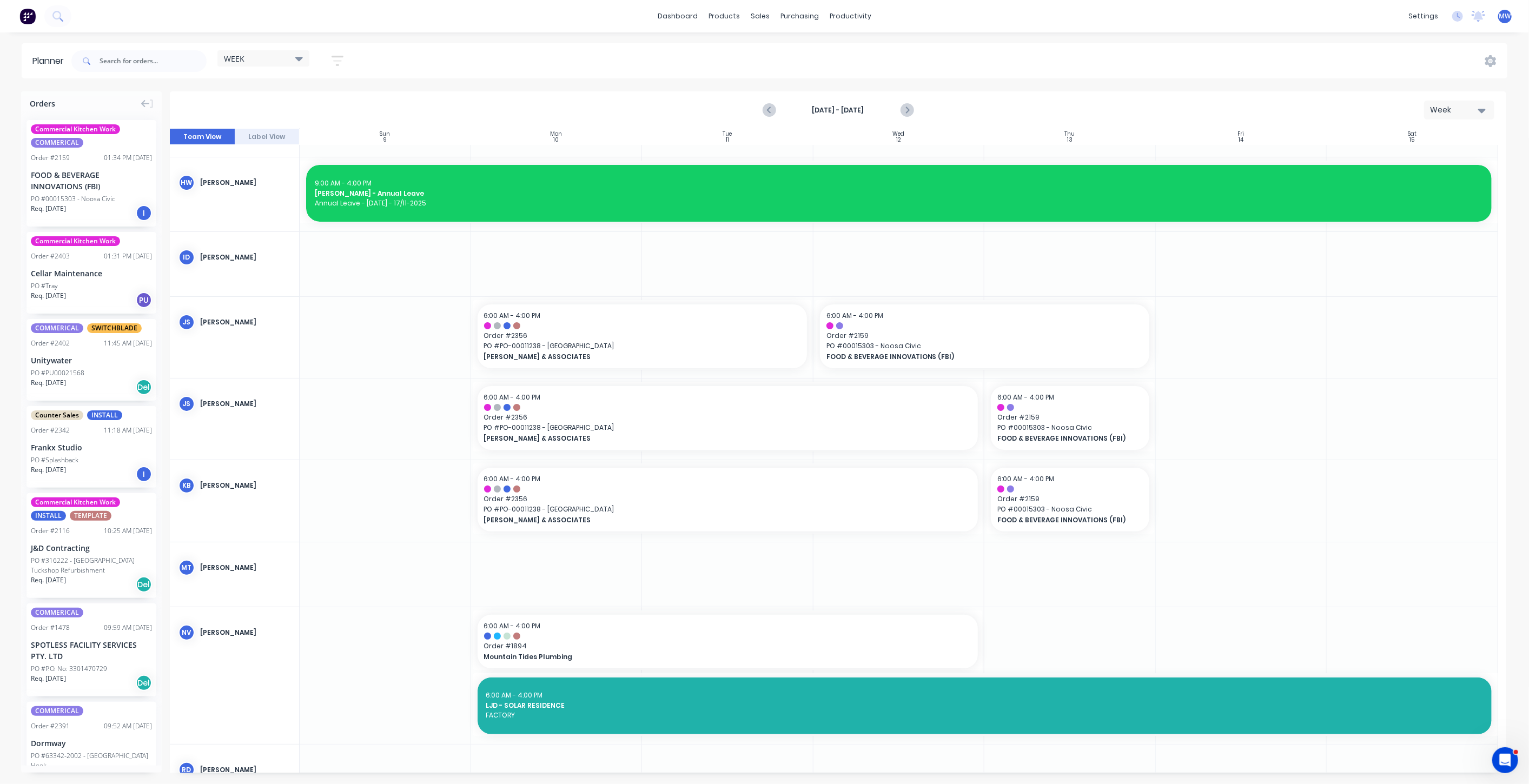
scroll to position [120, 0]
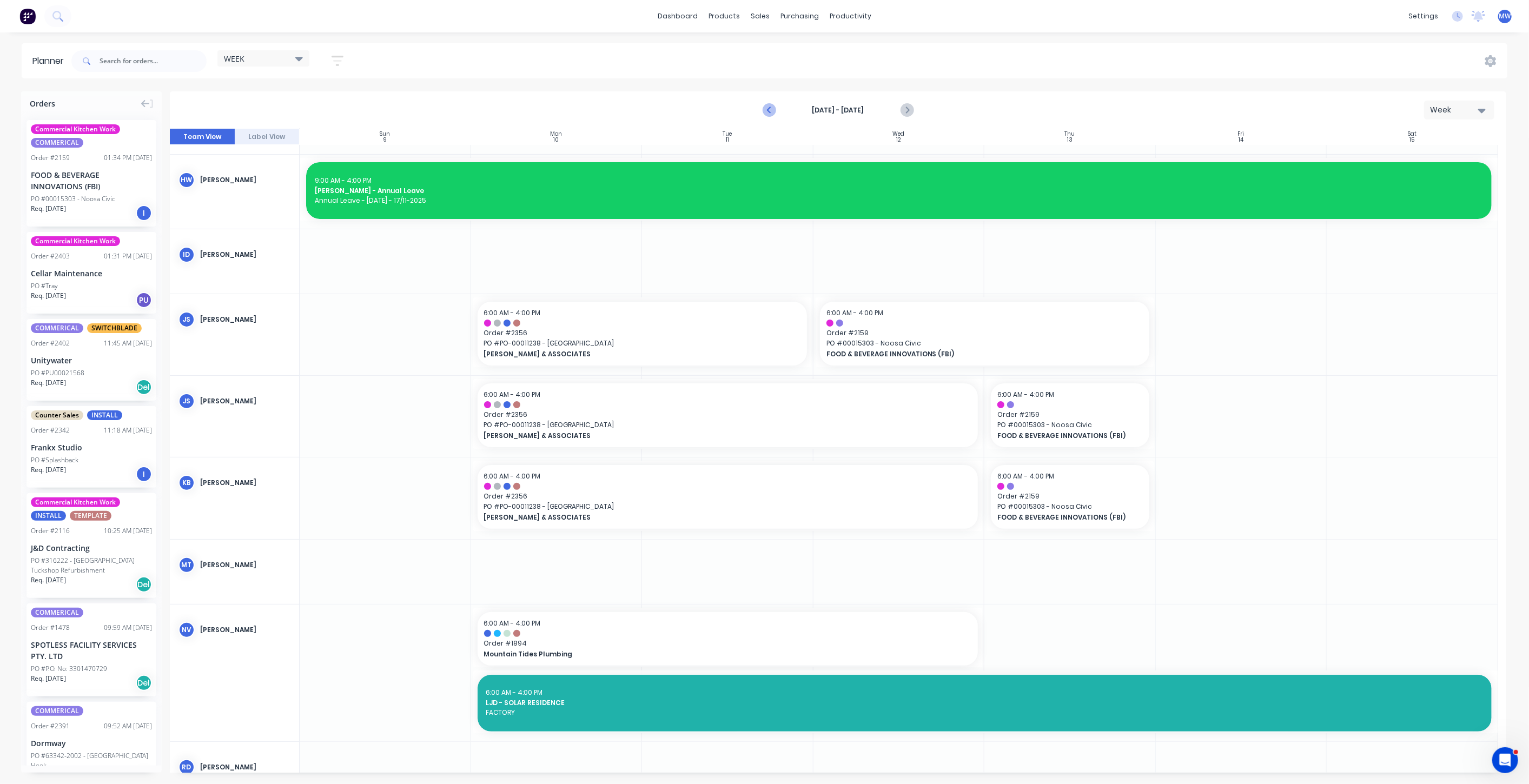
click at [768, 109] on icon "Previous page" at bounding box center [770, 110] width 5 height 8
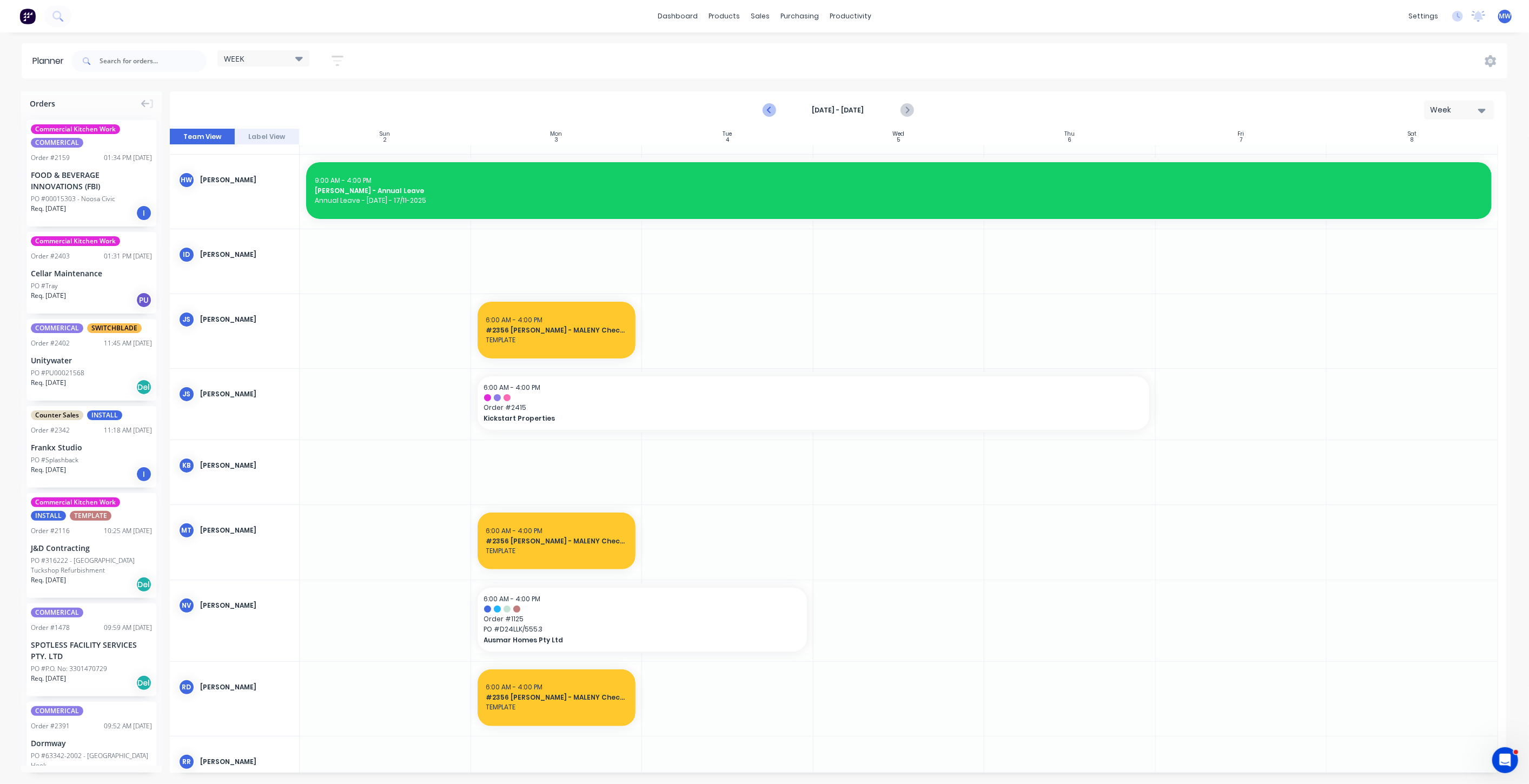
click at [768, 109] on icon "Previous page" at bounding box center [770, 110] width 5 height 8
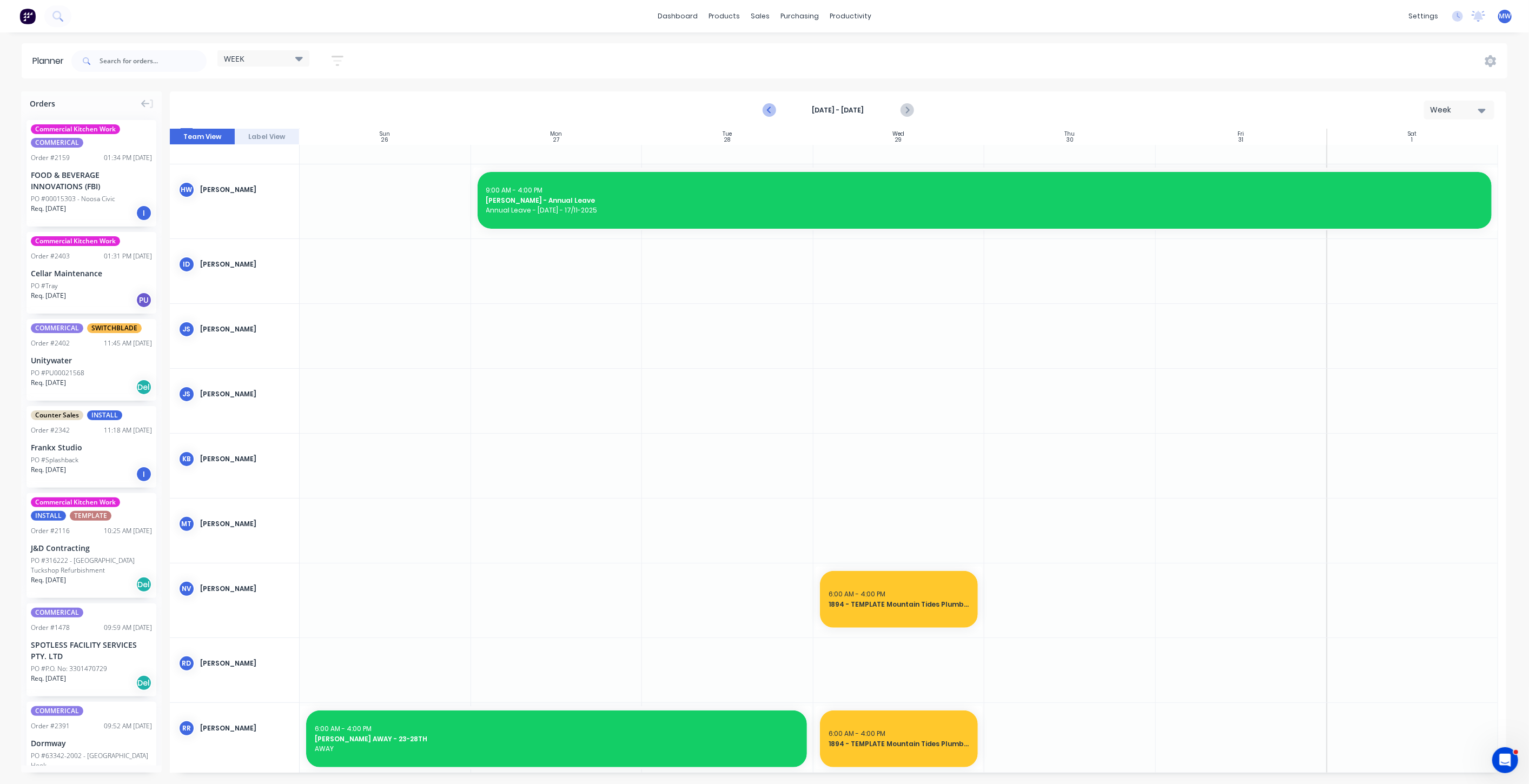
scroll to position [130, 0]
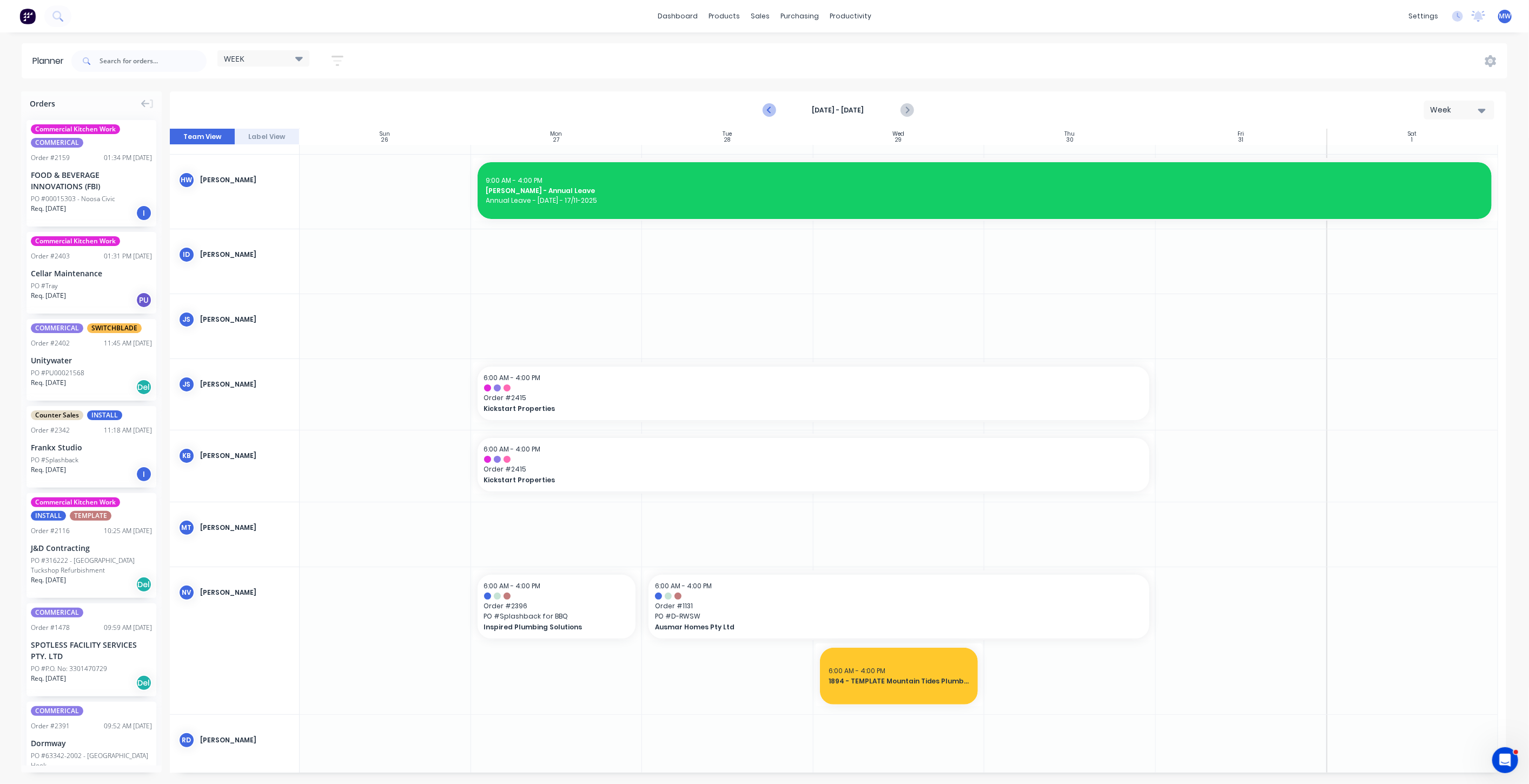
click at [768, 108] on icon "Previous page" at bounding box center [769, 110] width 13 height 13
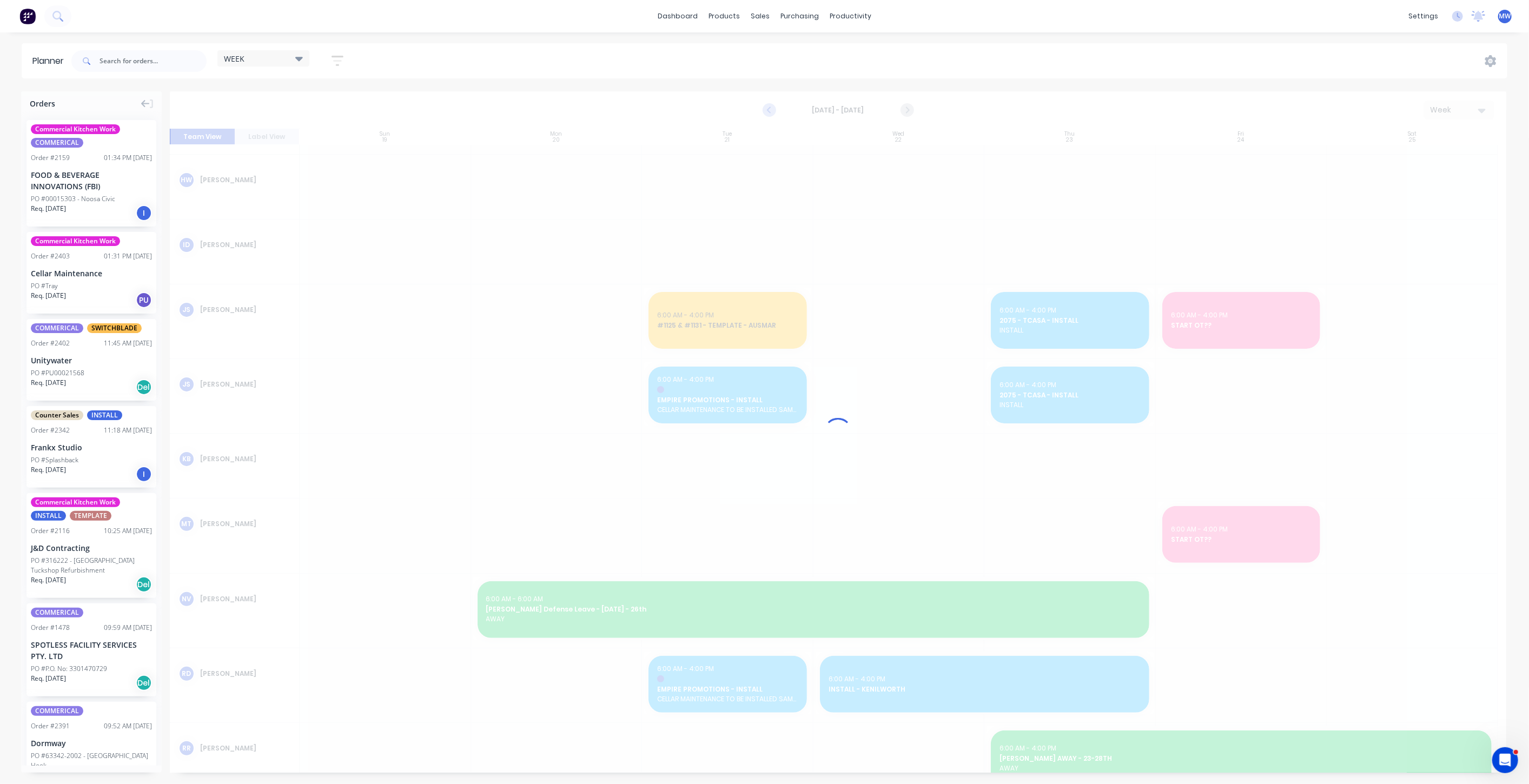
click at [768, 107] on icon "Previous page" at bounding box center [769, 110] width 13 height 13
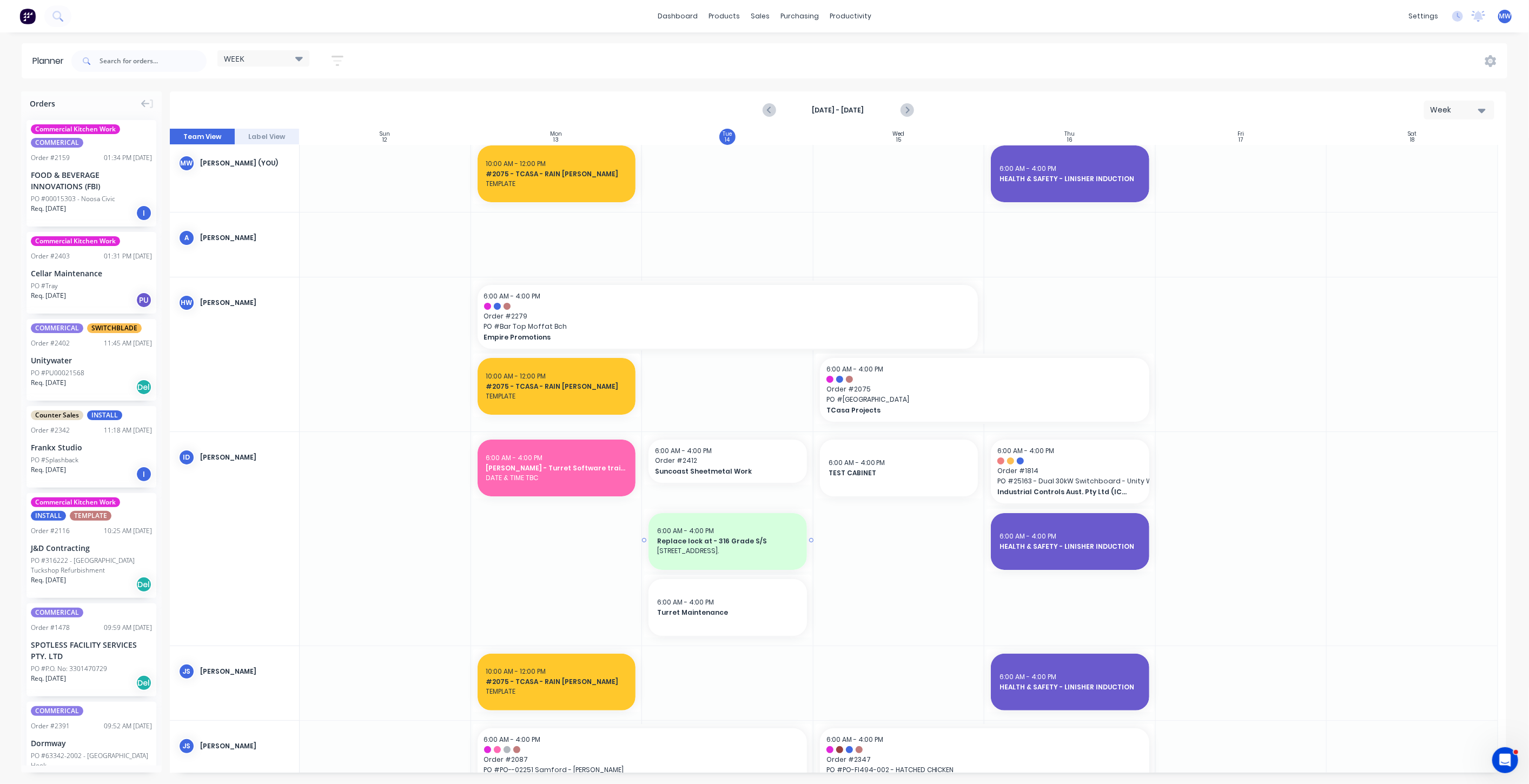
scroll to position [0, 0]
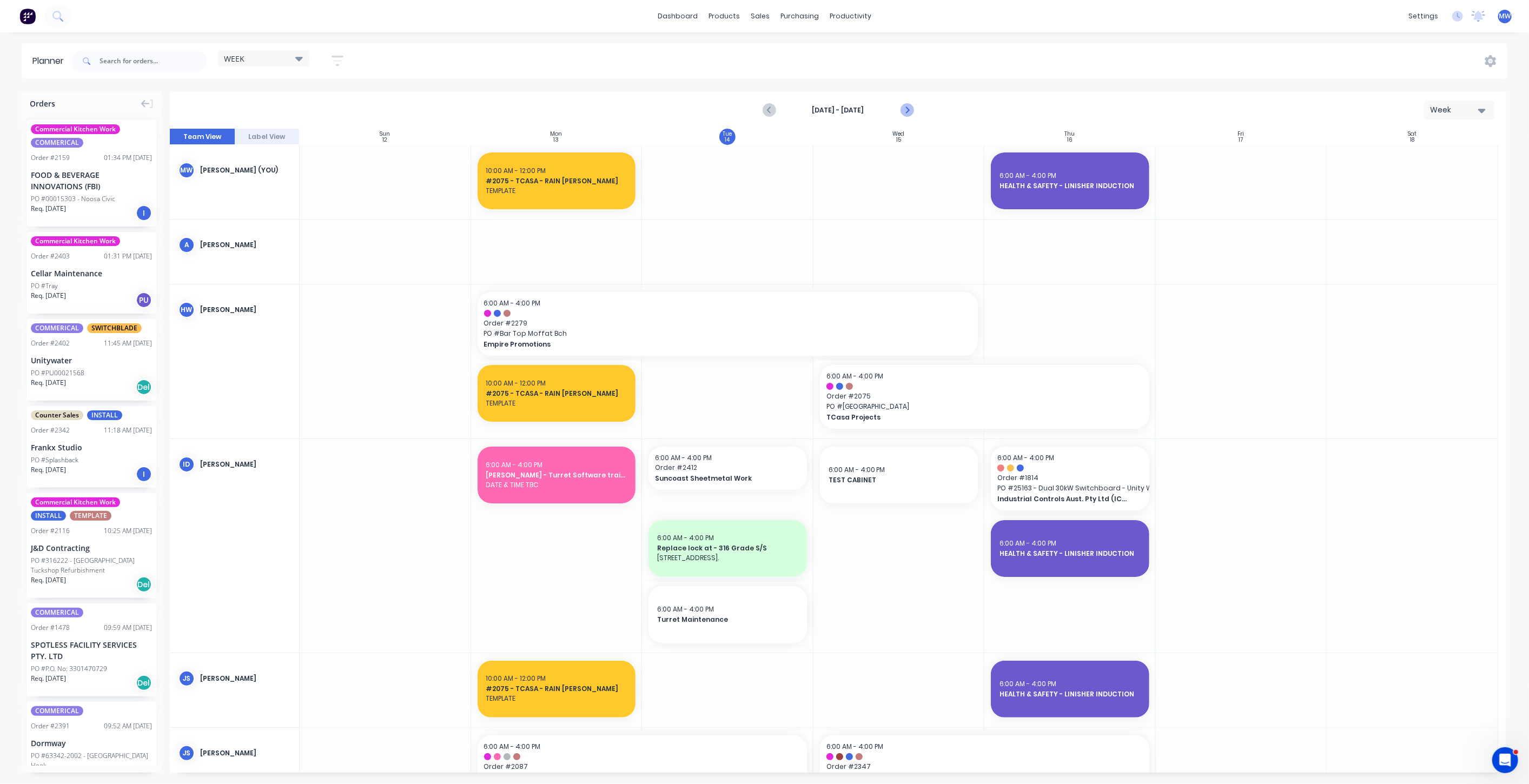
click at [904, 111] on icon "Next page" at bounding box center [906, 110] width 13 height 13
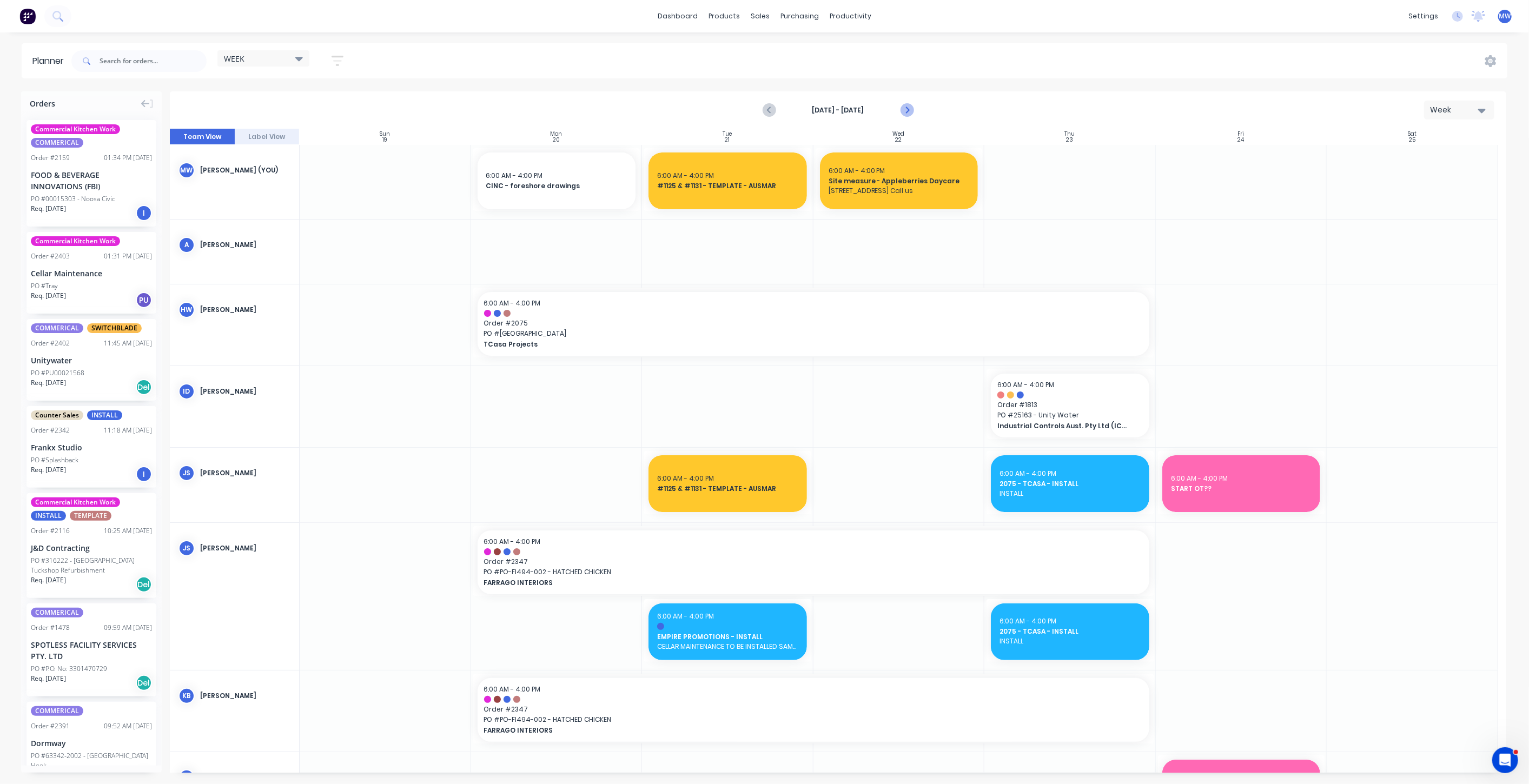
click at [904, 111] on icon "Next page" at bounding box center [906, 110] width 13 height 13
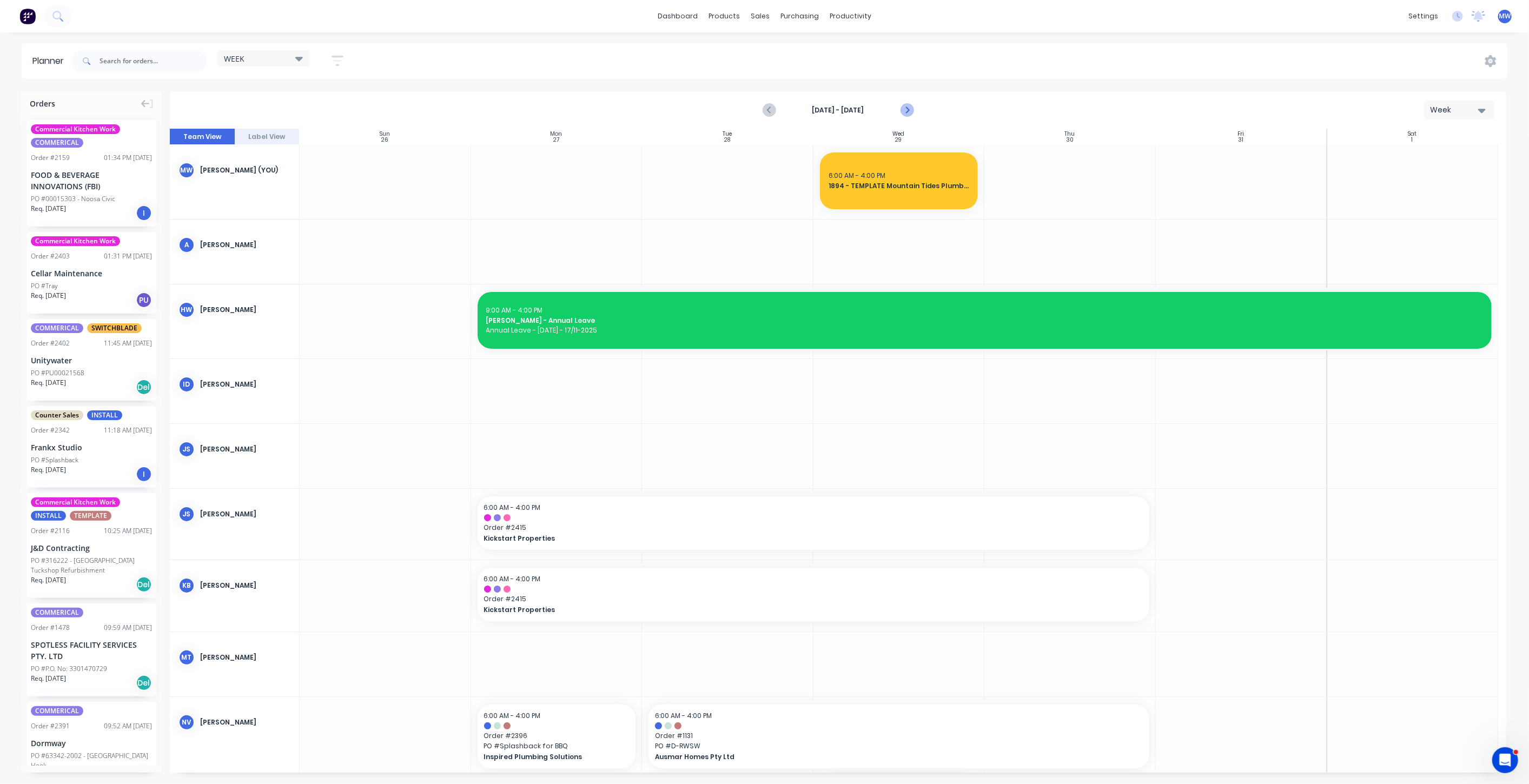
click at [902, 107] on icon "Next page" at bounding box center [906, 110] width 13 height 13
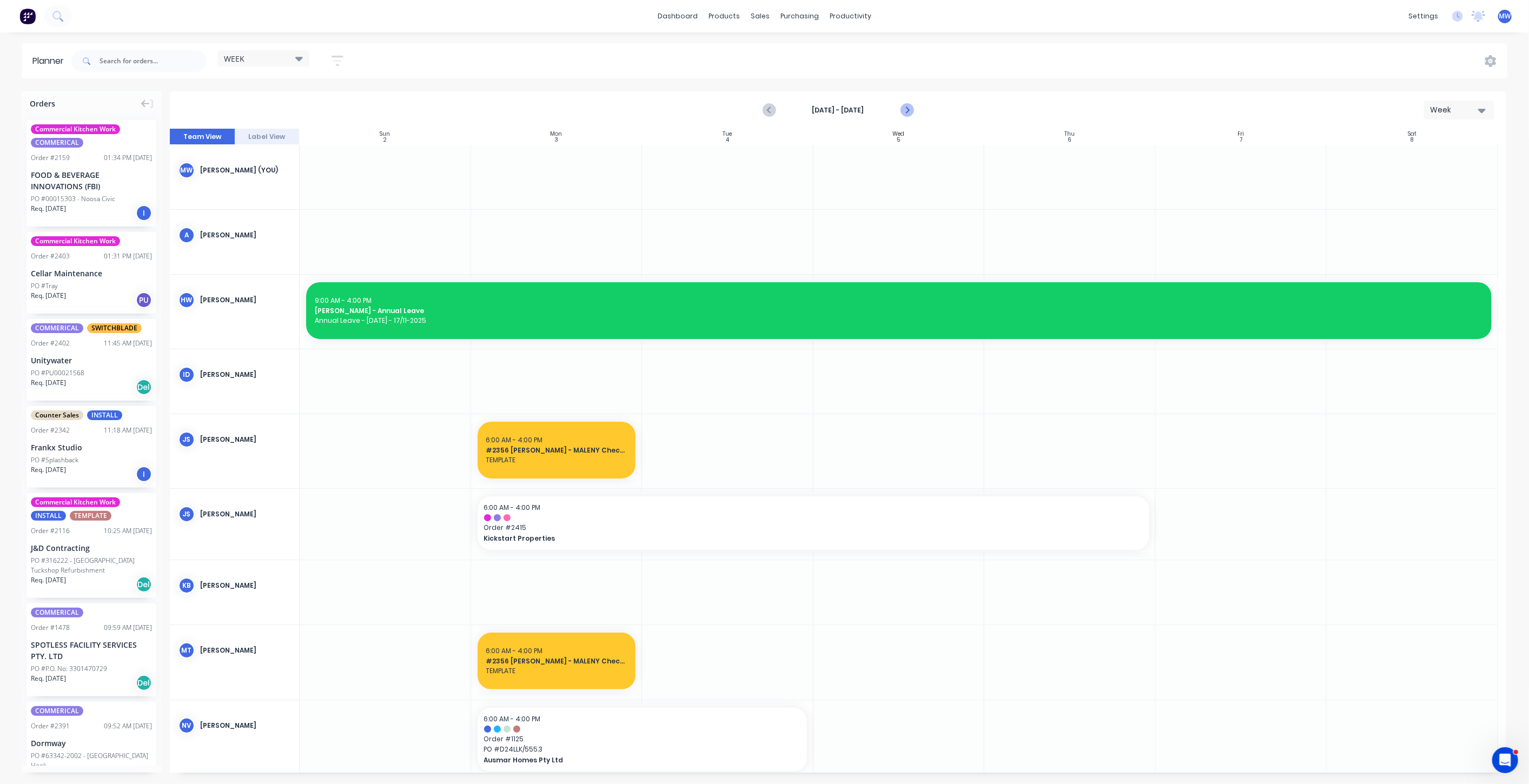
click at [904, 106] on icon "Next page" at bounding box center [906, 110] width 5 height 8
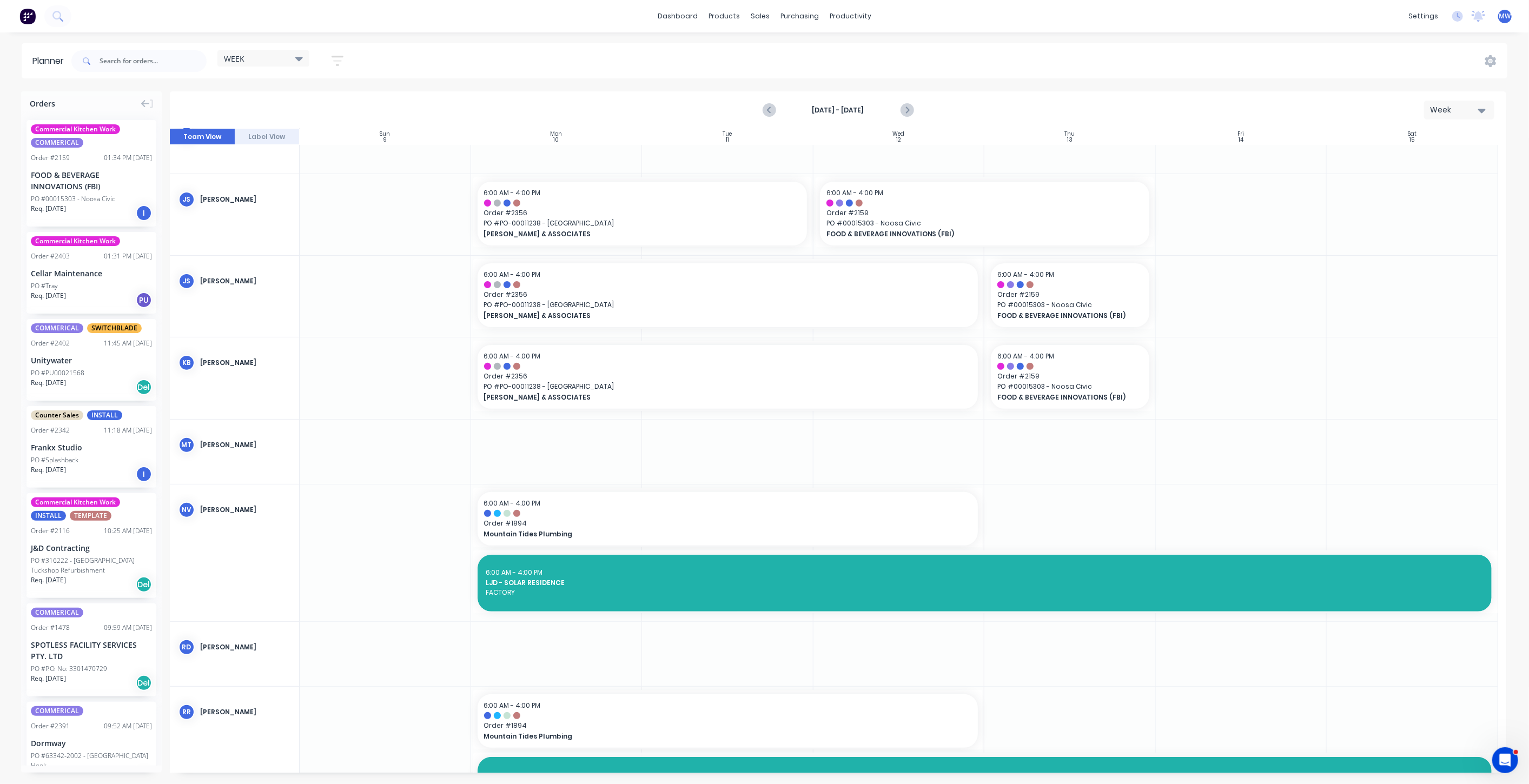
scroll to position [180, 0]
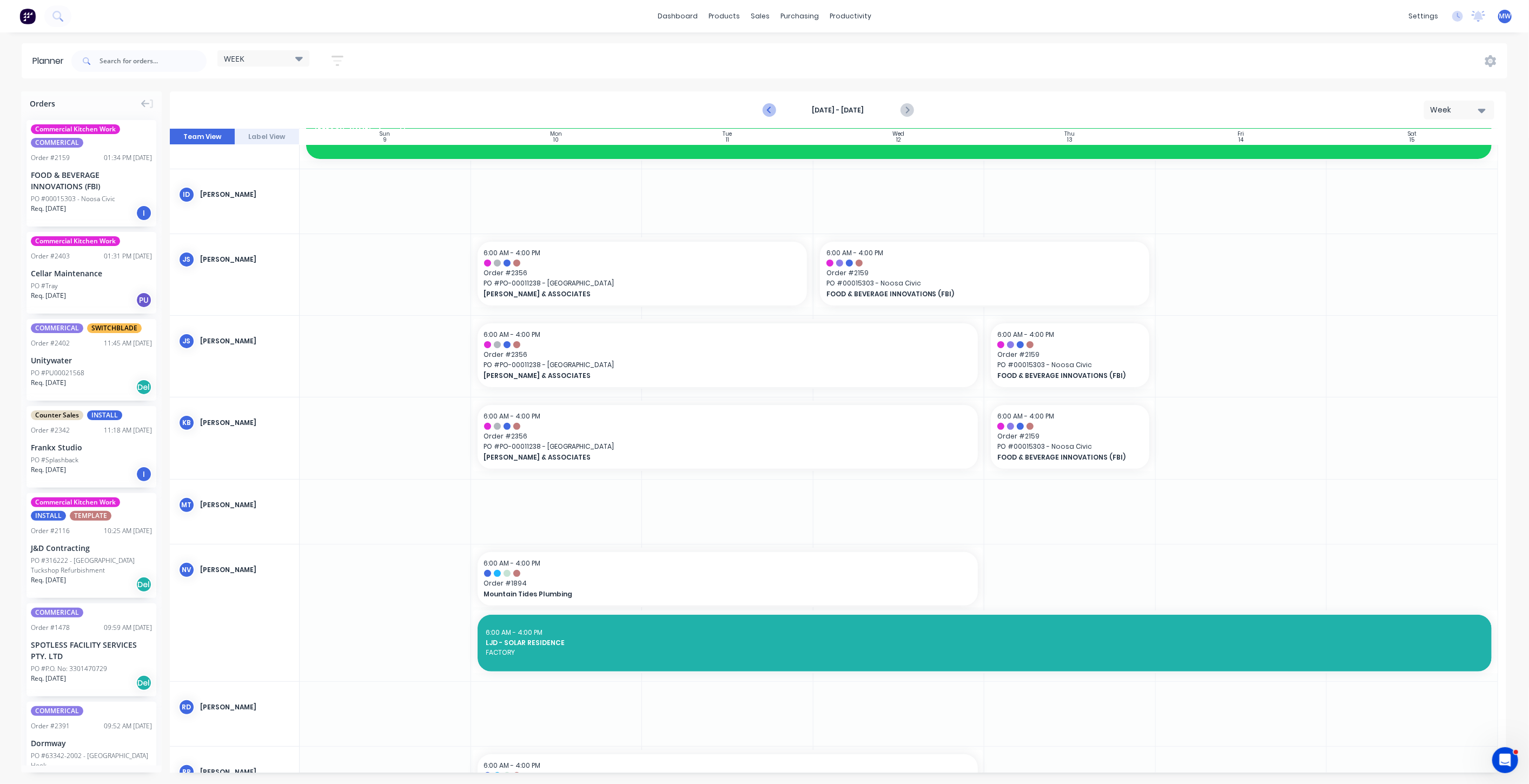
click at [770, 109] on icon "Previous page" at bounding box center [769, 110] width 13 height 13
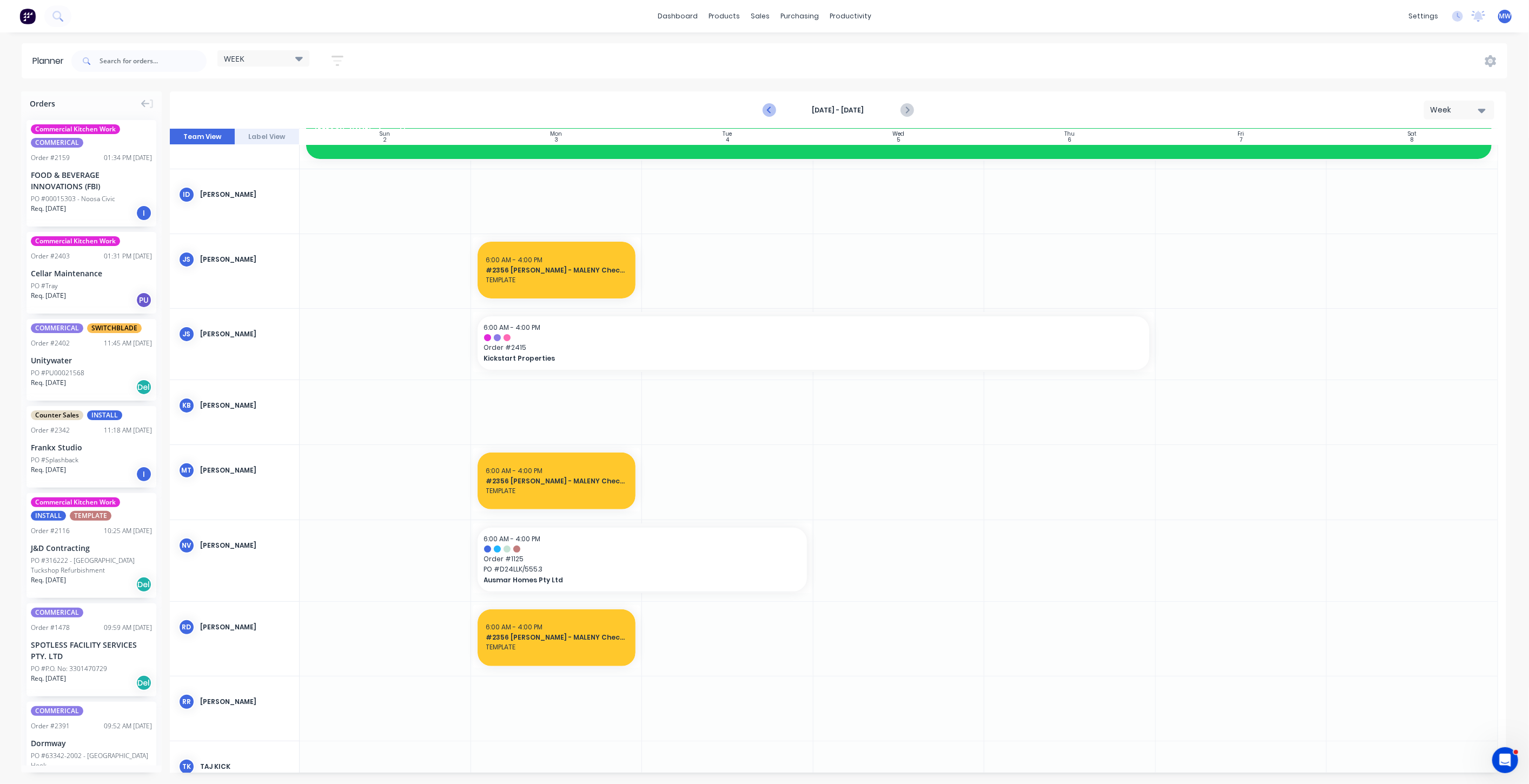
click at [770, 110] on icon "Previous page" at bounding box center [769, 110] width 13 height 13
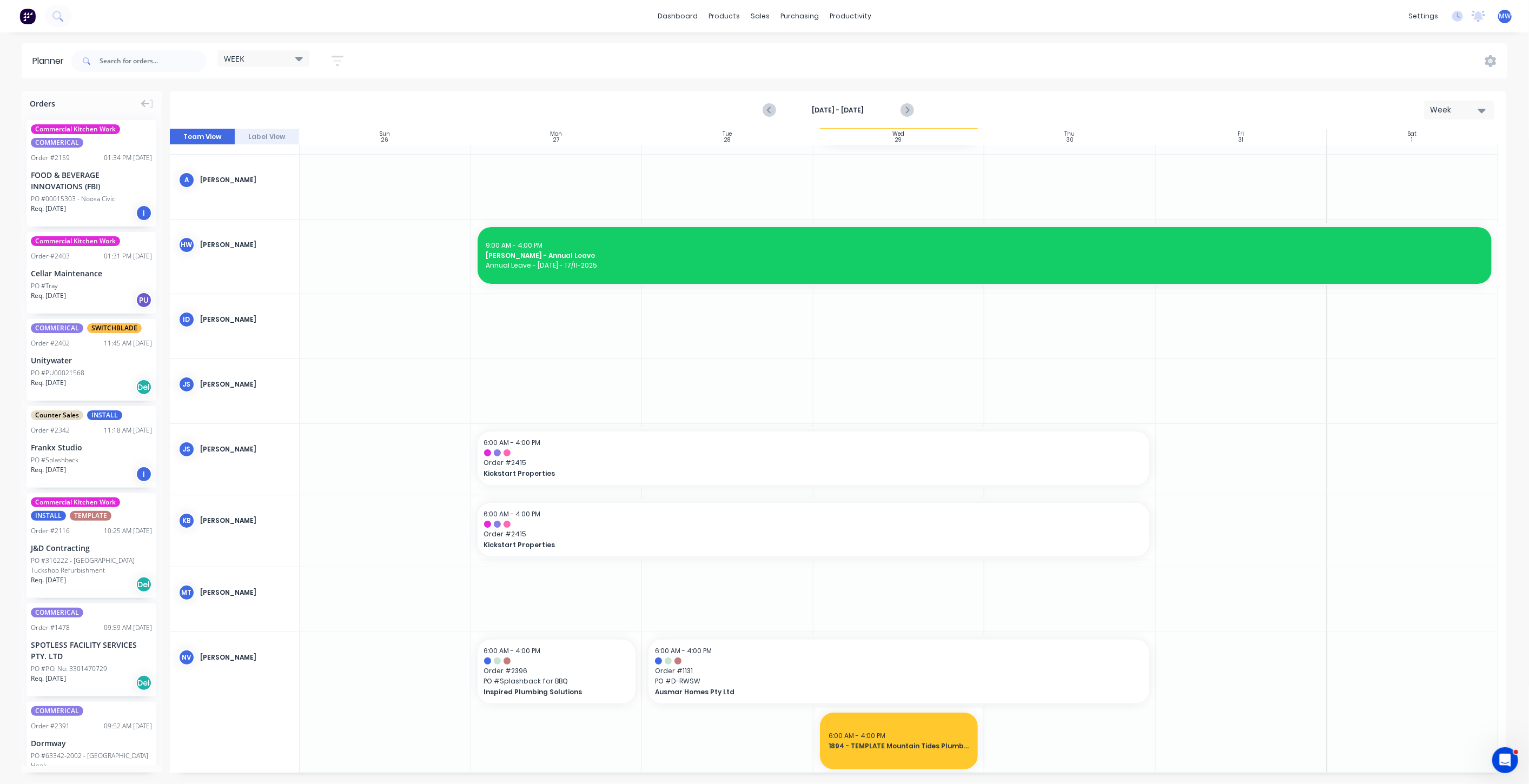
scroll to position [0, 0]
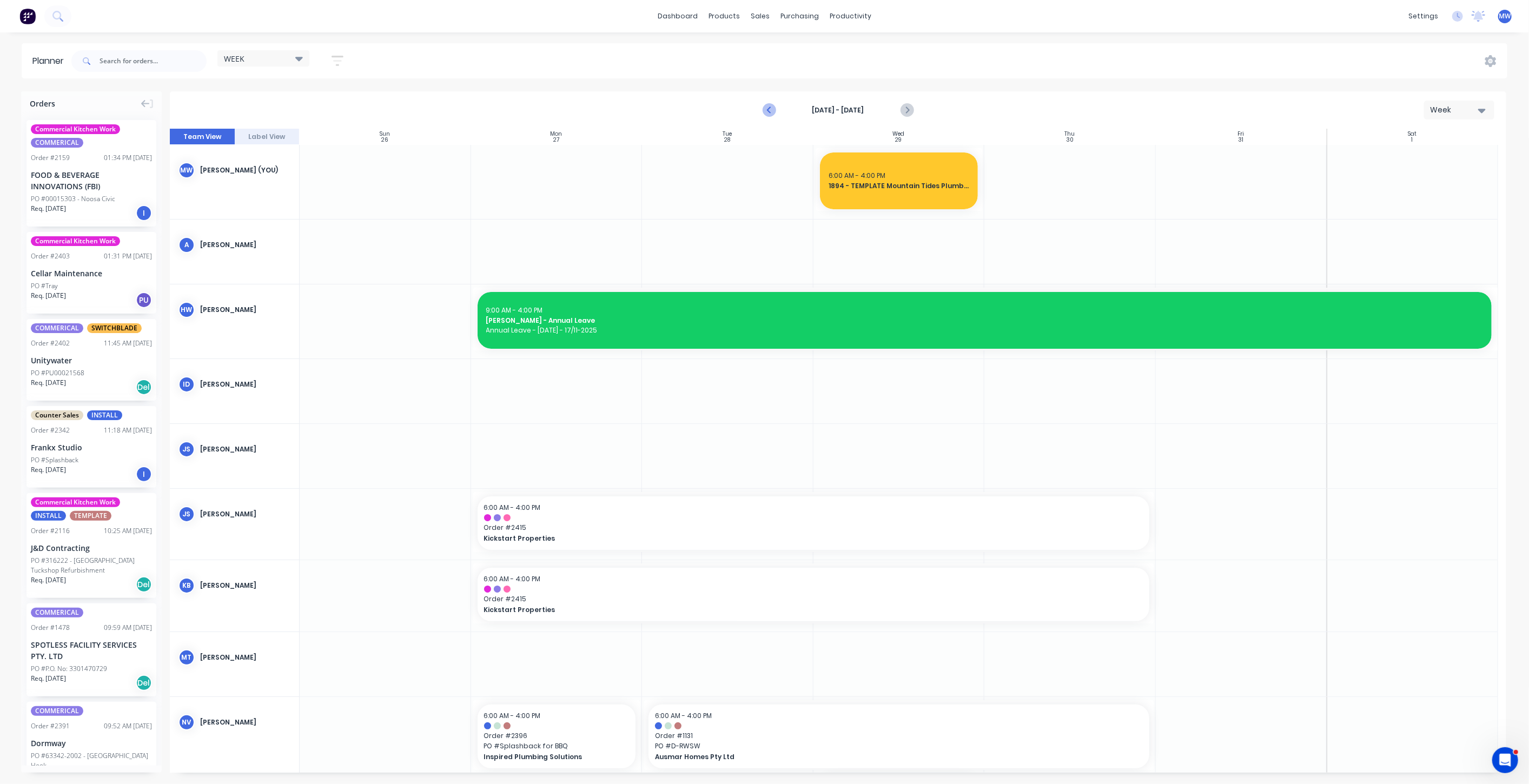
click at [770, 100] on button "Previous page" at bounding box center [770, 111] width 22 height 22
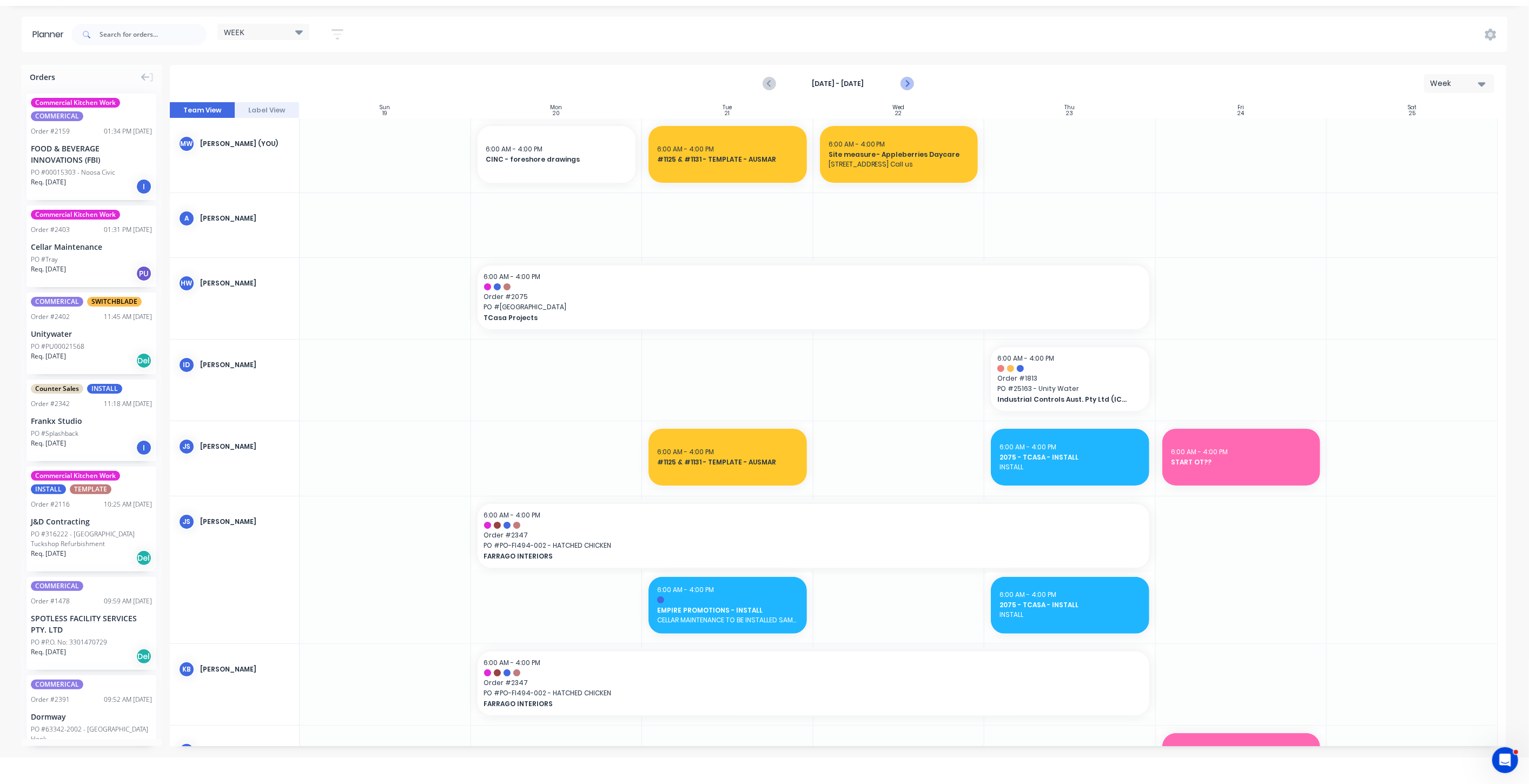
click at [905, 86] on icon "Next page" at bounding box center [906, 84] width 5 height 8
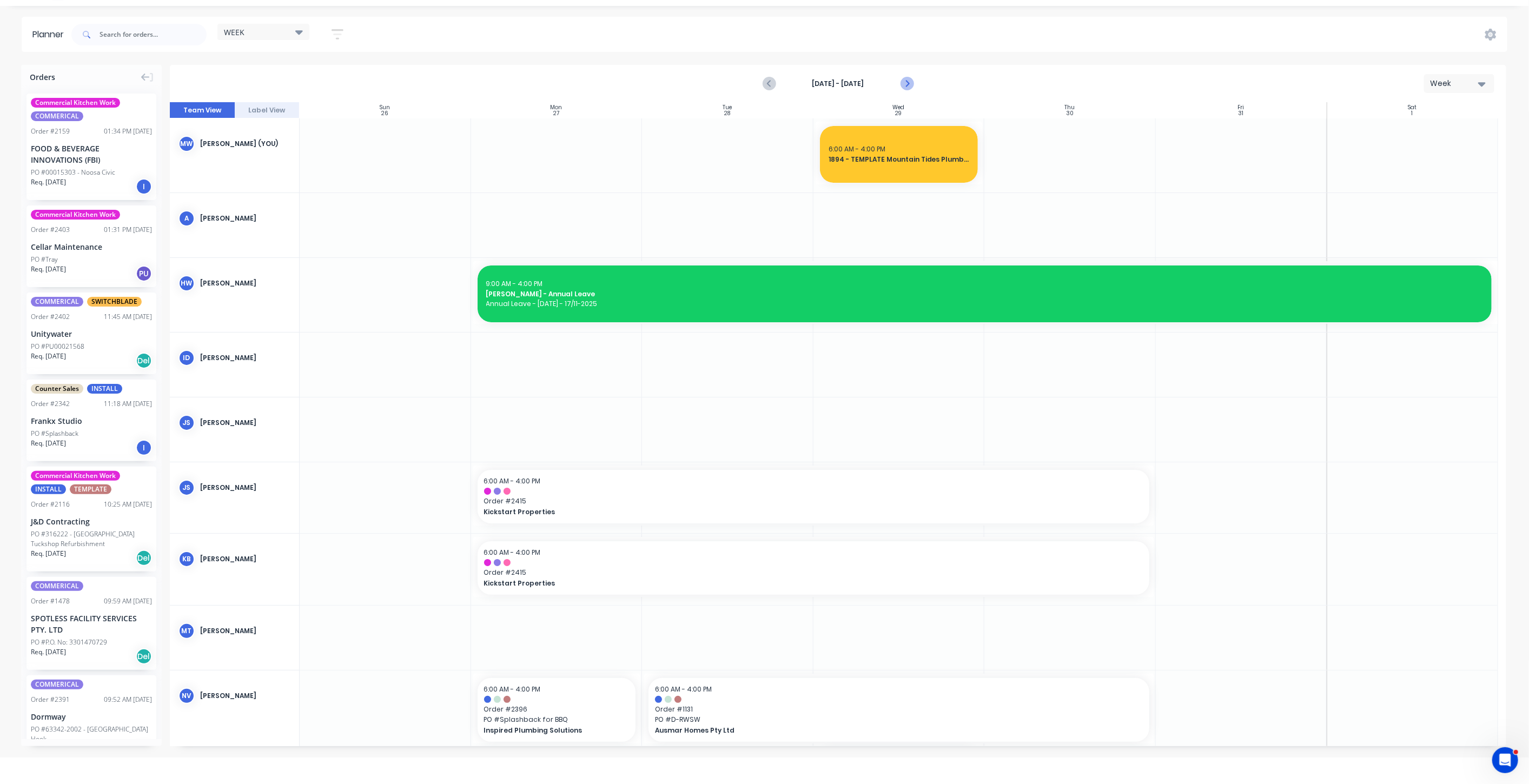
click at [905, 86] on icon "Next page" at bounding box center [906, 84] width 5 height 8
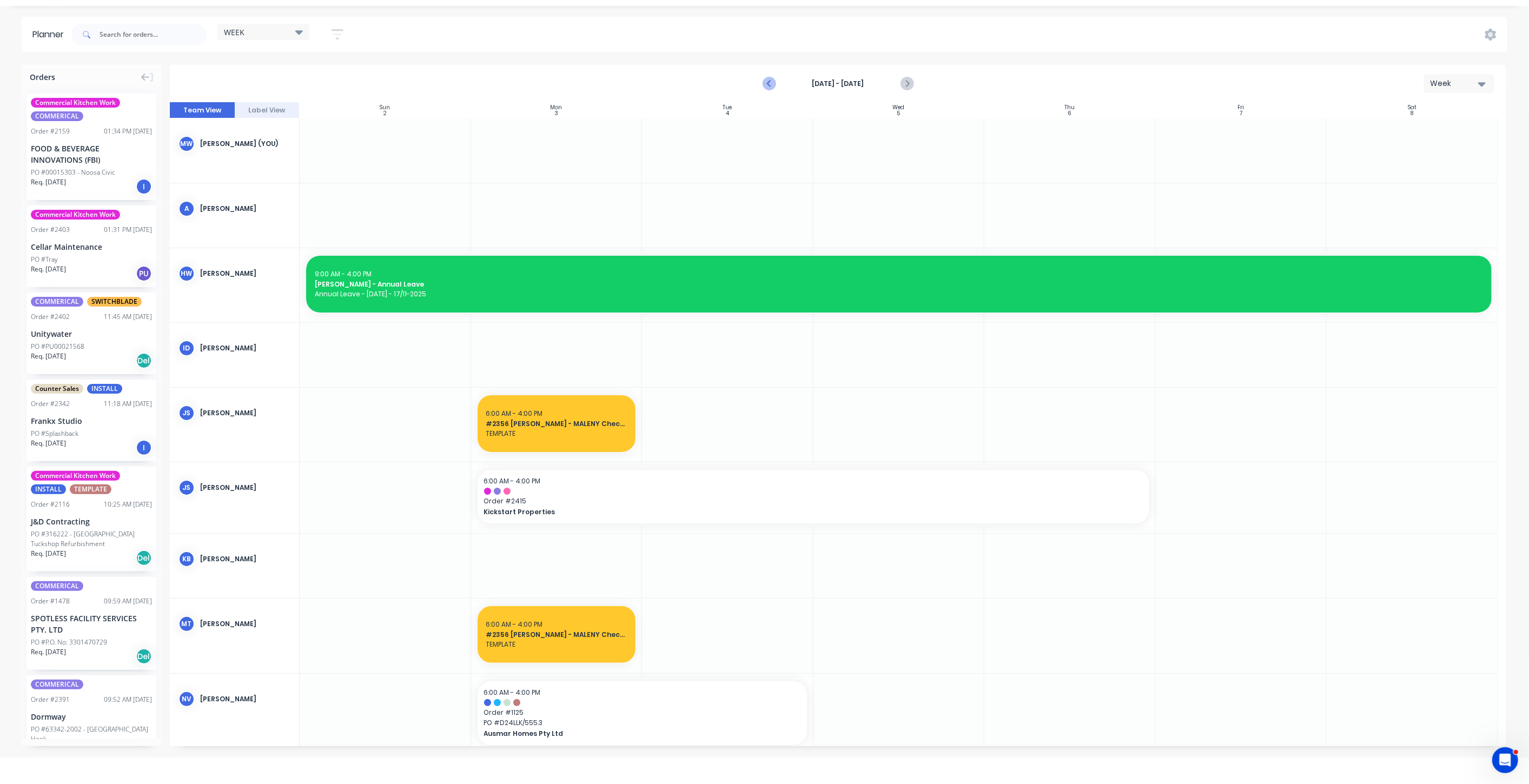
click at [771, 81] on icon "Previous page" at bounding box center [769, 84] width 13 height 13
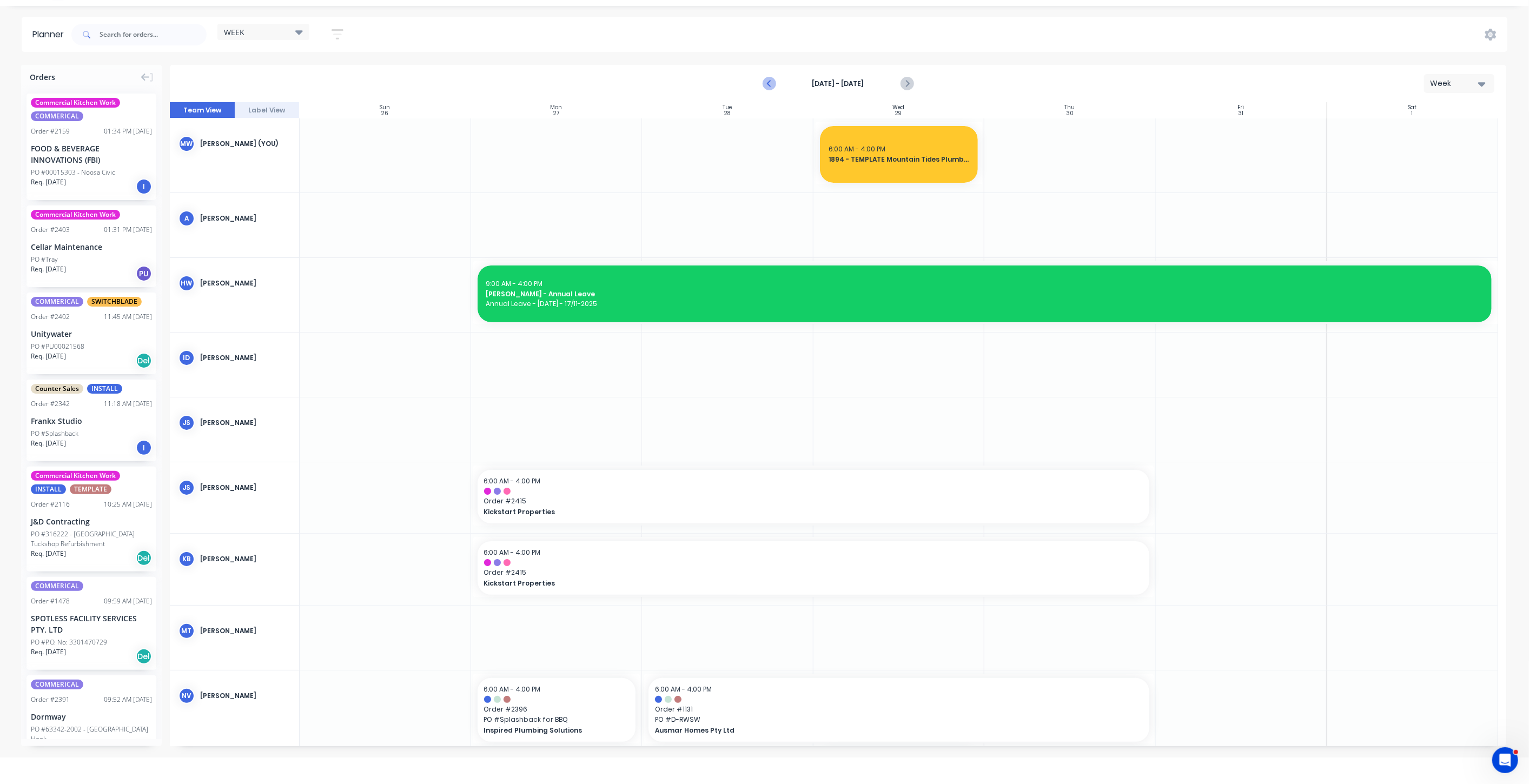
click at [771, 81] on icon "Previous page" at bounding box center [769, 84] width 13 height 13
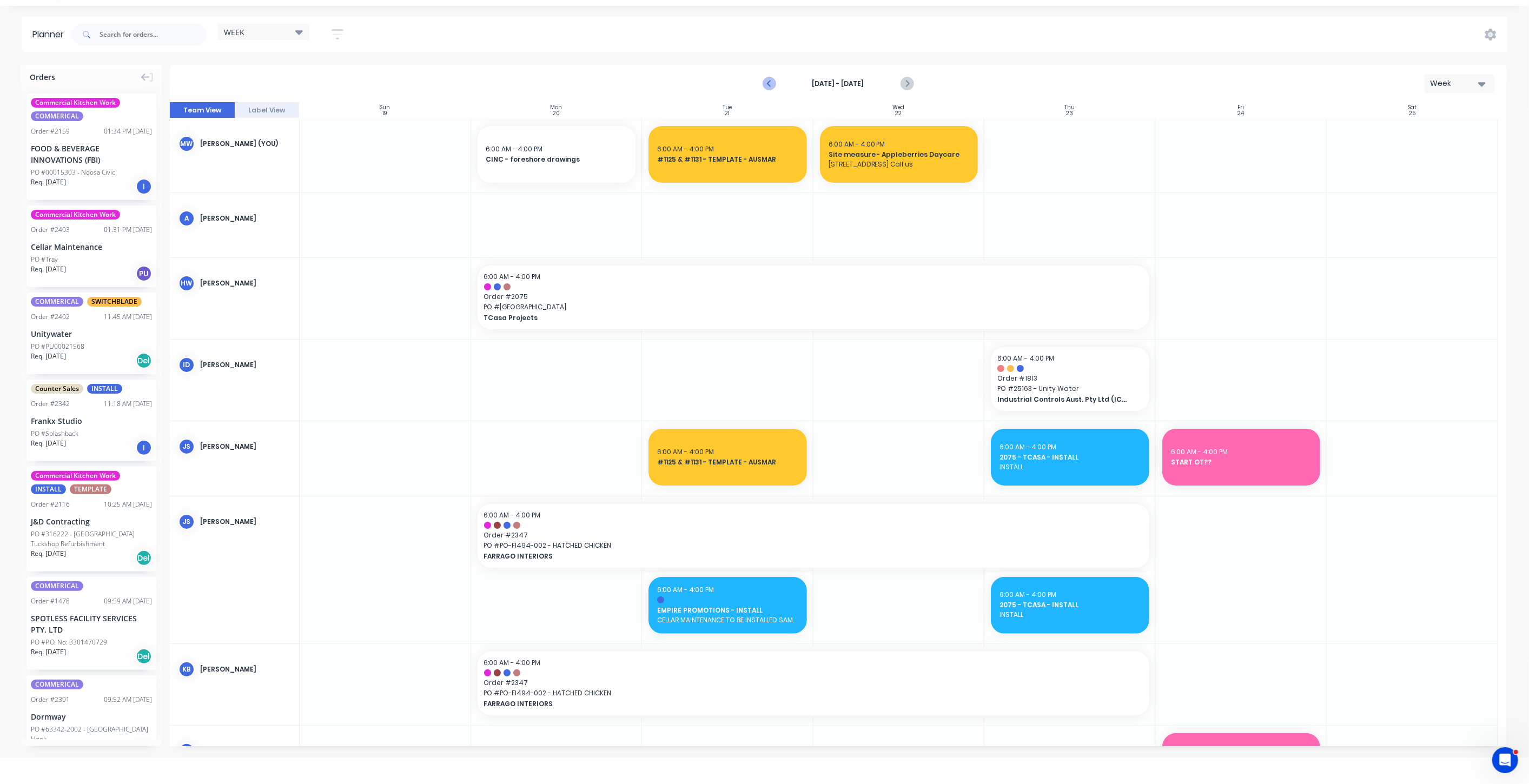
click at [771, 81] on icon "Previous page" at bounding box center [769, 84] width 13 height 13
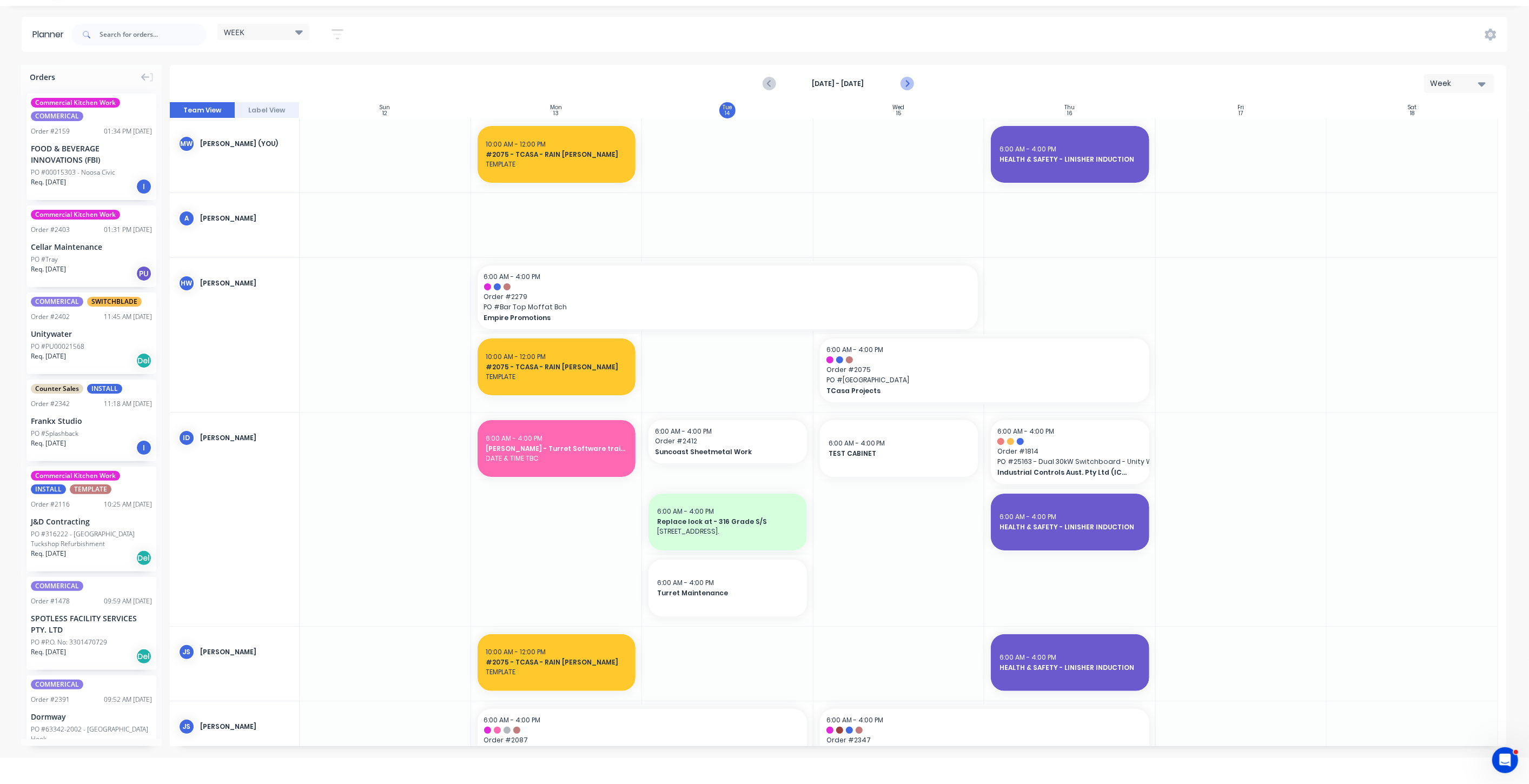
click at [911, 81] on icon "Next page" at bounding box center [906, 84] width 13 height 13
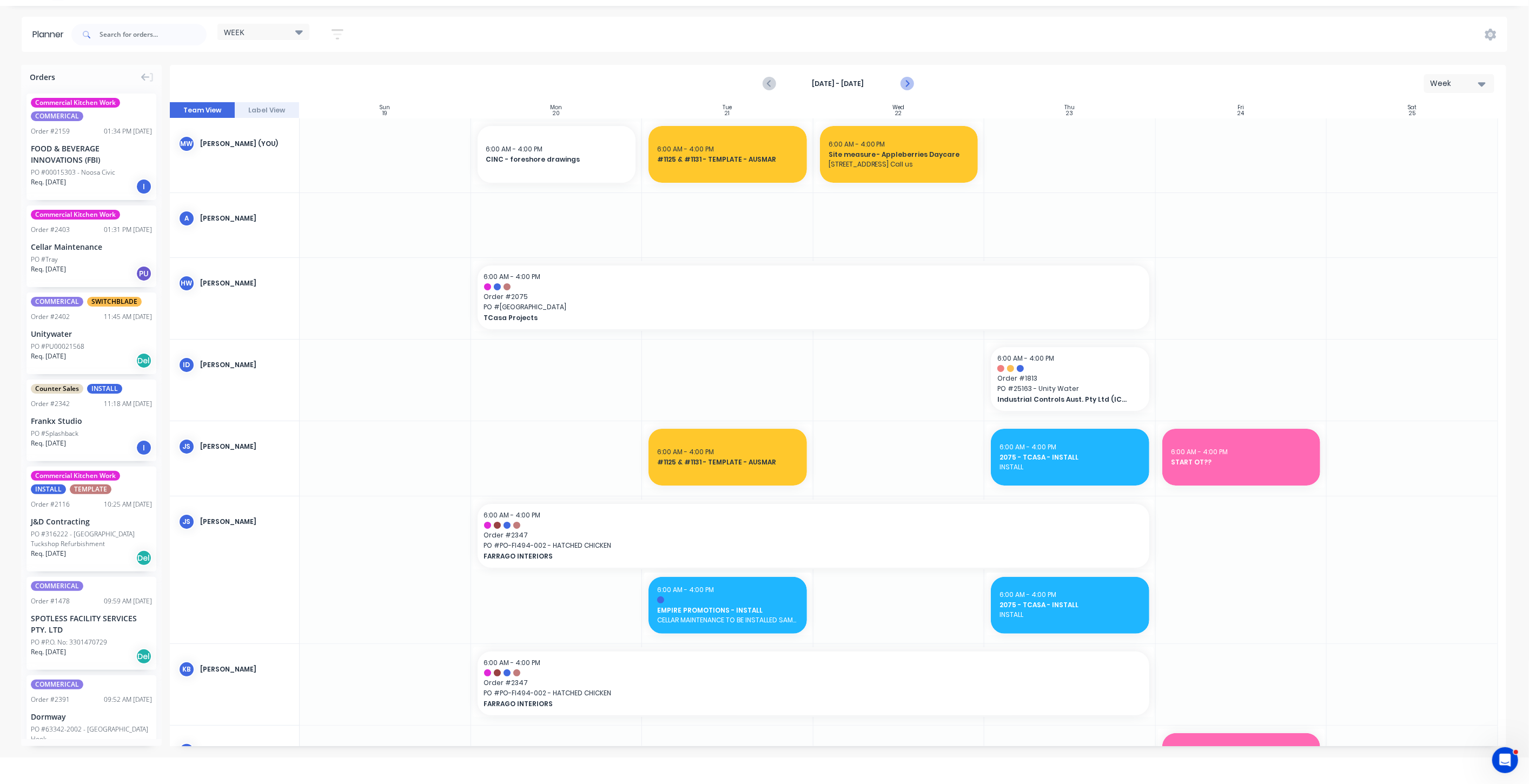
click at [907, 81] on icon "Next page" at bounding box center [906, 84] width 5 height 8
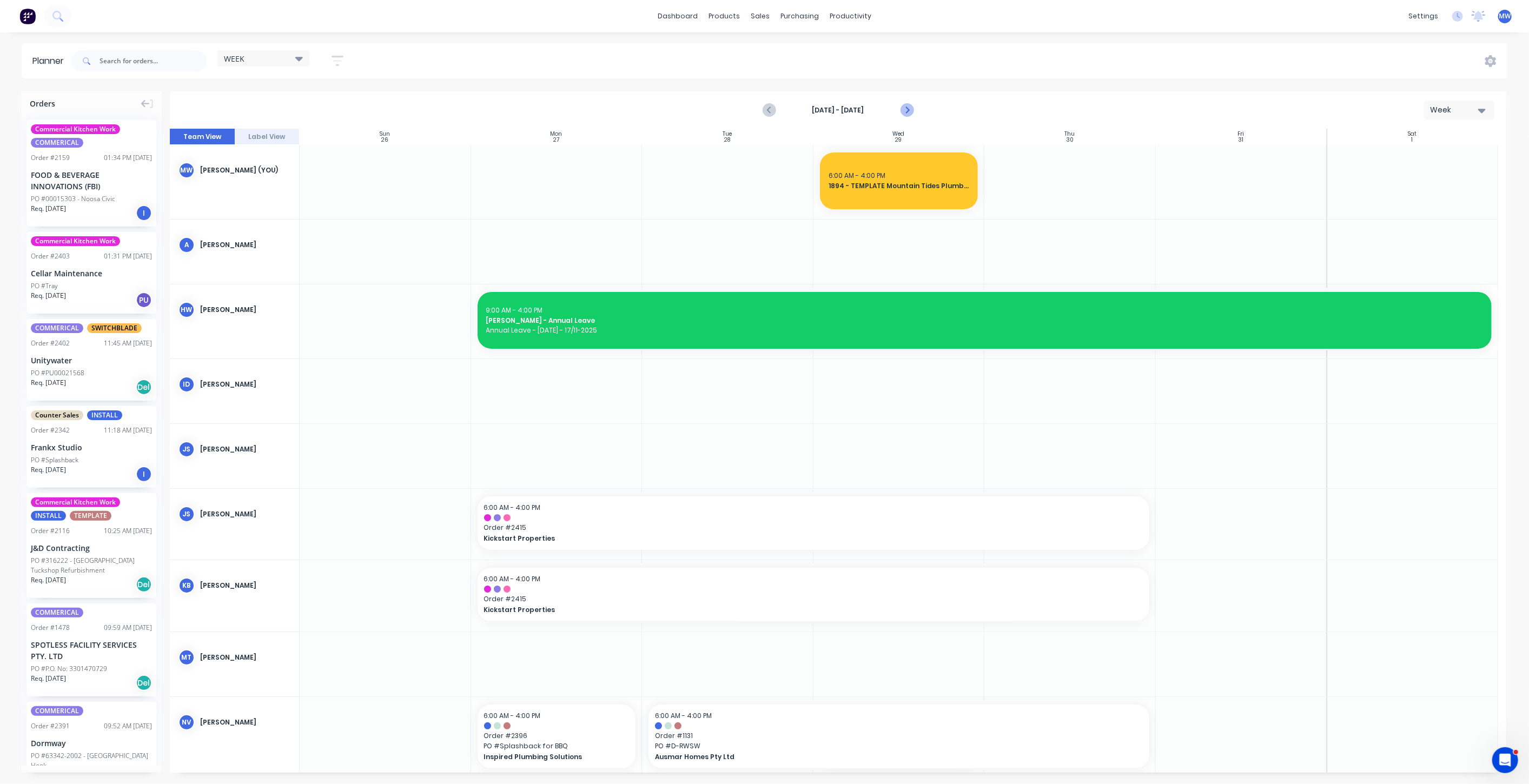
click at [904, 109] on icon "Next page" at bounding box center [906, 110] width 13 height 13
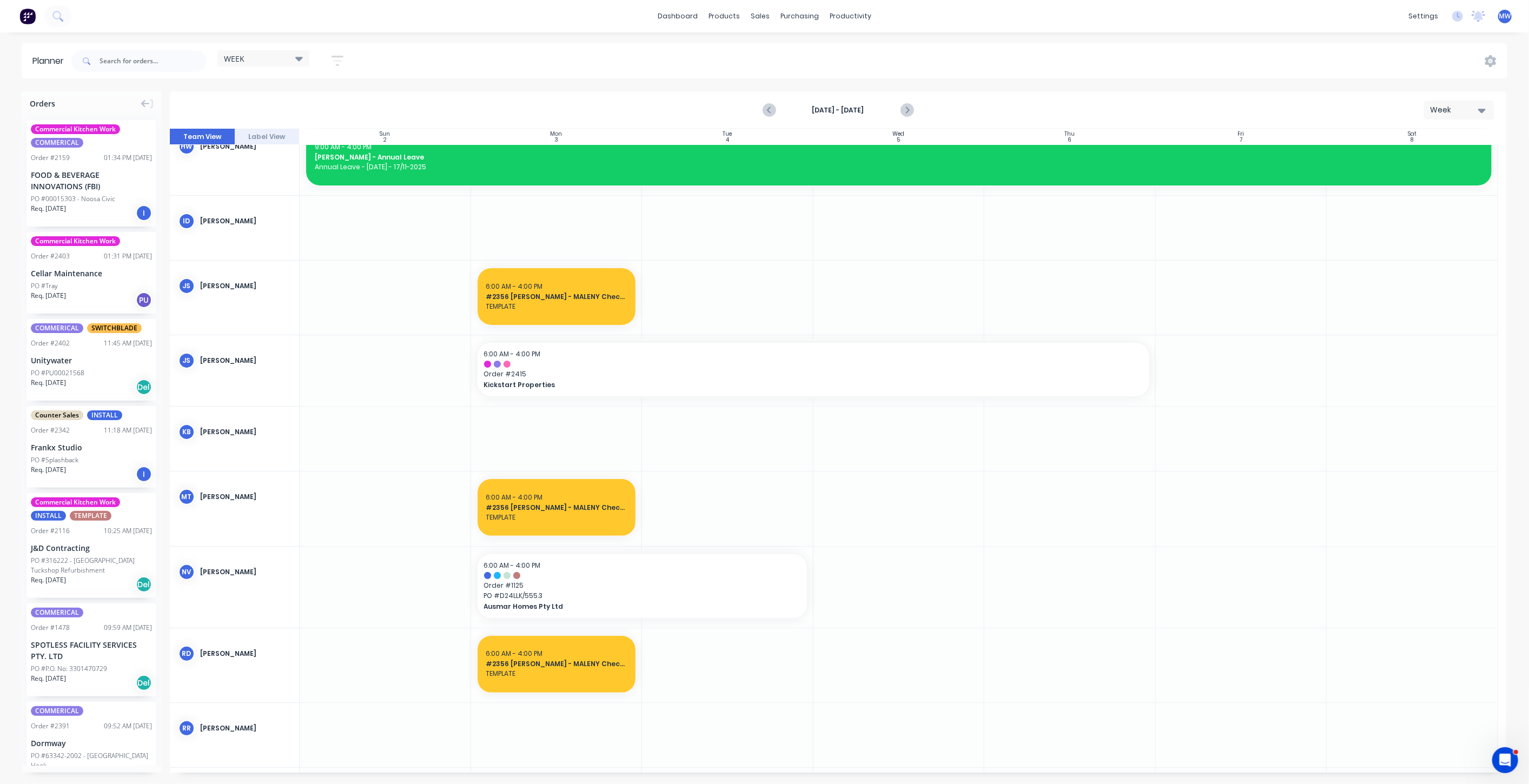
scroll to position [300, 0]
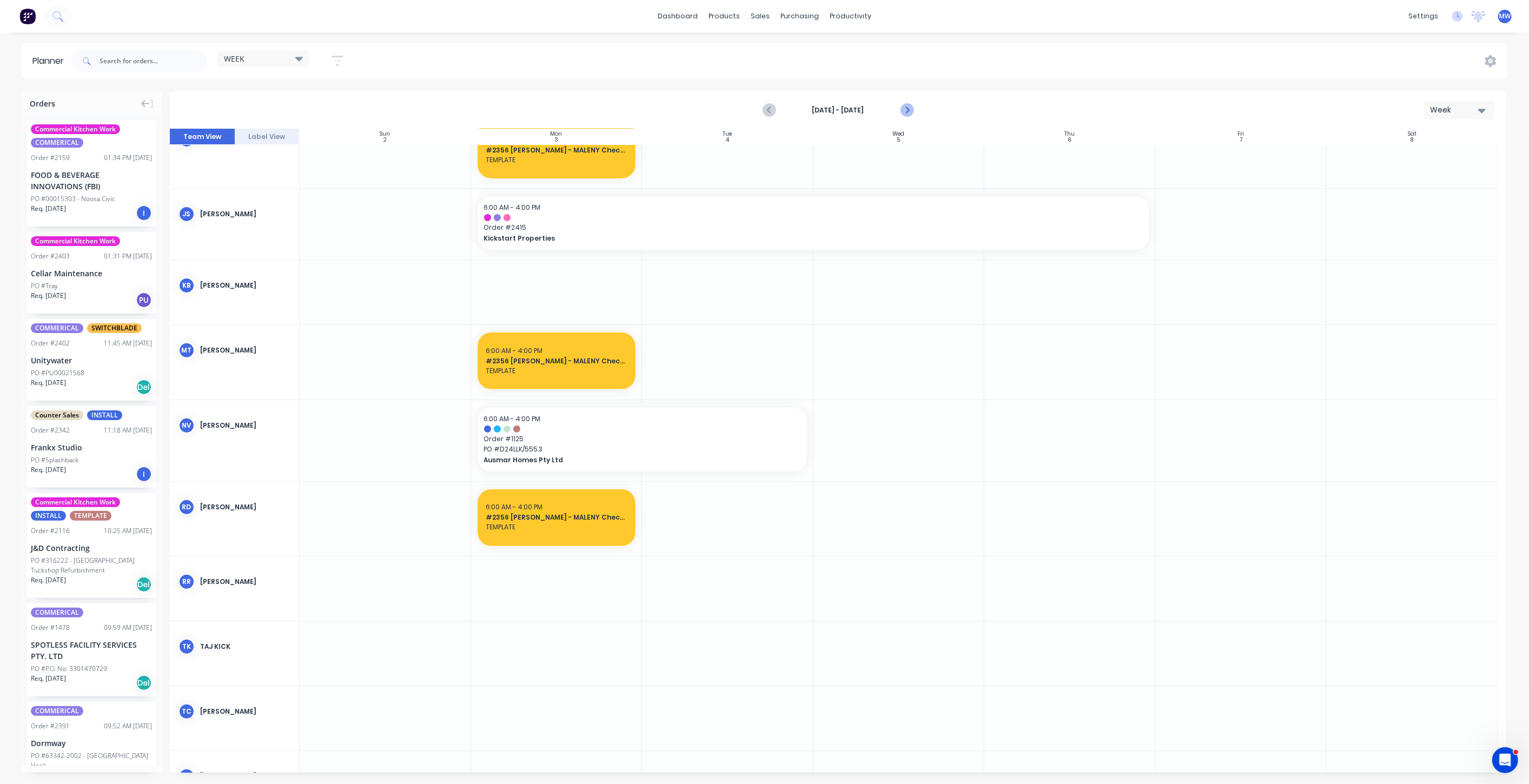
click at [908, 113] on icon "Next page" at bounding box center [906, 110] width 13 height 13
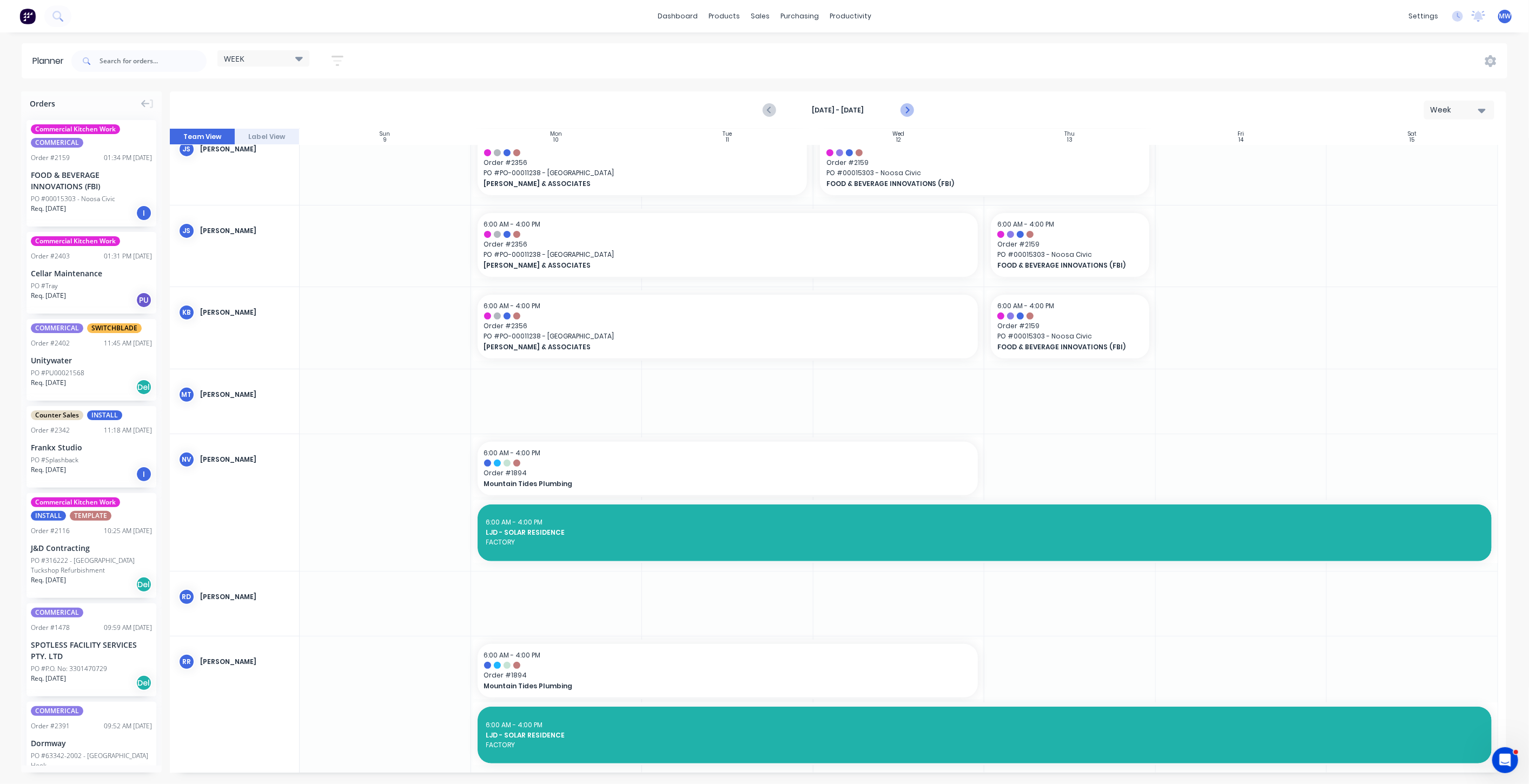
scroll to position [307, 0]
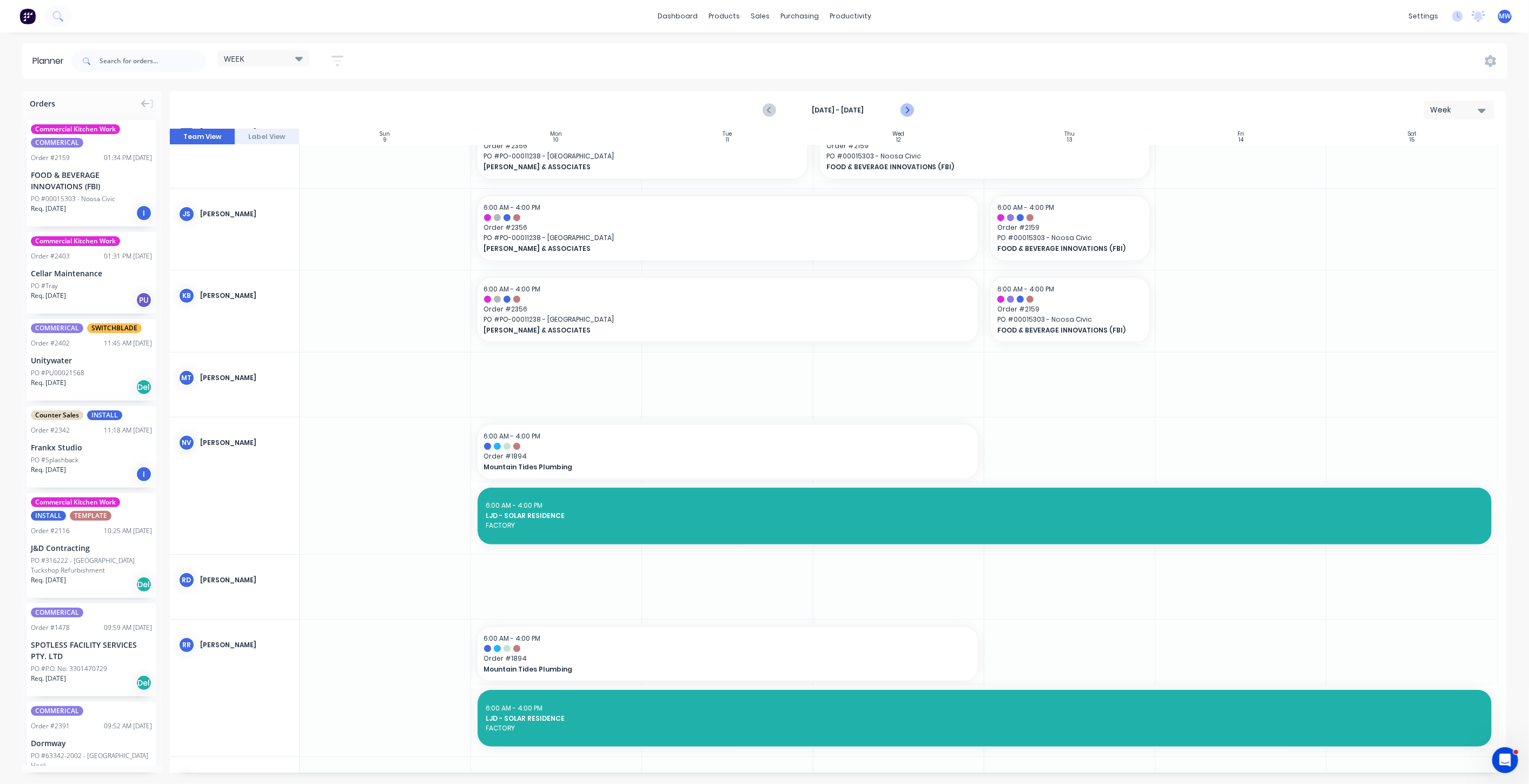
click at [908, 115] on icon "Next page" at bounding box center [906, 110] width 13 height 13
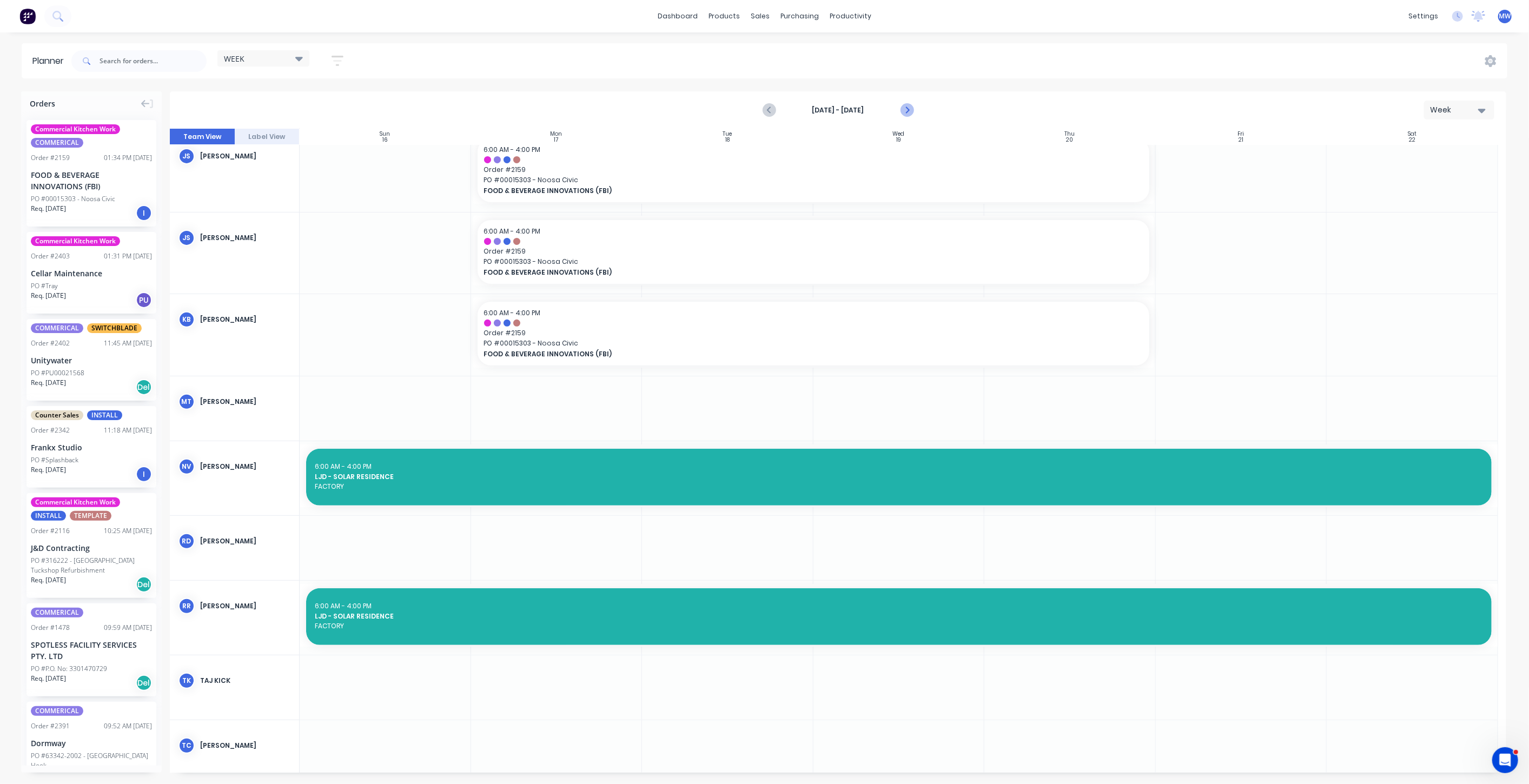
scroll to position [314, 0]
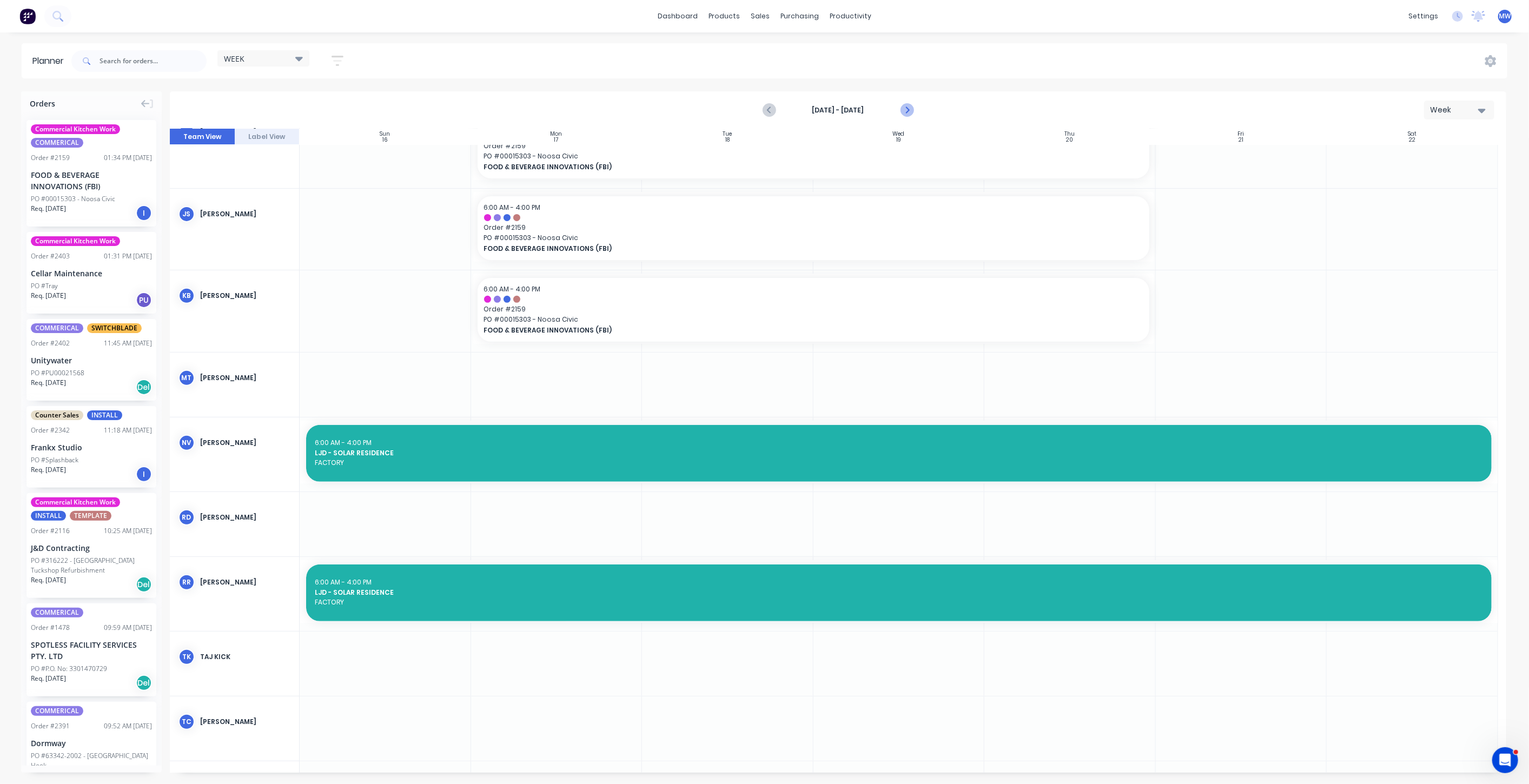
click at [908, 115] on icon "Next page" at bounding box center [906, 110] width 13 height 13
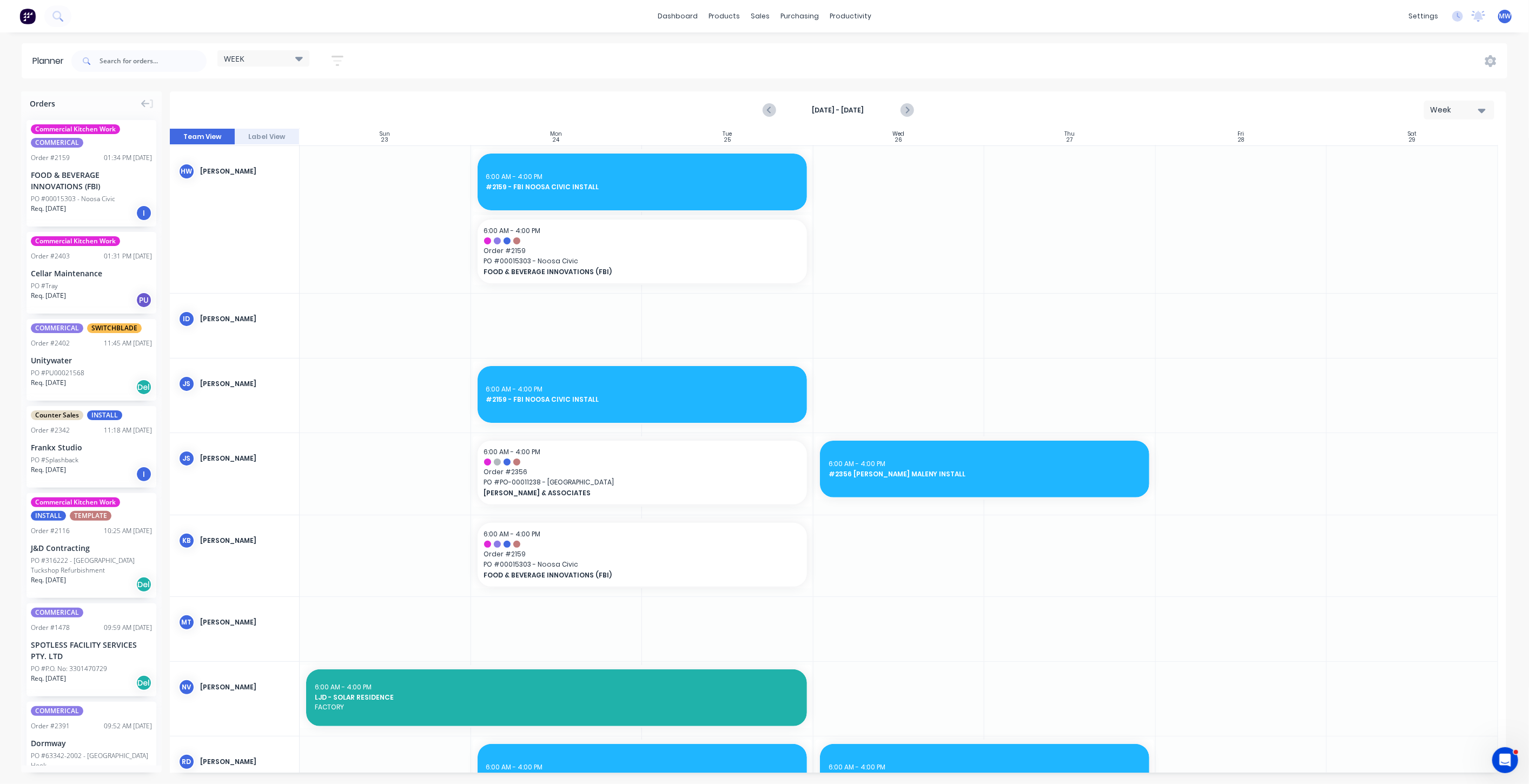
scroll to position [0, 0]
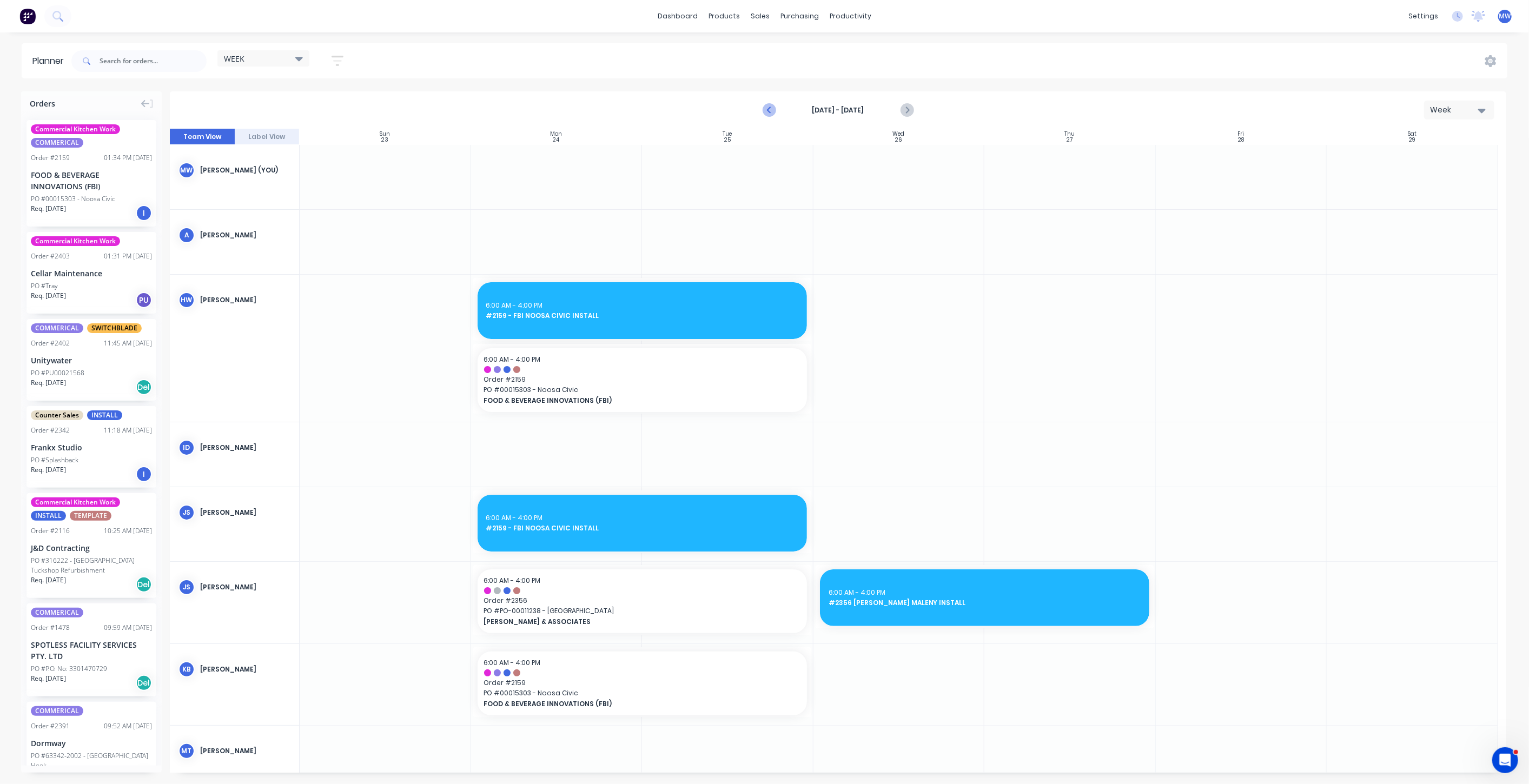
click at [771, 110] on icon "Previous page" at bounding box center [769, 110] width 13 height 13
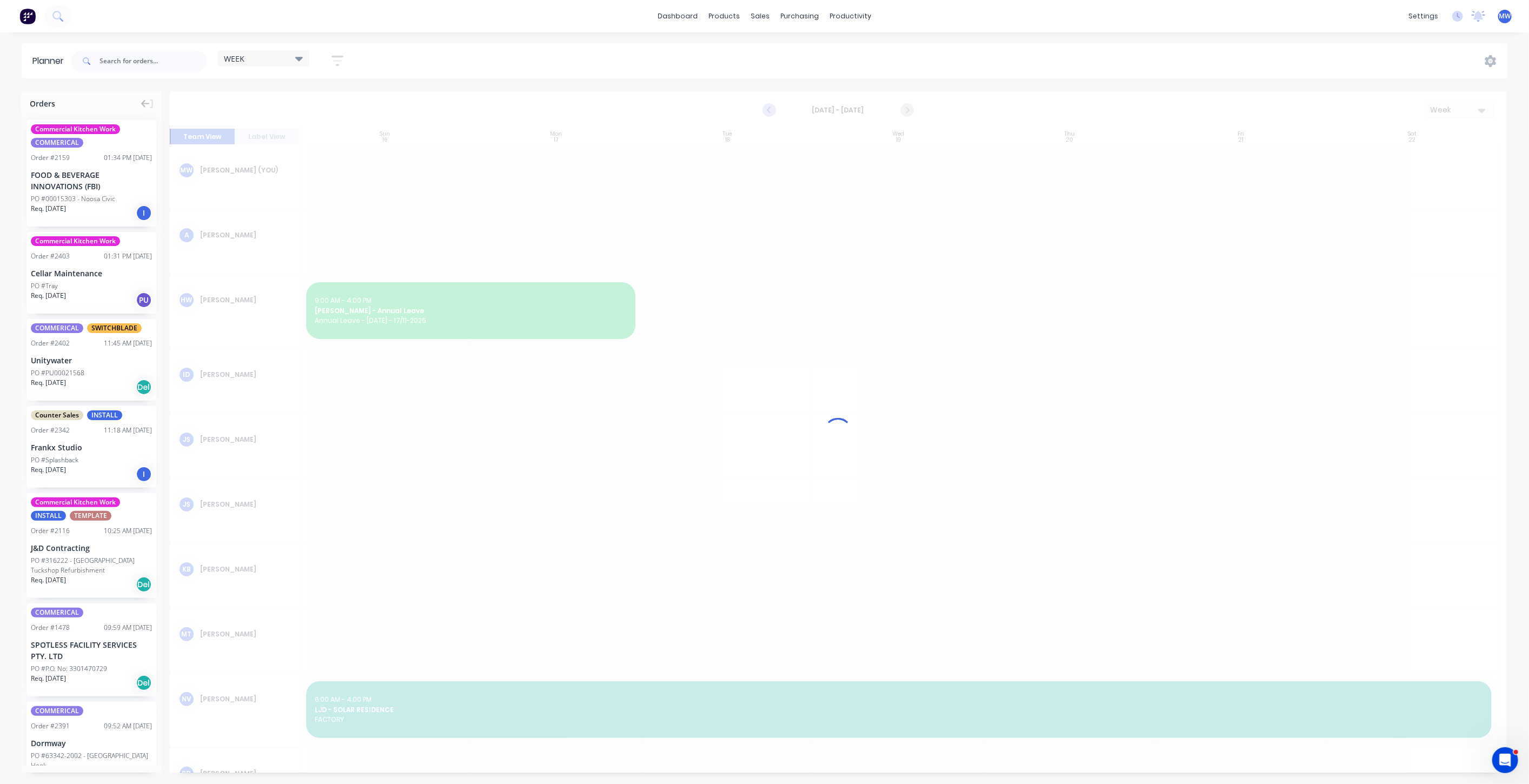
click at [771, 110] on icon "Previous page" at bounding box center [769, 110] width 13 height 13
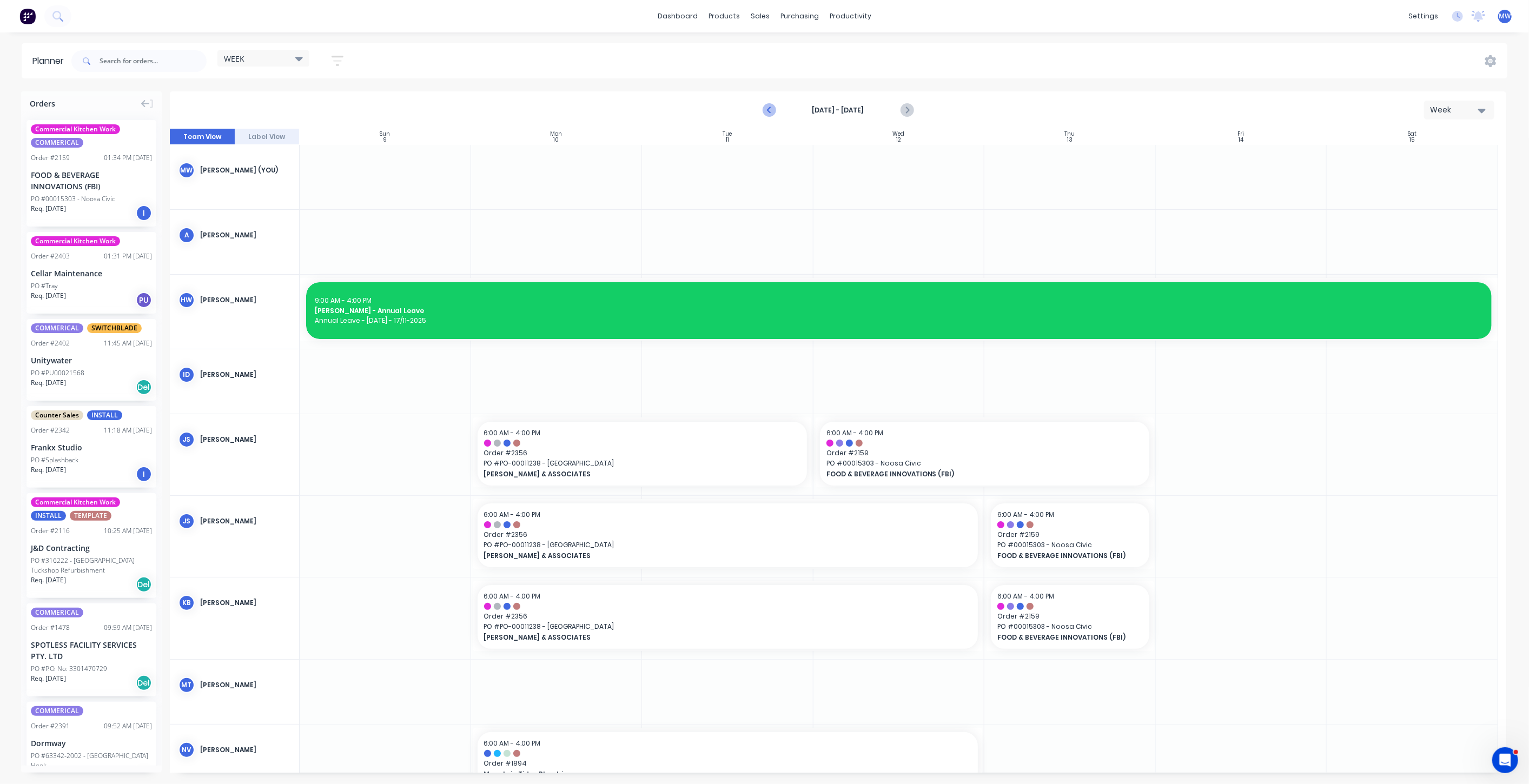
click at [771, 110] on icon "Previous page" at bounding box center [769, 110] width 13 height 13
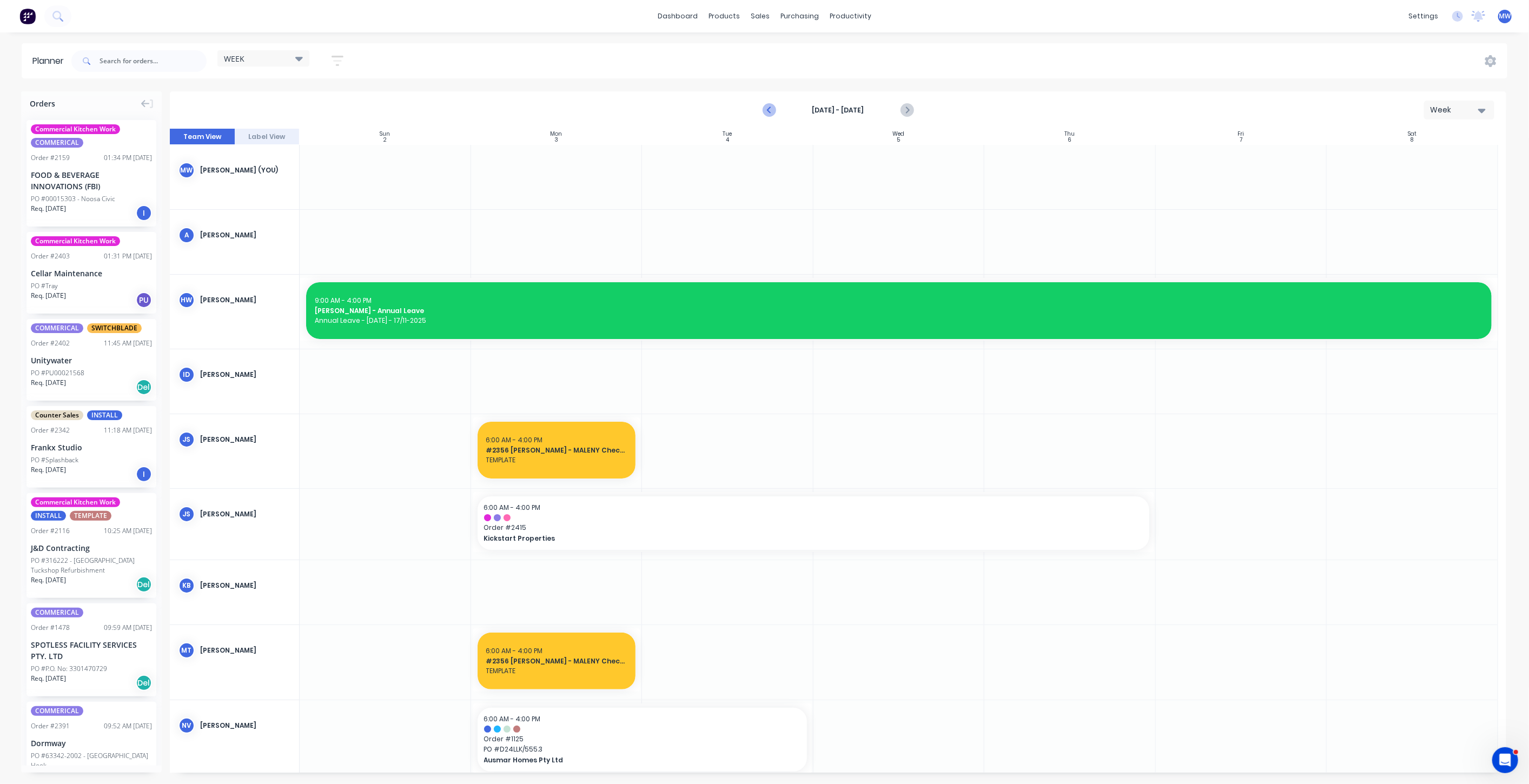
click at [771, 110] on icon "Previous page" at bounding box center [769, 110] width 13 height 13
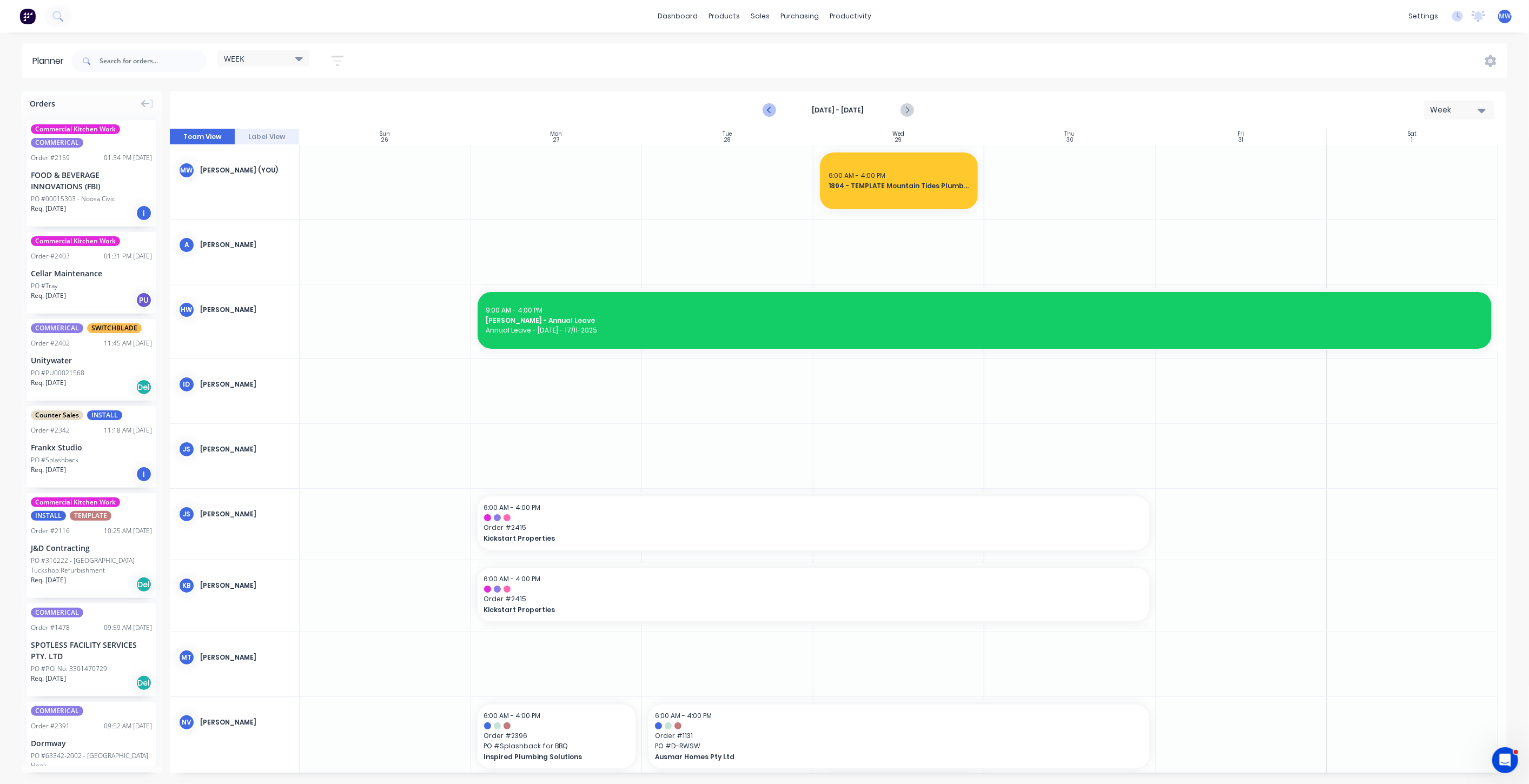
click at [771, 111] on icon "Previous page" at bounding box center [769, 110] width 13 height 13
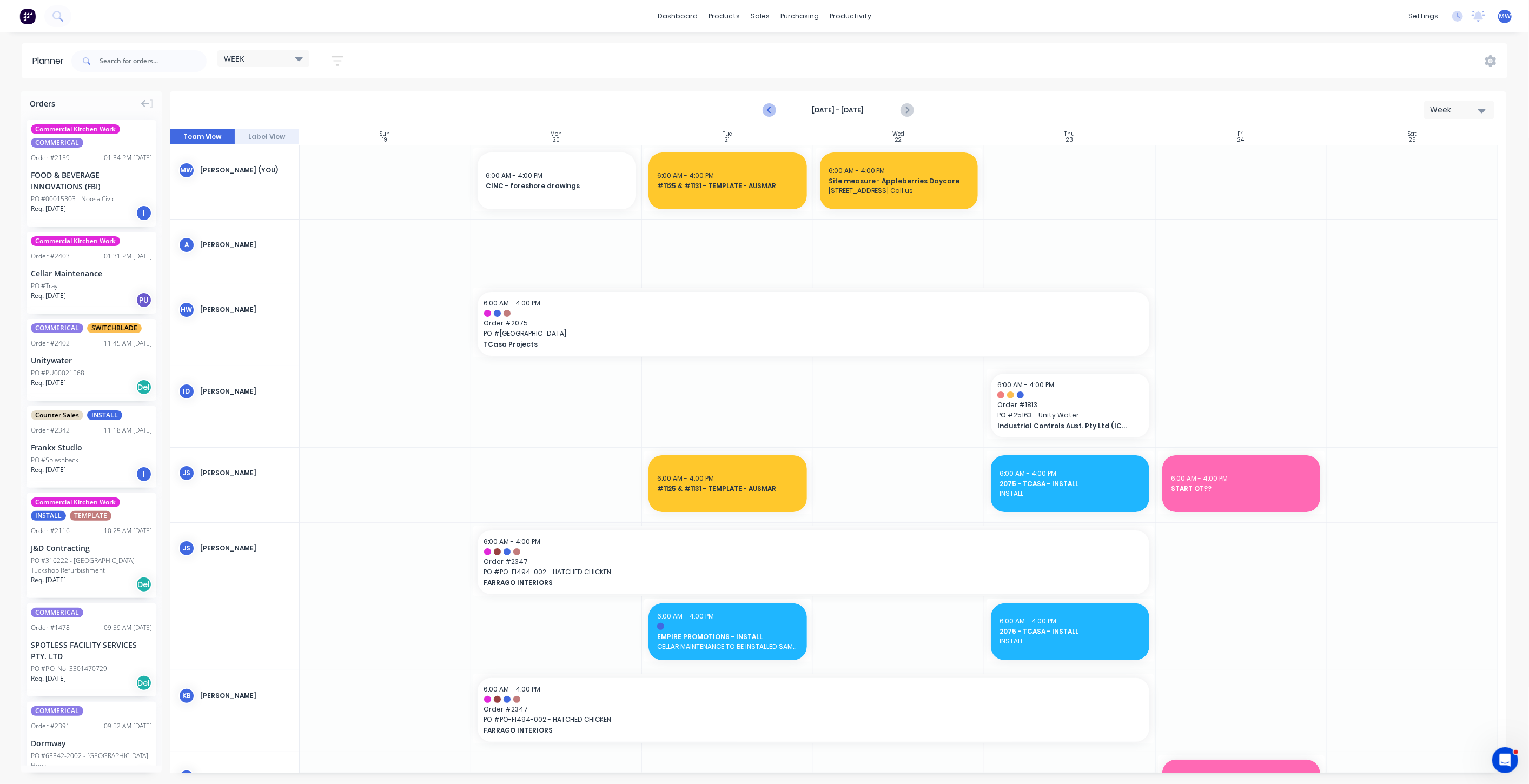
click at [770, 114] on icon "Previous page" at bounding box center [769, 110] width 13 height 13
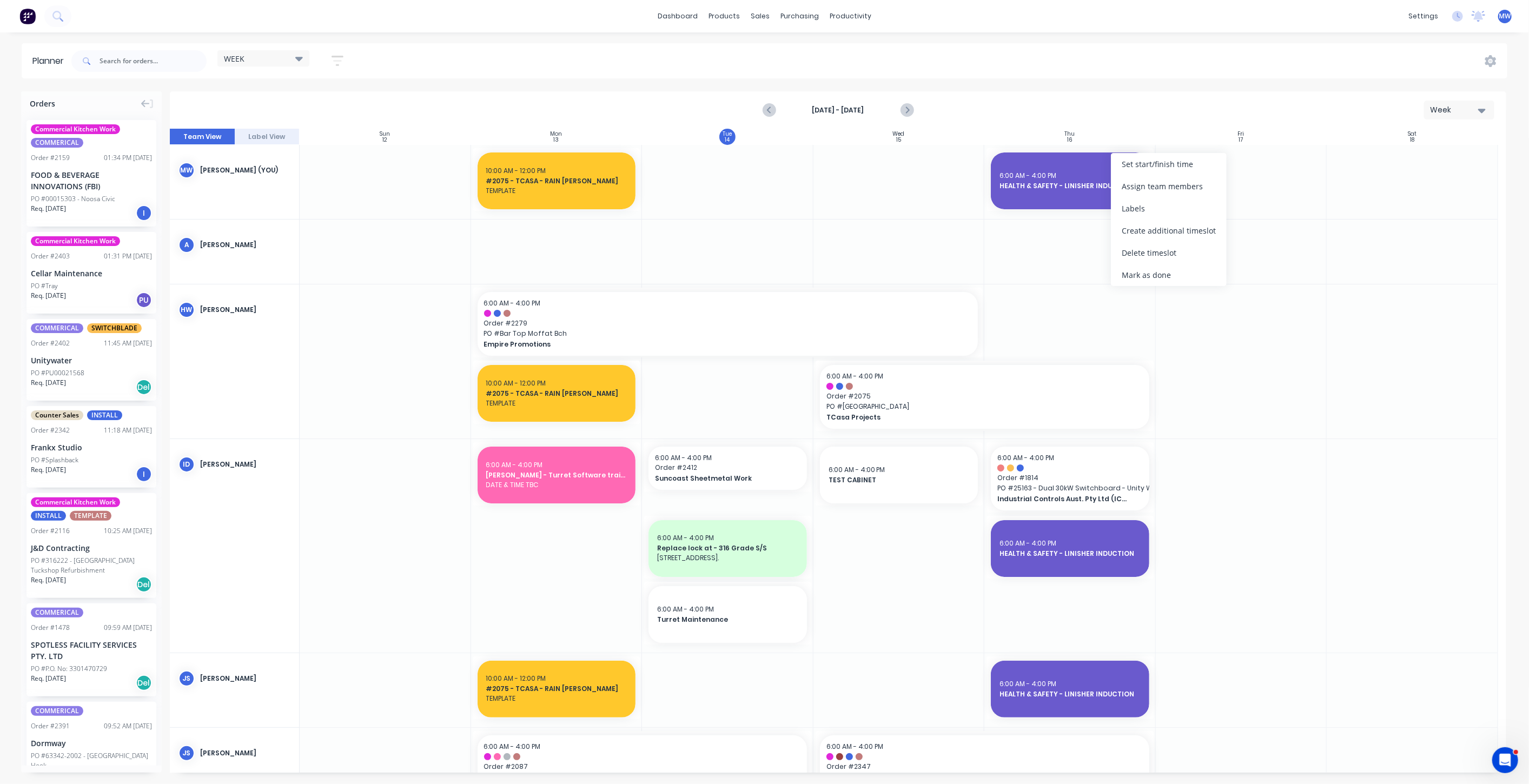
click at [1040, 275] on div at bounding box center [1070, 252] width 172 height 64
click at [1102, 205] on div "Assign team members" at bounding box center [1094, 205] width 116 height 22
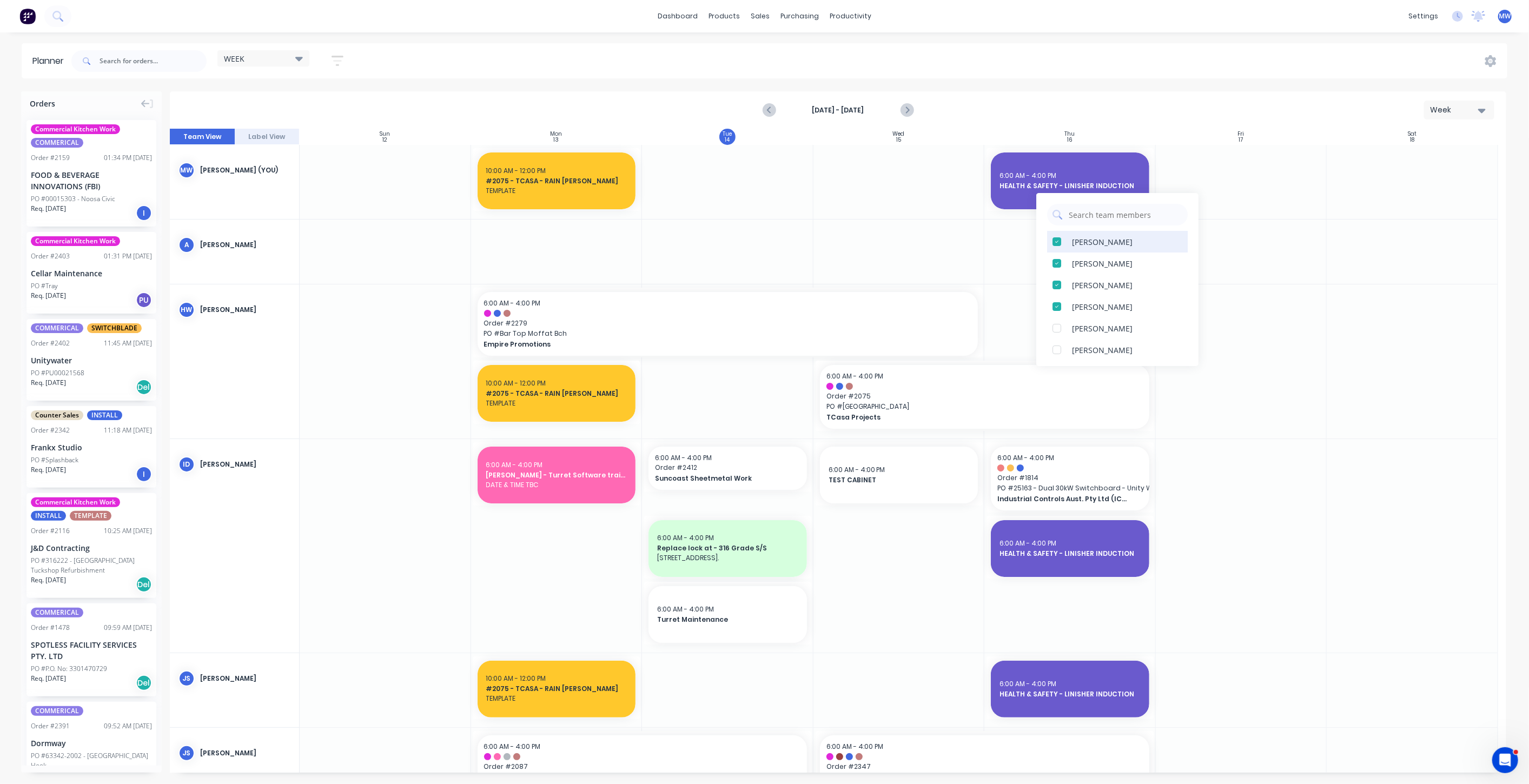
click at [1058, 241] on div at bounding box center [1057, 242] width 22 height 22
click at [1057, 283] on div at bounding box center [1057, 285] width 22 height 22
click at [1255, 306] on div at bounding box center [1242, 362] width 172 height 154
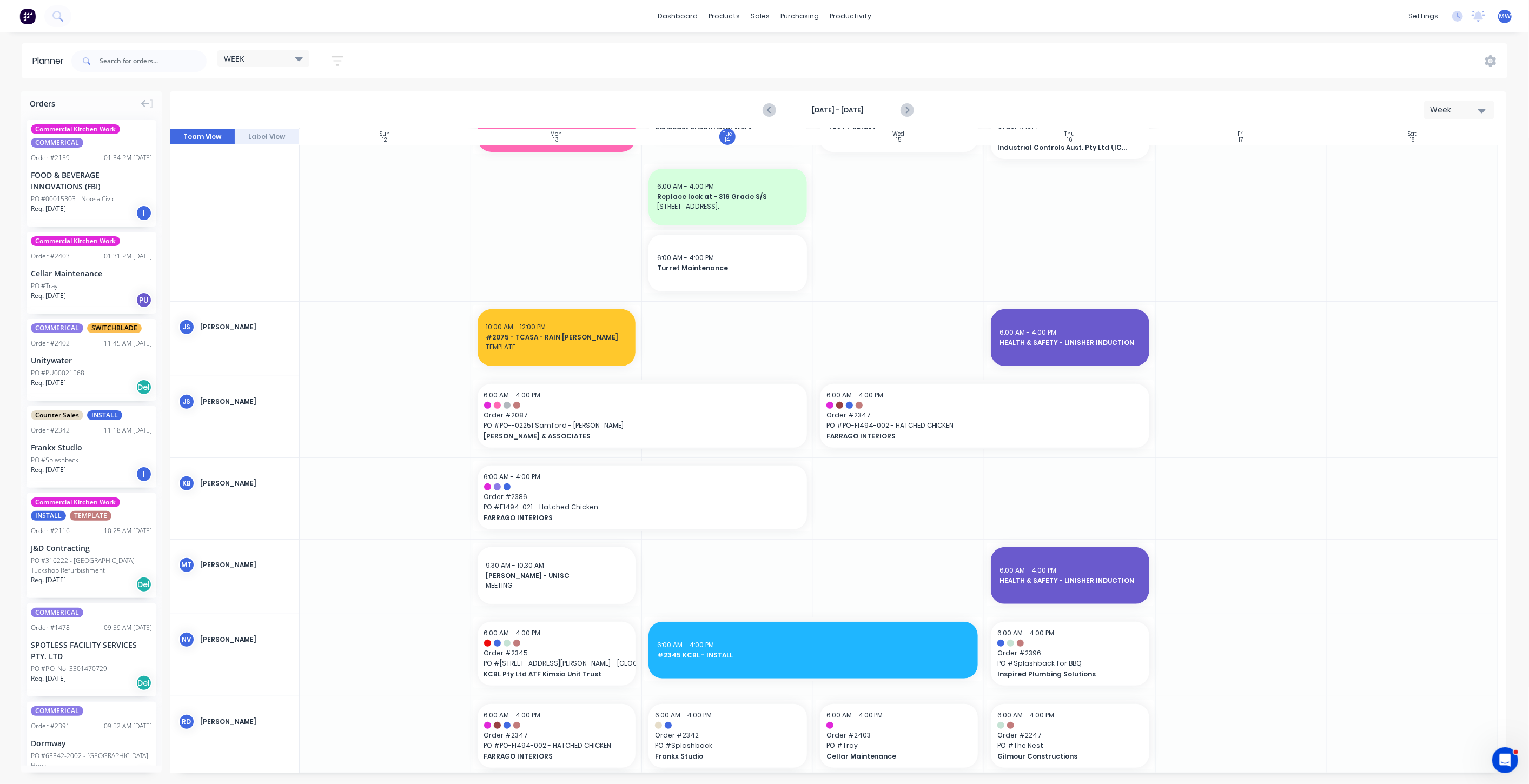
scroll to position [480, 0]
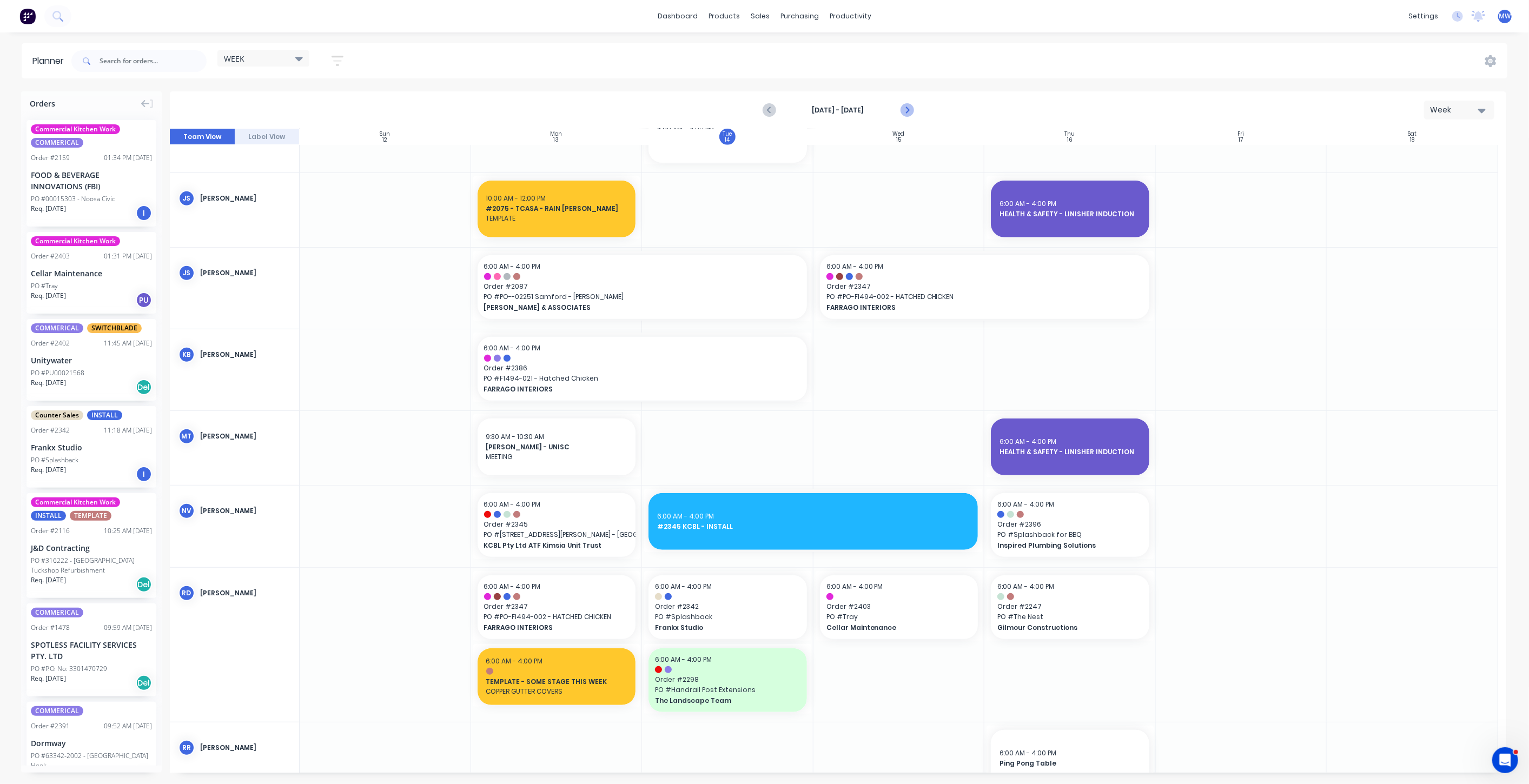
click at [905, 111] on icon "Next page" at bounding box center [906, 110] width 13 height 13
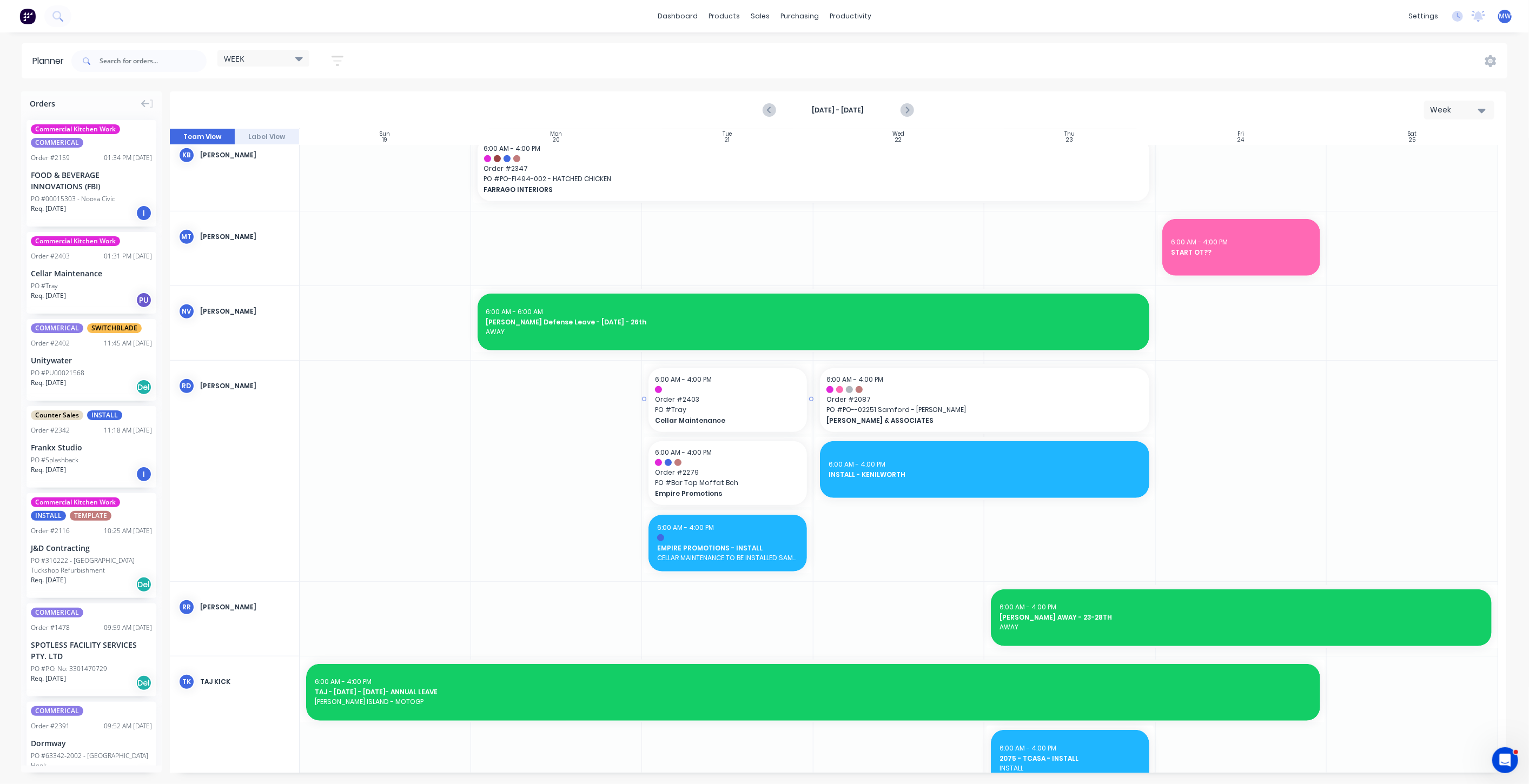
scroll to position [0, 0]
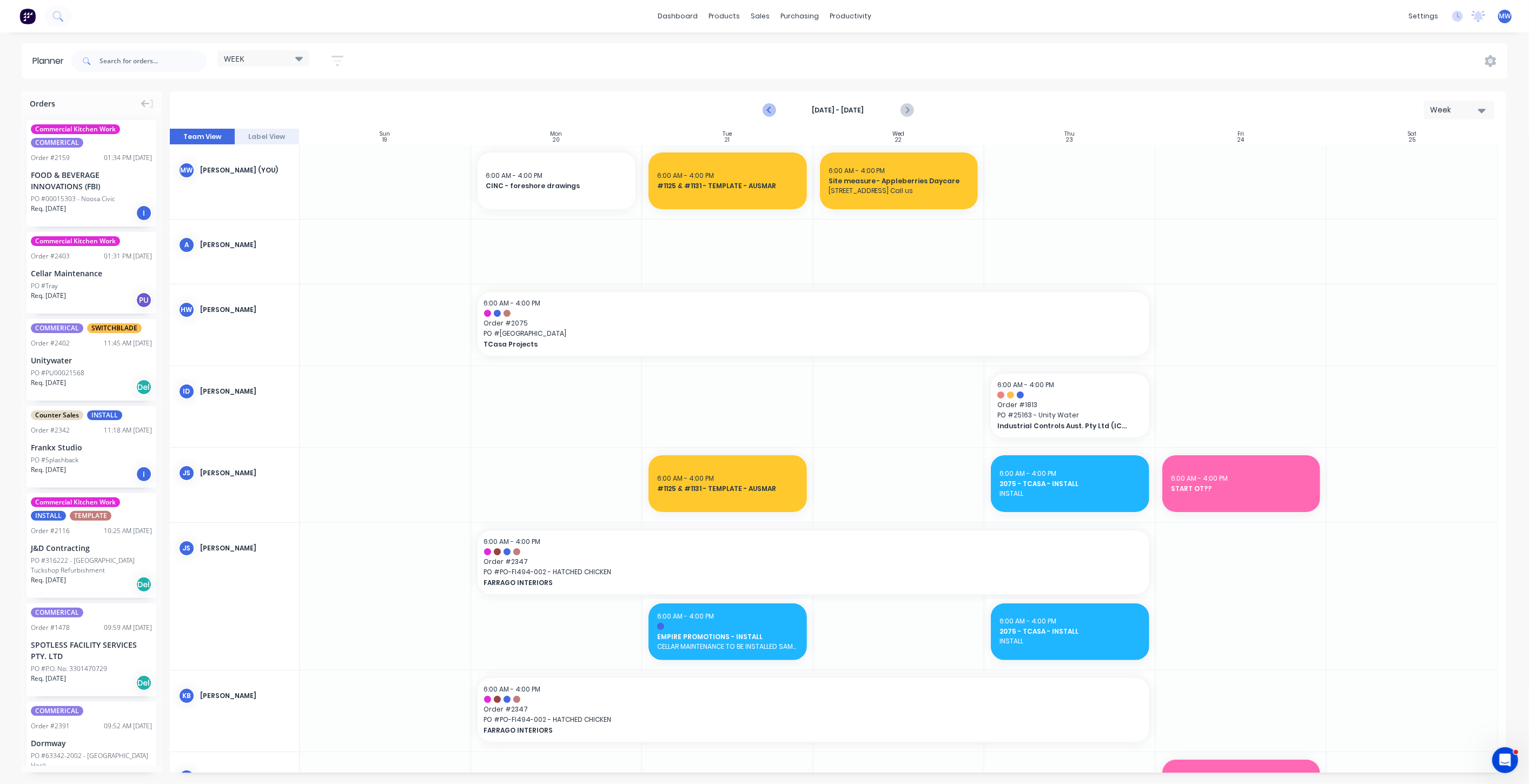
click at [765, 113] on icon "Previous page" at bounding box center [769, 110] width 13 height 13
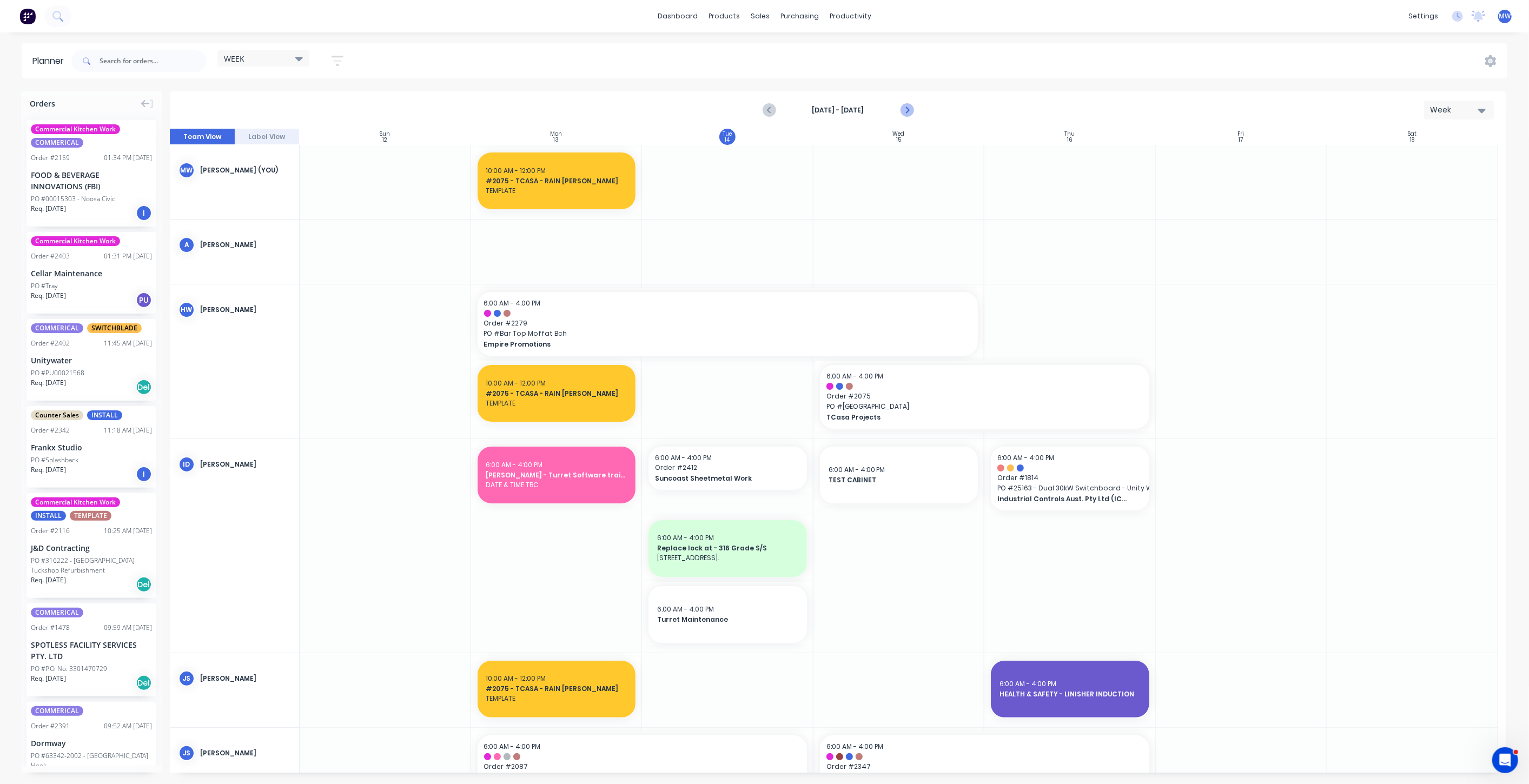
click at [909, 111] on icon "Next page" at bounding box center [906, 110] width 13 height 13
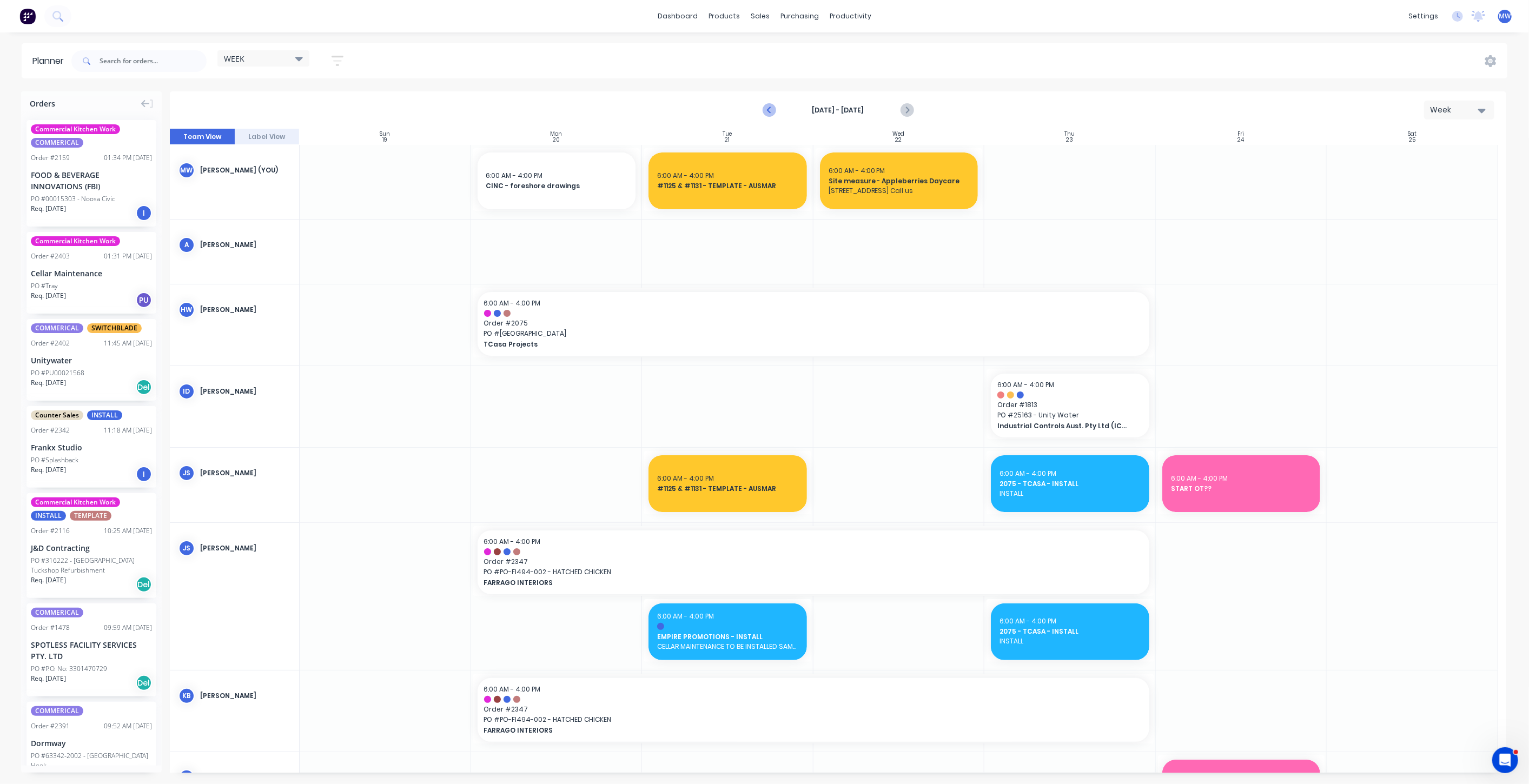
click at [769, 113] on icon "Previous page" at bounding box center [769, 110] width 13 height 13
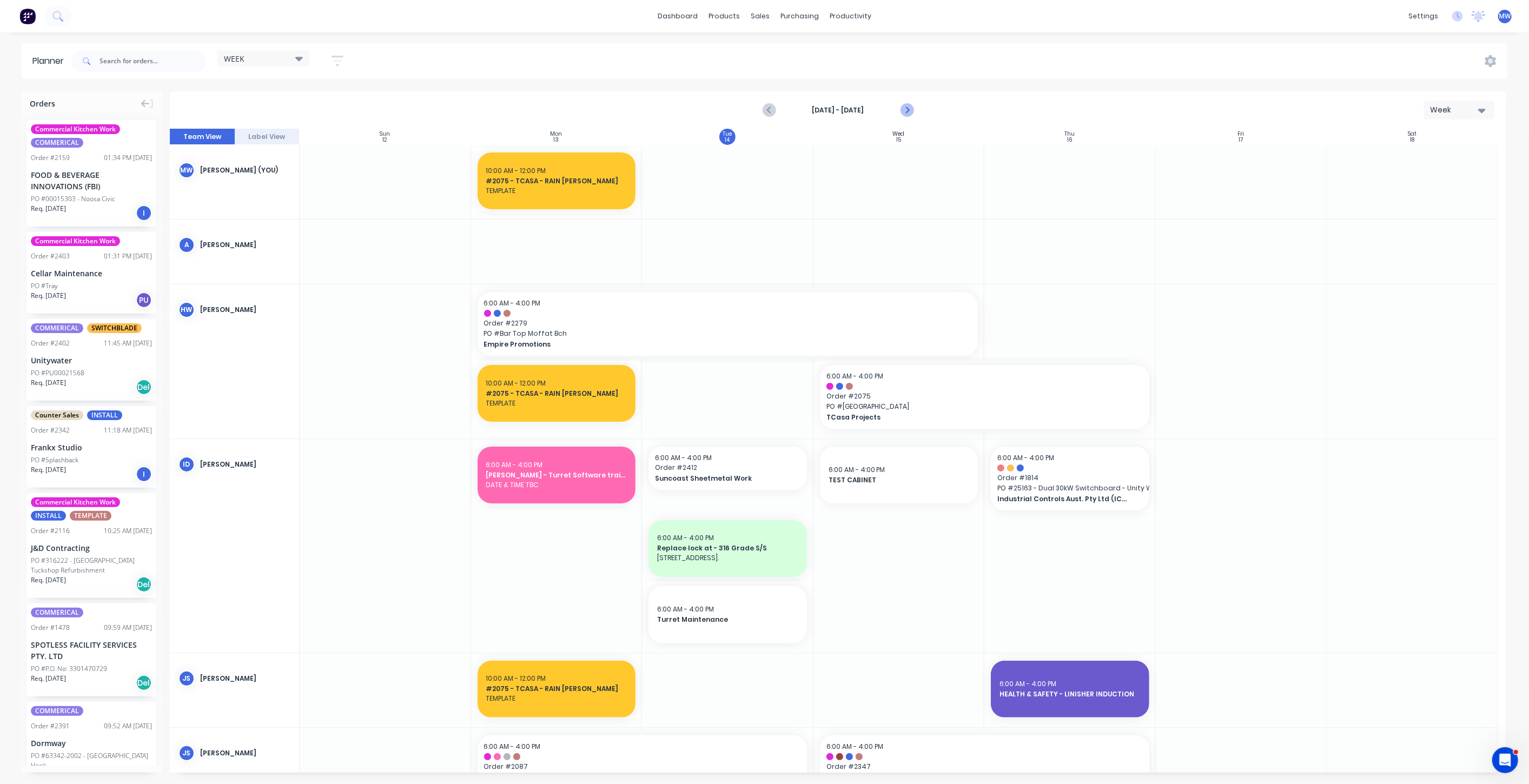
click at [906, 111] on icon "Next page" at bounding box center [906, 110] width 13 height 13
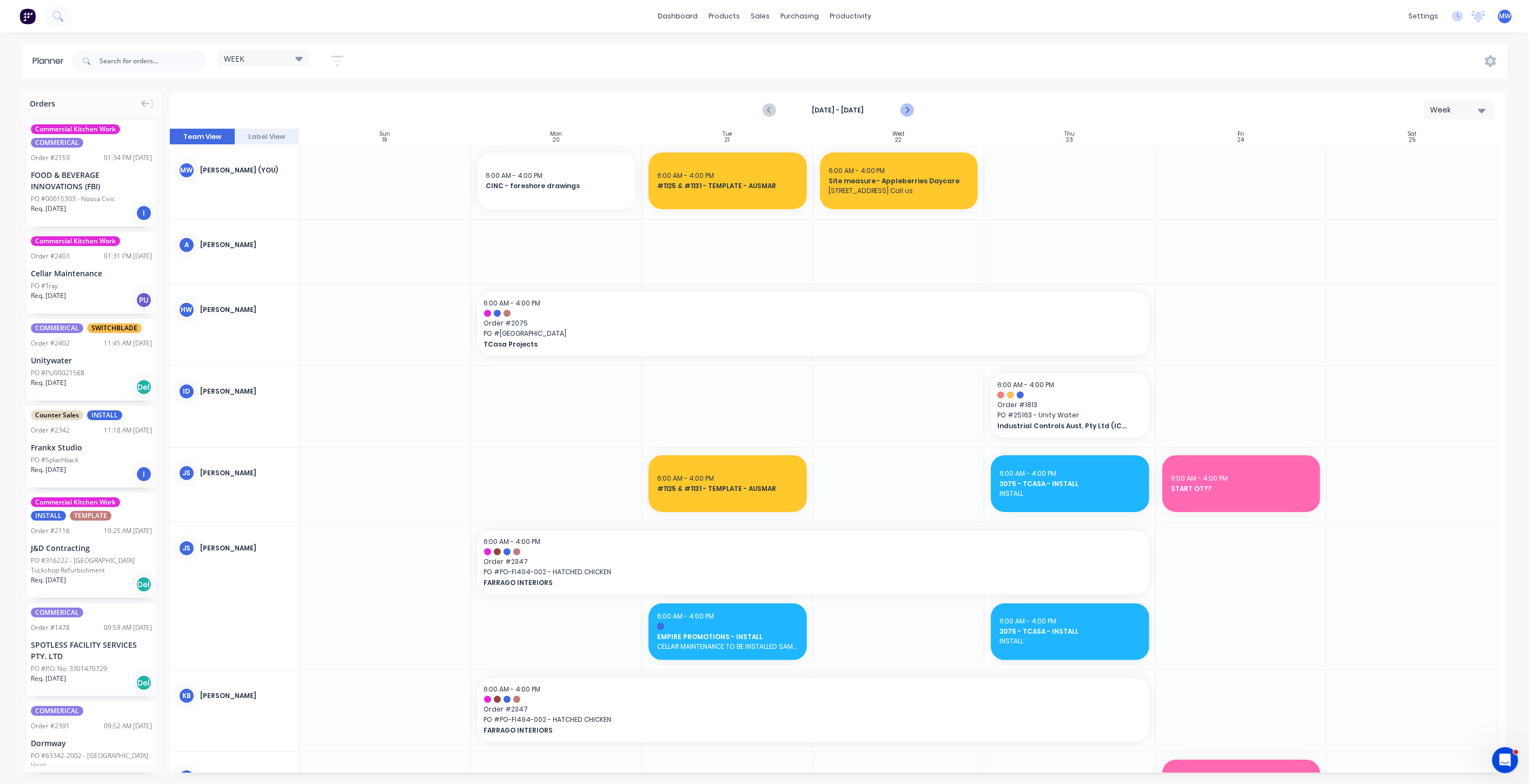
click at [906, 111] on icon "Next page" at bounding box center [906, 110] width 13 height 13
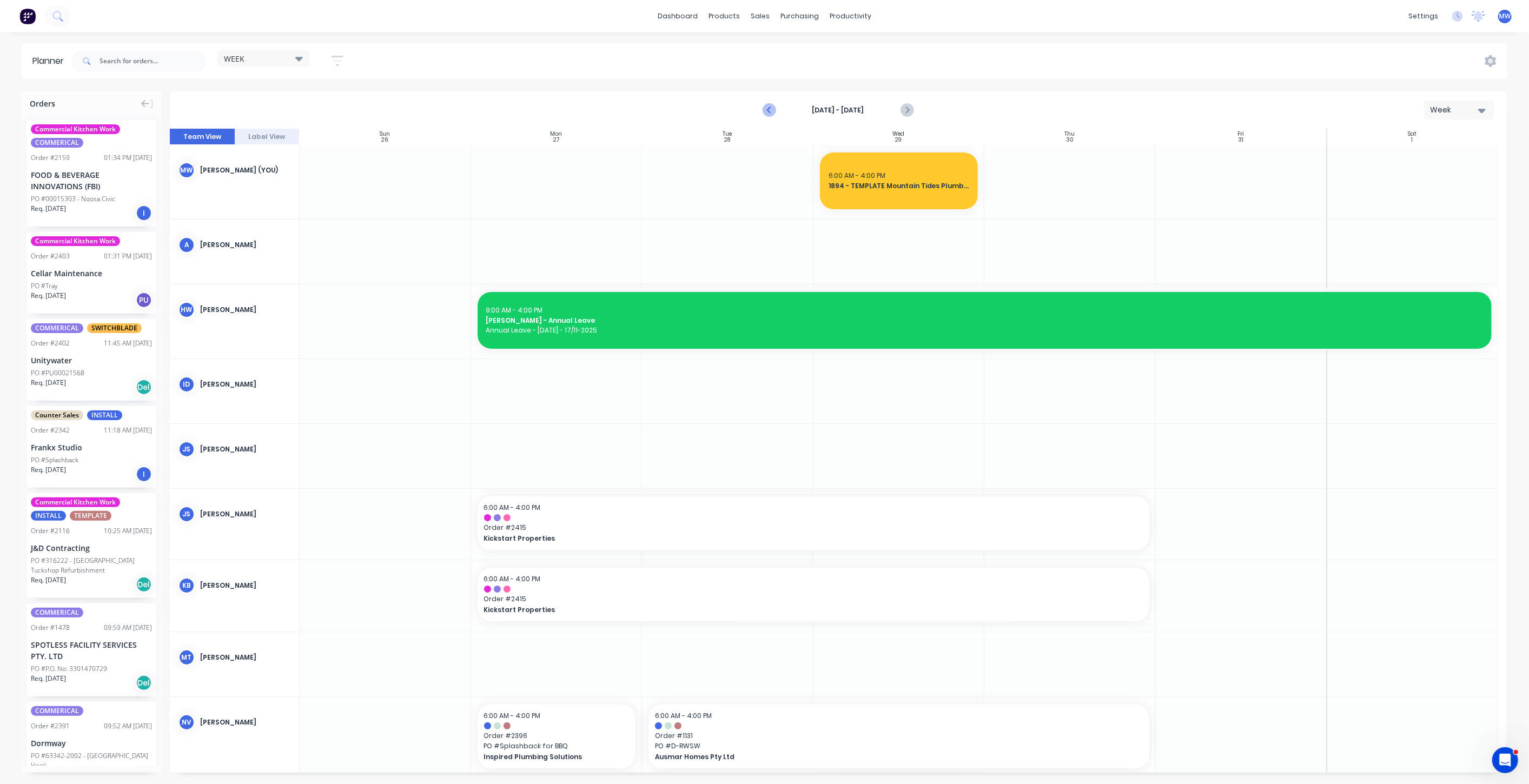
click at [765, 113] on icon "Previous page" at bounding box center [769, 110] width 13 height 13
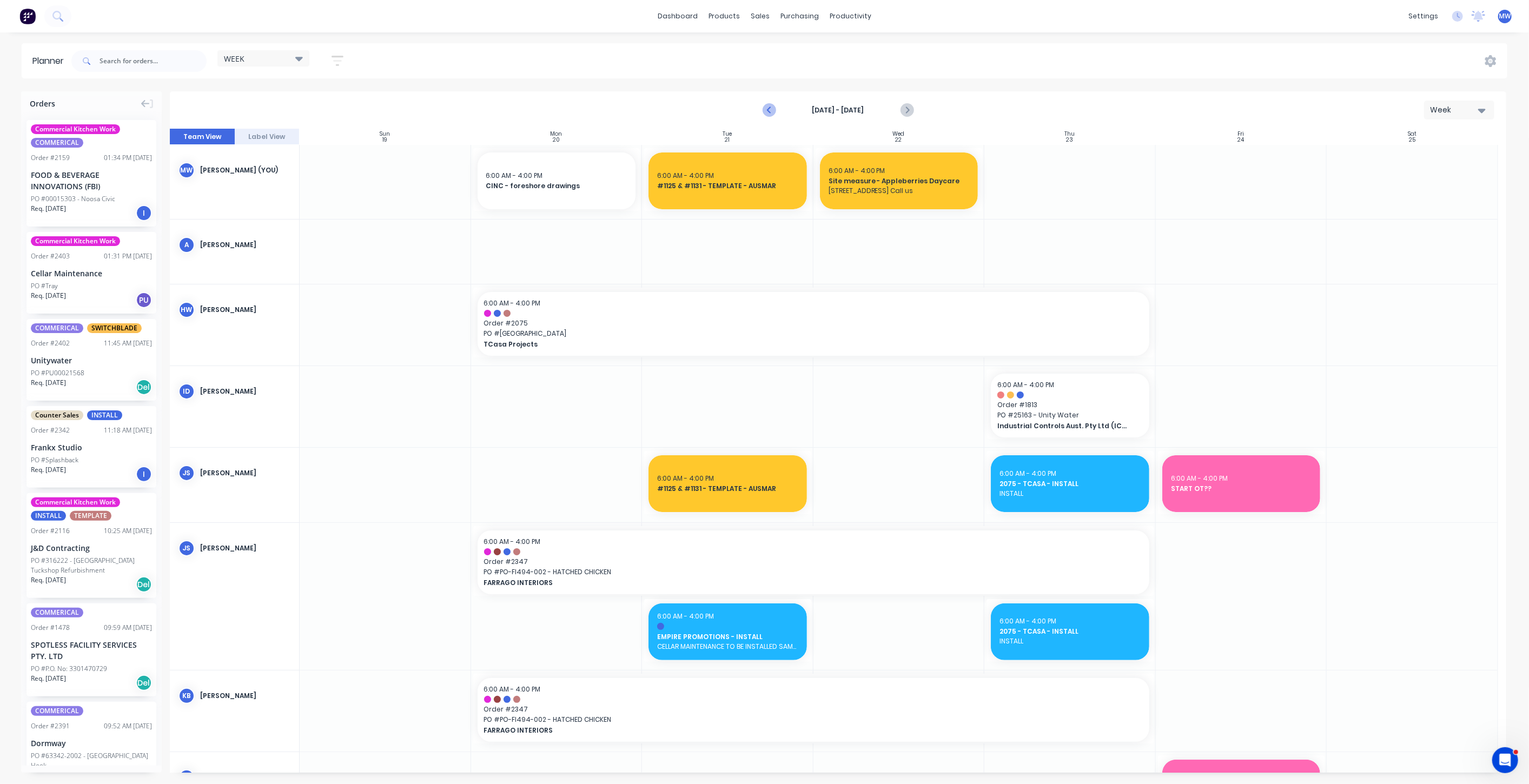
click at [765, 113] on icon "Previous page" at bounding box center [769, 110] width 13 height 13
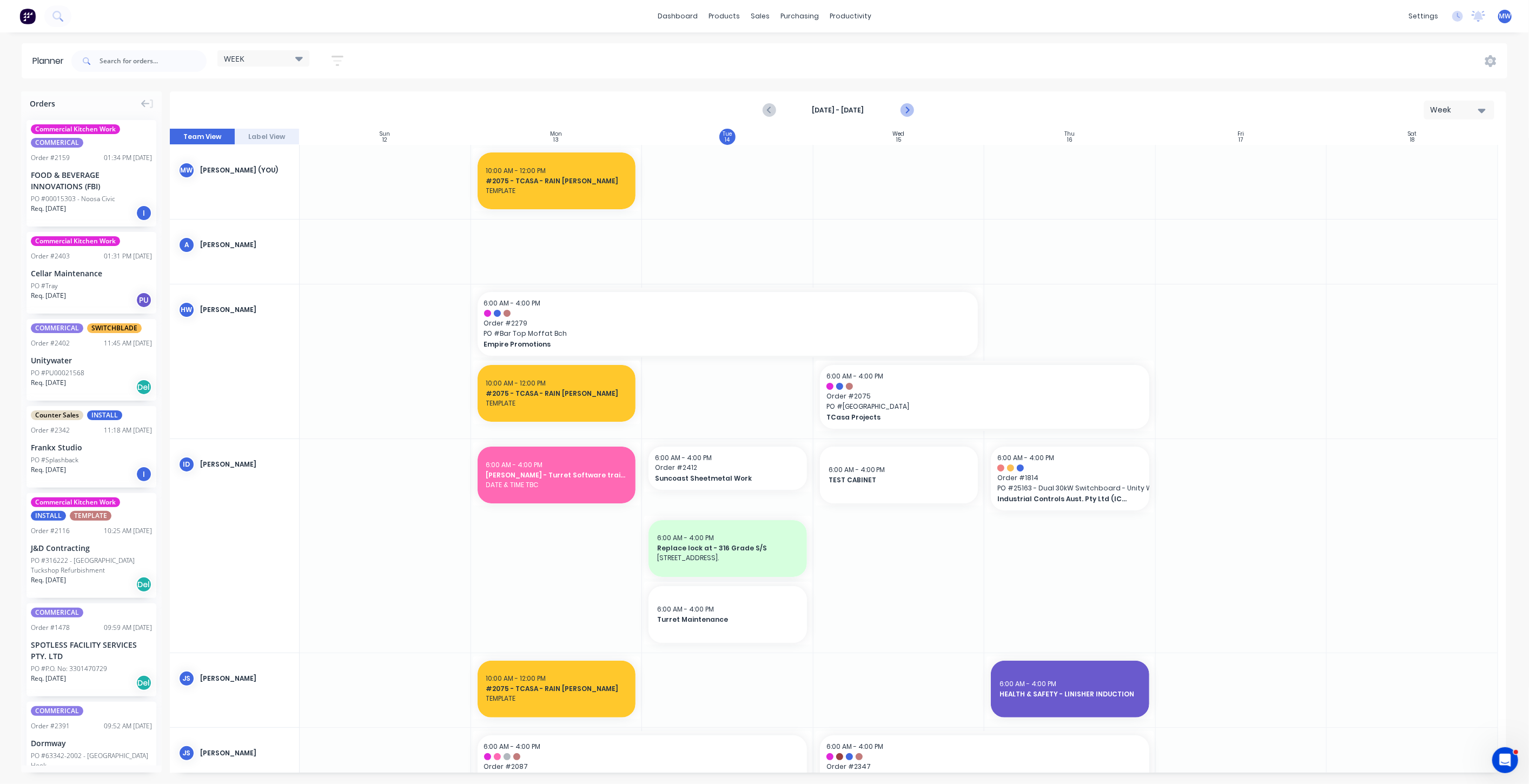
click at [907, 104] on icon "Next page" at bounding box center [906, 110] width 13 height 13
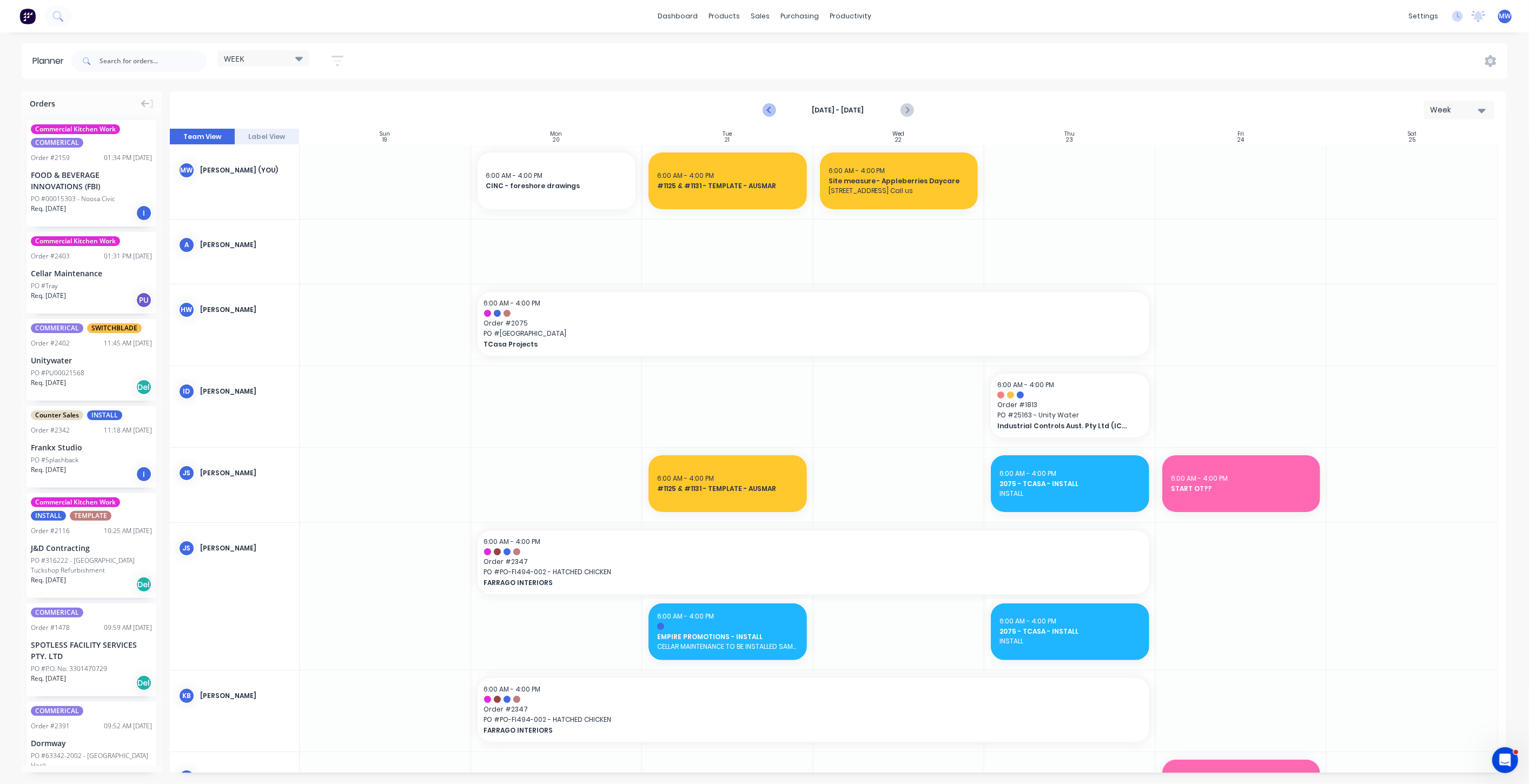
click at [767, 111] on icon "Previous page" at bounding box center [769, 110] width 13 height 13
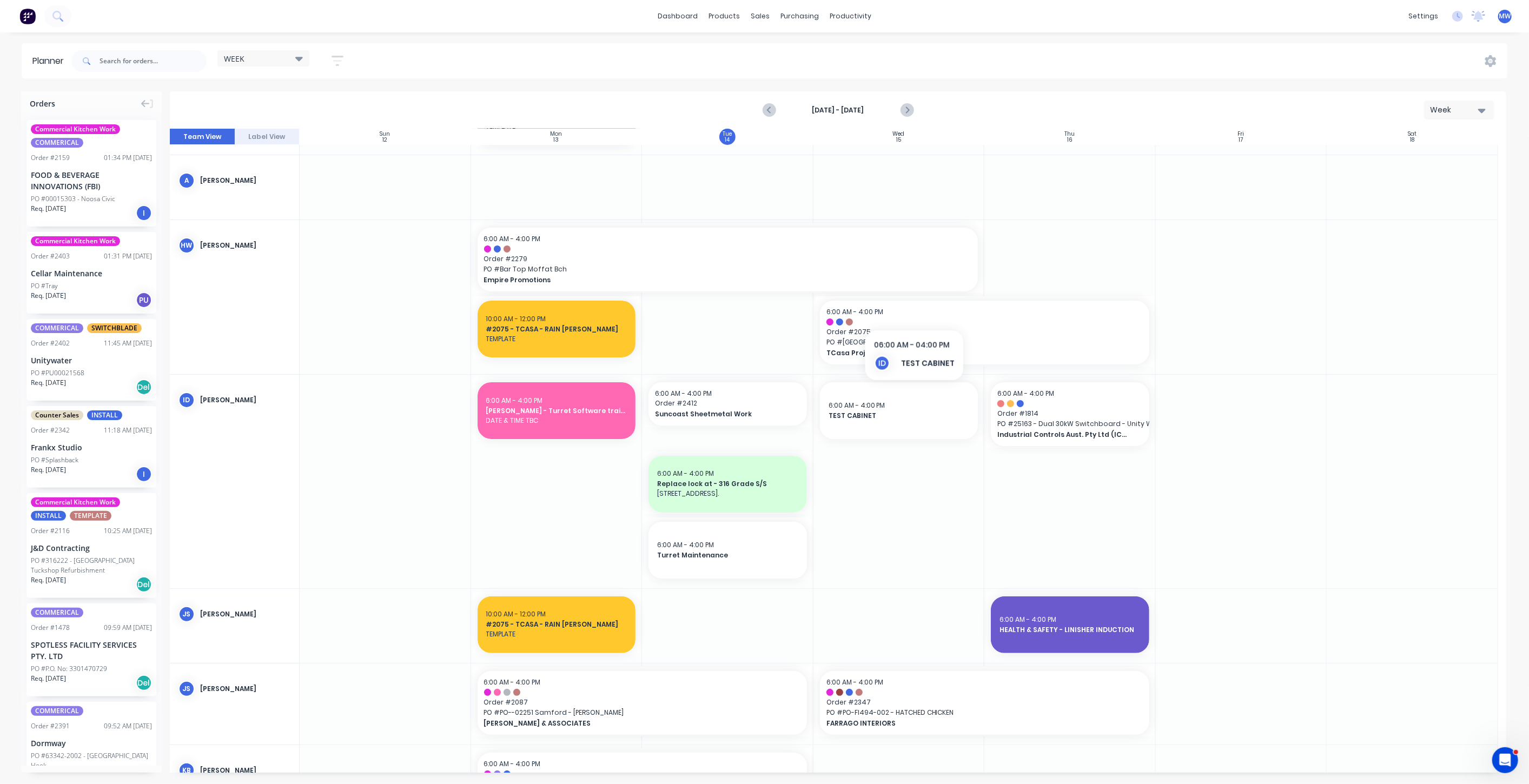
scroll to position [60, 0]
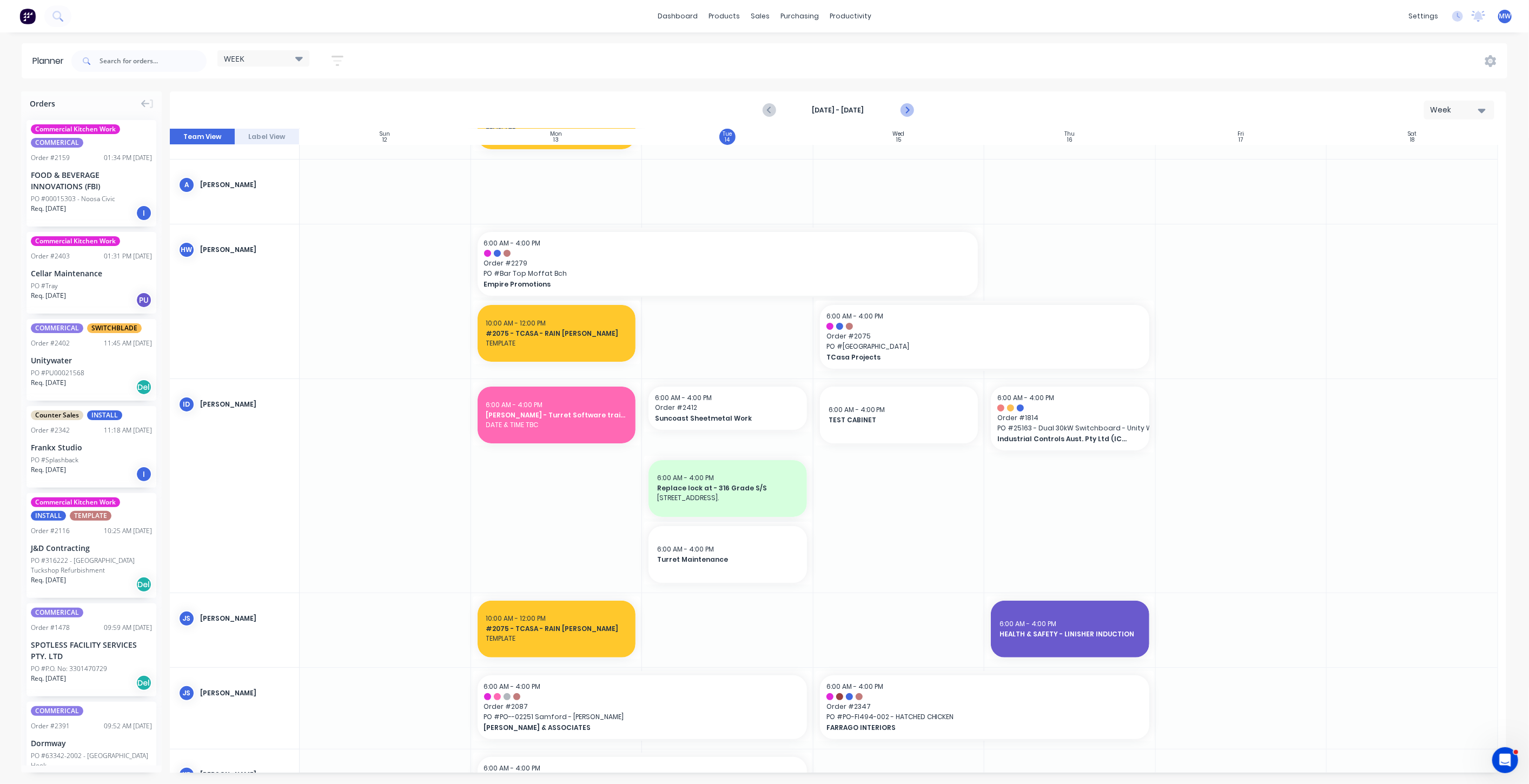
click at [907, 110] on icon "Next page" at bounding box center [906, 110] width 13 height 13
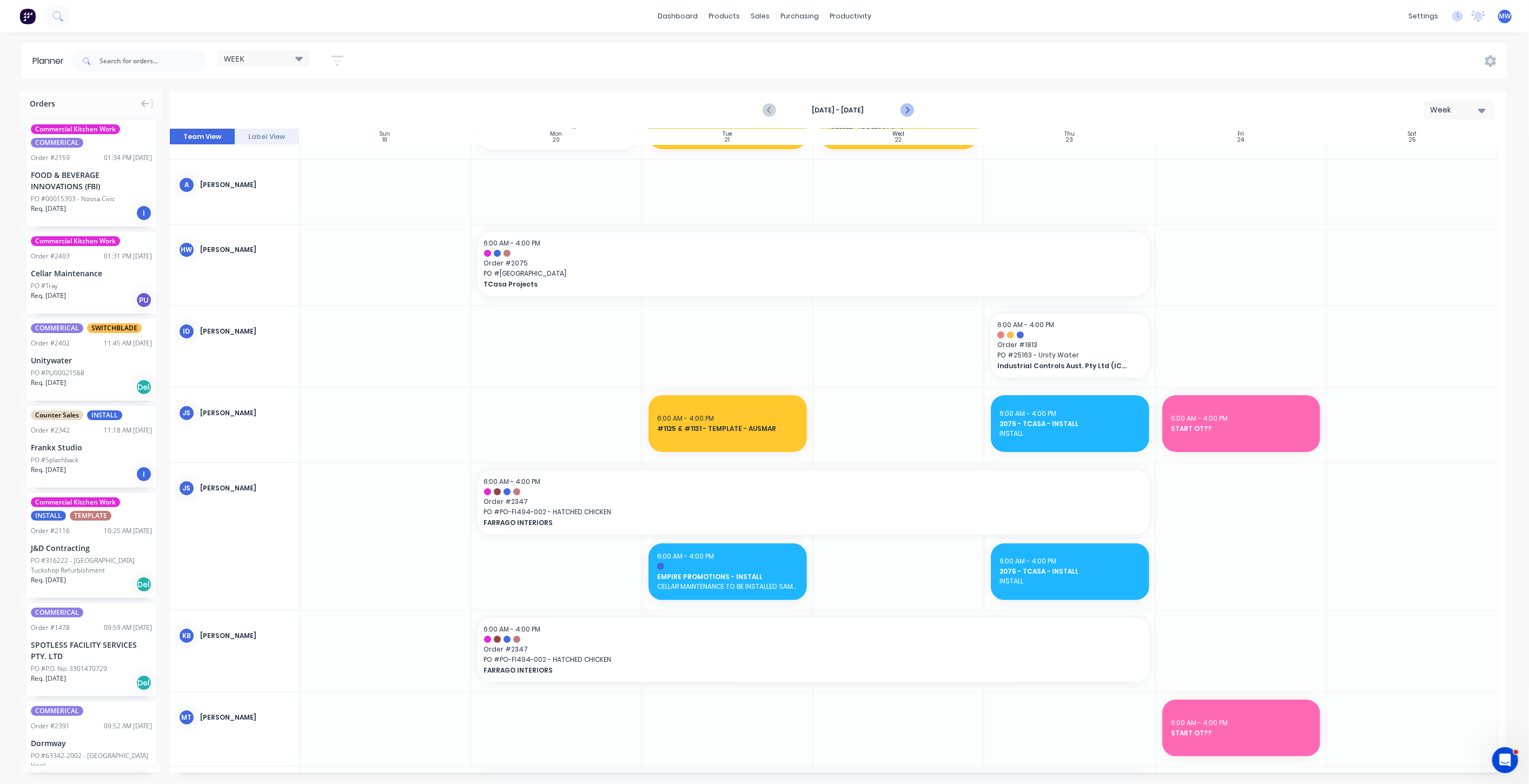
click at [906, 111] on icon "Next page" at bounding box center [906, 110] width 13 height 13
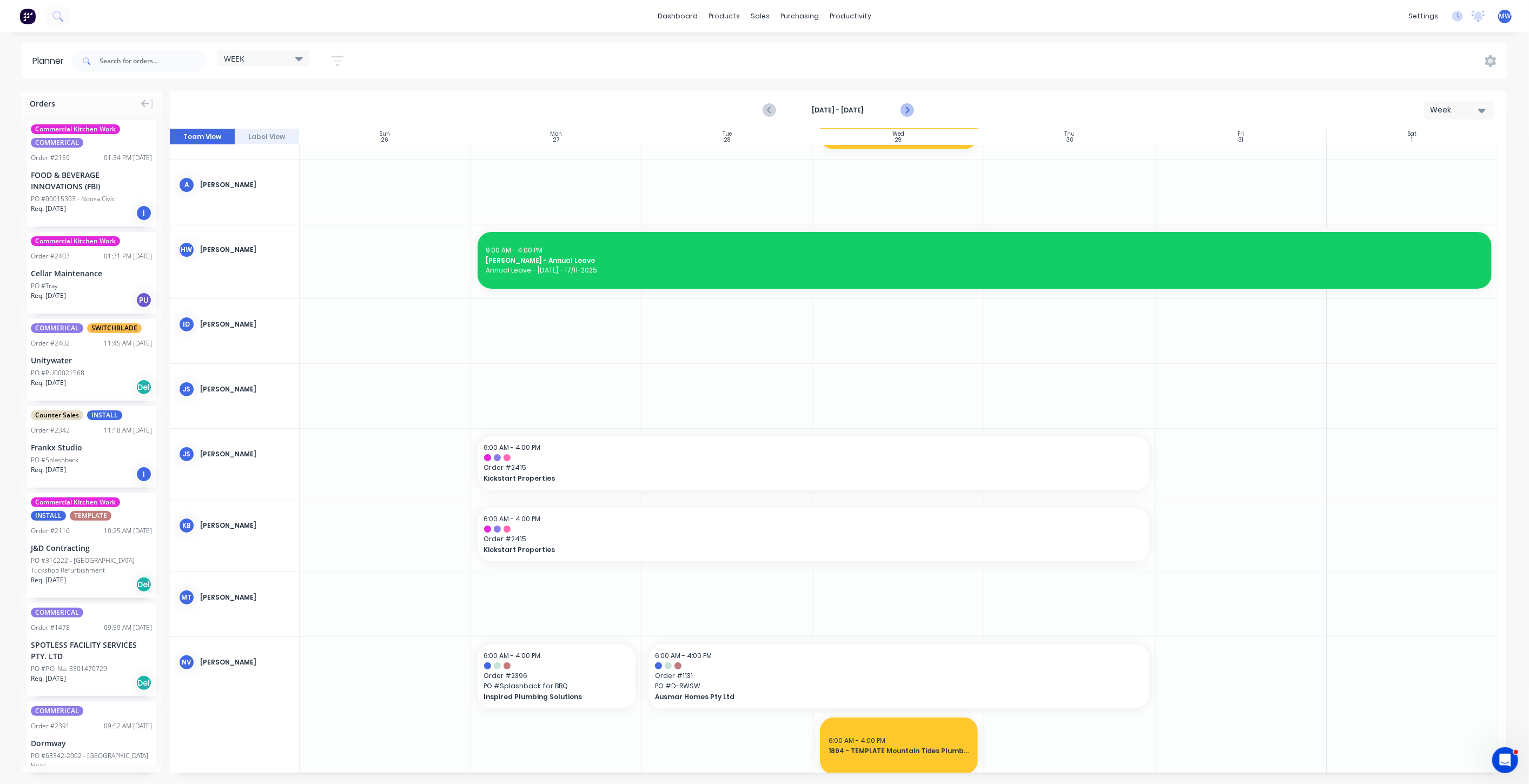
click at [906, 111] on icon "Next page" at bounding box center [906, 110] width 13 height 13
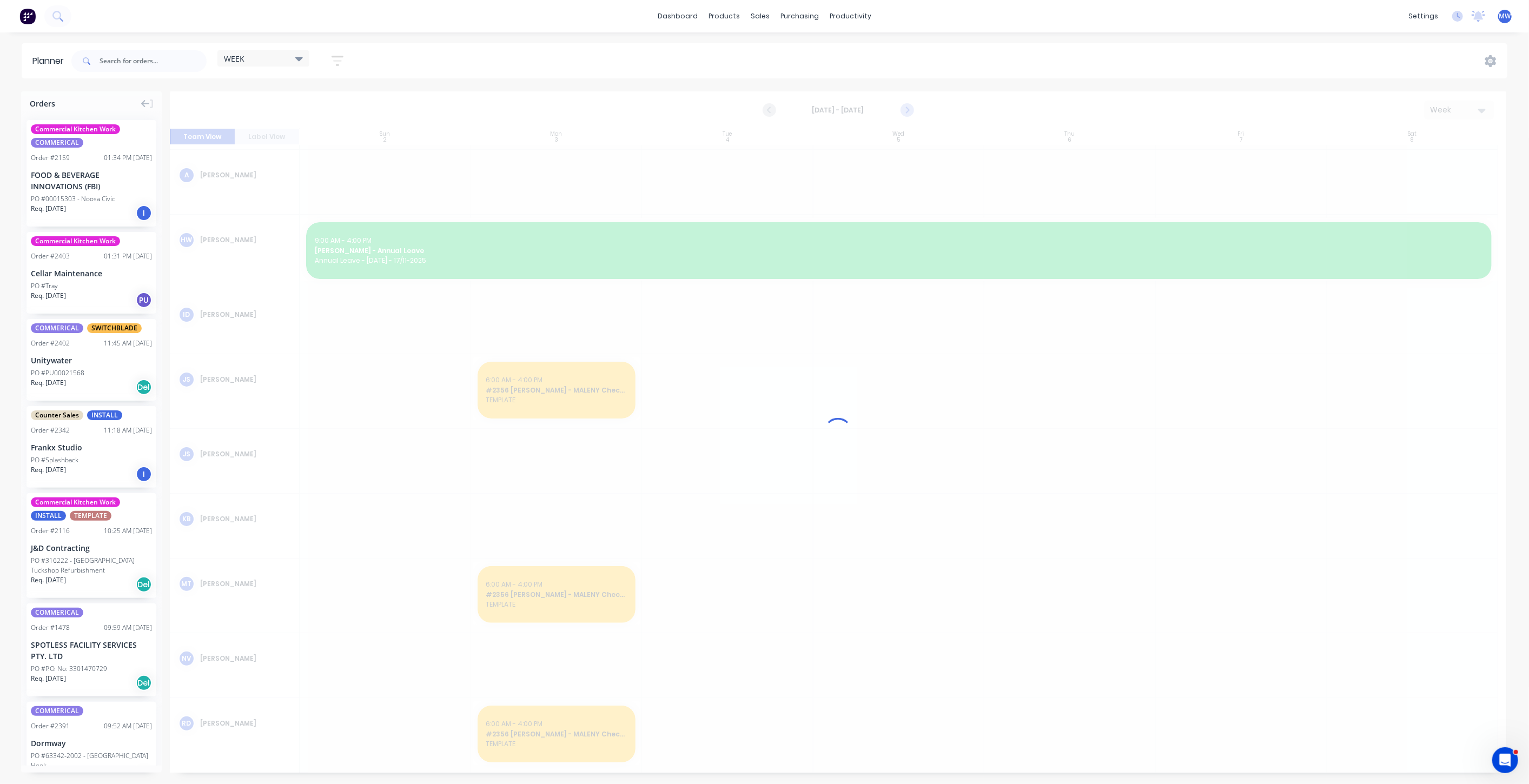
scroll to position [50, 0]
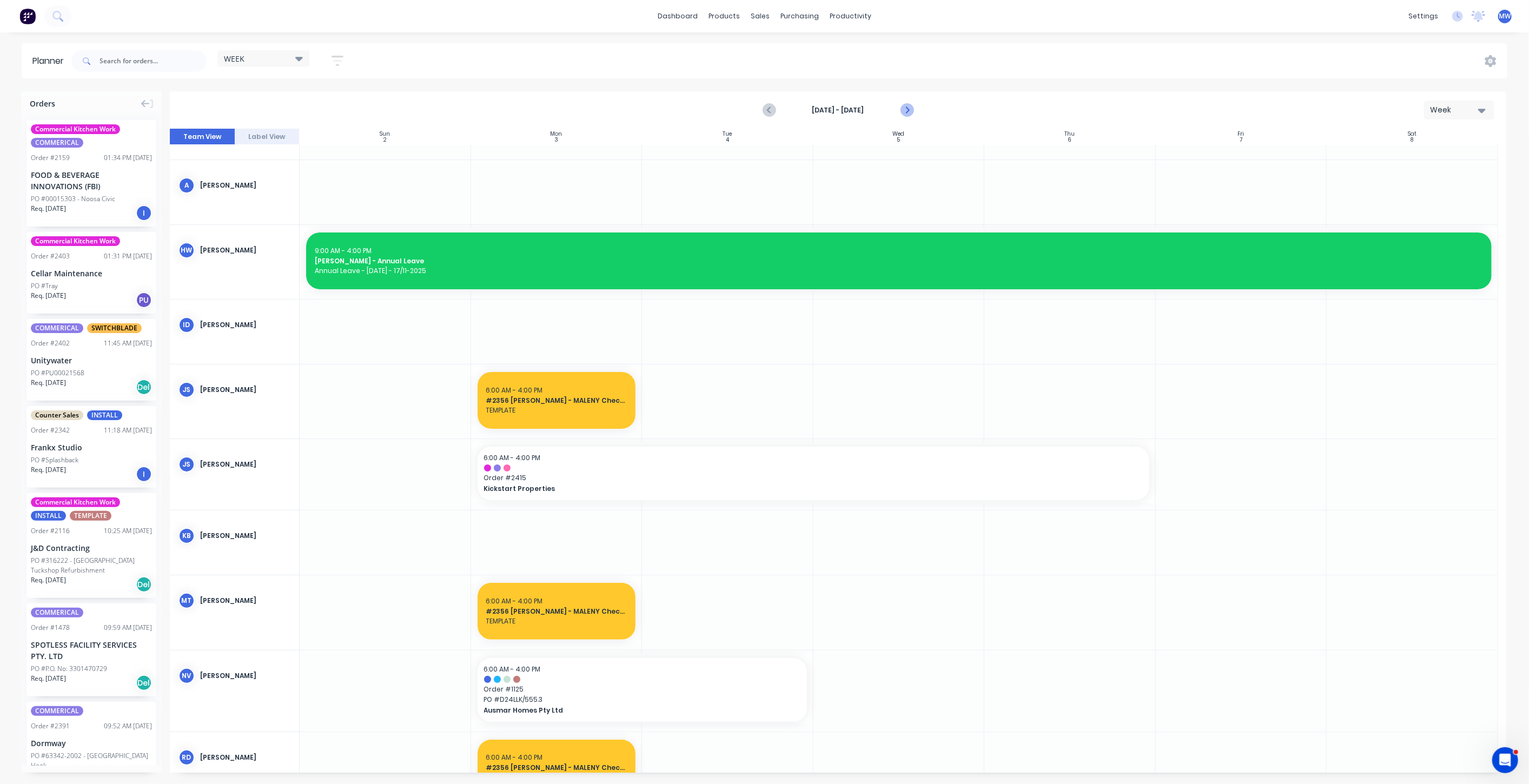
click at [906, 111] on icon "Next page" at bounding box center [906, 110] width 13 height 13
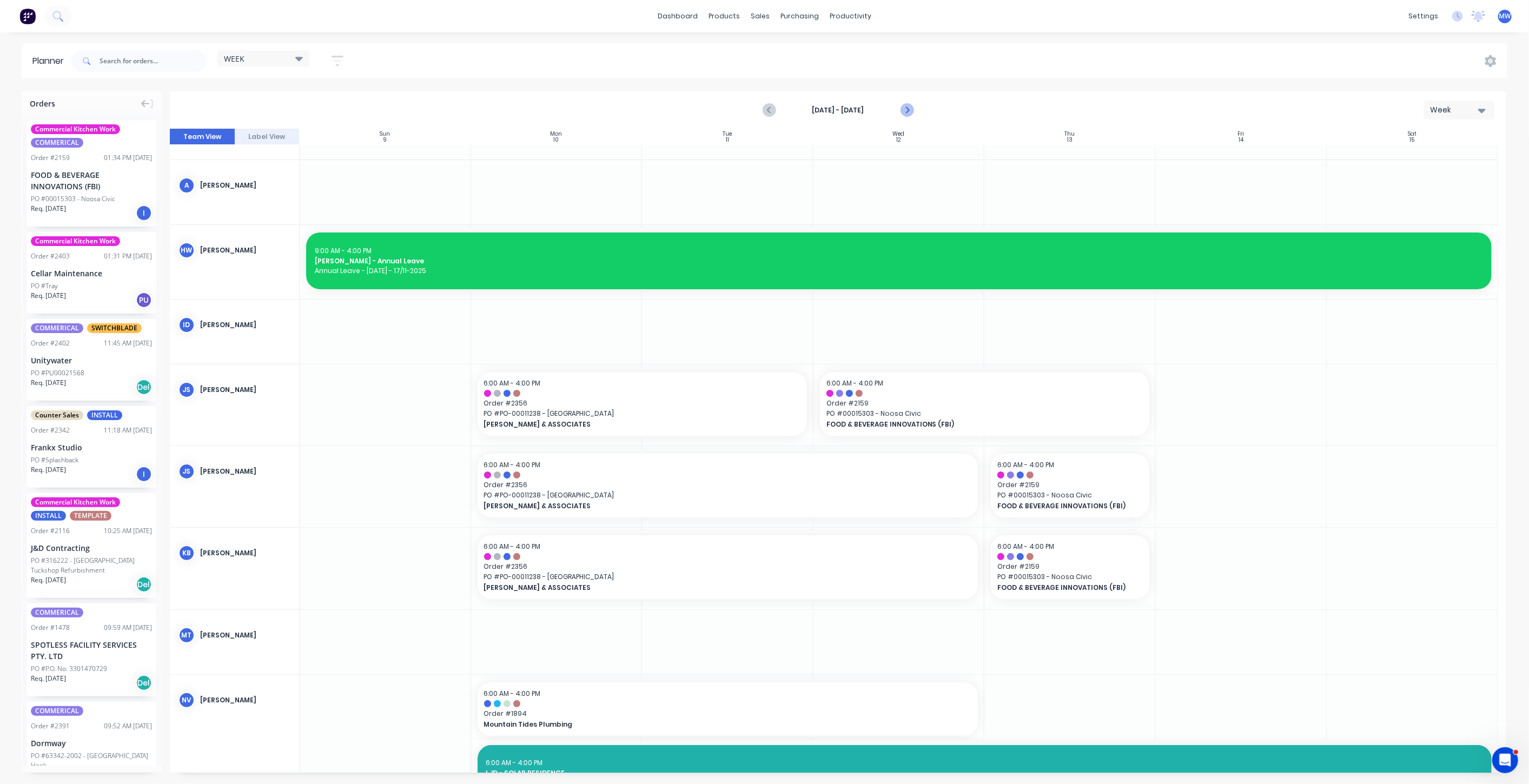
click at [906, 111] on icon "Next page" at bounding box center [906, 110] width 13 height 13
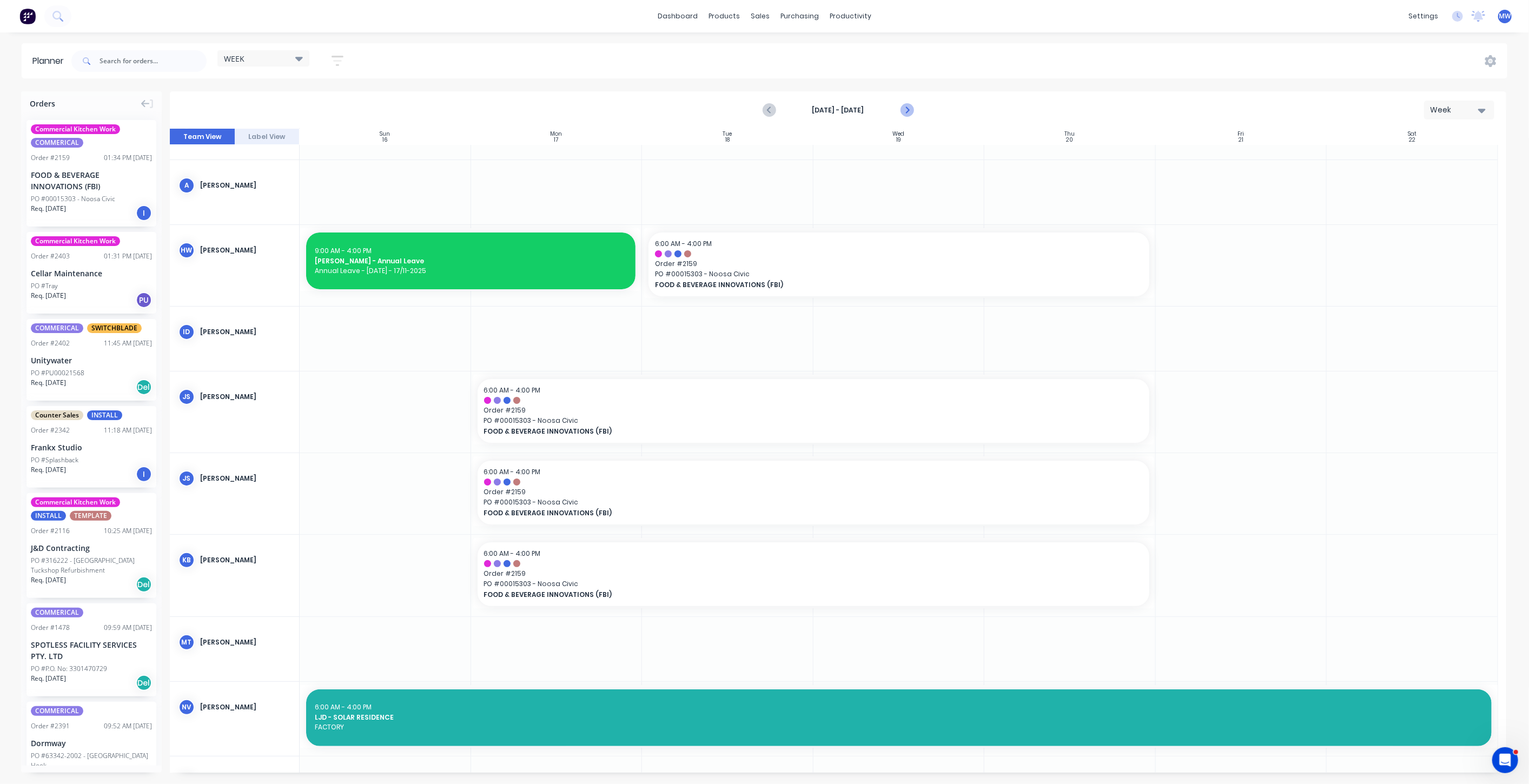
click at [906, 111] on icon "Next page" at bounding box center [906, 110] width 13 height 13
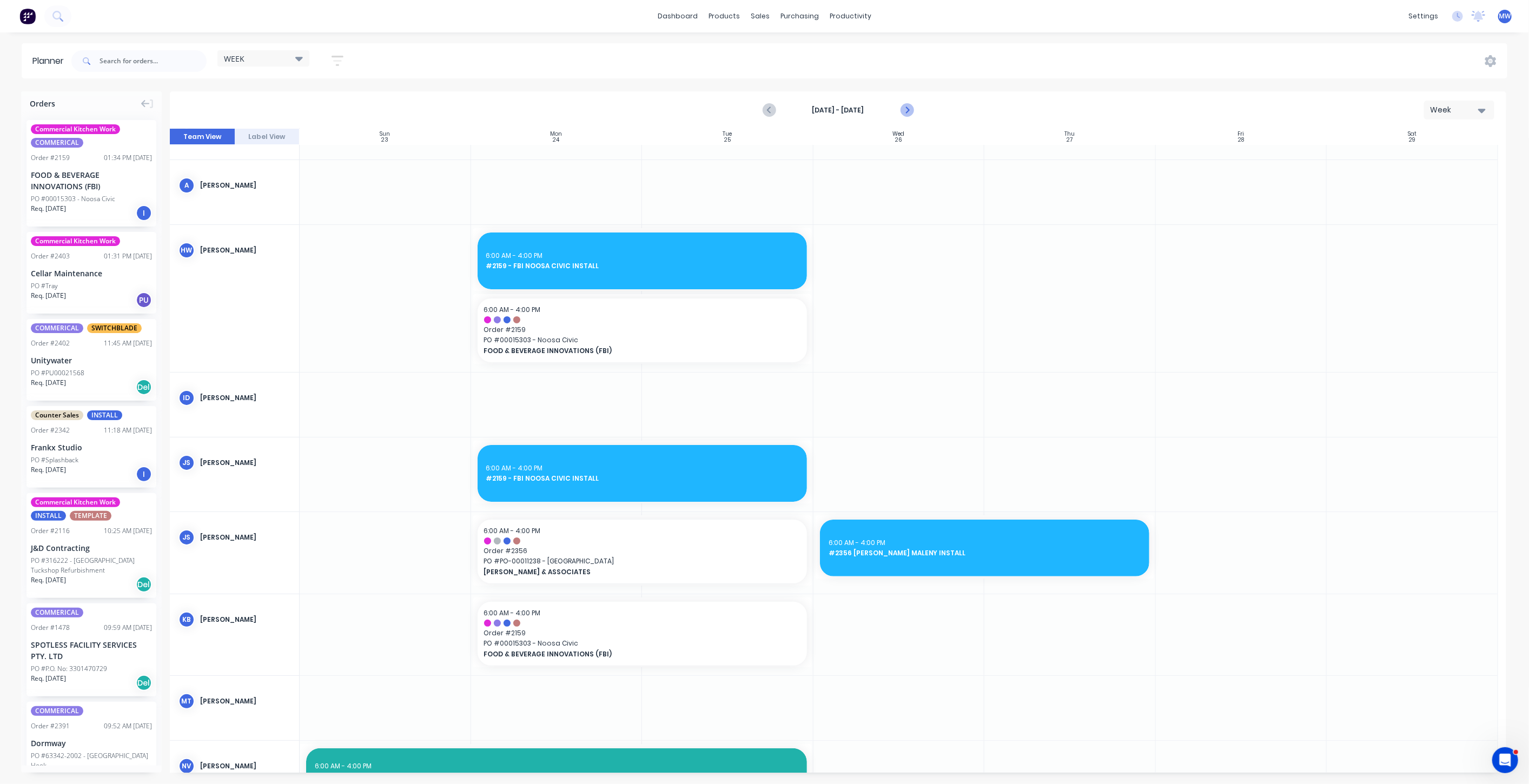
click at [906, 111] on icon "Next page" at bounding box center [906, 110] width 13 height 13
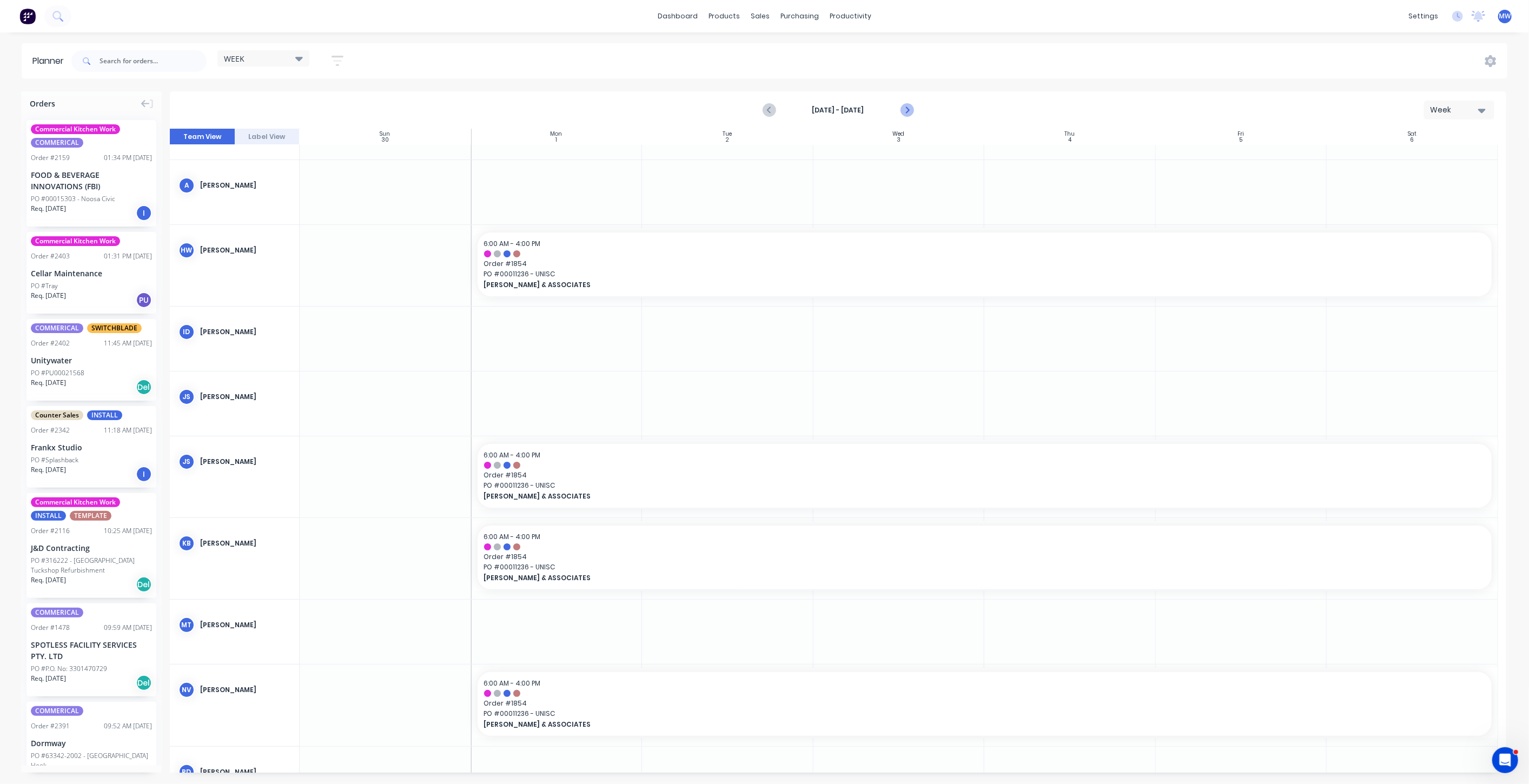
click at [906, 111] on icon "Next page" at bounding box center [906, 110] width 13 height 13
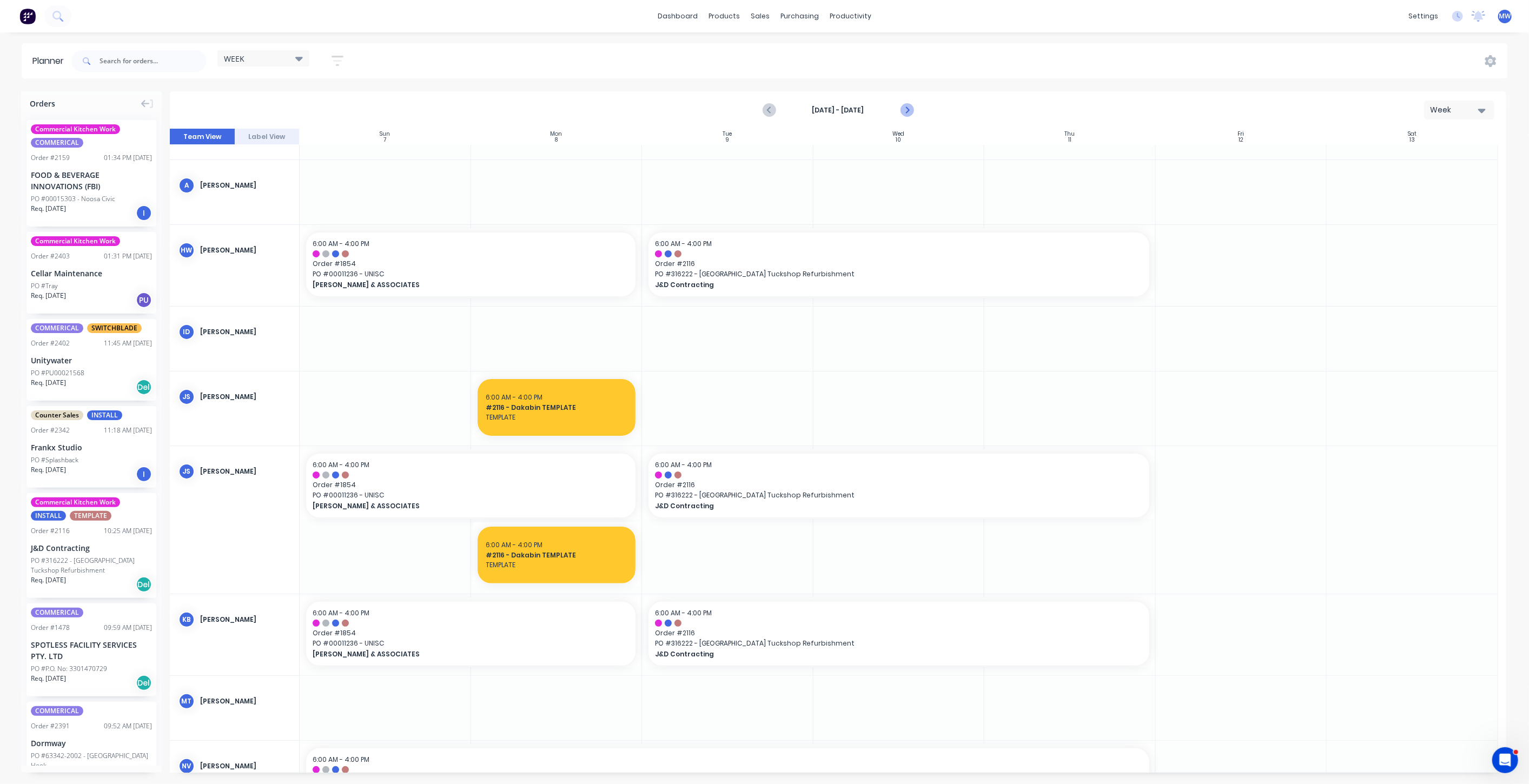
click at [906, 111] on icon "Next page" at bounding box center [906, 110] width 13 height 13
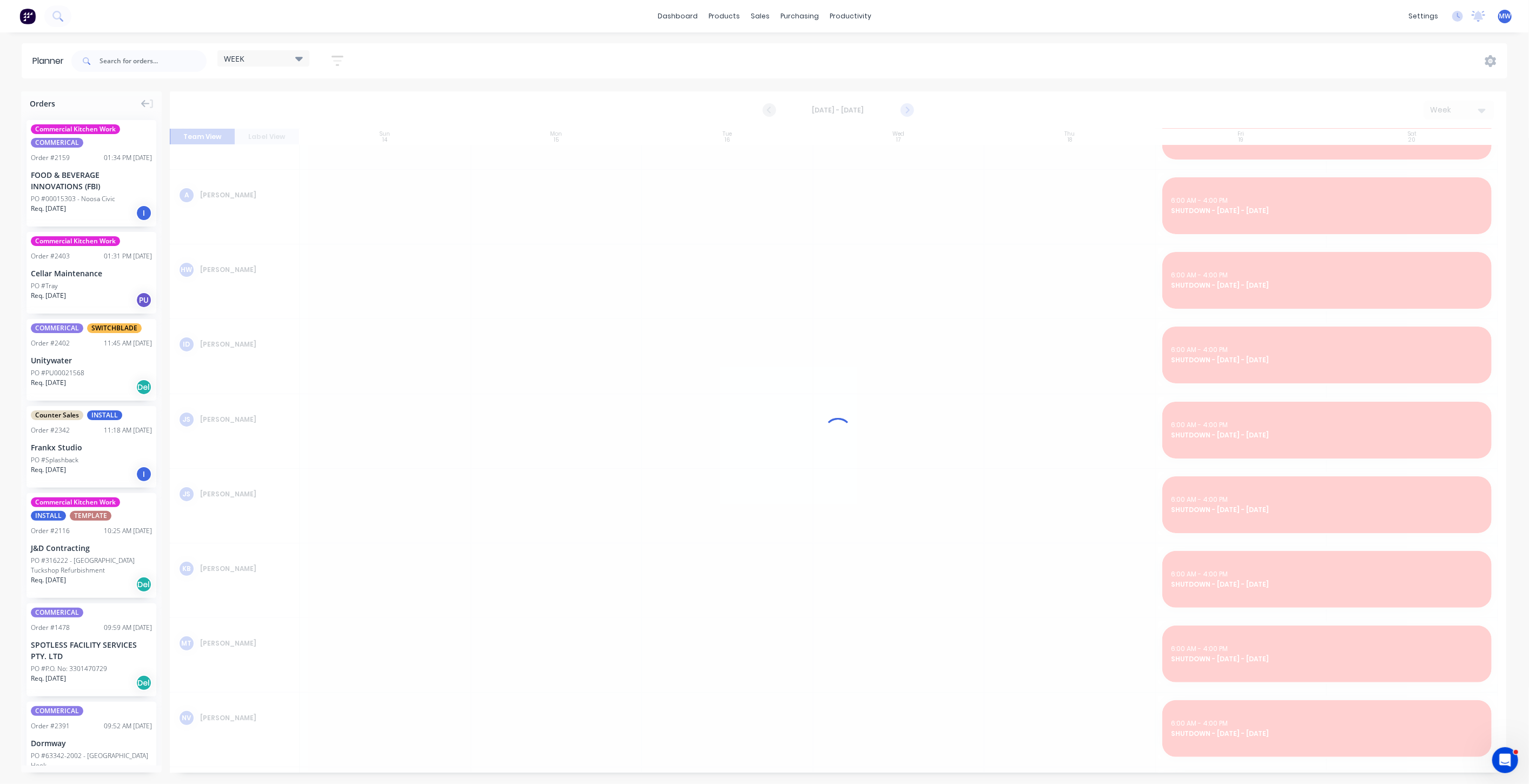
scroll to position [60, 0]
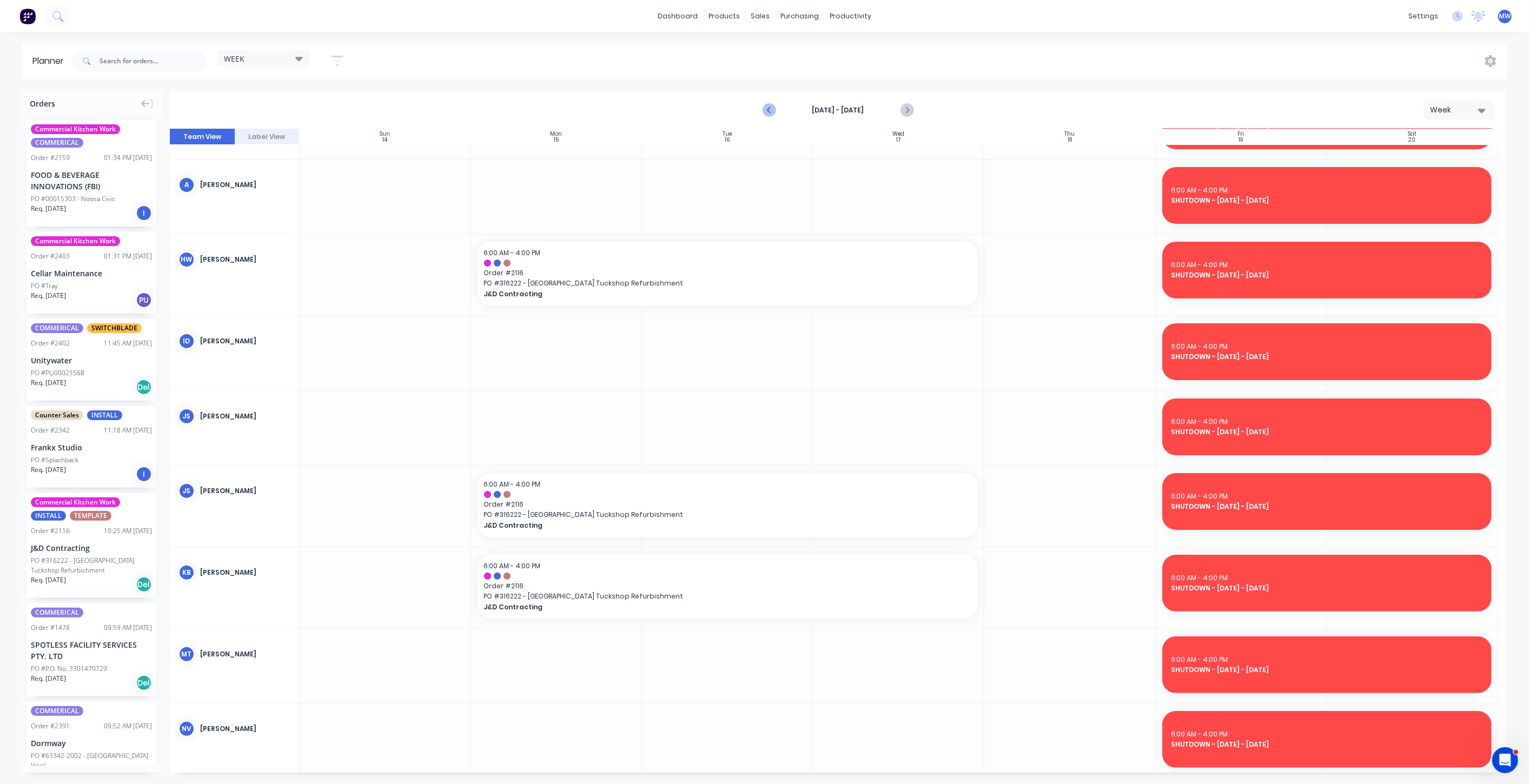
click at [769, 110] on icon "Previous page" at bounding box center [769, 110] width 13 height 13
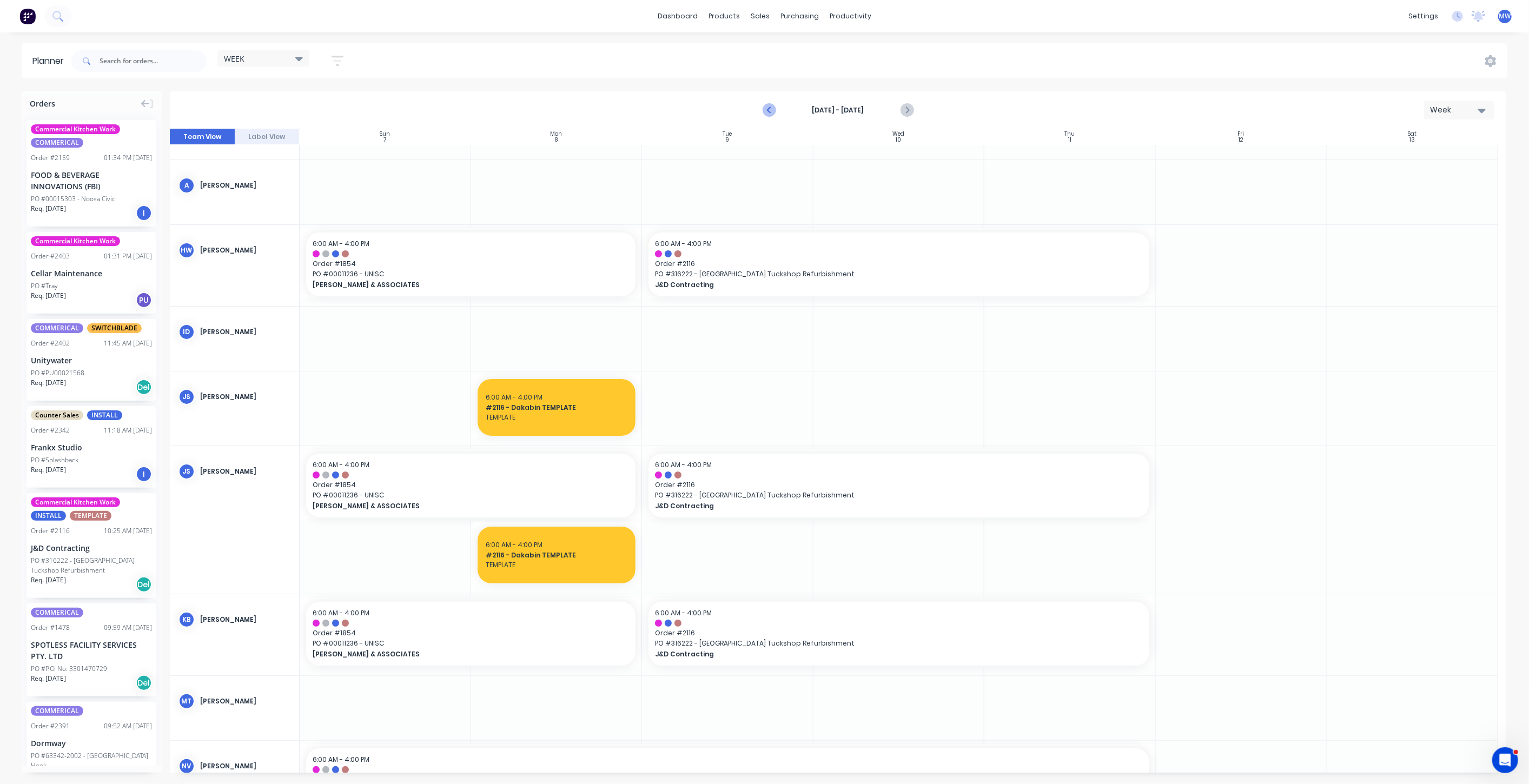
click at [769, 110] on icon "Previous page" at bounding box center [769, 110] width 13 height 13
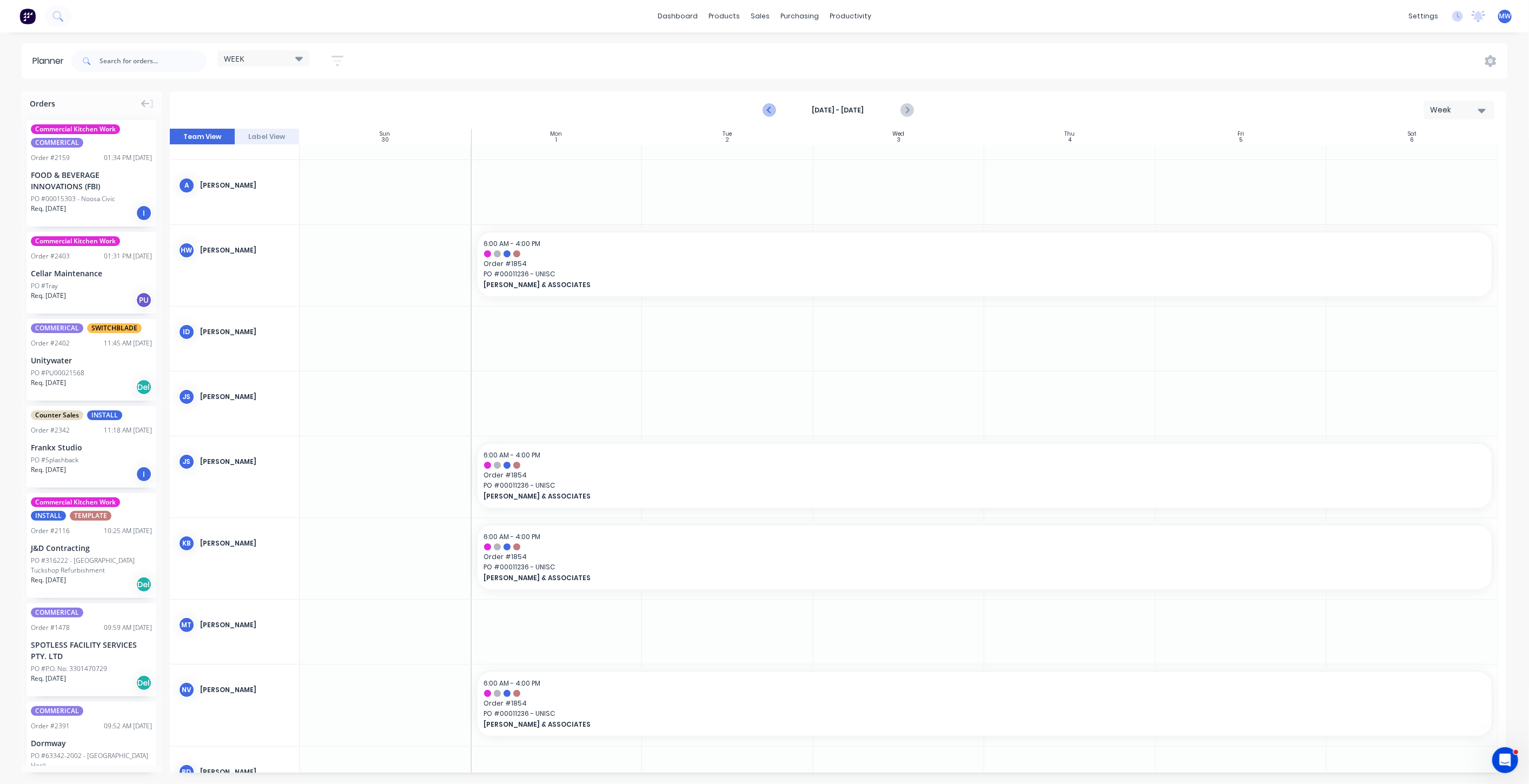
click at [769, 110] on icon "Previous page" at bounding box center [769, 110] width 13 height 13
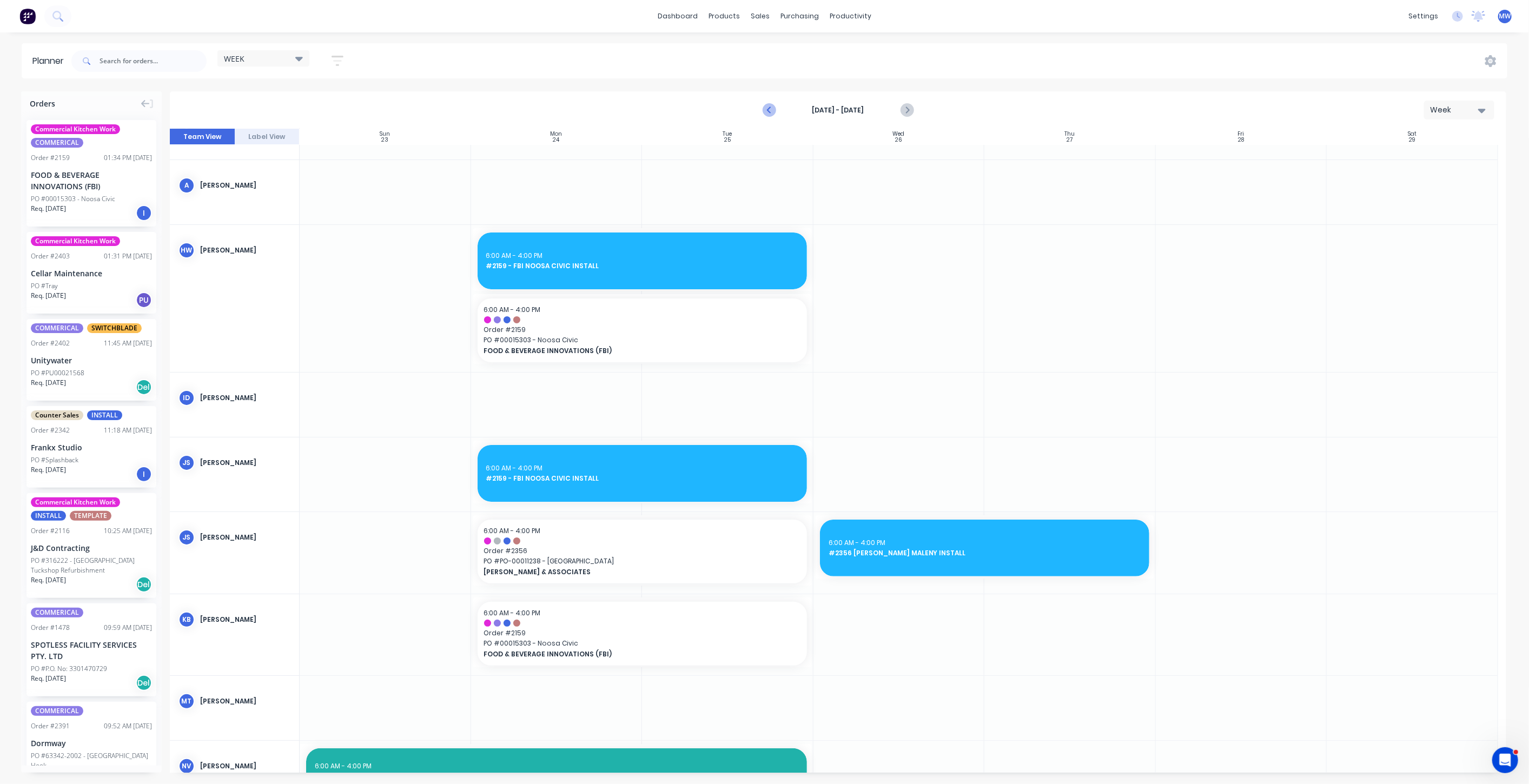
click at [769, 110] on icon "Previous page" at bounding box center [769, 110] width 13 height 13
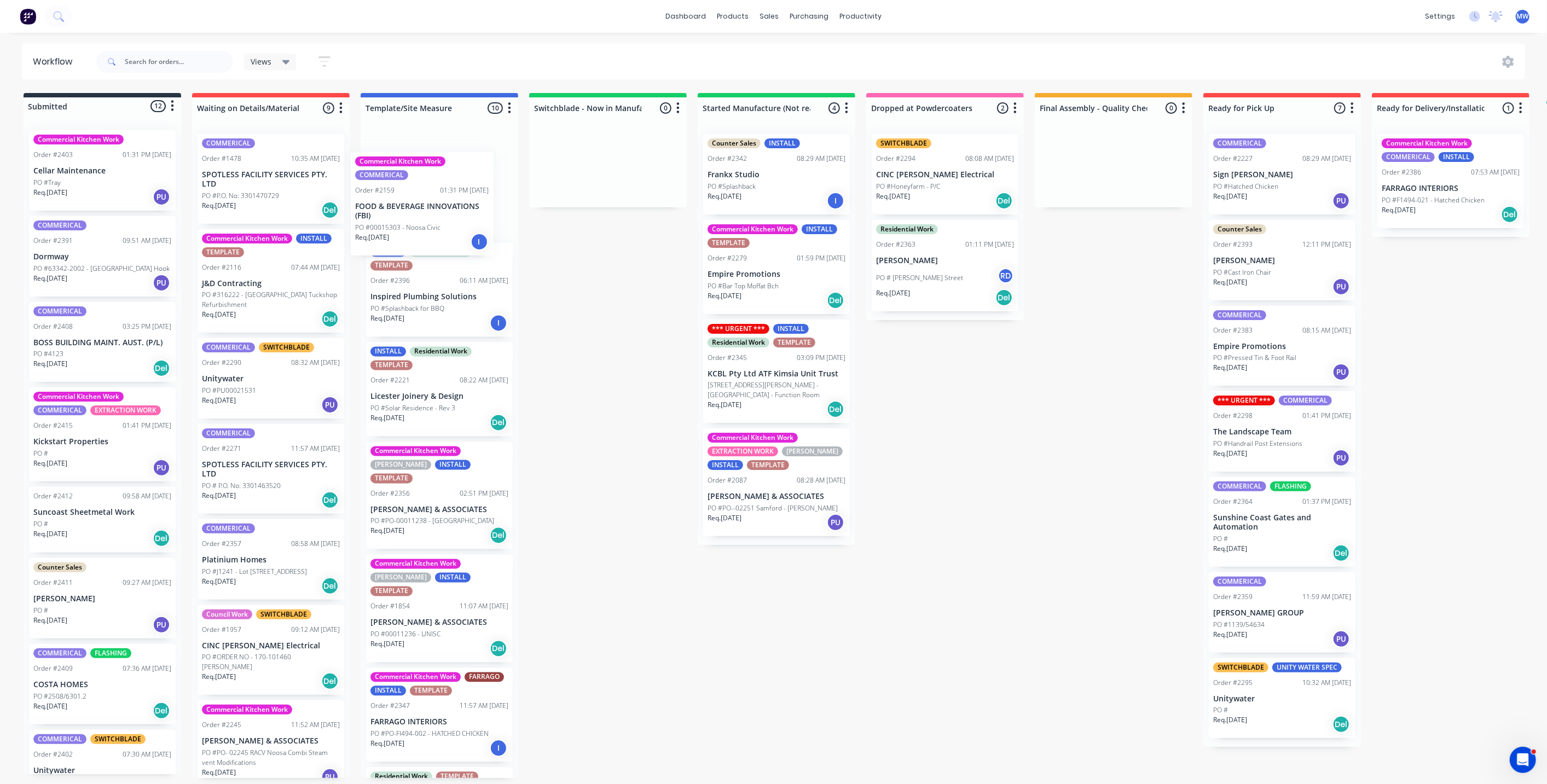
drag, startPoint x: 92, startPoint y: 201, endPoint x: 418, endPoint y: 222, distance: 326.7
click at [418, 222] on div "Submitted 12 Status colour #273444 hex #273444 Save Cancel Summaries Total orde…" at bounding box center [904, 435] width 1825 height 685
click at [437, 185] on p "FOOD & BEVERAGE INNOVATIONS (FBI)" at bounding box center [439, 193] width 138 height 19
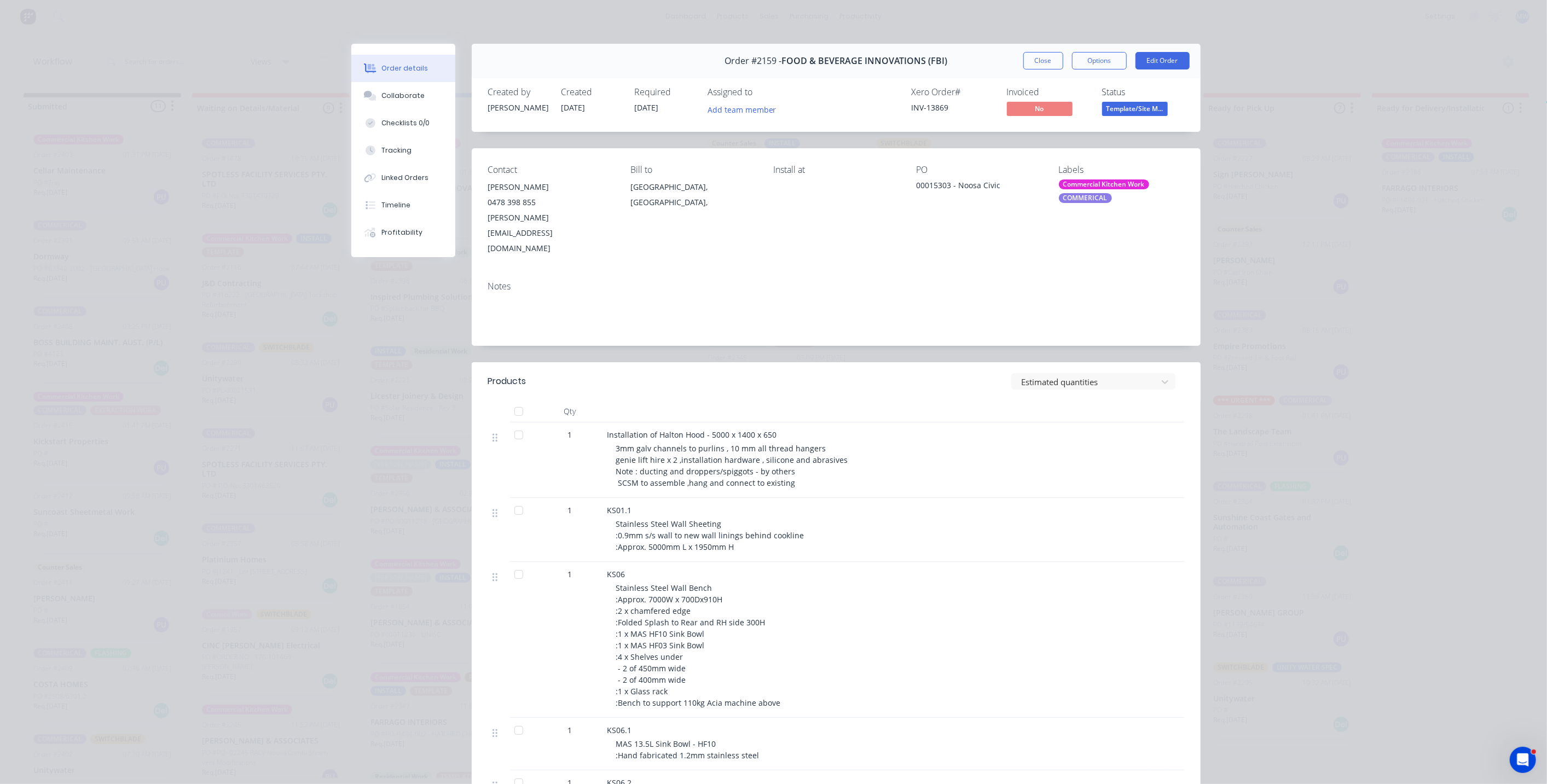
click at [1063, 193] on div "COMMERICAL" at bounding box center [1085, 198] width 53 height 10
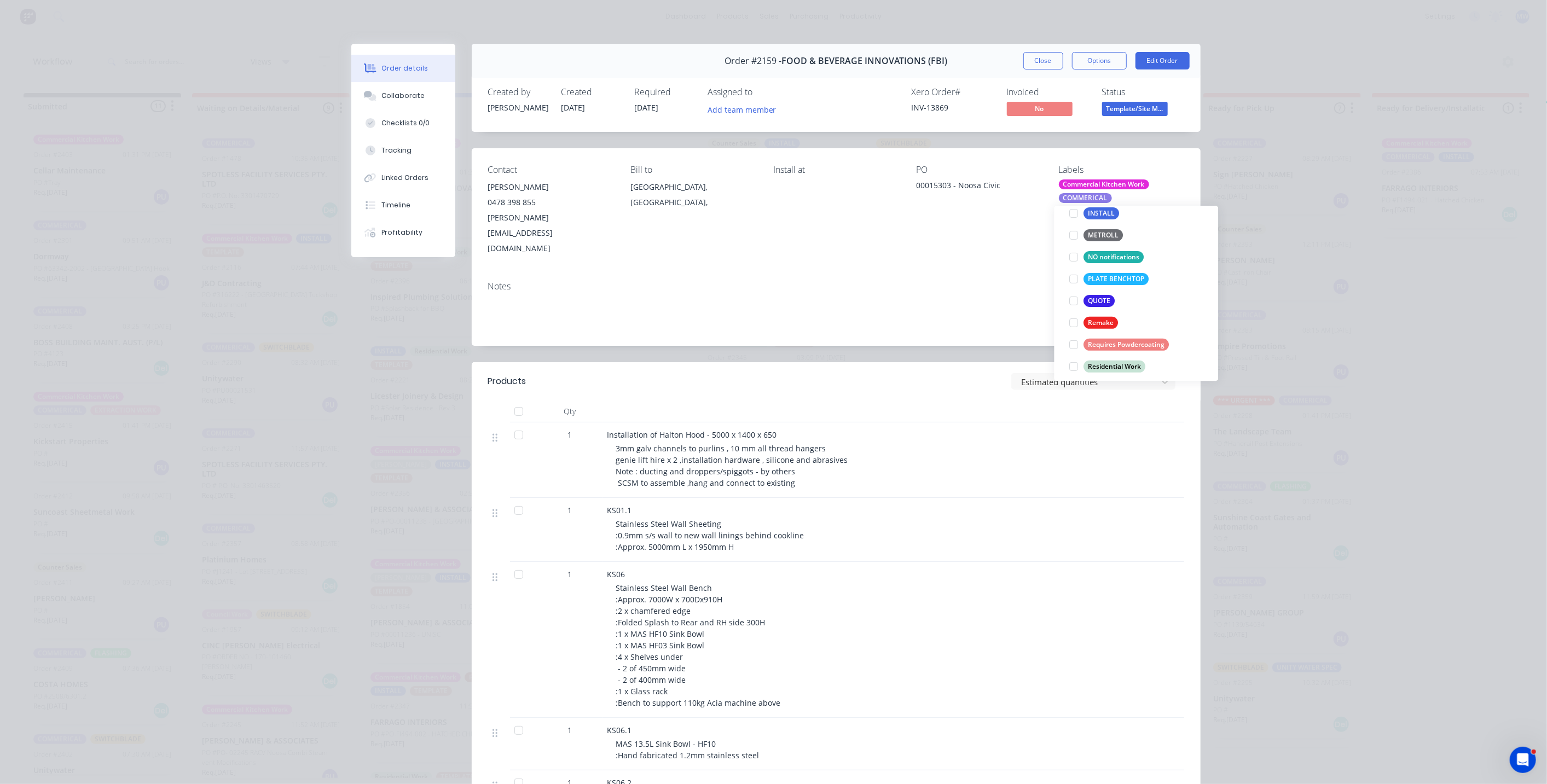
scroll to position [480, 0]
click at [1073, 339] on div at bounding box center [1074, 338] width 22 height 22
click at [1072, 296] on div at bounding box center [1074, 296] width 22 height 22
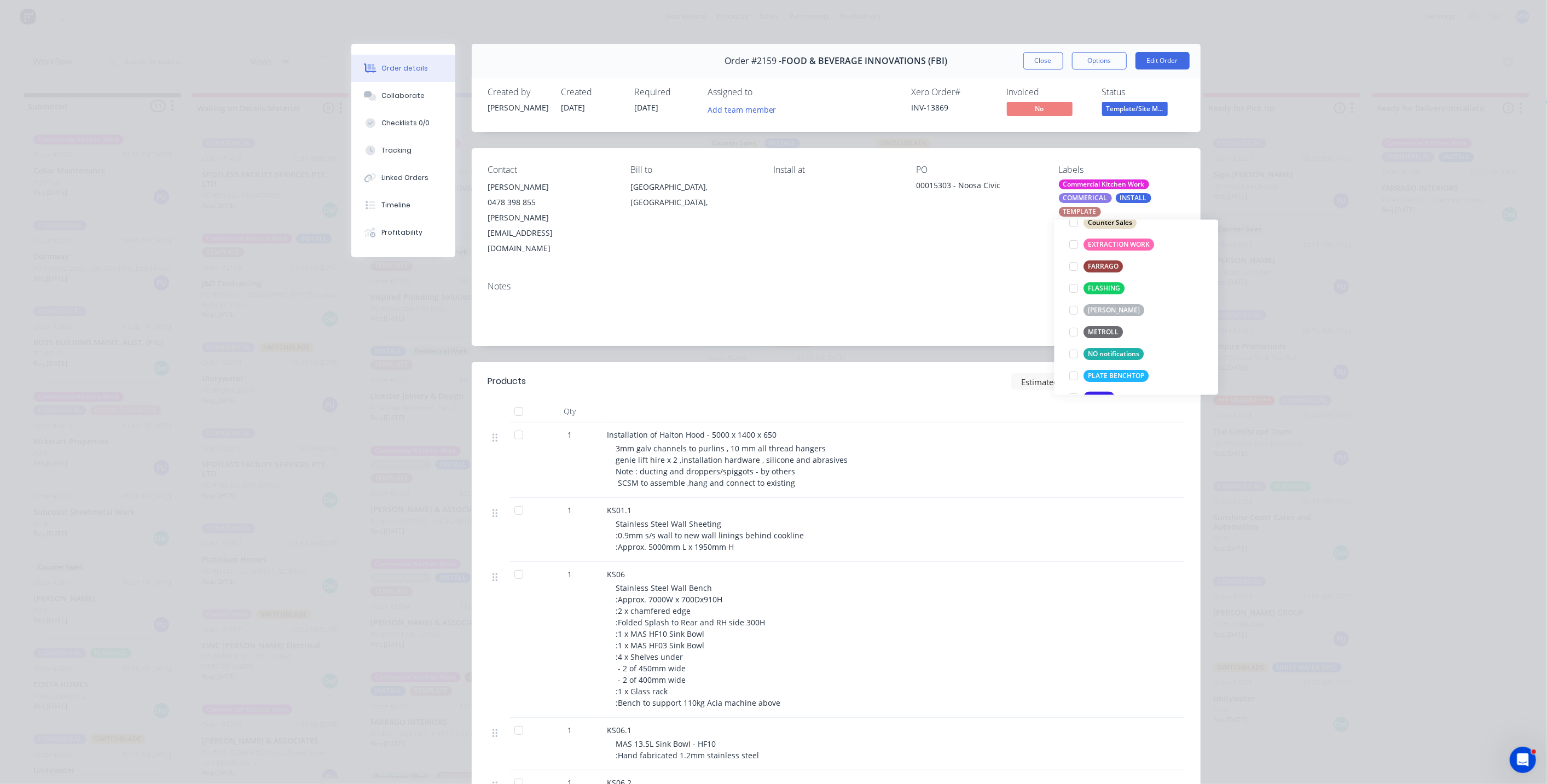
scroll to position [41, 0]
click at [1041, 63] on button "Close" at bounding box center [1043, 61] width 40 height 17
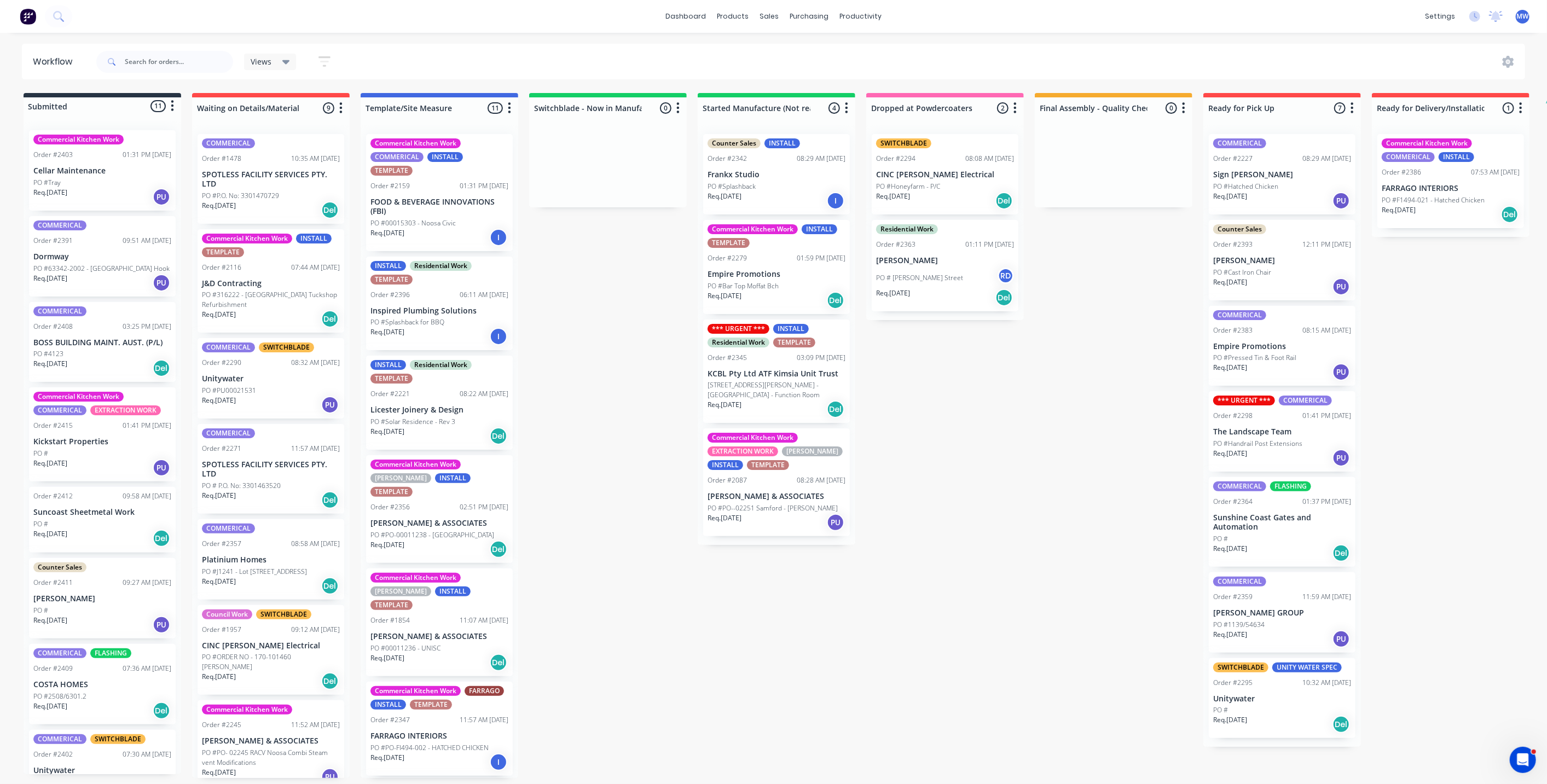
click at [262, 286] on p "J&D Contracting" at bounding box center [270, 283] width 138 height 9
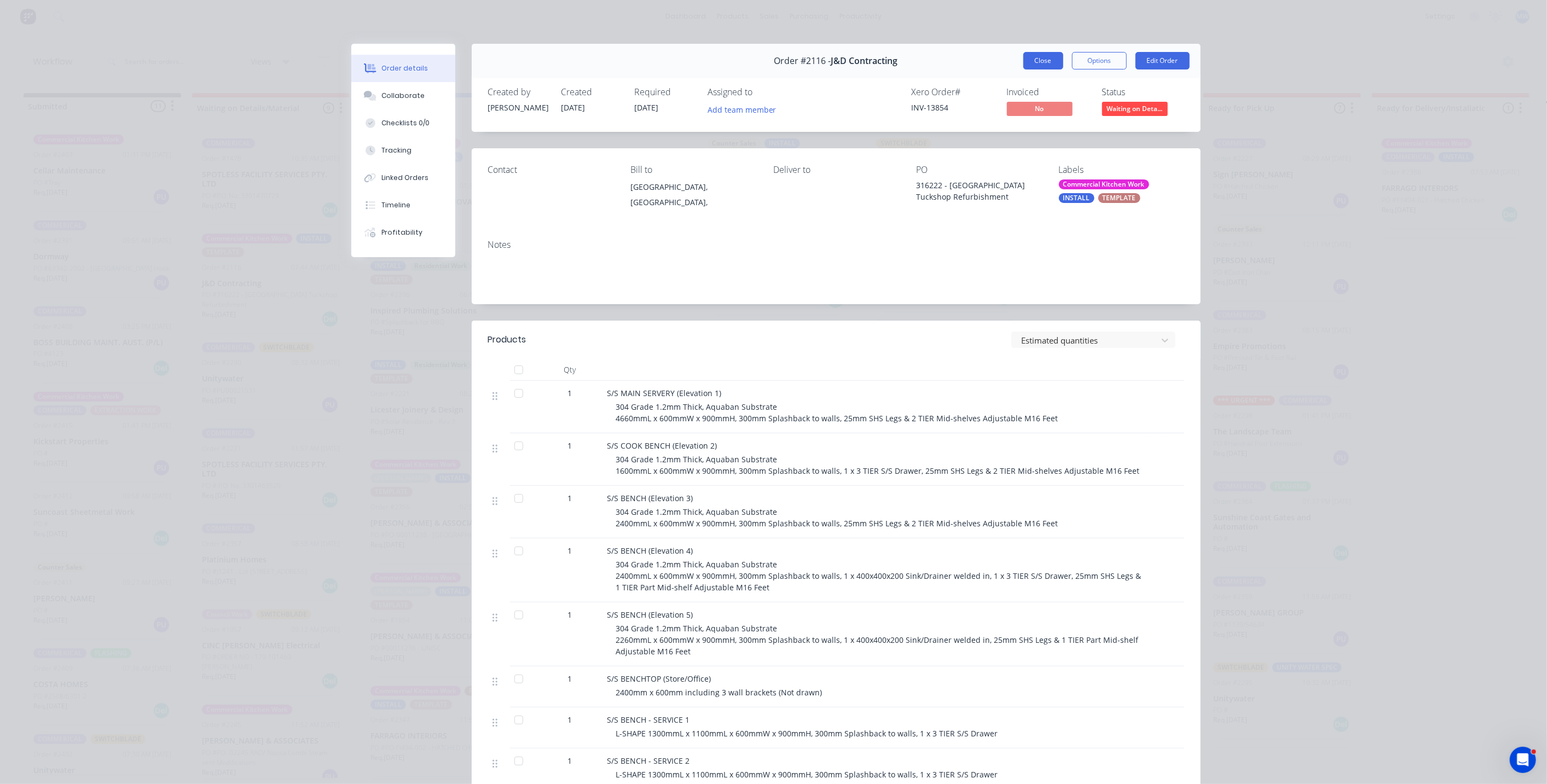
click at [1040, 63] on button "Close" at bounding box center [1043, 61] width 40 height 17
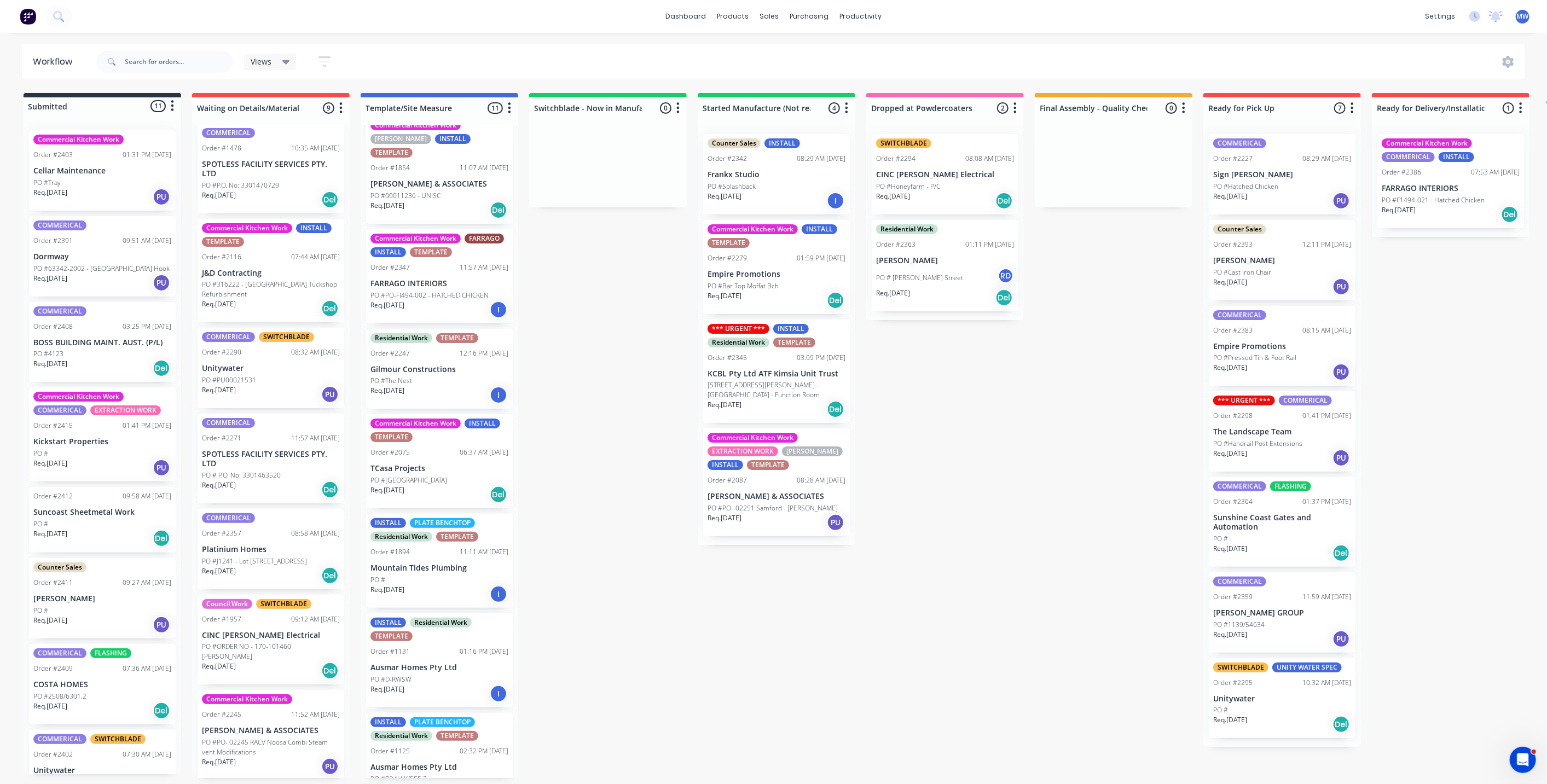
scroll to position [0, 0]
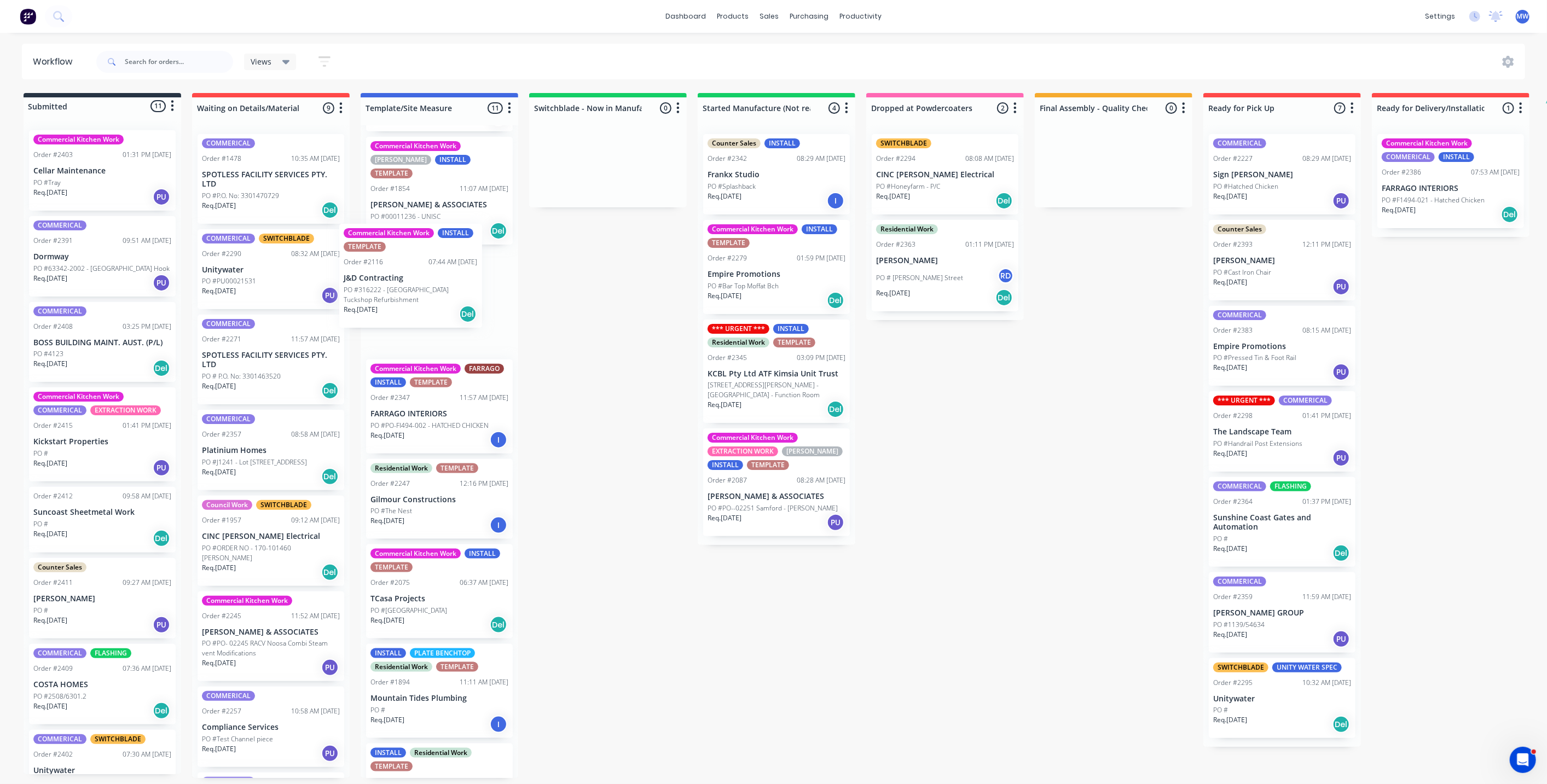
drag, startPoint x: 274, startPoint y: 262, endPoint x: 431, endPoint y: 280, distance: 158.0
click at [418, 258] on div "Submitted 11 Status colour #273444 hex #273444 Save Cancel Summaries Total orde…" at bounding box center [904, 435] width 1825 height 685
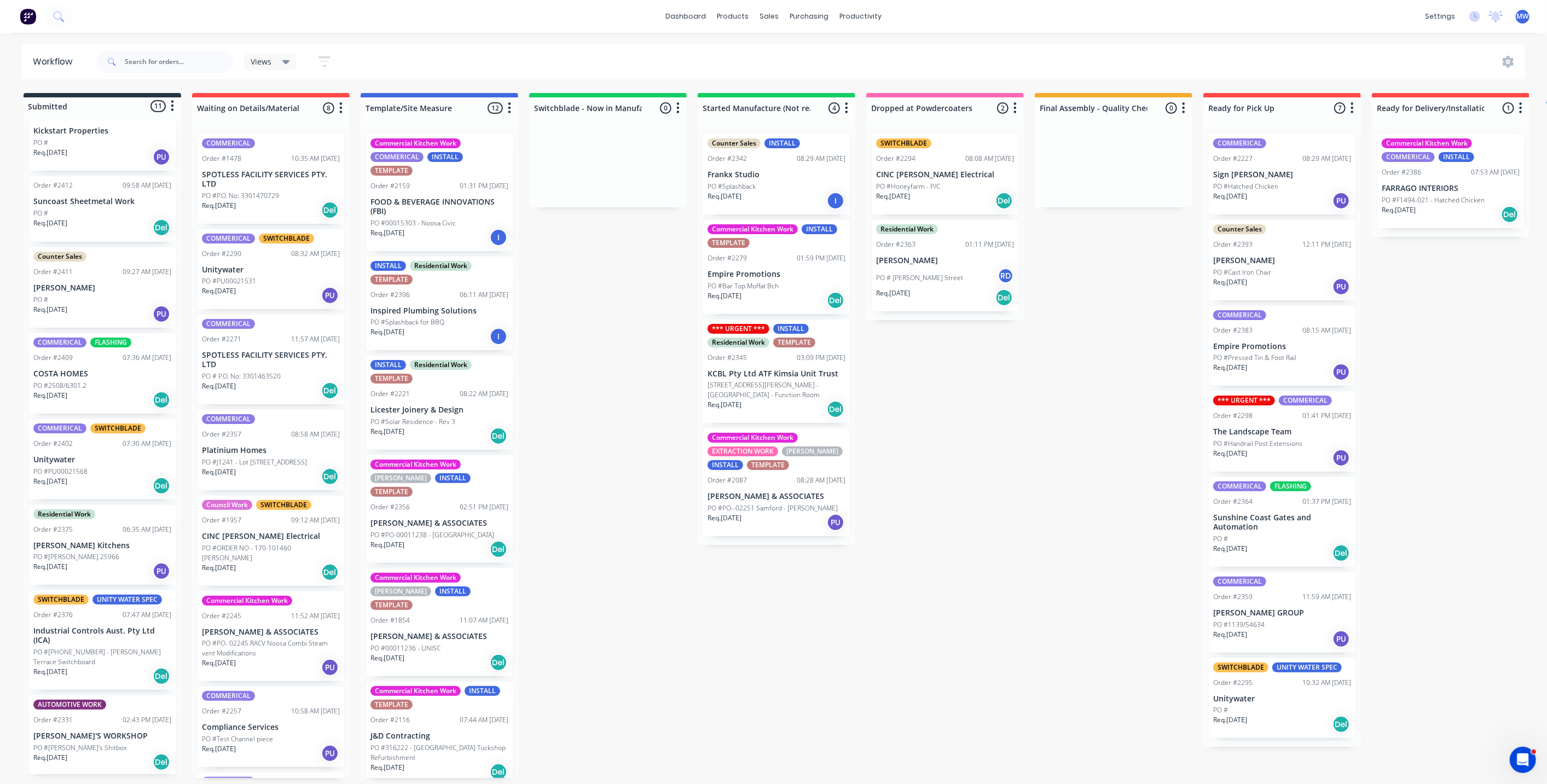
click at [510, 105] on icon "button" at bounding box center [510, 108] width 3 height 14
click at [478, 190] on button "Sort By" at bounding box center [461, 186] width 109 height 18
click at [595, 265] on recent "Most recent" at bounding box center [574, 263] width 109 height 18
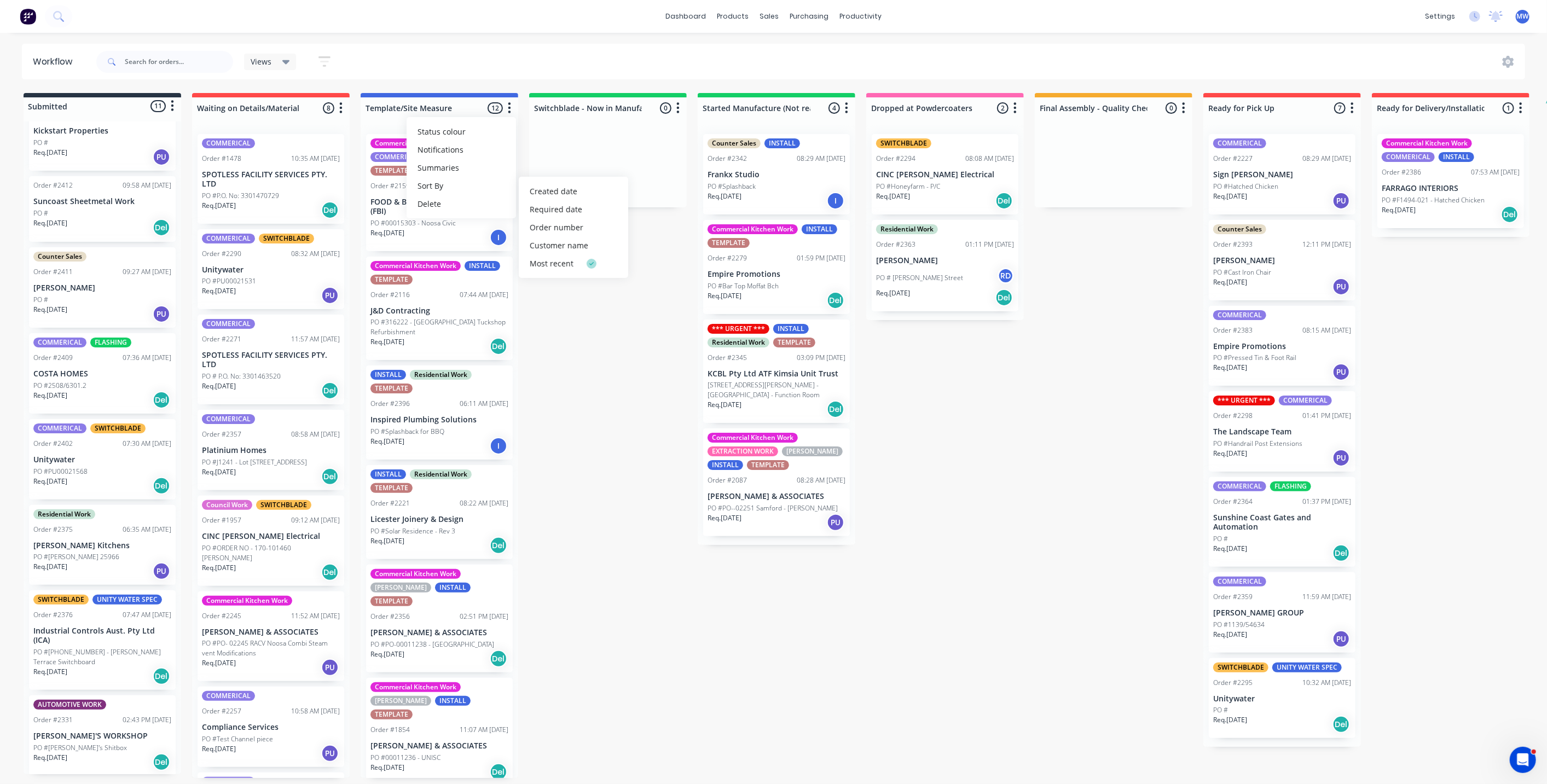
click at [580, 365] on div "Submitted 11 Status colour #273444 hex #273444 Save Cancel Summaries Total orde…" at bounding box center [904, 435] width 1825 height 685
click at [341, 109] on icon "button" at bounding box center [340, 108] width 3 height 11
click at [316, 186] on button "Sort By" at bounding box center [292, 186] width 109 height 18
click at [422, 263] on recent "Most recent" at bounding box center [405, 263] width 109 height 18
click at [608, 304] on div "Submitted 11 Status colour #273444 hex #273444 Save Cancel Summaries Total orde…" at bounding box center [904, 435] width 1825 height 685
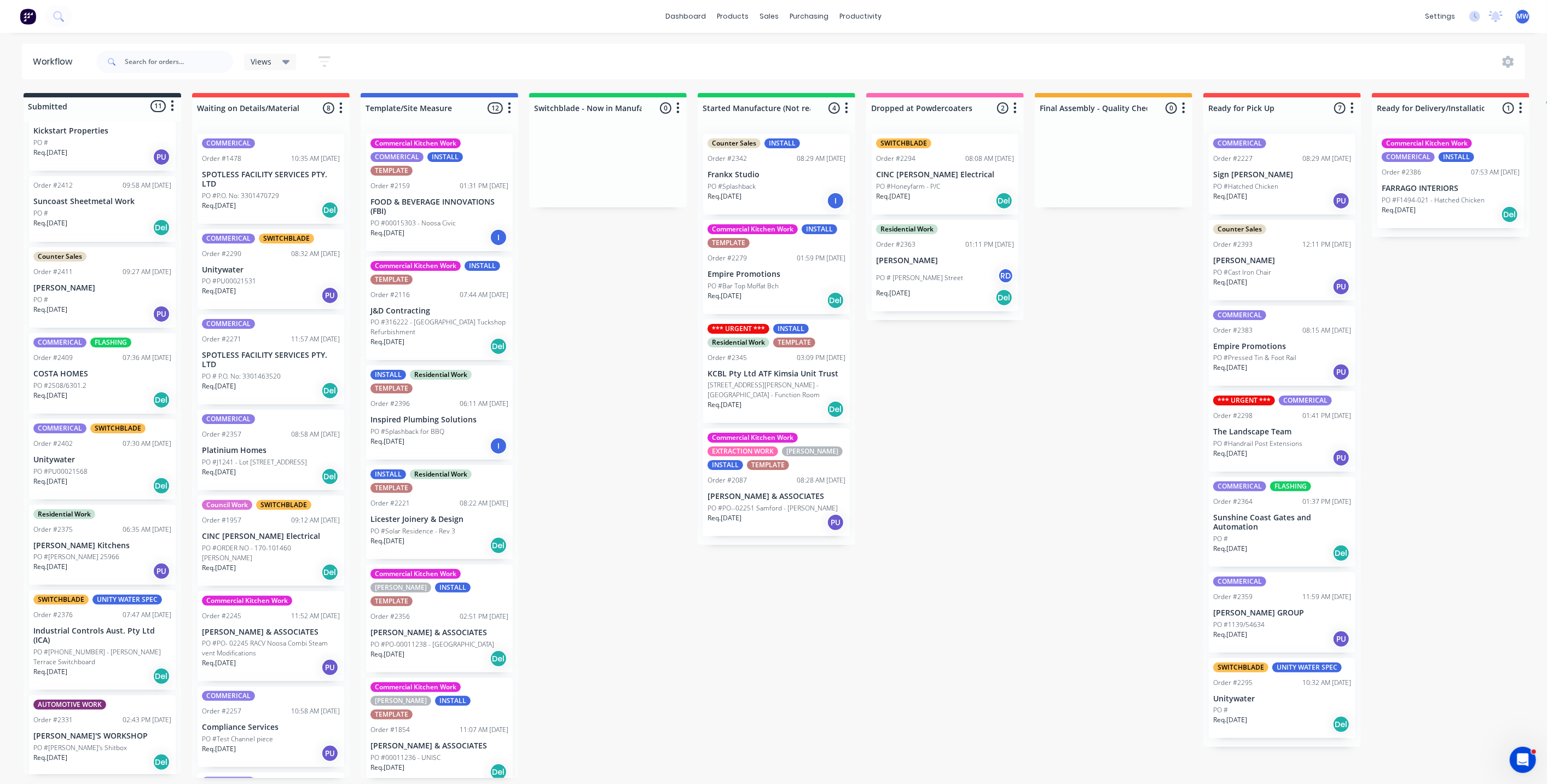
click at [511, 103] on icon "button" at bounding box center [510, 108] width 3 height 14
click at [492, 184] on button "Sort By" at bounding box center [461, 186] width 109 height 18
click at [576, 265] on recent "Most recent" at bounding box center [574, 263] width 109 height 18
click at [591, 333] on div "Submitted 11 Status colour #273444 hex #273444 Save Cancel Summaries Total orde…" at bounding box center [904, 435] width 1825 height 685
click at [847, 107] on icon "button" at bounding box center [847, 108] width 3 height 11
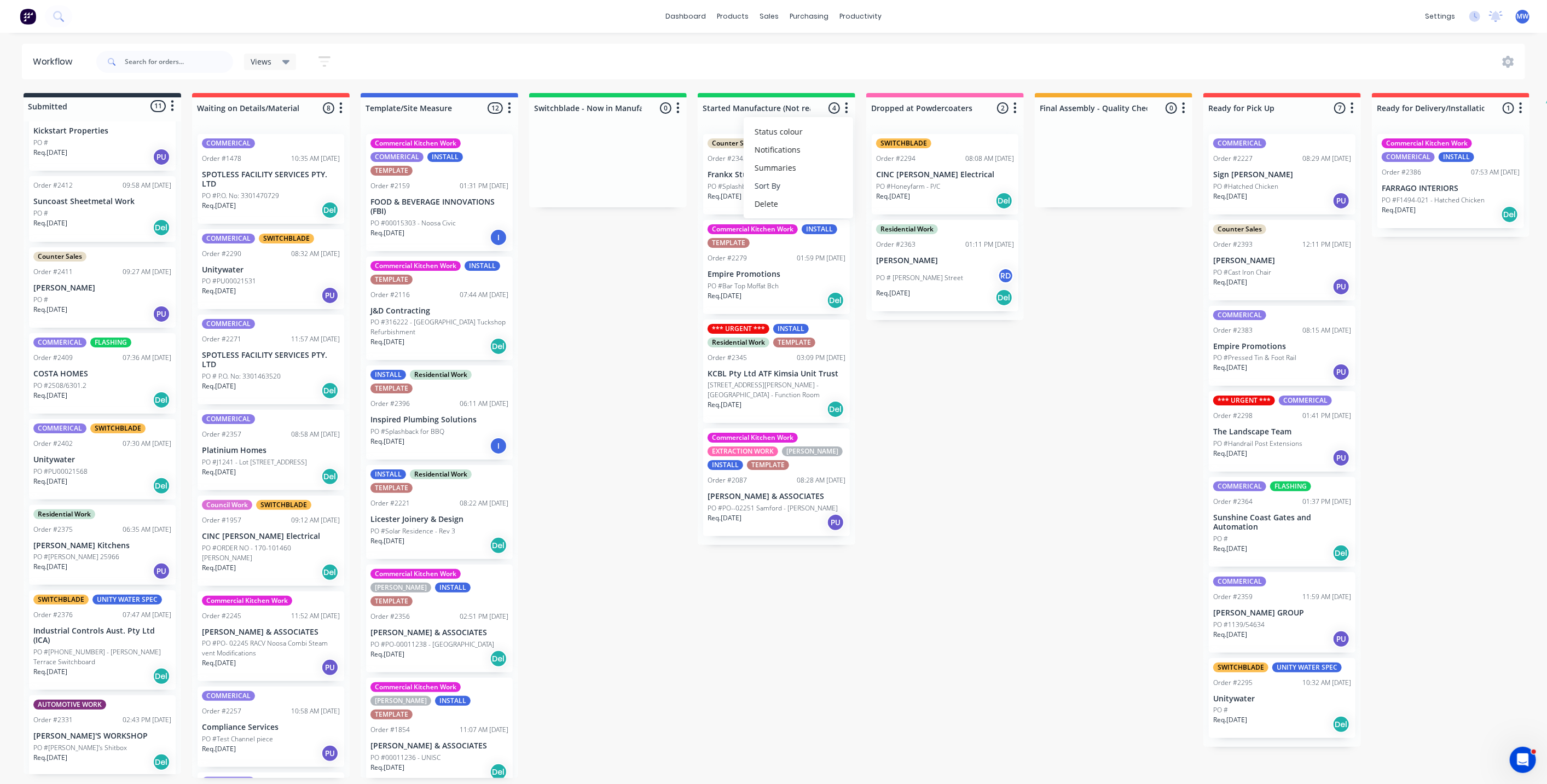
click at [817, 186] on button "Sort By" at bounding box center [799, 186] width 109 height 18
click at [900, 259] on recent "Most recent" at bounding box center [911, 263] width 109 height 18
click at [942, 384] on div "Submitted 11 Status colour #273444 hex #273444 Save Cancel Summaries Total orde…" at bounding box center [904, 435] width 1825 height 685
click at [1014, 107] on icon "button" at bounding box center [1015, 108] width 3 height 11
click at [996, 192] on button "Sort By" at bounding box center [967, 186] width 109 height 18
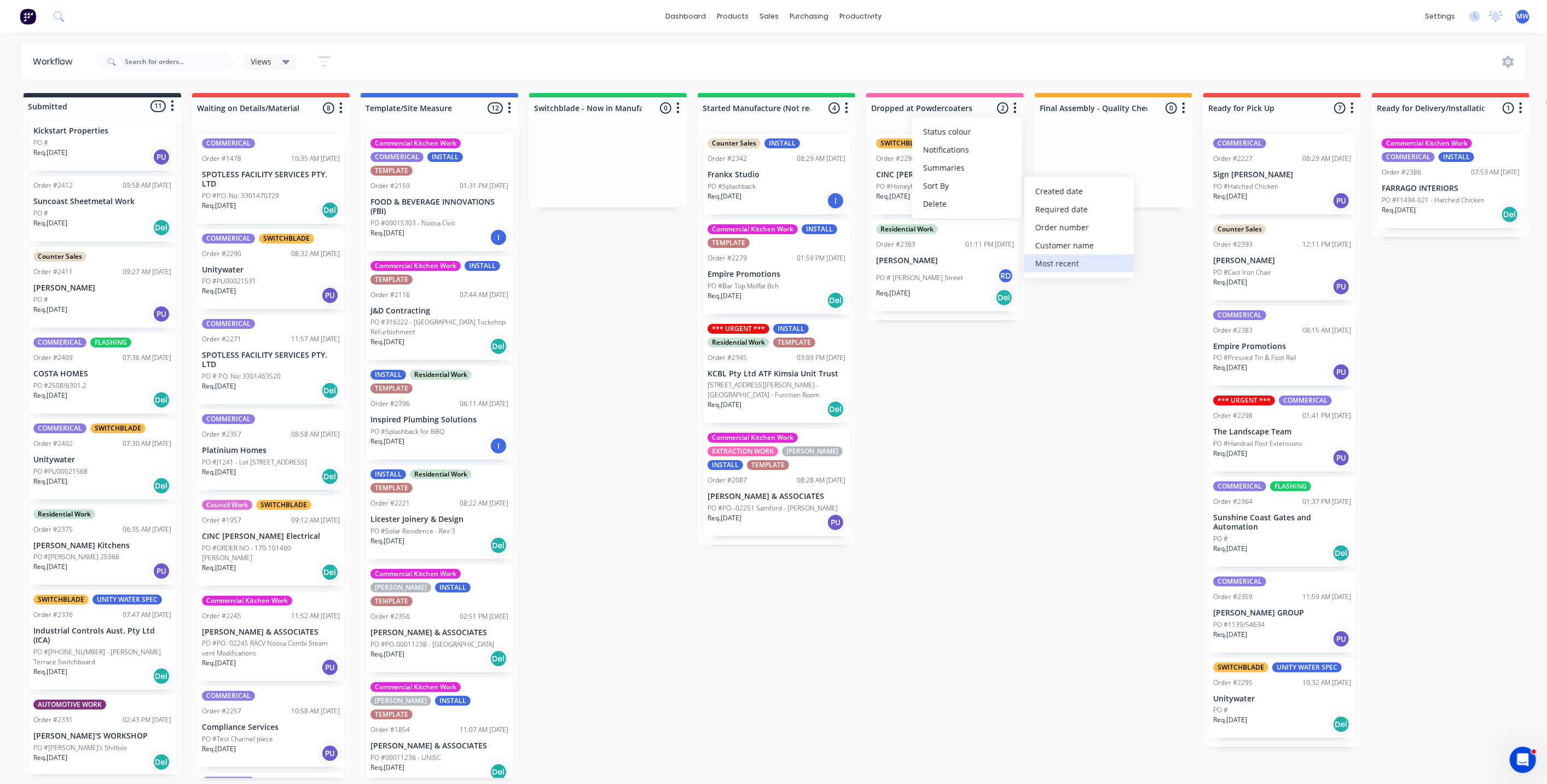
click at [1083, 266] on recent "Most recent" at bounding box center [1079, 263] width 109 height 18
click at [1094, 309] on div "Submitted 11 Status colour #273444 hex #273444 Save Cancel Summaries Total orde…" at bounding box center [904, 435] width 1825 height 685
click at [1355, 105] on button "button" at bounding box center [1352, 108] width 13 height 13
click at [1314, 186] on button "Sort By" at bounding box center [1304, 186] width 109 height 18
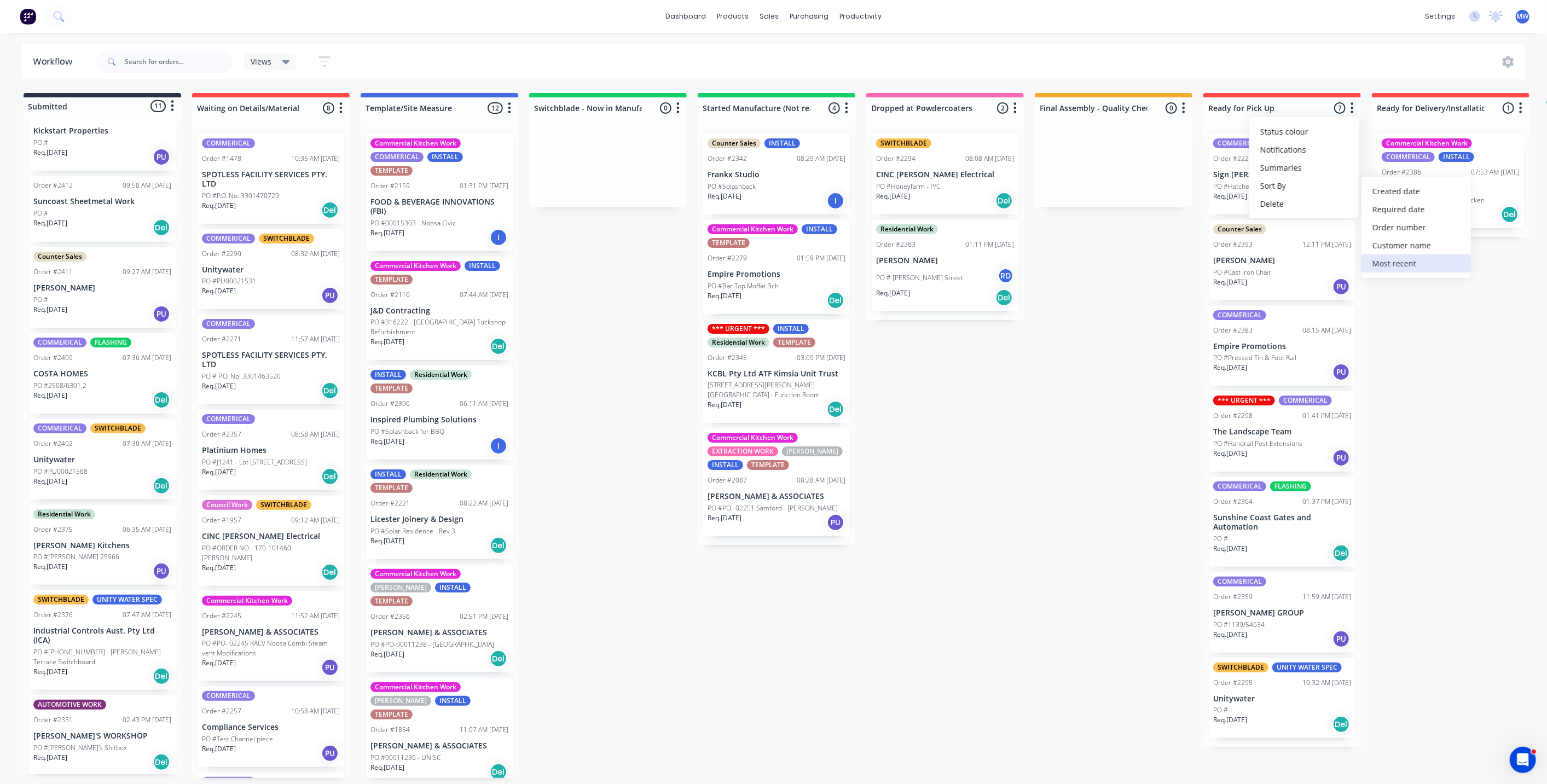
click at [1394, 260] on recent "Most recent" at bounding box center [1416, 263] width 109 height 18
click at [1435, 347] on div "Submitted 11 Status colour #273444 hex #273444 Save Cancel Summaries Total orde…" at bounding box center [904, 435] width 1825 height 685
click at [174, 107] on button "button" at bounding box center [172, 105] width 13 height 13
click at [162, 168] on button "Sort By" at bounding box center [124, 166] width 109 height 18
click at [259, 238] on recent "Most recent" at bounding box center [236, 244] width 109 height 18
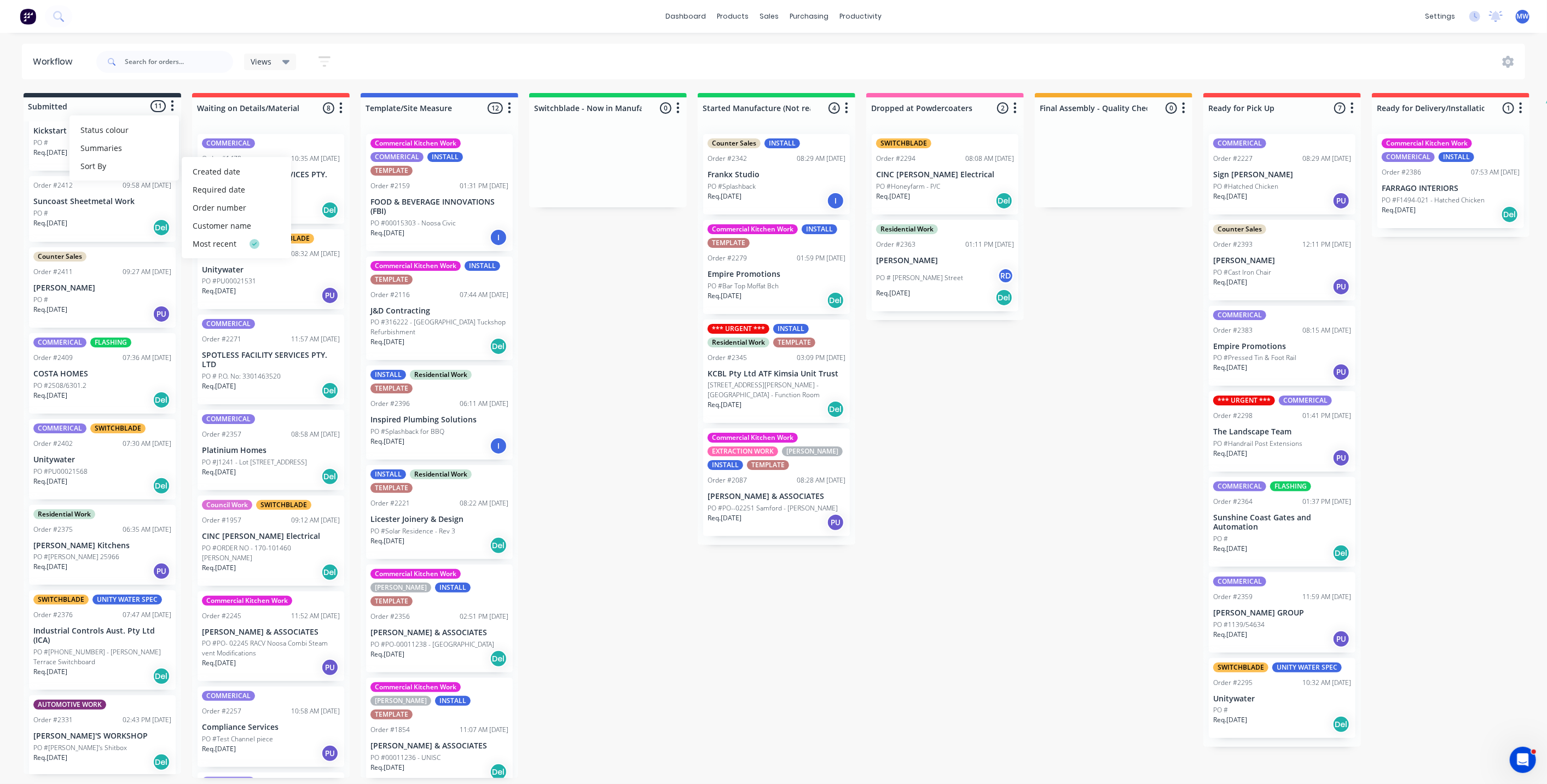
click at [561, 315] on div "Submitted 11 Status colour #273444 hex #273444 Save Cancel Summaries Total orde…" at bounding box center [904, 435] width 1825 height 685
click at [1519, 104] on icon "button" at bounding box center [1520, 108] width 3 height 14
click at [1494, 186] on button "Sort By" at bounding box center [1473, 186] width 109 height 18
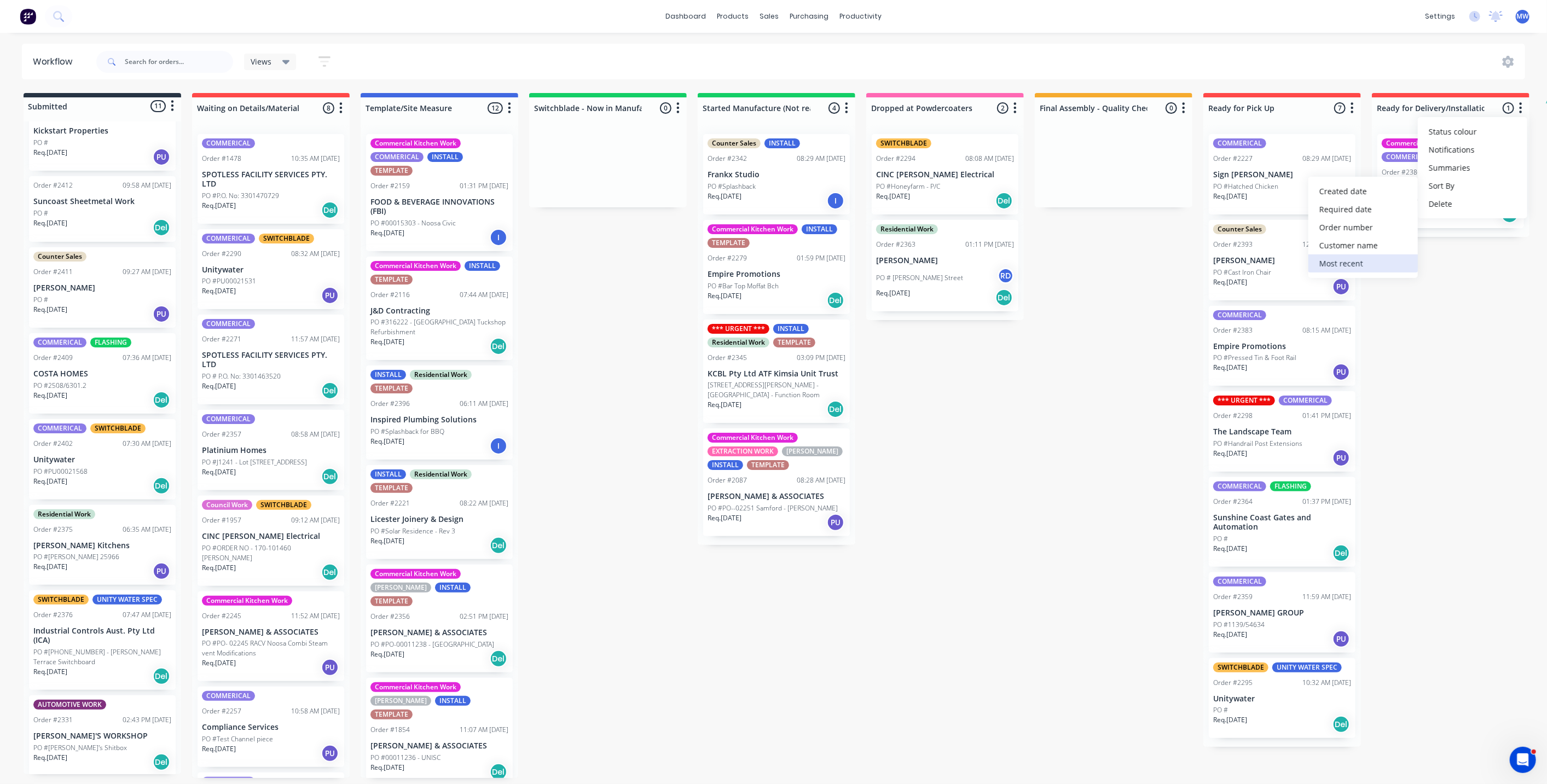
click at [1373, 263] on recent "Most recent" at bounding box center [1363, 263] width 109 height 18
click at [1444, 298] on div "Submitted 11 Status colour #273444 hex #273444 Save Cancel Summaries Total orde…" at bounding box center [904, 435] width 1825 height 685
click at [1051, 422] on div "Submitted 11 Status colour #273444 hex #273444 Save Cancel Summaries Total orde…" at bounding box center [904, 435] width 1825 height 685
click at [635, 337] on div "Submitted 11 Status colour #273444 hex #273444 Save Cancel Summaries Total orde…" at bounding box center [904, 435] width 1825 height 685
click at [593, 424] on div "Submitted 11 Status colour #273444 hex #273444 Save Cancel Summaries Total orde…" at bounding box center [904, 435] width 1825 height 685
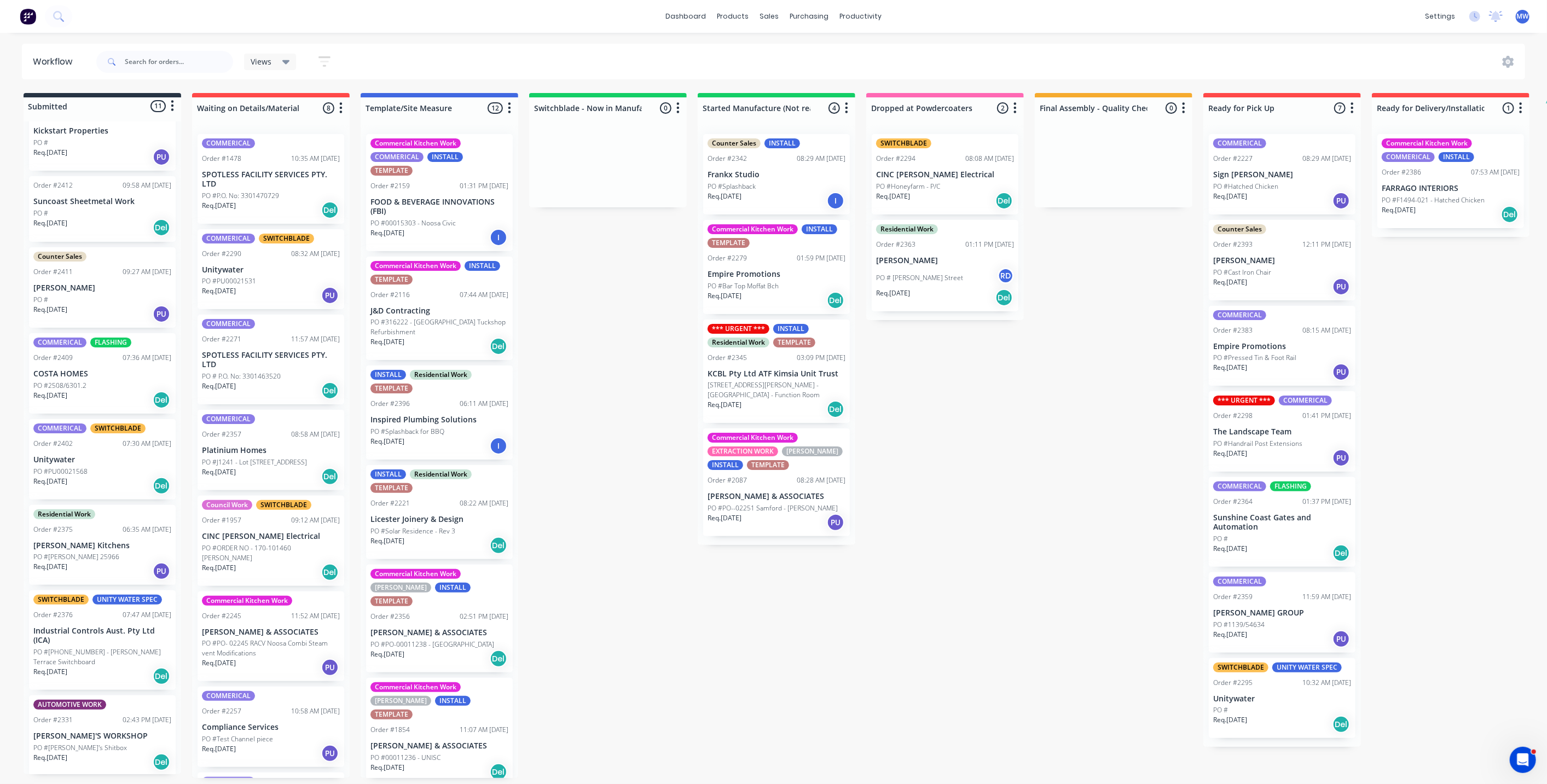
click at [428, 319] on p "PO #316222 - [GEOGRAPHIC_DATA] Tuckshop Refurbishment" at bounding box center [439, 327] width 138 height 20
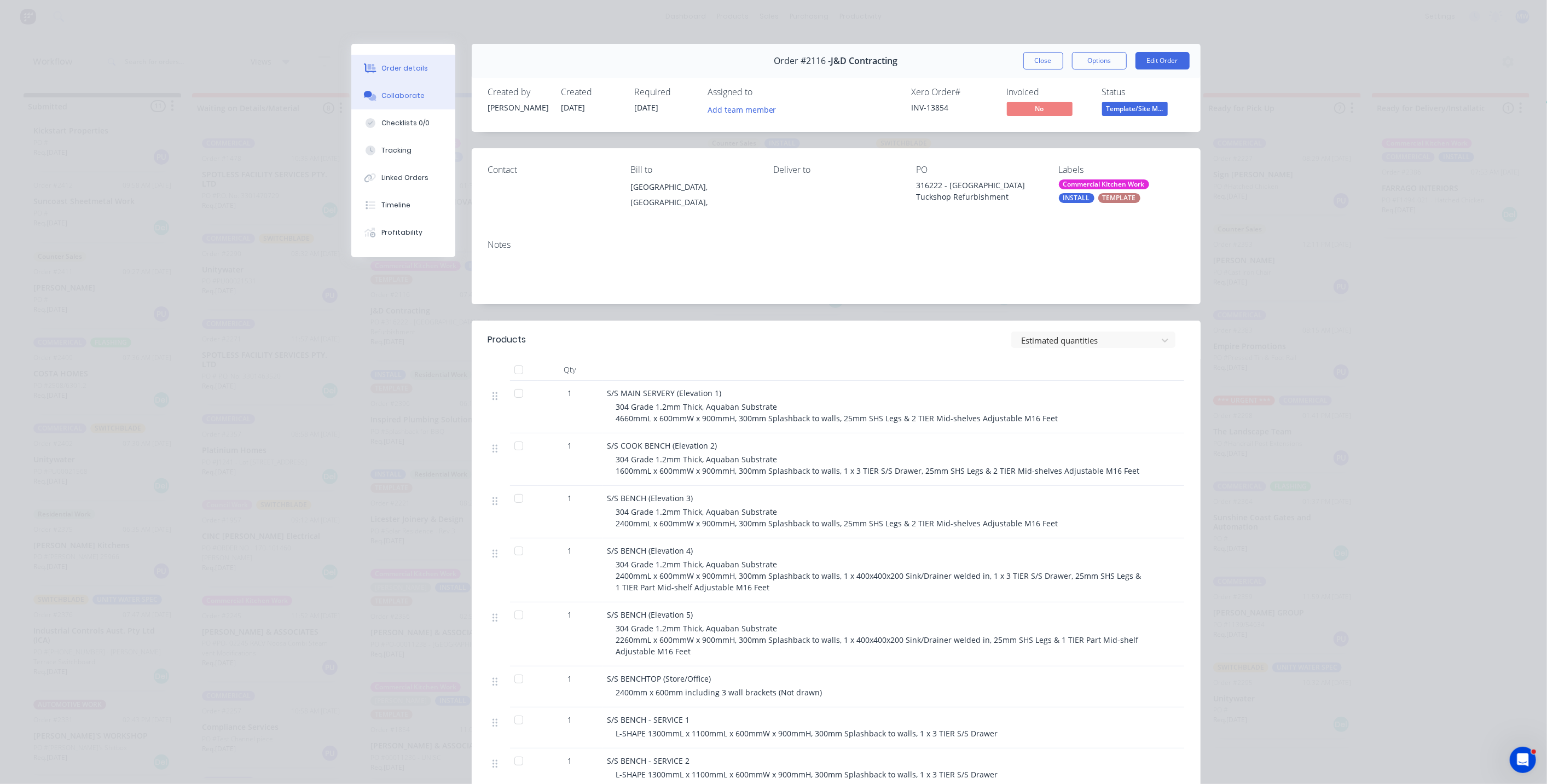
click at [400, 97] on div "Collaborate" at bounding box center [403, 96] width 44 height 10
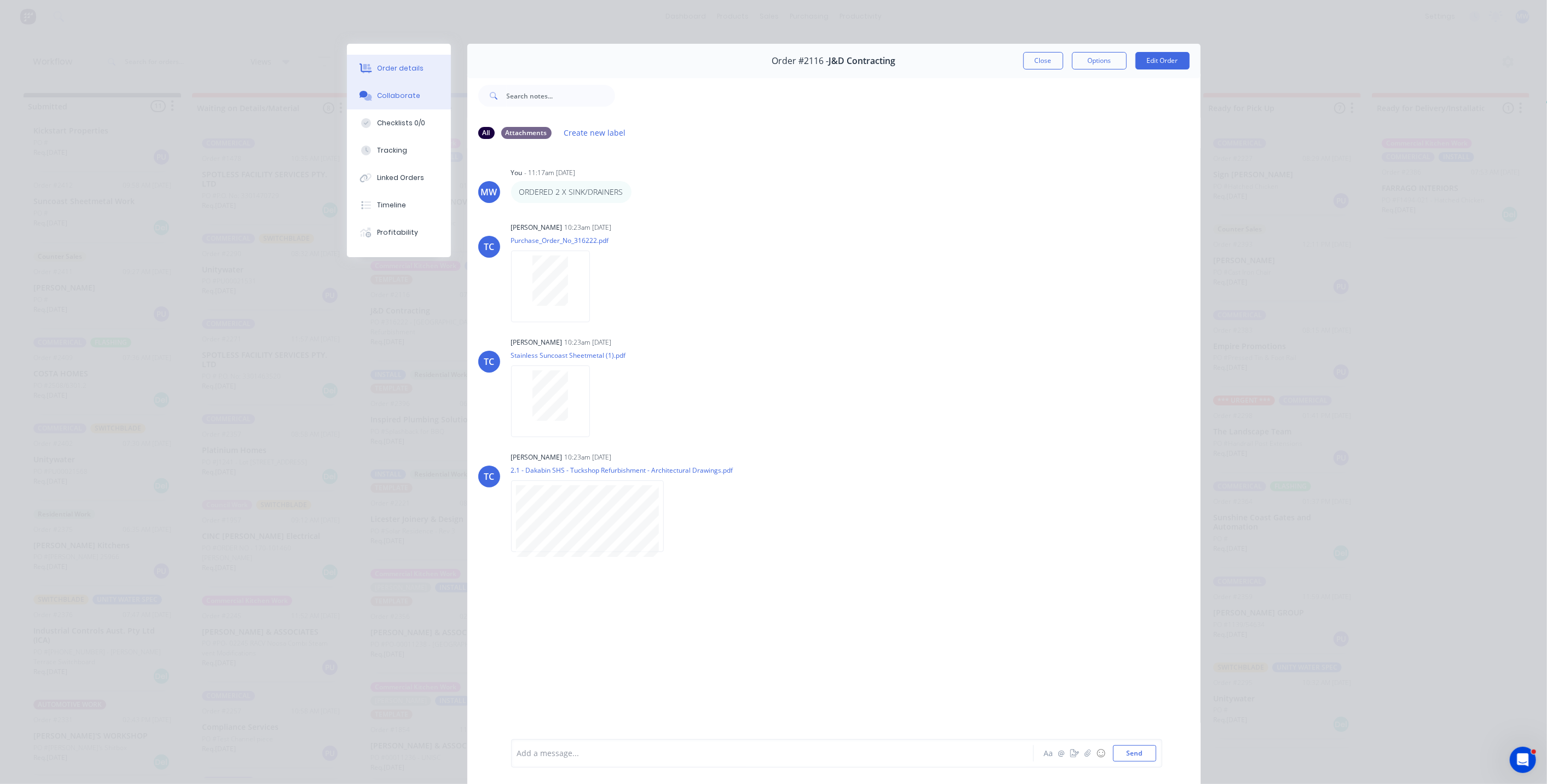
click at [408, 71] on div "Order details" at bounding box center [400, 68] width 46 height 10
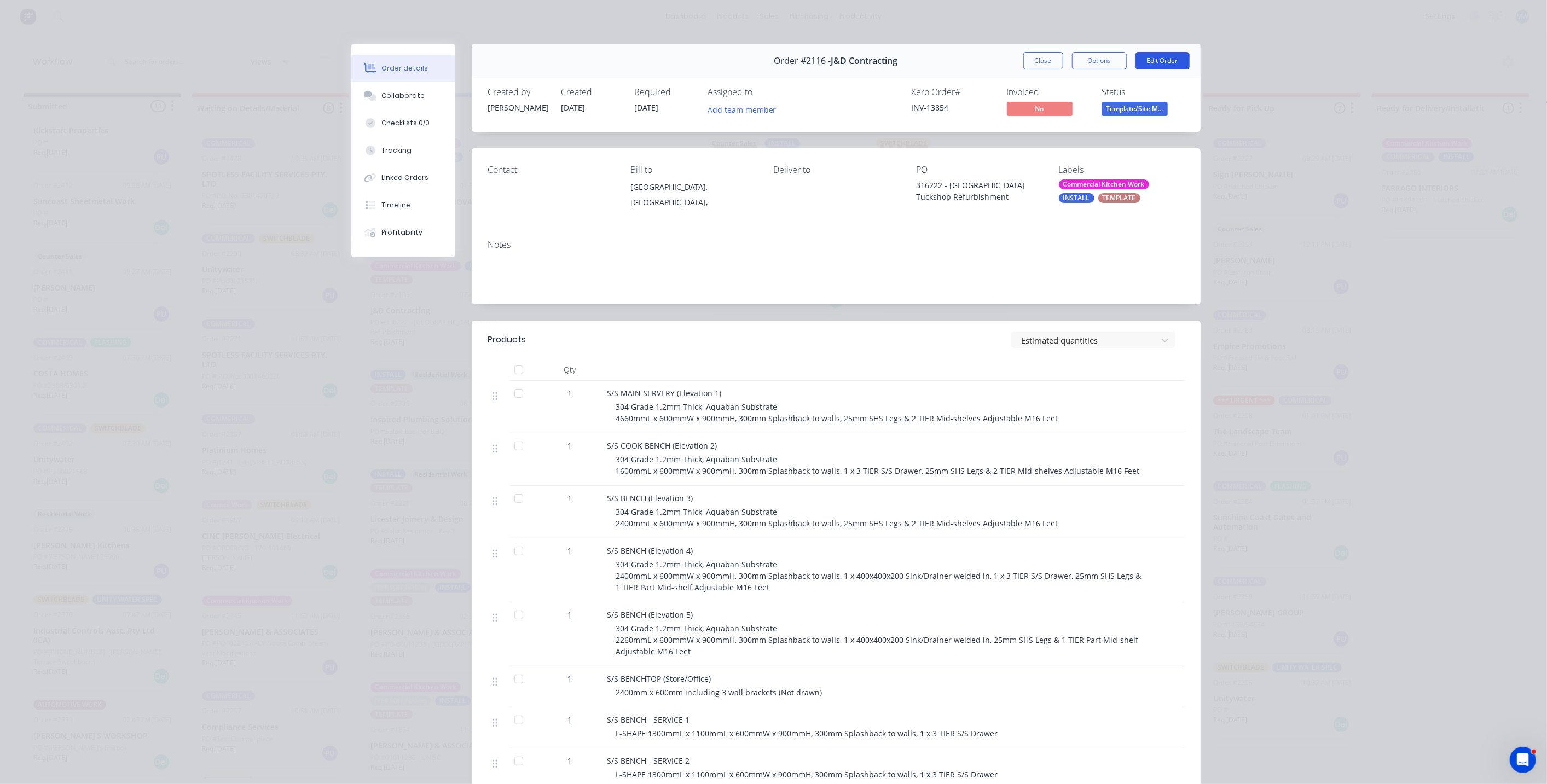
click at [1160, 62] on button "Edit Order" at bounding box center [1162, 61] width 54 height 17
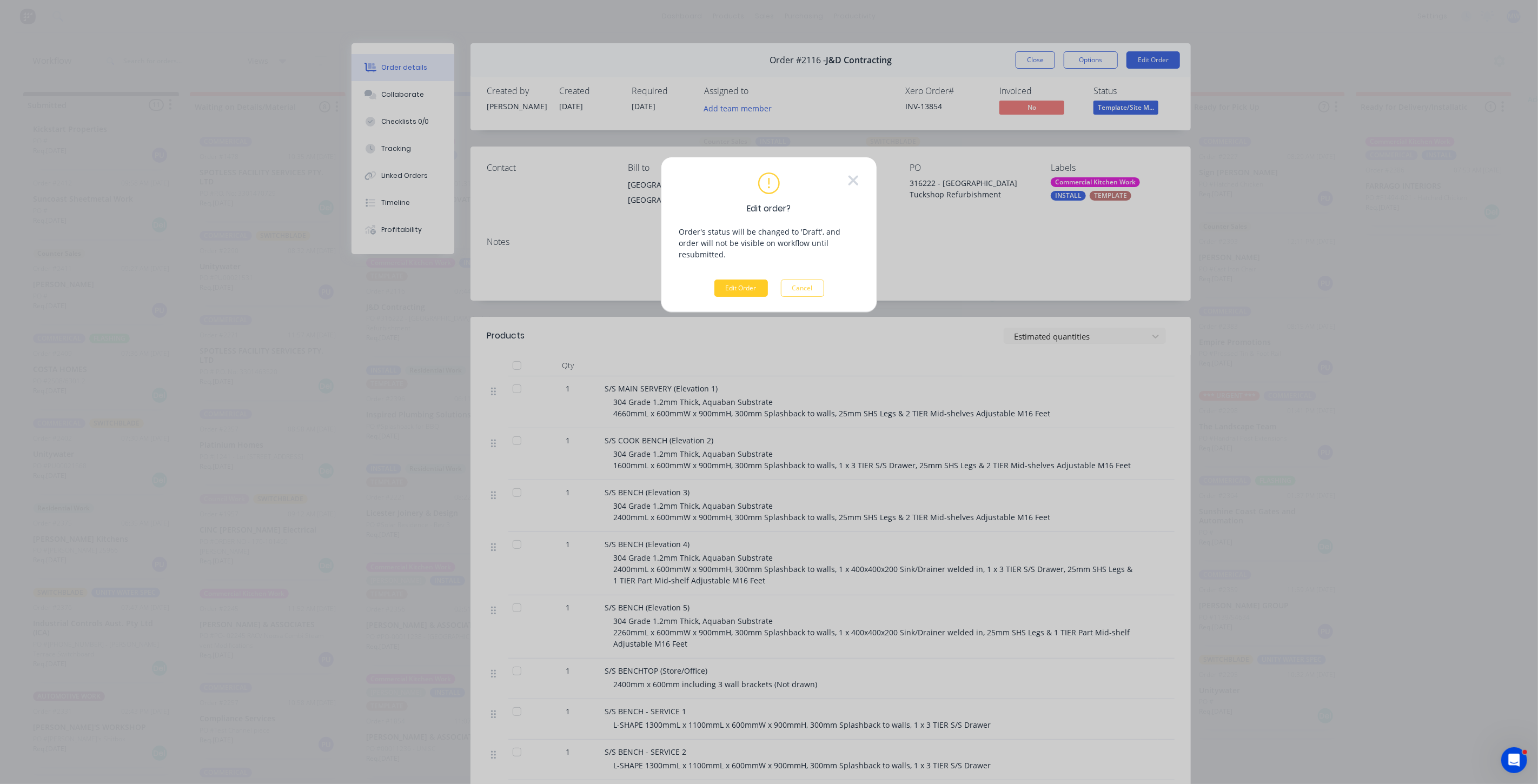
click at [735, 280] on button "Edit Order" at bounding box center [740, 288] width 53 height 17
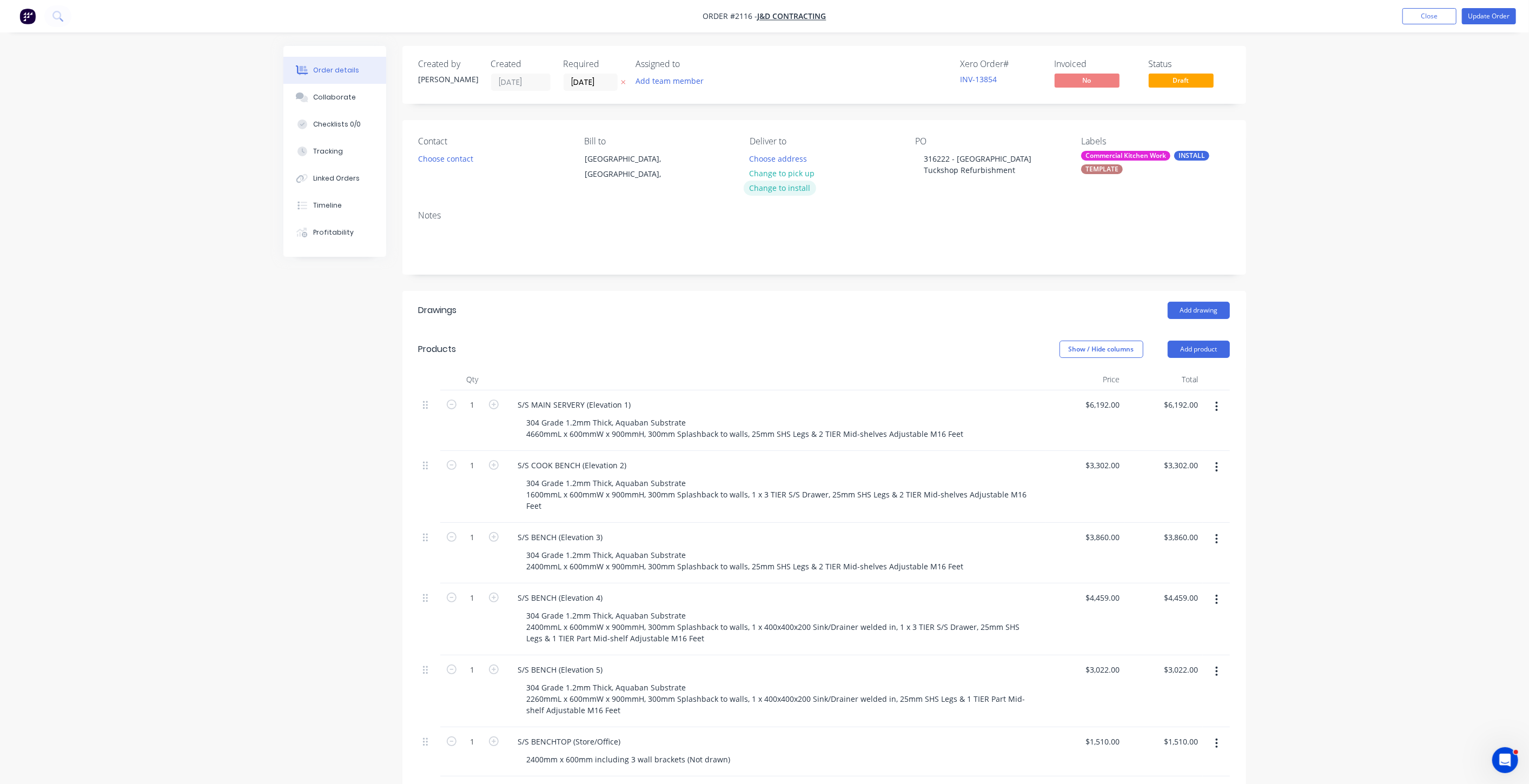
click at [791, 187] on button "Change to install" at bounding box center [780, 188] width 73 height 14
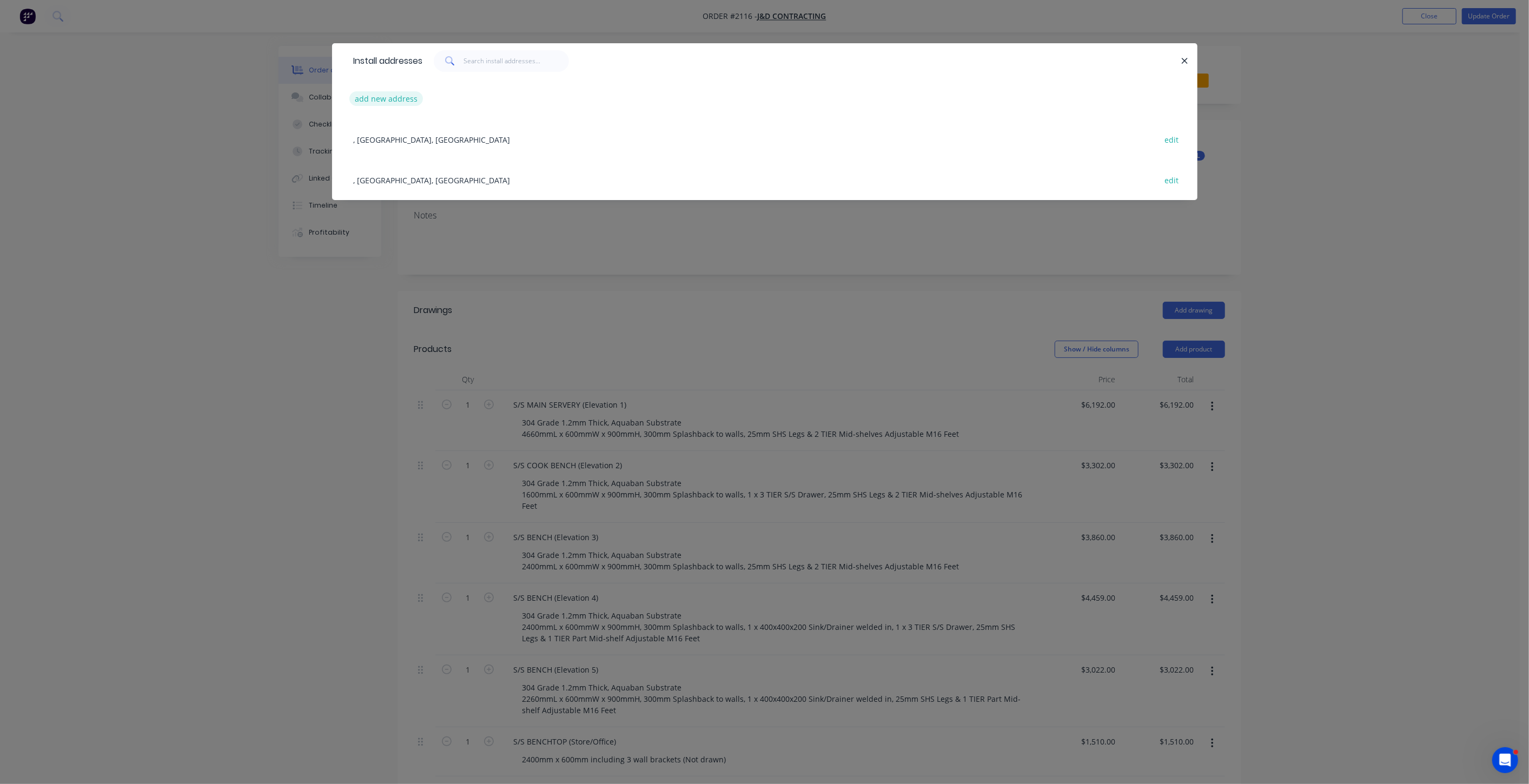
click at [402, 100] on button "add new address" at bounding box center [386, 98] width 74 height 14
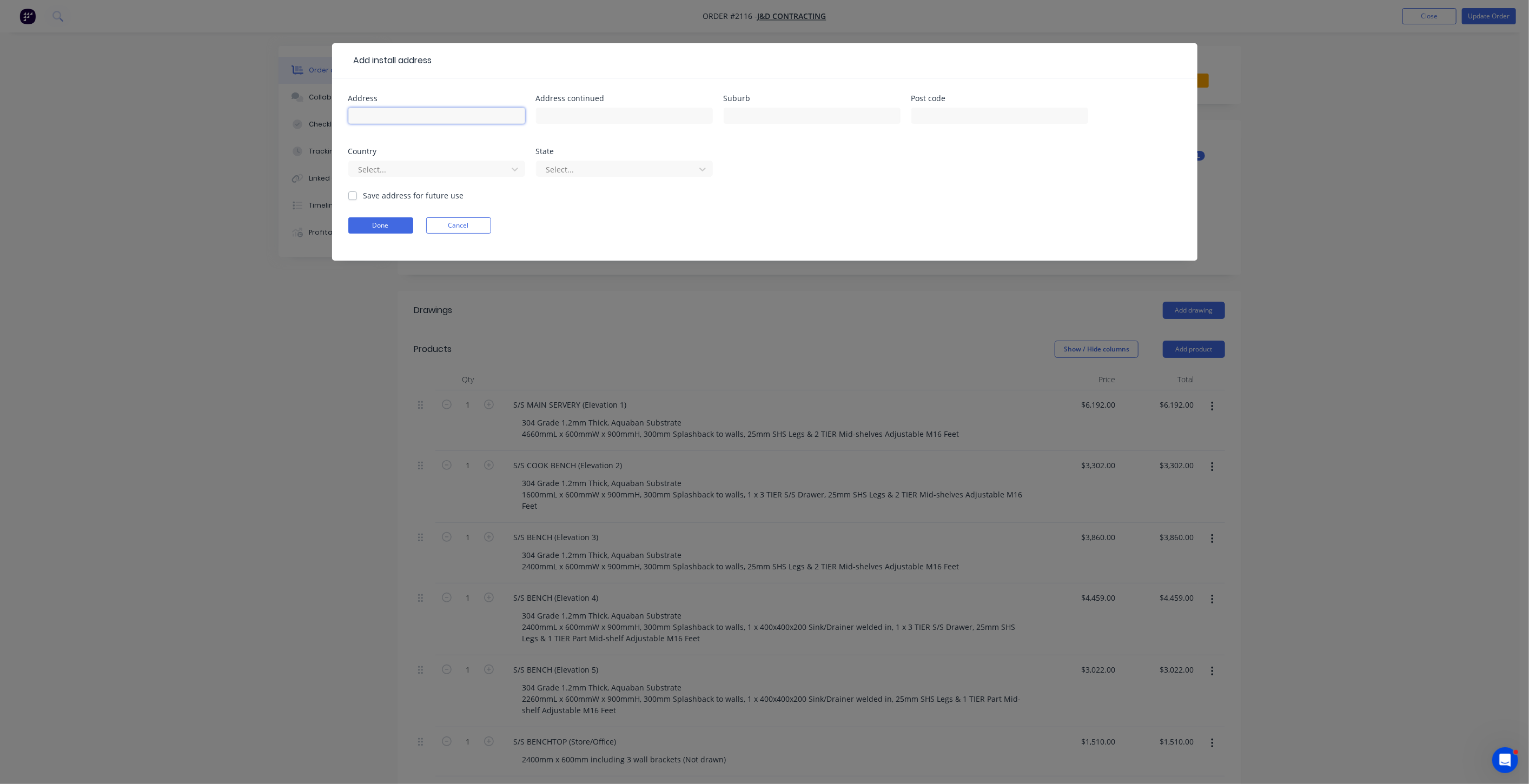
click at [402, 117] on input "text" at bounding box center [436, 115] width 177 height 16
paste input "Dakabin State High School 255-267 Marsden Road, Dakabin QLD 4503"
type input "Dakabin State High School 255-267 Marsden Road, Dakabin QLD 4503"
click at [812, 113] on input "text" at bounding box center [811, 115] width 177 height 16
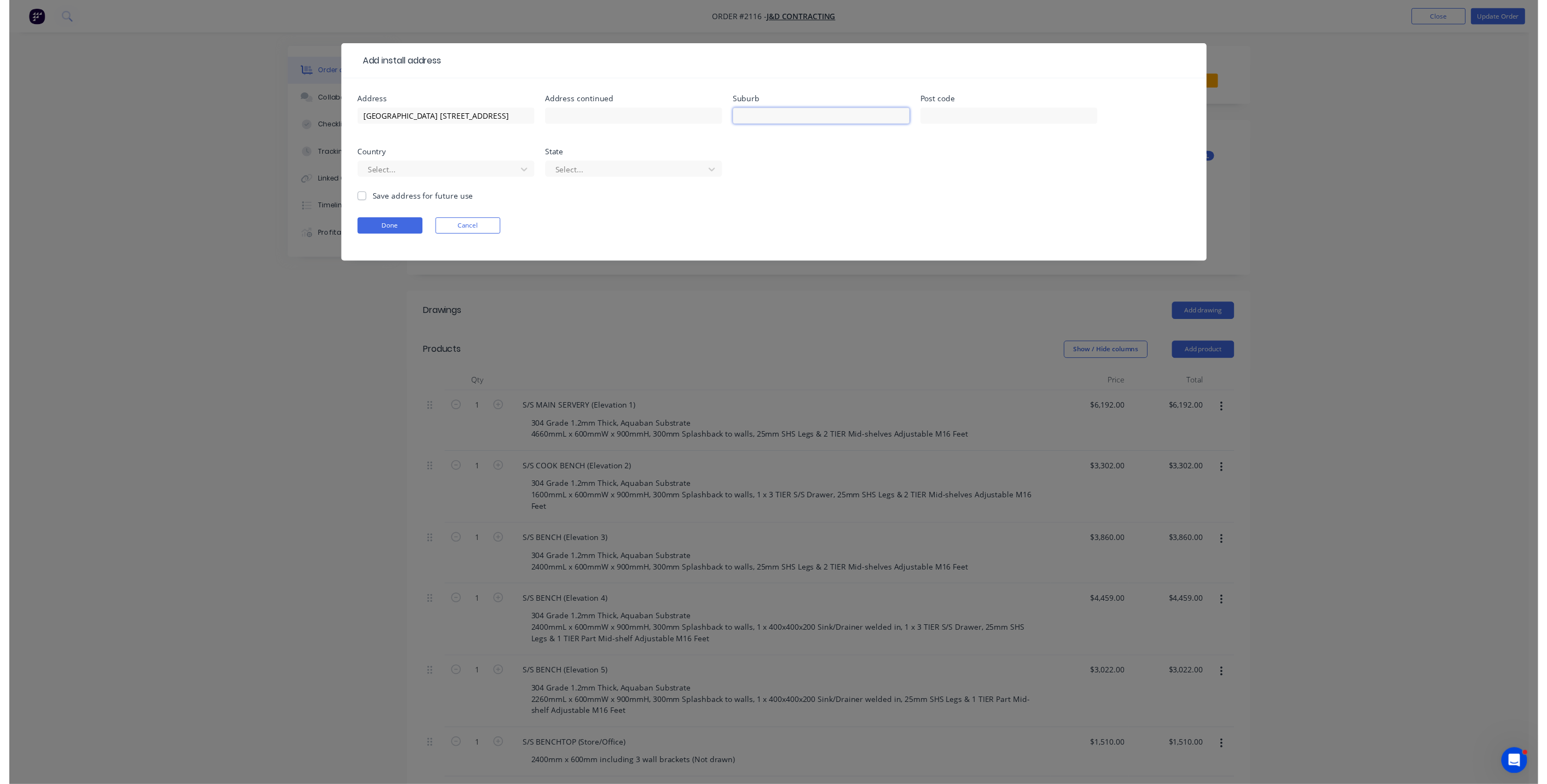
scroll to position [0, 0]
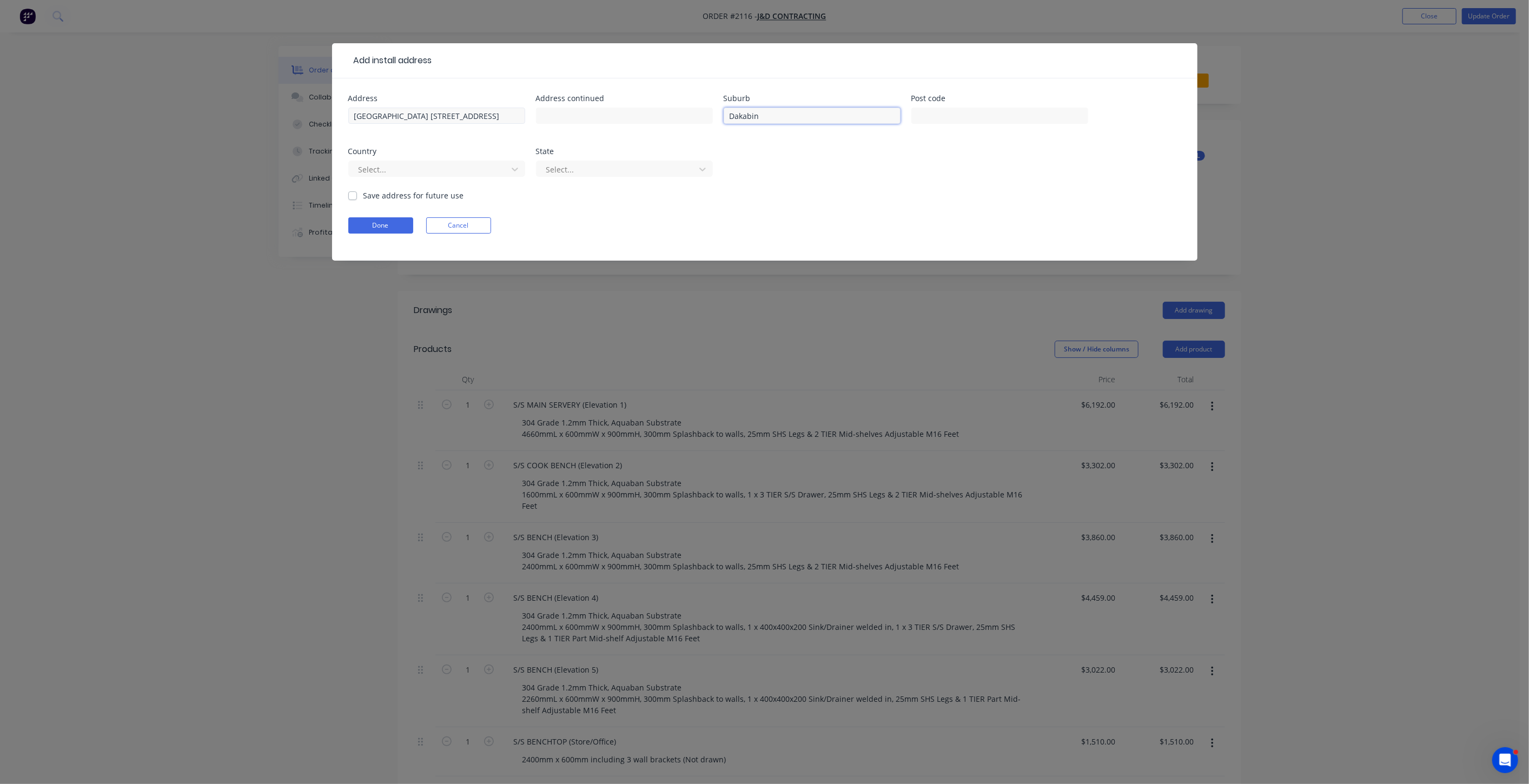
type input "Dakabin"
drag, startPoint x: 448, startPoint y: 117, endPoint x: 306, endPoint y: 117, distance: 142.0
click at [306, 117] on div "Add install address Address Dakabin State High School 255-267 Marsden Road, Dak…" at bounding box center [764, 392] width 1529 height 784
drag, startPoint x: 435, startPoint y: 112, endPoint x: 538, endPoint y: 117, distance: 103.1
click at [538, 117] on div "Address 255-267 Marsden Road, Dakabin QLD 4503 Address continued Suburb Dakabin…" at bounding box center [764, 142] width 833 height 95
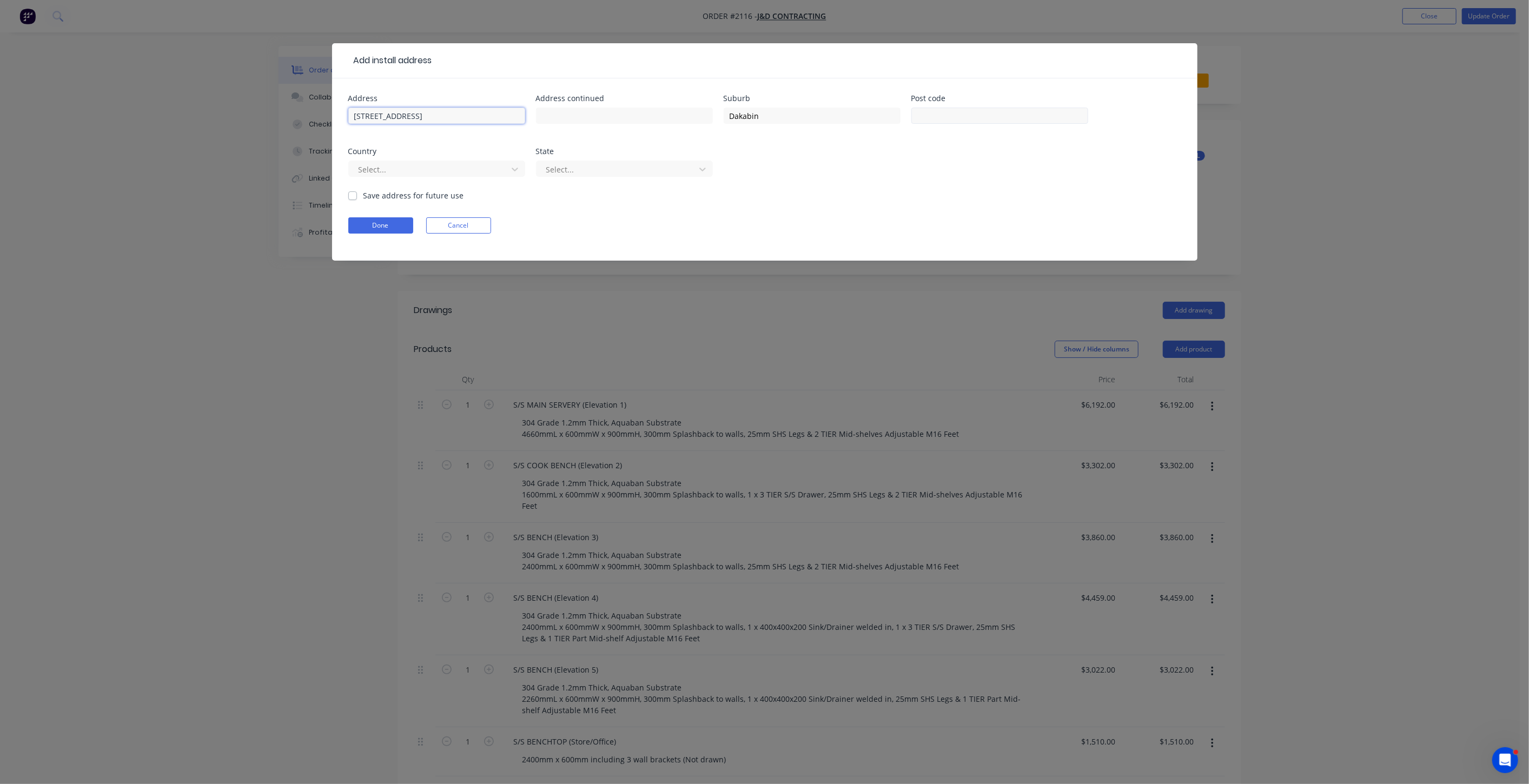
type input "[STREET_ADDRESS]"
click at [1021, 113] on input "text" at bounding box center [999, 115] width 177 height 16
type input "4503"
click at [480, 161] on div "Select..." at bounding box center [429, 169] width 151 height 16
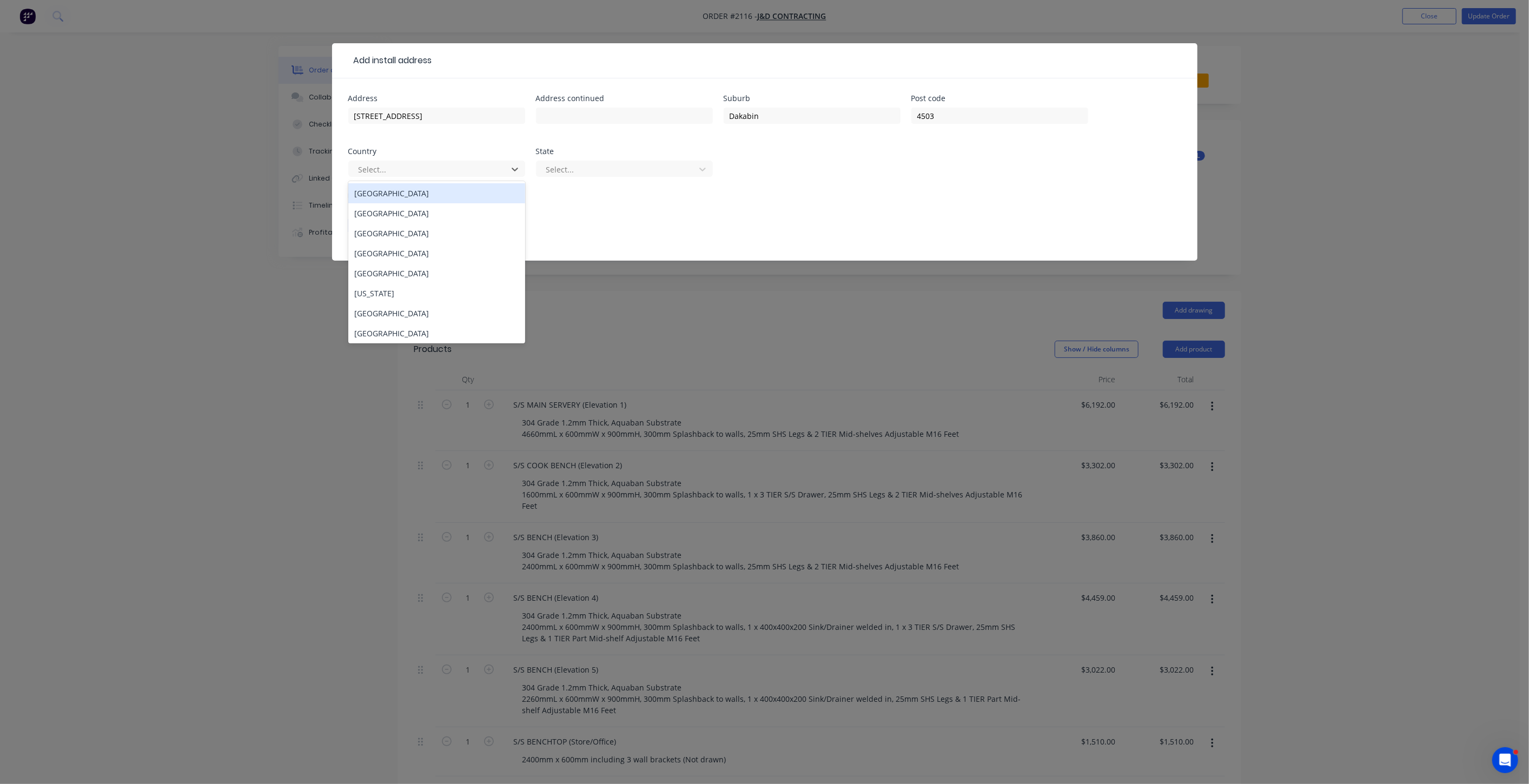
click at [430, 193] on div "Australia" at bounding box center [436, 193] width 177 height 20
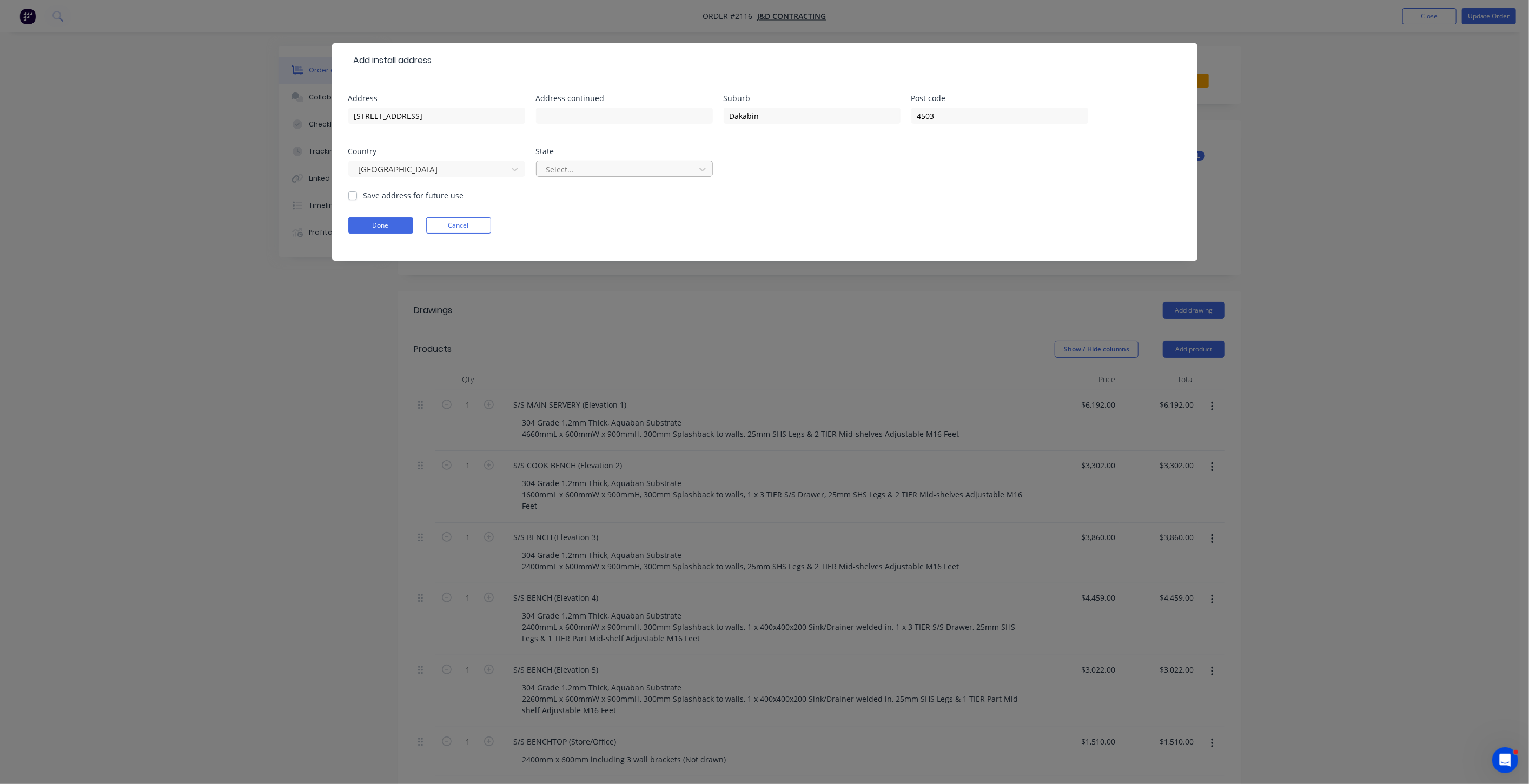
click at [584, 170] on div at bounding box center [617, 170] width 145 height 14
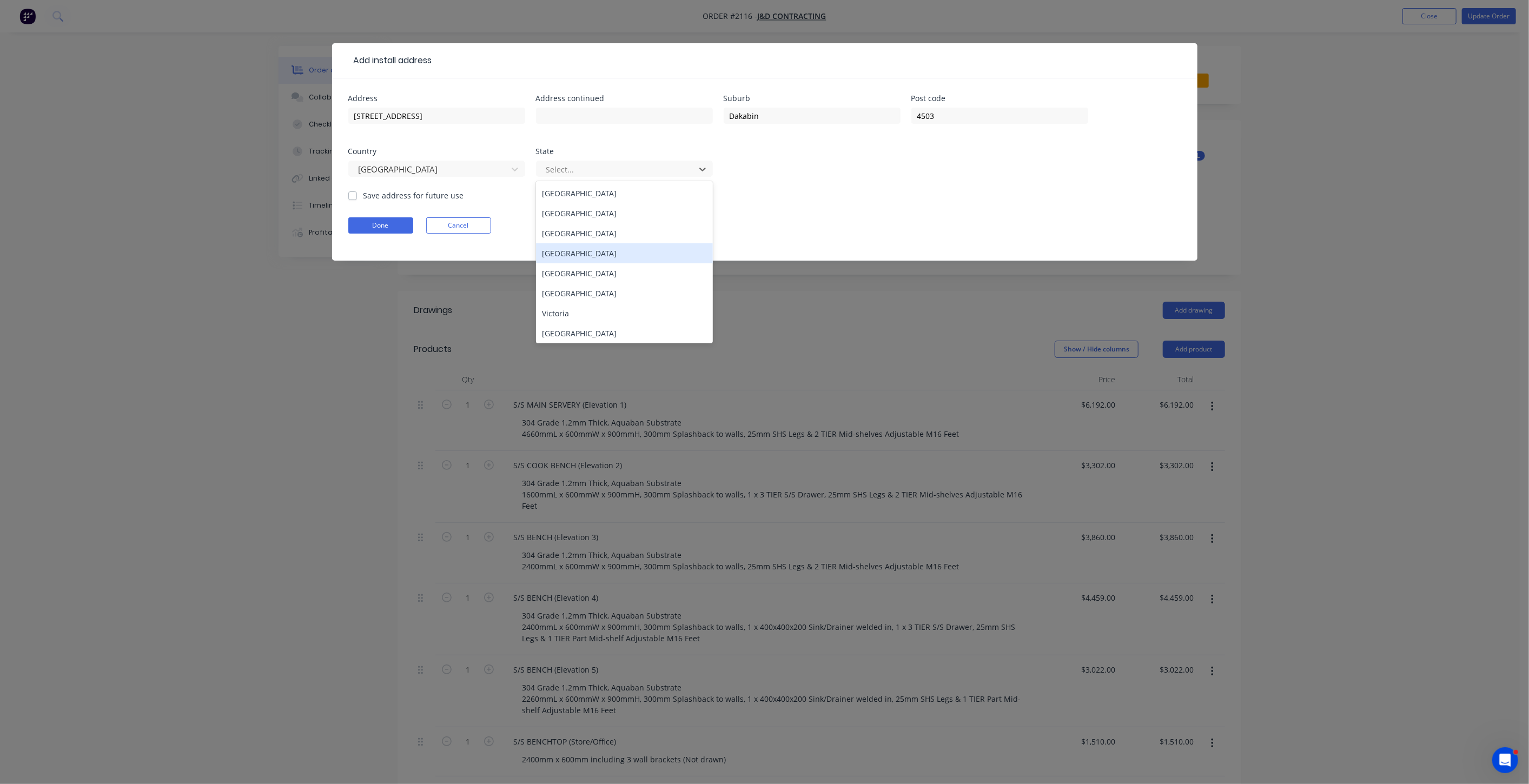
click at [603, 256] on div "Queensland" at bounding box center [624, 253] width 177 height 20
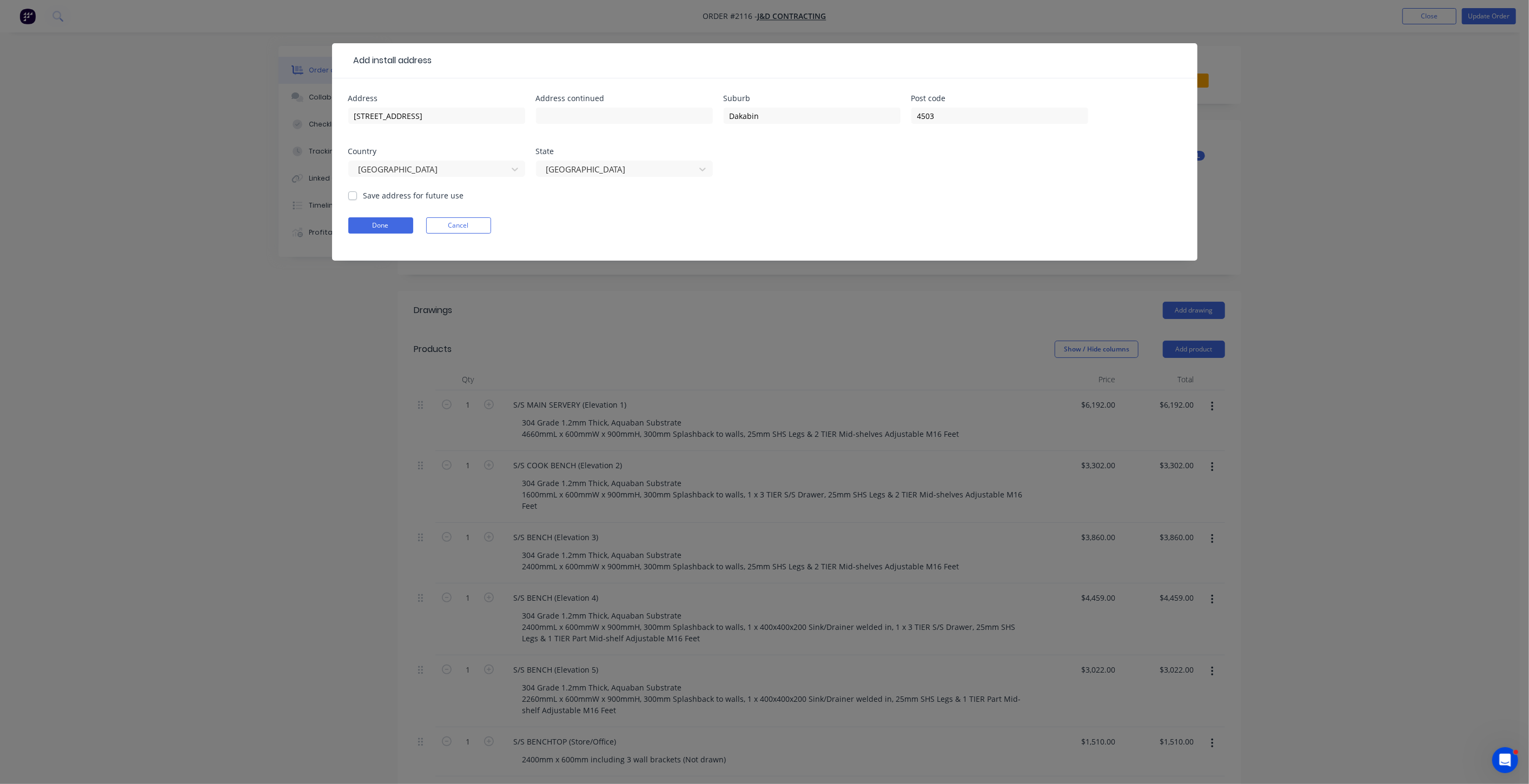
click at [376, 197] on label "Save address for future use" at bounding box center [413, 195] width 101 height 11
click at [357, 197] on input "Save address for future use" at bounding box center [352, 195] width 8 height 10
checkbox input "true"
click at [380, 227] on button "Done" at bounding box center [380, 225] width 65 height 16
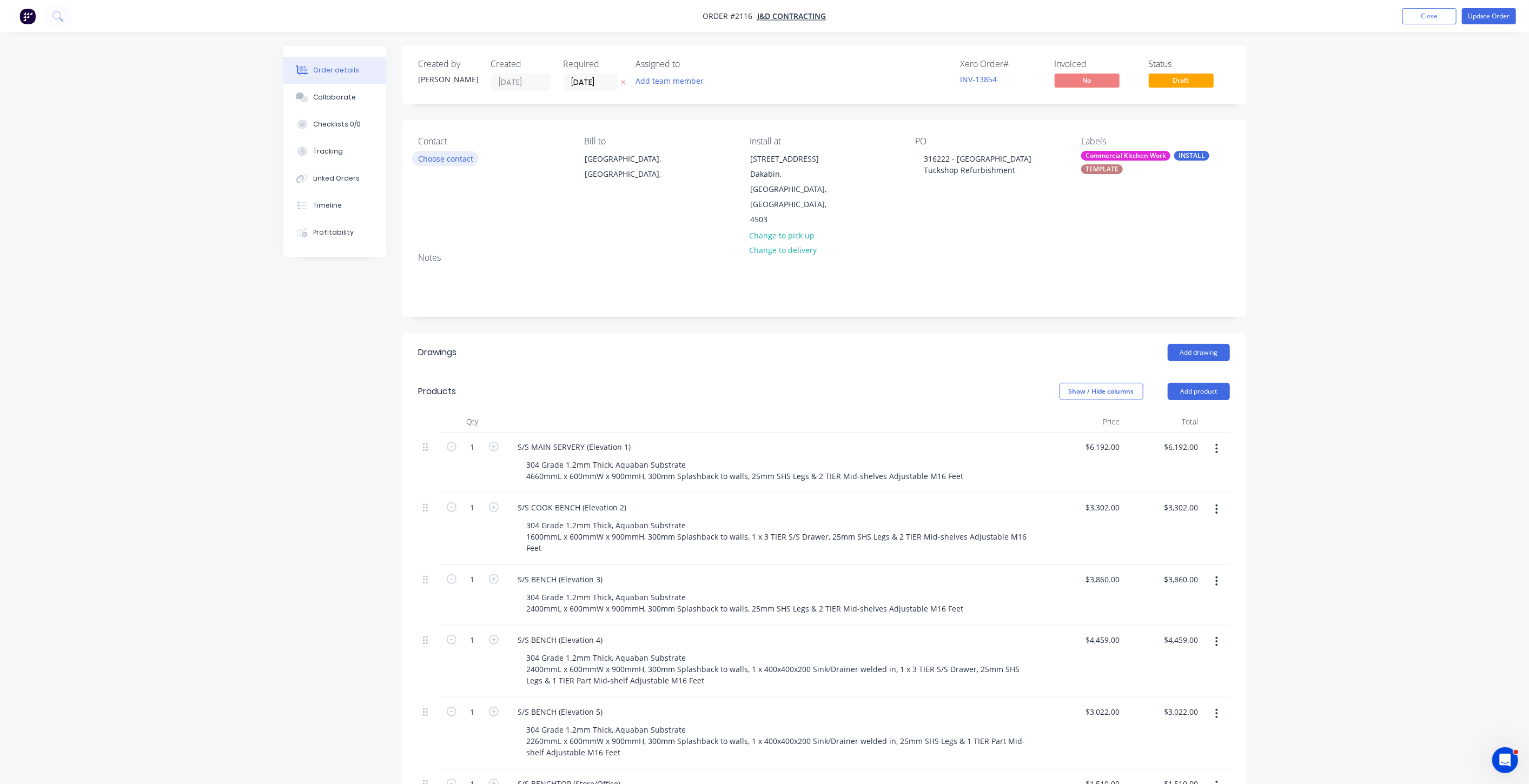
click at [463, 163] on button "Choose contact" at bounding box center [445, 158] width 67 height 14
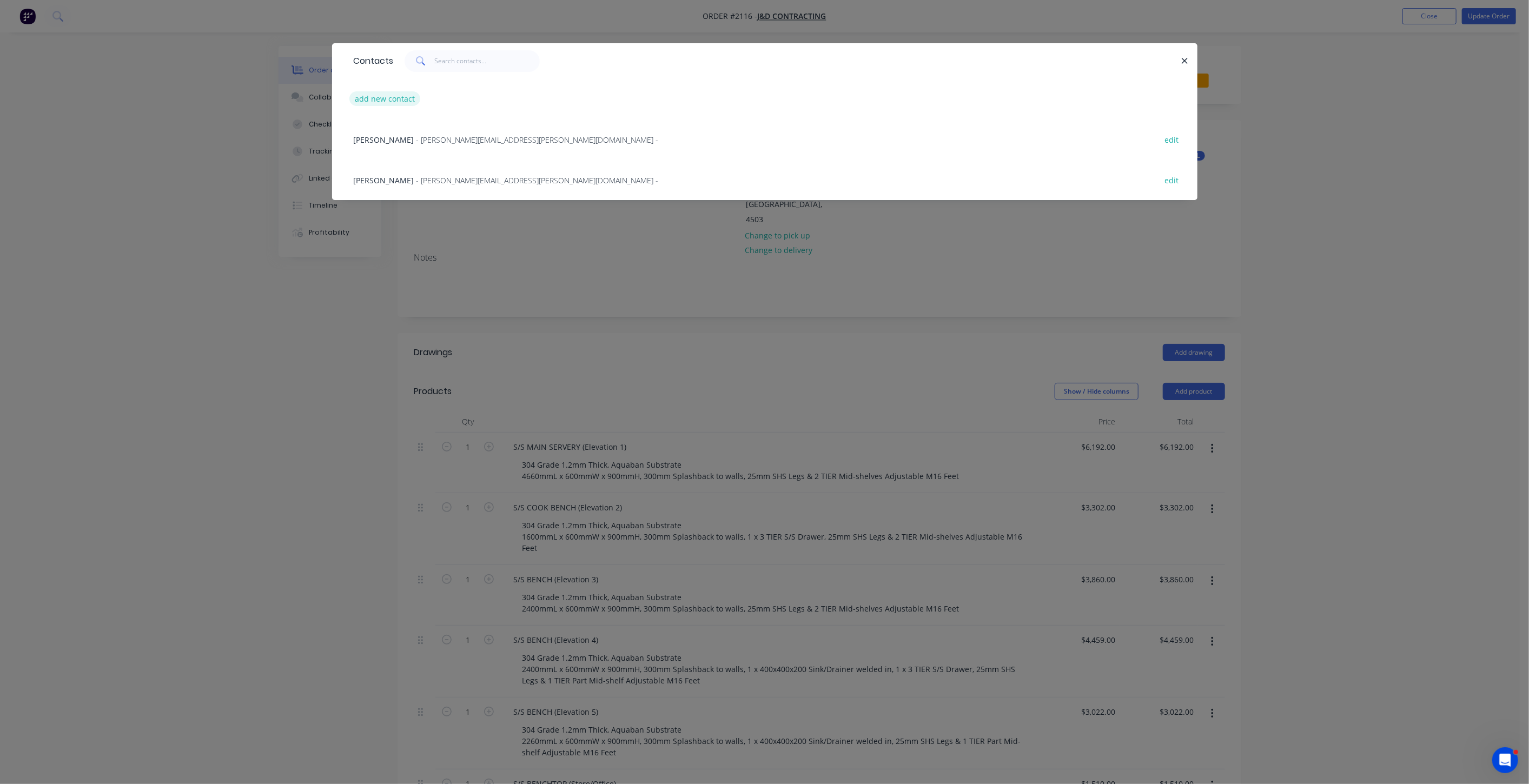
click at [381, 101] on button "add new contact" at bounding box center [385, 98] width 71 height 14
select select "AU"
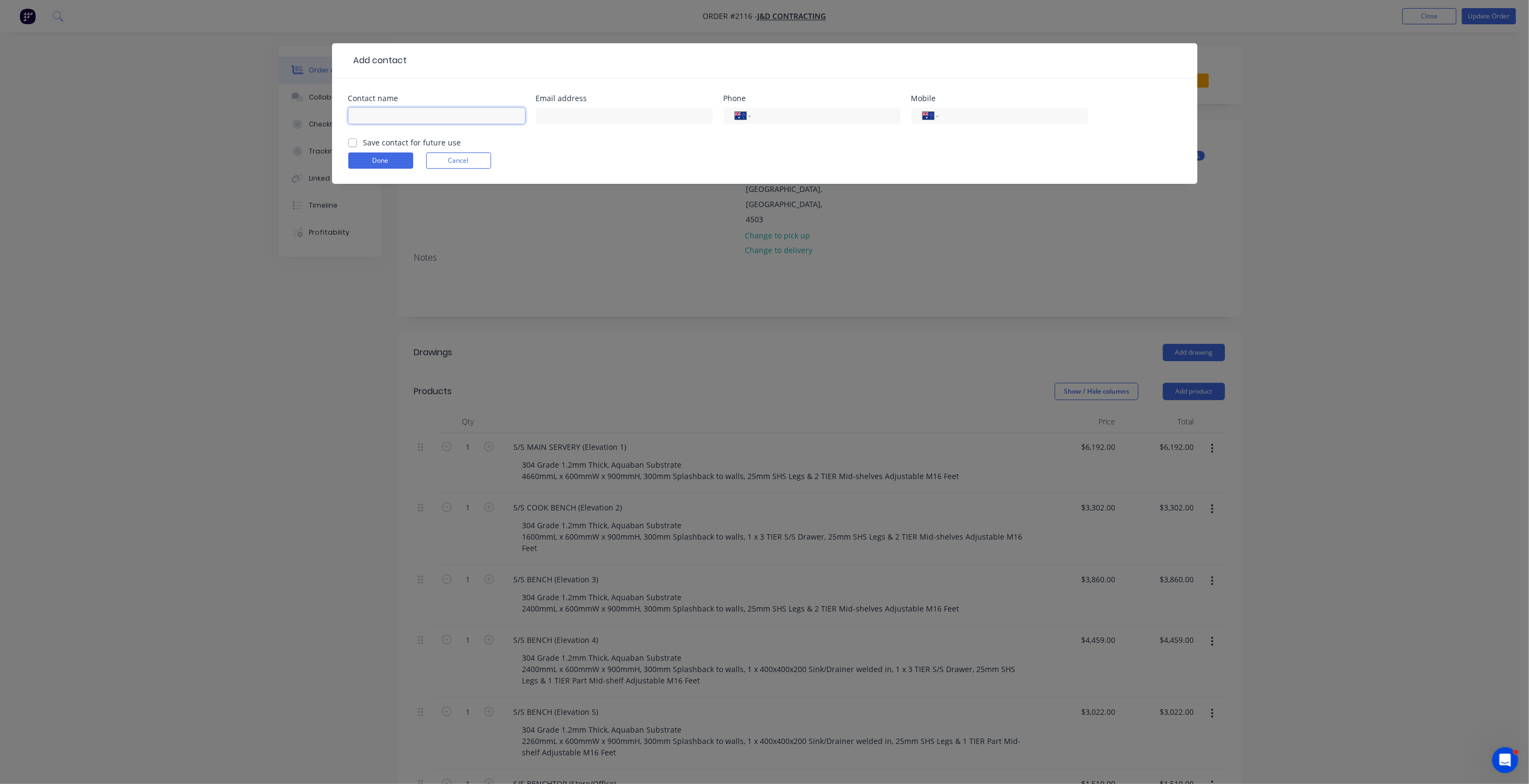
click at [435, 109] on input "text" at bounding box center [436, 115] width 177 height 16
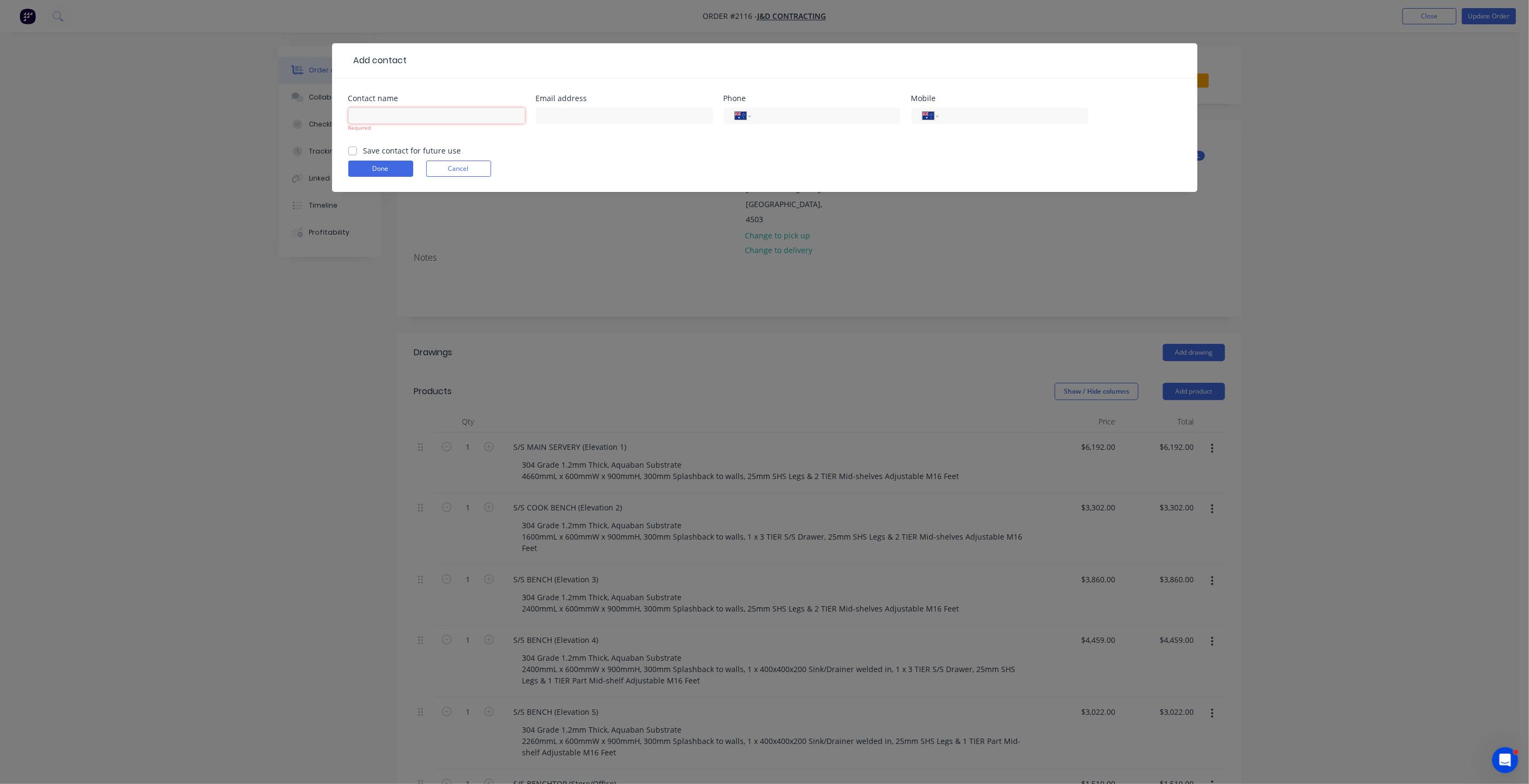
click at [407, 114] on input "text" at bounding box center [436, 115] width 177 height 16
type input "[PERSON_NAME]"
drag, startPoint x: 569, startPoint y: 118, endPoint x: 570, endPoint y: 112, distance: 6.1
click at [569, 117] on input "text" at bounding box center [624, 115] width 177 height 16
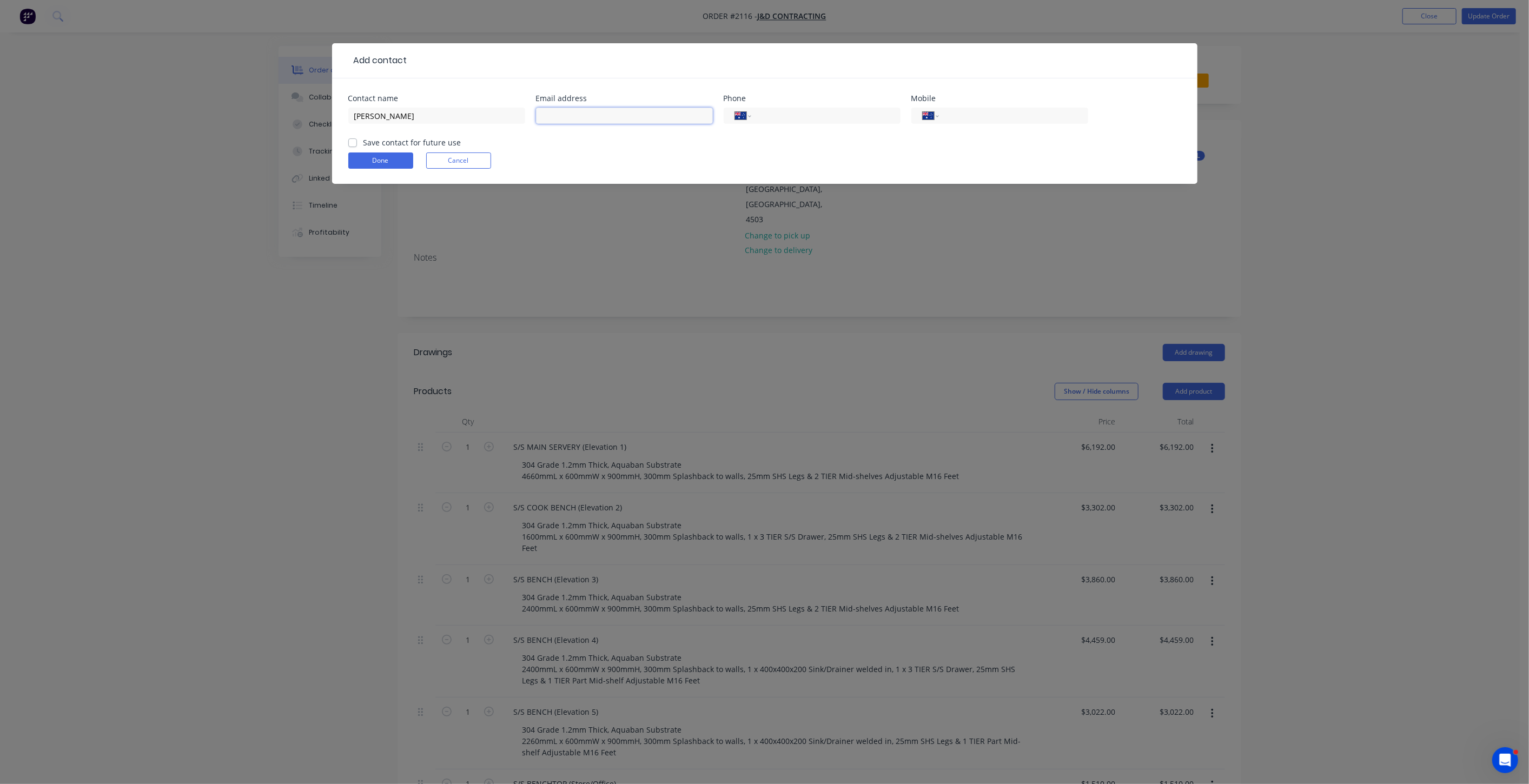
click at [645, 113] on input "text" at bounding box center [624, 115] width 177 height 16
paste input "[PERSON_NAME][EMAIL_ADDRESS][DOMAIN_NAME]"
type input "[PERSON_NAME][EMAIL_ADDRESS][DOMAIN_NAME]"
drag, startPoint x: 706, startPoint y: 155, endPoint x: 748, endPoint y: 128, distance: 49.9
click at [707, 154] on div "Done Cancel" at bounding box center [764, 160] width 833 height 16
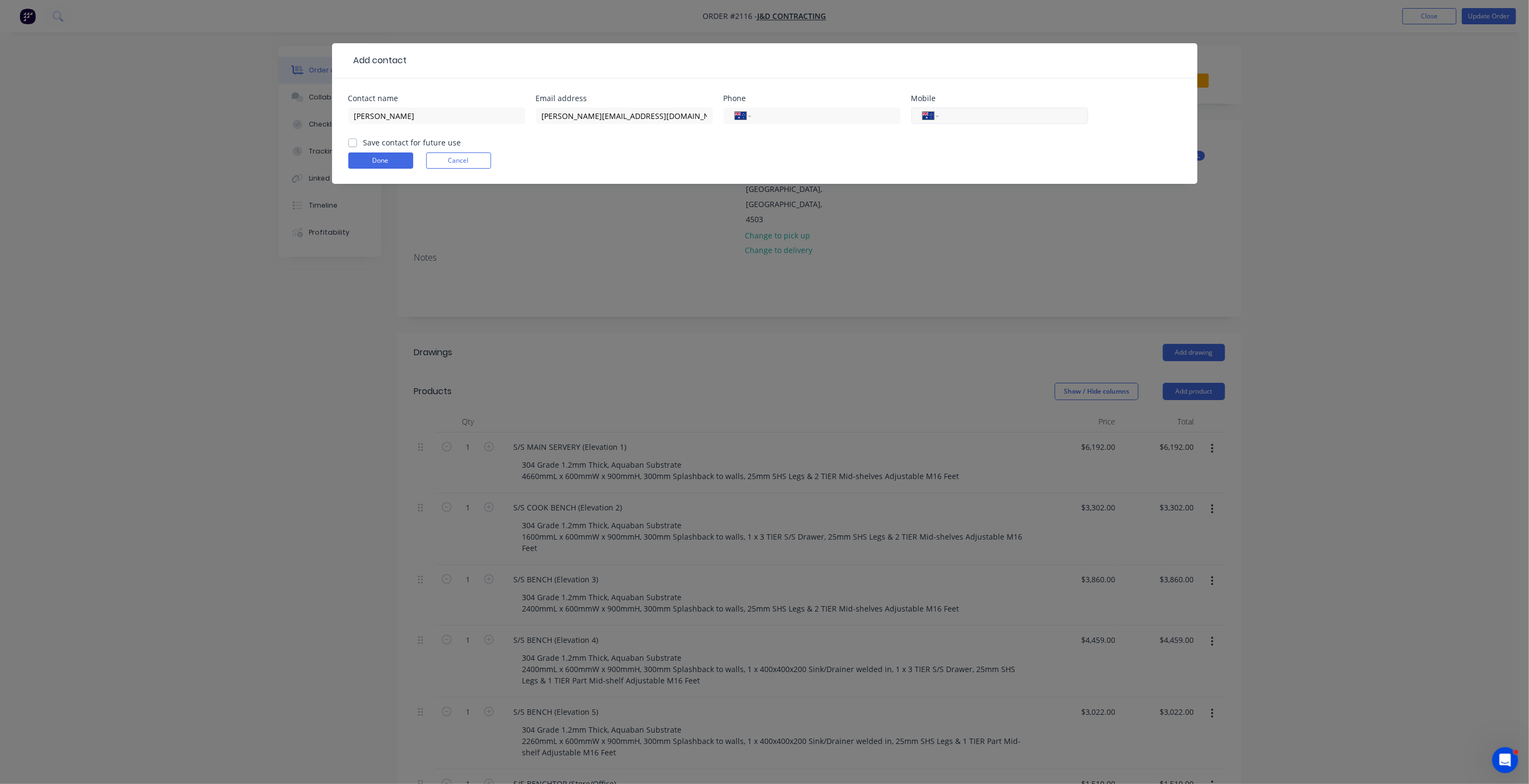
click at [970, 115] on input "tel" at bounding box center [1012, 116] width 130 height 13
type input "0418 728 375"
click at [805, 117] on input "tel" at bounding box center [824, 116] width 130 height 13
type input "[PHONE_NUMBER]"
click at [363, 142] on label "Save contact for future use" at bounding box center [412, 142] width 98 height 11
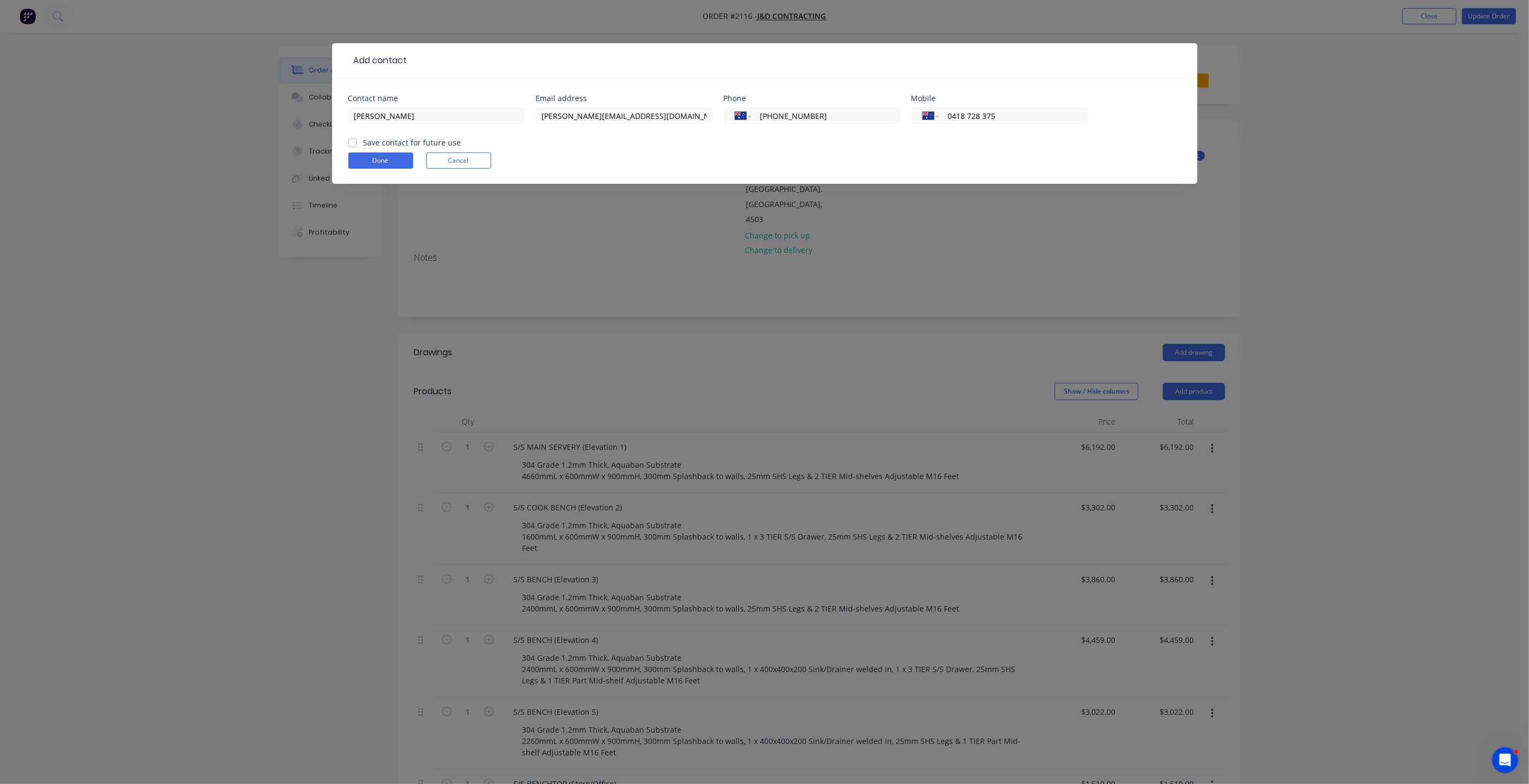
click at [353, 142] on input "Save contact for future use" at bounding box center [352, 142] width 8 height 10
checkbox input "true"
click at [362, 161] on button "Done" at bounding box center [380, 160] width 65 height 16
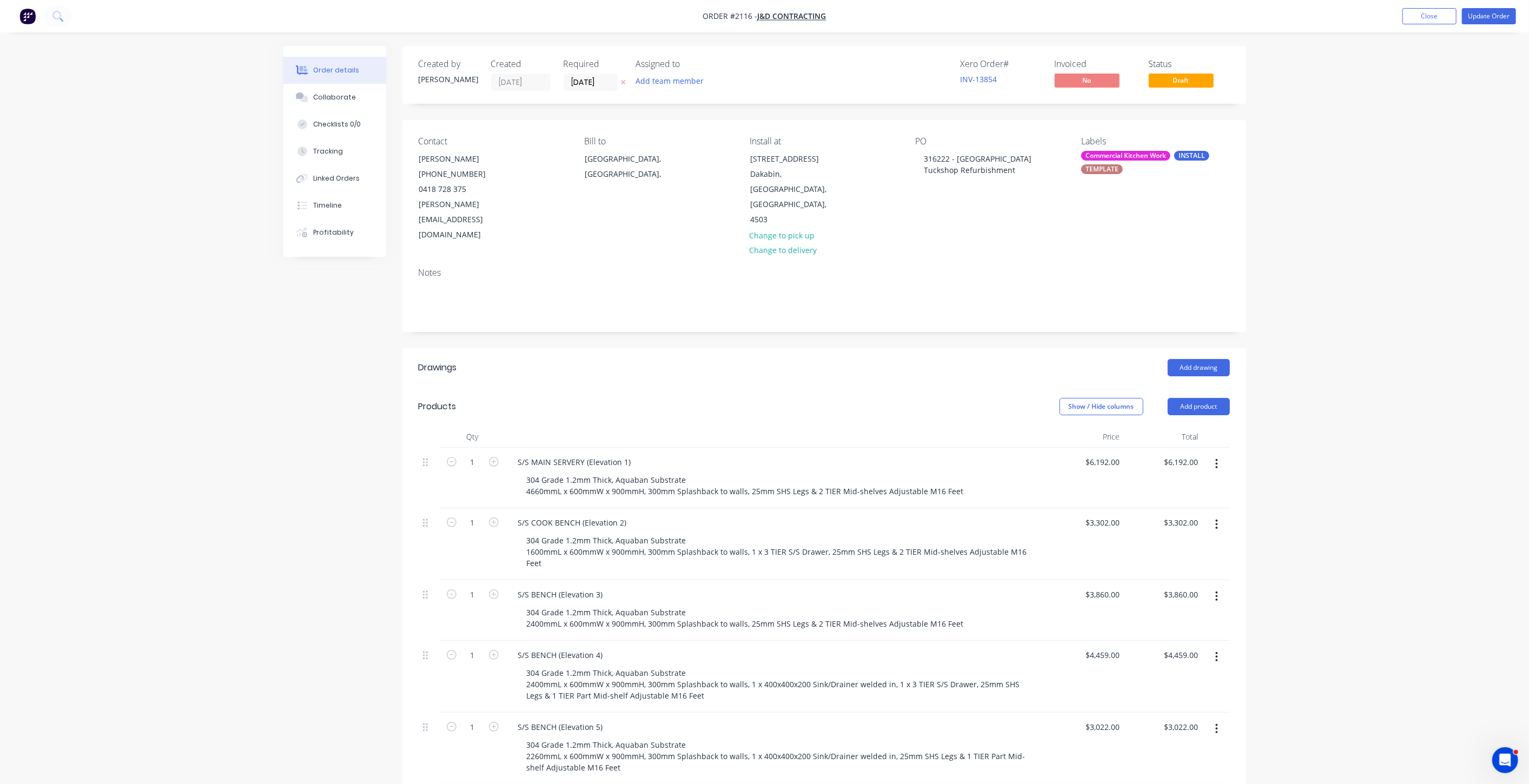
drag, startPoint x: 1361, startPoint y: 149, endPoint x: 1405, endPoint y: 84, distance: 78.5
click at [1360, 149] on div "Order details Collaborate Checklists 0/0 Tracking Linked Orders Timeline Profit…" at bounding box center [764, 699] width 1529 height 1397
click at [1487, 14] on button "Update Order" at bounding box center [1489, 16] width 54 height 16
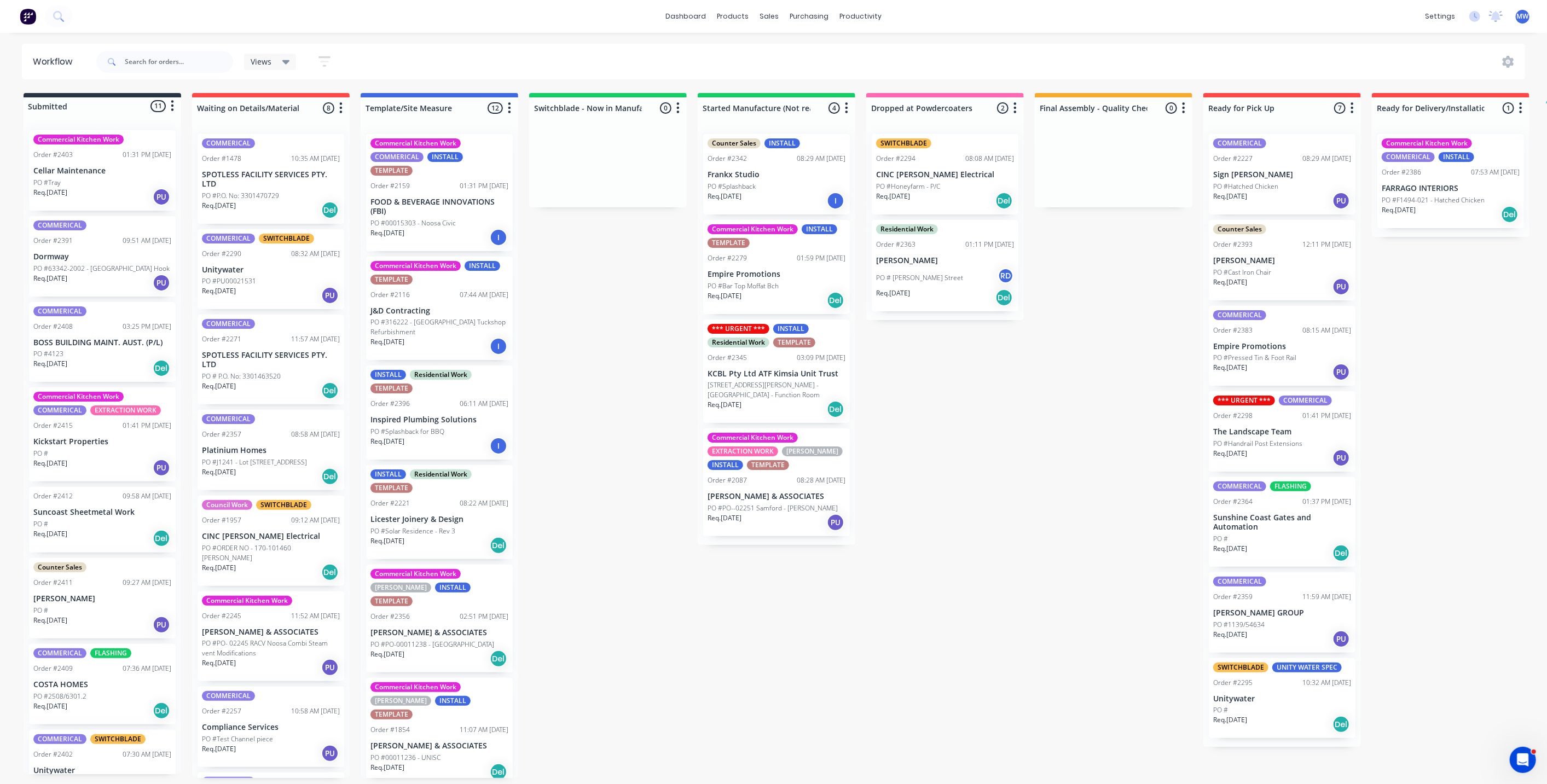
click at [424, 313] on p "J&D Contracting" at bounding box center [439, 310] width 138 height 9
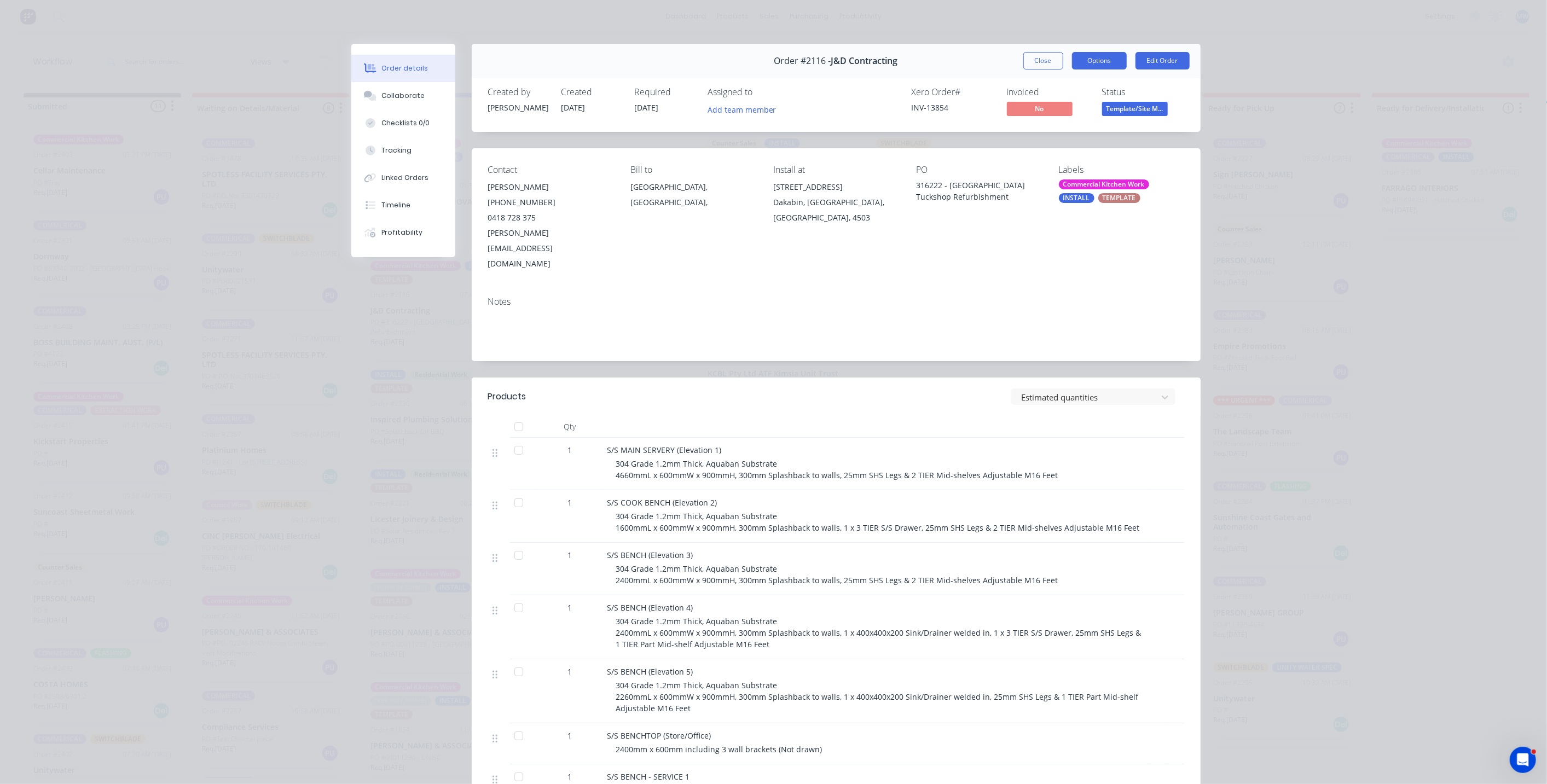
click at [1101, 58] on button "Options" at bounding box center [1100, 61] width 55 height 17
click at [1084, 115] on div "Work Order" at bounding box center [1069, 110] width 95 height 16
click at [1051, 141] on button "Standard" at bounding box center [1069, 133] width 115 height 22
click at [644, 110] on span "[DATE]" at bounding box center [647, 108] width 24 height 10
click at [1161, 63] on button "Edit Order" at bounding box center [1162, 61] width 54 height 17
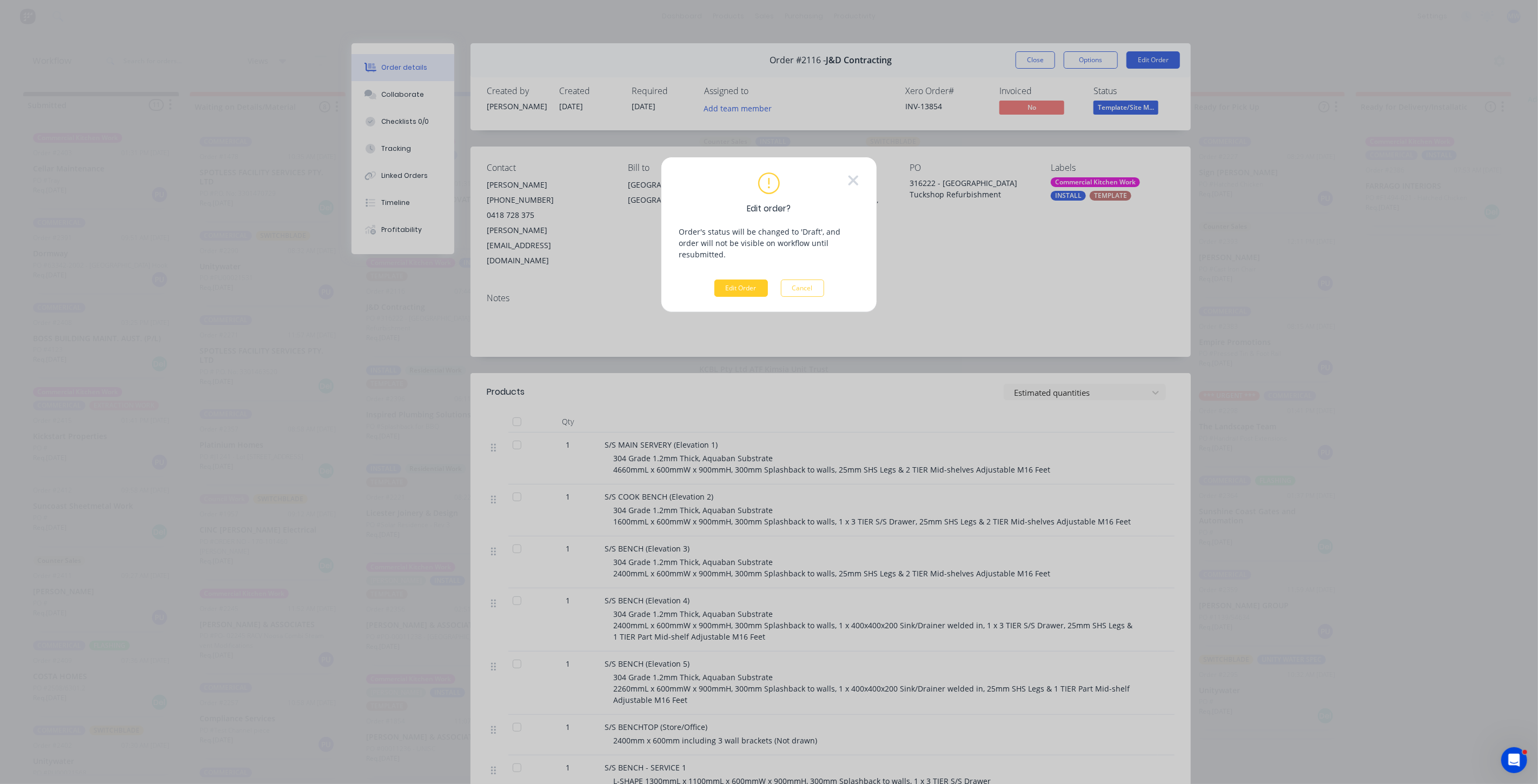
click at [744, 280] on button "Edit Order" at bounding box center [740, 288] width 53 height 17
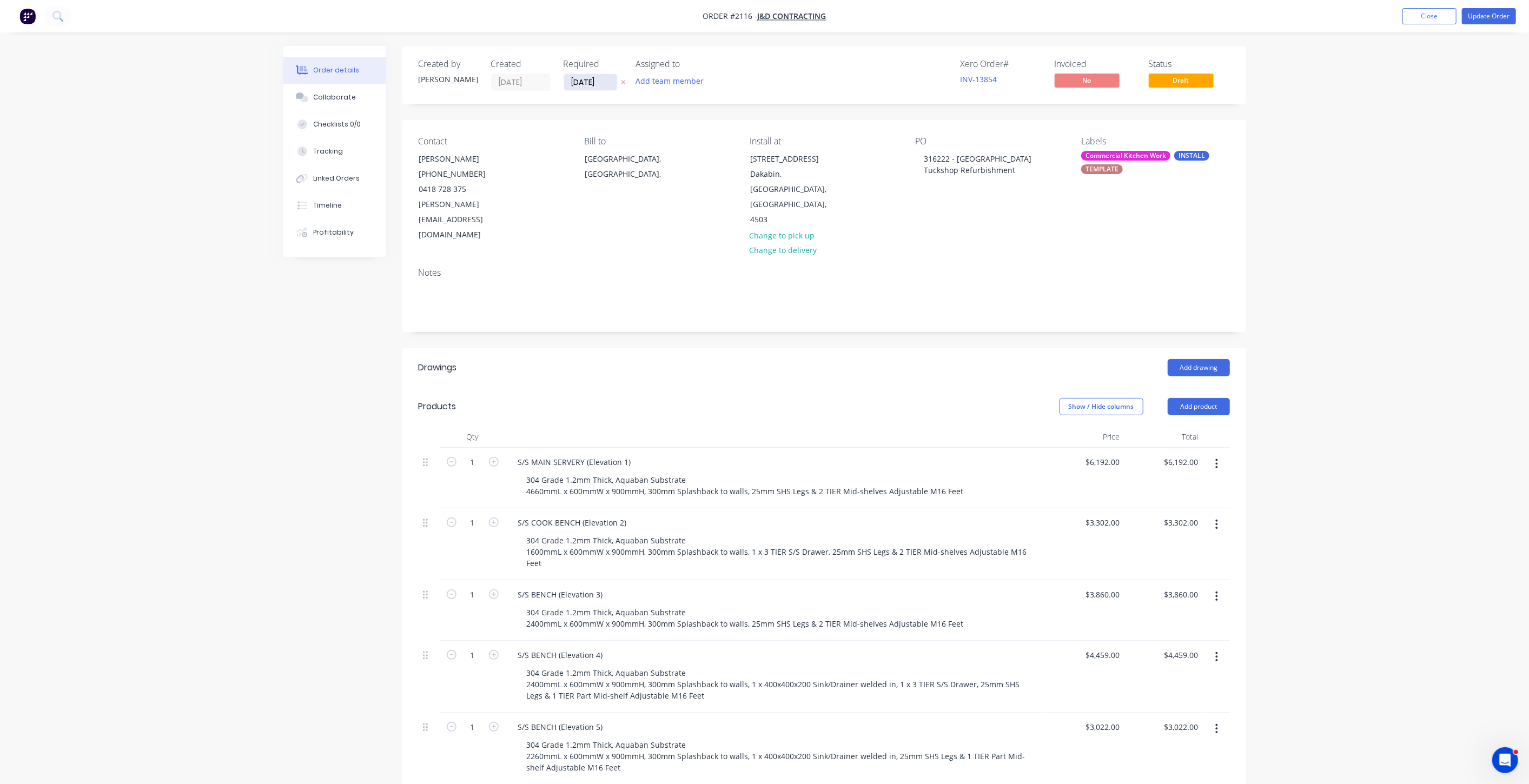
click at [600, 81] on input "[DATE]" at bounding box center [590, 82] width 53 height 16
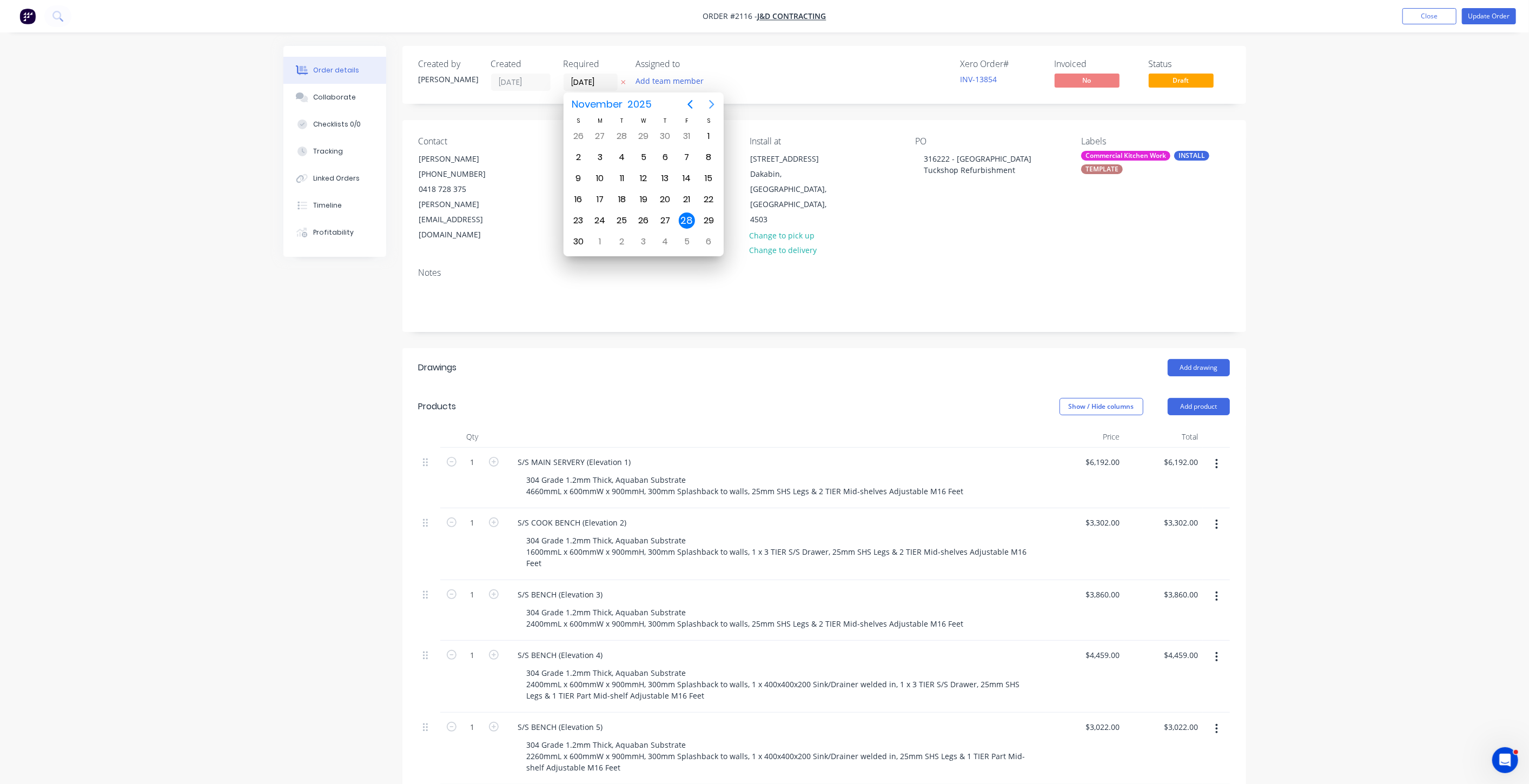
click at [711, 102] on icon "Next page" at bounding box center [711, 104] width 13 height 13
click at [666, 160] on div "8" at bounding box center [665, 157] width 16 height 16
type input "[DATE]"
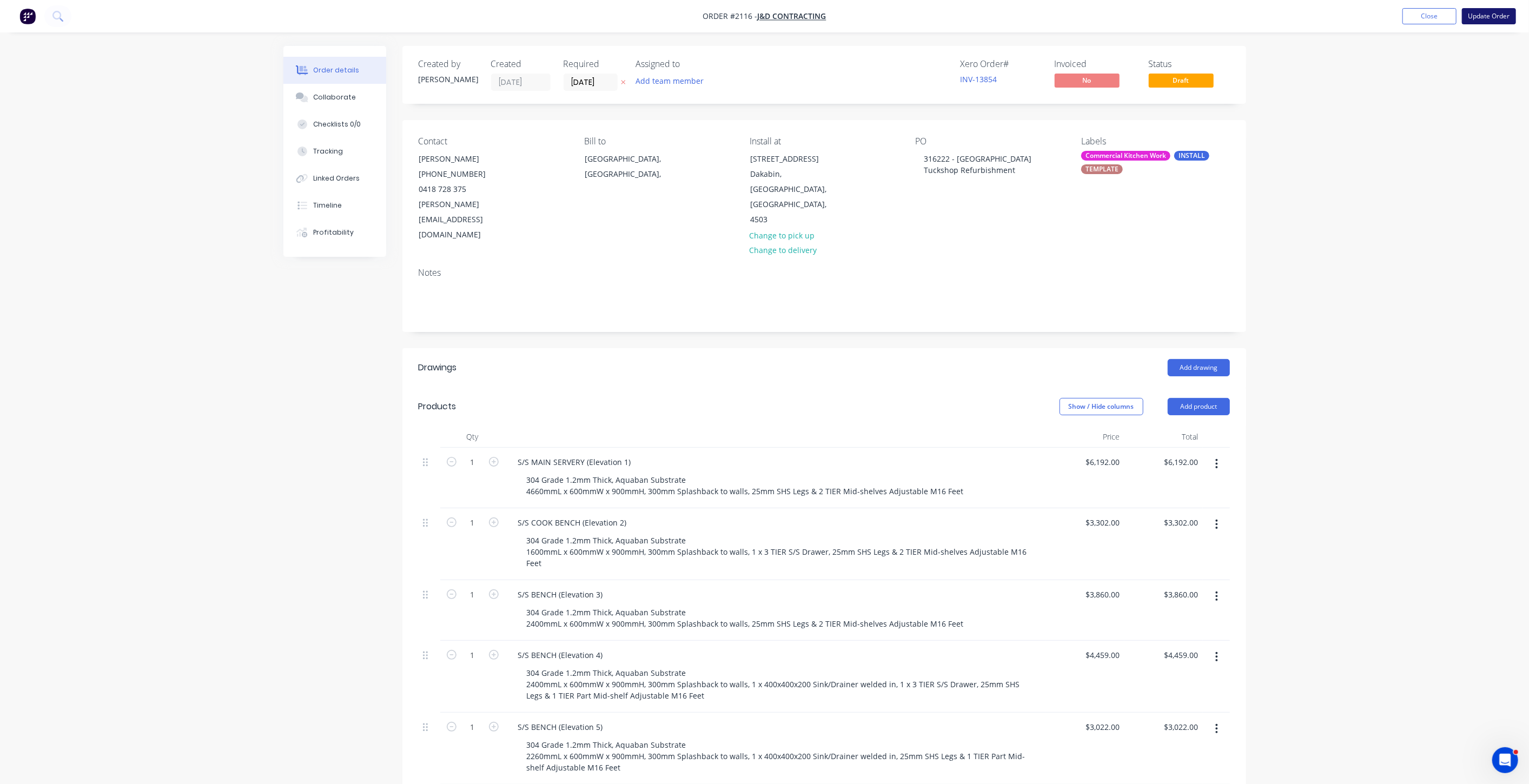
click at [1508, 10] on button "Update Order" at bounding box center [1489, 16] width 54 height 16
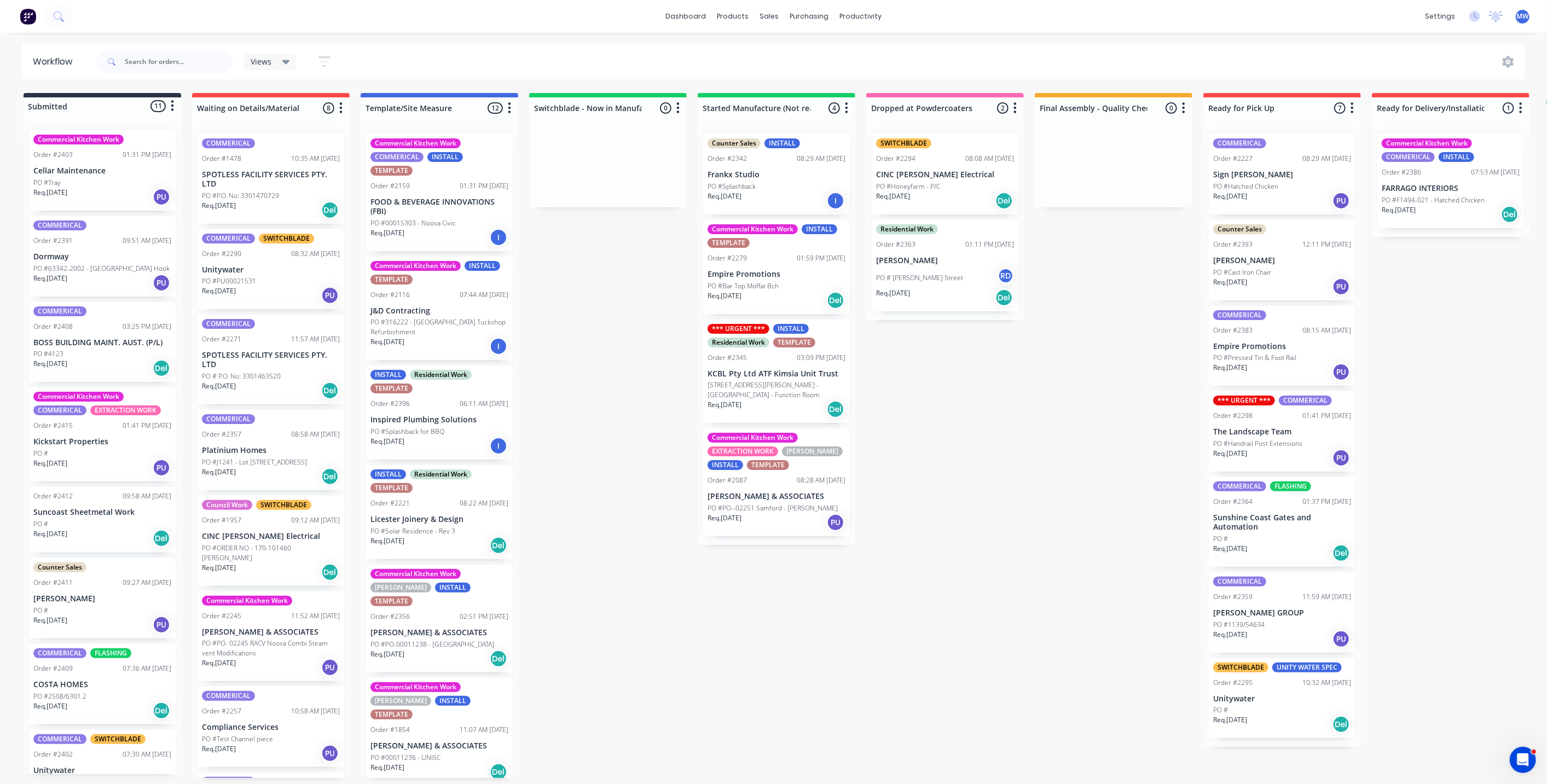
click at [429, 306] on p "J&D Contracting" at bounding box center [439, 310] width 138 height 9
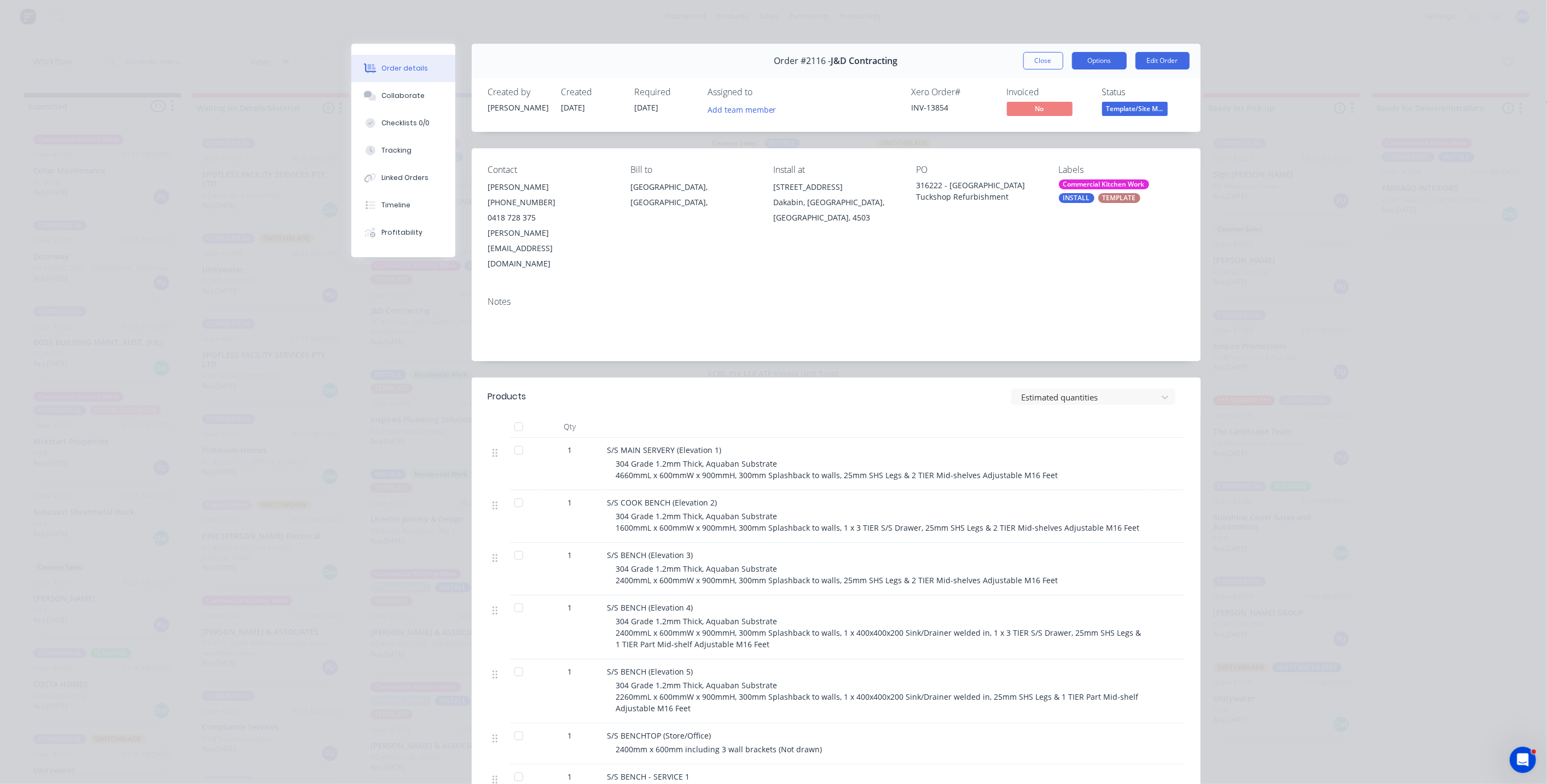
click at [1101, 61] on button "Options" at bounding box center [1100, 61] width 55 height 17
click at [1080, 115] on div "Work Order" at bounding box center [1069, 110] width 95 height 16
click at [1074, 133] on div "Standard" at bounding box center [1069, 133] width 95 height 16
click at [1036, 64] on button "Close" at bounding box center [1043, 61] width 40 height 17
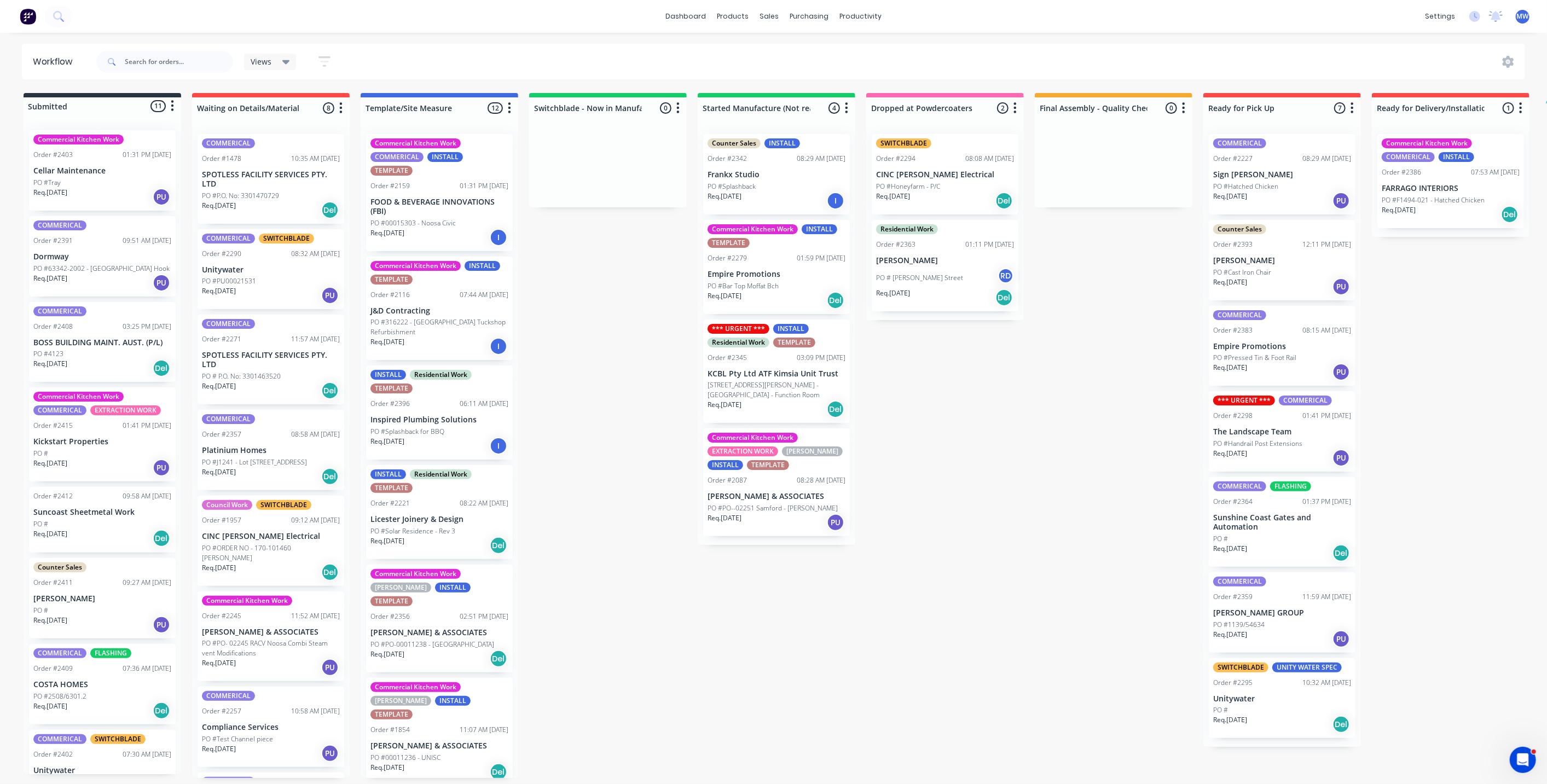
drag, startPoint x: 588, startPoint y: 352, endPoint x: 460, endPoint y: 279, distance: 147.4
click at [586, 353] on div "Submitted 11 Status colour #273444 hex #273444 Save Cancel Summaries Total orde…" at bounding box center [904, 435] width 1825 height 685
click at [563, 404] on div "Submitted 11 Status colour #273444 hex #273444 Save Cancel Summaries Total orde…" at bounding box center [904, 435] width 1825 height 685
click at [452, 315] on div "Commercial Kitchen Work INSTALL TEMPLATE Order #2116 07:44 AM [DATE] J&D Contra…" at bounding box center [440, 309] width 147 height 104
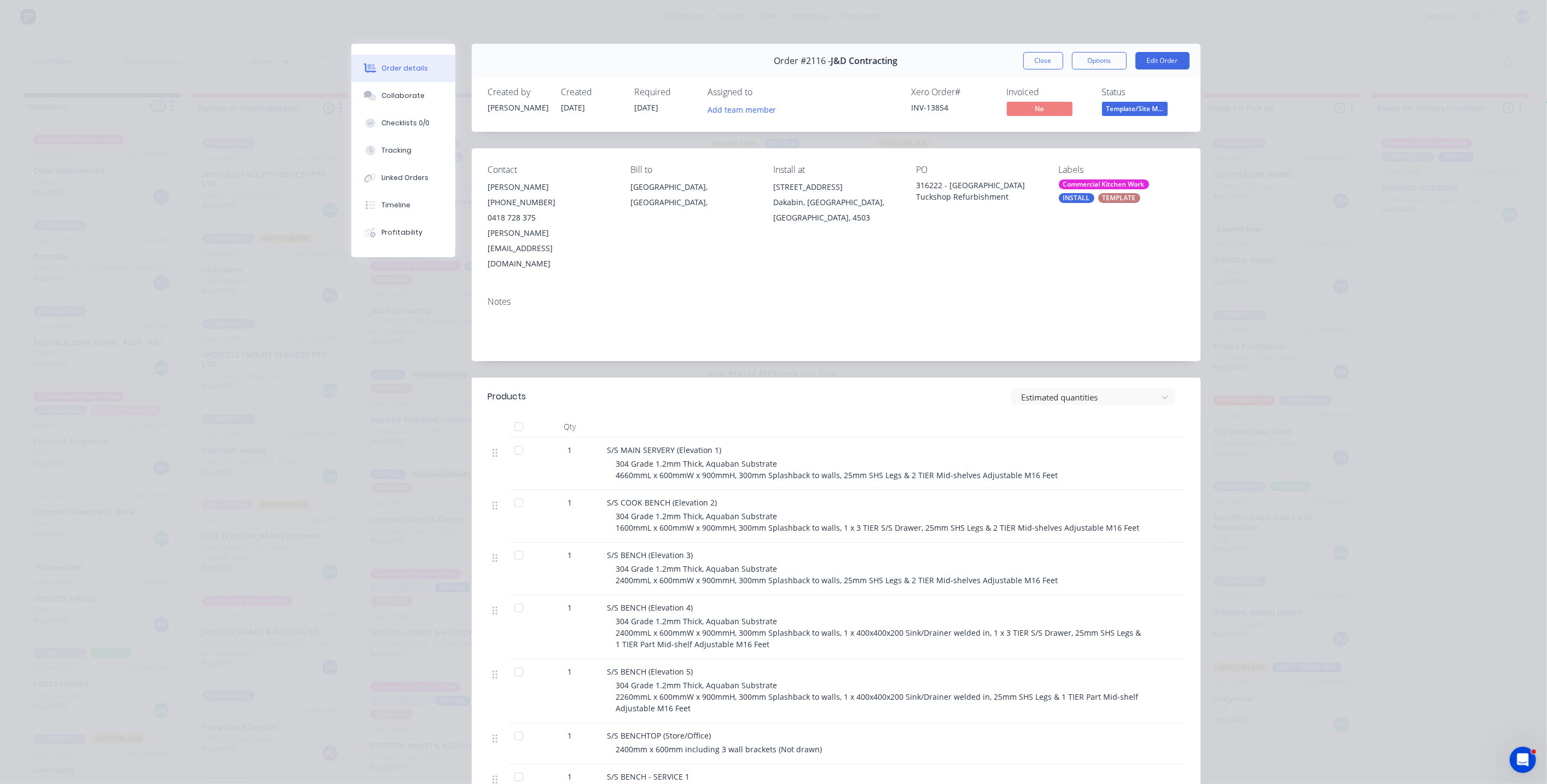
click at [1039, 63] on button "Close" at bounding box center [1043, 61] width 40 height 17
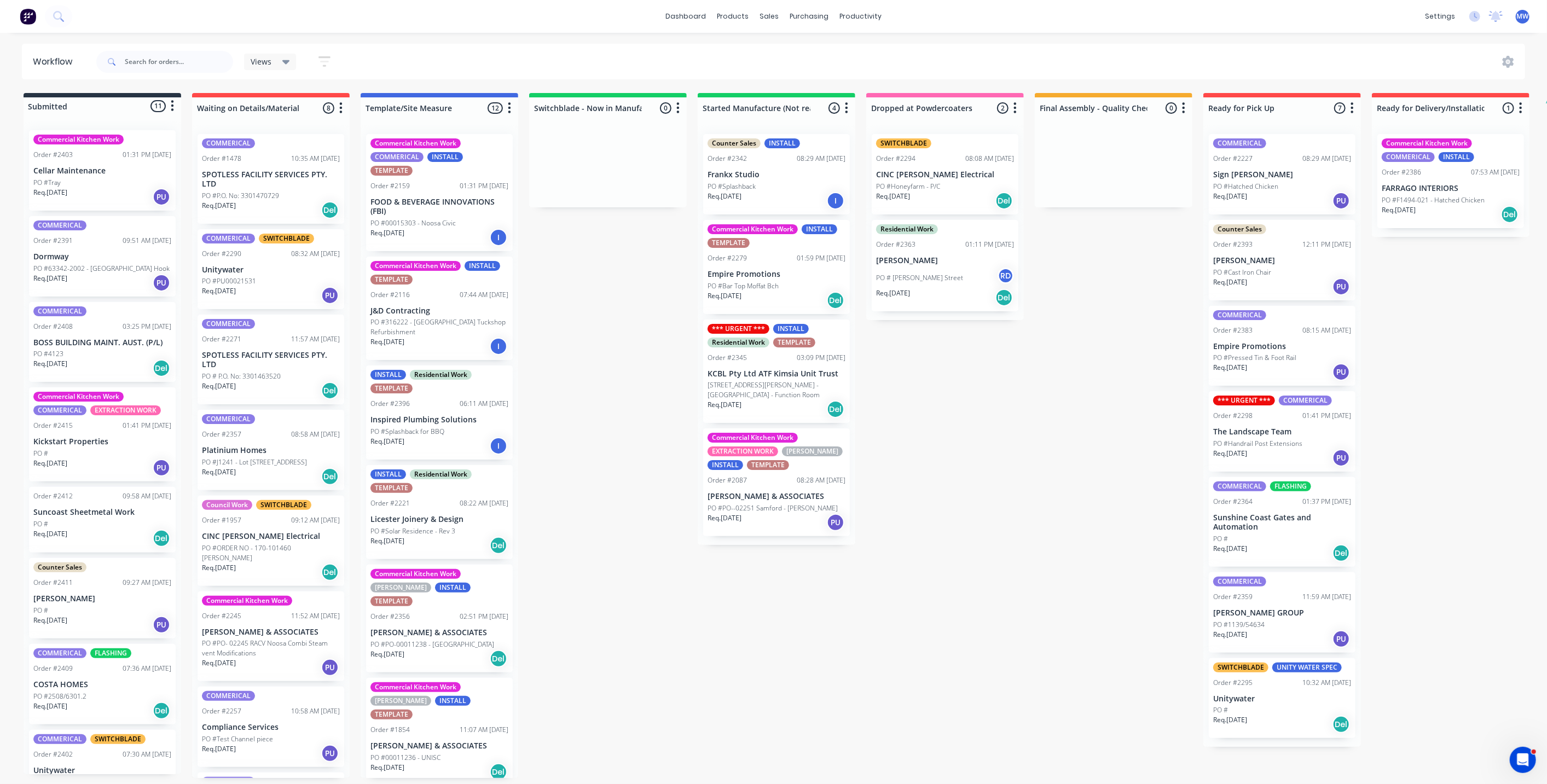
click at [642, 441] on div "Submitted 11 Status colour #273444 hex #273444 Save Cancel Summaries Total orde…" at bounding box center [904, 435] width 1825 height 685
click at [647, 283] on div "Submitted 11 Status colour #273444 hex #273444 Save Cancel Summaries Total orde…" at bounding box center [904, 435] width 1825 height 685
click at [624, 425] on div "Submitted 11 Status colour #273444 hex #273444 Save Cancel Summaries Total orde…" at bounding box center [904, 435] width 1825 height 685
click at [620, 427] on div "Submitted 11 Status colour #273444 hex #273444 Save Cancel Summaries Total orde…" at bounding box center [904, 435] width 1825 height 685
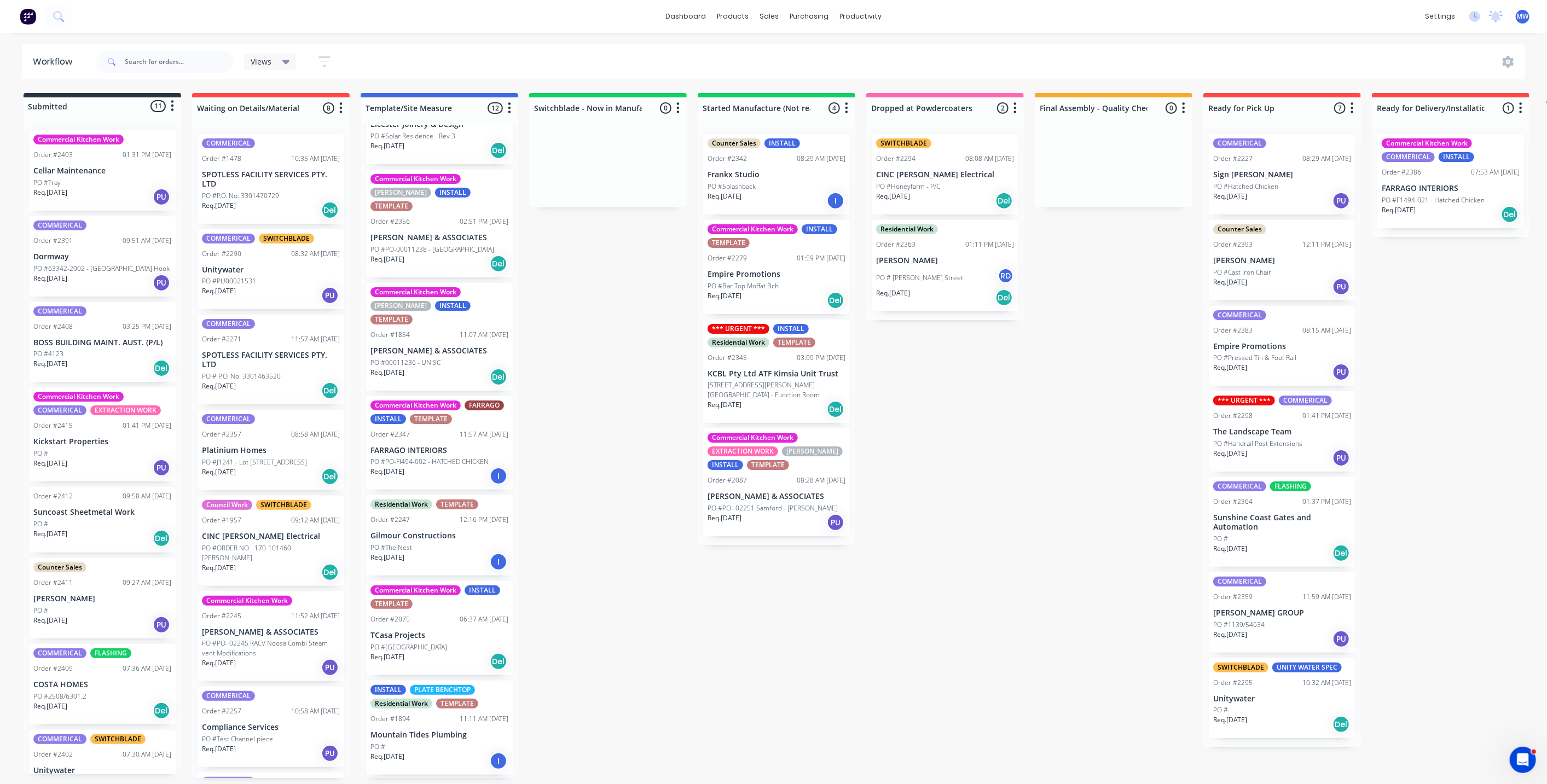
scroll to position [379, 0]
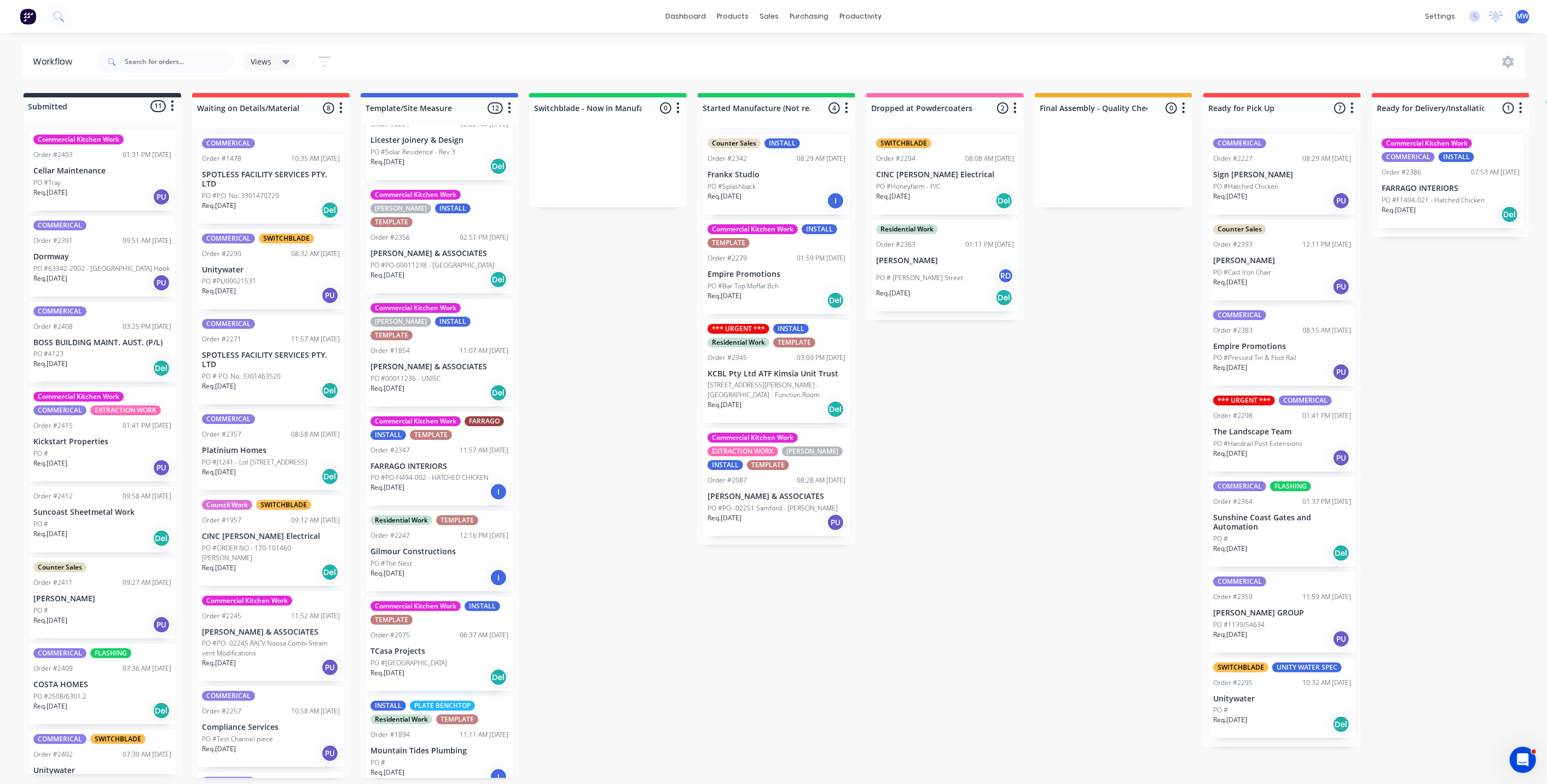
click at [427, 658] on p "PO #[GEOGRAPHIC_DATA]" at bounding box center [409, 663] width 77 height 10
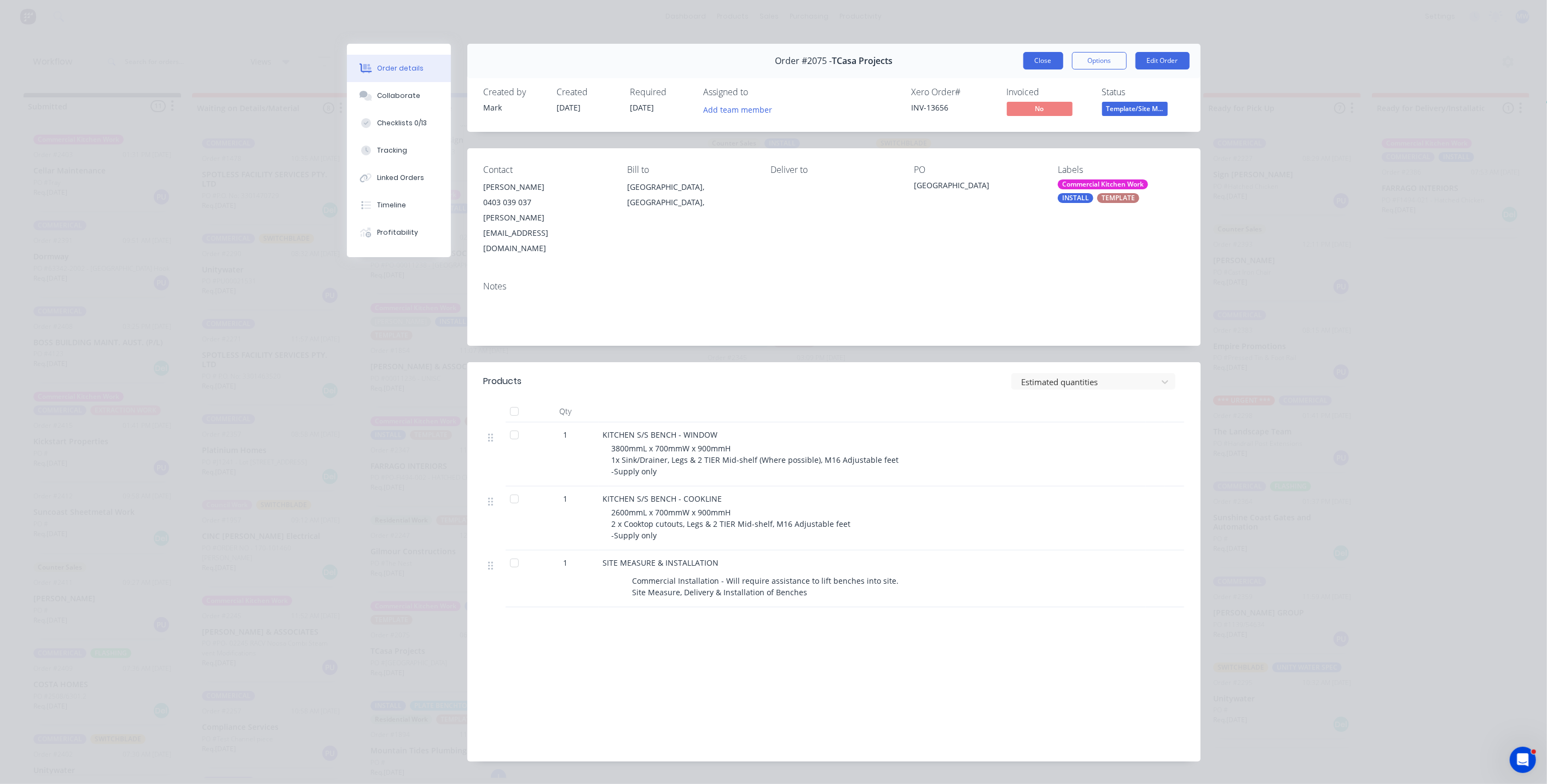
click at [1049, 62] on button "Close" at bounding box center [1043, 61] width 40 height 17
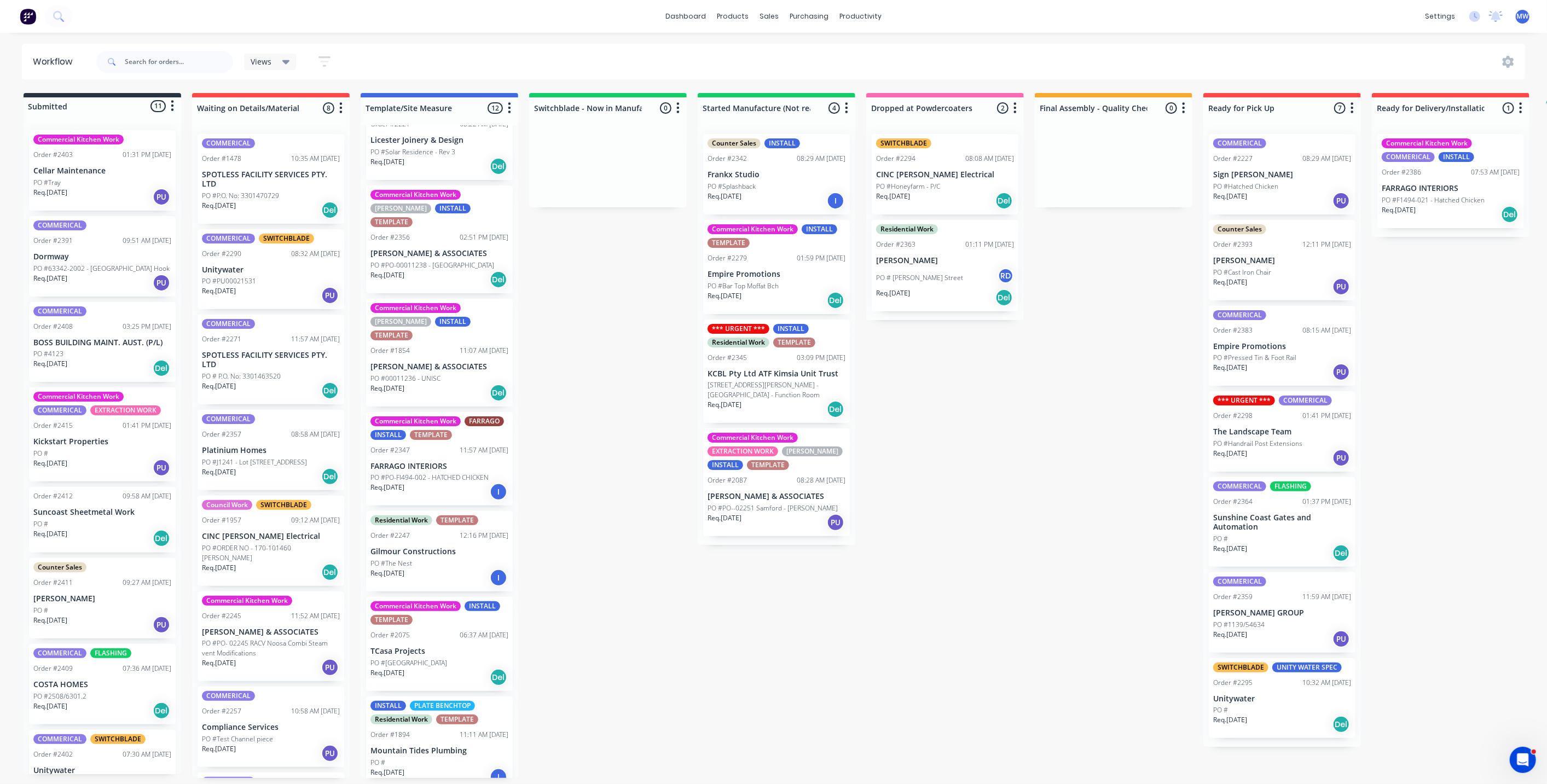
click at [986, 586] on div "Submitted 11 Status colour #273444 hex #273444 Save Cancel Summaries Total orde…" at bounding box center [904, 435] width 1825 height 685
click at [642, 626] on div "Submitted 11 Status colour #273444 hex #273444 Save Cancel Summaries Total orde…" at bounding box center [904, 435] width 1825 height 685
click at [647, 631] on div "Submitted 11 Status colour #273444 hex #273444 Save Cancel Summaries Total orde…" at bounding box center [904, 435] width 1825 height 685
click at [720, 668] on div "Submitted 11 Status colour #273444 hex #273444 Save Cancel Summaries Total orde…" at bounding box center [904, 435] width 1825 height 685
click at [928, 533] on div "Submitted 11 Status colour #273444 hex #273444 Save Cancel Summaries Total orde…" at bounding box center [904, 435] width 1825 height 685
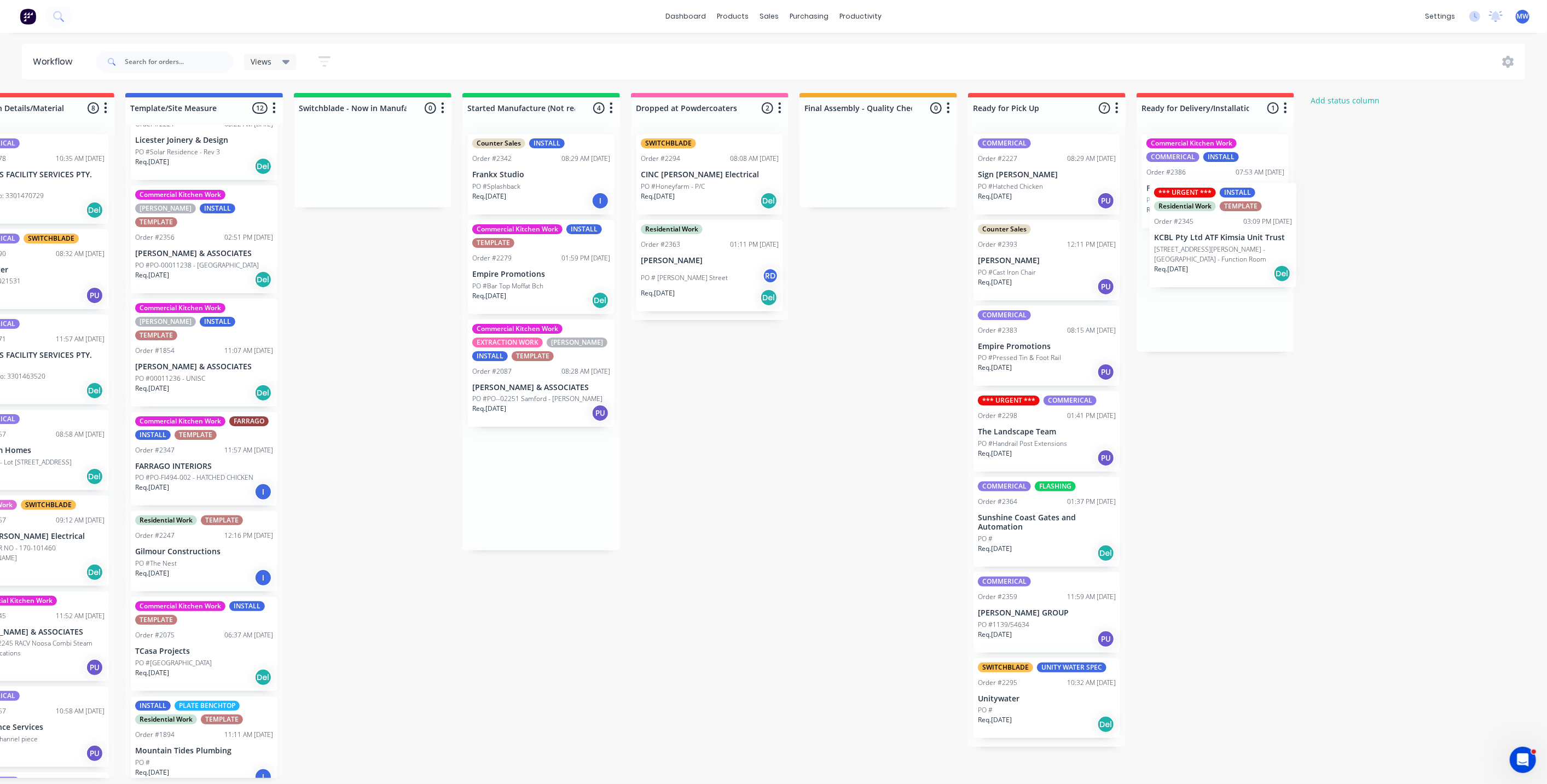
drag, startPoint x: 781, startPoint y: 388, endPoint x: 1229, endPoint y: 251, distance: 468.5
click at [1229, 251] on div "Submitted 11 Status colour #273444 hex #273444 Save Cancel Summaries Total orde…" at bounding box center [669, 435] width 1825 height 685
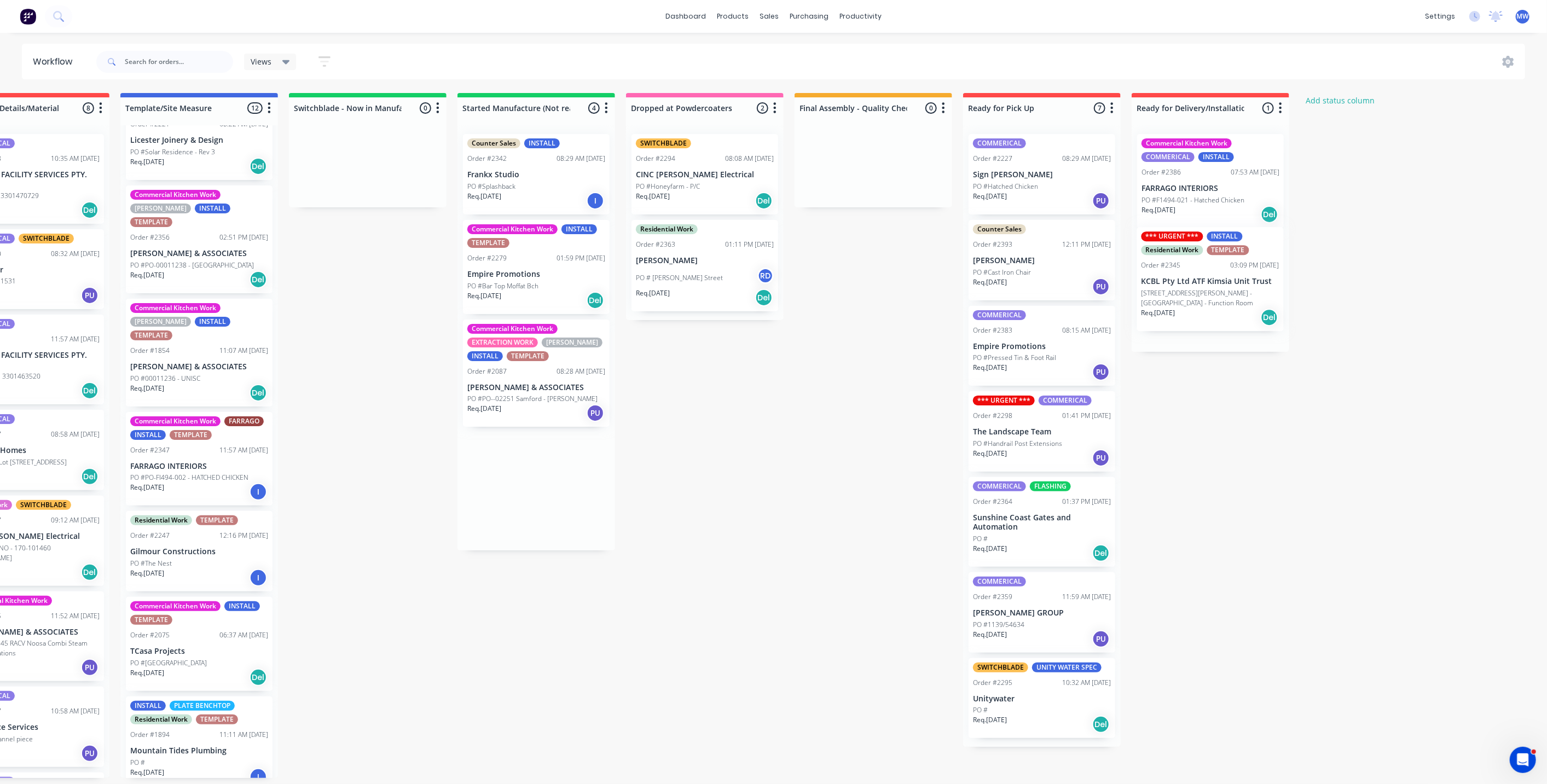
click at [1223, 251] on div "Commercial Kitchen Work COMMERICAL INSTALL Order #2386 07:53 AM [DATE] FARRAGO …" at bounding box center [1210, 239] width 157 height 227
click at [1280, 107] on icon "button" at bounding box center [1280, 108] width 3 height 11
click at [1252, 156] on button "Notifications" at bounding box center [1232, 149] width 109 height 18
click at [1373, 278] on div "Submitted 11 Status colour #273444 hex #273444 Save Cancel Summaries Total orde…" at bounding box center [664, 435] width 1825 height 685
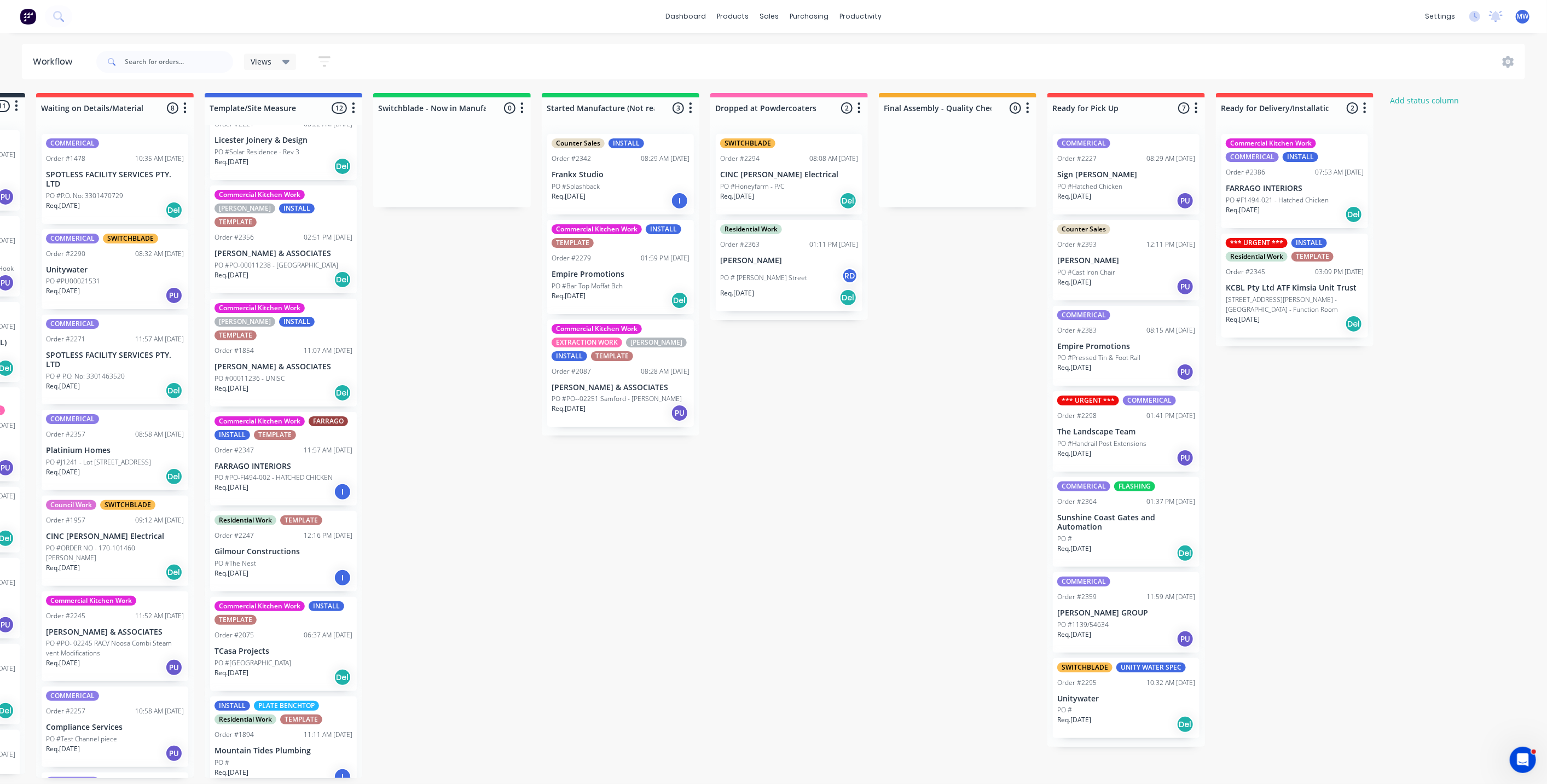
scroll to position [0, 0]
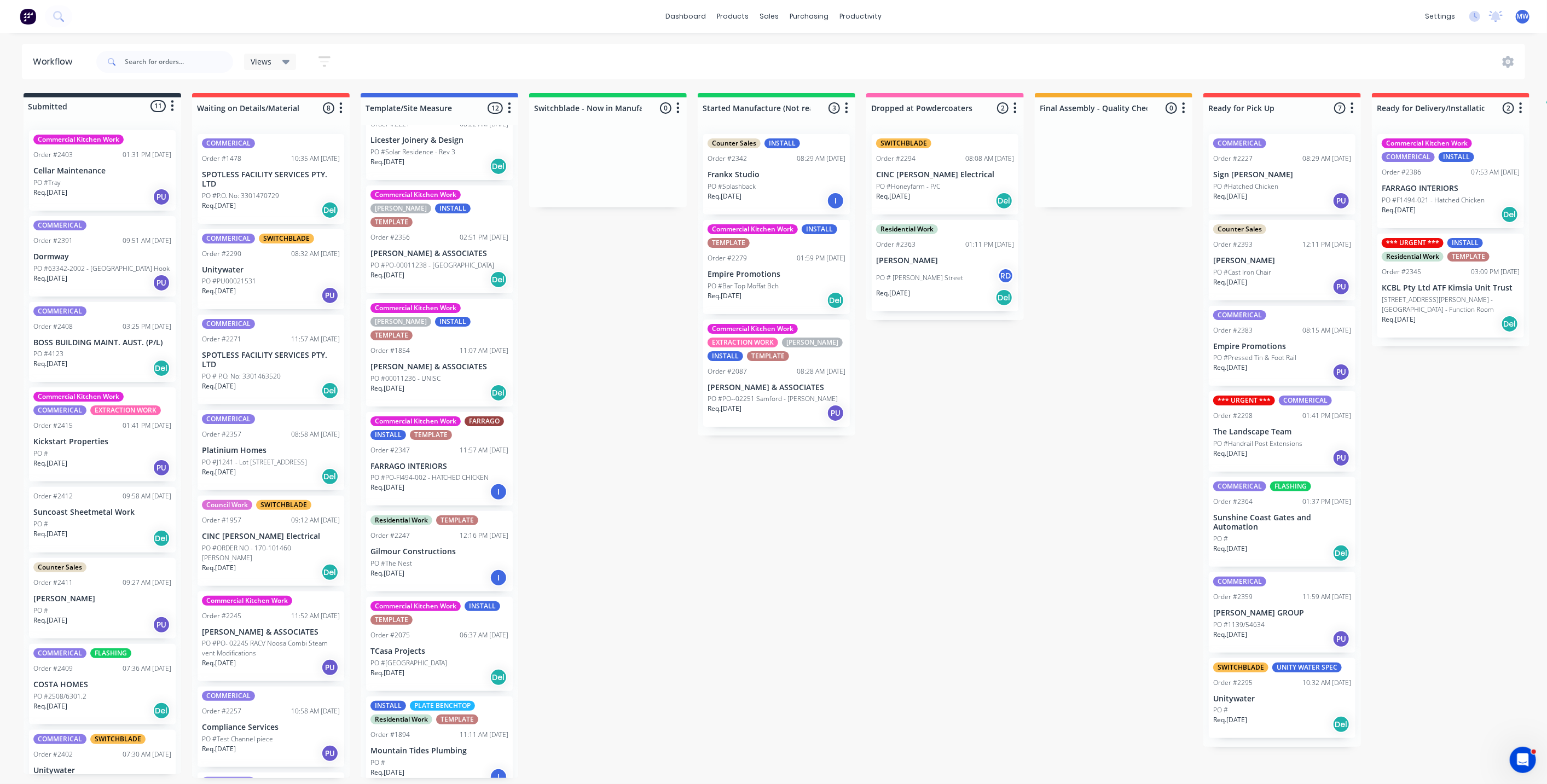
click at [640, 534] on div "Submitted 11 Status colour #273444 hex #273444 Save Cancel Summaries Total orde…" at bounding box center [904, 435] width 1825 height 685
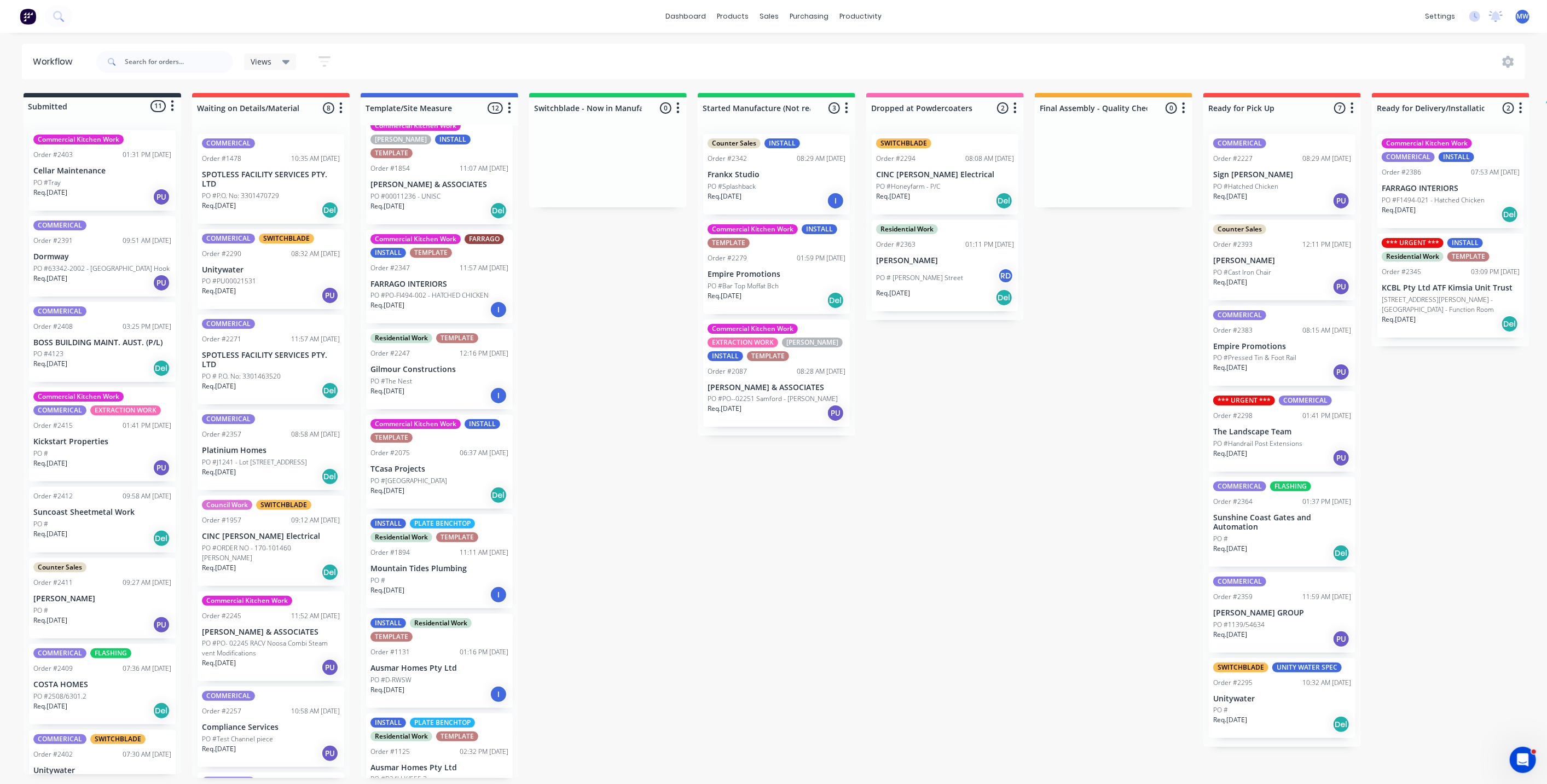
scroll to position [3, 0]
click at [643, 599] on div "Submitted 11 Status colour #273444 hex #273444 Save Cancel Summaries Total orde…" at bounding box center [904, 435] width 1825 height 685
click at [447, 486] on div "Req. 22/07/25 Del" at bounding box center [439, 495] width 138 height 19
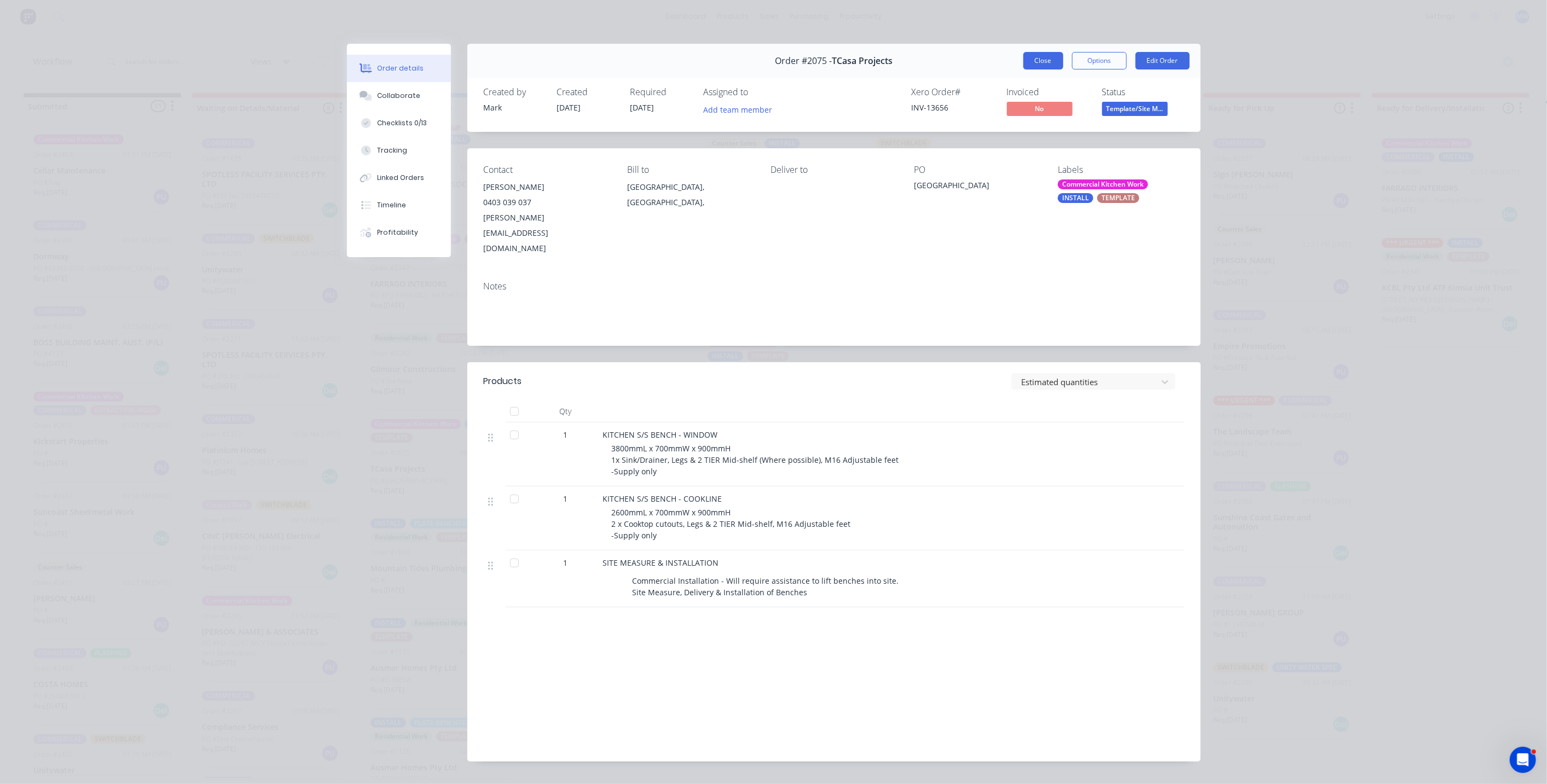
click at [1034, 66] on button "Close" at bounding box center [1043, 61] width 40 height 17
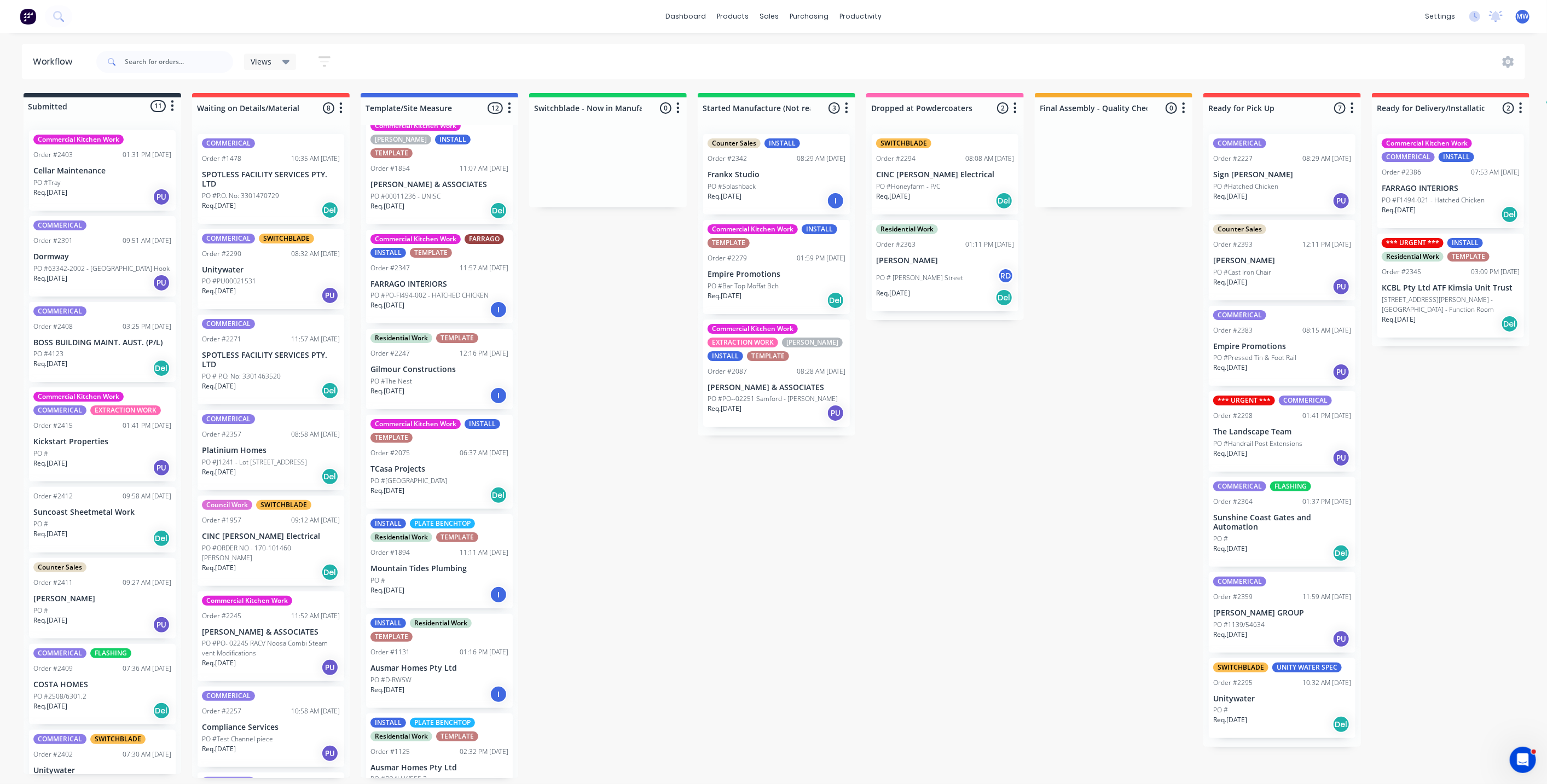
click at [636, 521] on div "Submitted 11 Status colour #273444 hex #273444 Save Cancel Summaries Total orde…" at bounding box center [904, 435] width 1825 height 685
click at [610, 479] on div "Submitted 11 Status colour #273444 hex #273444 Save Cancel Summaries Total orde…" at bounding box center [904, 435] width 1825 height 685
drag, startPoint x: 642, startPoint y: 376, endPoint x: 645, endPoint y: 370, distance: 6.7
click at [644, 373] on div "Submitted 11 Status colour #273444 hex #273444 Save Cancel Summaries Total orde…" at bounding box center [904, 435] width 1825 height 685
click at [637, 283] on div "Submitted 11 Status colour #273444 hex #273444 Save Cancel Summaries Total orde…" at bounding box center [904, 435] width 1825 height 685
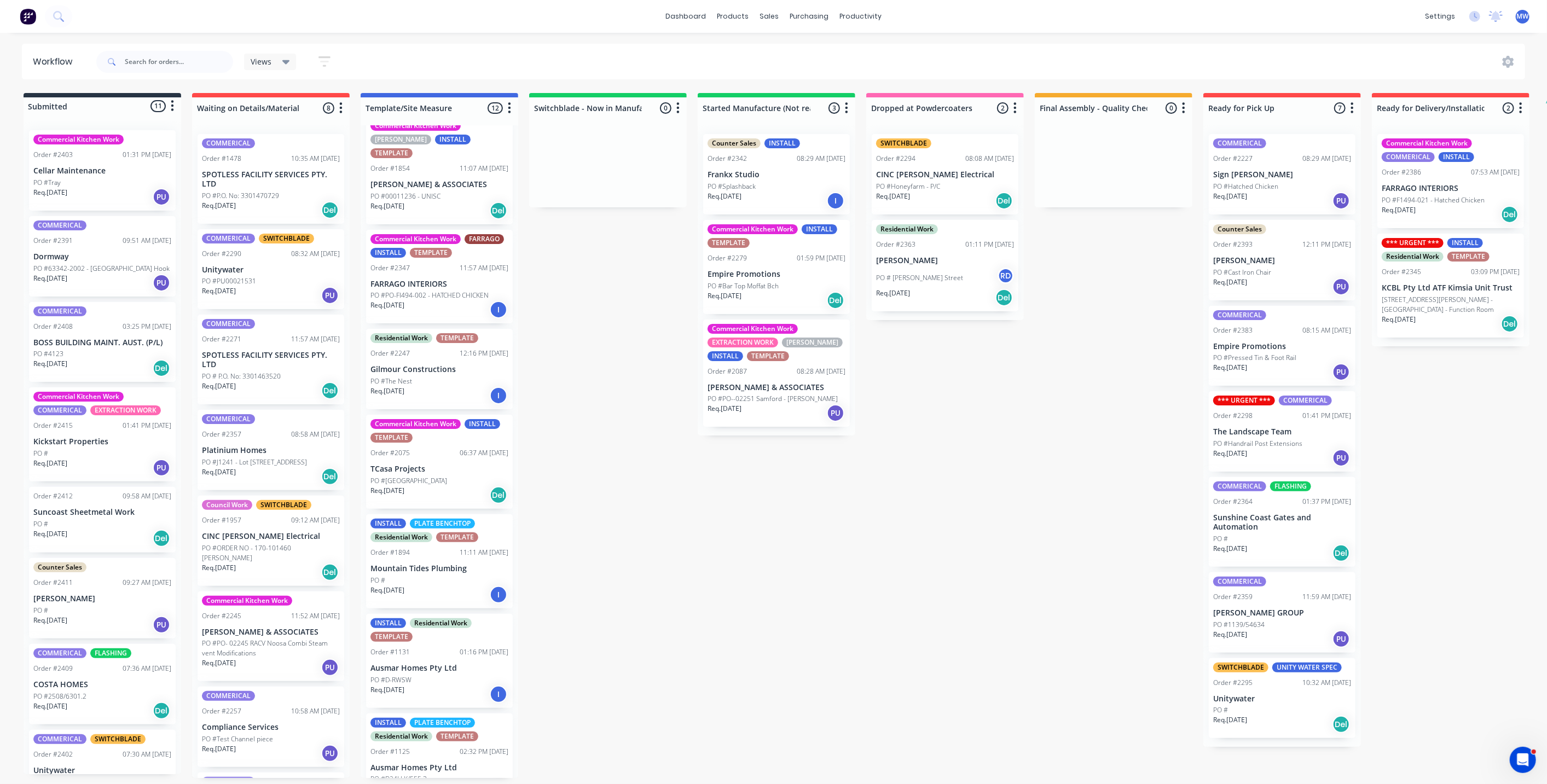
click at [617, 320] on div "Submitted 11 Status colour #273444 hex #273444 Save Cancel Summaries Total orde…" at bounding box center [904, 435] width 1825 height 685
click at [627, 484] on div "Submitted 11 Status colour #273444 hex #273444 Save Cancel Summaries Total orde…" at bounding box center [904, 435] width 1825 height 685
click at [735, 551] on div "Submitted 11 Status colour #273444 hex #273444 Save Cancel Summaries Total orde…" at bounding box center [904, 435] width 1825 height 685
click at [889, 534] on div "Submitted 11 Status colour #273444 hex #273444 Save Cancel Summaries Total orde…" at bounding box center [904, 435] width 1825 height 685
click at [1074, 527] on div "Submitted 11 Status colour #273444 hex #273444 Save Cancel Summaries Total orde…" at bounding box center [904, 435] width 1825 height 685
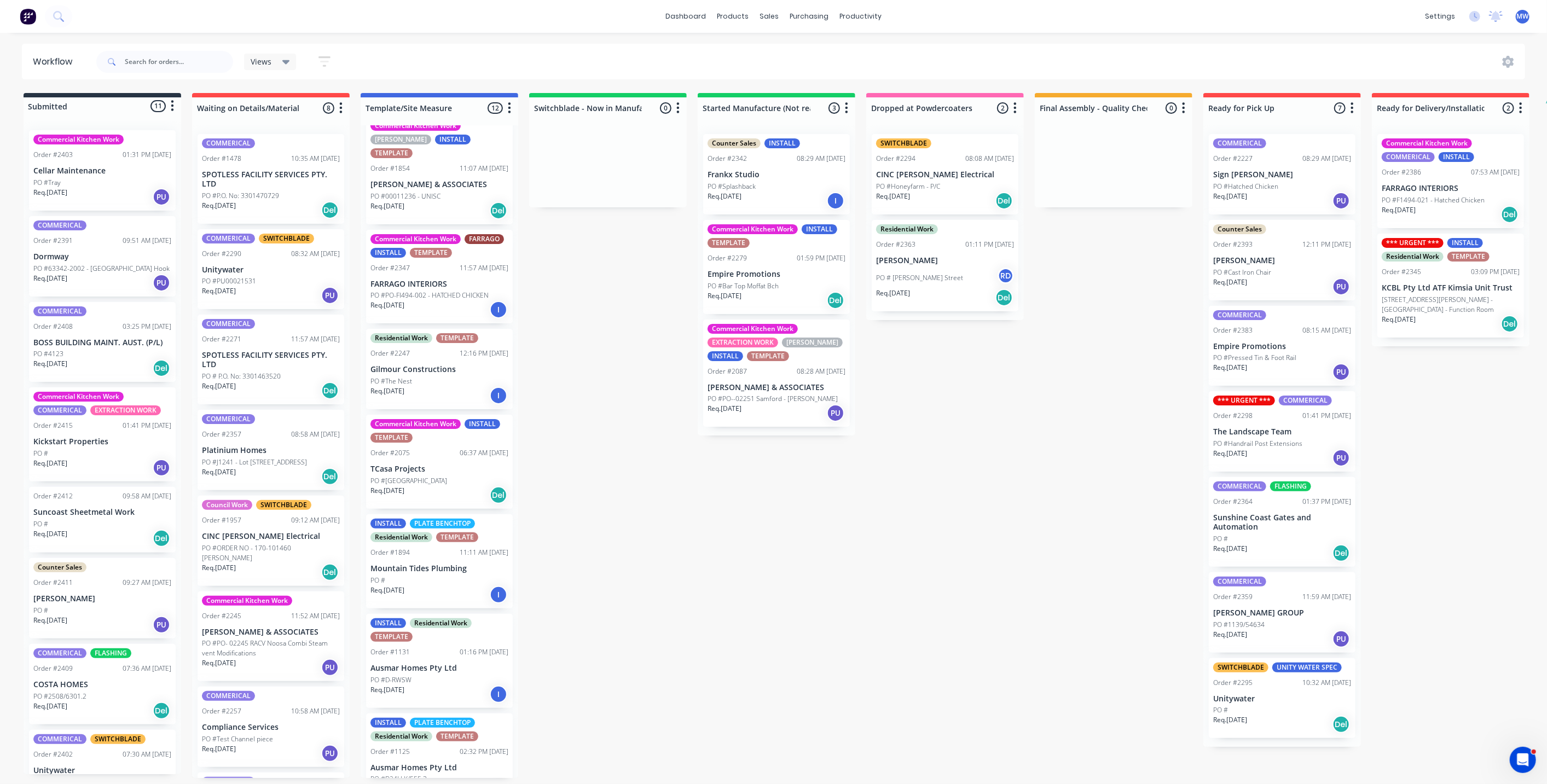
click at [718, 535] on div "Submitted 11 Status colour #273444 hex #273444 Save Cancel Summaries Total orde…" at bounding box center [904, 435] width 1825 height 685
click at [615, 510] on div "Submitted 11 Status colour #273444 hex #273444 Save Cancel Summaries Total orde…" at bounding box center [904, 435] width 1825 height 685
click at [593, 304] on div "Submitted 11 Status colour #273444 hex #273444 Save Cancel Summaries Total orde…" at bounding box center [904, 435] width 1825 height 685
click at [580, 341] on div "Submitted 11 Status colour #273444 hex #273444 Save Cancel Summaries Total orde…" at bounding box center [904, 435] width 1825 height 685
click at [132, 188] on div "Req. 09/10/25 PU" at bounding box center [102, 197] width 138 height 19
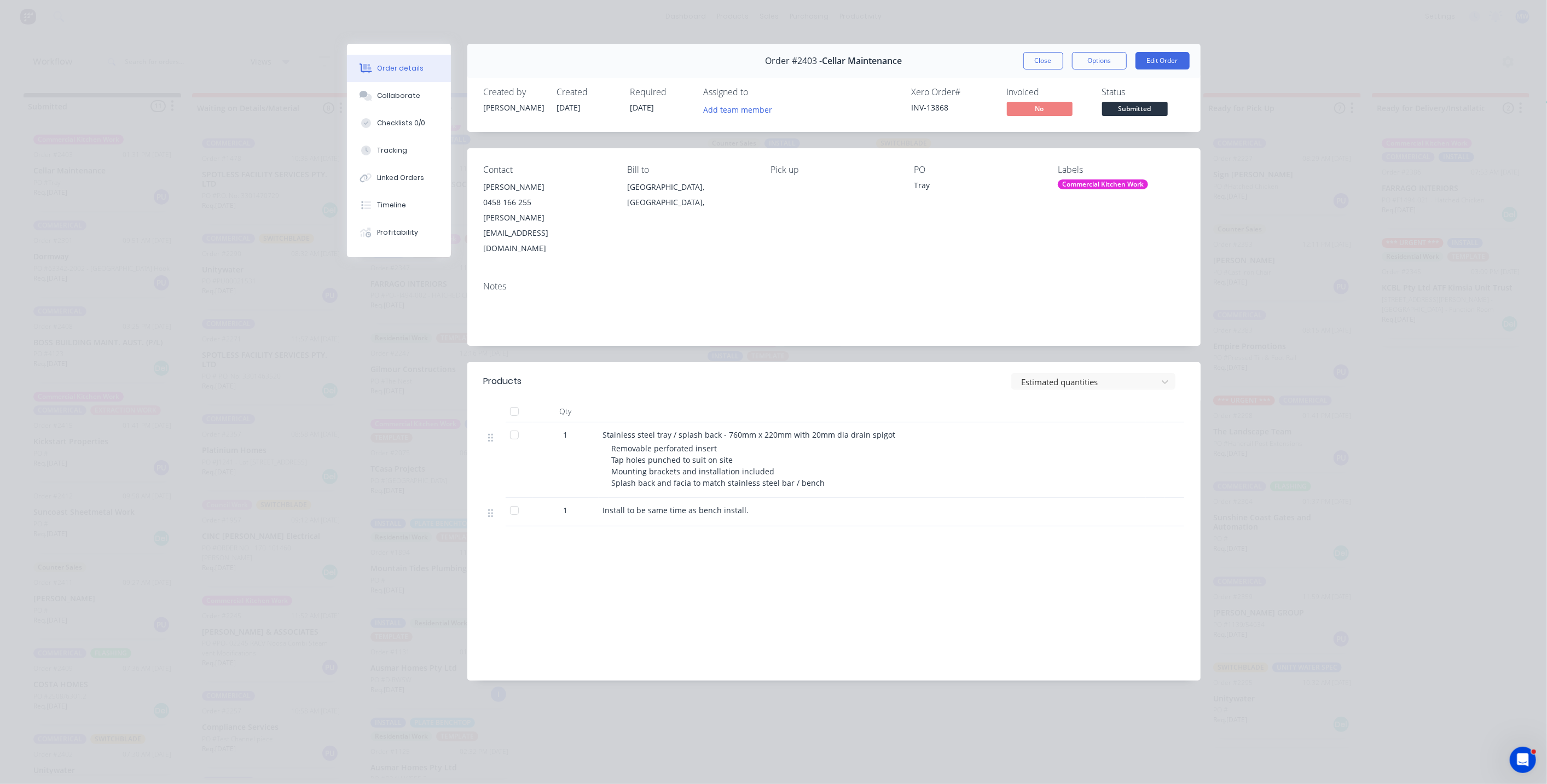
click at [1046, 64] on button "Close" at bounding box center [1043, 61] width 40 height 17
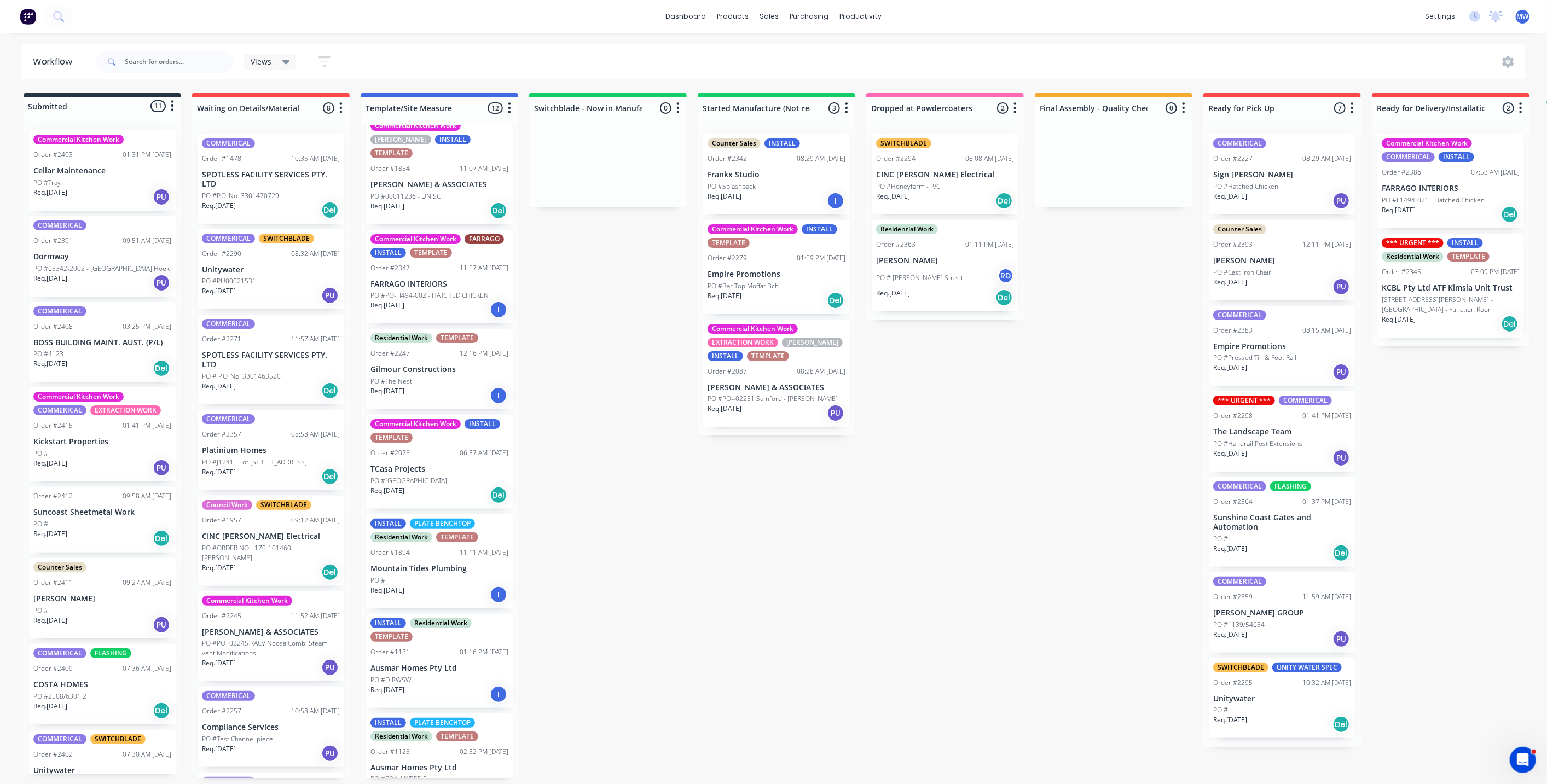
click at [88, 173] on p "Cellar Maintenance" at bounding box center [102, 171] width 138 height 9
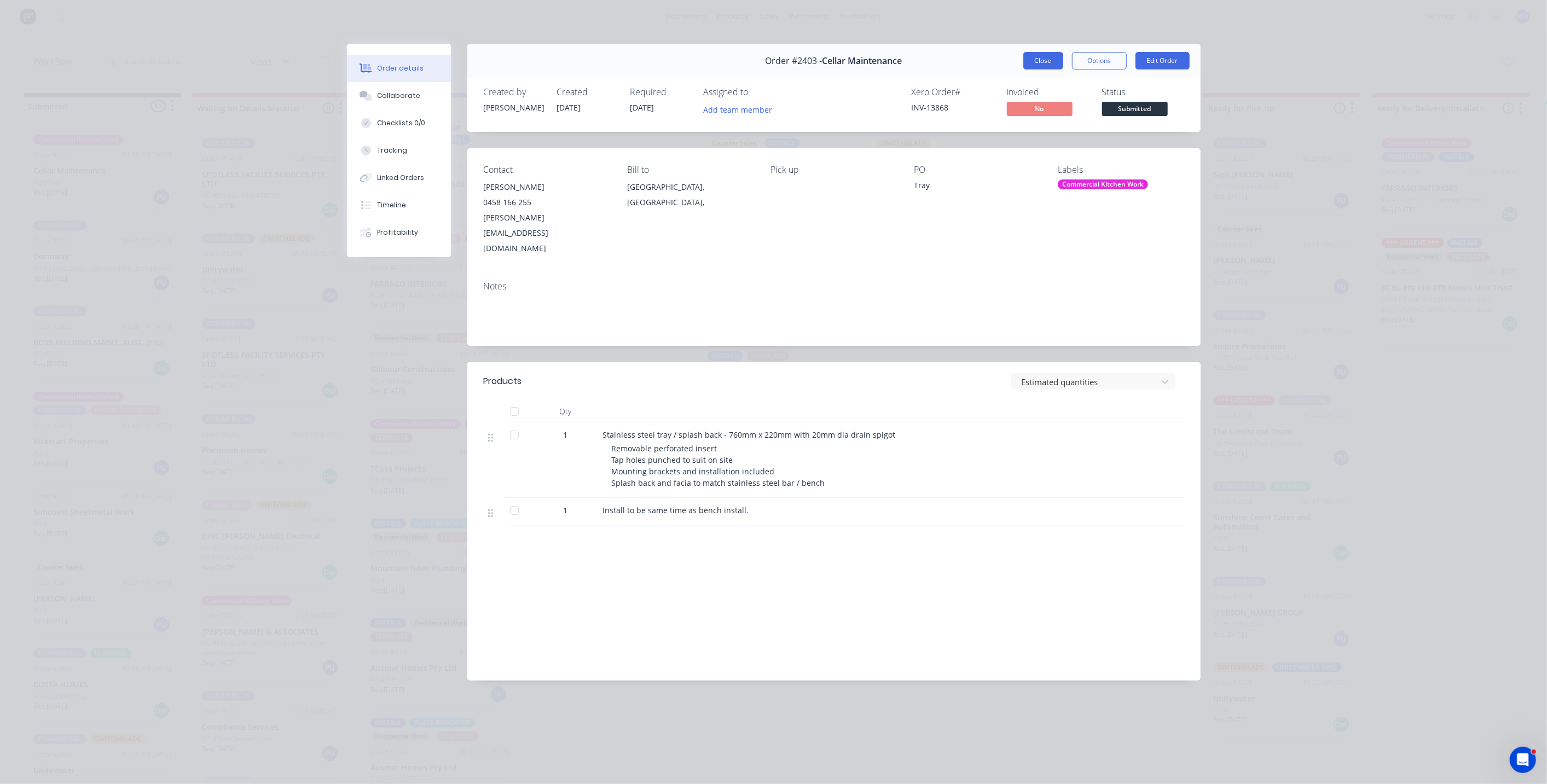
click at [1056, 56] on button "Close" at bounding box center [1043, 61] width 40 height 17
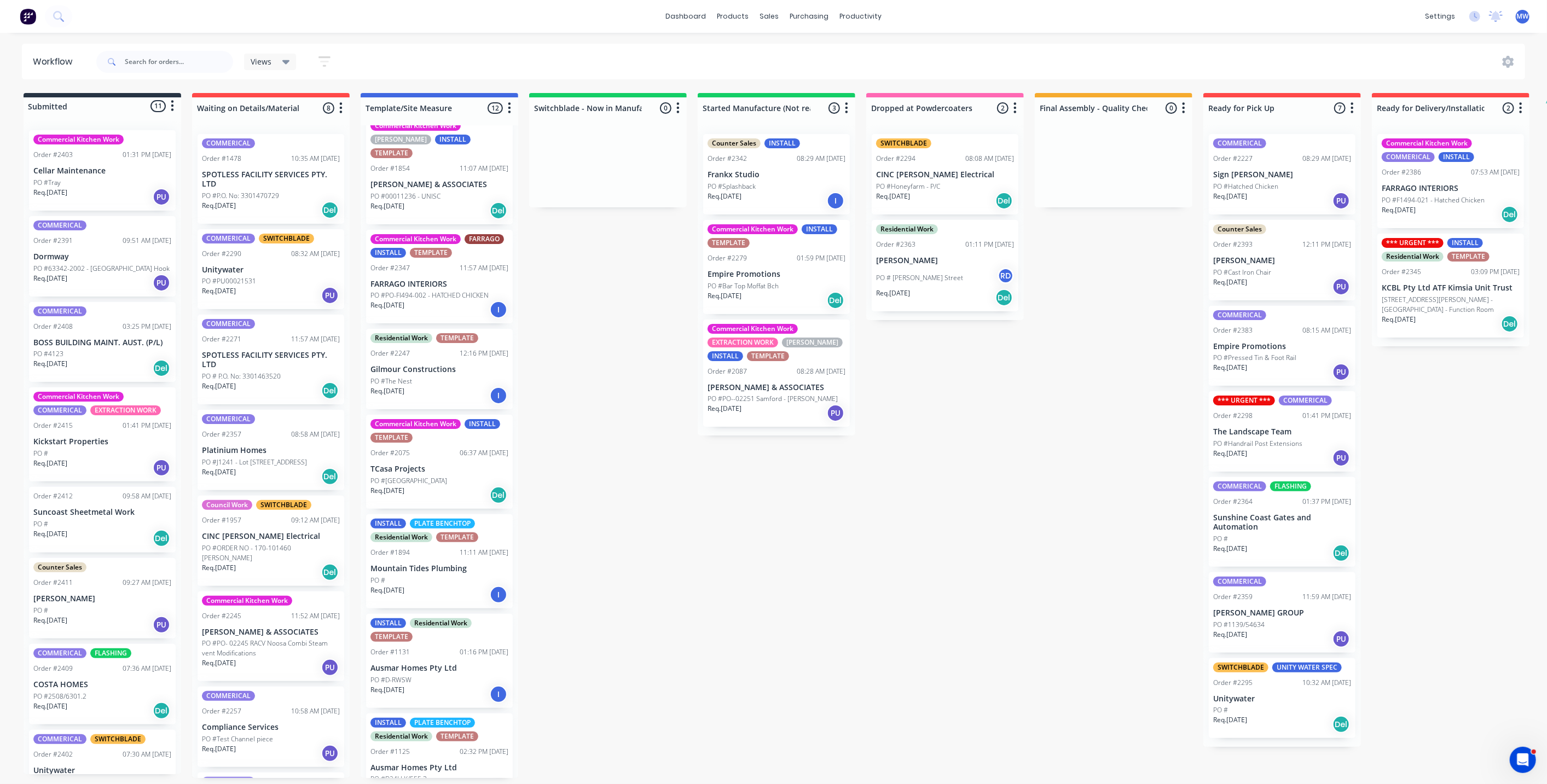
click at [136, 173] on p "Cellar Maintenance" at bounding box center [102, 171] width 138 height 9
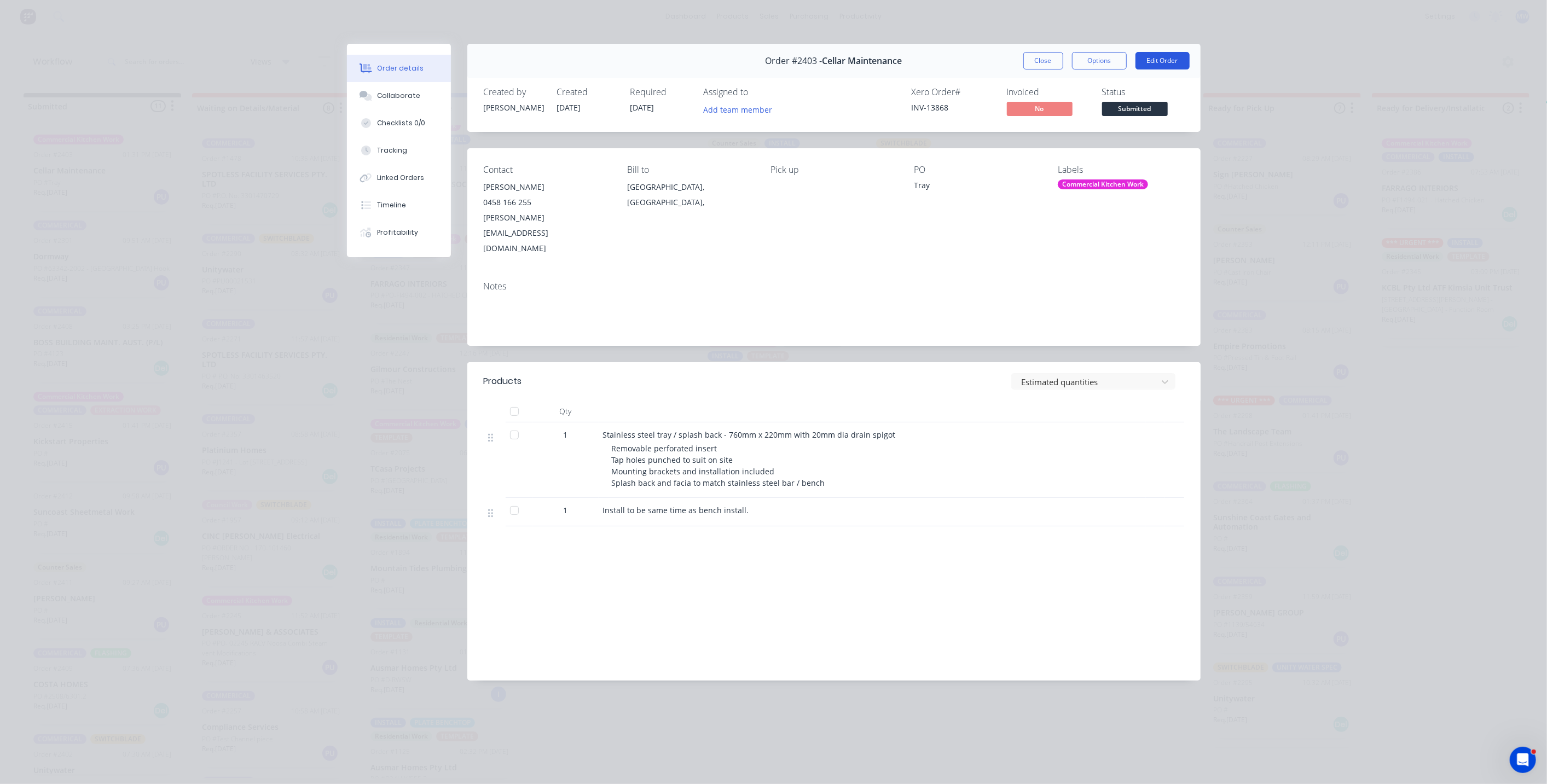
click at [1159, 60] on button "Edit Order" at bounding box center [1162, 61] width 54 height 17
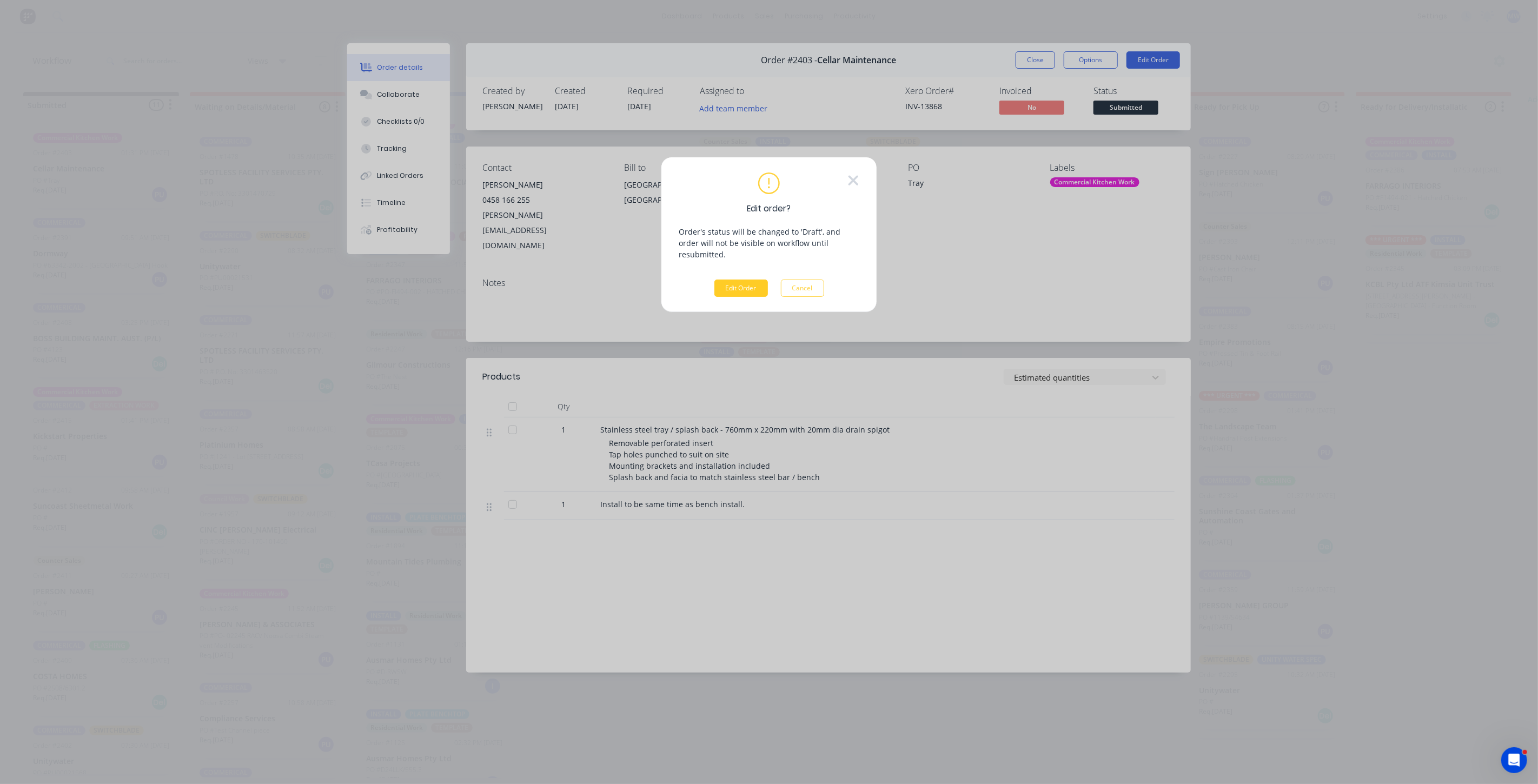
click at [745, 280] on button "Edit Order" at bounding box center [740, 288] width 53 height 17
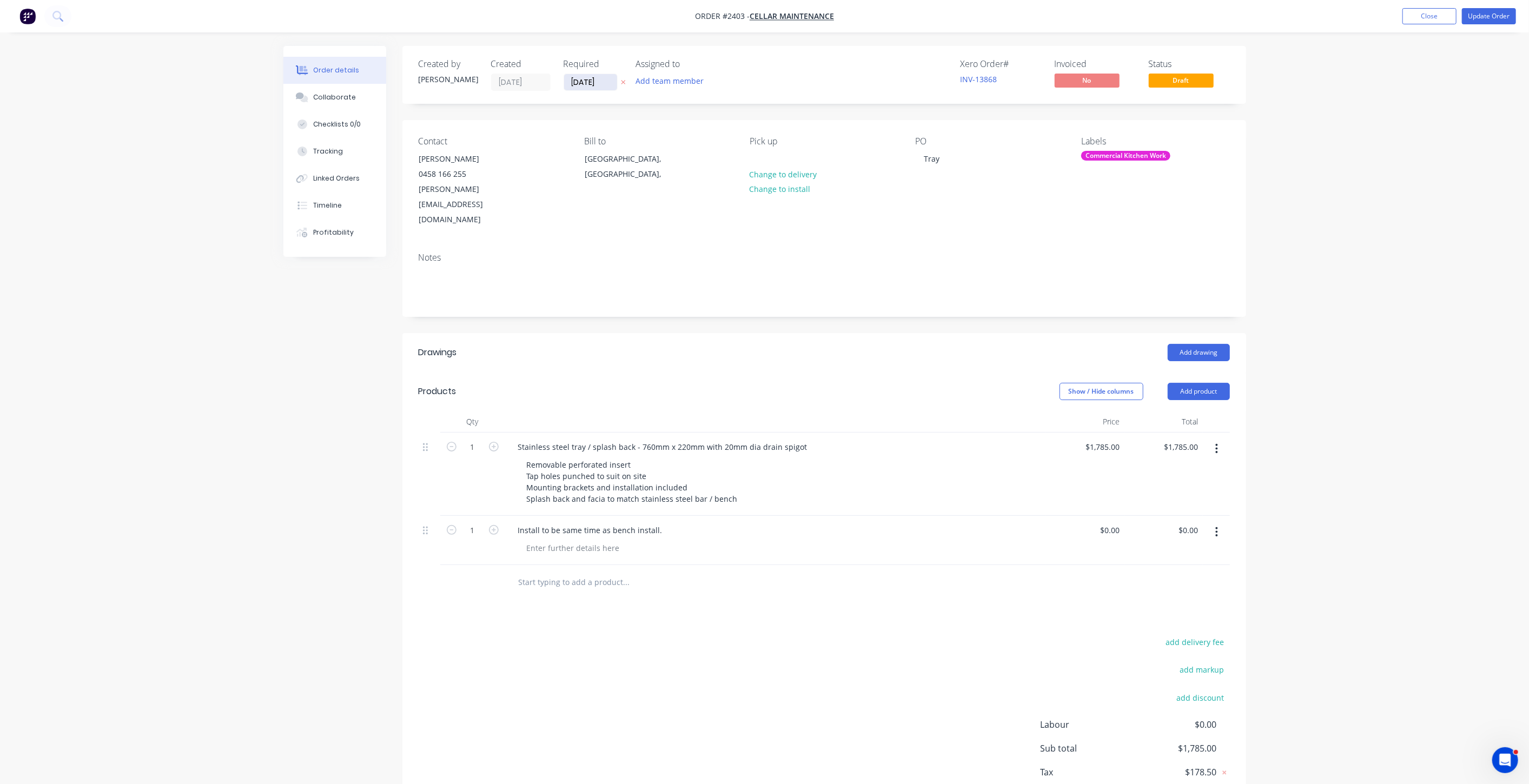
click at [584, 84] on input "09/10/25" at bounding box center [590, 82] width 53 height 16
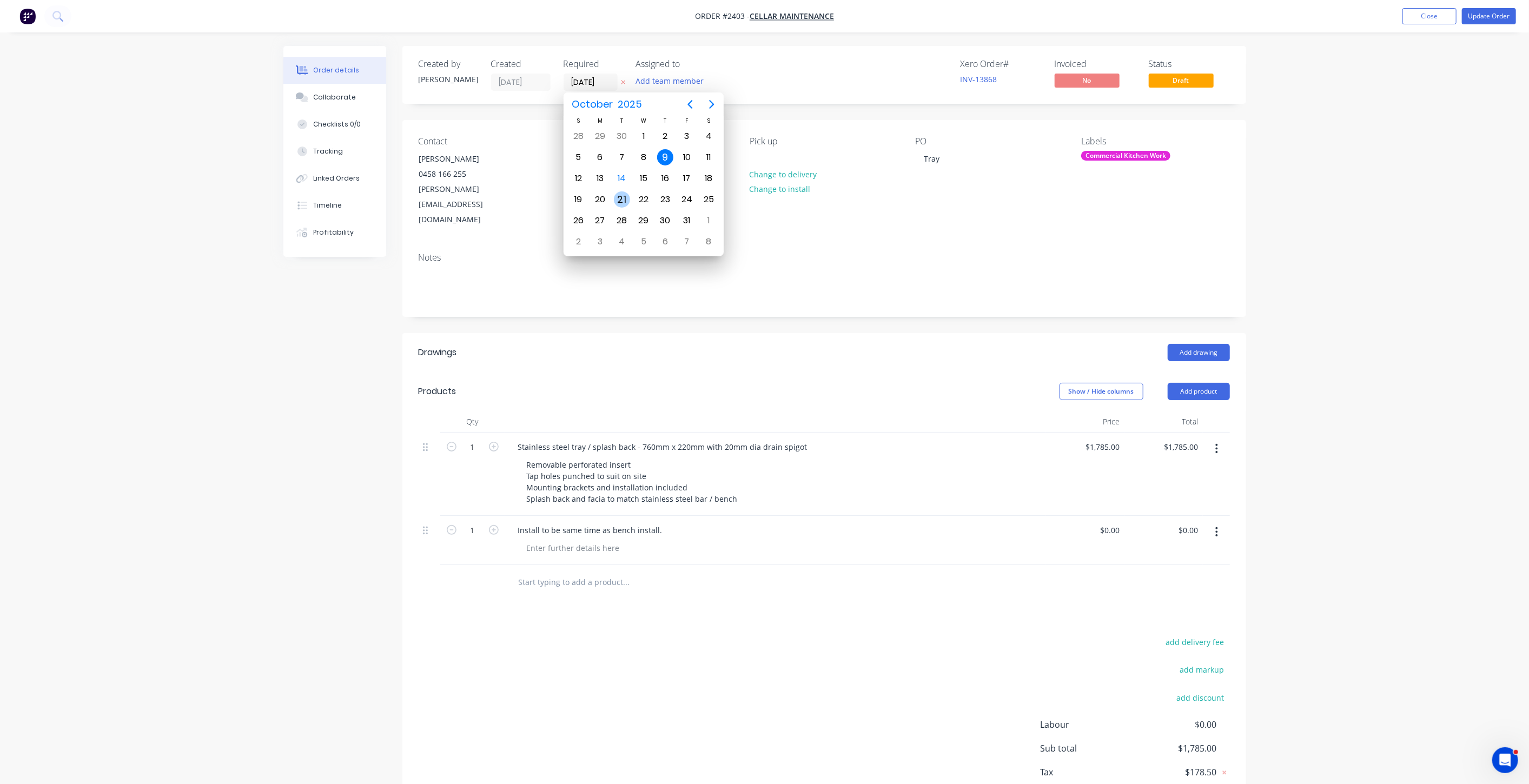
click at [620, 194] on div "21" at bounding box center [621, 199] width 16 height 16
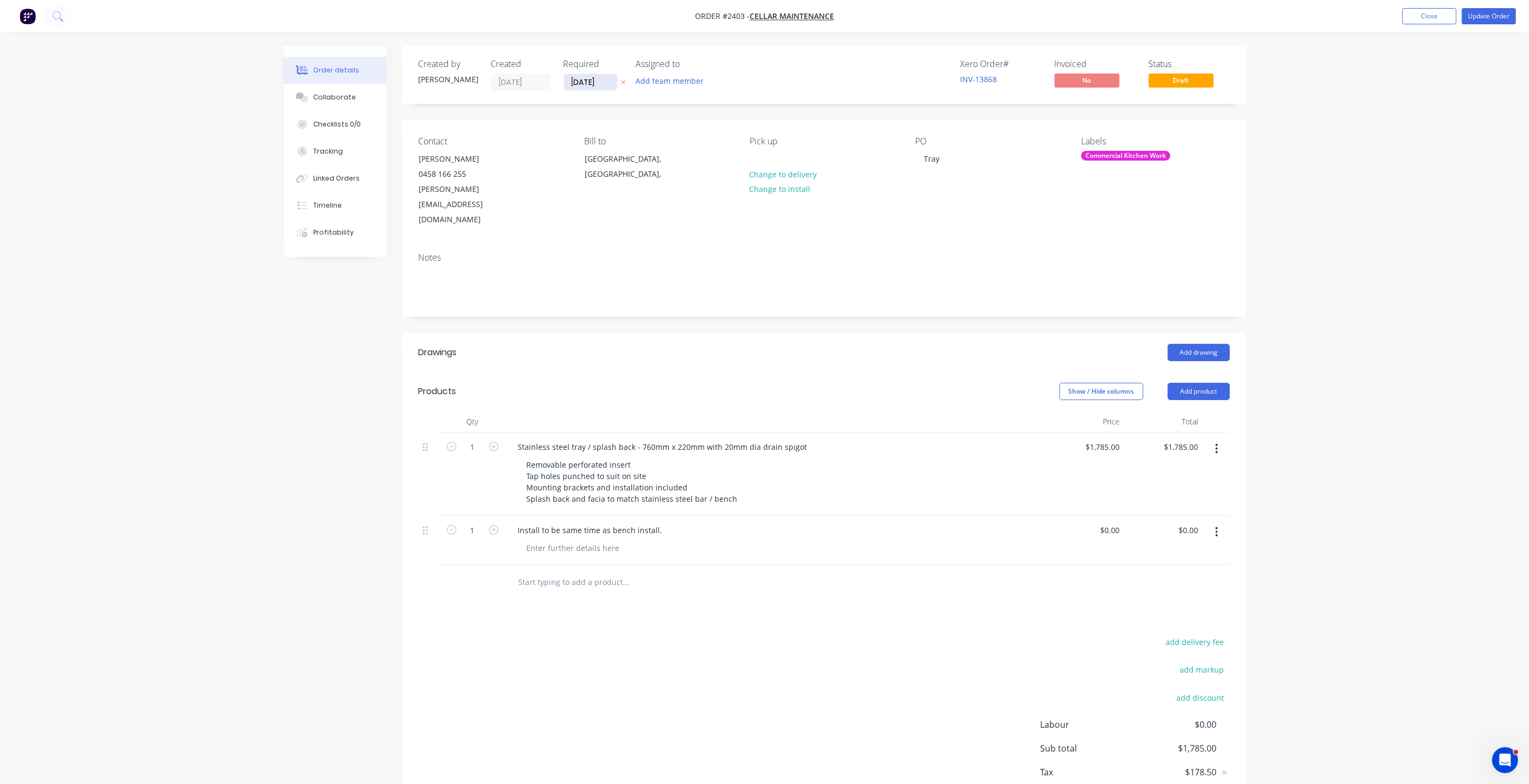
click at [588, 82] on input "21/10/25" at bounding box center [590, 82] width 53 height 16
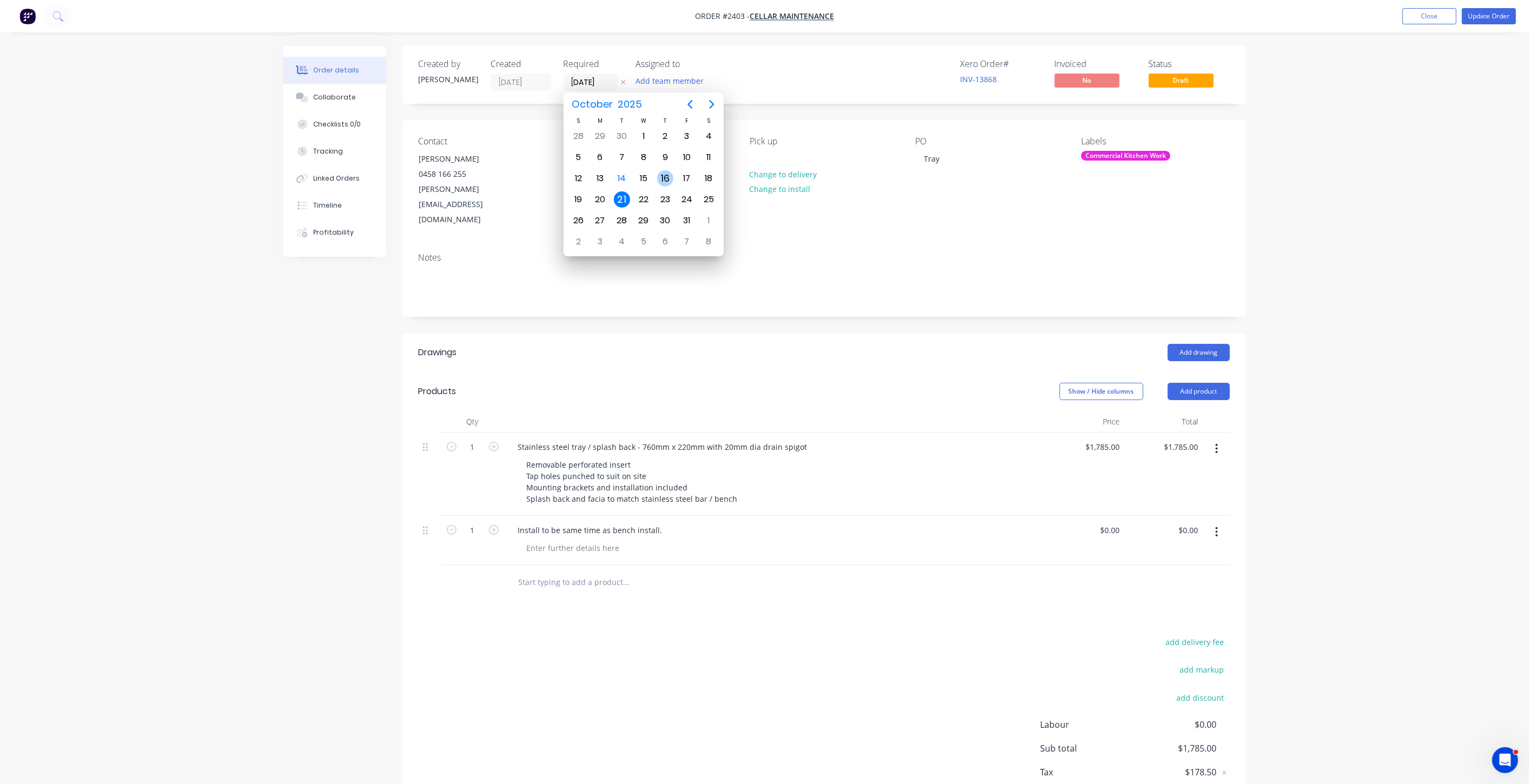
click at [663, 181] on div "16" at bounding box center [665, 178] width 16 height 16
type input "16/10/25"
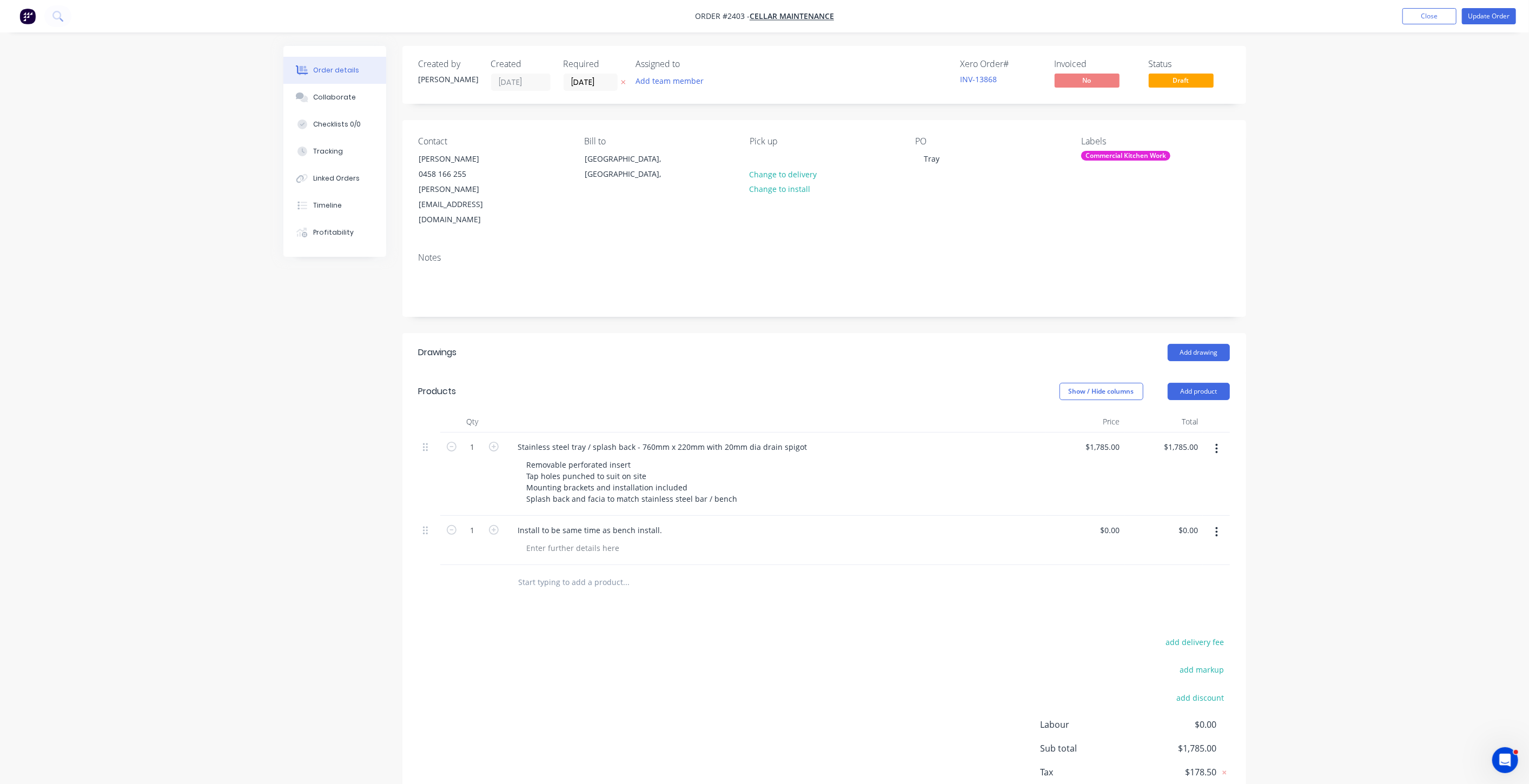
click at [1239, 128] on div "Contact David 0458 166 255 david@cellarmaintenance.com.au Bill to Queensland, A…" at bounding box center [824, 182] width 844 height 124
click at [1489, 16] on button "Update Order" at bounding box center [1489, 16] width 54 height 16
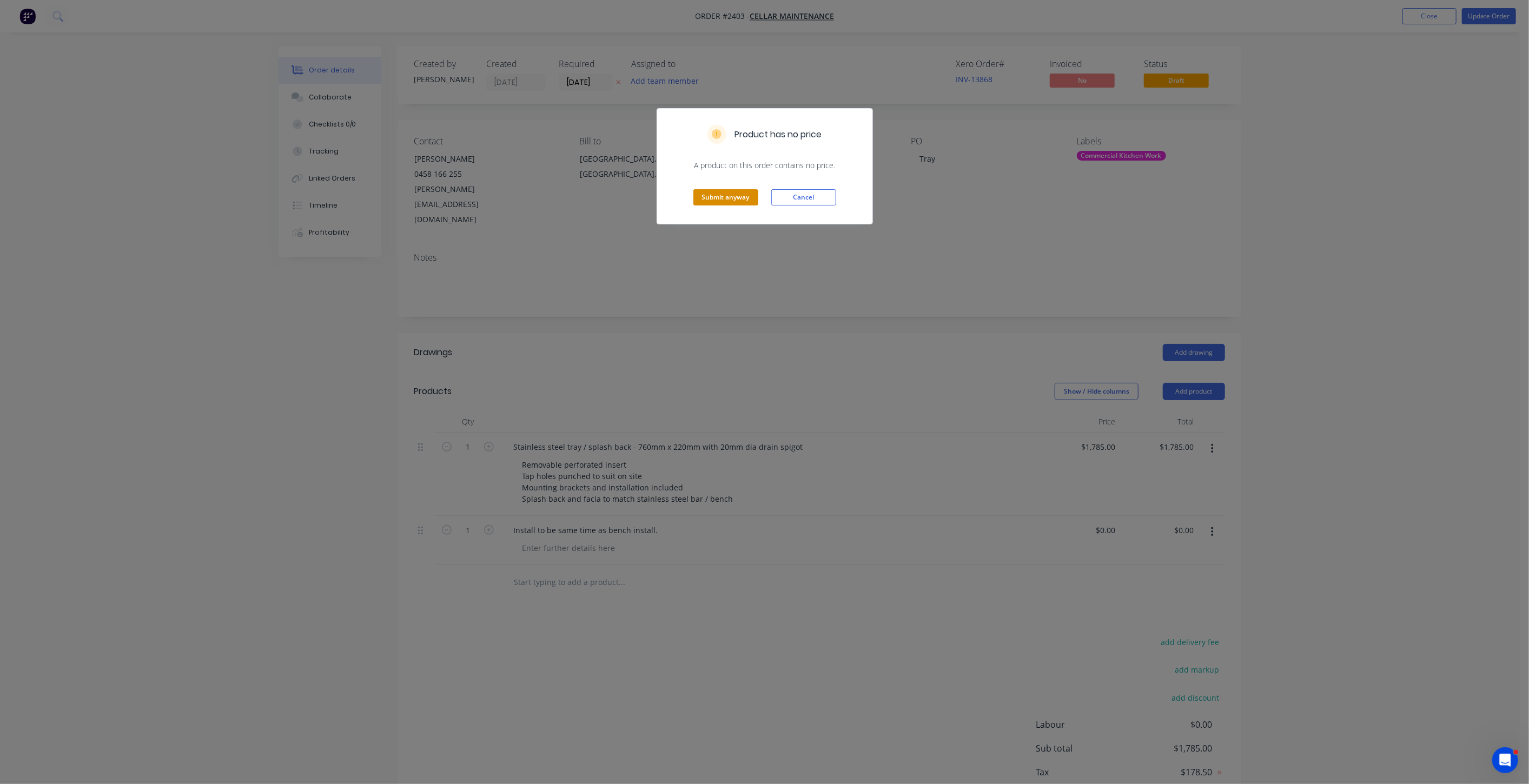
click at [727, 199] on button "Submit anyway" at bounding box center [725, 197] width 65 height 16
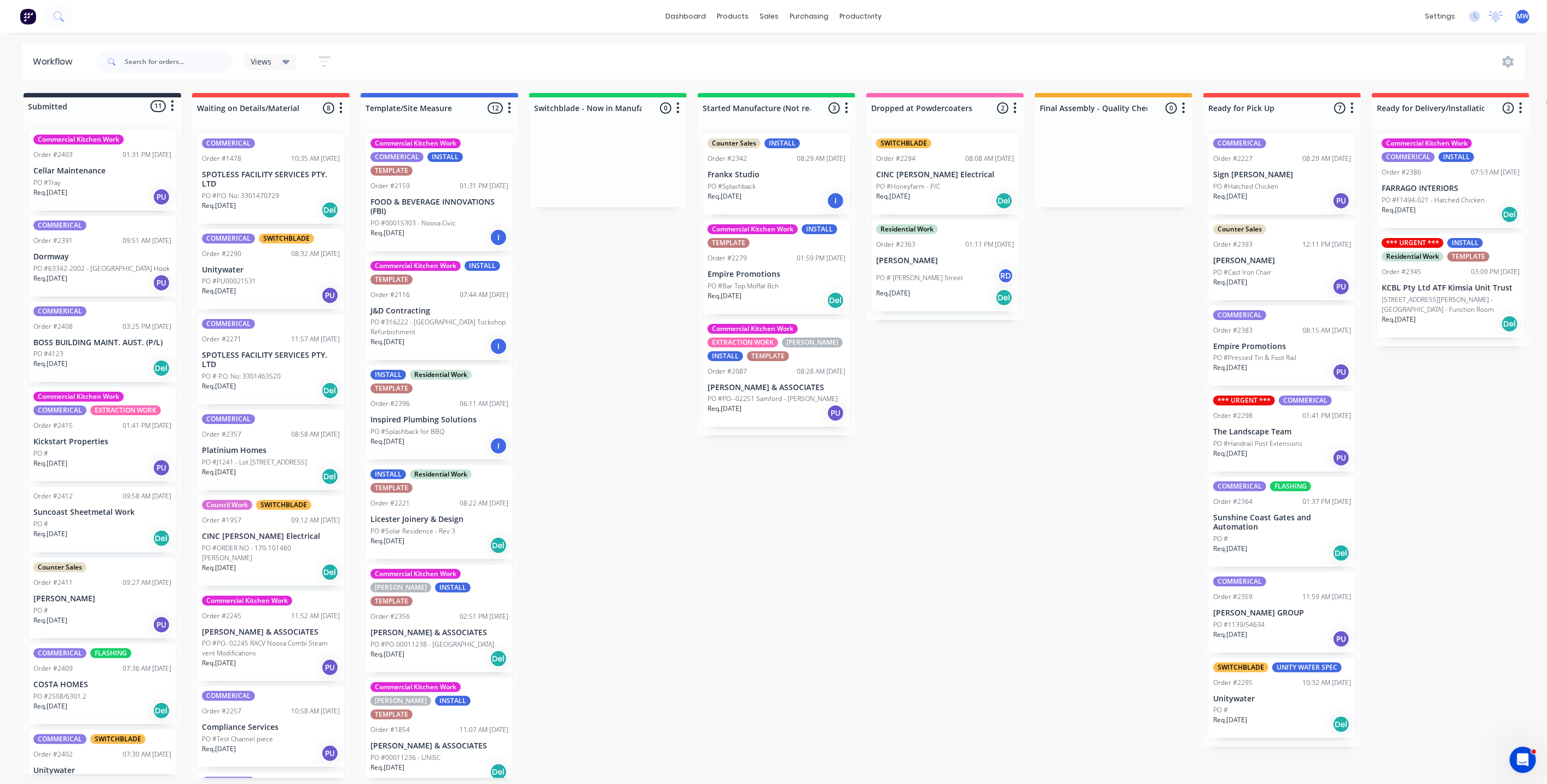
click at [669, 304] on div "Submitted 11 Status colour #273444 hex #273444 Save Cancel Summaries Total orde…" at bounding box center [904, 435] width 1825 height 685
click at [915, 563] on div "Submitted 11 Status colour #273444 hex #273444 Save Cancel Summaries Total orde…" at bounding box center [904, 435] width 1825 height 685
click at [905, 540] on div "Submitted 11 Status colour #273444 hex #273444 Save Cancel Summaries Total orde…" at bounding box center [904, 435] width 1825 height 685
drag, startPoint x: 1001, startPoint y: 345, endPoint x: 1001, endPoint y: 353, distance: 8.0
click at [1001, 344] on div "Submitted 11 Status colour #273444 hex #273444 Save Cancel Summaries Total orde…" at bounding box center [904, 435] width 1825 height 685
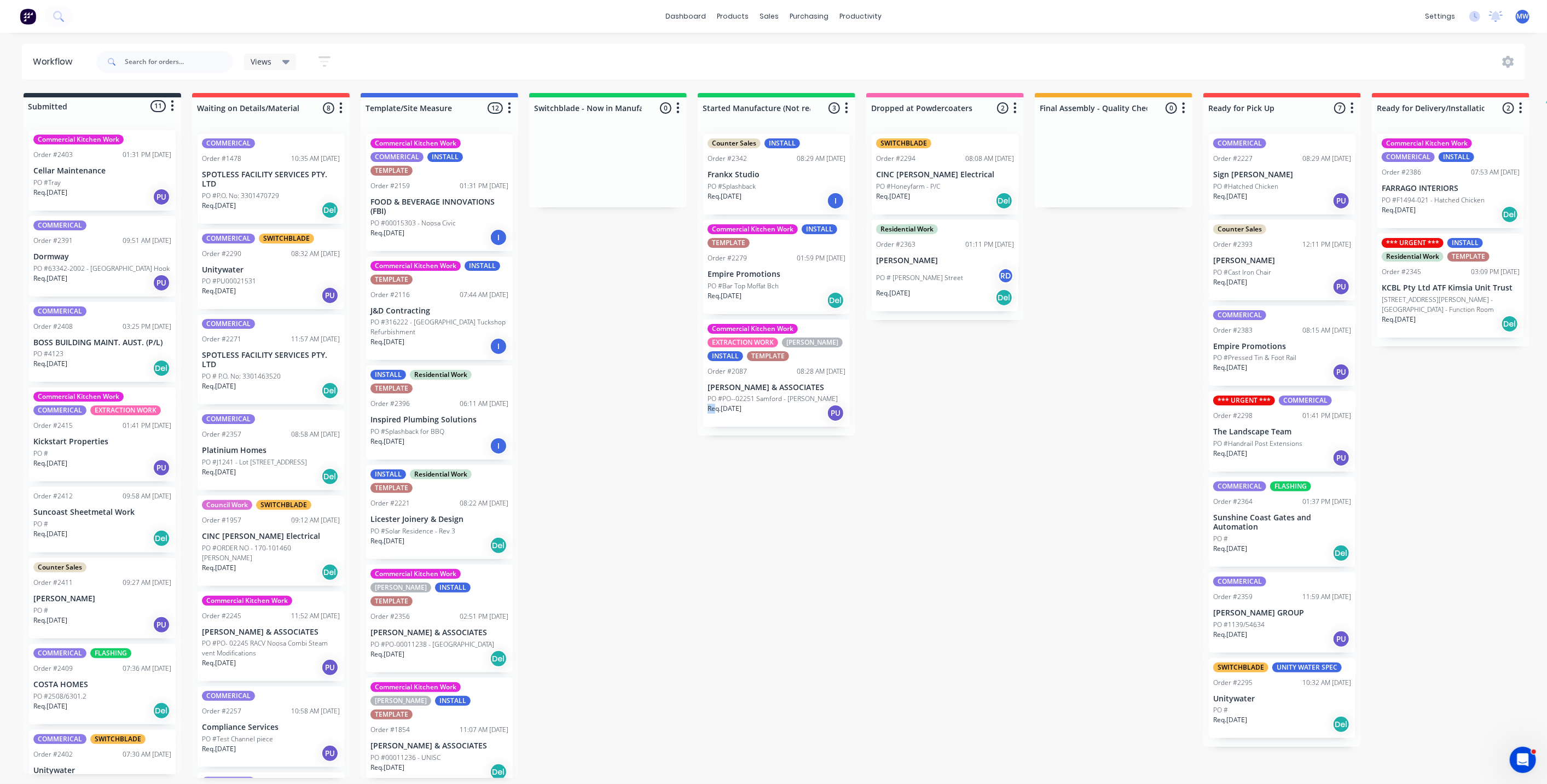
click at [706, 554] on div "Submitted 11 Status colour #273444 hex #273444 Save Cancel Summaries Total orde…" at bounding box center [904, 435] width 1825 height 685
click at [593, 467] on div "Submitted 11 Status colour #273444 hex #273444 Save Cancel Summaries Total orde…" at bounding box center [904, 435] width 1825 height 685
click at [106, 256] on div "Commercial Kitchen Work Order #2403 01:31 PM 14/10/25 Cellar Maintenance PO #Tr…" at bounding box center [103, 447] width 157 height 652
click at [106, 252] on p "Dormway" at bounding box center [102, 256] width 138 height 9
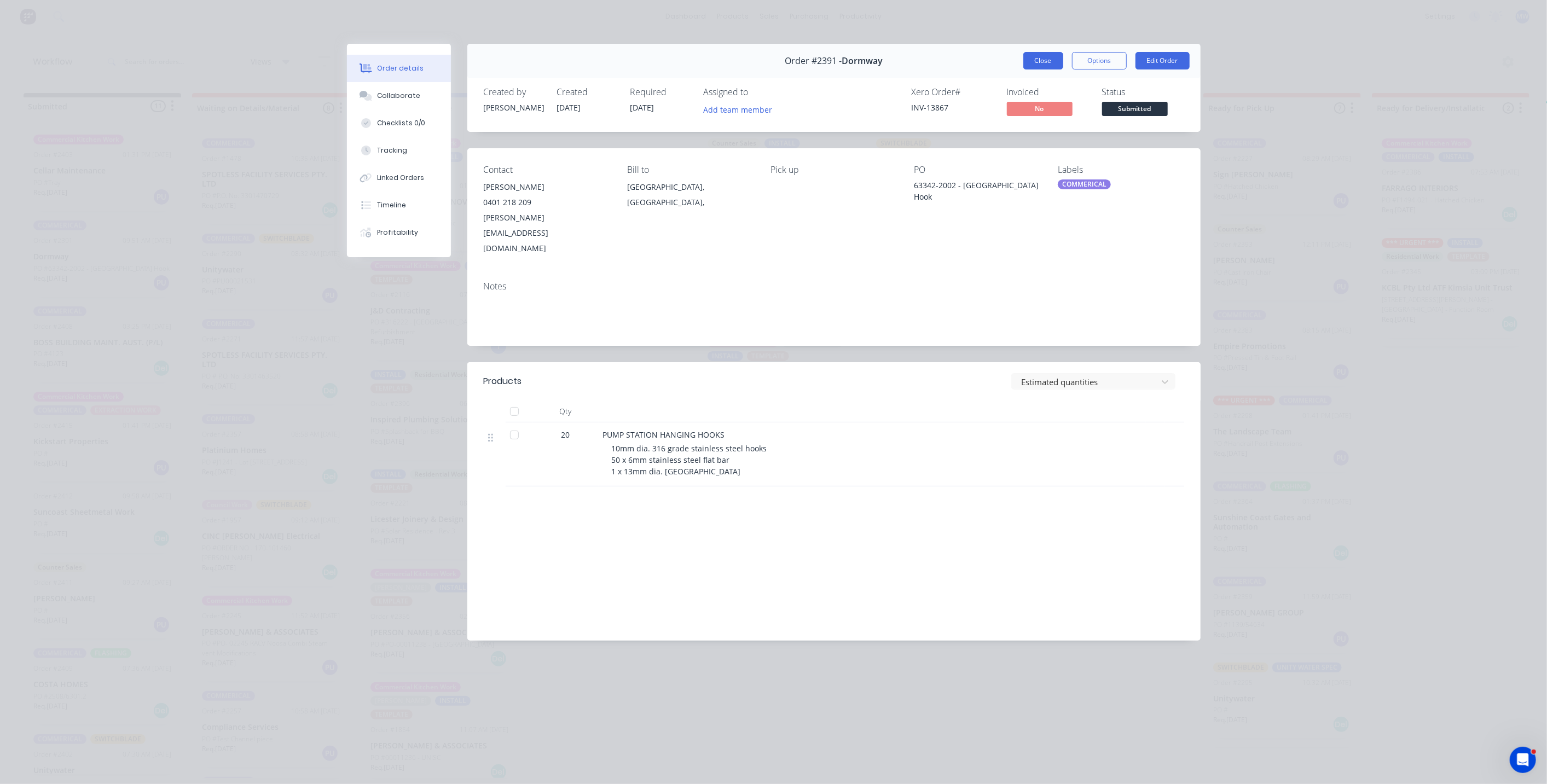
click at [1038, 64] on button "Close" at bounding box center [1043, 61] width 40 height 17
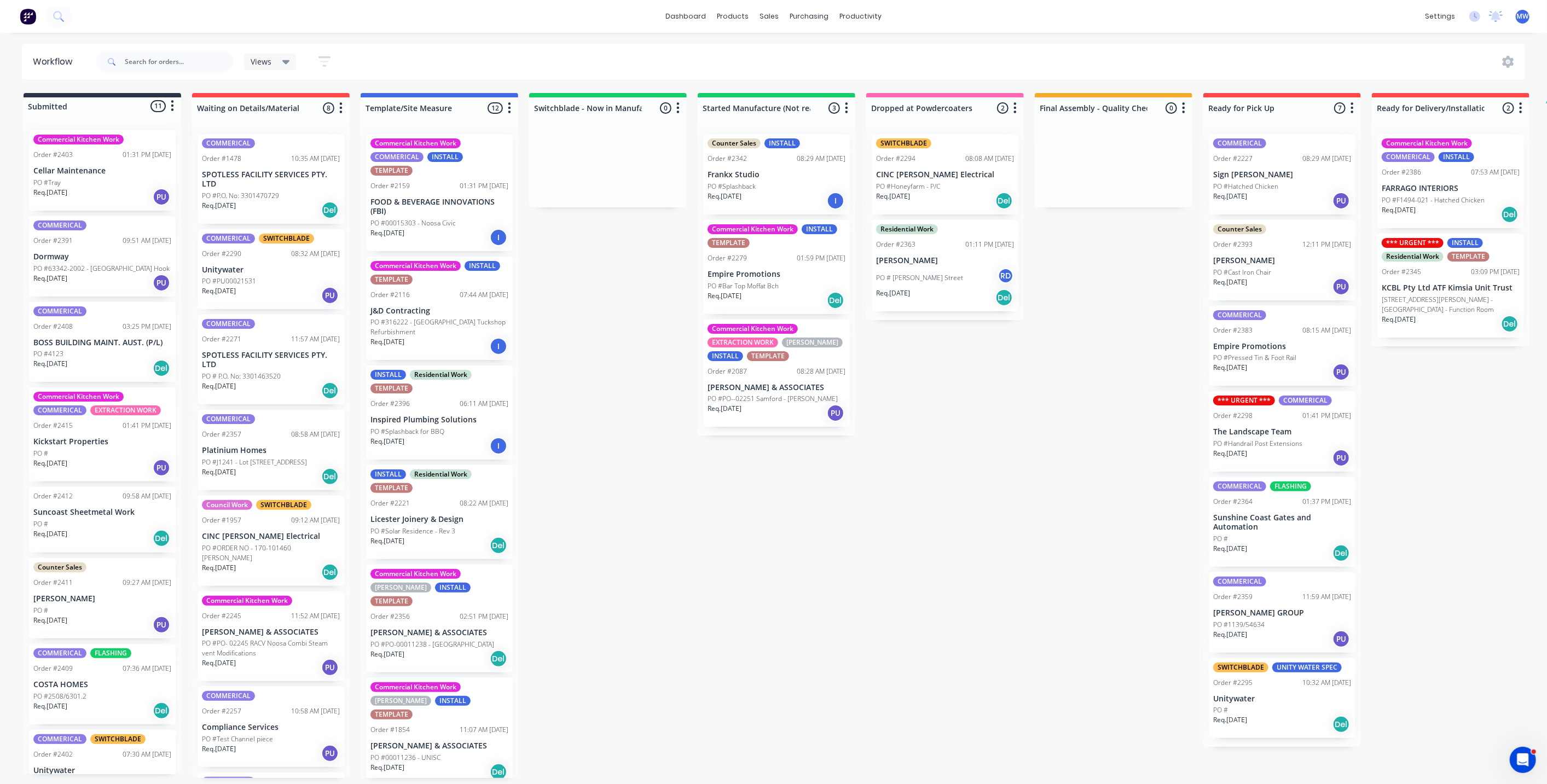
click at [605, 300] on div "Submitted 11 Status colour #273444 hex #273444 Save Cancel Summaries Total orde…" at bounding box center [904, 435] width 1825 height 685
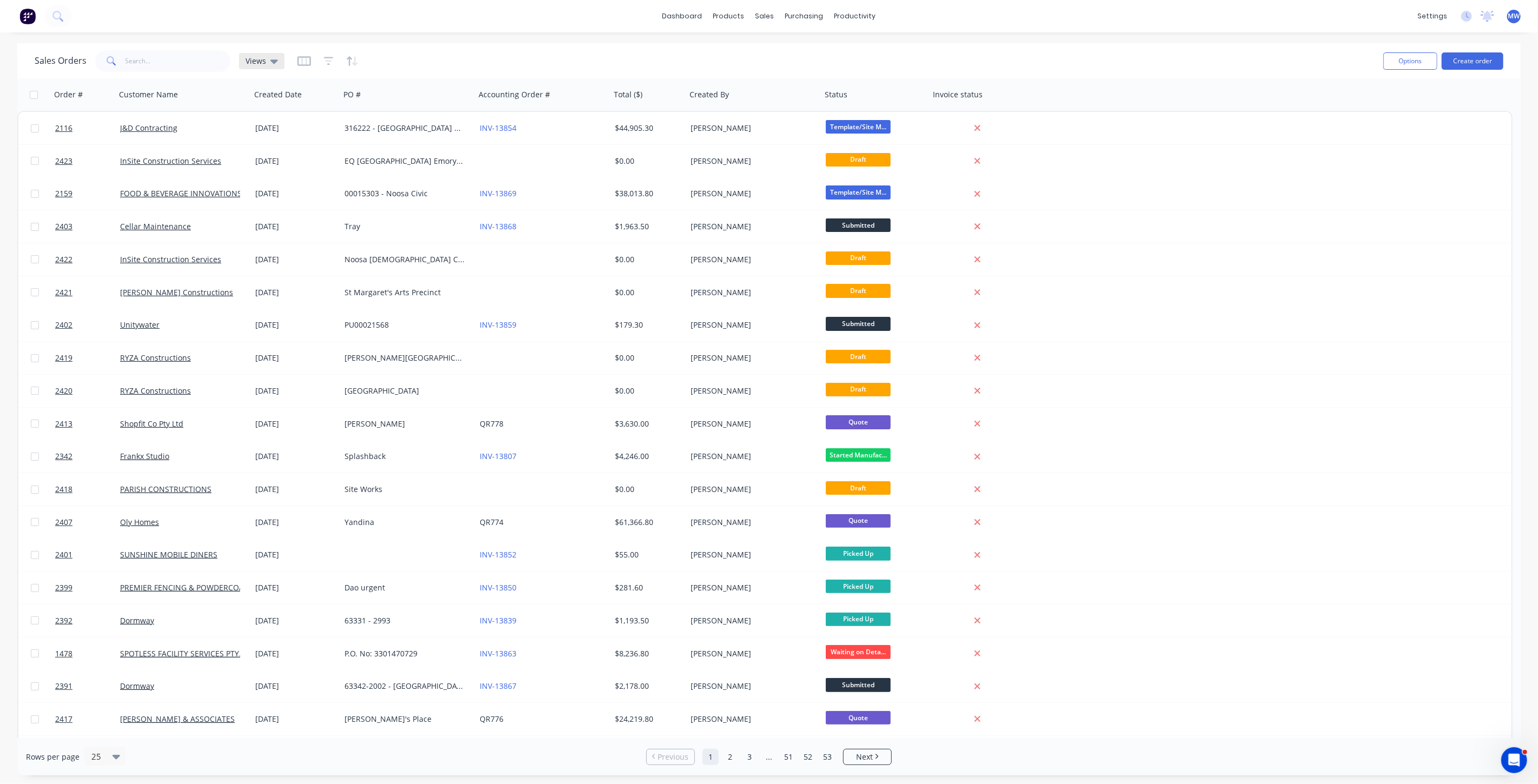
click at [260, 65] on span "Views" at bounding box center [256, 60] width 20 height 11
click at [282, 172] on button "DRAFT QUOTES" at bounding box center [304, 174] width 123 height 13
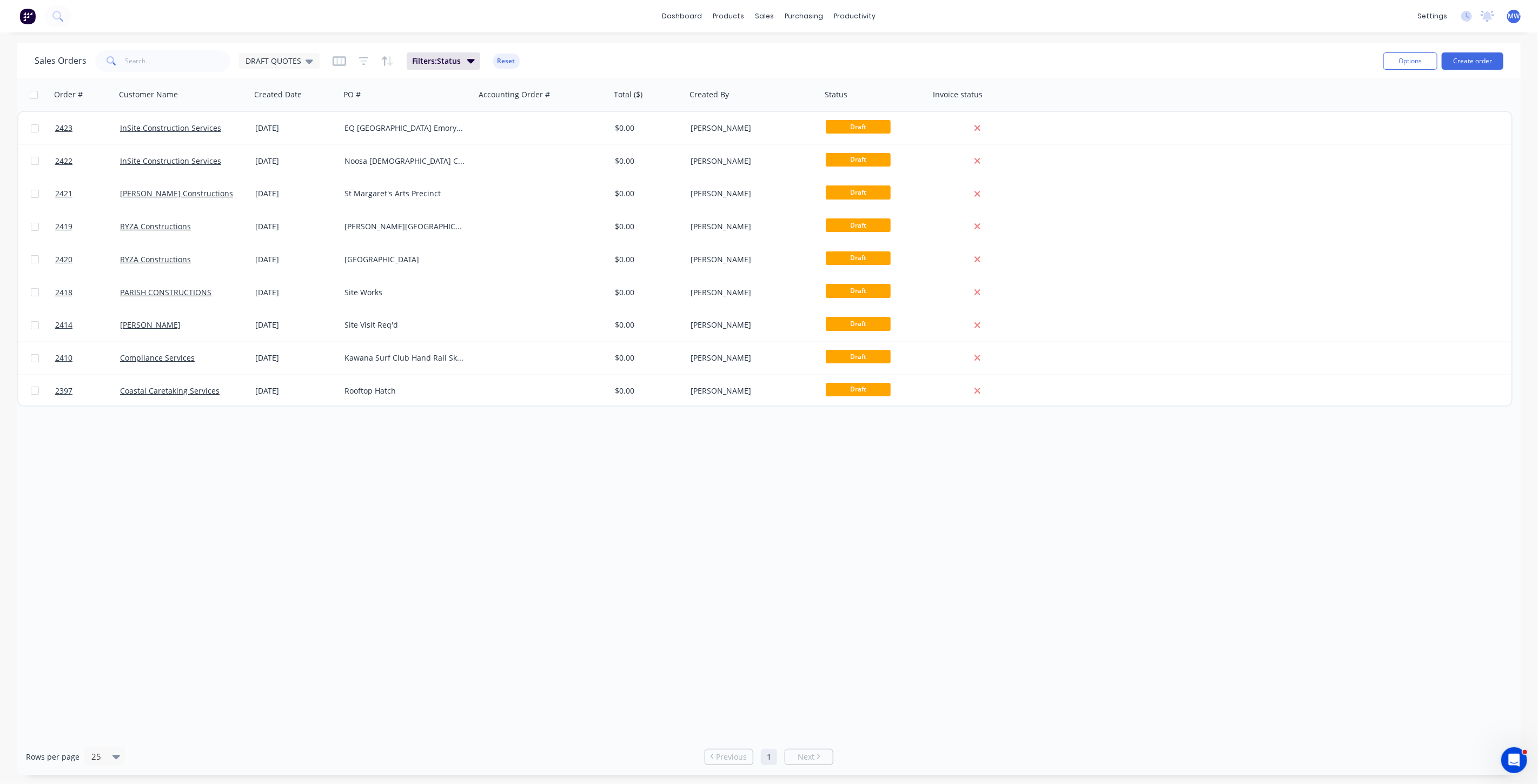
click at [396, 509] on div "Order # Customer Name Created Date PO # Accounting Order # Total ($) Created By…" at bounding box center [768, 408] width 1503 height 660
click at [425, 488] on div "Order # Customer Name Created Date PO # Accounting Order # Total ($) Created By…" at bounding box center [768, 408] width 1503 height 660
click at [389, 553] on div "Order # Customer Name Created Date PO # Accounting Order # Total ($) Created By…" at bounding box center [768, 408] width 1503 height 660
click at [306, 61] on icon at bounding box center [309, 61] width 8 height 4
click at [287, 157] on button "None (Default)" at bounding box center [304, 152] width 123 height 13
